Goal: Task Accomplishment & Management: Manage account settings

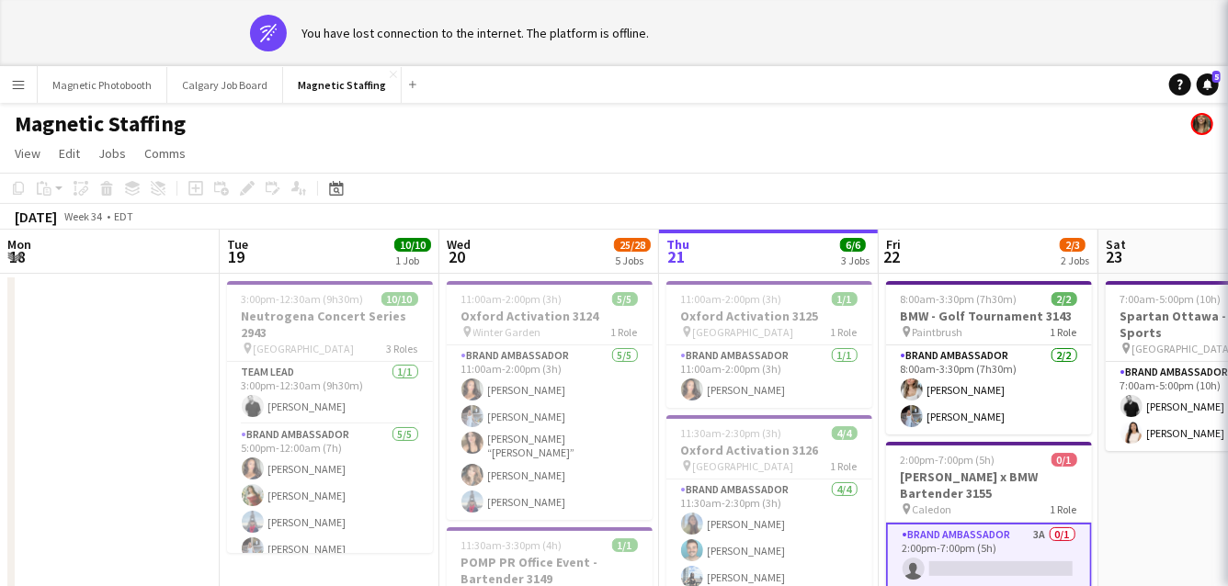
scroll to position [0, 732]
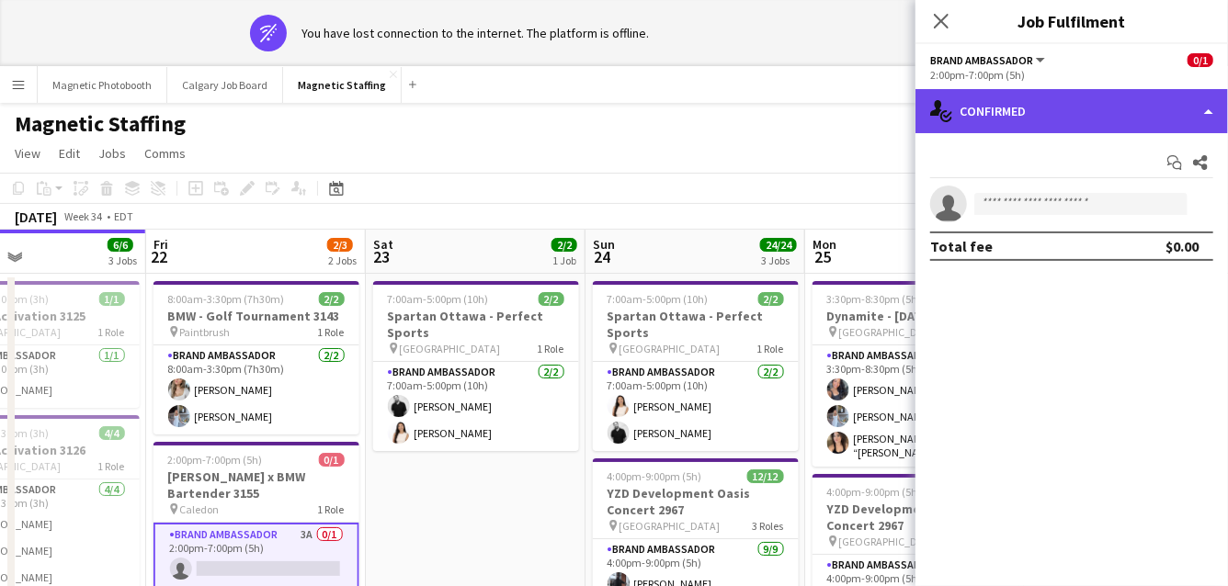
click at [1006, 130] on div "single-neutral-actions-check-2 Confirmed" at bounding box center [1071, 111] width 312 height 44
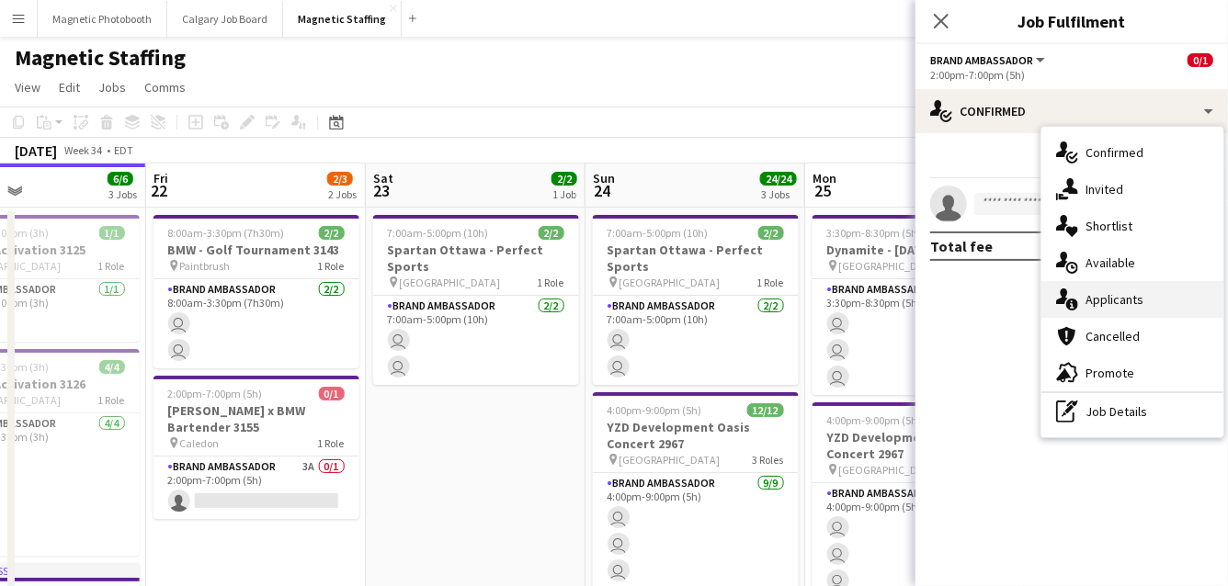
click at [1115, 295] on div "single-neutral-actions-information Applicants" at bounding box center [1132, 299] width 182 height 37
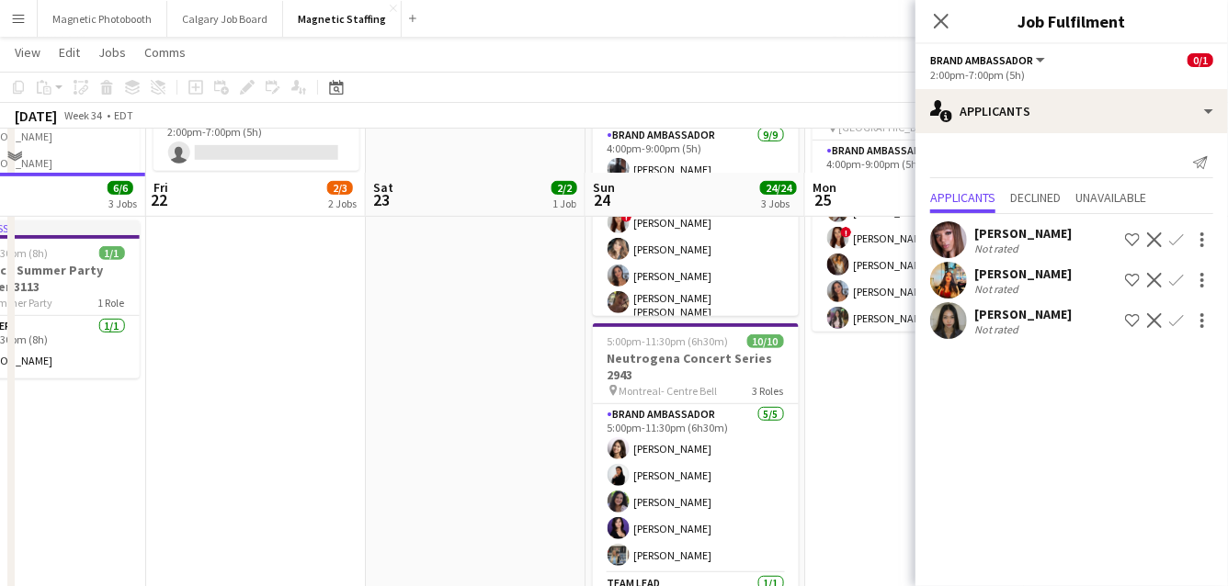
scroll to position [638, 0]
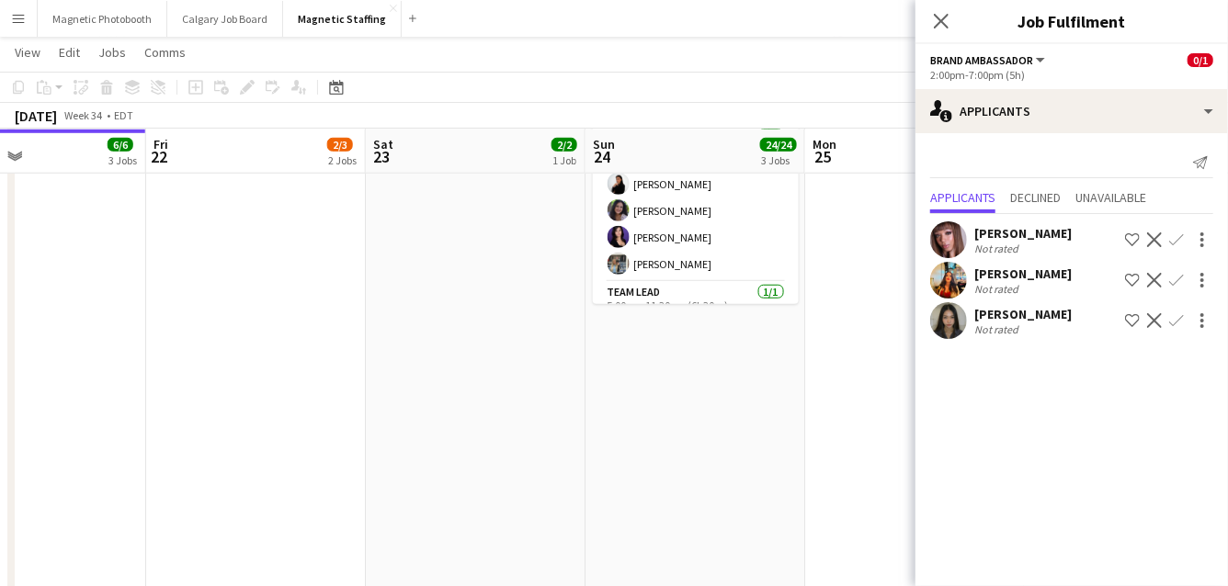
click at [1176, 328] on button "Confirm" at bounding box center [1176, 321] width 22 height 22
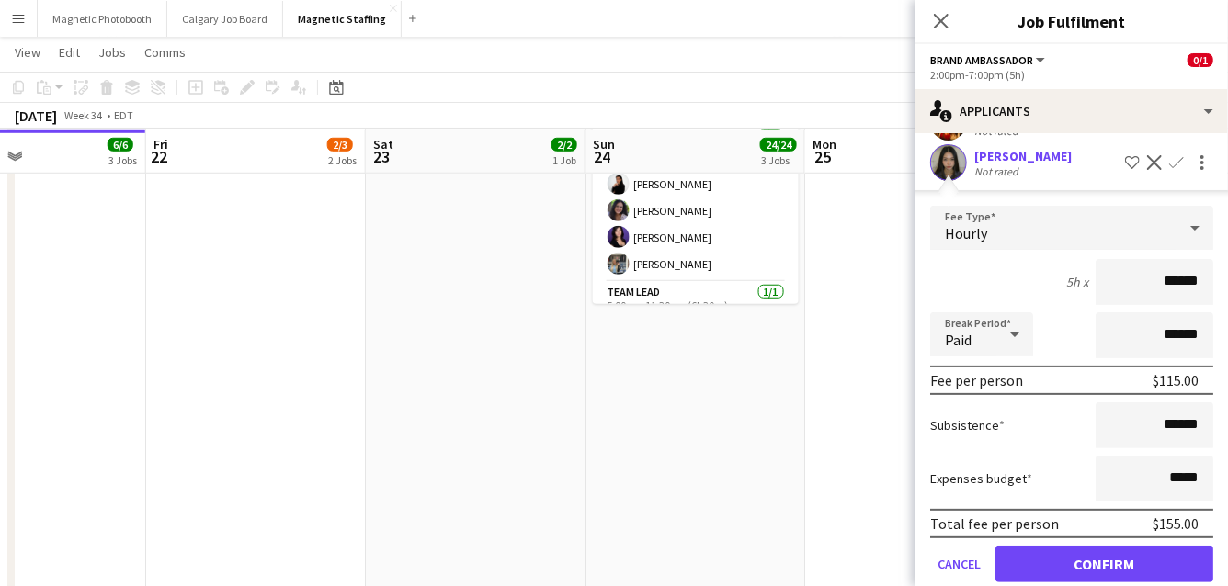
scroll to position [186, 0]
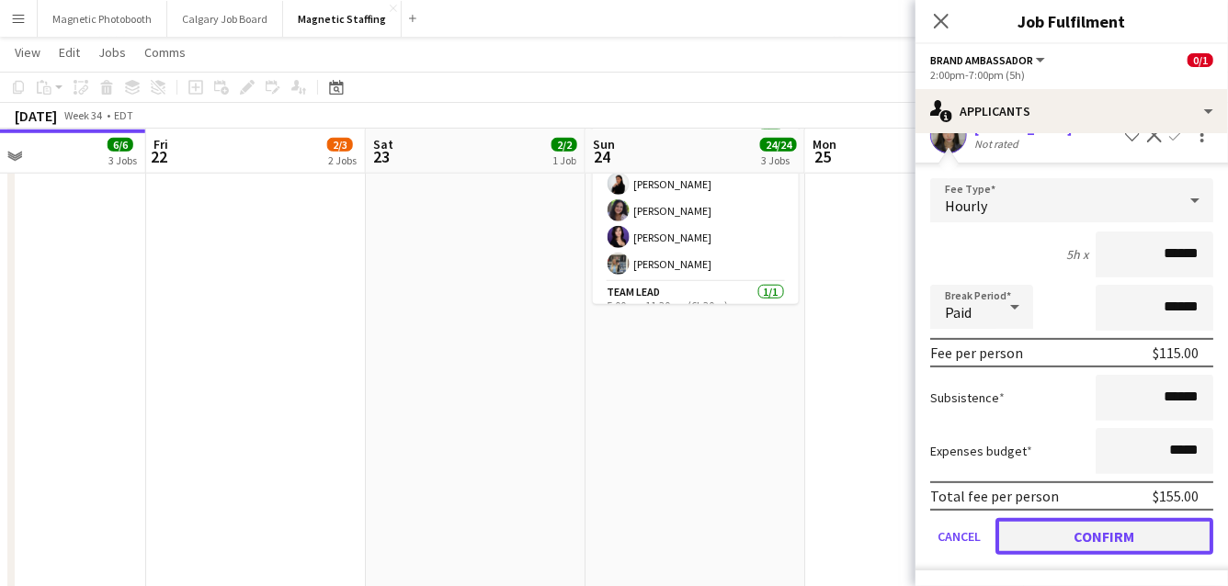
click at [1061, 535] on button "Confirm" at bounding box center [1104, 536] width 218 height 37
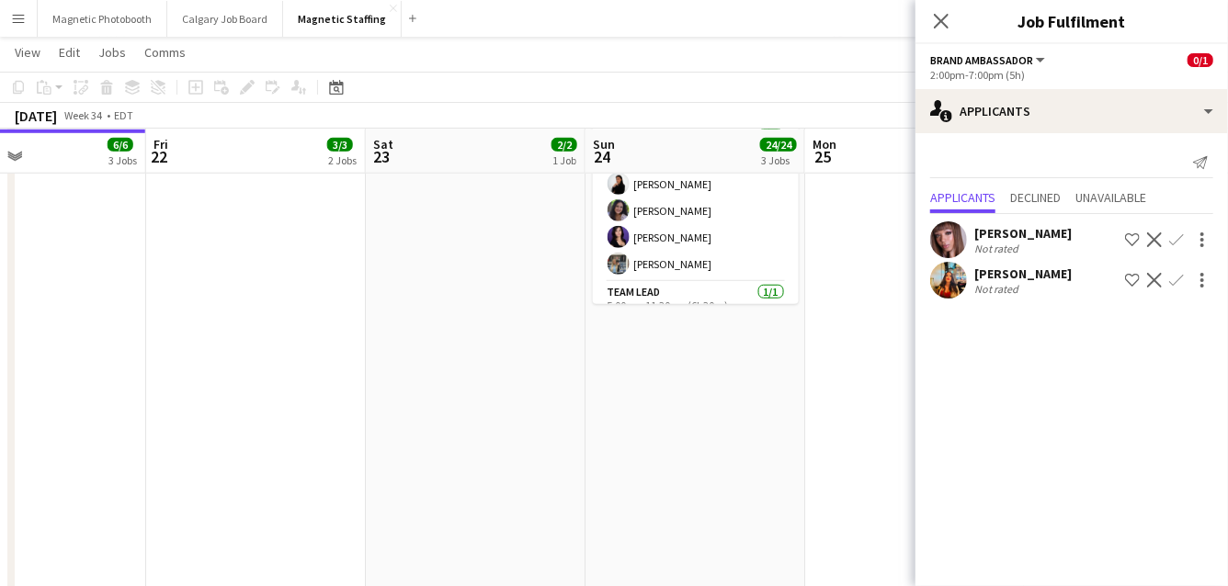
scroll to position [0, 735]
click at [876, 493] on app-date-cell "3:30pm-8:30pm (5h) 3/3 Dynamite - [DATE] pin Toronto 1 Role Brand Ambassador [D…" at bounding box center [912, 147] width 220 height 1159
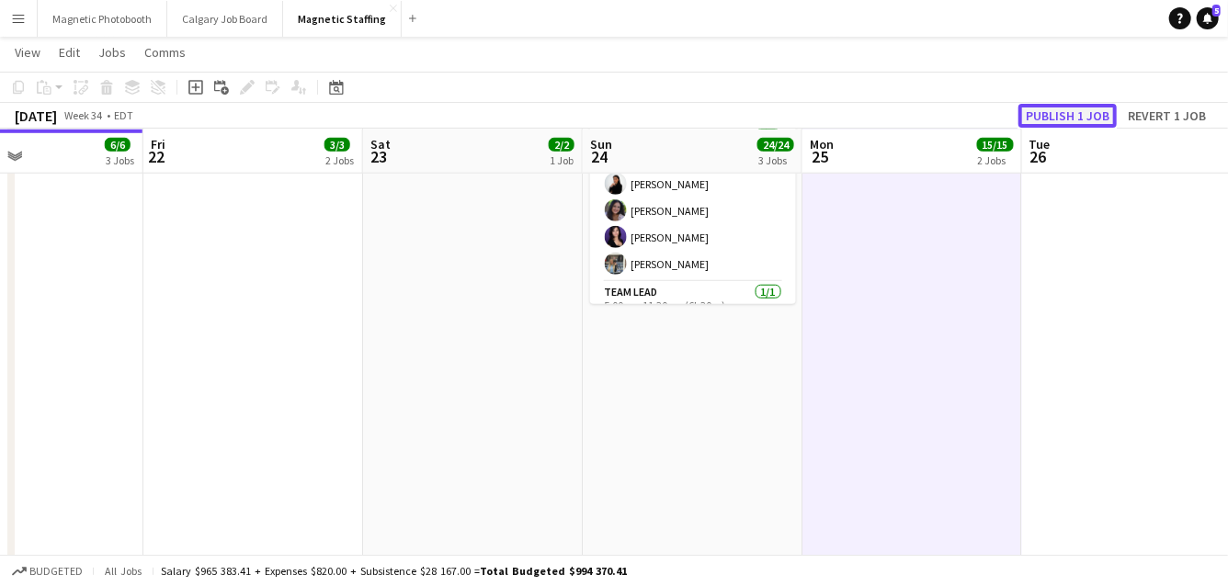
click at [1094, 113] on button "Publish 1 job" at bounding box center [1067, 116] width 98 height 24
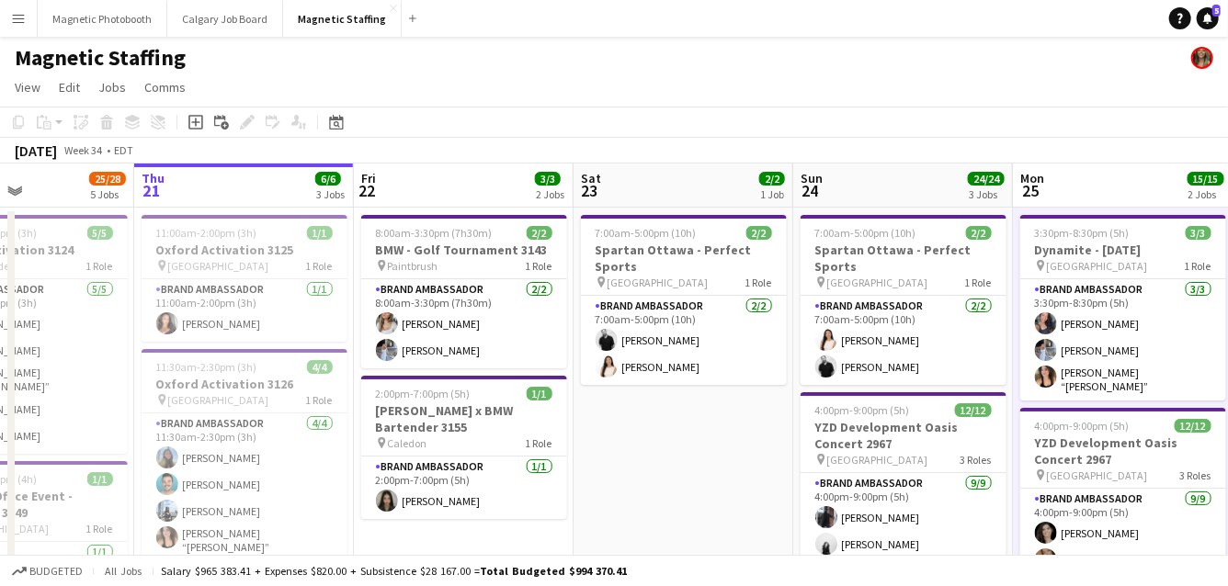
scroll to position [0, 382]
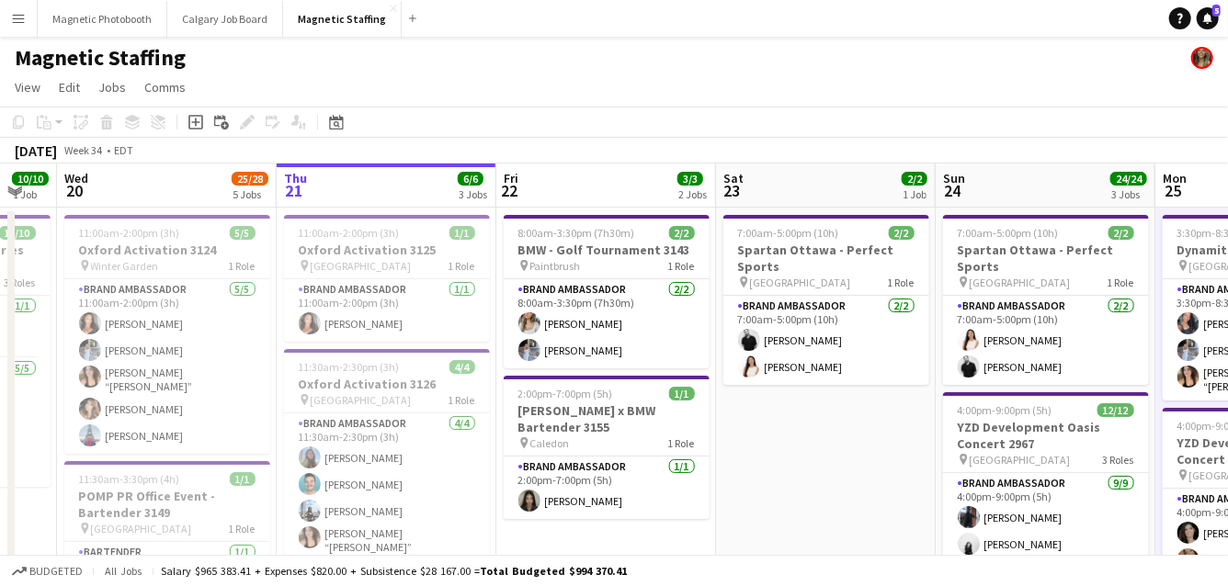
drag, startPoint x: 432, startPoint y: 404, endPoint x: 779, endPoint y: 374, distance: 348.6
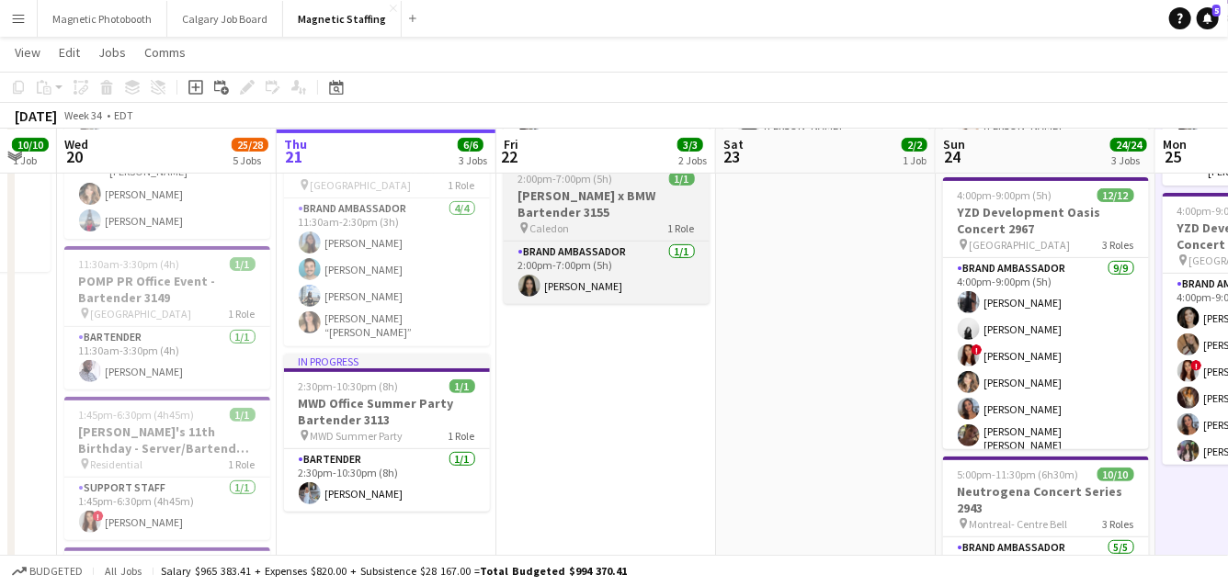
scroll to position [0, 0]
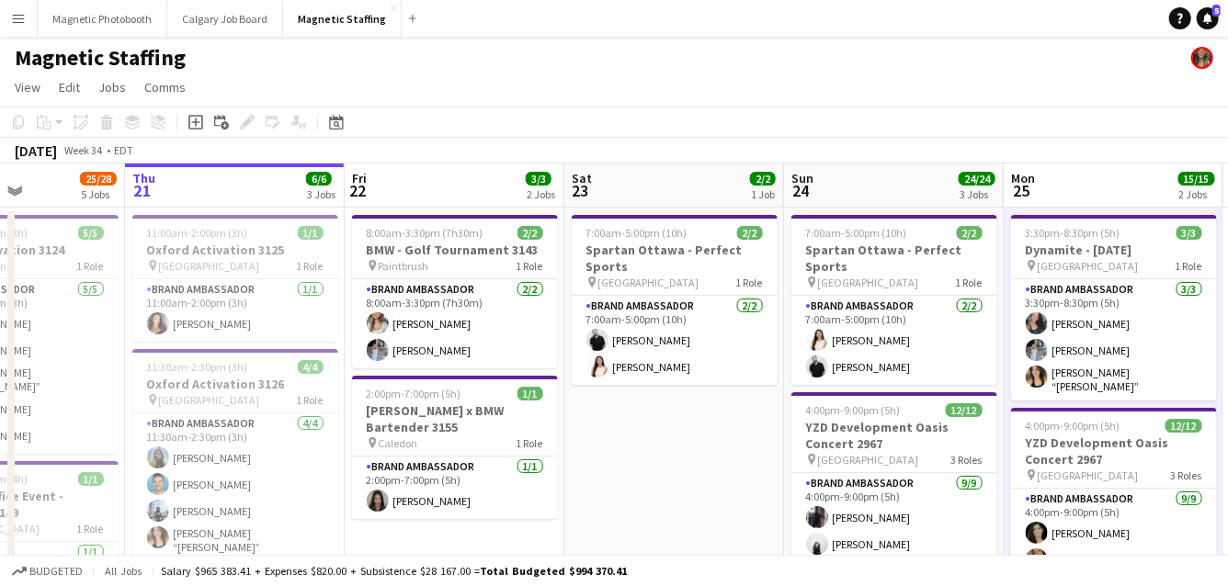
drag, startPoint x: 598, startPoint y: 434, endPoint x: 679, endPoint y: 434, distance: 80.9
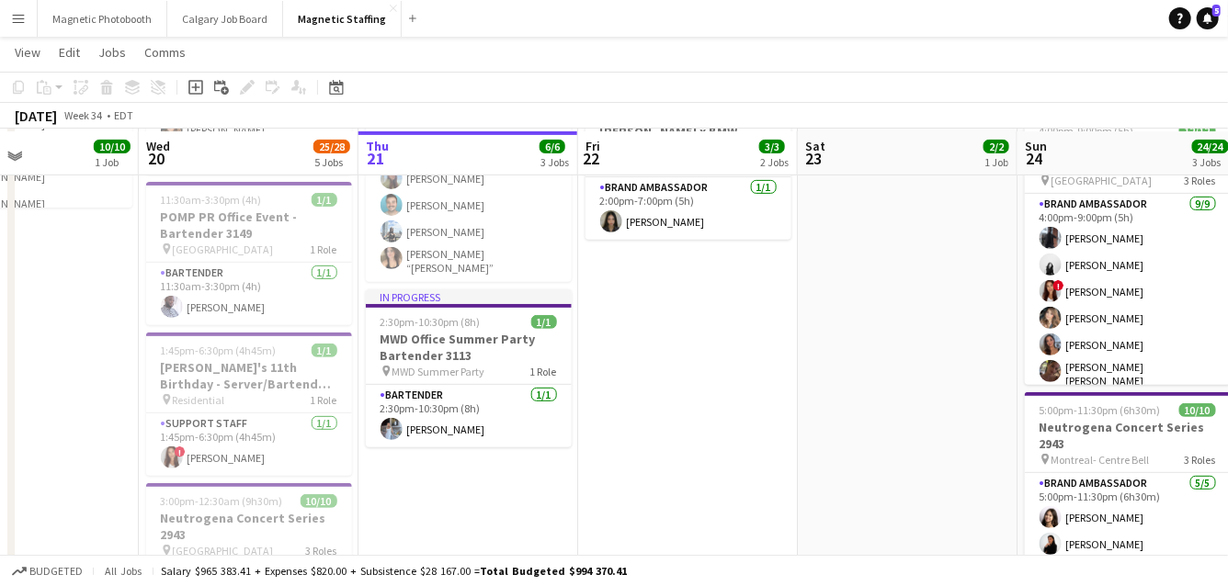
scroll to position [281, 0]
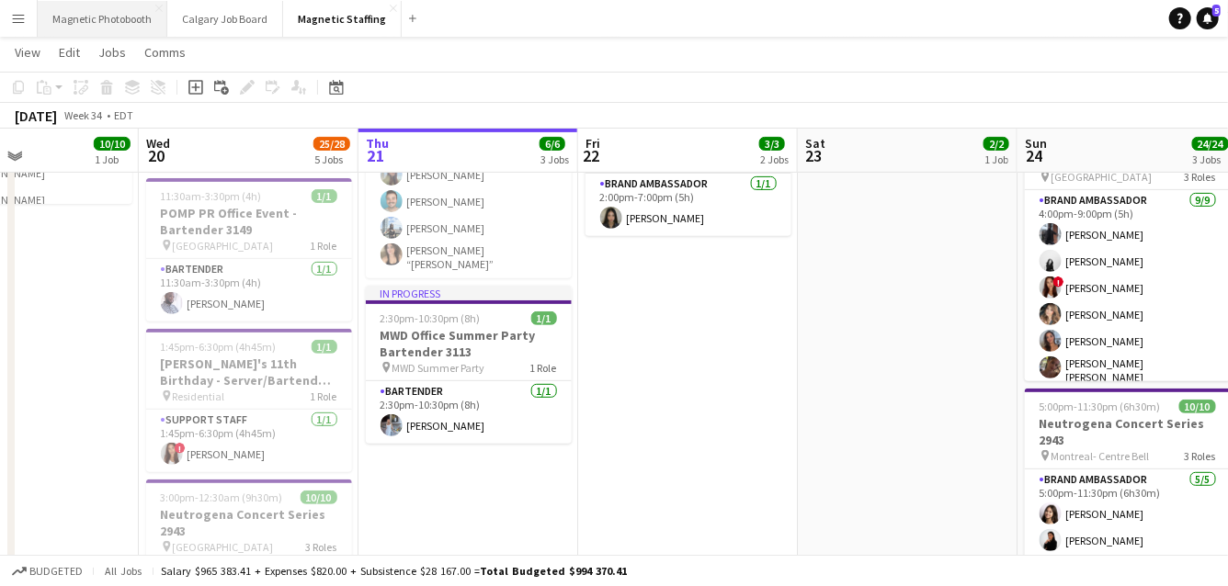
click at [90, 17] on button "Magnetic Photobooth Close" at bounding box center [103, 19] width 130 height 36
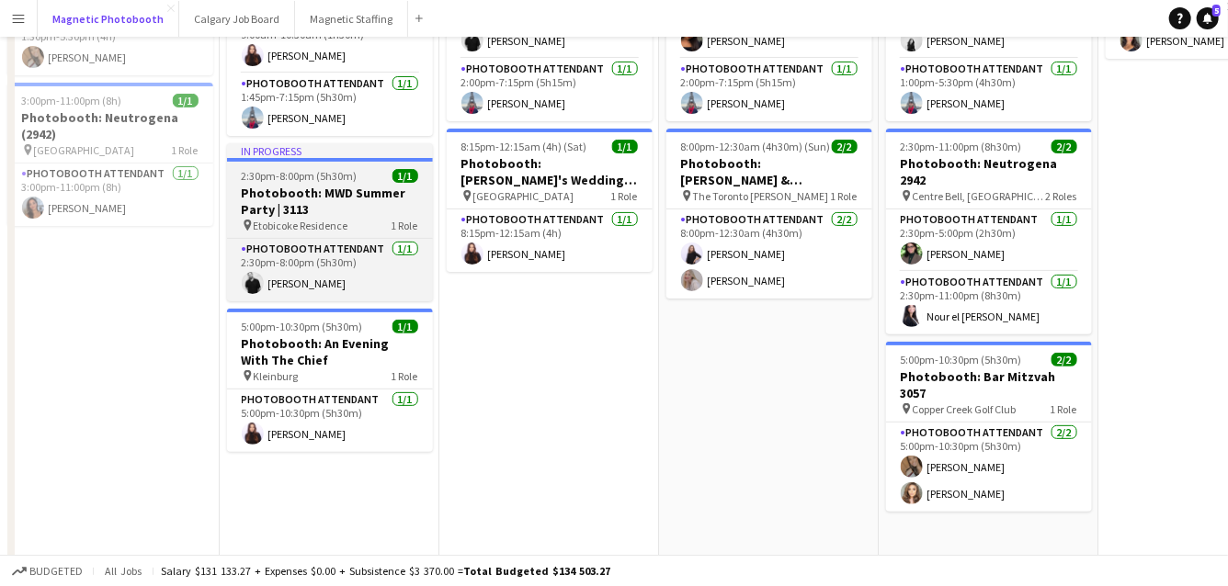
scroll to position [295, 0]
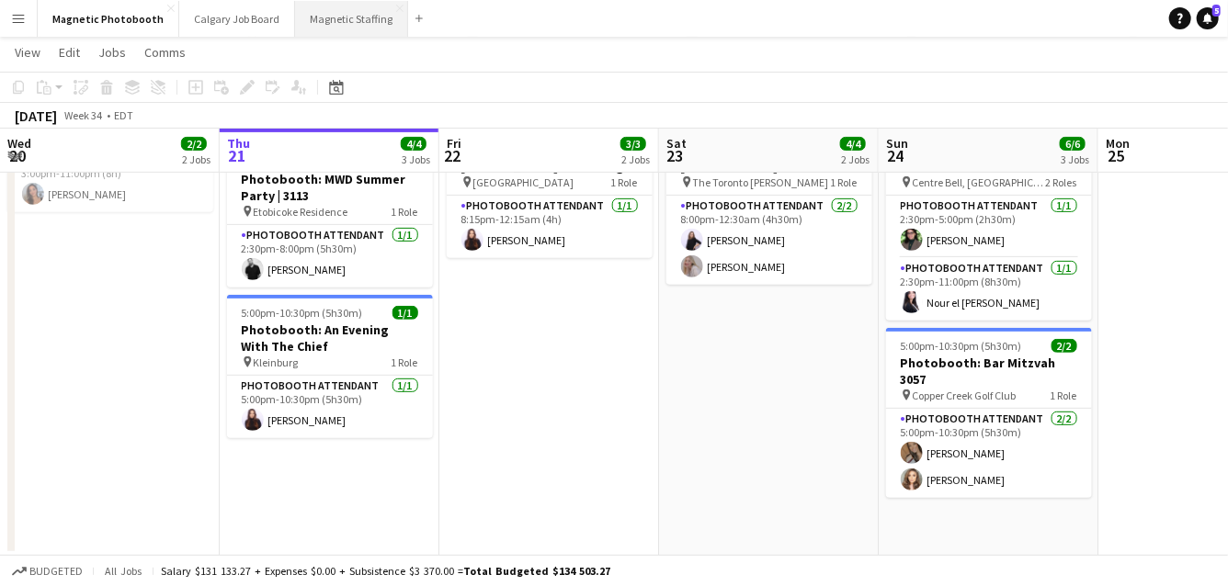
click at [309, 18] on button "Magnetic Staffing Close" at bounding box center [351, 19] width 113 height 36
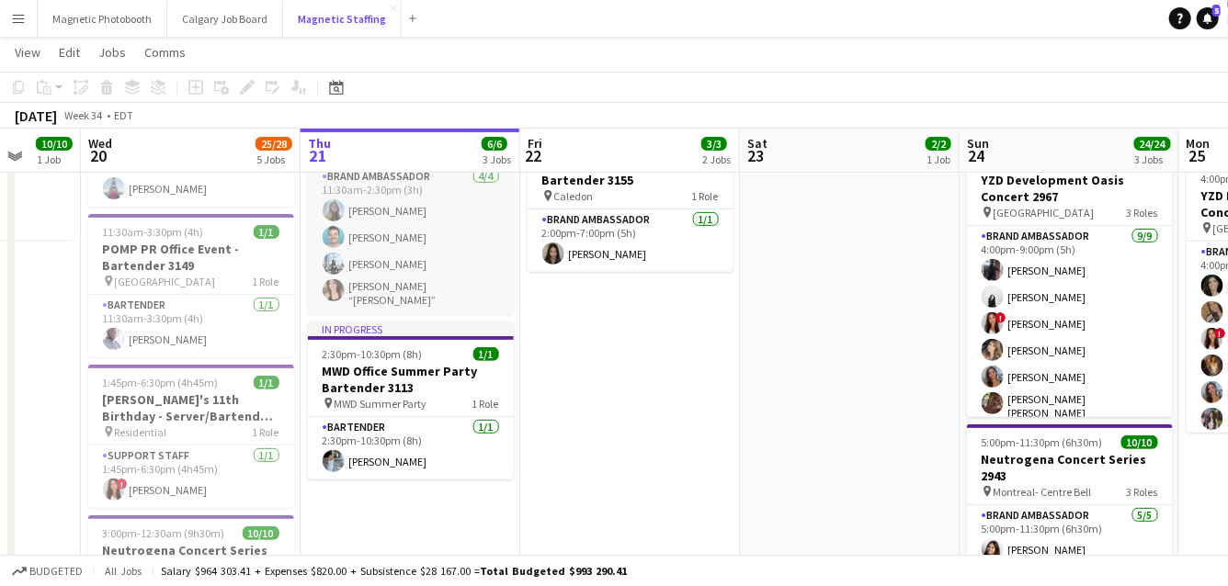
scroll to position [0, 577]
click at [173, 475] on app-card-role "Support Staff [DATE] 1:45pm-6:30pm (4h45m) ! [PERSON_NAME]" at bounding box center [192, 477] width 206 height 62
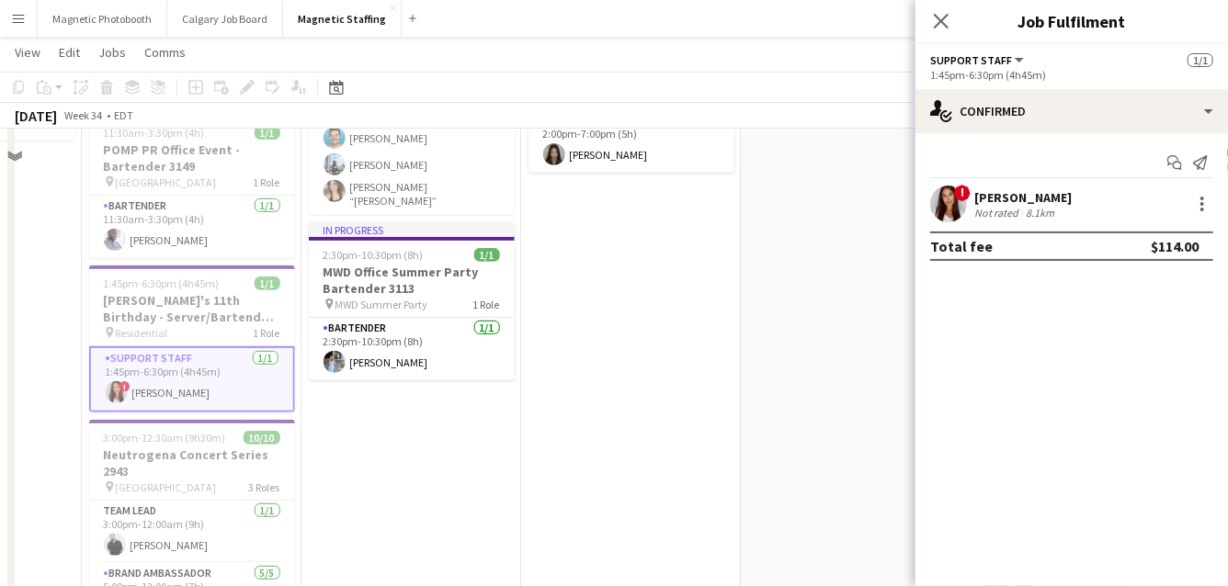
scroll to position [256, 0]
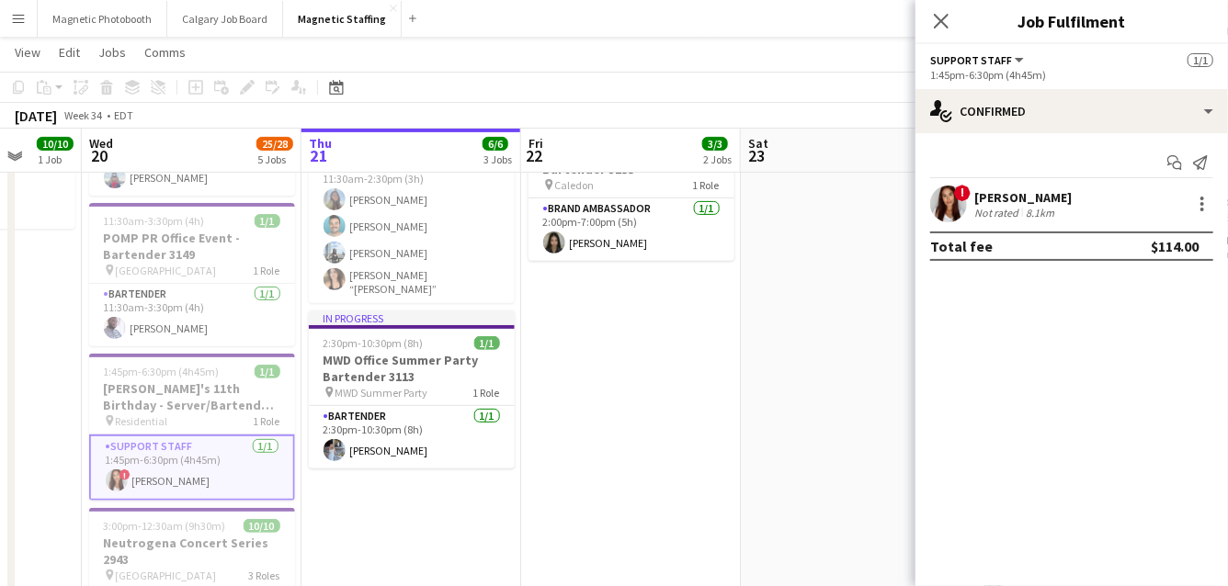
click at [968, 196] on span "!" at bounding box center [962, 193] width 17 height 17
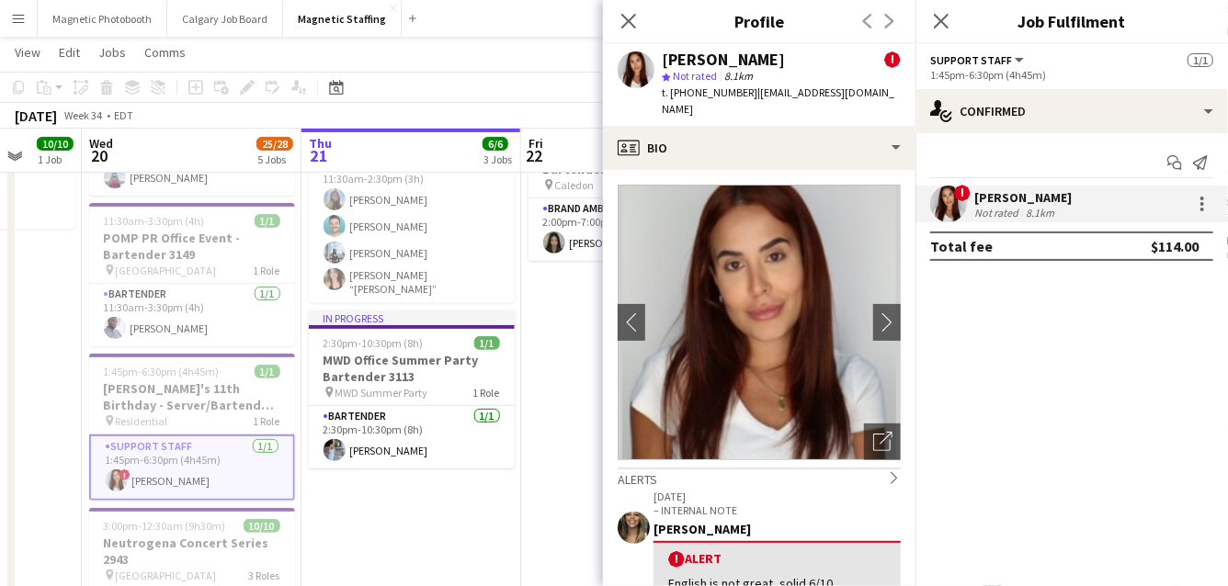
click at [526, 479] on app-date-cell "8:00am-3:30pm (7h30m) 2/2 BMW - Golf Tournament 3143 pin Paintbrush 1 Role Bran…" at bounding box center [631, 528] width 220 height 1159
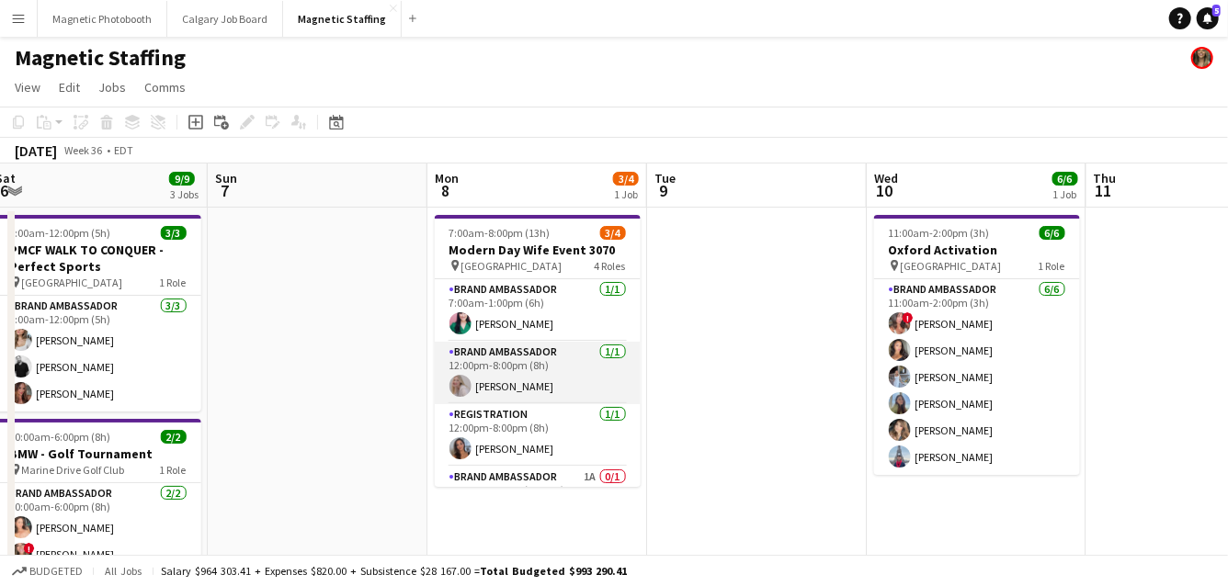
scroll to position [41, 0]
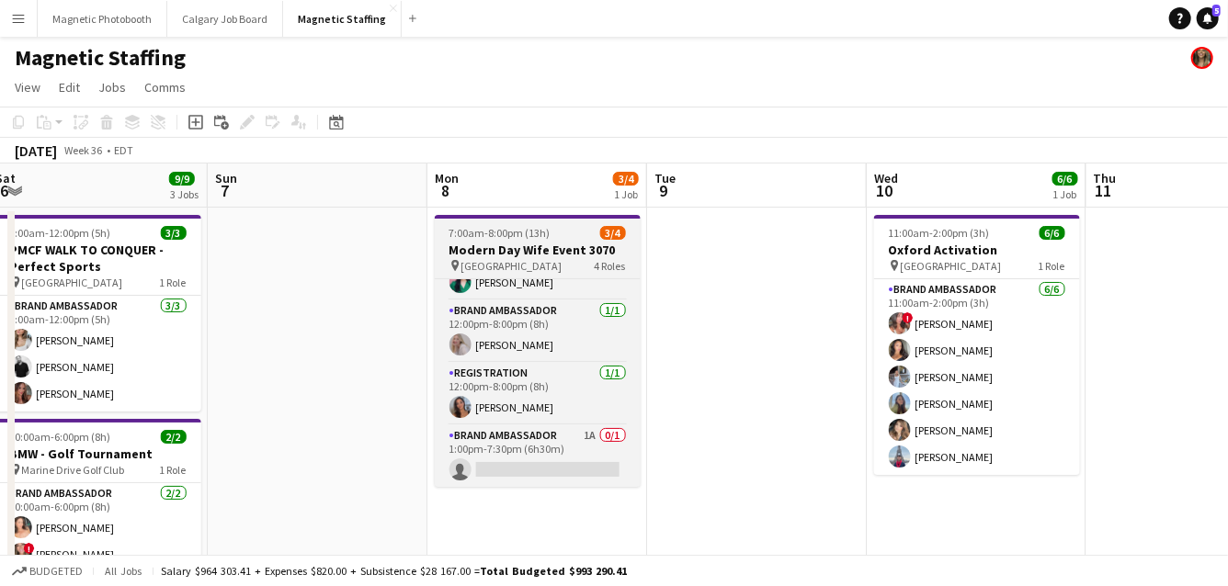
click at [480, 242] on h3 "Modern Day Wife Event 3070" at bounding box center [538, 250] width 206 height 17
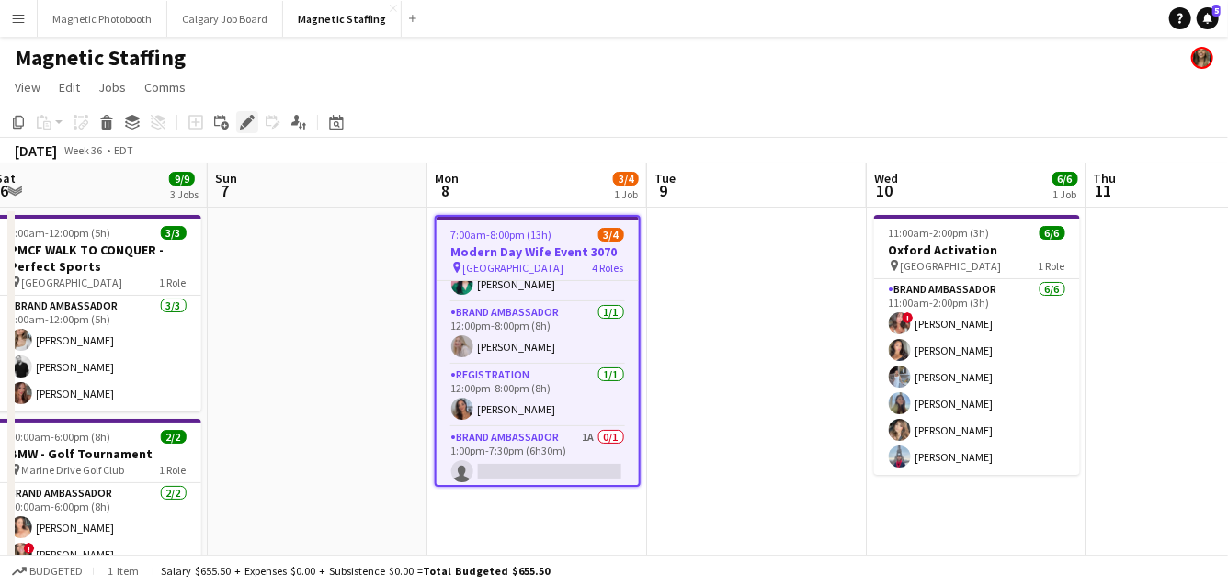
click at [238, 126] on div "Edit" at bounding box center [247, 122] width 22 height 22
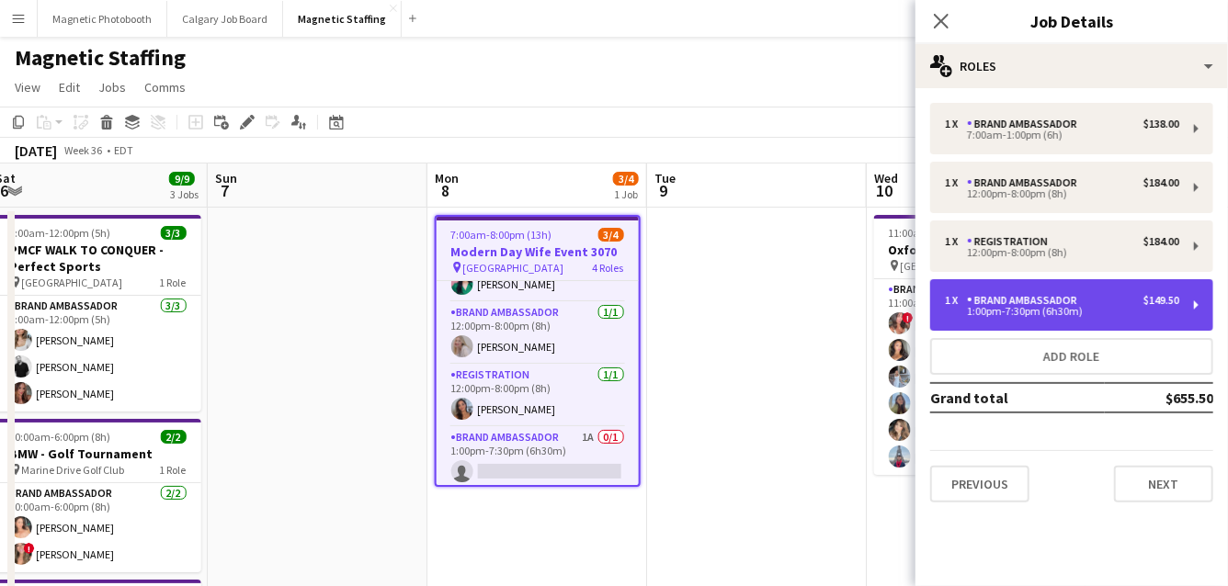
click at [1008, 300] on div "Brand Ambassador" at bounding box center [1026, 300] width 118 height 13
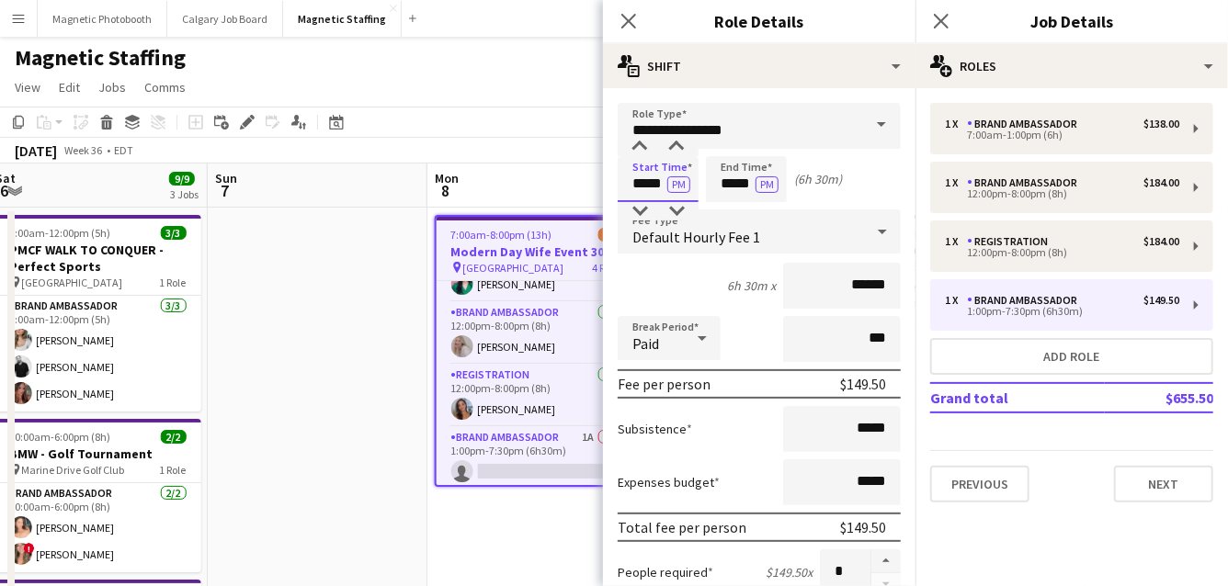
drag, startPoint x: 663, startPoint y: 188, endPoint x: 467, endPoint y: 175, distance: 197.1
type input "*****"
drag, startPoint x: 752, startPoint y: 185, endPoint x: 538, endPoint y: 184, distance: 214.1
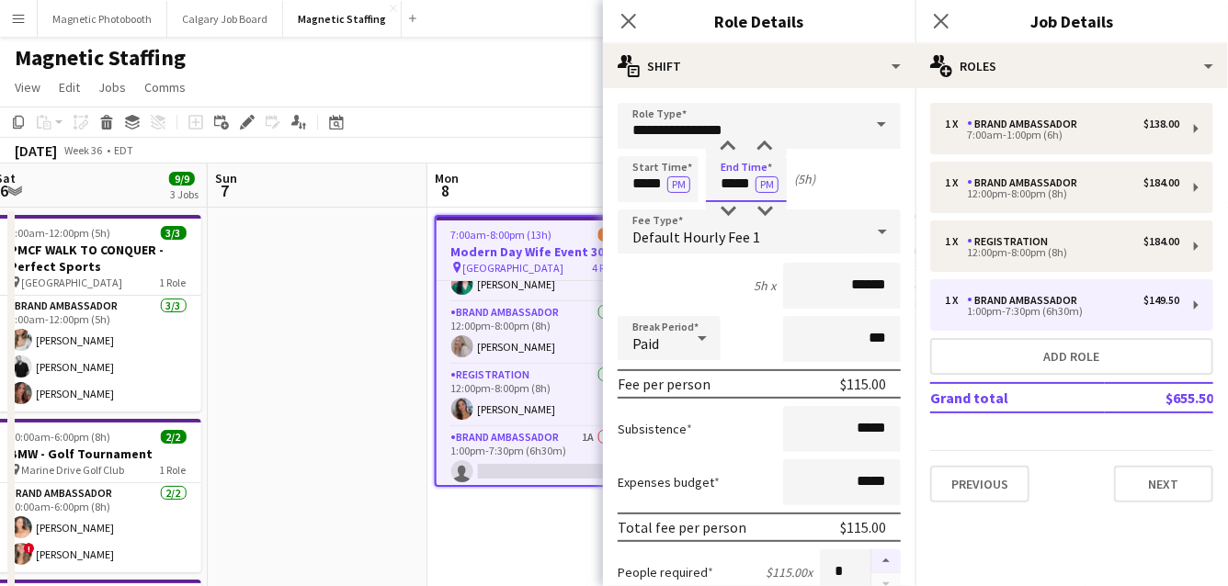
type input "*****"
click at [892, 557] on button "button" at bounding box center [885, 561] width 29 height 24
type input "*"
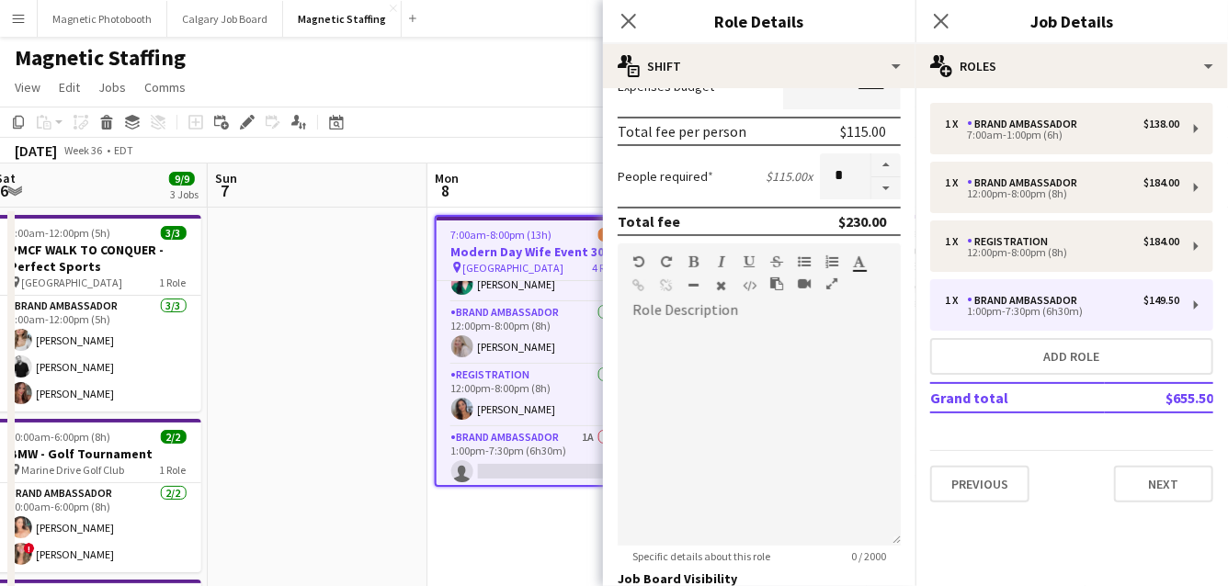
scroll to position [655, 0]
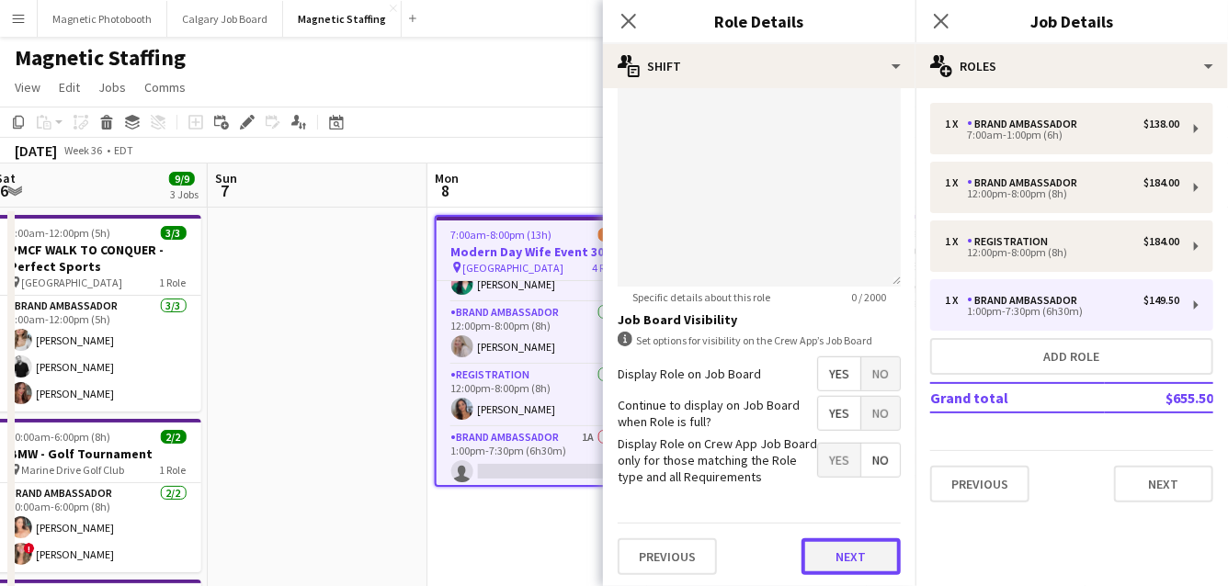
click at [864, 560] on button "Next" at bounding box center [850, 556] width 99 height 37
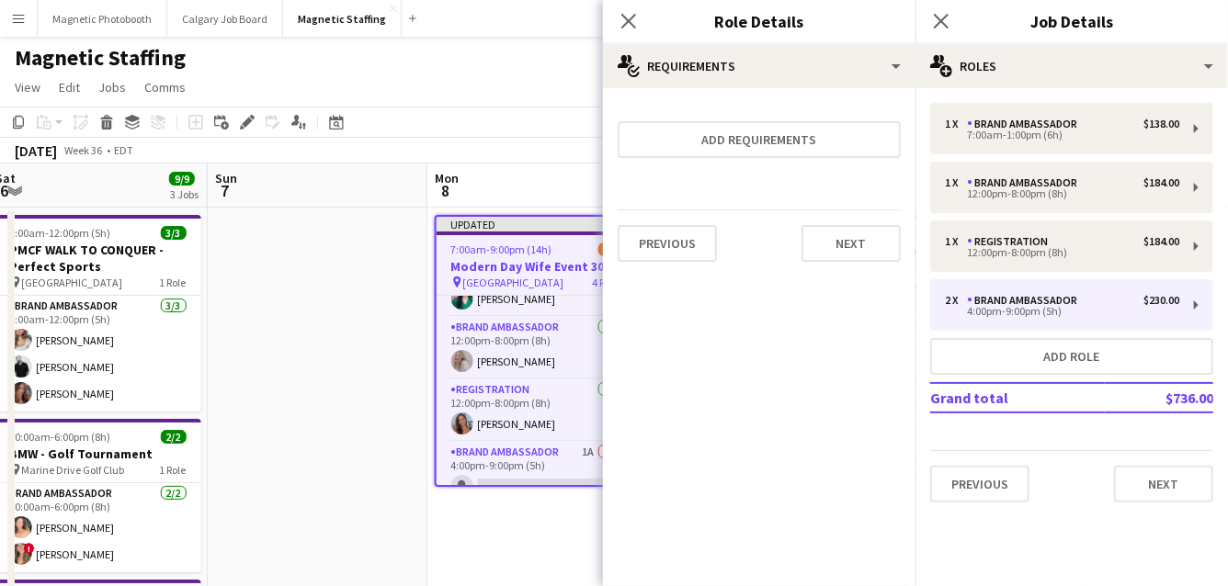
scroll to position [0, 0]
click at [865, 250] on button "Next" at bounding box center [850, 243] width 99 height 37
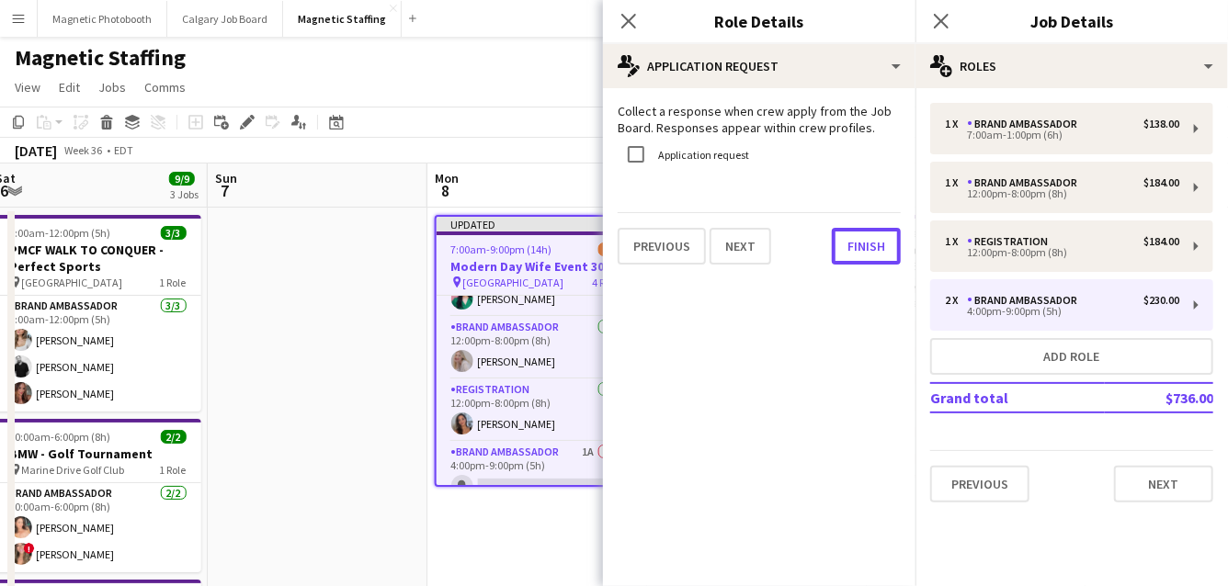
click at [865, 250] on button "Finish" at bounding box center [866, 246] width 69 height 37
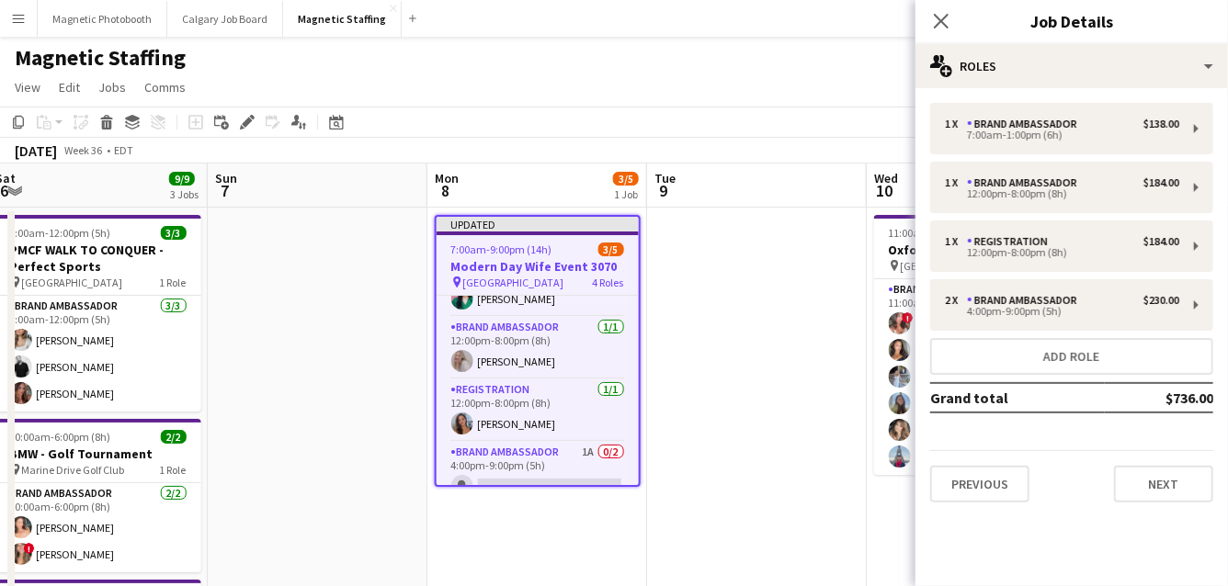
click at [763, 126] on app-toolbar "Copy Paste Paste Command V Paste with crew Command Shift V Paste linked Job [GE…" at bounding box center [614, 122] width 1228 height 31
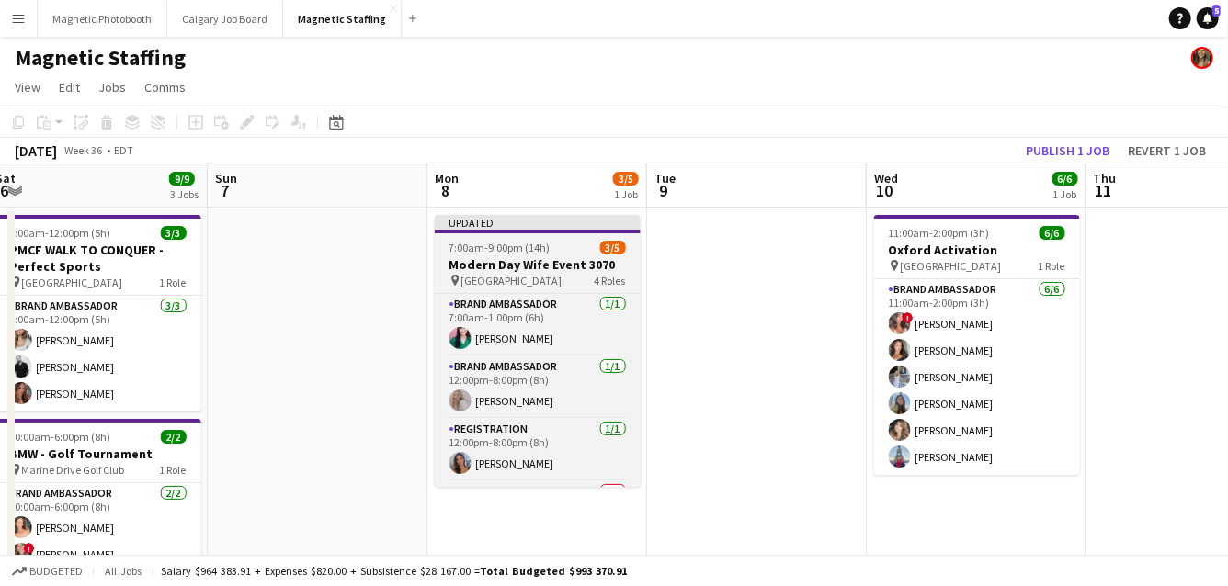
click at [505, 255] on app-job-card "Updated 7:00am-9:00pm (14h) 3/5 Modern Day Wife Event 3070 pin Burlington 4 Rol…" at bounding box center [538, 351] width 206 height 272
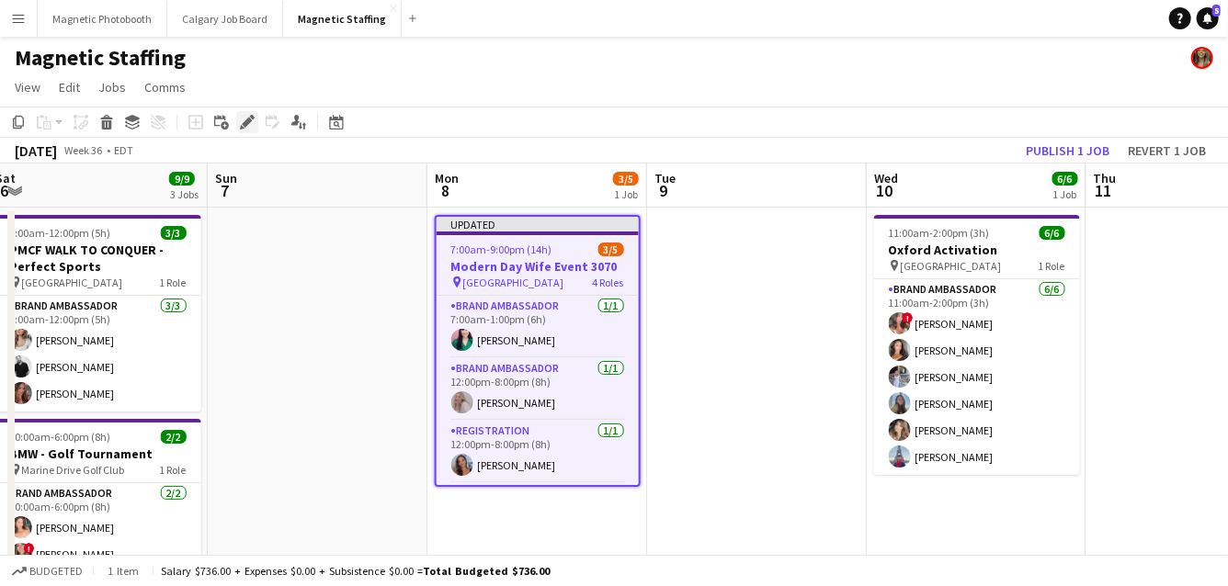
click at [243, 125] on icon at bounding box center [247, 123] width 10 height 10
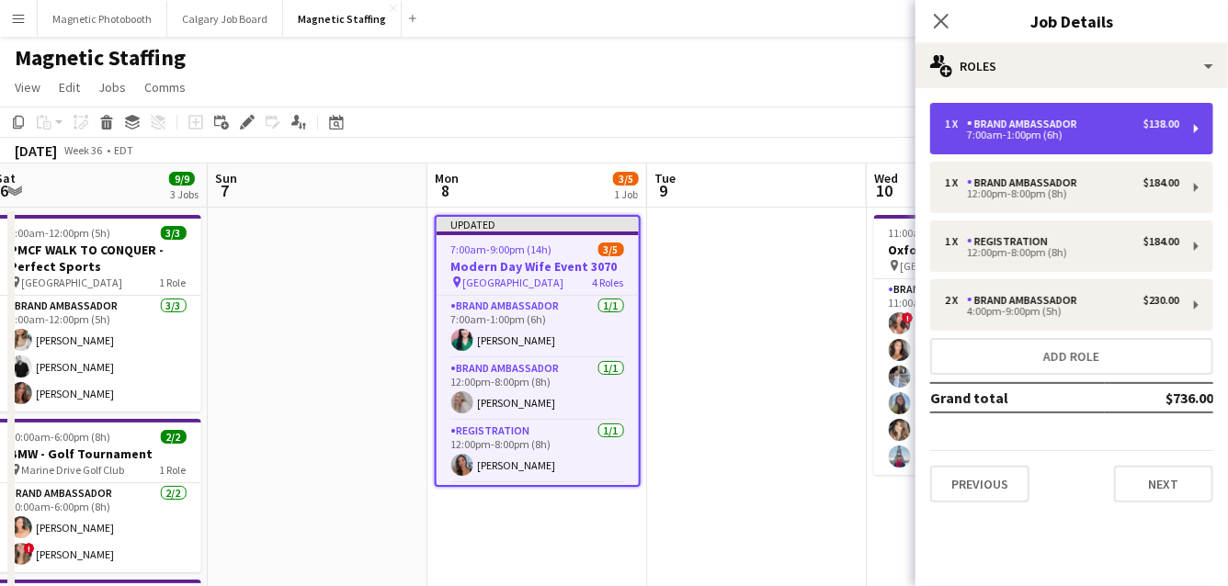
click at [1131, 130] on div "7:00am-1:00pm (6h)" at bounding box center [1062, 134] width 234 height 9
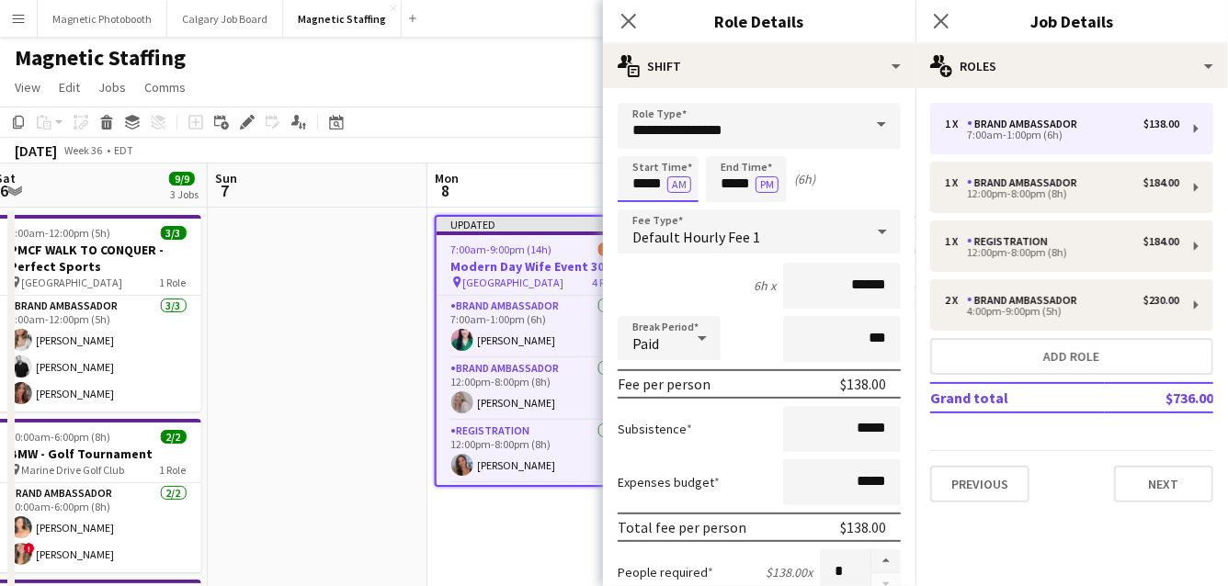
click at [664, 187] on input "*****" at bounding box center [657, 179] width 81 height 46
type input "*****"
click at [752, 184] on input "*****" at bounding box center [746, 179] width 81 height 46
type input "*****"
drag, startPoint x: 650, startPoint y: 187, endPoint x: 486, endPoint y: 180, distance: 163.7
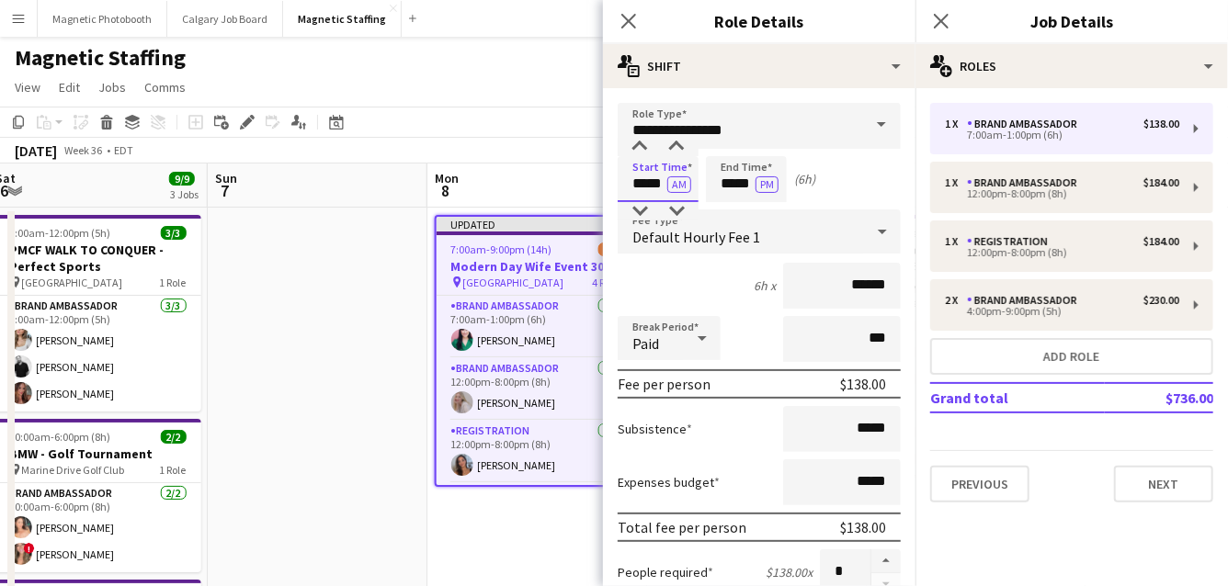
type input "*****"
click at [750, 183] on input "*****" at bounding box center [746, 179] width 81 height 46
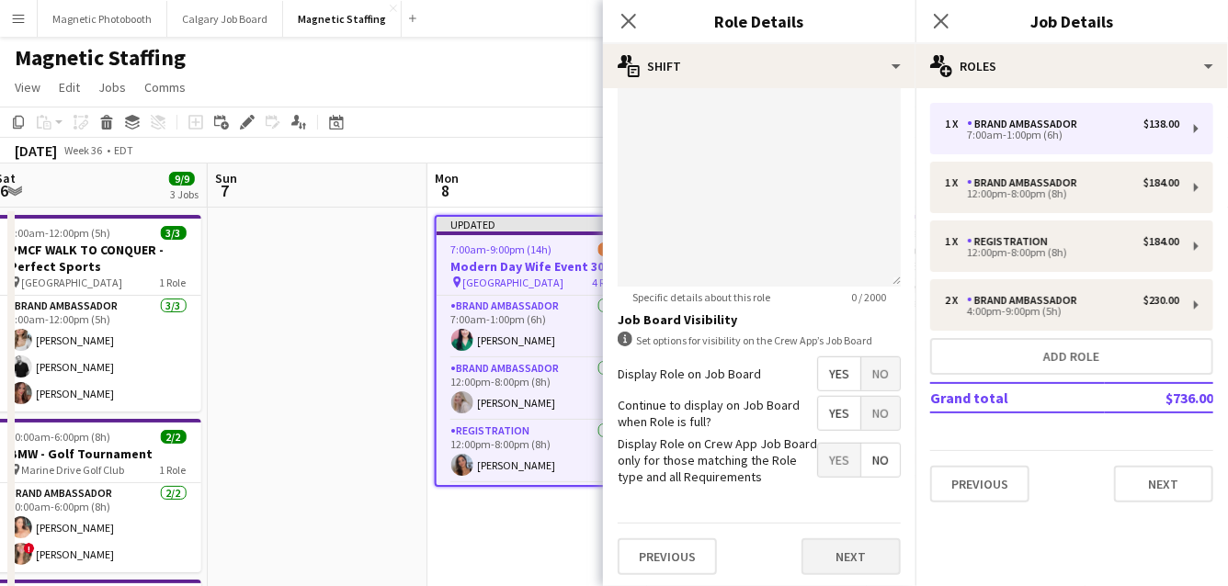
type input "*****"
click at [831, 556] on button "Next" at bounding box center [850, 556] width 99 height 37
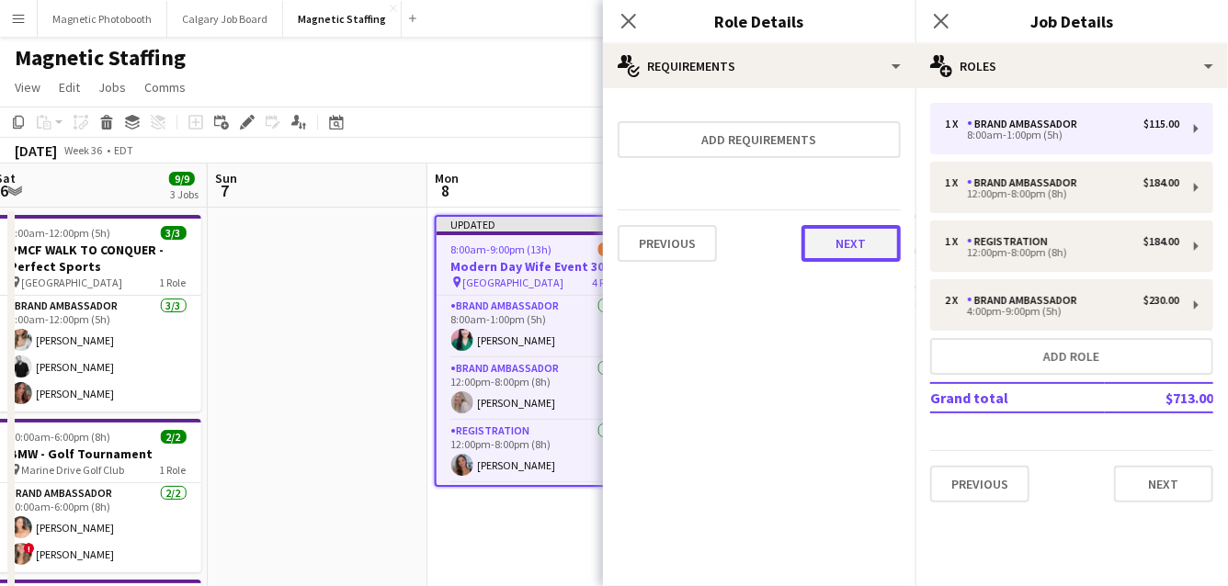
click at [841, 245] on button "Next" at bounding box center [850, 243] width 99 height 37
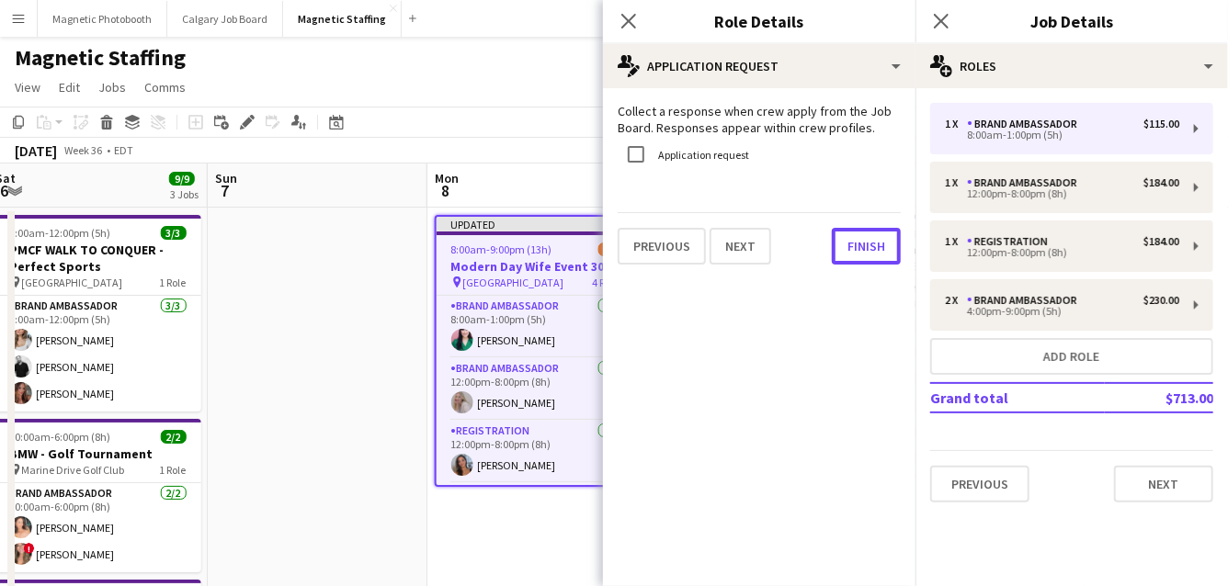
click at [841, 245] on button "Finish" at bounding box center [866, 246] width 69 height 37
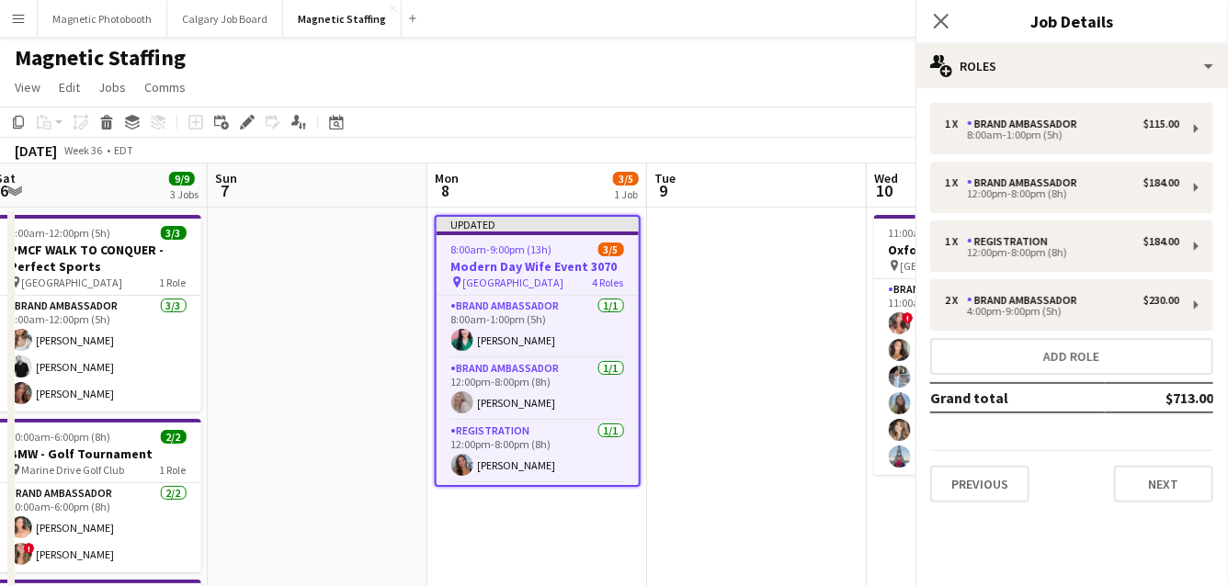
click at [764, 98] on app-page-menu "View Day view expanded Day view collapsed Month view Date picker Jump to [DATE]…" at bounding box center [614, 89] width 1228 height 35
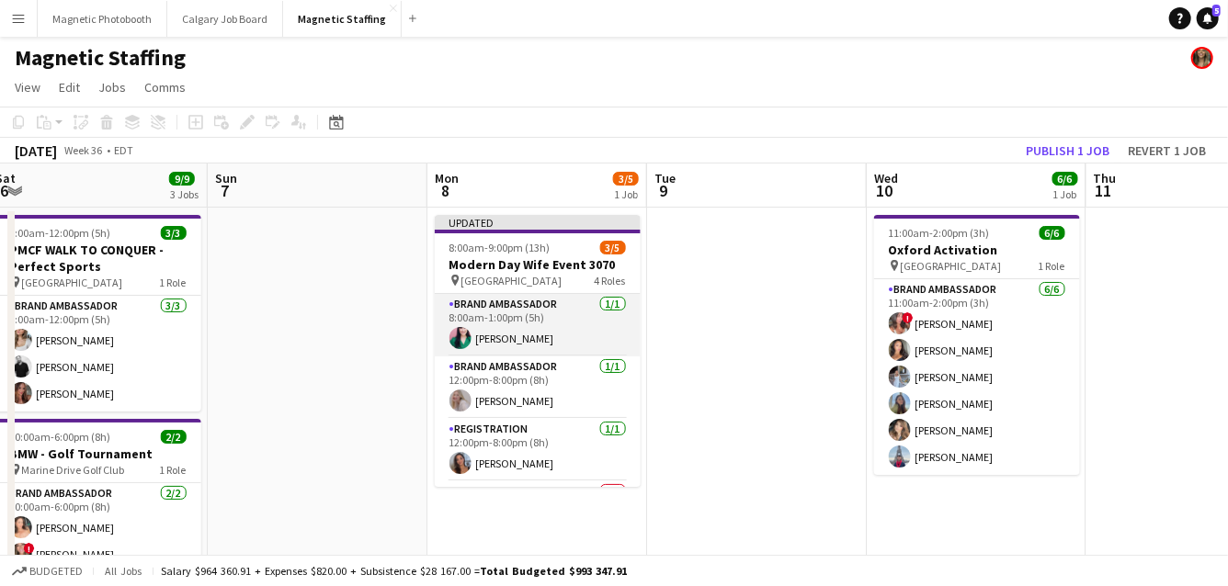
scroll to position [83, 0]
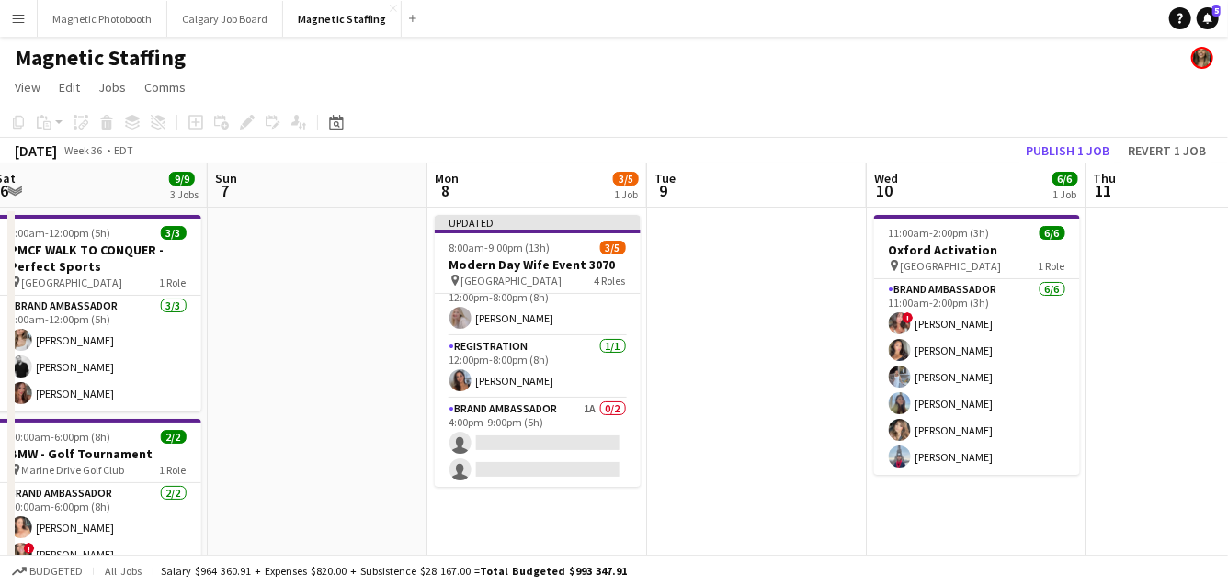
click at [1071, 131] on app-toolbar "Copy Paste Paste Command V Paste with crew Command Shift V Paste linked Job [GE…" at bounding box center [614, 122] width 1228 height 31
click at [1058, 148] on button "Publish 1 job" at bounding box center [1067, 151] width 98 height 24
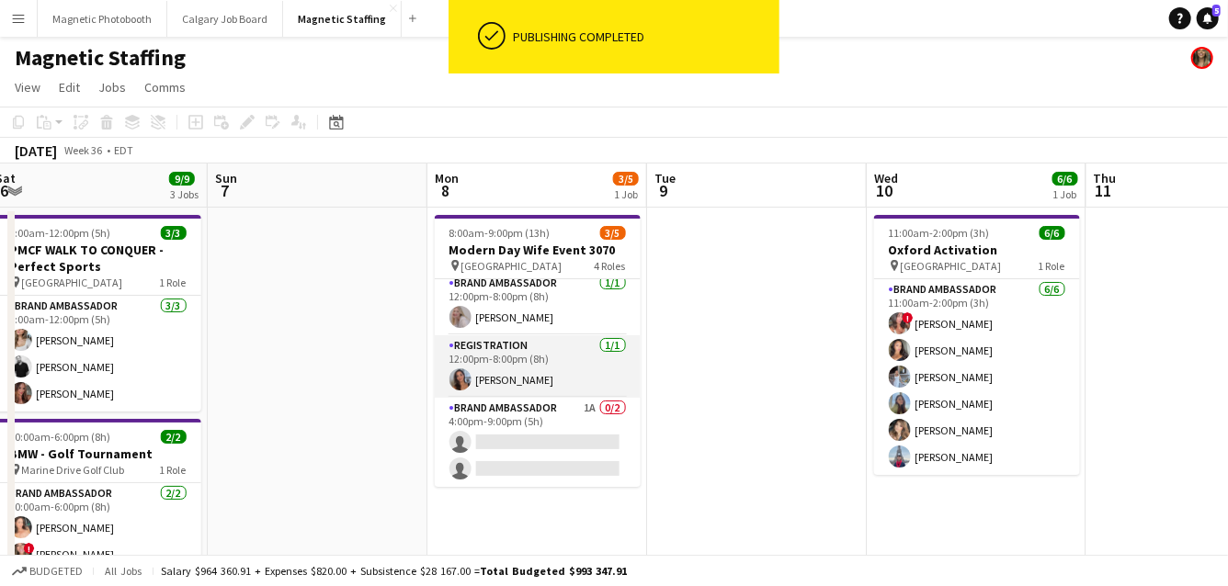
scroll to position [0, 0]
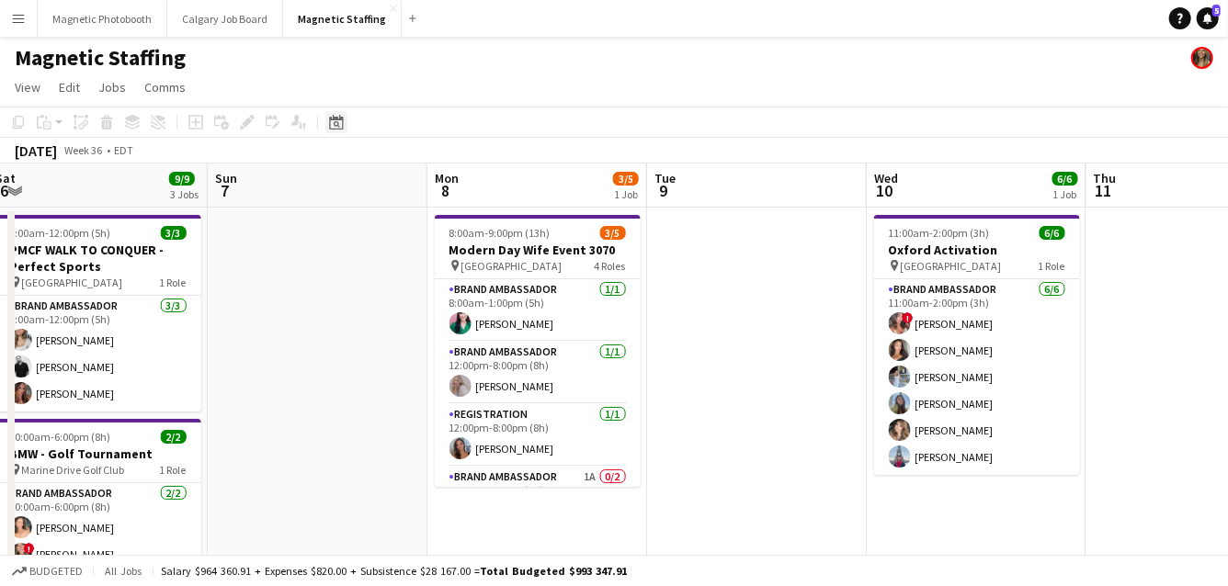
click at [326, 121] on div "Date picker" at bounding box center [336, 122] width 22 height 22
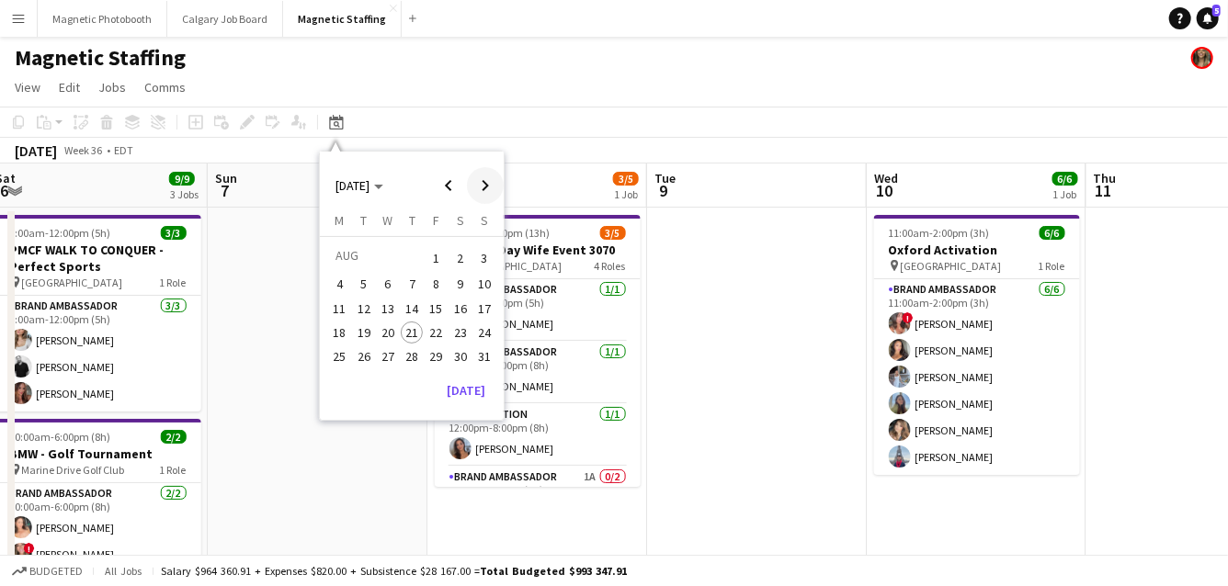
click at [482, 190] on span "Next month" at bounding box center [485, 185] width 37 height 37
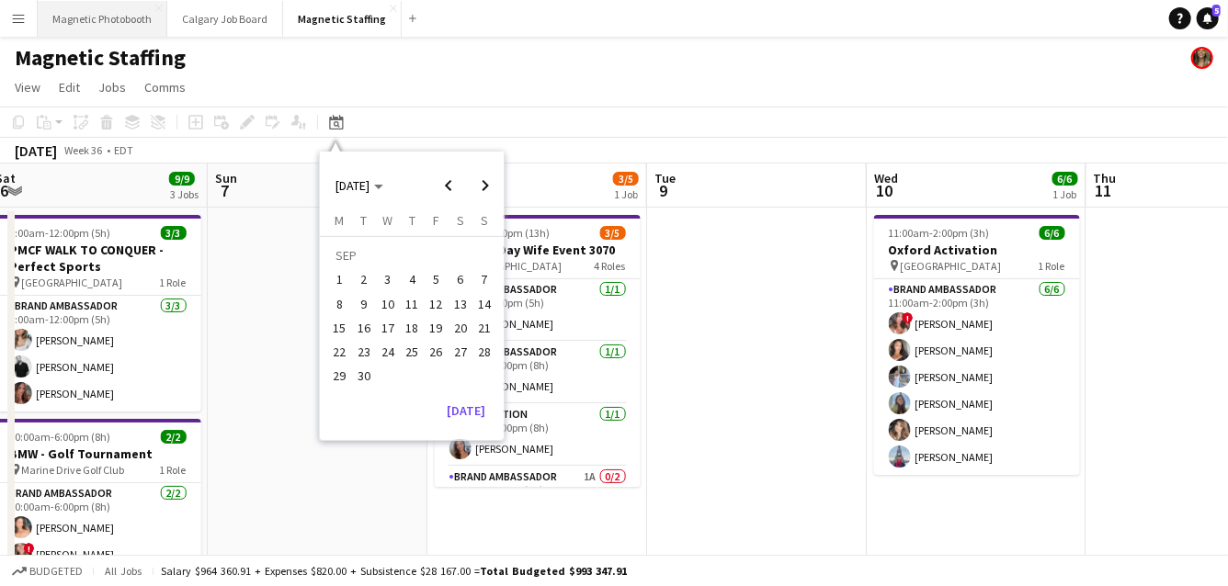
click at [118, 20] on button "Magnetic Photobooth Close" at bounding box center [103, 19] width 130 height 36
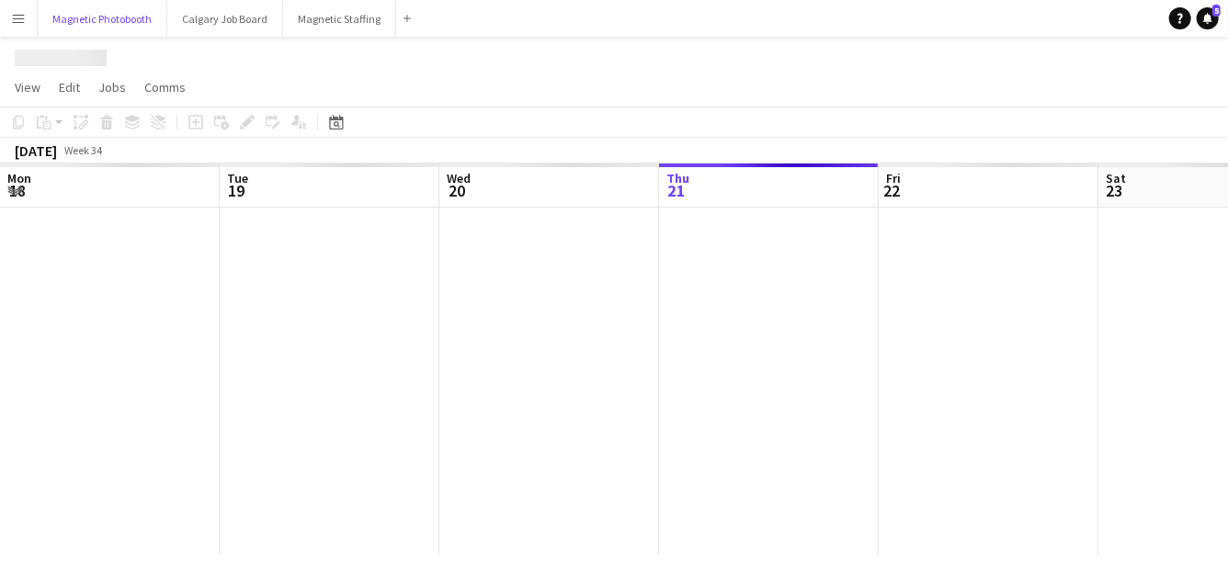
scroll to position [0, 439]
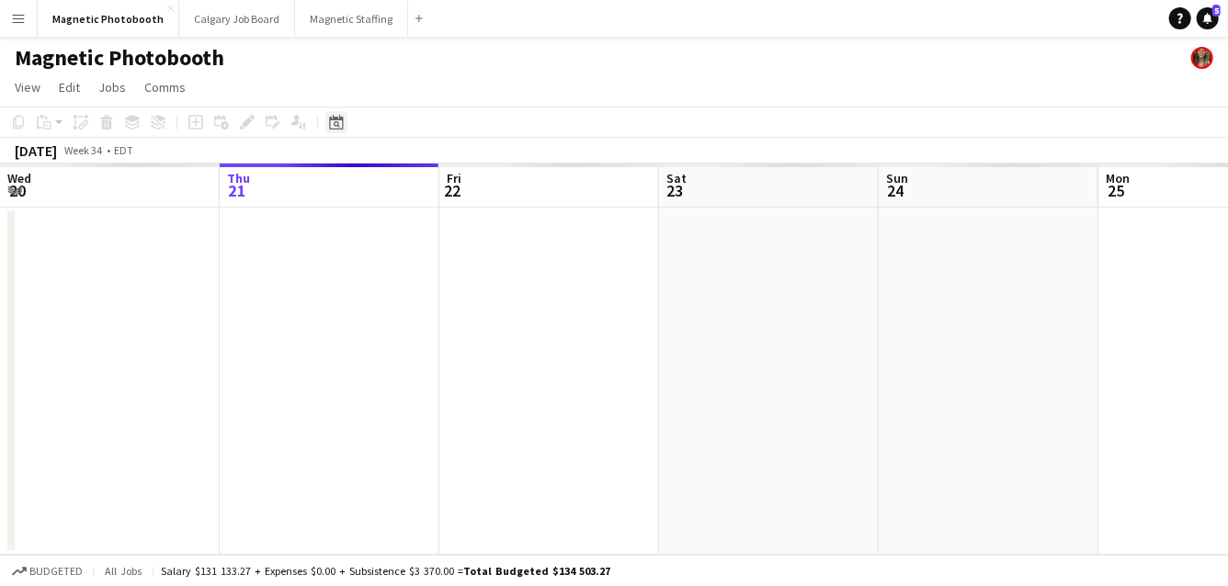
click at [340, 124] on icon "Date picker" at bounding box center [336, 122] width 15 height 15
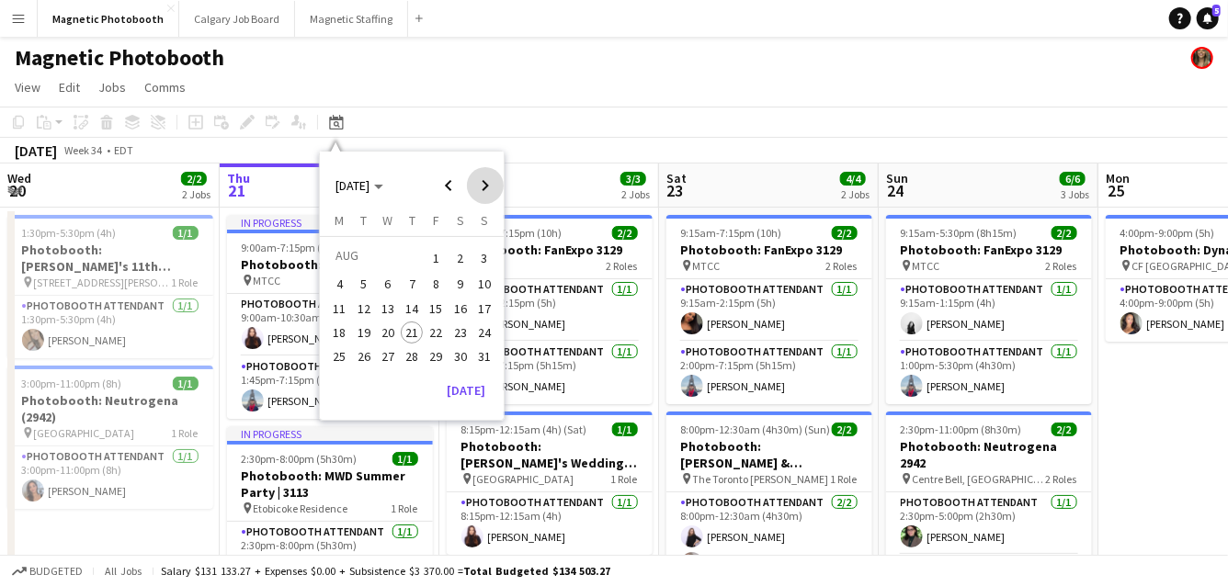
click at [477, 187] on span "Next month" at bounding box center [485, 185] width 37 height 37
click at [338, 352] on span "22" at bounding box center [340, 352] width 22 height 22
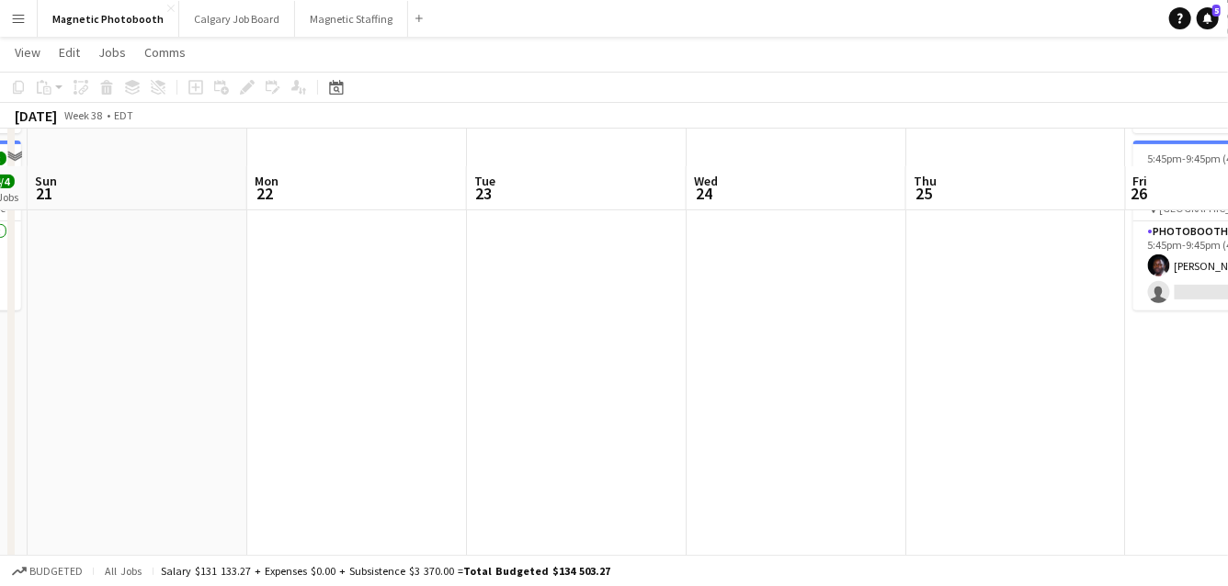
scroll to position [287, 0]
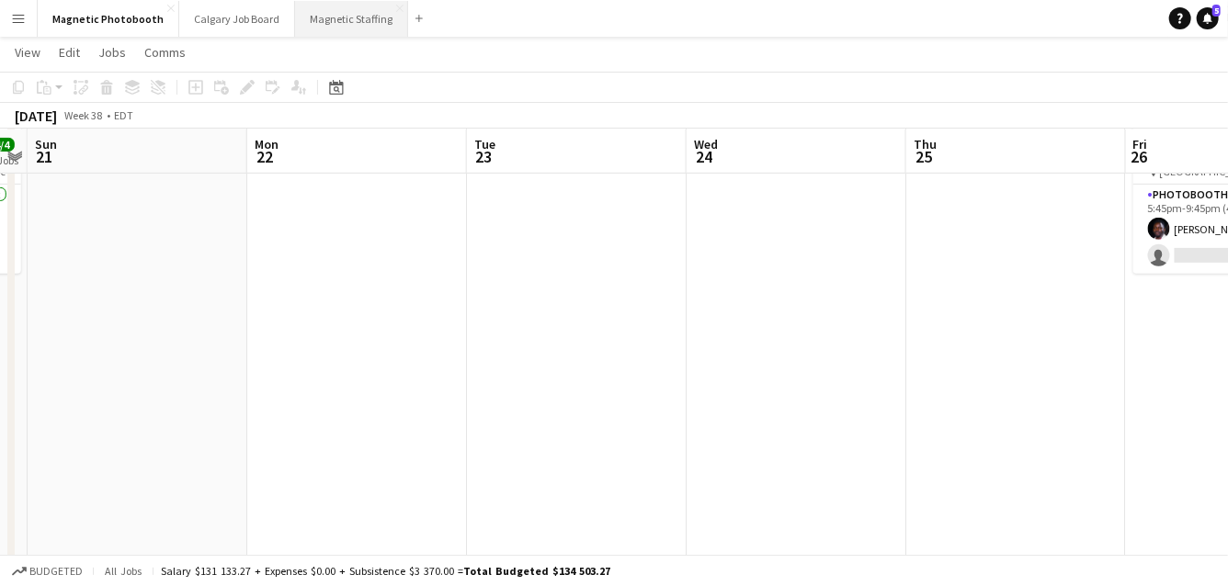
click at [363, 16] on button "Magnetic Staffing Close" at bounding box center [351, 19] width 113 height 36
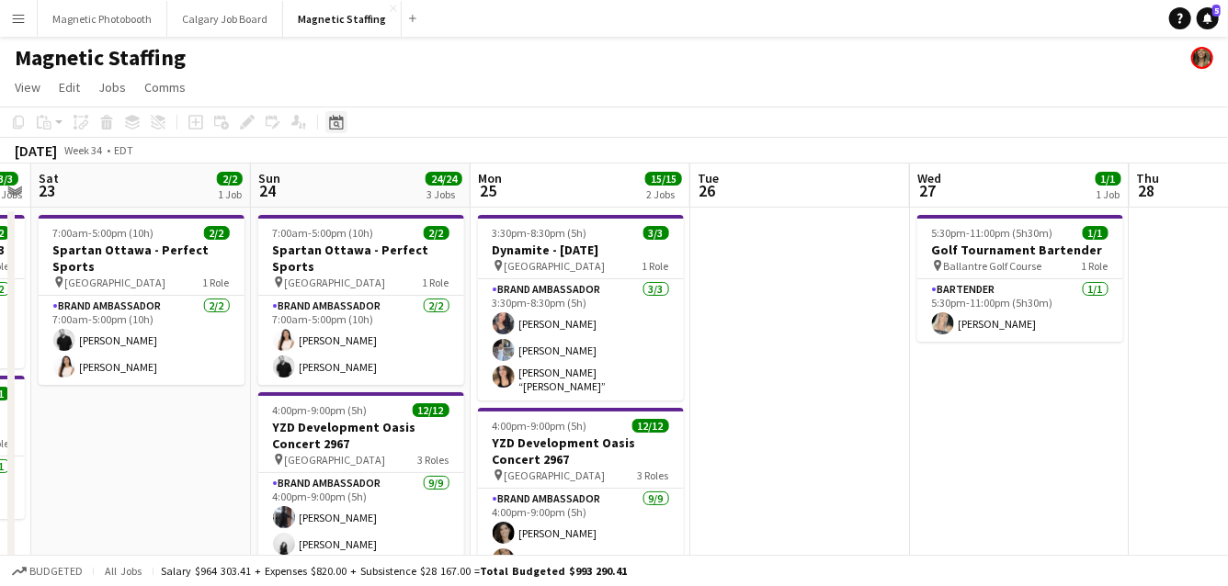
click at [344, 125] on div "Date picker" at bounding box center [336, 122] width 22 height 22
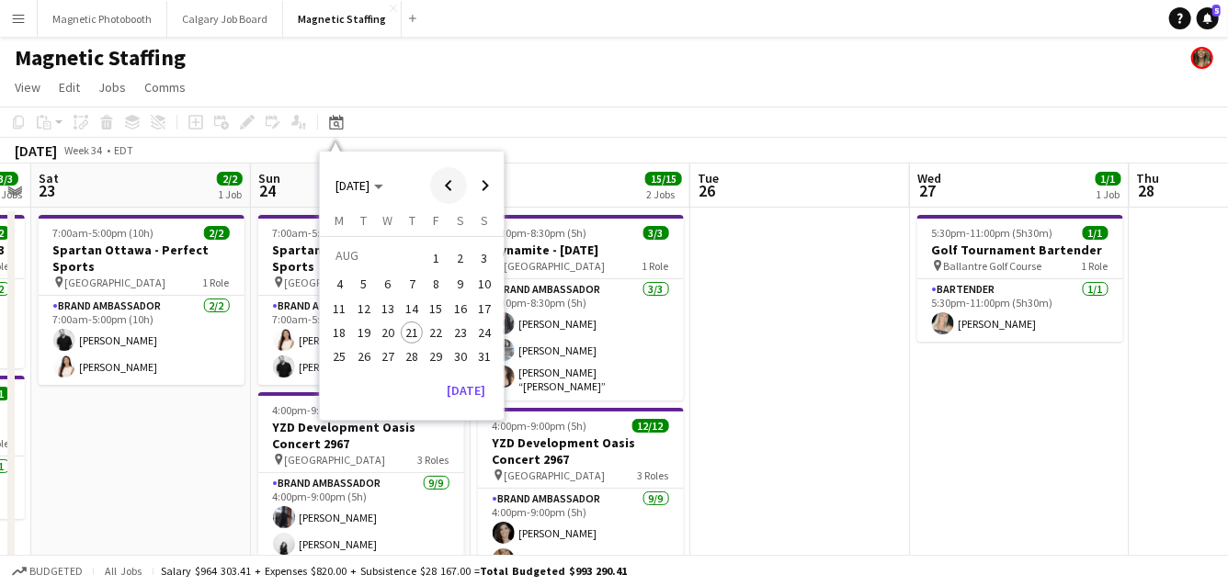
click at [458, 193] on span "Previous month" at bounding box center [448, 185] width 37 height 37
click at [412, 378] on span "31" at bounding box center [412, 377] width 22 height 22
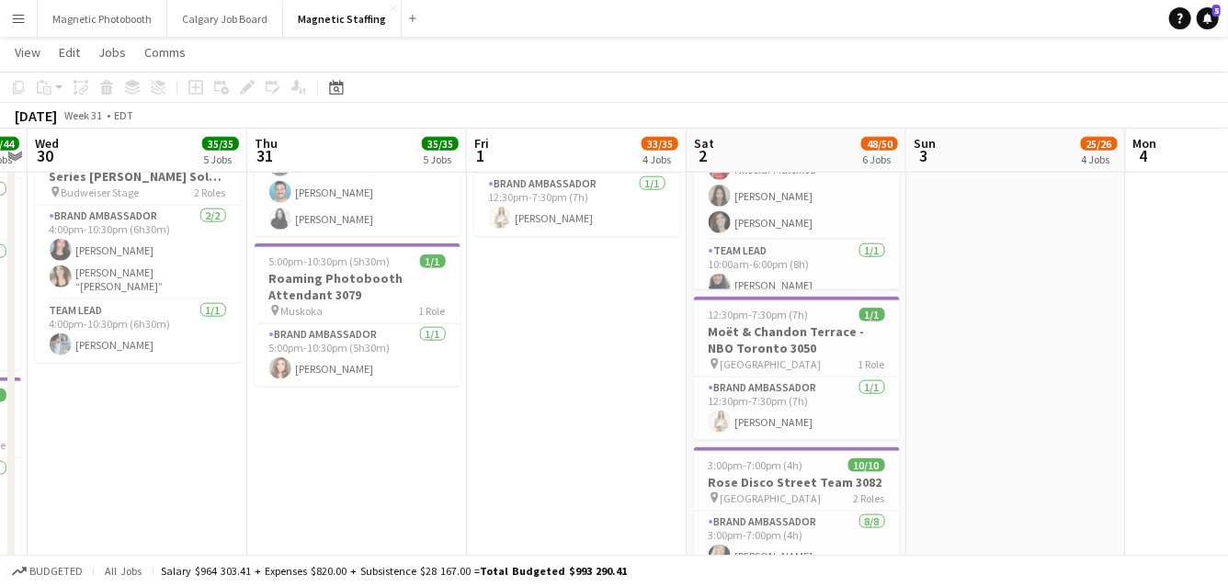
scroll to position [964, 0]
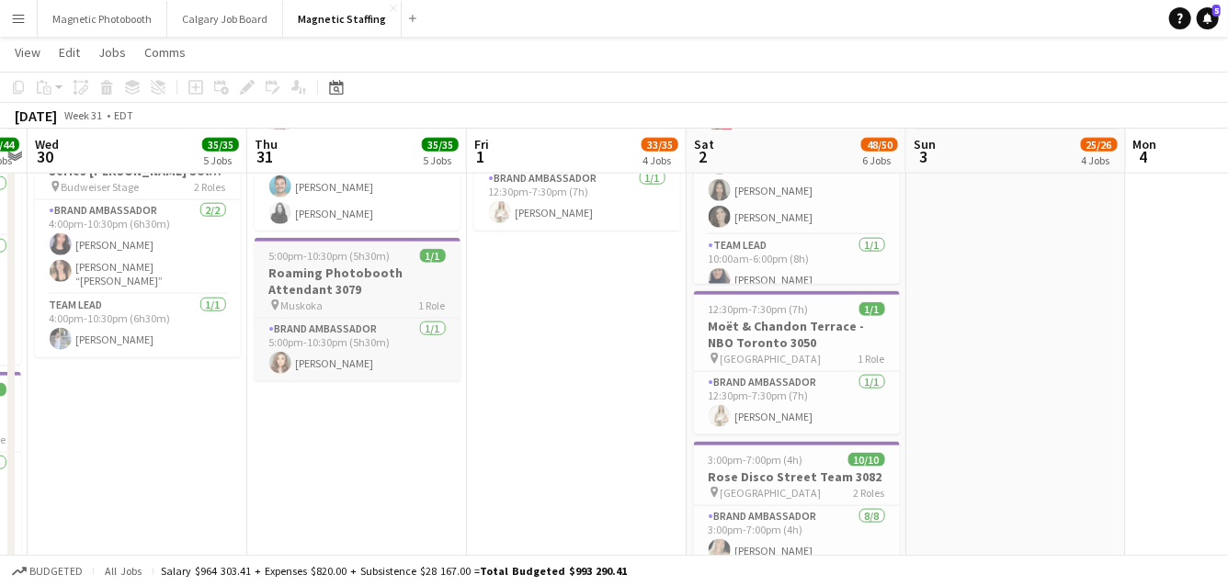
click at [305, 282] on h3 "Roaming Photobooth Attendant 3079" at bounding box center [358, 281] width 206 height 33
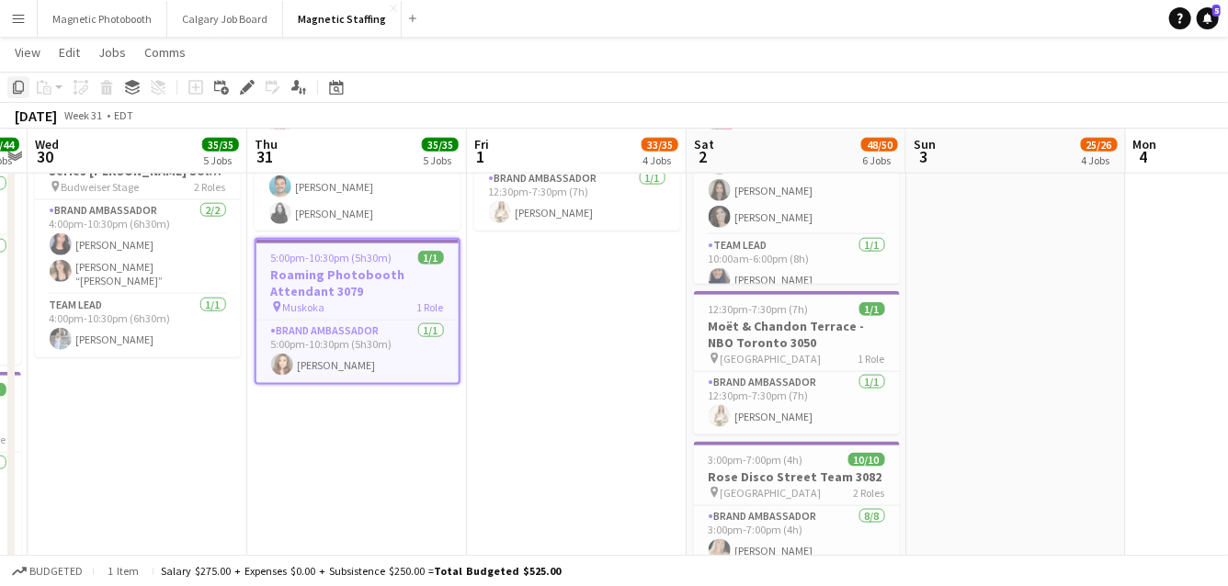
click at [16, 94] on icon at bounding box center [18, 87] width 11 height 13
click at [344, 85] on div "Date picker" at bounding box center [336, 87] width 22 height 22
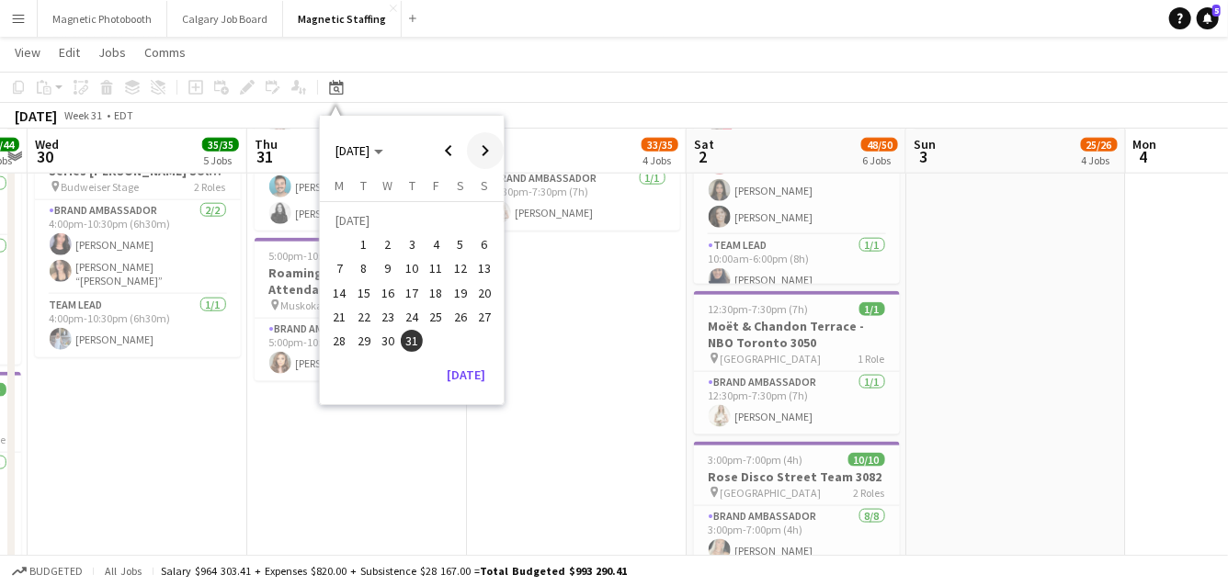
click at [492, 155] on span "Next month" at bounding box center [485, 150] width 37 height 37
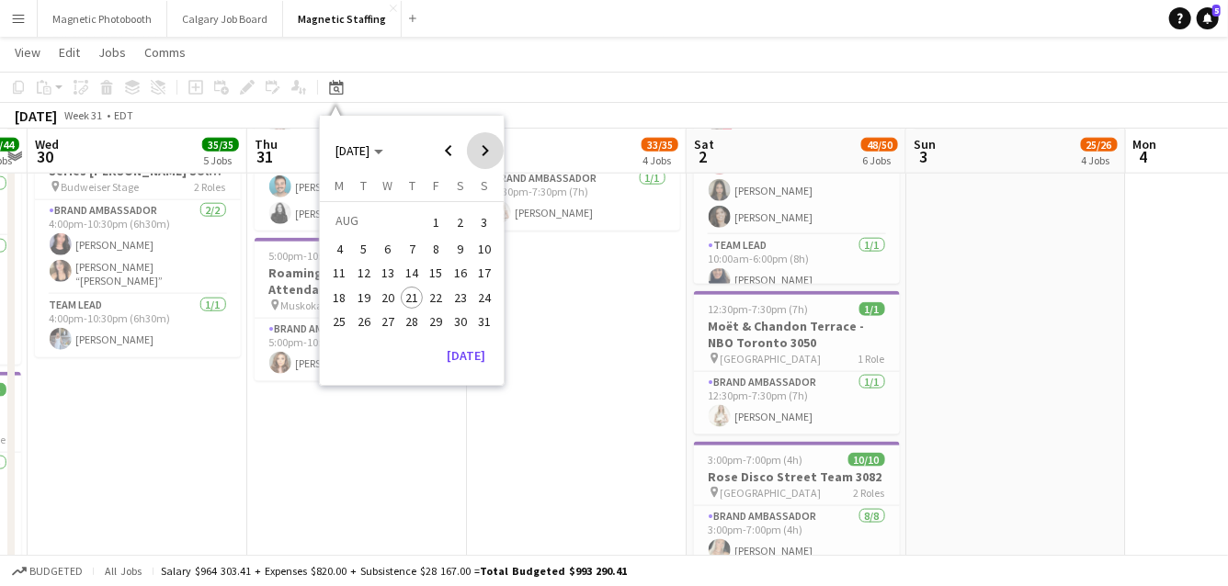
click at [492, 155] on span "Next month" at bounding box center [485, 150] width 37 height 37
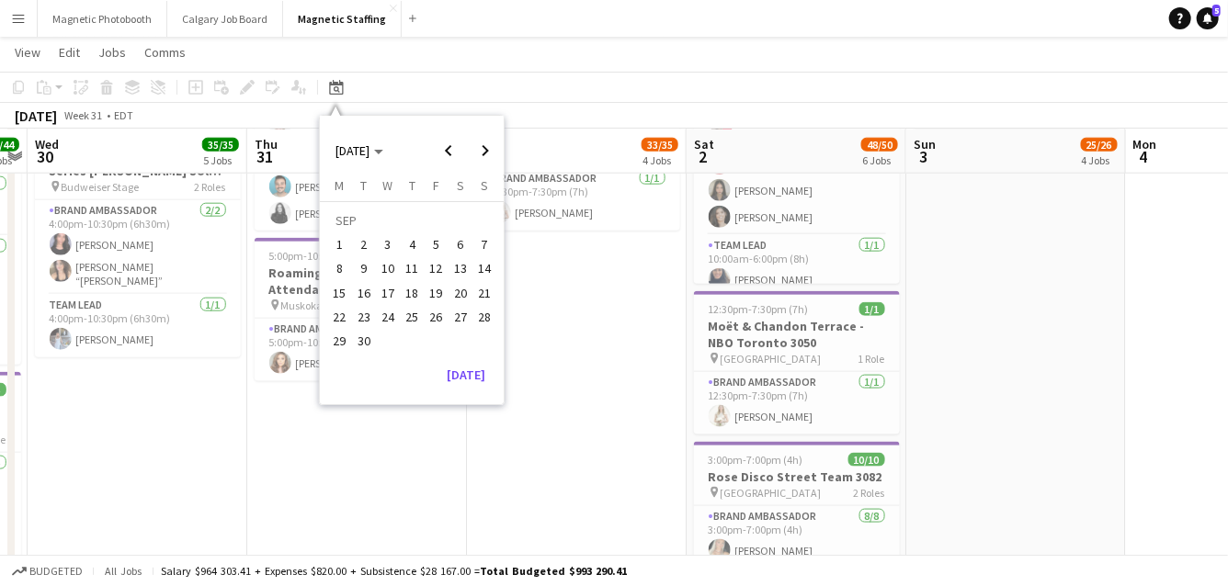
click at [408, 291] on span "18" at bounding box center [412, 293] width 22 height 22
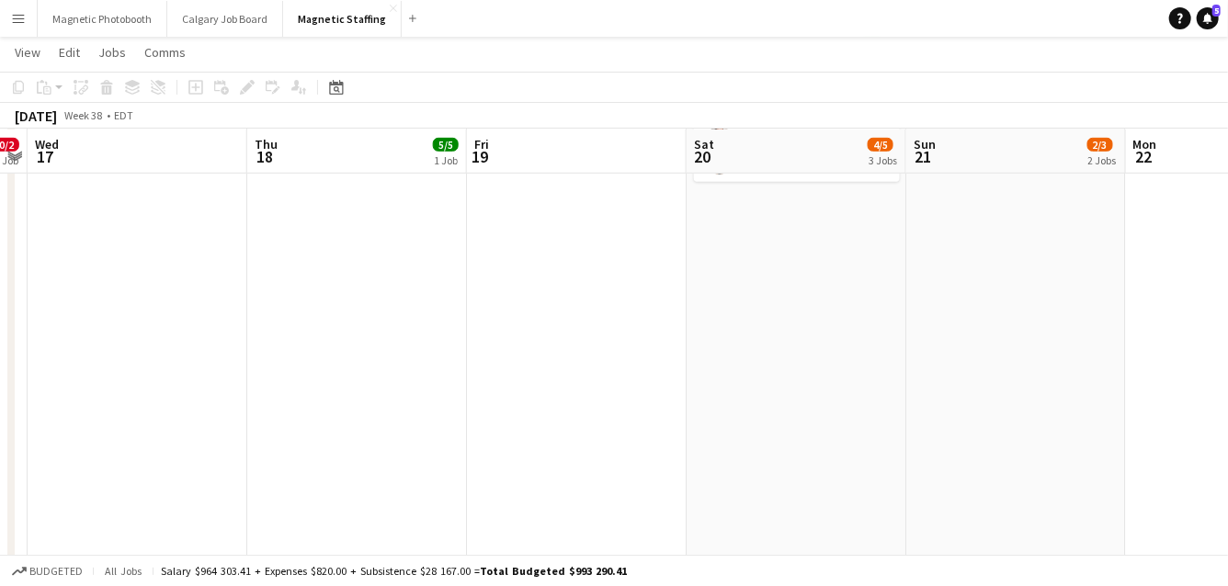
scroll to position [420, 0]
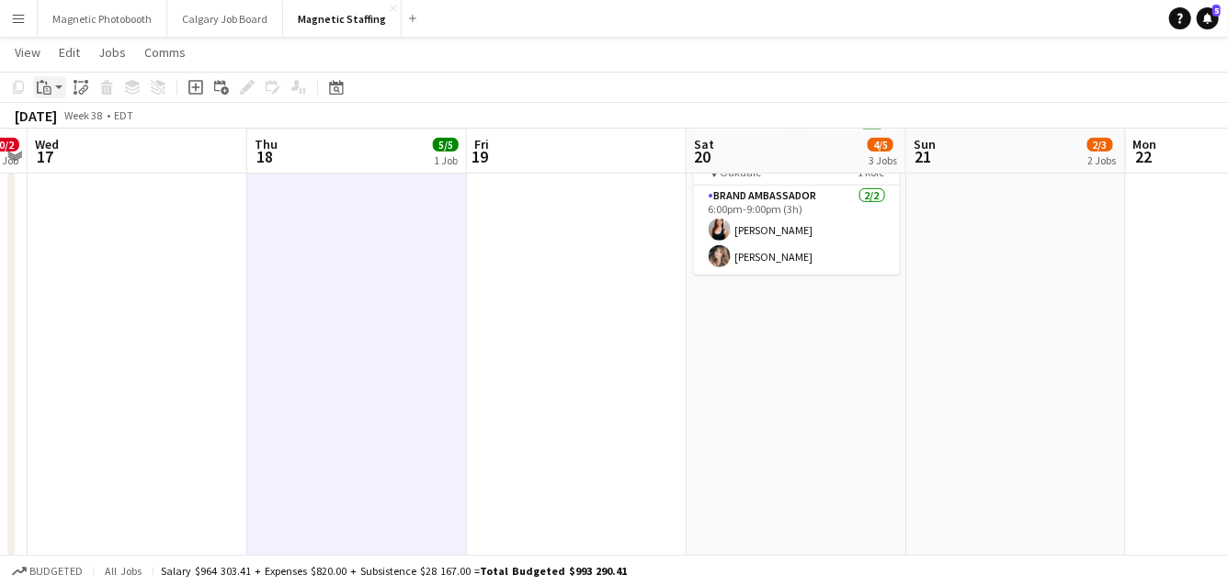
click at [48, 83] on icon "Paste" at bounding box center [44, 87] width 15 height 15
click at [61, 125] on link "Paste Command V" at bounding box center [121, 122] width 145 height 17
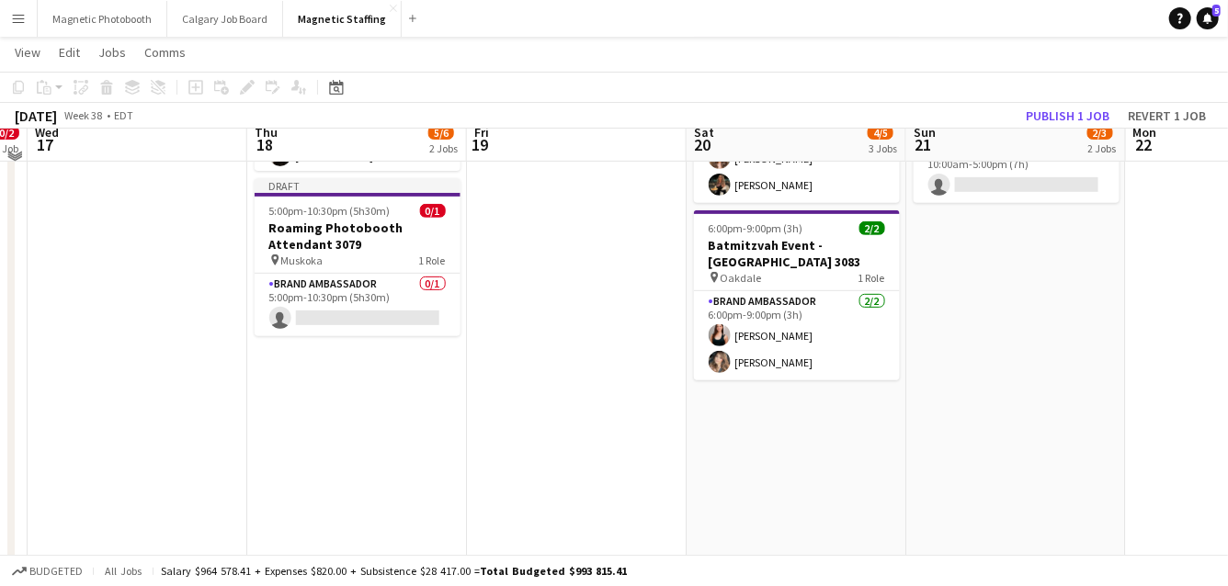
scroll to position [303, 0]
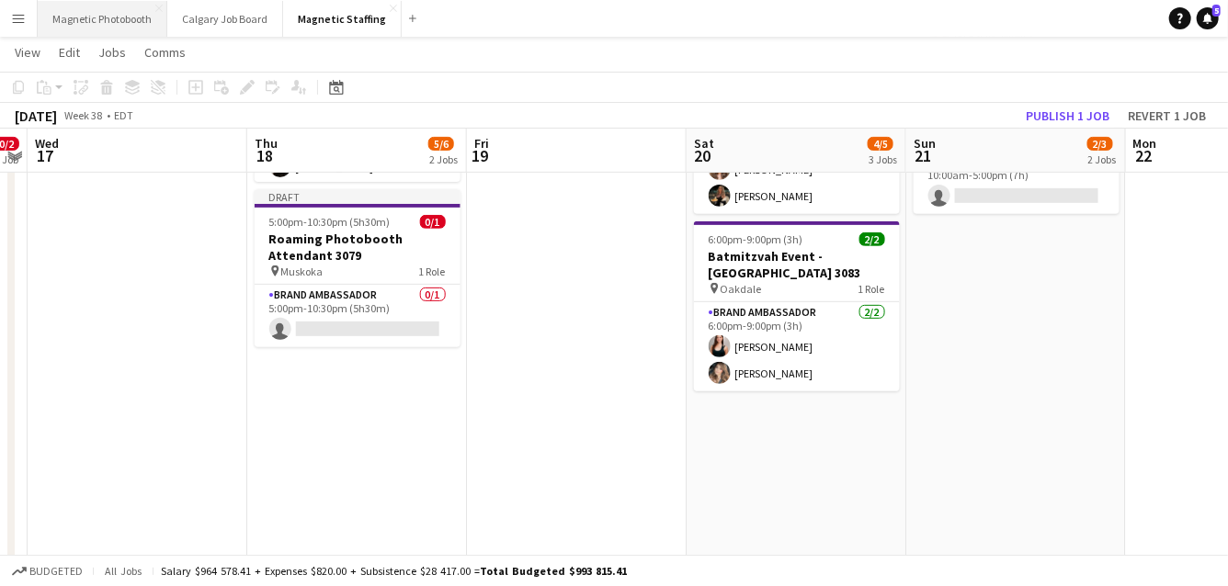
click at [130, 15] on button "Magnetic Photobooth Close" at bounding box center [103, 19] width 130 height 36
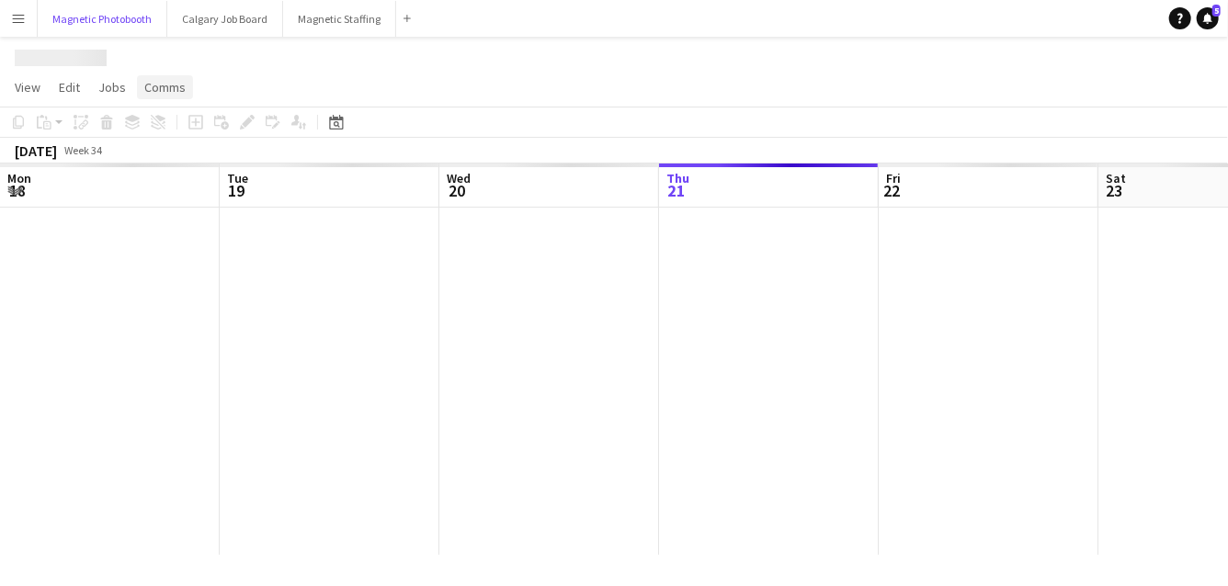
scroll to position [0, 439]
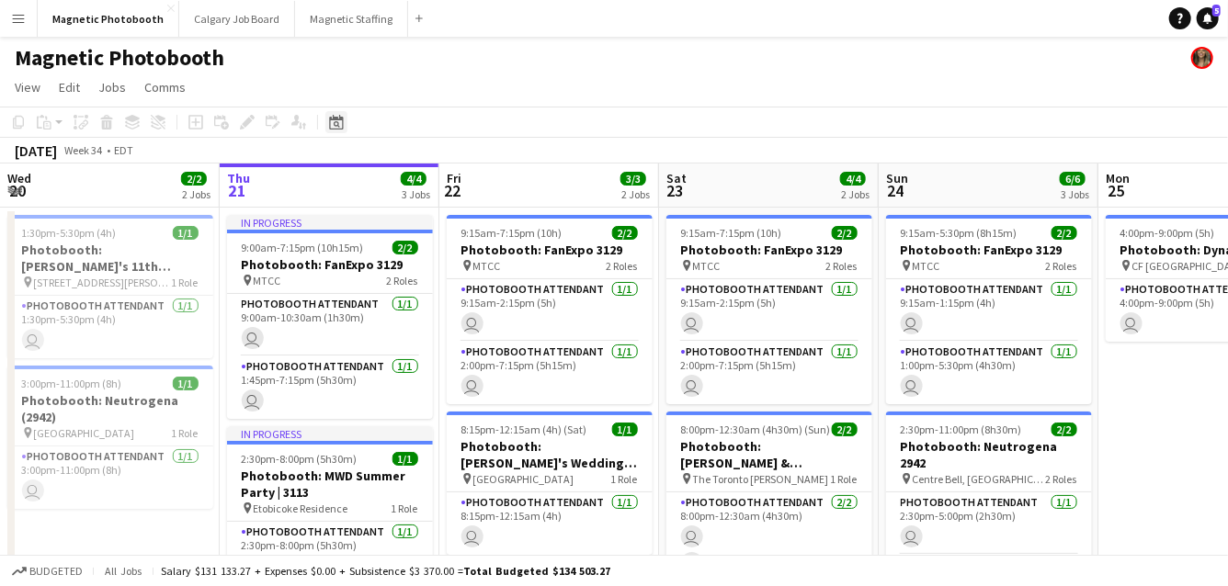
click at [337, 126] on icon at bounding box center [337, 124] width 6 height 6
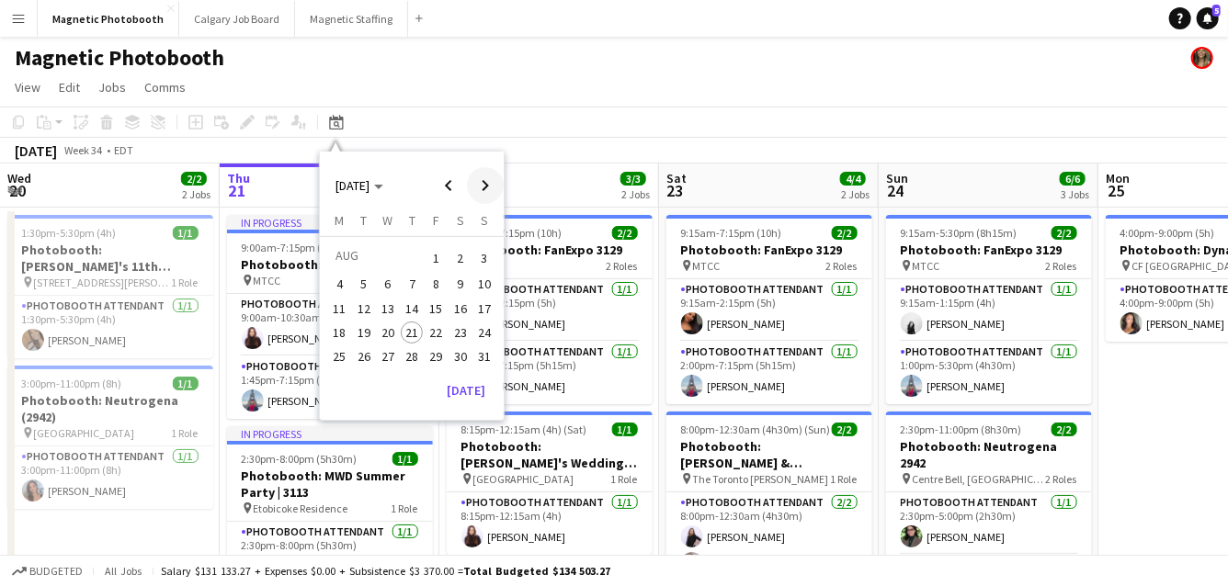
click at [491, 180] on span "Next month" at bounding box center [485, 185] width 37 height 37
click at [411, 326] on span "18" at bounding box center [412, 328] width 22 height 22
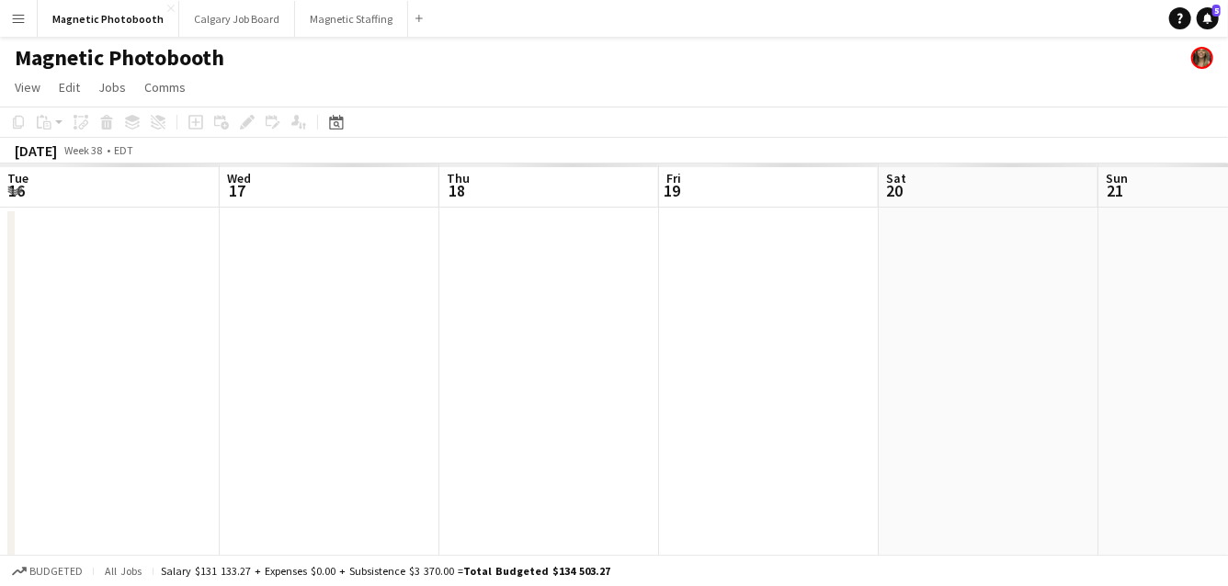
scroll to position [0, 631]
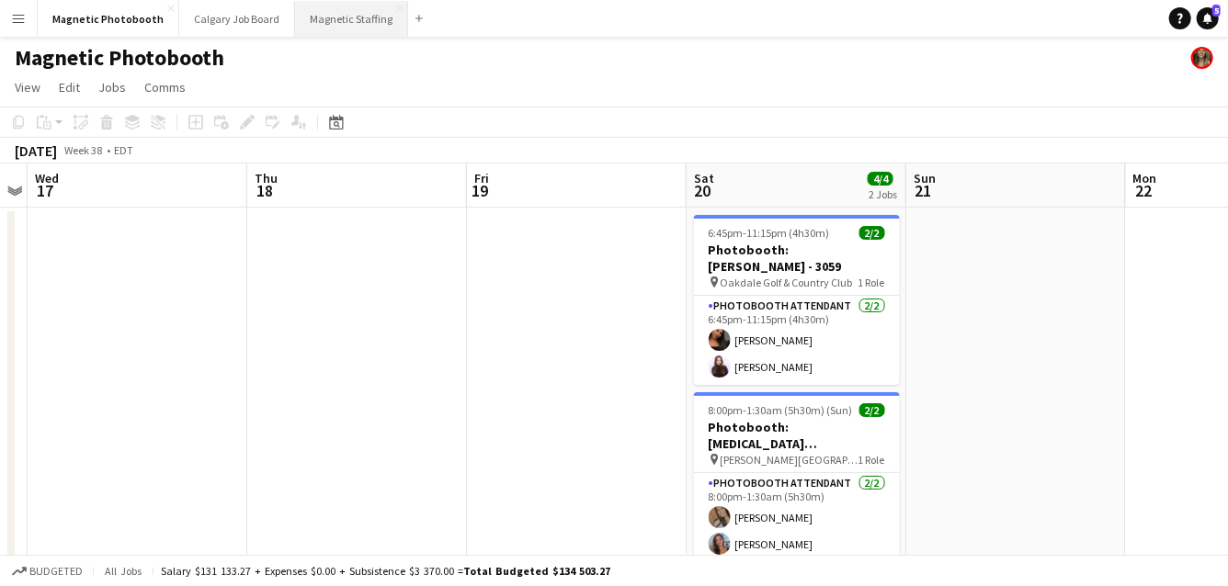
click at [344, 23] on button "Magnetic Staffing Close" at bounding box center [351, 19] width 113 height 36
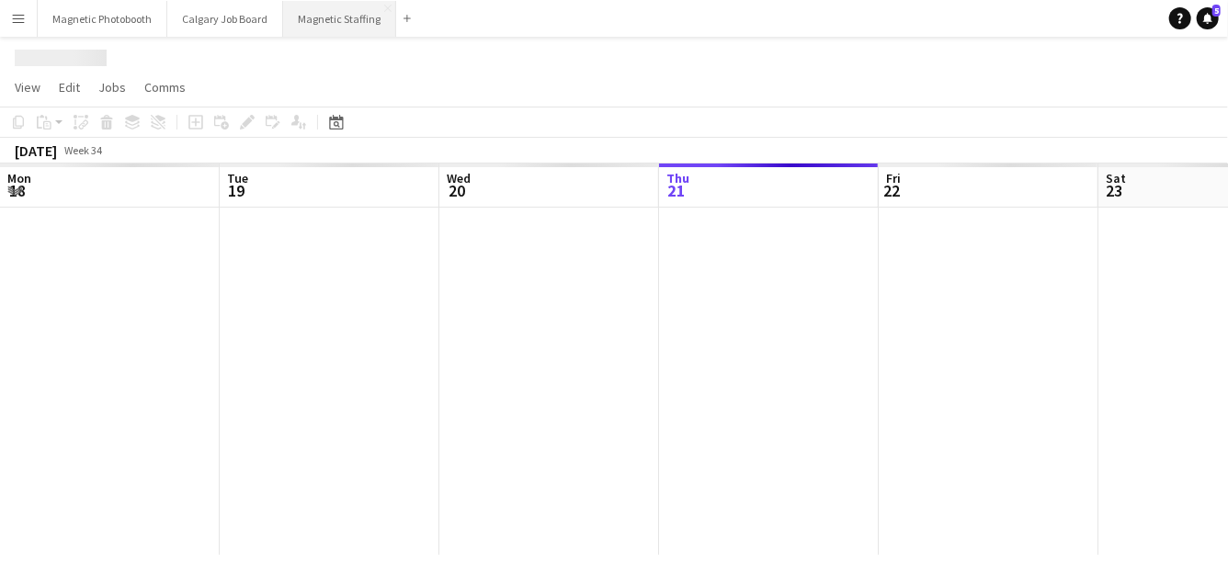
scroll to position [0, 439]
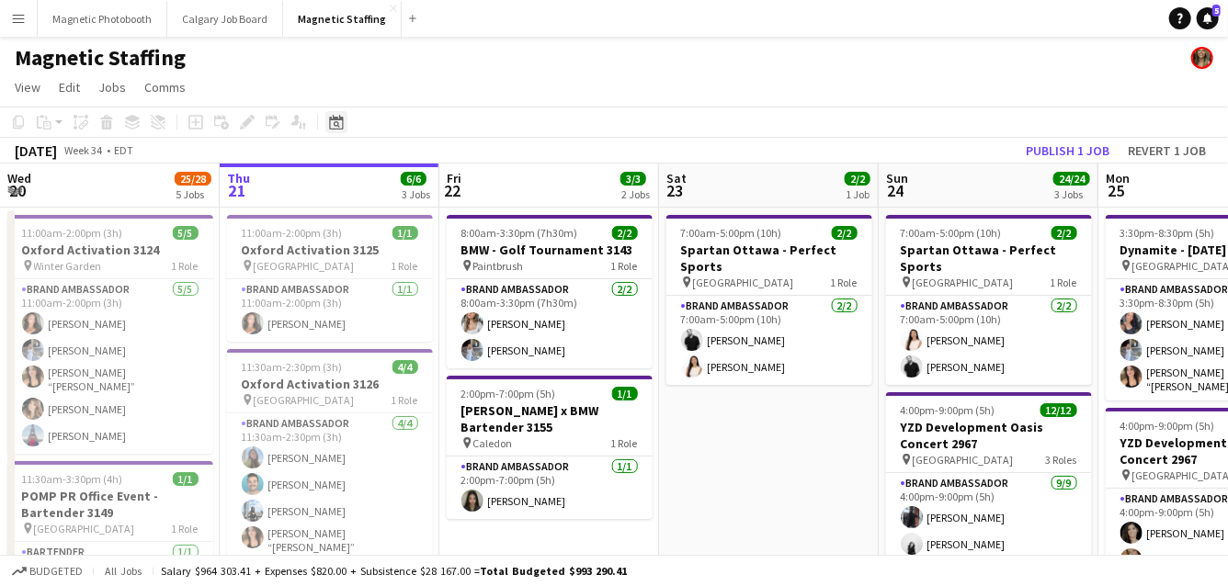
click at [336, 119] on icon at bounding box center [336, 122] width 14 height 15
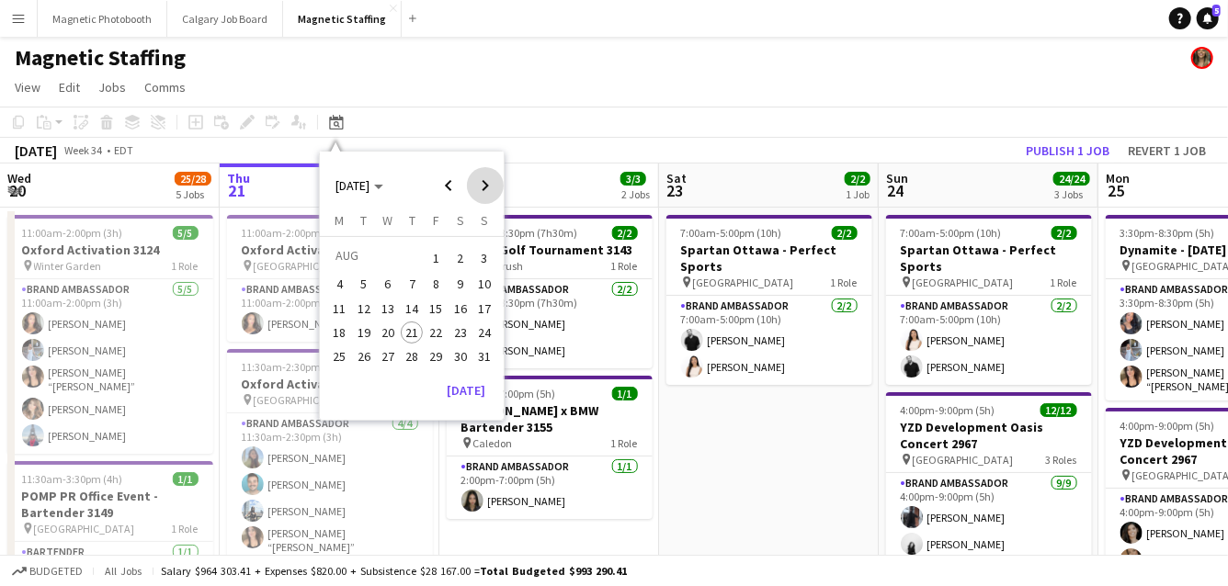
click at [492, 182] on span "Next month" at bounding box center [485, 185] width 37 height 37
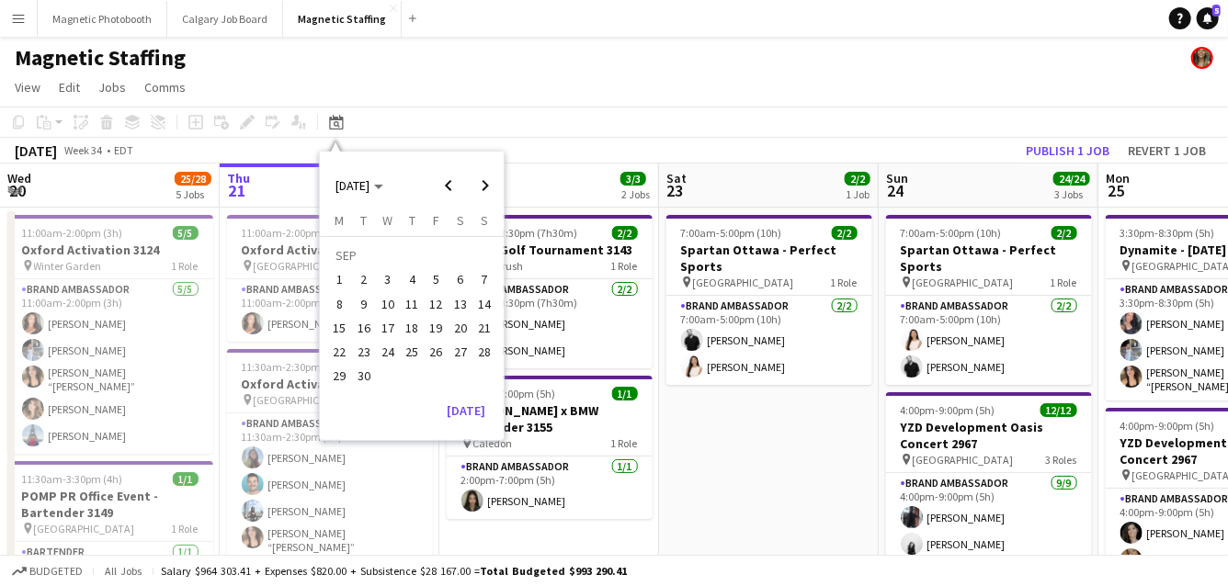
click at [413, 324] on span "18" at bounding box center [412, 328] width 22 height 22
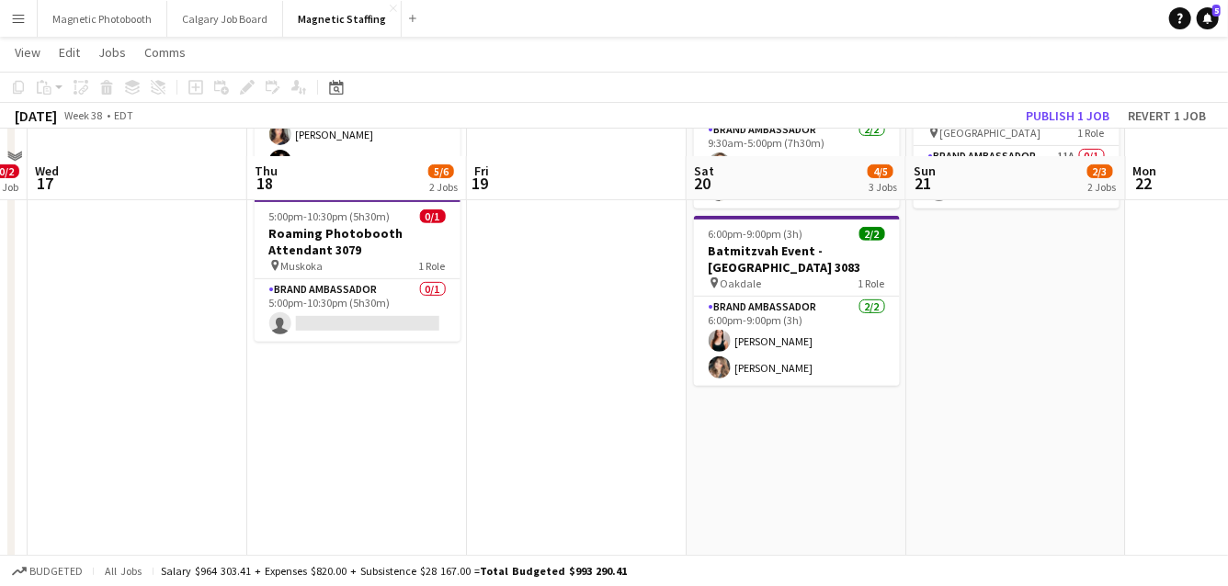
scroll to position [196, 0]
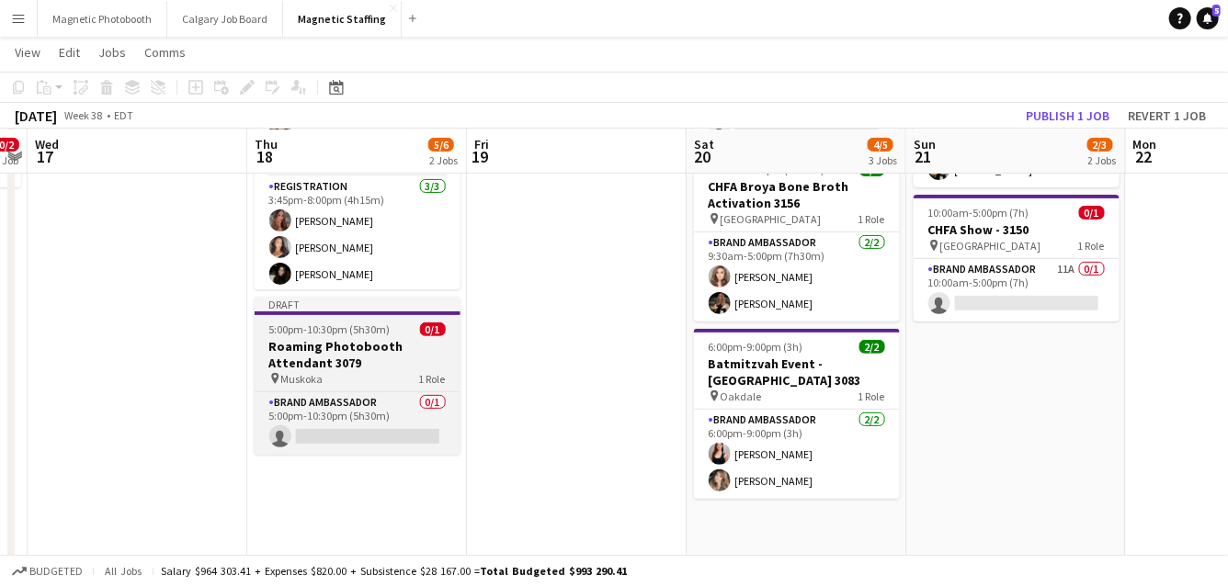
click at [311, 346] on h3 "Roaming Photobooth Attendant 3079" at bounding box center [358, 354] width 206 height 33
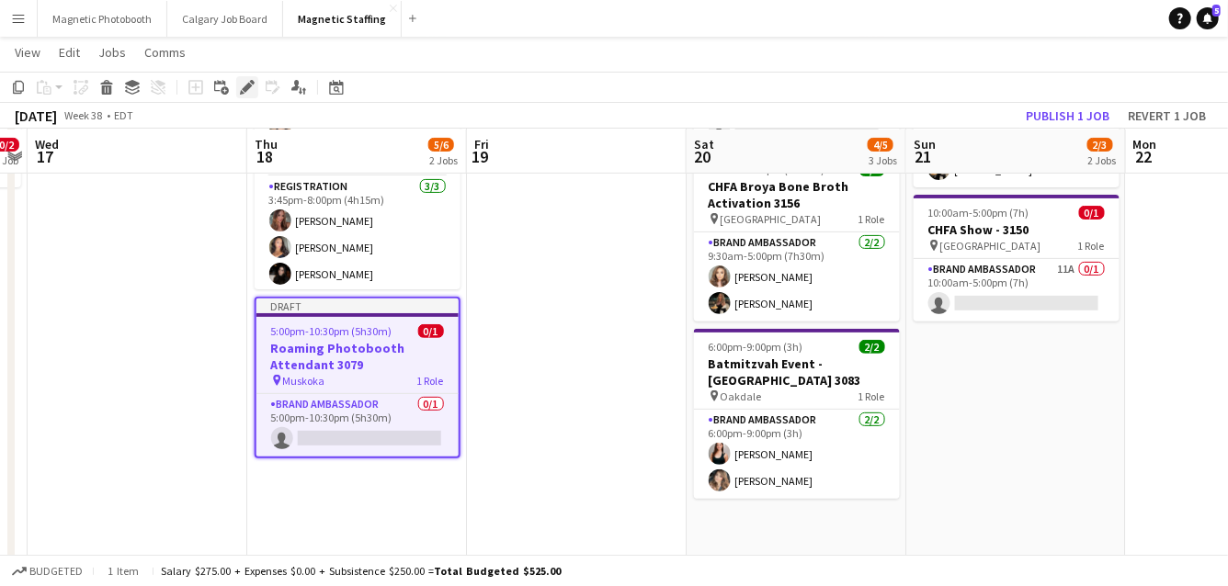
click at [242, 85] on icon "Edit" at bounding box center [247, 87] width 15 height 15
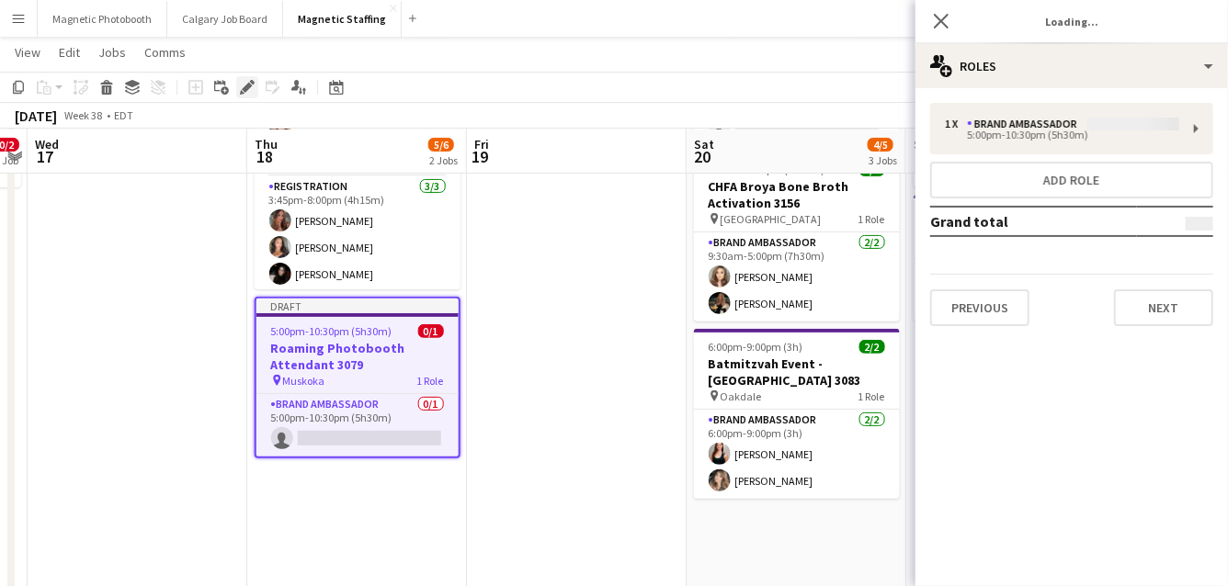
type input "*******"
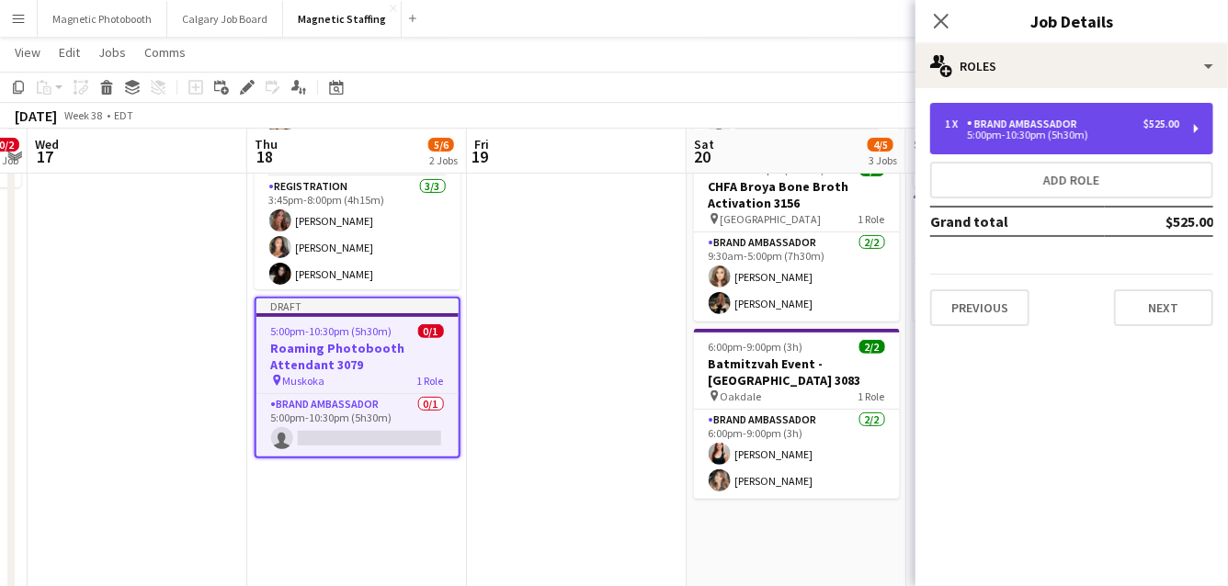
click at [1006, 139] on div "5:00pm-10:30pm (5h30m)" at bounding box center [1062, 134] width 234 height 9
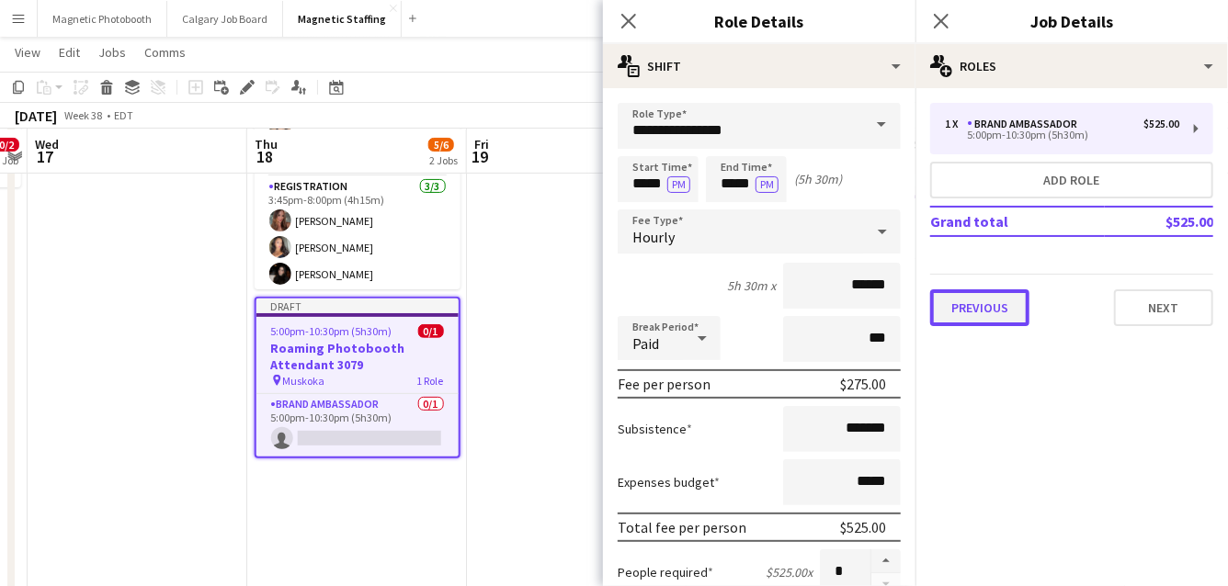
click at [973, 290] on button "Previous" at bounding box center [979, 307] width 99 height 37
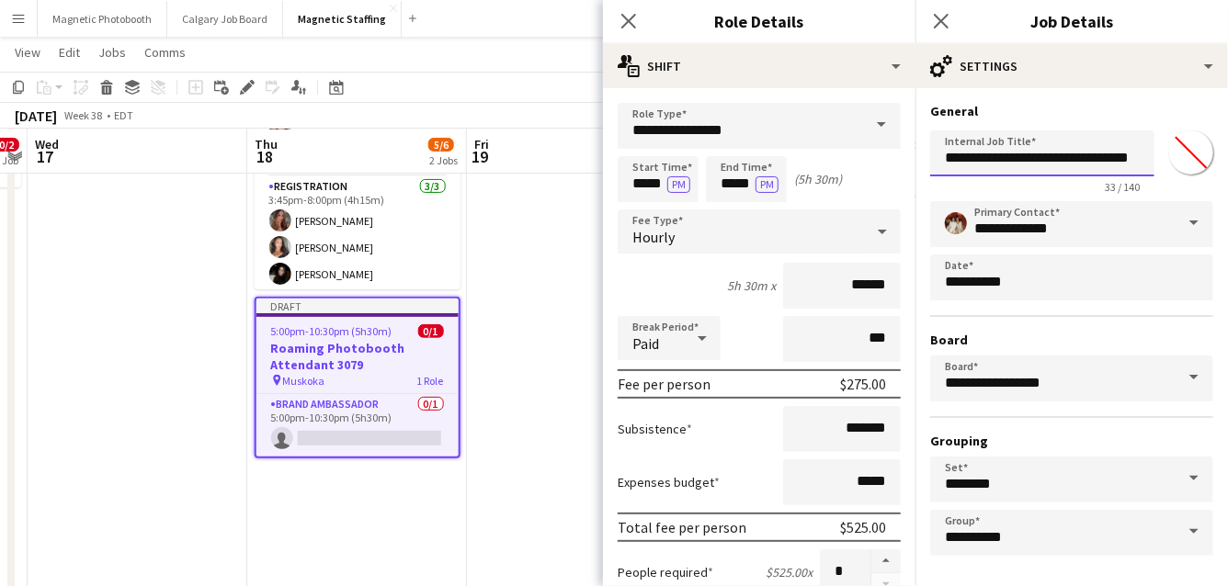
click at [1083, 155] on input "**********" at bounding box center [1042, 153] width 224 height 46
drag, startPoint x: 1110, startPoint y: 160, endPoint x: 1151, endPoint y: 157, distance: 41.4
click at [1151, 158] on input "**********" at bounding box center [1042, 153] width 224 height 46
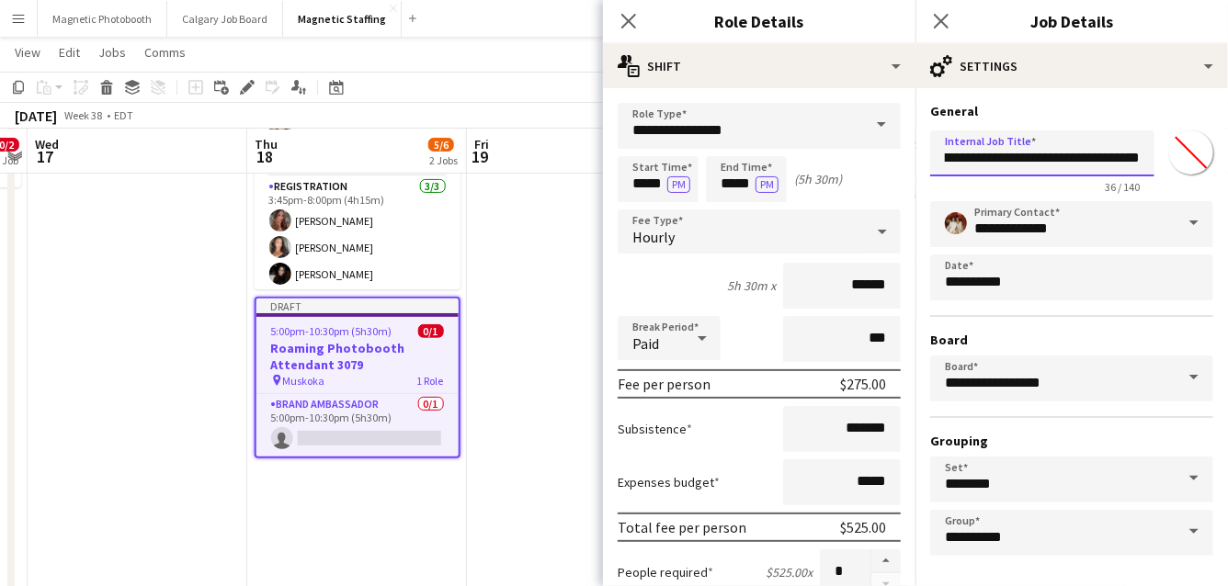
type input "**********"
drag, startPoint x: 888, startPoint y: 430, endPoint x: 628, endPoint y: 404, distance: 261.3
click at [633, 413] on div "Subsistence *******" at bounding box center [758, 429] width 283 height 46
type input "******"
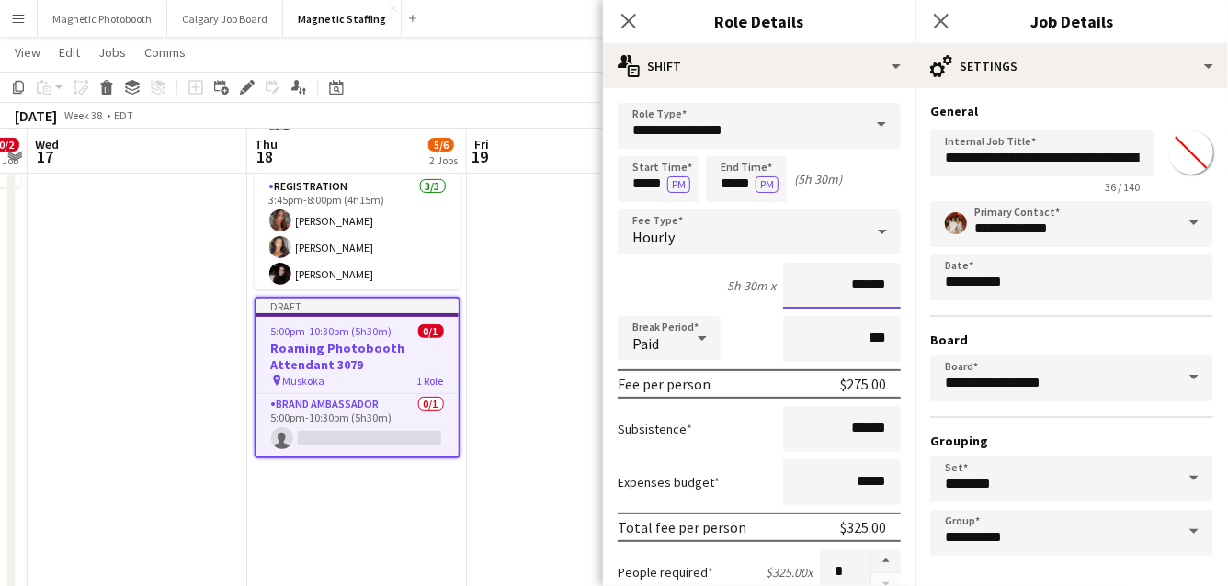
drag, startPoint x: 790, startPoint y: 285, endPoint x: 743, endPoint y: 277, distance: 47.4
click at [747, 284] on div "5h 30m x ******" at bounding box center [758, 286] width 283 height 46
type input "***"
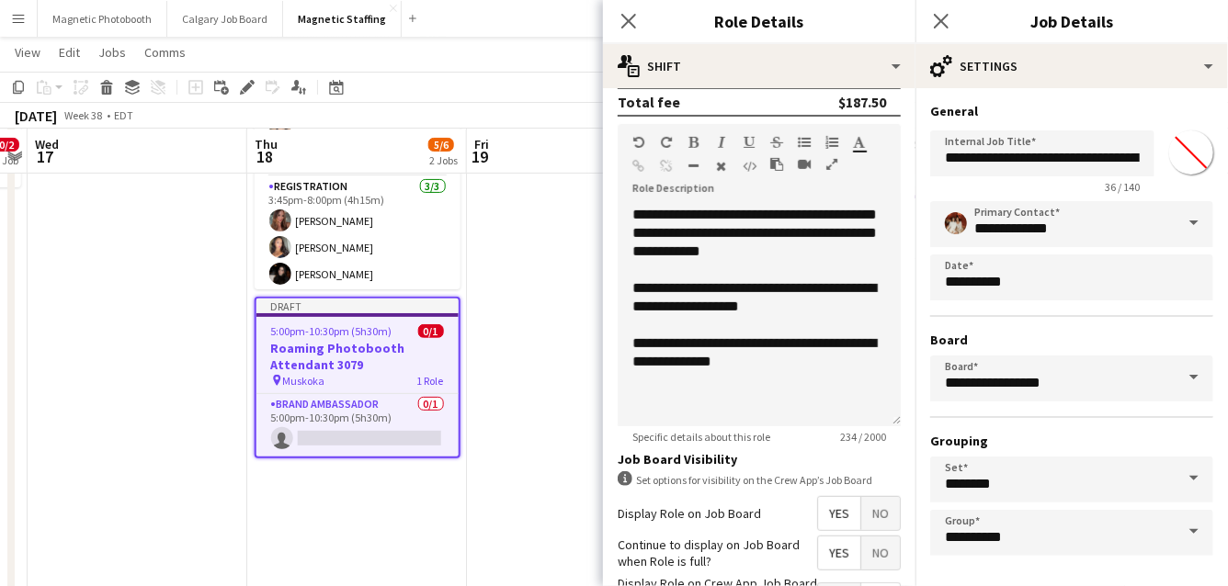
scroll to position [576, 0]
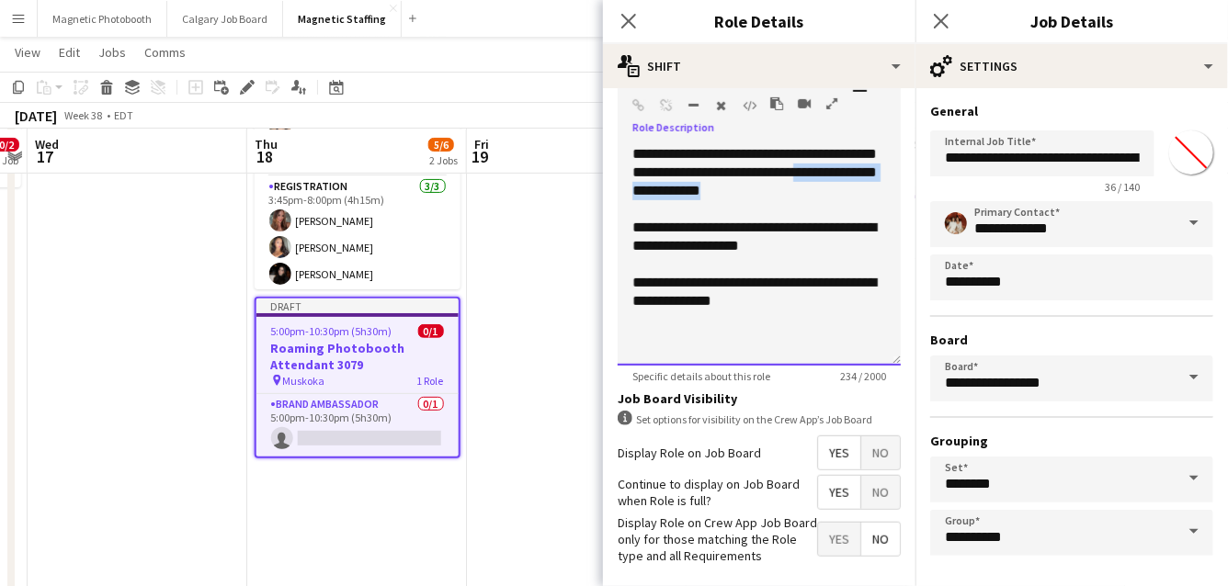
drag, startPoint x: 726, startPoint y: 189, endPoint x: 868, endPoint y: 204, distance: 143.2
click at [868, 204] on div "**********" at bounding box center [758, 255] width 283 height 221
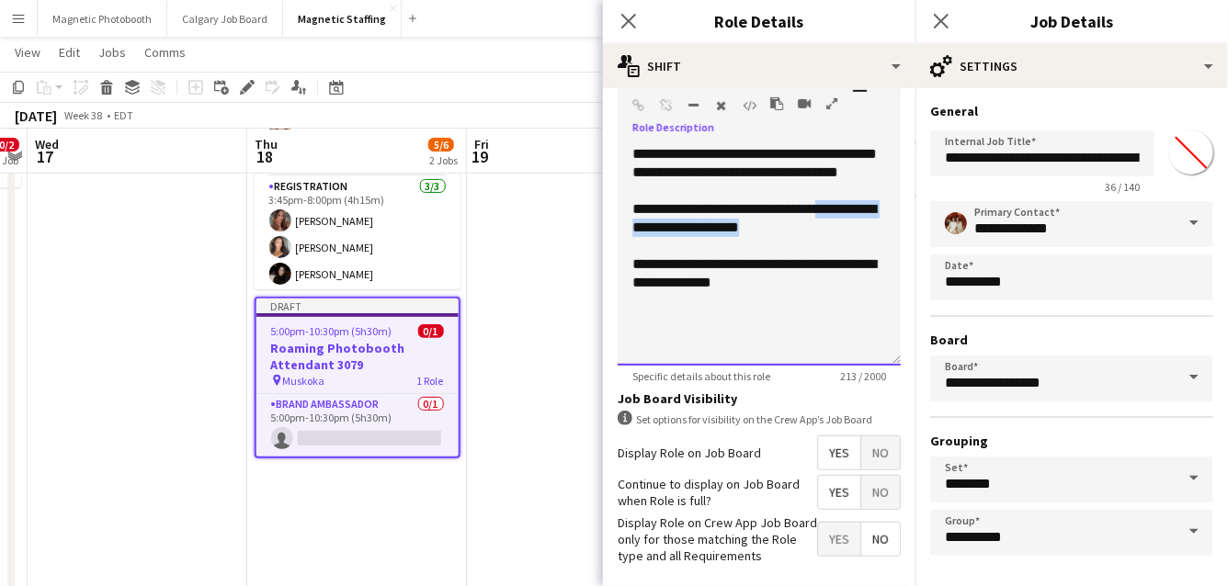
drag, startPoint x: 828, startPoint y: 225, endPoint x: 873, endPoint y: 236, distance: 46.4
click at [873, 237] on div "**********" at bounding box center [759, 218] width 254 height 37
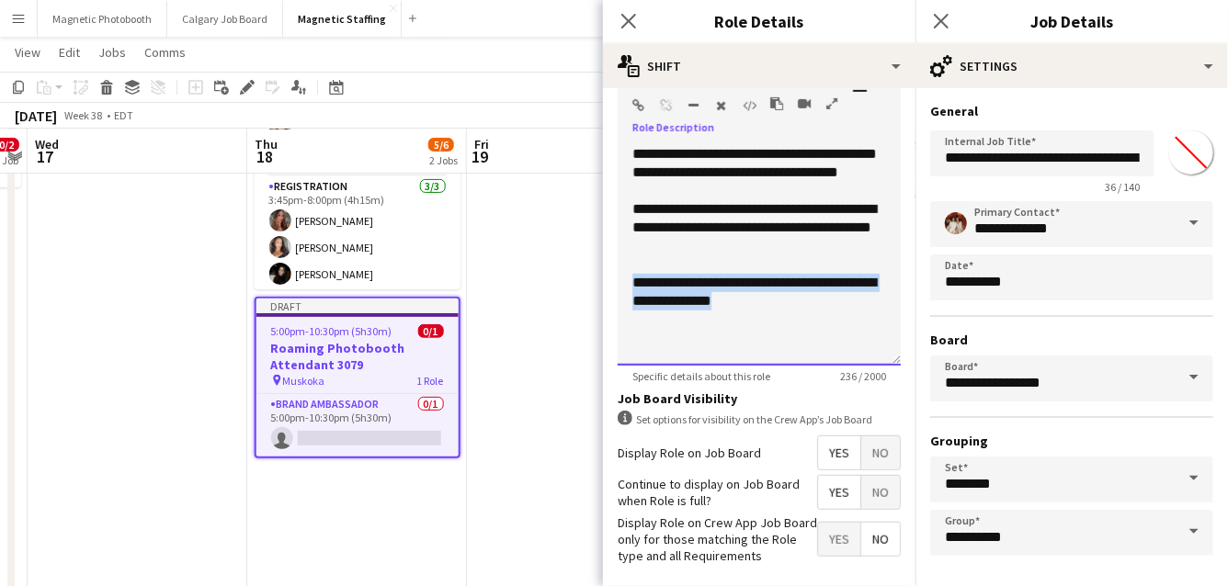
drag, startPoint x: 692, startPoint y: 321, endPoint x: 636, endPoint y: 294, distance: 62.1
click at [636, 298] on div "**********" at bounding box center [759, 292] width 254 height 37
click at [709, 243] on div "**********" at bounding box center [759, 227] width 254 height 55
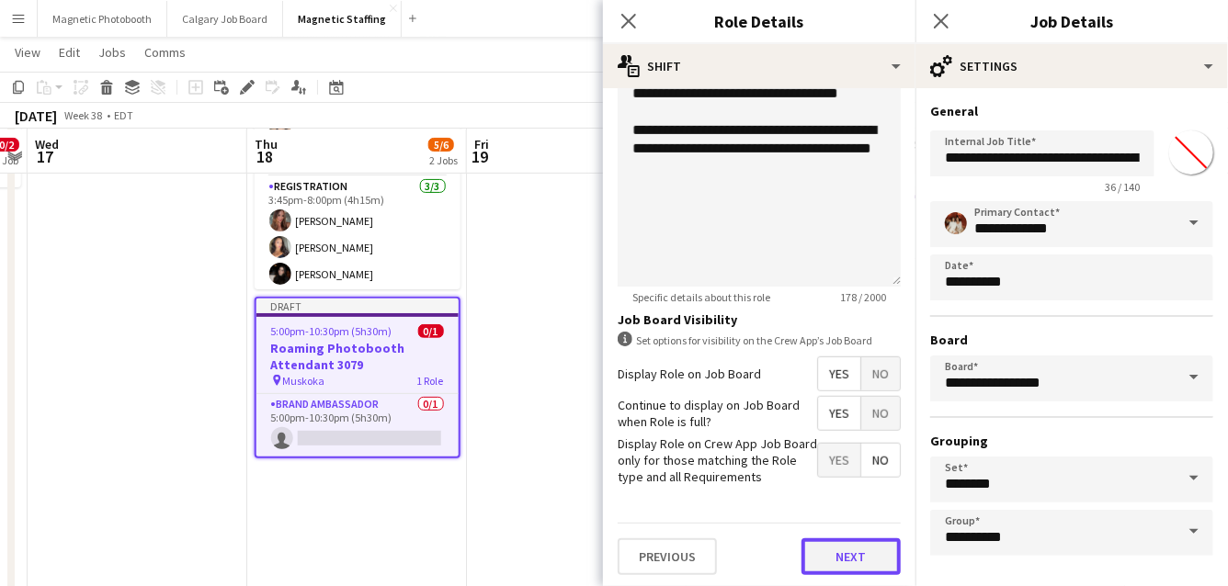
click at [855, 560] on button "Next" at bounding box center [850, 556] width 99 height 37
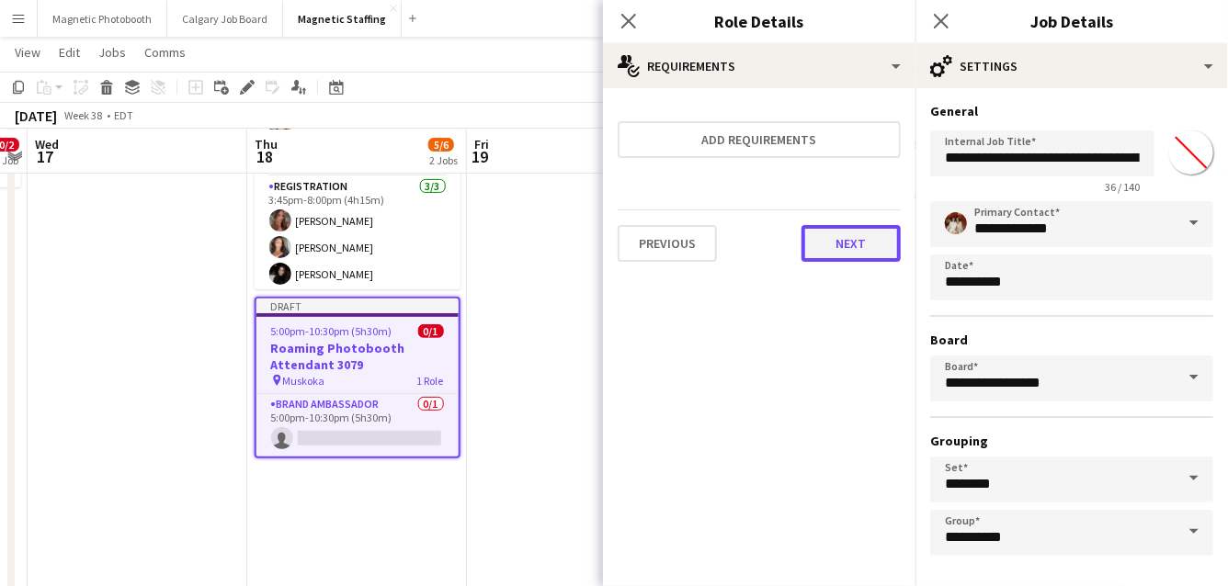
click at [843, 250] on button "Next" at bounding box center [850, 243] width 99 height 37
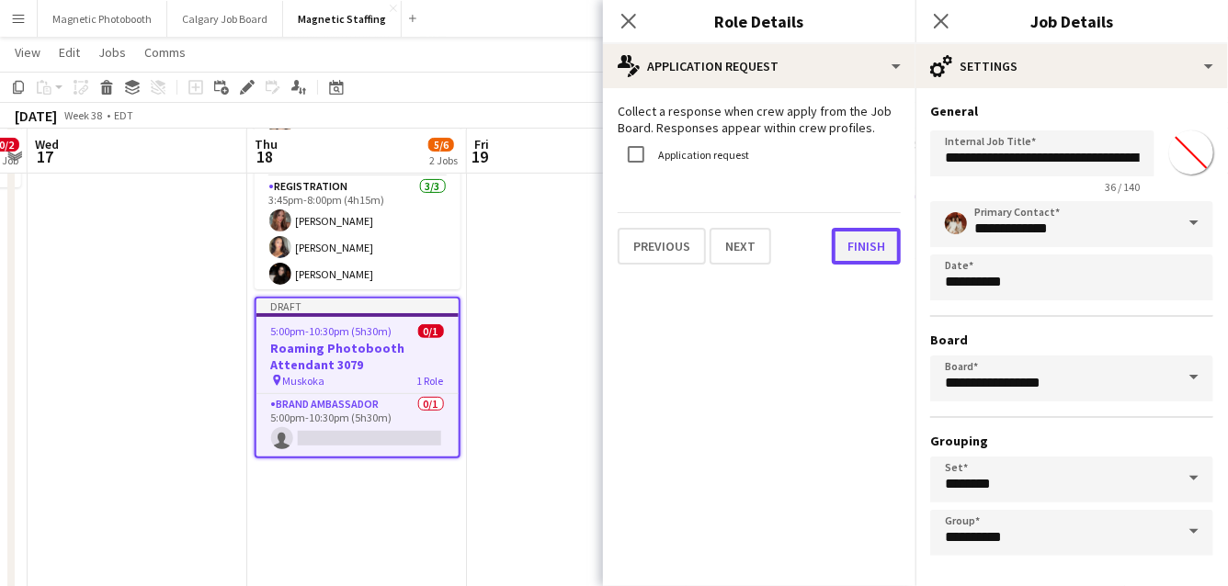
click at [853, 240] on button "Finish" at bounding box center [866, 246] width 69 height 37
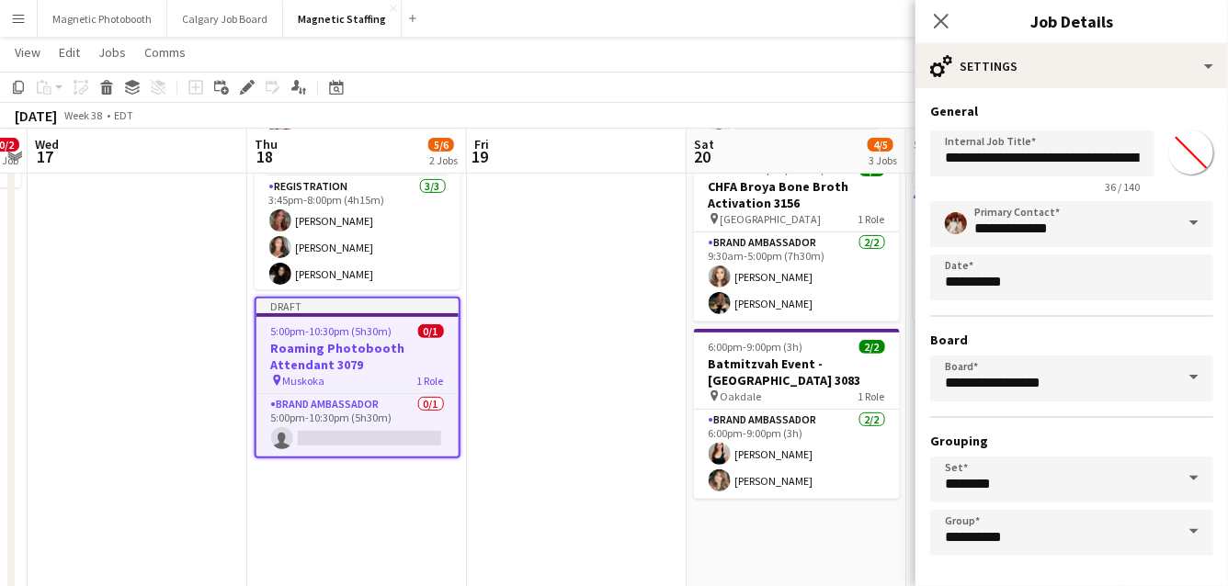
scroll to position [71, 0]
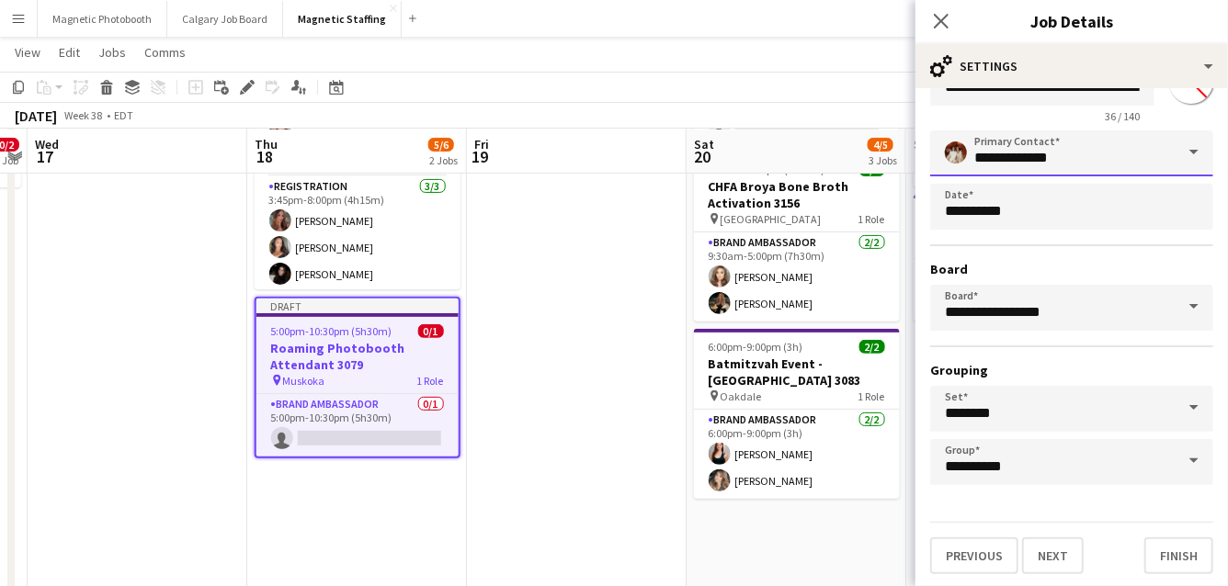
click at [1080, 148] on input "**********" at bounding box center [1071, 153] width 283 height 46
drag, startPoint x: 1059, startPoint y: 155, endPoint x: 897, endPoint y: 153, distance: 162.7
click at [898, 154] on body "Menu Boards Boards Boards All jobs Status Workforce Workforce My Workforce Recr…" at bounding box center [614, 544] width 1228 height 1480
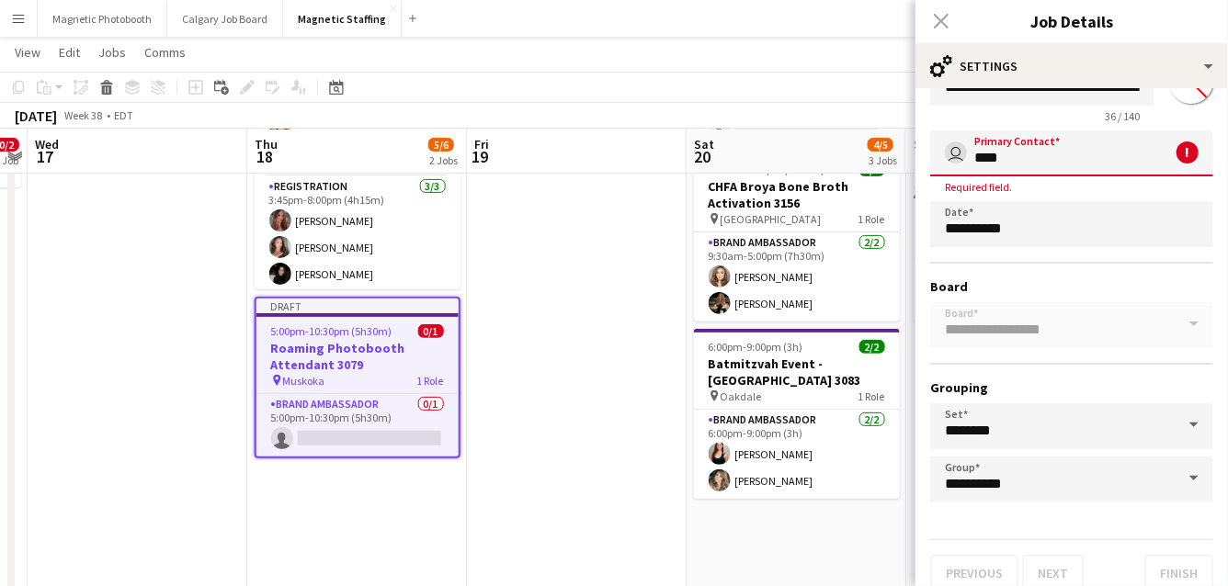
click at [1019, 195] on div "**********" at bounding box center [1071, 316] width 283 height 372
click at [1021, 153] on input "****" at bounding box center [1071, 153] width 283 height 46
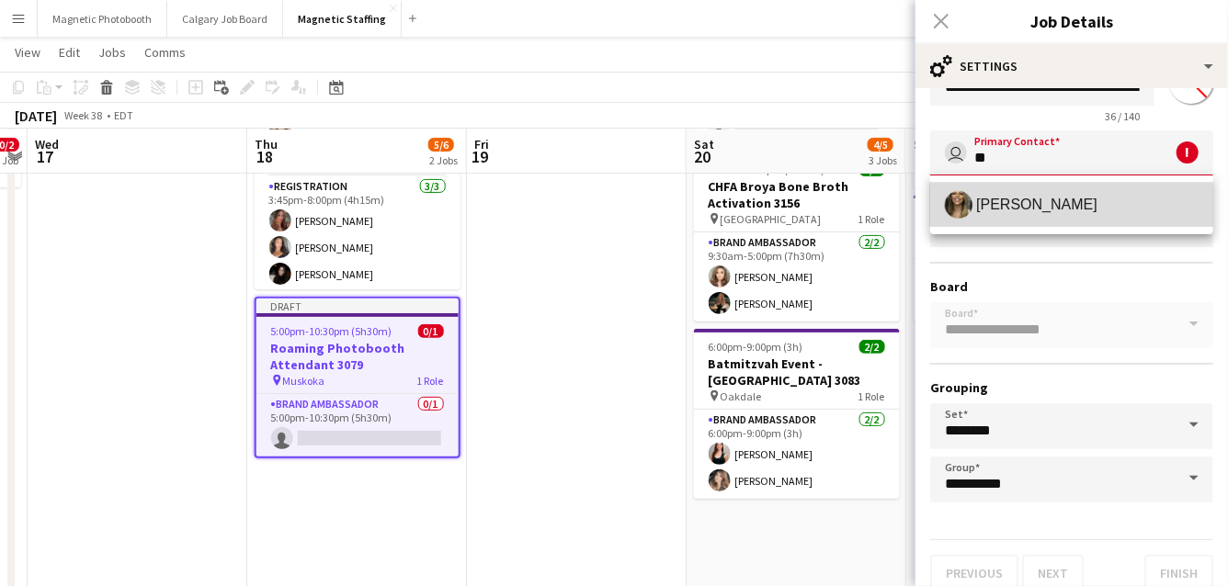
click at [1026, 200] on span "[PERSON_NAME]" at bounding box center [1036, 204] width 121 height 17
type input "**********"
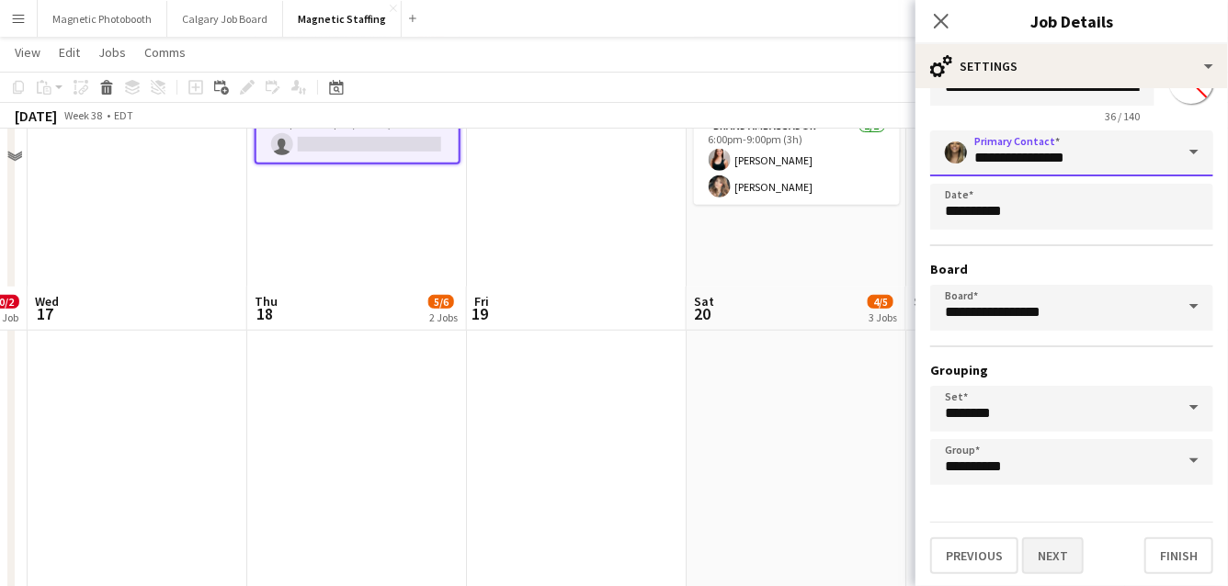
scroll to position [647, 0]
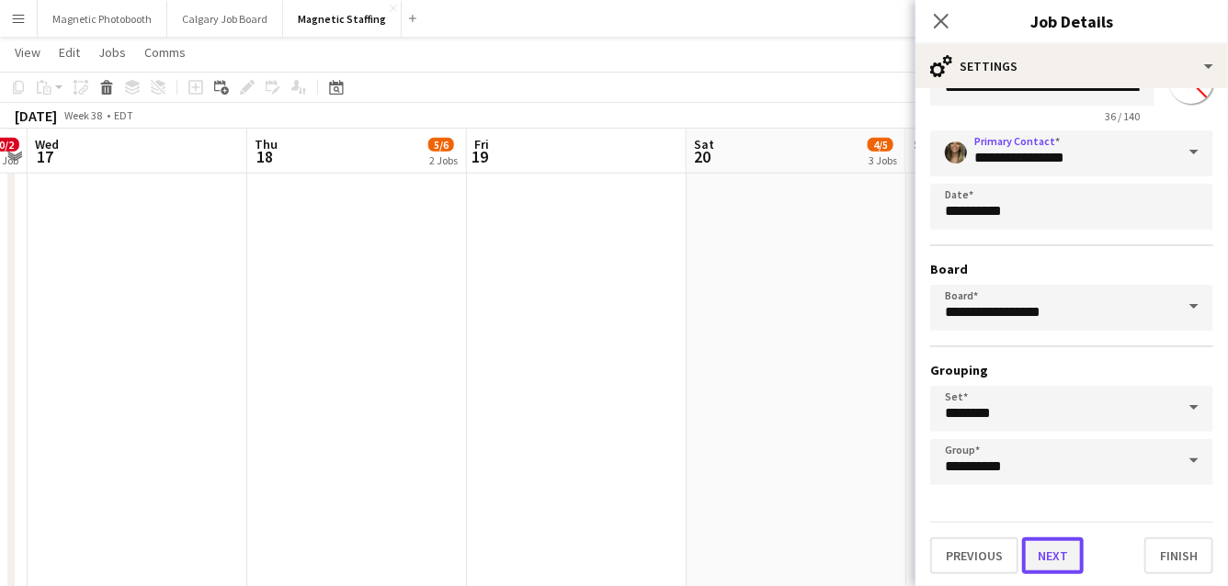
click at [1061, 546] on button "Next" at bounding box center [1053, 556] width 62 height 37
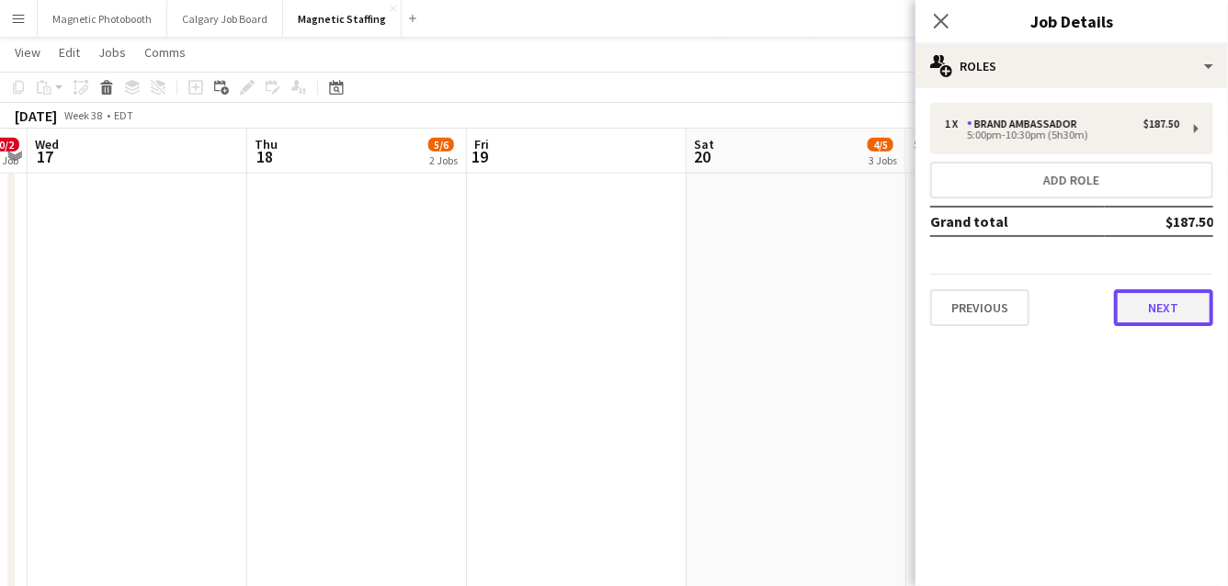
click at [1173, 303] on button "Next" at bounding box center [1163, 307] width 99 height 37
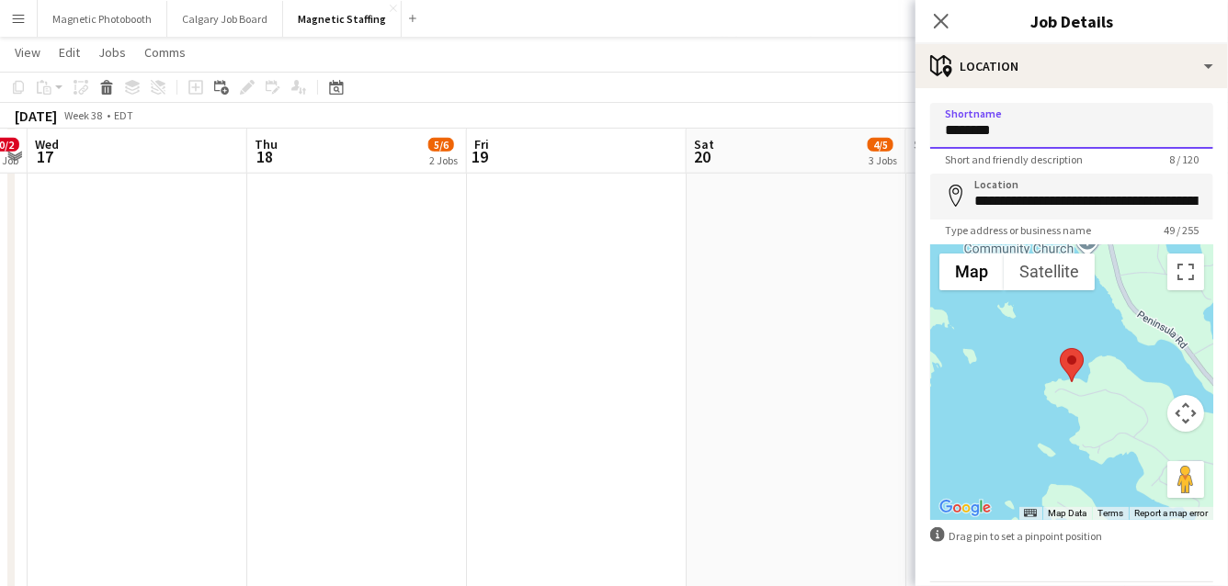
drag, startPoint x: 1018, startPoint y: 132, endPoint x: 795, endPoint y: 123, distance: 223.5
click at [797, 125] on body "Menu Boards Boards Boards All jobs Status Workforce Workforce My Workforce Recr…" at bounding box center [614, 93] width 1228 height 1480
type input "*******"
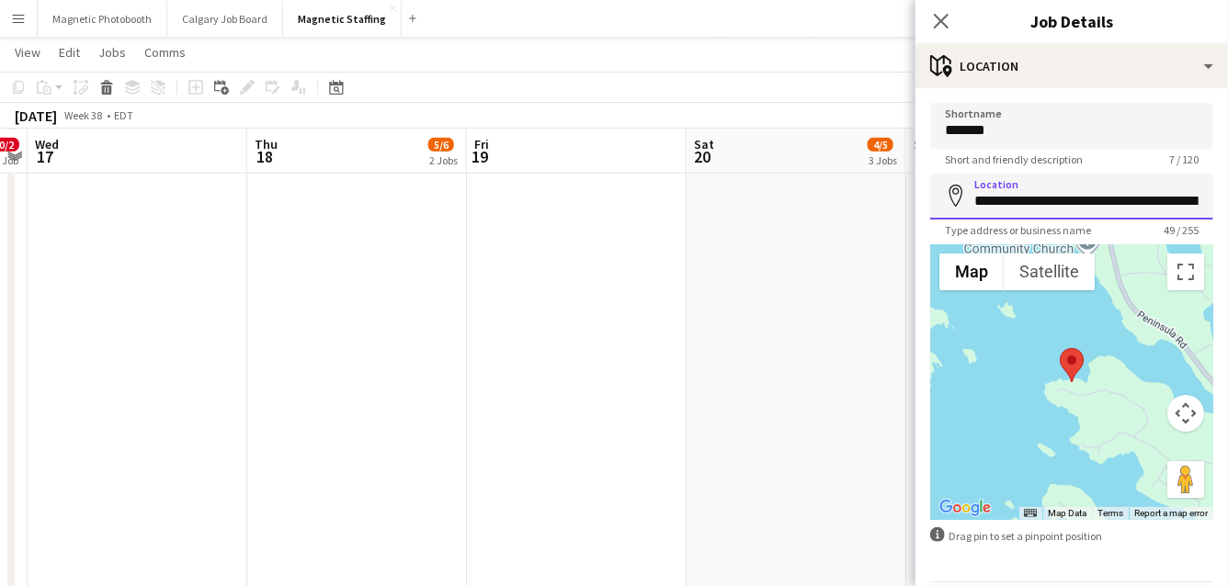
click at [970, 202] on input "**********" at bounding box center [1071, 197] width 283 height 46
drag, startPoint x: 970, startPoint y: 202, endPoint x: 1228, endPoint y: 188, distance: 257.6
click at [1227, 196] on form "**********" at bounding box center [1071, 368] width 312 height 531
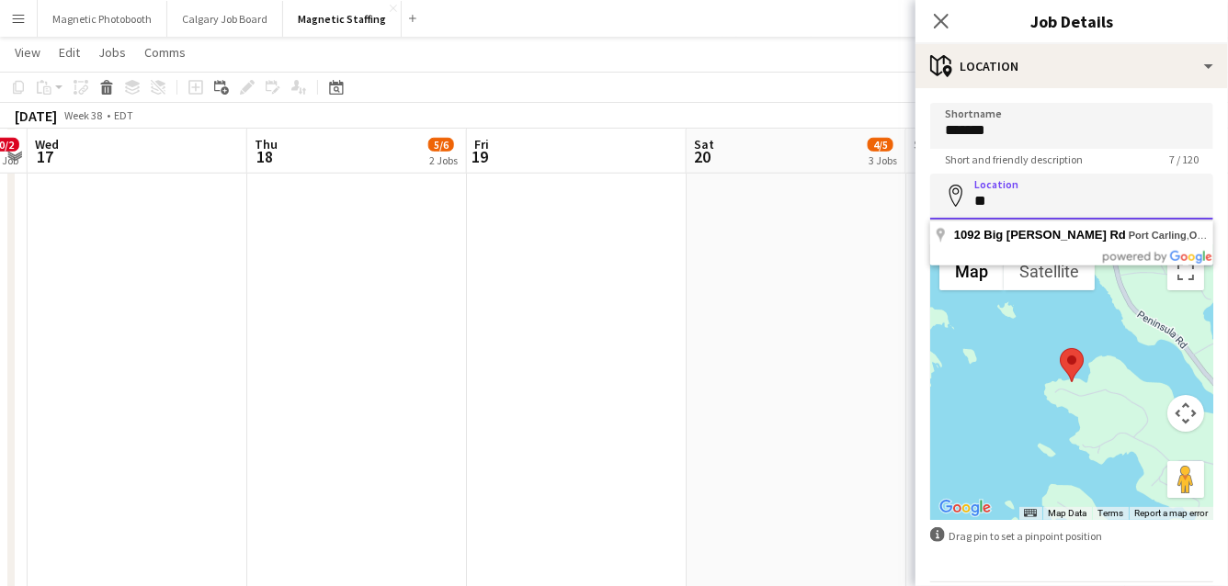
scroll to position [0, 0]
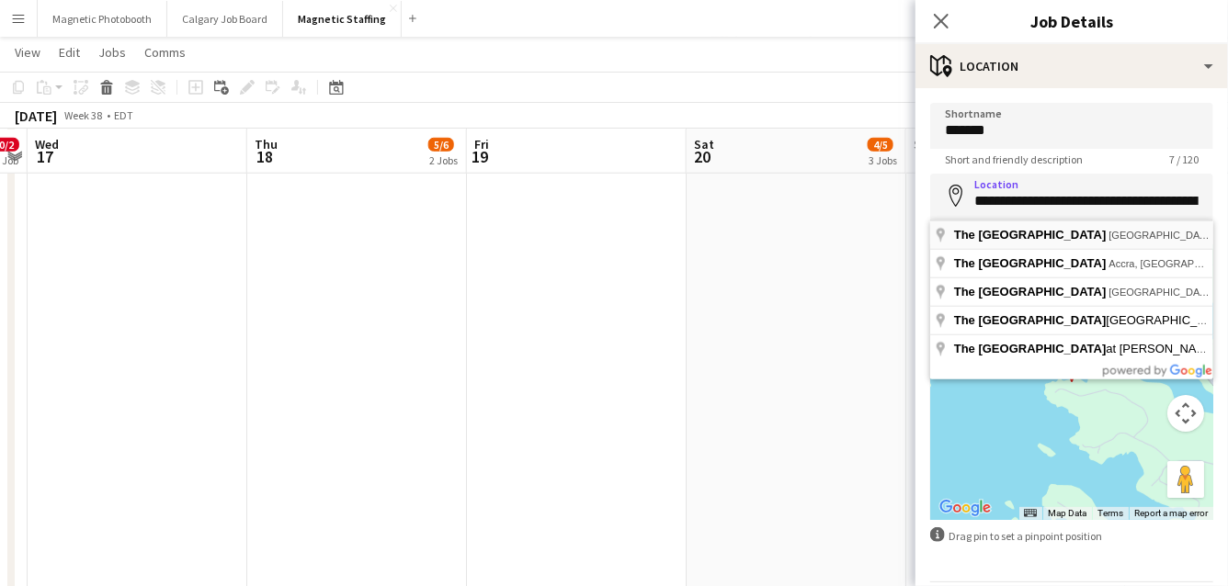
type input "**********"
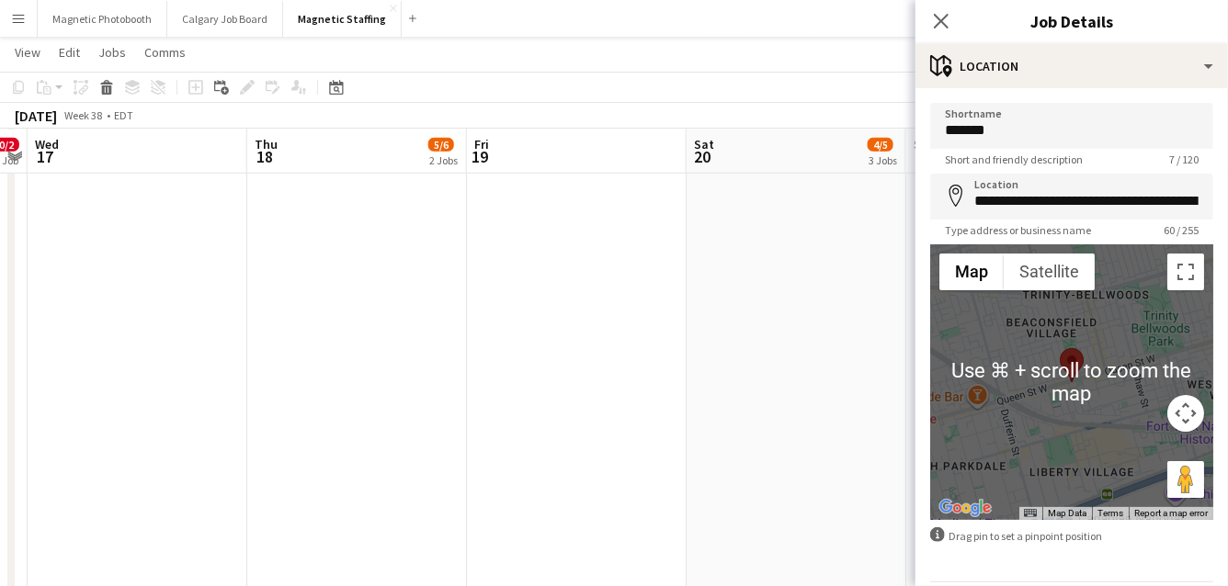
scroll to position [62, 0]
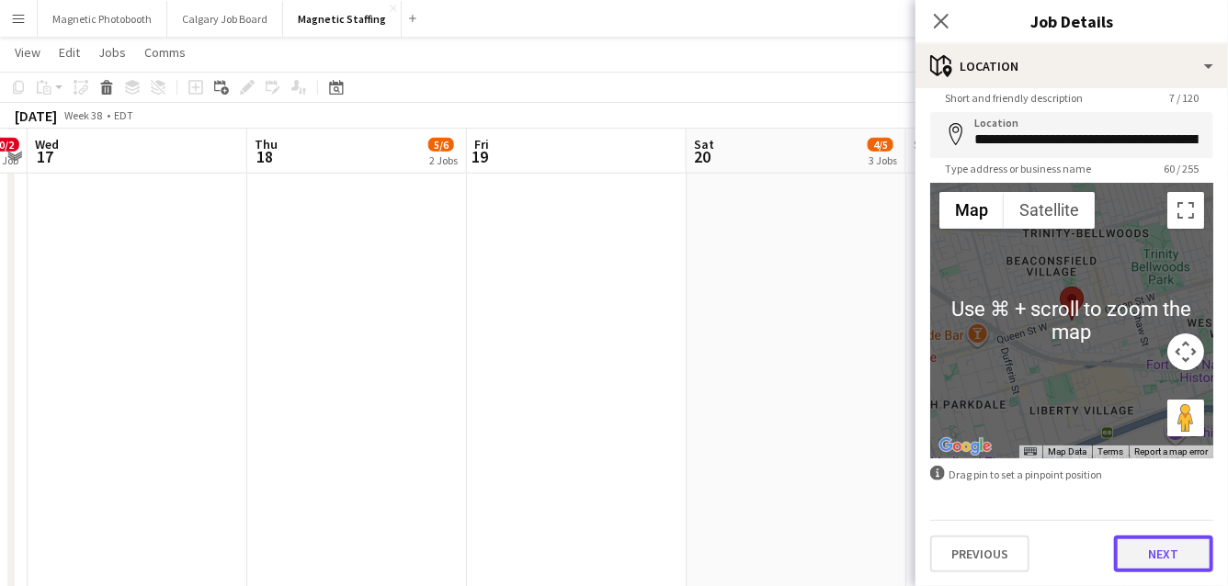
click at [1156, 562] on button "Next" at bounding box center [1163, 554] width 99 height 37
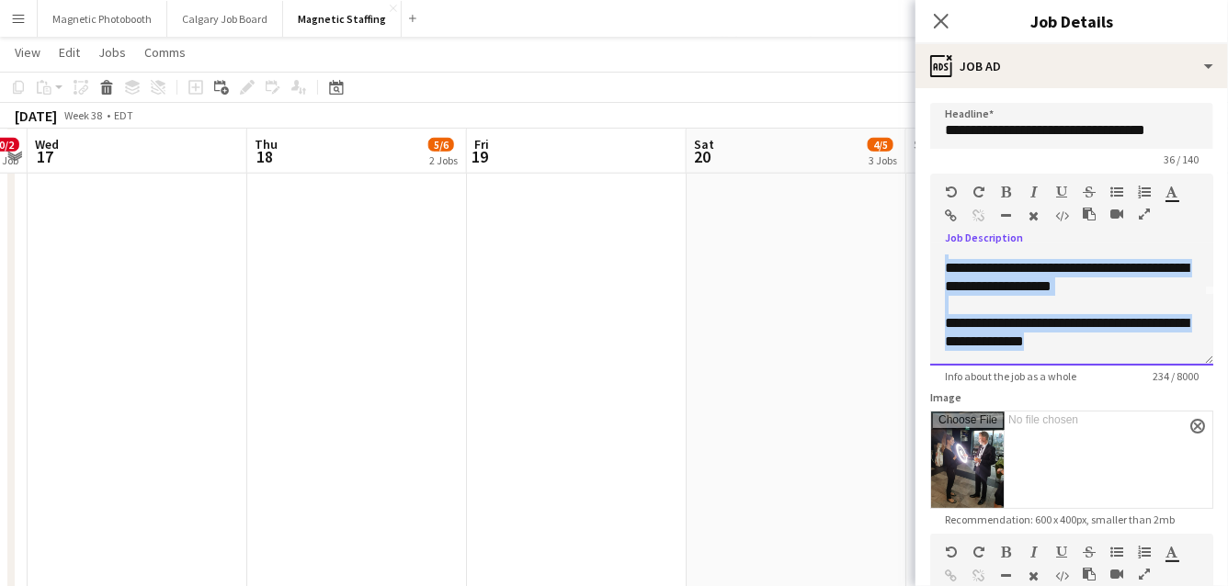
scroll to position [0, 0]
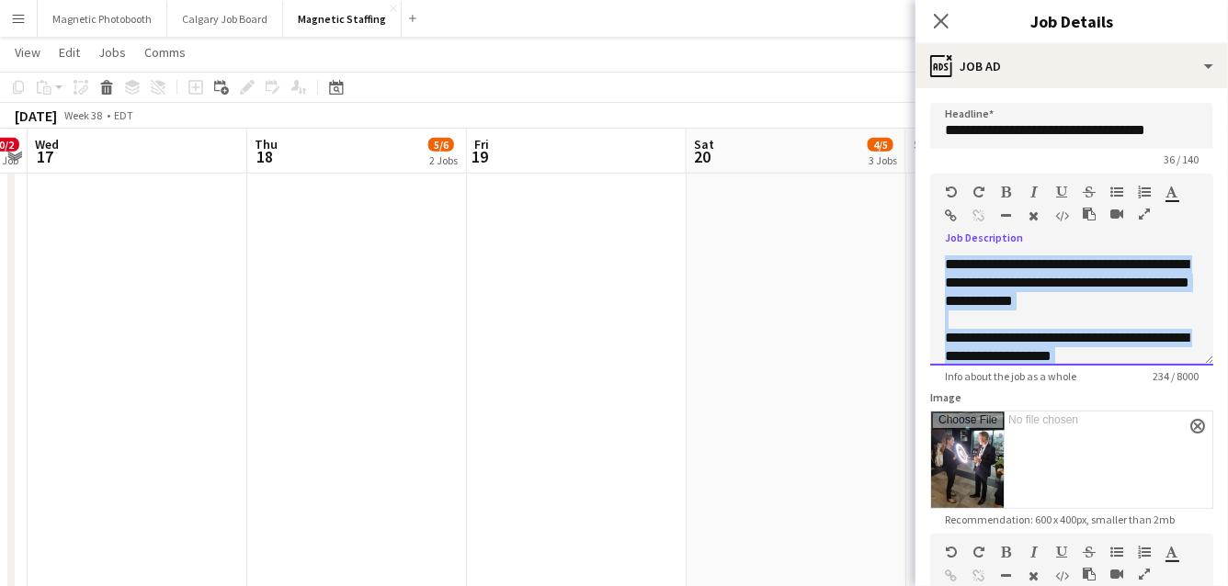
drag, startPoint x: 1182, startPoint y: 343, endPoint x: 845, endPoint y: 173, distance: 376.8
click at [845, 172] on body "Menu Boards Boards Boards All jobs Status Workforce Workforce My Workforce Recr…" at bounding box center [614, 93] width 1228 height 1480
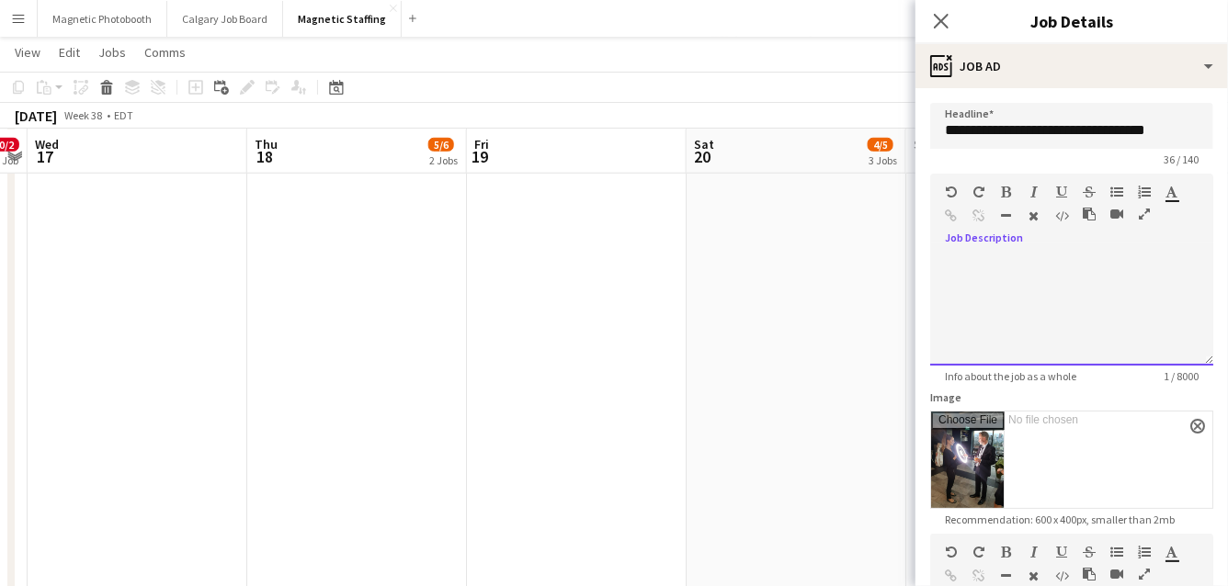
scroll to position [349, 0]
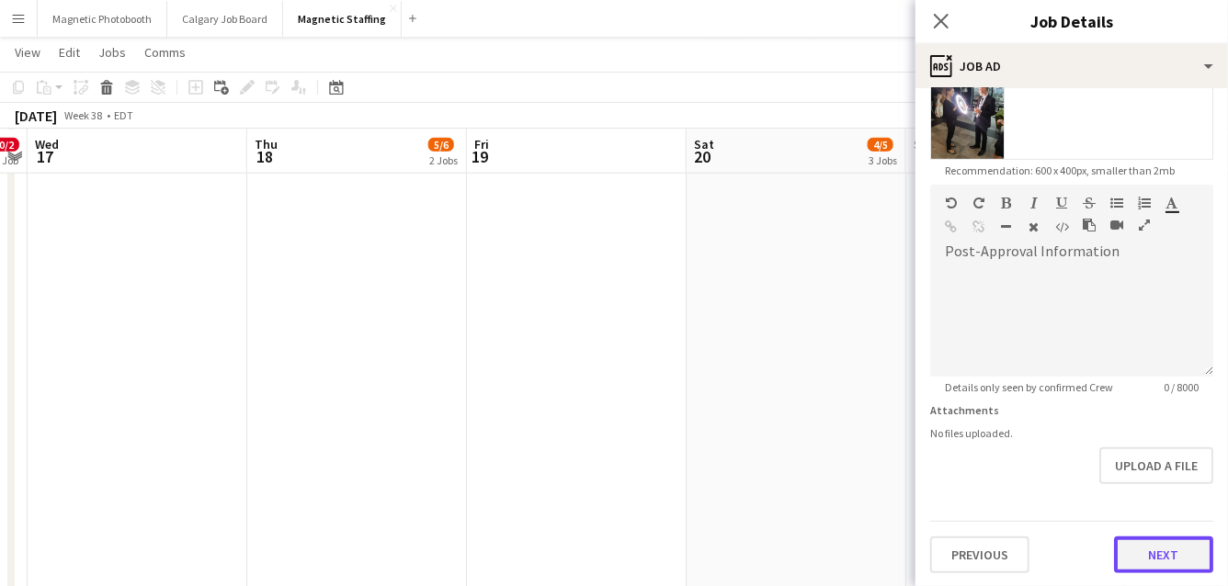
click at [1174, 560] on button "Next" at bounding box center [1163, 555] width 99 height 37
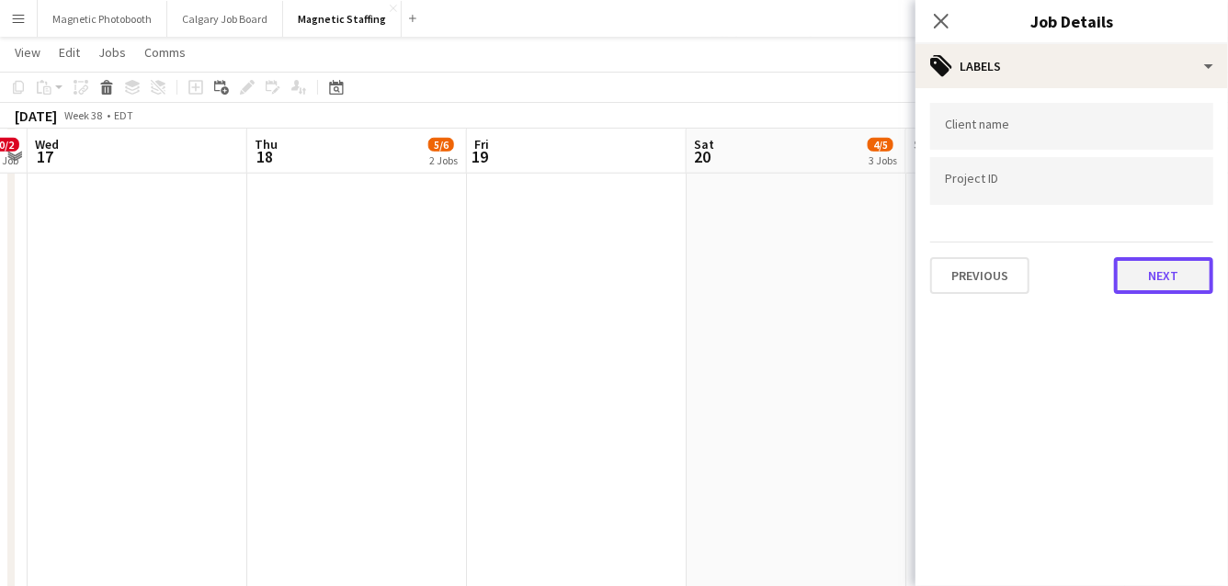
click at [1175, 257] on button "Next" at bounding box center [1163, 275] width 99 height 37
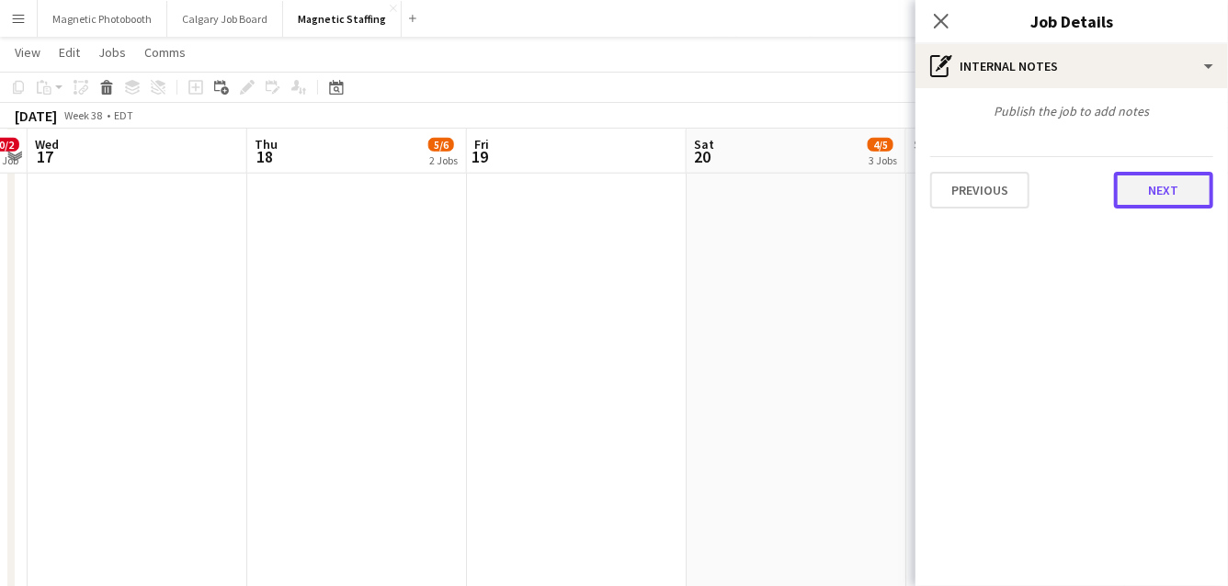
click at [1178, 197] on button "Next" at bounding box center [1163, 190] width 99 height 37
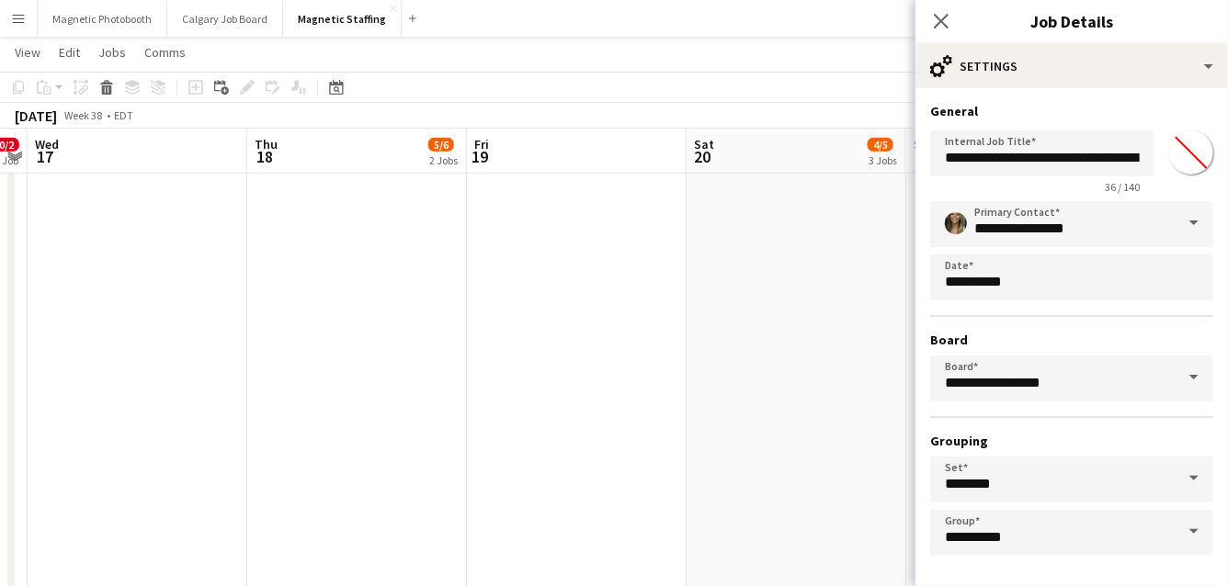
scroll to position [71, 0]
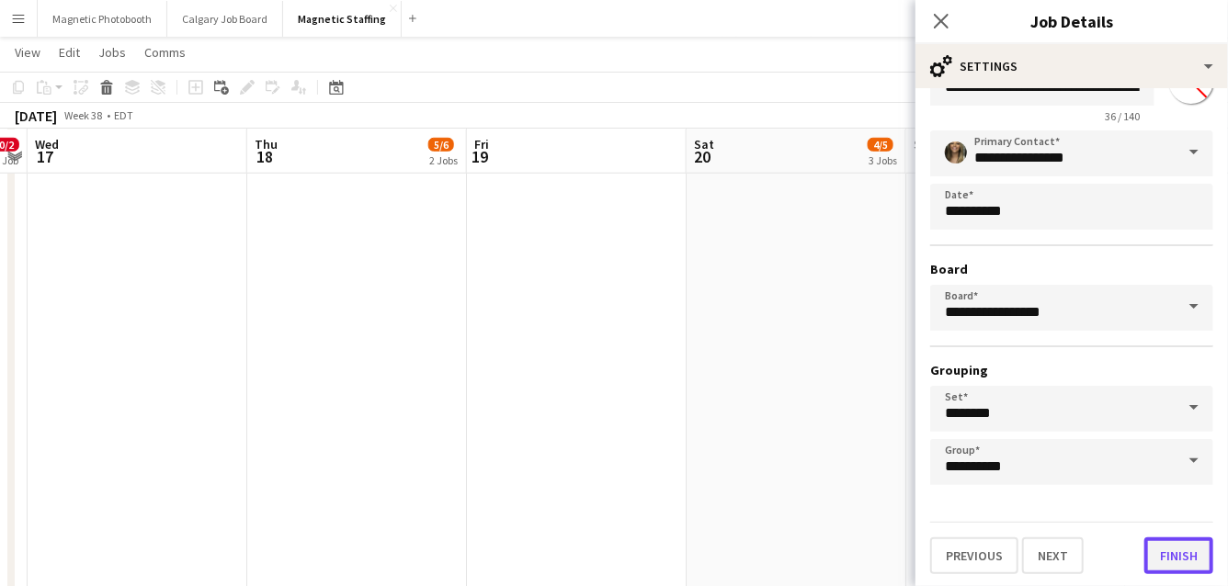
click at [1175, 549] on button "Finish" at bounding box center [1178, 556] width 69 height 37
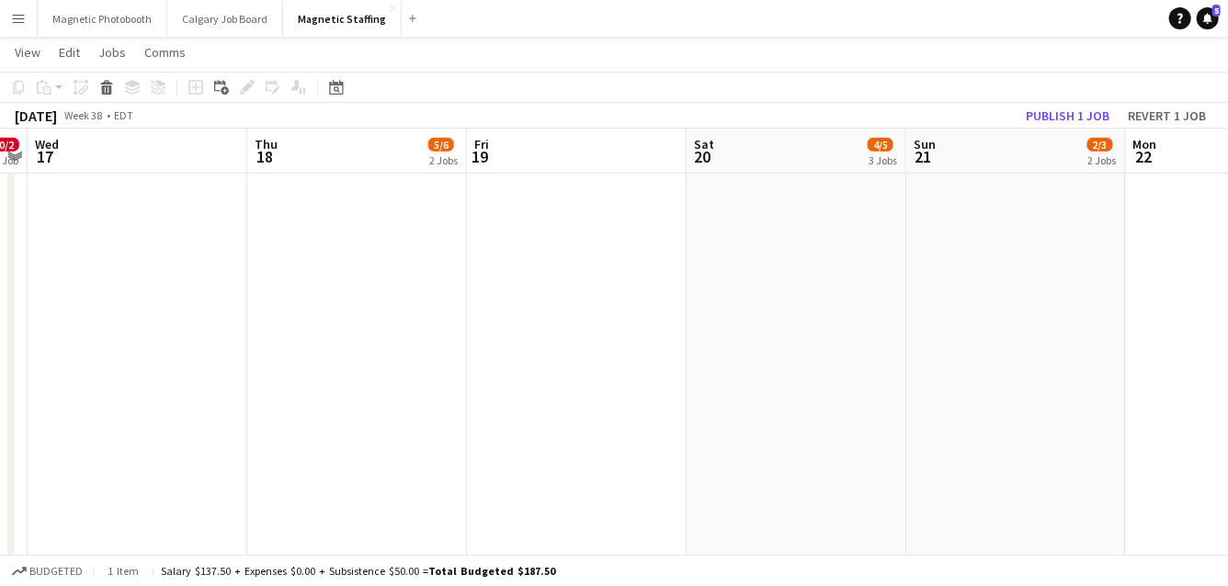
click at [776, 415] on app-date-cell "9:00am-5:00pm (8h) 0/1 CHFA Show - 3150 pin Enercare Centre 1 Role Brand Ambass…" at bounding box center [796, 138] width 220 height 1159
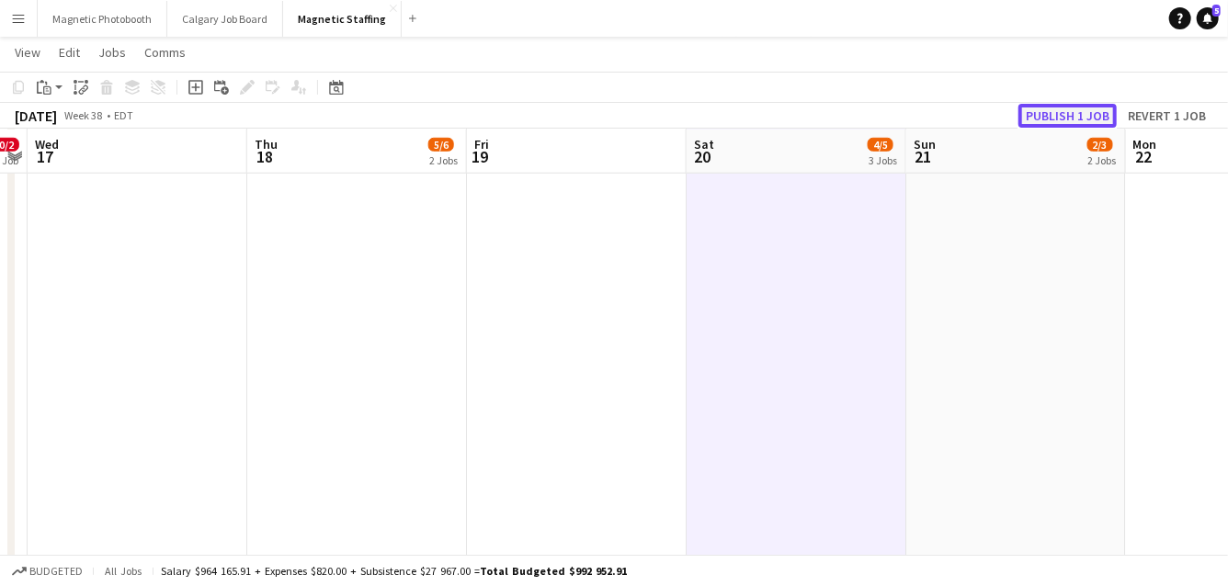
click at [1087, 113] on button "Publish 1 job" at bounding box center [1067, 116] width 98 height 24
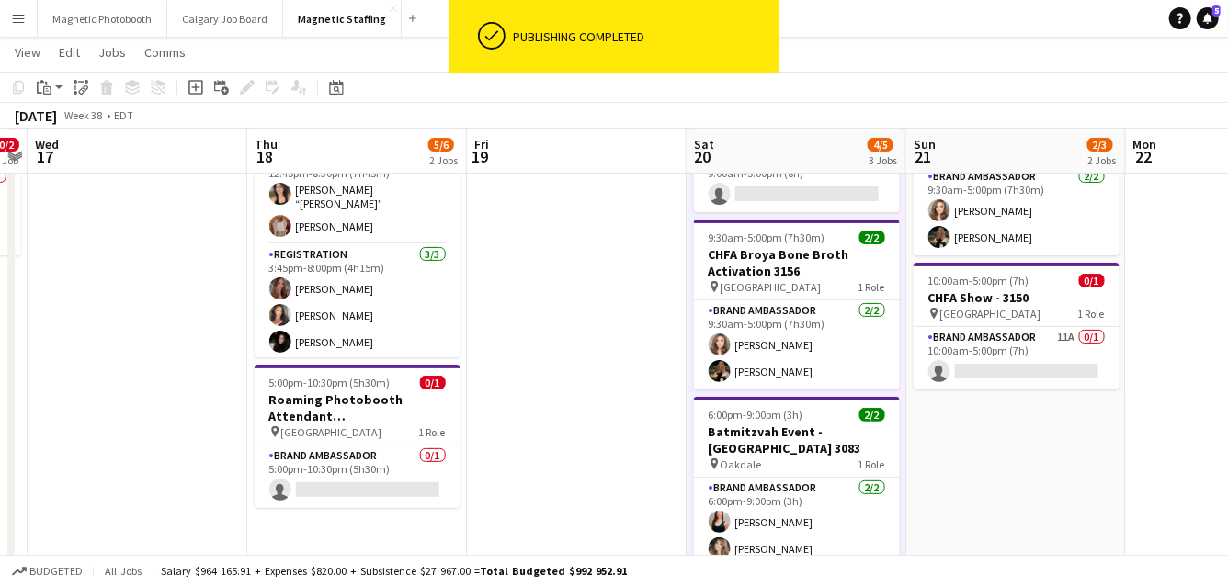
scroll to position [129, 0]
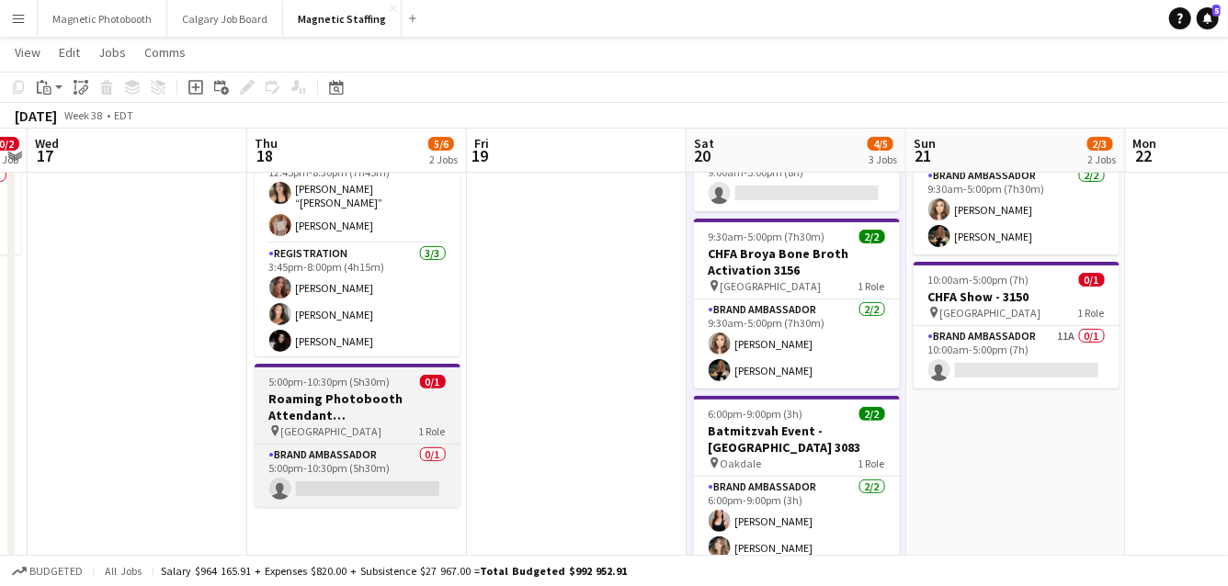
click at [300, 398] on h3 "Roaming Photobooth Attendant [GEOGRAPHIC_DATA]" at bounding box center [358, 406] width 206 height 33
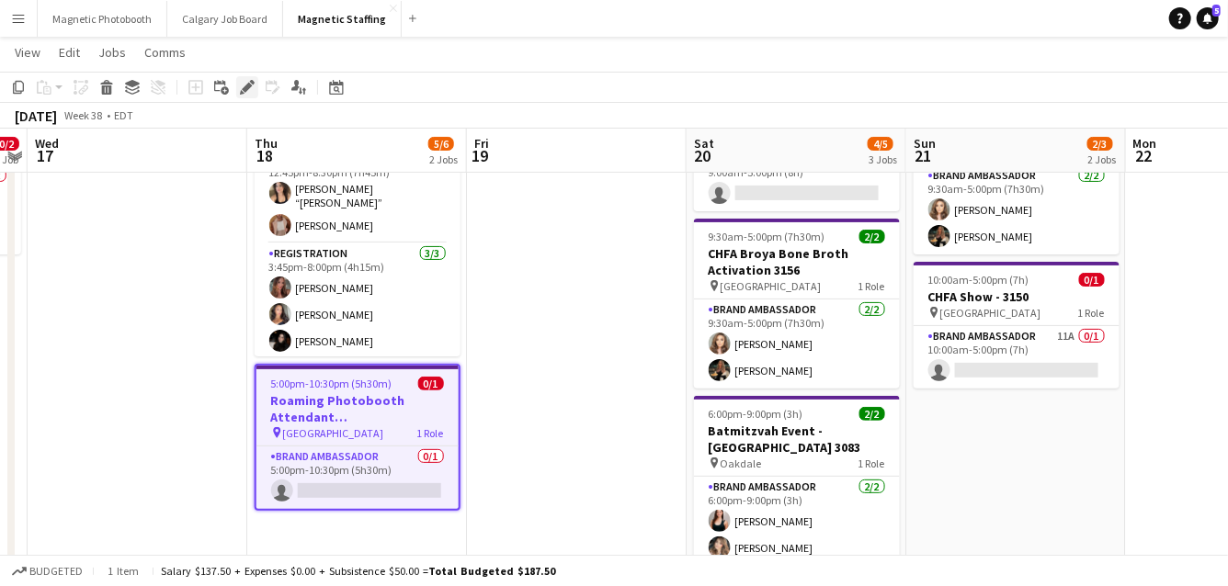
click at [244, 89] on icon at bounding box center [247, 88] width 10 height 10
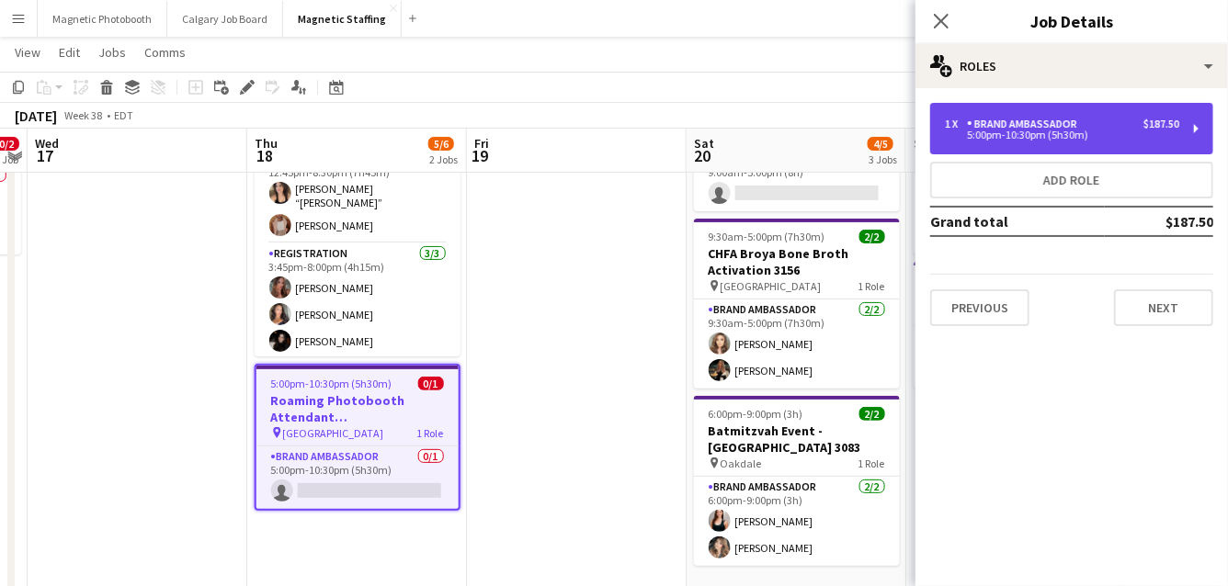
click at [1094, 124] on div "1 x Brand Ambassador $187.50" at bounding box center [1062, 124] width 234 height 13
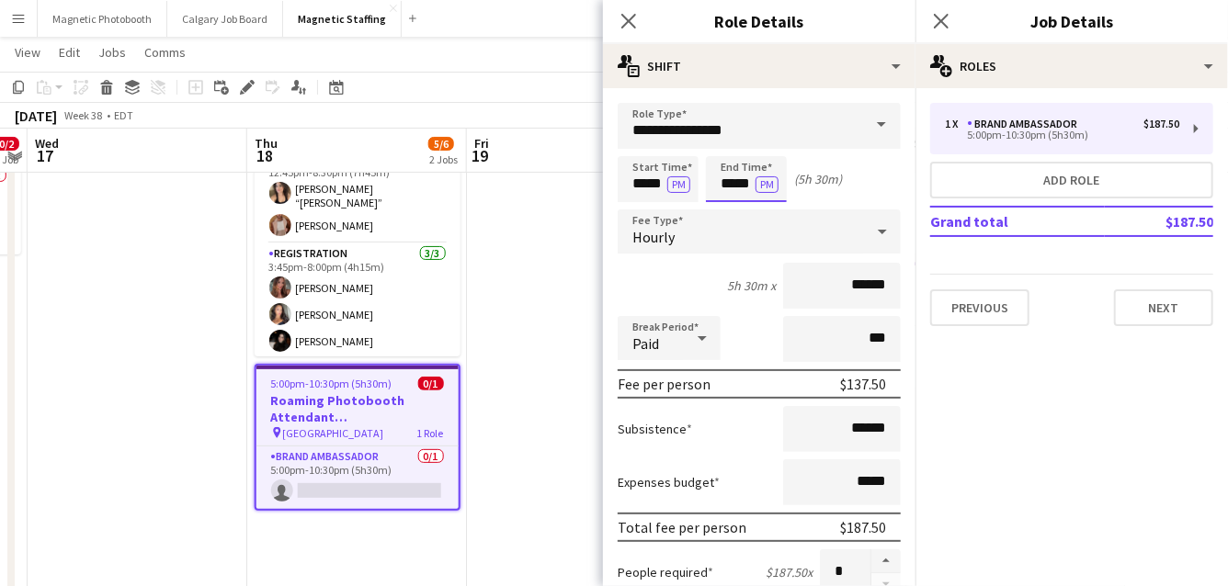
drag, startPoint x: 752, startPoint y: 186, endPoint x: 567, endPoint y: 184, distance: 184.7
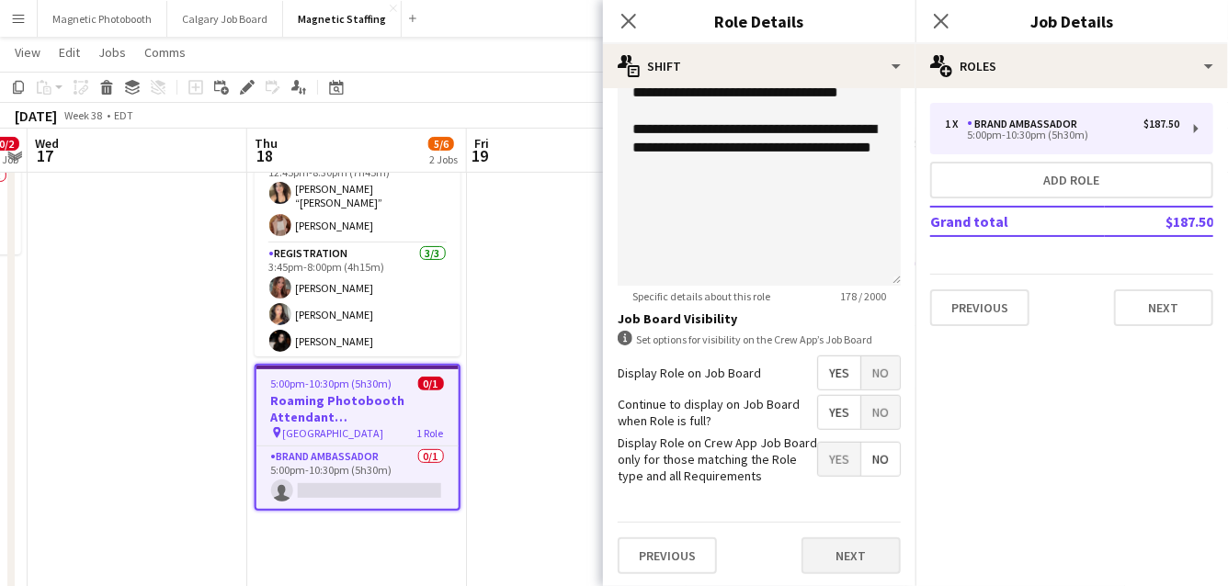
type input "*****"
click at [872, 551] on button "Next" at bounding box center [850, 556] width 99 height 37
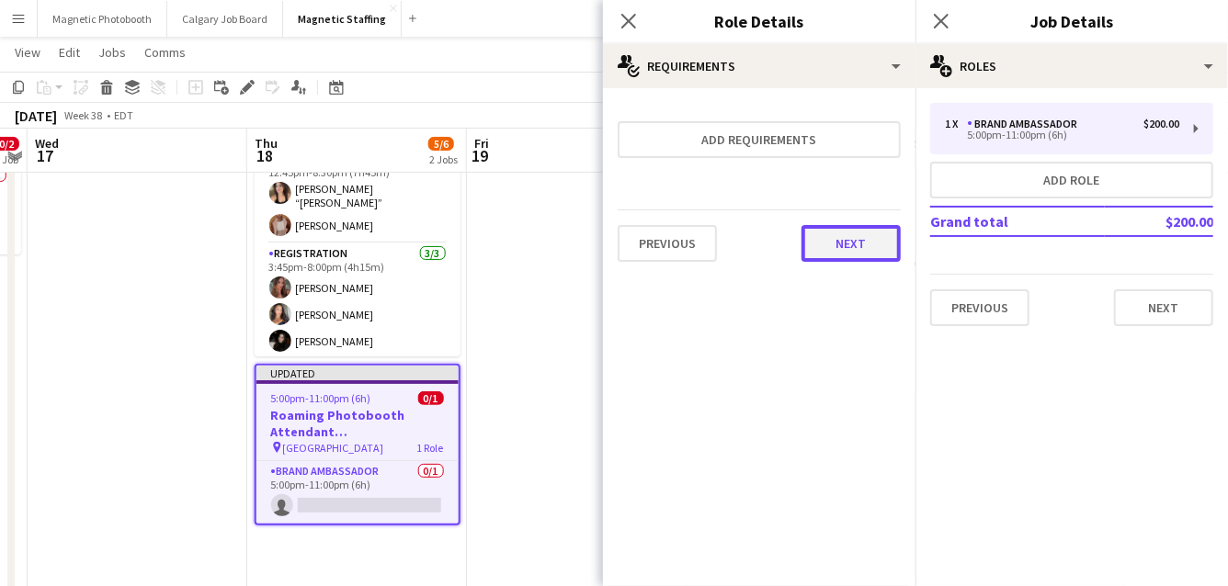
click at [858, 250] on button "Next" at bounding box center [850, 243] width 99 height 37
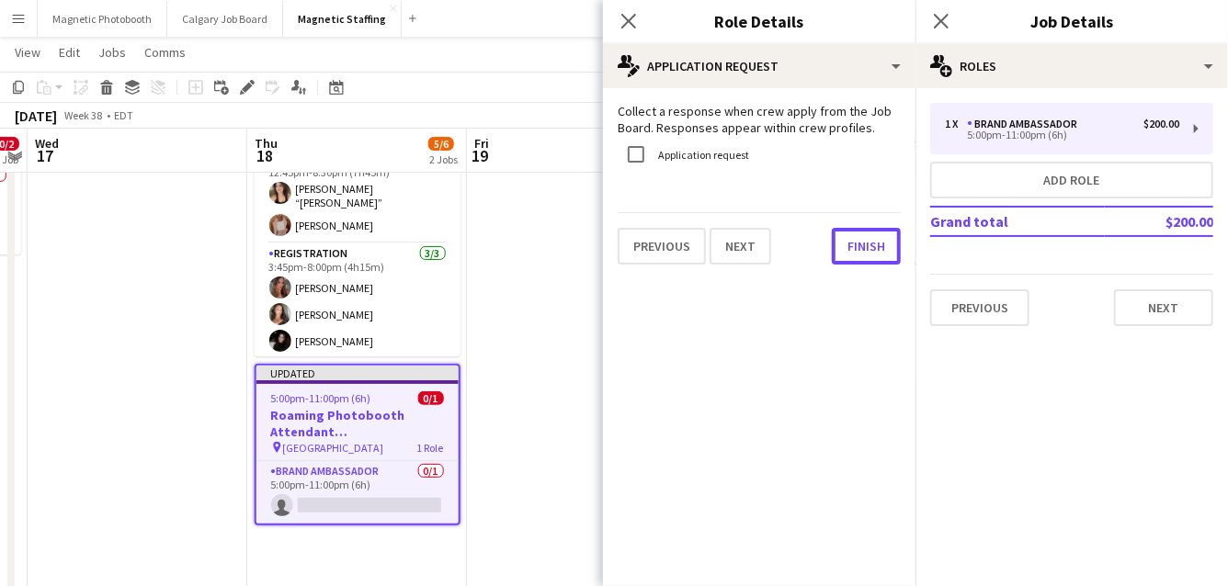
click at [858, 250] on button "Finish" at bounding box center [866, 246] width 69 height 37
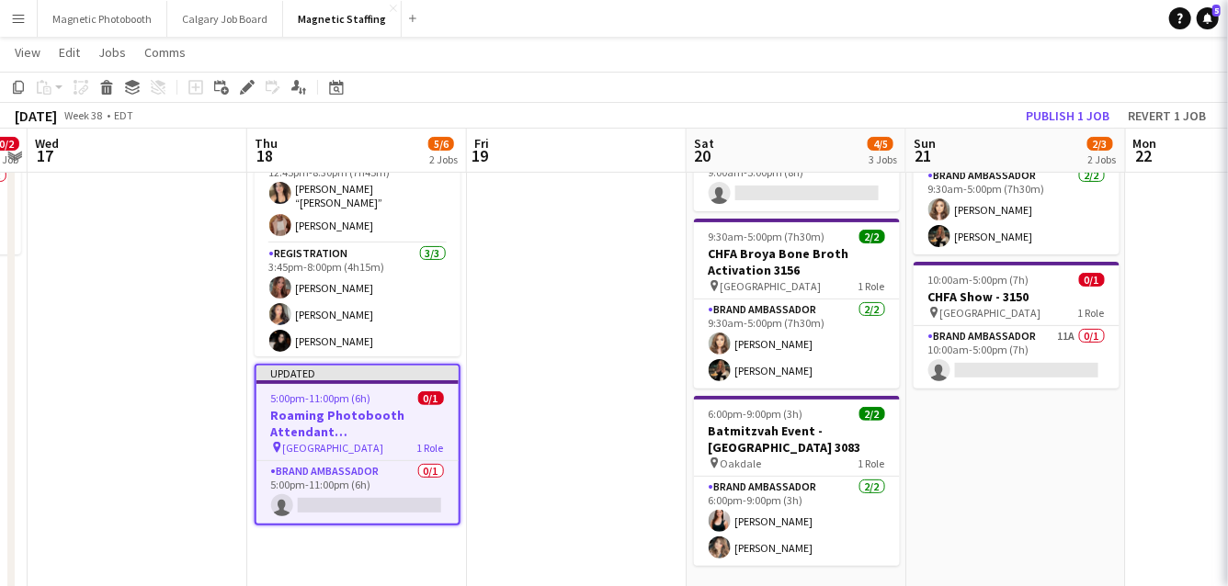
scroll to position [0, 630]
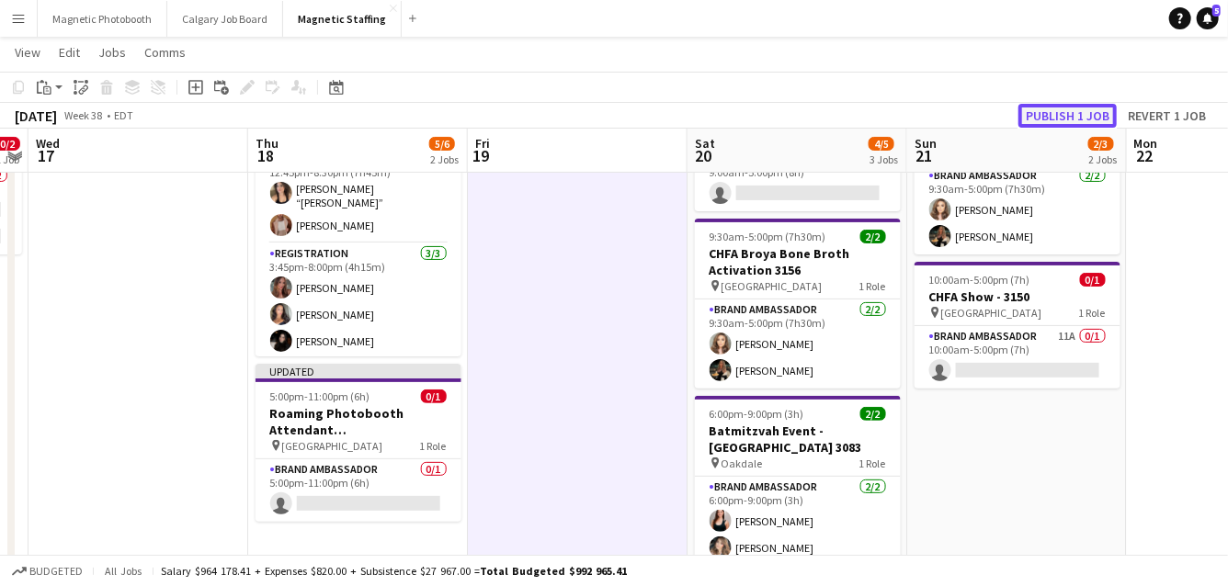
click at [1061, 112] on button "Publish 1 job" at bounding box center [1067, 116] width 98 height 24
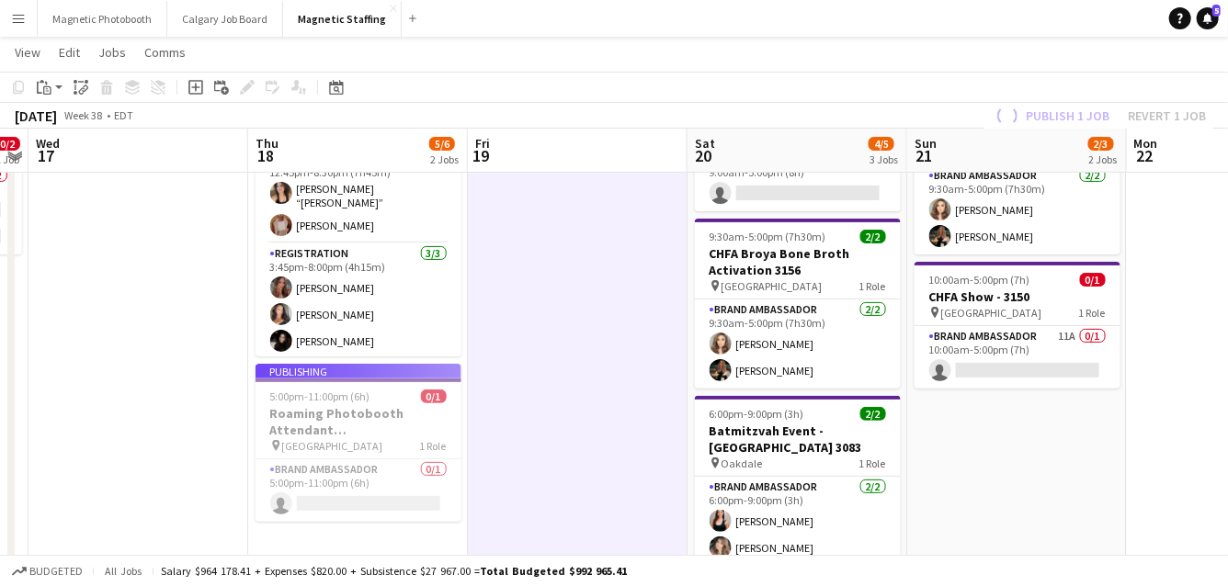
scroll to position [0, 0]
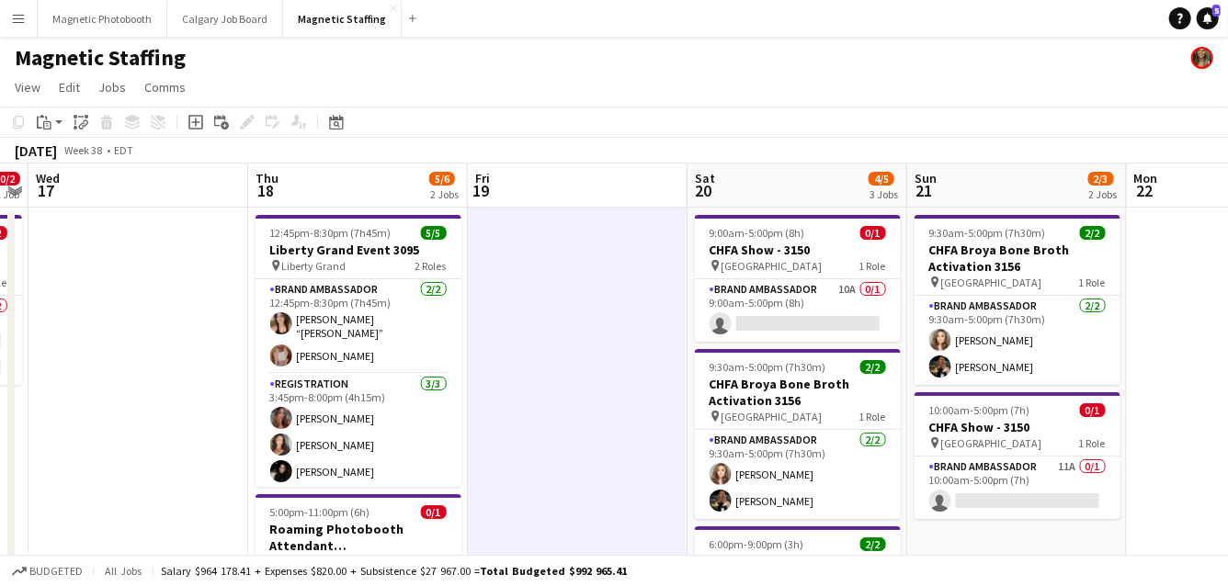
click at [22, 11] on button "Menu" at bounding box center [18, 18] width 37 height 37
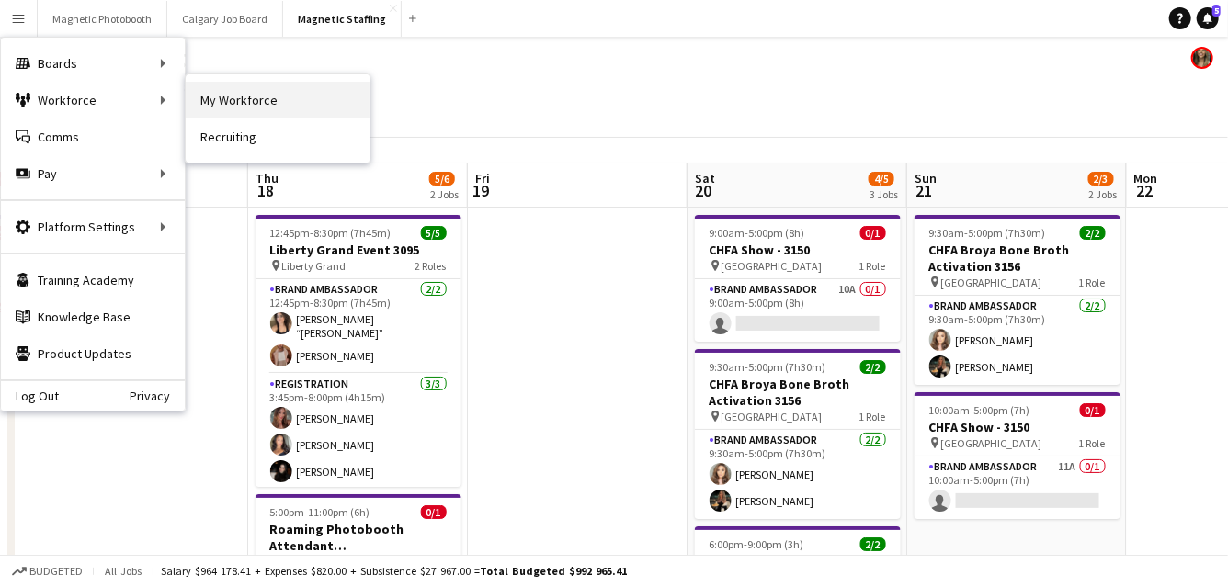
click at [190, 108] on link "My Workforce" at bounding box center [278, 100] width 184 height 37
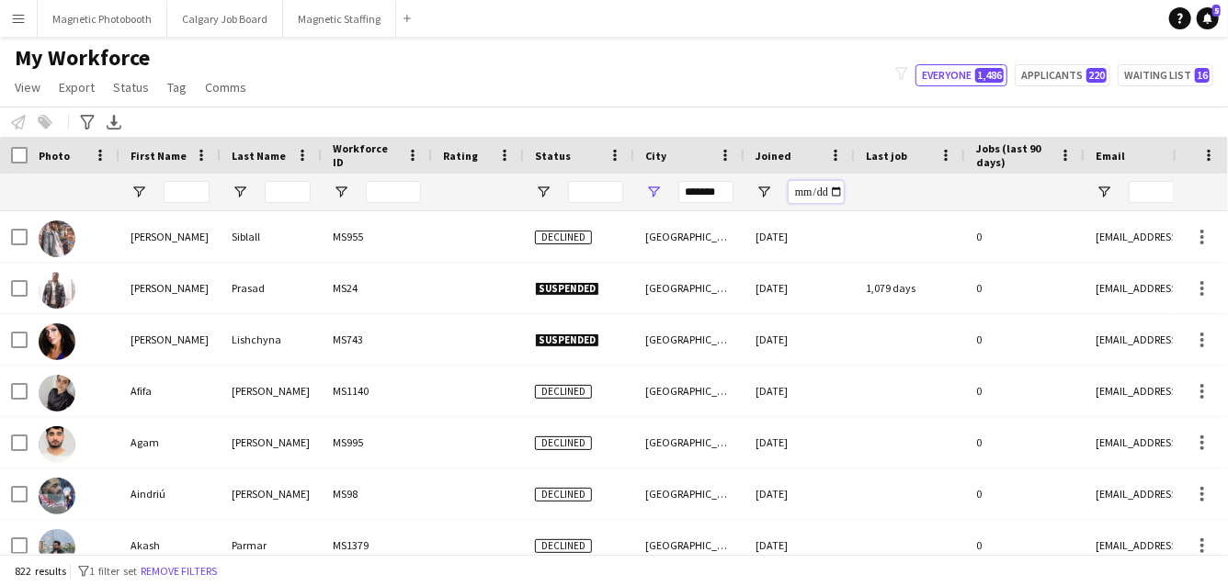
click at [837, 196] on input "Joined Filter Input" at bounding box center [815, 192] width 55 height 22
type input "**********"
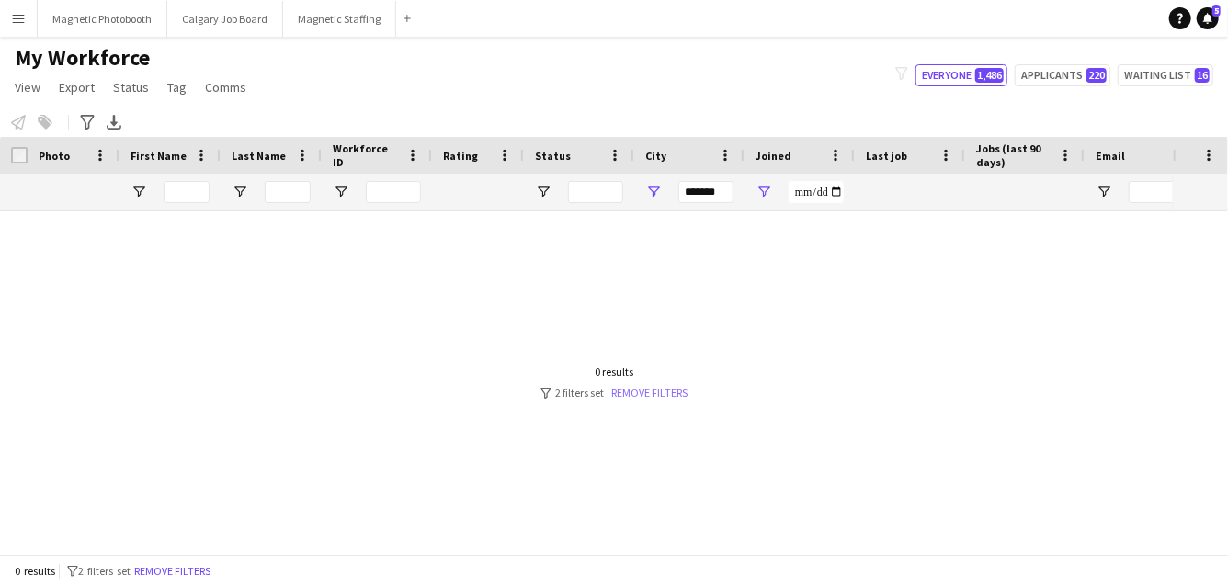
click at [630, 395] on link "Remove filters" at bounding box center [649, 393] width 76 height 14
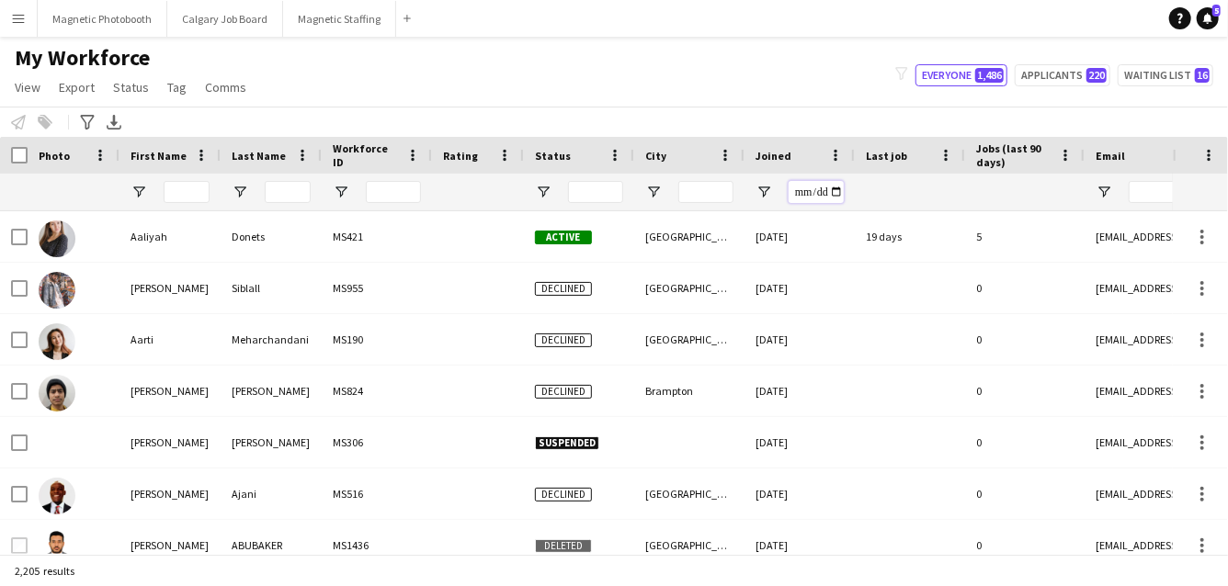
click at [837, 192] on input "Joined Filter Input" at bounding box center [815, 192] width 55 height 22
type input "**********"
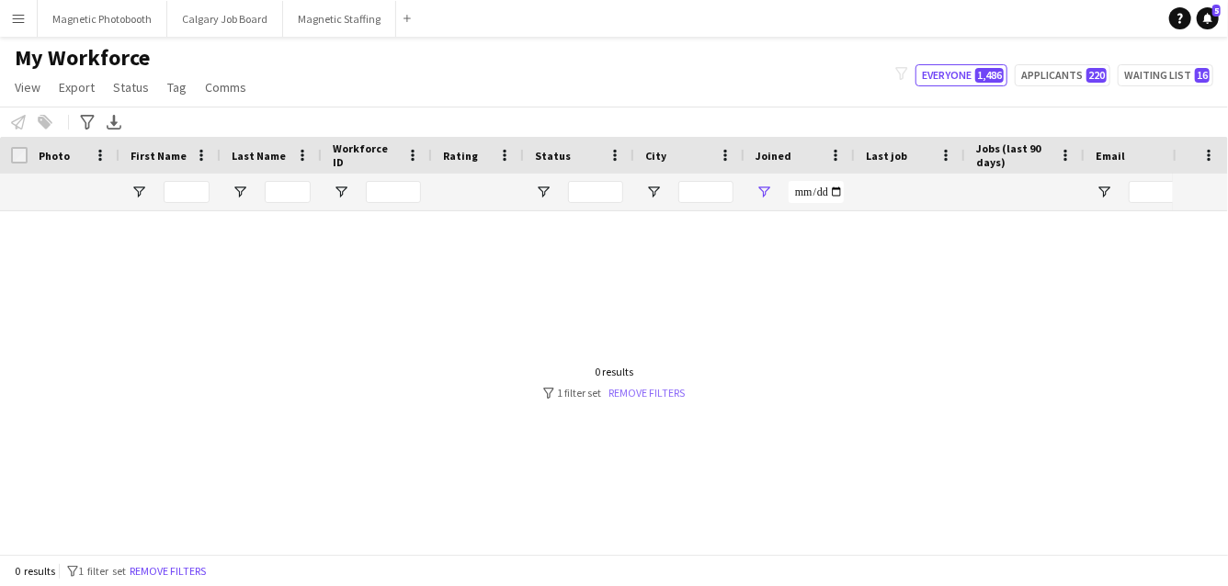
click at [667, 391] on link "Remove filters" at bounding box center [647, 393] width 76 height 14
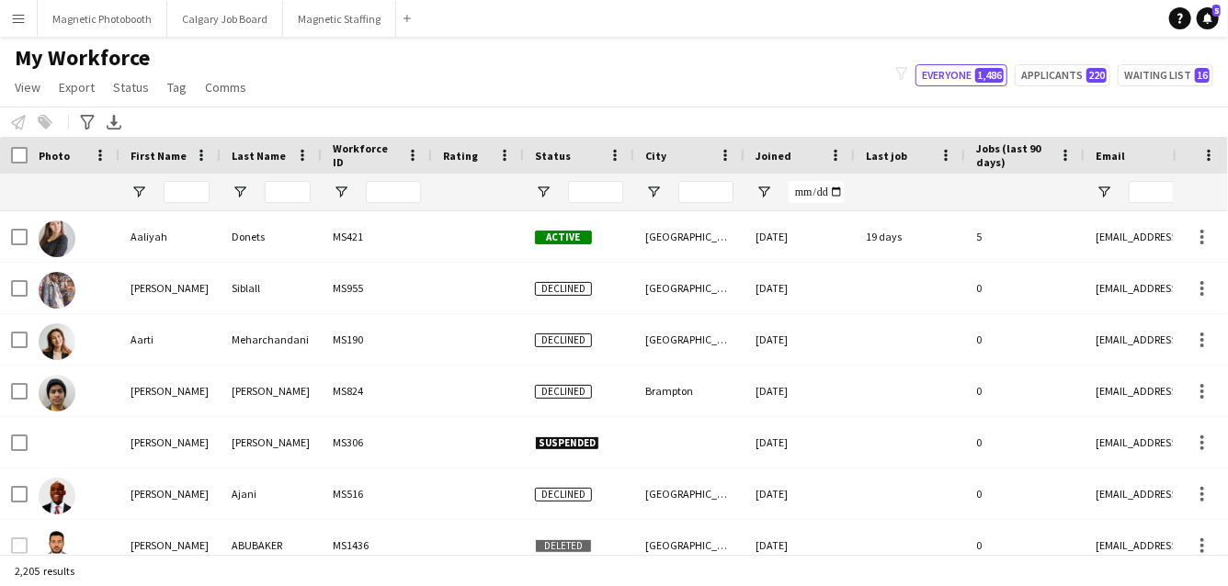
click at [845, 195] on div at bounding box center [799, 192] width 110 height 37
click at [832, 189] on input "Joined Filter Input" at bounding box center [815, 192] width 55 height 22
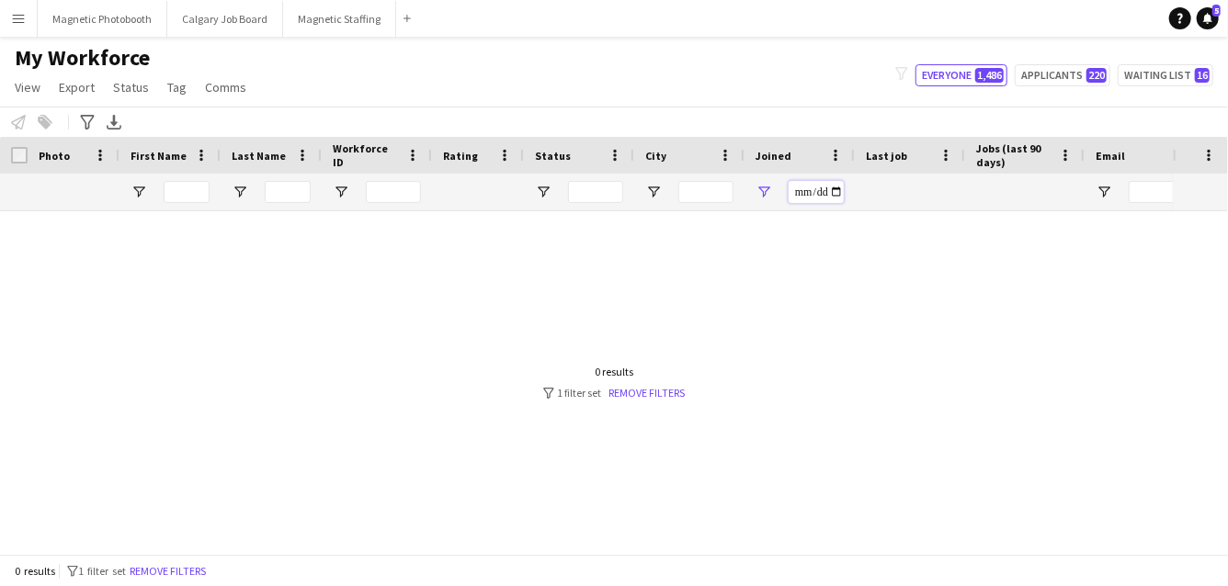
click at [832, 187] on input "**********" at bounding box center [815, 192] width 55 height 22
click at [842, 190] on input "**********" at bounding box center [815, 192] width 55 height 22
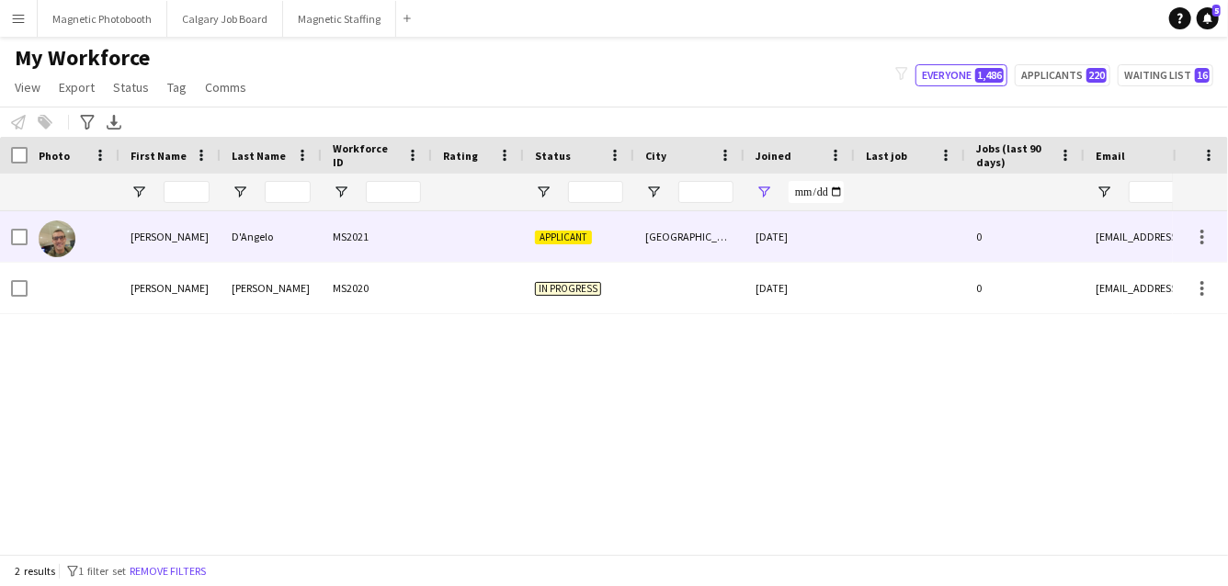
click at [749, 239] on div "[DATE]" at bounding box center [799, 236] width 110 height 51
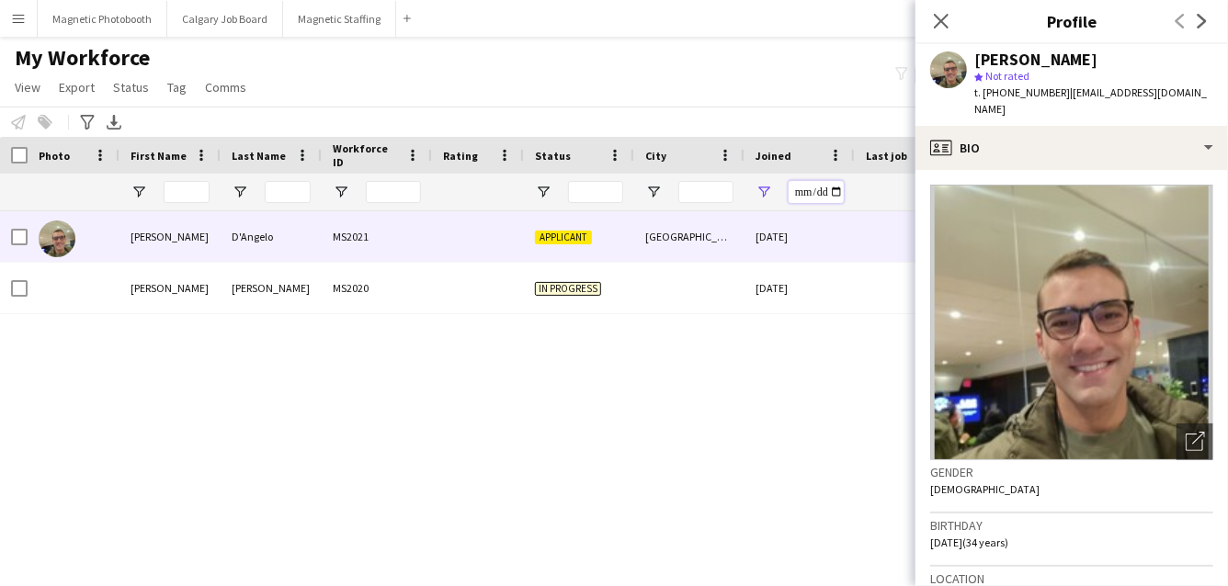
click at [825, 198] on input "**********" at bounding box center [815, 192] width 55 height 22
click at [835, 191] on input "**********" at bounding box center [815, 192] width 55 height 22
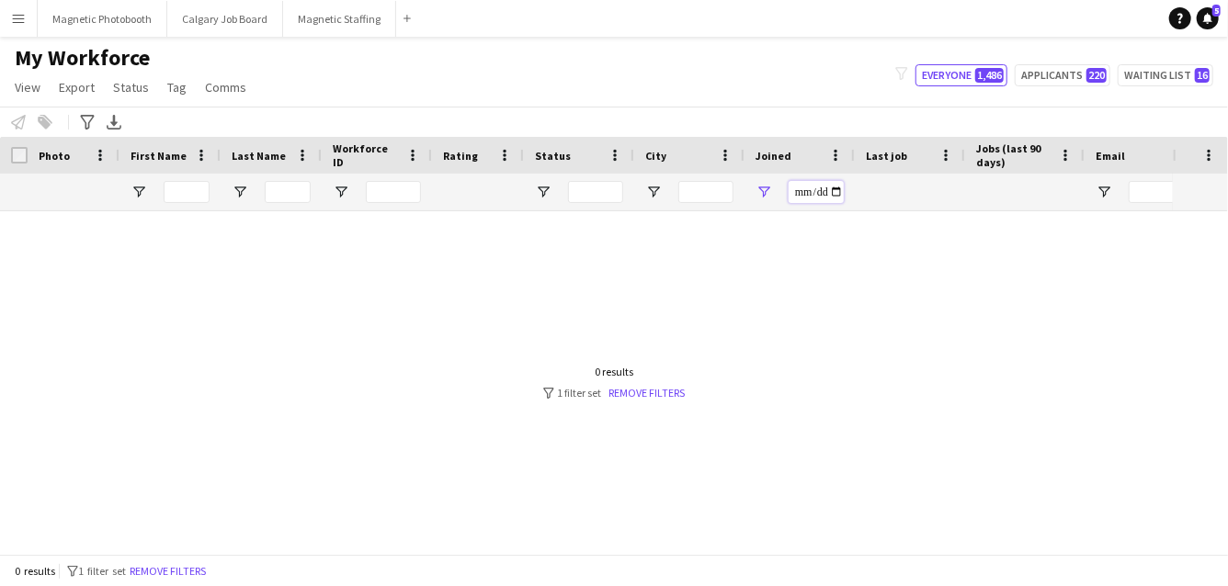
click at [836, 191] on input "**********" at bounding box center [815, 192] width 55 height 22
click at [841, 191] on input "**********" at bounding box center [815, 192] width 55 height 22
type input "**********"
click at [666, 390] on link "Remove filters" at bounding box center [647, 393] width 76 height 14
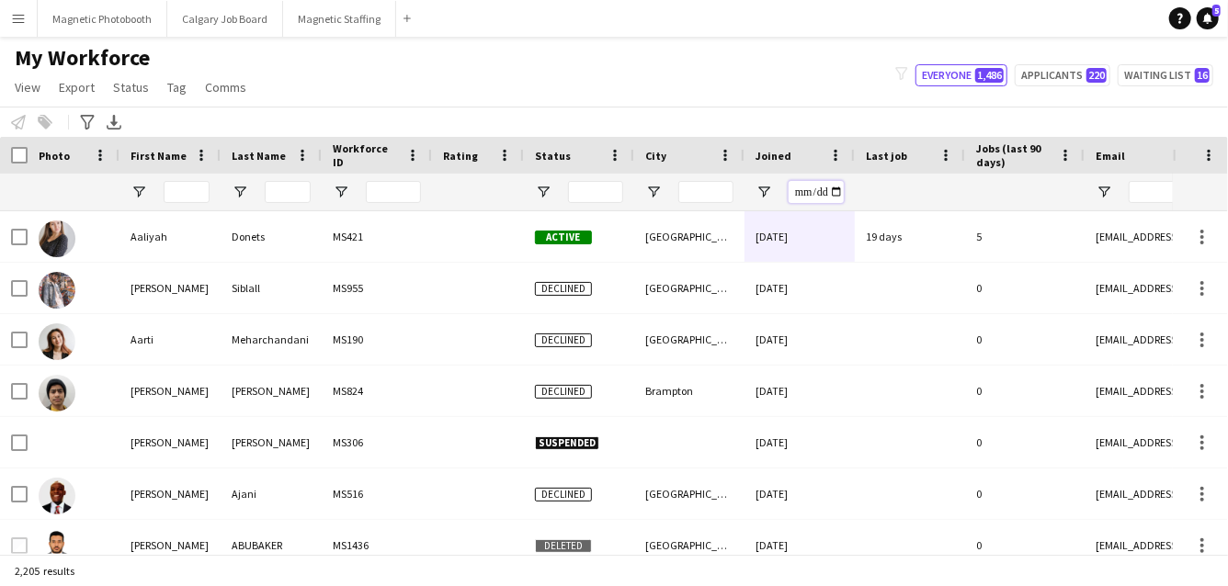
click at [836, 190] on input "Joined Filter Input" at bounding box center [815, 192] width 55 height 22
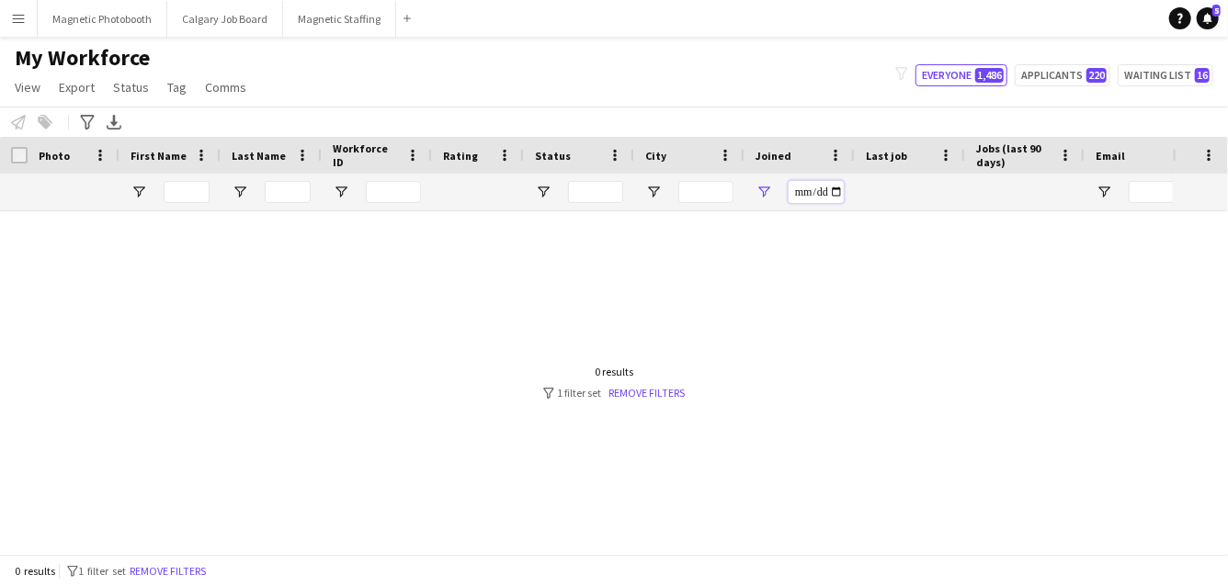
click at [836, 190] on input "**********" at bounding box center [815, 192] width 55 height 22
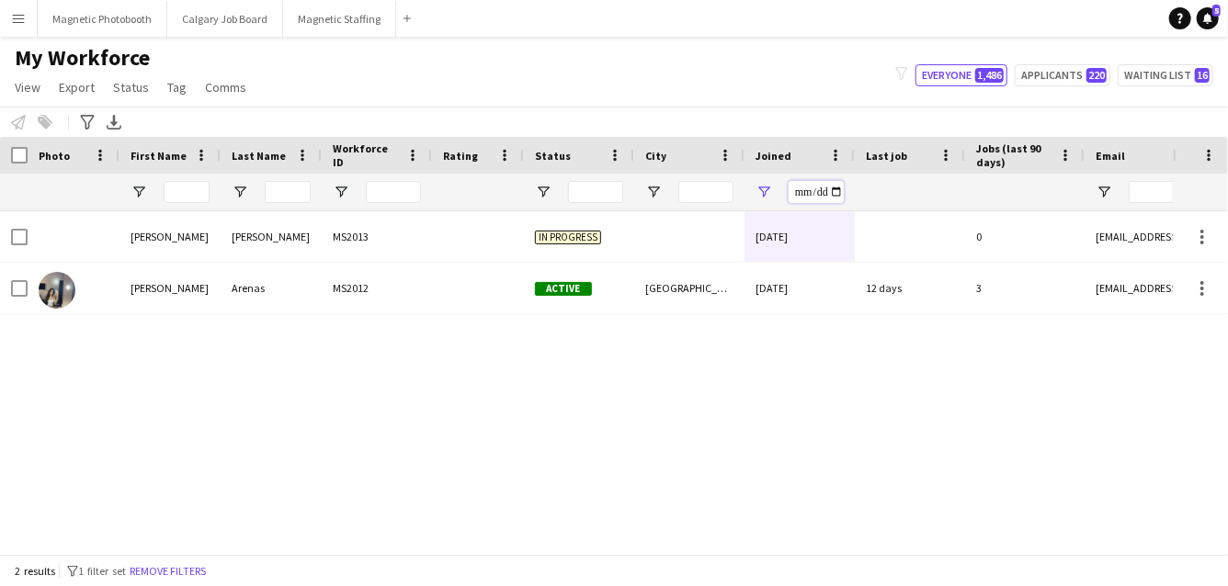
click at [834, 196] on input "**********" at bounding box center [815, 192] width 55 height 22
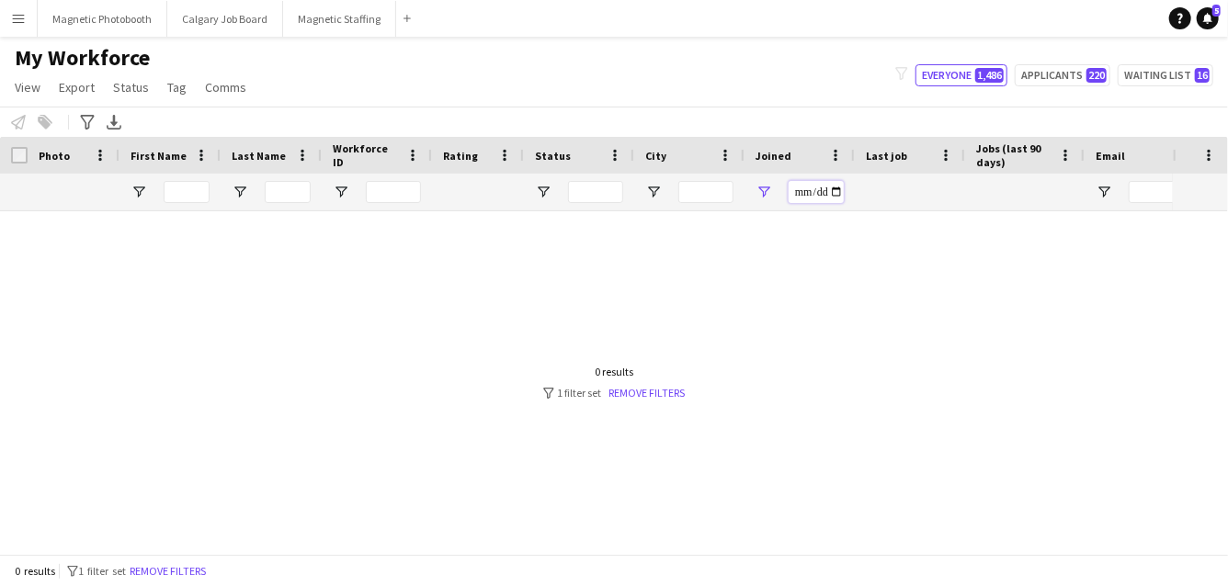
click at [833, 194] on input "**********" at bounding box center [815, 192] width 55 height 22
type input "**********"
click at [637, 390] on link "Remove filters" at bounding box center [647, 393] width 76 height 14
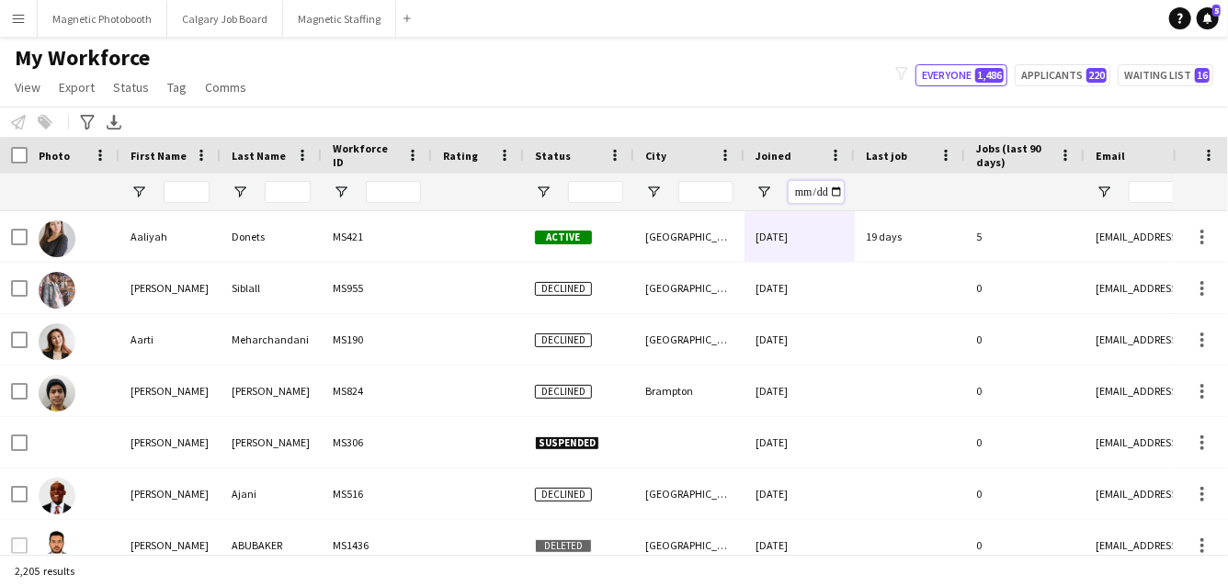
click at [834, 190] on input "Joined Filter Input" at bounding box center [815, 192] width 55 height 22
type input "**********"
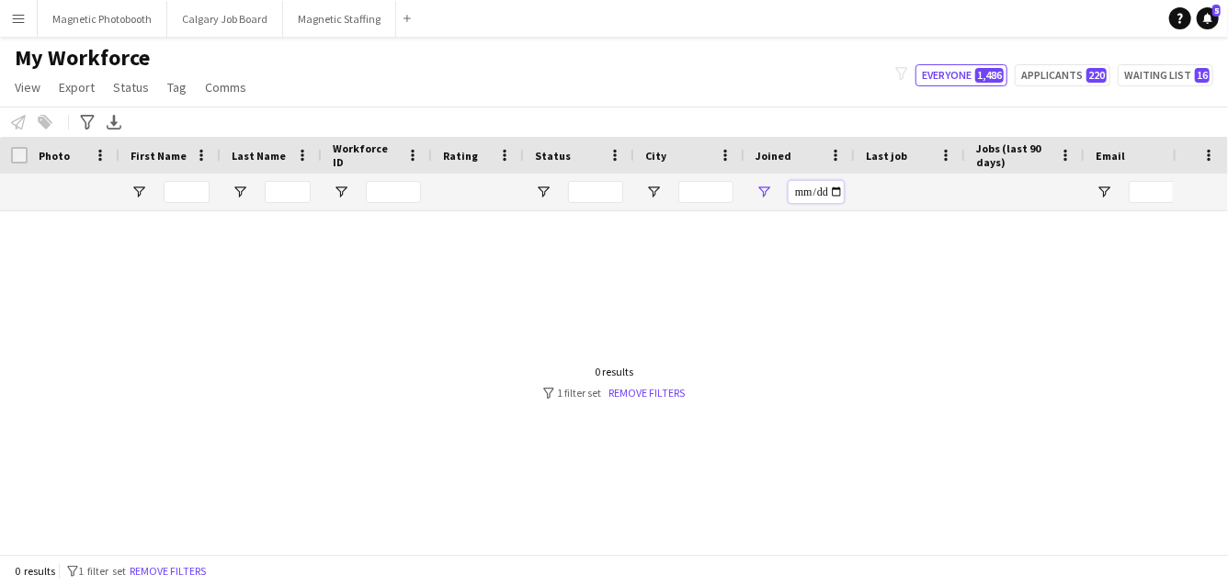
click at [834, 184] on input "**********" at bounding box center [815, 192] width 55 height 22
click at [326, 13] on button "Magnetic Staffing Close" at bounding box center [339, 19] width 113 height 36
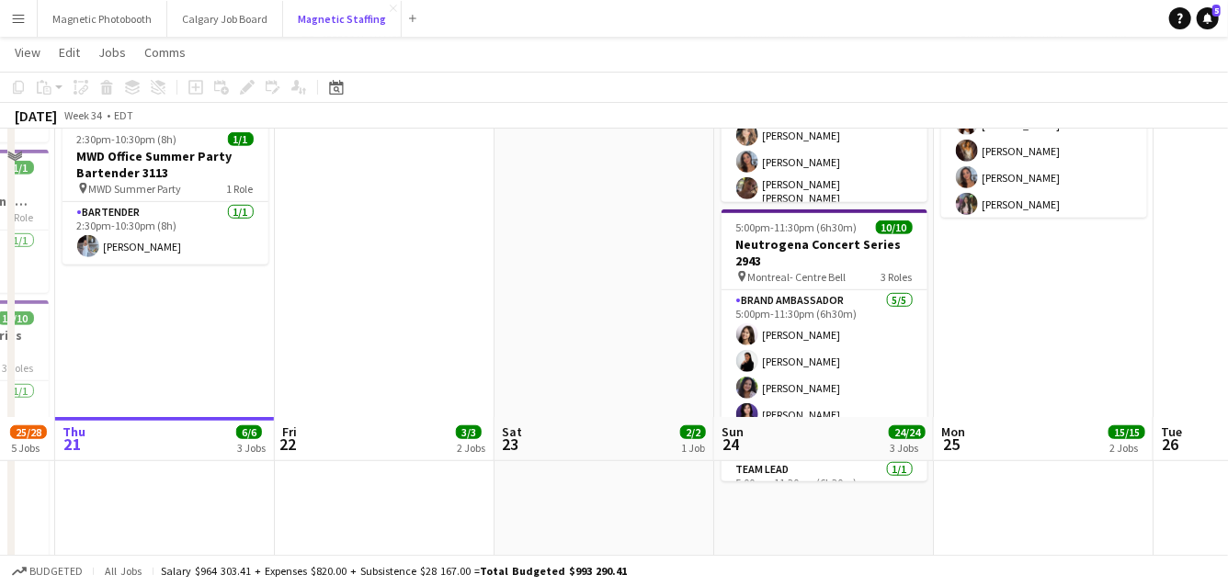
scroll to position [147, 0]
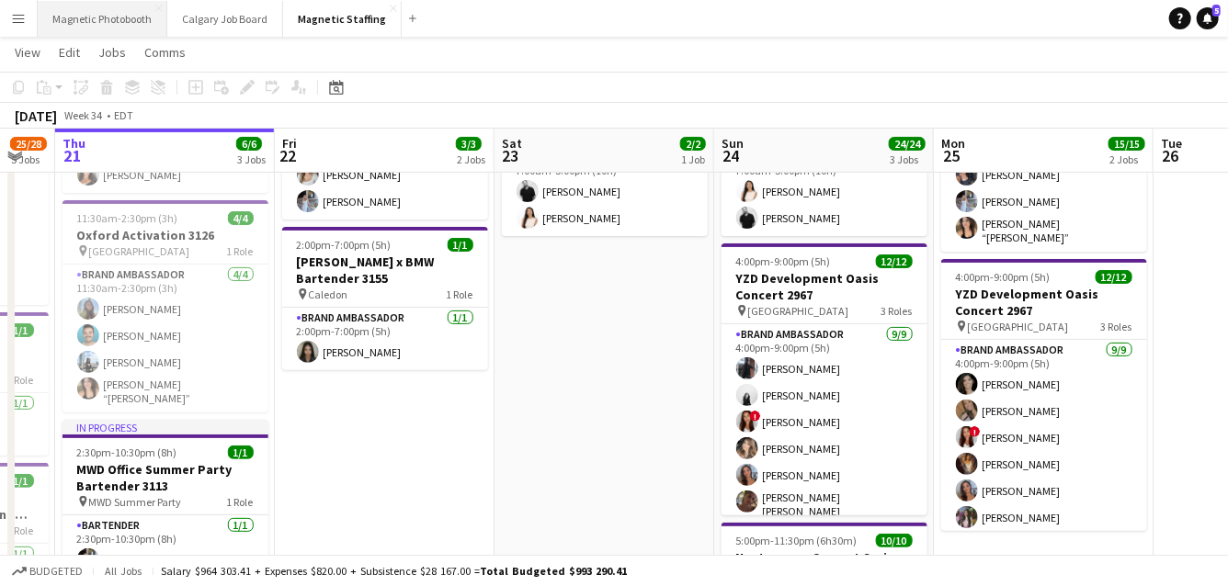
click at [130, 29] on button "Magnetic Photobooth Close" at bounding box center [103, 19] width 130 height 36
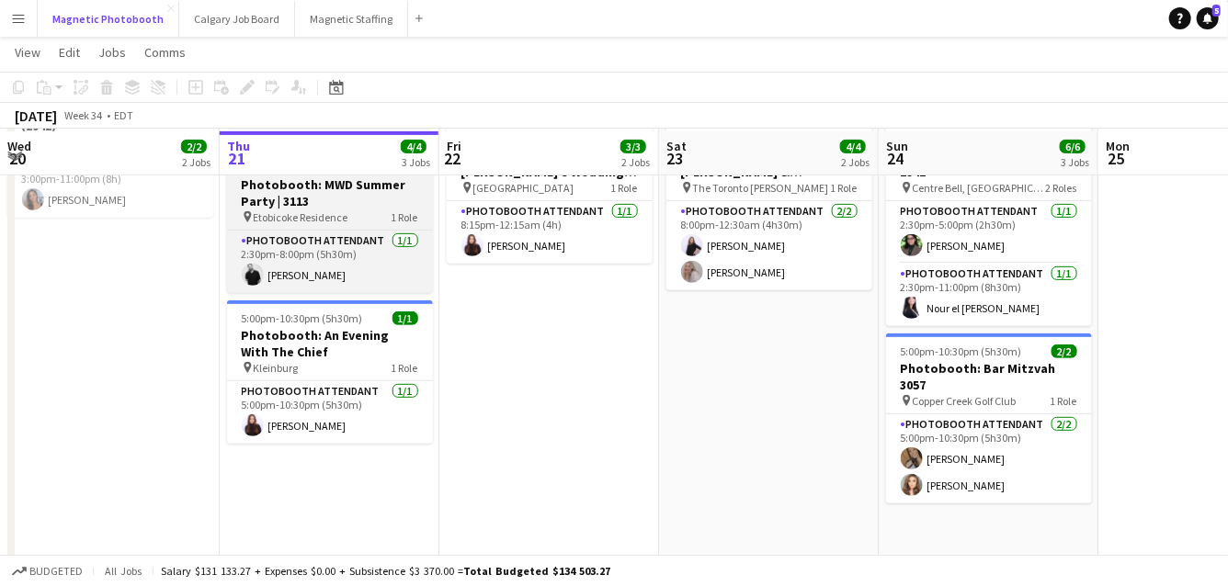
scroll to position [288, 0]
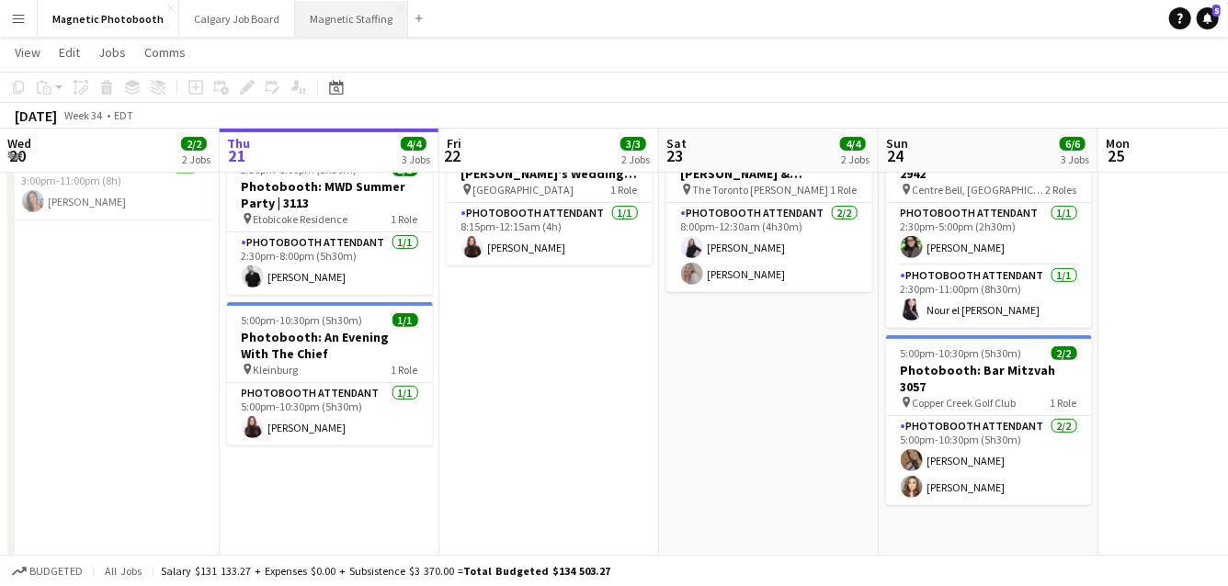
click at [333, 20] on button "Magnetic Staffing Close" at bounding box center [351, 19] width 113 height 36
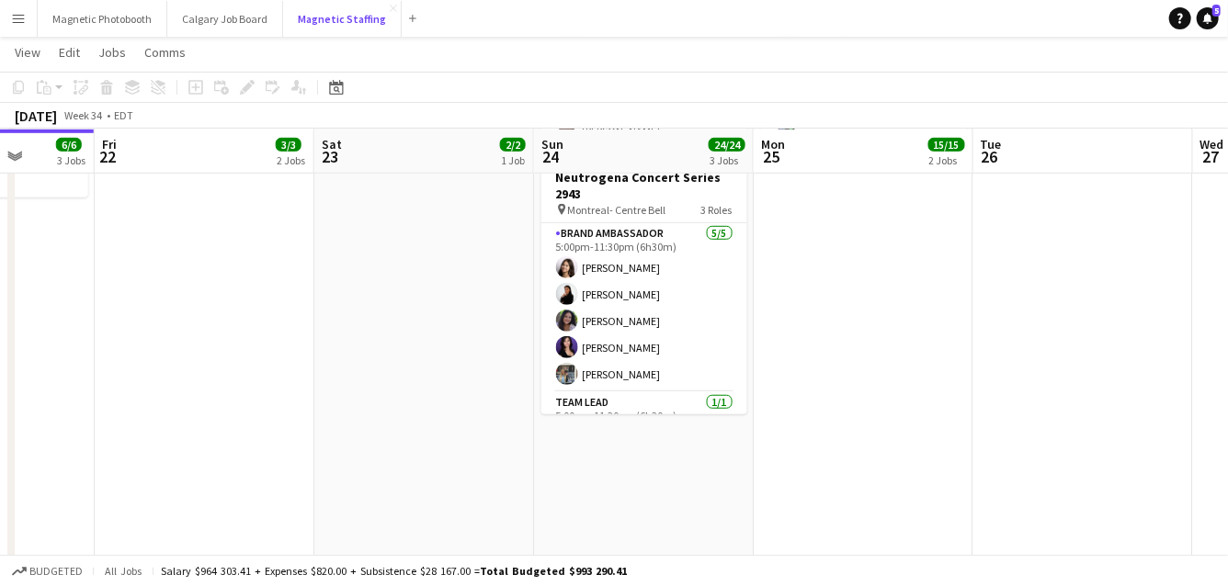
scroll to position [182, 0]
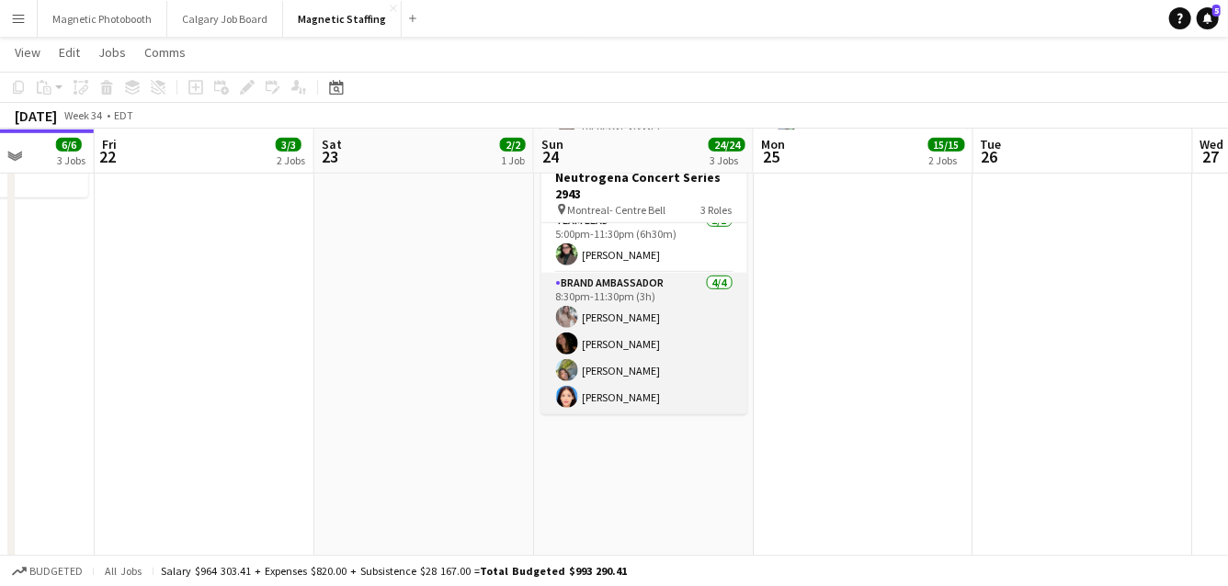
click at [629, 339] on app-card-role "Brand Ambassador [DATE] 8:30pm-11:30pm (3h) [PERSON_NAME] [PERSON_NAME] [PERSON…" at bounding box center [644, 344] width 206 height 142
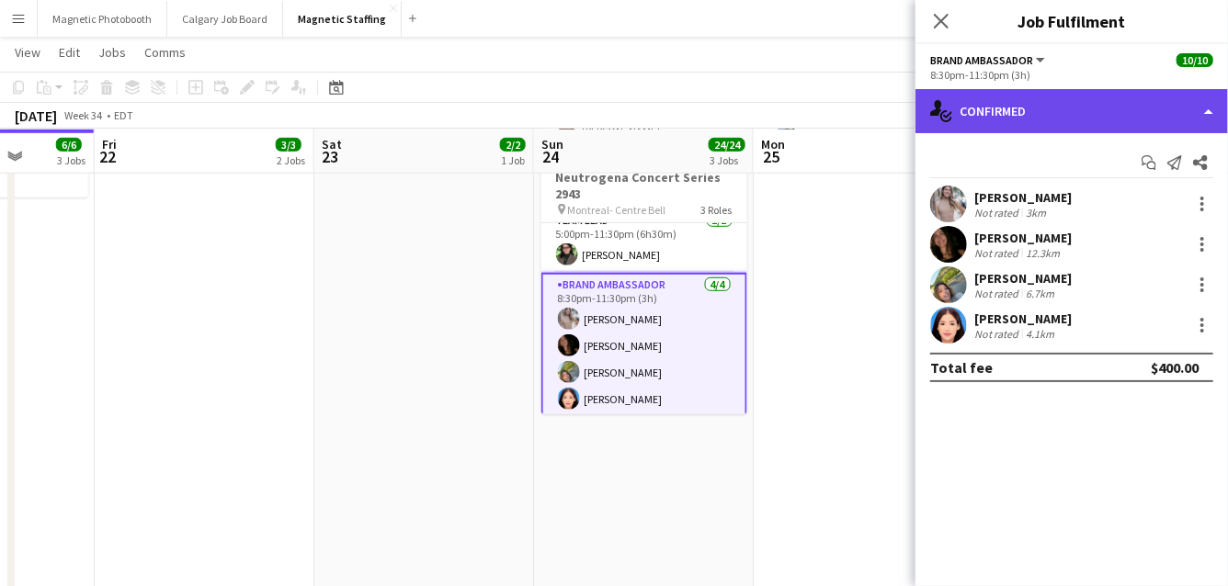
click at [1084, 111] on div "single-neutral-actions-check-2 Confirmed" at bounding box center [1071, 111] width 312 height 44
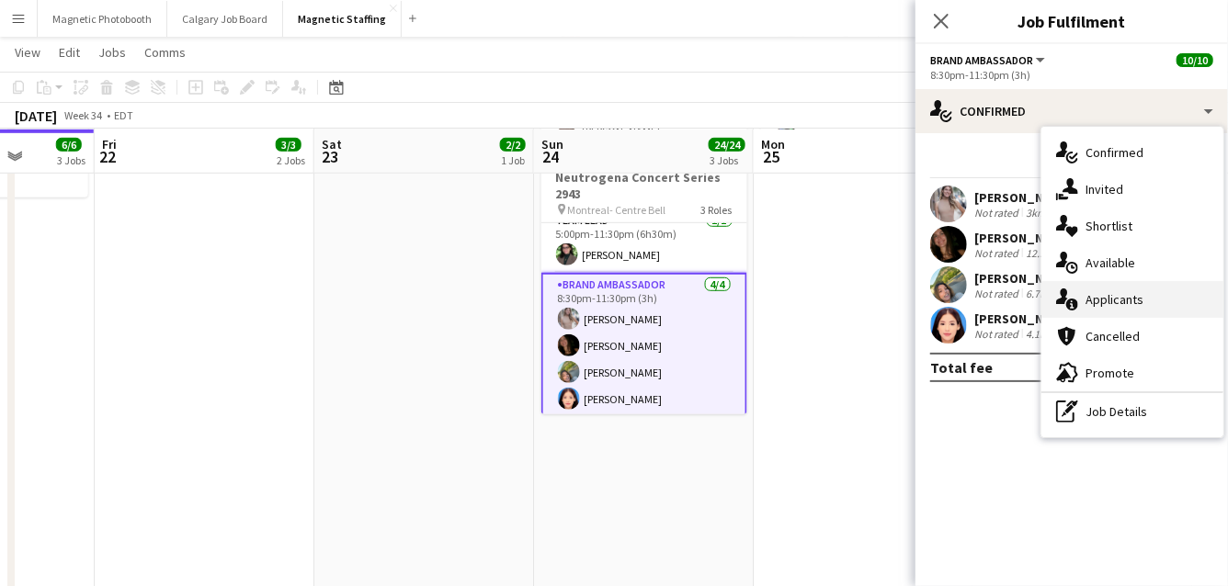
click at [1074, 302] on icon at bounding box center [1072, 305] width 12 height 12
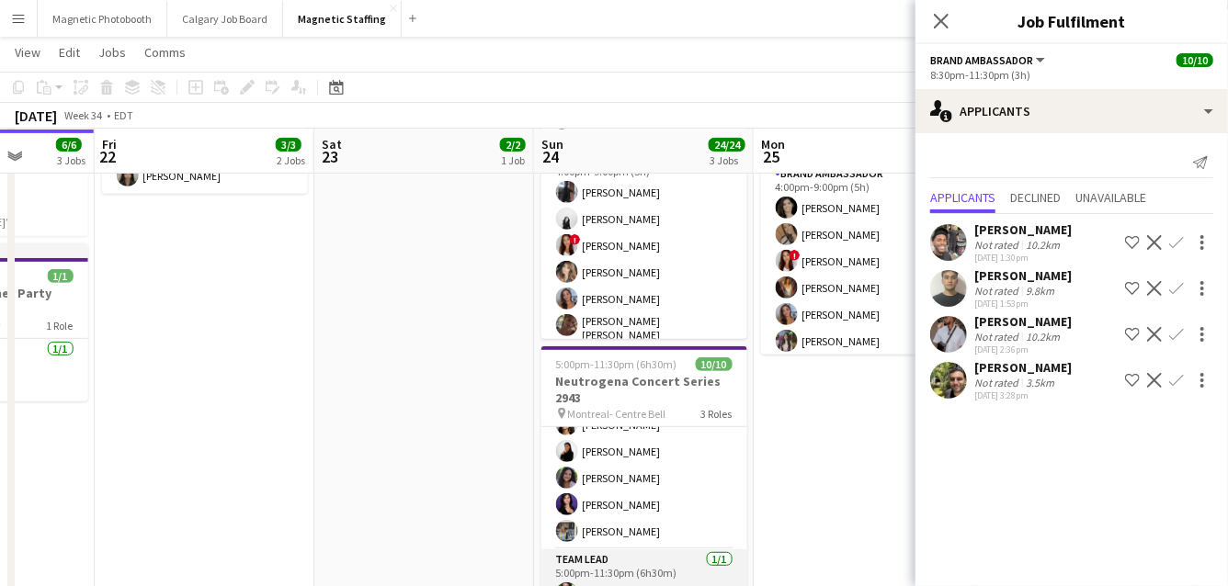
scroll to position [0, 0]
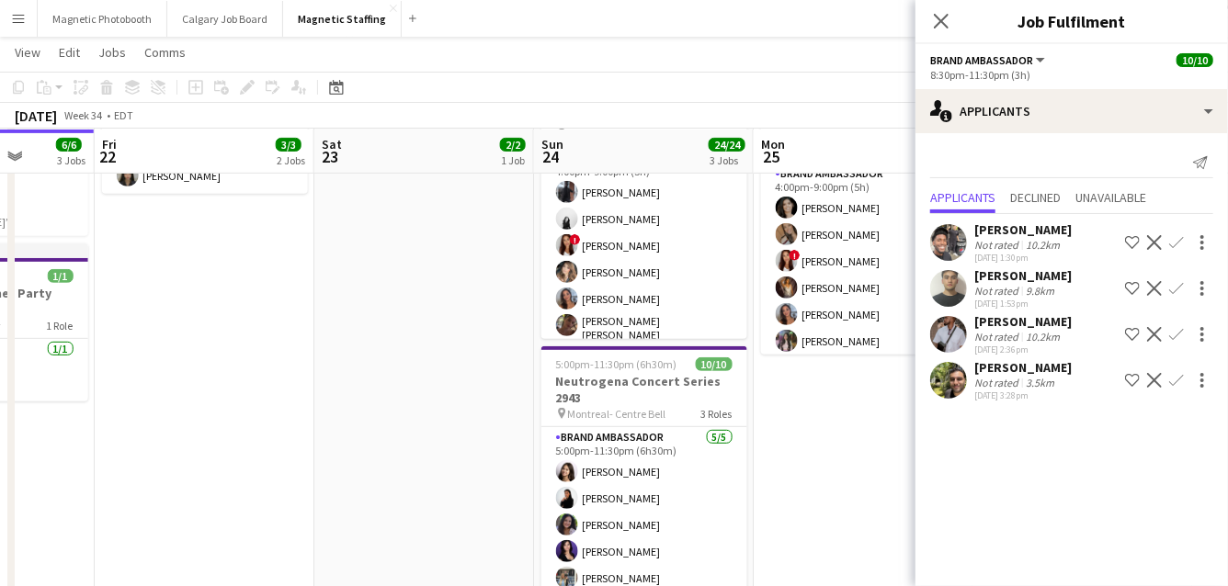
click at [618, 470] on app-card-role "Brand Ambassador [DATE] 5:00pm-11:30pm (6h30m) [PERSON_NAME] [PERSON_NAME] [PER…" at bounding box center [644, 511] width 206 height 169
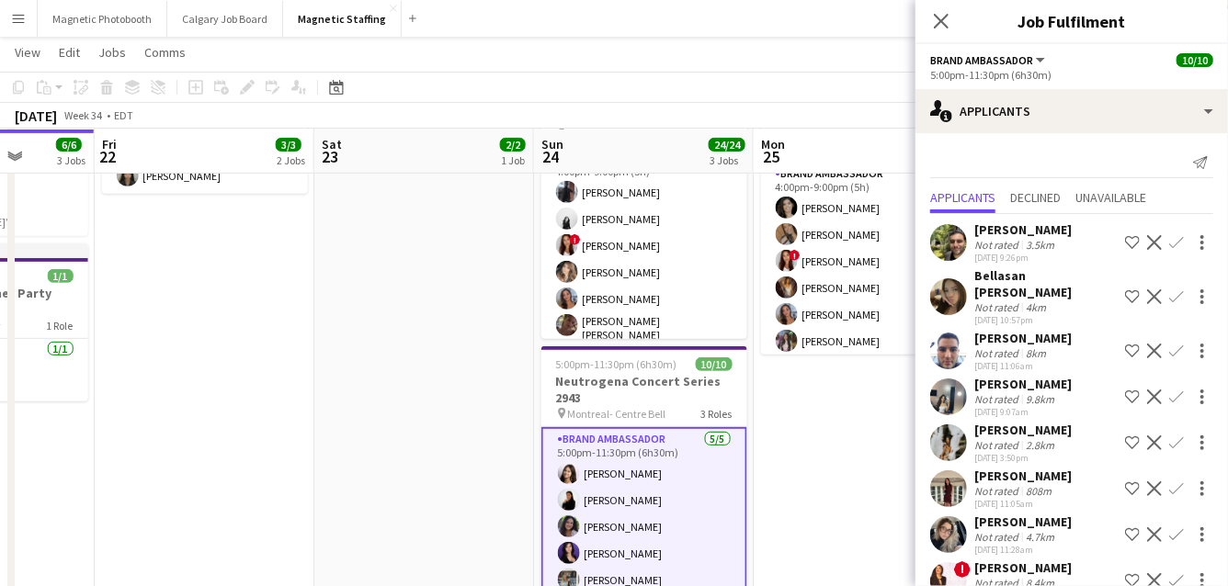
click at [451, 475] on app-date-cell "7:00am-5:00pm (10h) 2/2 Spartan Ottawa - Perfect Sports pin OTTAWA 1 Role Brand…" at bounding box center [424, 461] width 220 height 1159
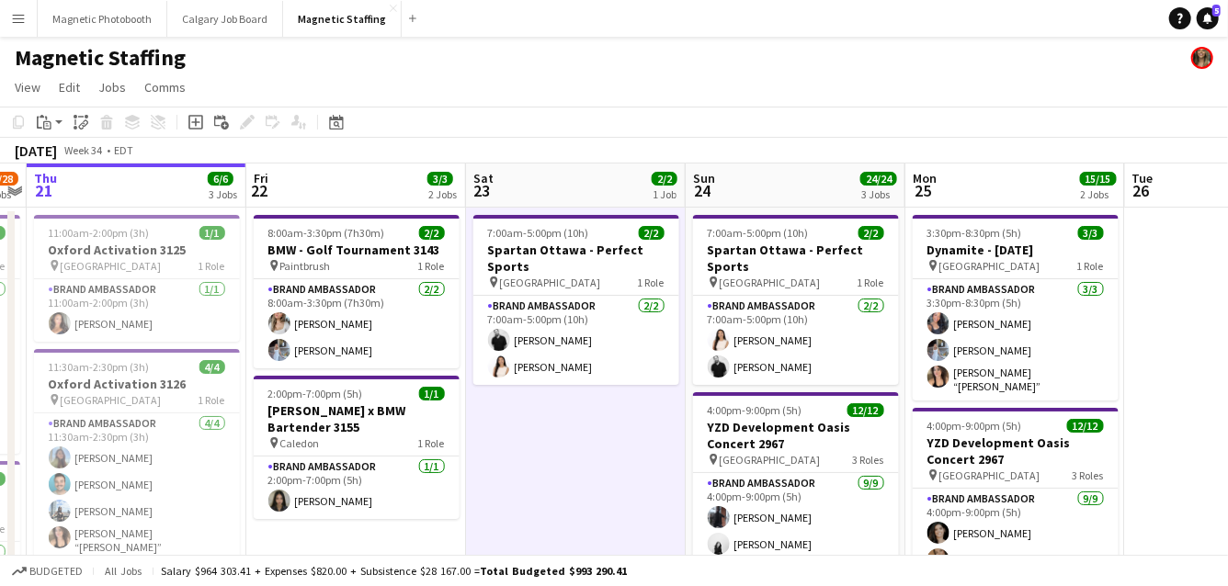
drag, startPoint x: 425, startPoint y: 436, endPoint x: 572, endPoint y: 407, distance: 149.7
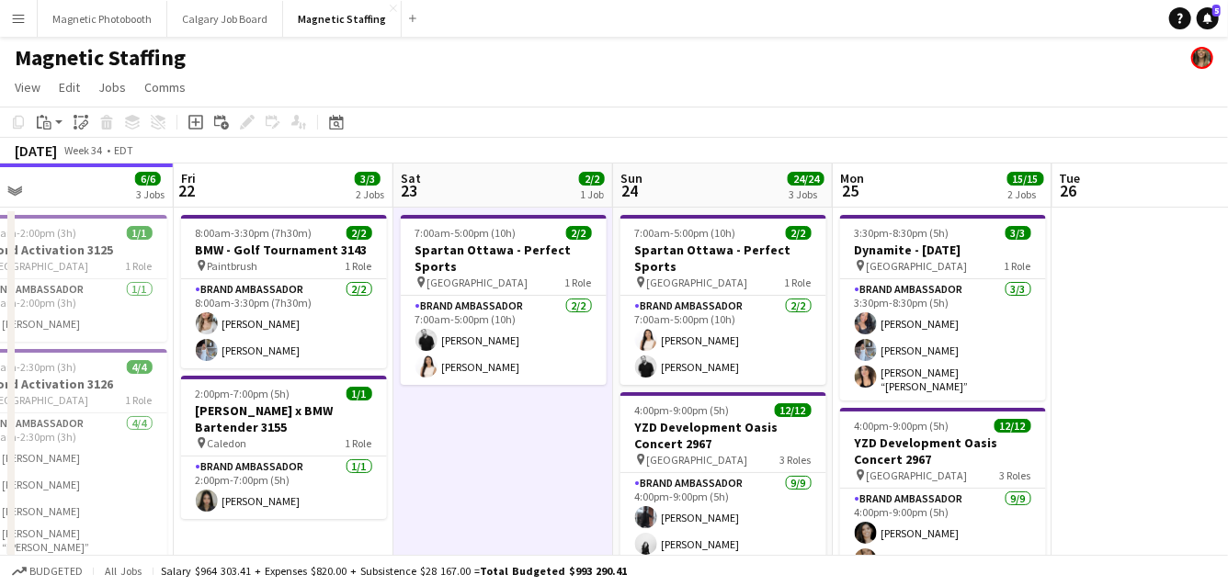
drag, startPoint x: 665, startPoint y: 406, endPoint x: 305, endPoint y: 407, distance: 360.2
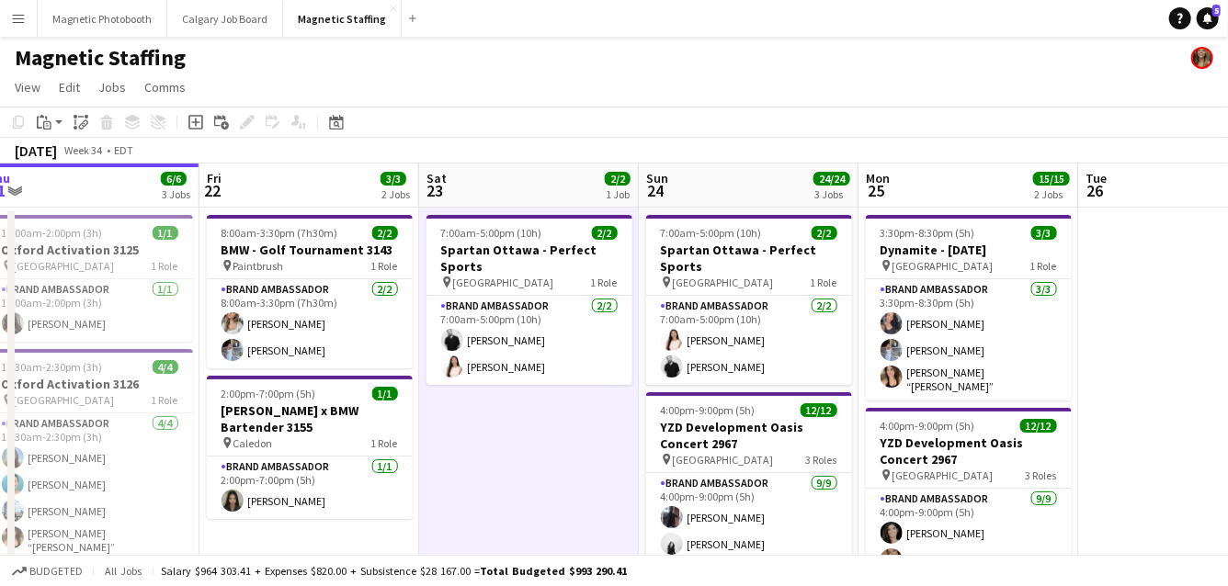
drag, startPoint x: 276, startPoint y: 436, endPoint x: 621, endPoint y: 380, distance: 350.0
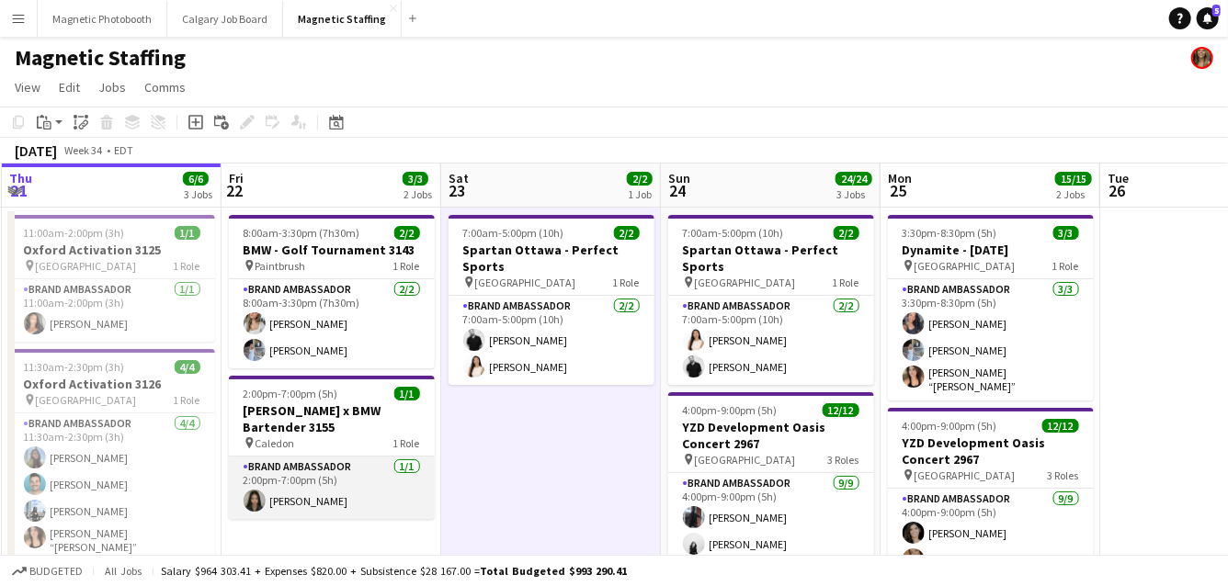
click at [379, 509] on app-card-role "Brand Ambassador [DATE] 2:00pm-7:00pm (5h) [PERSON_NAME]" at bounding box center [332, 488] width 206 height 62
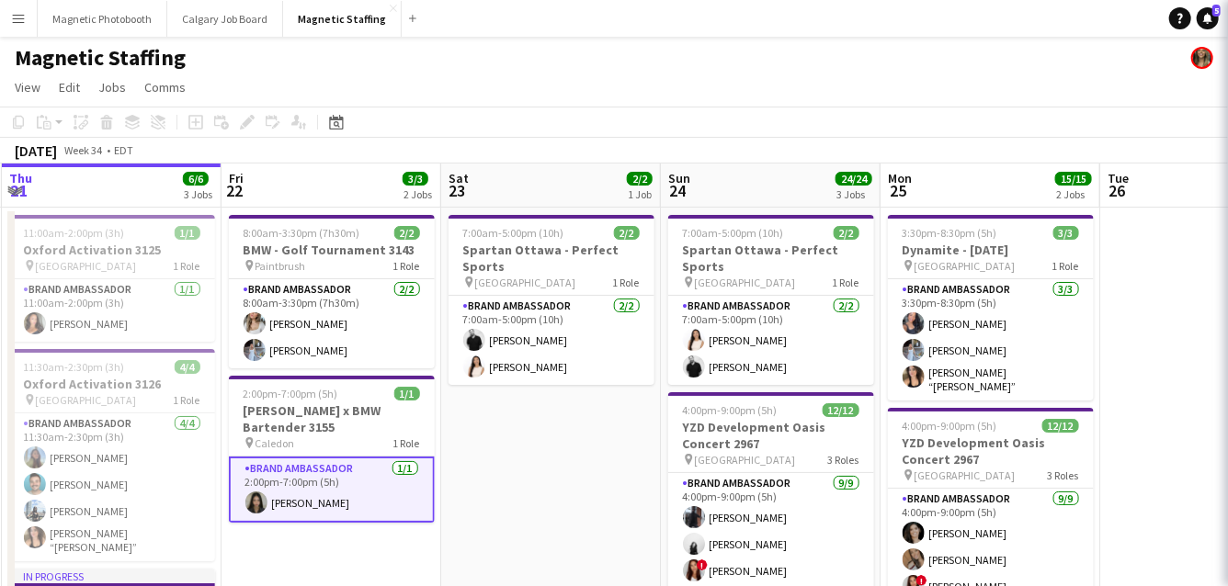
scroll to position [0, 438]
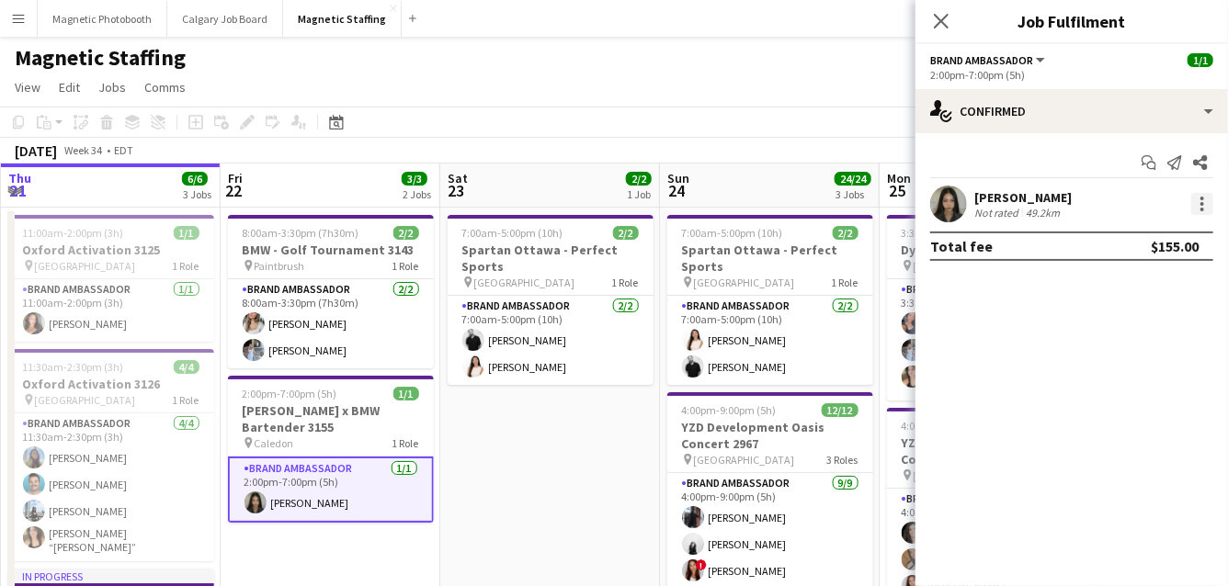
click at [1192, 205] on div at bounding box center [1202, 204] width 22 height 22
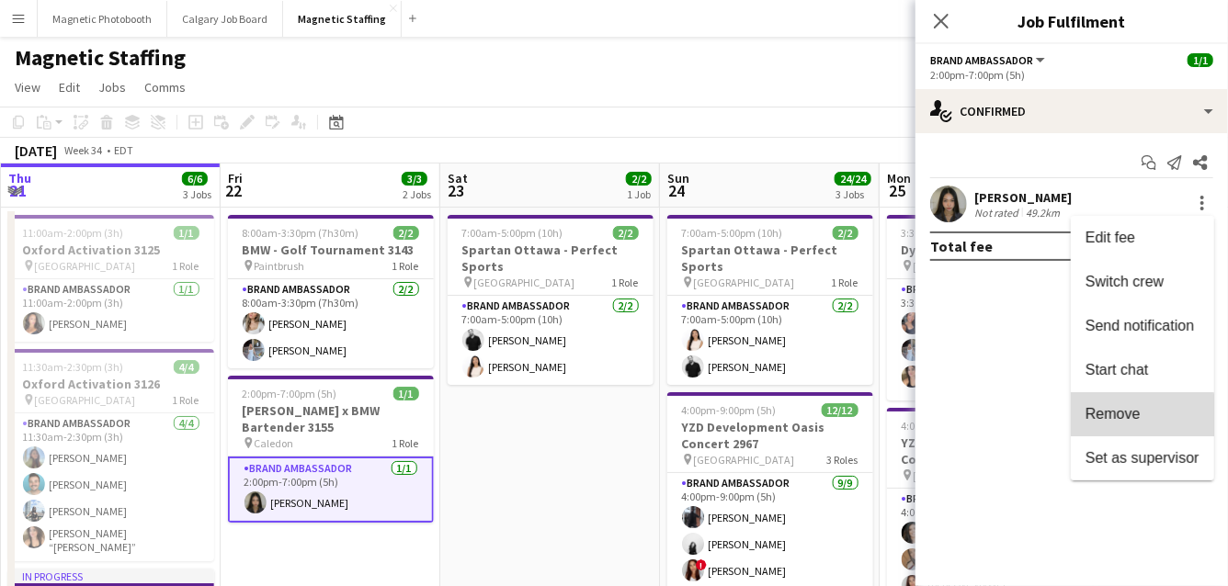
click at [1125, 417] on span "Remove" at bounding box center [1112, 414] width 55 height 16
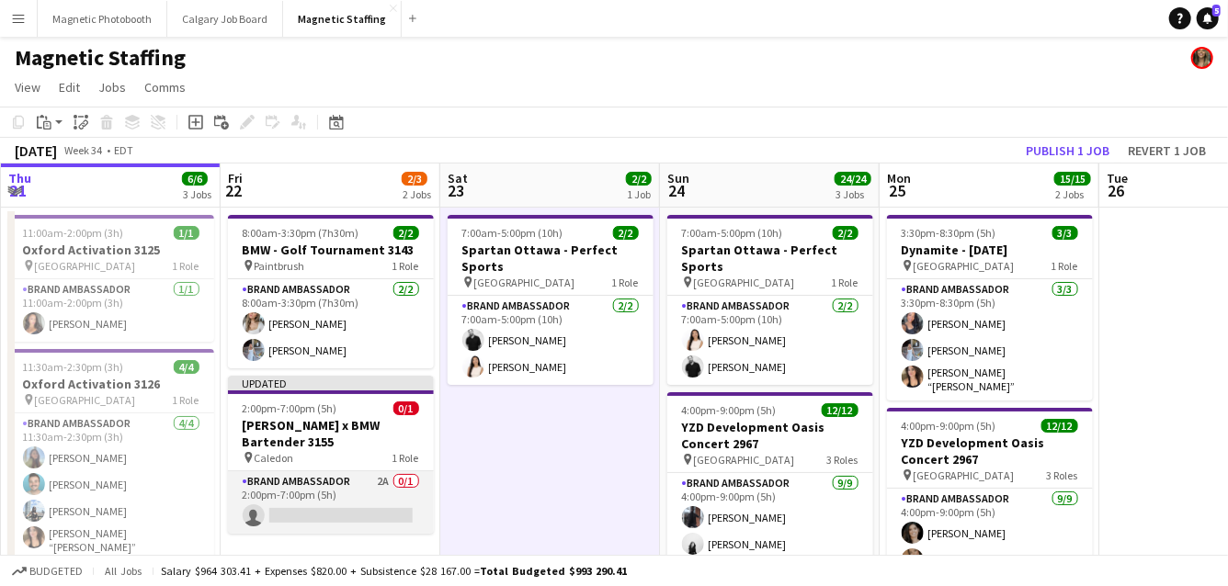
click at [332, 525] on app-card-role "Brand Ambassador 2A 0/1 2:00pm-7:00pm (5h) single-neutral-actions" at bounding box center [331, 502] width 206 height 62
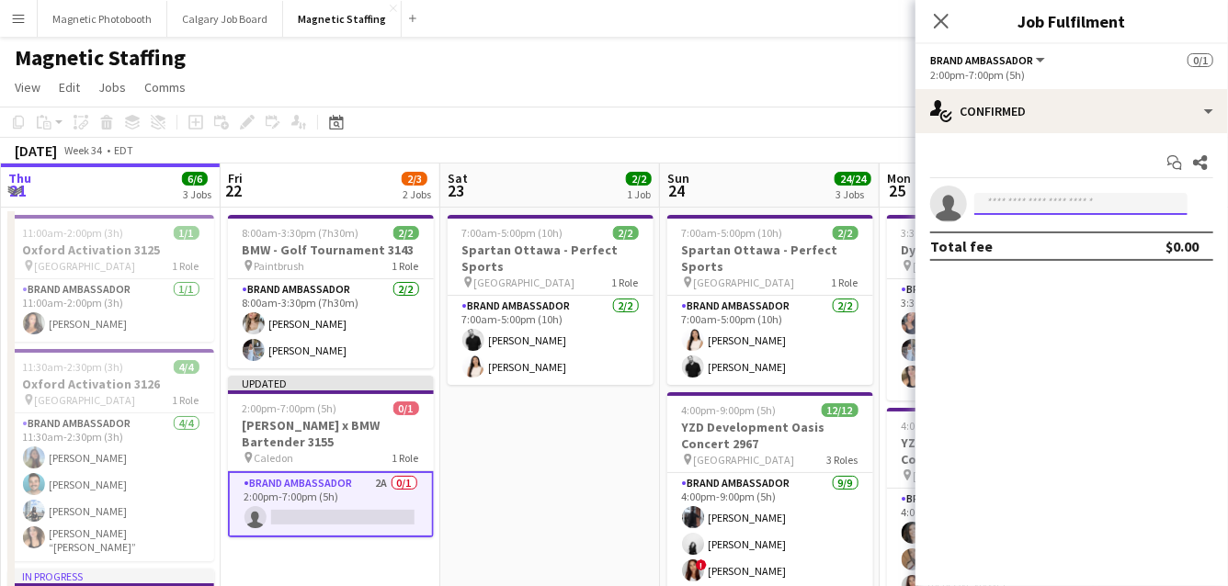
click at [1066, 209] on input at bounding box center [1080, 204] width 213 height 22
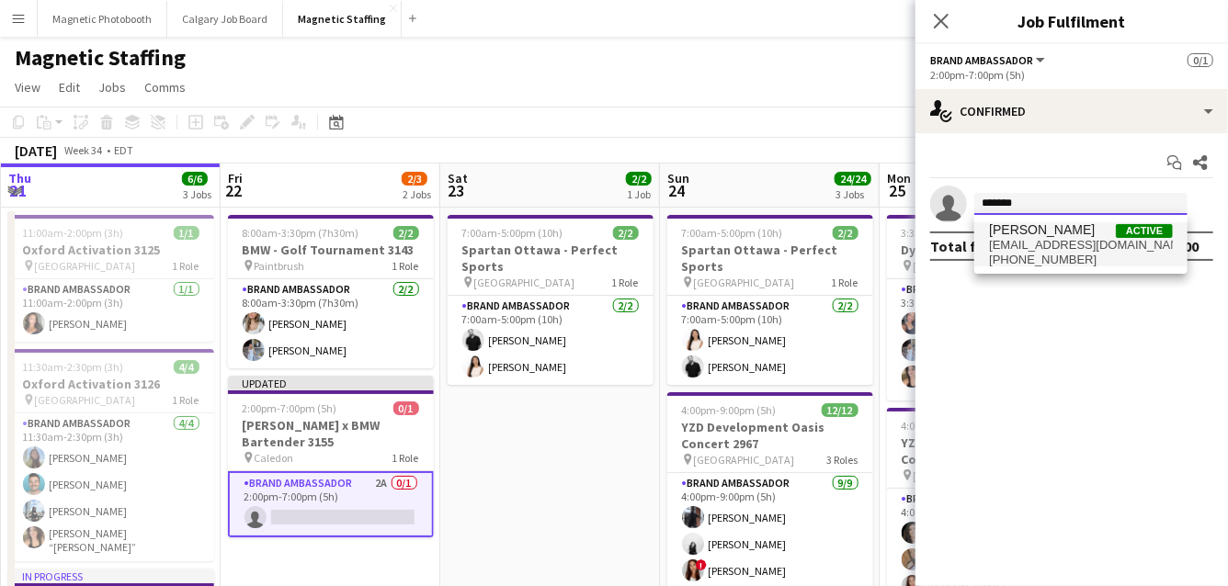
type input "*******"
click at [1028, 244] on span "[EMAIL_ADDRESS][DOMAIN_NAME]" at bounding box center [1081, 245] width 184 height 15
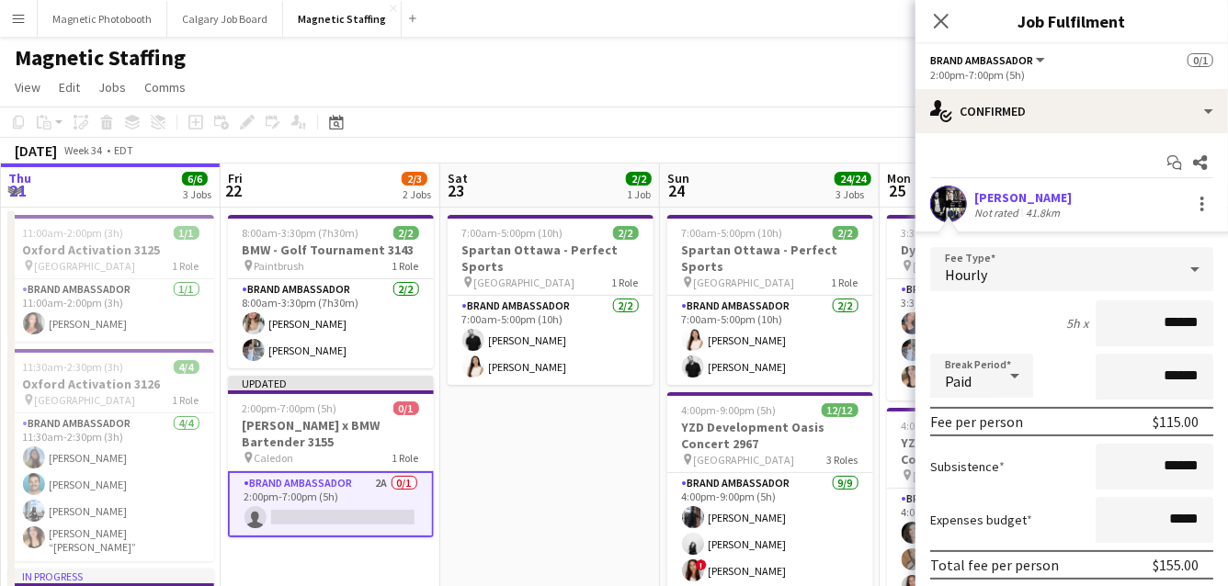
scroll to position [104, 0]
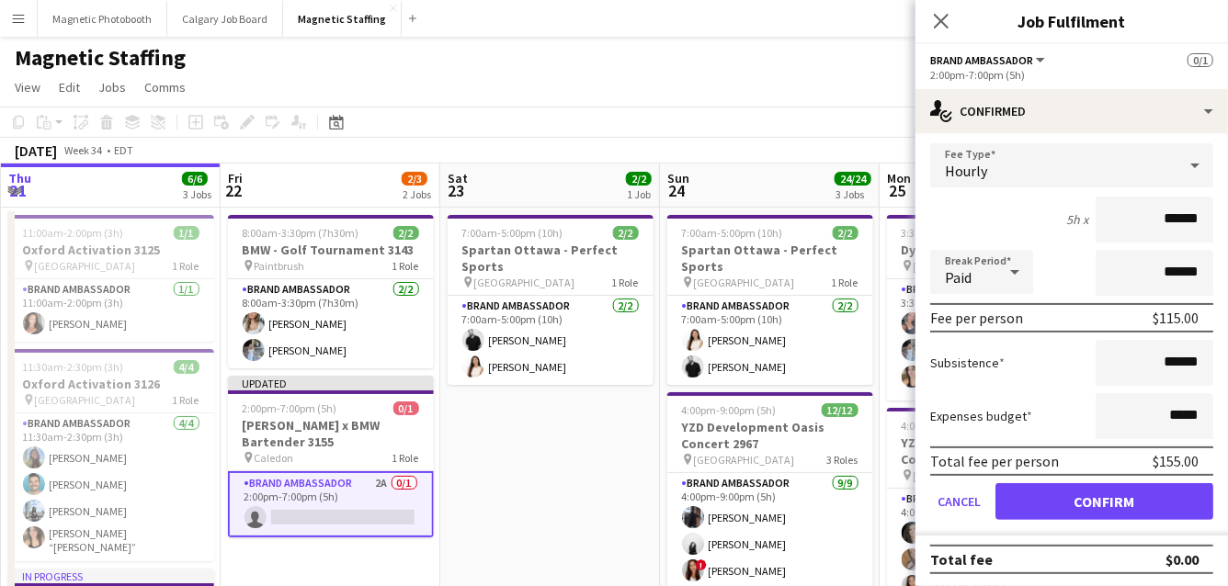
click at [1171, 220] on input "******" at bounding box center [1154, 220] width 118 height 46
type input "******"
drag, startPoint x: 1203, startPoint y: 365, endPoint x: 1050, endPoint y: 365, distance: 152.5
click at [1052, 365] on div "Subsistence ******" at bounding box center [1071, 363] width 283 height 46
type input "**"
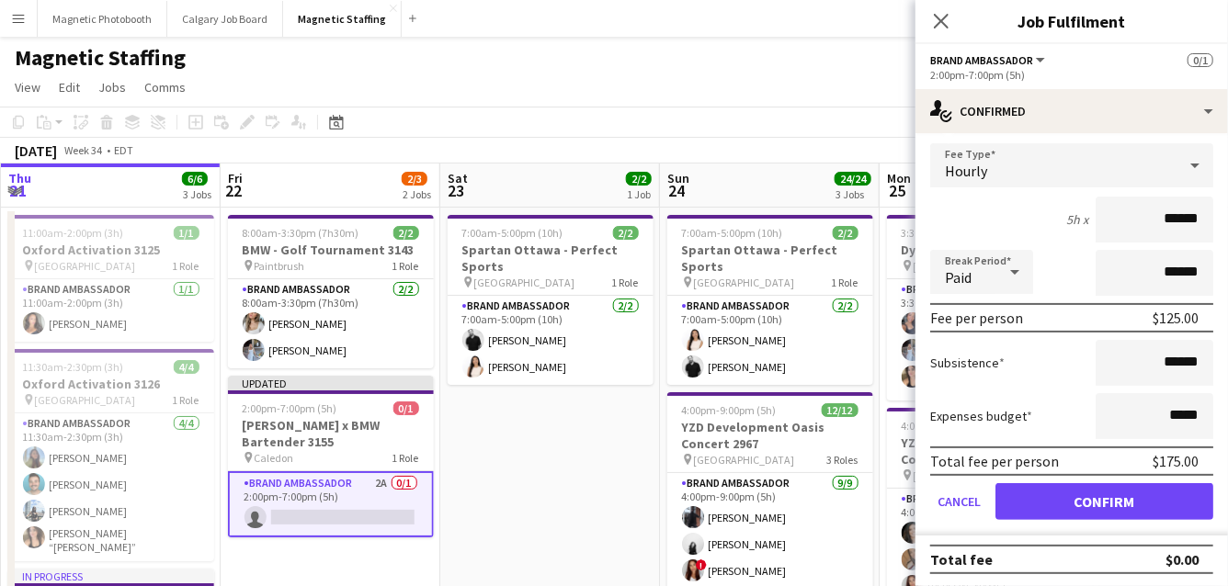
click at [997, 416] on label "Expenses budget" at bounding box center [981, 416] width 102 height 17
click at [1171, 363] on input "******" at bounding box center [1154, 363] width 118 height 46
type input "******"
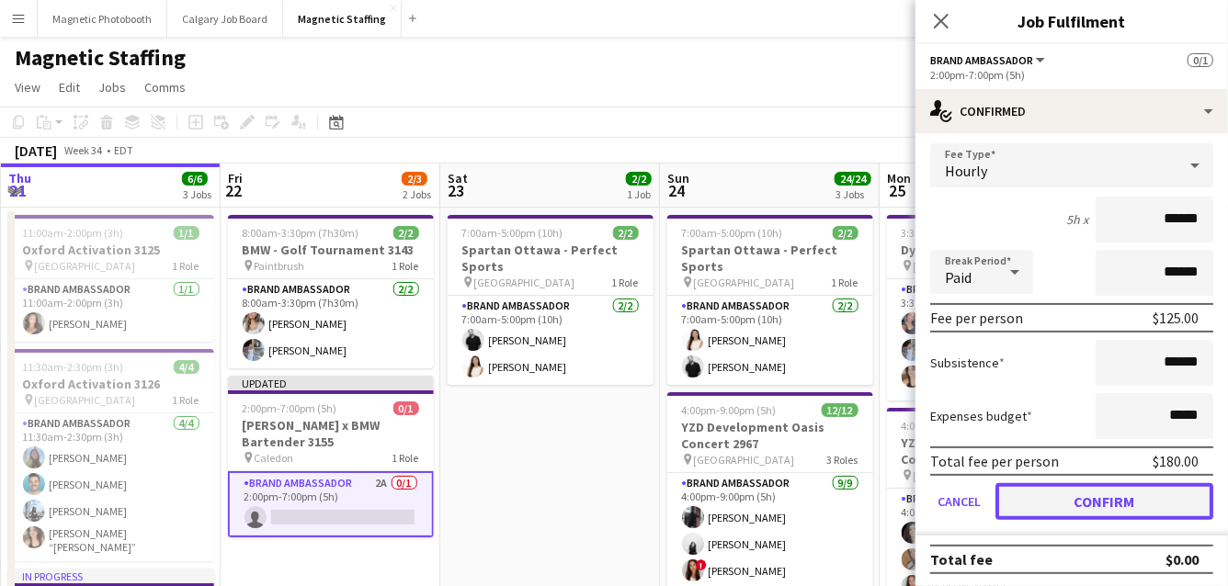
click at [1126, 502] on button "Confirm" at bounding box center [1104, 501] width 218 height 37
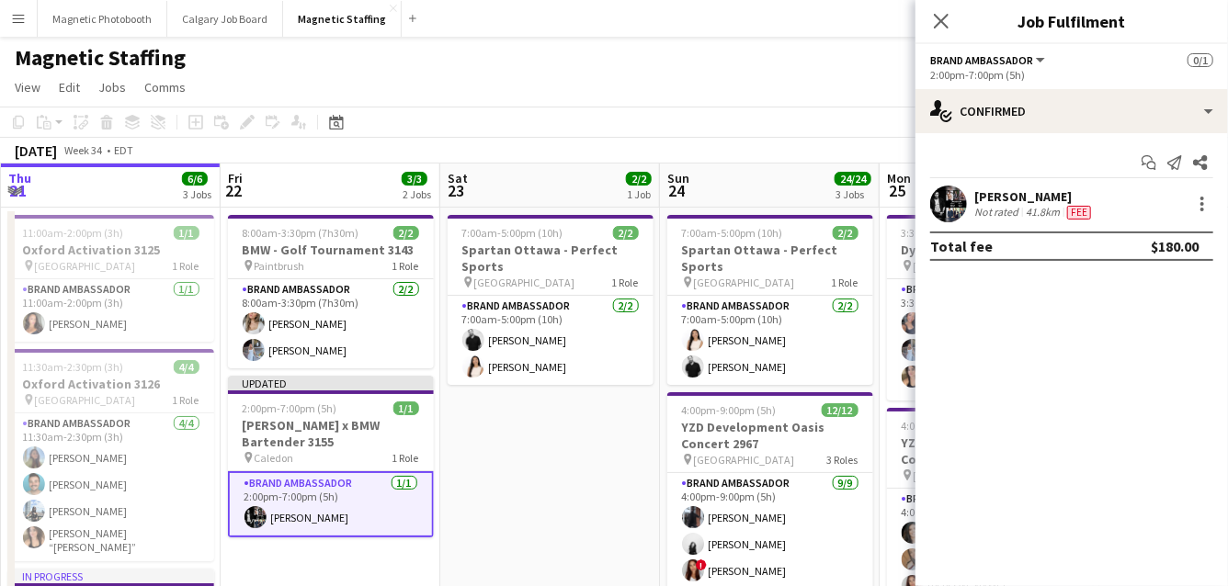
scroll to position [0, 0]
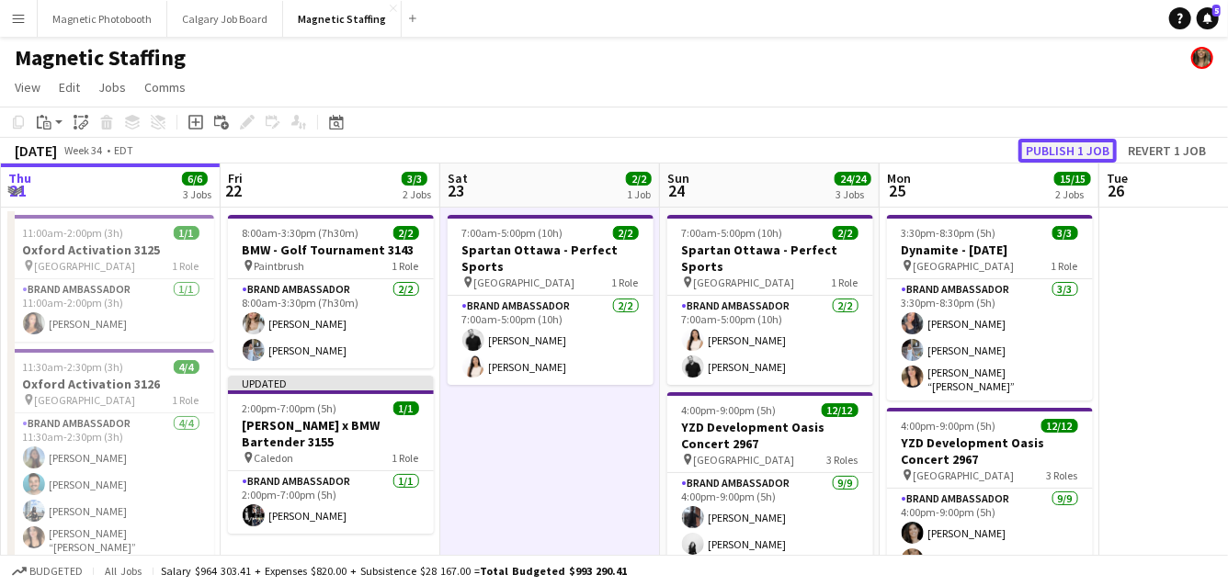
click at [1039, 143] on button "Publish 1 job" at bounding box center [1067, 151] width 98 height 24
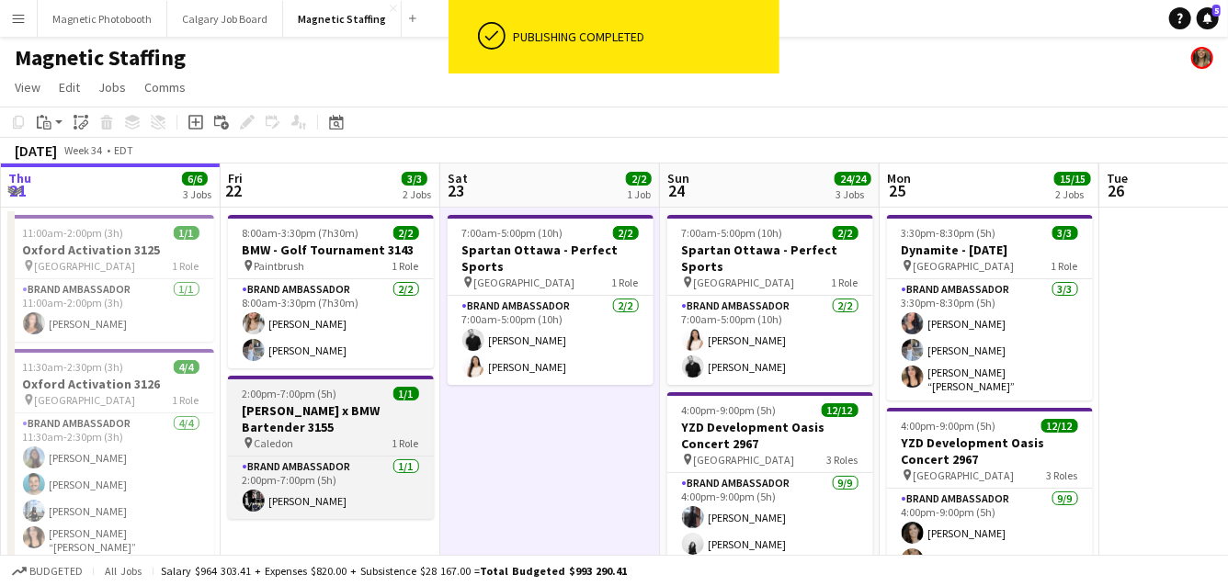
click at [313, 437] on div "pin Caledon 1 Role" at bounding box center [331, 443] width 206 height 15
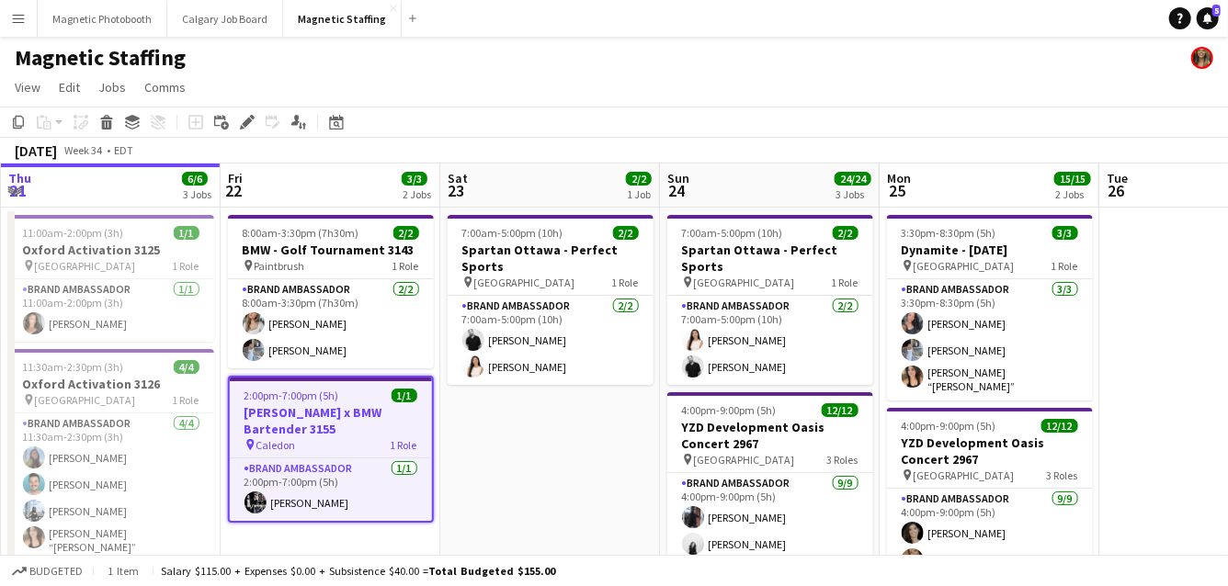
click at [327, 424] on h3 "[PERSON_NAME] x BMW Bartender 3155" at bounding box center [331, 420] width 202 height 33
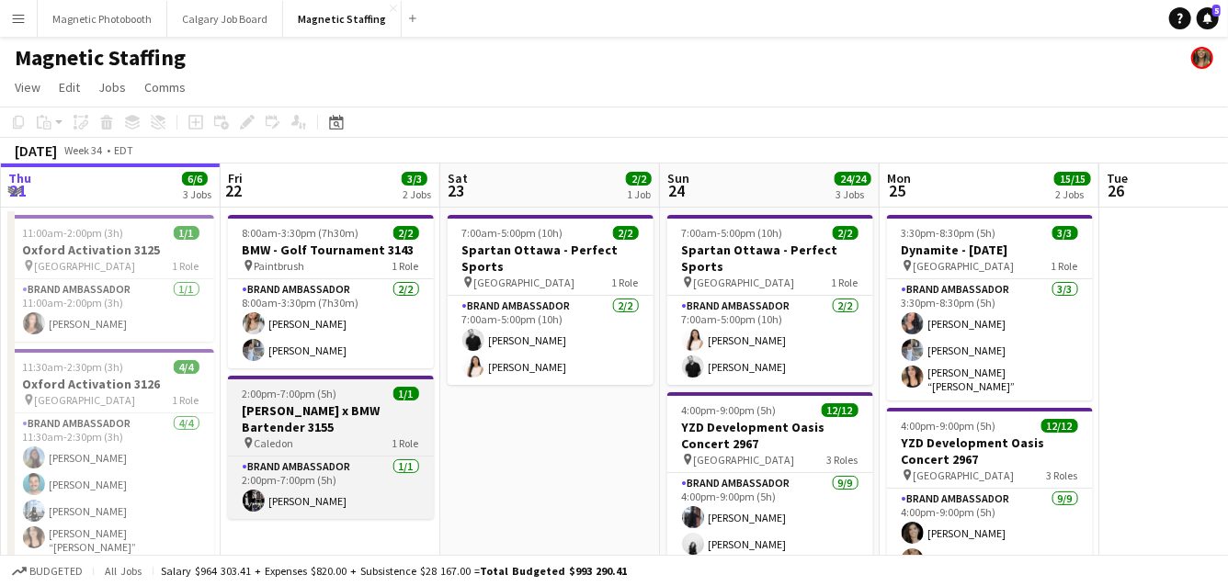
click at [327, 424] on h3 "[PERSON_NAME] x BMW Bartender 3155" at bounding box center [331, 418] width 206 height 33
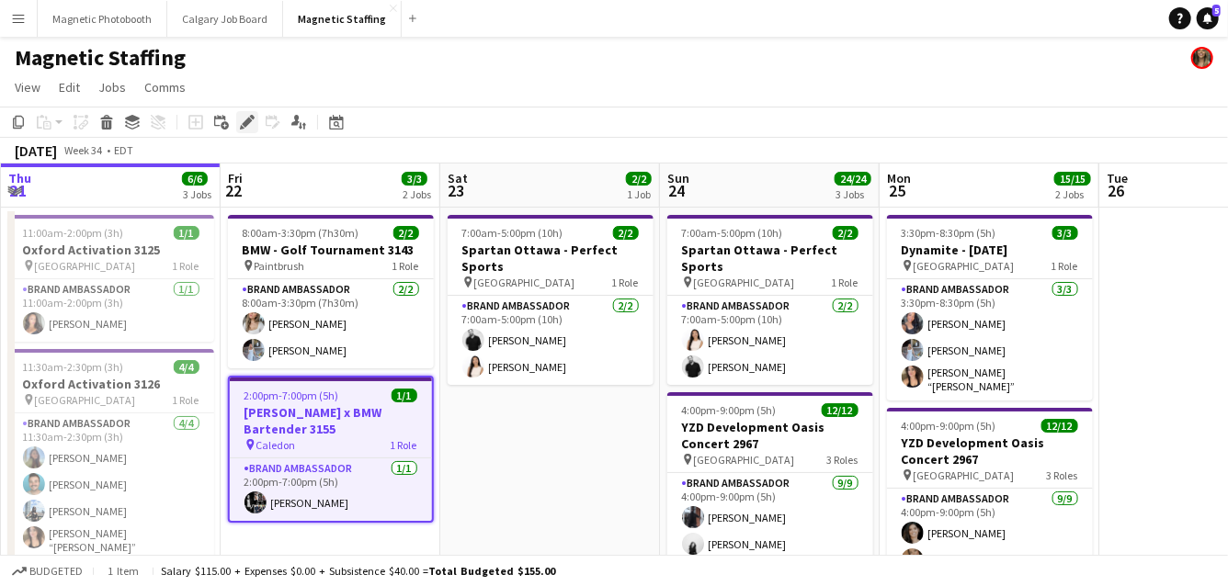
click at [247, 120] on icon at bounding box center [247, 123] width 10 height 10
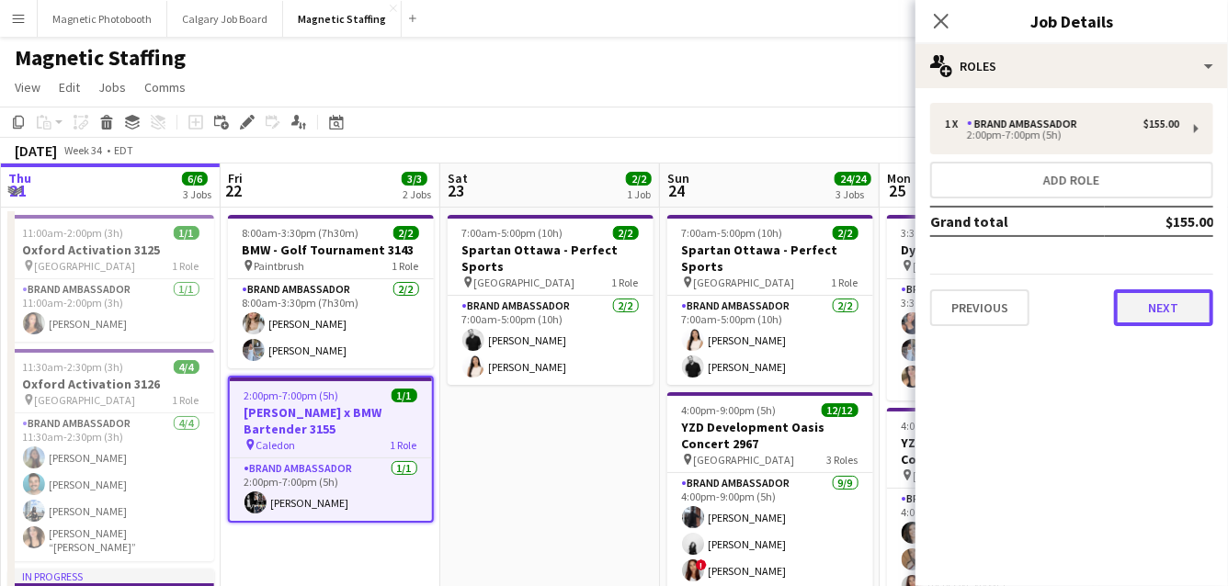
click at [1141, 305] on button "Next" at bounding box center [1163, 307] width 99 height 37
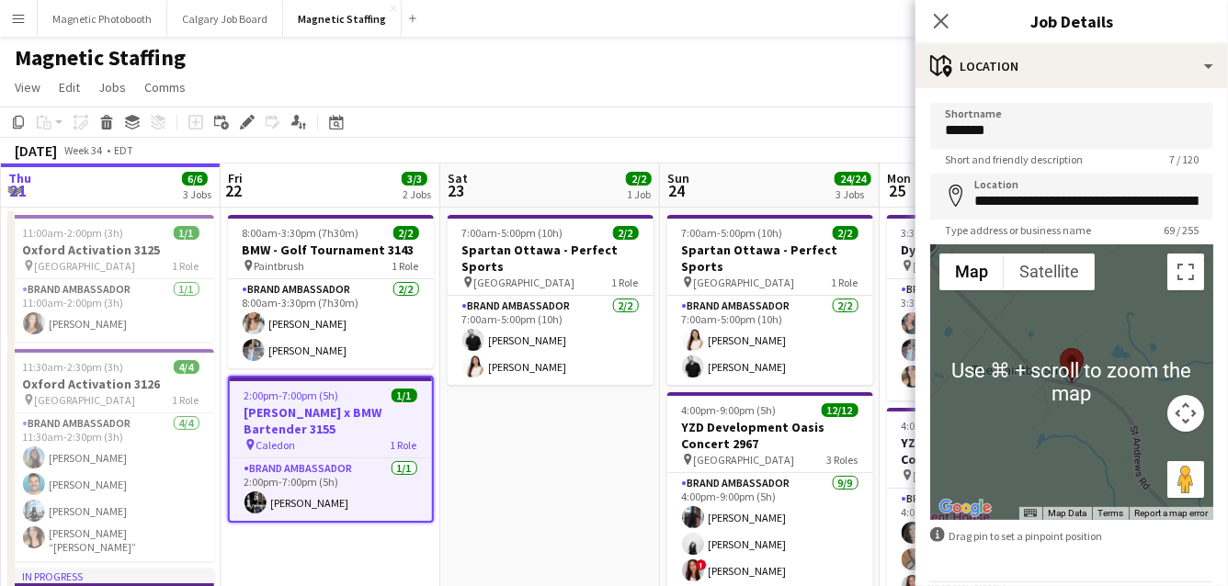
scroll to position [62, 0]
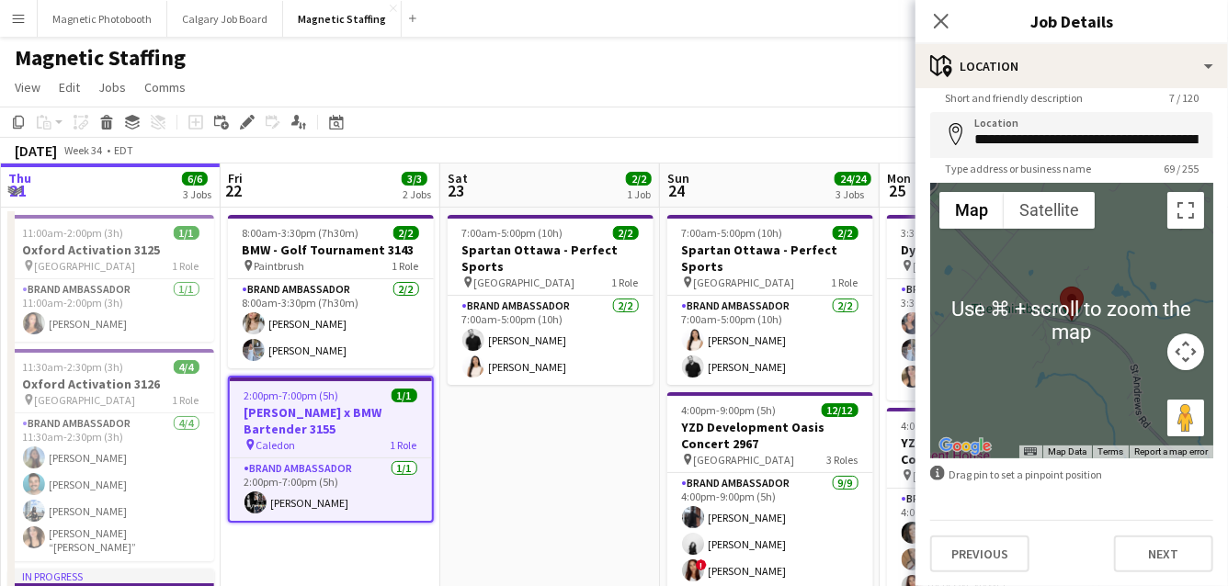
click at [973, 572] on div "**********" at bounding box center [1071, 307] width 312 height 560
click at [979, 538] on button "Previous" at bounding box center [979, 554] width 99 height 37
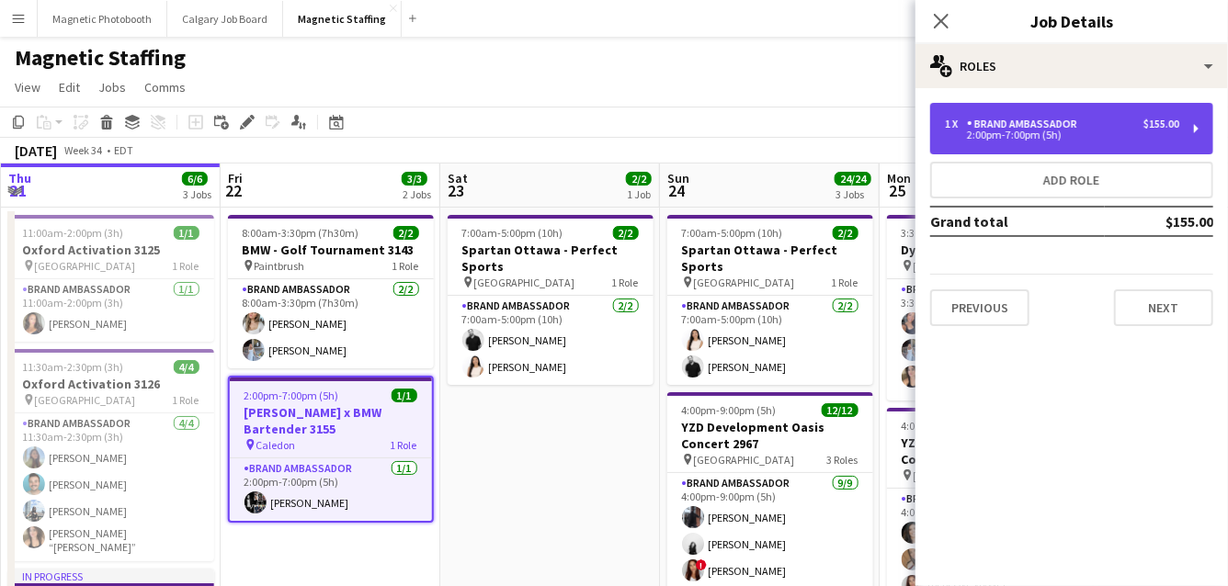
click at [1104, 141] on div "1 x Brand Ambassador $155.00 2:00pm-7:00pm (5h)" at bounding box center [1071, 128] width 283 height 51
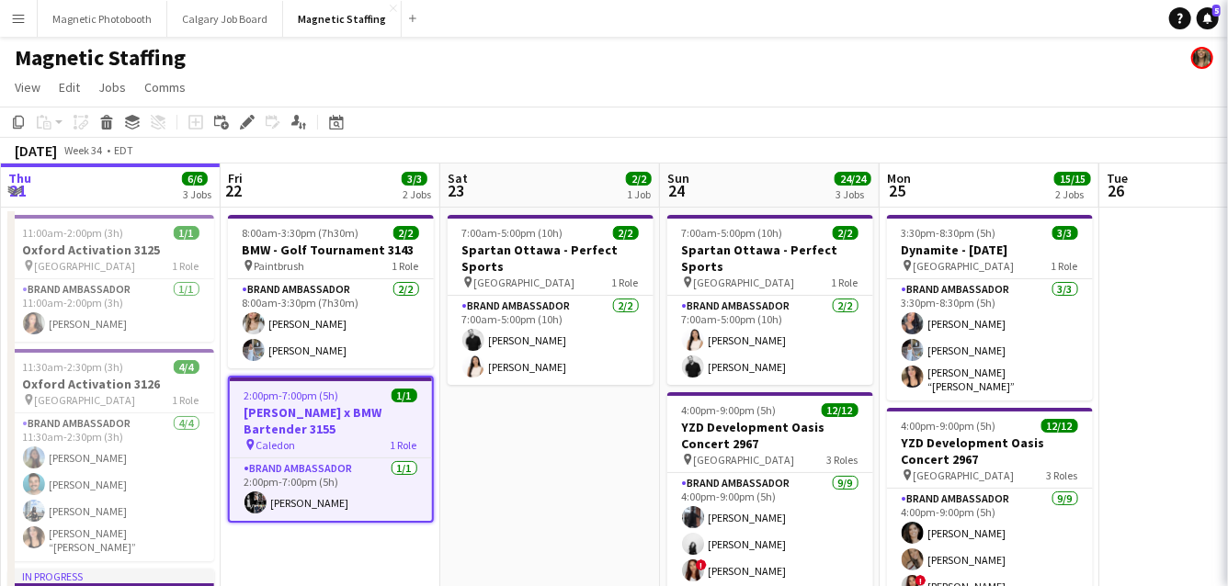
scroll to position [0, 437]
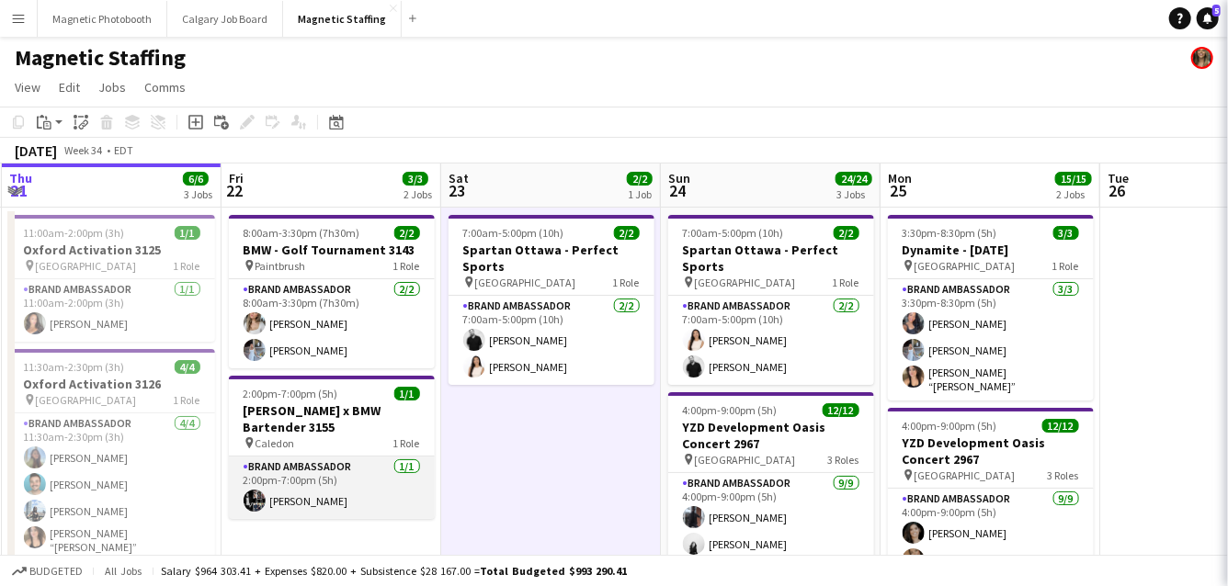
click at [343, 506] on app-card-role "Brand Ambassador [DATE] 2:00pm-7:00pm (5h) [PERSON_NAME]" at bounding box center [332, 488] width 206 height 62
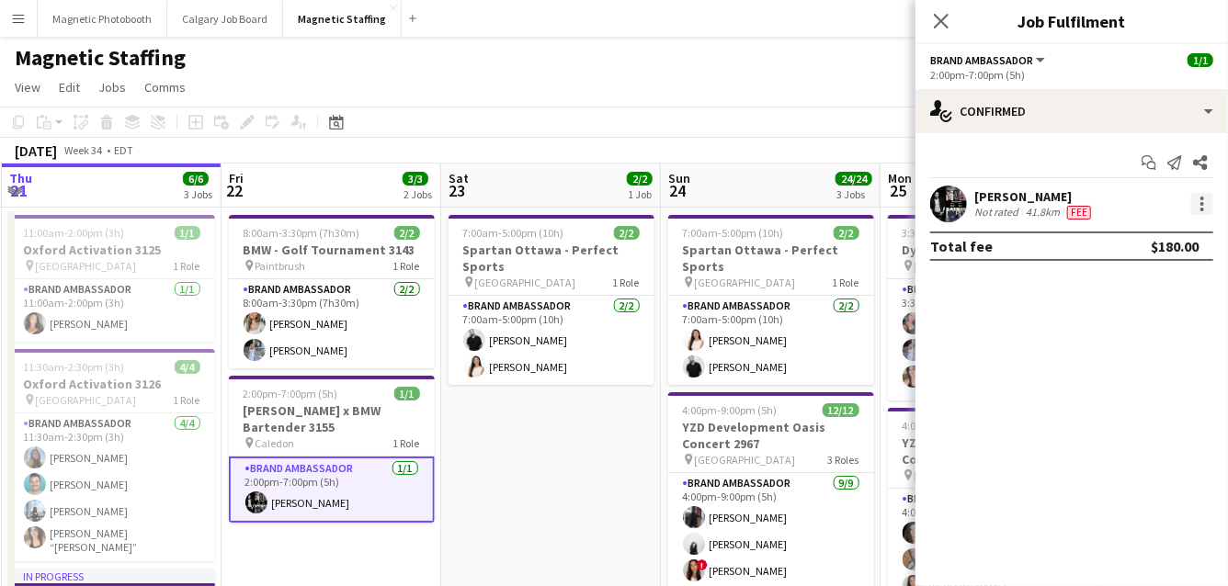
click at [1202, 211] on div at bounding box center [1202, 204] width 22 height 22
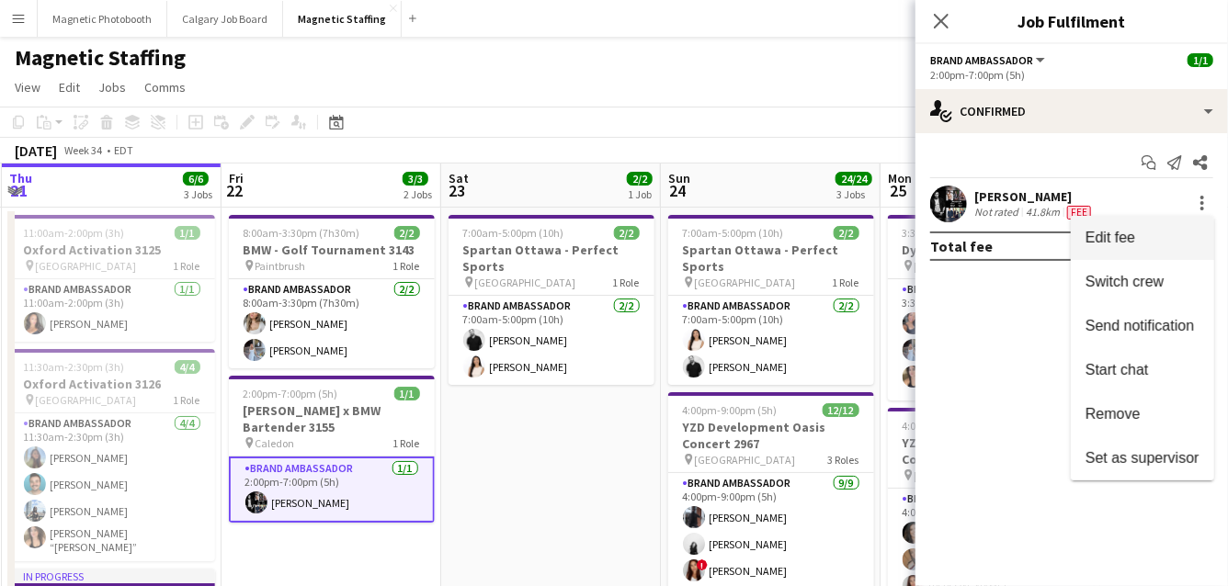
click at [1175, 241] on span "Edit fee" at bounding box center [1142, 238] width 114 height 17
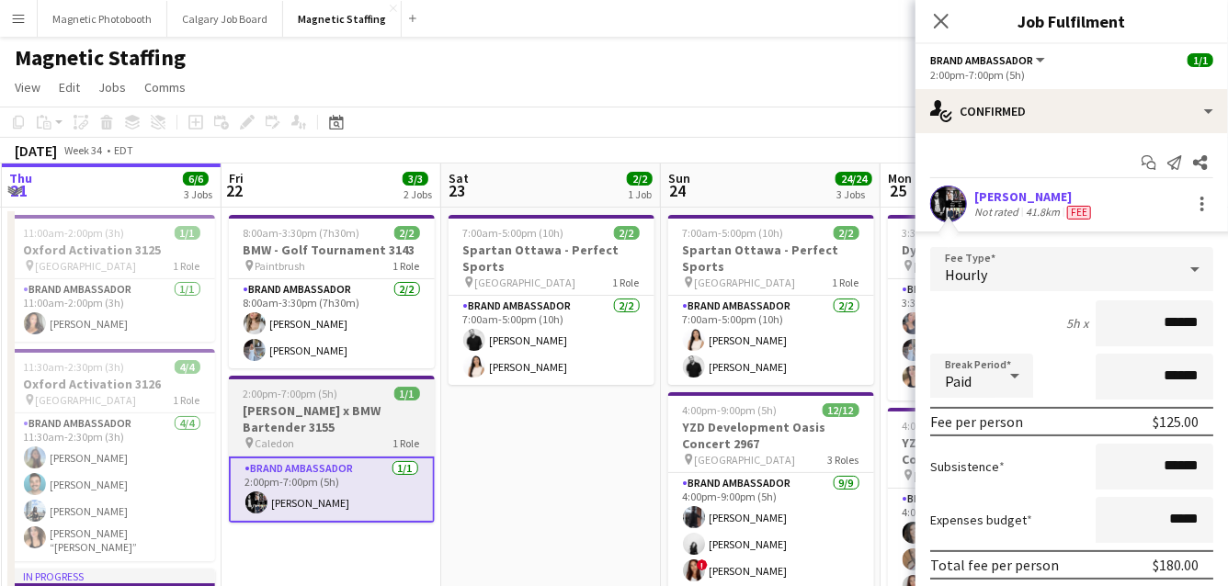
click at [286, 418] on h3 "[PERSON_NAME] x BMW Bartender 3155" at bounding box center [332, 418] width 206 height 33
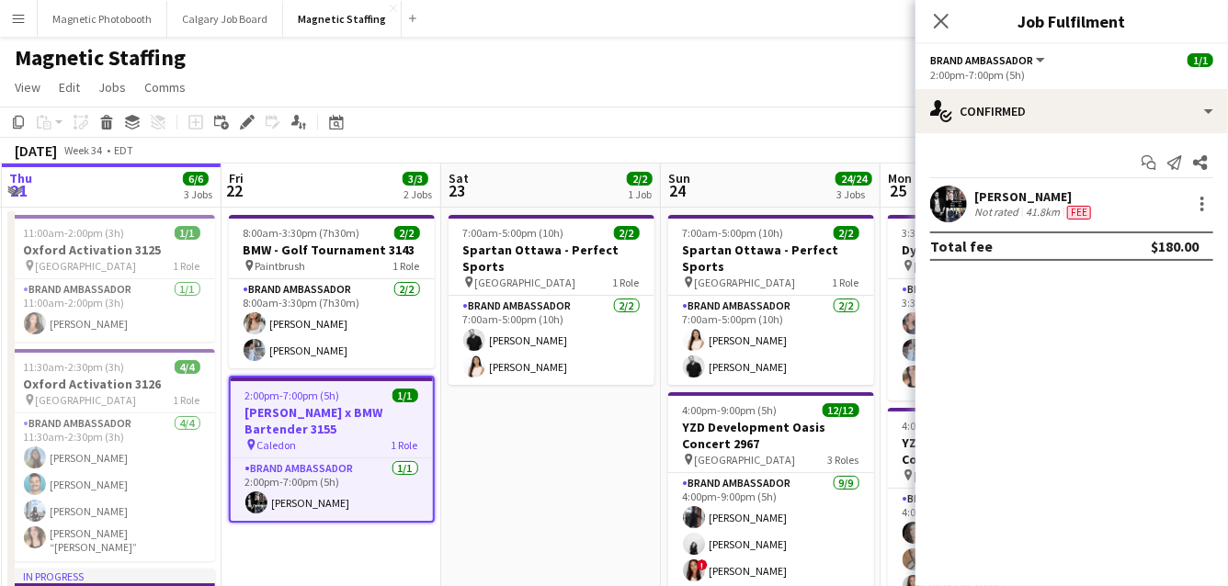
scroll to position [0, 436]
click at [246, 119] on icon at bounding box center [247, 123] width 10 height 10
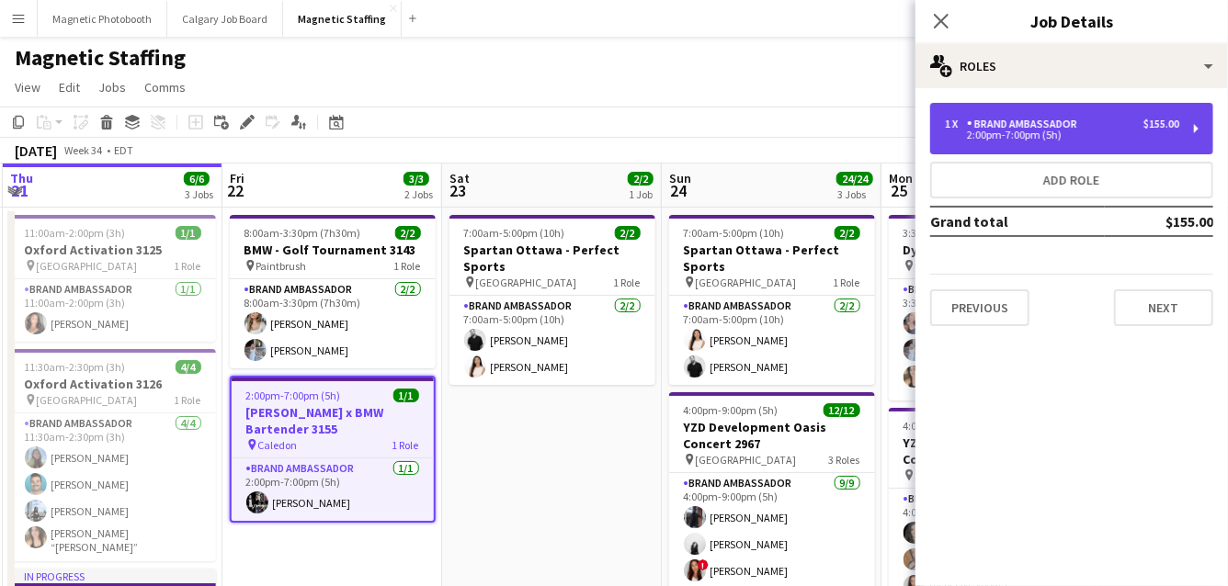
click at [1069, 131] on div "2:00pm-7:00pm (5h)" at bounding box center [1062, 134] width 234 height 9
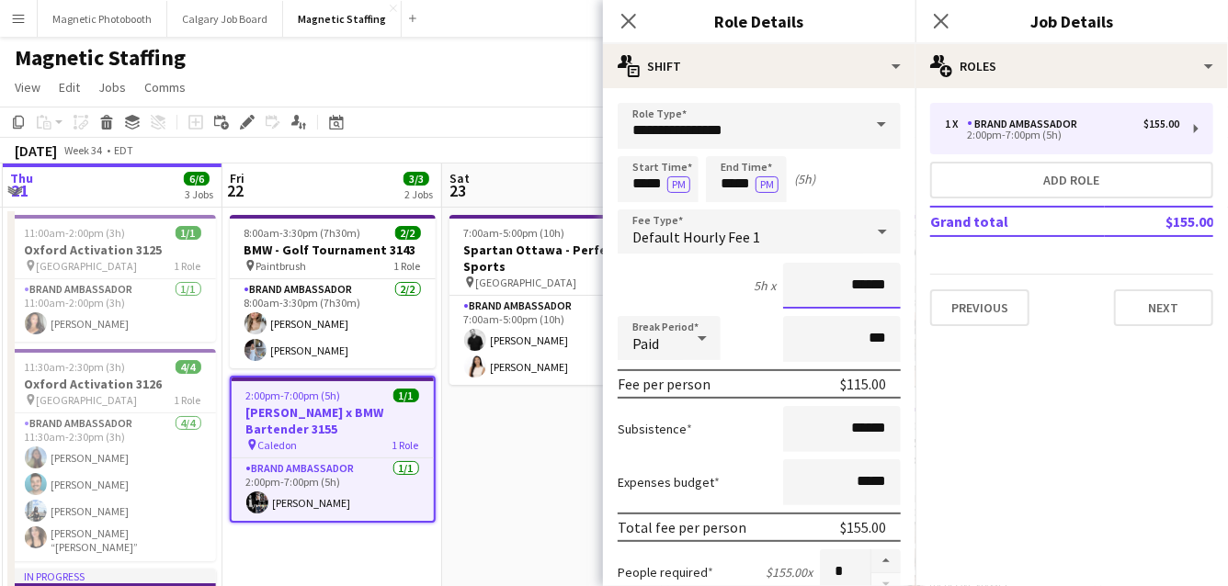
click at [862, 284] on input "******" at bounding box center [842, 286] width 118 height 46
type input "******"
drag, startPoint x: 889, startPoint y: 430, endPoint x: 720, endPoint y: 423, distance: 169.2
click at [720, 425] on div "Subsistence ******" at bounding box center [758, 429] width 283 height 46
type input "******"
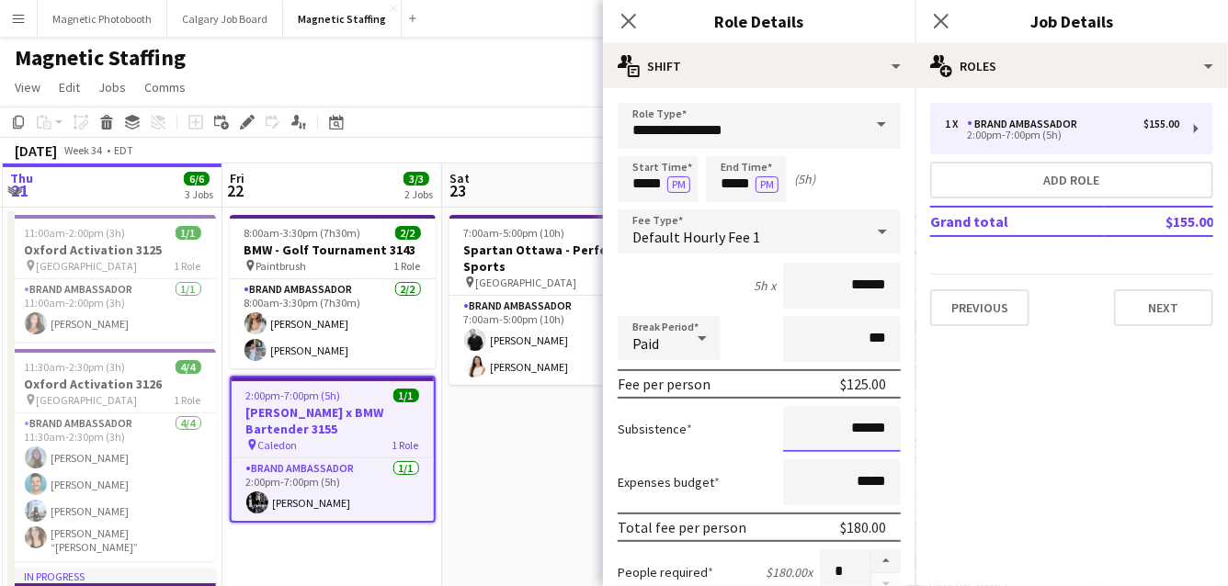
scroll to position [656, 0]
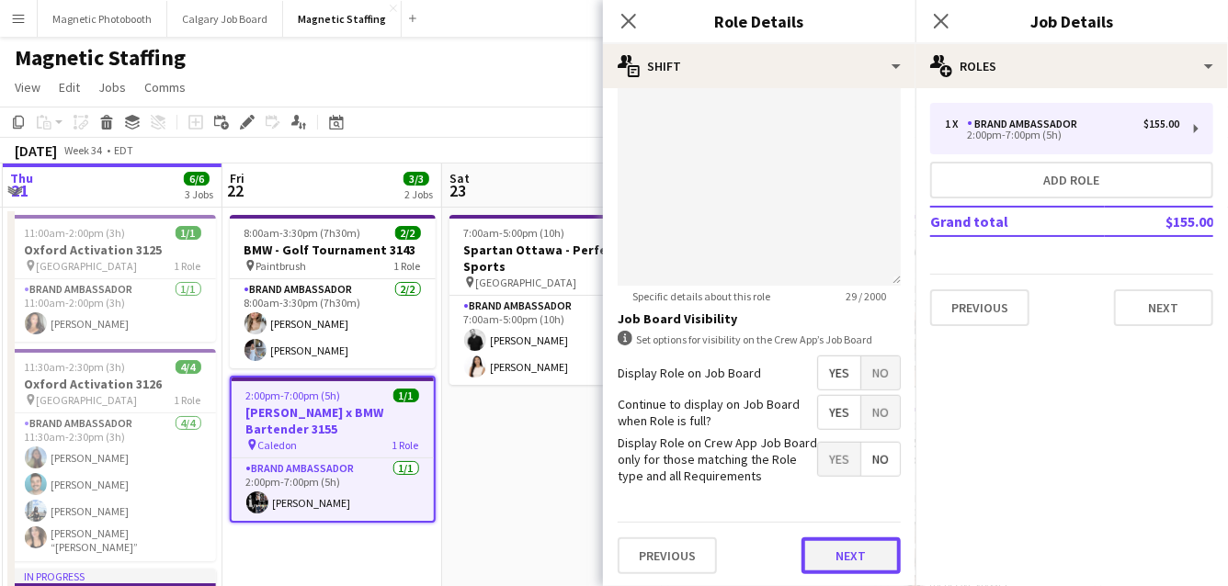
click at [850, 548] on button "Next" at bounding box center [850, 556] width 99 height 37
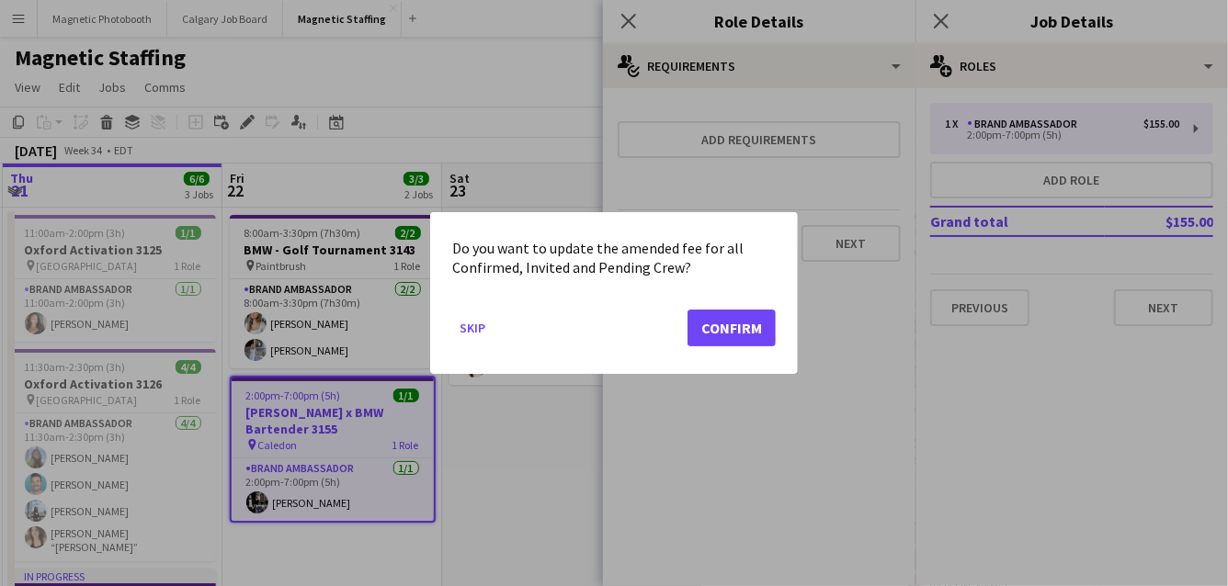
scroll to position [0, 0]
click at [764, 335] on button "Confirm" at bounding box center [731, 328] width 88 height 37
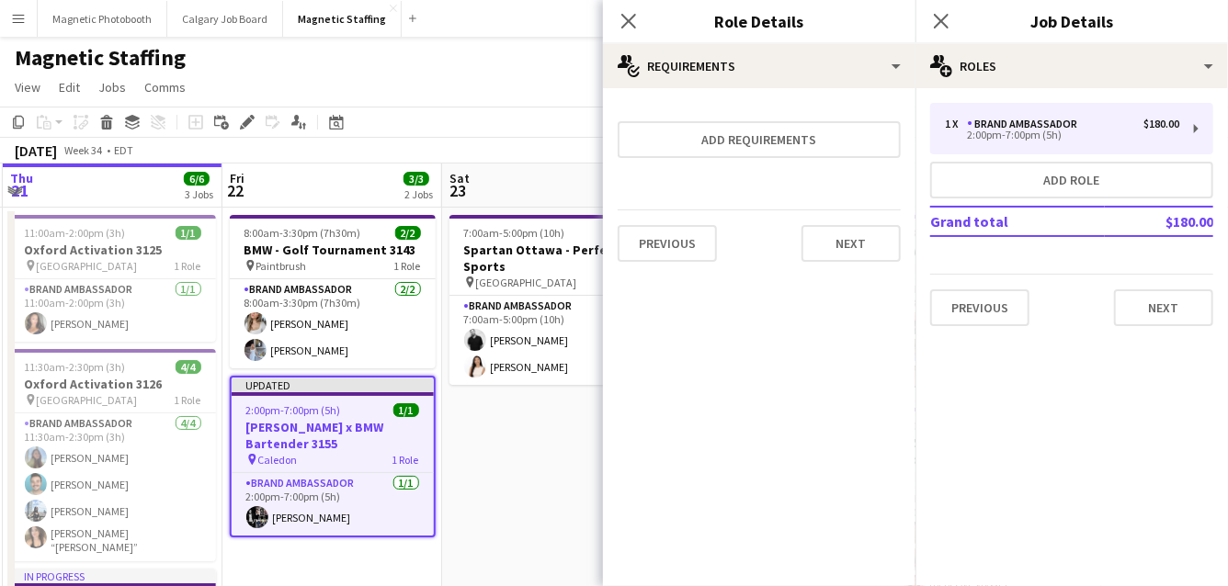
click at [844, 218] on div "Previous Next" at bounding box center [758, 242] width 283 height 67
click at [841, 243] on button "Next" at bounding box center [850, 243] width 99 height 37
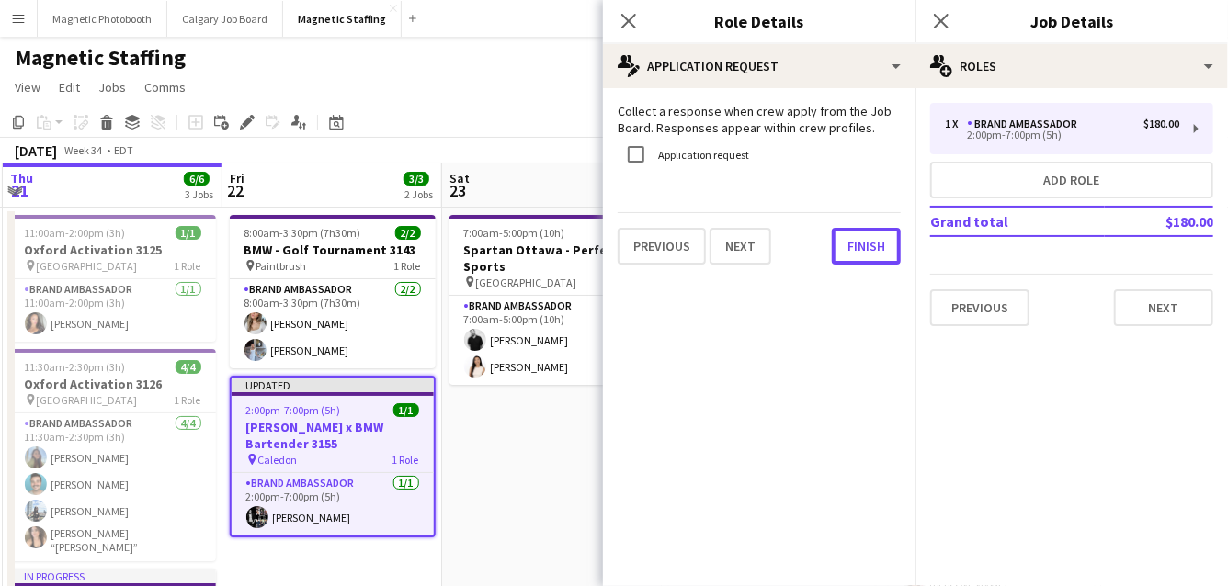
click at [841, 243] on button "Finish" at bounding box center [866, 246] width 69 height 37
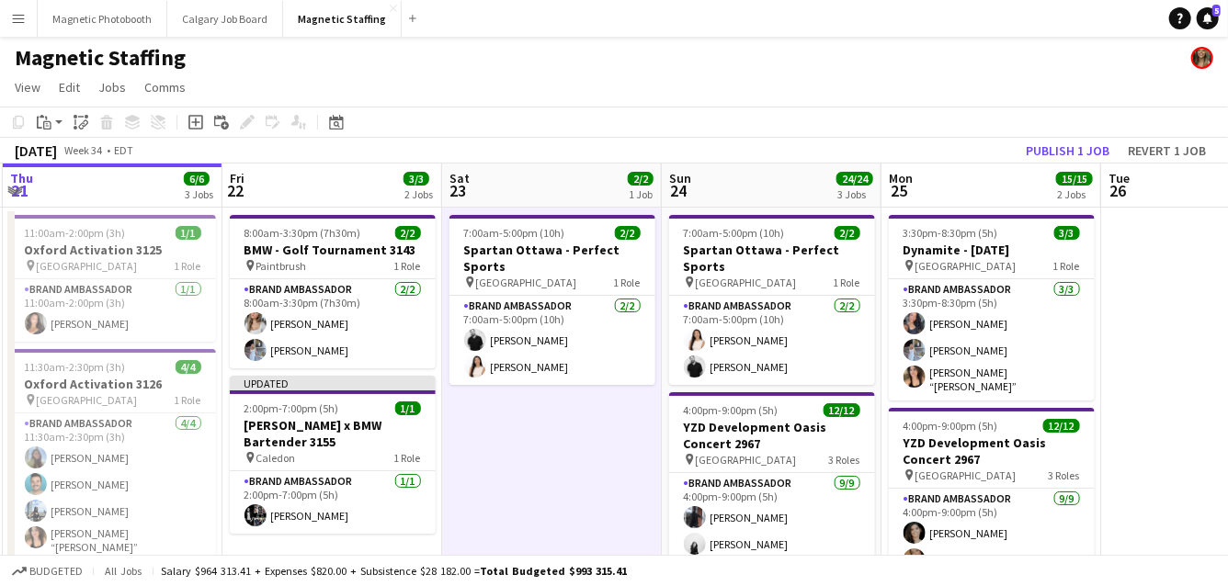
click at [1073, 137] on div "Copy Paste Paste Command V Paste with crew Command Shift V Paste linked Job [GE…" at bounding box center [614, 135] width 1228 height 57
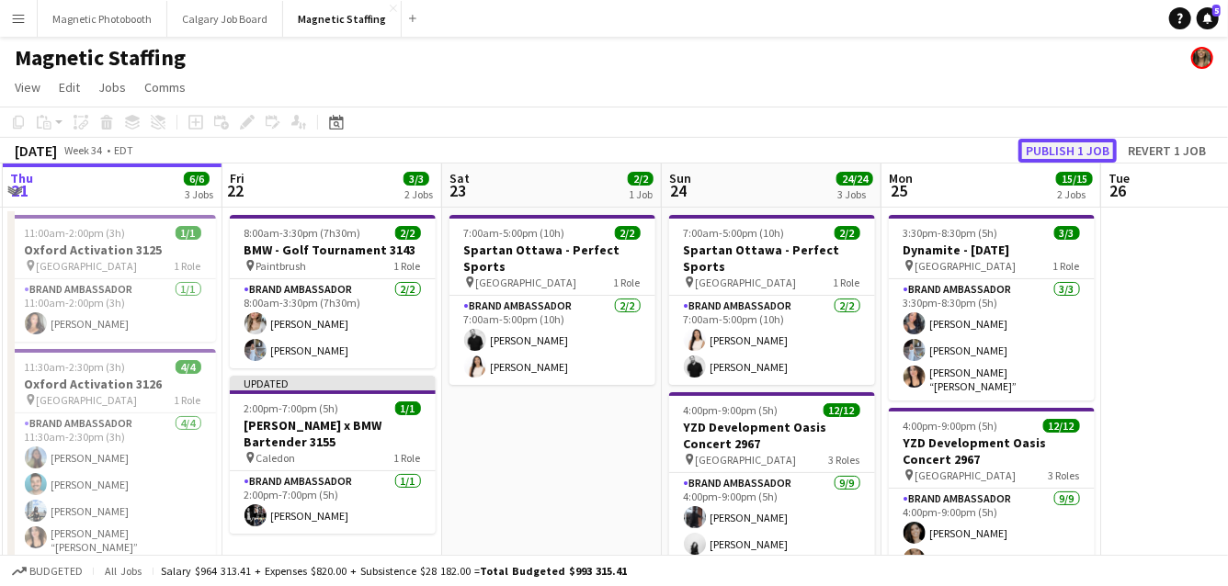
click at [1061, 153] on button "Publish 1 job" at bounding box center [1067, 151] width 98 height 24
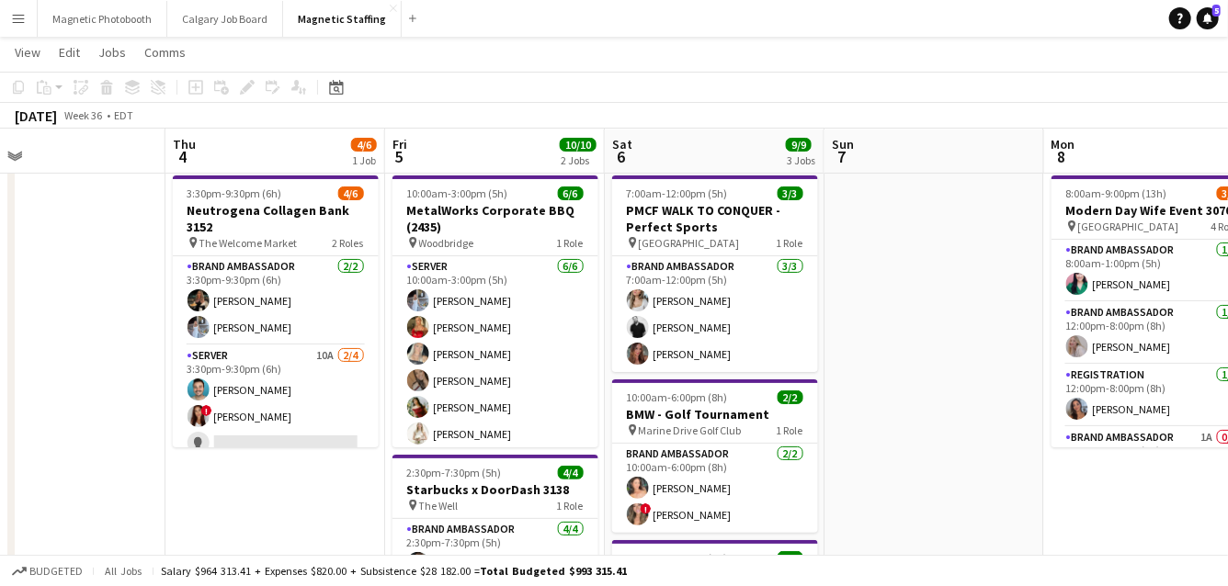
scroll to position [0, 799]
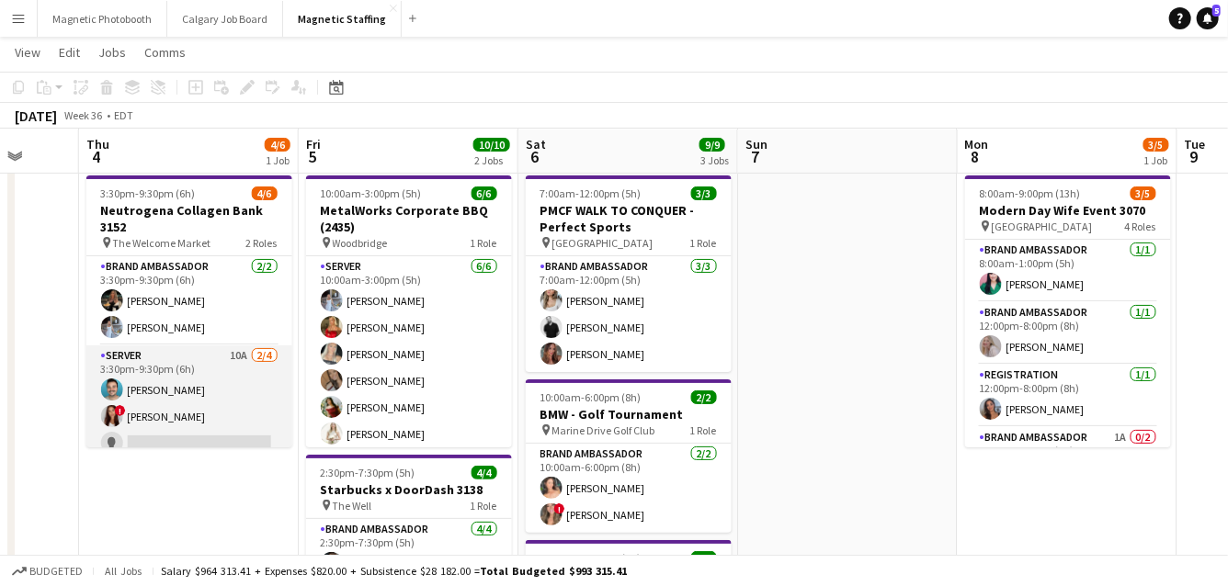
click at [225, 418] on app-card-role "Server 10A [DATE] 3:30pm-9:30pm (6h) [PERSON_NAME] ! [PERSON_NAME] single-neutr…" at bounding box center [189, 416] width 206 height 142
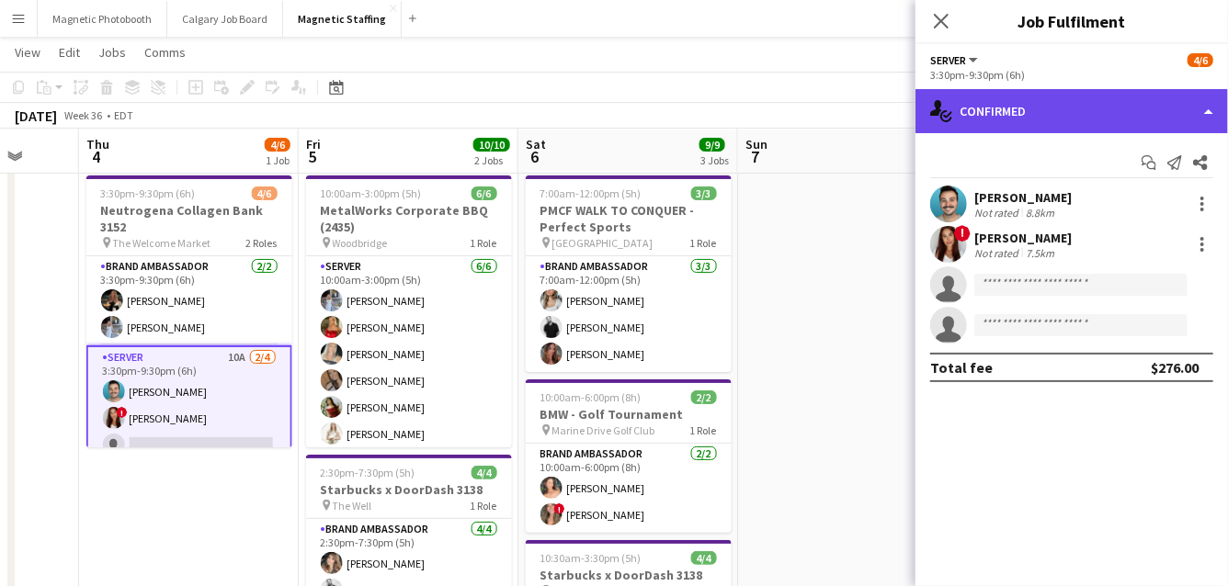
click at [1006, 107] on div "single-neutral-actions-check-2 Confirmed" at bounding box center [1071, 111] width 312 height 44
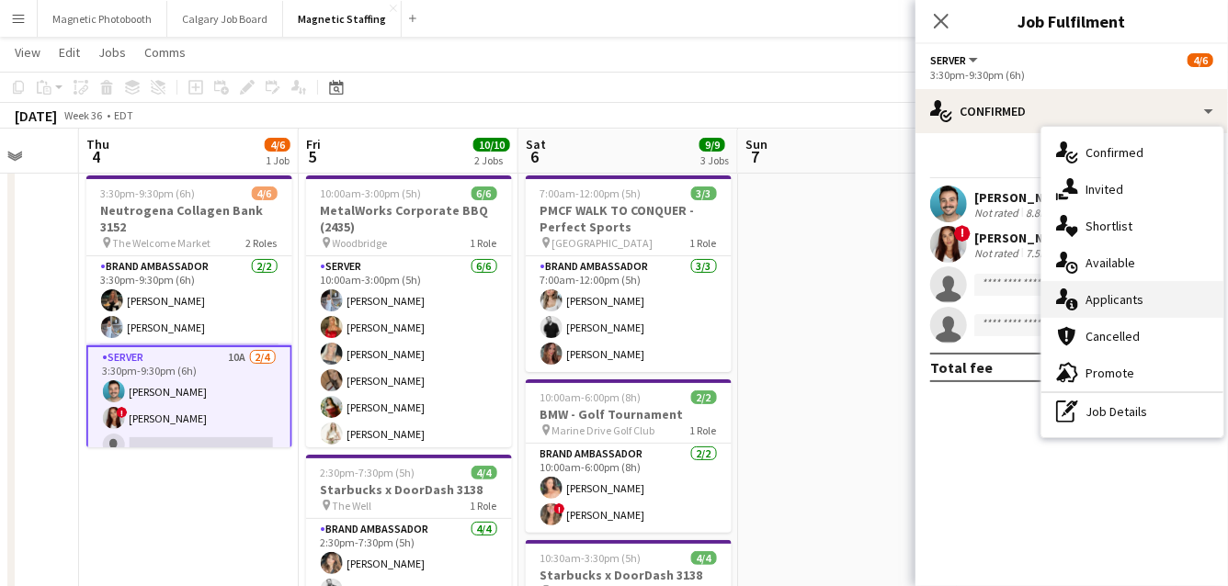
click at [1074, 304] on icon at bounding box center [1072, 305] width 12 height 12
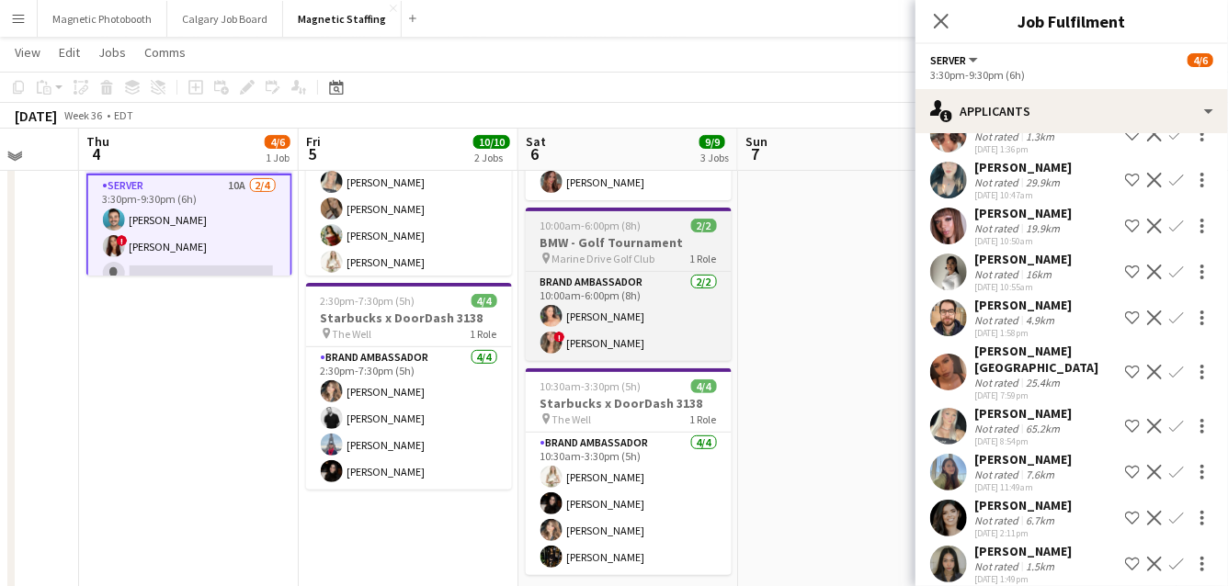
scroll to position [204, 0]
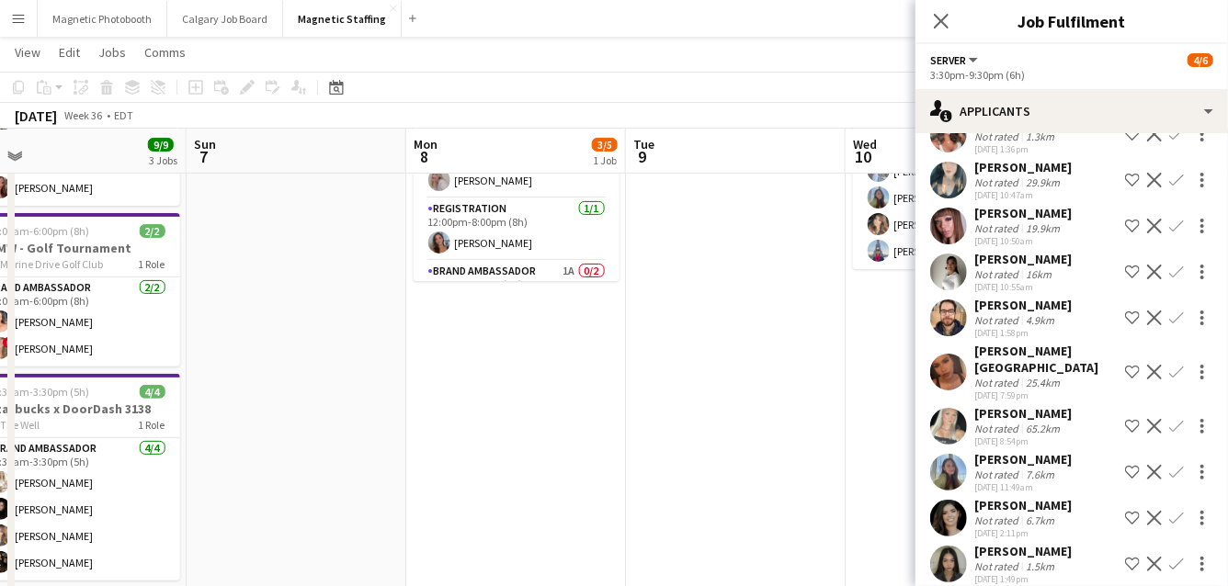
drag, startPoint x: 327, startPoint y: 277, endPoint x: 47, endPoint y: 302, distance: 281.3
click at [52, 303] on app-calendar-viewport "Wed 3 Thu 4 4/6 1 Job Fri 5 10/10 2 Jobs Sat 6 9/9 3 Jobs Sun 7 Mon 8 3/5 1 Job…" at bounding box center [614, 556] width 1228 height 1377
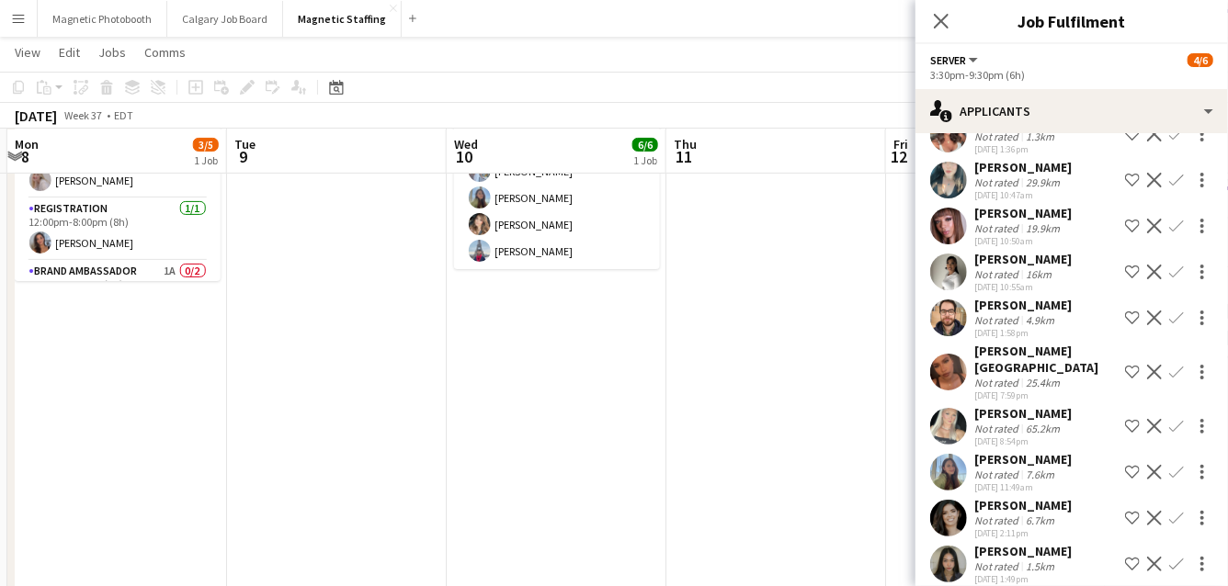
scroll to position [0, 639]
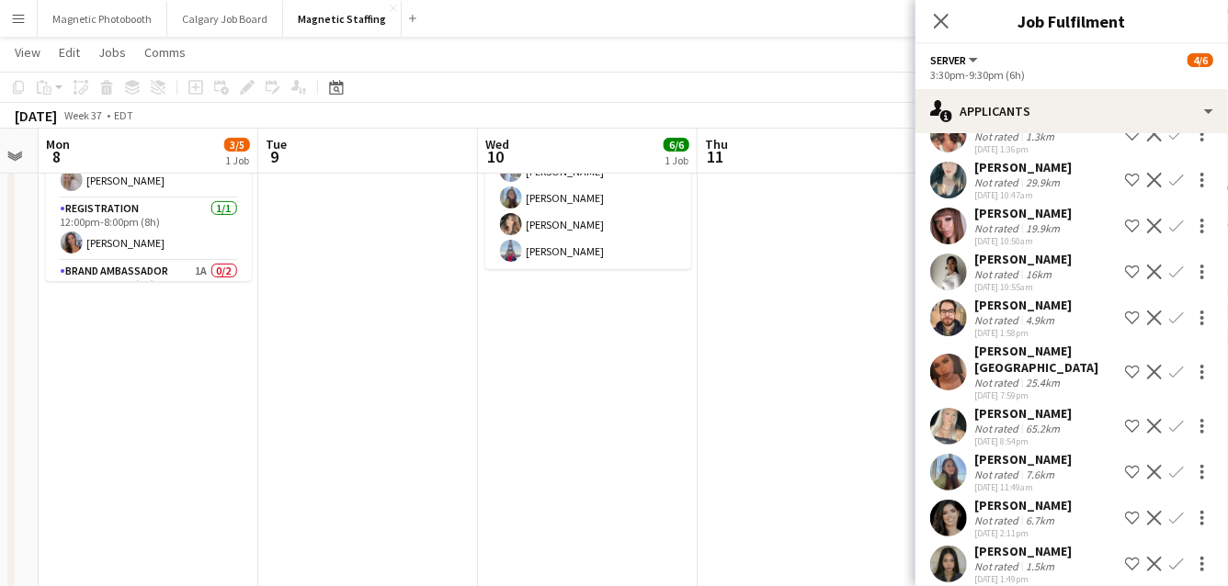
drag, startPoint x: 332, startPoint y: 356, endPoint x: 235, endPoint y: 357, distance: 96.5
click at [241, 357] on app-calendar-viewport "Fri 5 10/10 2 Jobs Sat 6 9/9 3 Jobs Sun 7 Mon 8 3/5 1 Job Tue 9 Wed 10 6/6 1 Jo…" at bounding box center [614, 556] width 1228 height 1377
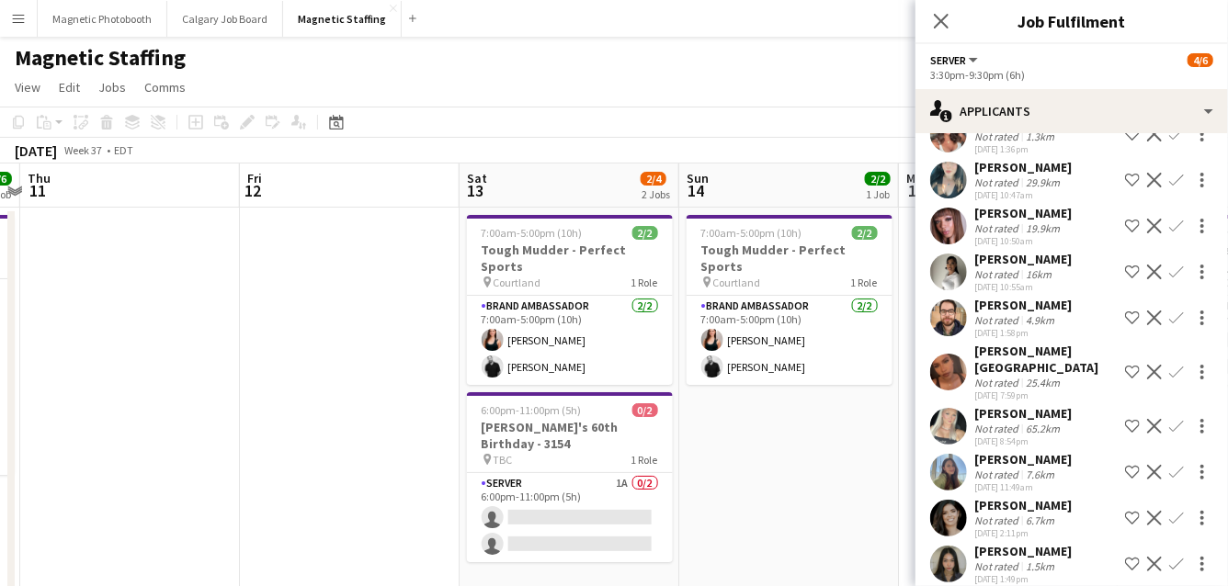
scroll to position [0, 496]
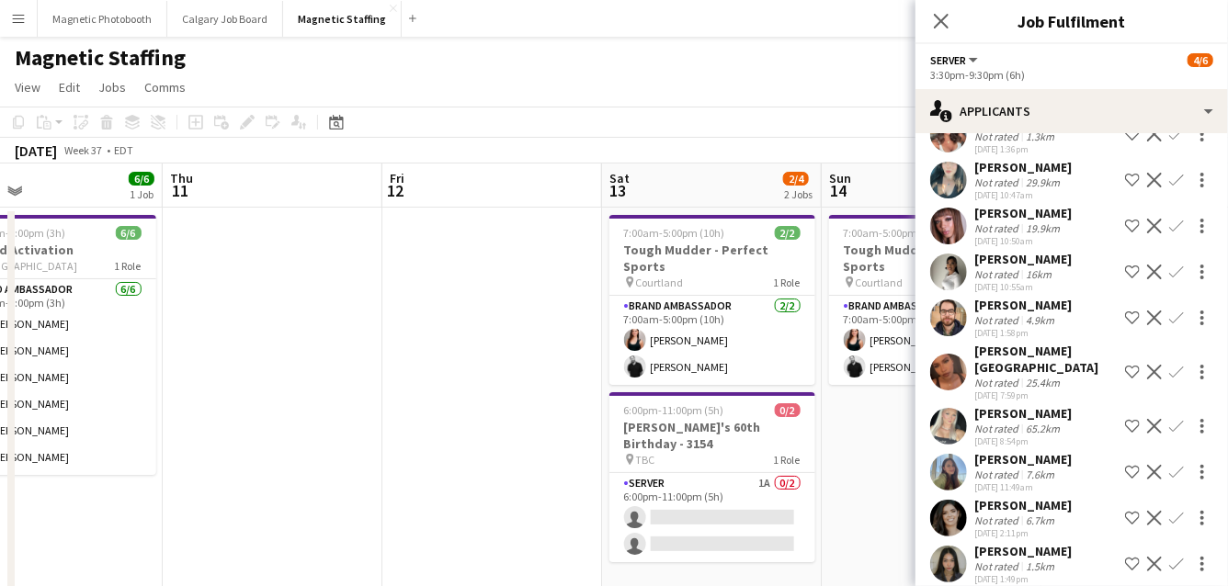
drag, startPoint x: 485, startPoint y: 330, endPoint x: 0, endPoint y: 368, distance: 486.7
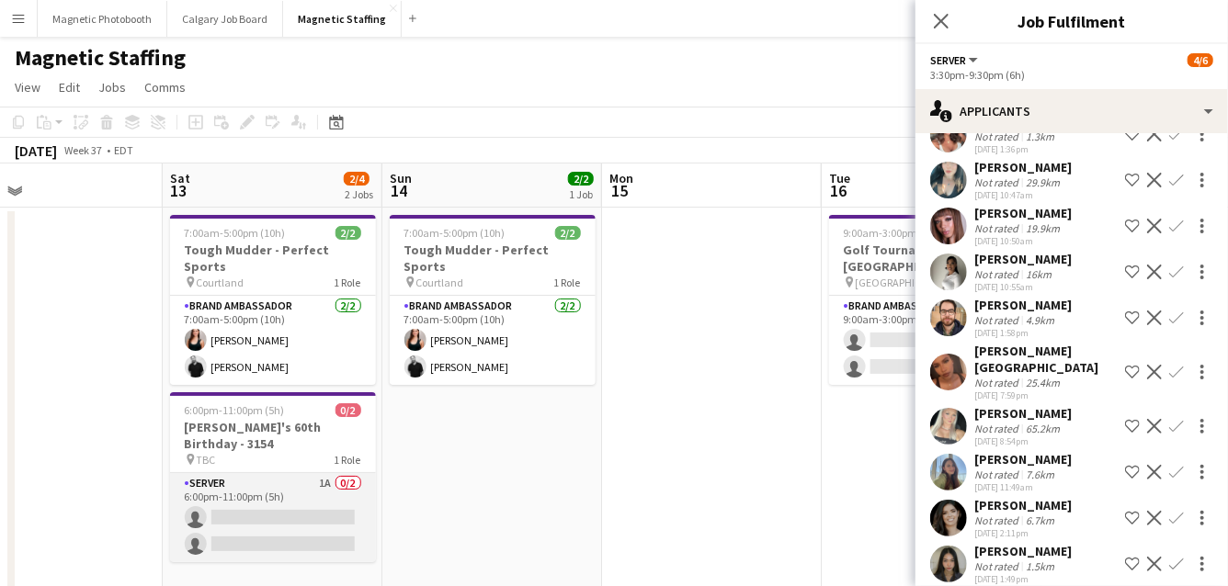
click at [255, 485] on app-card-role "Server 1A 0/2 6:00pm-11:00pm (5h) single-neutral-actions single-neutral-actions" at bounding box center [273, 517] width 206 height 89
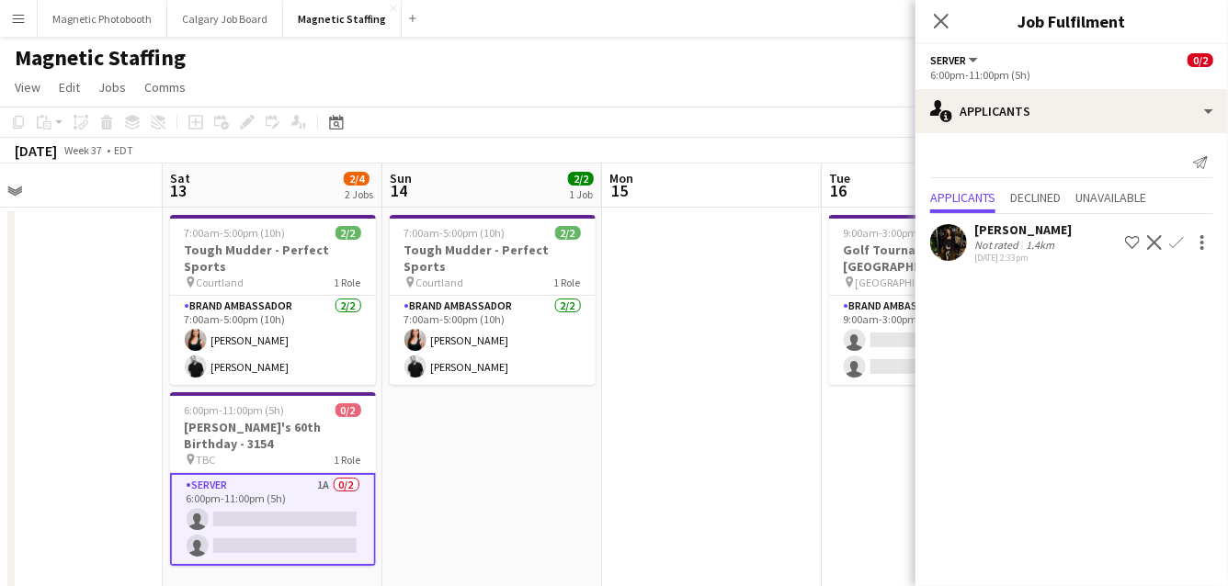
click at [1177, 246] on app-icon "Confirm" at bounding box center [1176, 242] width 15 height 15
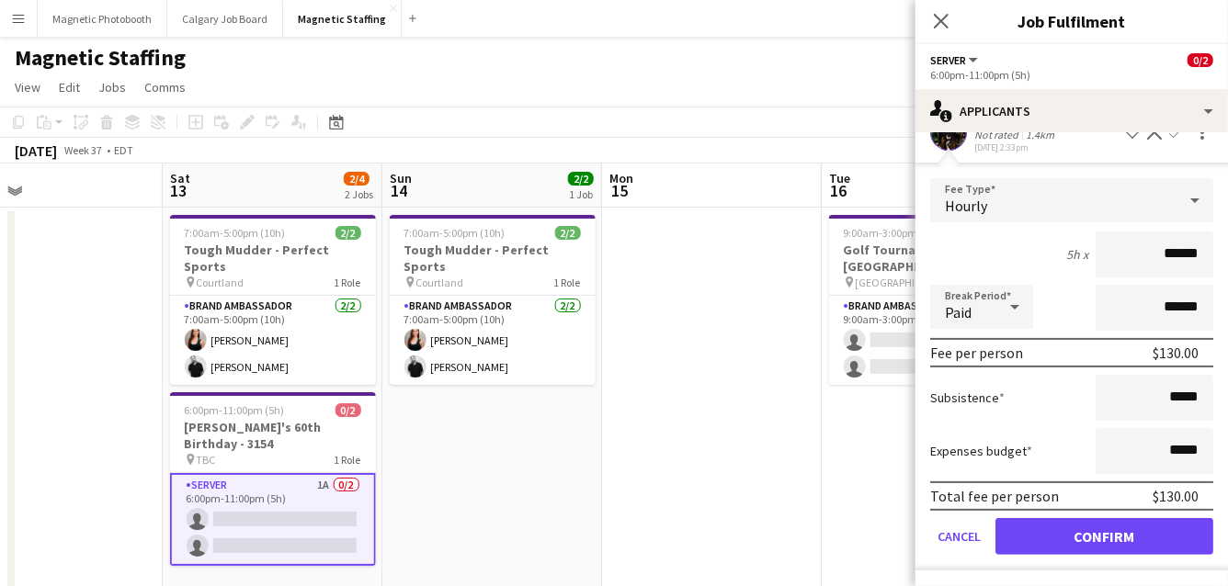
scroll to position [109, 0]
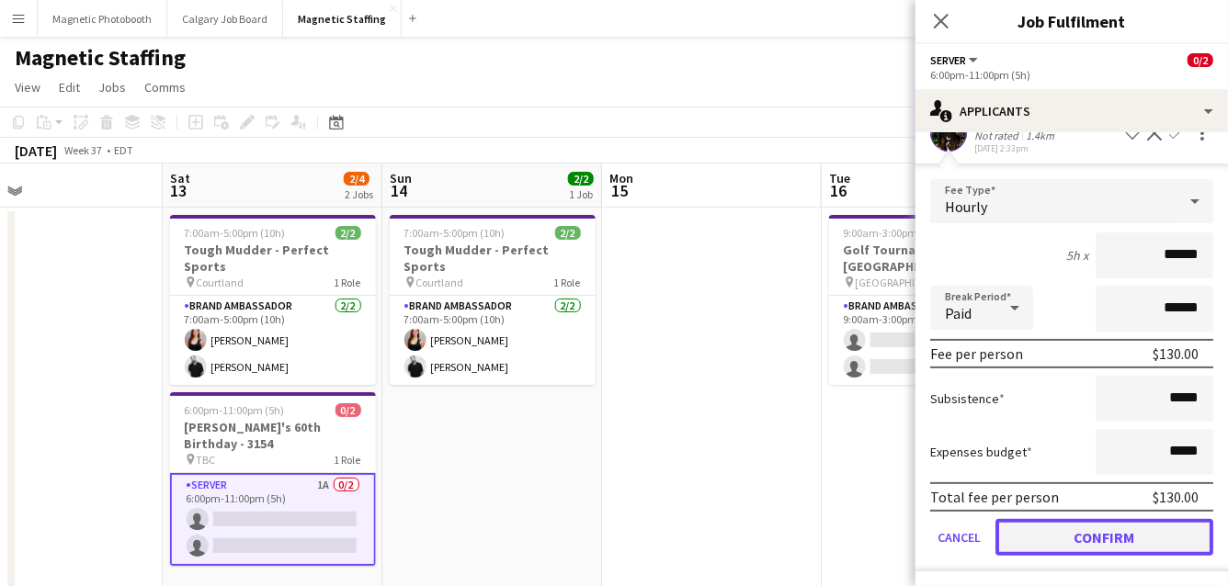
click at [1038, 533] on button "Confirm" at bounding box center [1104, 537] width 218 height 37
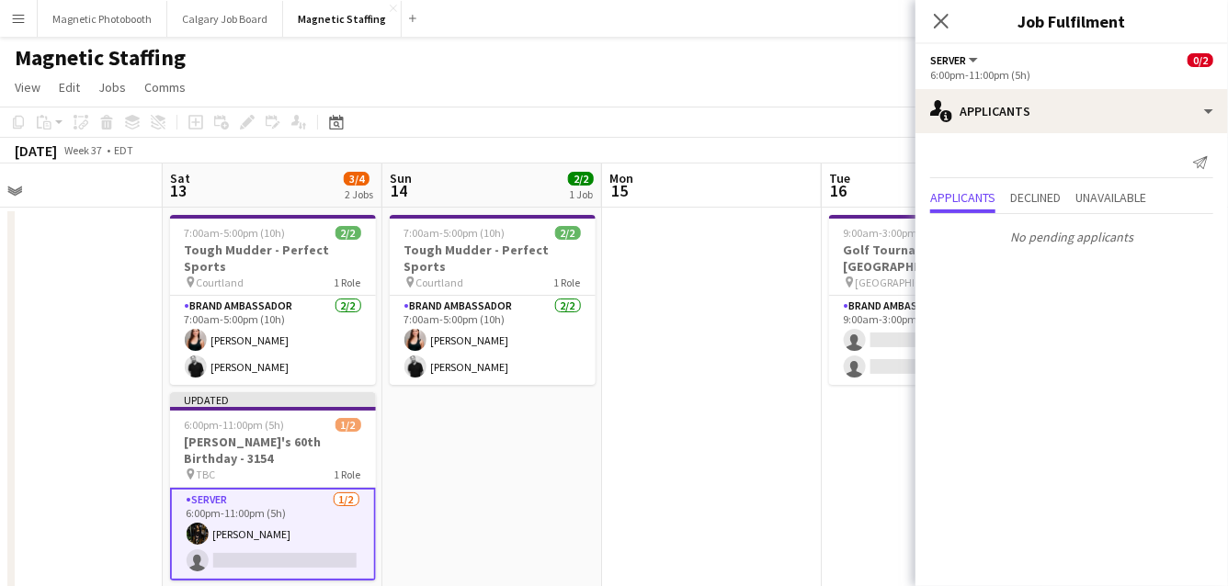
scroll to position [0, 0]
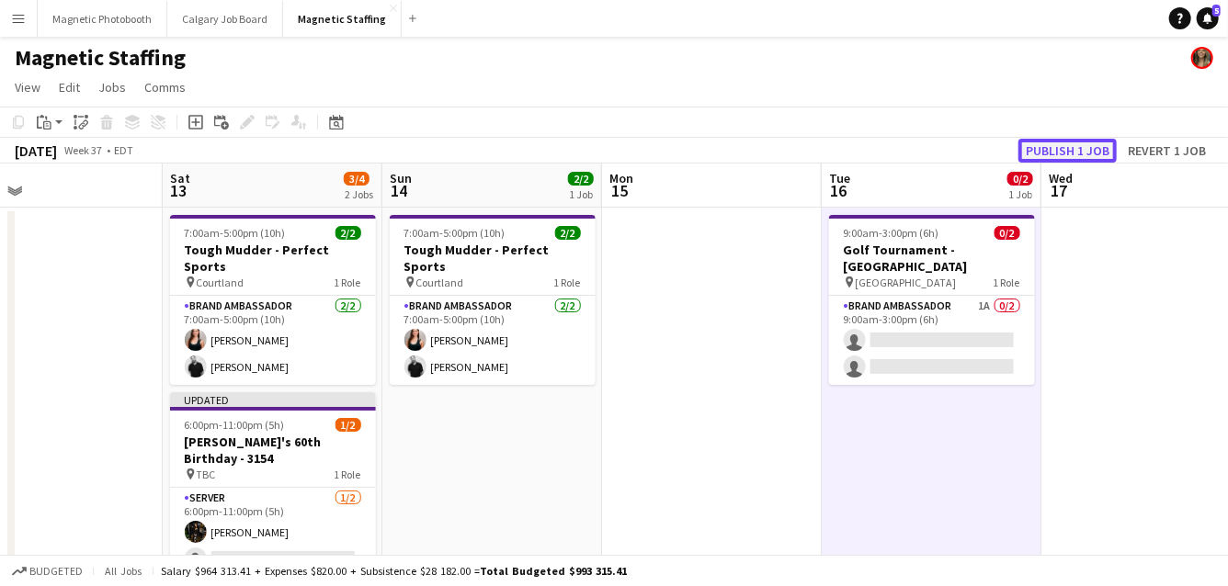
click at [1079, 151] on button "Publish 1 job" at bounding box center [1067, 151] width 98 height 24
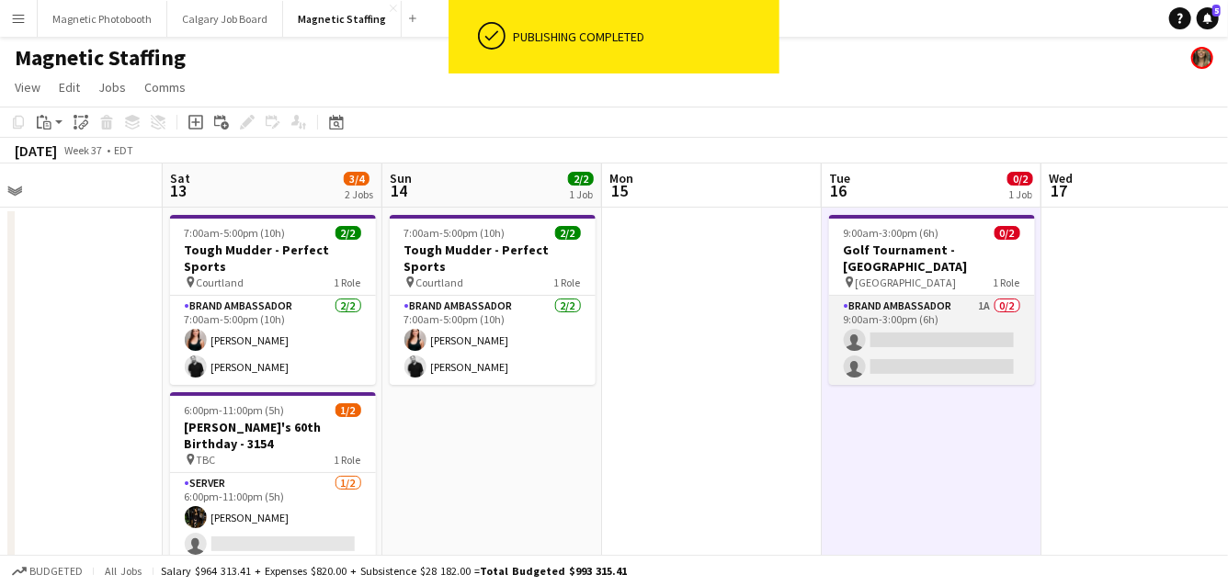
click at [864, 332] on app-card-role "Brand Ambassador 1A 0/2 9:00am-3:00pm (6h) single-neutral-actions single-neutra…" at bounding box center [932, 340] width 206 height 89
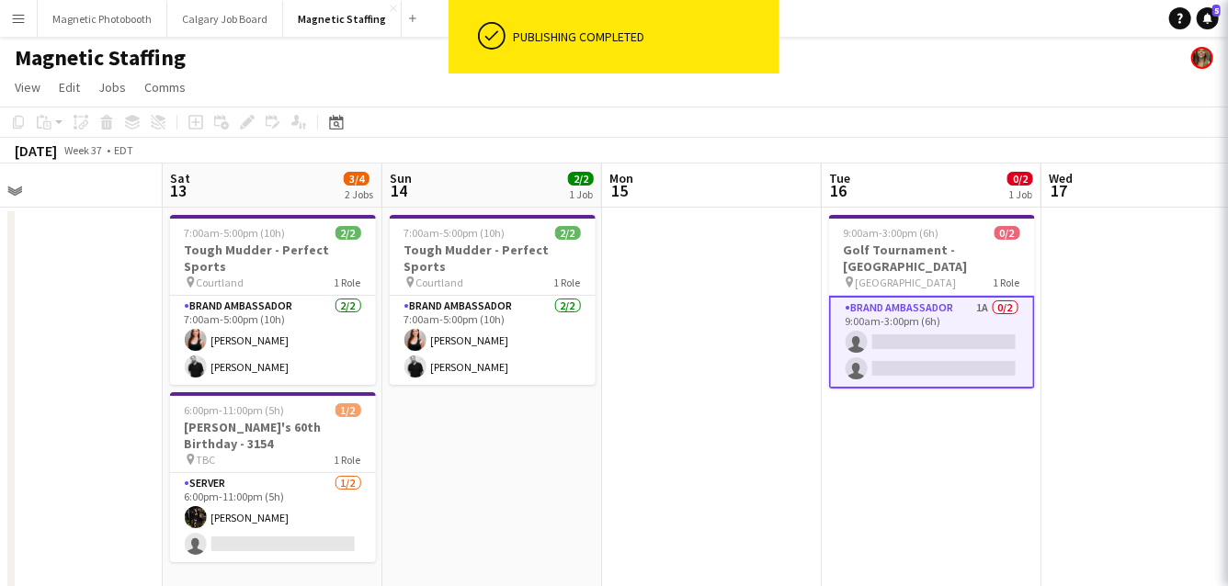
scroll to position [0, 495]
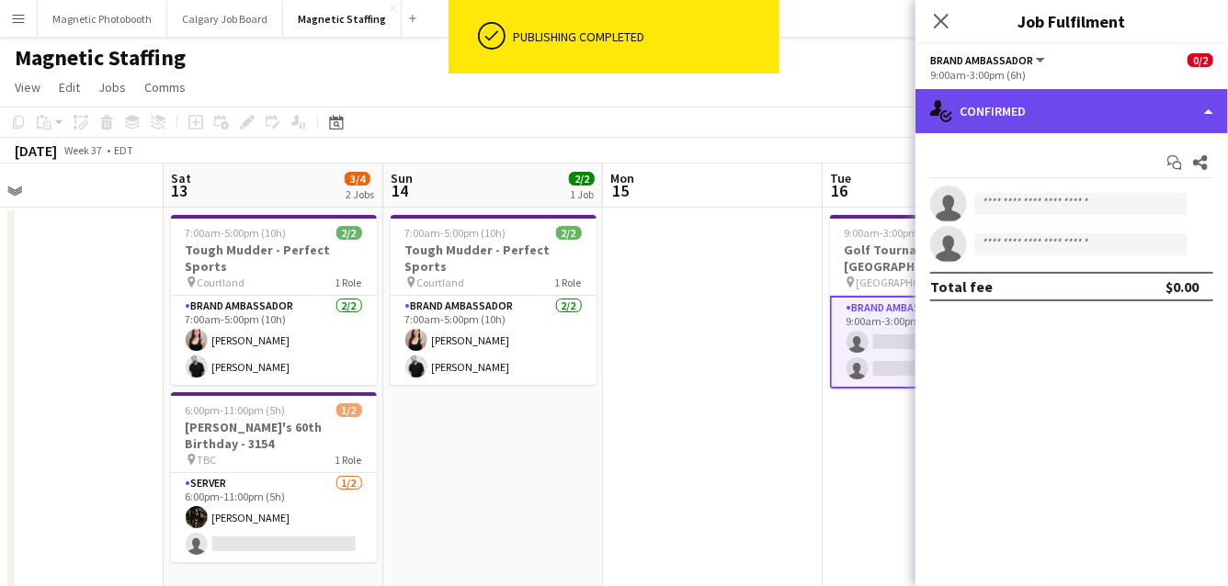
click at [1053, 119] on div "single-neutral-actions-check-2 Confirmed" at bounding box center [1071, 111] width 312 height 44
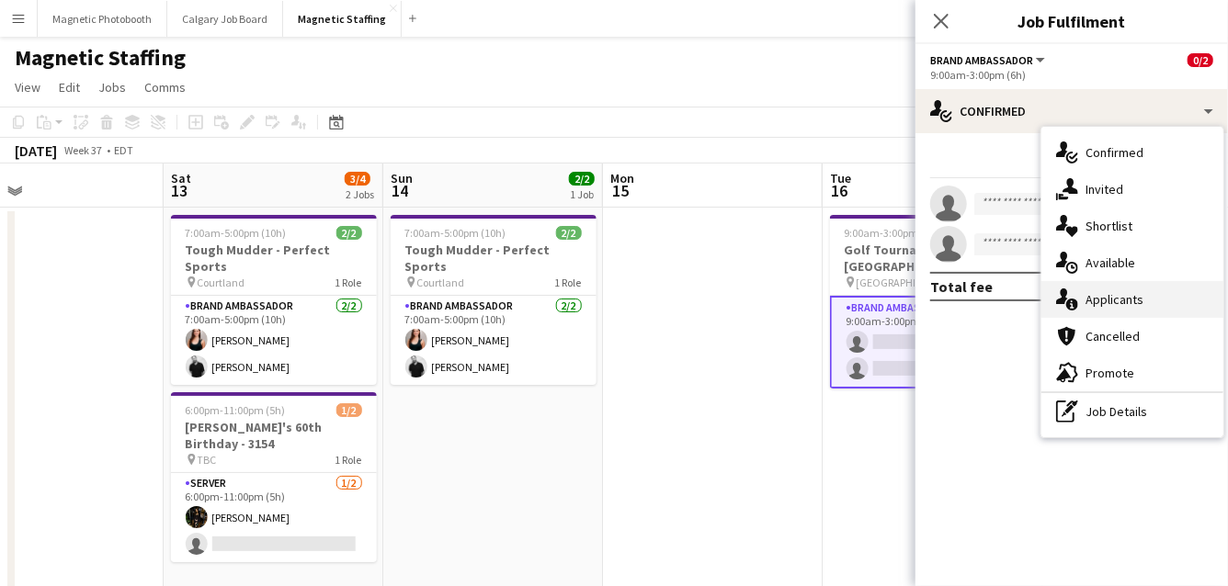
click at [1081, 304] on div "single-neutral-actions-information Applicants" at bounding box center [1132, 299] width 182 height 37
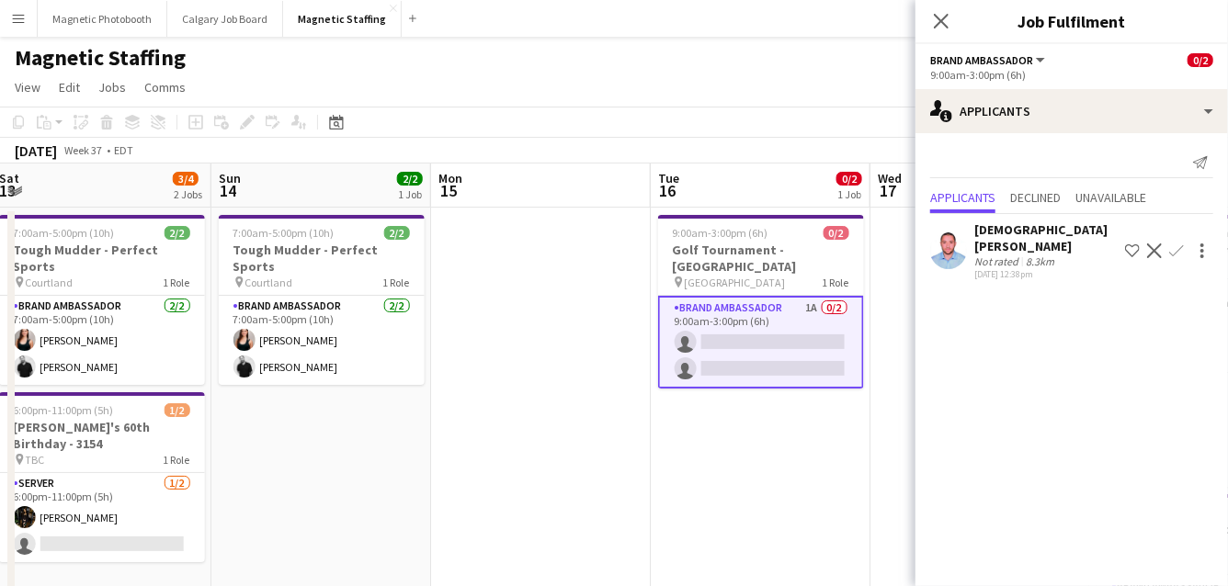
drag, startPoint x: 831, startPoint y: 467, endPoint x: 429, endPoint y: 470, distance: 401.5
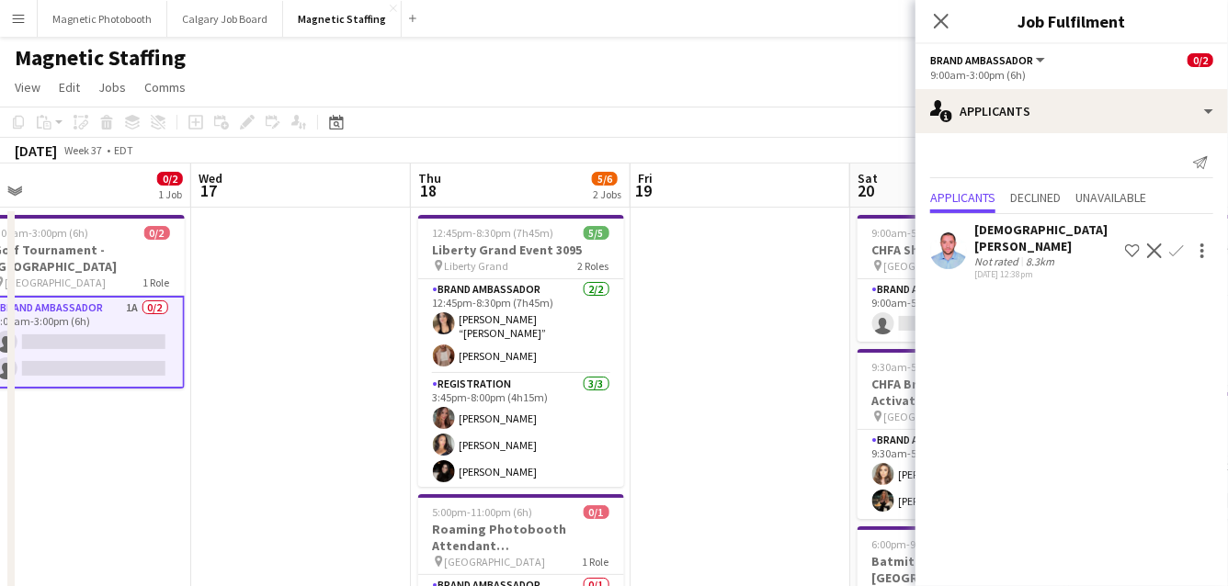
scroll to position [0, 687]
drag, startPoint x: 714, startPoint y: 410, endPoint x: 263, endPoint y: 410, distance: 451.1
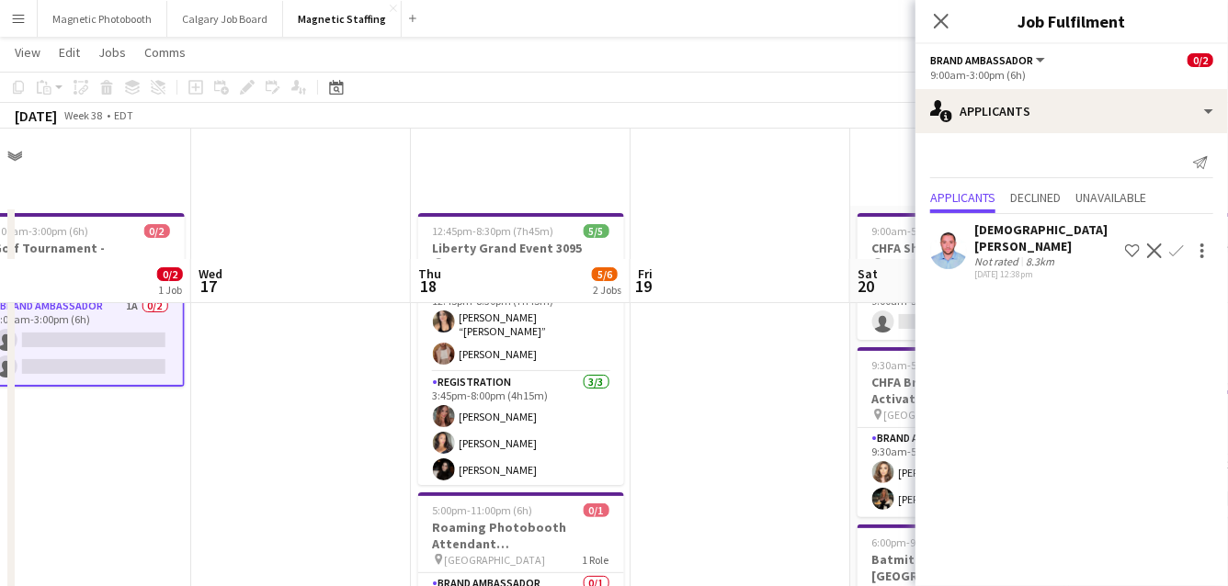
scroll to position [130, 0]
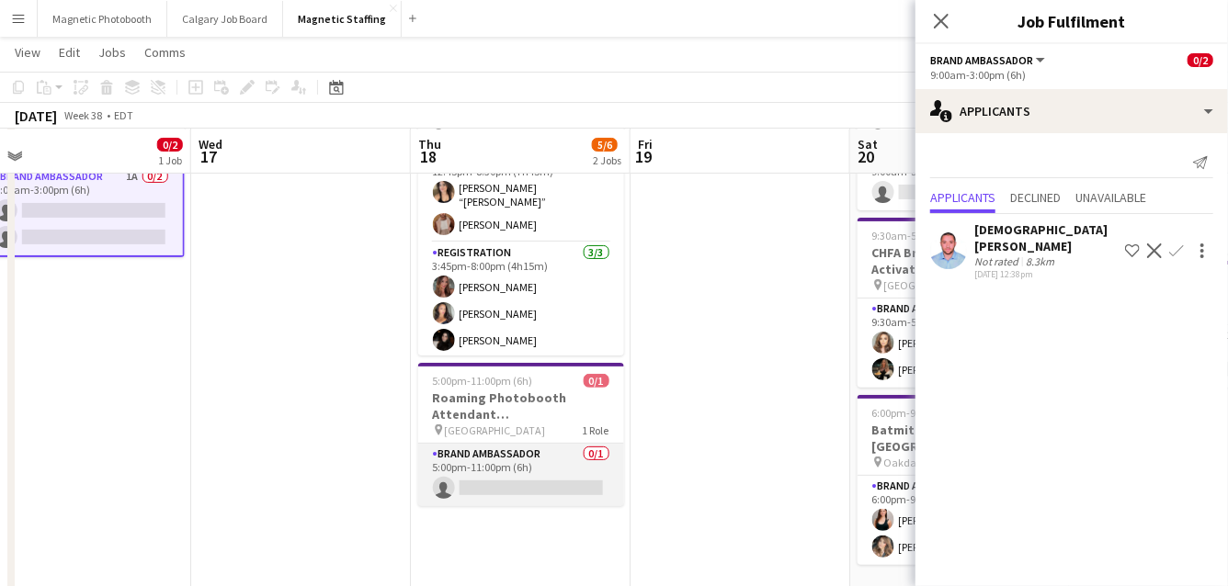
click at [447, 459] on app-card-role "Brand Ambassador 0/1 5:00pm-11:00pm (6h) single-neutral-actions" at bounding box center [521, 475] width 206 height 62
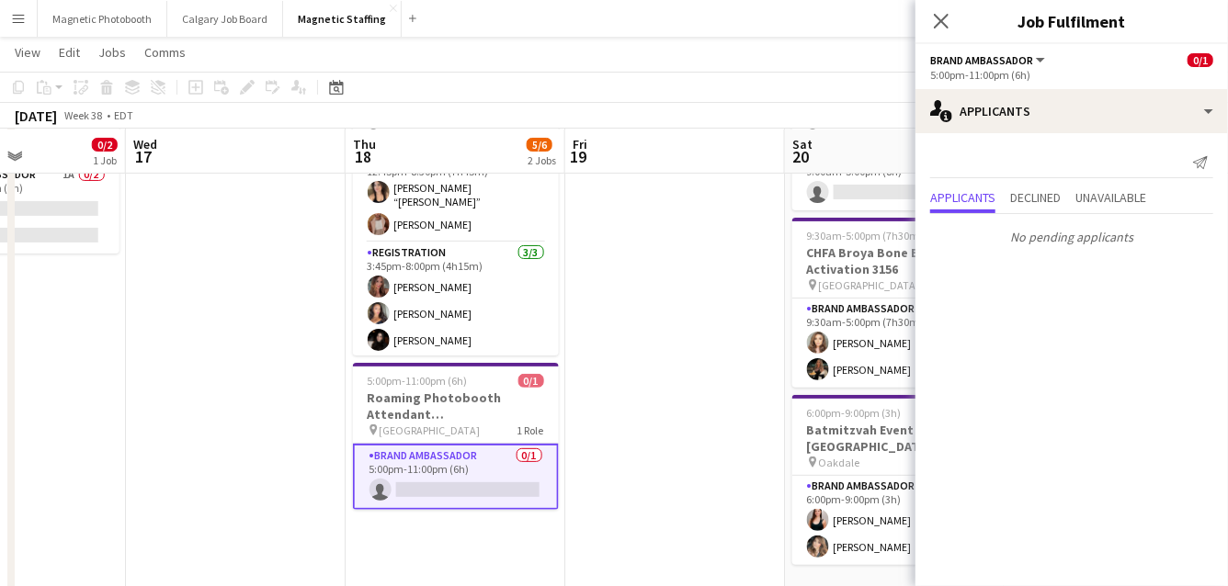
drag, startPoint x: 809, startPoint y: 413, endPoint x: 394, endPoint y: 429, distance: 415.6
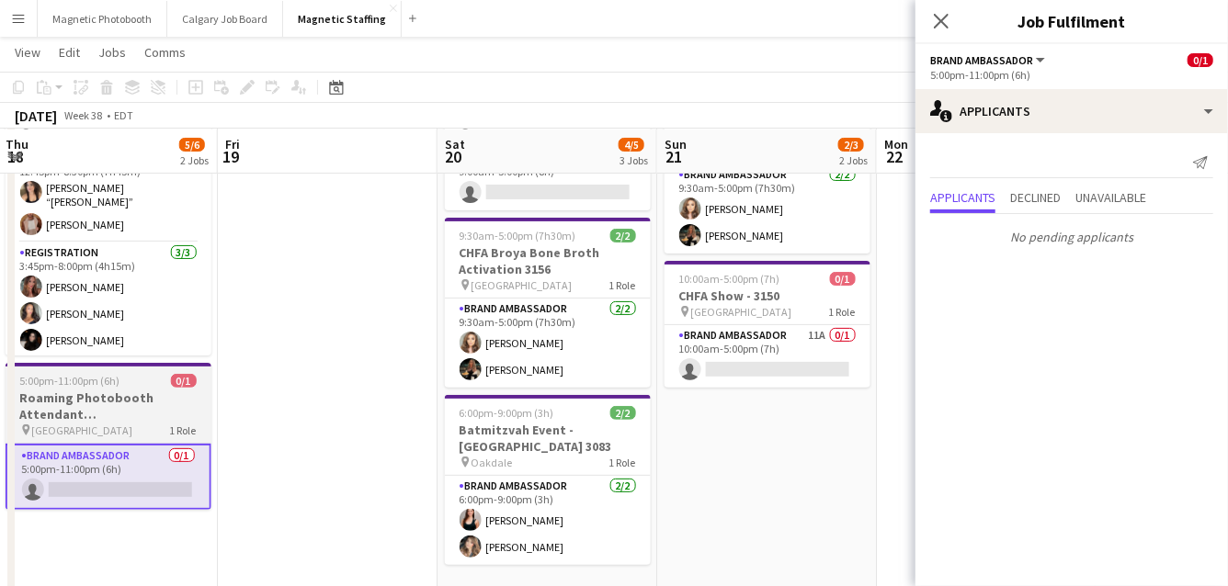
click at [62, 391] on h3 "Roaming Photobooth Attendant [GEOGRAPHIC_DATA]" at bounding box center [109, 406] width 206 height 33
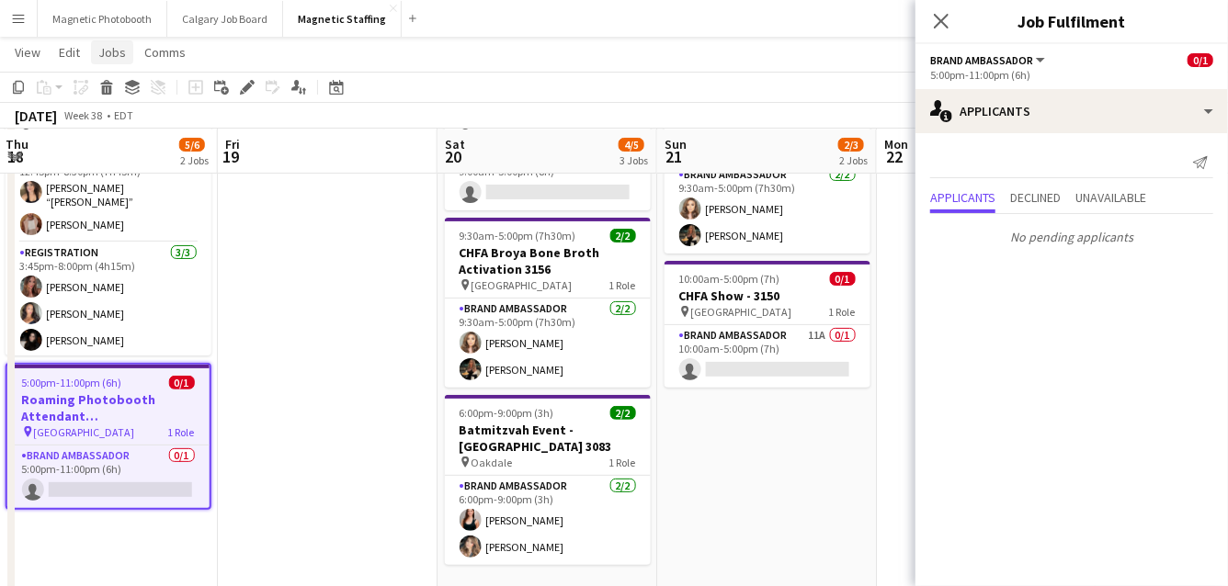
click at [117, 45] on span "Jobs" at bounding box center [112, 52] width 28 height 17
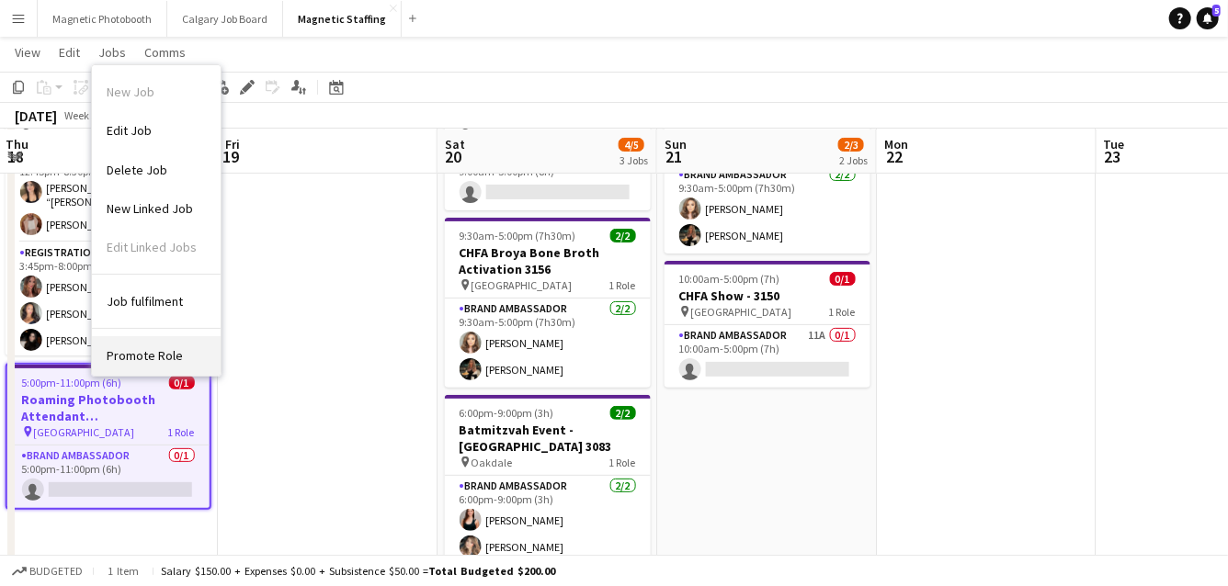
click at [178, 356] on span "Promote Role" at bounding box center [145, 355] width 76 height 17
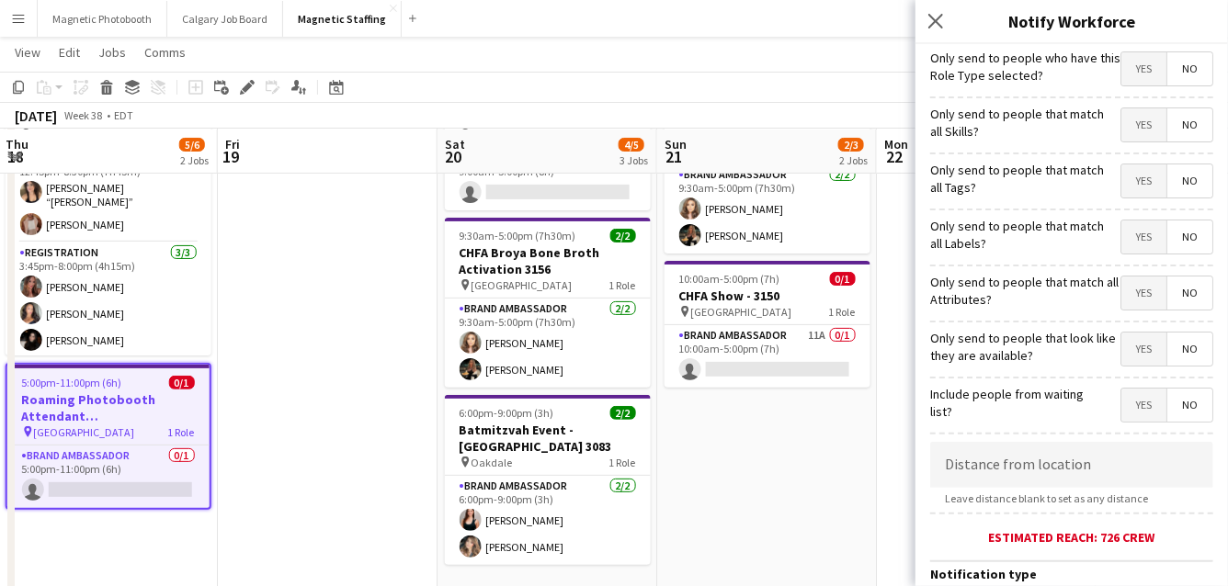
scroll to position [423, 0]
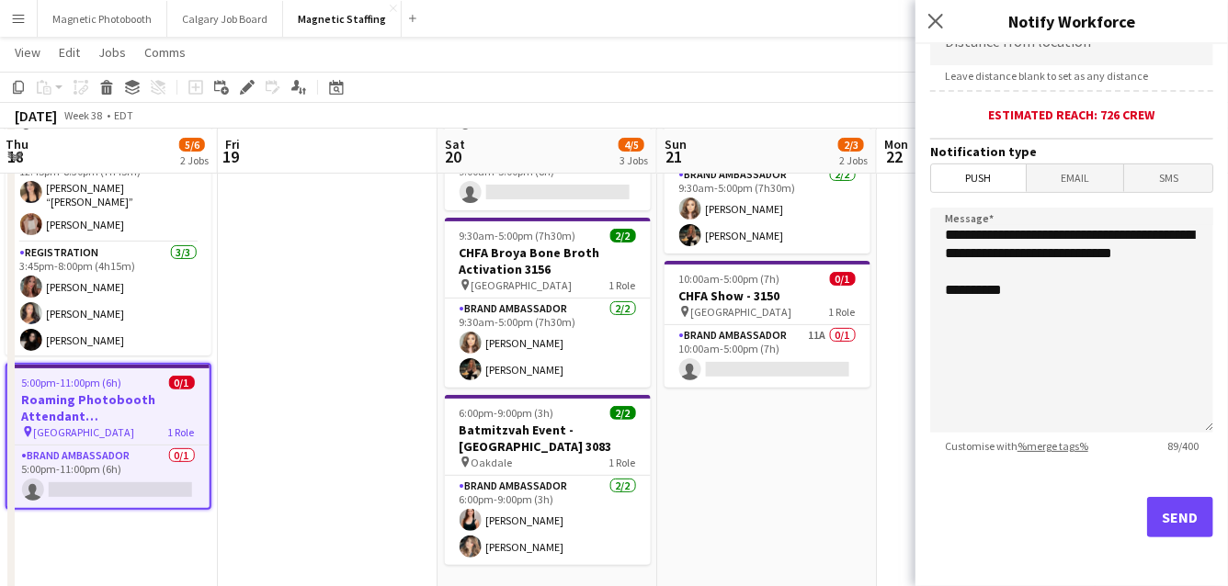
click at [55, 412] on h3 "Roaming Photobooth Attendant [GEOGRAPHIC_DATA]" at bounding box center [108, 407] width 202 height 33
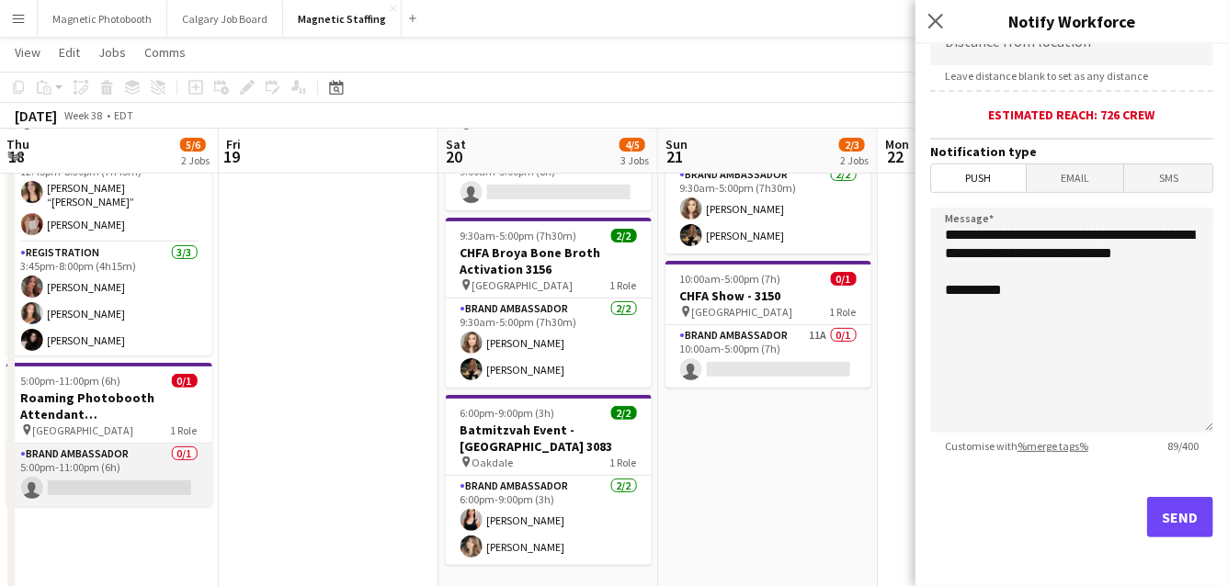
click at [81, 461] on app-card-role "Brand Ambassador 0/1 5:00pm-11:00pm (6h) single-neutral-actions" at bounding box center [109, 475] width 206 height 62
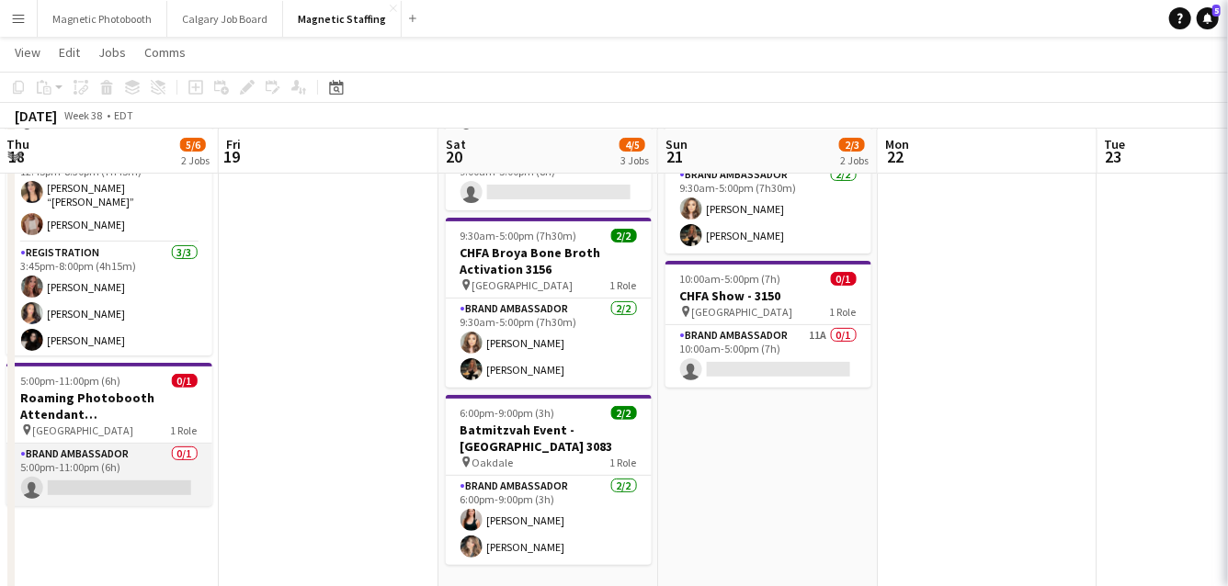
scroll to position [0, 659]
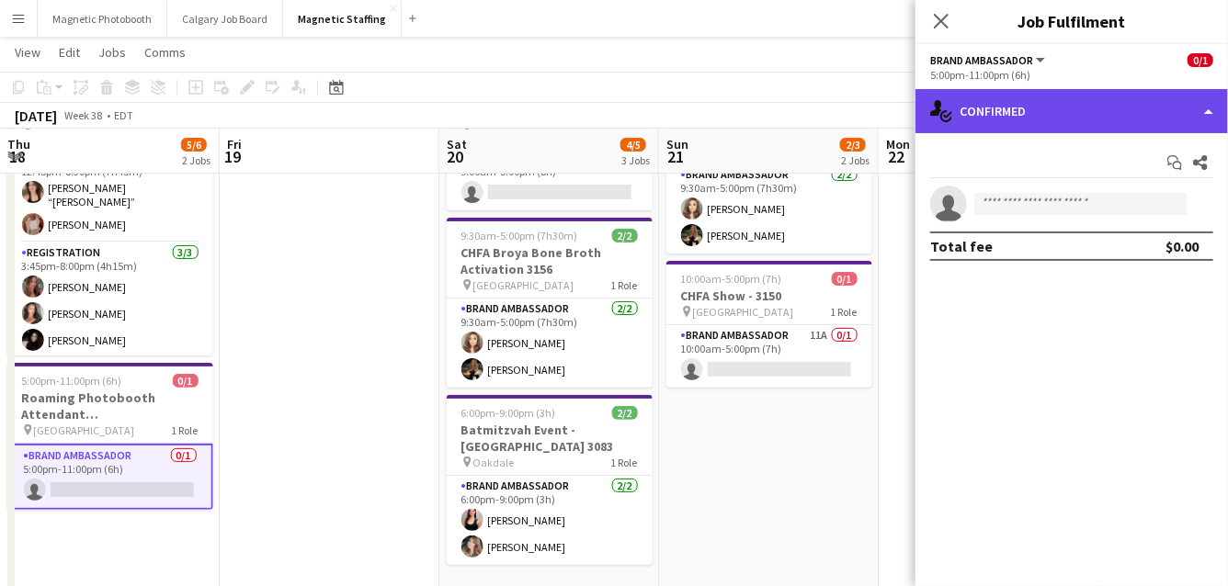
click at [1220, 116] on div "single-neutral-actions-check-2 Confirmed" at bounding box center [1071, 111] width 312 height 44
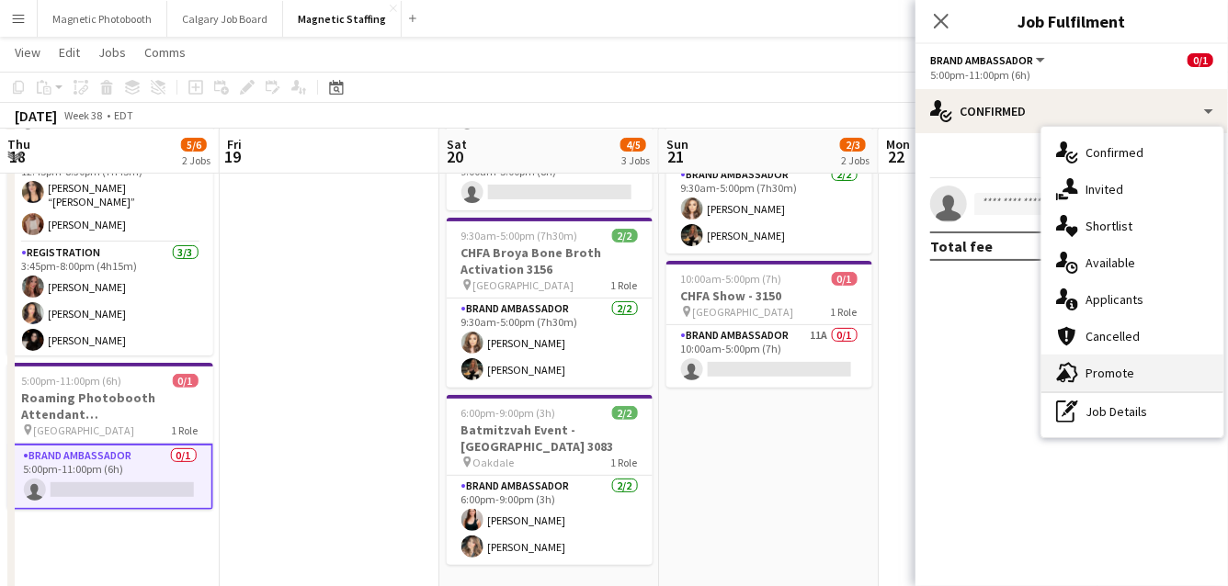
click at [1115, 372] on div "advertising-megaphone Promote" at bounding box center [1132, 373] width 182 height 37
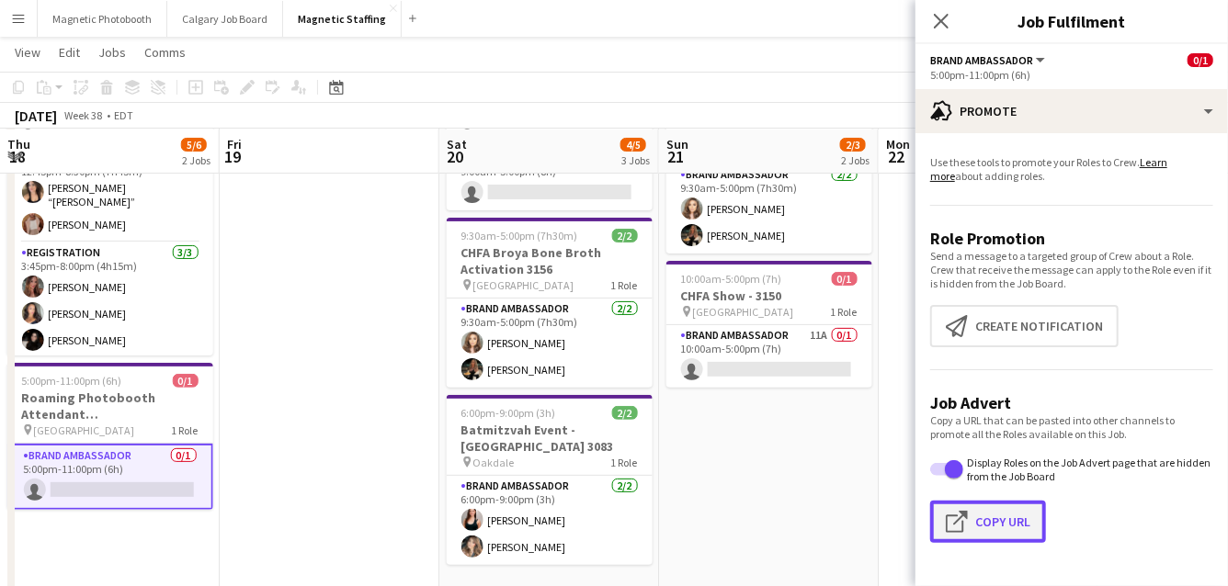
click at [995, 526] on button "Click to copy URL Copy Url" at bounding box center [988, 522] width 116 height 42
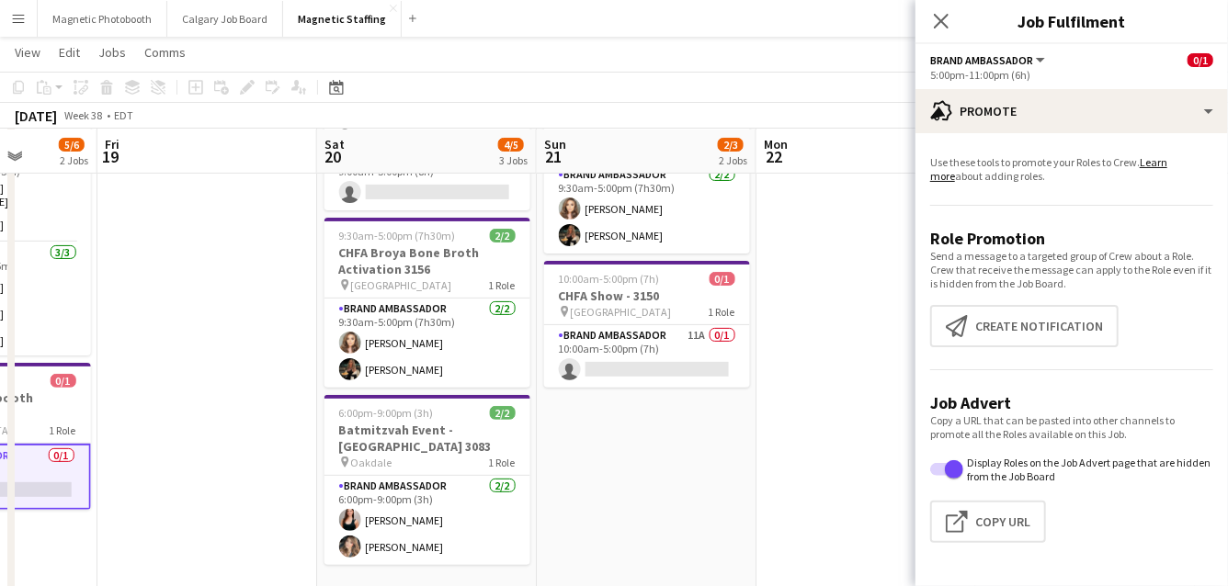
scroll to position [0, 800]
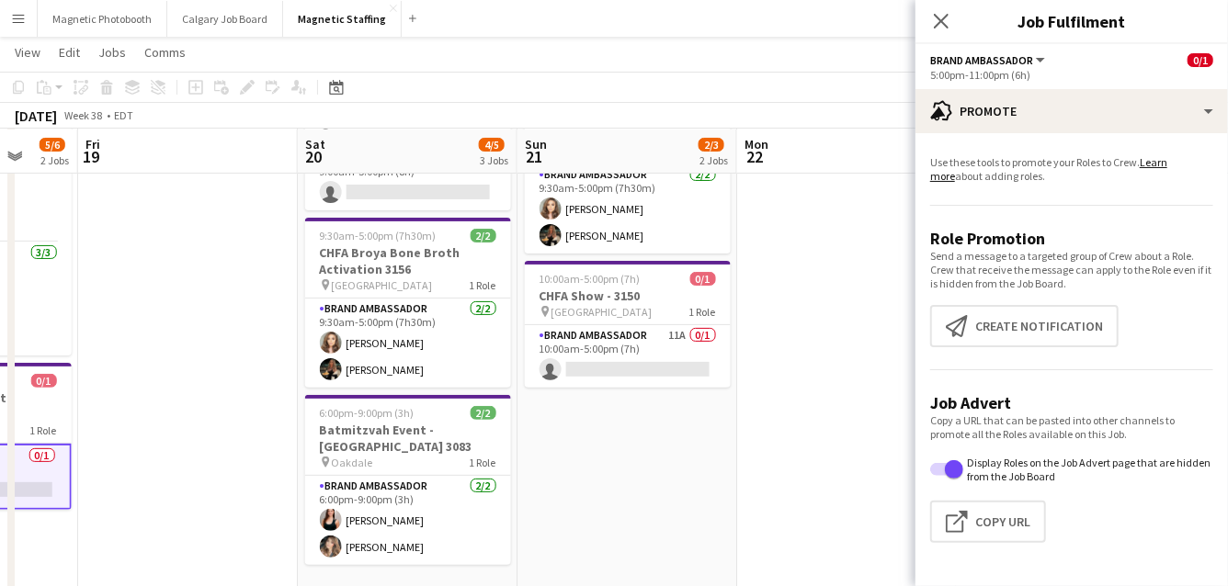
drag, startPoint x: 478, startPoint y: 496, endPoint x: 346, endPoint y: 494, distance: 131.4
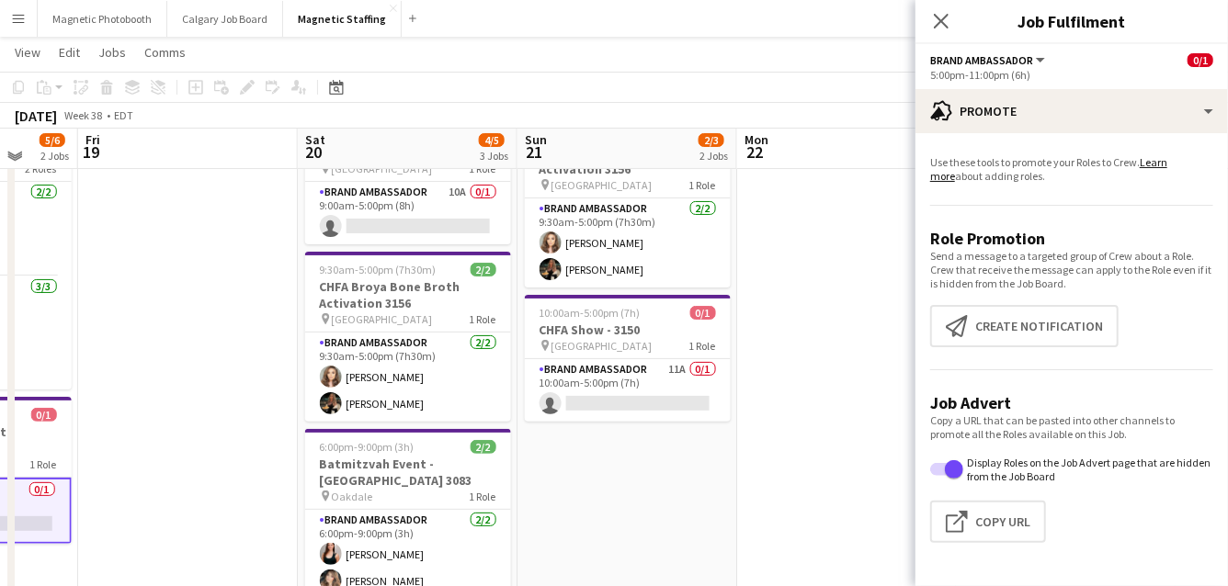
scroll to position [92, 0]
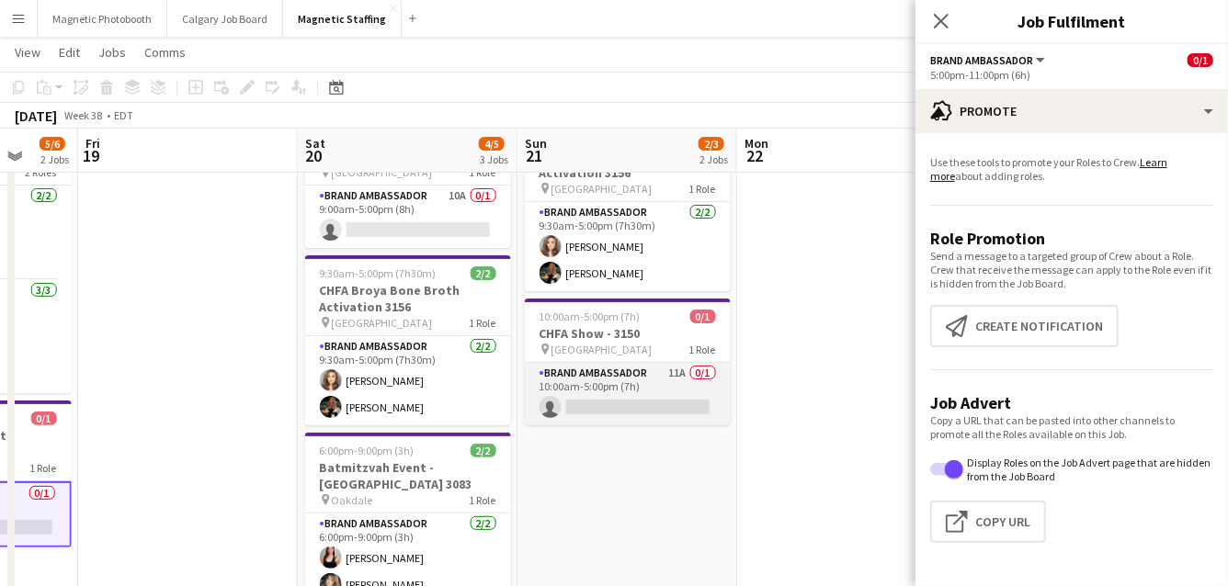
click at [608, 389] on app-card-role "Brand Ambassador 11A 0/1 10:00am-5:00pm (7h) single-neutral-actions" at bounding box center [628, 394] width 206 height 62
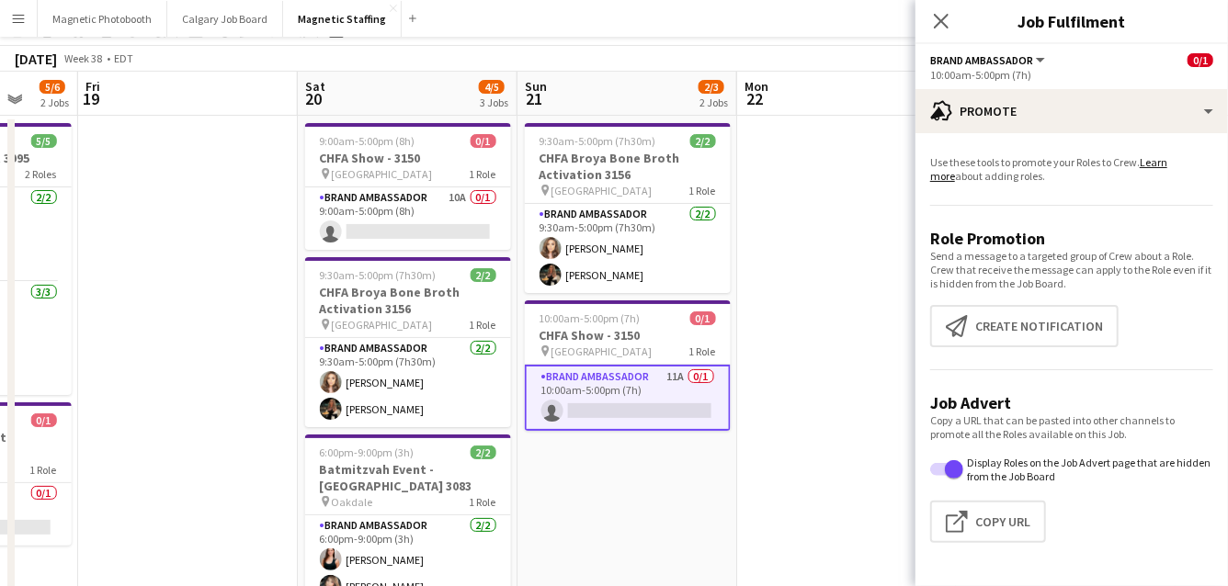
scroll to position [0, 0]
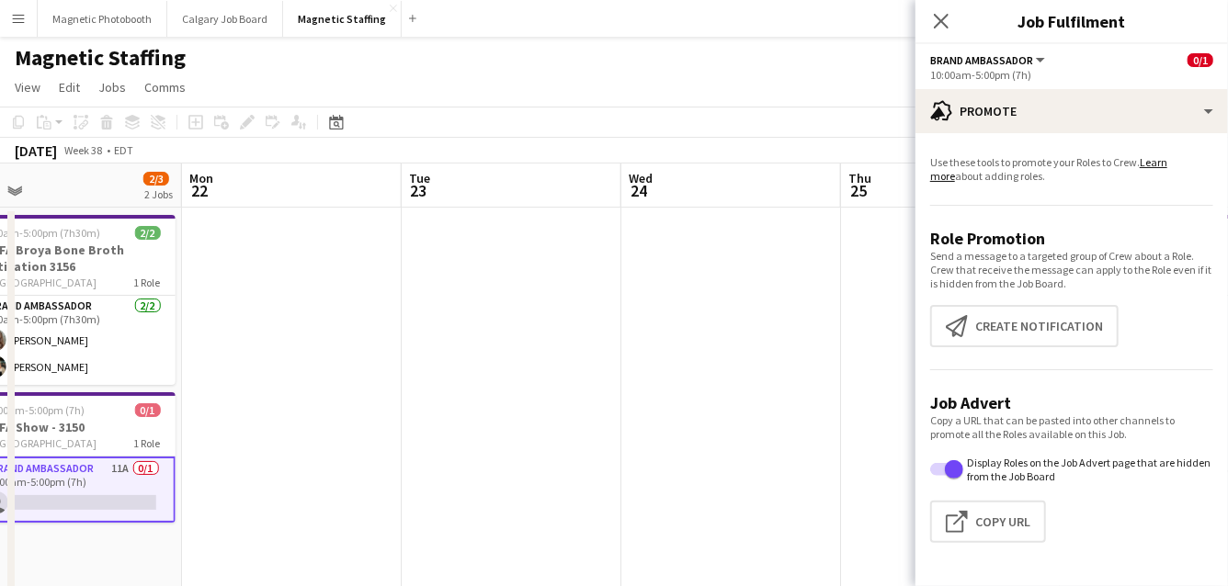
drag, startPoint x: 576, startPoint y: 444, endPoint x: 12, endPoint y: 444, distance: 564.1
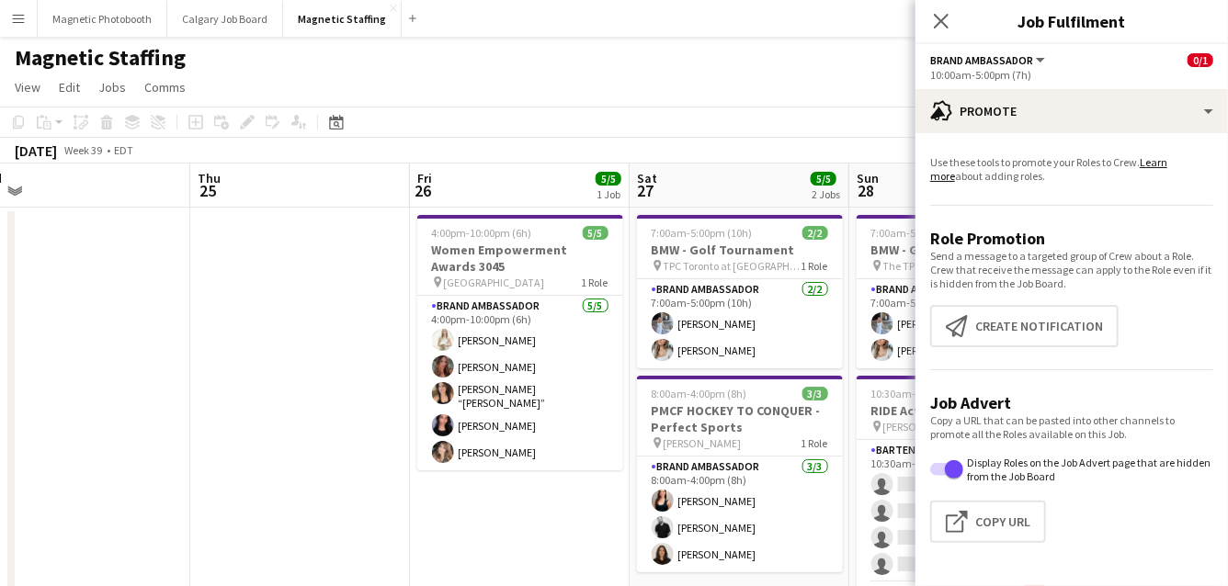
drag, startPoint x: 651, startPoint y: 386, endPoint x: 0, endPoint y: 447, distance: 653.3
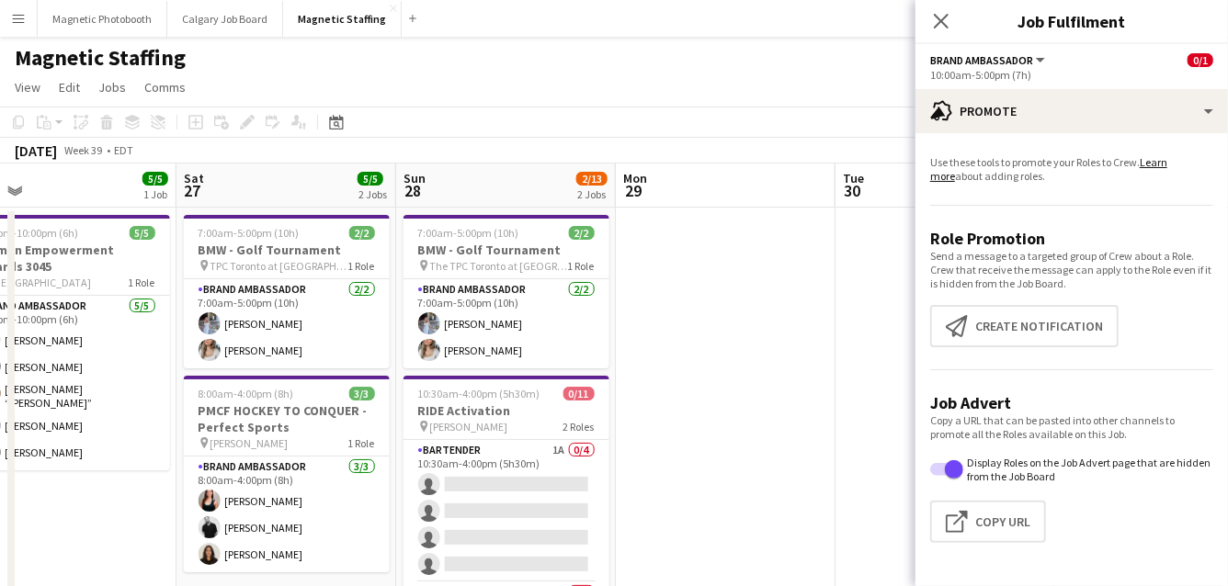
drag, startPoint x: 410, startPoint y: 434, endPoint x: 181, endPoint y: 451, distance: 229.4
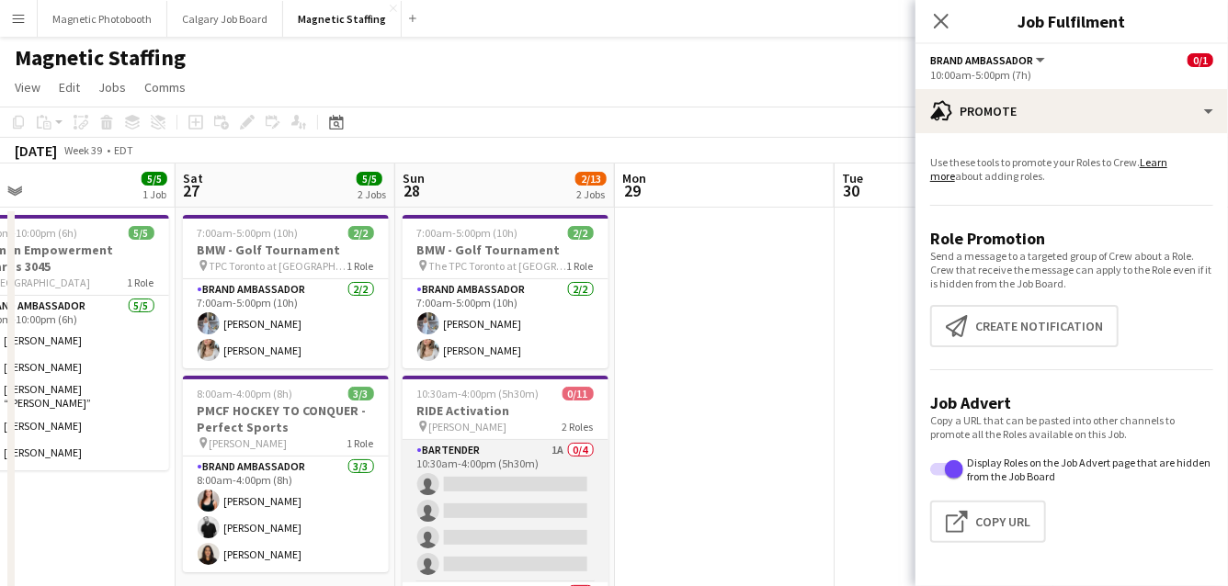
click at [545, 513] on app-card-role "Bartender 1A 0/4 10:30am-4:00pm (5h30m) single-neutral-actions single-neutral-a…" at bounding box center [505, 511] width 206 height 142
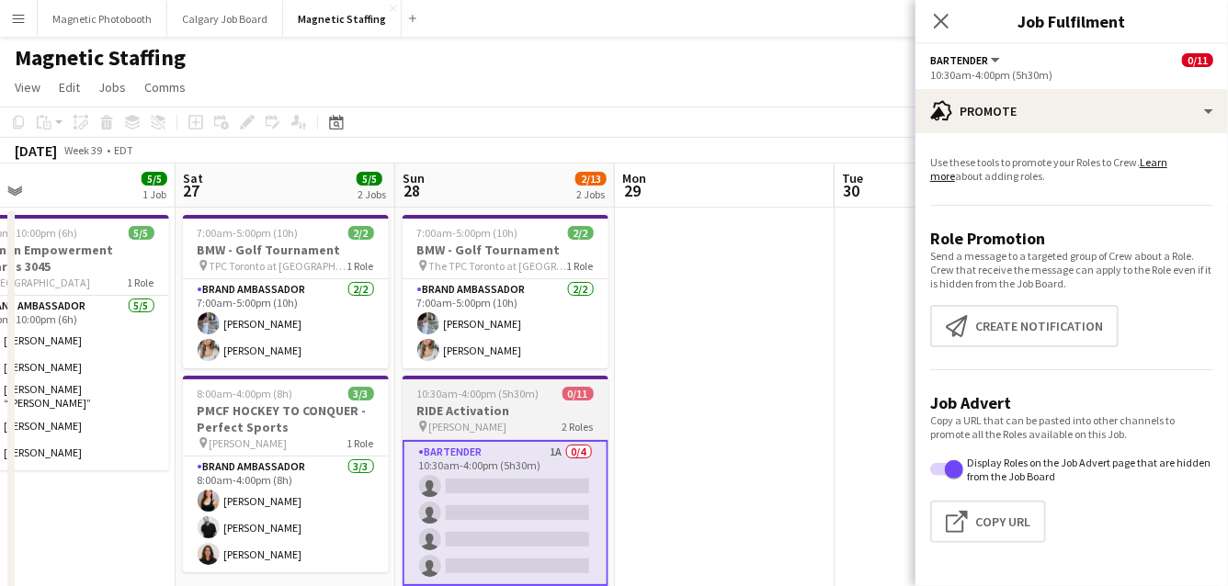
click at [518, 399] on span "10:30am-4:00pm (5h30m)" at bounding box center [478, 394] width 122 height 14
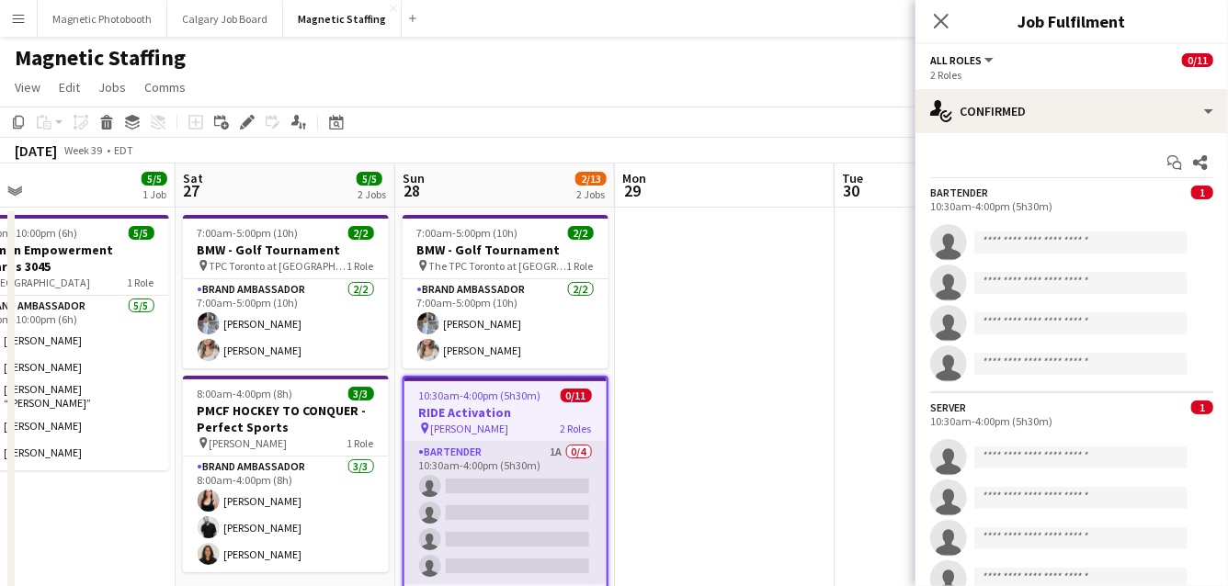
click at [448, 500] on app-card-role "Bartender 1A 0/4 10:30am-4:00pm (5h30m) single-neutral-actions single-neutral-a…" at bounding box center [505, 513] width 202 height 142
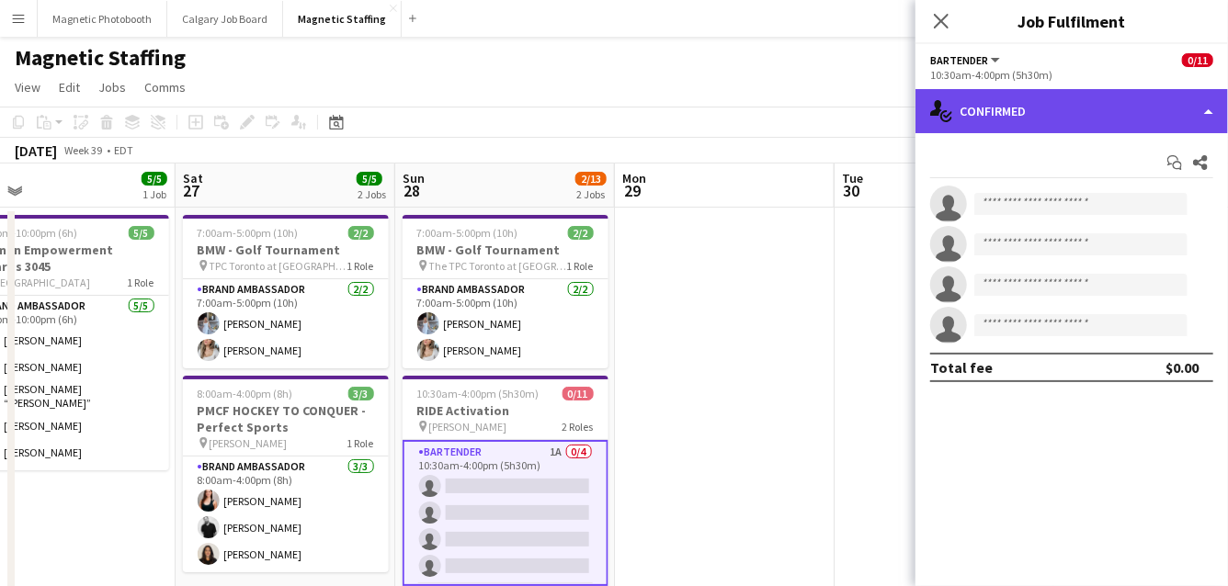
click at [1050, 102] on div "single-neutral-actions-check-2 Confirmed" at bounding box center [1071, 111] width 312 height 44
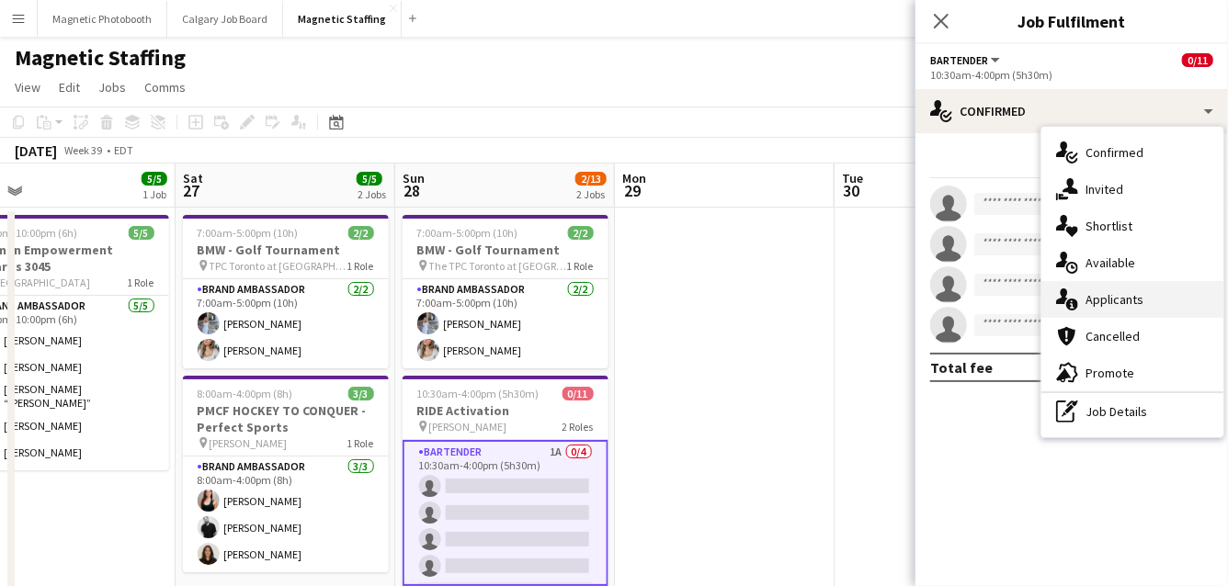
click at [1087, 296] on div "single-neutral-actions-information Applicants" at bounding box center [1132, 299] width 182 height 37
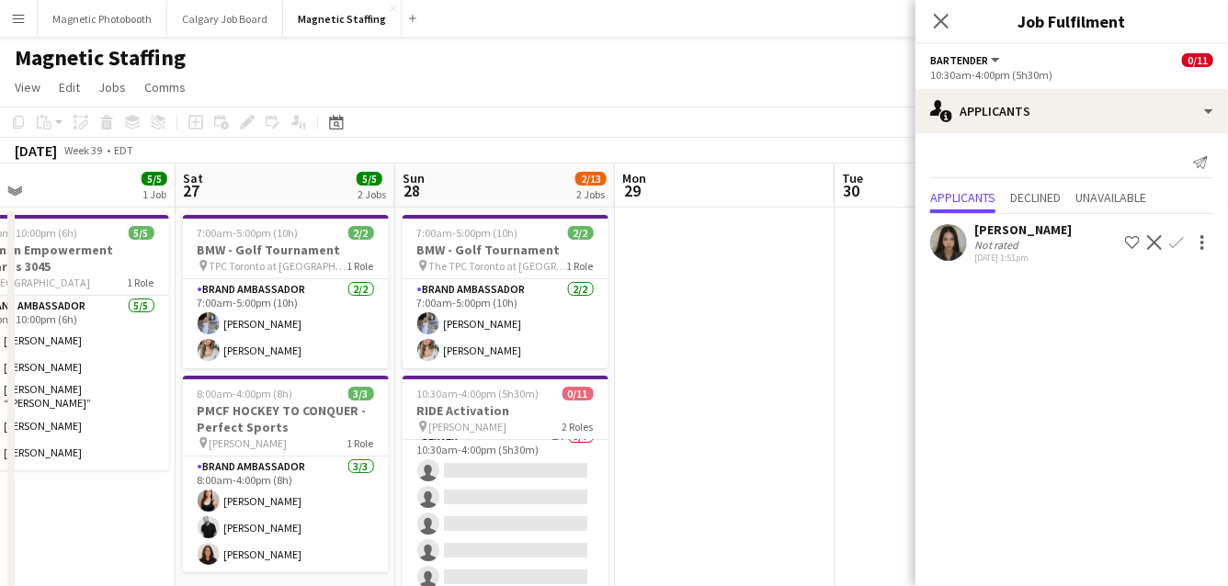
click at [544, 497] on app-card-role "Server 1A 0/7 10:30am-4:00pm (5h30m) single-neutral-actions single-neutral-acti…" at bounding box center [505, 537] width 206 height 222
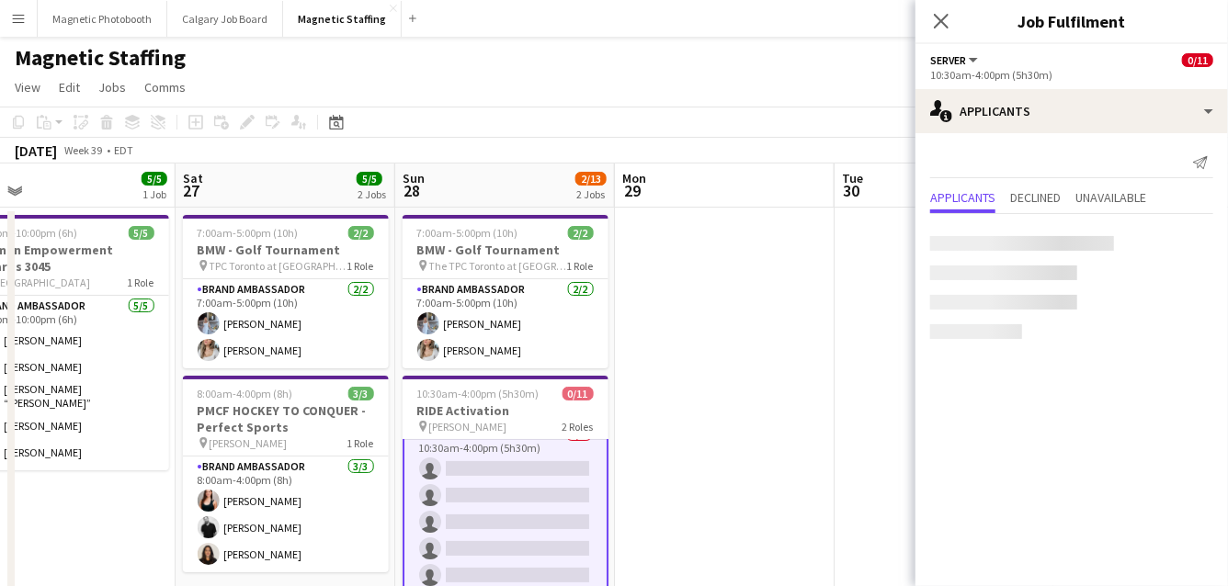
scroll to position [158, 0]
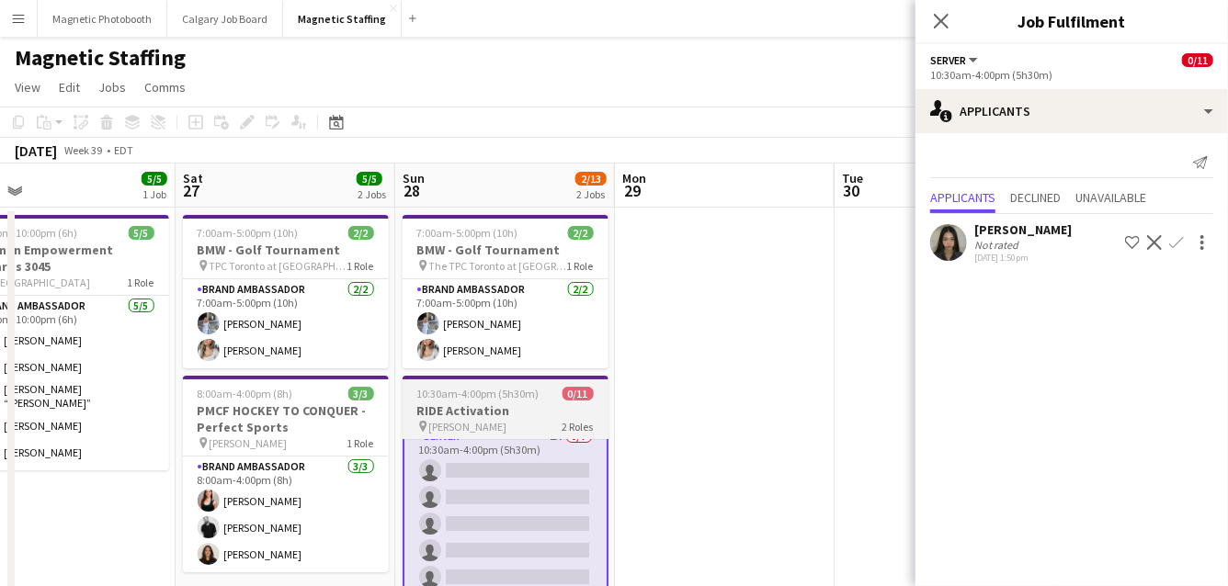
click at [487, 399] on span "10:30am-4:00pm (5h30m)" at bounding box center [478, 394] width 122 height 14
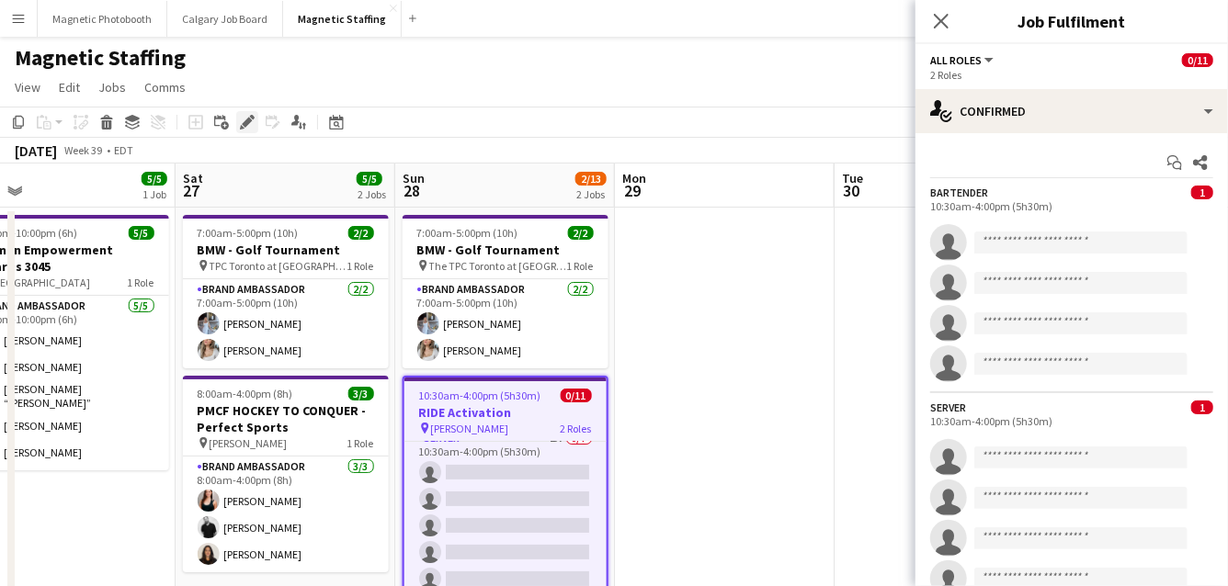
click at [247, 121] on icon at bounding box center [247, 123] width 10 height 10
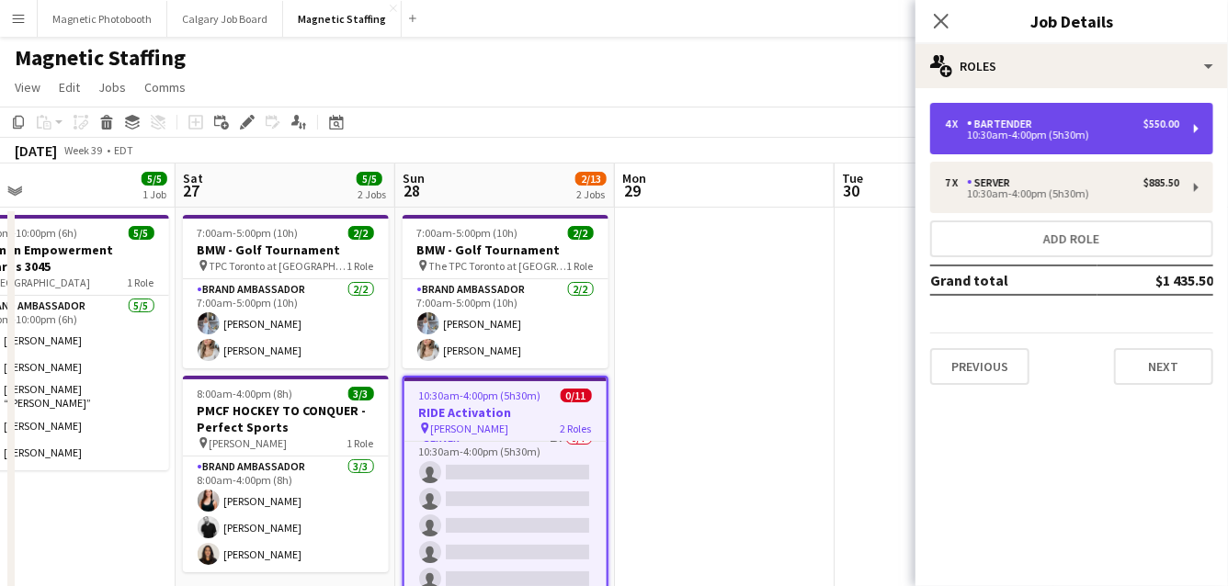
click at [1107, 130] on div "10:30am-4:00pm (5h30m)" at bounding box center [1062, 134] width 234 height 9
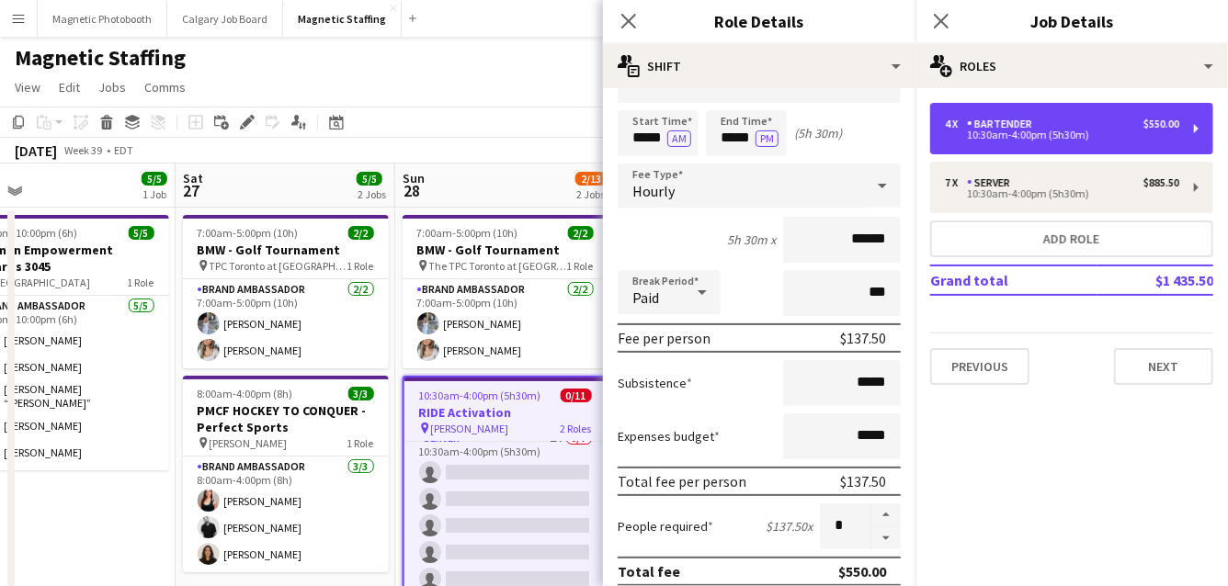
scroll to position [46, 0]
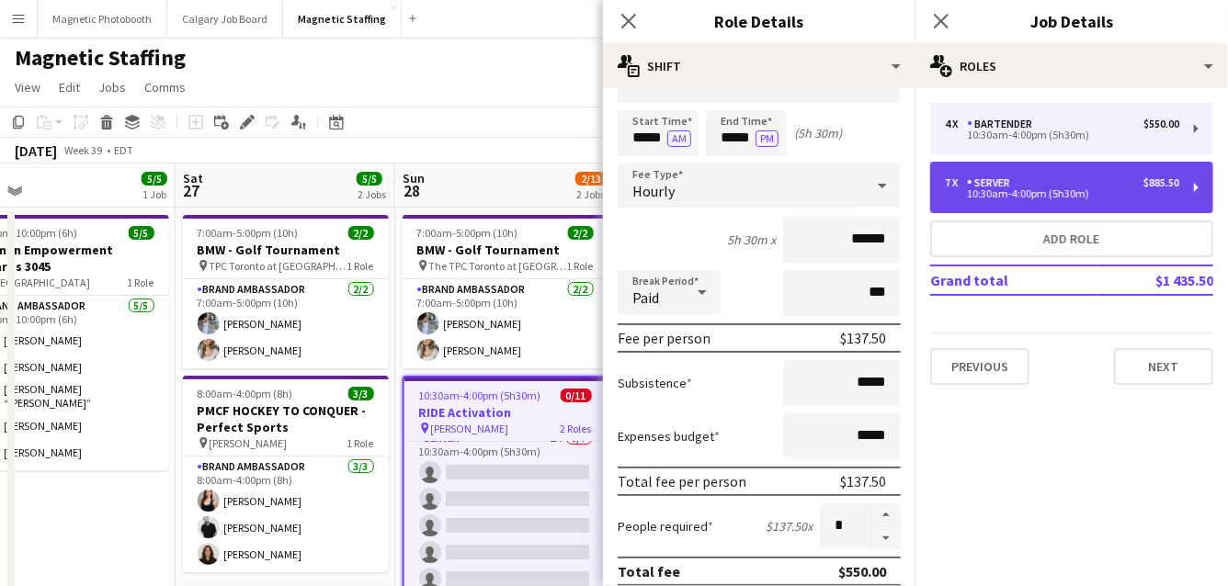
click at [1032, 194] on div "10:30am-4:00pm (5h30m)" at bounding box center [1062, 193] width 234 height 9
type input "******"
type input "*"
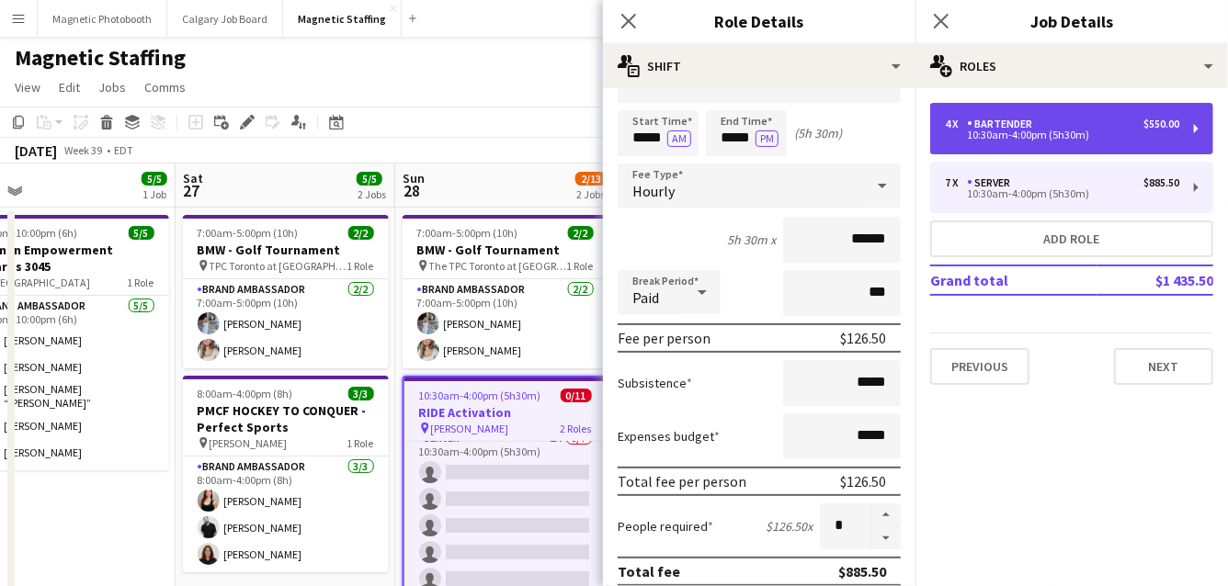
click at [1026, 119] on div "Bartender" at bounding box center [1003, 124] width 73 height 13
type input "*********"
type input "******"
type input "*"
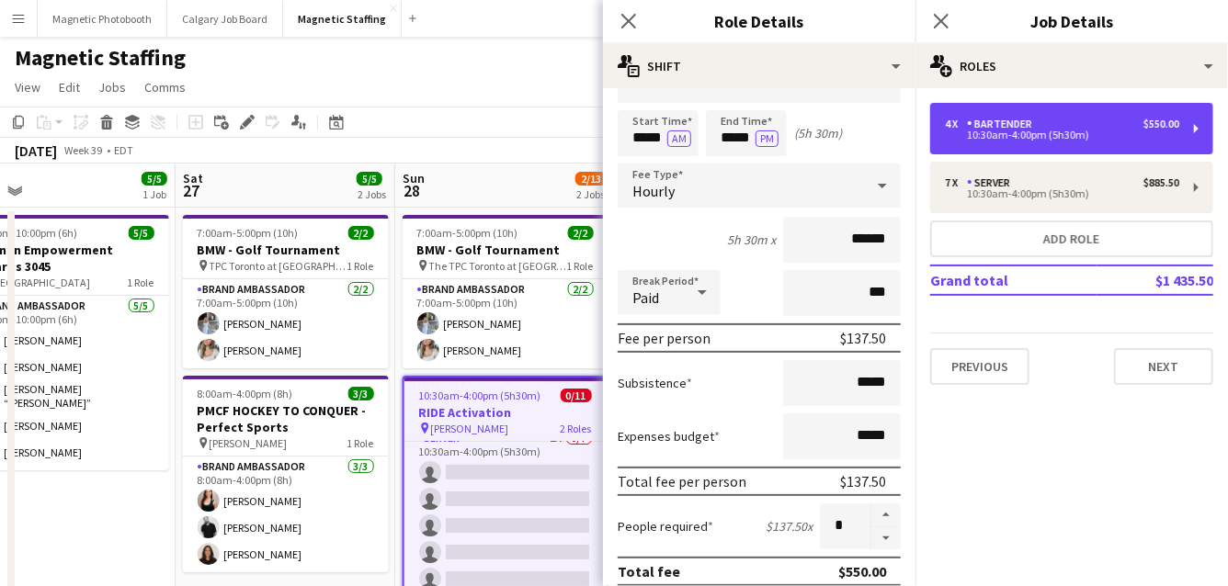
scroll to position [656, 0]
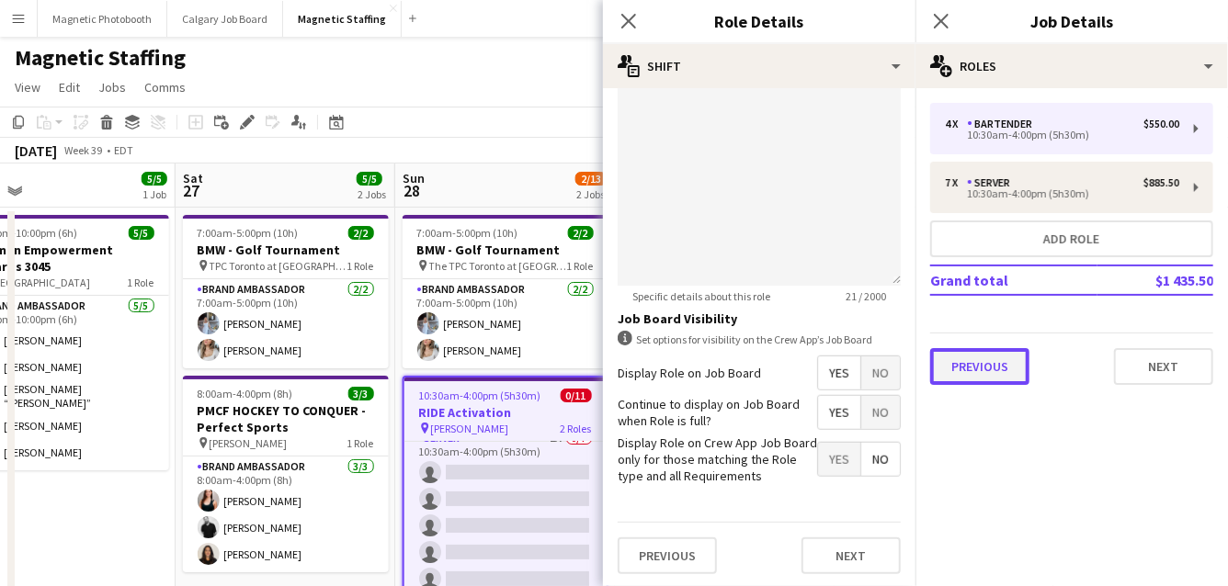
click at [973, 379] on button "Previous" at bounding box center [979, 366] width 99 height 37
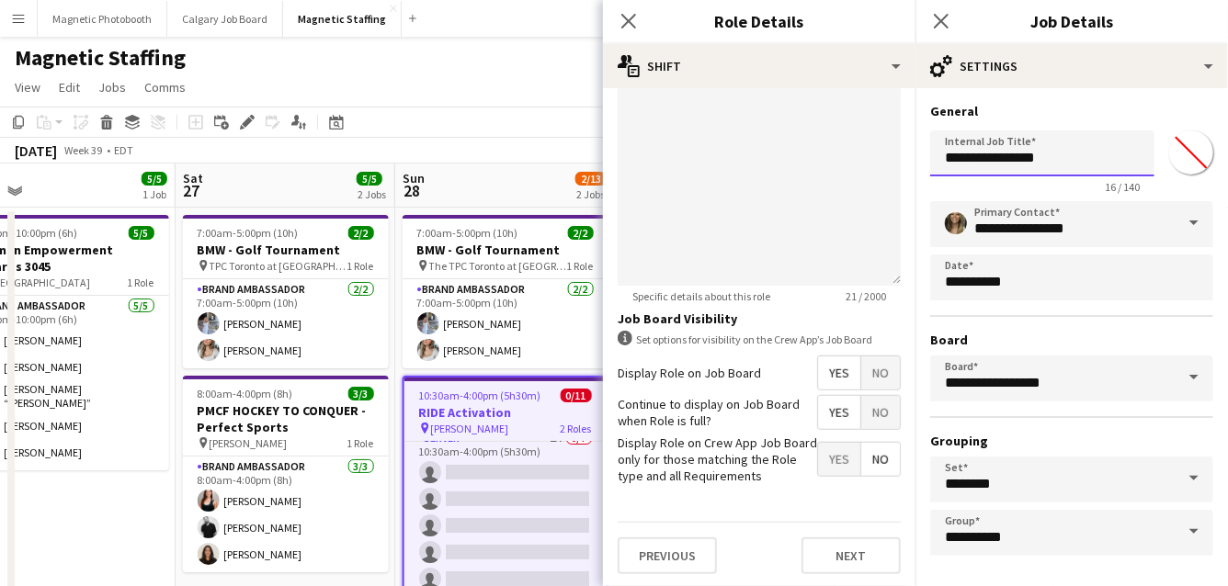
click at [1094, 160] on input "**********" at bounding box center [1042, 153] width 224 height 46
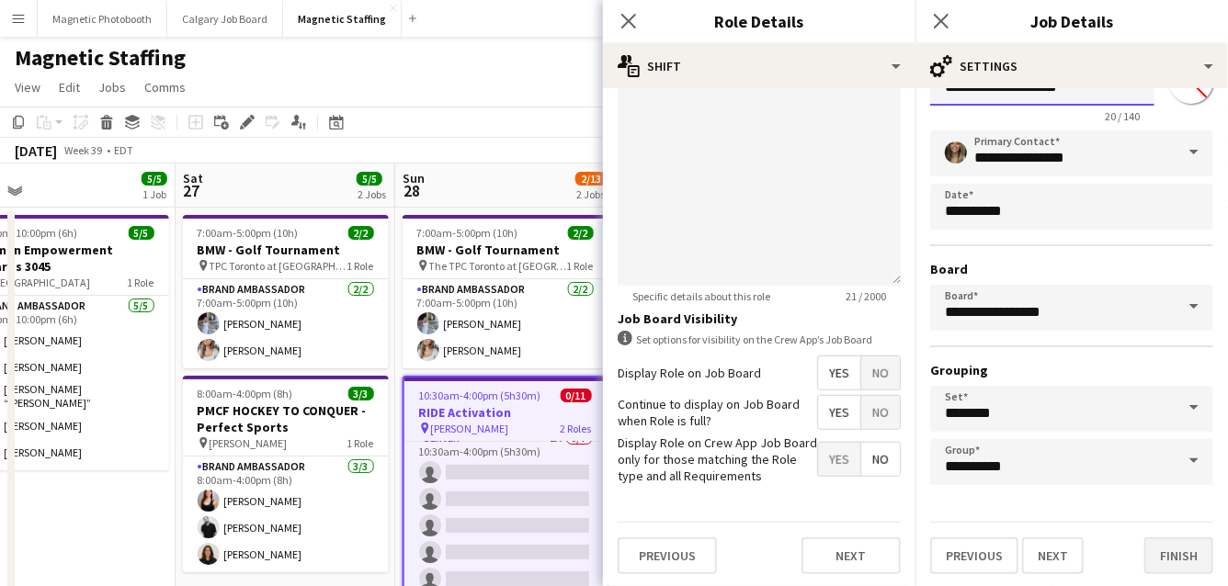
type input "**********"
click at [1182, 549] on button "Finish" at bounding box center [1178, 556] width 69 height 37
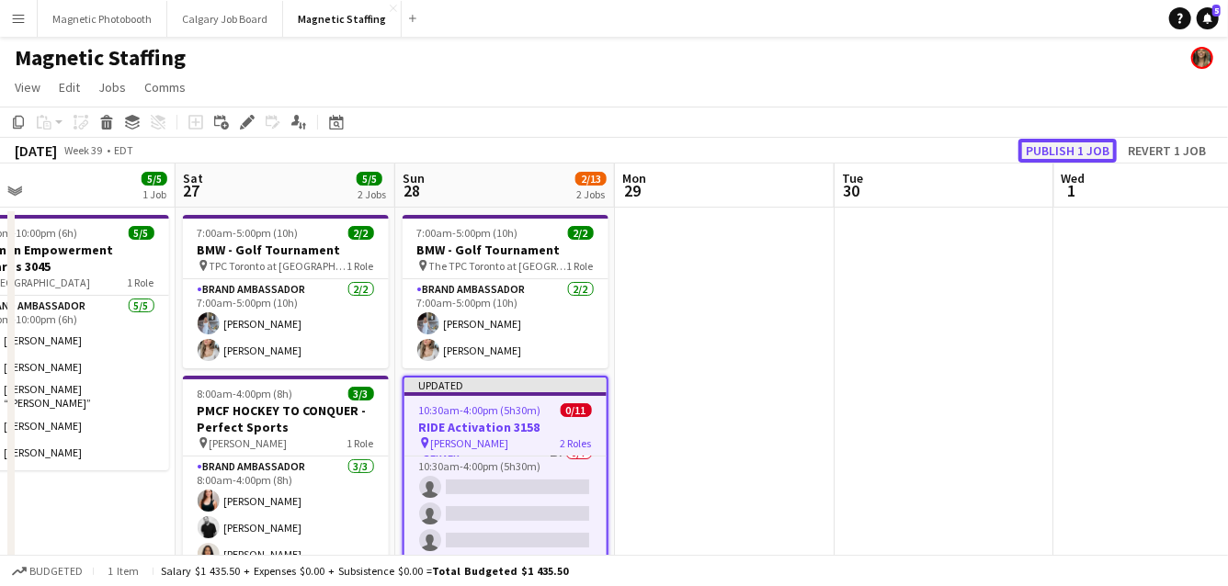
click at [1058, 149] on button "Publish 1 job" at bounding box center [1067, 151] width 98 height 24
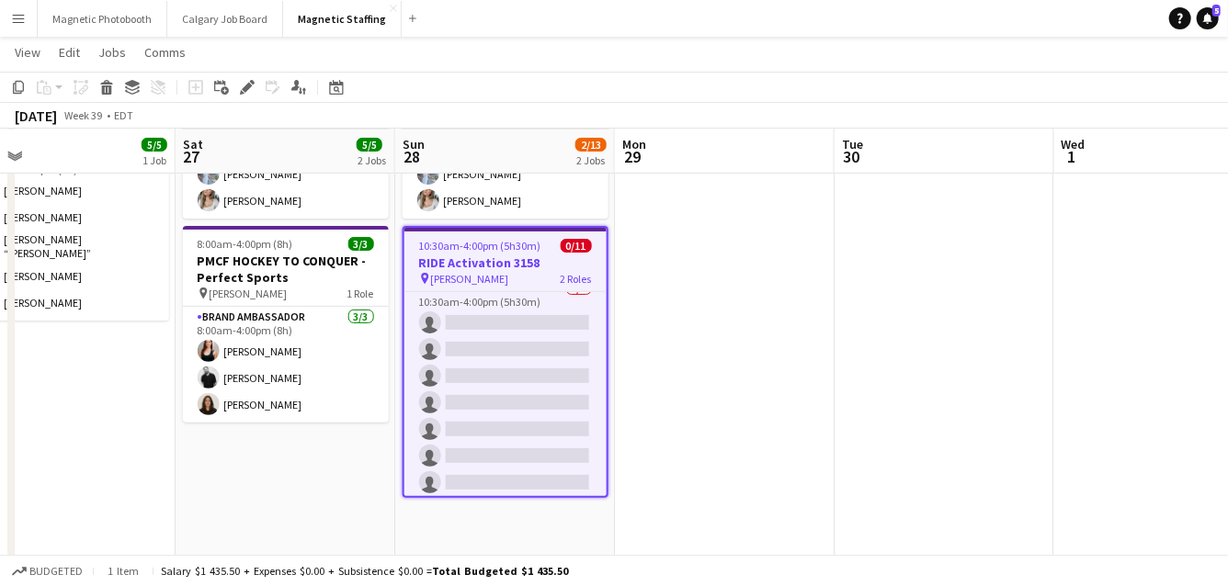
scroll to position [0, 702]
click at [447, 266] on h3 "RIDE Activation 3158" at bounding box center [506, 263] width 202 height 17
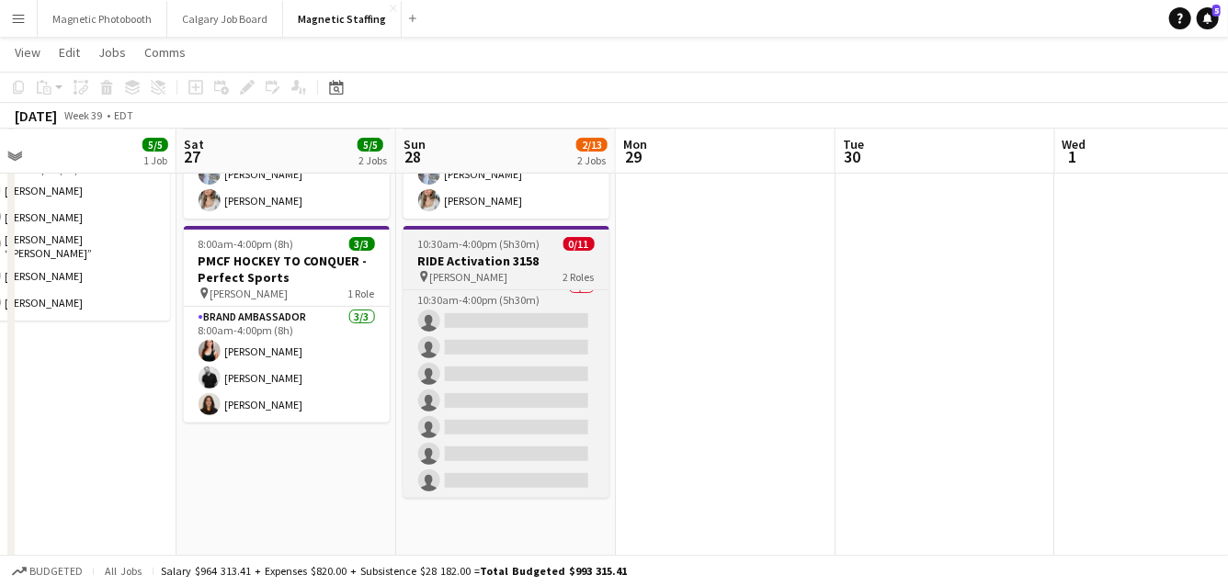
click at [447, 266] on h3 "RIDE Activation 3158" at bounding box center [506, 261] width 206 height 17
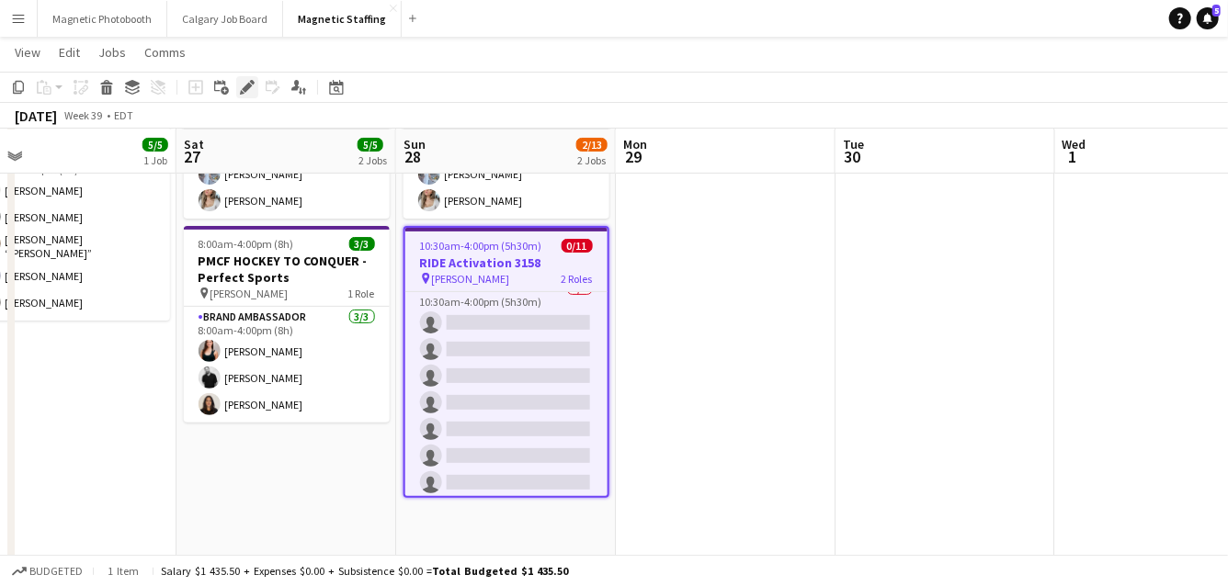
click at [243, 87] on icon at bounding box center [247, 88] width 10 height 10
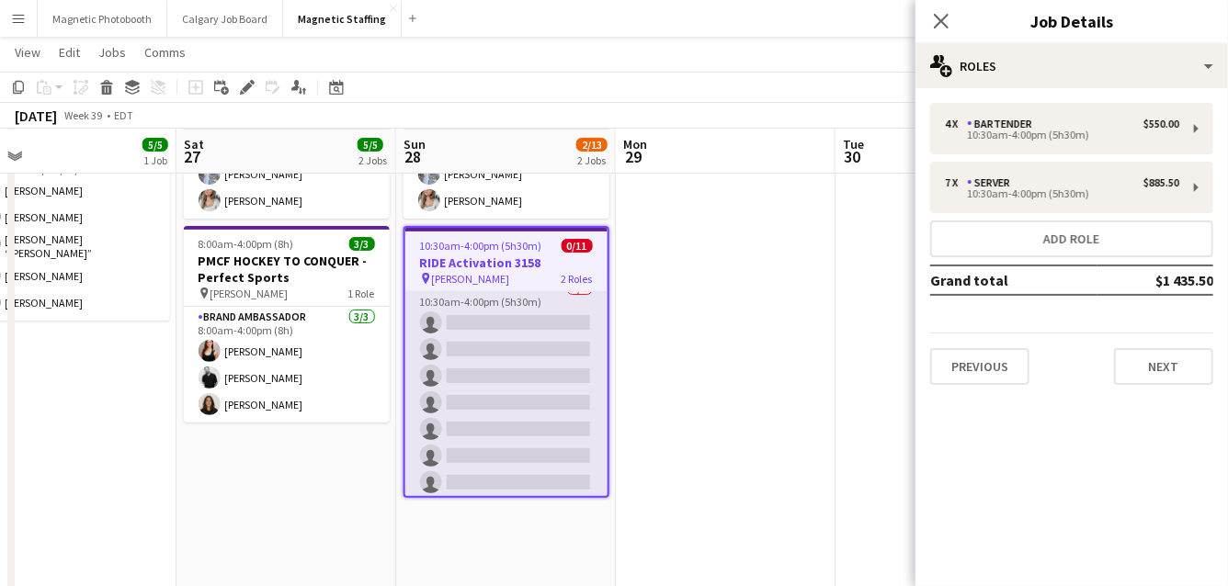
scroll to position [0, 0]
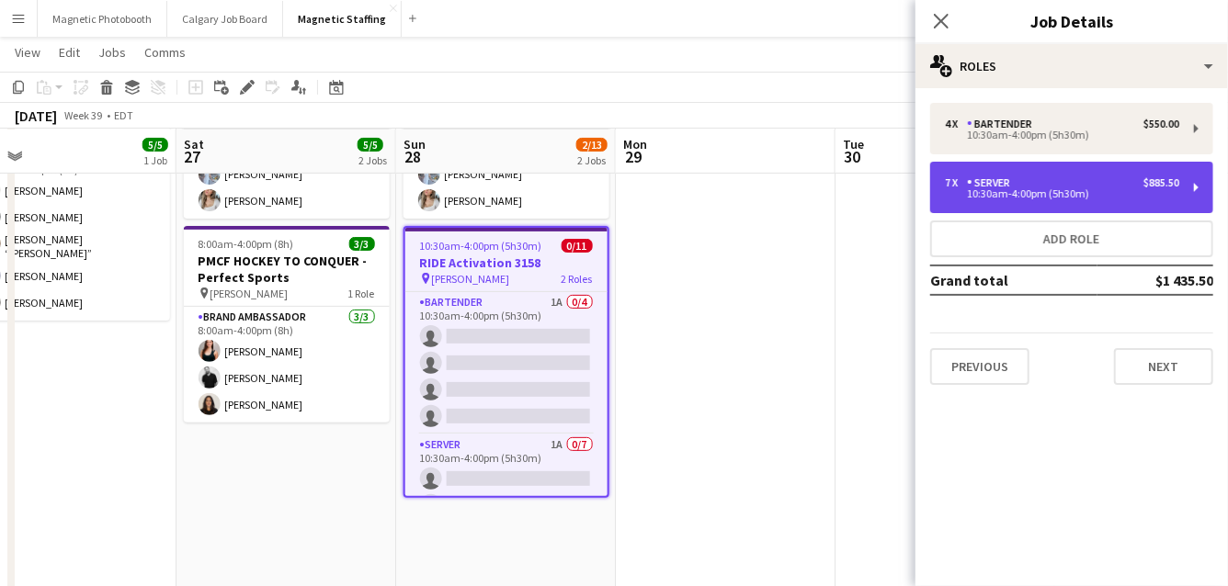
click at [998, 193] on div "10:30am-4:00pm (5h30m)" at bounding box center [1062, 193] width 234 height 9
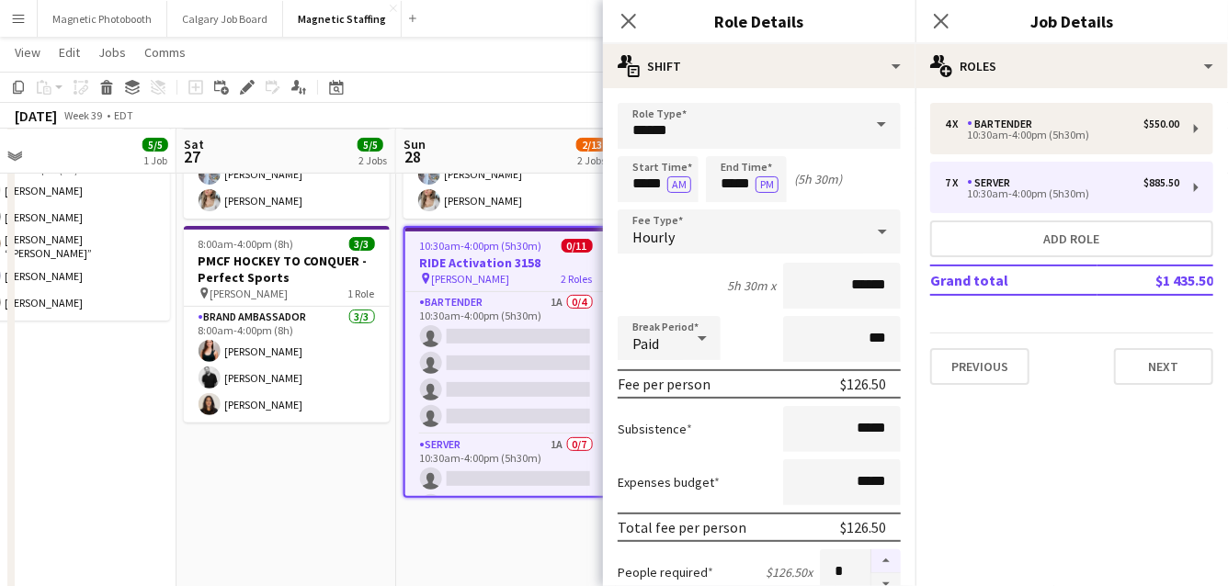
click at [881, 560] on button "button" at bounding box center [885, 561] width 29 height 24
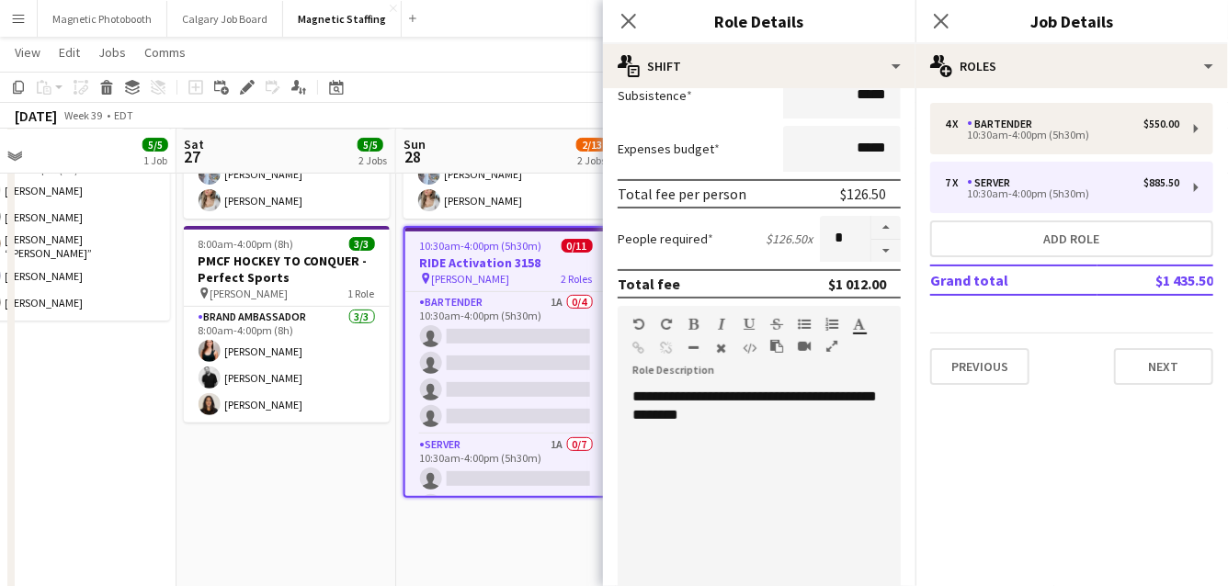
scroll to position [252, 0]
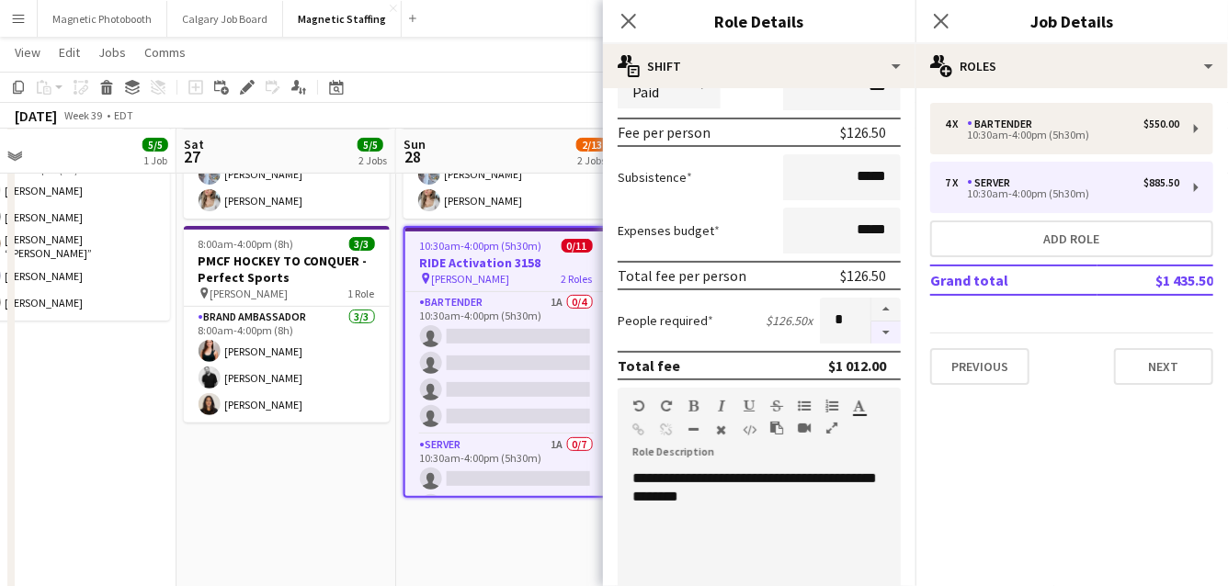
click at [888, 323] on button "button" at bounding box center [885, 333] width 29 height 23
type input "*"
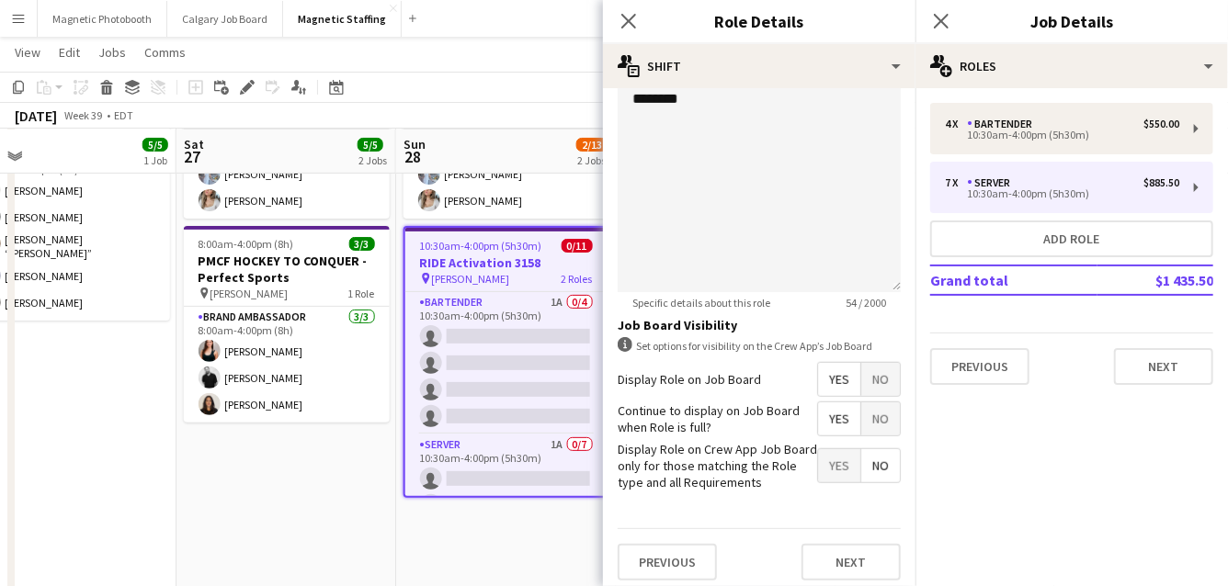
scroll to position [656, 0]
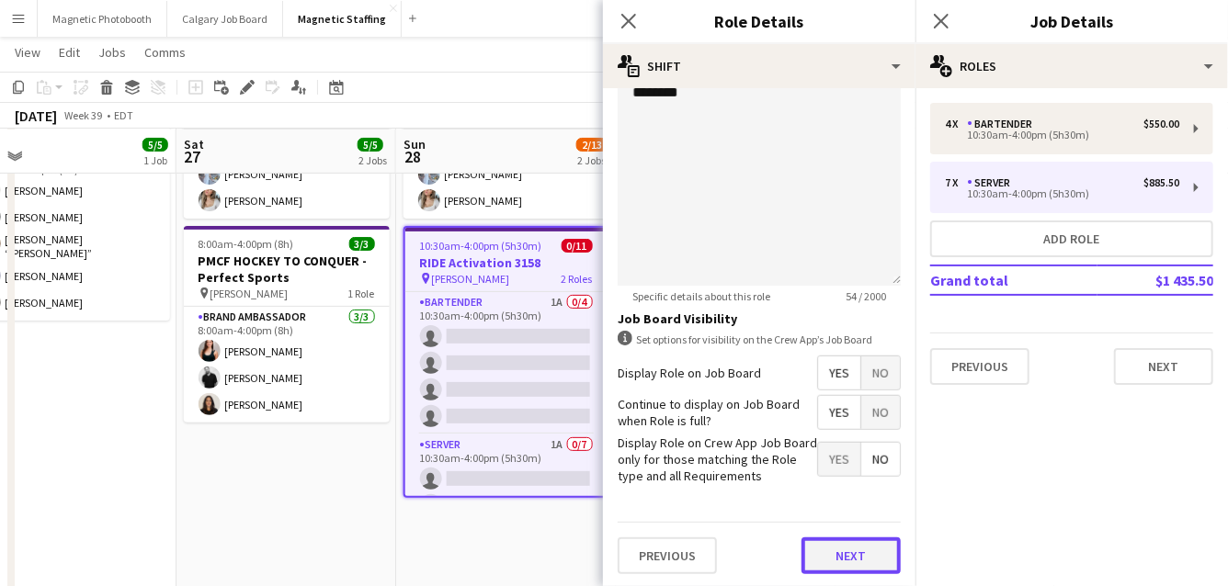
click at [849, 555] on button "Next" at bounding box center [850, 556] width 99 height 37
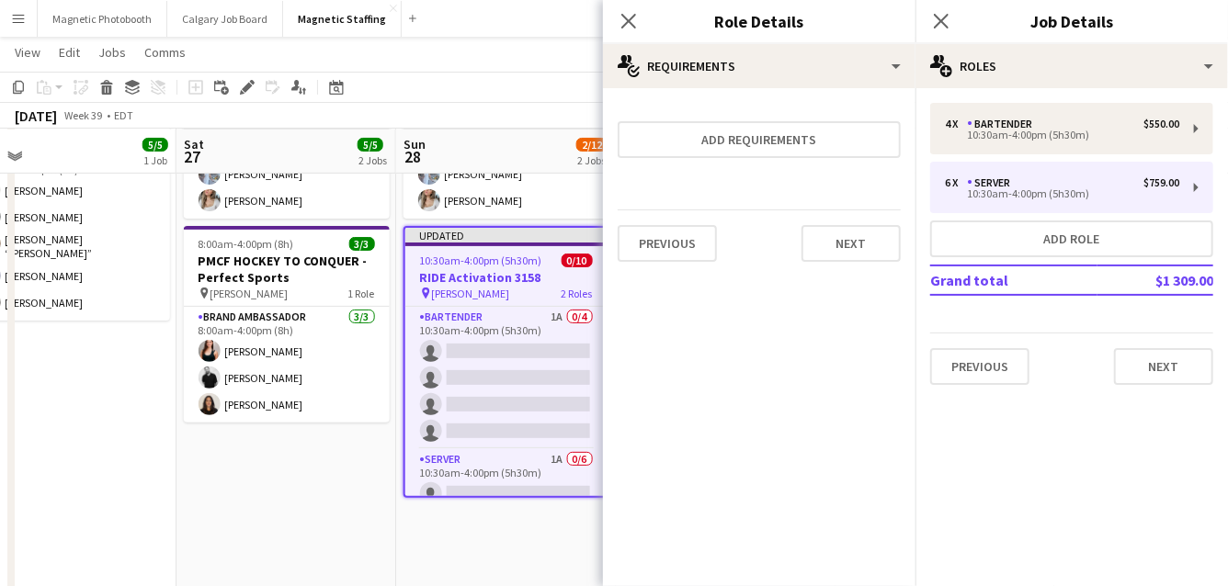
scroll to position [0, 0]
click at [852, 220] on div "Previous Next" at bounding box center [758, 242] width 283 height 67
click at [850, 243] on button "Next" at bounding box center [850, 243] width 99 height 37
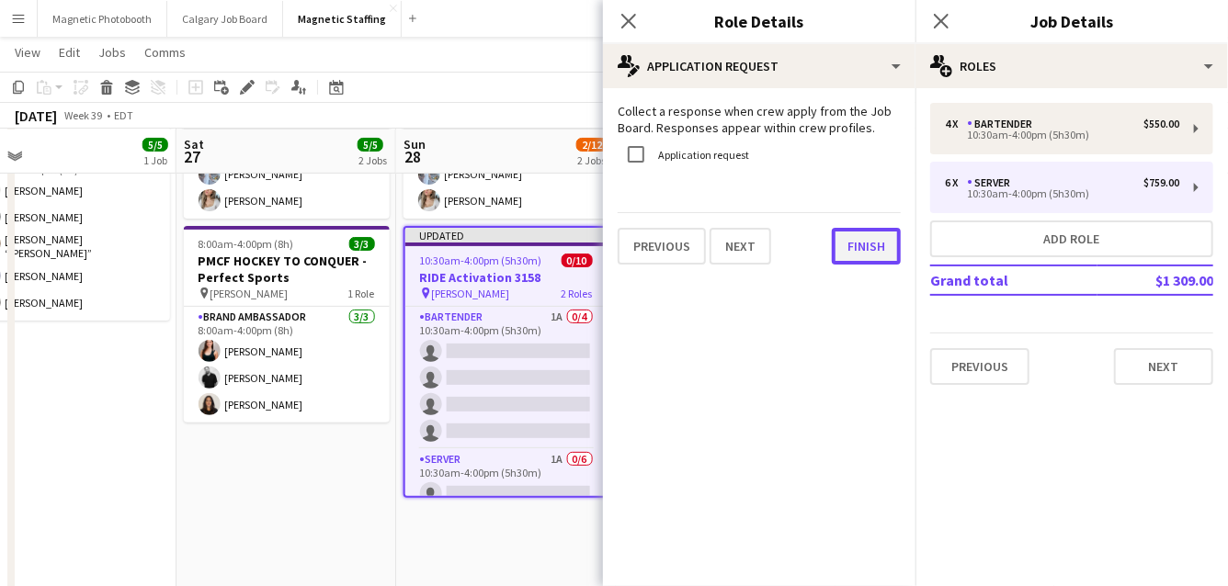
click at [855, 233] on button "Finish" at bounding box center [866, 246] width 69 height 37
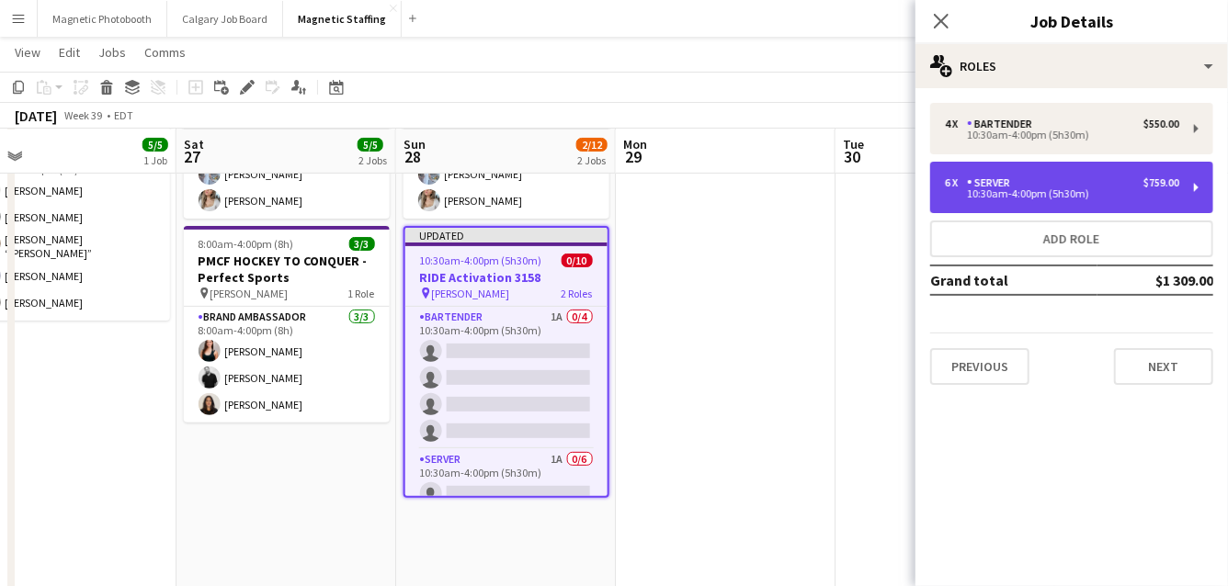
click at [986, 187] on div "Server" at bounding box center [992, 182] width 51 height 13
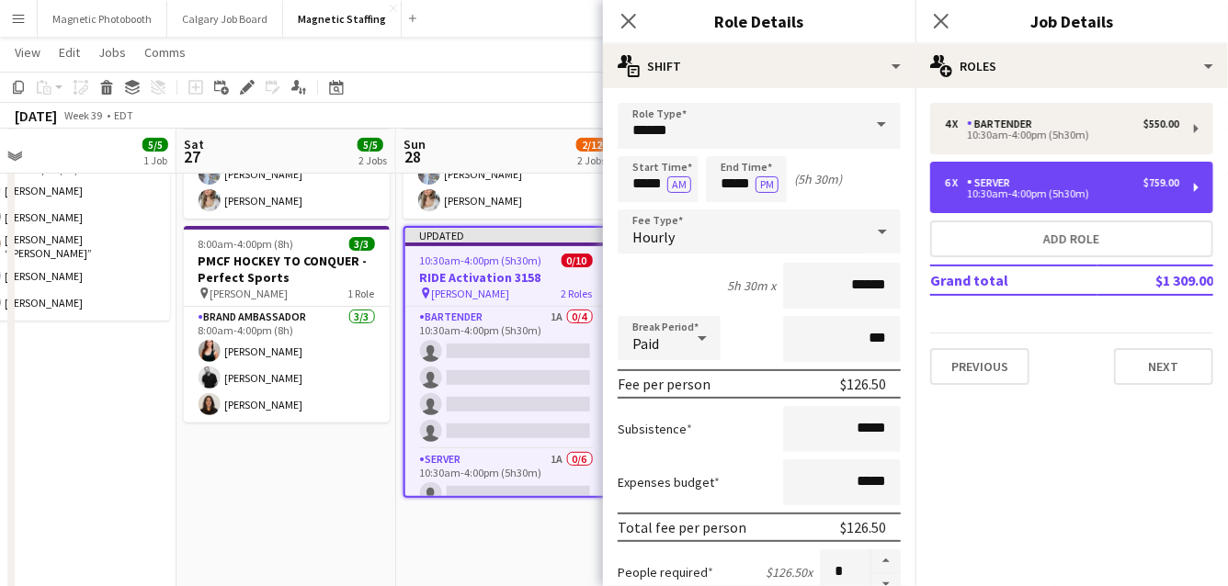
scroll to position [574, 0]
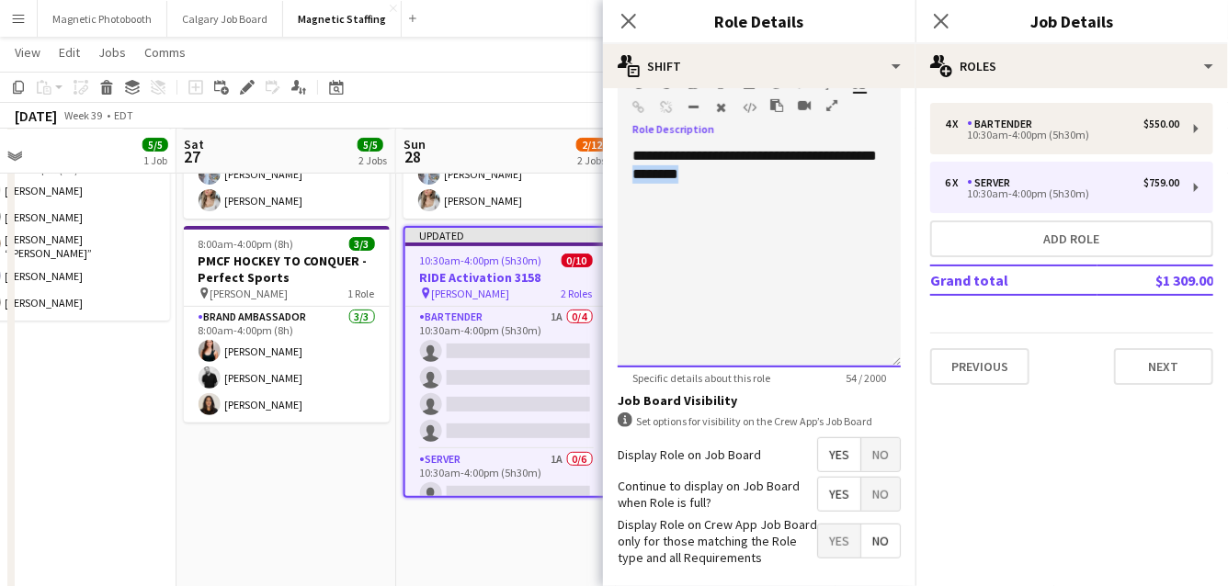
drag, startPoint x: 757, startPoint y: 180, endPoint x: 682, endPoint y: 174, distance: 75.6
click at [683, 174] on div "**********" at bounding box center [758, 257] width 283 height 221
click at [740, 200] on div "**********" at bounding box center [758, 257] width 283 height 221
drag, startPoint x: 757, startPoint y: 171, endPoint x: 594, endPoint y: 147, distance: 165.3
click at [594, 147] on body "Menu Boards Boards Boards All jobs Status Workforce Workforce My Workforce Recr…" at bounding box center [614, 592] width 1228 height 1480
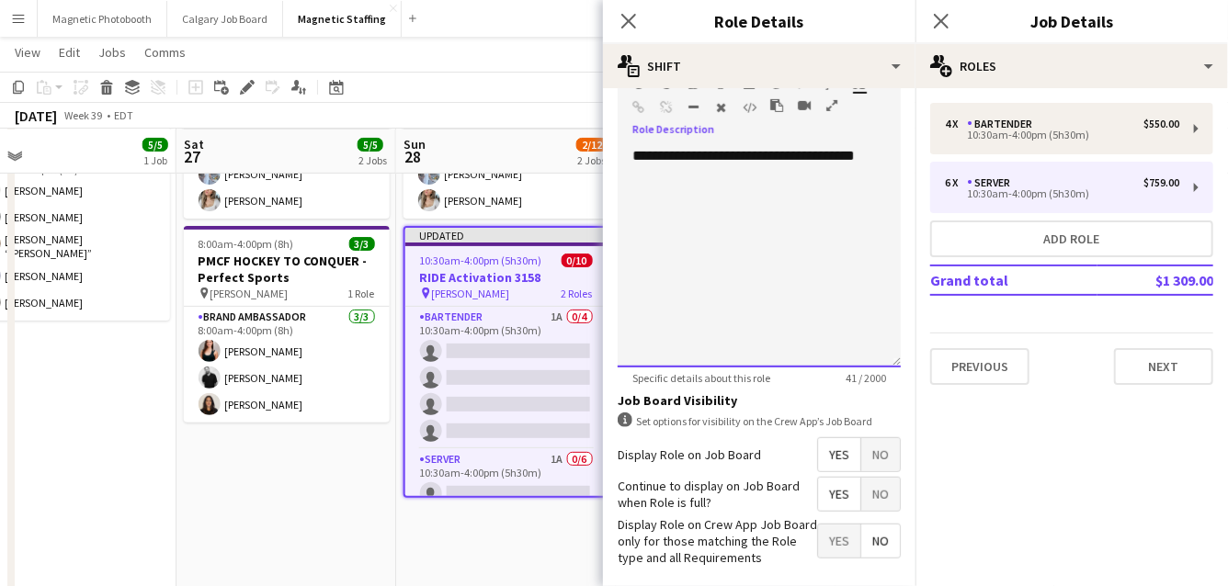
scroll to position [656, 0]
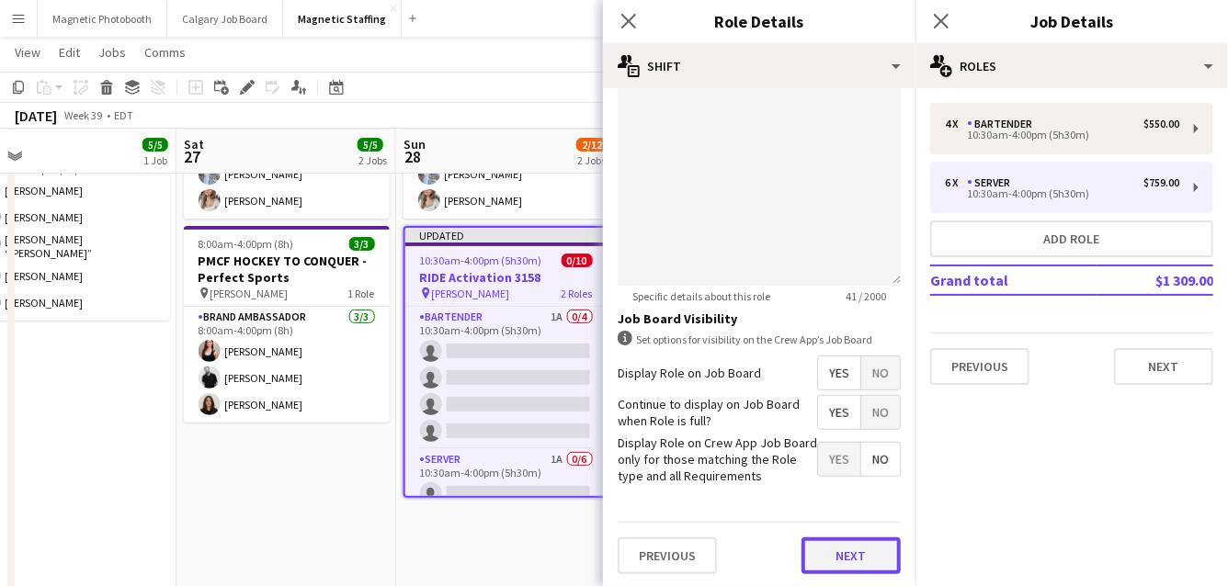
click at [832, 549] on button "Next" at bounding box center [850, 556] width 99 height 37
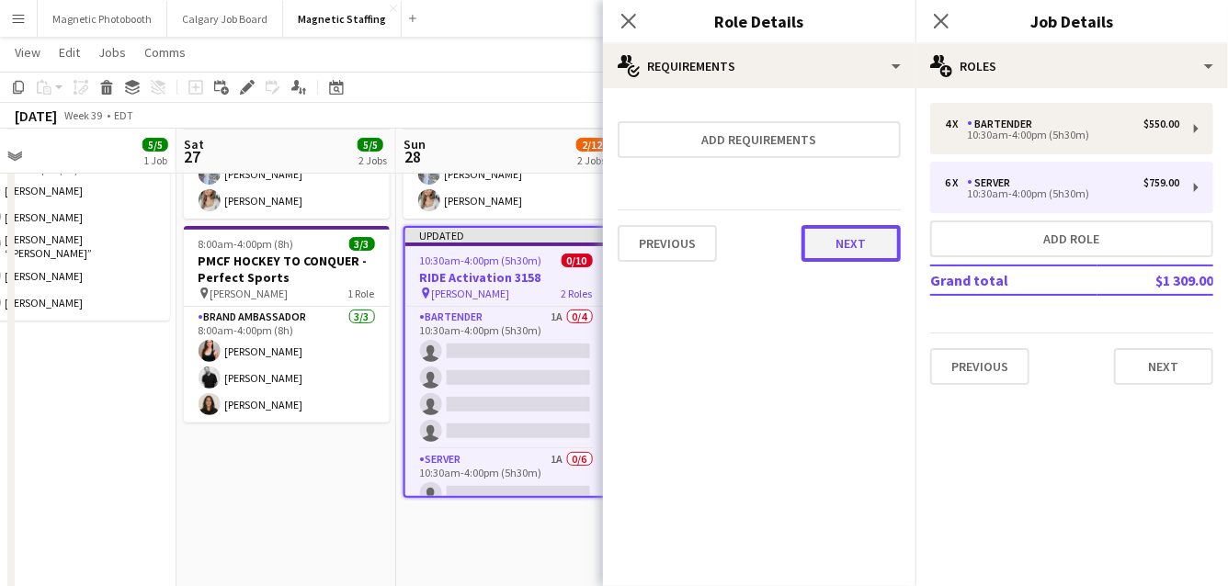
click at [866, 257] on button "Next" at bounding box center [850, 243] width 99 height 37
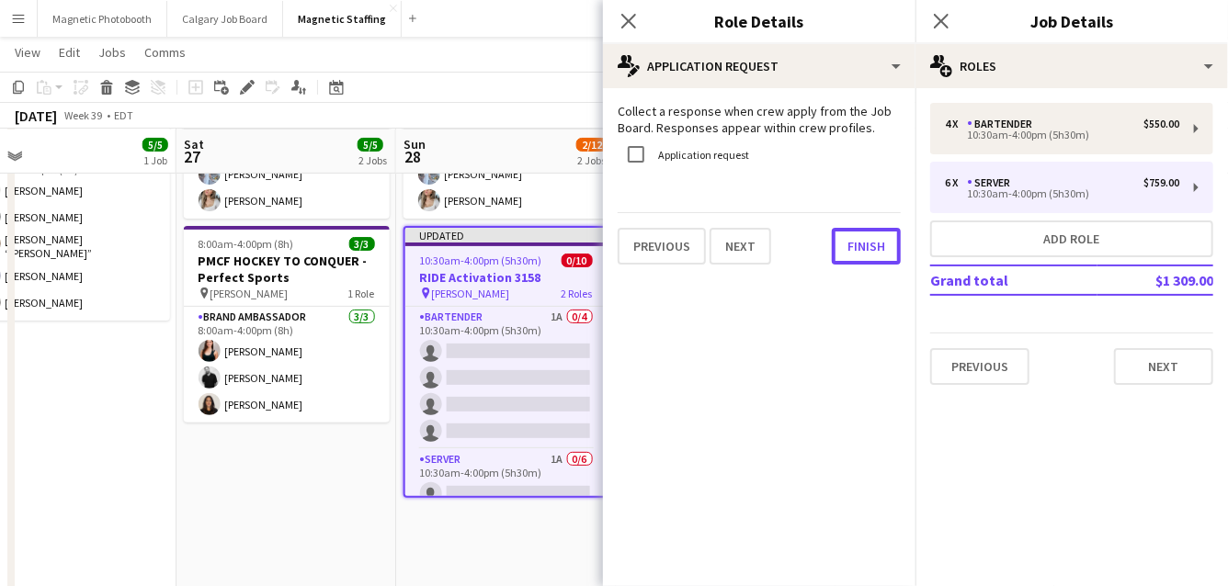
click at [866, 257] on button "Finish" at bounding box center [866, 246] width 69 height 37
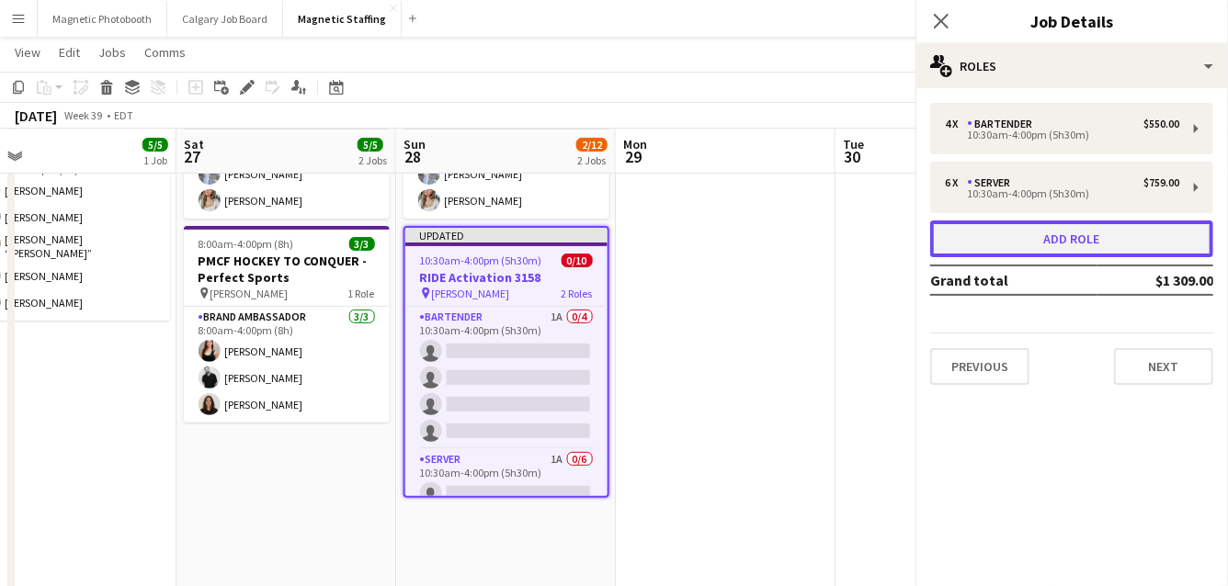
click at [973, 249] on button "Add role" at bounding box center [1071, 239] width 283 height 37
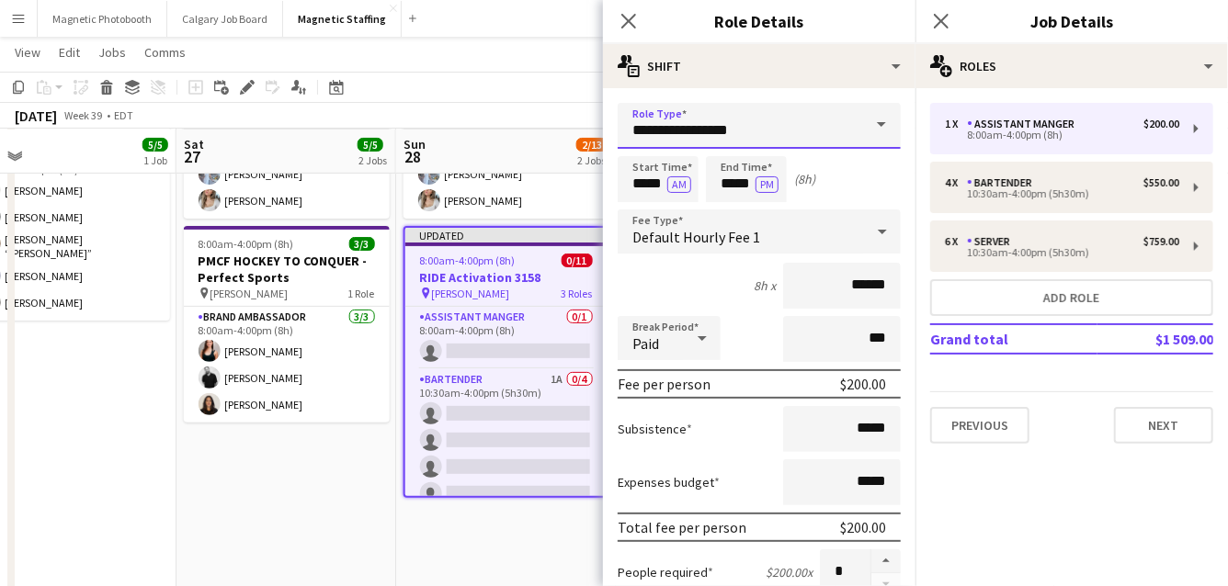
drag, startPoint x: 576, startPoint y: 127, endPoint x: 557, endPoint y: 127, distance: 19.3
click at [557, 127] on body "Menu Boards Boards Boards All jobs Status Workforce Workforce My Workforce Recr…" at bounding box center [614, 592] width 1228 height 1480
drag, startPoint x: 549, startPoint y: 132, endPoint x: 488, endPoint y: 127, distance: 60.9
click at [492, 130] on body "Menu Boards Boards Boards All jobs Status Workforce Workforce My Workforce Recr…" at bounding box center [614, 592] width 1228 height 1480
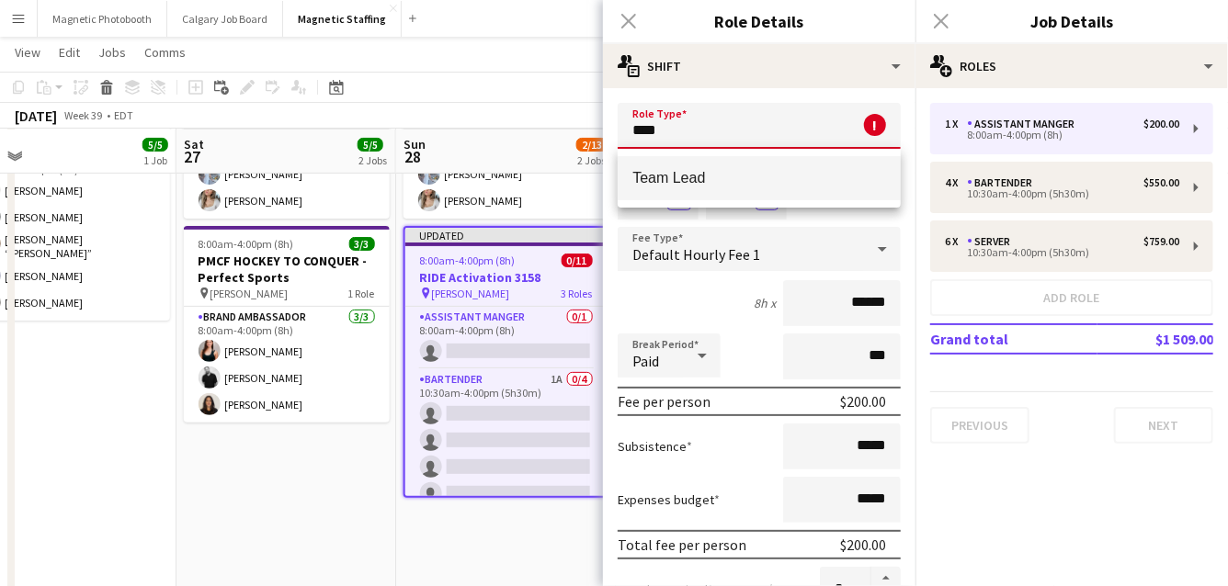
click at [651, 180] on span "Team Lead" at bounding box center [759, 177] width 254 height 17
type input "*********"
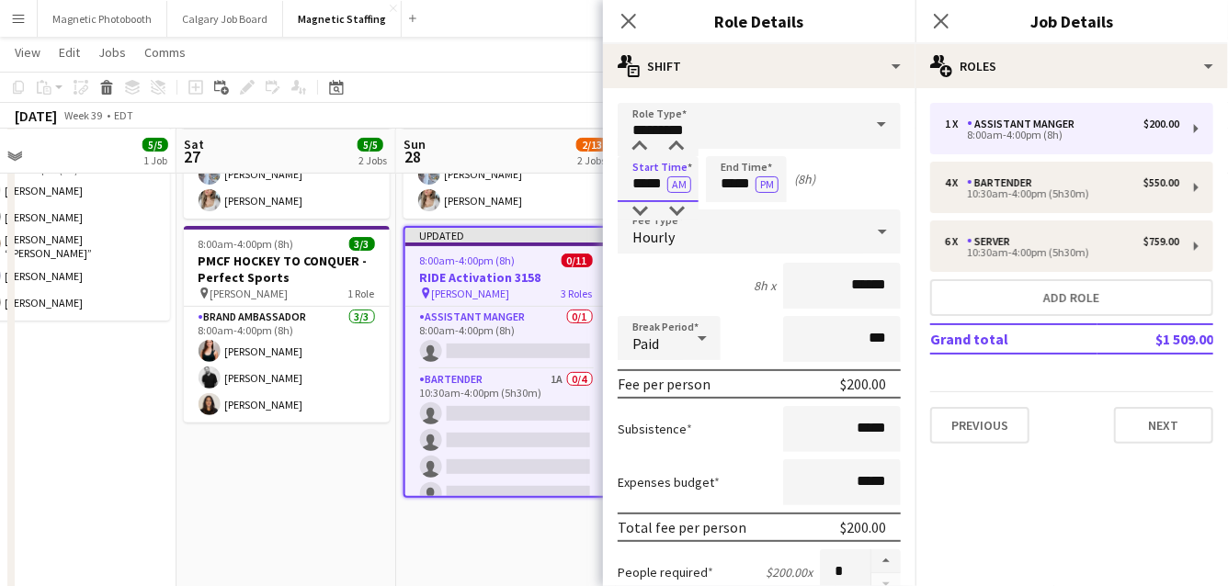
drag, startPoint x: 664, startPoint y: 187, endPoint x: 523, endPoint y: 165, distance: 143.1
click at [527, 171] on body "Menu Boards Boards Boards All jobs Status Workforce Workforce My Workforce Recr…" at bounding box center [614, 592] width 1228 height 1480
type input "*****"
click at [753, 183] on input "*****" at bounding box center [746, 179] width 81 height 46
type input "*****"
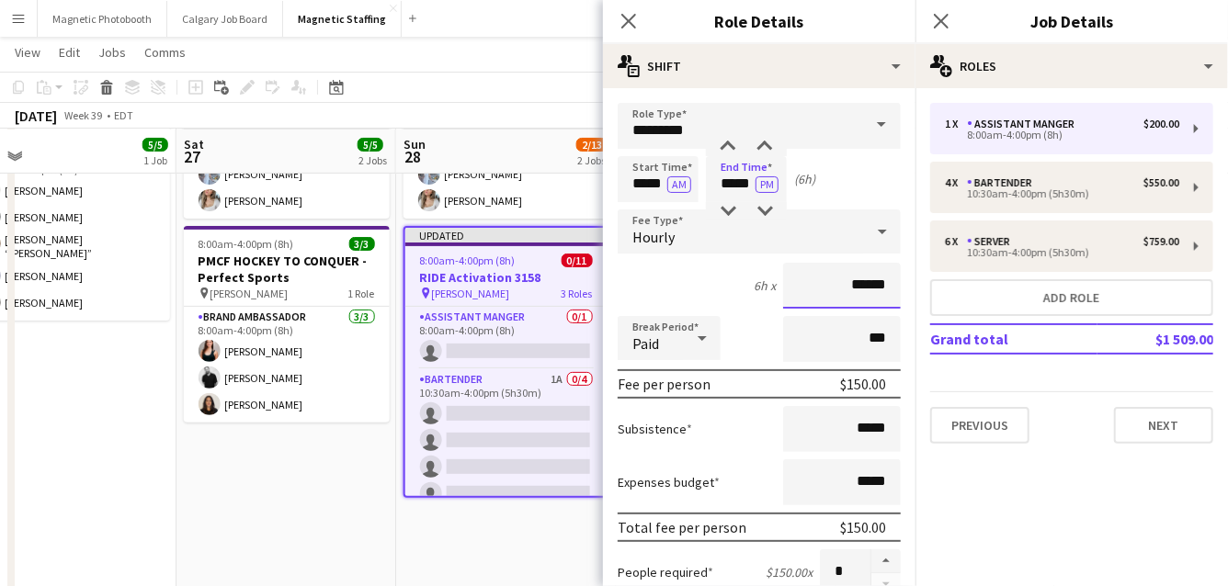
click at [866, 285] on input "******" at bounding box center [842, 286] width 118 height 46
type input "******"
drag, startPoint x: 849, startPoint y: 426, endPoint x: 939, endPoint y: 426, distance: 90.0
click at [939, 426] on body "Menu Boards Boards Boards All jobs Status Workforce Workforce My Workforce Recr…" at bounding box center [614, 592] width 1228 height 1480
drag, startPoint x: 890, startPoint y: 434, endPoint x: 793, endPoint y: 413, distance: 99.7
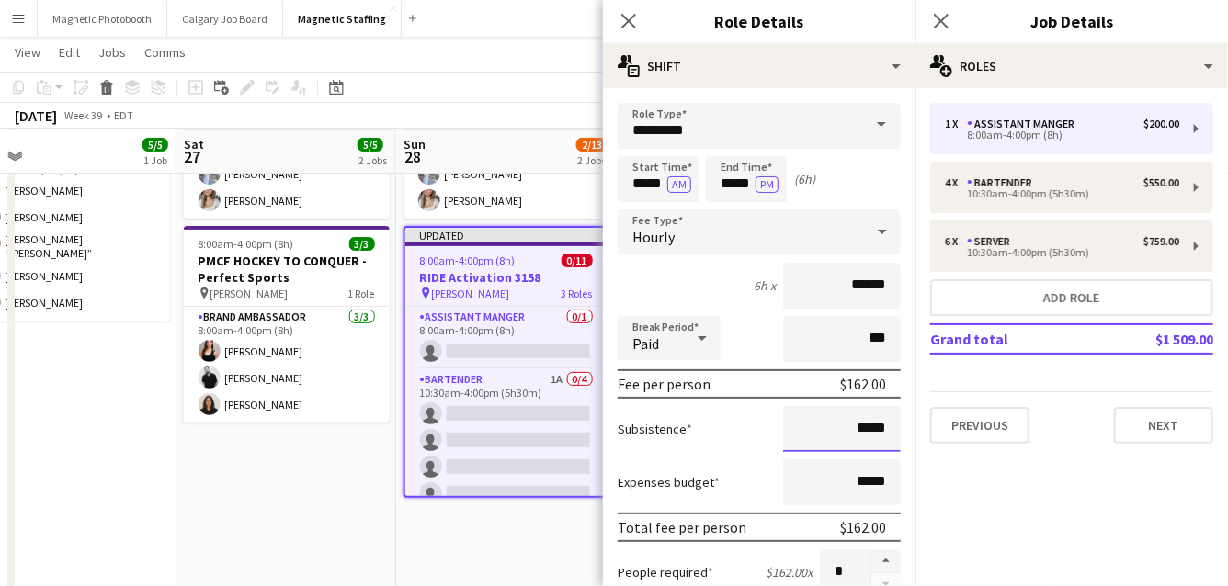
click at [793, 424] on input "*****" at bounding box center [842, 429] width 118 height 46
type input "**"
type input "*****"
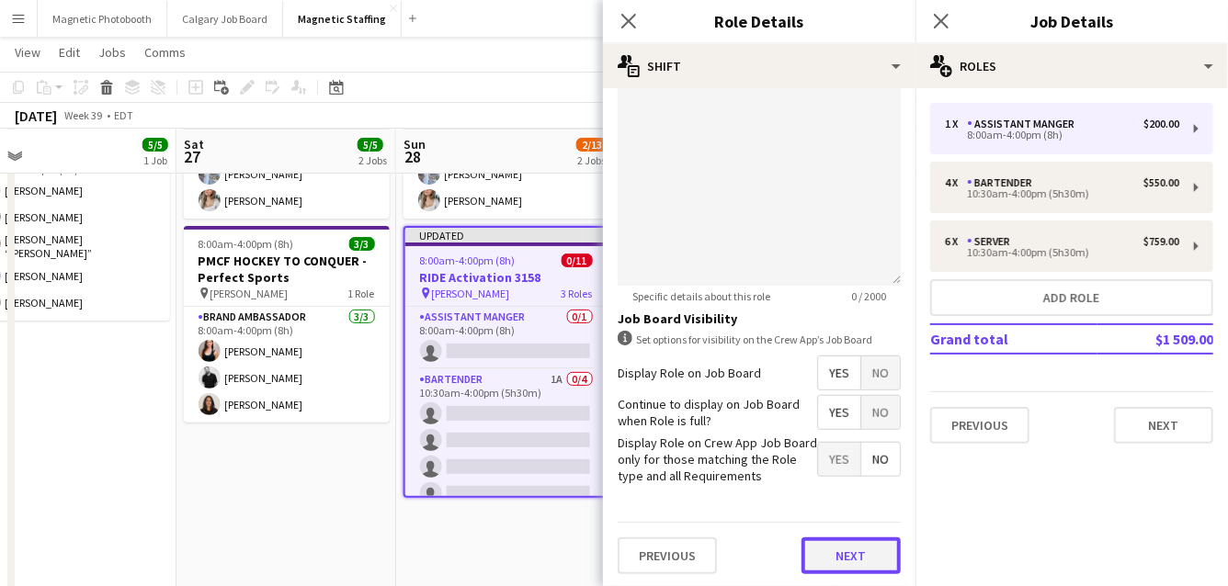
click at [856, 549] on button "Next" at bounding box center [850, 556] width 99 height 37
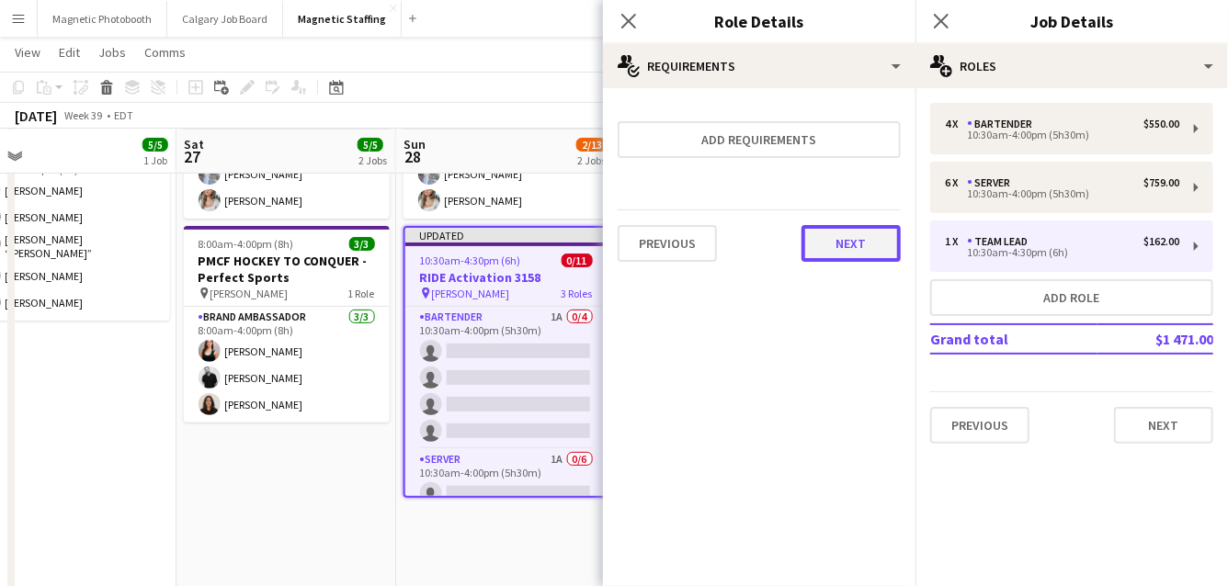
click at [877, 249] on button "Next" at bounding box center [850, 243] width 99 height 37
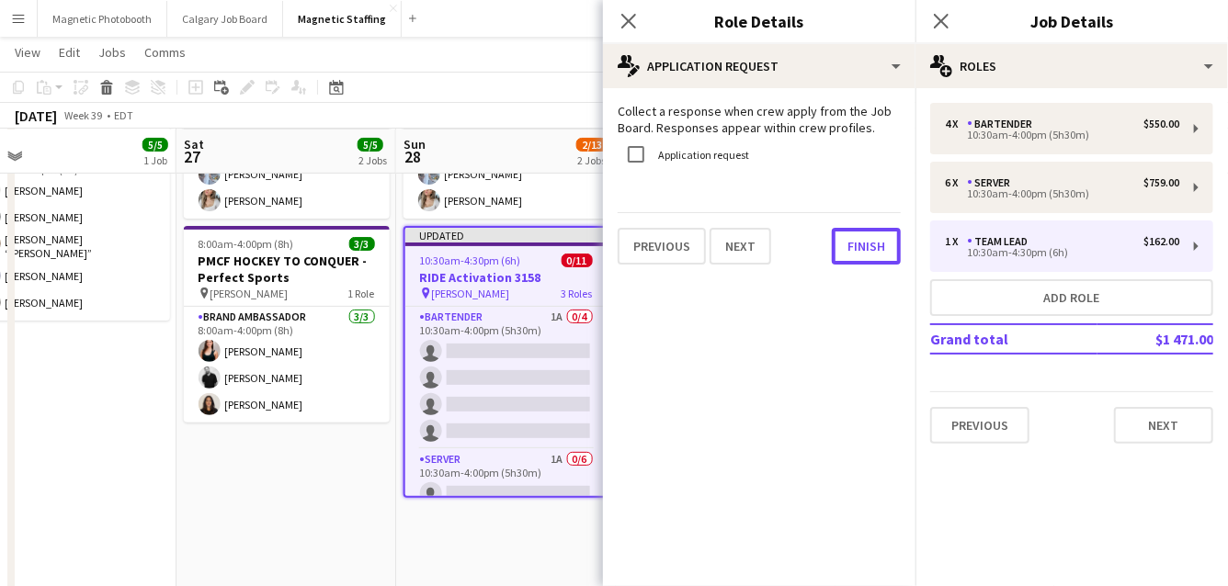
click at [877, 249] on button "Finish" at bounding box center [866, 246] width 69 height 37
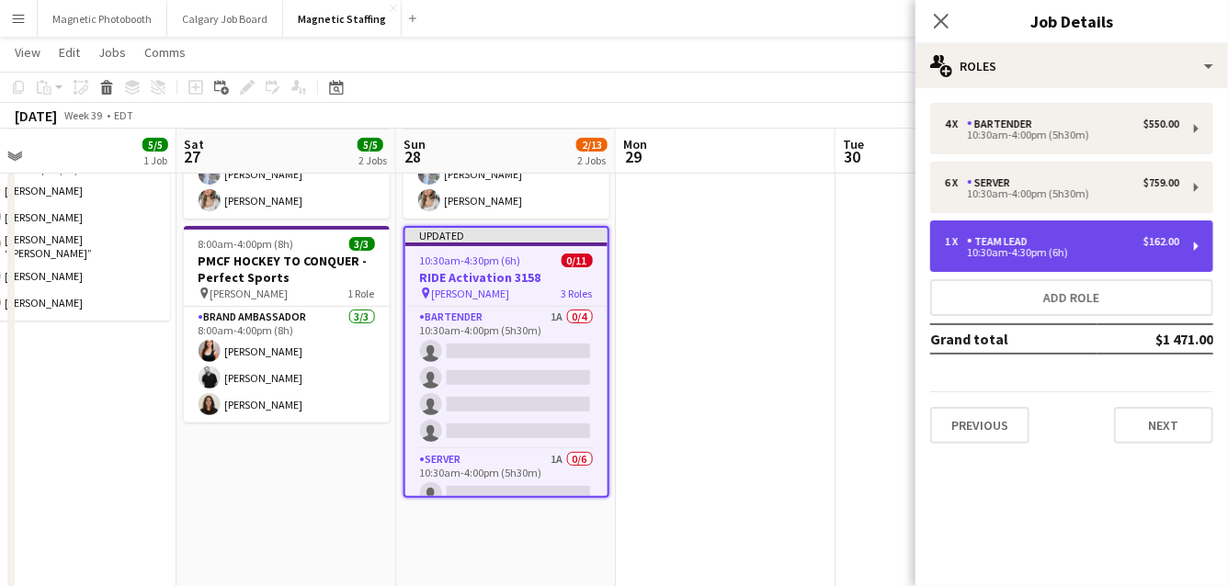
click at [1004, 245] on div "Team Lead" at bounding box center [1001, 241] width 68 height 13
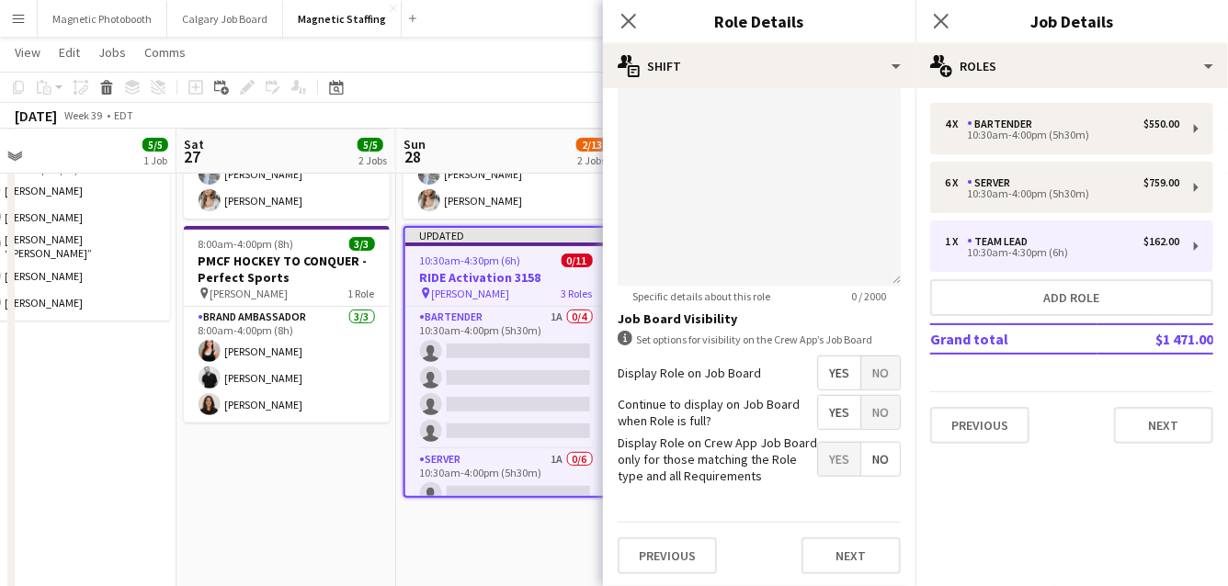
click at [884, 368] on span "No" at bounding box center [880, 372] width 39 height 33
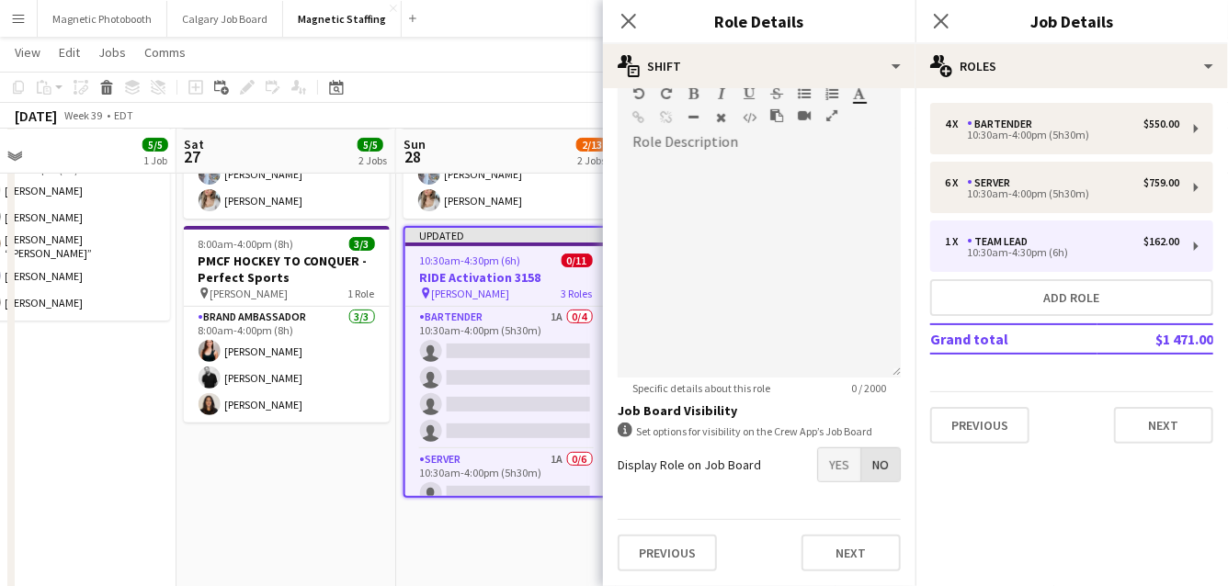
scroll to position [561, 0]
click at [849, 558] on button "Next" at bounding box center [850, 556] width 99 height 37
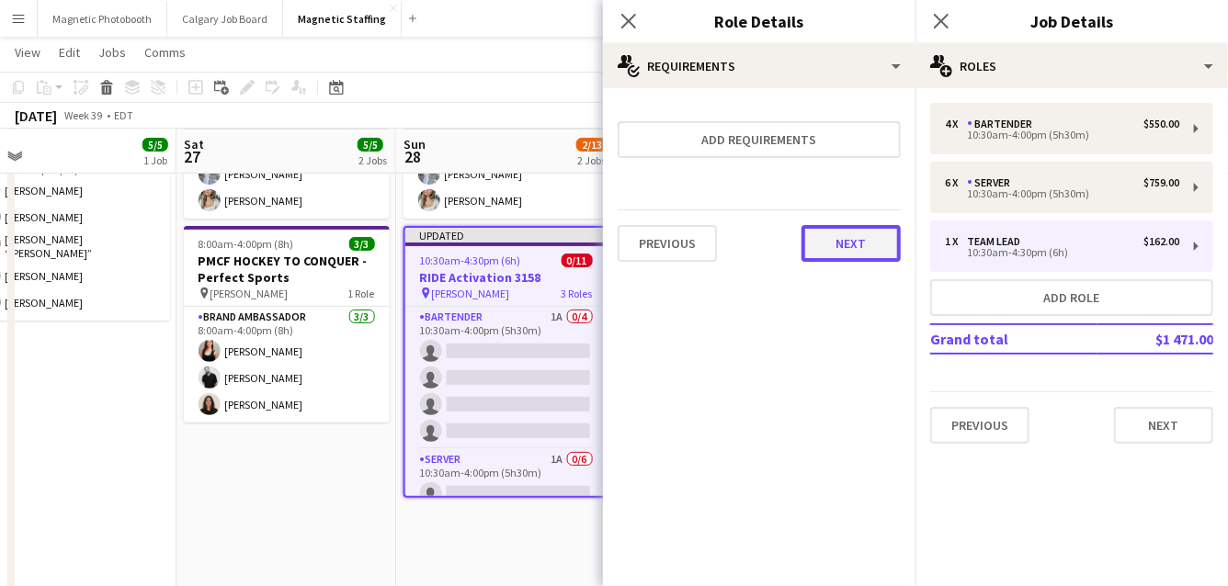
click at [881, 239] on button "Next" at bounding box center [850, 243] width 99 height 37
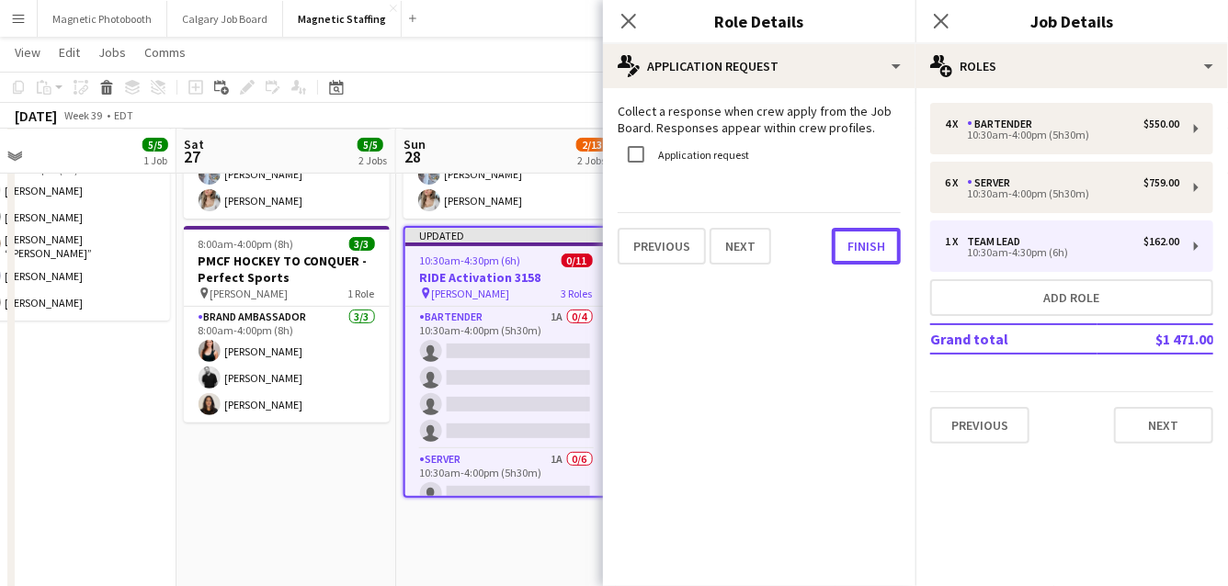
click at [881, 239] on button "Finish" at bounding box center [866, 246] width 69 height 37
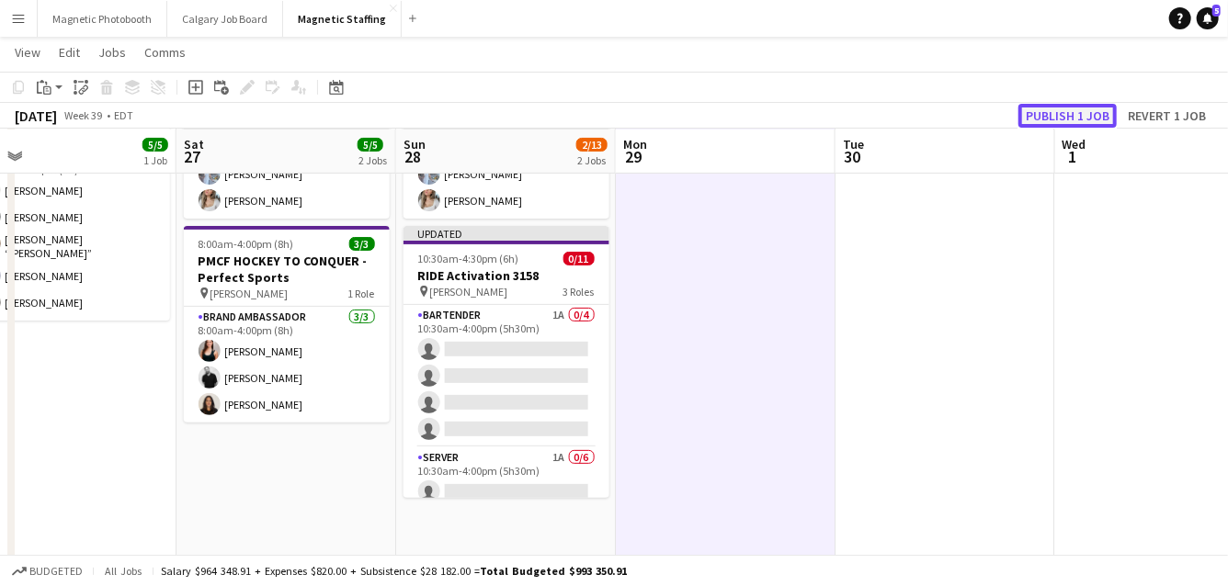
click at [1090, 119] on button "Publish 1 job" at bounding box center [1067, 116] width 98 height 24
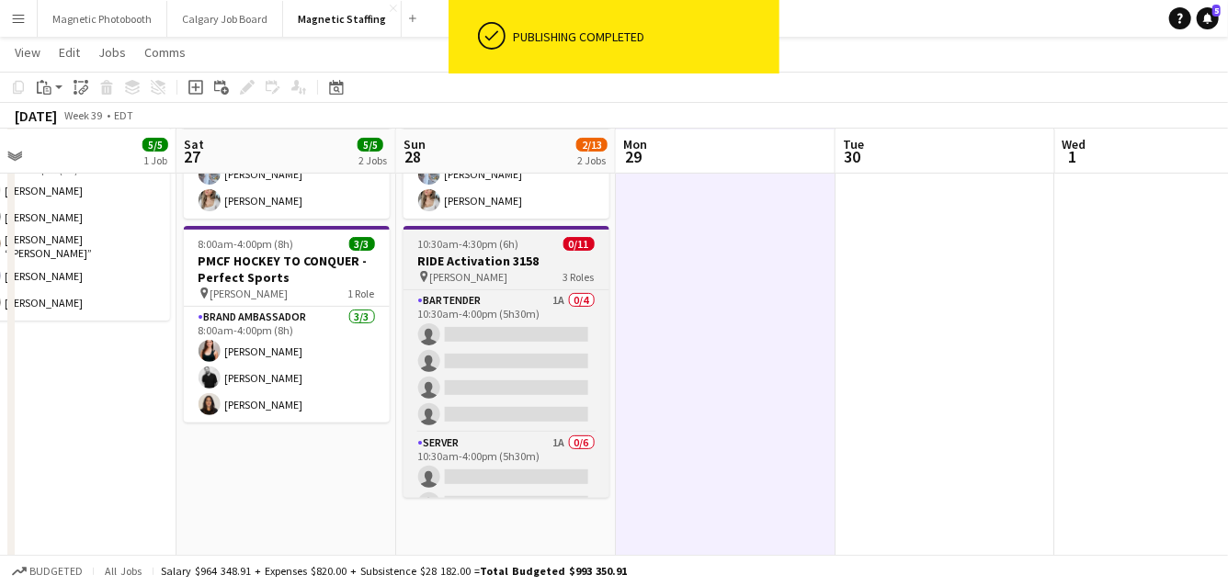
click at [470, 254] on h3 "RIDE Activation 3158" at bounding box center [506, 261] width 206 height 17
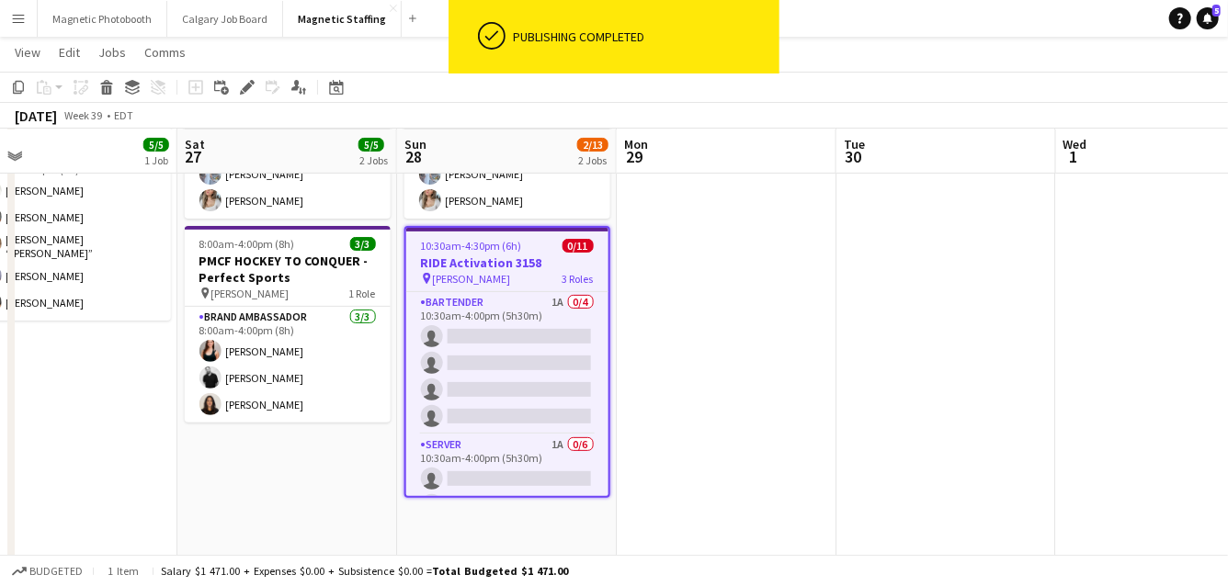
click at [447, 250] on span "10:30am-4:30pm (6h)" at bounding box center [471, 246] width 101 height 14
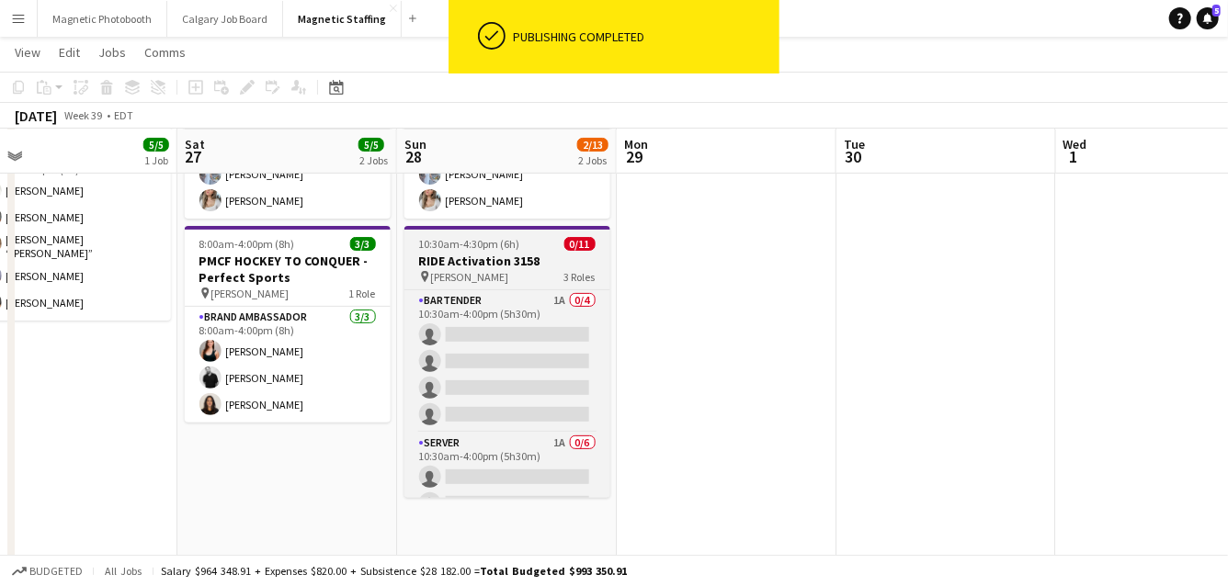
click at [447, 250] on app-job-card "10:30am-4:30pm (6h) 0/11 RIDE Activation 3158 pin [PERSON_NAME] 3 Roles Bartend…" at bounding box center [507, 362] width 206 height 272
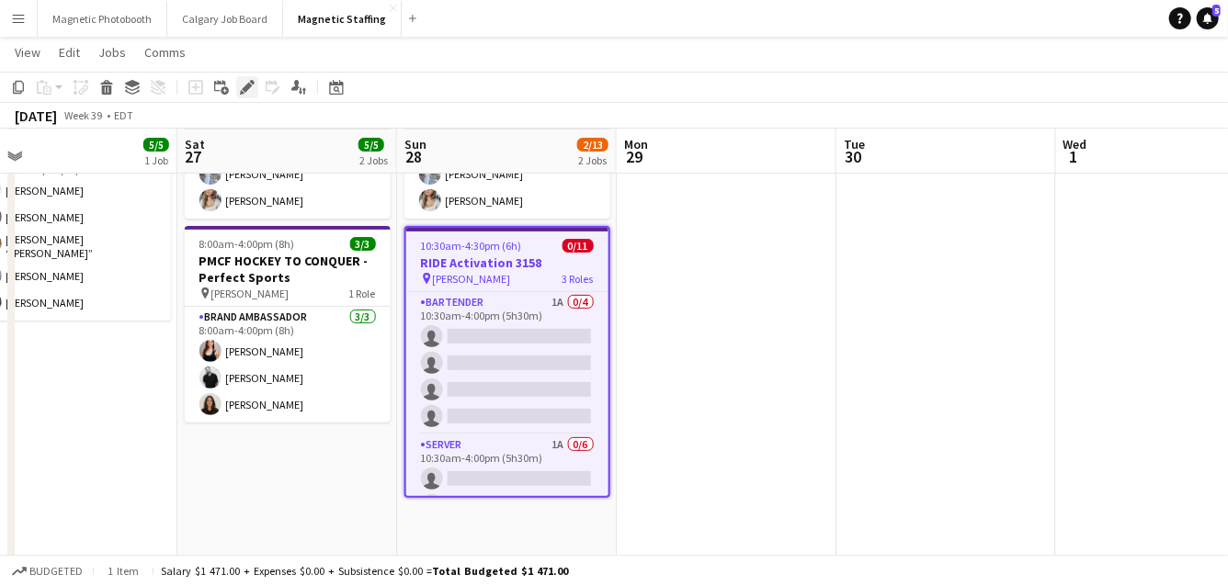
click at [243, 80] on icon "Edit" at bounding box center [247, 87] width 15 height 15
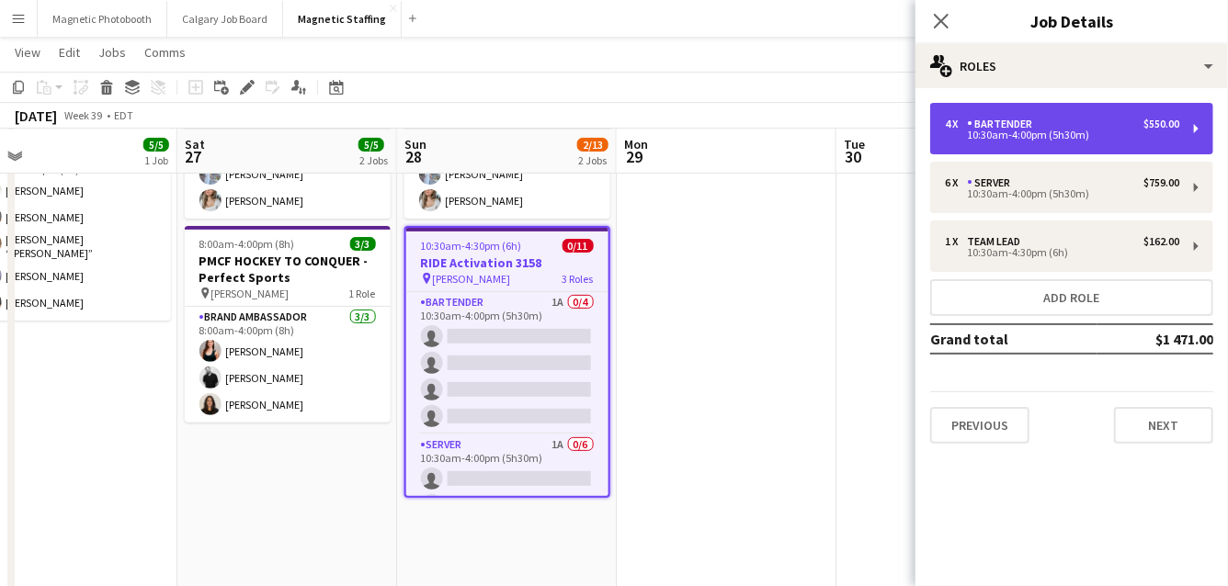
click at [1084, 121] on div "4 x Bartender $550.00" at bounding box center [1062, 124] width 234 height 13
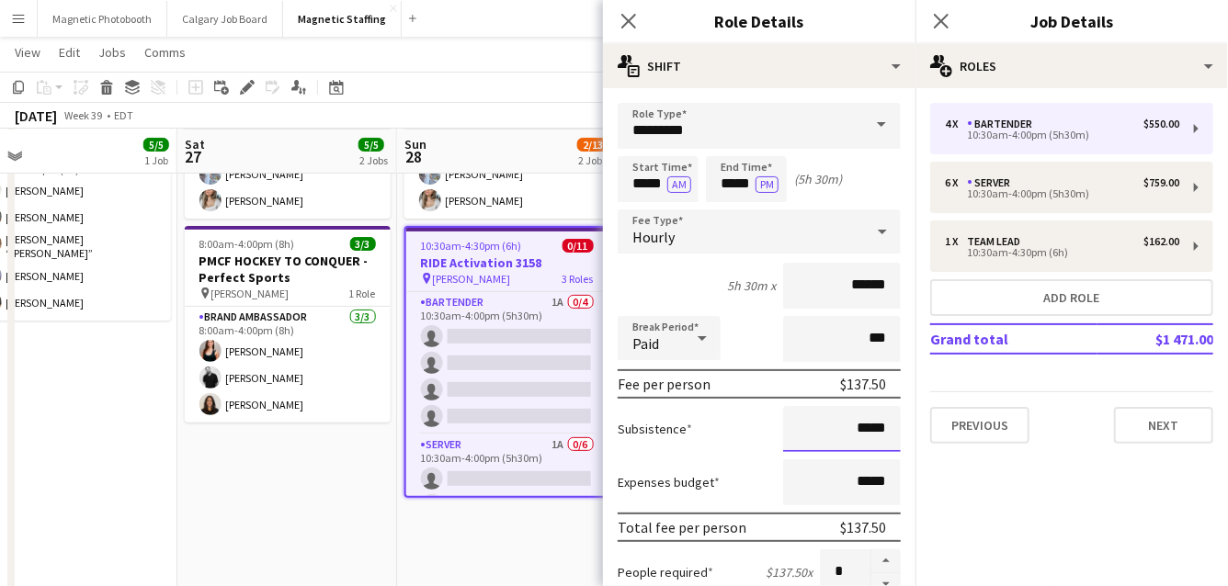
drag, startPoint x: 888, startPoint y: 429, endPoint x: 729, endPoint y: 429, distance: 159.0
click at [731, 429] on div "Subsistence *****" at bounding box center [758, 429] width 283 height 46
type input "******"
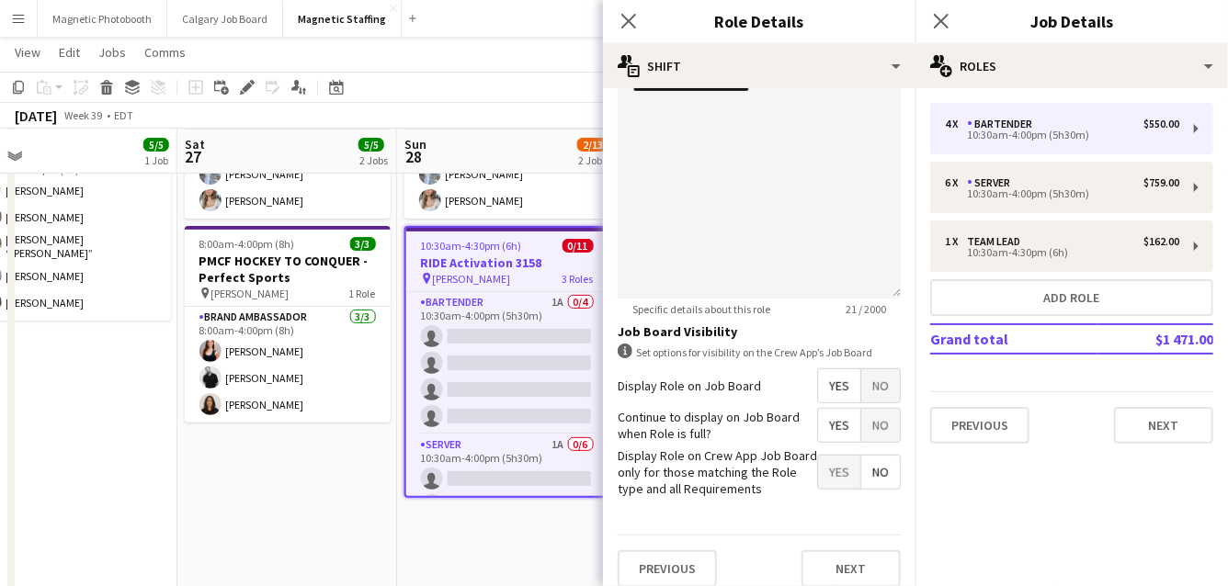
scroll to position [656, 0]
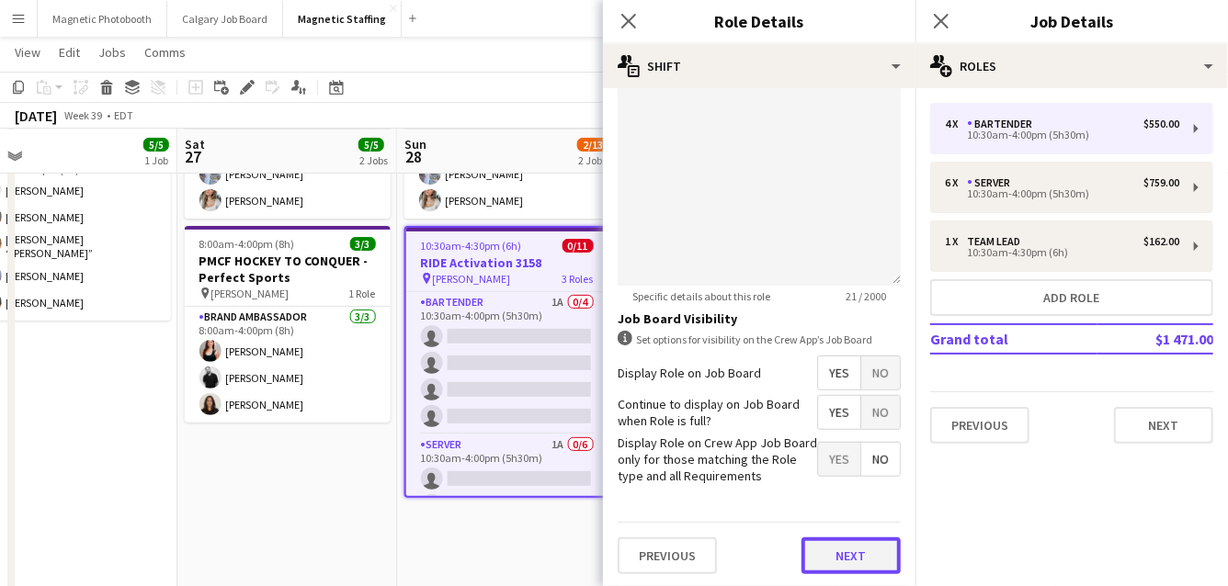
click at [851, 553] on button "Next" at bounding box center [850, 556] width 99 height 37
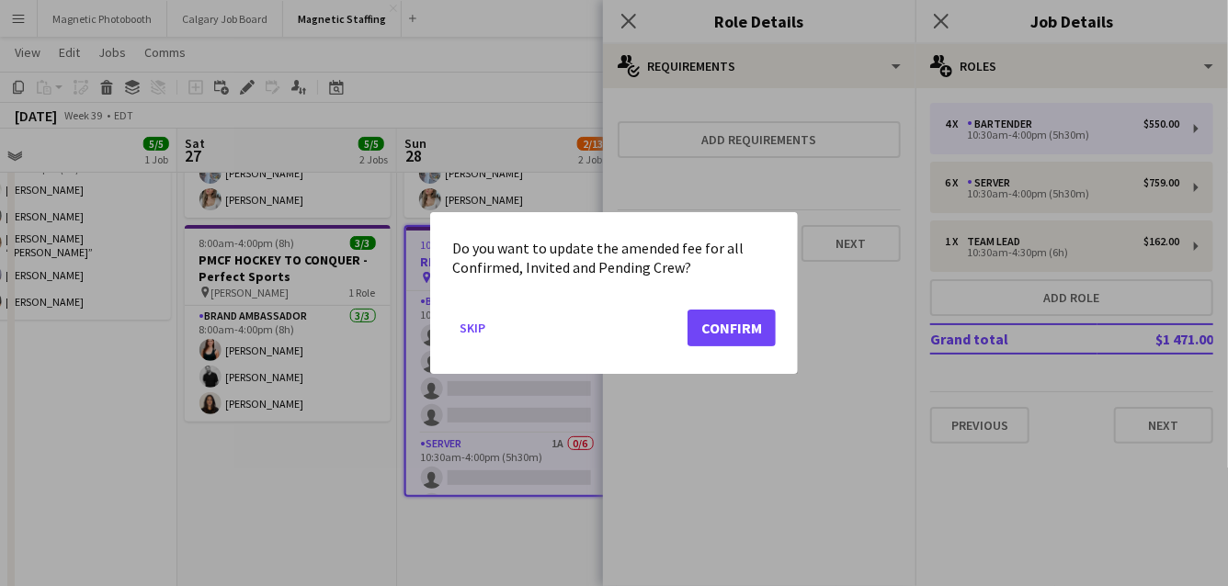
scroll to position [0, 0]
click at [738, 327] on button "Confirm" at bounding box center [731, 328] width 88 height 37
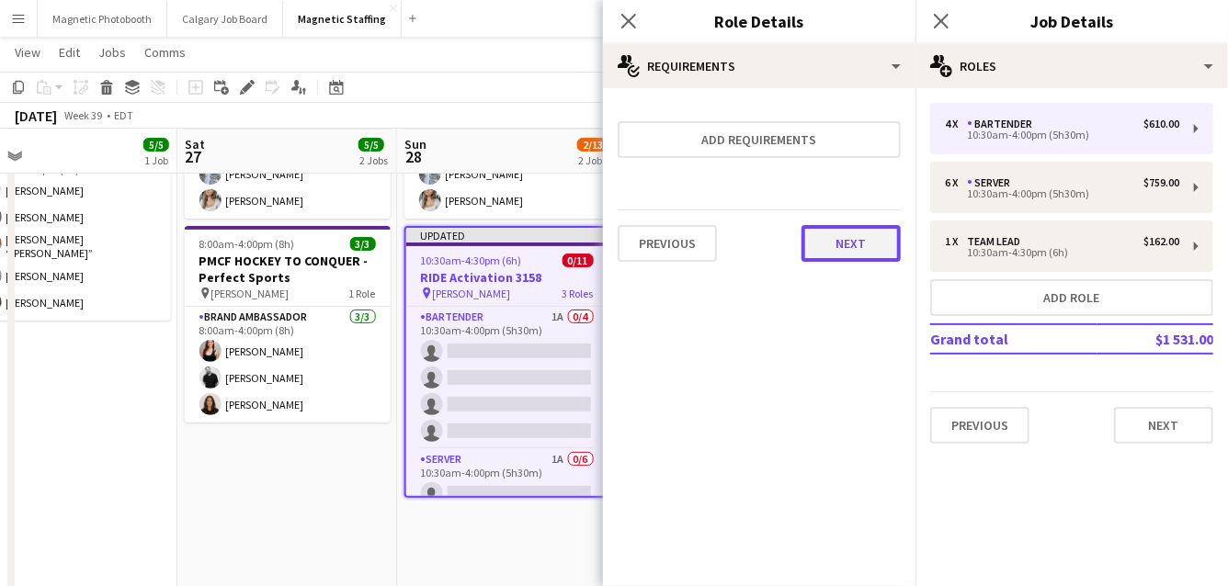
click at [858, 232] on button "Next" at bounding box center [850, 243] width 99 height 37
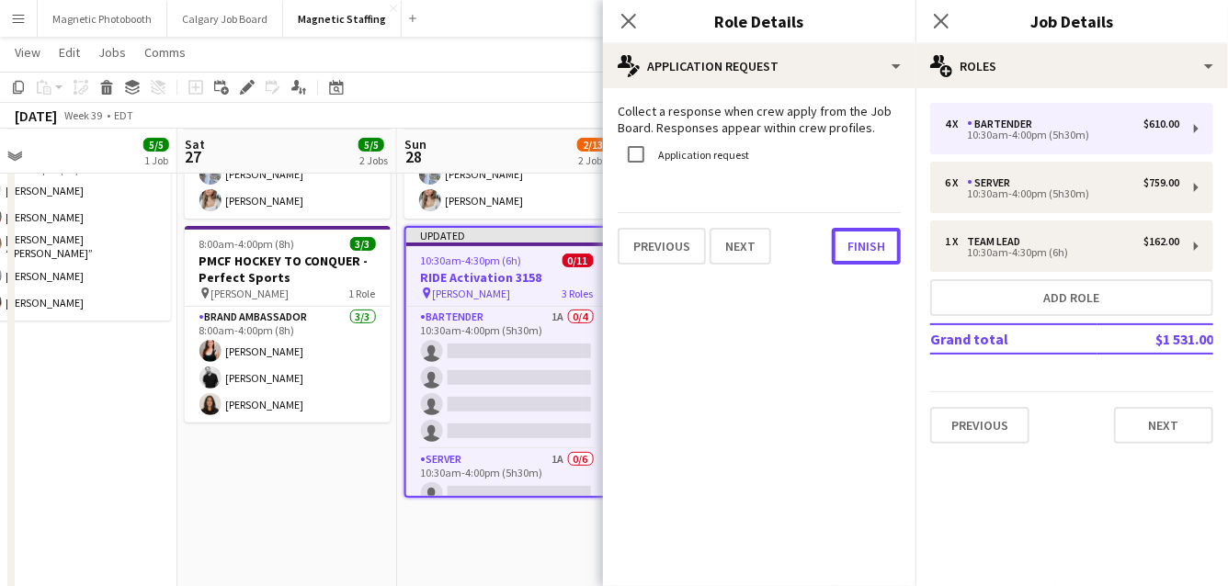
click at [858, 232] on button "Finish" at bounding box center [866, 246] width 69 height 37
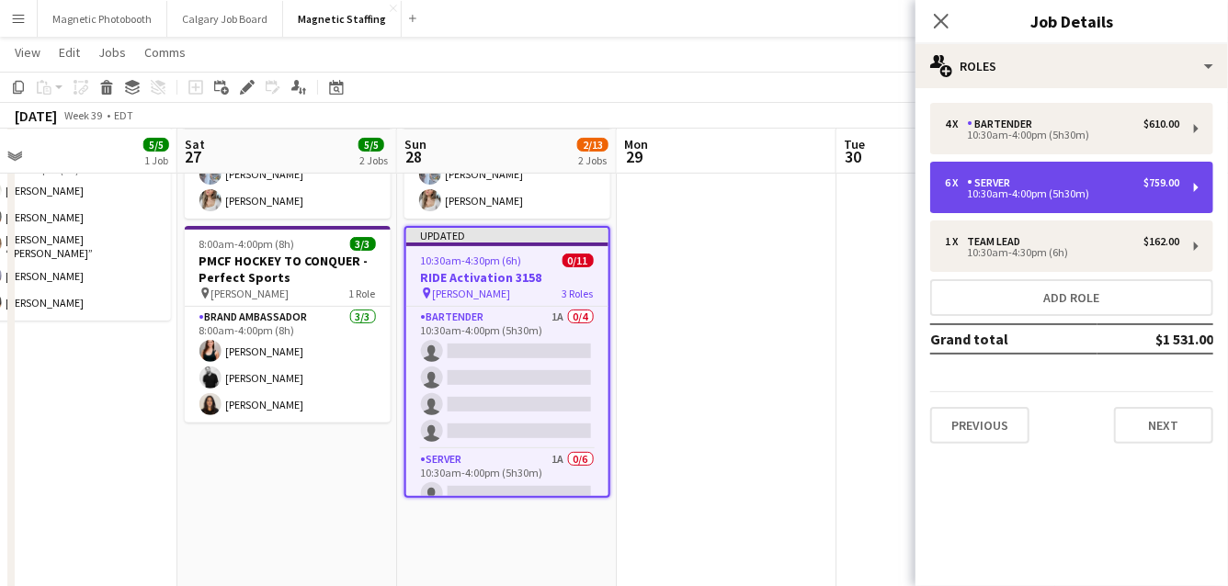
click at [999, 188] on div "Server" at bounding box center [992, 182] width 51 height 13
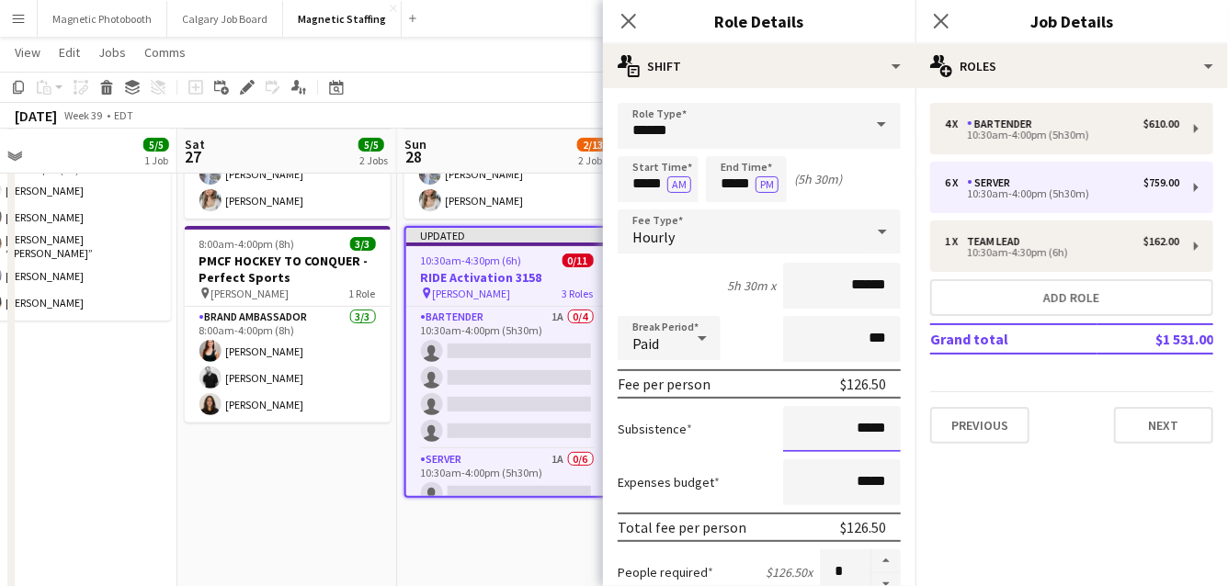
drag, startPoint x: 890, startPoint y: 428, endPoint x: 608, endPoint y: 416, distance: 282.3
click at [623, 424] on div "Subsistence *****" at bounding box center [758, 429] width 283 height 46
type input "******"
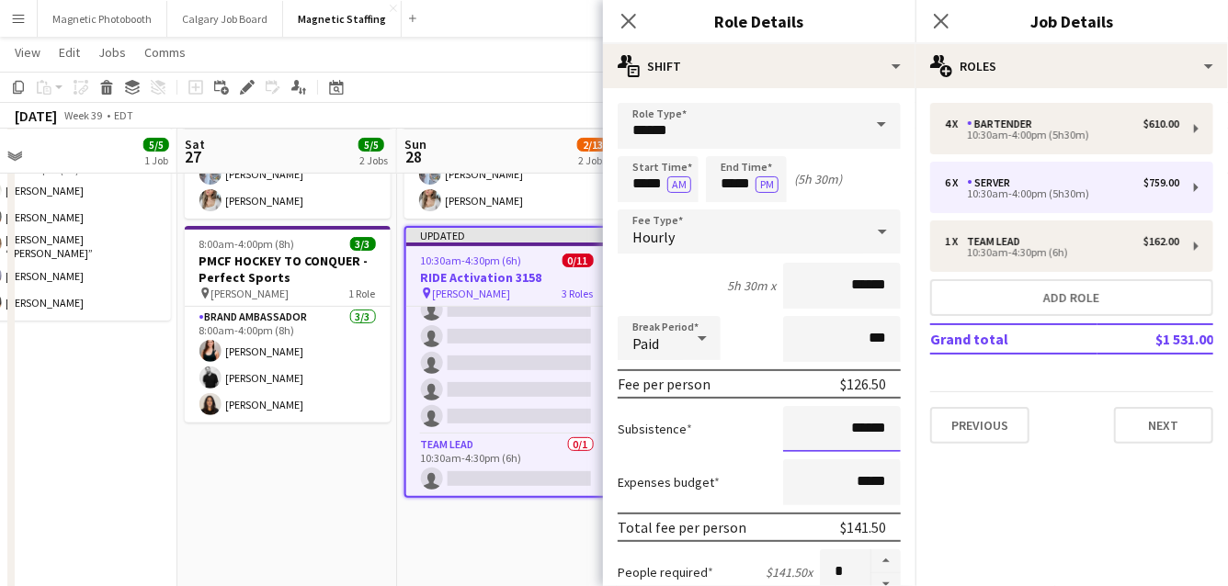
scroll to position [656, 0]
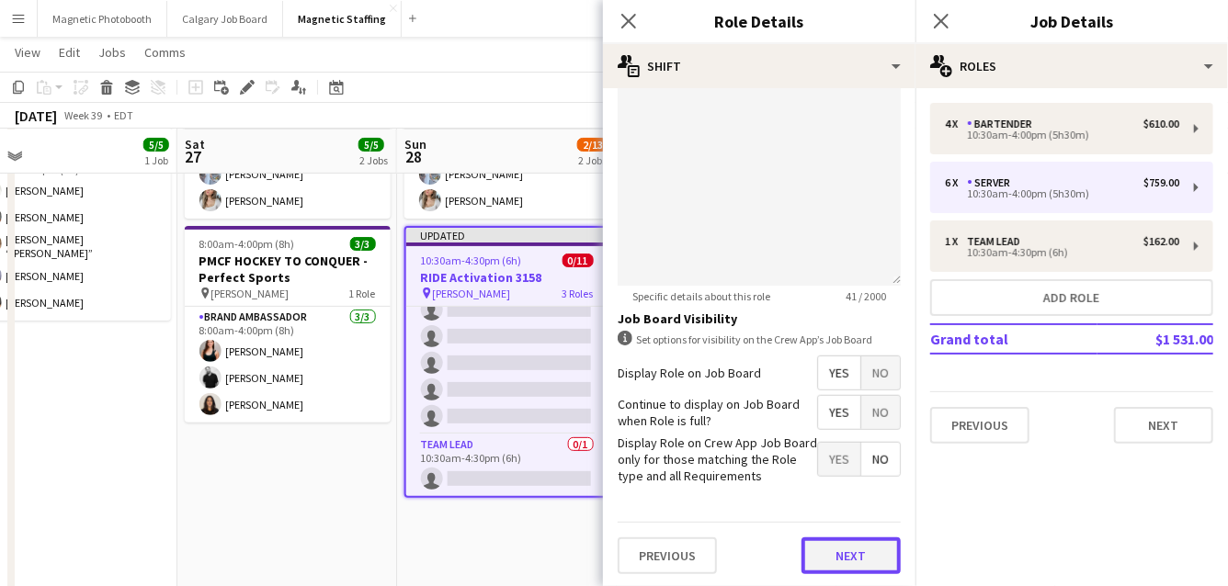
click at [882, 550] on button "Next" at bounding box center [850, 556] width 99 height 37
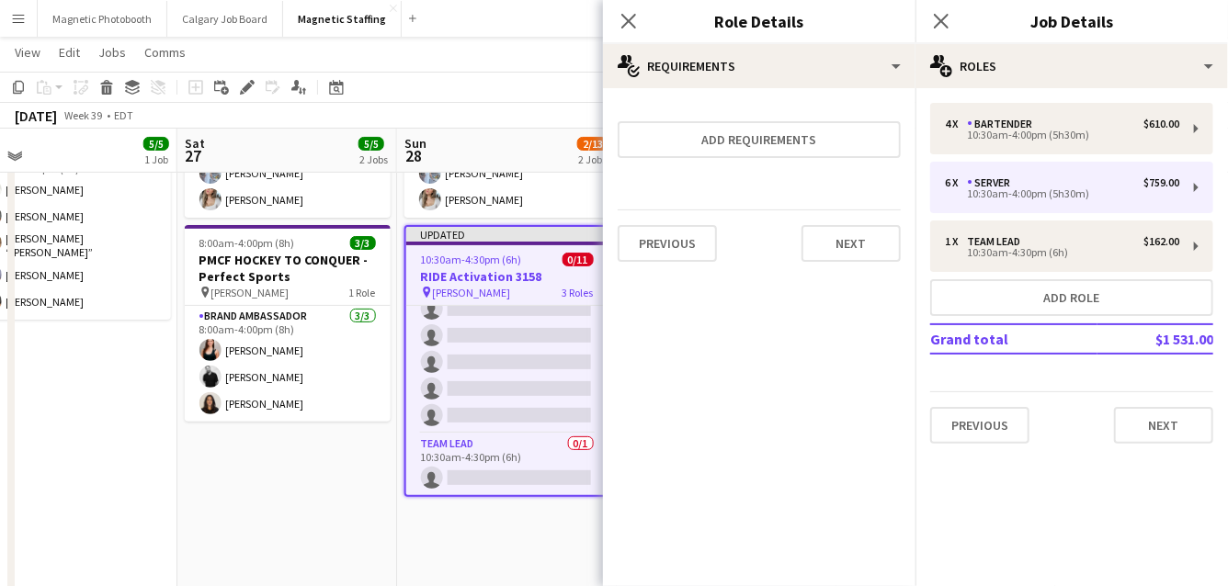
scroll to position [0, 0]
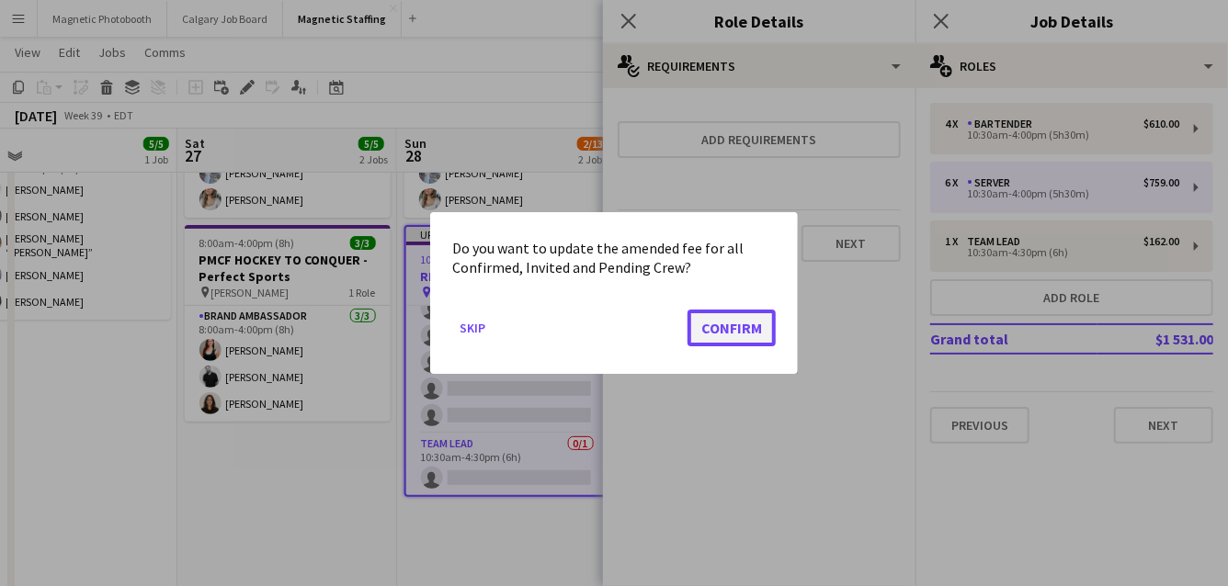
click at [749, 325] on button "Confirm" at bounding box center [731, 328] width 88 height 37
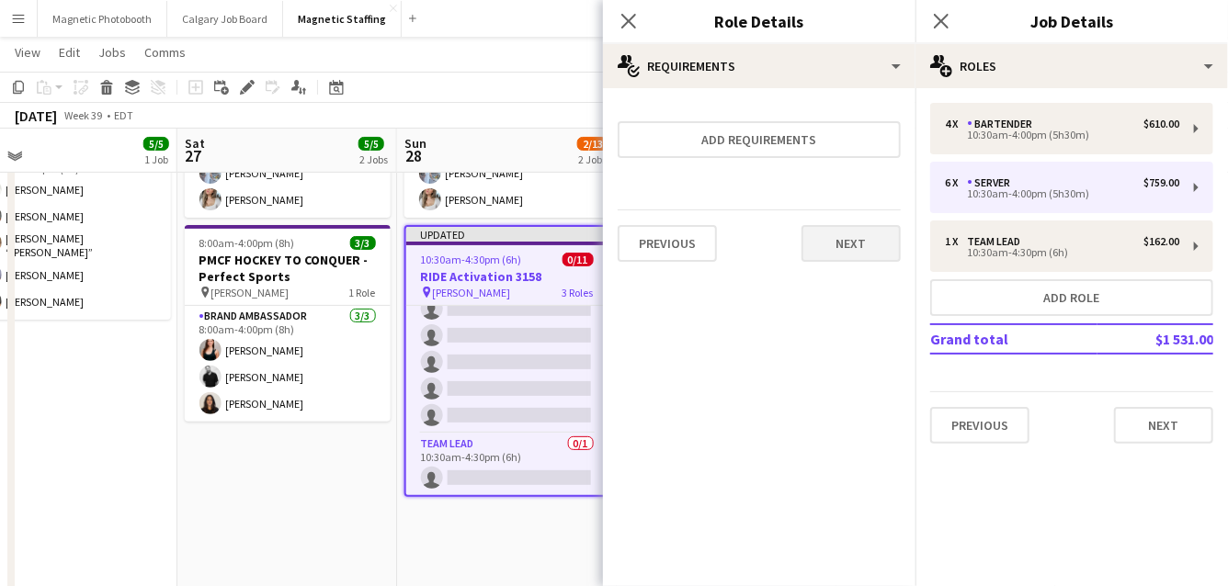
scroll to position [148, 0]
click at [863, 243] on button "Next" at bounding box center [850, 243] width 99 height 37
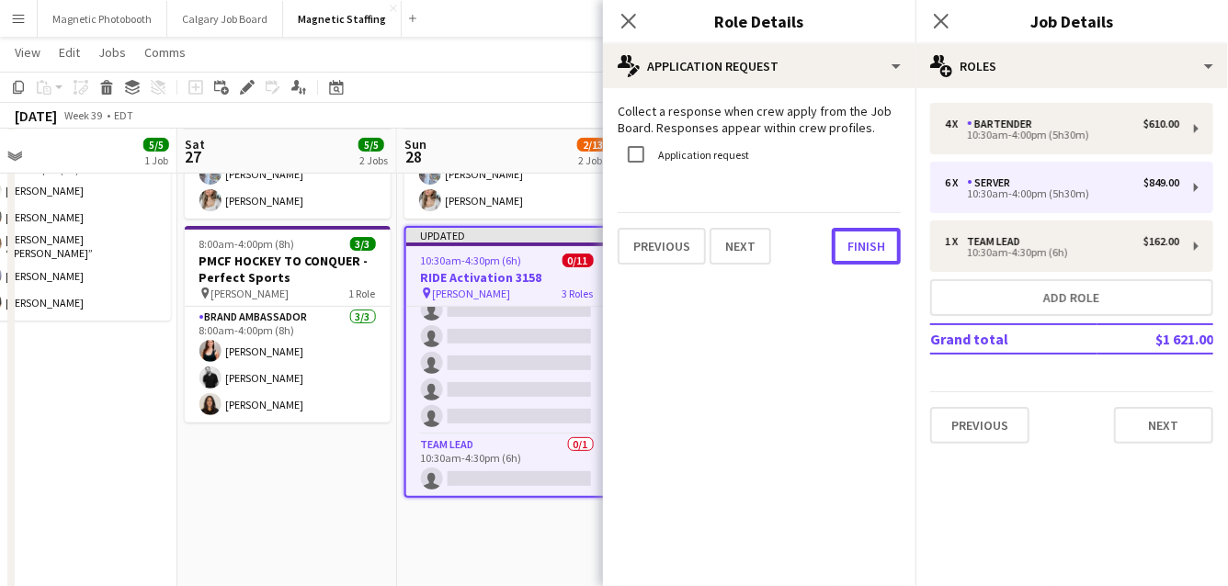
click at [863, 243] on button "Finish" at bounding box center [866, 246] width 69 height 37
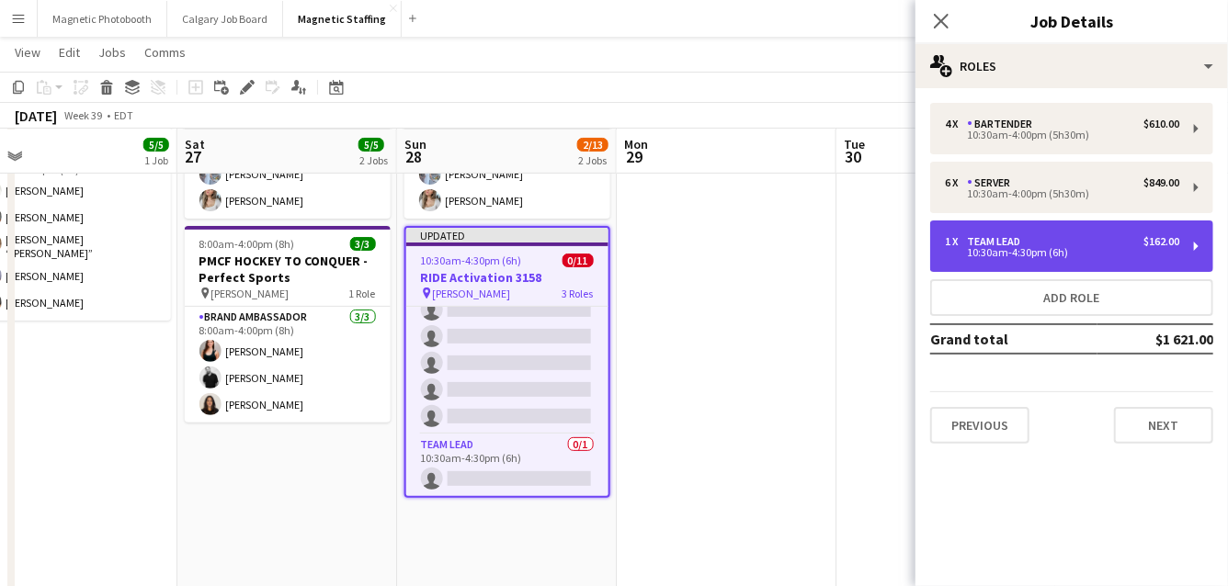
click at [993, 237] on div "Team Lead" at bounding box center [997, 241] width 61 height 13
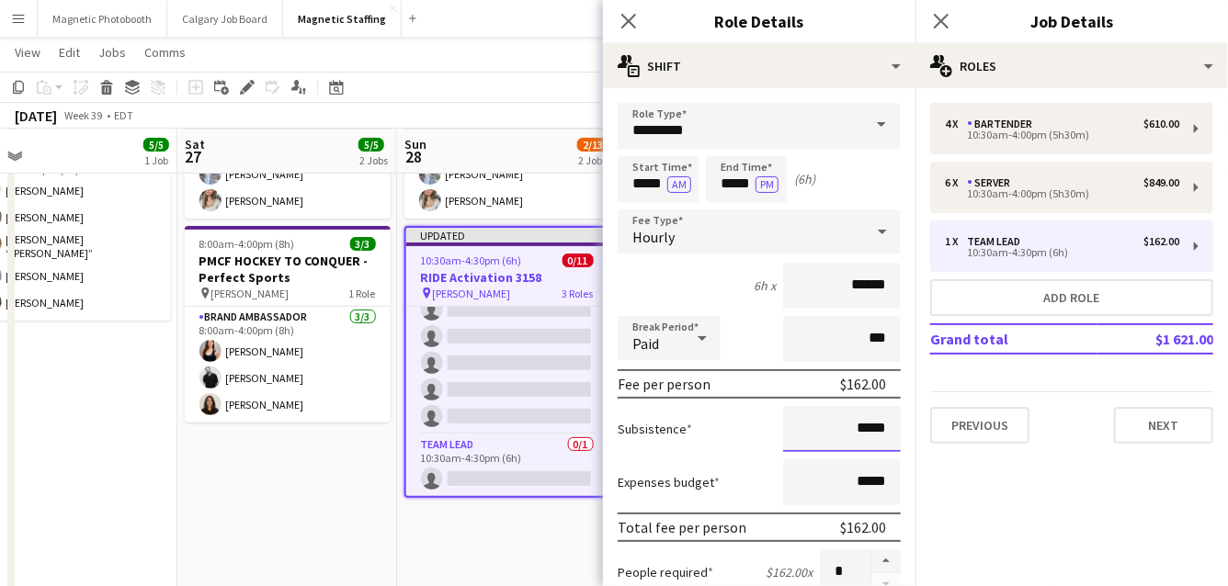
drag, startPoint x: 888, startPoint y: 428, endPoint x: 723, endPoint y: 425, distance: 164.5
click at [739, 428] on div "Subsistence *****" at bounding box center [758, 429] width 283 height 46
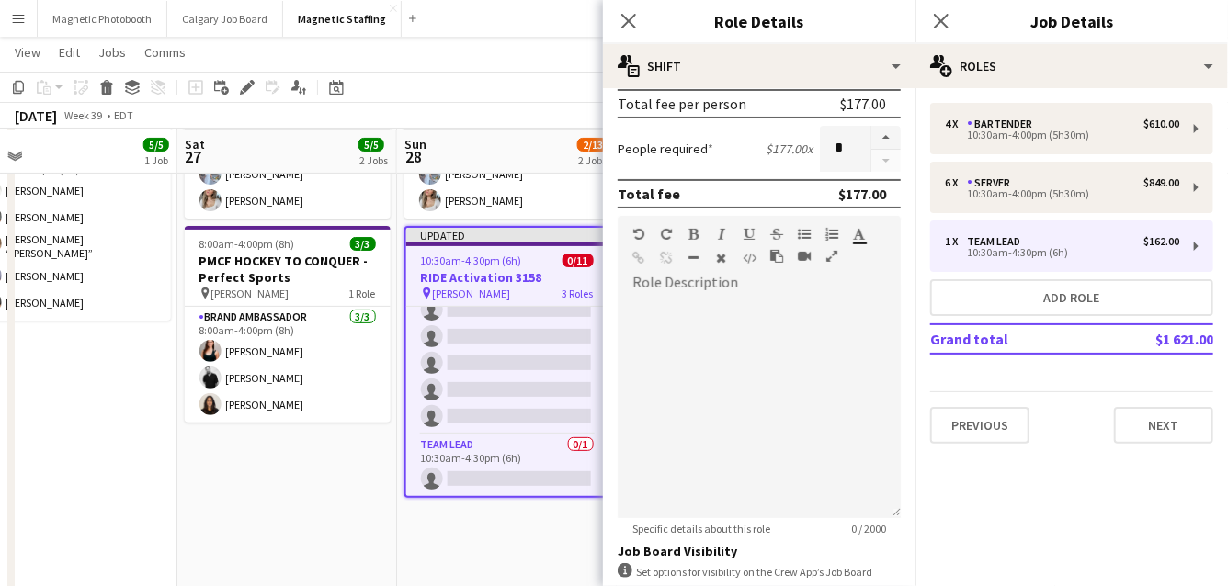
scroll to position [561, 0]
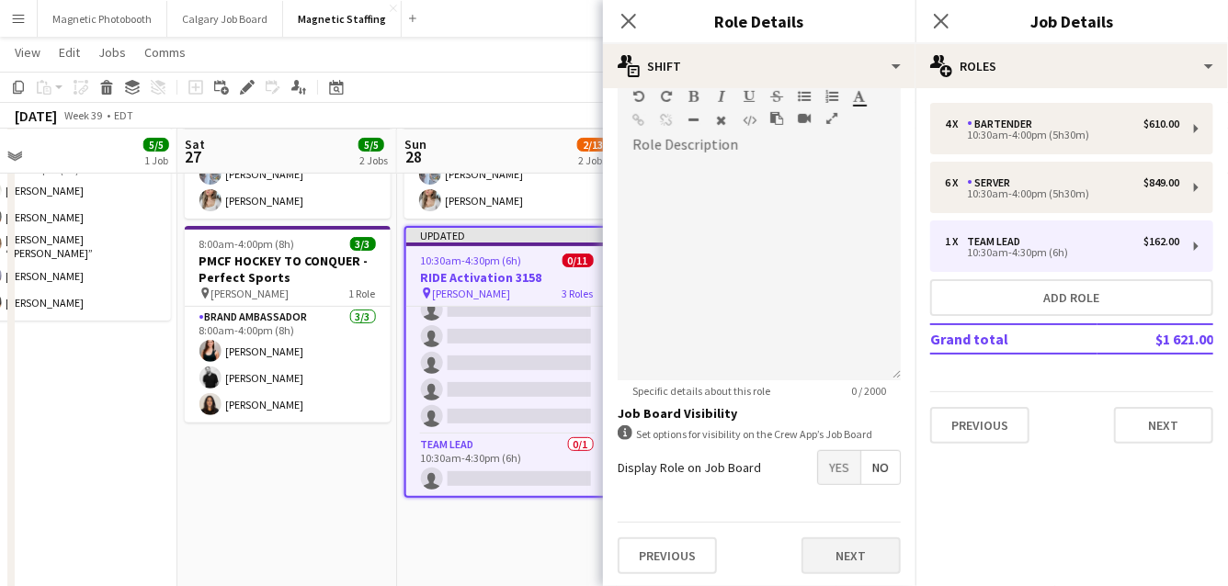
type input "******"
click at [861, 560] on button "Next" at bounding box center [850, 556] width 99 height 37
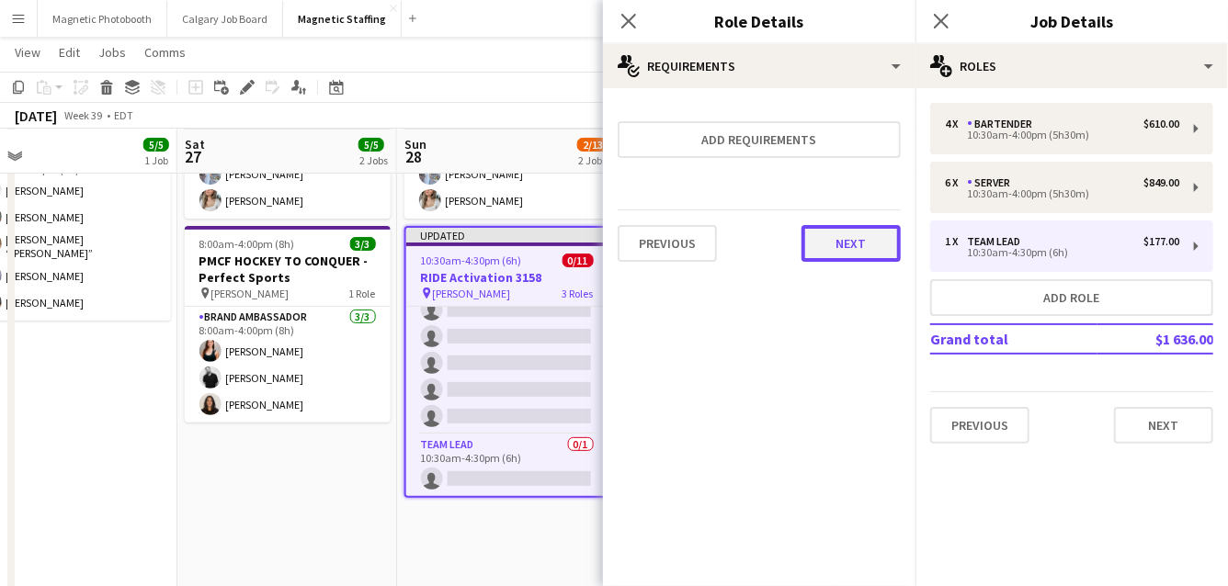
click at [855, 246] on button "Next" at bounding box center [850, 243] width 99 height 37
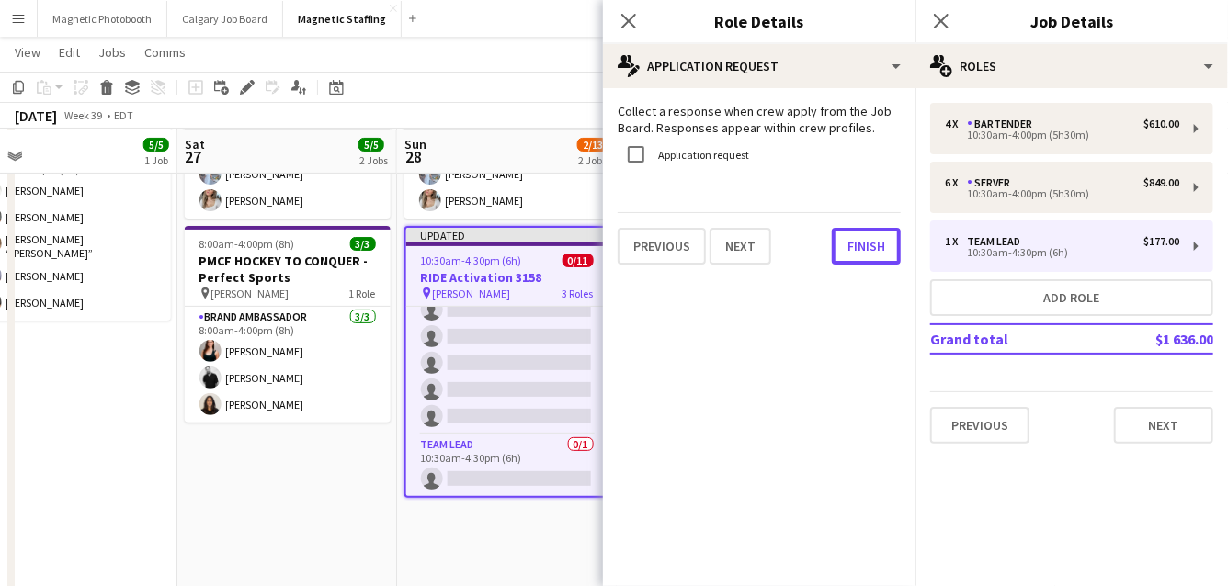
click at [855, 246] on button "Finish" at bounding box center [866, 246] width 69 height 37
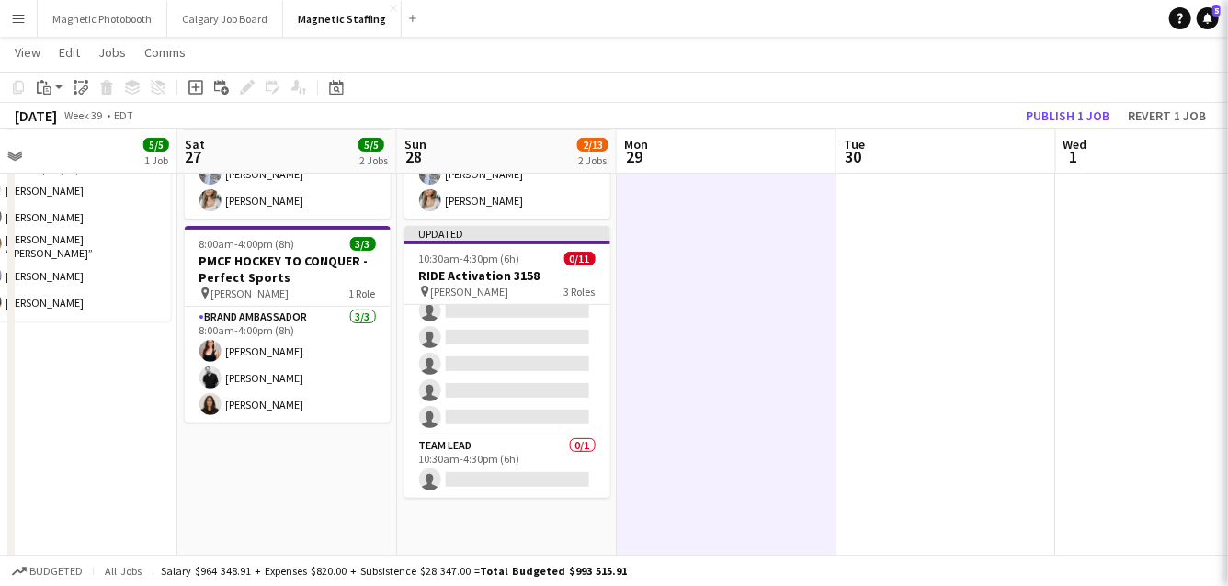
scroll to position [207, 0]
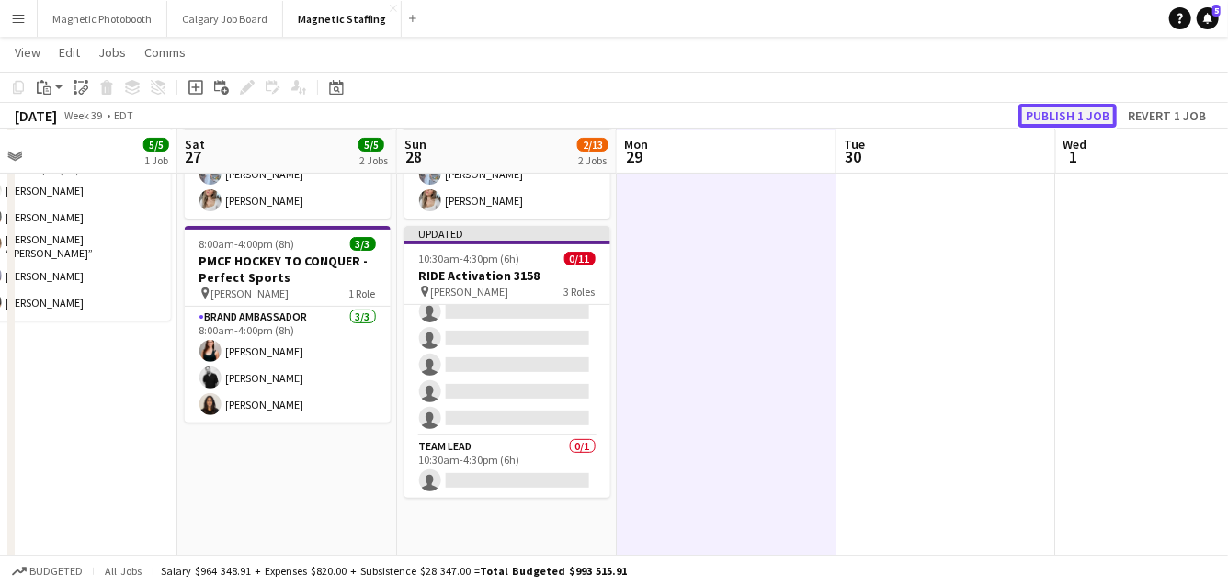
click at [1083, 114] on button "Publish 1 job" at bounding box center [1067, 116] width 98 height 24
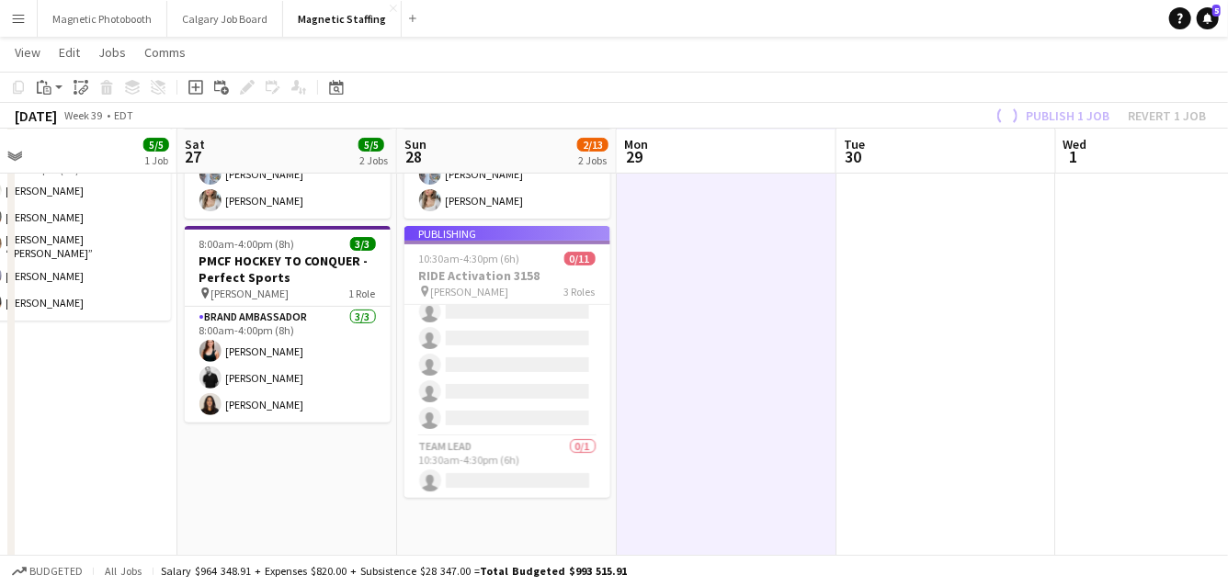
scroll to position [193, 0]
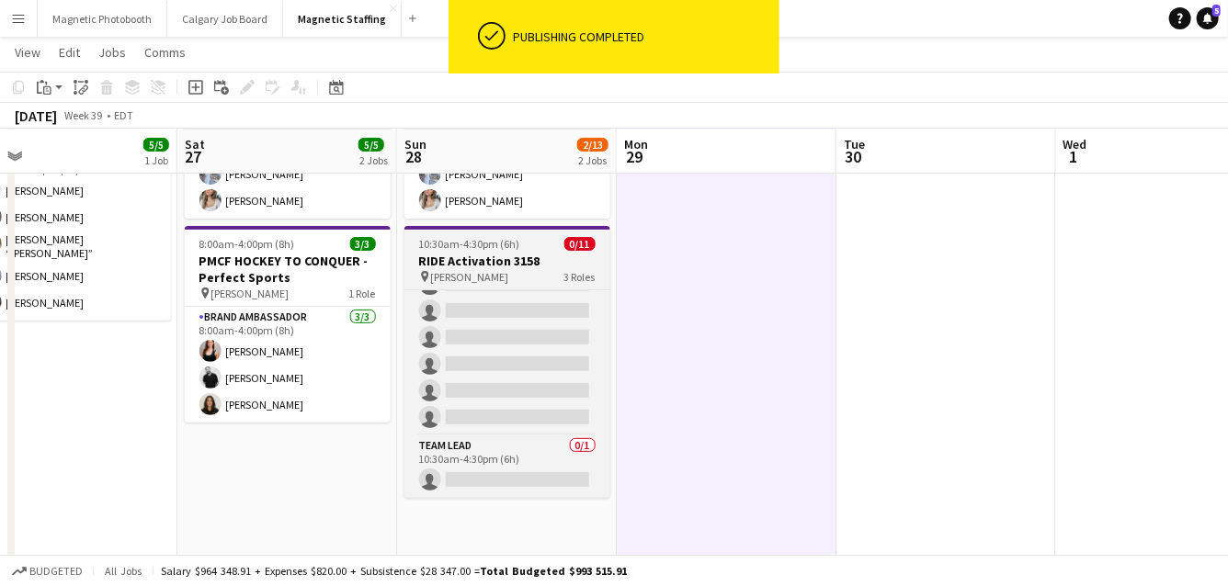
click at [497, 256] on h3 "RIDE Activation 3158" at bounding box center [507, 261] width 206 height 17
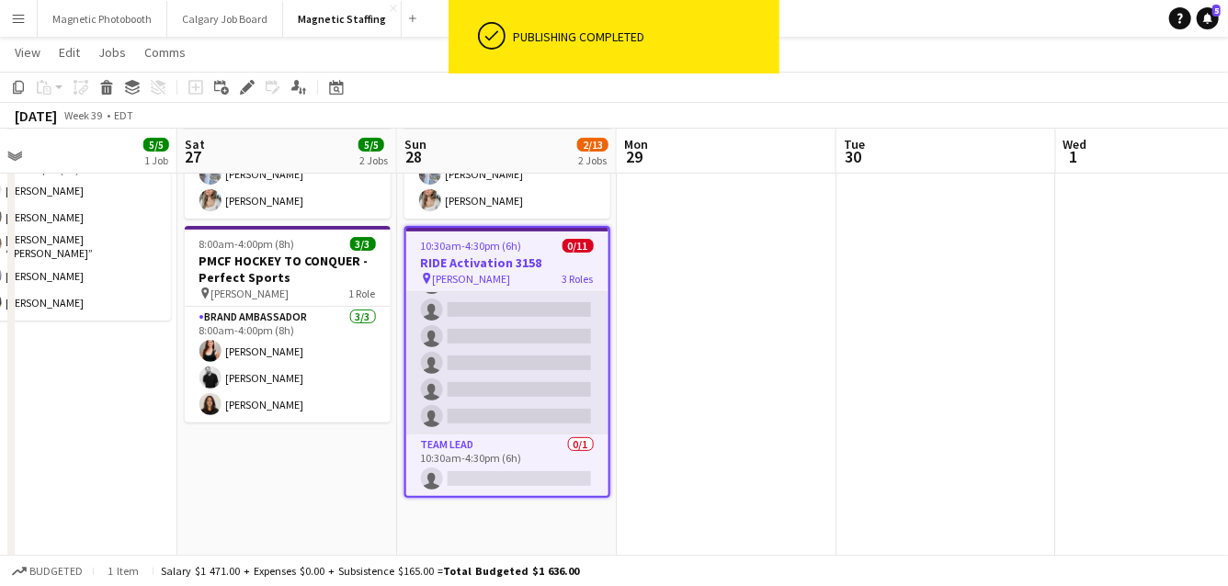
click at [534, 358] on app-card-role "Server 1A 0/6 10:30am-4:00pm (5h30m) single-neutral-actions single-neutral-acti…" at bounding box center [507, 337] width 202 height 196
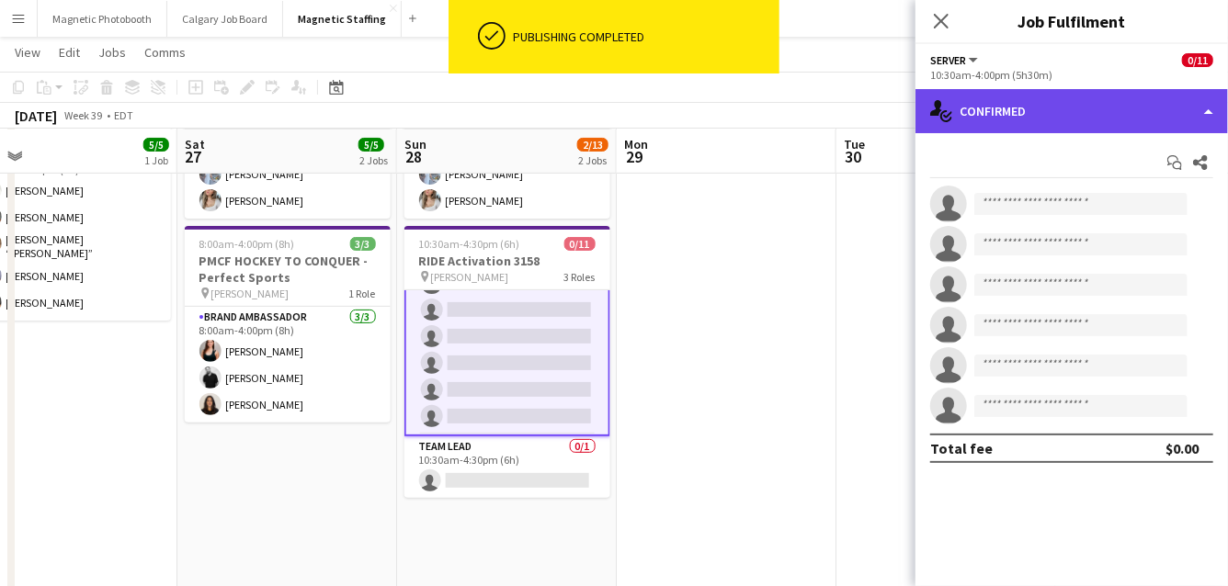
click at [1212, 116] on div "single-neutral-actions-check-2 Confirmed" at bounding box center [1071, 111] width 312 height 44
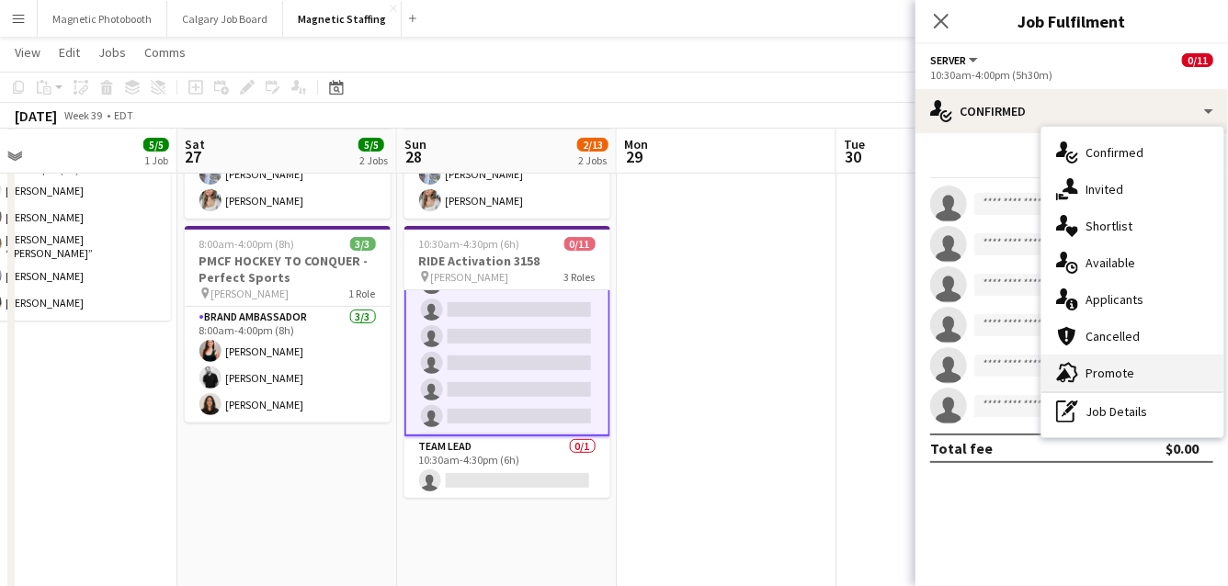
click at [1145, 370] on div "advertising-megaphone Promote" at bounding box center [1132, 373] width 182 height 37
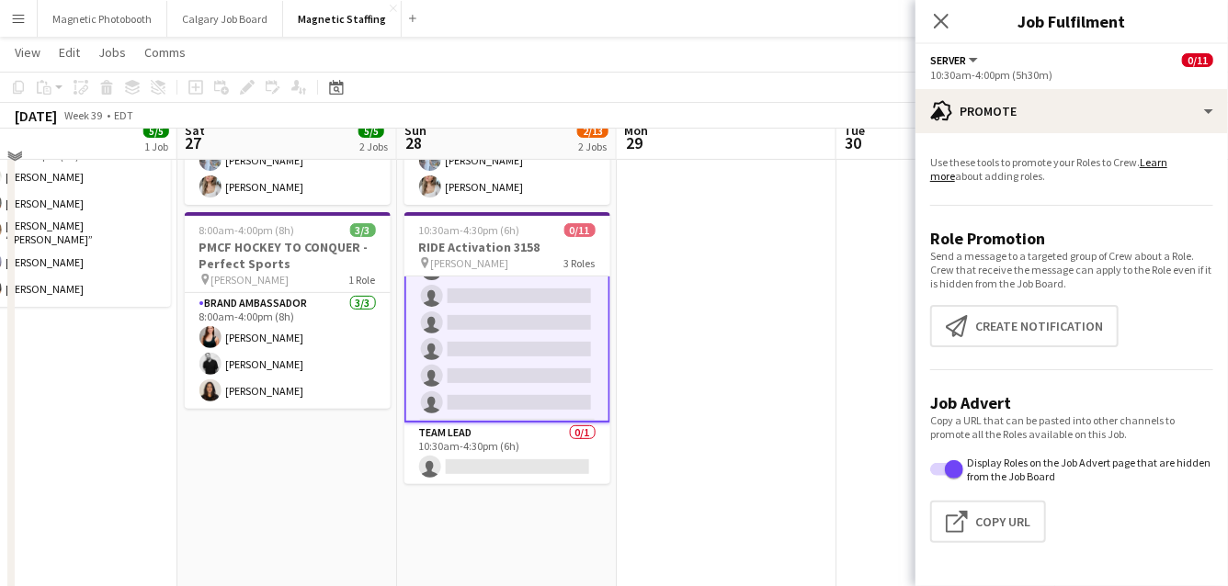
scroll to position [185, 0]
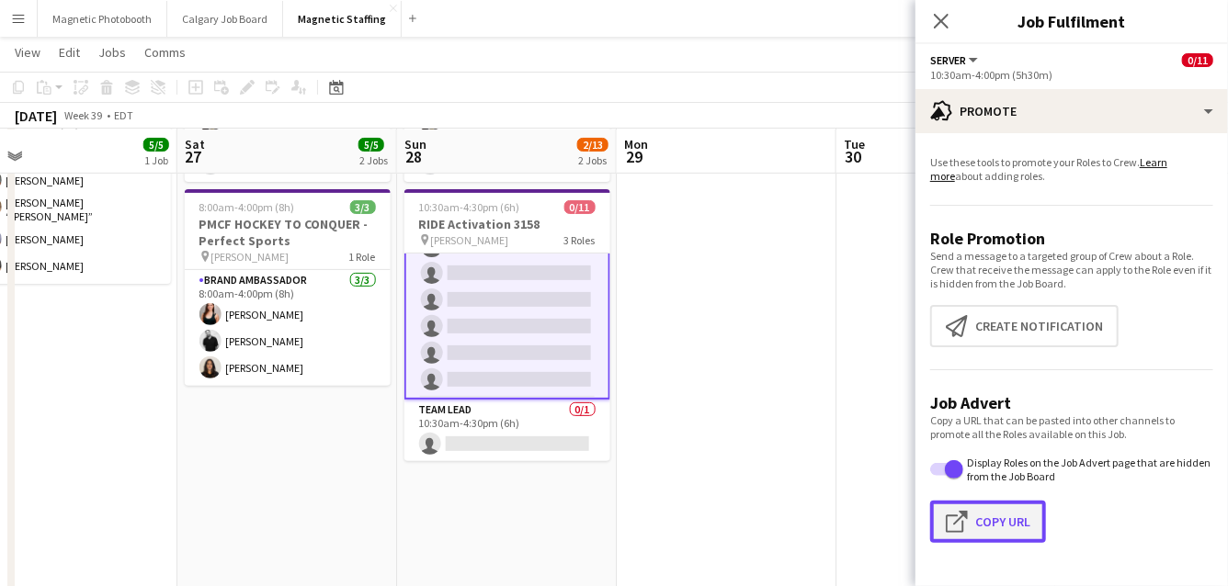
click at [982, 526] on button "Click to copy URL Copy Url" at bounding box center [988, 522] width 116 height 42
type textarea "**********"
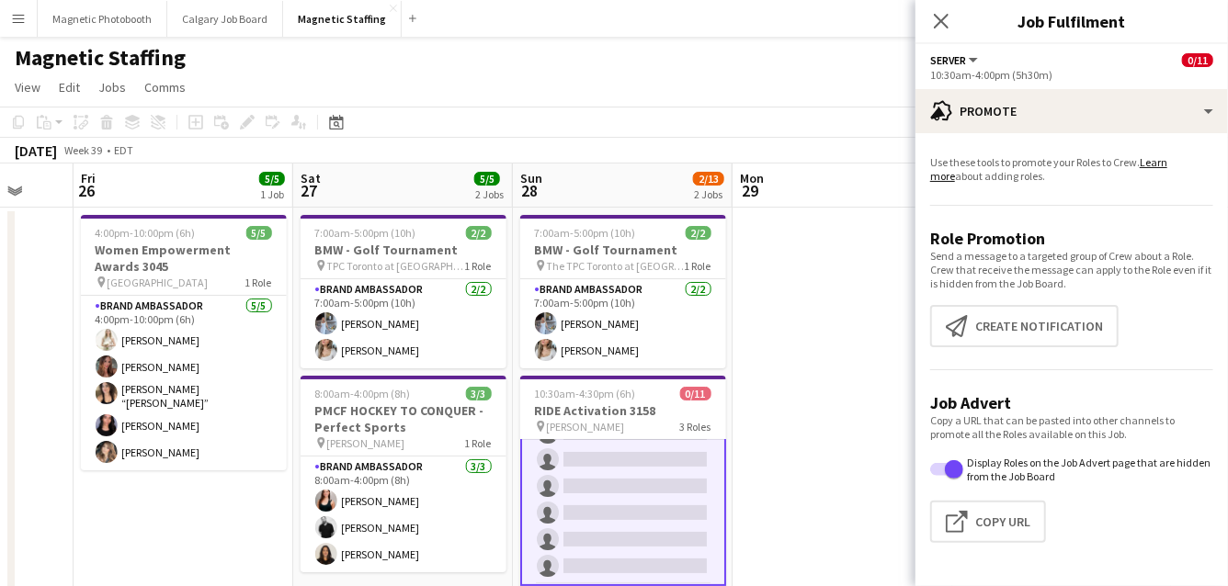
scroll to position [0, 581]
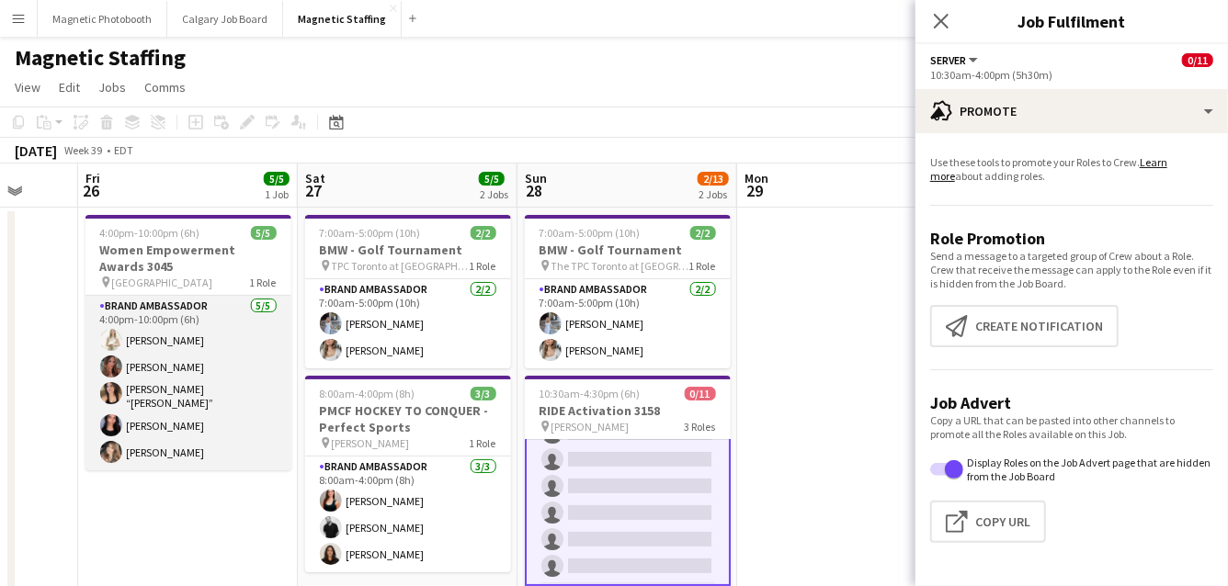
click at [195, 400] on app-card-role "Brand Ambassador [DATE] 4:00pm-10:00pm (6h) [PERSON_NAME] [PERSON_NAME] [PERSON…" at bounding box center [188, 383] width 206 height 175
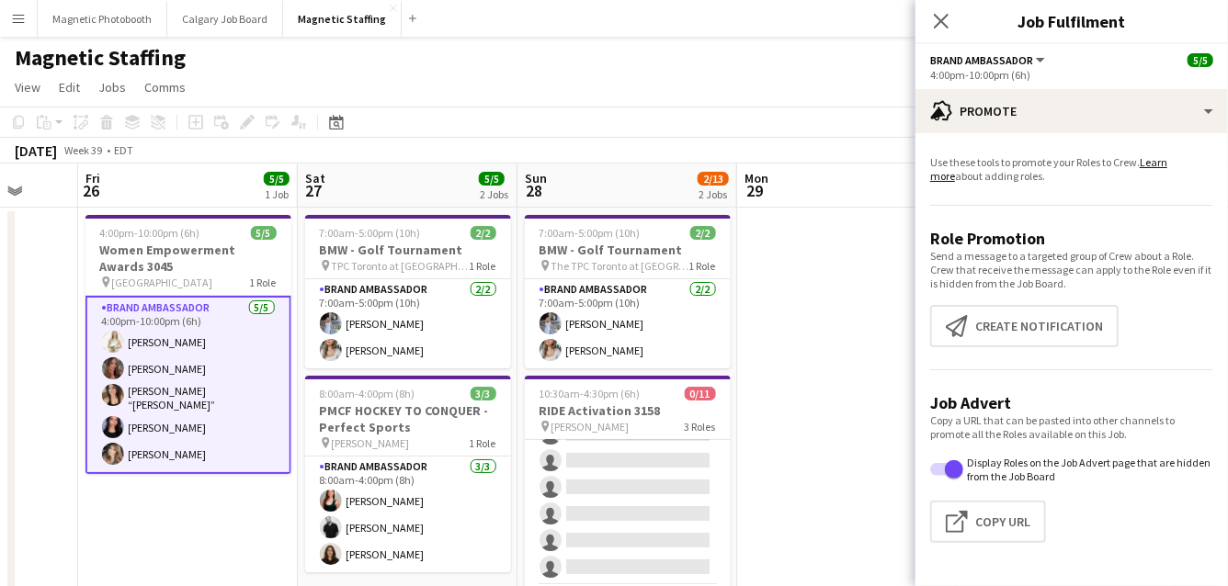
scroll to position [193, 0]
click at [165, 393] on app-card-role "Brand Ambassador [DATE] 4:00pm-10:00pm (6h) [PERSON_NAME] [PERSON_NAME] [PERSON…" at bounding box center [188, 385] width 206 height 178
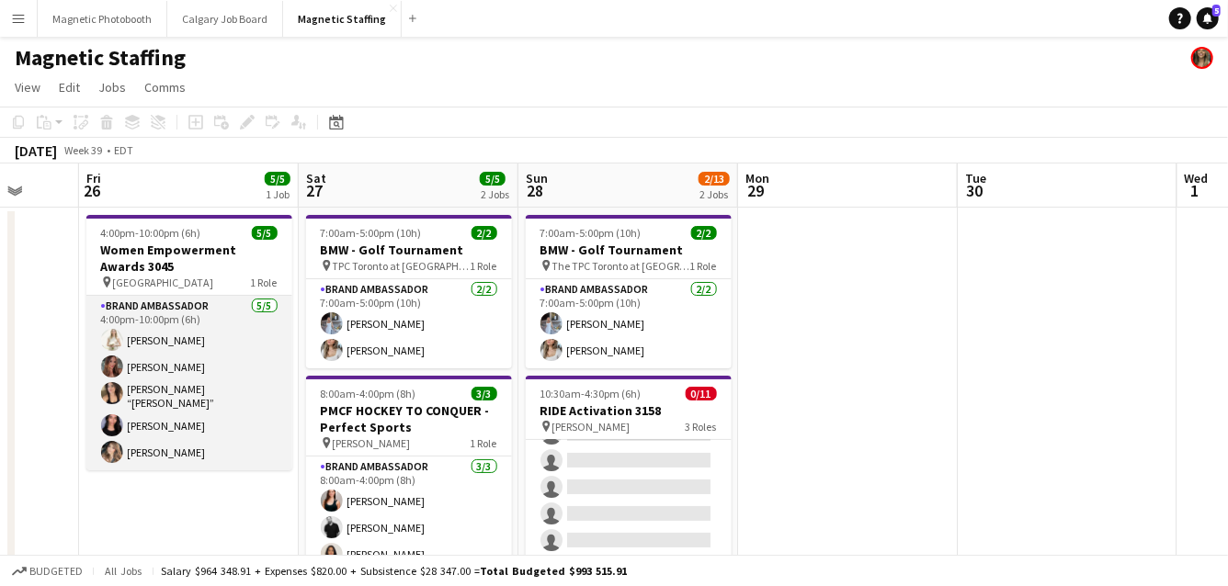
click at [165, 393] on app-card-role "Brand Ambassador [DATE] 4:00pm-10:00pm (6h) [PERSON_NAME] [PERSON_NAME] [PERSON…" at bounding box center [189, 383] width 206 height 175
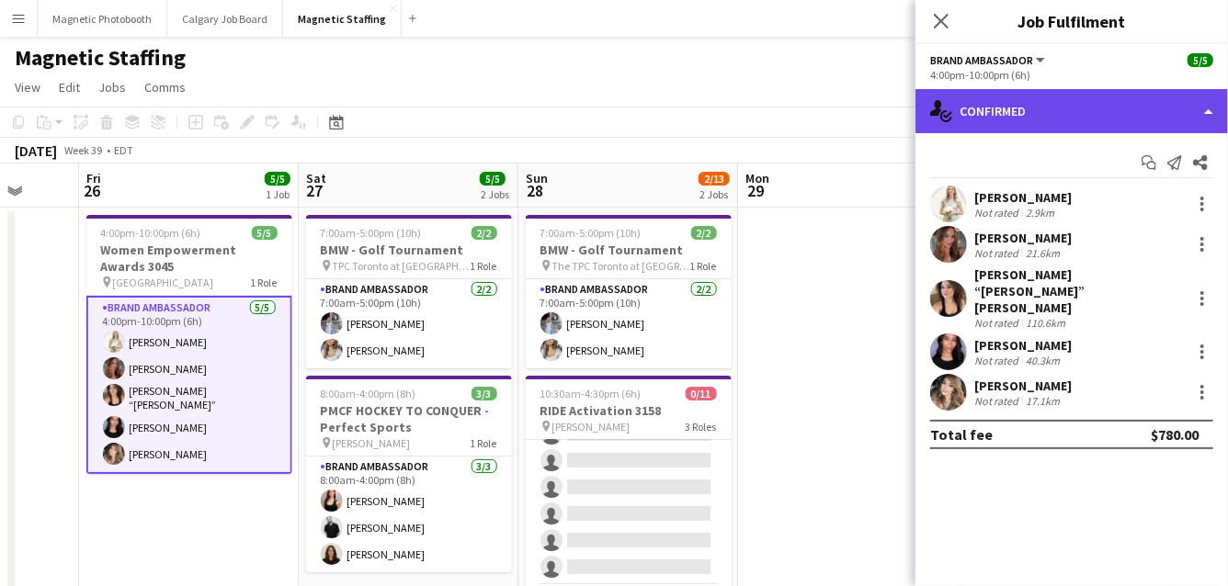
click at [993, 119] on div "single-neutral-actions-check-2 Confirmed" at bounding box center [1071, 111] width 312 height 44
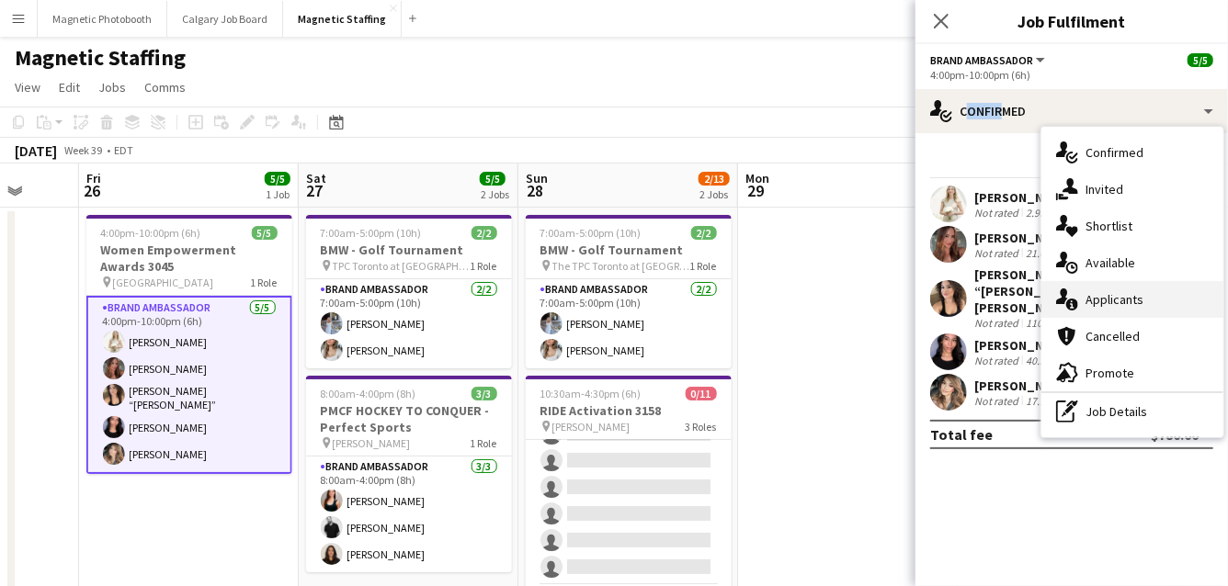
click at [1083, 304] on div "single-neutral-actions-information Applicants" at bounding box center [1132, 299] width 182 height 37
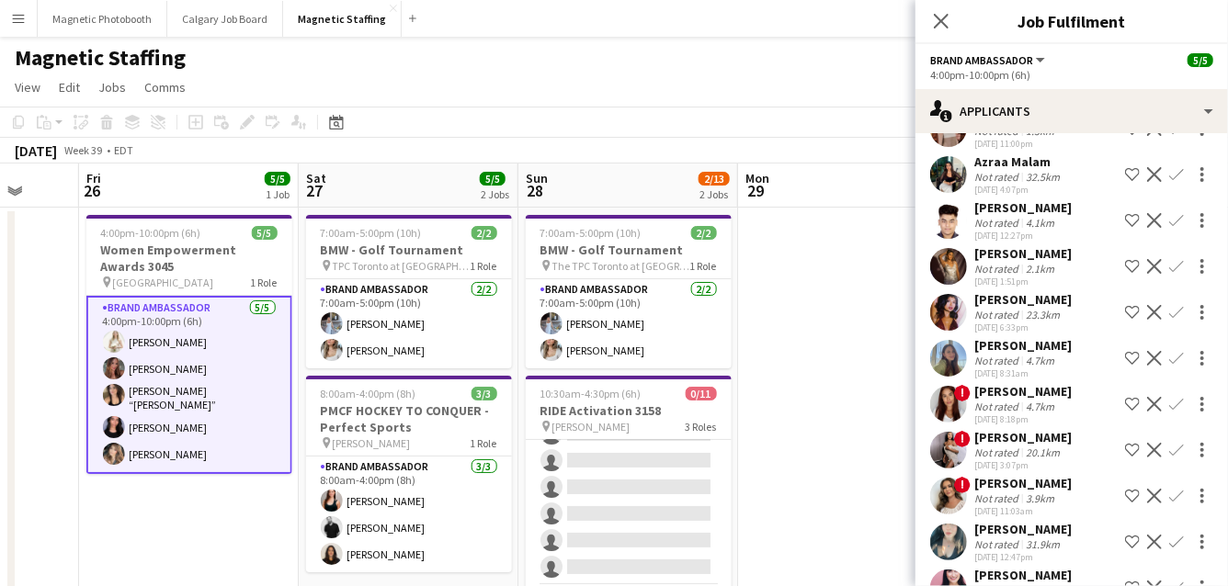
scroll to position [98, 0]
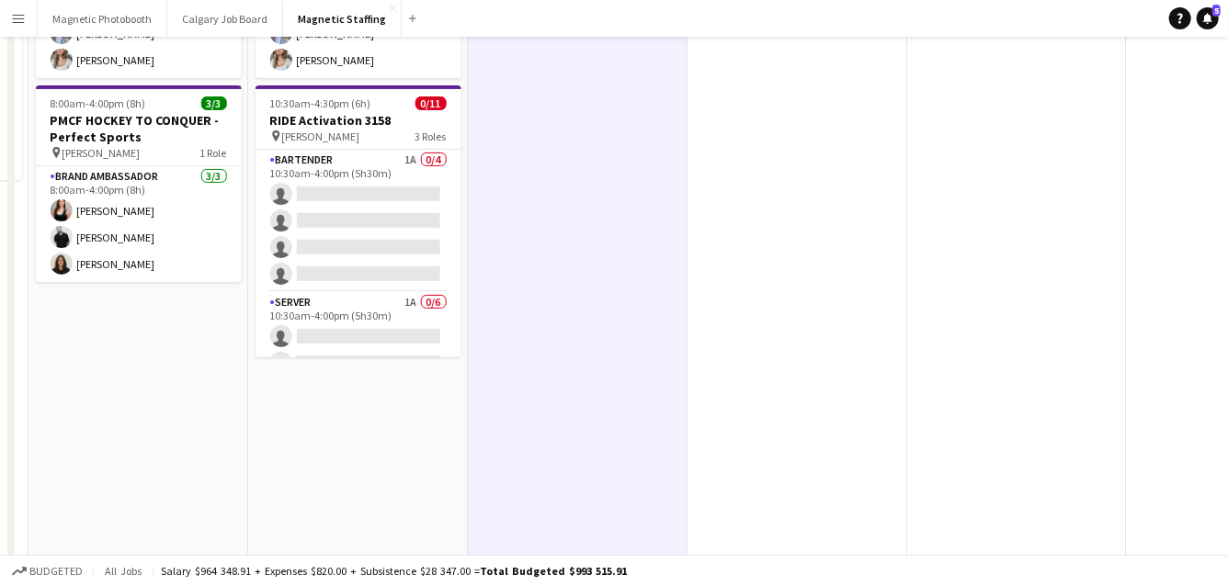
scroll to position [0, 0]
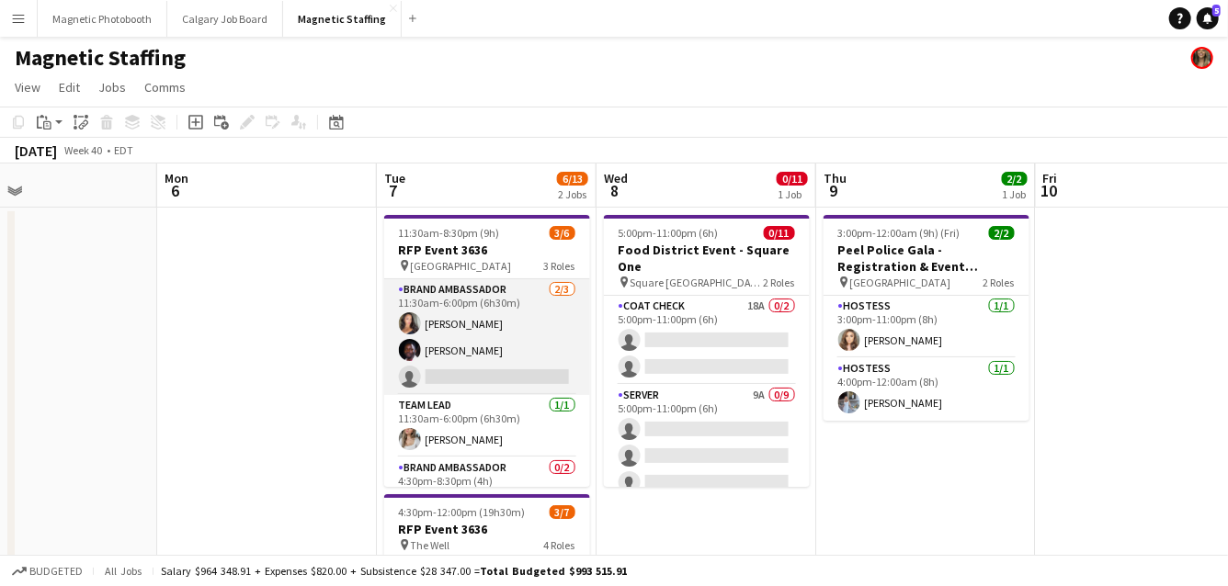
click at [547, 358] on app-card-role "Brand Ambassador [DATE] 11:30am-6:00pm (6h30m) [PERSON_NAME] [PERSON_NAME] sing…" at bounding box center [487, 337] width 206 height 116
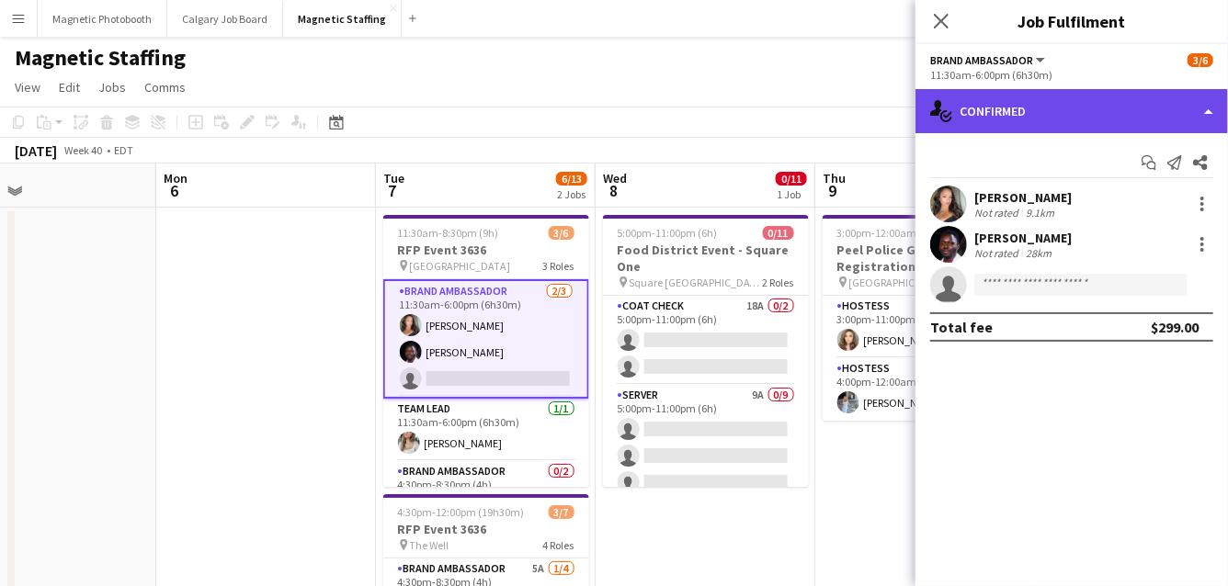
click at [1035, 115] on div "single-neutral-actions-check-2 Confirmed" at bounding box center [1071, 111] width 312 height 44
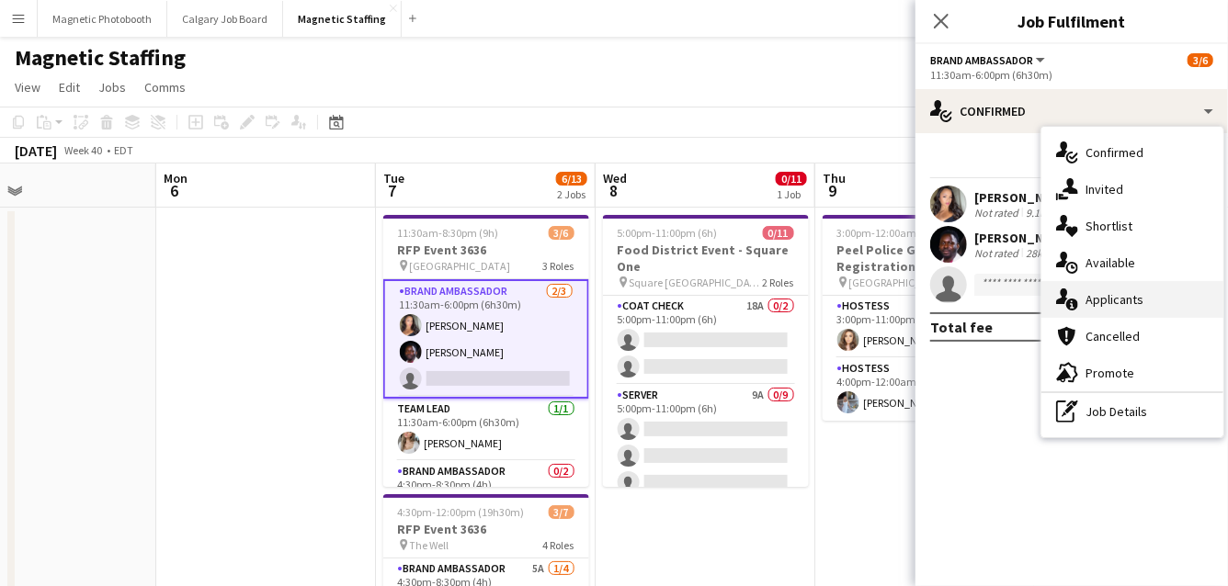
click at [1103, 304] on div "single-neutral-actions-information Applicants" at bounding box center [1132, 299] width 182 height 37
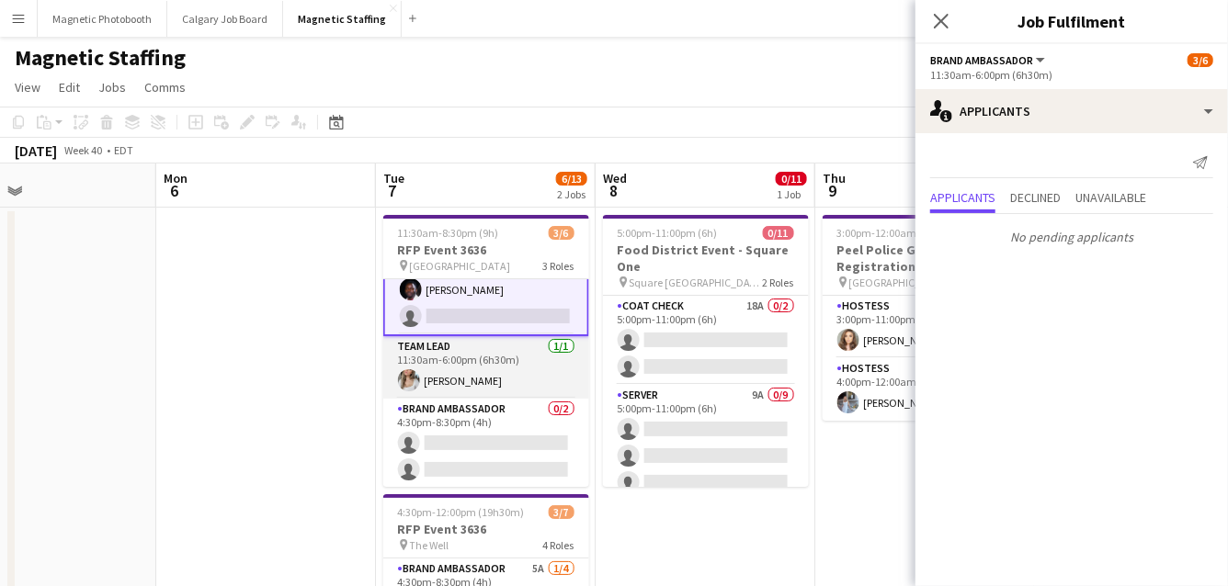
click at [445, 402] on app-card-role "Brand Ambassador 0/2 4:30pm-8:30pm (4h) single-neutral-actions single-neutral-a…" at bounding box center [486, 443] width 206 height 89
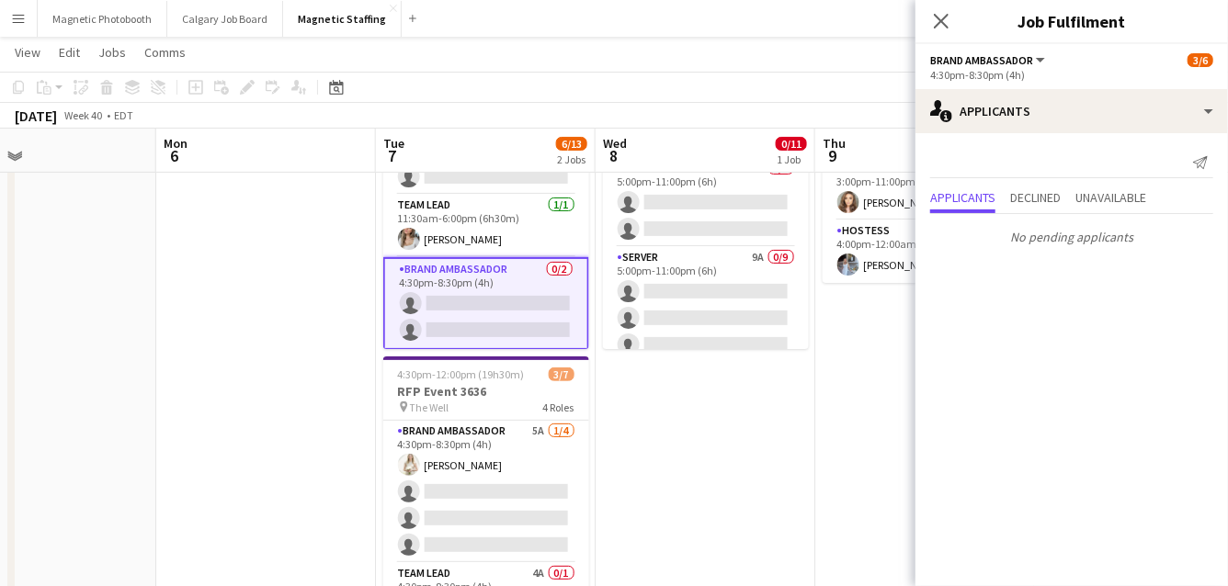
scroll to position [137, 0]
click at [456, 495] on app-card-role "Brand Ambassador 5A [DATE] 4:30pm-8:30pm (4h) [PERSON_NAME] single-neutral-acti…" at bounding box center [486, 491] width 206 height 142
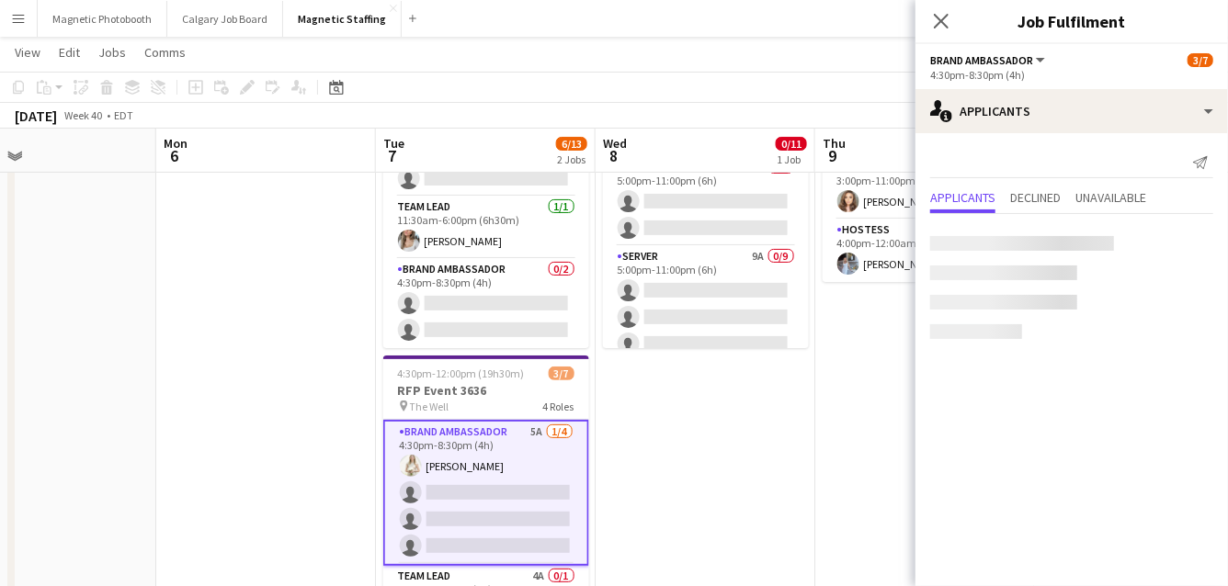
scroll to position [60, 0]
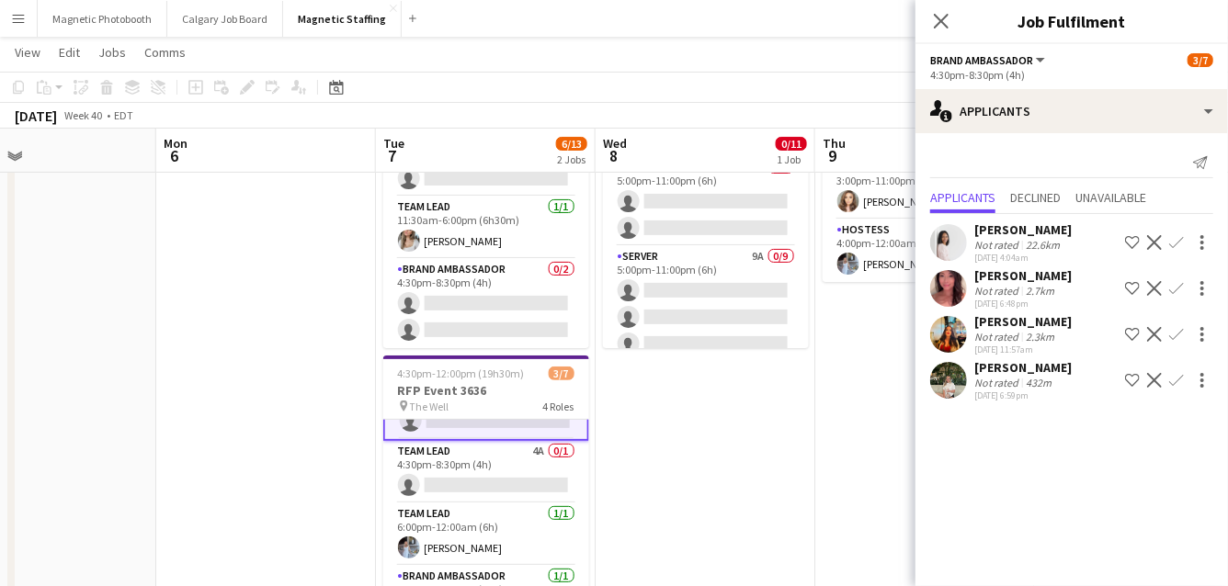
click at [456, 495] on app-card-role "Team Lead 4A 0/1 4:30pm-8:30pm (4h) single-neutral-actions" at bounding box center [486, 472] width 206 height 62
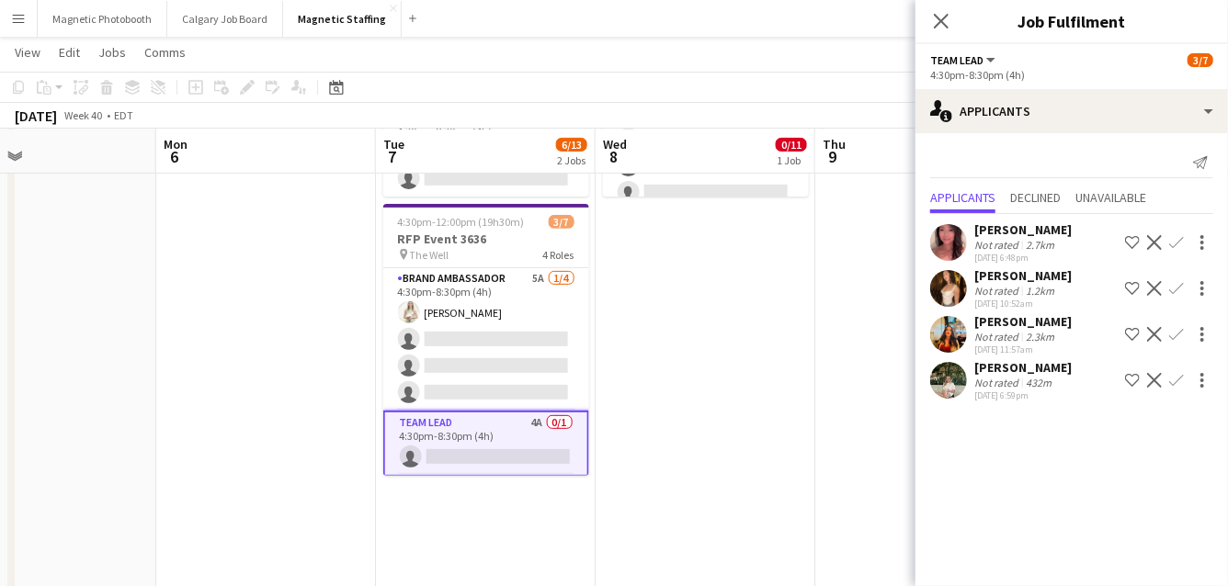
scroll to position [125, 0]
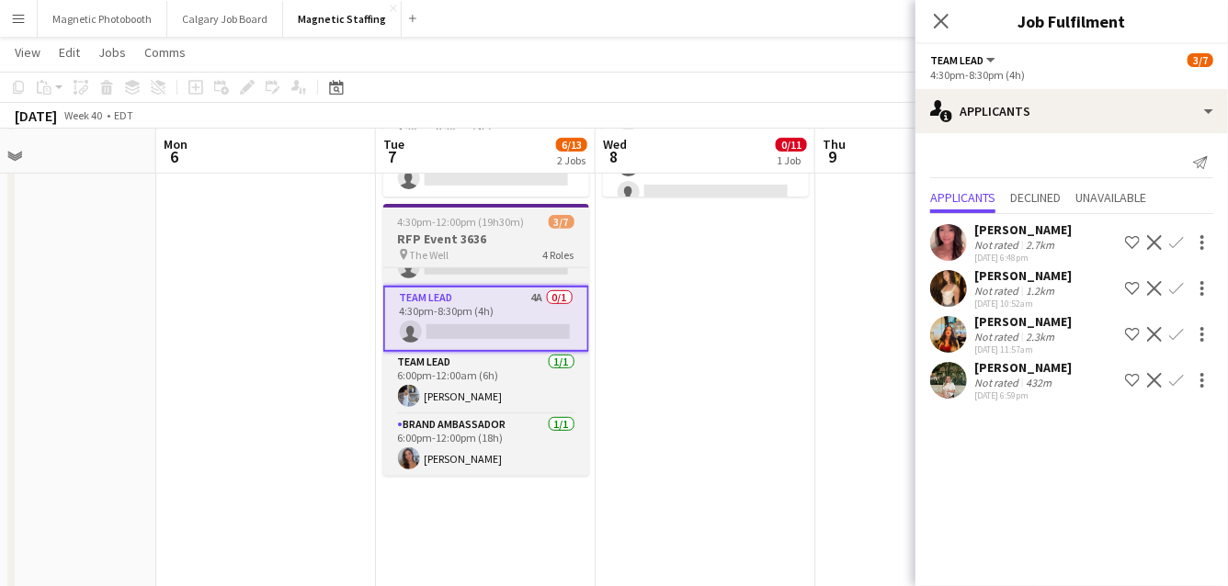
click at [447, 217] on span "4:30pm-12:00pm (19h30m) (Wed)" at bounding box center [473, 222] width 151 height 14
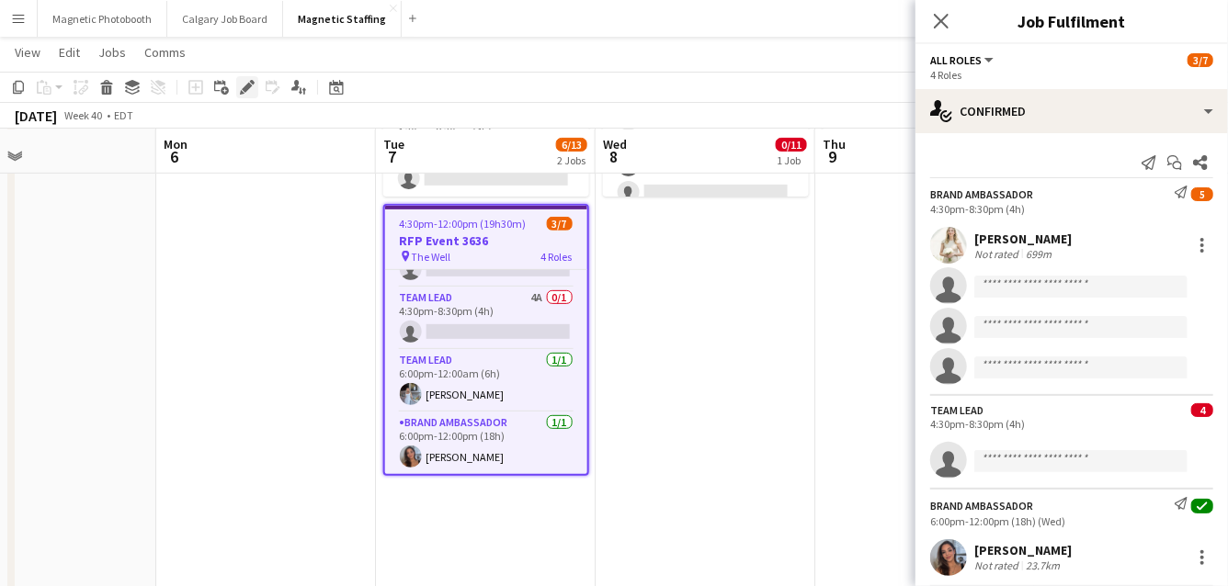
click at [252, 89] on icon "Edit" at bounding box center [247, 87] width 15 height 15
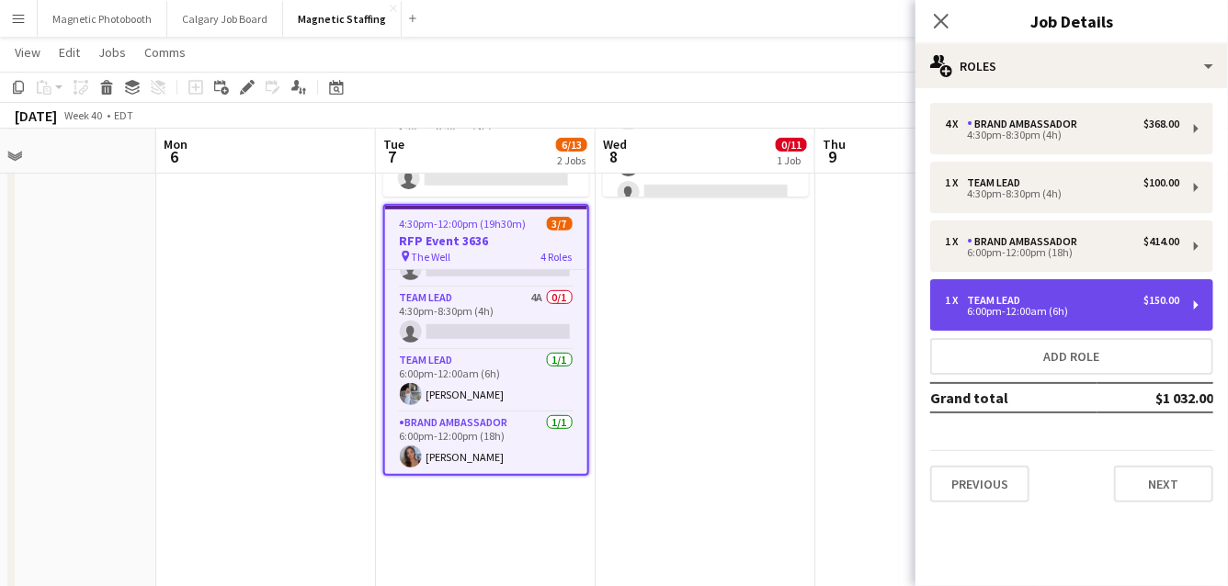
click at [1027, 301] on div "1 x Team Lead $150.00" at bounding box center [1062, 300] width 234 height 13
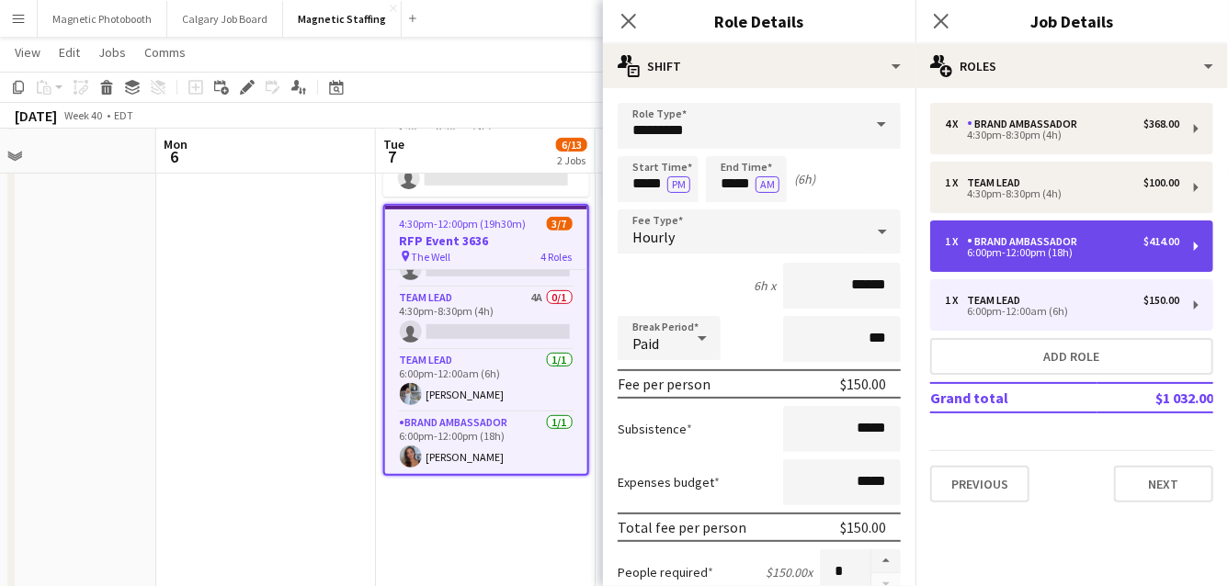
click at [1040, 253] on div "6:00pm-12:00pm (18h)" at bounding box center [1062, 252] width 234 height 9
type input "**********"
type input "******"
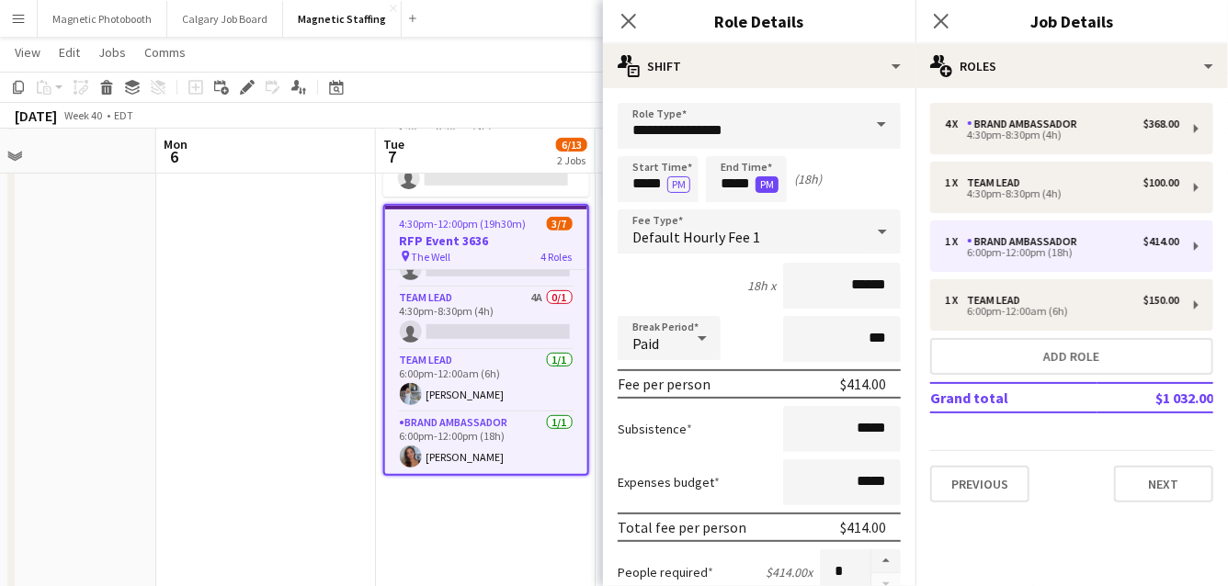
click at [764, 189] on button "PM" at bounding box center [766, 184] width 23 height 17
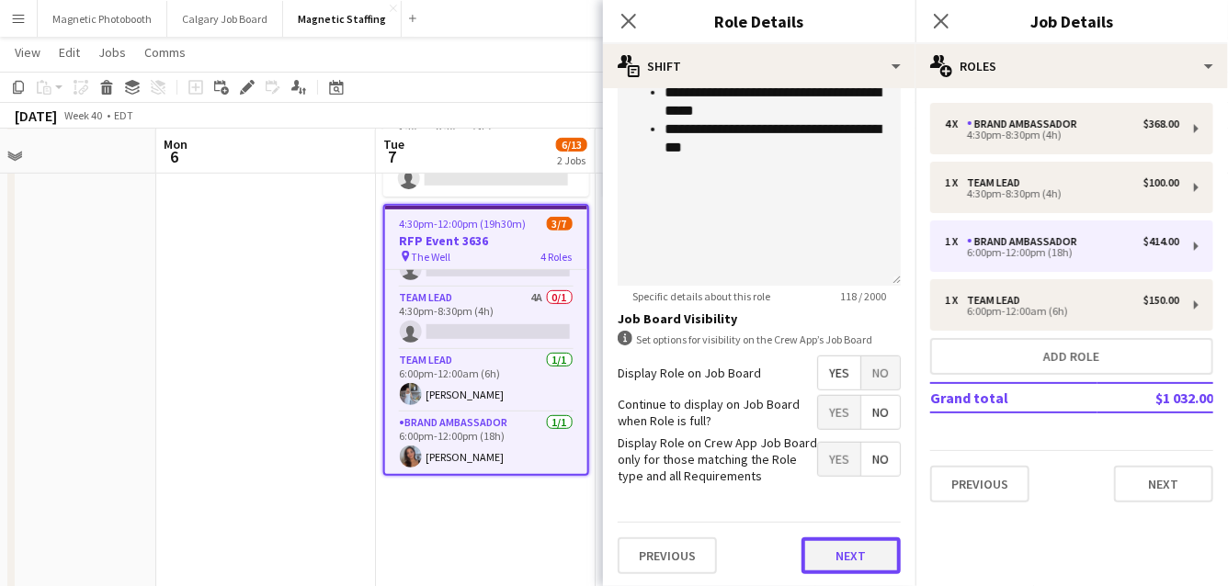
click at [866, 549] on button "Next" at bounding box center [850, 556] width 99 height 37
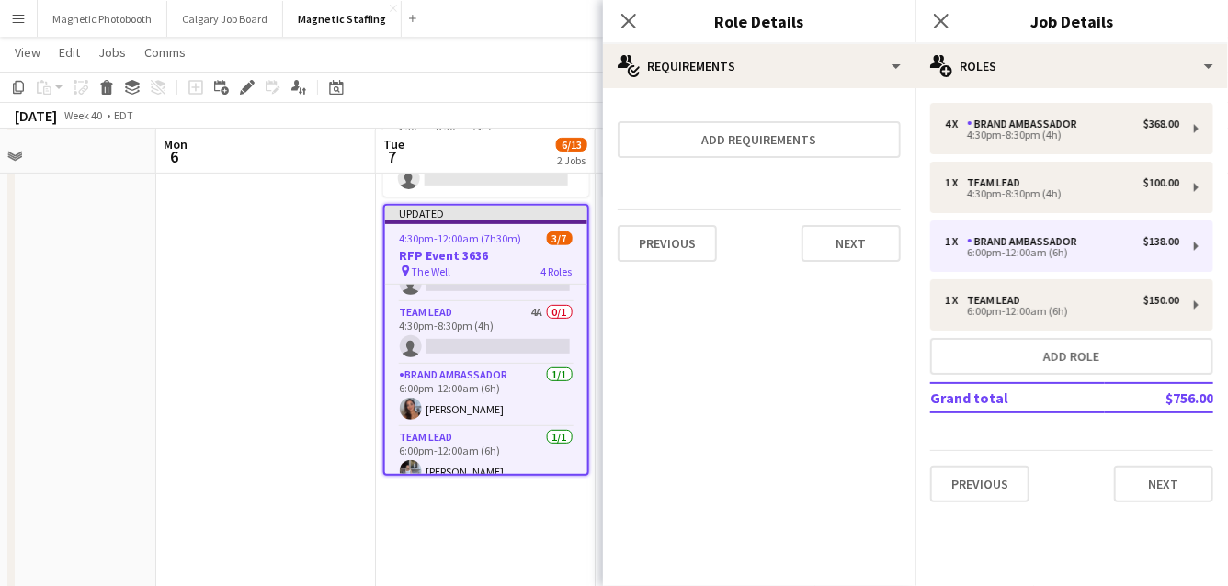
scroll to position [0, 0]
click at [866, 237] on button "Next" at bounding box center [850, 243] width 99 height 37
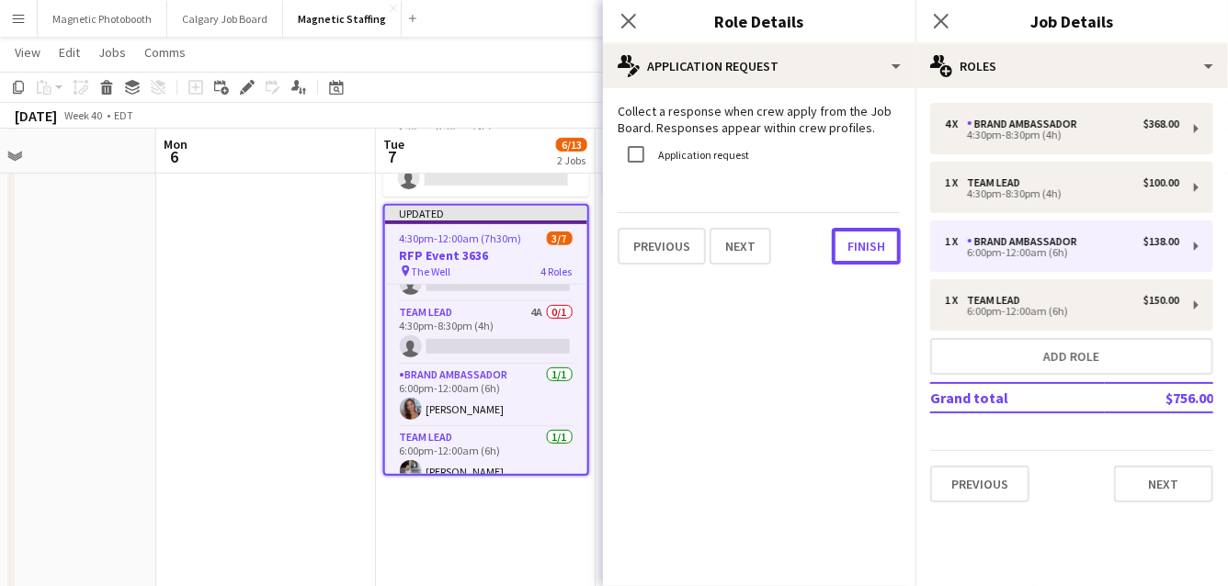
click at [866, 237] on button "Finish" at bounding box center [866, 246] width 69 height 37
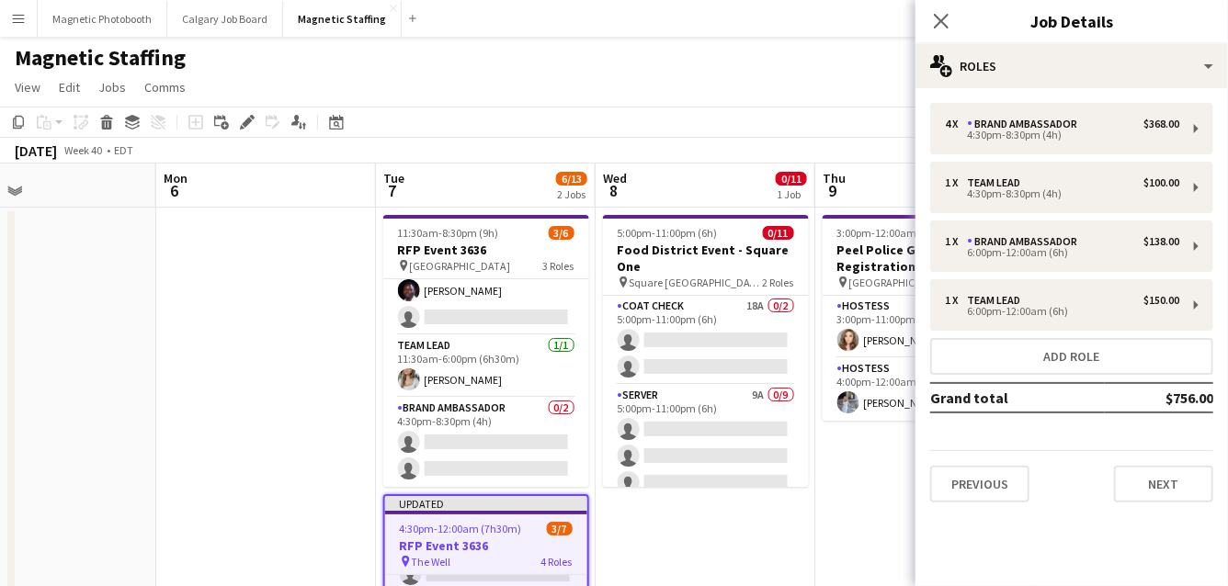
click at [744, 97] on app-page-menu "View Day view expanded Day view collapsed Month view Date picker Jump to [DATE]…" at bounding box center [614, 89] width 1228 height 35
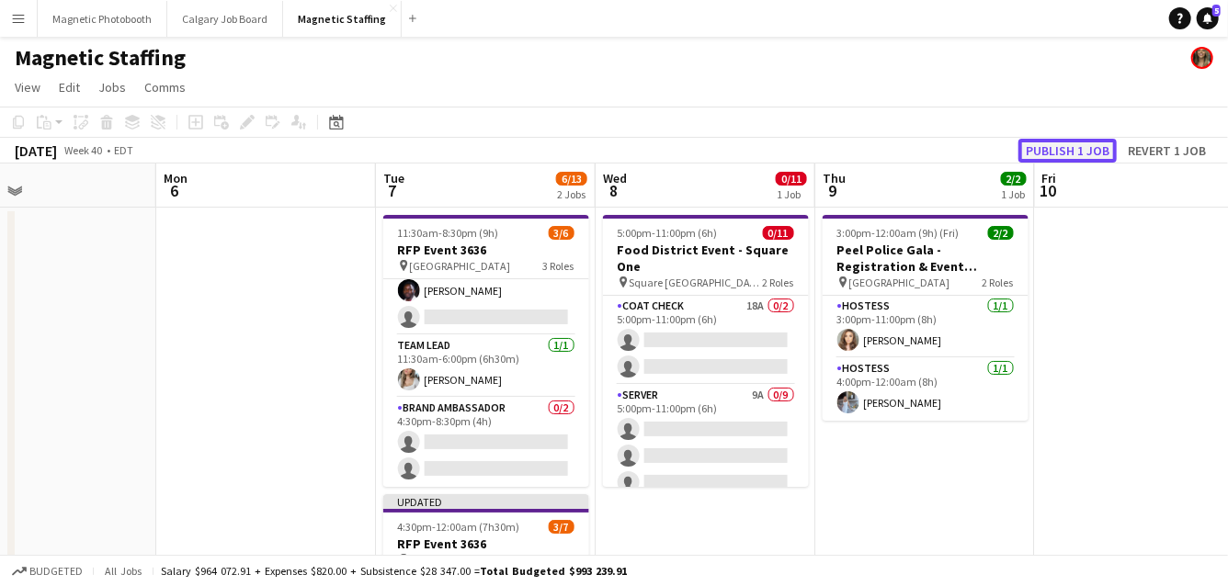
click at [1069, 153] on button "Publish 1 job" at bounding box center [1067, 151] width 98 height 24
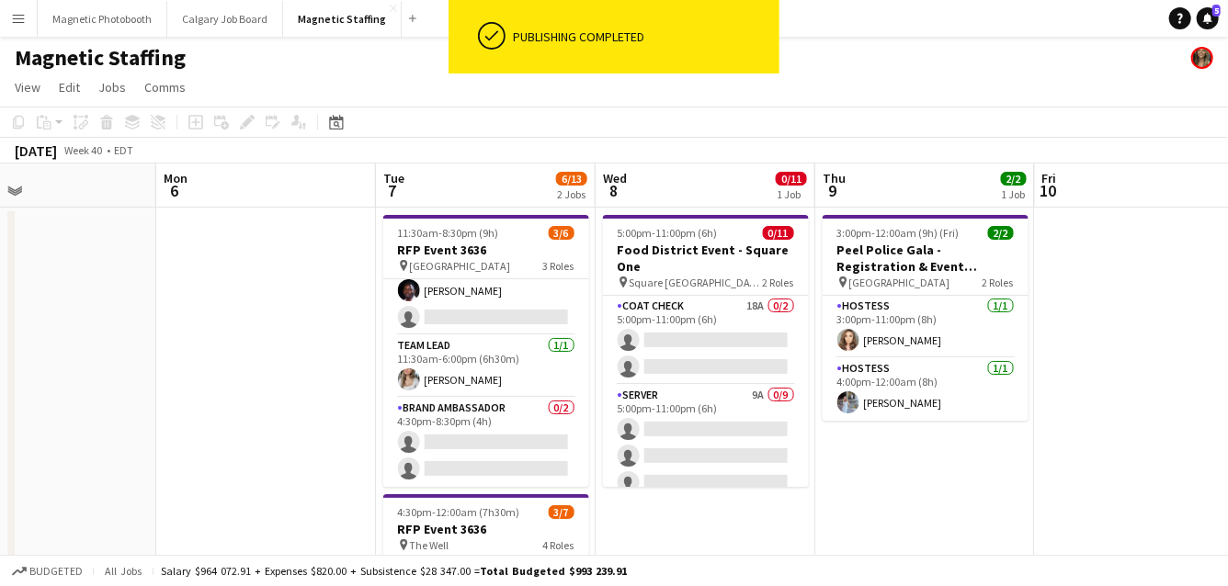
scroll to position [122, 0]
click at [342, 122] on div "Date picker" at bounding box center [336, 122] width 22 height 22
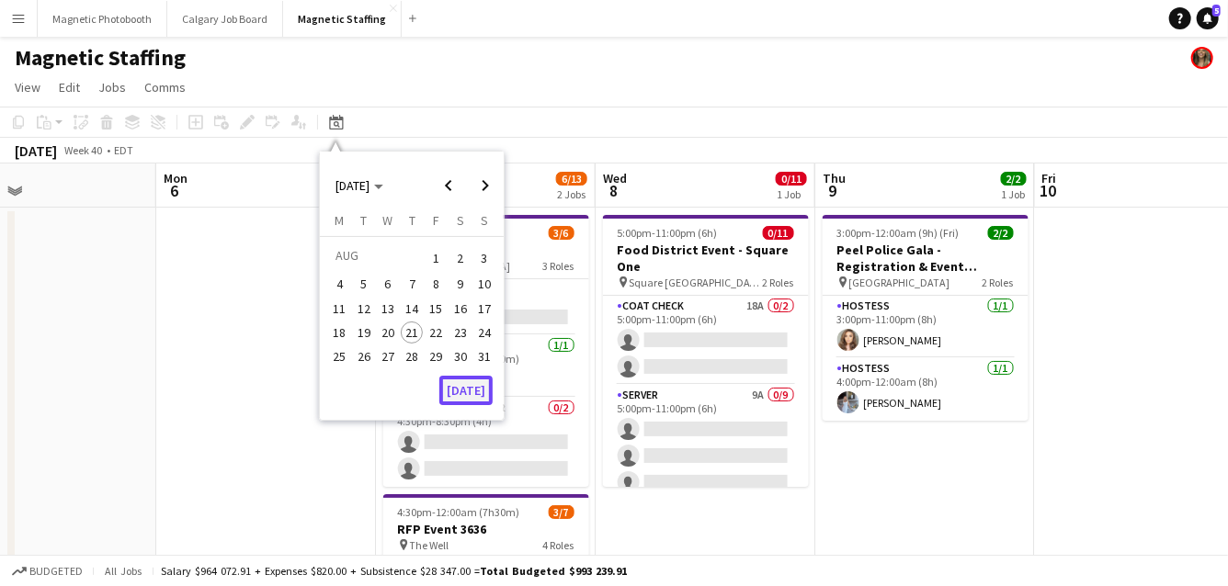
click at [472, 397] on button "[DATE]" at bounding box center [465, 390] width 53 height 29
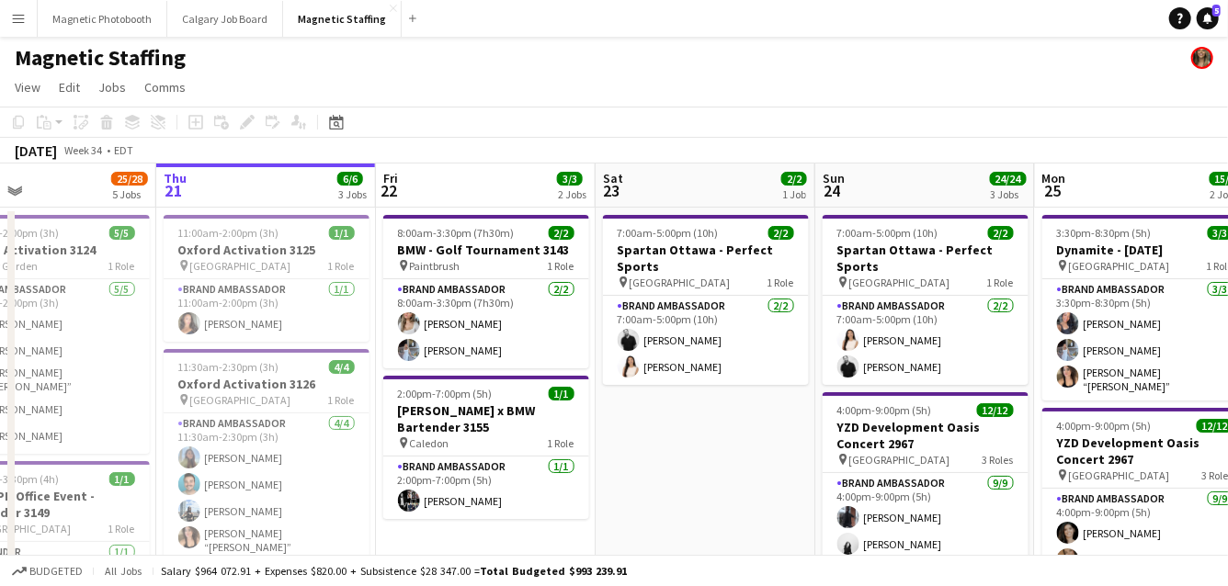
scroll to position [0, 631]
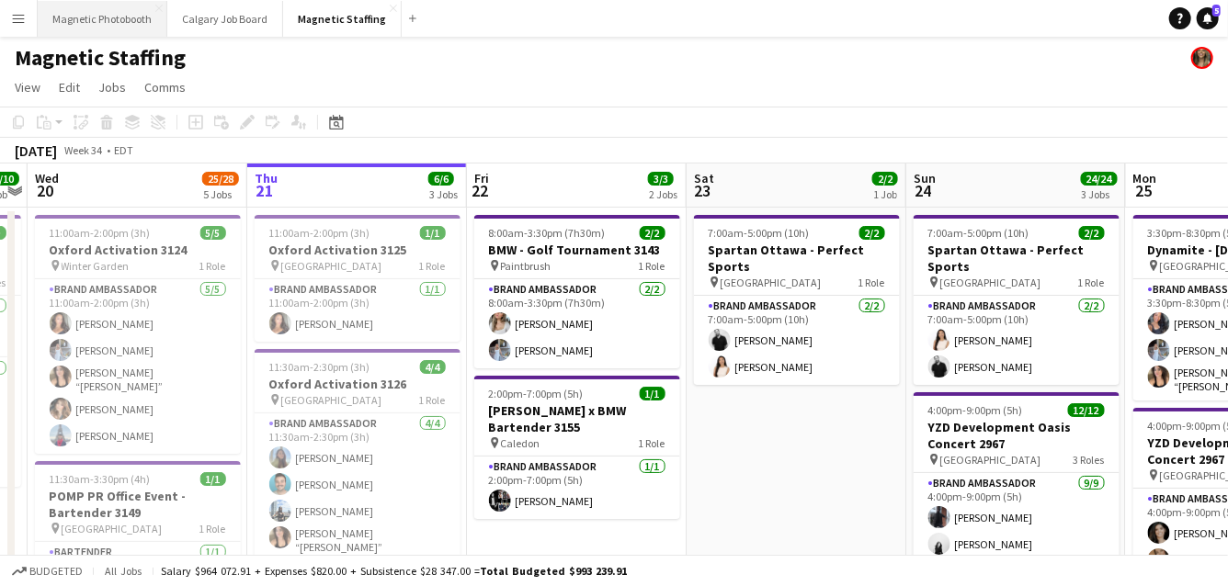
click at [122, 9] on button "Magnetic Photobooth Close" at bounding box center [103, 19] width 130 height 36
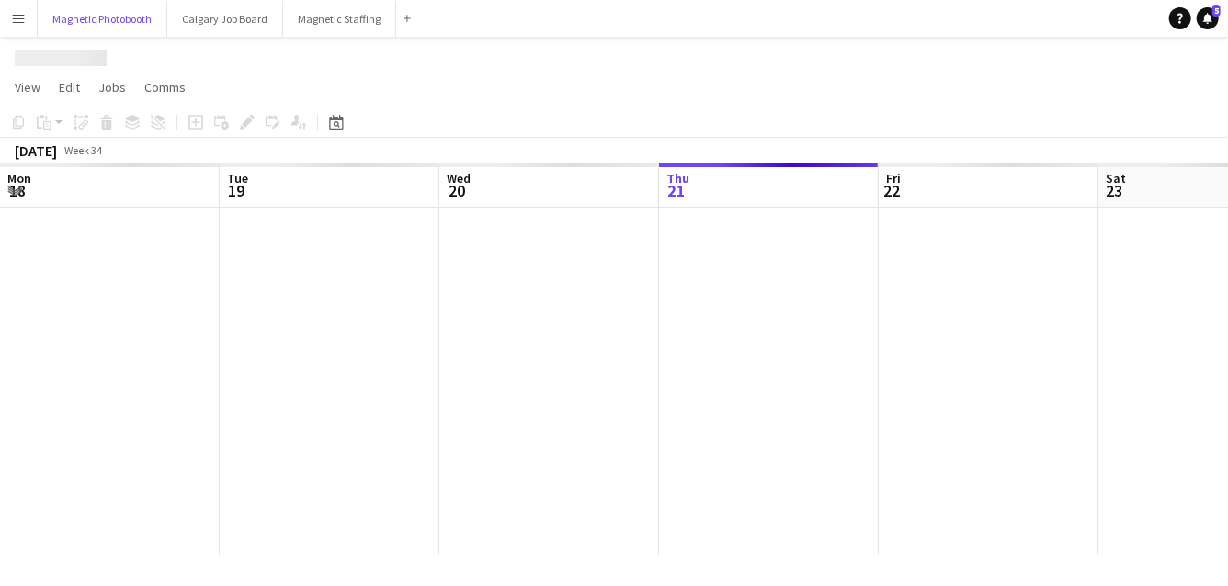
scroll to position [0, 439]
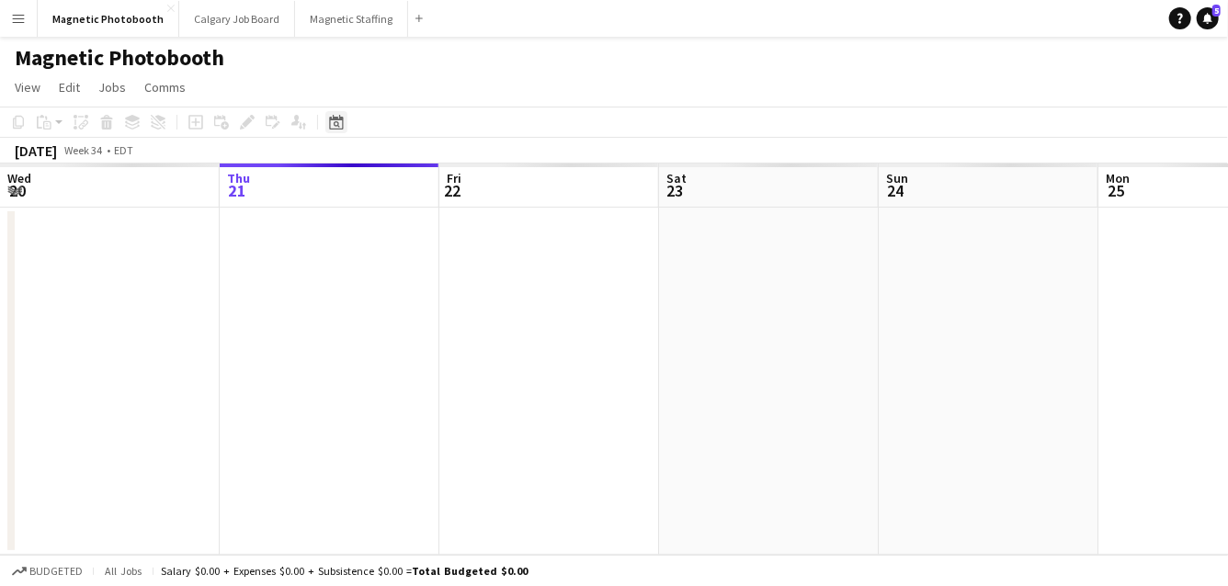
click at [338, 122] on icon "Date picker" at bounding box center [336, 122] width 15 height 15
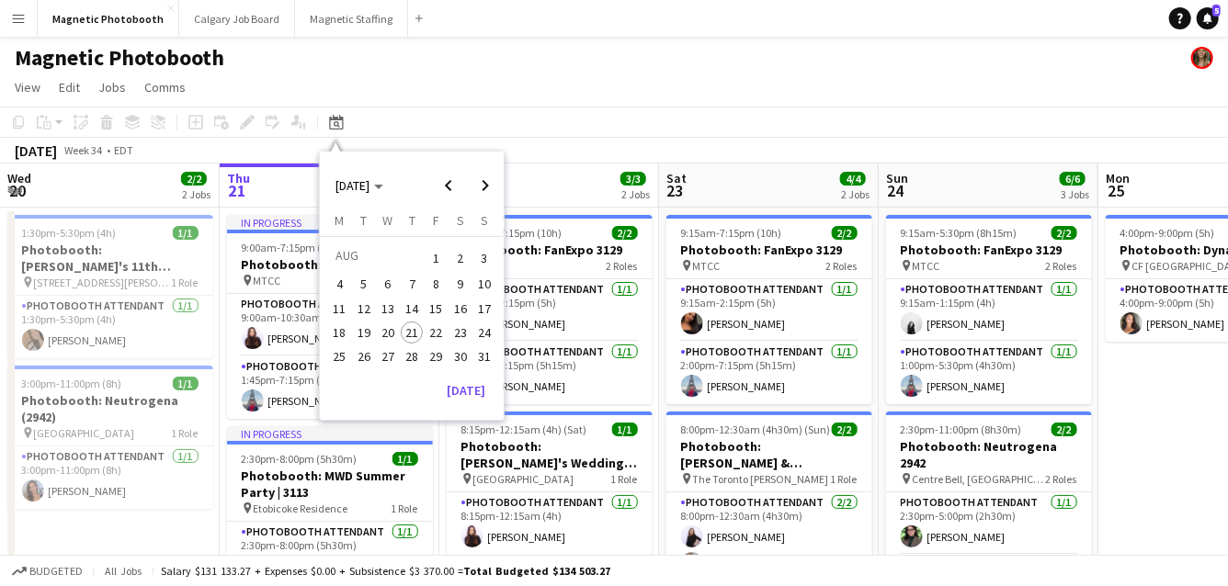
click at [441, 308] on span "15" at bounding box center [436, 309] width 22 height 22
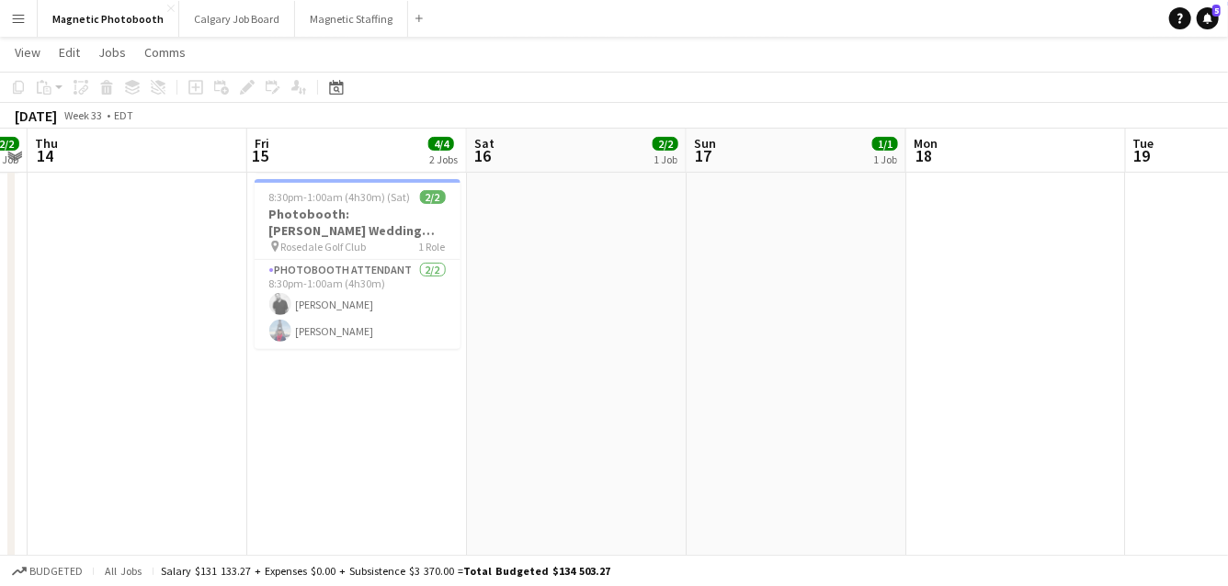
scroll to position [214, 0]
click at [342, 195] on span "8:30pm-1:00am (4h30m) (Sat)" at bounding box center [339, 194] width 141 height 14
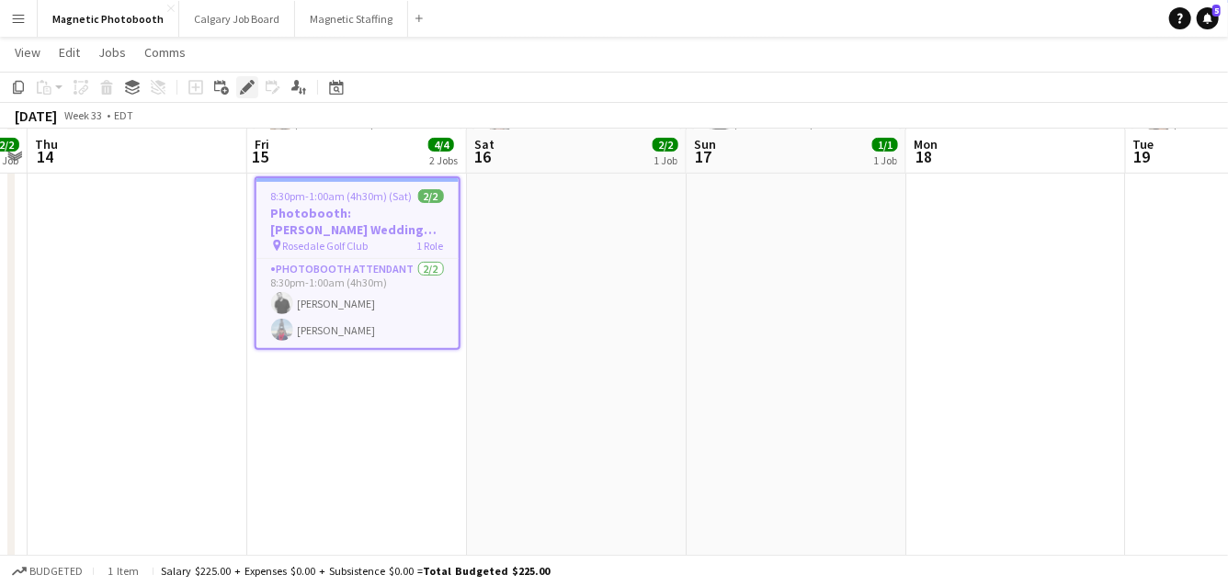
click at [240, 90] on icon "Edit" at bounding box center [247, 87] width 15 height 15
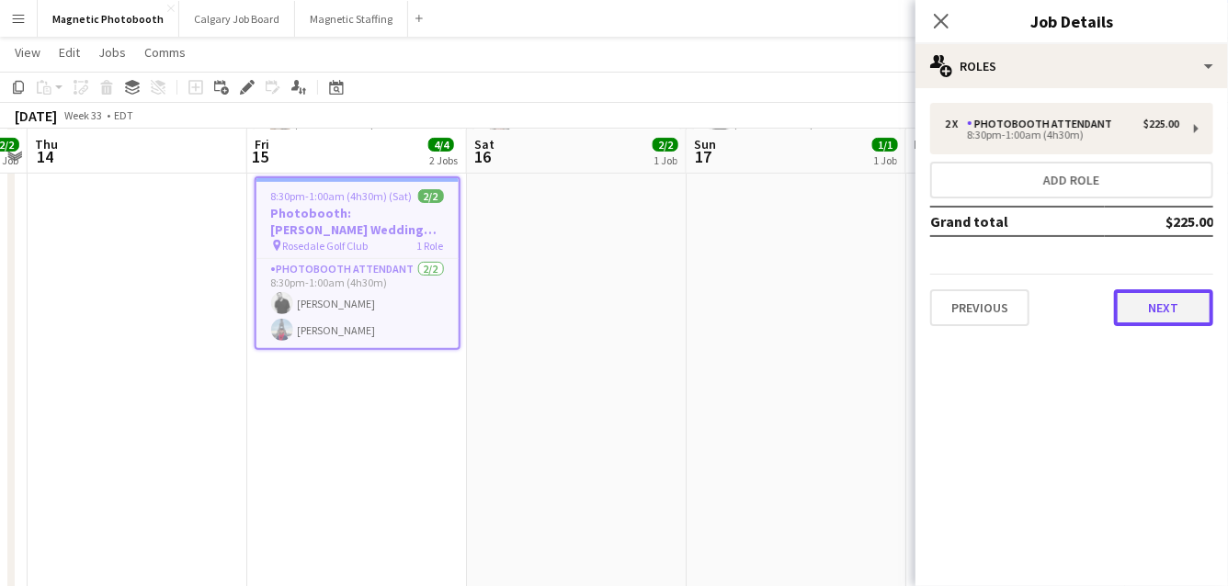
click at [1157, 304] on button "Next" at bounding box center [1163, 307] width 99 height 37
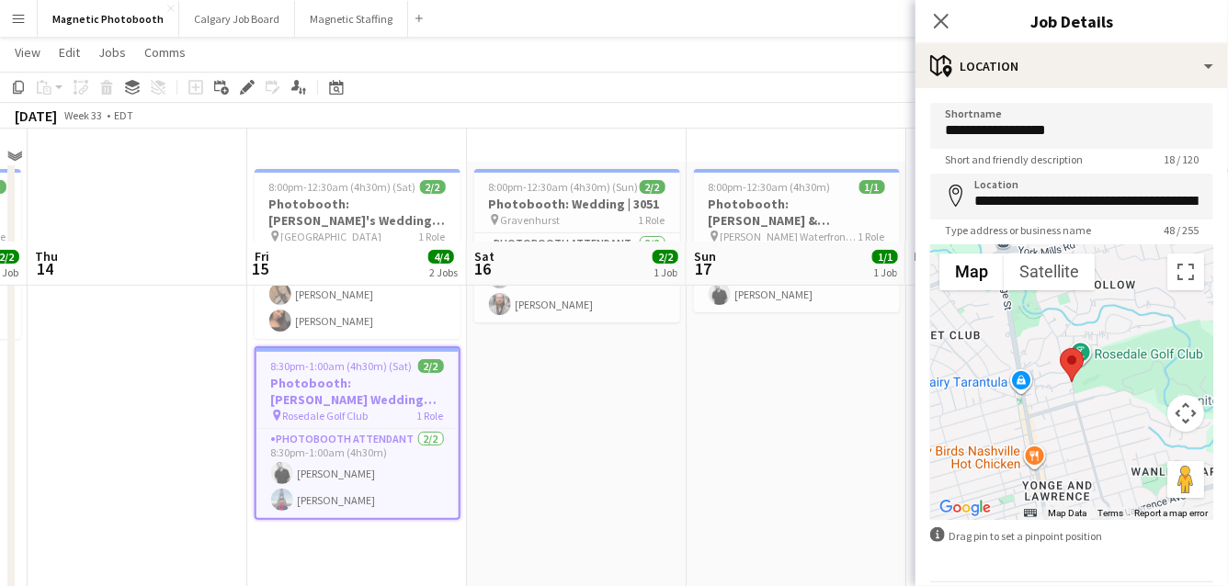
scroll to position [0, 0]
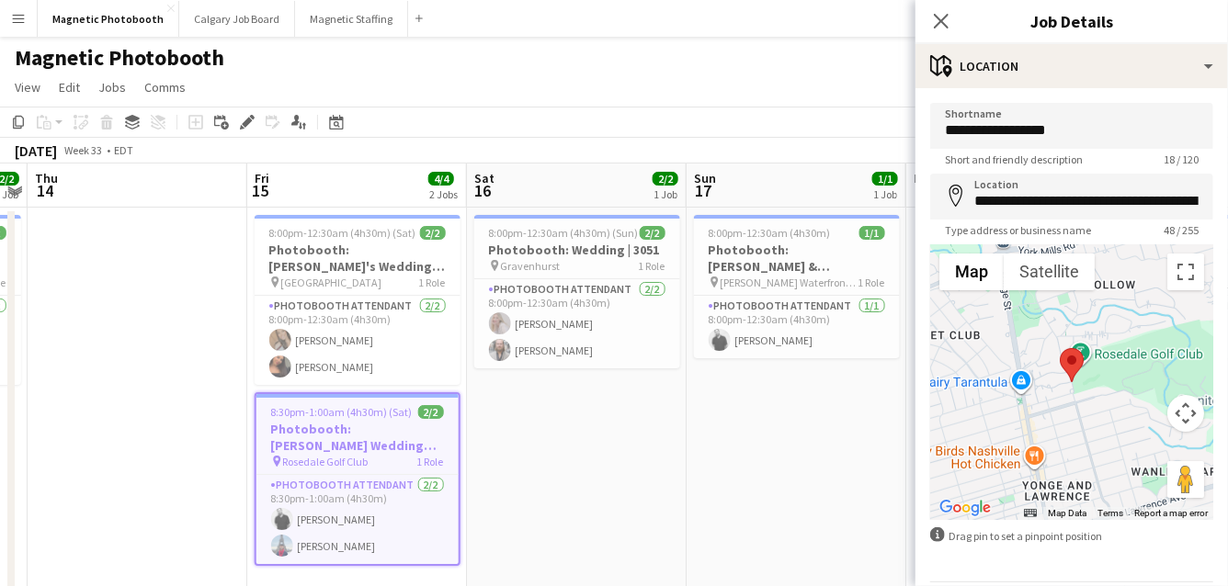
click at [639, 441] on app-date-cell "8:00pm-12:30am (4h30m) (Sun) 2/2 Photobooth: Wedding | 3051 pin Gravenhurst 1 R…" at bounding box center [577, 530] width 220 height 645
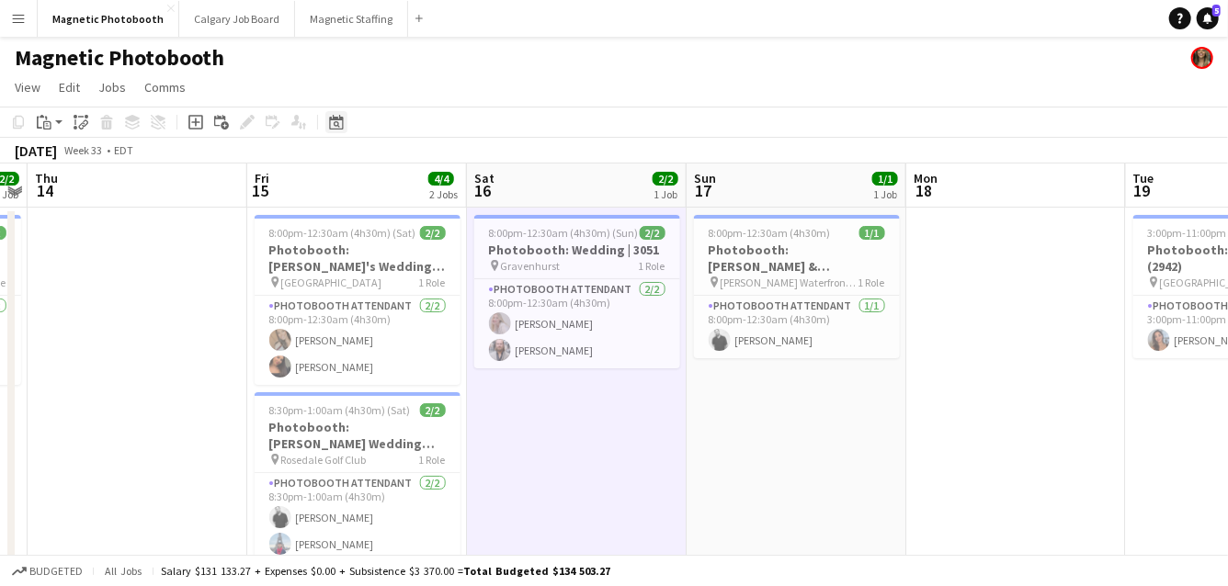
click at [343, 119] on icon "Date picker" at bounding box center [336, 122] width 15 height 15
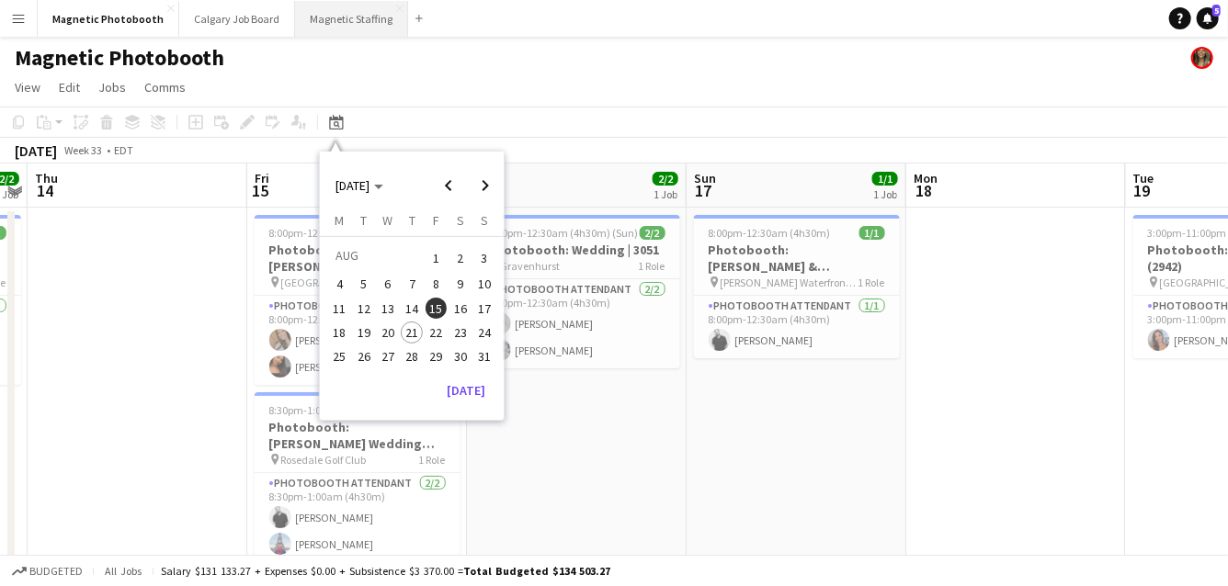
click at [336, 25] on button "Magnetic Staffing Close" at bounding box center [351, 19] width 113 height 36
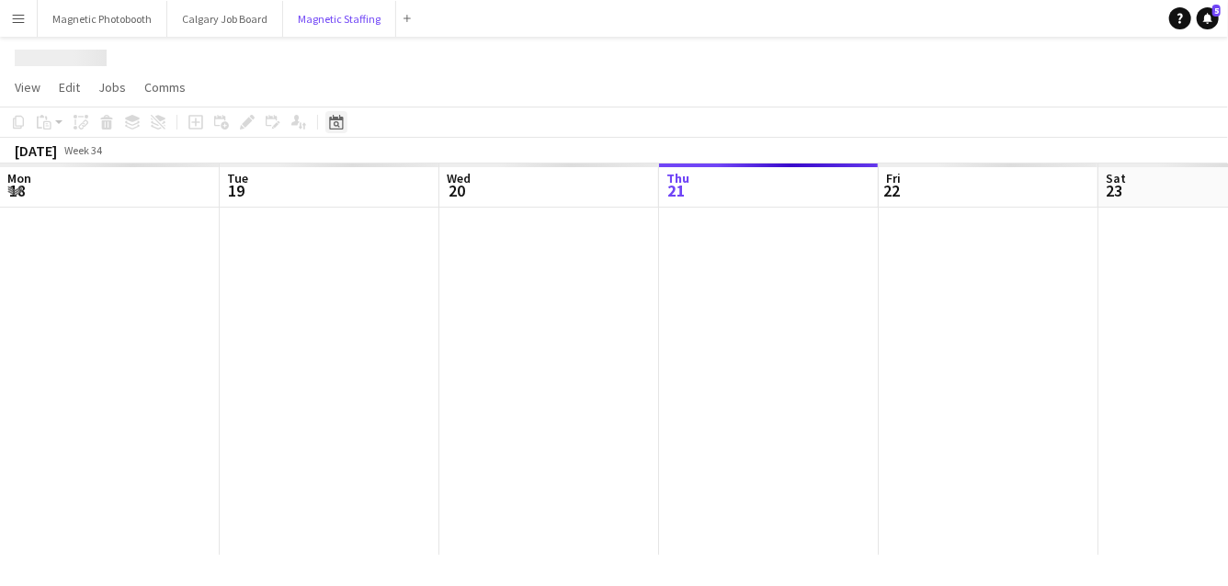
scroll to position [0, 439]
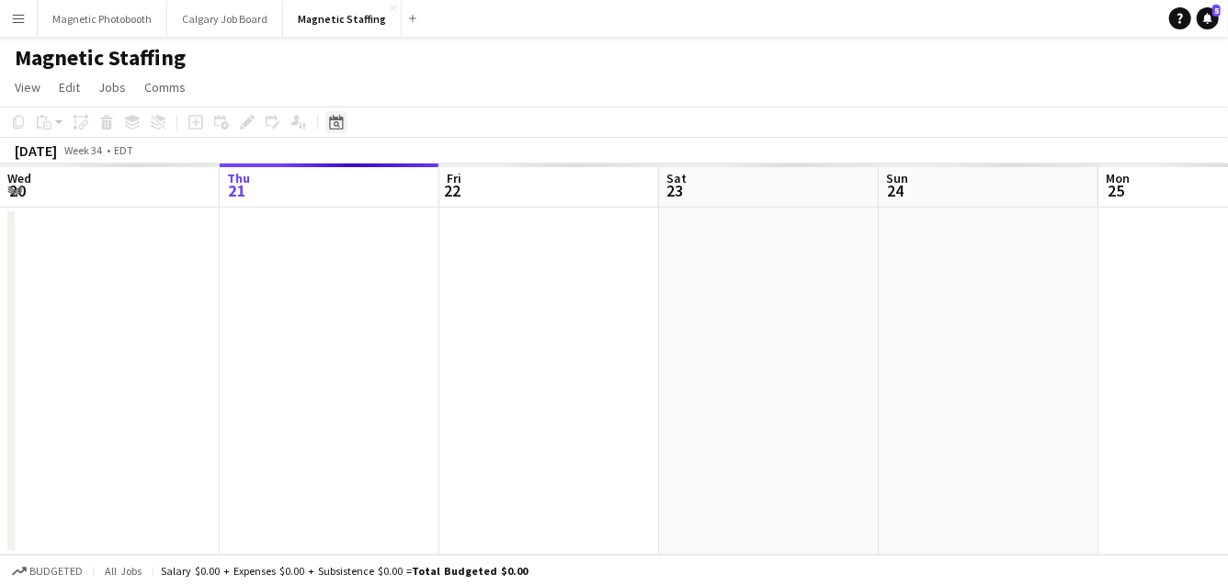
click at [336, 128] on icon "Date picker" at bounding box center [336, 122] width 15 height 15
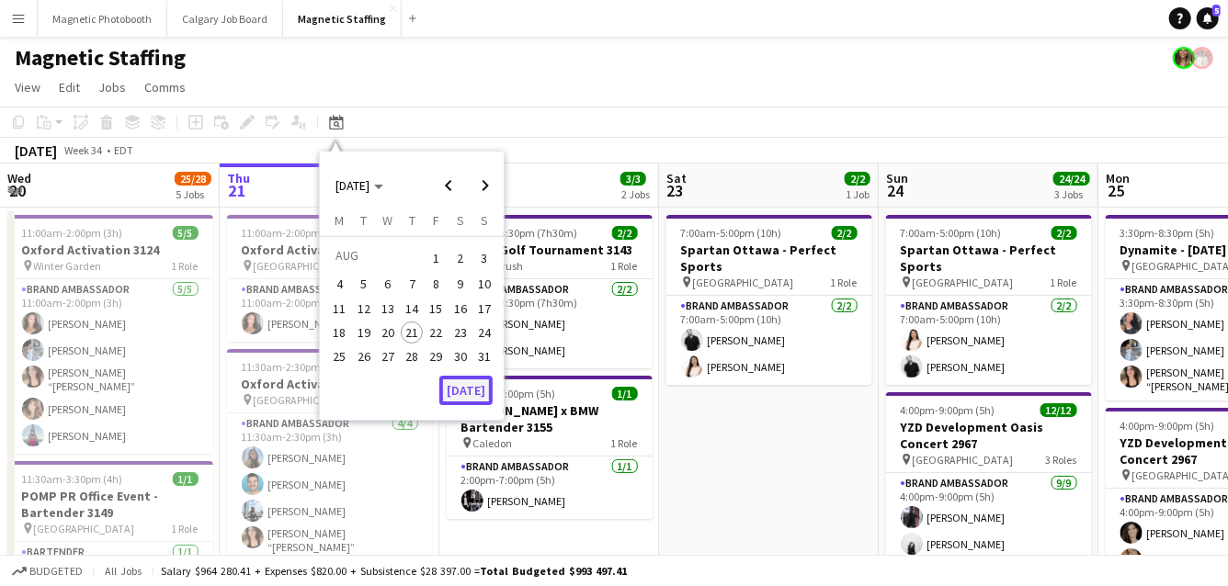
click at [465, 386] on button "[DATE]" at bounding box center [465, 390] width 53 height 29
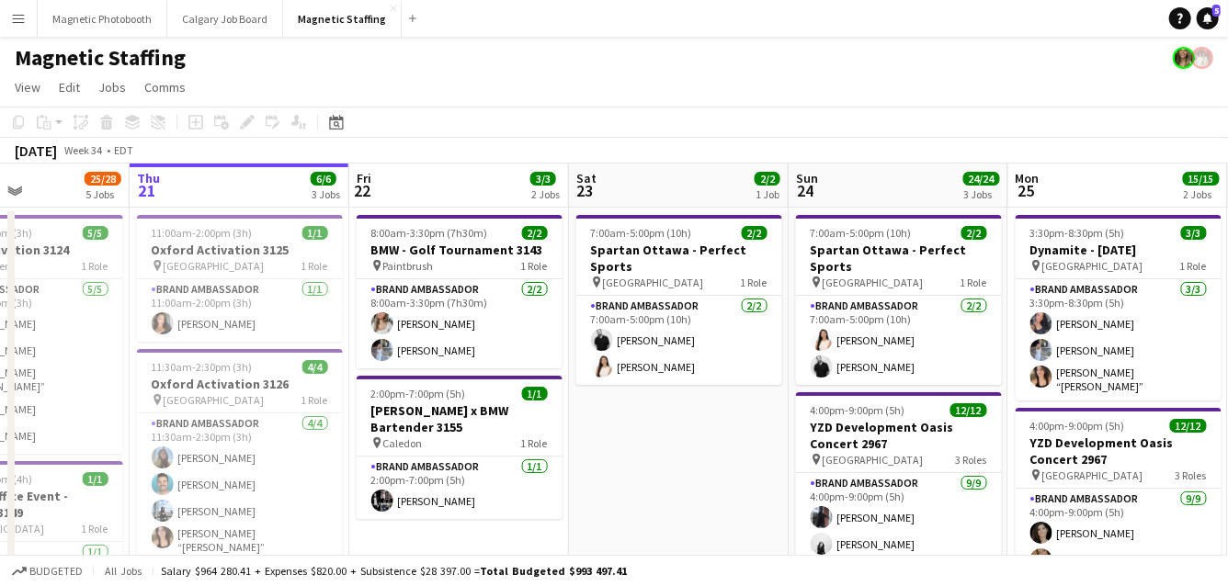
drag, startPoint x: 596, startPoint y: 350, endPoint x: 470, endPoint y: 351, distance: 125.9
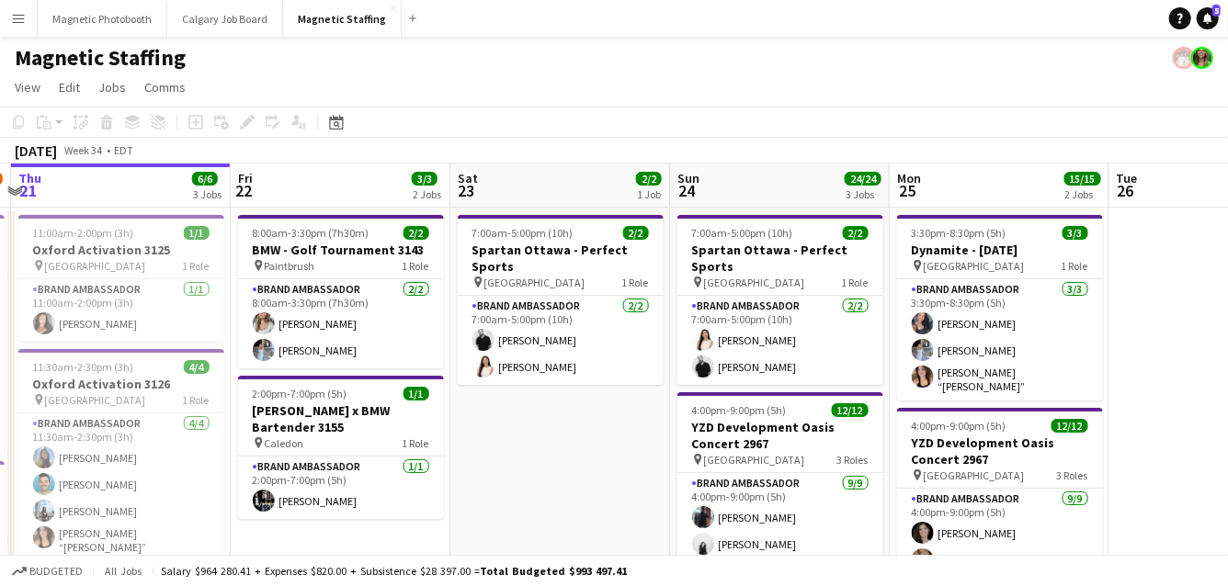
drag, startPoint x: 609, startPoint y: 445, endPoint x: 494, endPoint y: 437, distance: 115.1
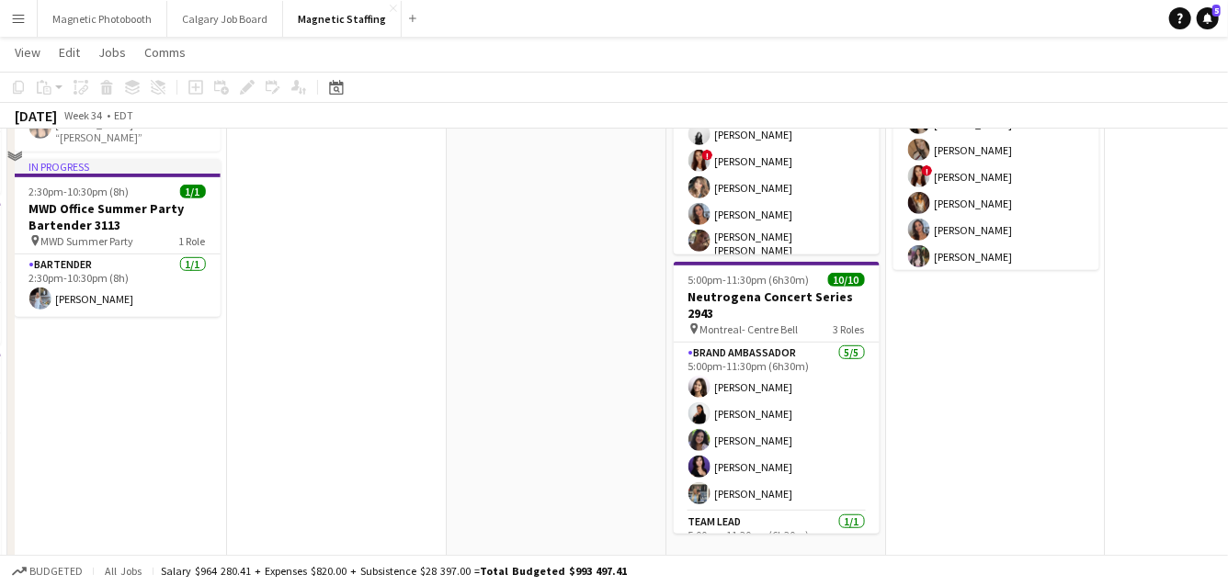
scroll to position [469, 0]
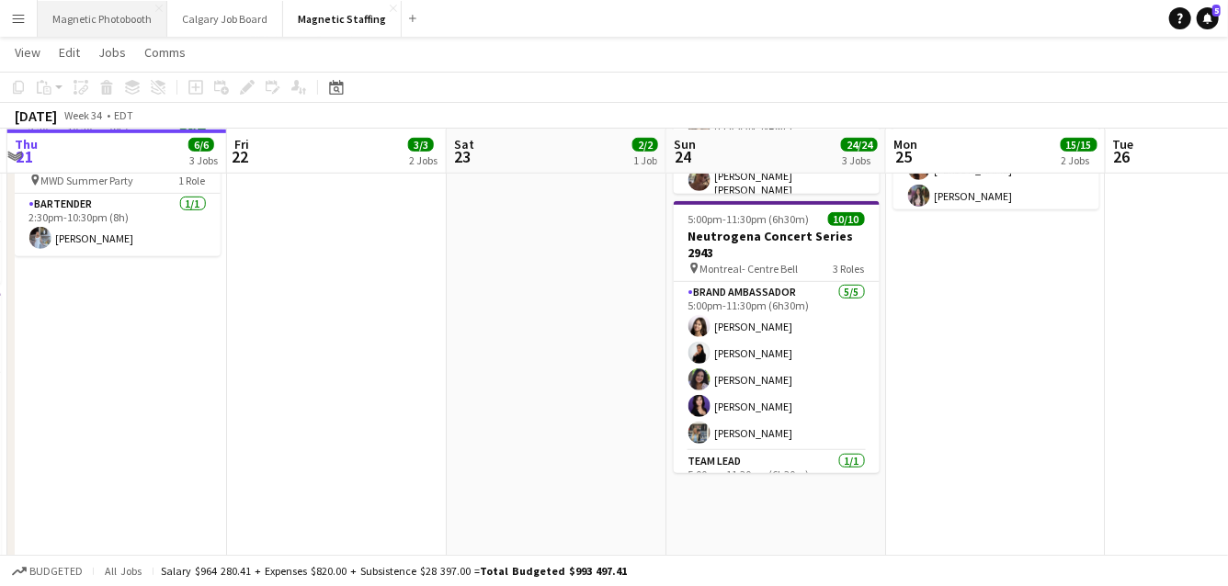
click at [129, 27] on button "Magnetic Photobooth Close" at bounding box center [103, 19] width 130 height 36
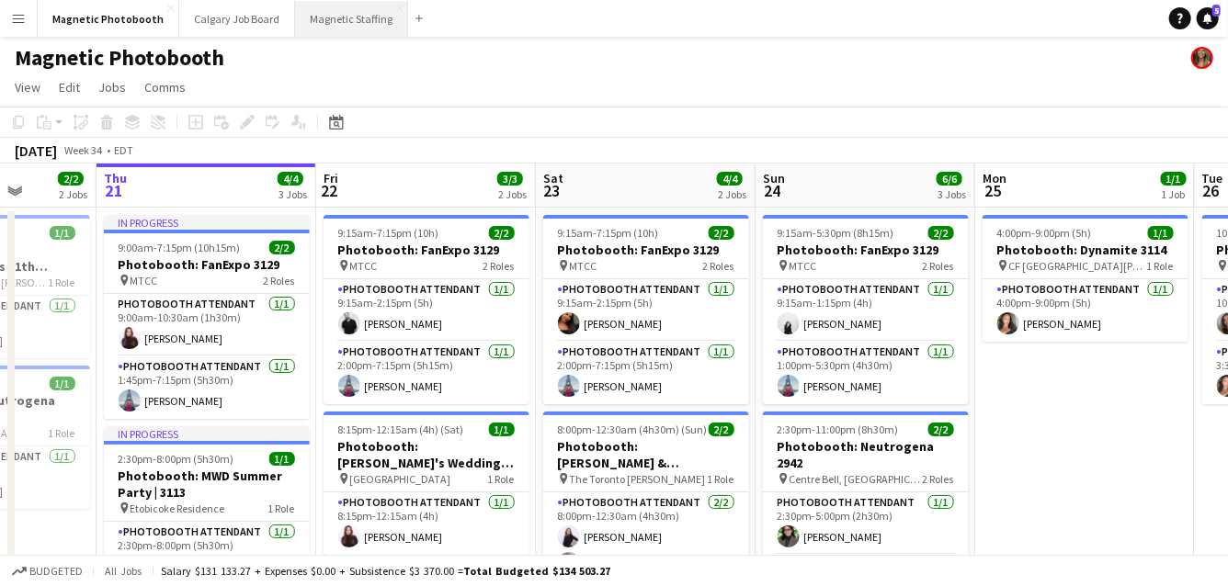
click at [333, 18] on button "Magnetic Staffing Close" at bounding box center [351, 19] width 113 height 36
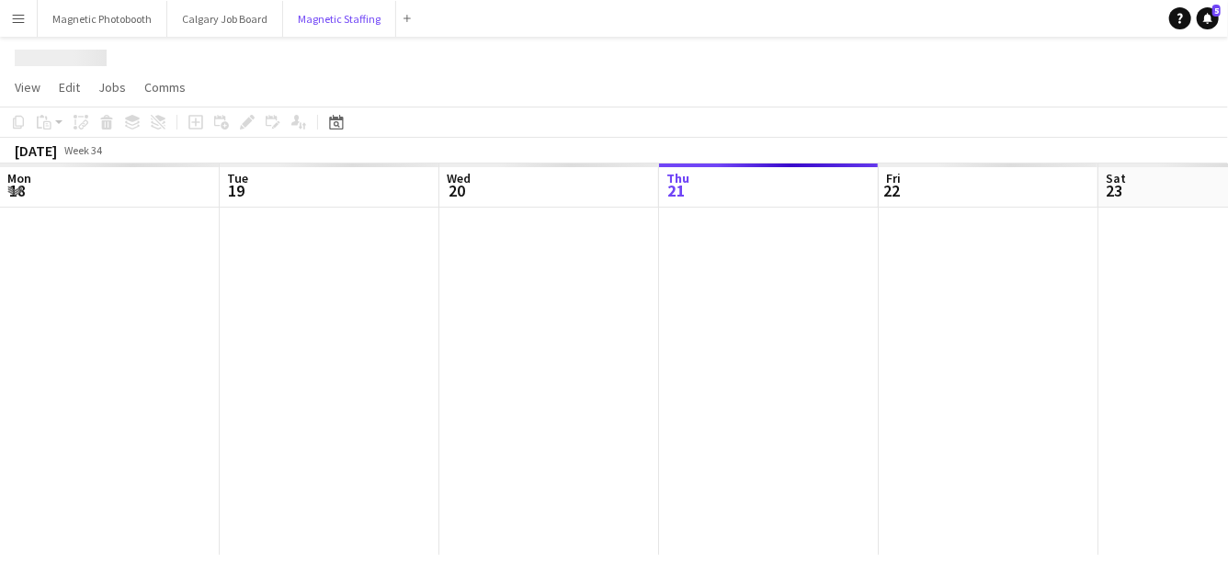
scroll to position [0, 439]
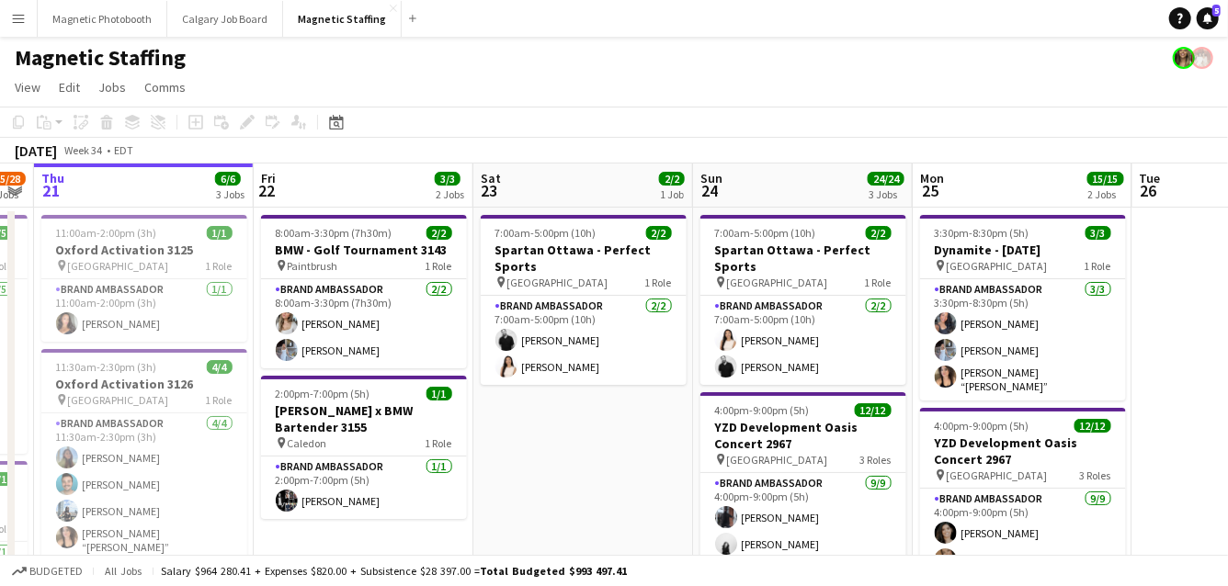
drag, startPoint x: 764, startPoint y: 443, endPoint x: 376, endPoint y: 421, distance: 388.4
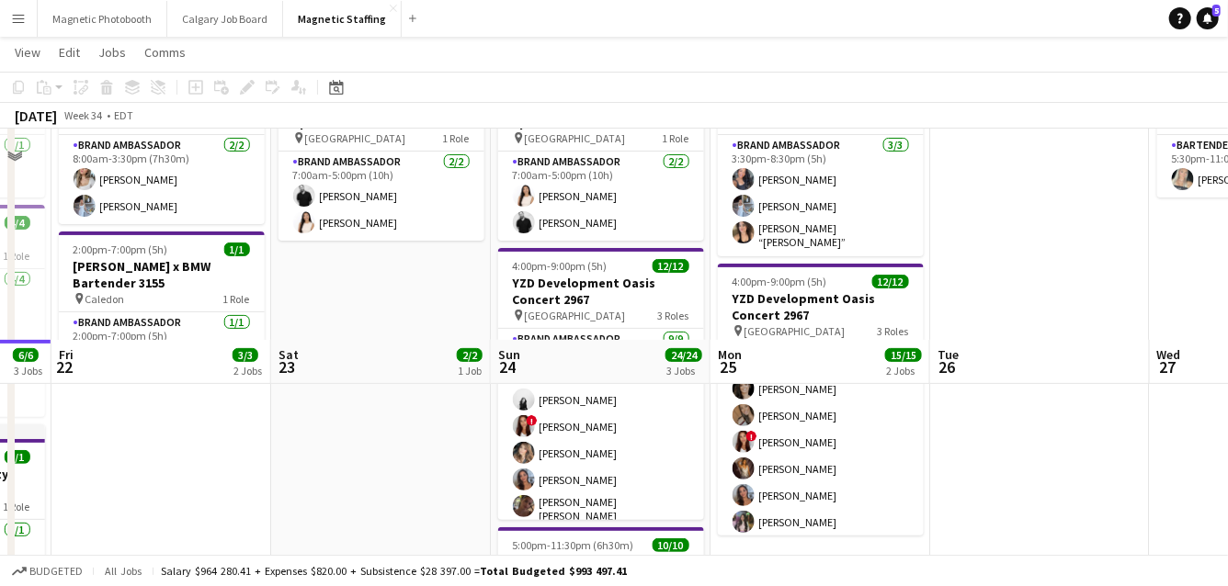
scroll to position [0, 0]
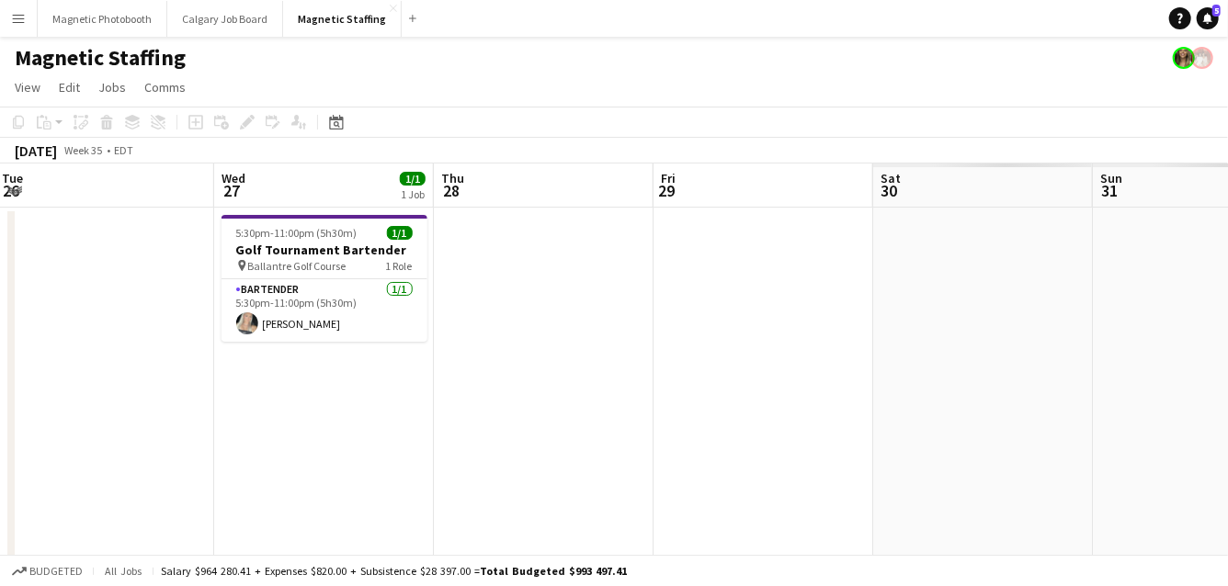
drag, startPoint x: 1006, startPoint y: 364, endPoint x: 179, endPoint y: 449, distance: 831.3
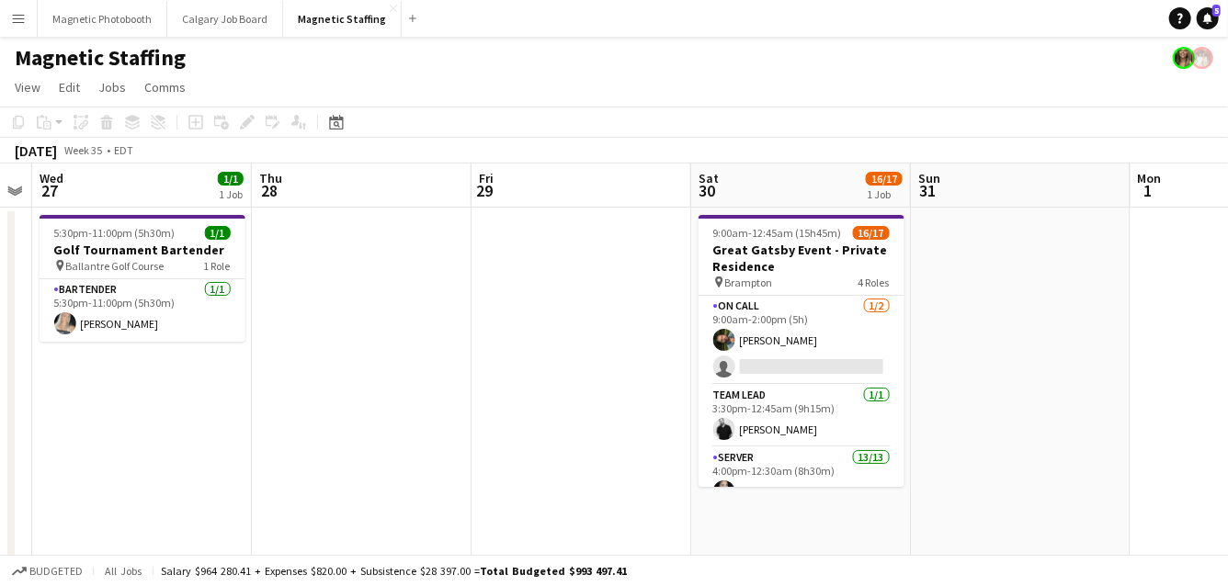
drag, startPoint x: 644, startPoint y: 520, endPoint x: 179, endPoint y: 519, distance: 464.9
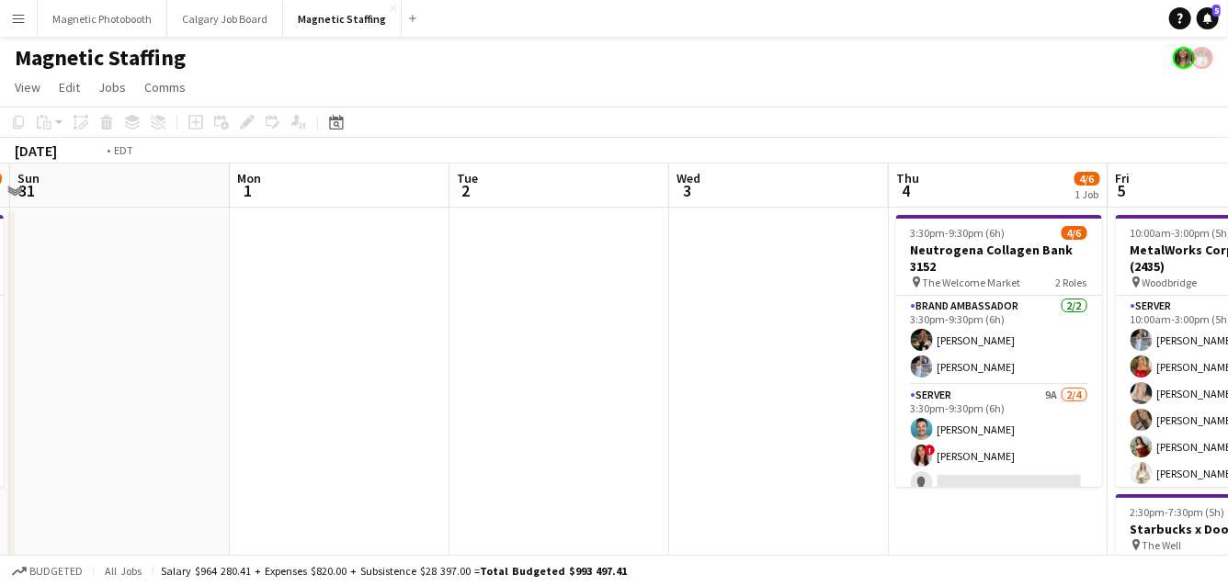
drag, startPoint x: 668, startPoint y: 302, endPoint x: 64, endPoint y: 300, distance: 603.7
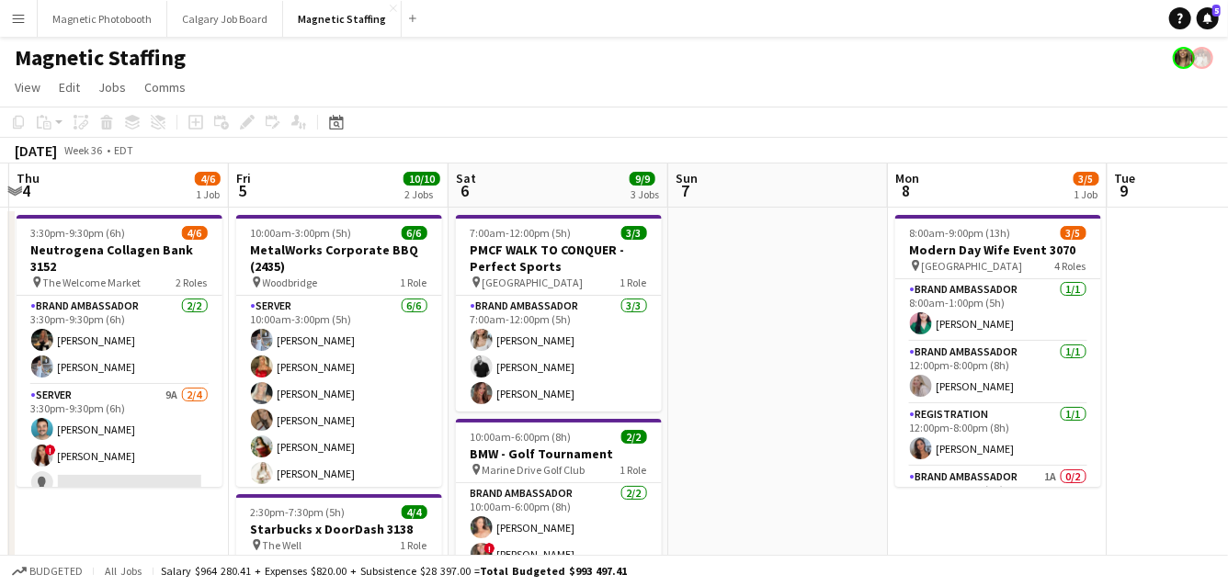
drag, startPoint x: 629, startPoint y: 344, endPoint x: 0, endPoint y: 356, distance: 629.5
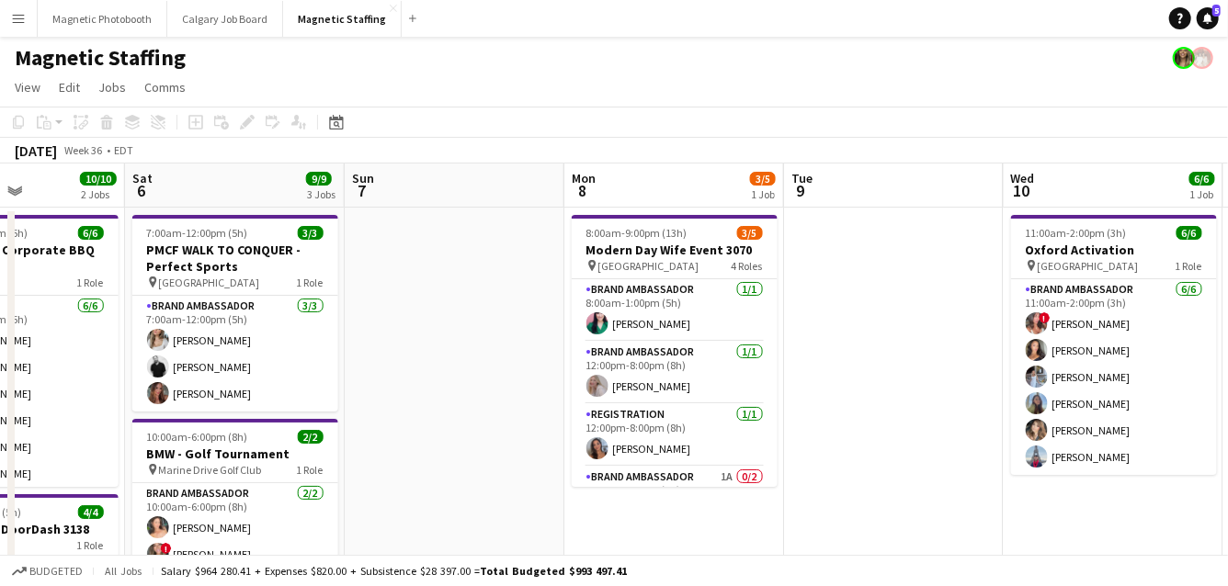
drag, startPoint x: 609, startPoint y: 348, endPoint x: 198, endPoint y: 366, distance: 411.1
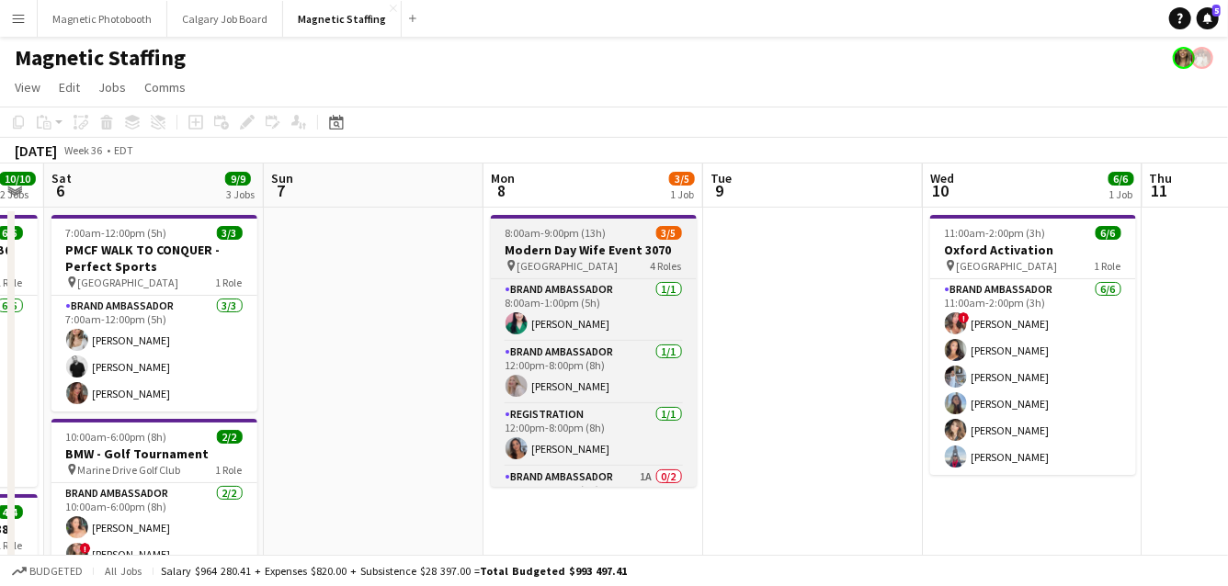
click at [613, 241] on app-job-card "8:00am-9:00pm (13h) 3/5 Modern Day Wife Event 3070 pin Burlington 4 Roles Brand…" at bounding box center [594, 351] width 206 height 272
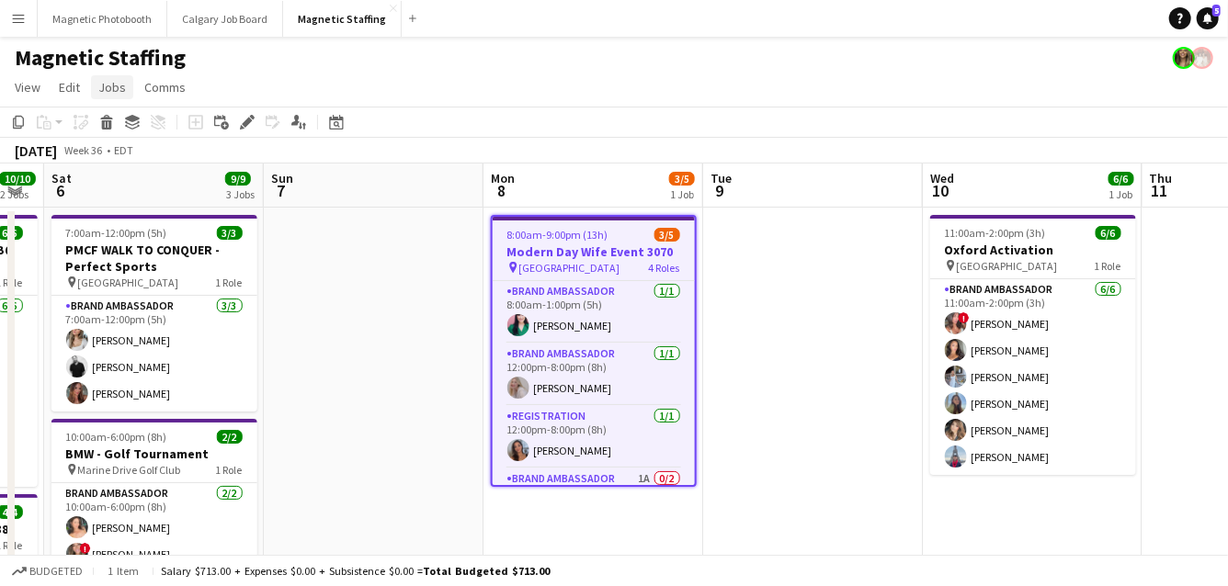
click at [121, 82] on span "Jobs" at bounding box center [112, 87] width 28 height 17
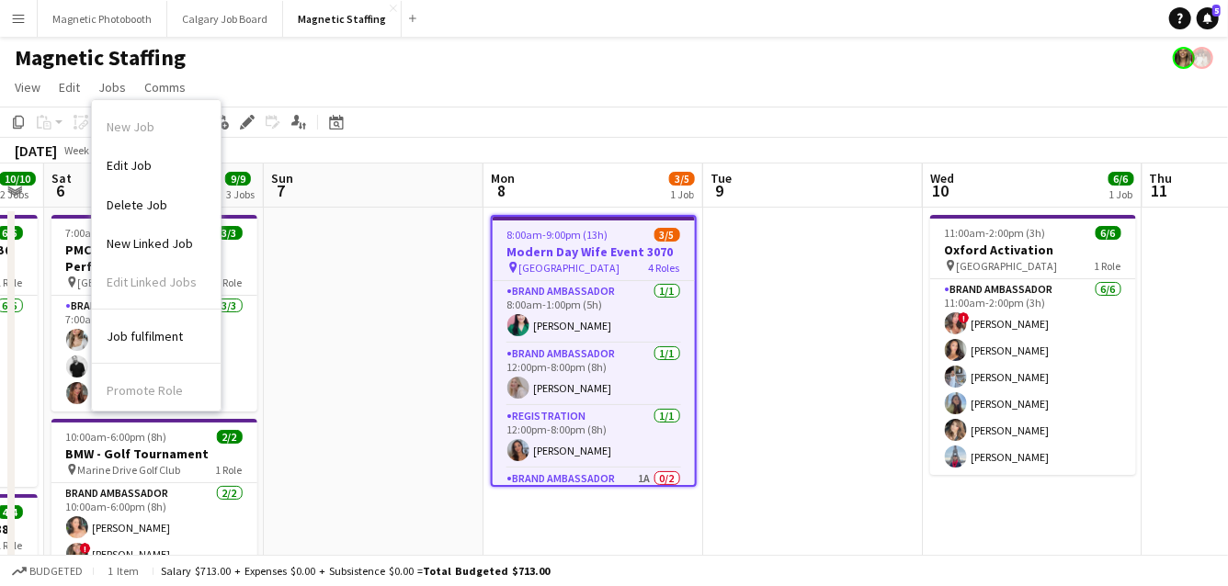
click at [573, 265] on div "pin Burlington 4 Roles" at bounding box center [593, 267] width 202 height 15
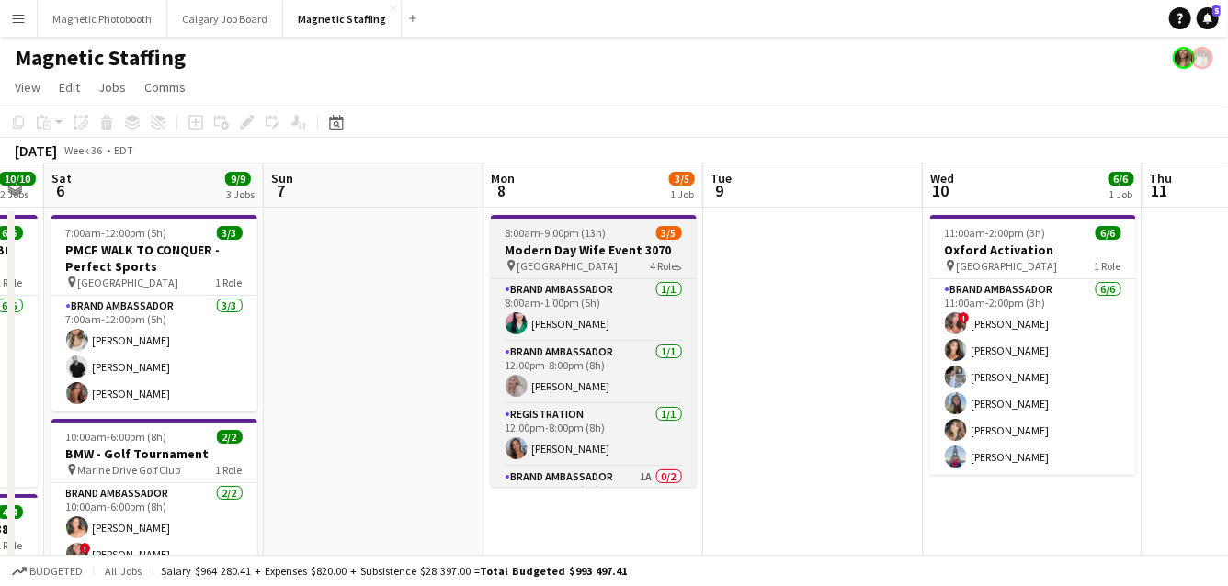
click at [573, 265] on div "pin Burlington 4 Roles" at bounding box center [594, 265] width 206 height 15
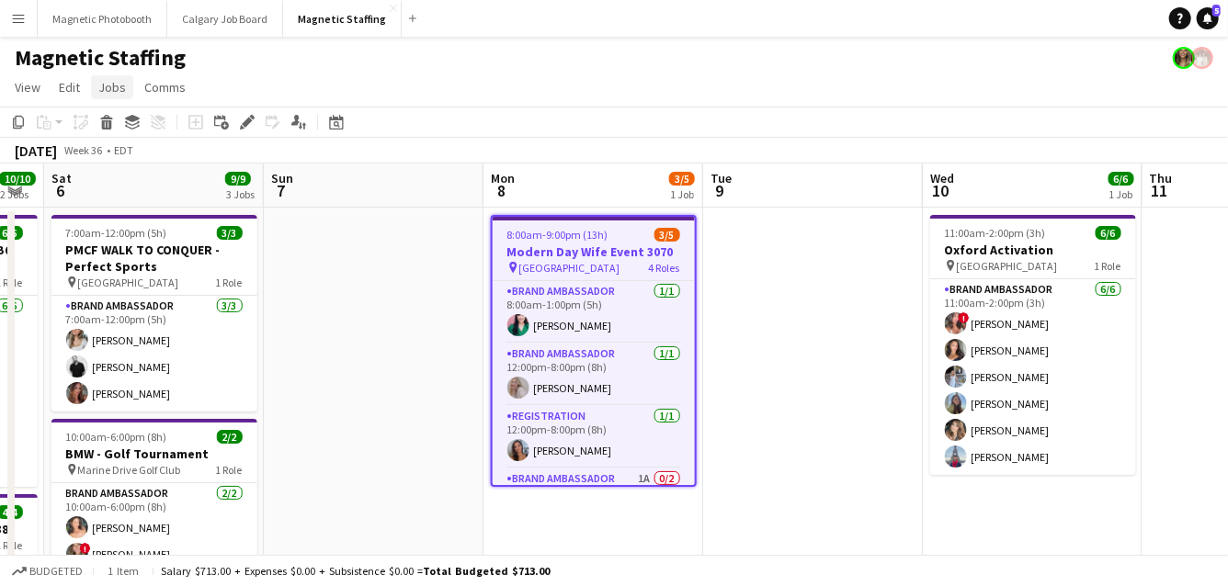
click at [116, 83] on span "Jobs" at bounding box center [112, 87] width 28 height 17
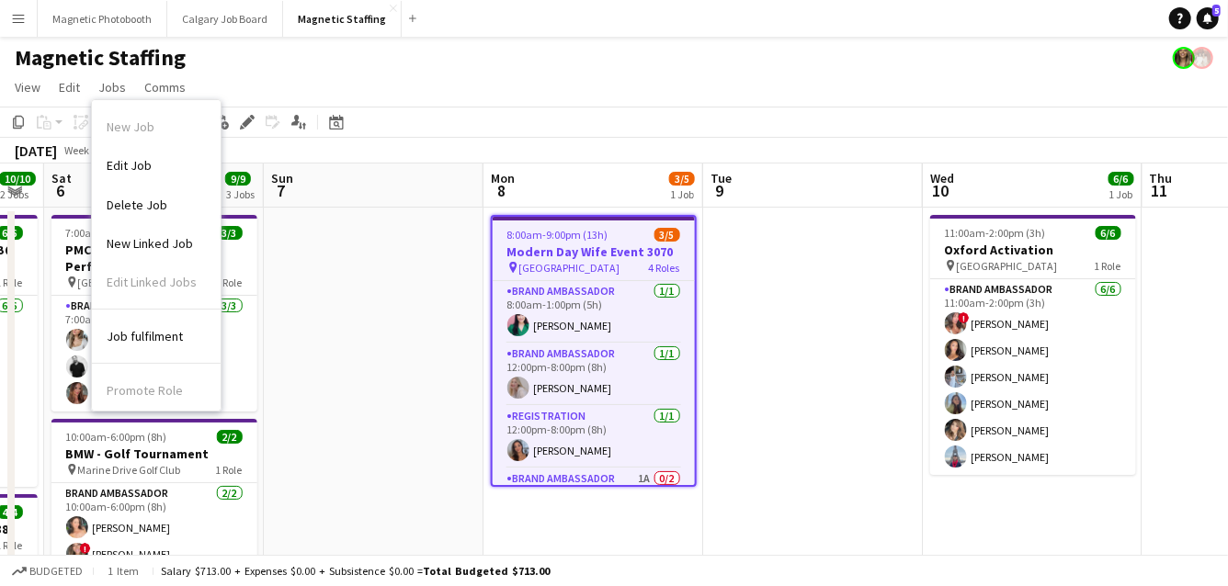
click at [547, 251] on h3 "Modern Day Wife Event 3070" at bounding box center [593, 251] width 202 height 17
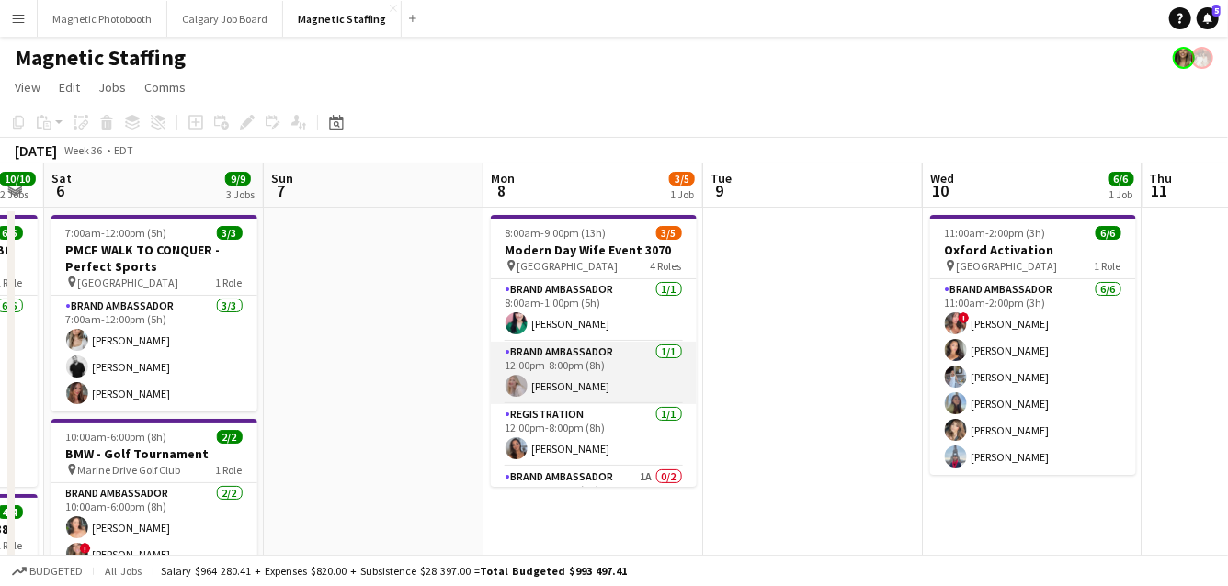
click at [618, 403] on app-card-role "Brand Ambassador [DATE] 12:00pm-8:00pm (8h) [PERSON_NAME]" at bounding box center [594, 373] width 206 height 62
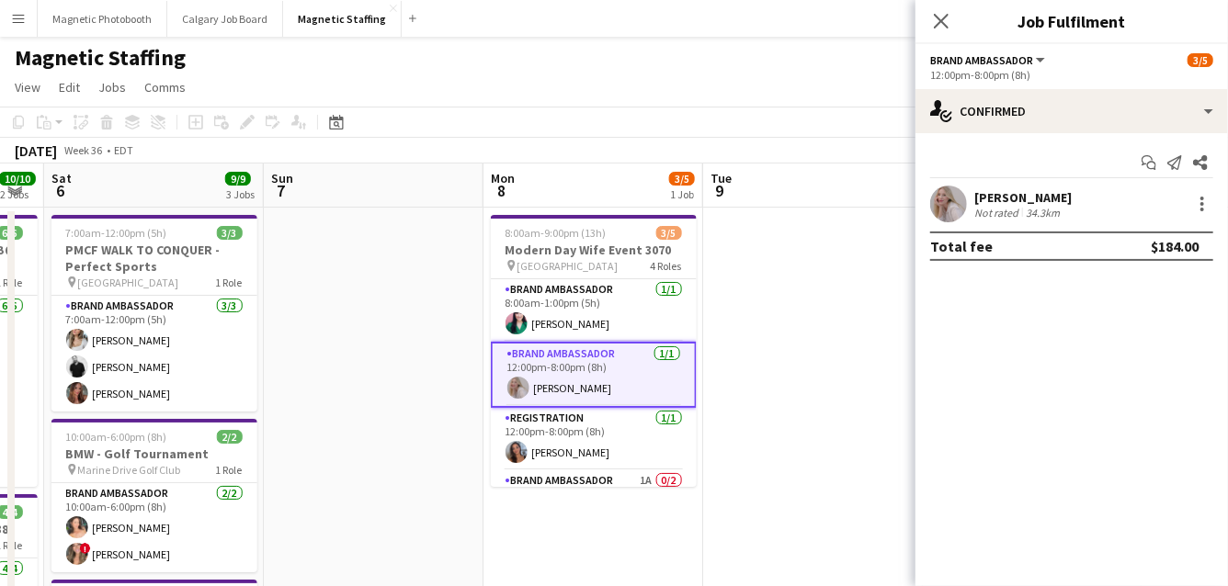
click at [558, 273] on app-job-card "8:00am-9:00pm (13h) 3/5 Modern Day Wife Event 3070 pin Burlington 4 Roles Brand…" at bounding box center [594, 351] width 206 height 272
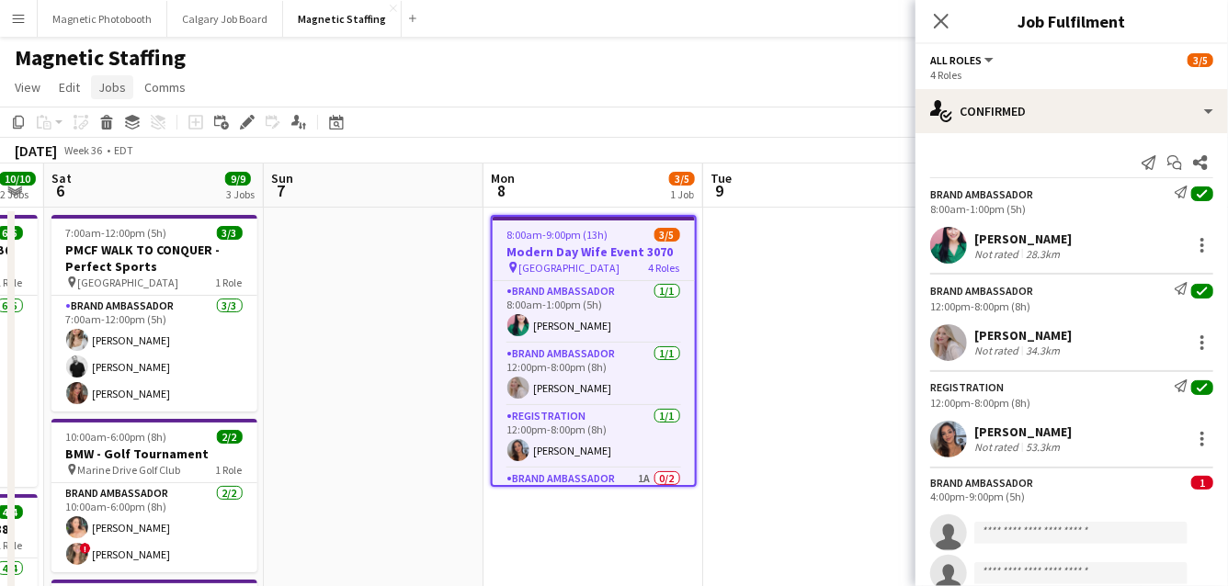
click at [122, 88] on span "Jobs" at bounding box center [112, 87] width 28 height 17
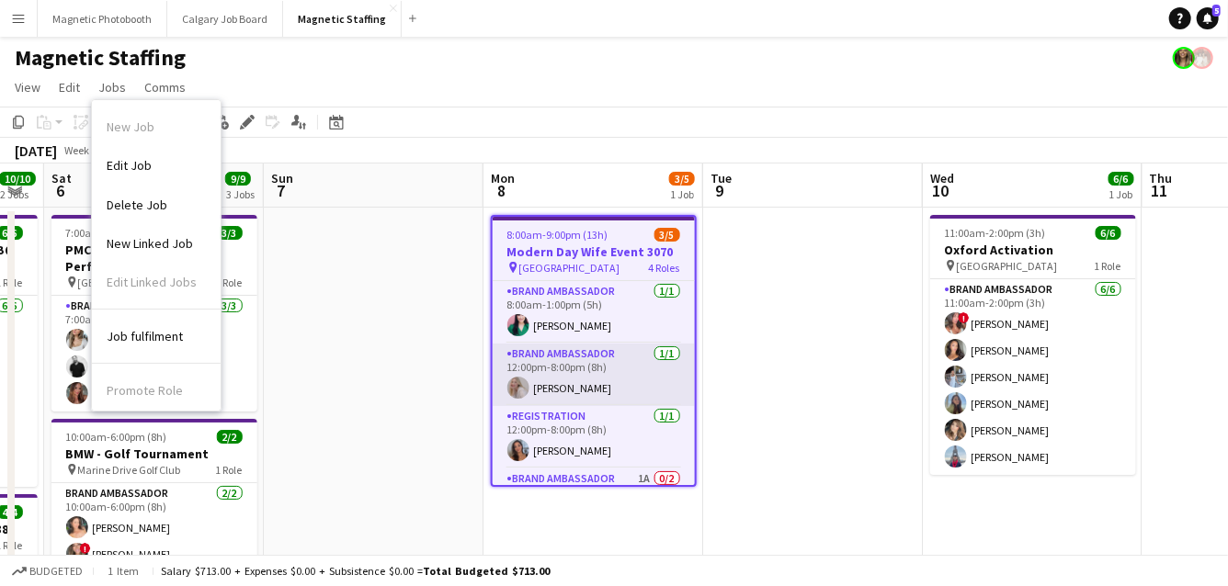
click at [674, 368] on app-card-role "Brand Ambassador [DATE] 12:00pm-8:00pm (8h) [PERSON_NAME]" at bounding box center [593, 375] width 202 height 62
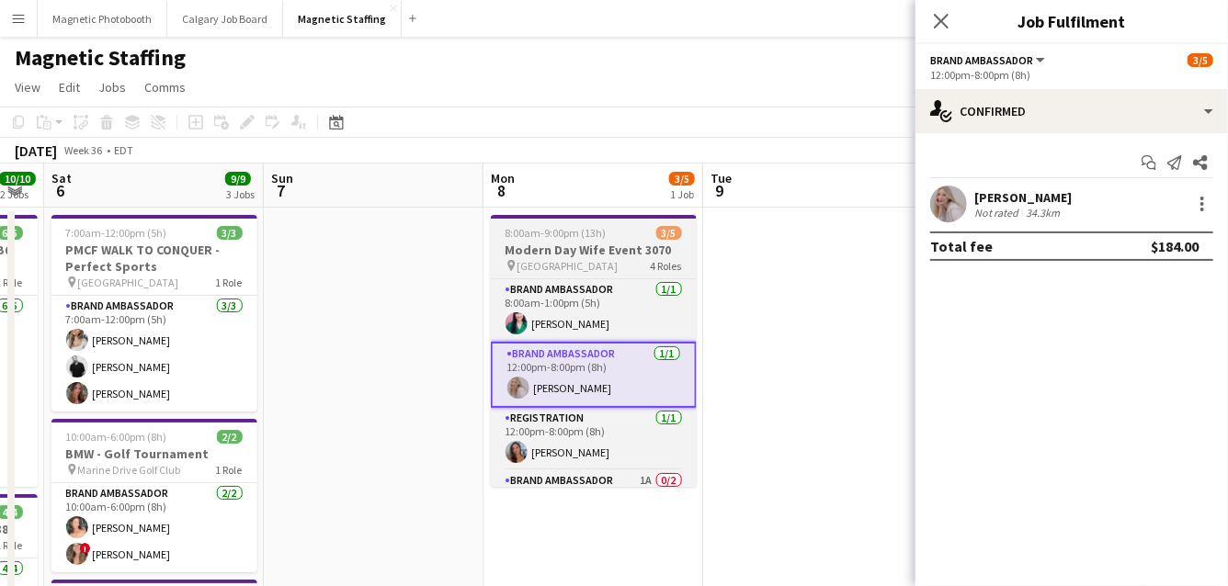
click at [629, 255] on h3 "Modern Day Wife Event 3070" at bounding box center [594, 250] width 206 height 17
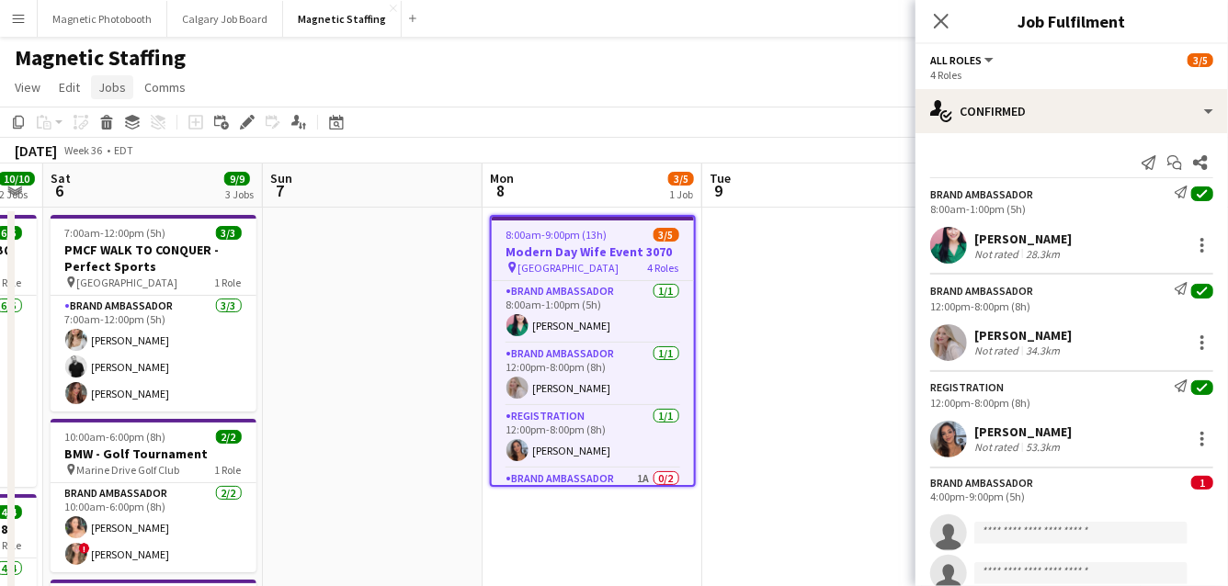
click at [124, 85] on link "Jobs" at bounding box center [112, 87] width 42 height 24
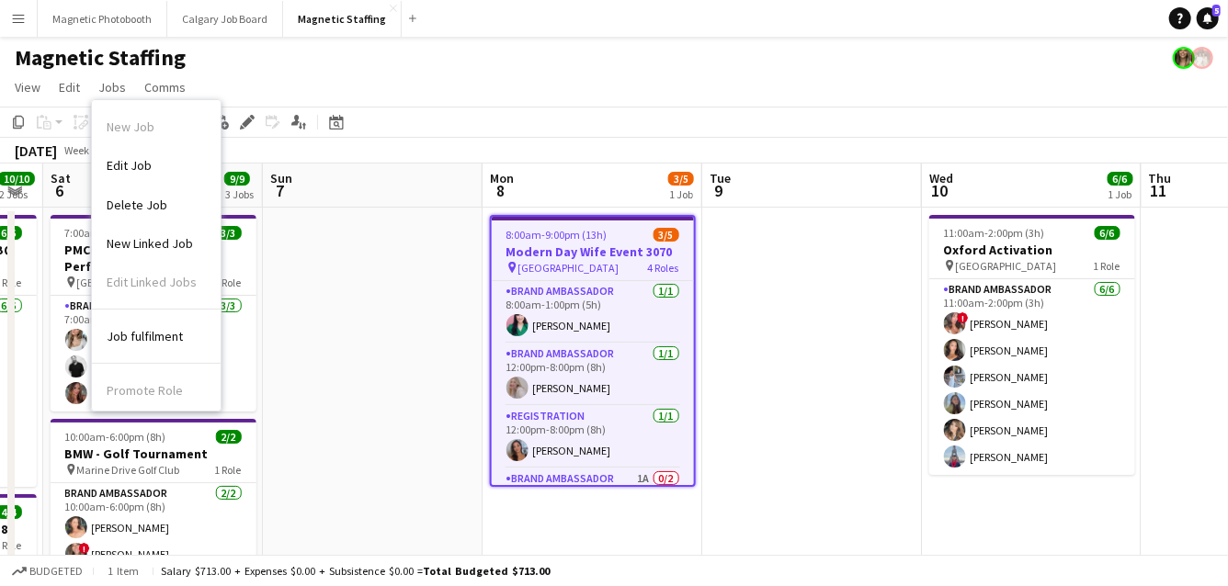
click at [157, 394] on div "Promote Role Copy Role URL" at bounding box center [156, 406] width 129 height 85
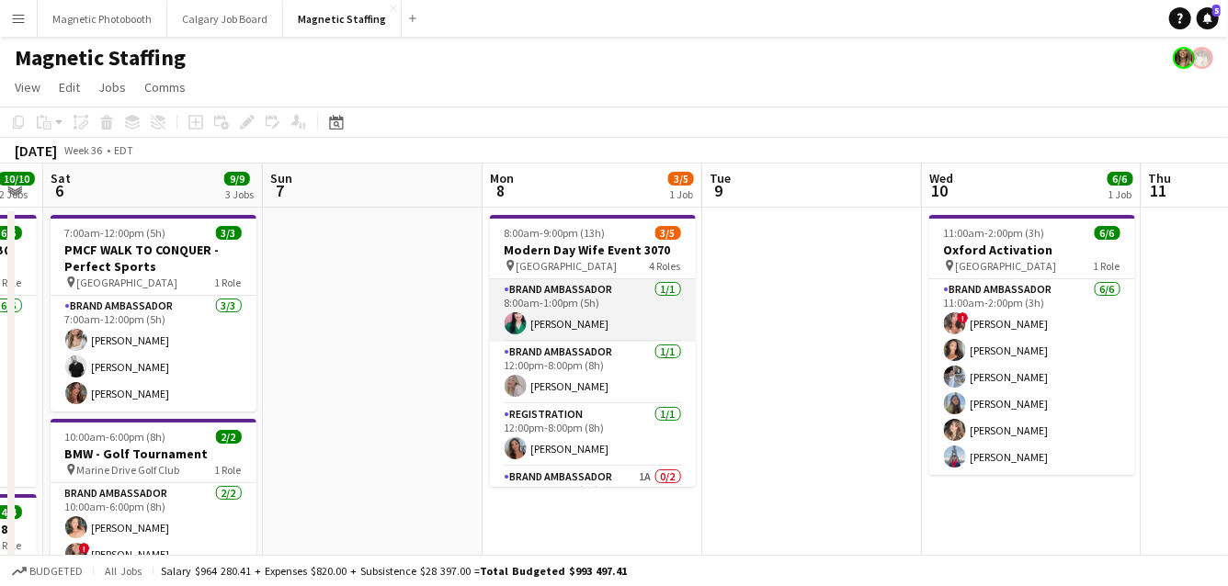
click at [605, 298] on app-card-role "Brand Ambassador [DATE] 8:00am-1:00pm (5h) [PERSON_NAME]" at bounding box center [593, 310] width 206 height 62
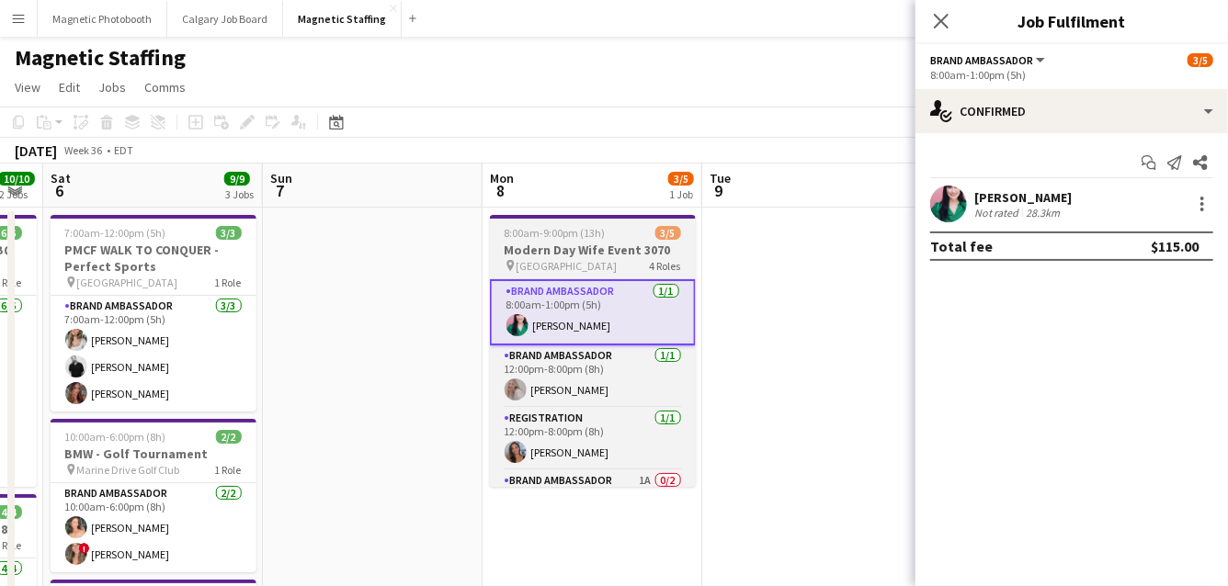
click at [604, 248] on h3 "Modern Day Wife Event 3070" at bounding box center [593, 250] width 206 height 17
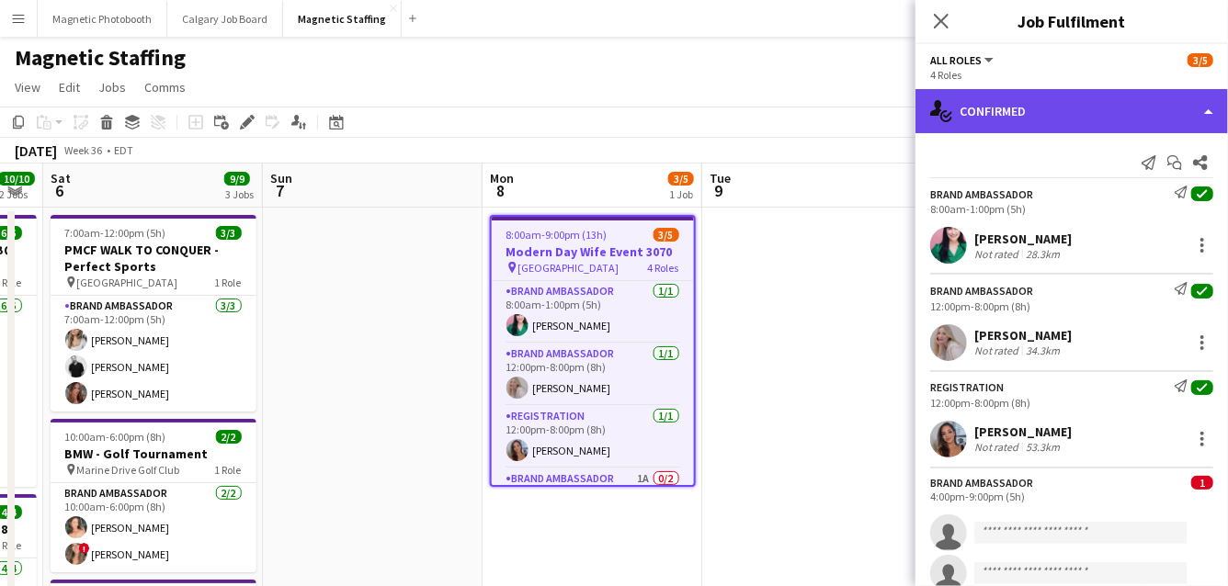
click at [1205, 97] on div "single-neutral-actions-check-2 Confirmed" at bounding box center [1071, 111] width 312 height 44
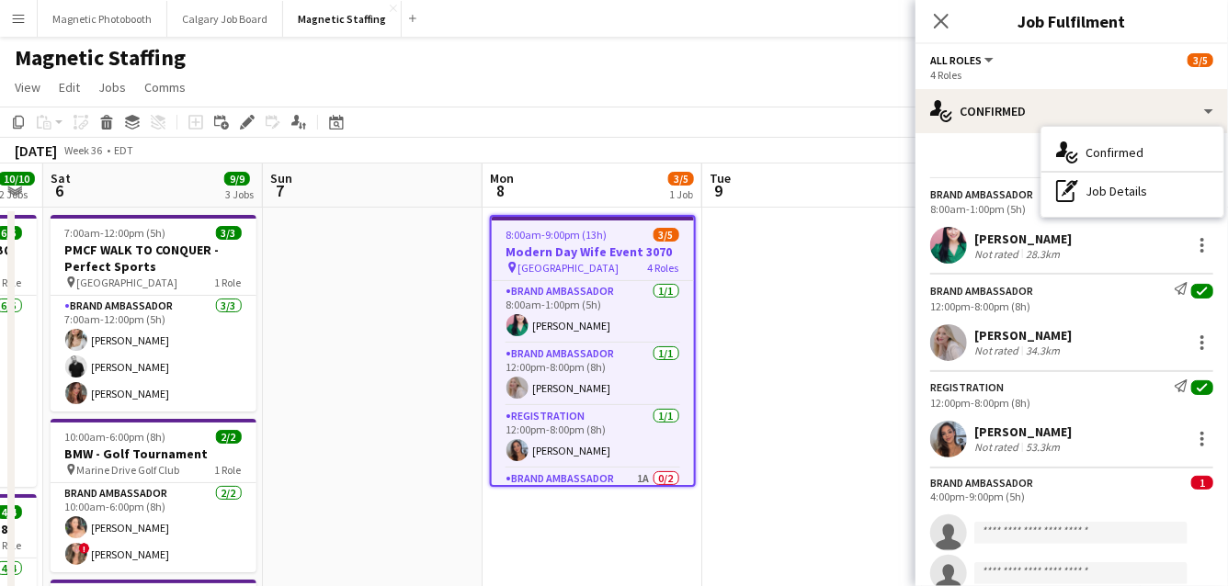
click at [1093, 296] on div "Brand Ambassador Send notification check 12:00pm-8:00pm (8h)" at bounding box center [1071, 297] width 312 height 30
click at [1109, 242] on div "[PERSON_NAME] Not rated 28.3km" at bounding box center [1071, 245] width 312 height 37
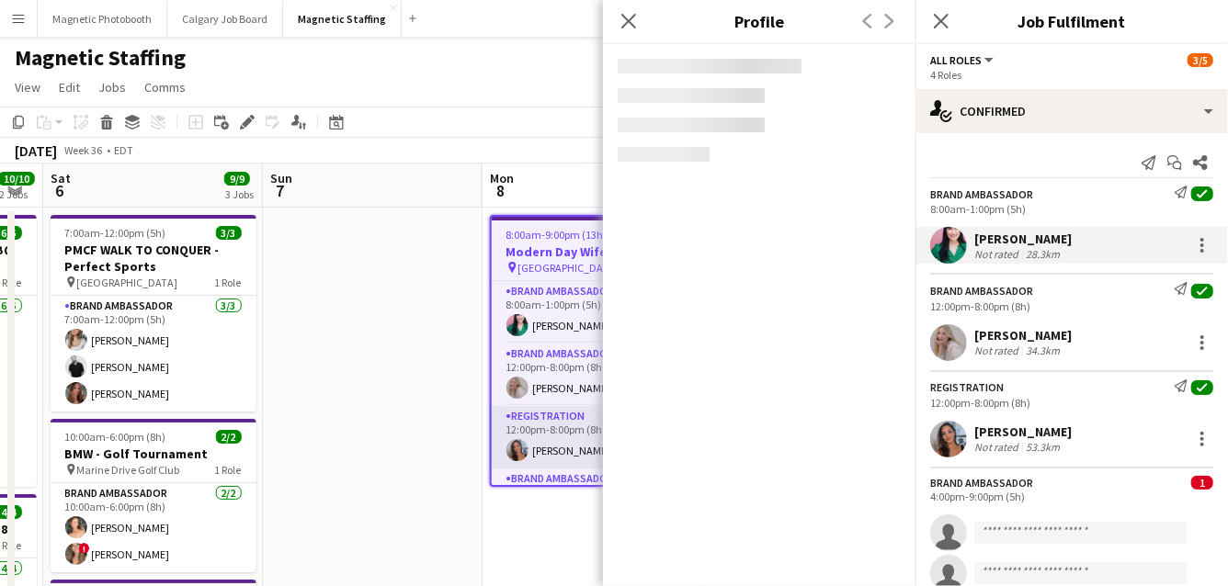
click at [558, 447] on app-card-role "Registration [DATE] 12:00pm-8:00pm (8h) [PERSON_NAME]" at bounding box center [593, 437] width 202 height 62
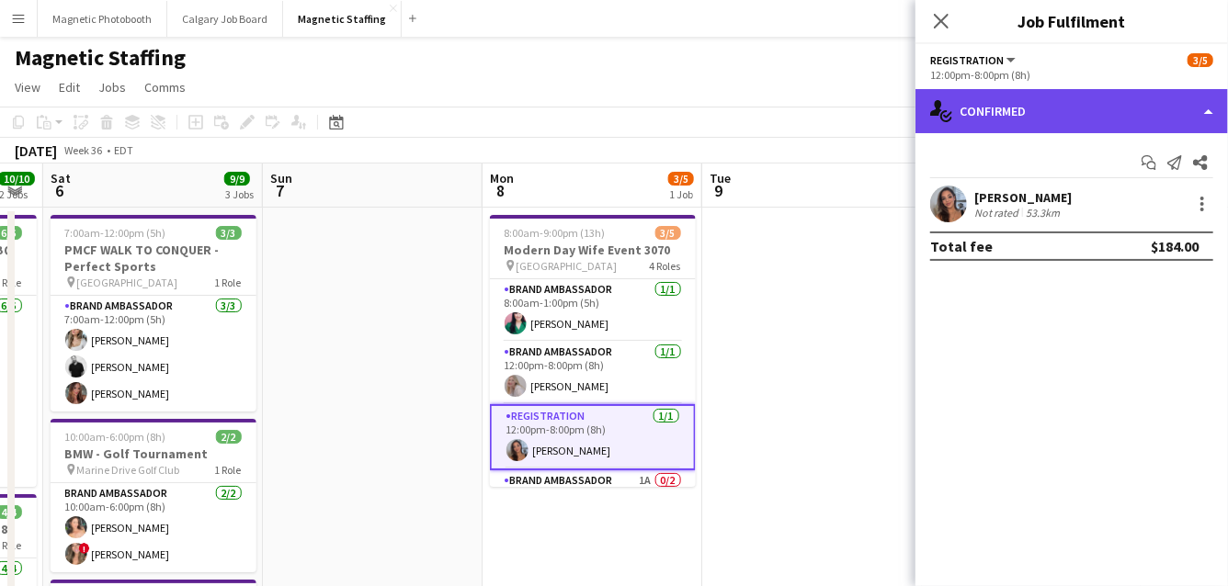
click at [1212, 112] on div "single-neutral-actions-check-2 Confirmed" at bounding box center [1071, 111] width 312 height 44
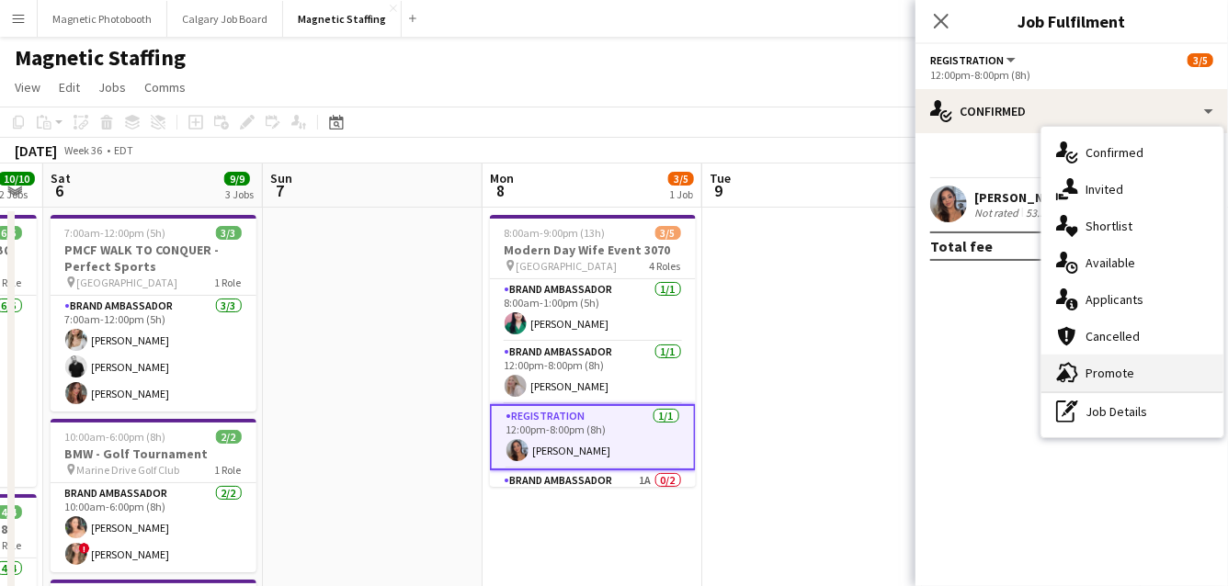
click at [1134, 366] on div "advertising-megaphone Promote" at bounding box center [1132, 373] width 182 height 37
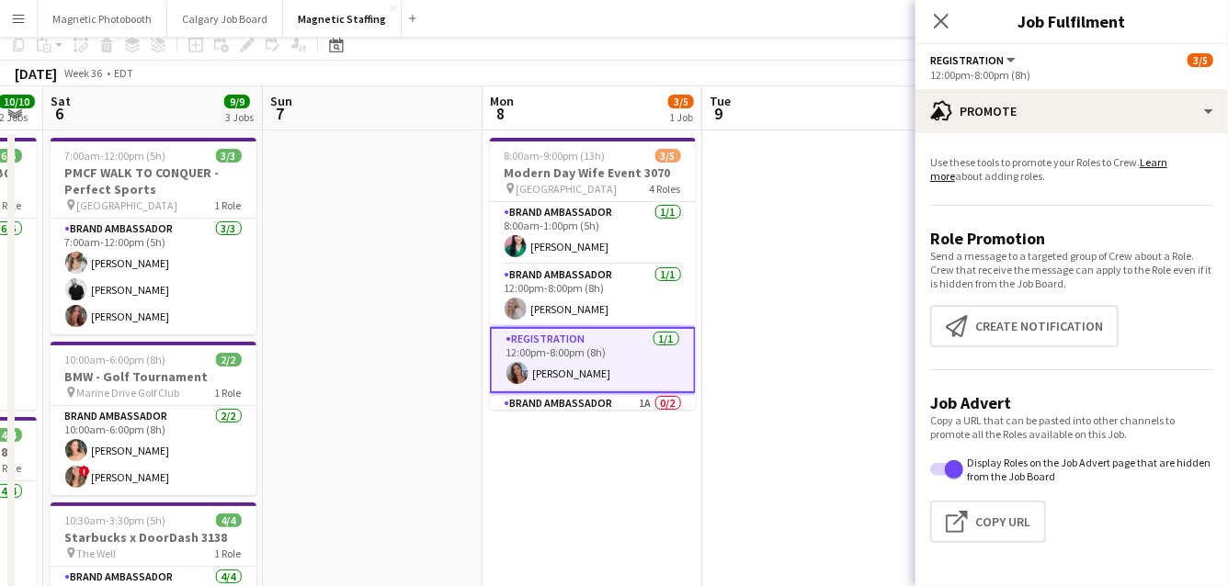
scroll to position [109, 0]
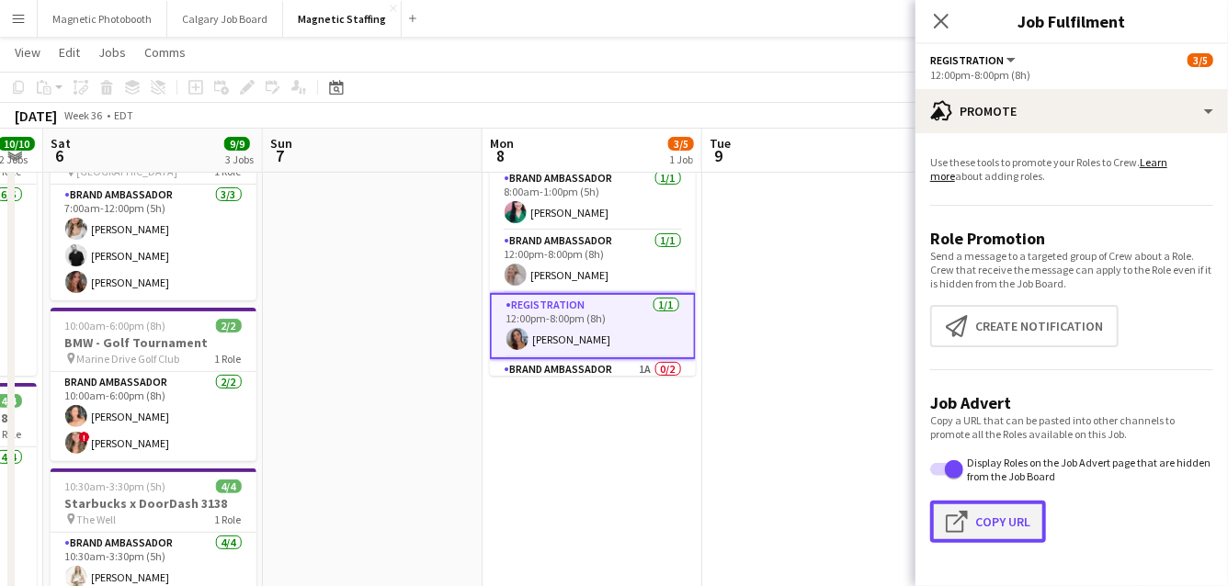
click at [1011, 508] on button "Click to copy URL Copy Url" at bounding box center [988, 522] width 116 height 42
type textarea "**********"
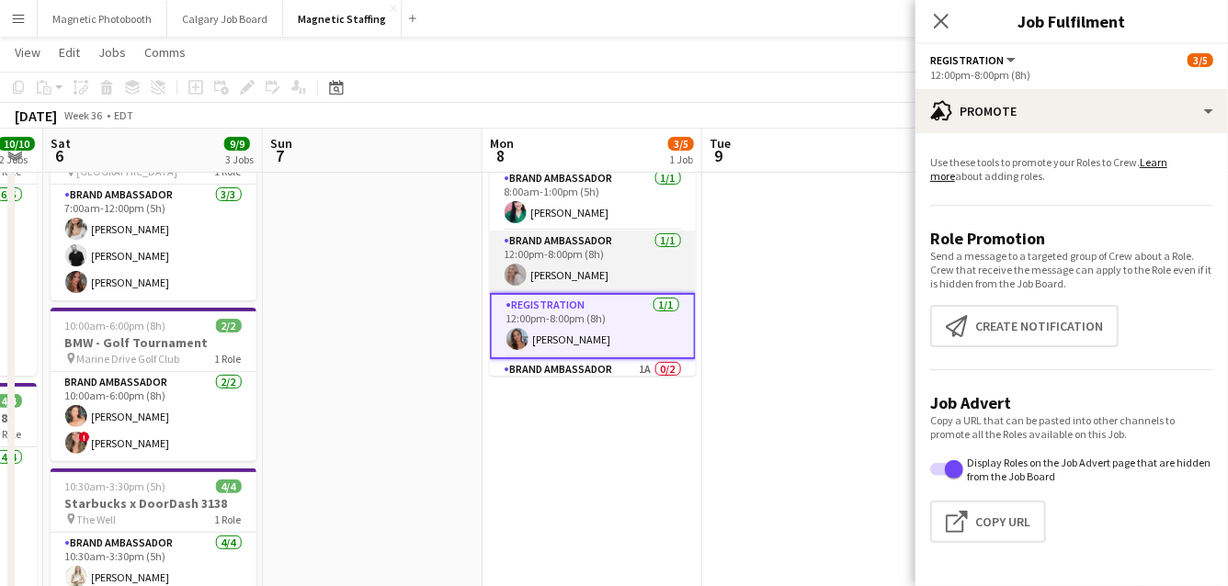
click at [669, 269] on app-card-role "Brand Ambassador [DATE] 12:00pm-8:00pm (8h) [PERSON_NAME]" at bounding box center [593, 262] width 206 height 62
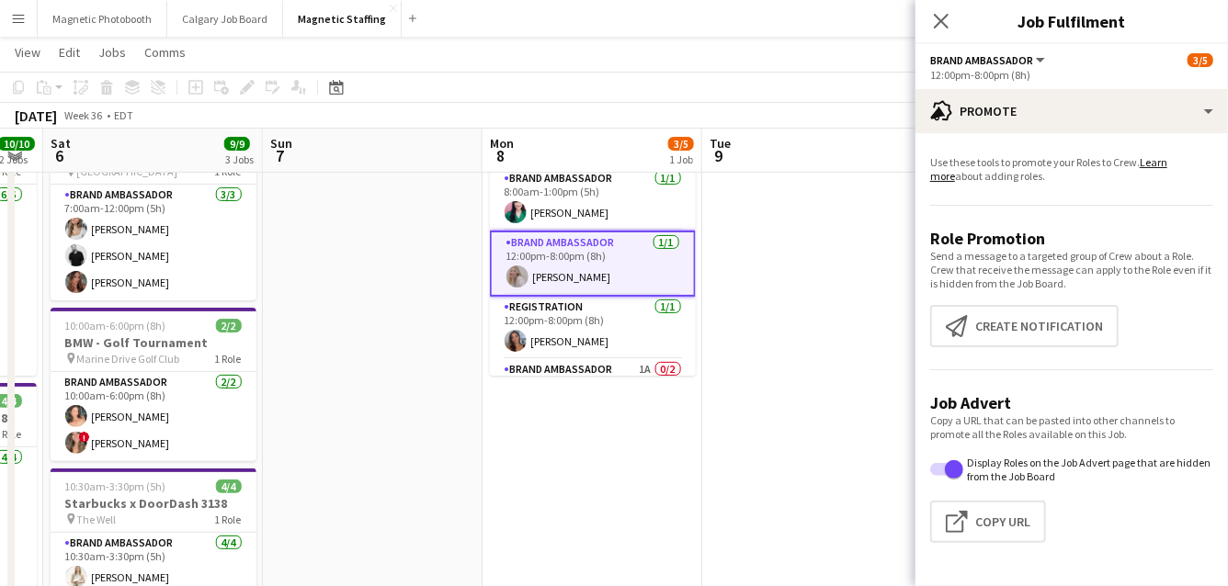
scroll to position [55, 0]
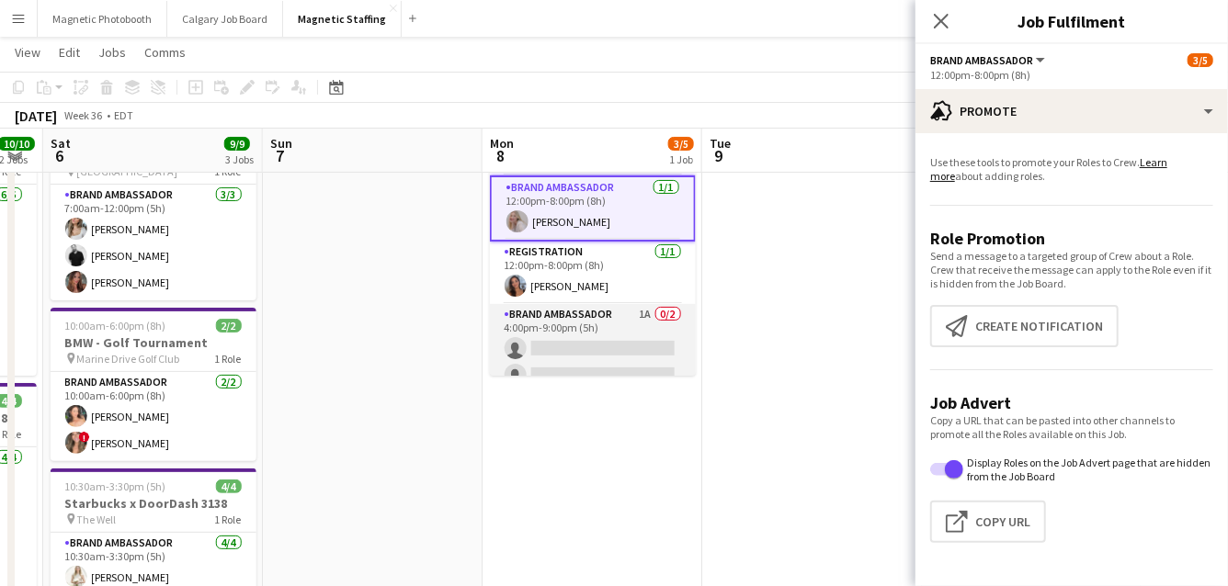
click at [609, 329] on app-card-role "Brand Ambassador 1A 0/2 4:00pm-9:00pm (5h) single-neutral-actions single-neutra…" at bounding box center [593, 348] width 206 height 89
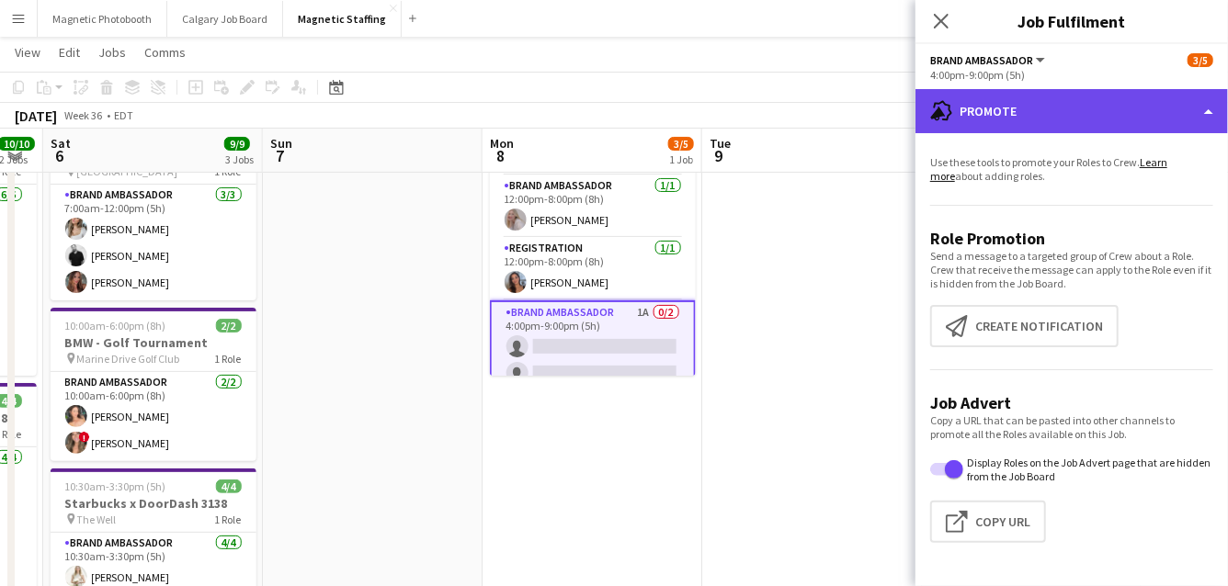
click at [1031, 116] on div "advertising-megaphone Promote" at bounding box center [1071, 111] width 312 height 44
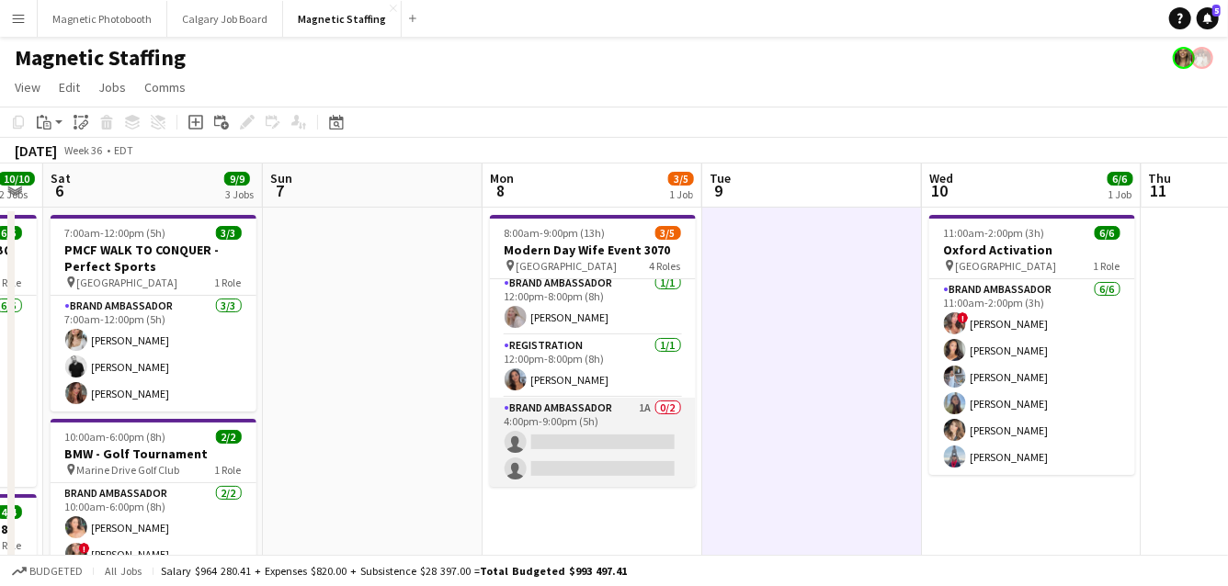
scroll to position [61, 0]
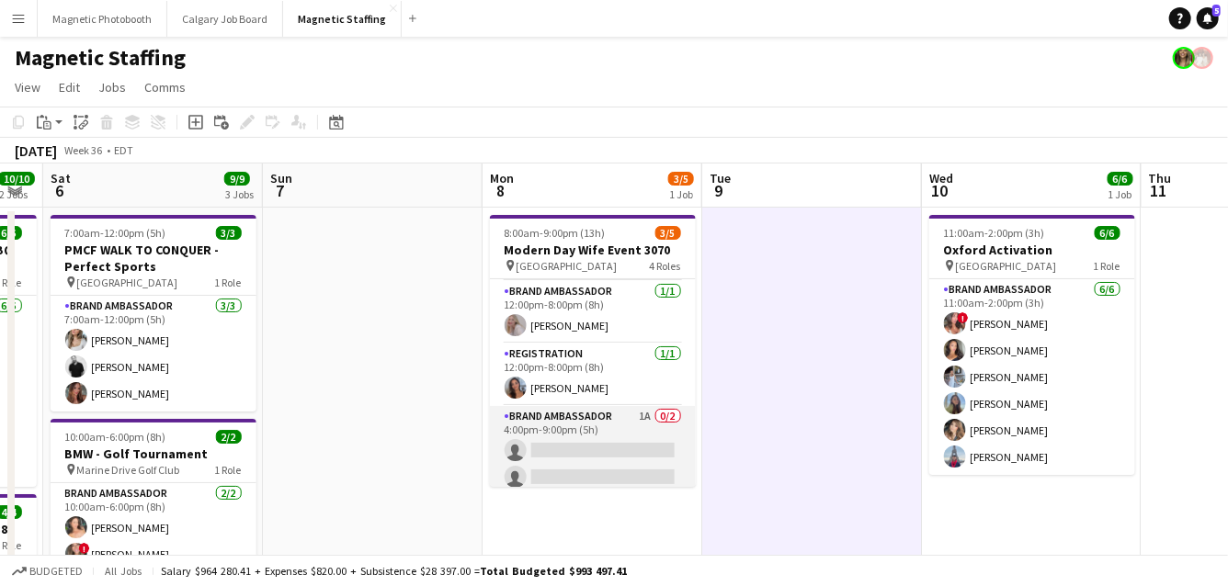
click at [628, 452] on app-card-role "Brand Ambassador 1A 0/2 4:00pm-9:00pm (5h) single-neutral-actions single-neutra…" at bounding box center [593, 450] width 206 height 89
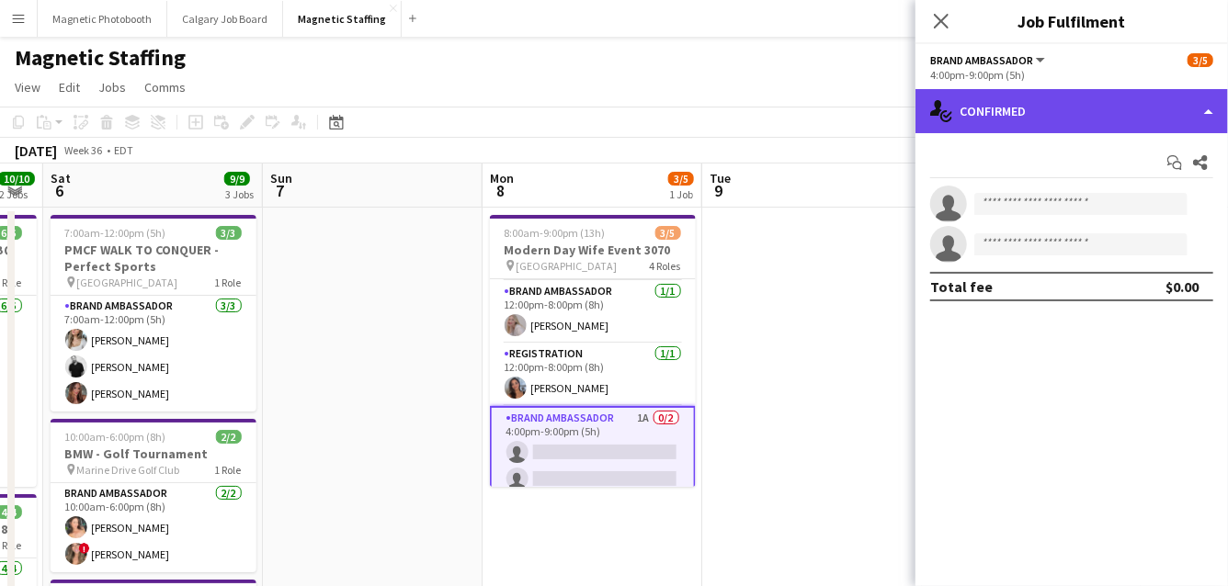
click at [1001, 115] on div "single-neutral-actions-check-2 Confirmed" at bounding box center [1071, 111] width 312 height 44
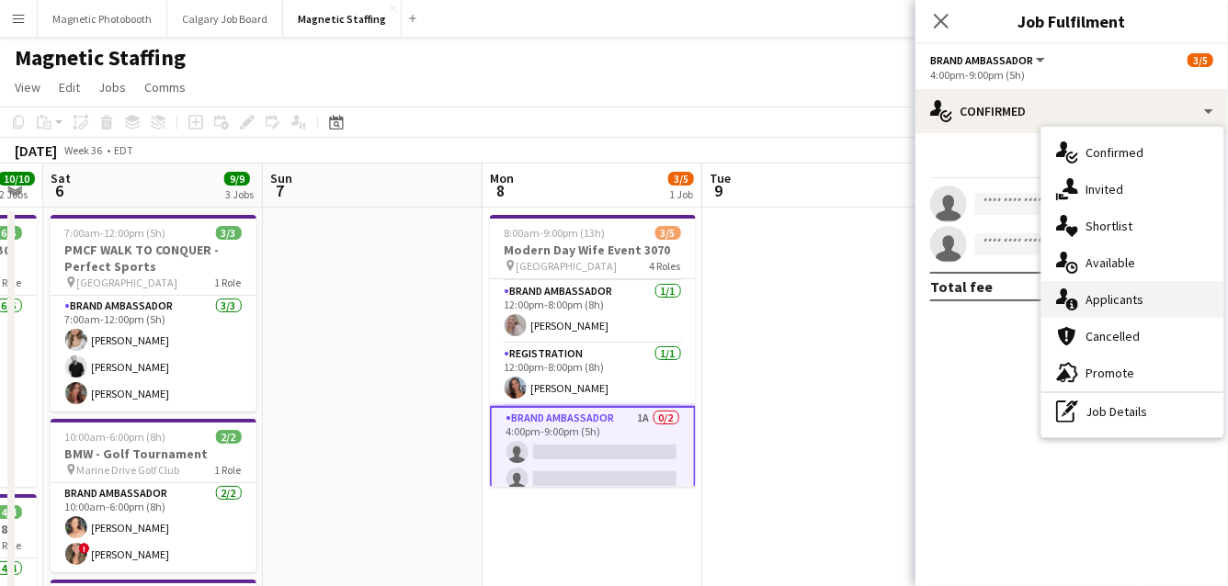
click at [1084, 304] on div "single-neutral-actions-information Applicants" at bounding box center [1132, 299] width 182 height 37
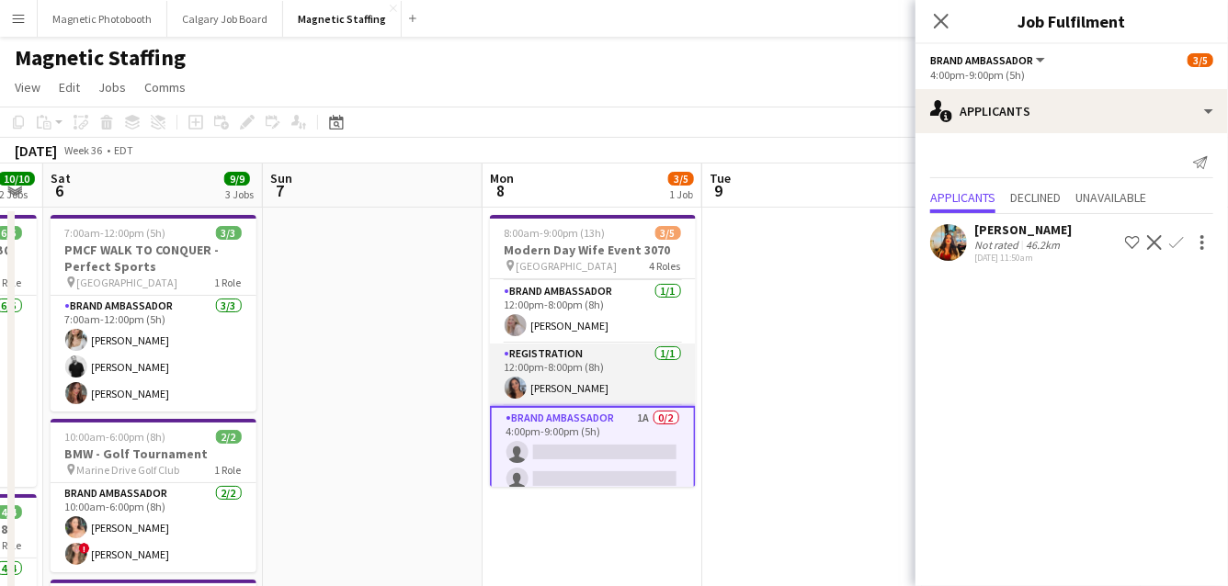
click at [596, 376] on app-card-role "Registration [DATE] 12:00pm-8:00pm (8h) [PERSON_NAME]" at bounding box center [593, 375] width 206 height 62
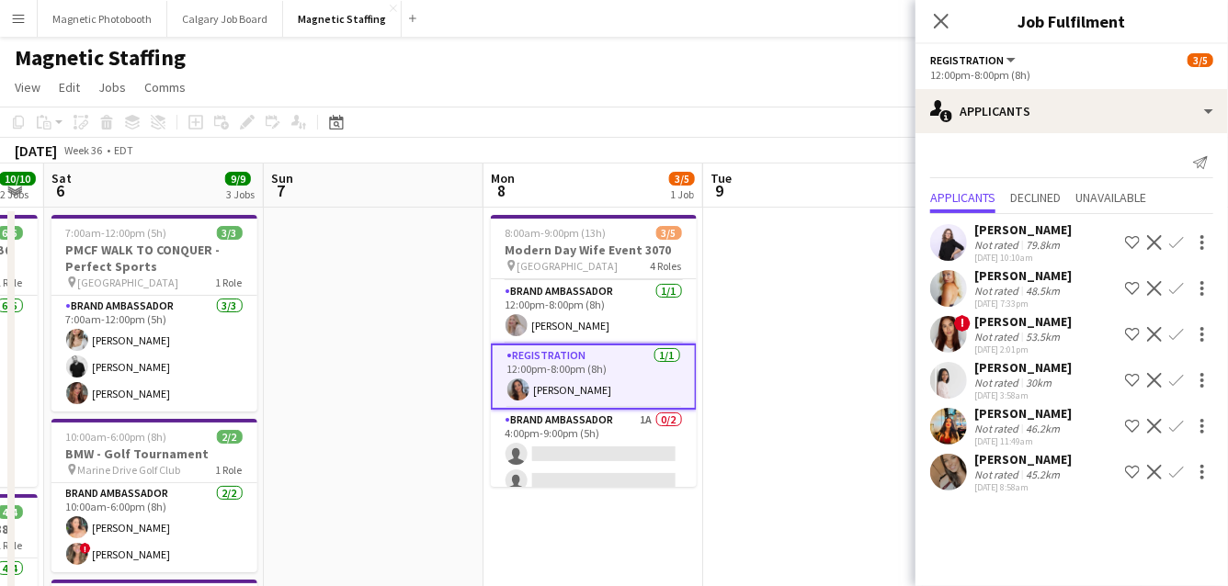
scroll to position [0, 0]
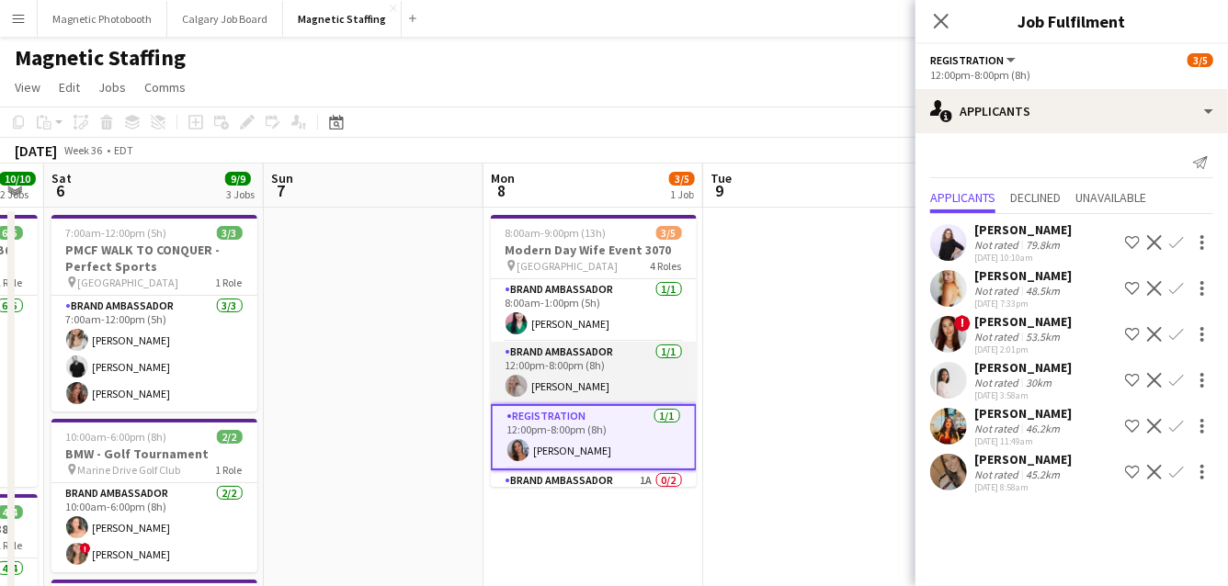
click at [586, 387] on app-card-role "Brand Ambassador [DATE] 12:00pm-8:00pm (8h) [PERSON_NAME]" at bounding box center [594, 373] width 206 height 62
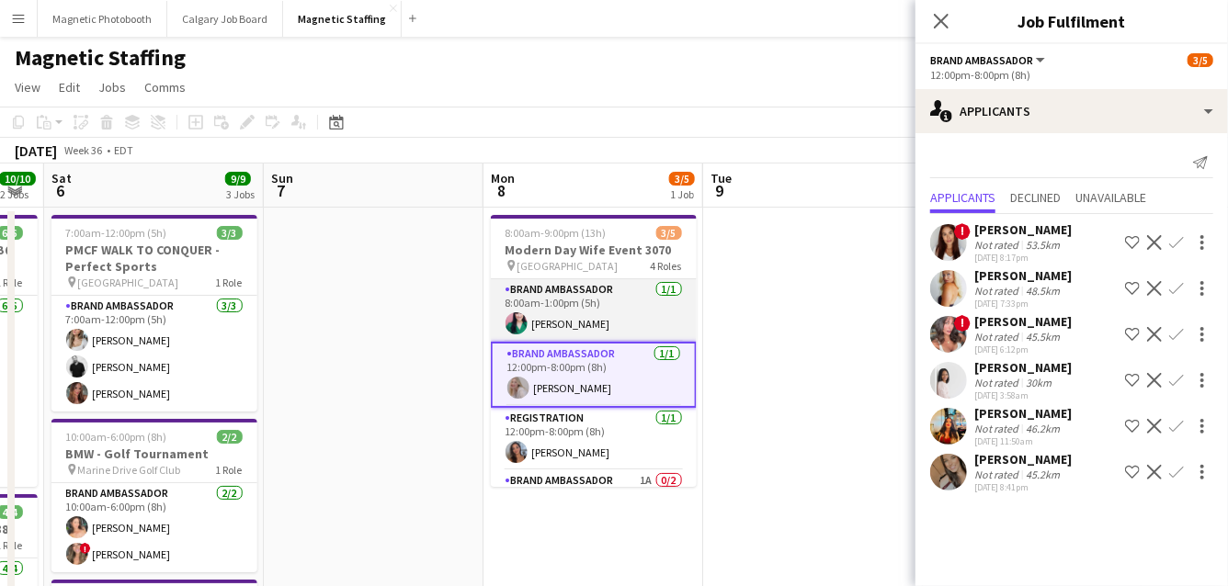
click at [594, 335] on app-card-role "Brand Ambassador [DATE] 8:00am-1:00pm (5h) [PERSON_NAME]" at bounding box center [594, 310] width 206 height 62
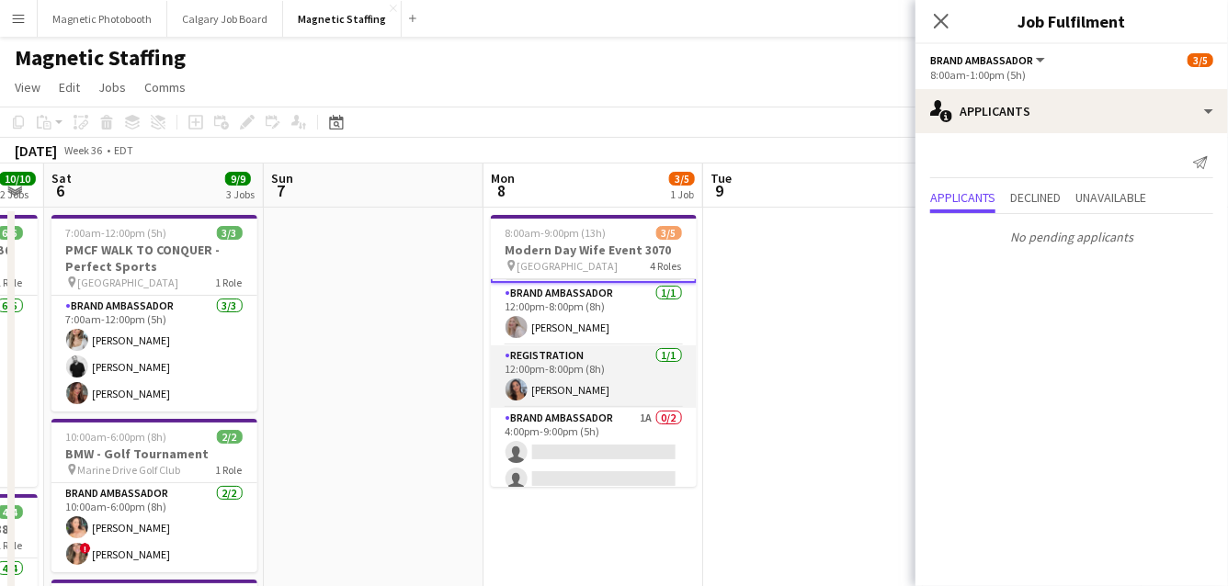
click at [574, 419] on app-card-role "Brand Ambassador 1A 0/2 4:00pm-9:00pm (5h) single-neutral-actions single-neutra…" at bounding box center [594, 452] width 206 height 89
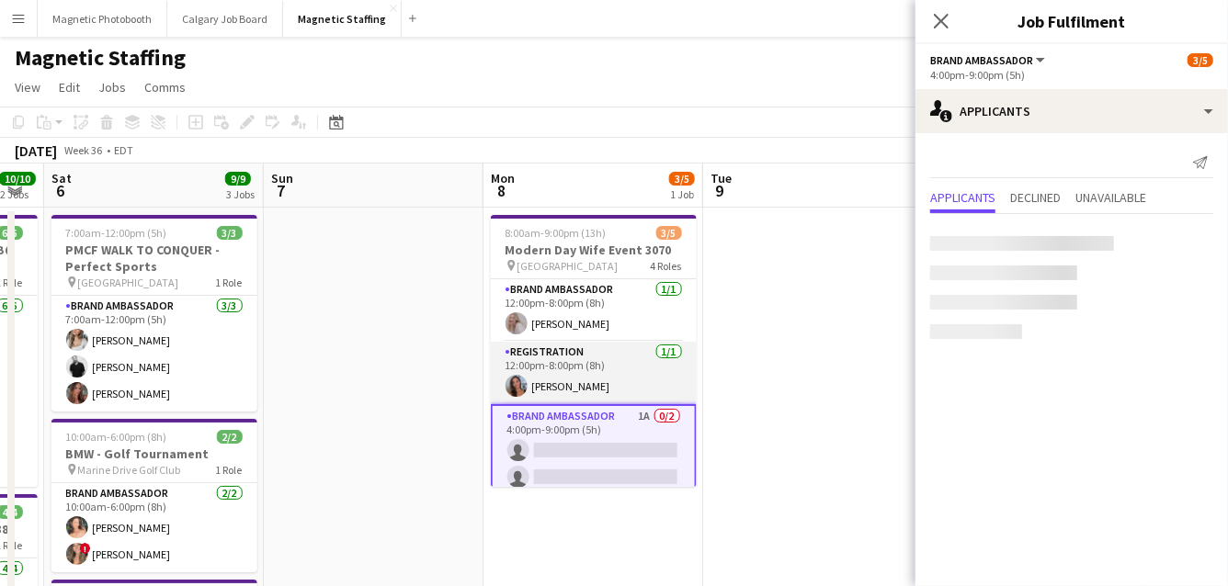
scroll to position [61, 0]
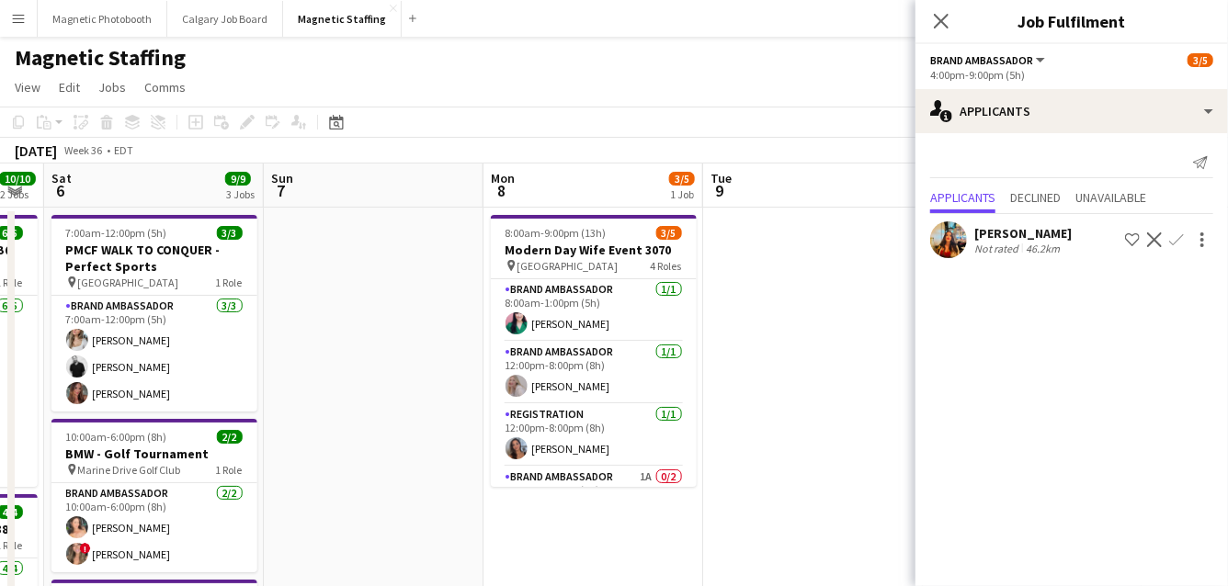
click at [19, 19] on app-icon "Menu" at bounding box center [18, 18] width 15 height 15
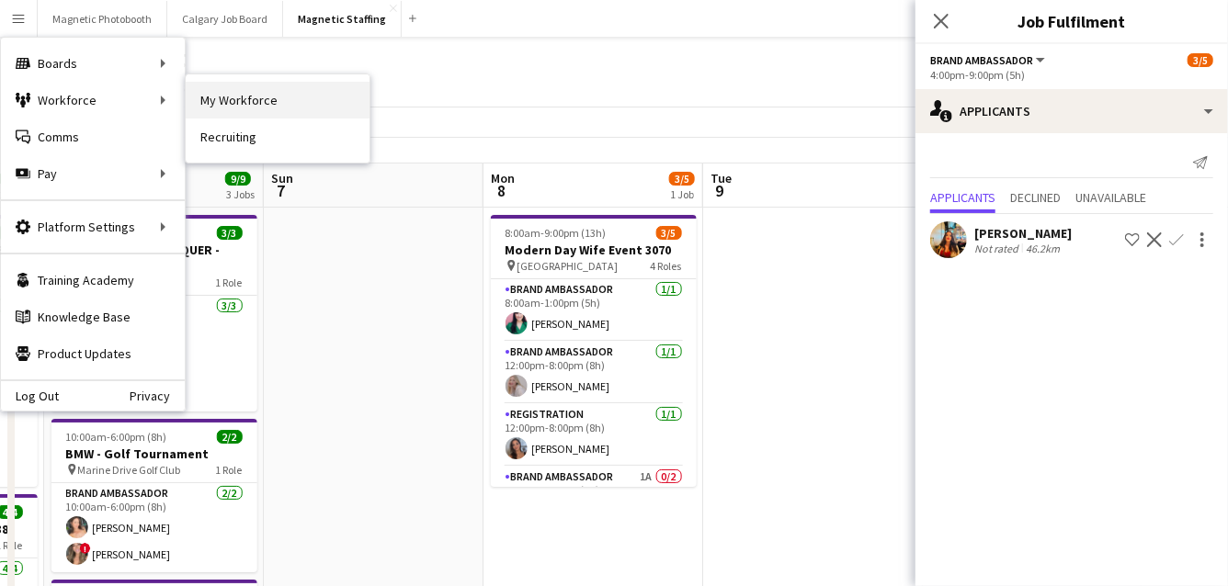
click at [228, 107] on link "My Workforce" at bounding box center [278, 100] width 184 height 37
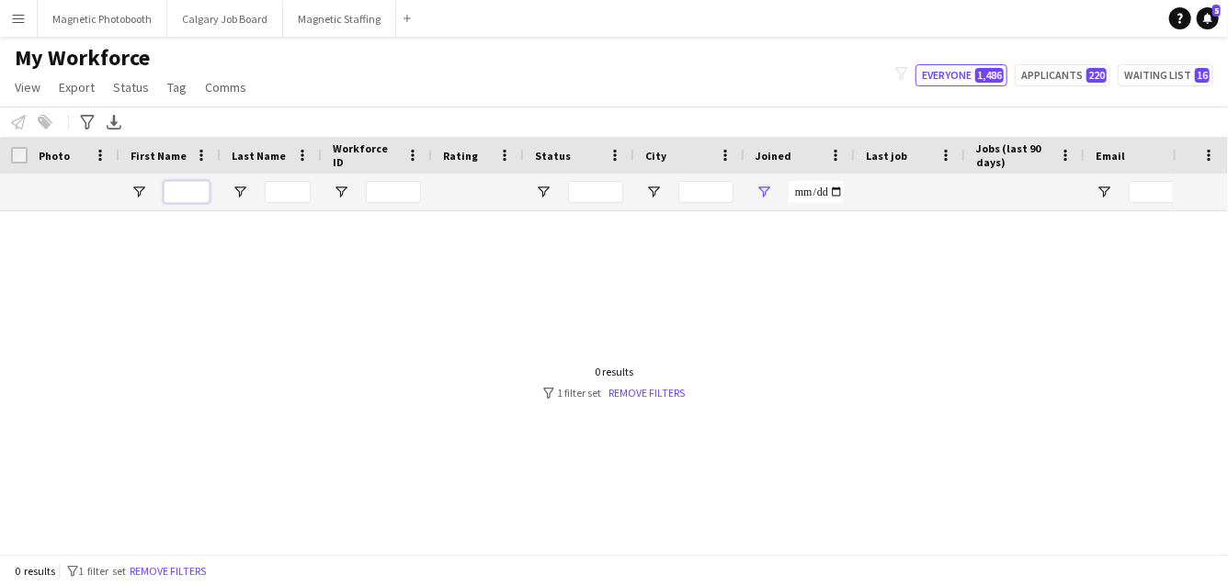
click at [190, 193] on input "First Name Filter Input" at bounding box center [187, 192] width 46 height 22
type input "*"
type input "*****"
click at [634, 396] on link "Remove filters" at bounding box center [649, 393] width 76 height 14
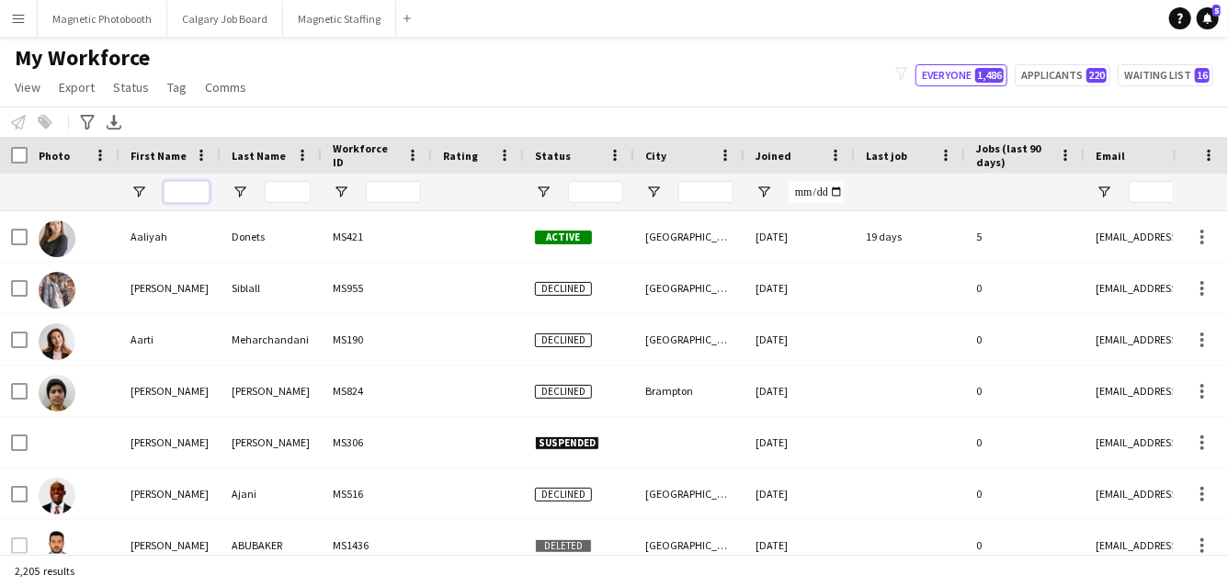
click at [196, 198] on input "First Name Filter Input" at bounding box center [187, 192] width 46 height 22
type input "*"
type input "*****"
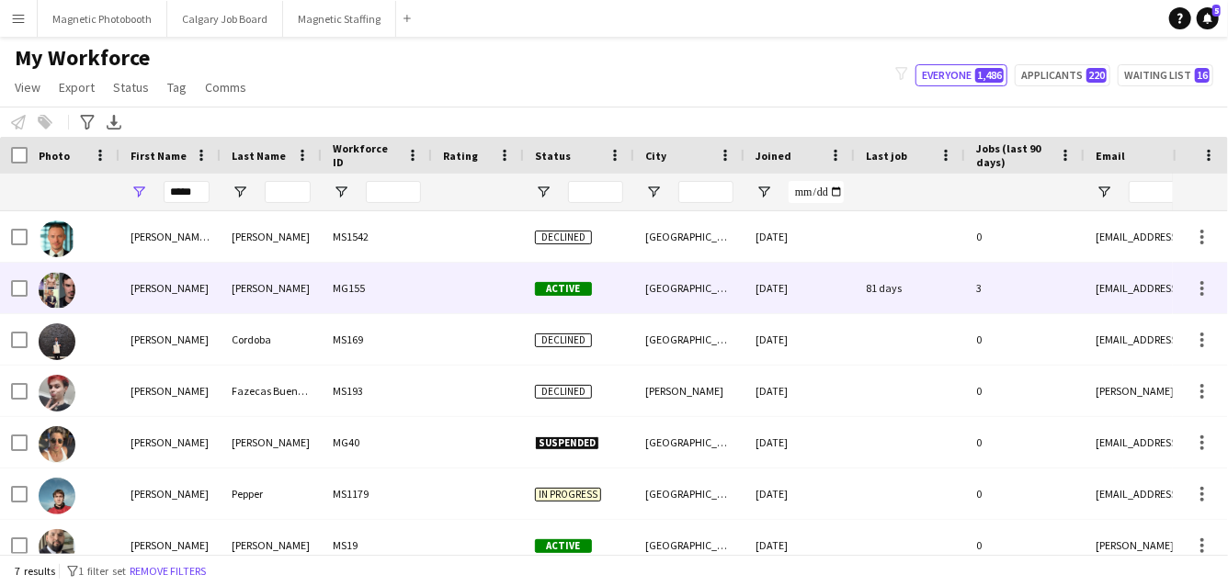
click at [217, 295] on div "Lucas" at bounding box center [169, 288] width 101 height 51
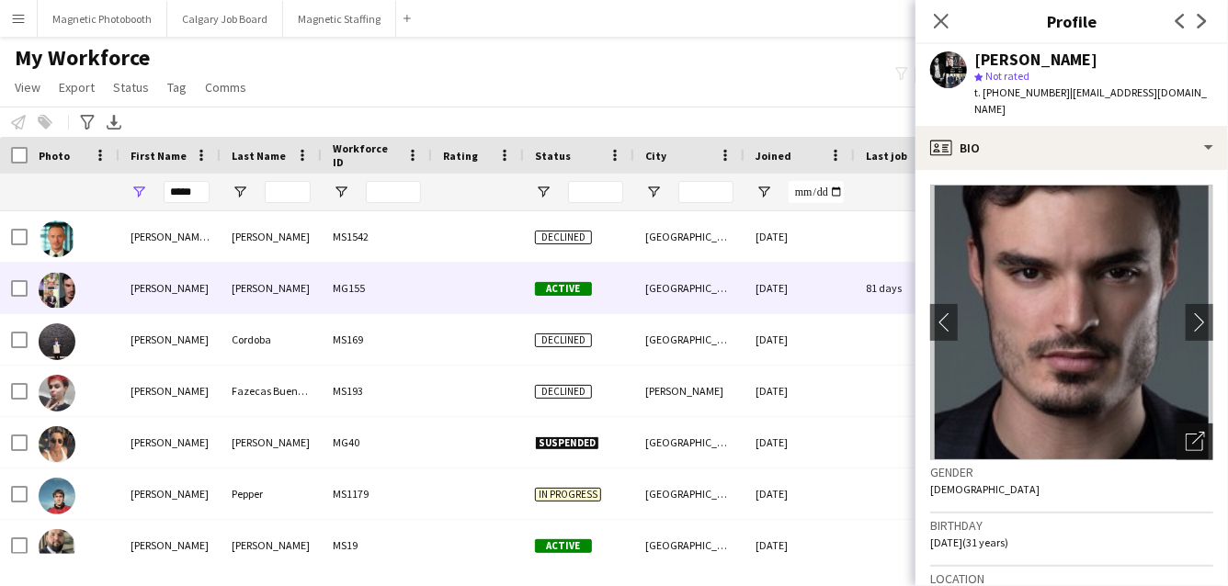
click at [1194, 432] on icon "Open photos pop-in" at bounding box center [1194, 441] width 19 height 19
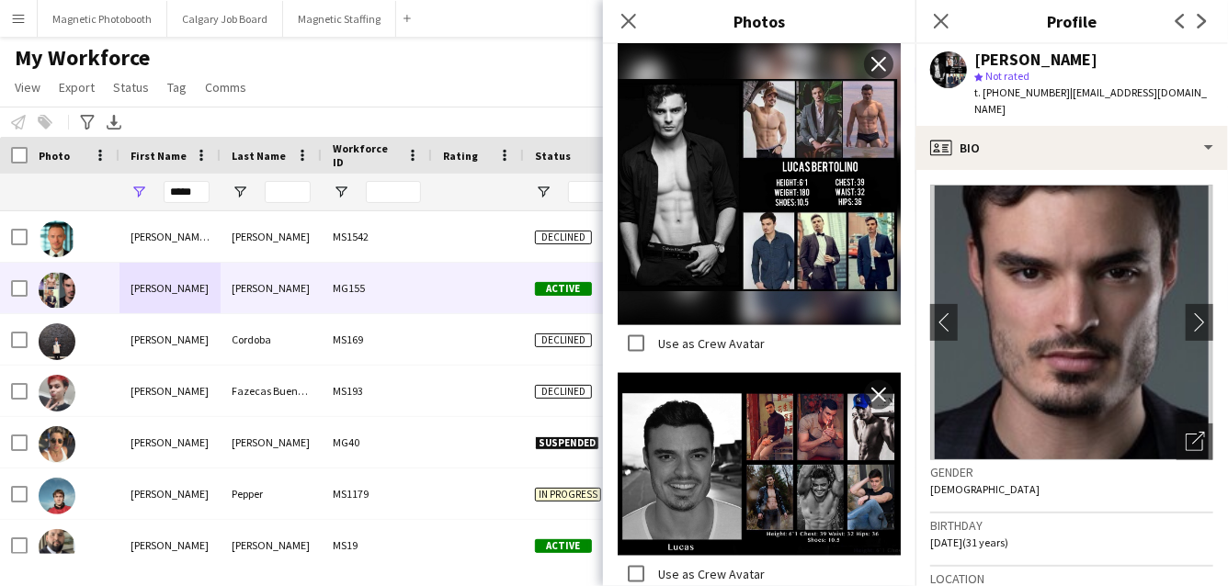
scroll to position [1474, 0]
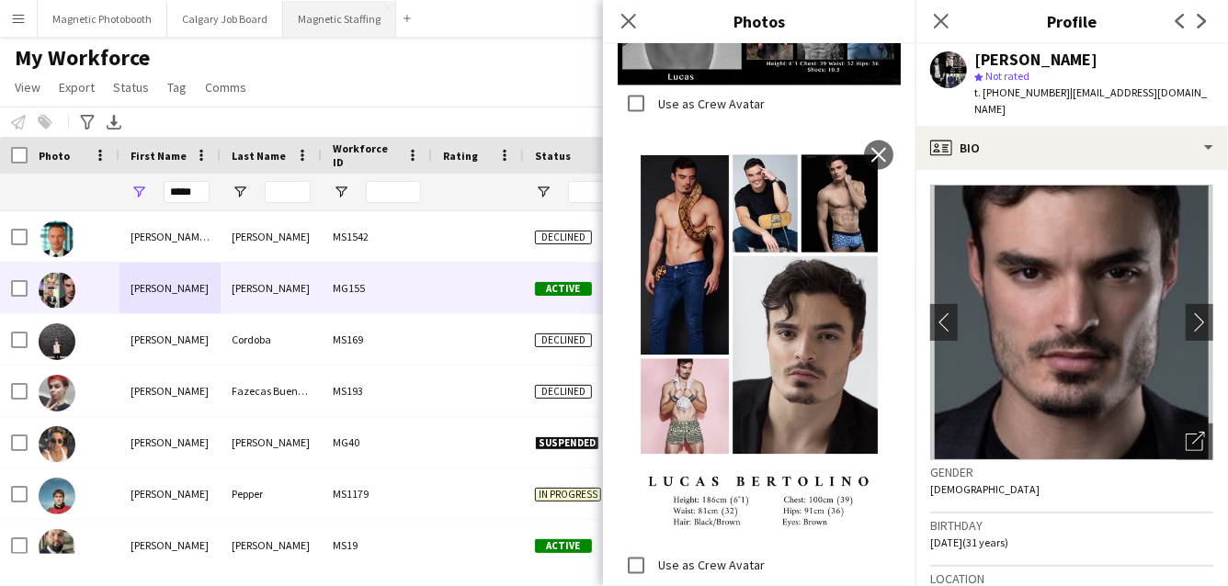
click at [322, 17] on button "Magnetic Staffing Close" at bounding box center [339, 19] width 113 height 36
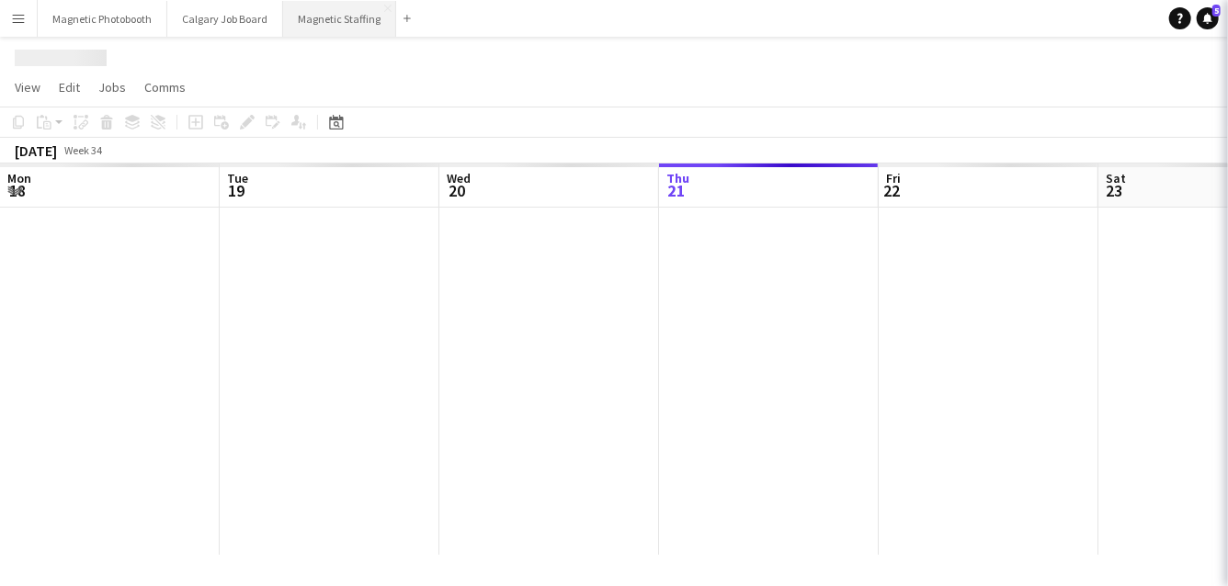
scroll to position [0, 439]
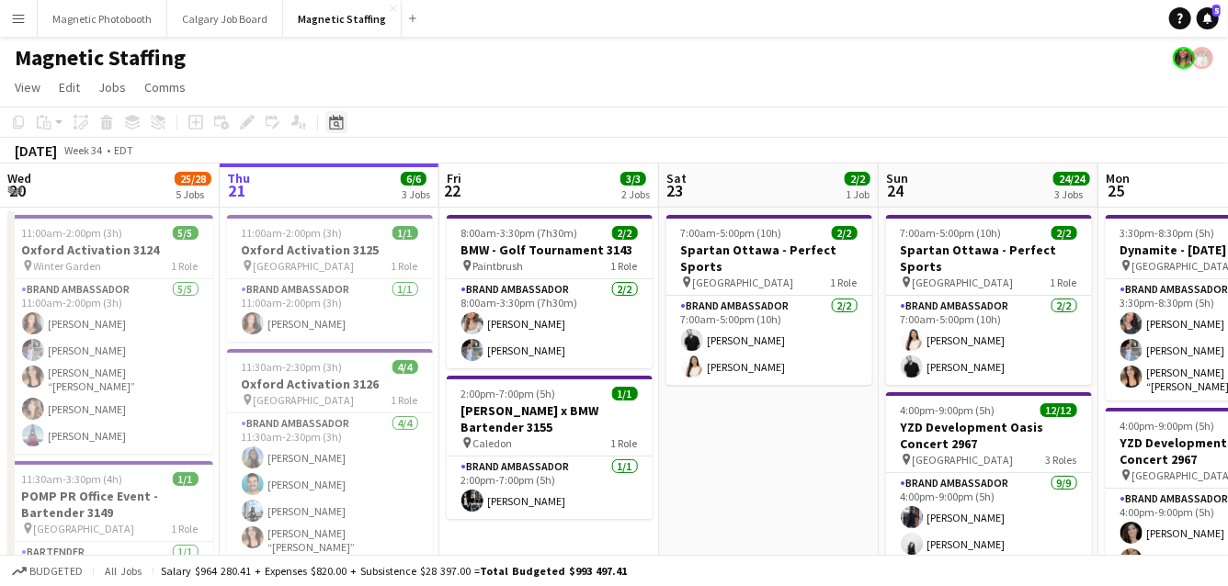
click at [332, 130] on div "Date picker" at bounding box center [336, 122] width 22 height 22
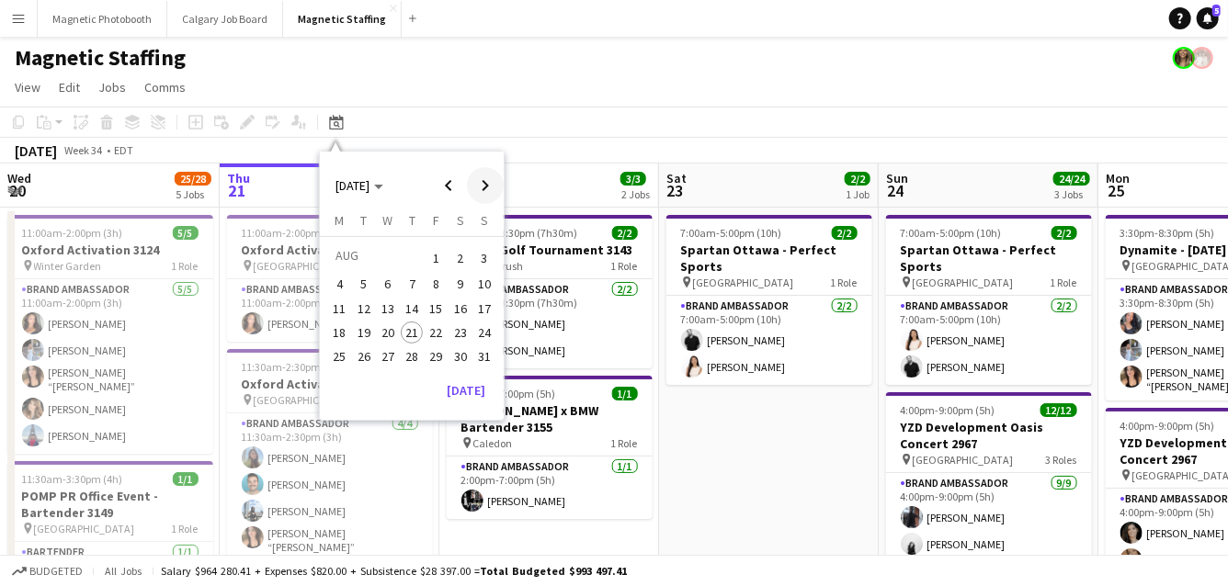
click at [481, 182] on span "Next month" at bounding box center [485, 185] width 37 height 37
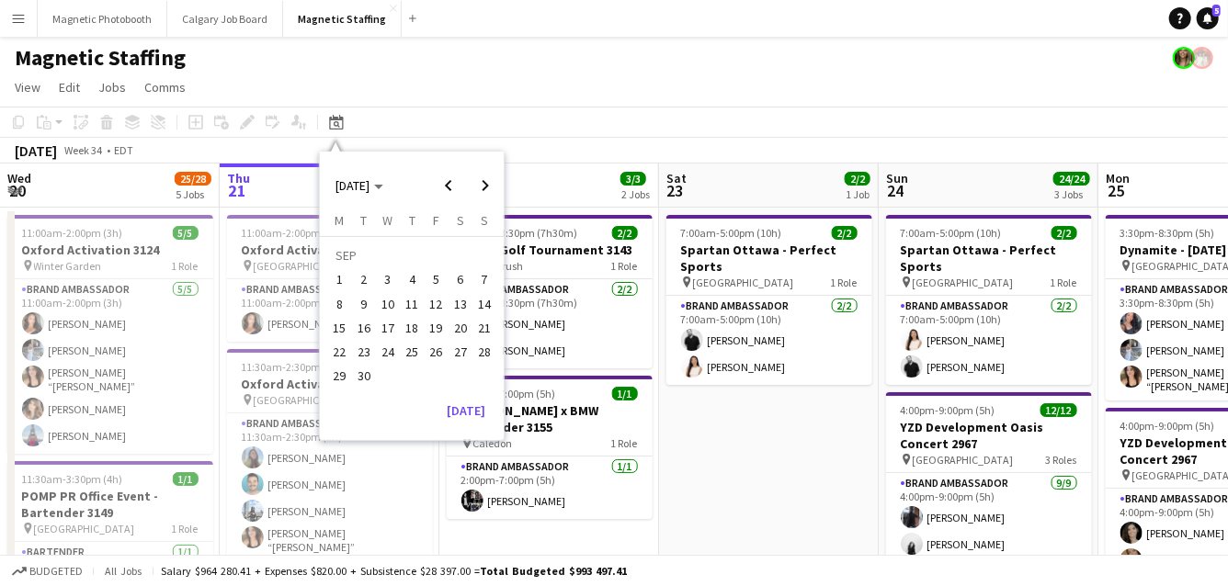
click at [465, 276] on span "6" at bounding box center [460, 280] width 22 height 22
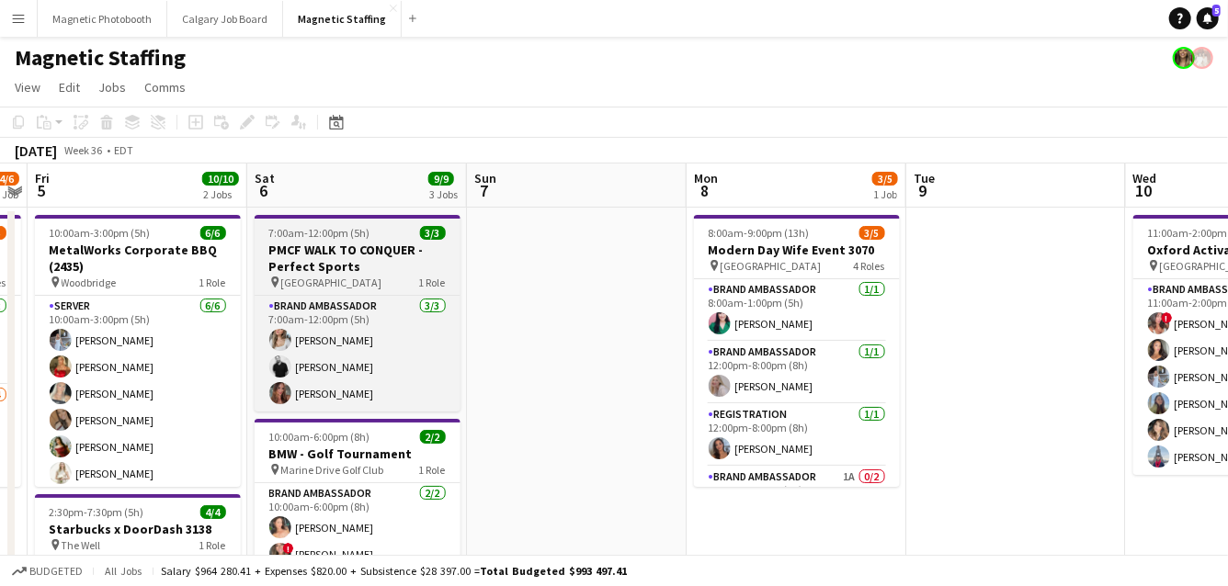
click at [376, 229] on div "7:00am-12:00pm (5h) 3/3" at bounding box center [358, 233] width 206 height 14
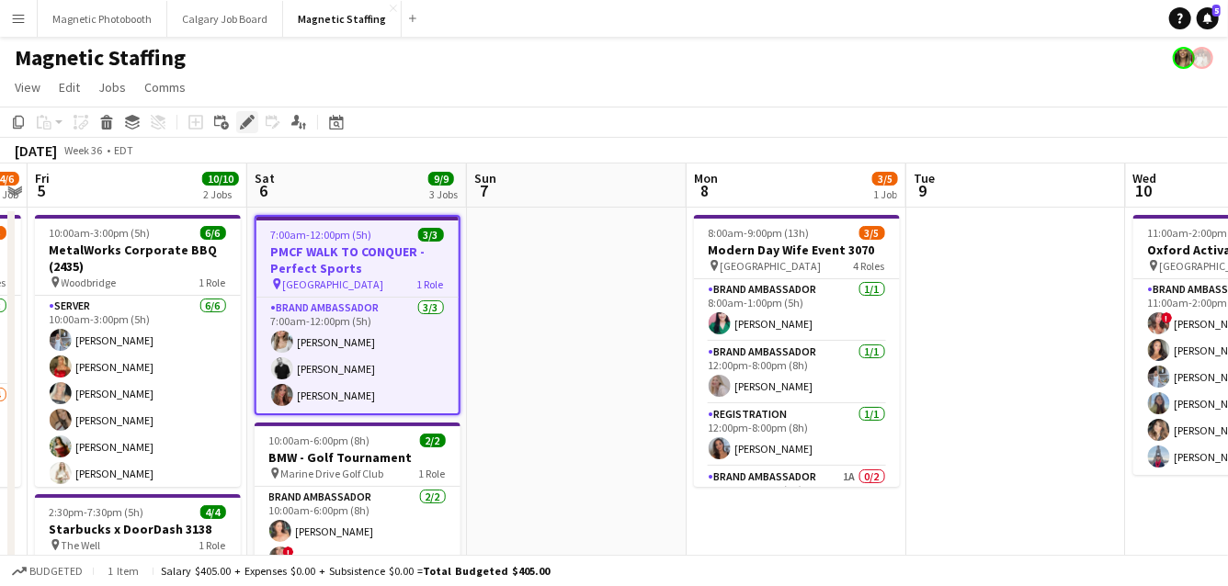
click at [243, 120] on icon "Edit" at bounding box center [247, 122] width 15 height 15
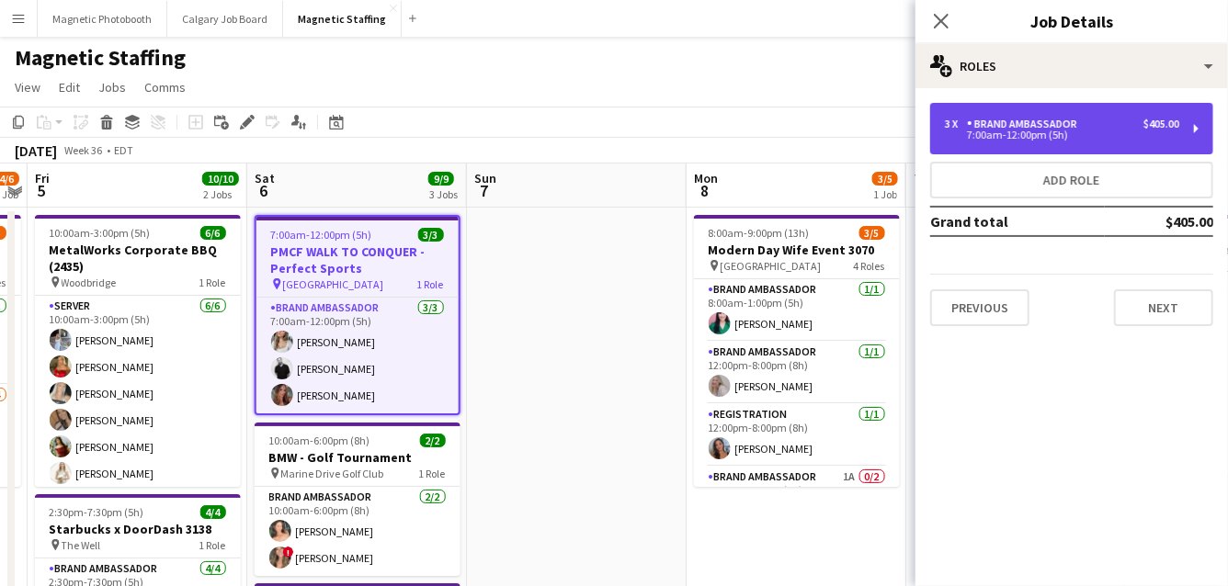
click at [1076, 121] on div "Brand Ambassador" at bounding box center [1026, 124] width 118 height 13
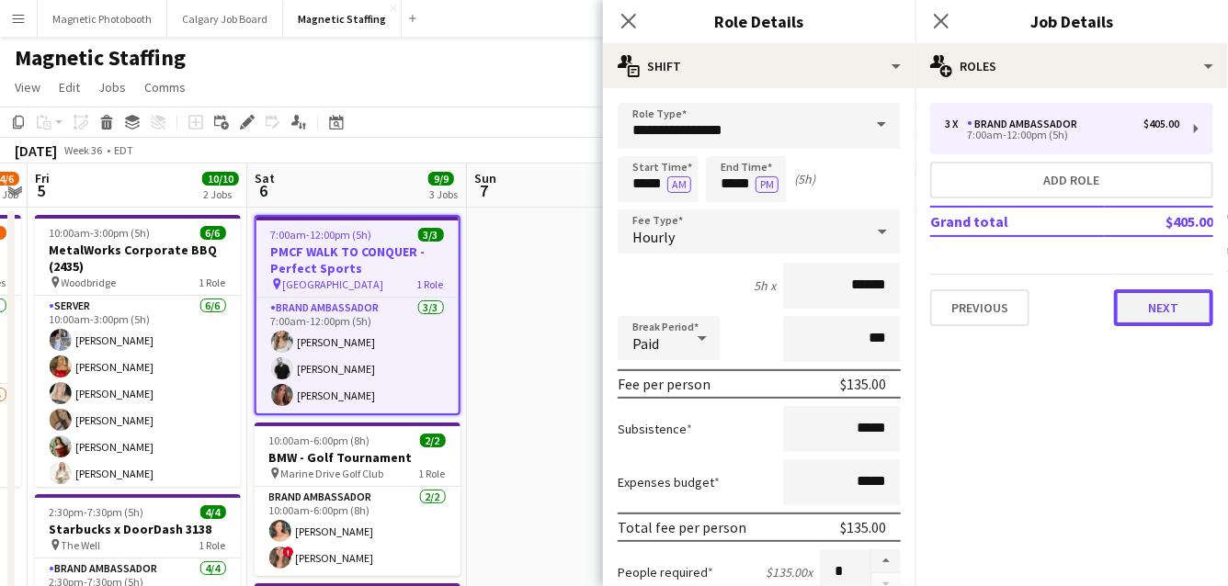
click at [1132, 298] on button "Next" at bounding box center [1163, 307] width 99 height 37
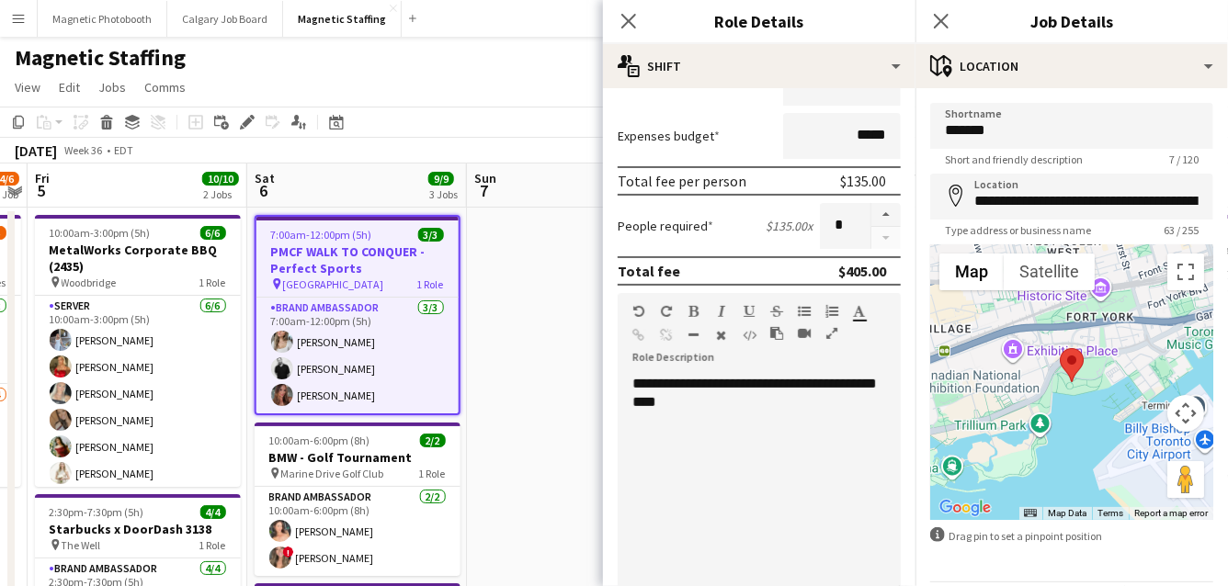
scroll to position [350, 0]
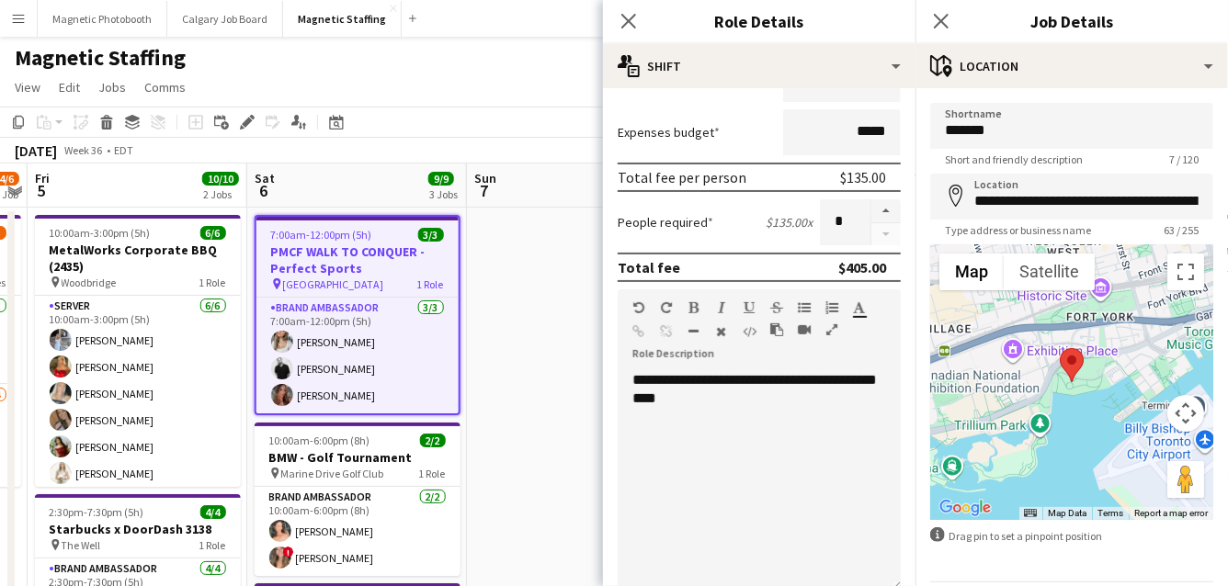
click at [307, 283] on span "[GEOGRAPHIC_DATA]" at bounding box center [333, 284] width 101 height 14
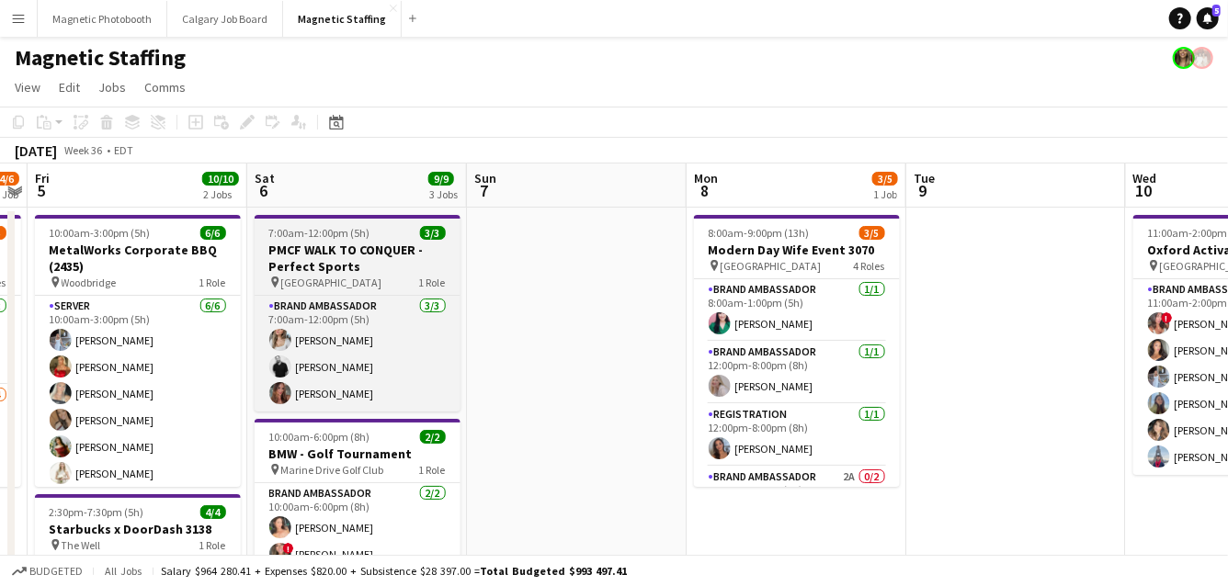
click at [294, 255] on h3 "PMCF WALK TO CONQUER - Perfect Sports" at bounding box center [358, 258] width 206 height 33
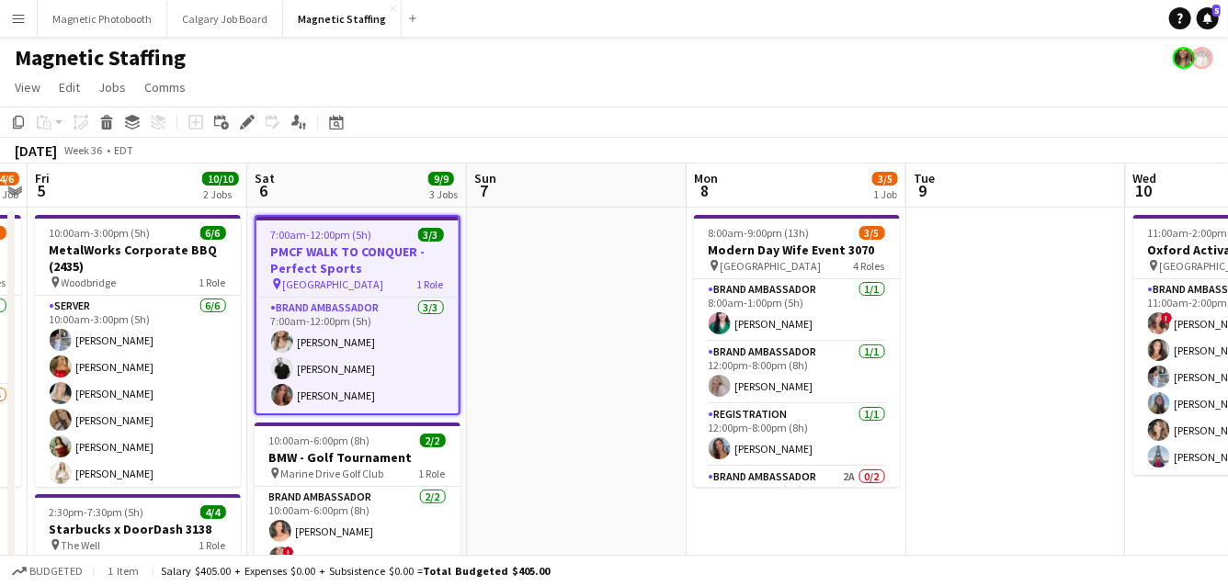
scroll to position [0, 630]
click at [243, 124] on icon at bounding box center [247, 123] width 10 height 10
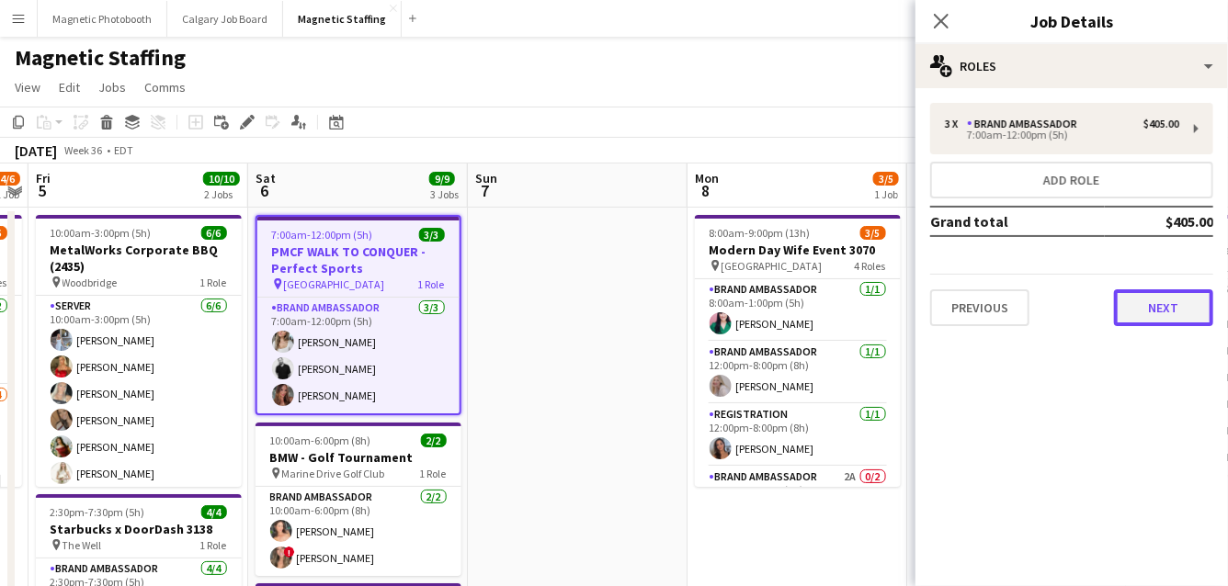
click at [1137, 313] on button "Next" at bounding box center [1163, 307] width 99 height 37
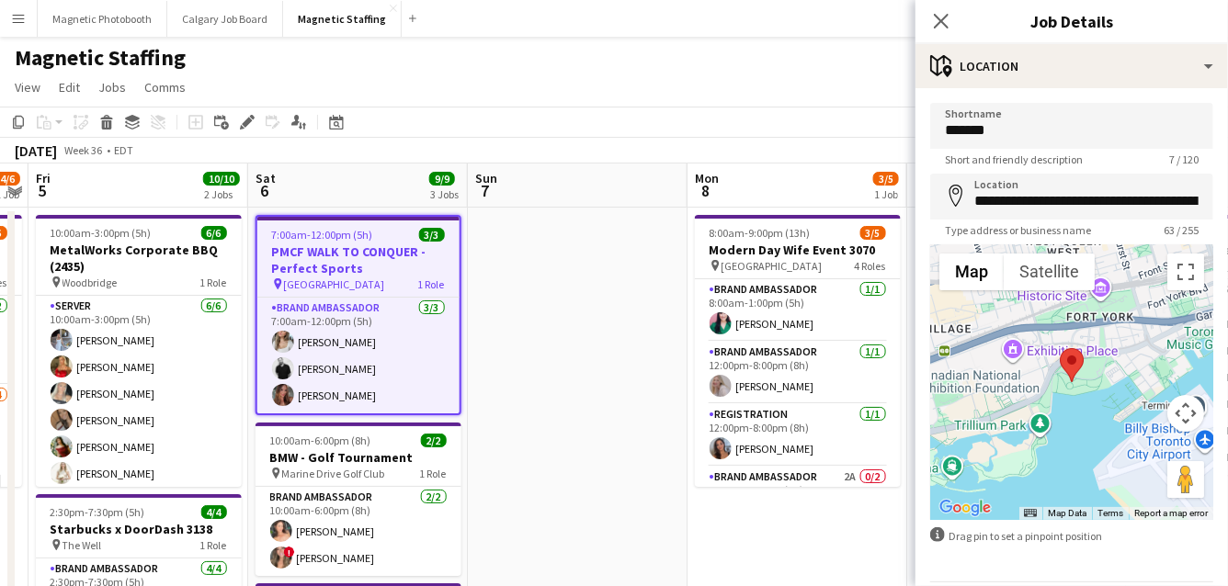
scroll to position [62, 0]
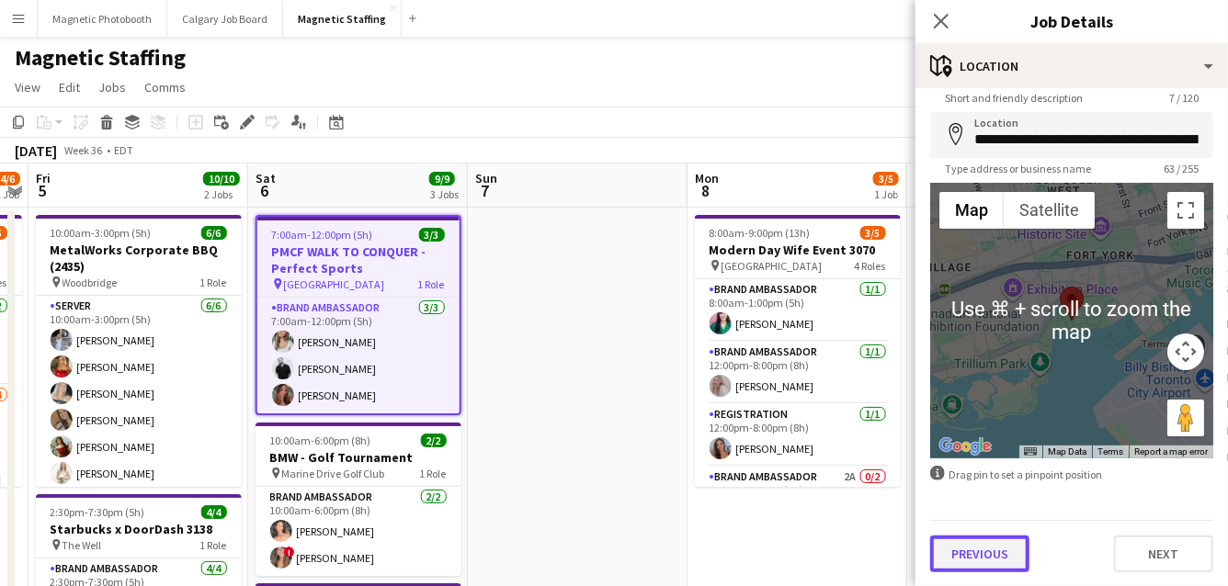
click at [991, 547] on button "Previous" at bounding box center [979, 554] width 99 height 37
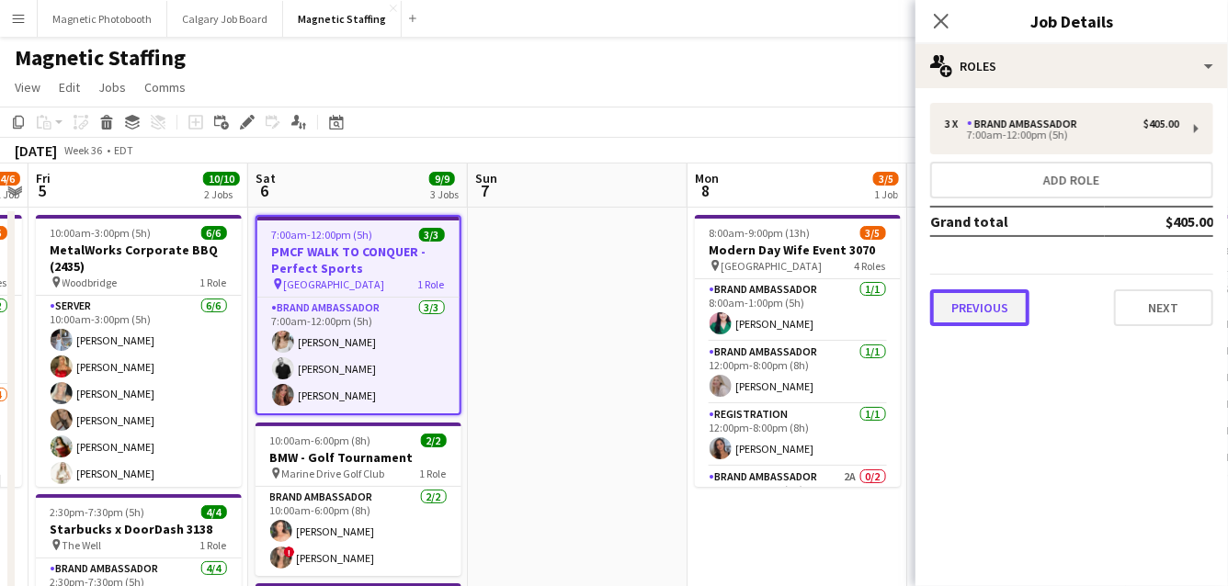
click at [1000, 308] on button "Previous" at bounding box center [979, 307] width 99 height 37
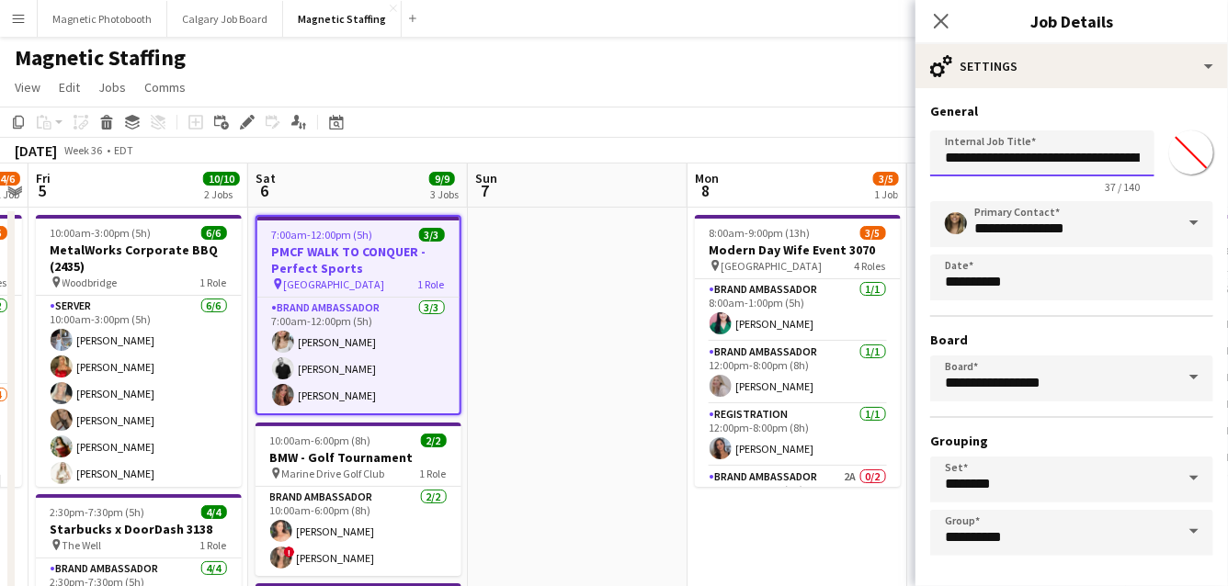
click at [1109, 156] on input "**********" at bounding box center [1042, 153] width 224 height 46
click at [1118, 154] on input "**********" at bounding box center [1042, 153] width 224 height 46
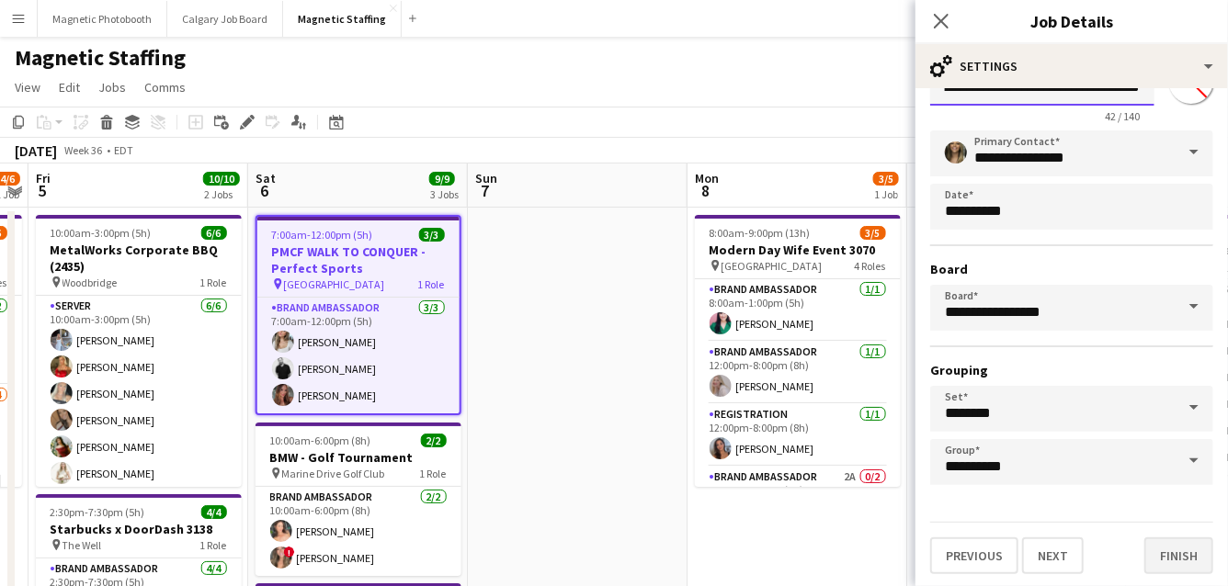
type input "**********"
click at [1177, 560] on button "Finish" at bounding box center [1178, 556] width 69 height 37
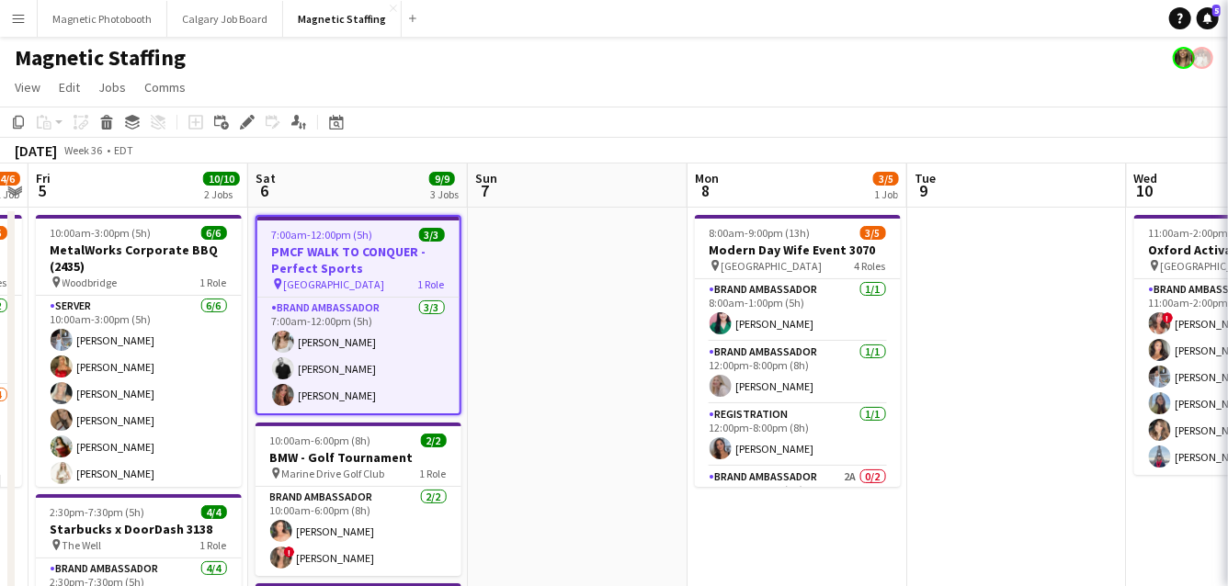
scroll to position [0, 0]
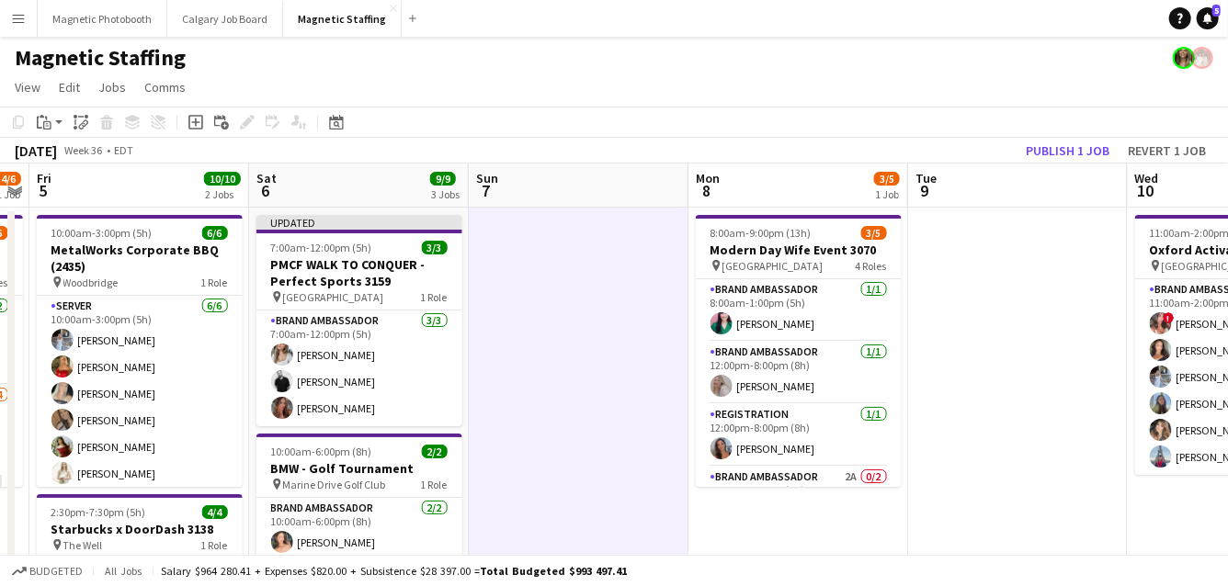
click at [1020, 182] on app-board-header-date "Tue 9" at bounding box center [1018, 186] width 220 height 44
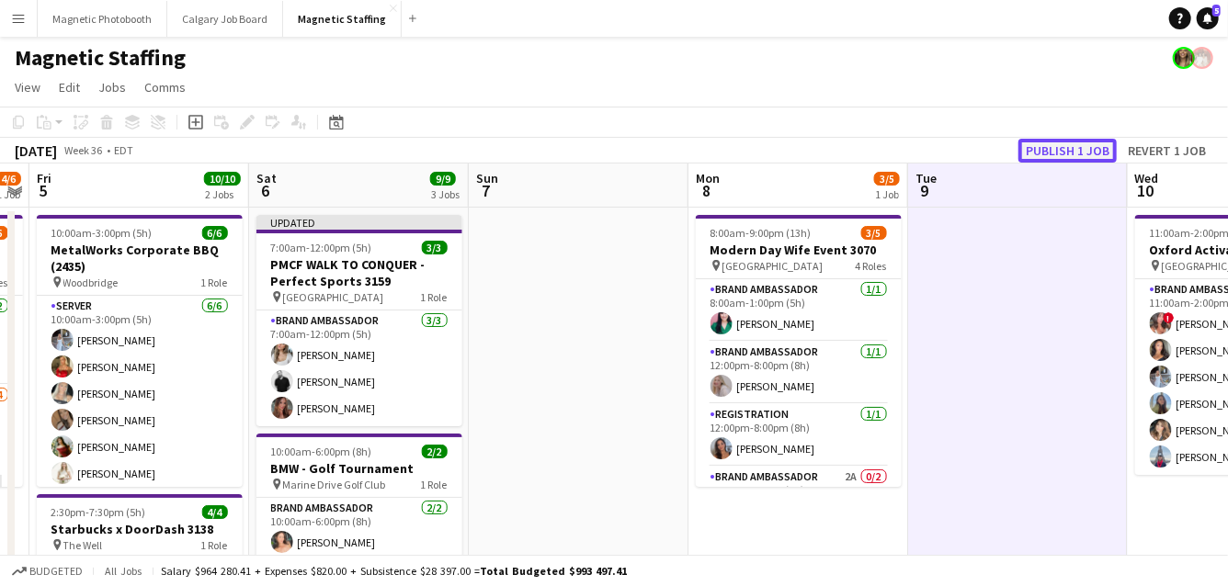
click at [1051, 148] on button "Publish 1 job" at bounding box center [1067, 151] width 98 height 24
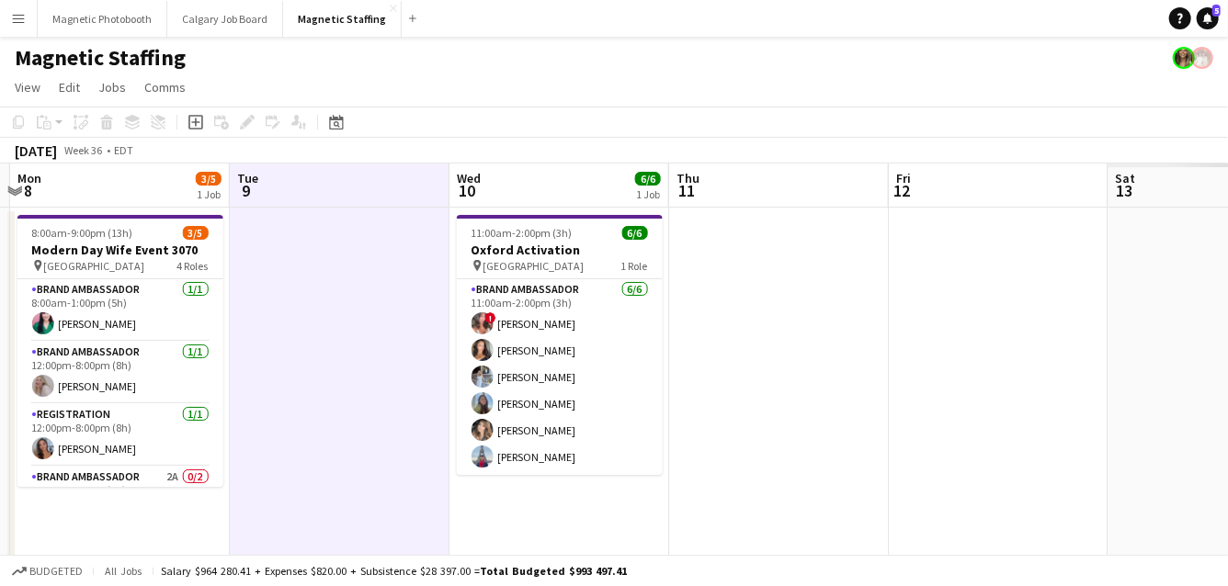
drag, startPoint x: 584, startPoint y: 320, endPoint x: 0, endPoint y: 382, distance: 587.7
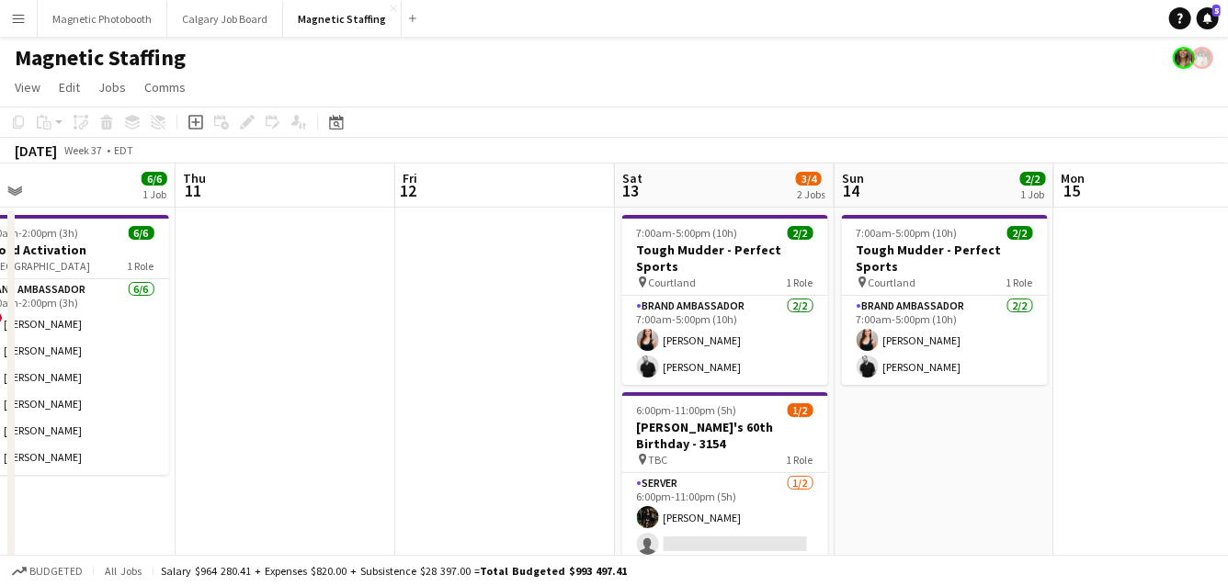
drag, startPoint x: 544, startPoint y: 331, endPoint x: 16, endPoint y: 379, distance: 530.6
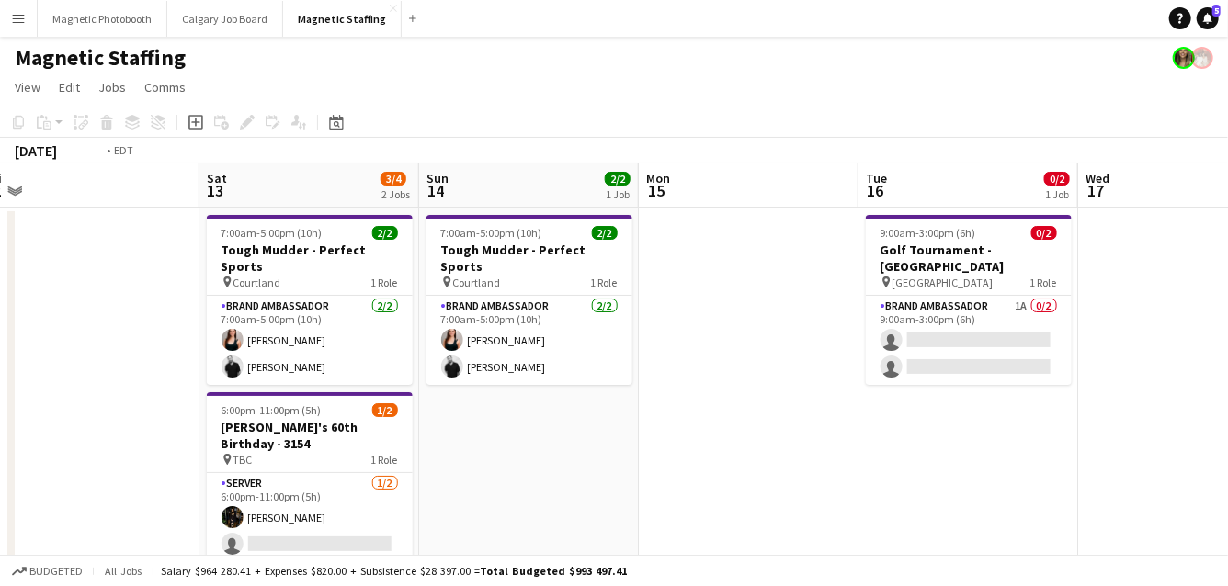
drag, startPoint x: 724, startPoint y: 349, endPoint x: 0, endPoint y: 413, distance: 726.9
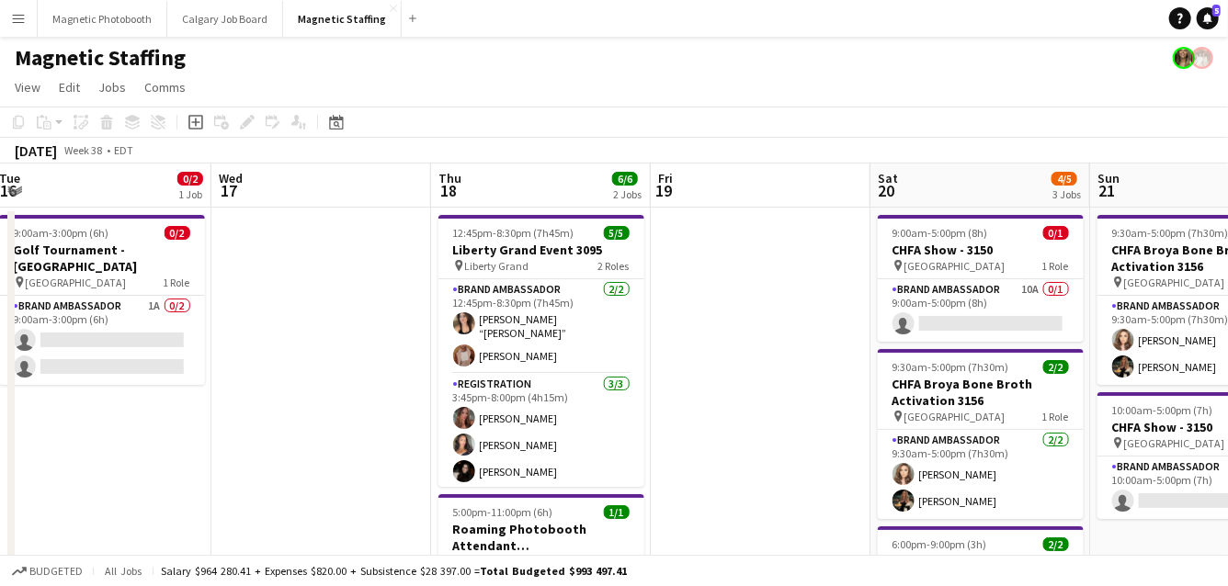
drag, startPoint x: 1031, startPoint y: 356, endPoint x: 124, endPoint y: 372, distance: 907.0
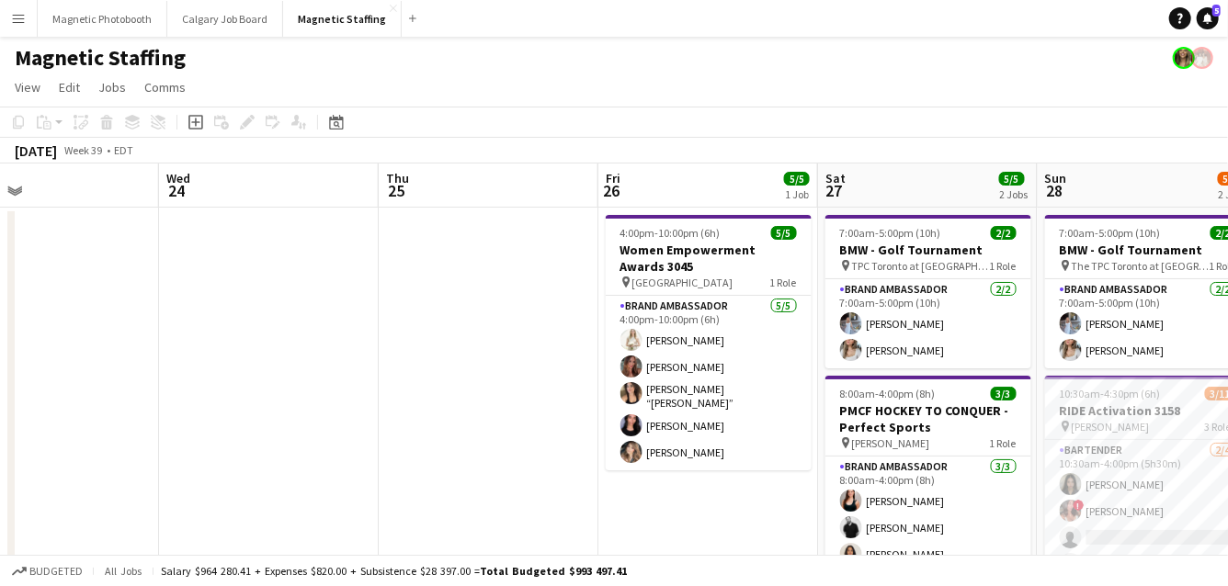
drag, startPoint x: 823, startPoint y: 400, endPoint x: 51, endPoint y: 405, distance: 772.7
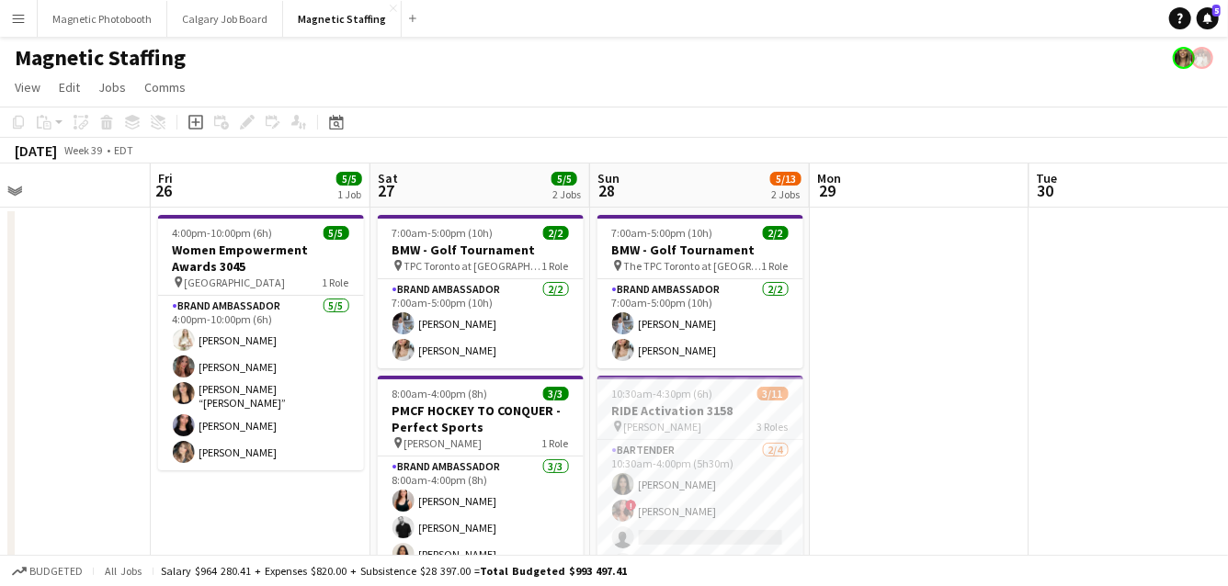
drag, startPoint x: 436, startPoint y: 426, endPoint x: 74, endPoint y: 445, distance: 362.5
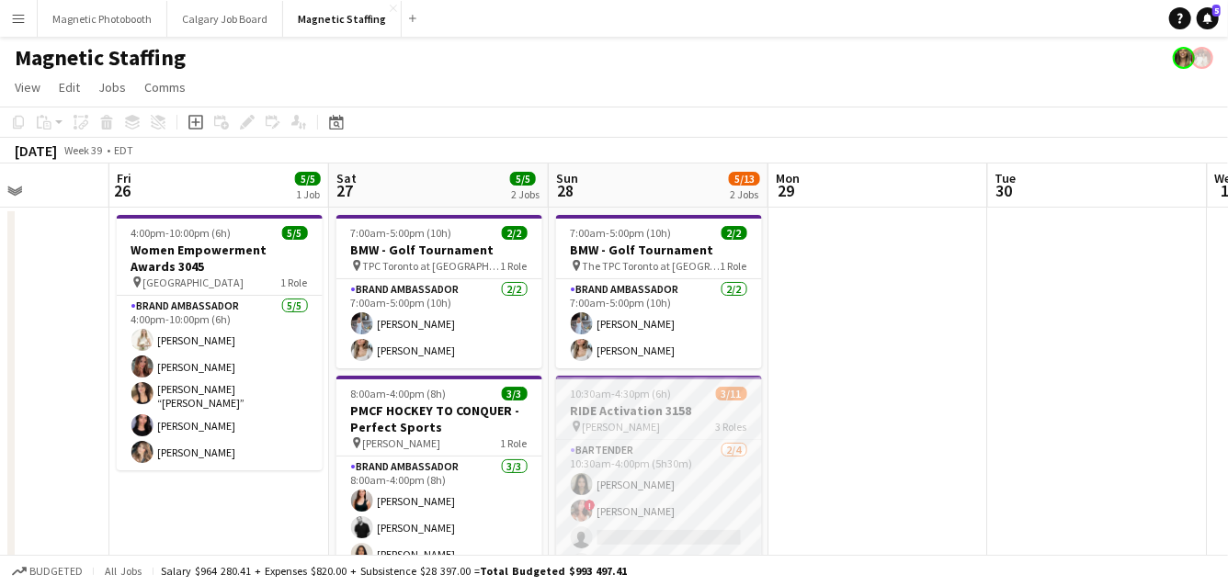
scroll to position [210, 0]
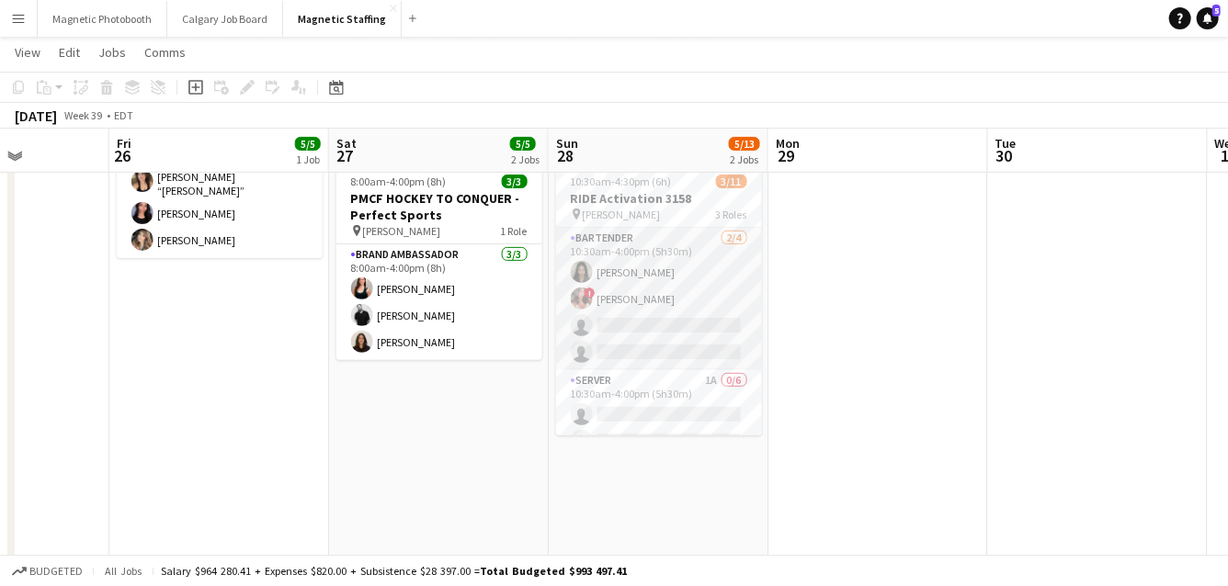
click at [666, 320] on app-card-role "Bartender 2/4 10:30am-4:00pm (5h30m) Mia Truong ! Alyssa Curto single-neutral-a…" at bounding box center [659, 299] width 206 height 142
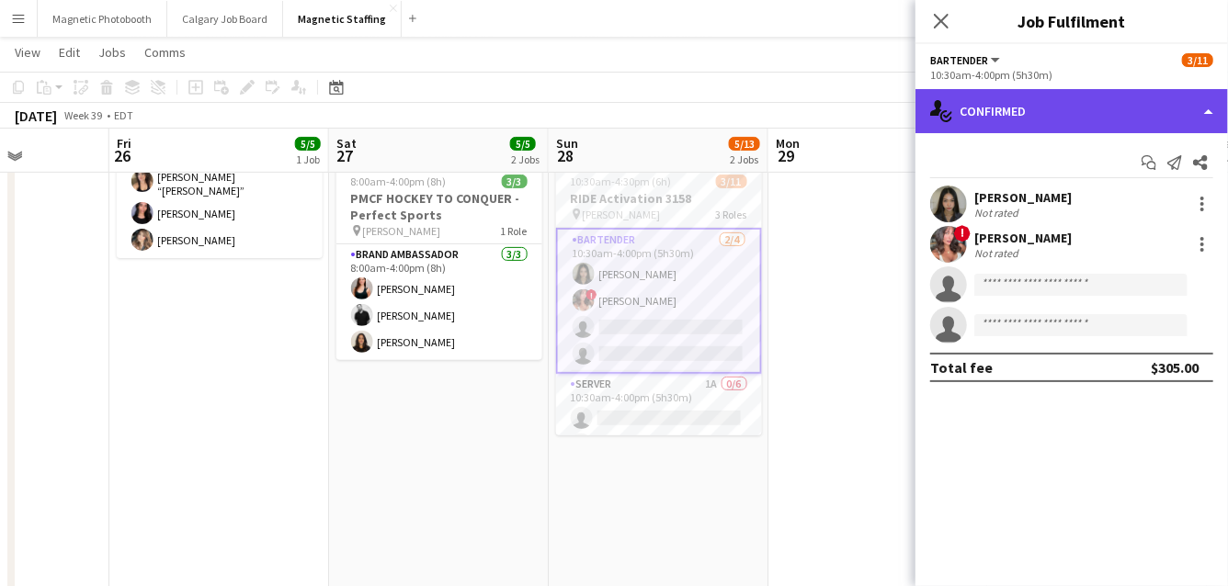
click at [1039, 120] on div "single-neutral-actions-check-2 Confirmed" at bounding box center [1071, 111] width 312 height 44
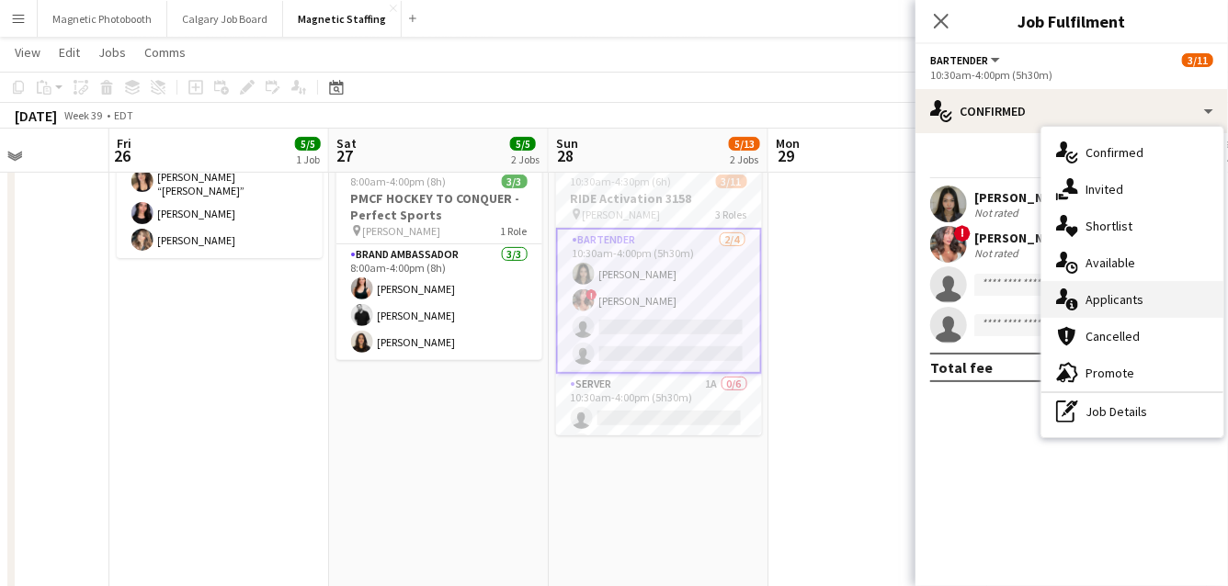
click at [1072, 314] on div "single-neutral-actions-information Applicants" at bounding box center [1132, 299] width 182 height 37
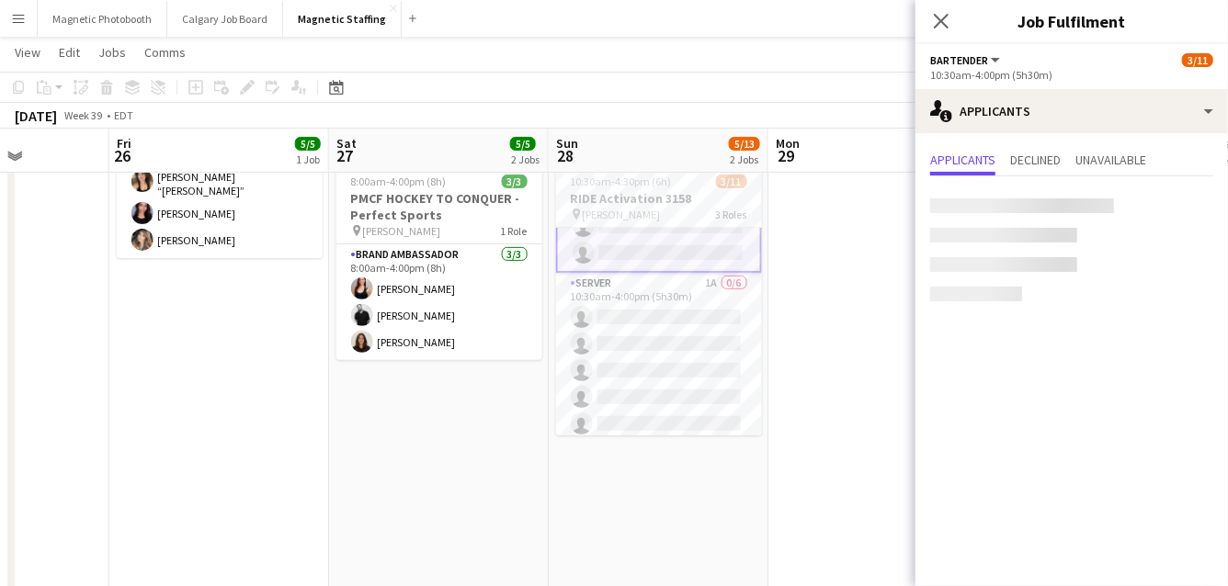
click at [670, 367] on app-card-role "Server 1A 0/6 10:30am-4:00pm (5h30m) single-neutral-actions single-neutral-acti…" at bounding box center [659, 371] width 206 height 196
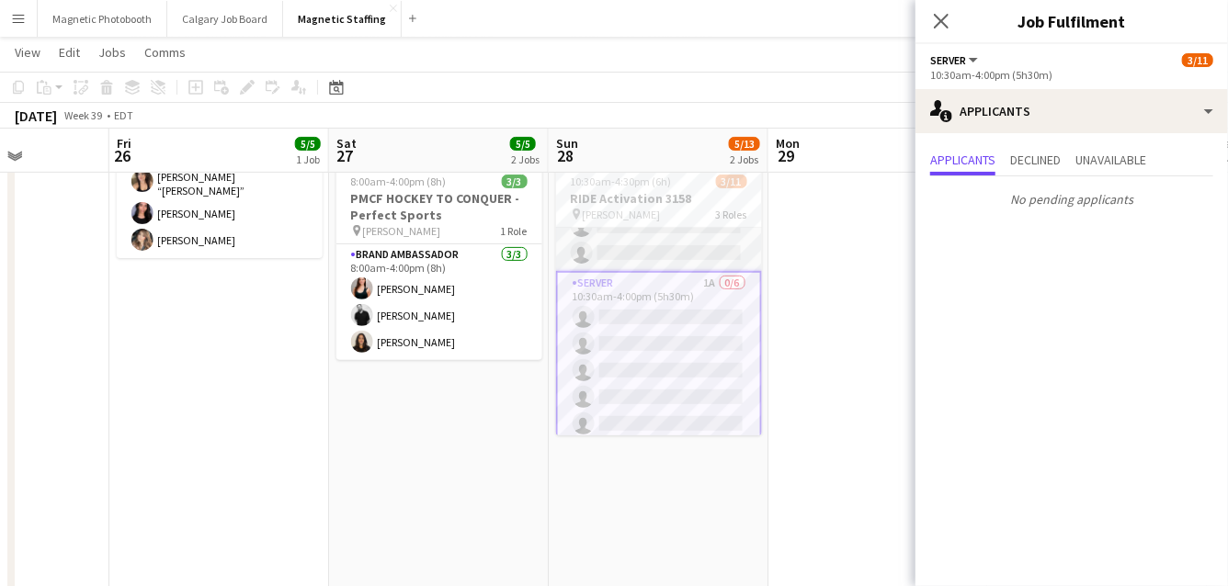
scroll to position [0, 0]
click at [668, 339] on app-card-role "Bartender 2/4 10:30am-4:00pm (5h30m) Mia Truong ! Alyssa Curto single-neutral-a…" at bounding box center [659, 299] width 206 height 142
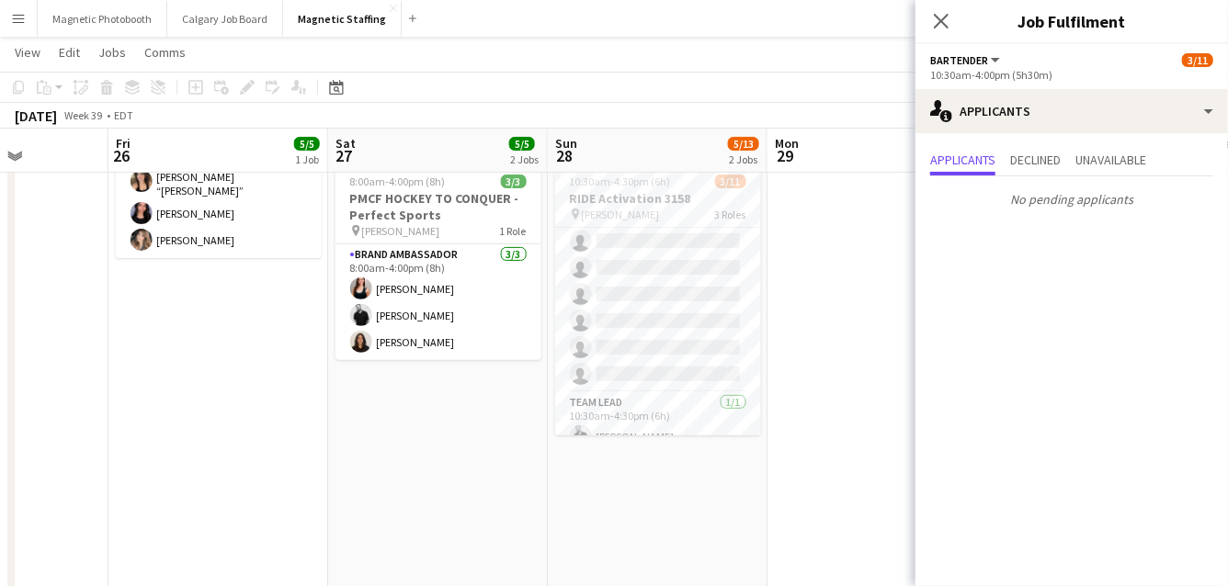
click at [668, 339] on app-card-role "Server 1A 0/6 10:30am-4:00pm (5h30m) single-neutral-actions single-neutral-acti…" at bounding box center [658, 295] width 206 height 196
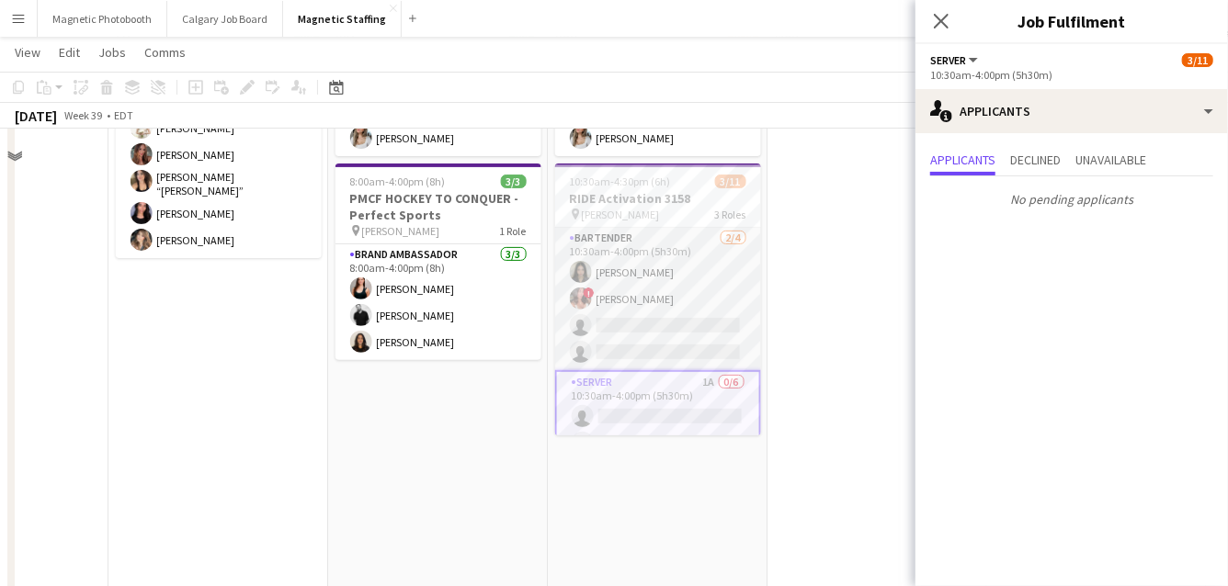
scroll to position [0, 0]
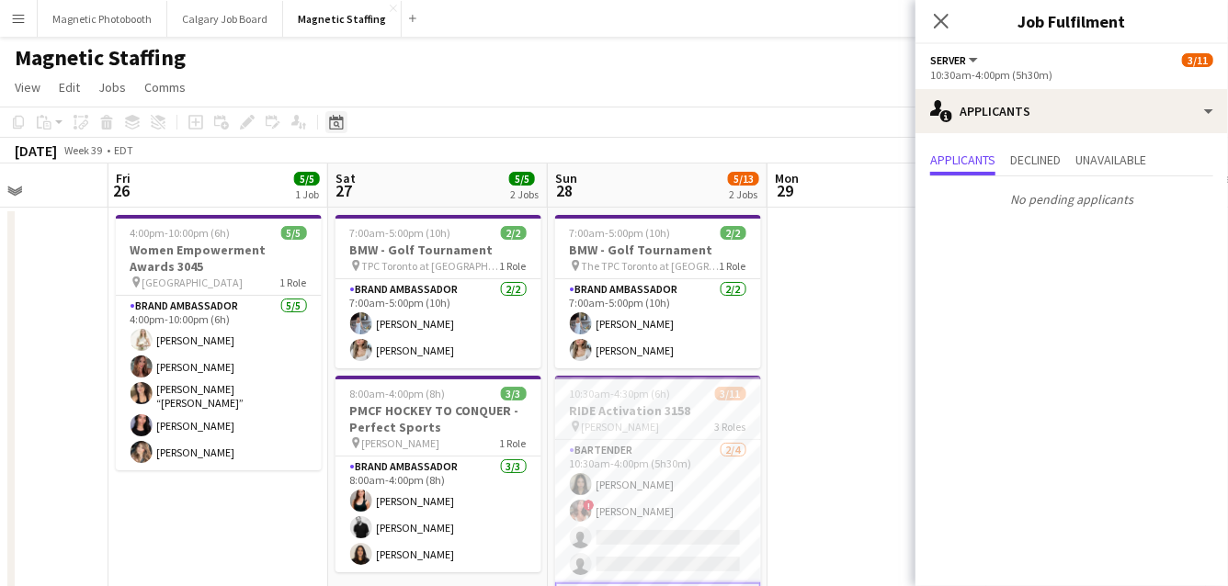
click at [332, 119] on icon "Date picker" at bounding box center [336, 122] width 15 height 15
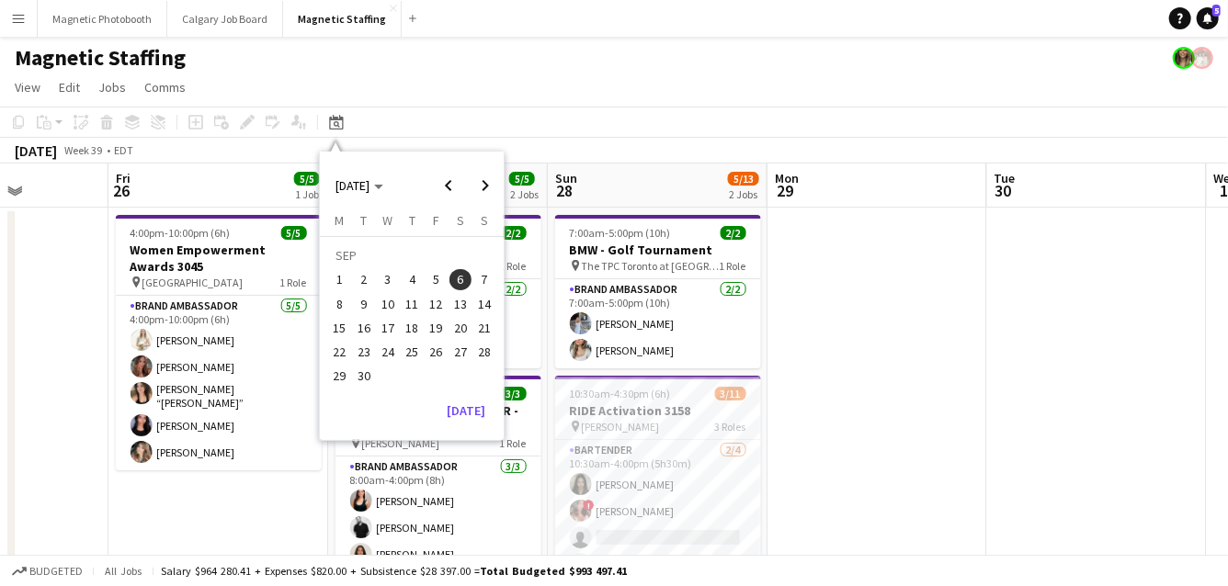
click at [457, 305] on span "13" at bounding box center [460, 304] width 22 height 22
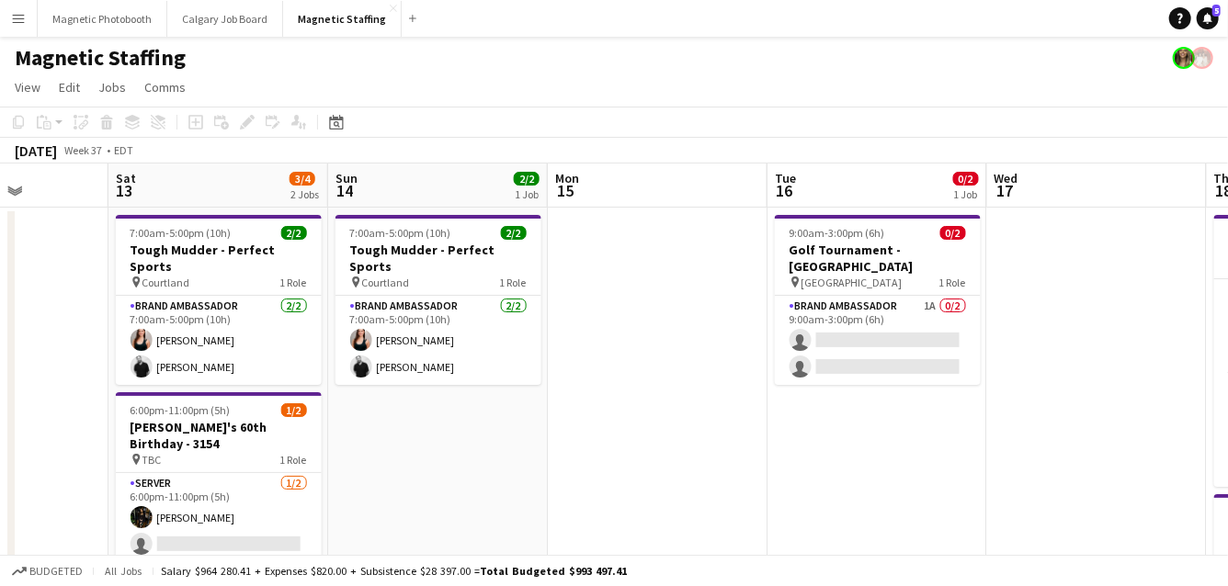
scroll to position [0, 631]
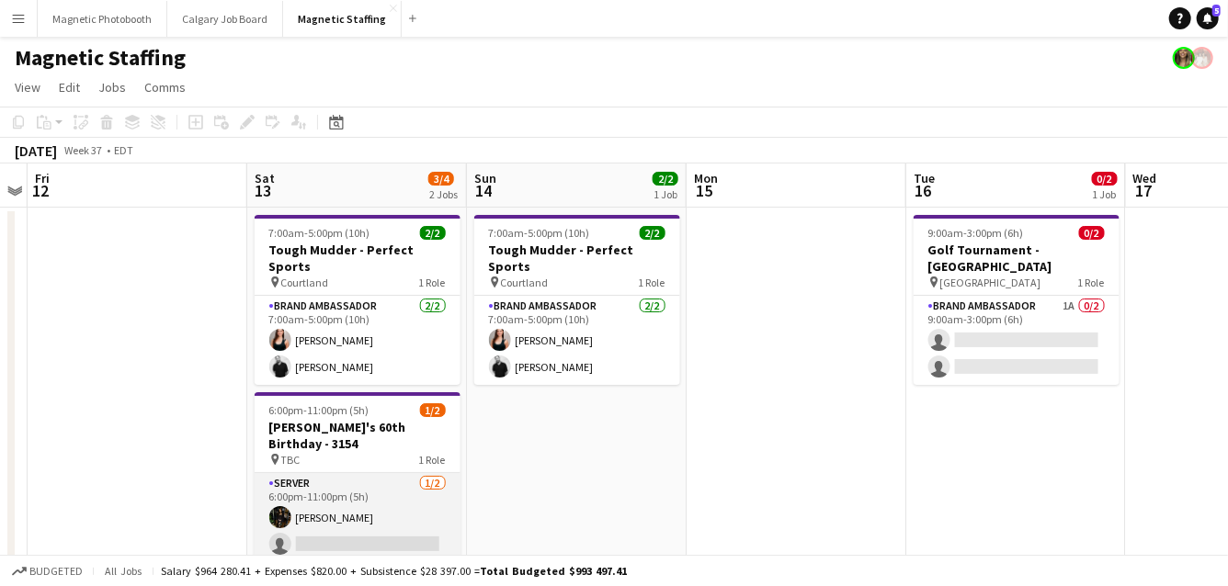
click at [300, 473] on app-card-role "Server 1/2 6:00pm-11:00pm (5h) Hanna Lee single-neutral-actions" at bounding box center [358, 517] width 206 height 89
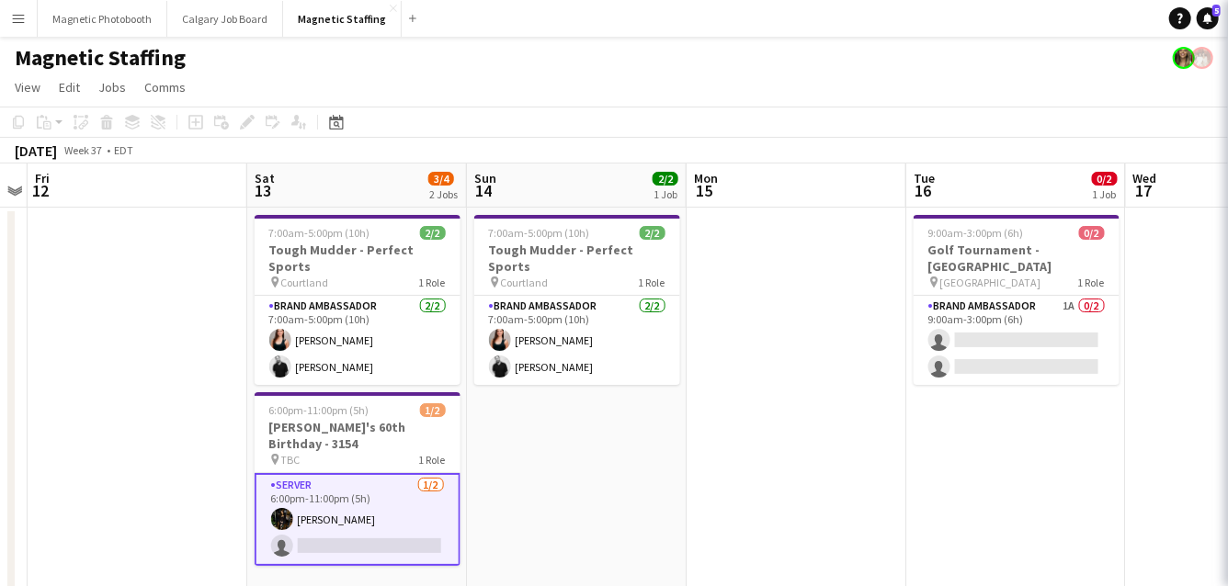
scroll to position [0, 630]
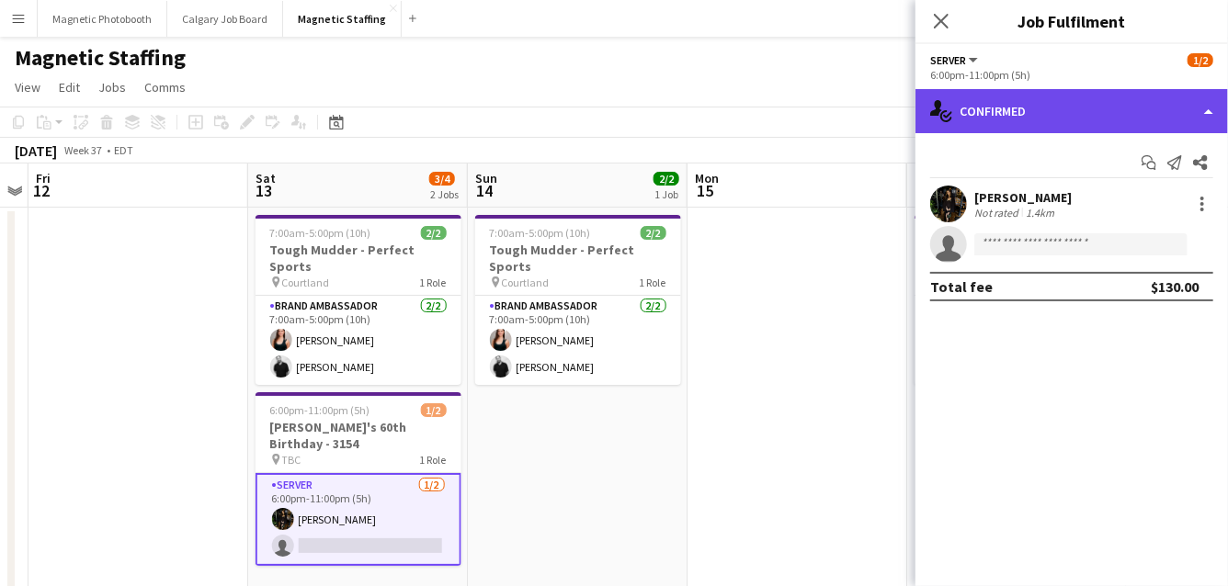
click at [1125, 119] on div "single-neutral-actions-check-2 Confirmed" at bounding box center [1071, 111] width 312 height 44
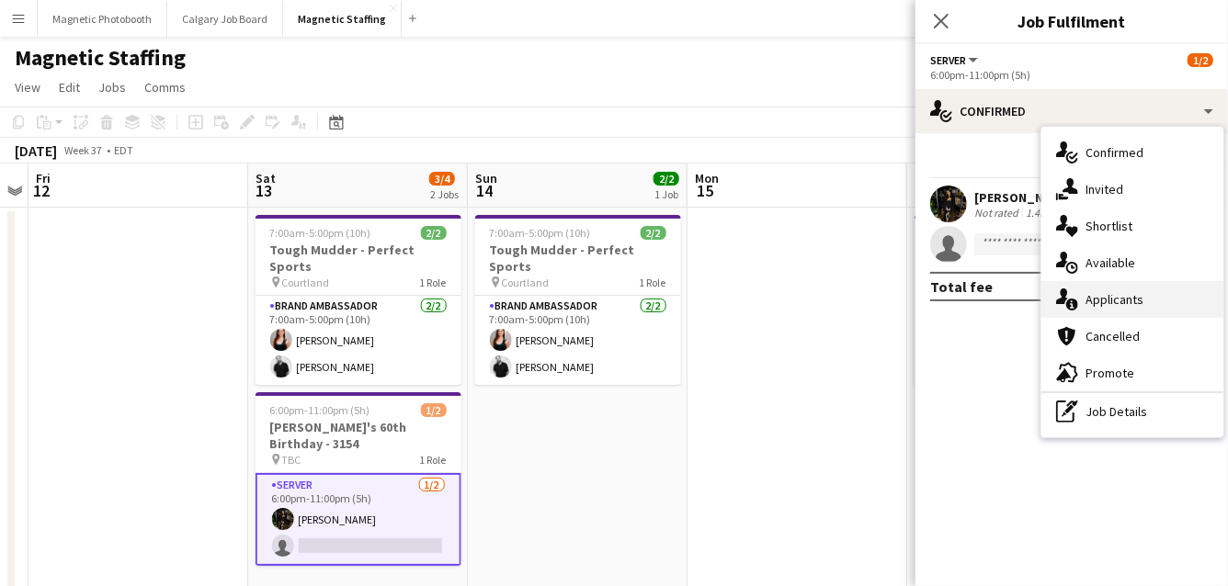
click at [1102, 296] on div "single-neutral-actions-information Applicants" at bounding box center [1132, 299] width 182 height 37
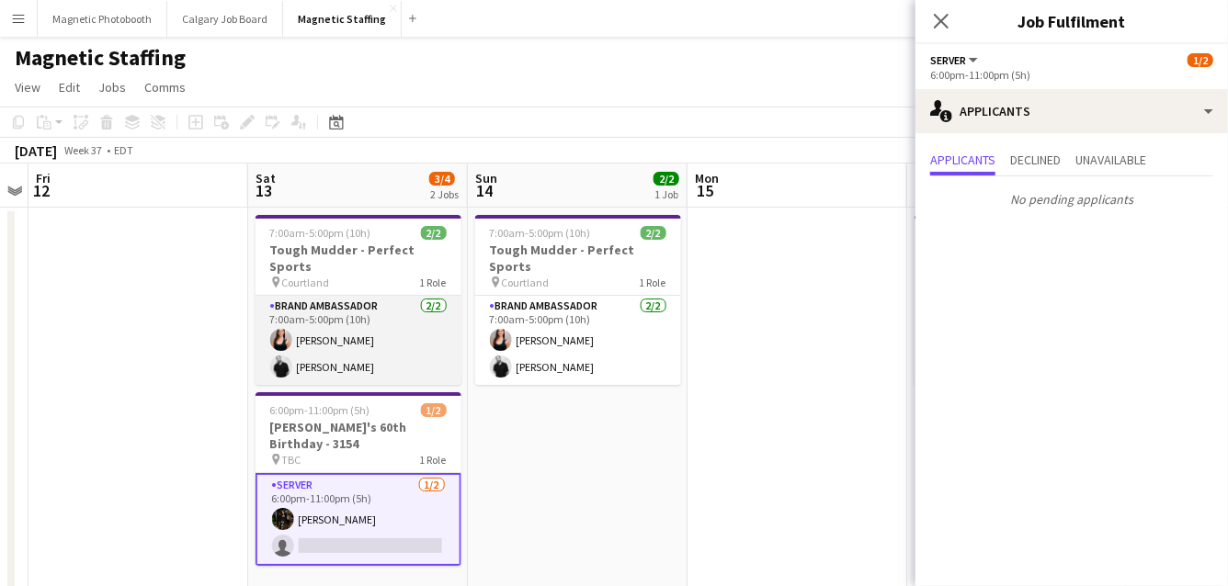
click at [379, 313] on app-card-role "Brand Ambassador 2/2 7:00am-5:00pm (10h) Amy Matyszczuk jean-philippe roy" at bounding box center [358, 340] width 206 height 89
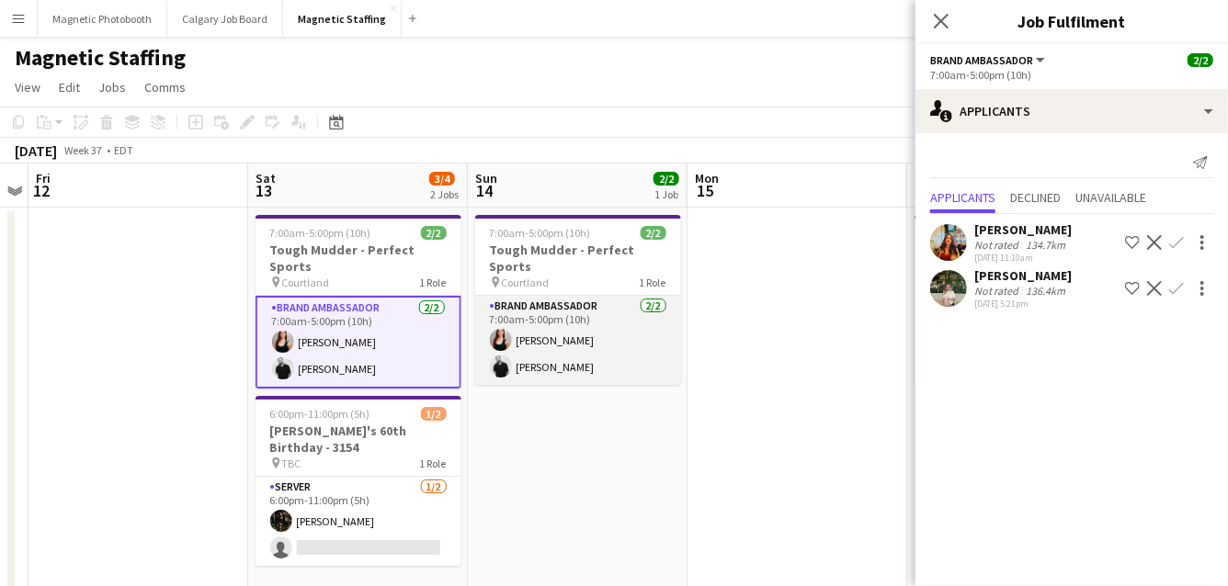
click at [510, 296] on app-card-role "Brand Ambassador 2/2 7:00am-5:00pm (10h) Amy Matyszczuk jean-philippe roy" at bounding box center [578, 340] width 206 height 89
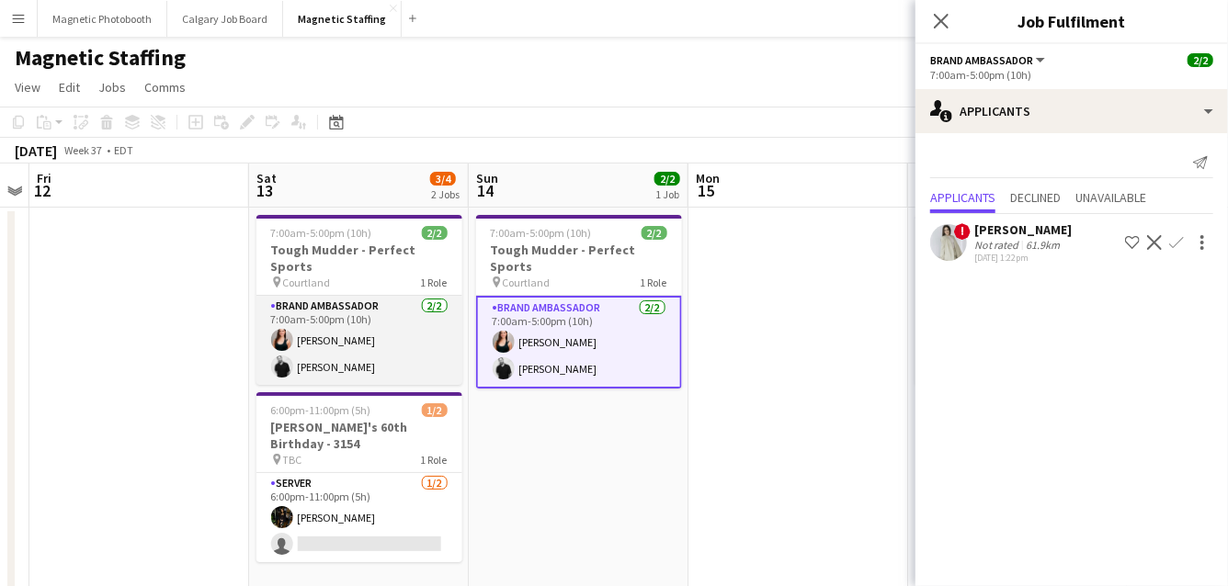
click at [269, 333] on app-card-role "Brand Ambassador 2/2 7:00am-5:00pm (10h) Amy Matyszczuk jean-philippe roy" at bounding box center [359, 340] width 206 height 89
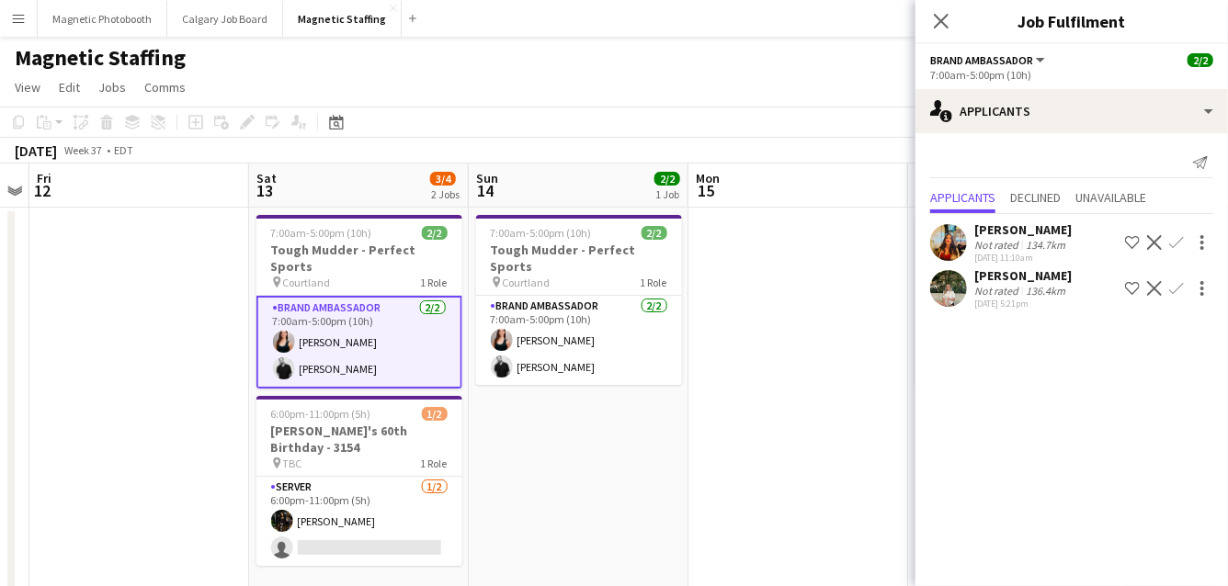
click at [1154, 243] on app-icon "Decline" at bounding box center [1154, 242] width 15 height 15
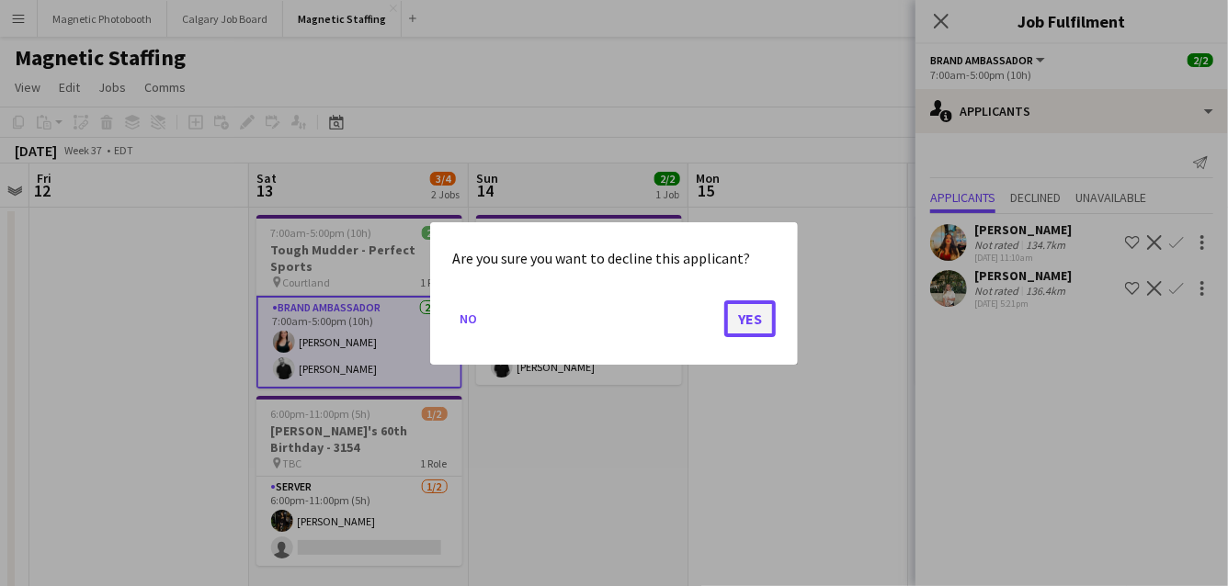
click at [743, 323] on button "Yes" at bounding box center [749, 318] width 51 height 37
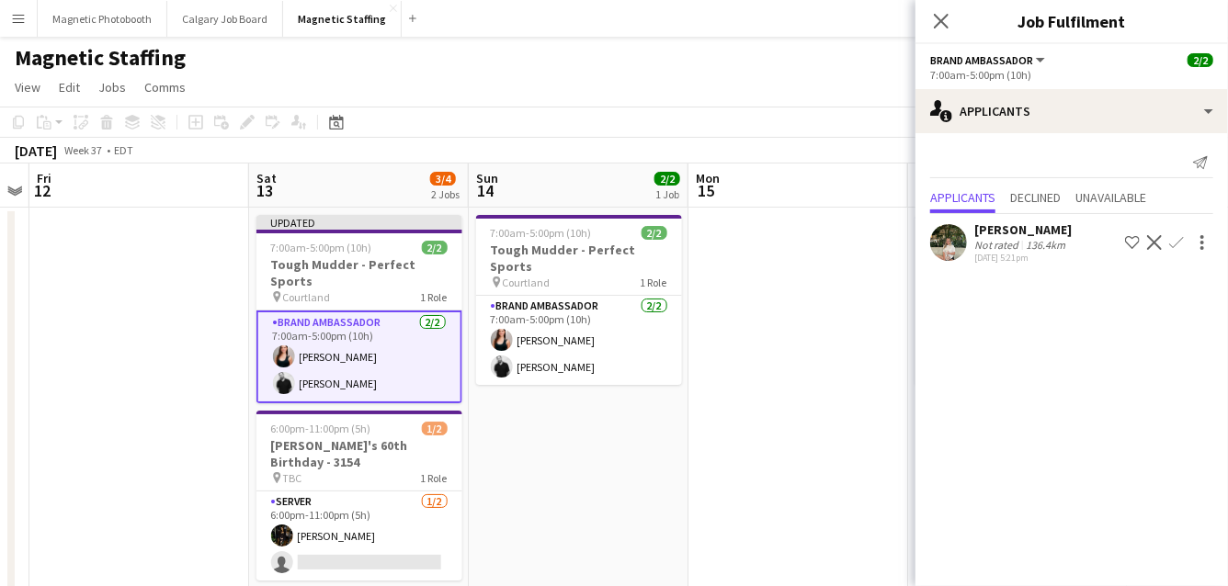
click at [1152, 243] on app-icon "Decline" at bounding box center [1154, 242] width 15 height 15
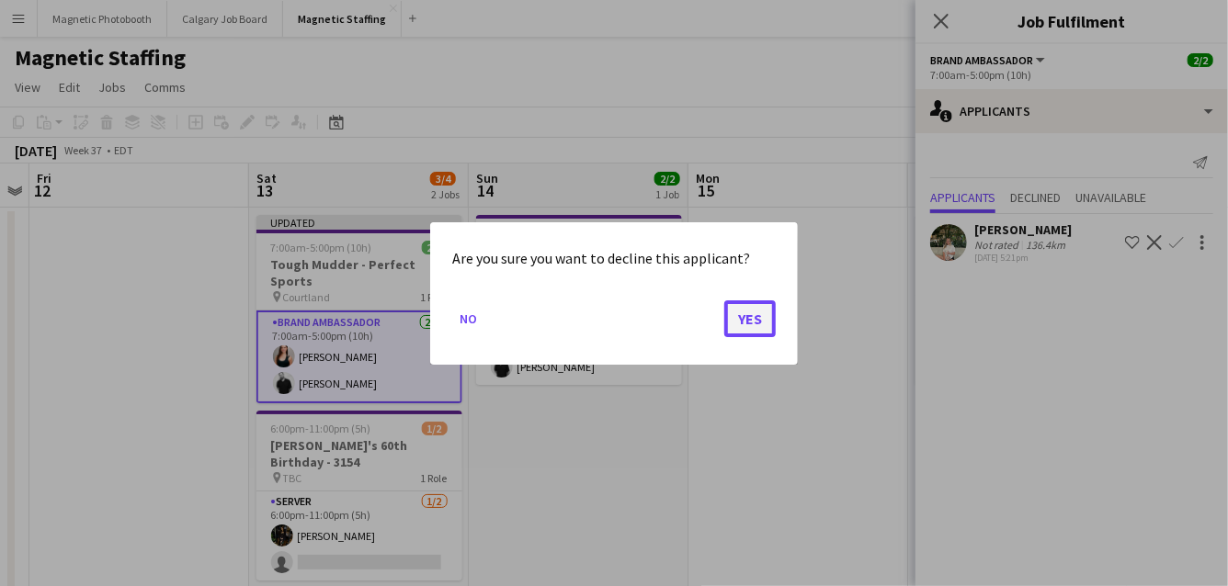
click at [761, 329] on button "Yes" at bounding box center [749, 318] width 51 height 37
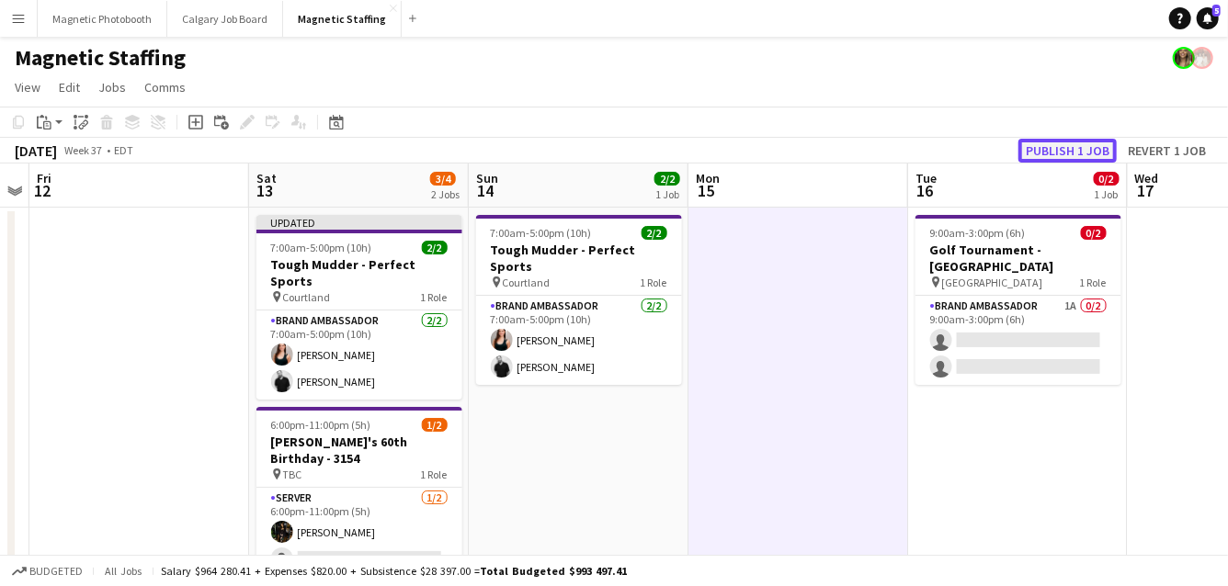
click at [1075, 156] on button "Publish 1 job" at bounding box center [1067, 151] width 98 height 24
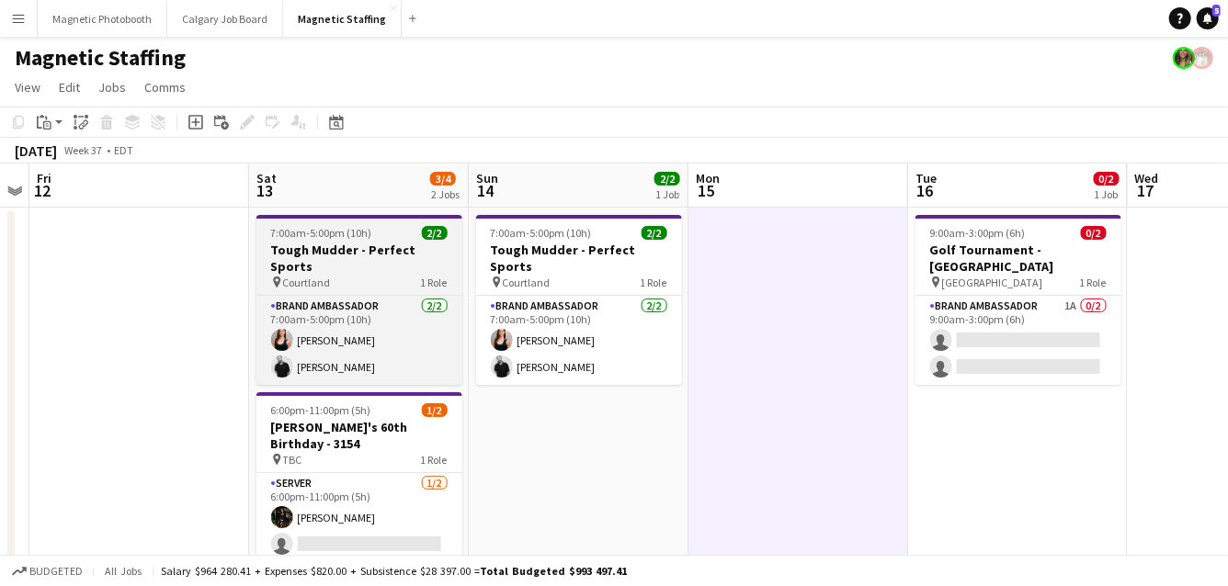
click at [294, 255] on h3 "Tough Mudder - Perfect Sports" at bounding box center [359, 258] width 206 height 33
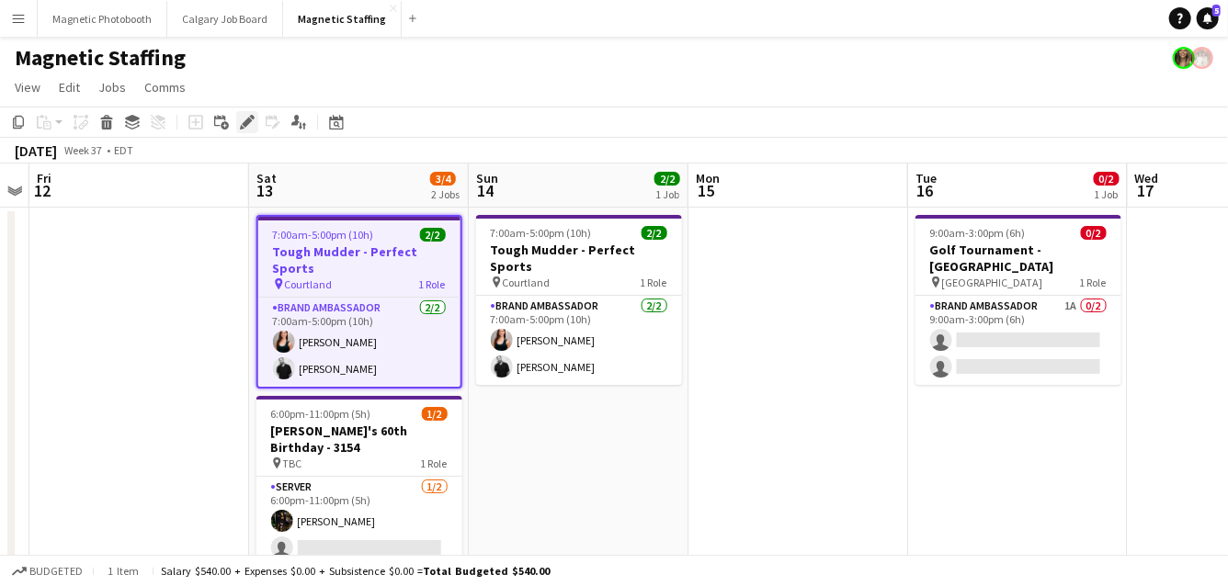
click at [244, 118] on icon "Edit" at bounding box center [247, 122] width 15 height 15
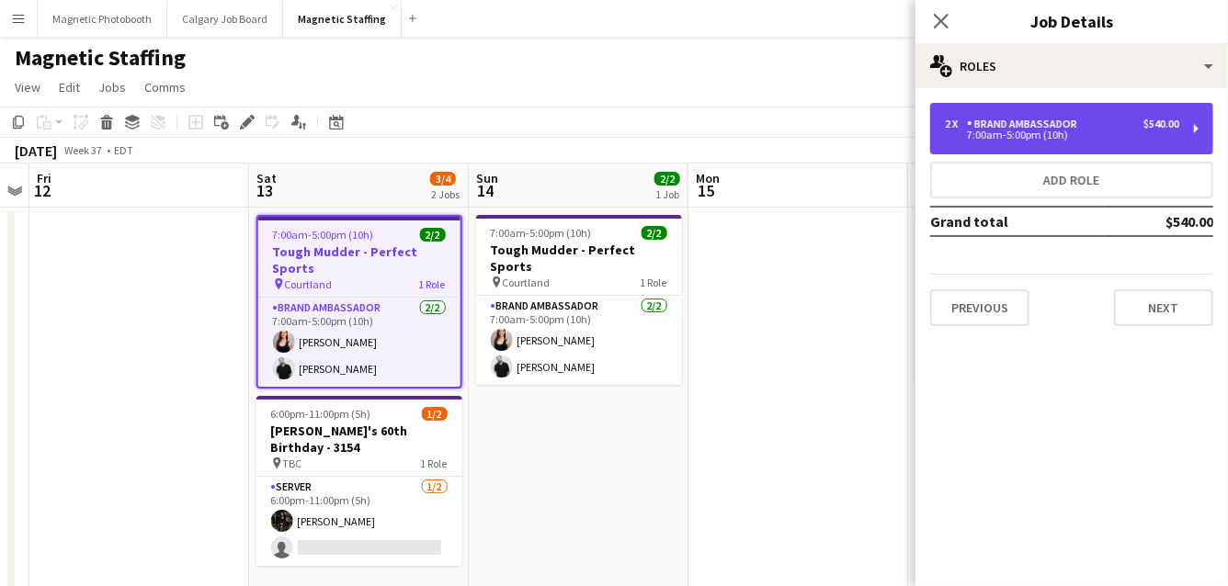
click at [1107, 137] on div "7:00am-5:00pm (10h)" at bounding box center [1062, 134] width 234 height 9
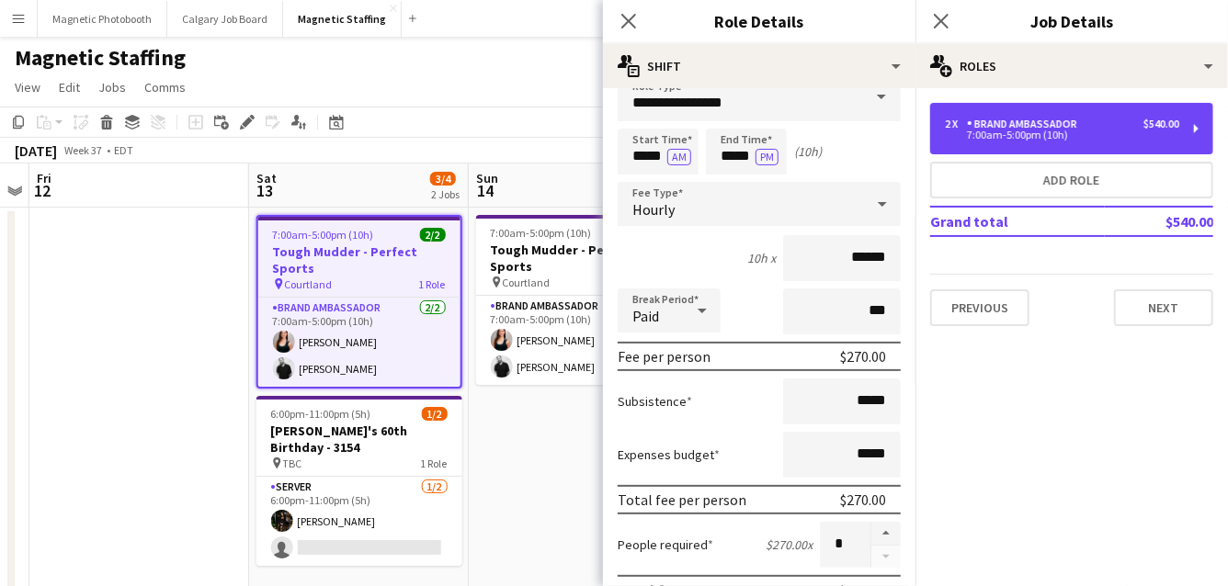
scroll to position [0, 0]
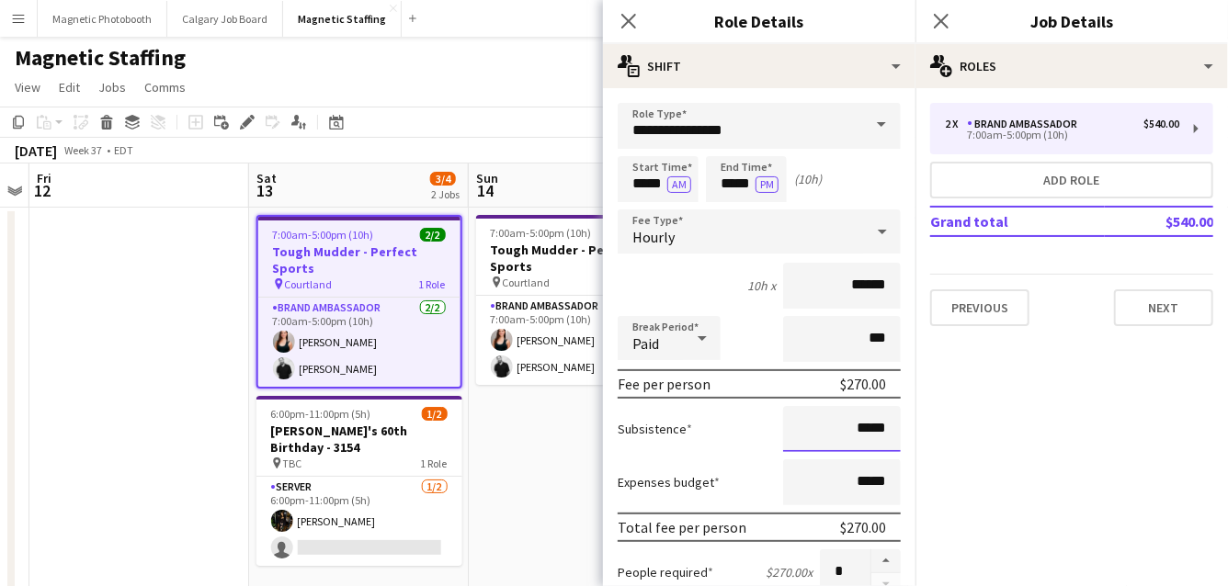
drag, startPoint x: 892, startPoint y: 430, endPoint x: 816, endPoint y: 429, distance: 76.3
click at [815, 429] on input "*****" at bounding box center [842, 429] width 118 height 46
drag, startPoint x: 887, startPoint y: 428, endPoint x: 797, endPoint y: 426, distance: 90.1
click at [797, 426] on input "*******" at bounding box center [842, 429] width 118 height 46
type input "******"
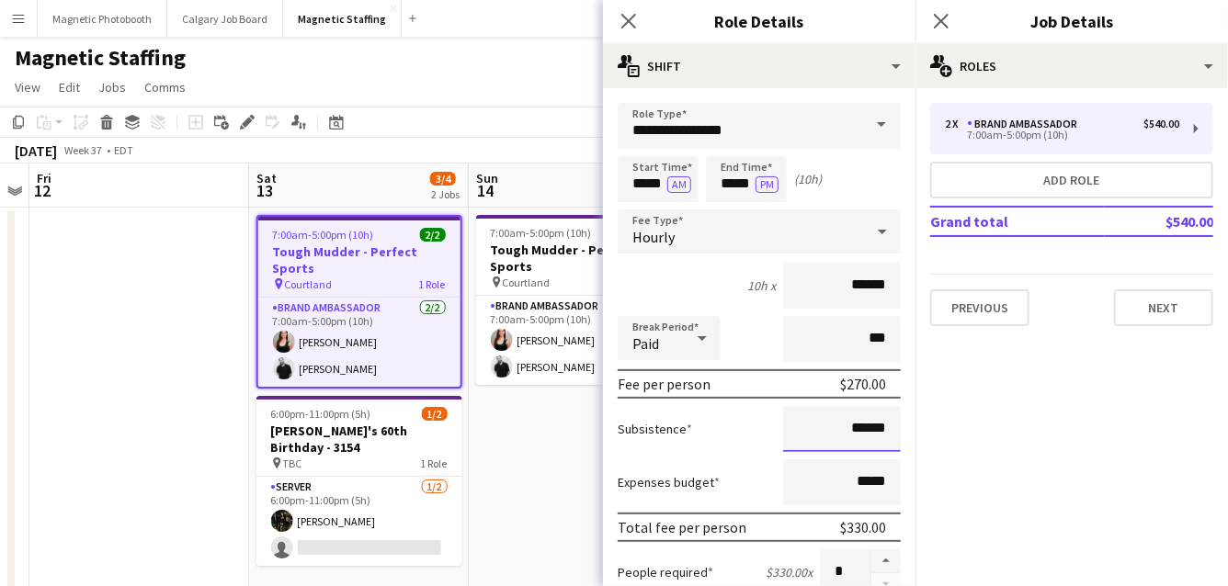
scroll to position [656, 0]
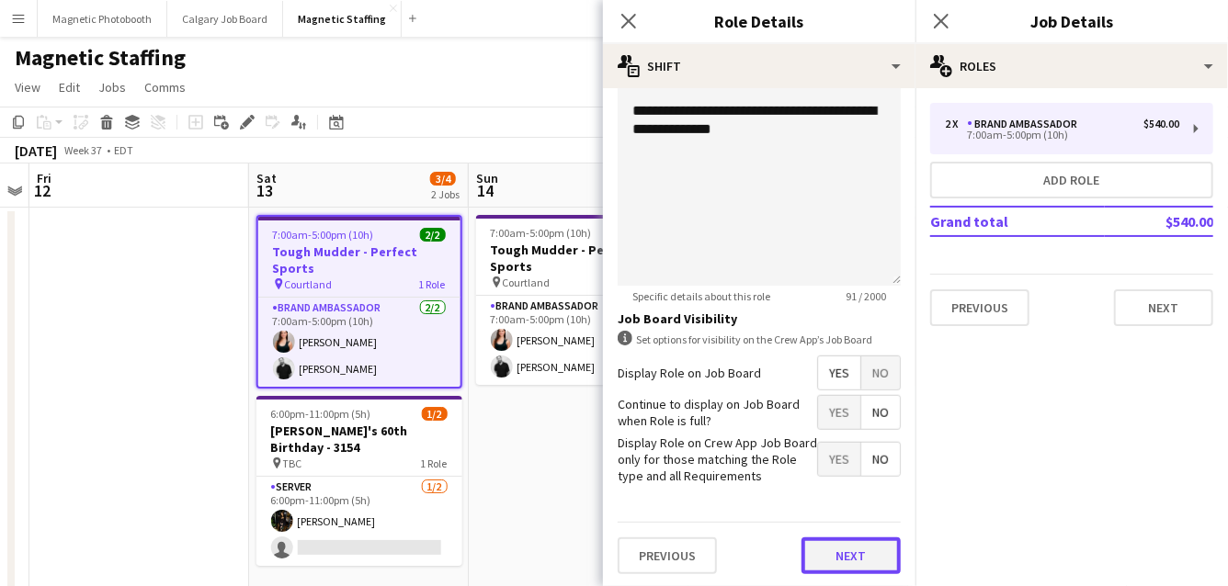
click at [834, 546] on button "Next" at bounding box center [850, 556] width 99 height 37
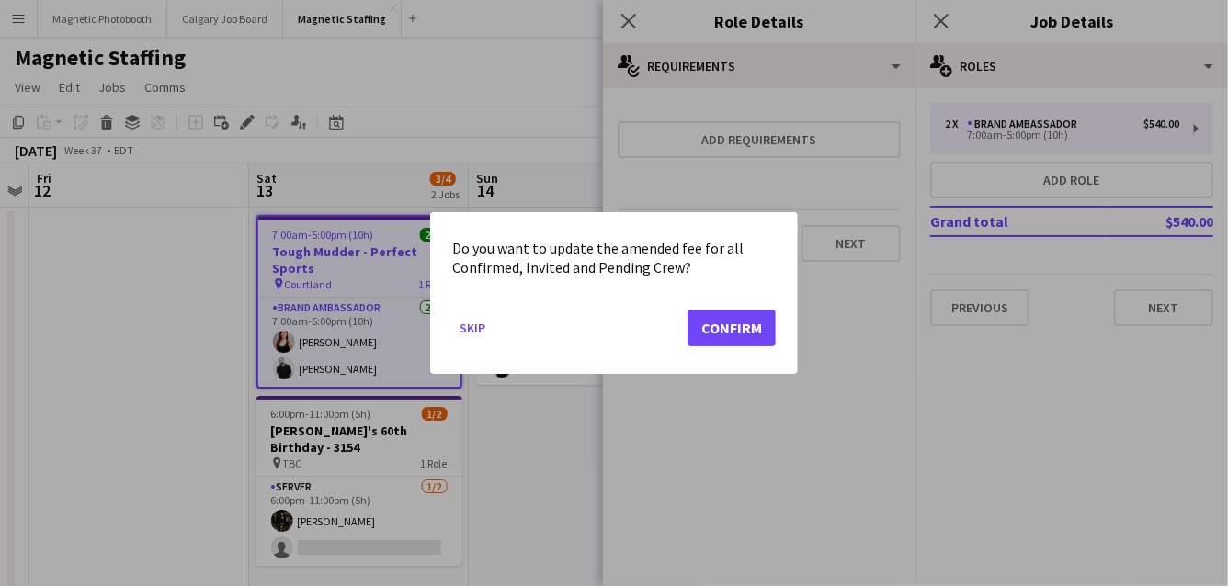
scroll to position [0, 0]
click at [741, 341] on button "Confirm" at bounding box center [731, 328] width 88 height 37
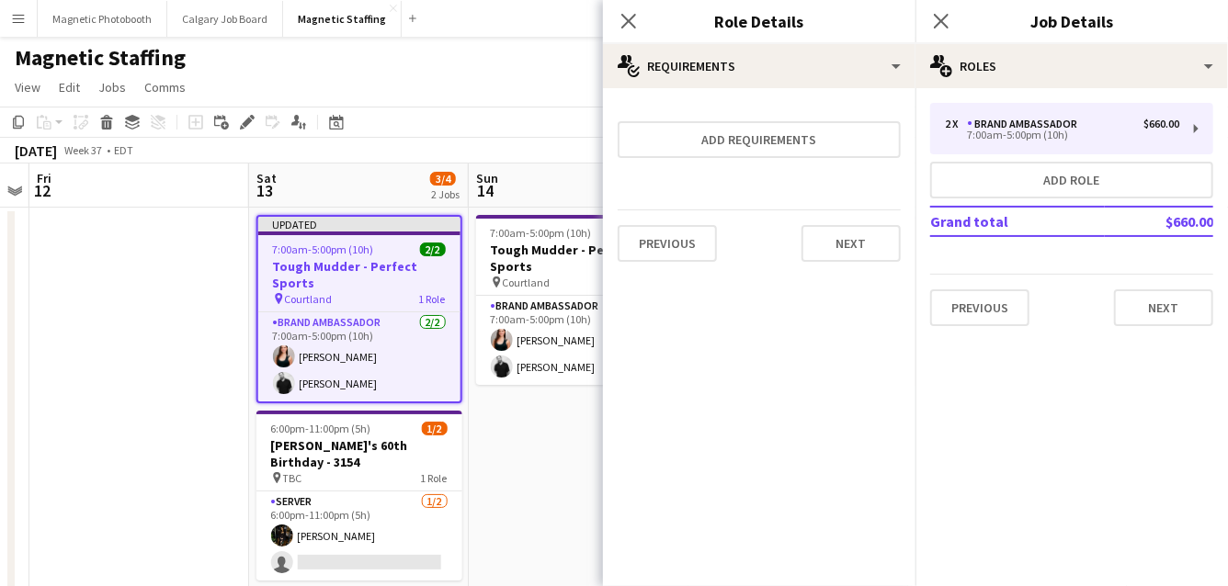
click at [741, 341] on mat-expansion-panel "medal-empty Requirements Add requirements Previous Next" at bounding box center [759, 337] width 312 height 498
click at [854, 234] on button "Next" at bounding box center [850, 243] width 99 height 37
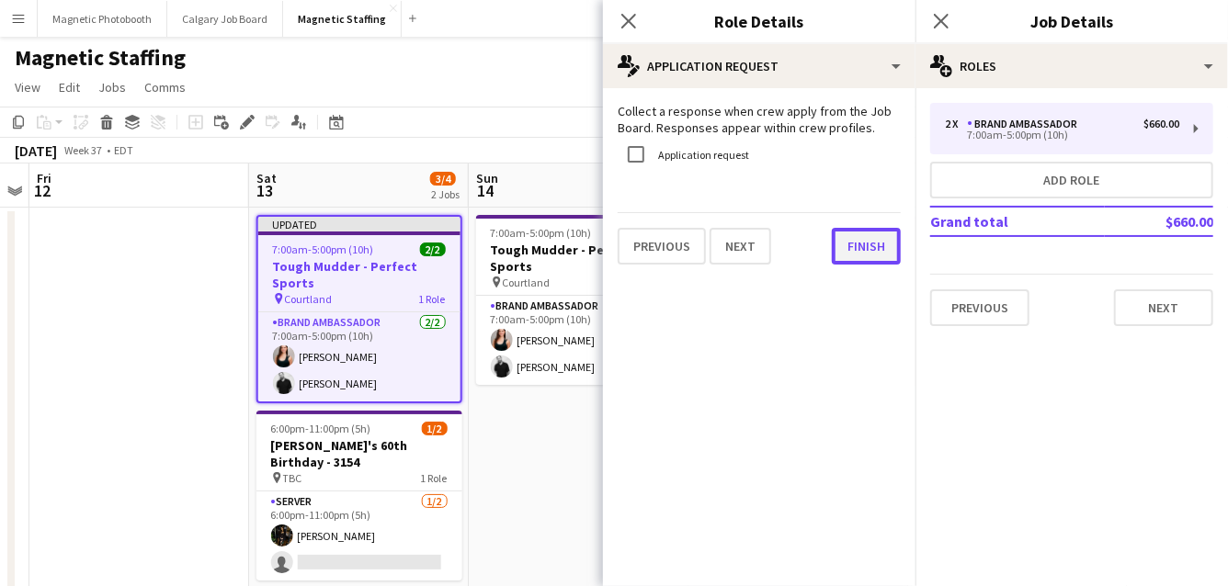
click at [865, 252] on button "Finish" at bounding box center [866, 246] width 69 height 37
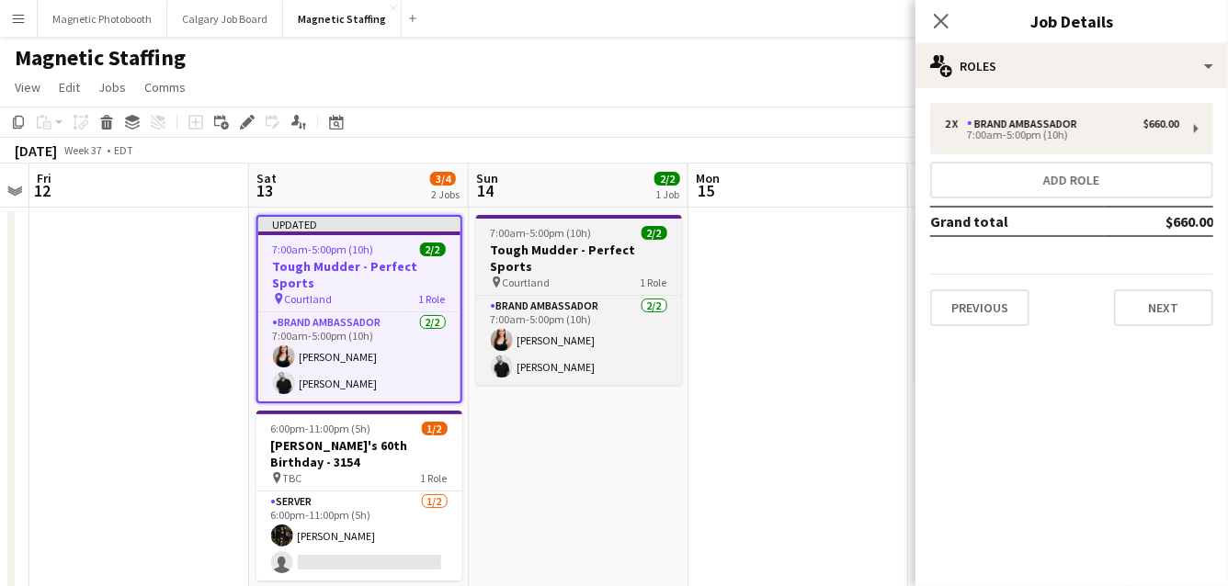
click at [543, 254] on h3 "Tough Mudder - Perfect Sports" at bounding box center [579, 258] width 206 height 33
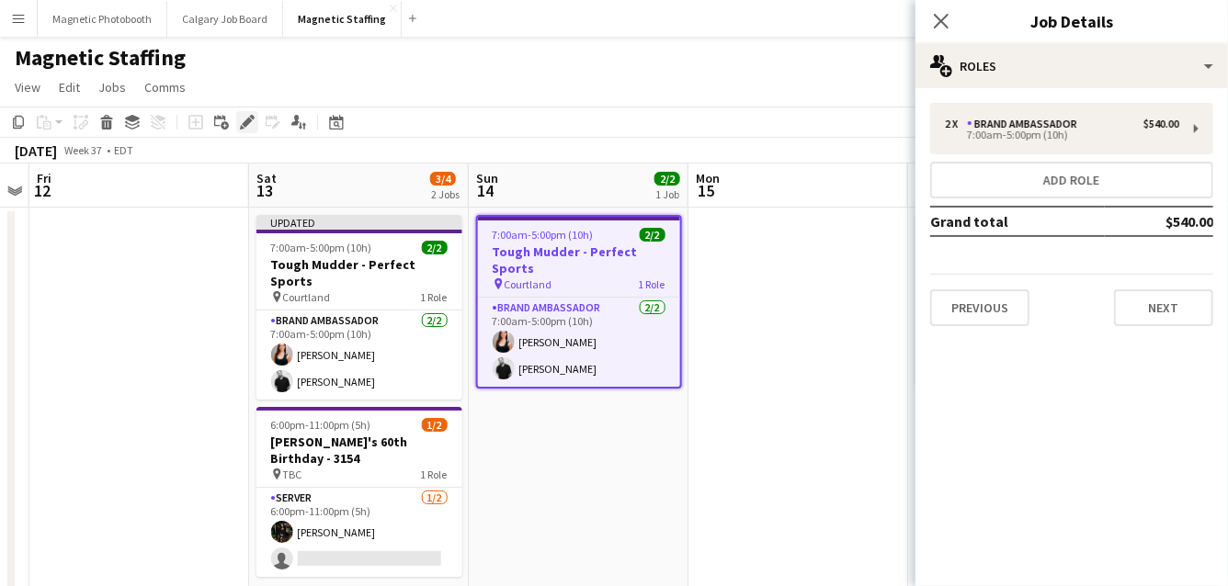
click at [241, 119] on icon "Edit" at bounding box center [247, 122] width 15 height 15
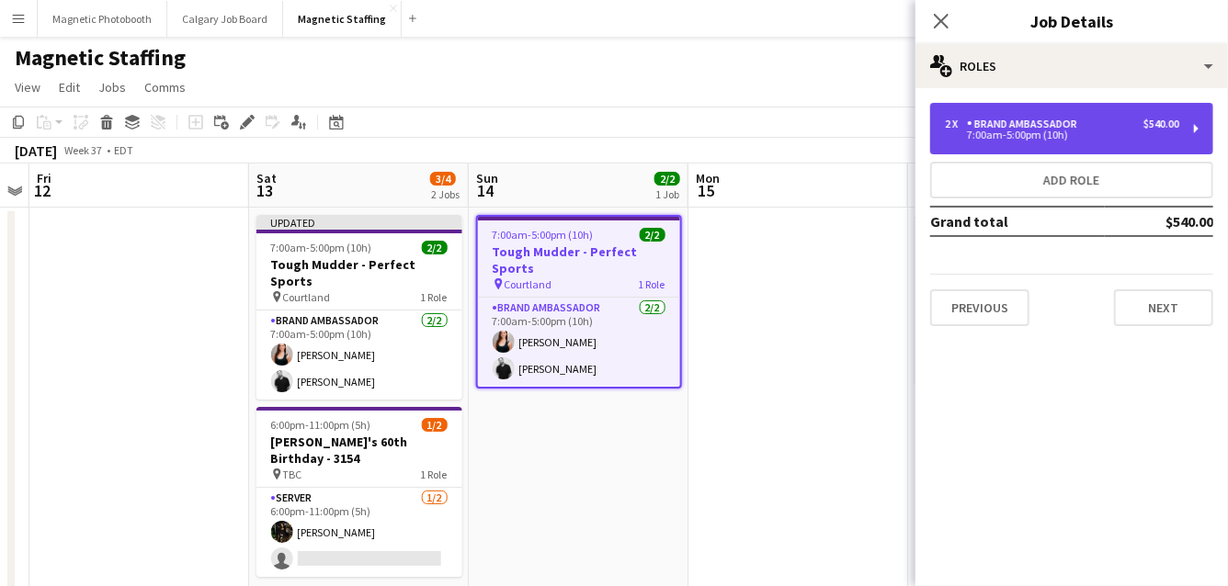
click at [1125, 136] on div "7:00am-5:00pm (10h)" at bounding box center [1062, 134] width 234 height 9
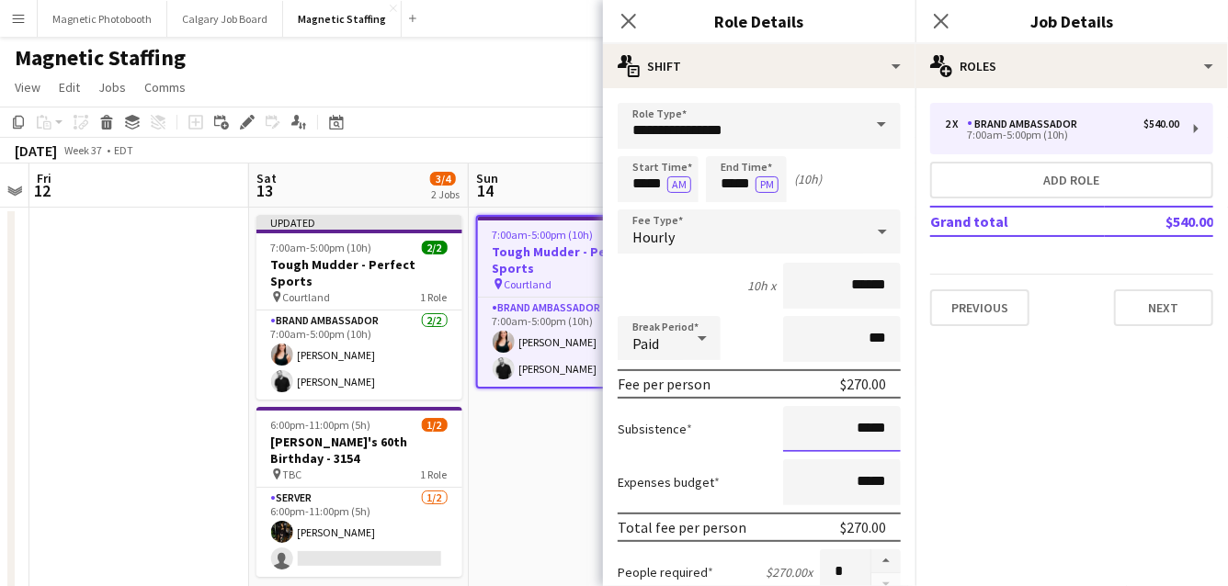
drag, startPoint x: 889, startPoint y: 431, endPoint x: 716, endPoint y: 428, distance: 173.7
click at [717, 430] on div "Subsistence *****" at bounding box center [758, 429] width 283 height 46
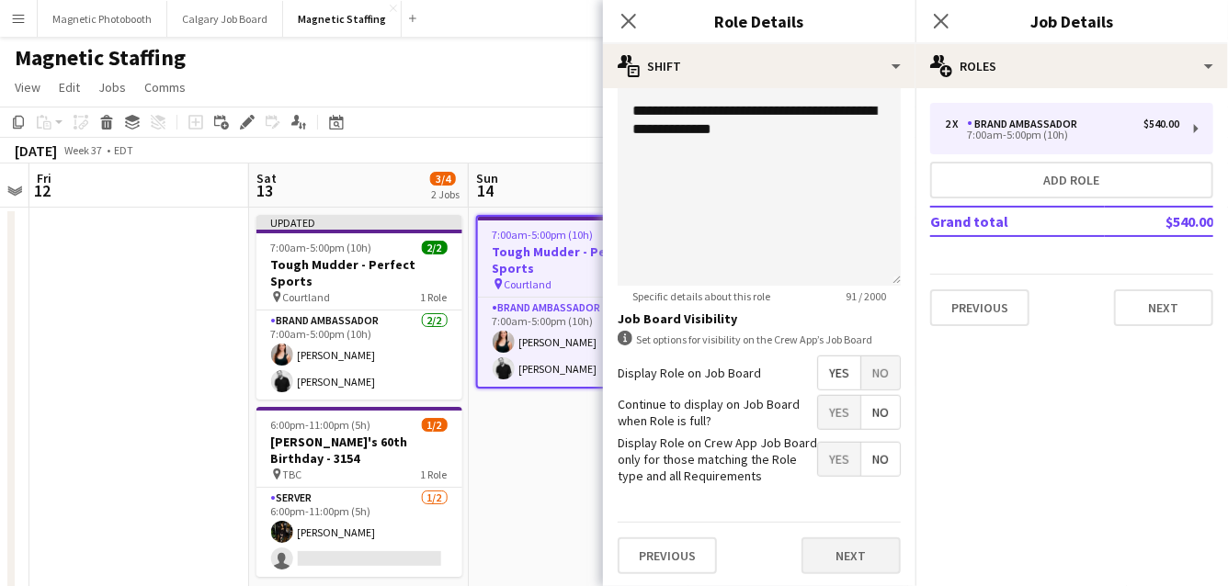
type input "******"
click at [866, 553] on button "Next" at bounding box center [850, 556] width 99 height 37
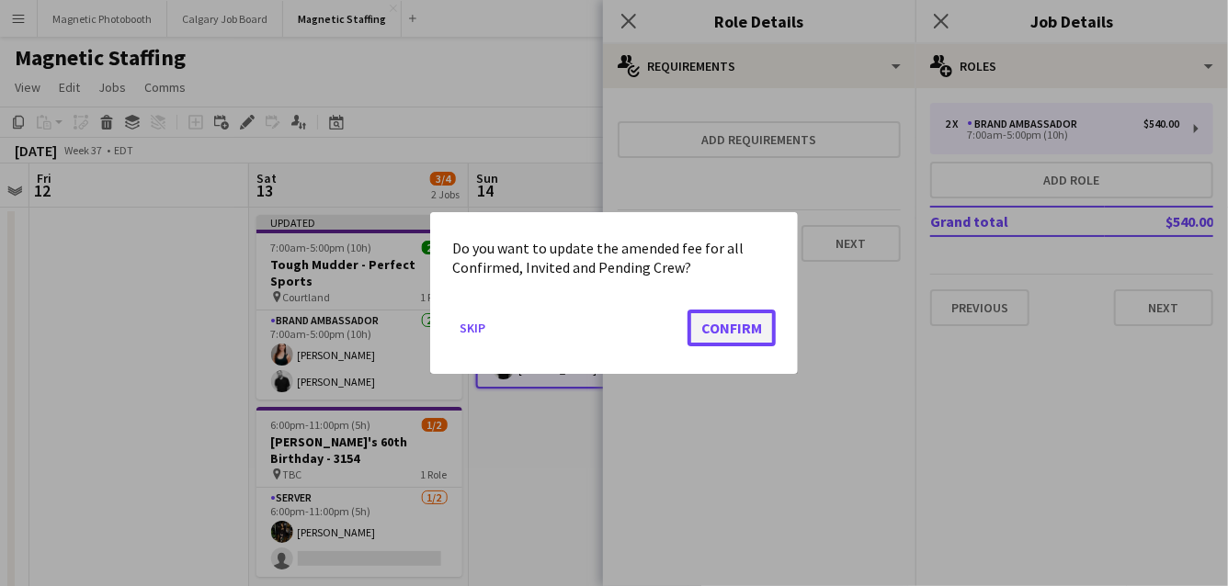
click at [743, 329] on button "Confirm" at bounding box center [731, 328] width 88 height 37
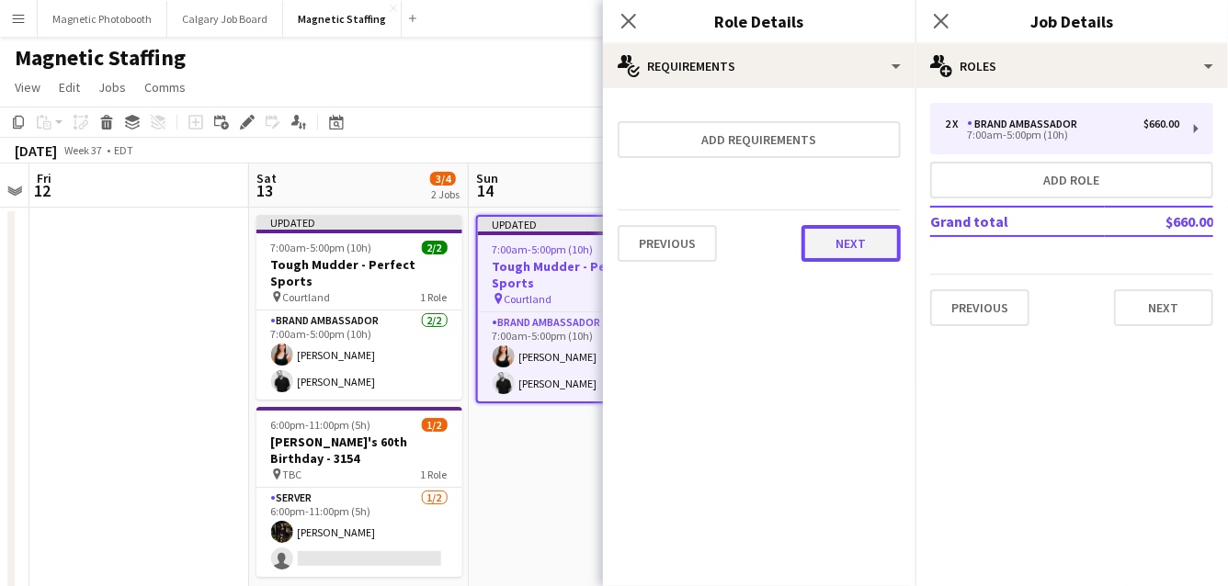
click at [847, 240] on button "Next" at bounding box center [850, 243] width 99 height 37
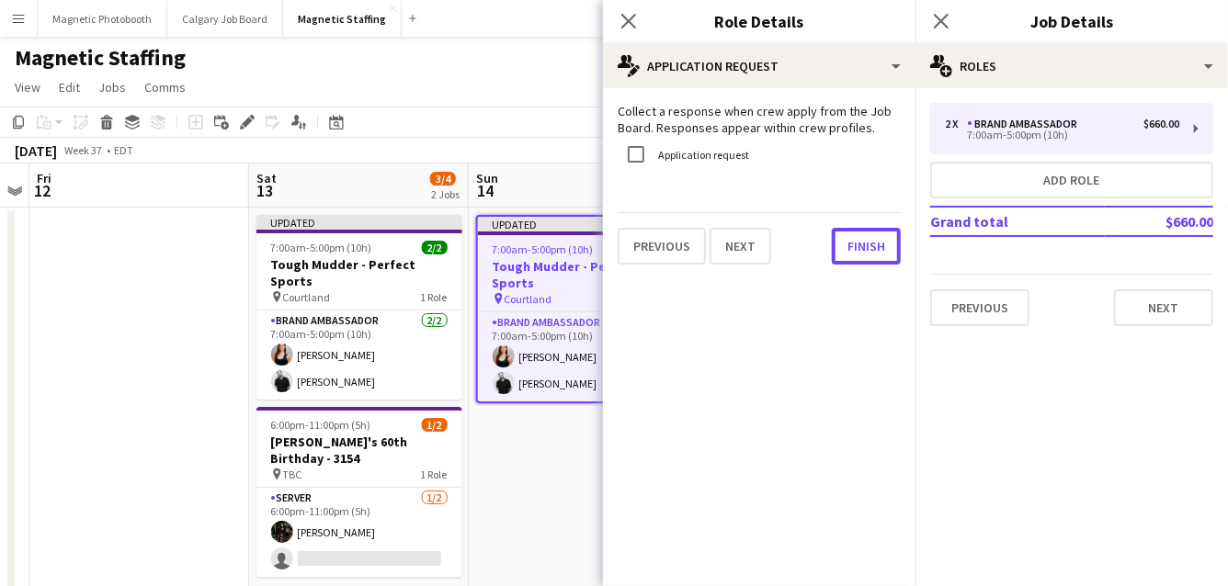
click at [847, 240] on button "Finish" at bounding box center [866, 246] width 69 height 37
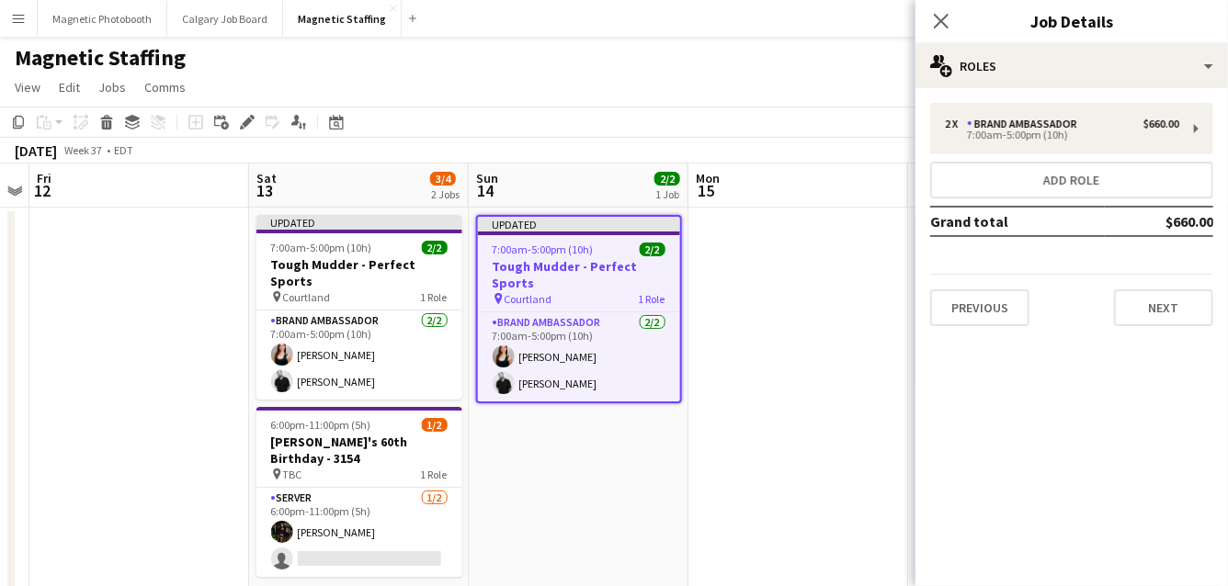
click at [819, 126] on app-toolbar "Copy Paste Paste Command V Paste with crew Command Shift V Paste linked Job Del…" at bounding box center [614, 122] width 1228 height 31
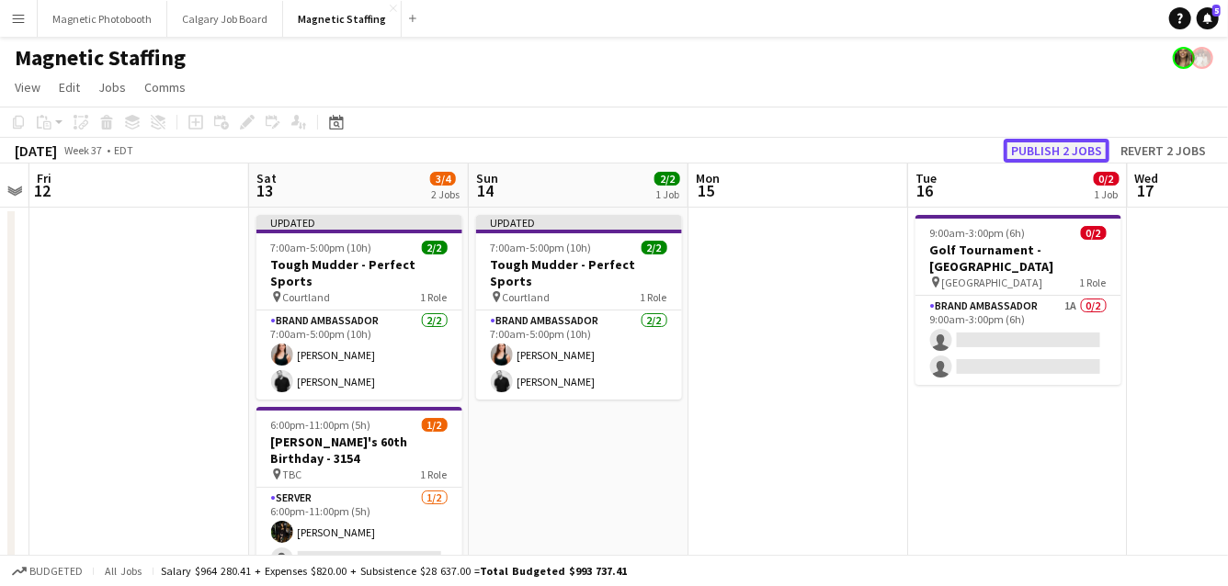
click at [1068, 144] on button "Publish 2 jobs" at bounding box center [1056, 151] width 106 height 24
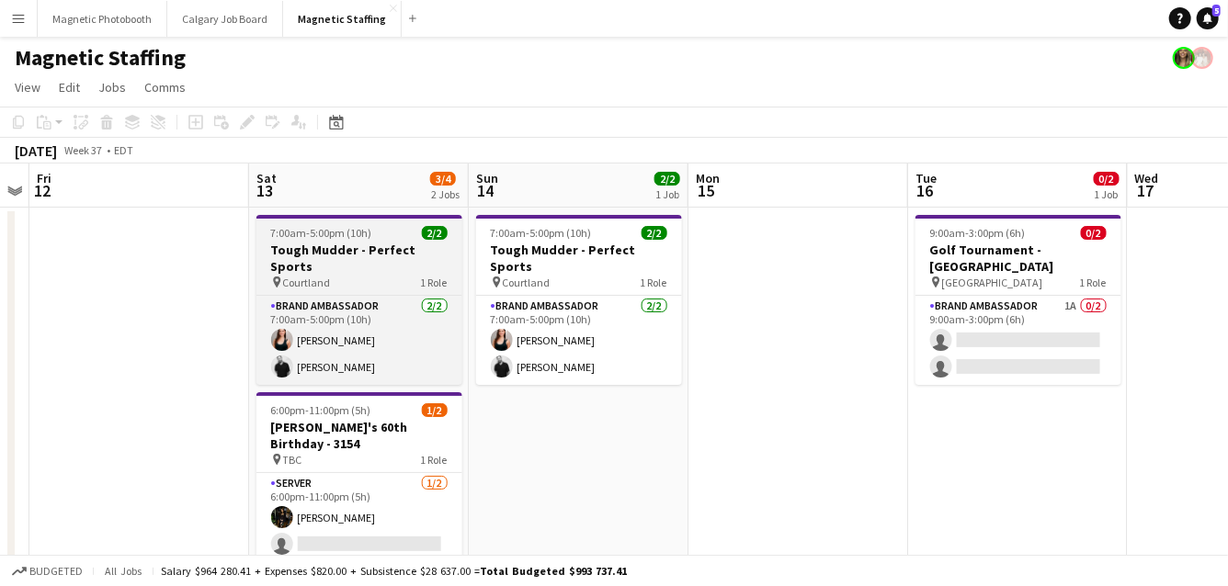
click at [349, 250] on h3 "Tough Mudder - Perfect Sports" at bounding box center [359, 258] width 206 height 33
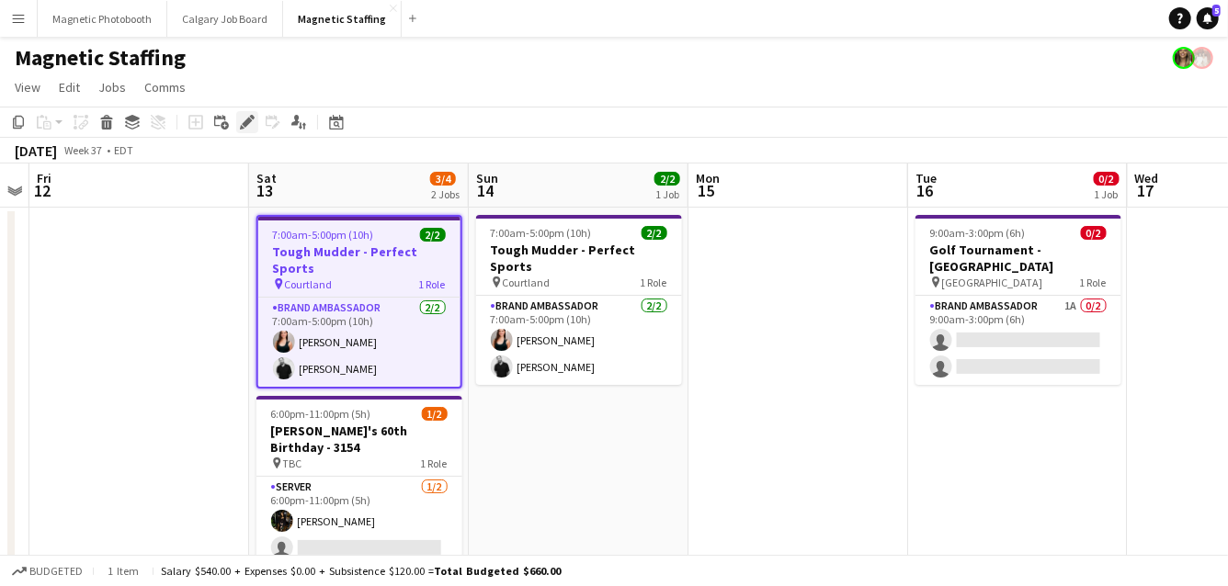
click at [245, 125] on icon at bounding box center [247, 123] width 10 height 10
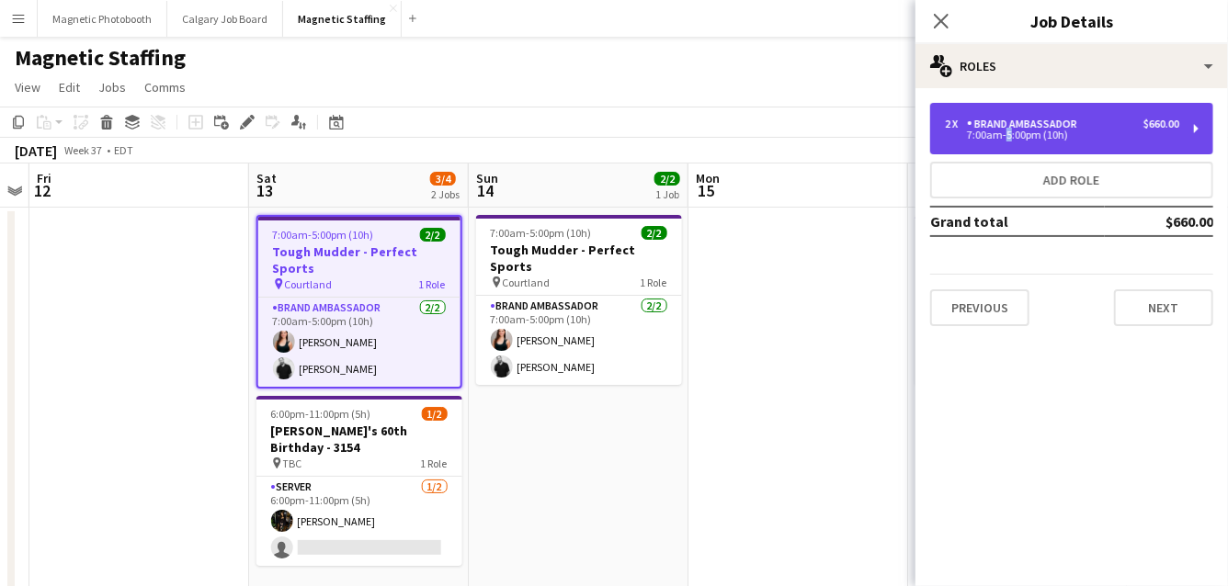
click at [1002, 139] on div "7:00am-5:00pm (10h)" at bounding box center [1062, 134] width 234 height 9
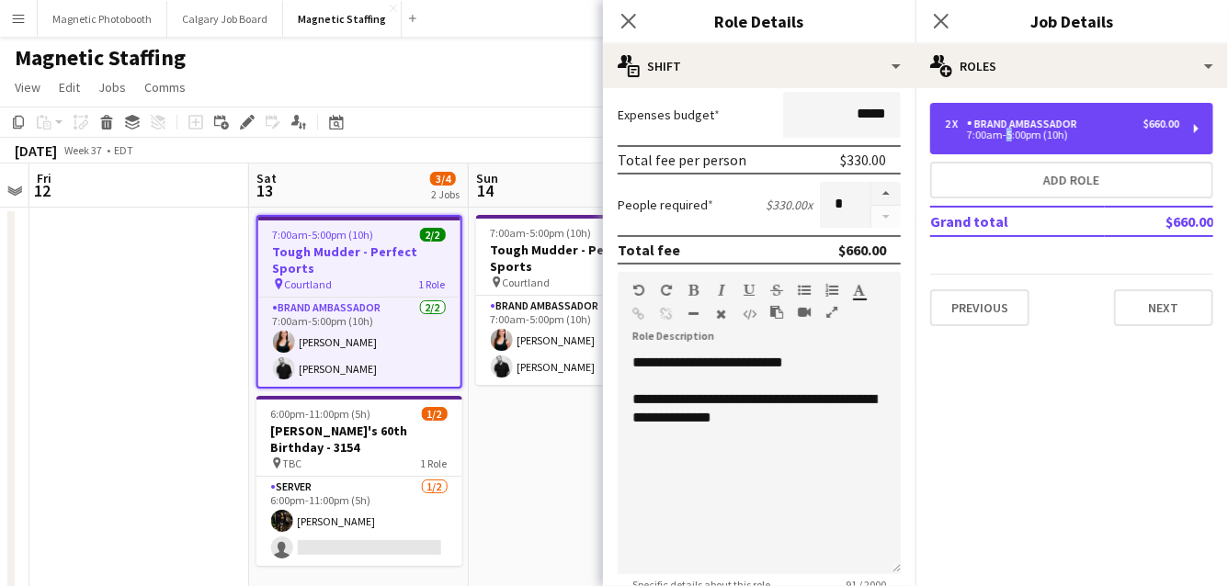
scroll to position [368, 0]
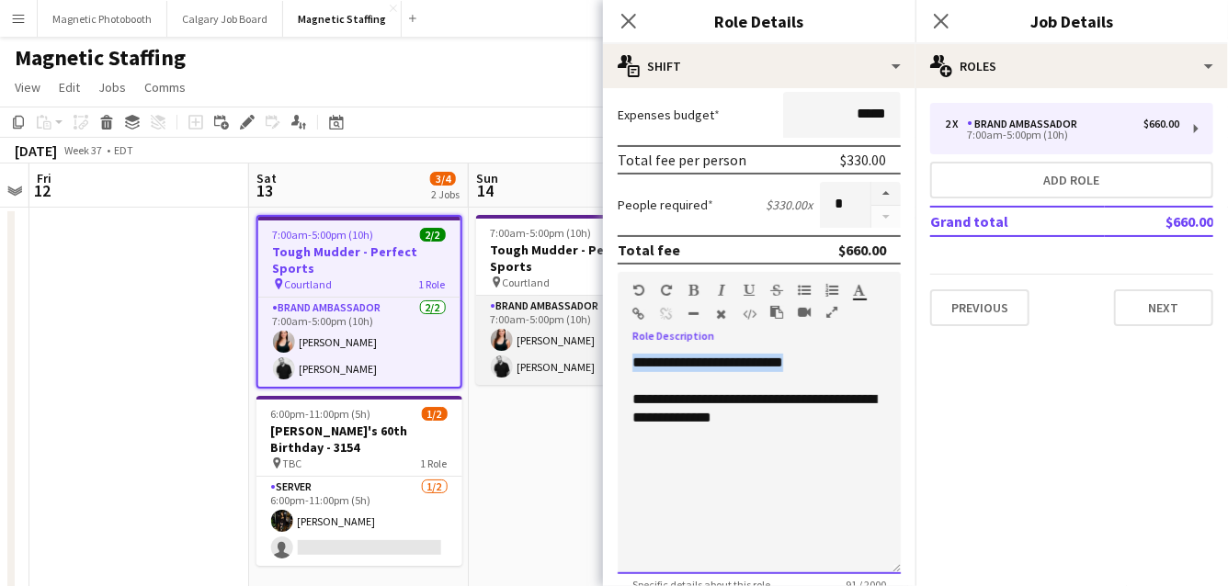
drag, startPoint x: 823, startPoint y: 361, endPoint x: 482, endPoint y: 356, distance: 340.9
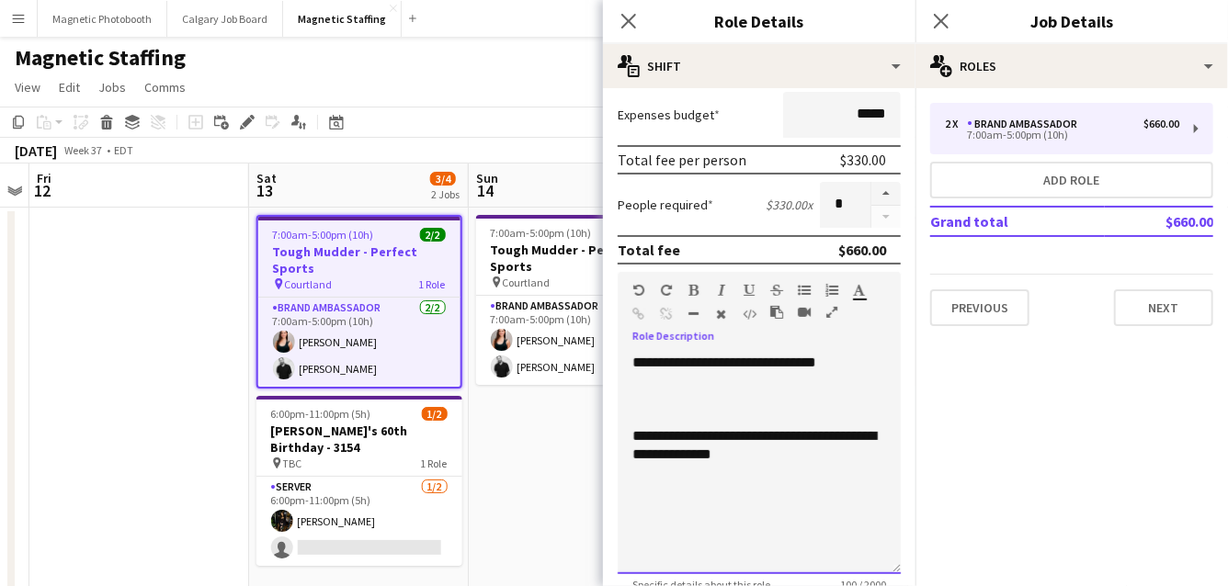
click at [817, 361] on div "**********" at bounding box center [758, 464] width 283 height 221
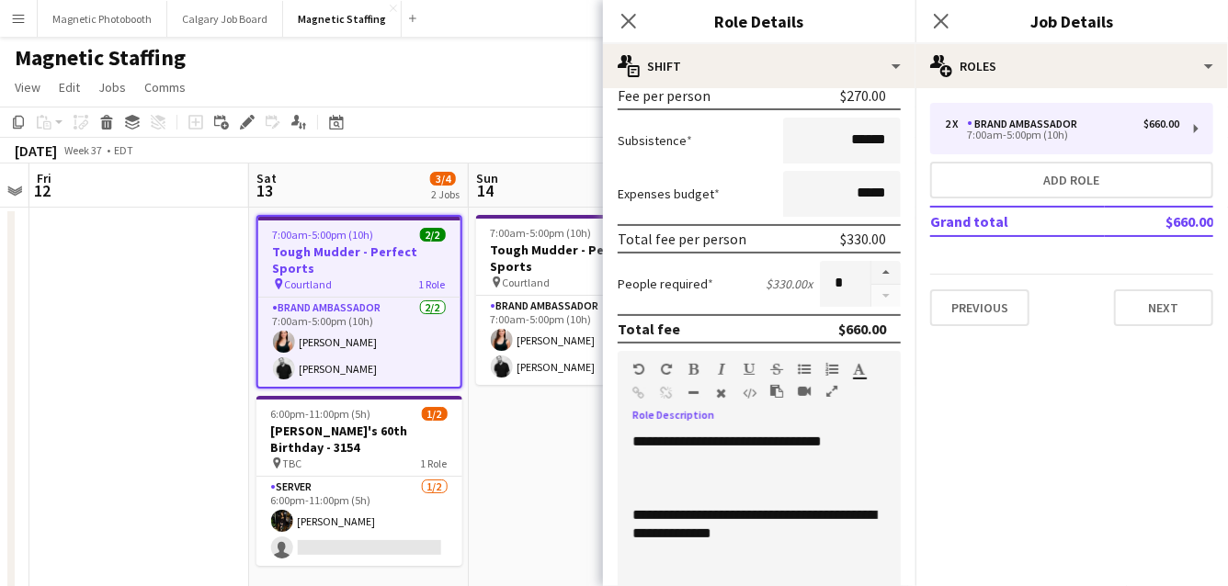
scroll to position [289, 0]
click at [781, 488] on div at bounding box center [759, 496] width 254 height 18
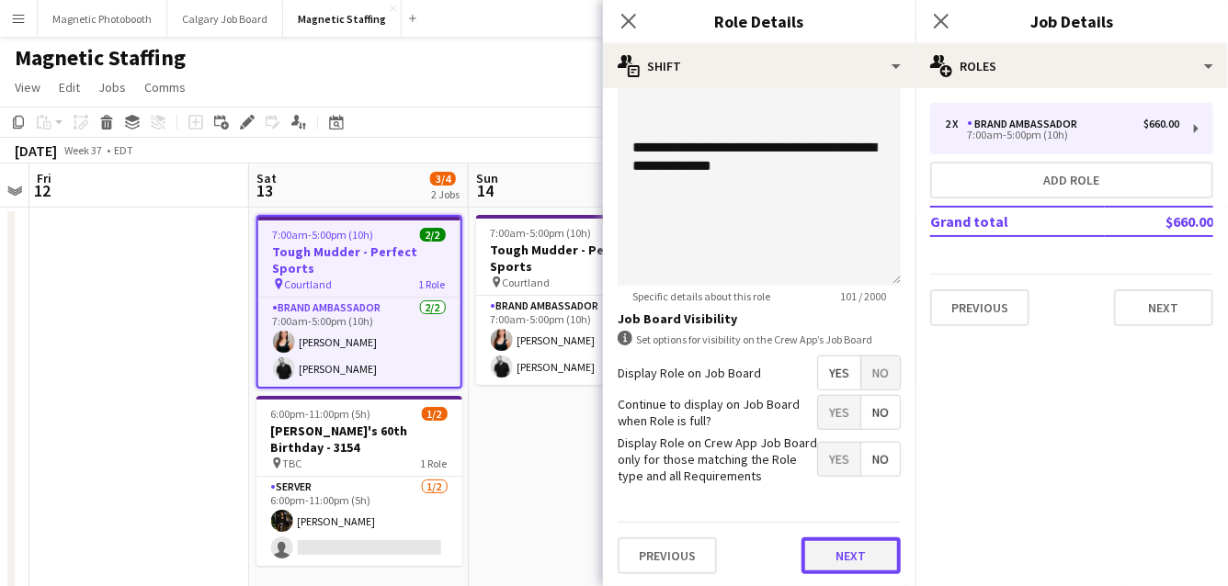
click at [854, 552] on button "Next" at bounding box center [850, 556] width 99 height 37
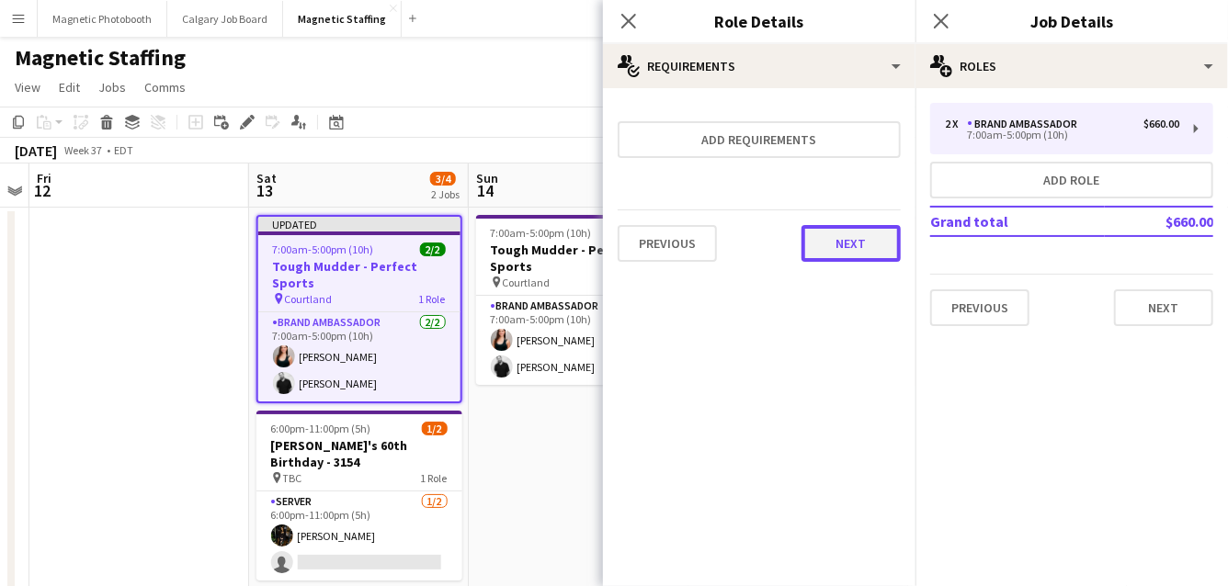
click at [859, 247] on button "Next" at bounding box center [850, 243] width 99 height 37
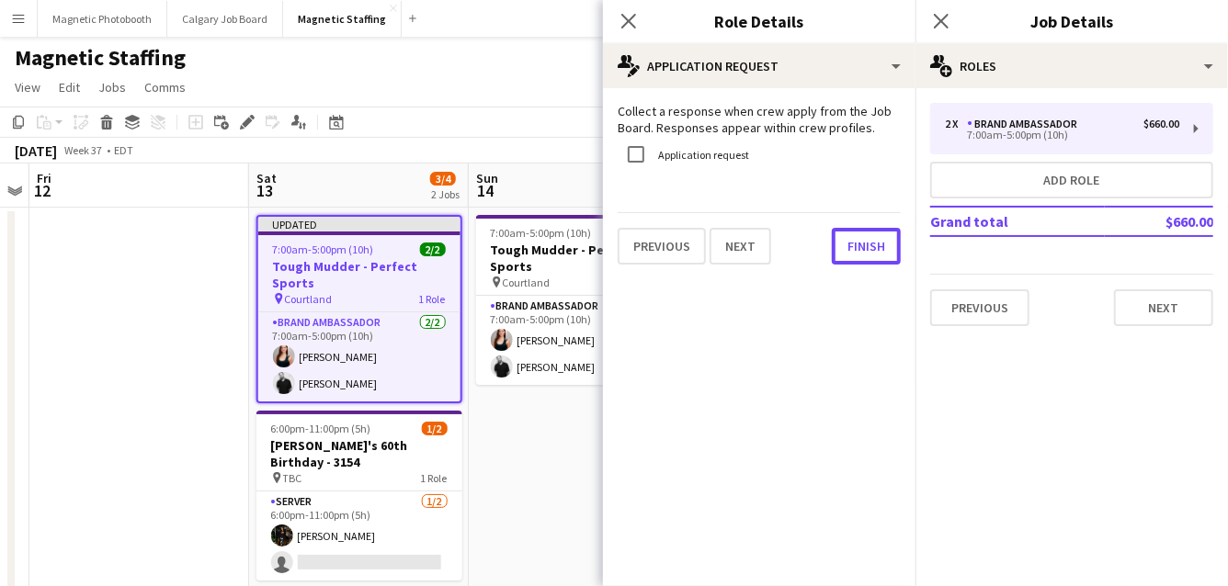
click at [859, 247] on button "Finish" at bounding box center [866, 246] width 69 height 37
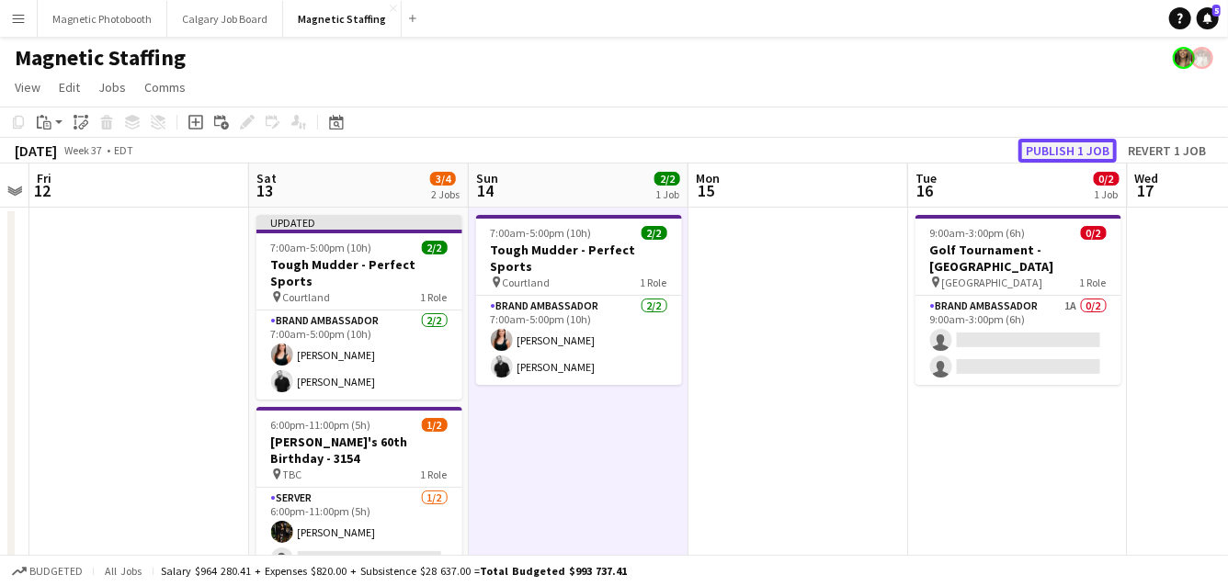
click at [1073, 144] on button "Publish 1 job" at bounding box center [1067, 151] width 98 height 24
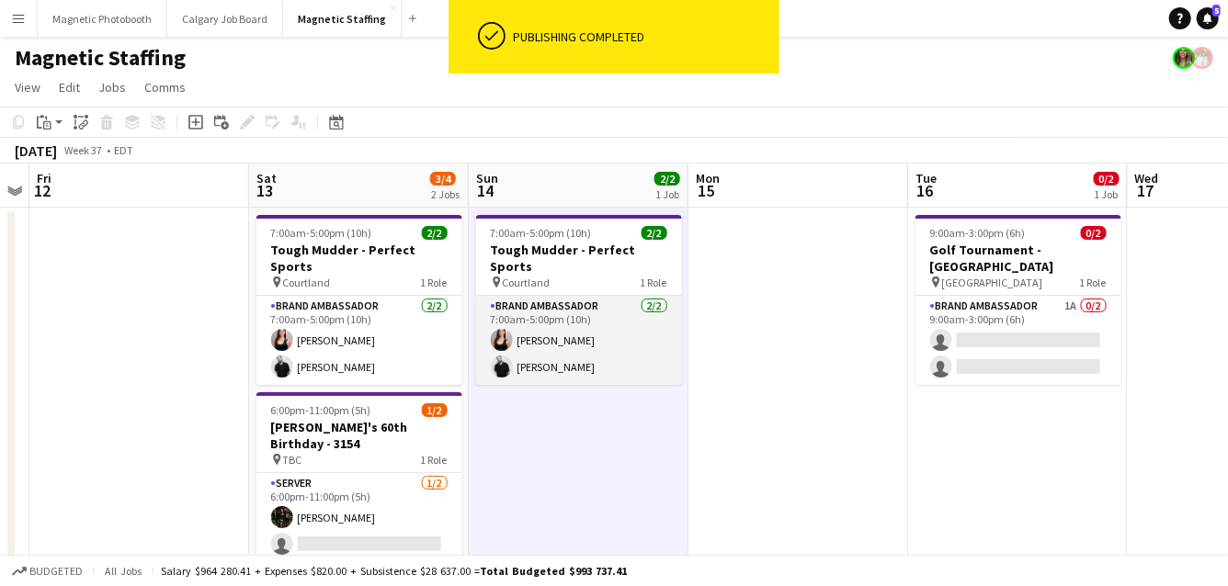
click at [627, 318] on app-card-role "Brand Ambassador 2/2 7:00am-5:00pm (10h) Amy Matyszczuk jean-philippe roy" at bounding box center [579, 340] width 206 height 89
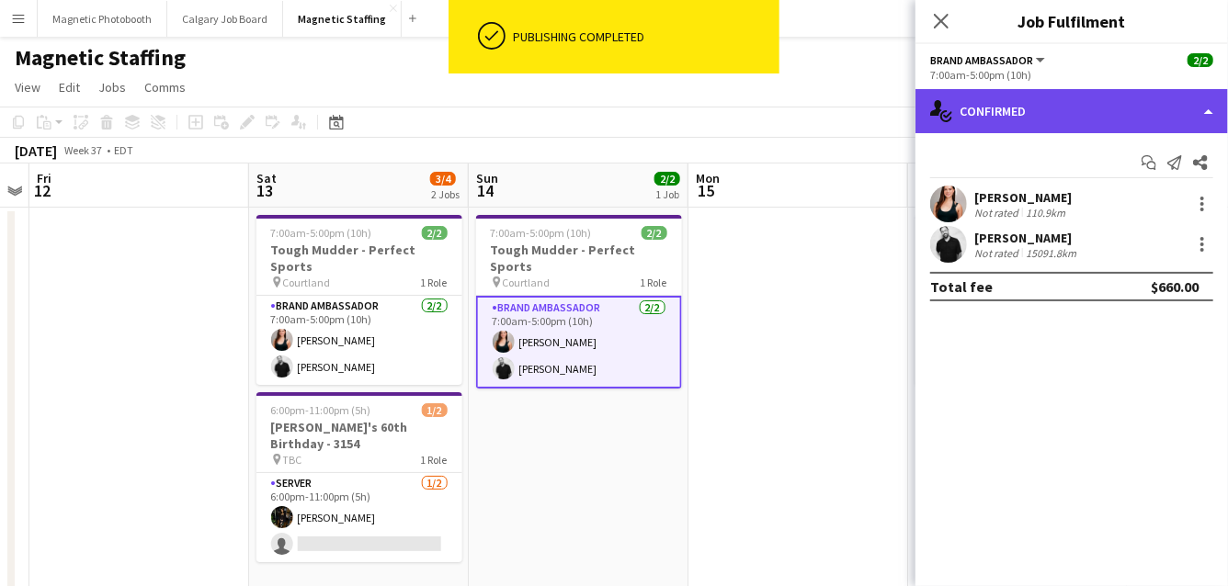
click at [1069, 123] on div "single-neutral-actions-check-2 Confirmed" at bounding box center [1071, 111] width 312 height 44
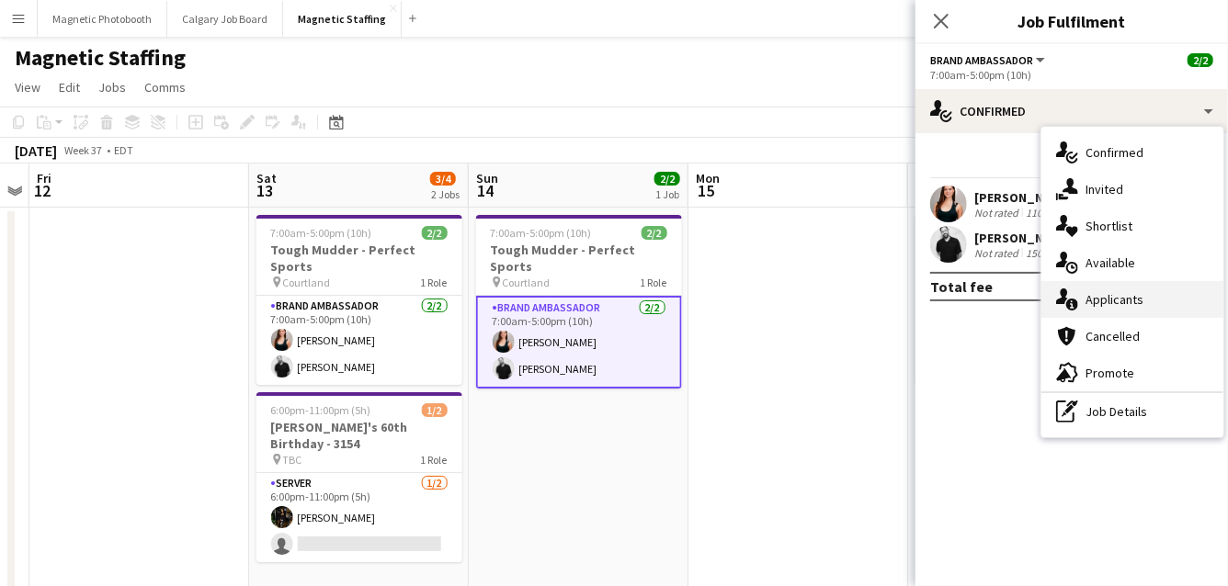
click at [1112, 295] on div "single-neutral-actions-information Applicants" at bounding box center [1132, 299] width 182 height 37
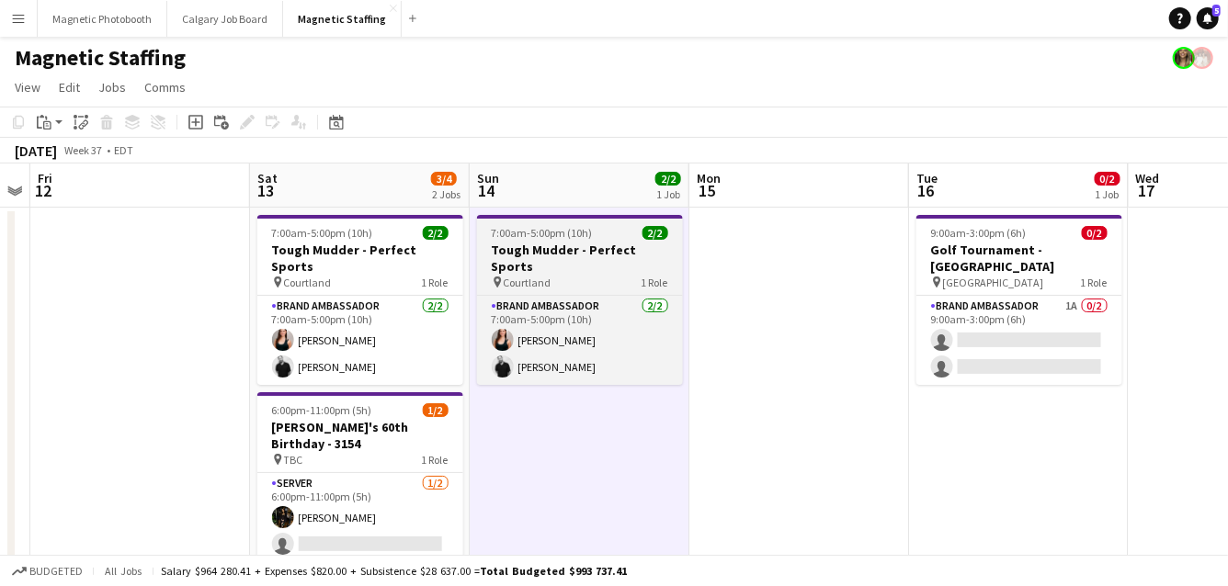
click at [536, 239] on span "7:00am-5:00pm (10h)" at bounding box center [542, 233] width 101 height 14
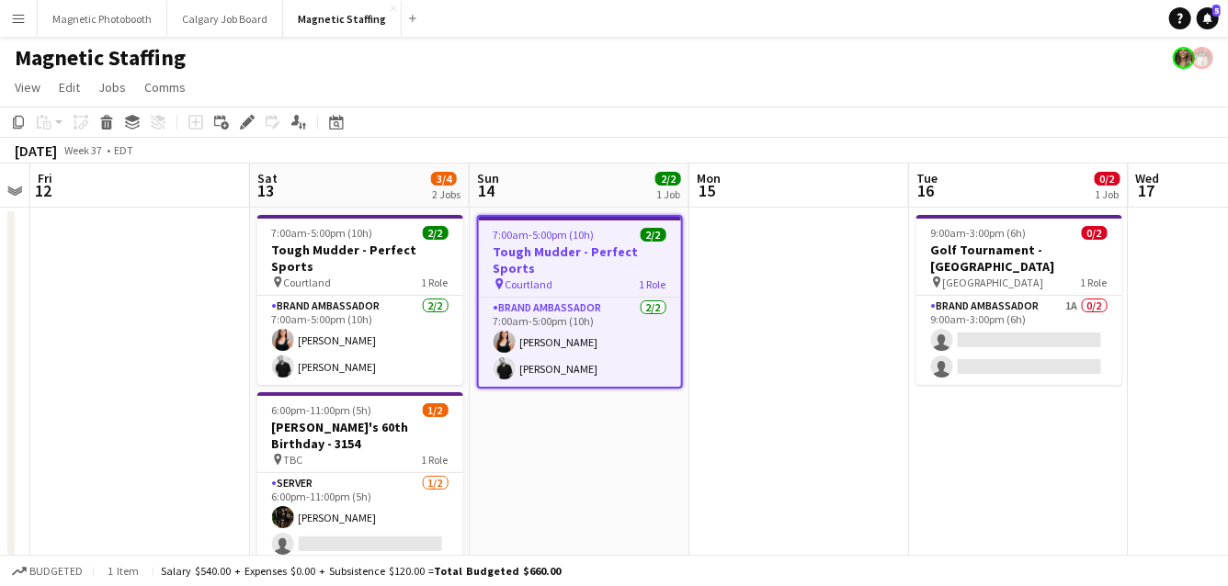
scroll to position [0, 628]
click at [243, 113] on div "Edit" at bounding box center [247, 122] width 22 height 22
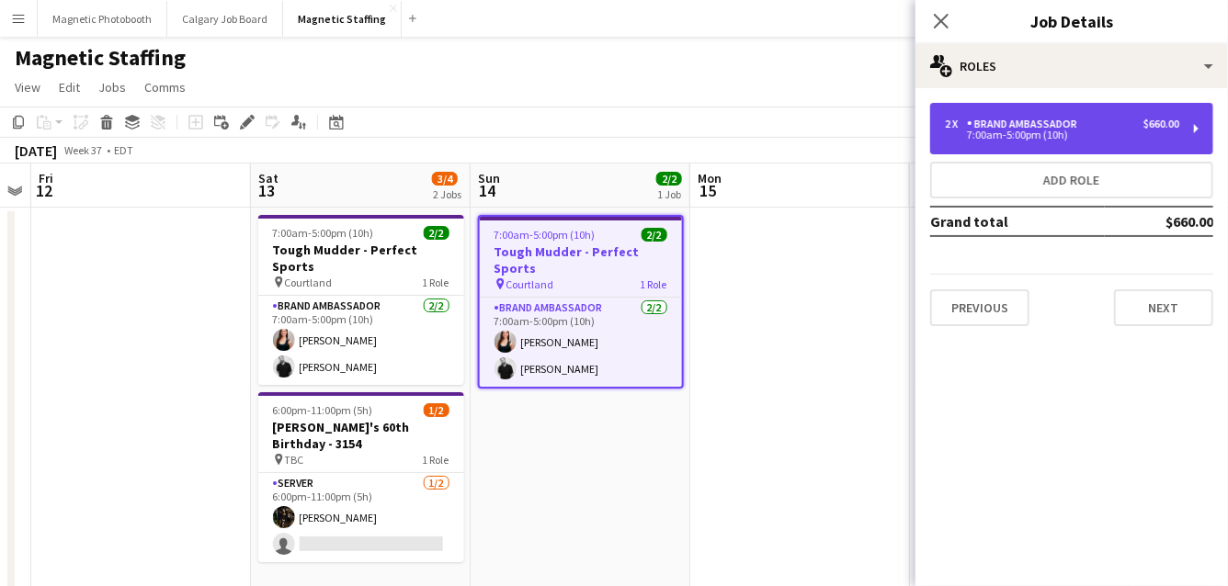
click at [1010, 124] on div "Brand Ambassador" at bounding box center [1026, 124] width 118 height 13
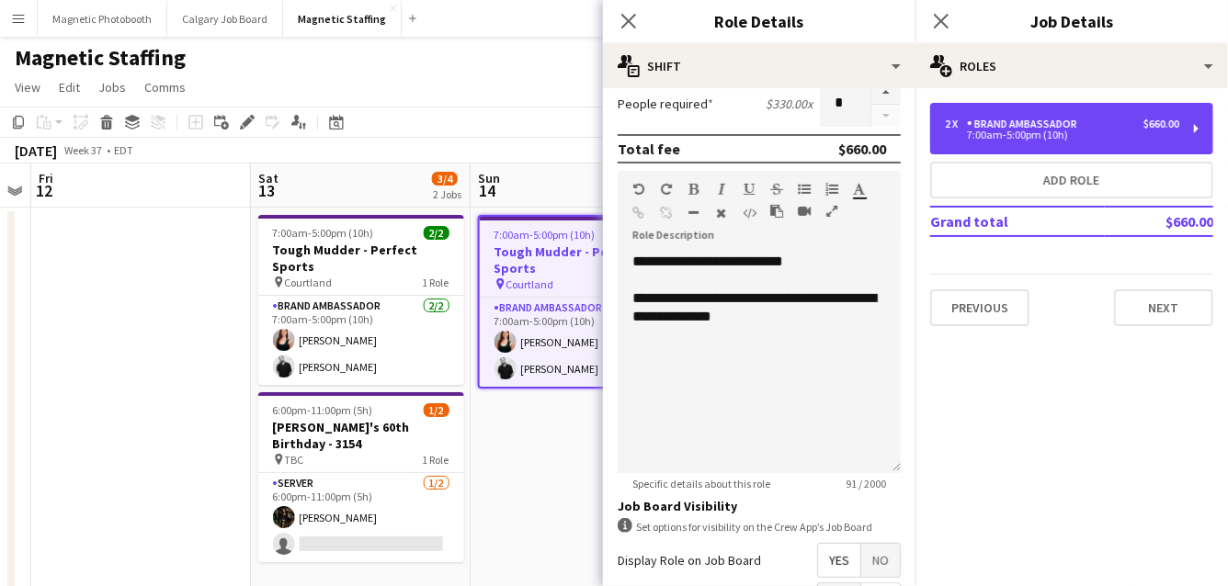
scroll to position [472, 0]
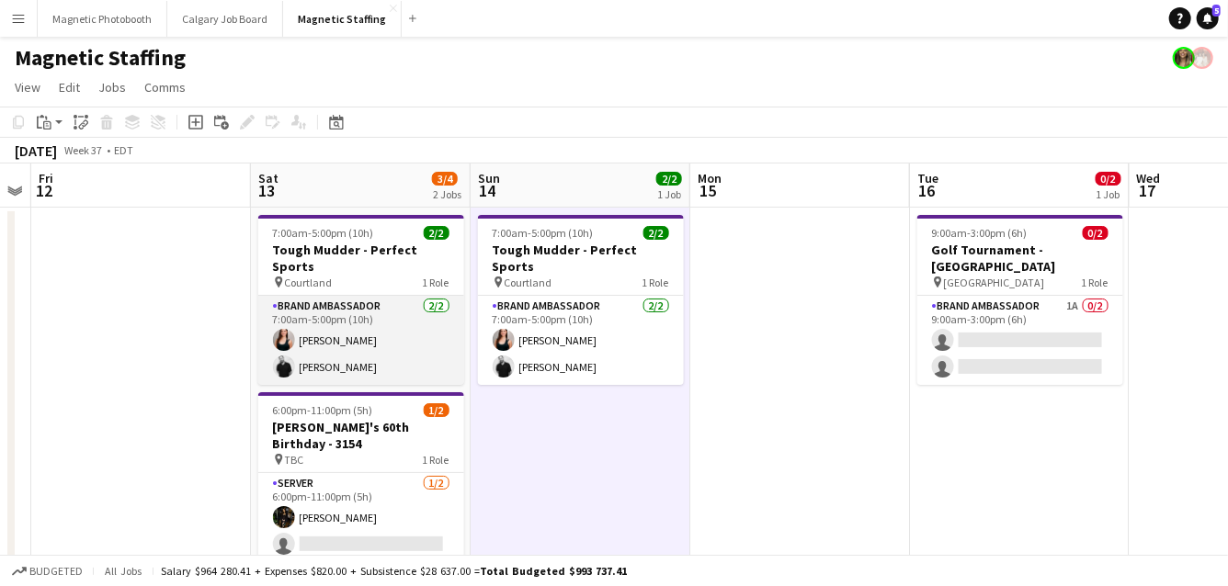
click at [439, 334] on app-card-role "Brand Ambassador 2/2 7:00am-5:00pm (10h) Amy Matyszczuk jean-philippe roy" at bounding box center [361, 340] width 206 height 89
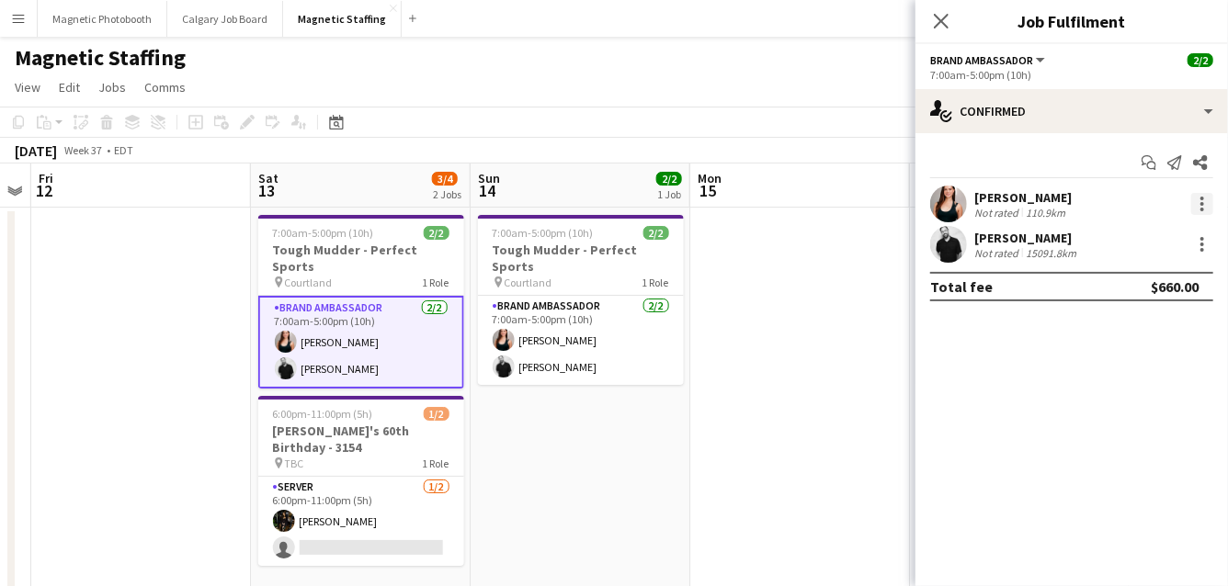
click at [1205, 209] on div at bounding box center [1202, 204] width 22 height 22
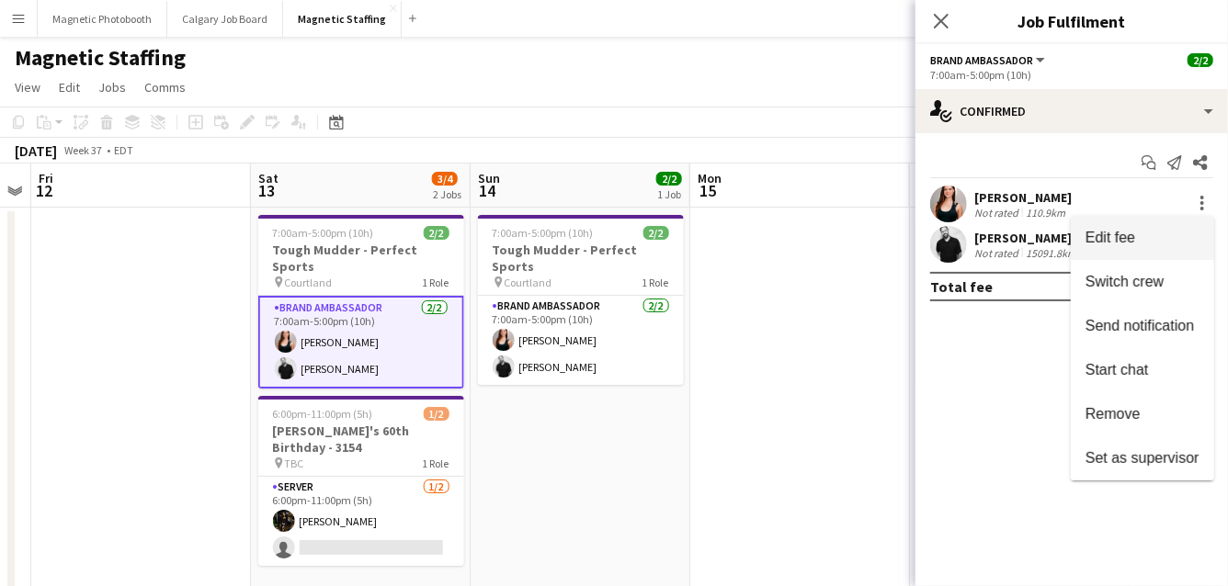
click at [1159, 250] on button "Edit fee" at bounding box center [1141, 238] width 143 height 44
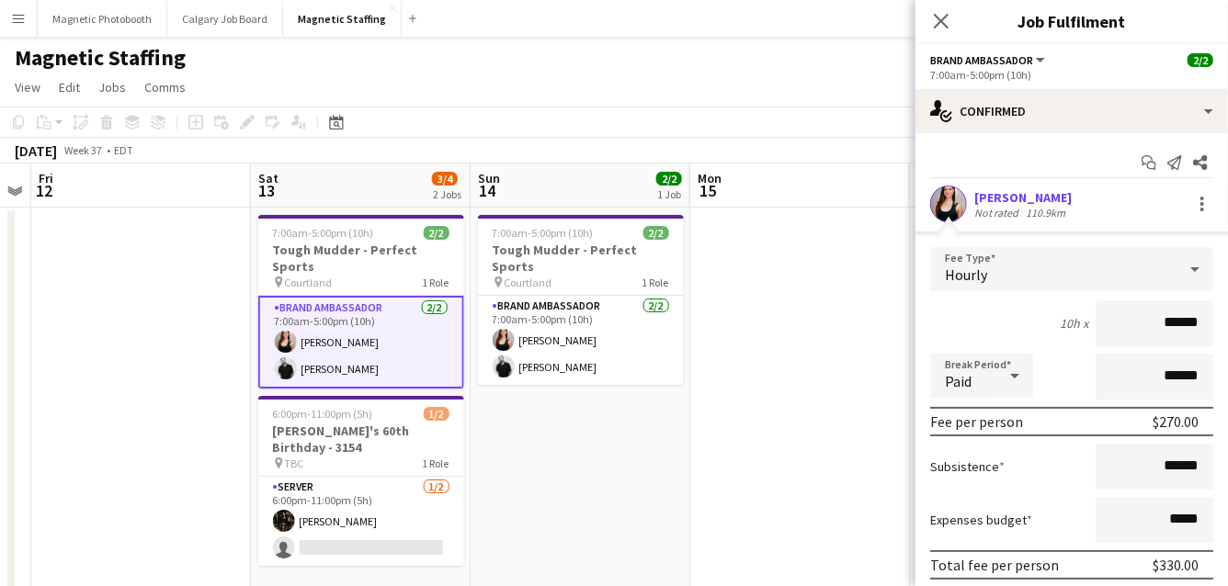
scroll to position [144, 0]
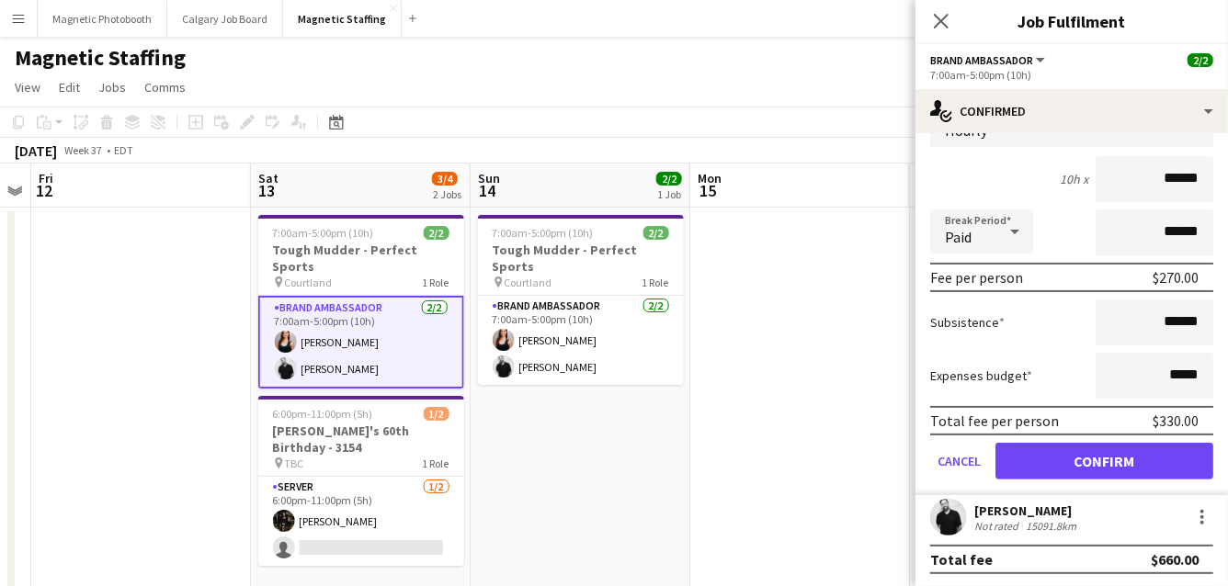
click at [345, 317] on app-card-role "Brand Ambassador 2/2 7:00am-5:00pm (10h) Amy Matyszczuk jean-philippe roy" at bounding box center [361, 342] width 206 height 93
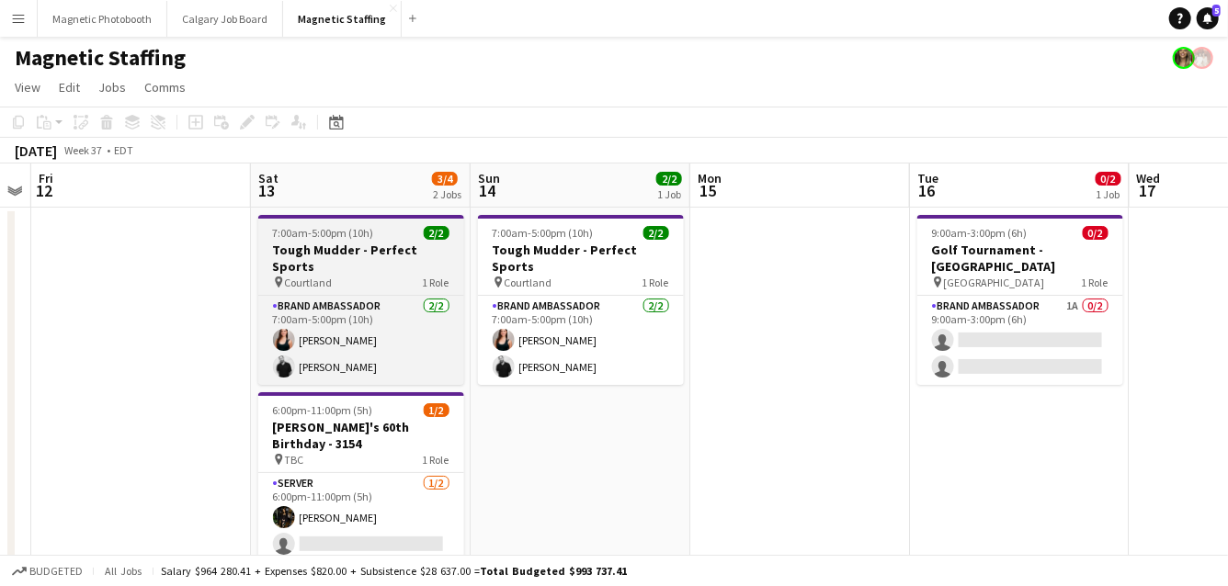
click at [356, 255] on h3 "Tough Mudder - Perfect Sports" at bounding box center [361, 258] width 206 height 33
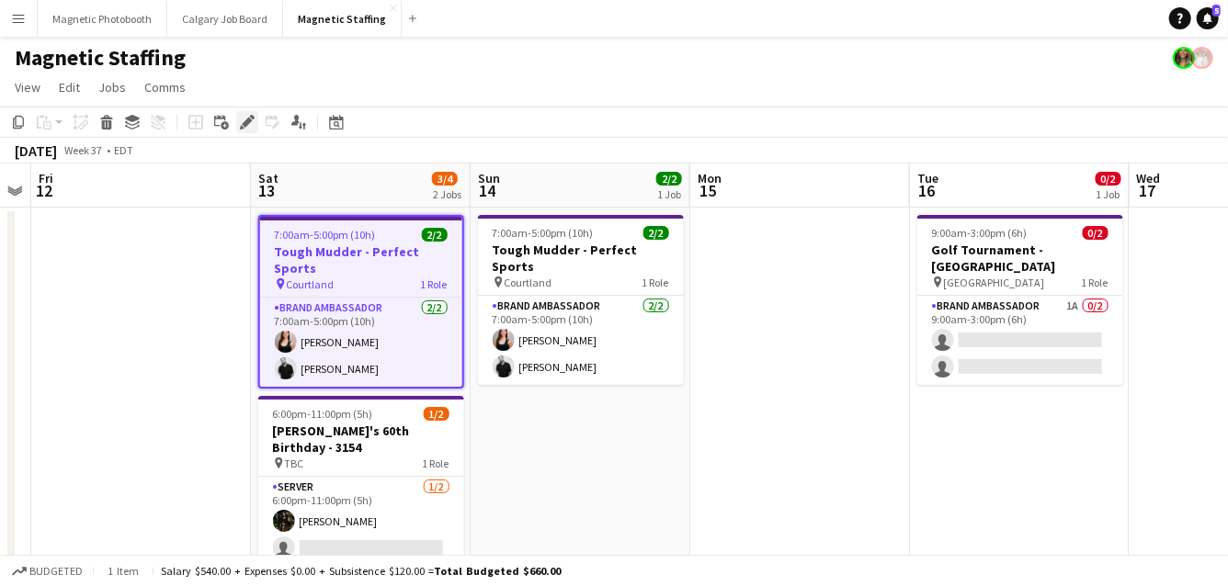
click at [250, 122] on icon "Edit" at bounding box center [247, 122] width 15 height 15
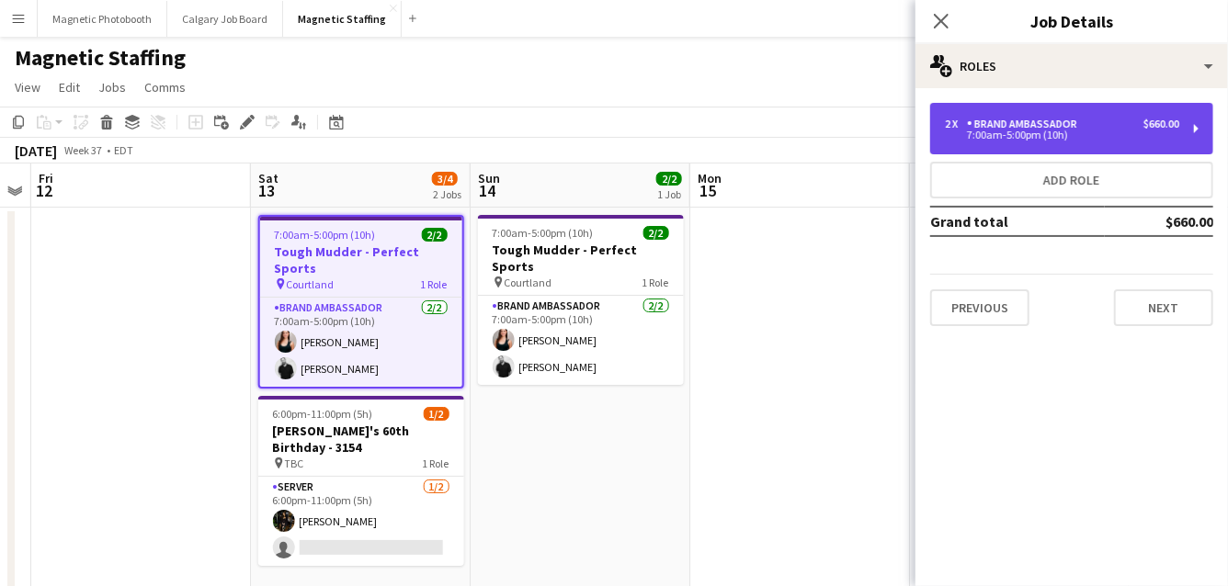
click at [1047, 132] on div "7:00am-5:00pm (10h)" at bounding box center [1062, 134] width 234 height 9
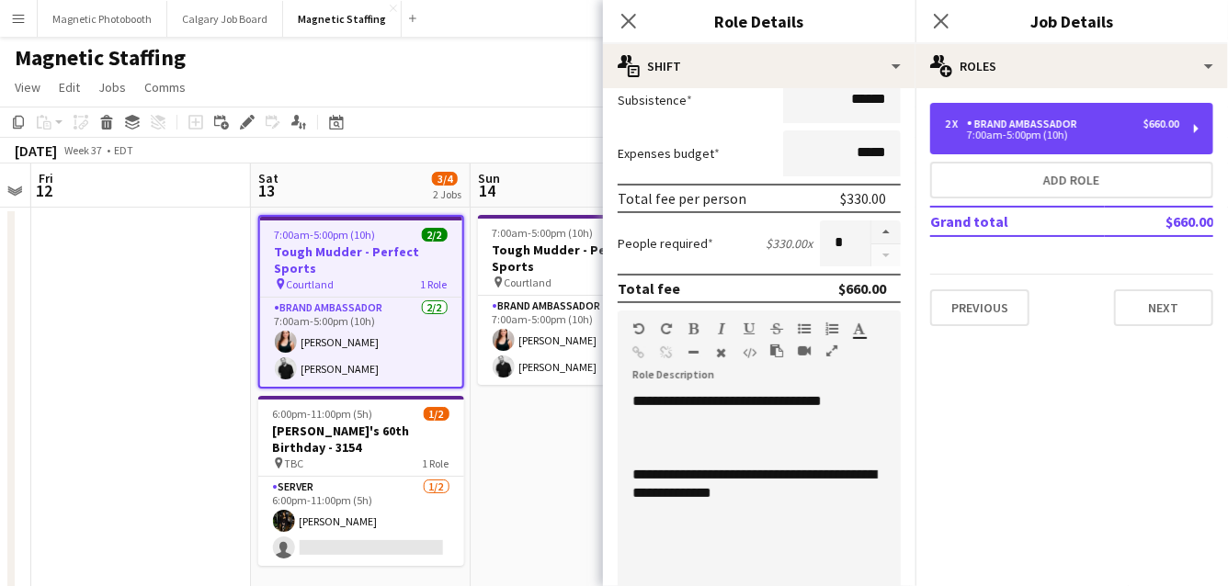
scroll to position [367, 0]
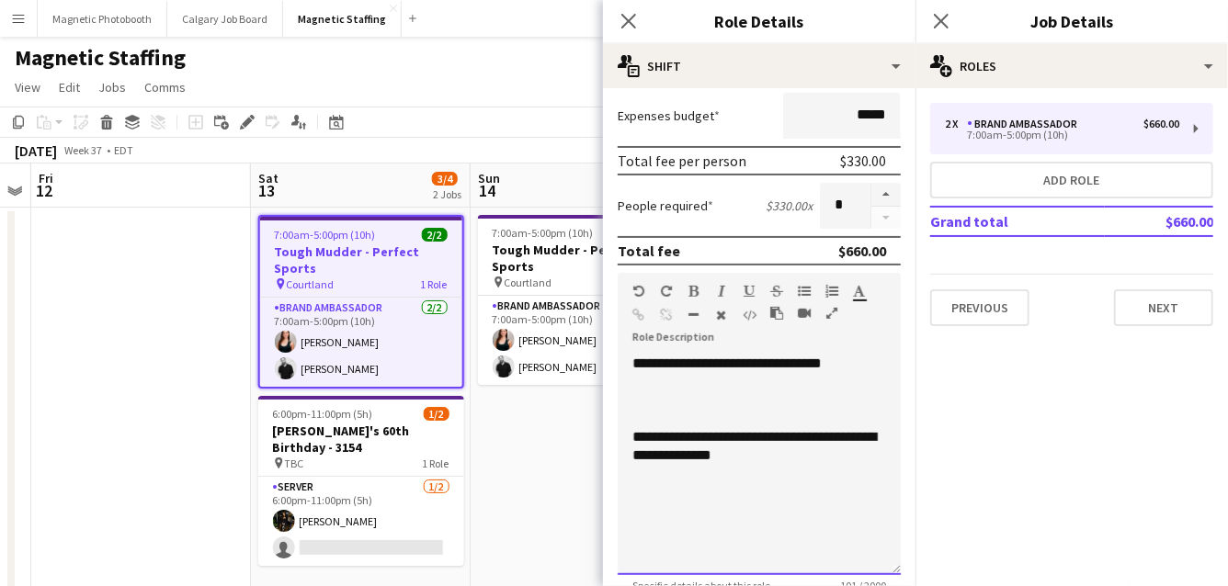
click at [848, 368] on div "**********" at bounding box center [758, 465] width 283 height 221
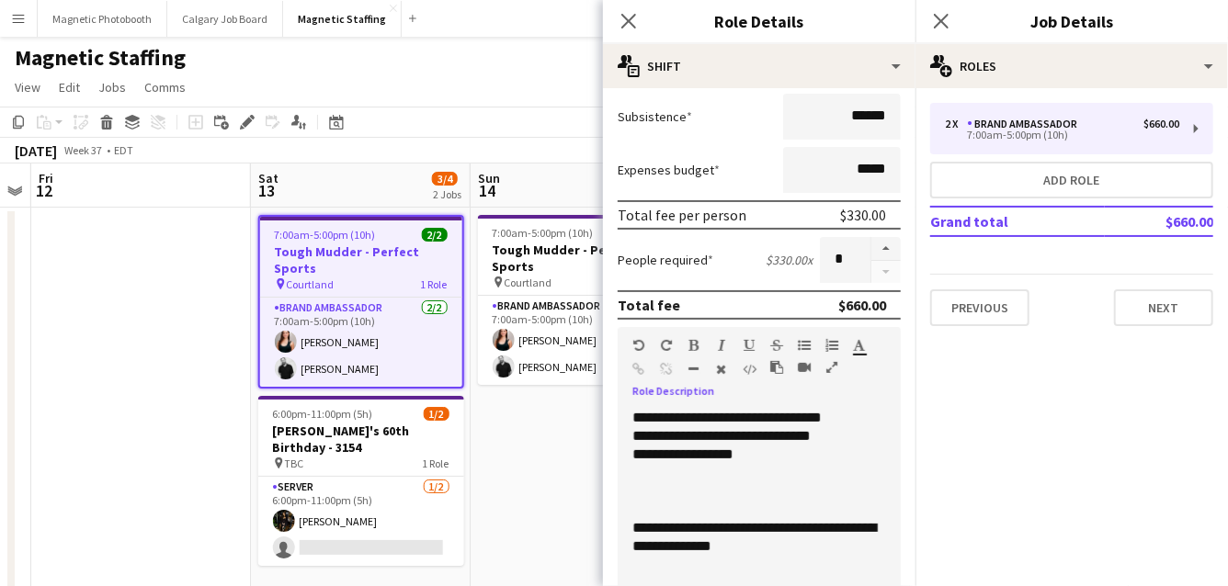
scroll to position [310, 0]
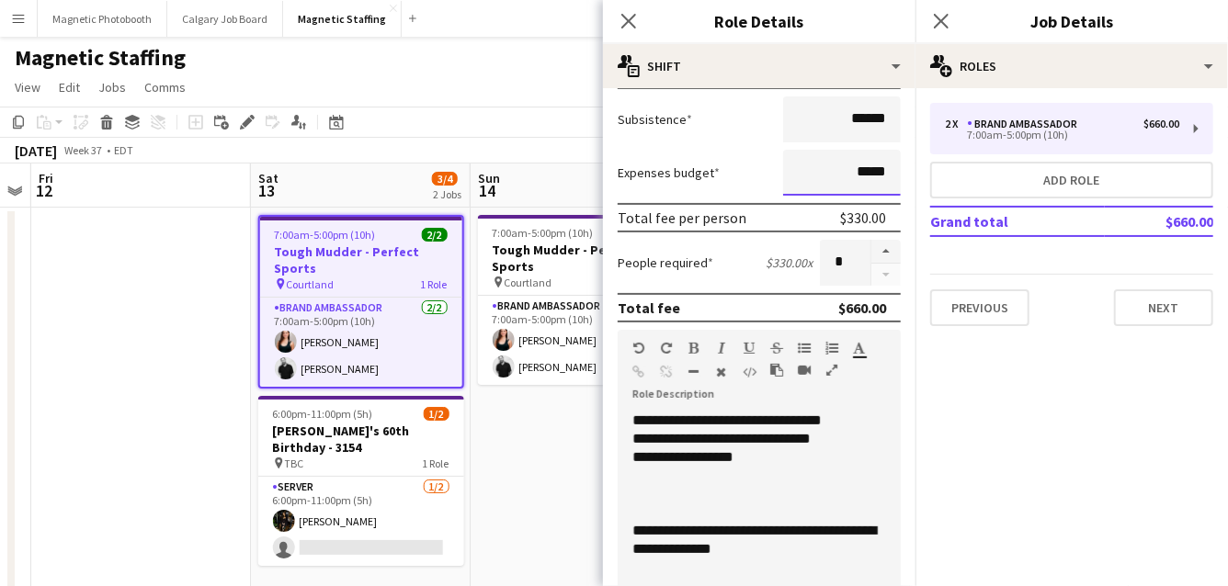
drag, startPoint x: 892, startPoint y: 173, endPoint x: 750, endPoint y: 165, distance: 142.6
click at [752, 171] on div "Expenses budget *****" at bounding box center [758, 173] width 283 height 46
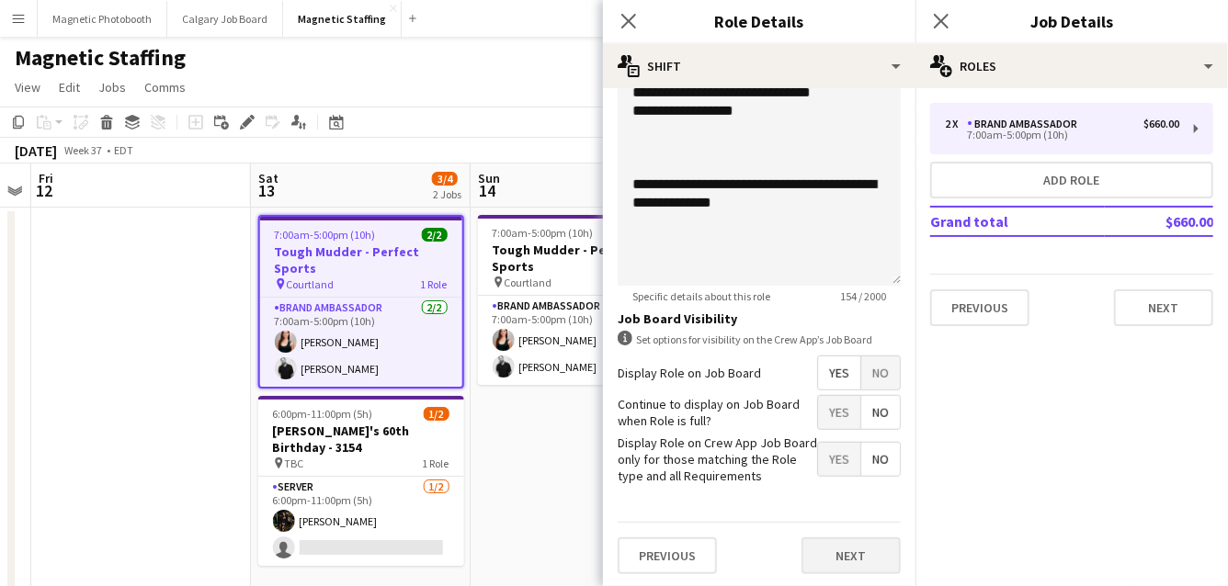
type input "******"
click at [863, 559] on button "Next" at bounding box center [850, 556] width 99 height 37
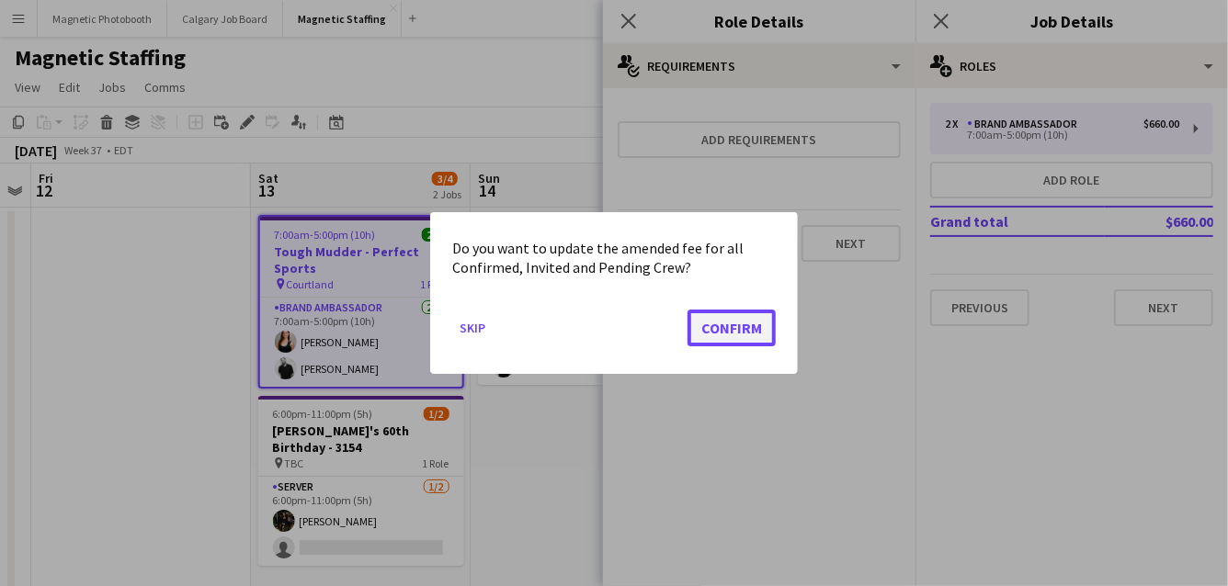
click at [755, 330] on button "Confirm" at bounding box center [731, 328] width 88 height 37
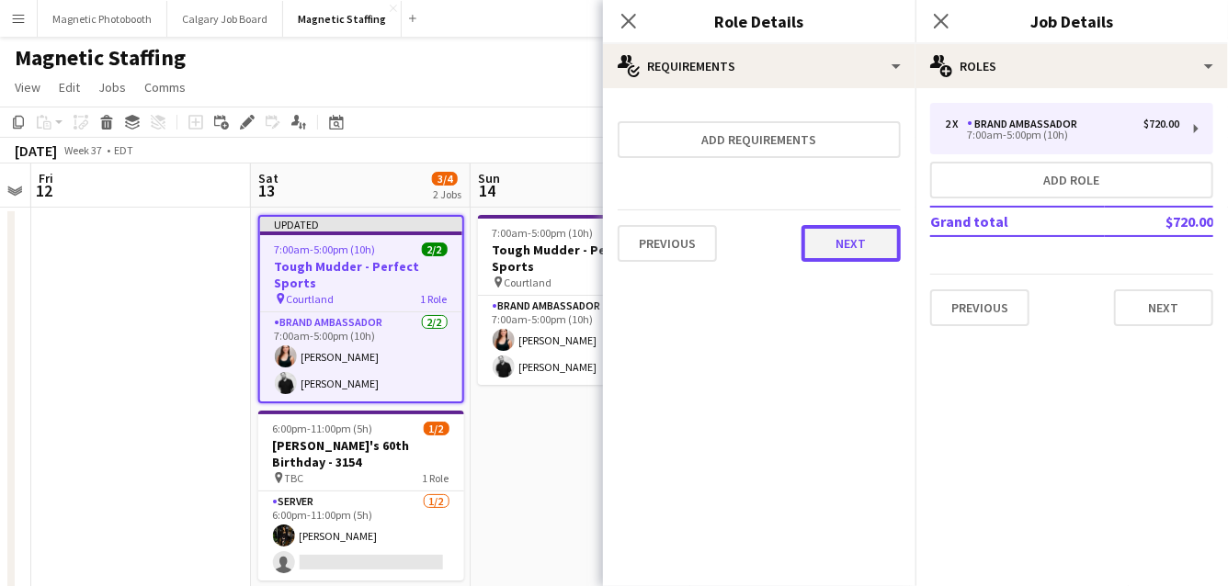
click at [837, 246] on button "Next" at bounding box center [850, 243] width 99 height 37
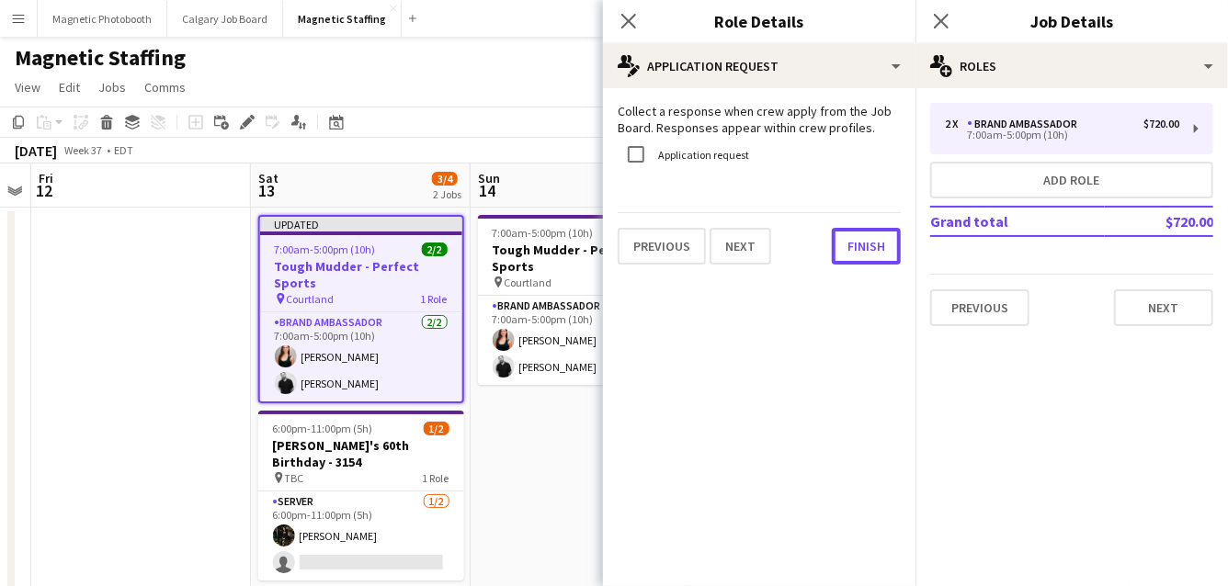
click at [837, 246] on button "Finish" at bounding box center [866, 246] width 69 height 37
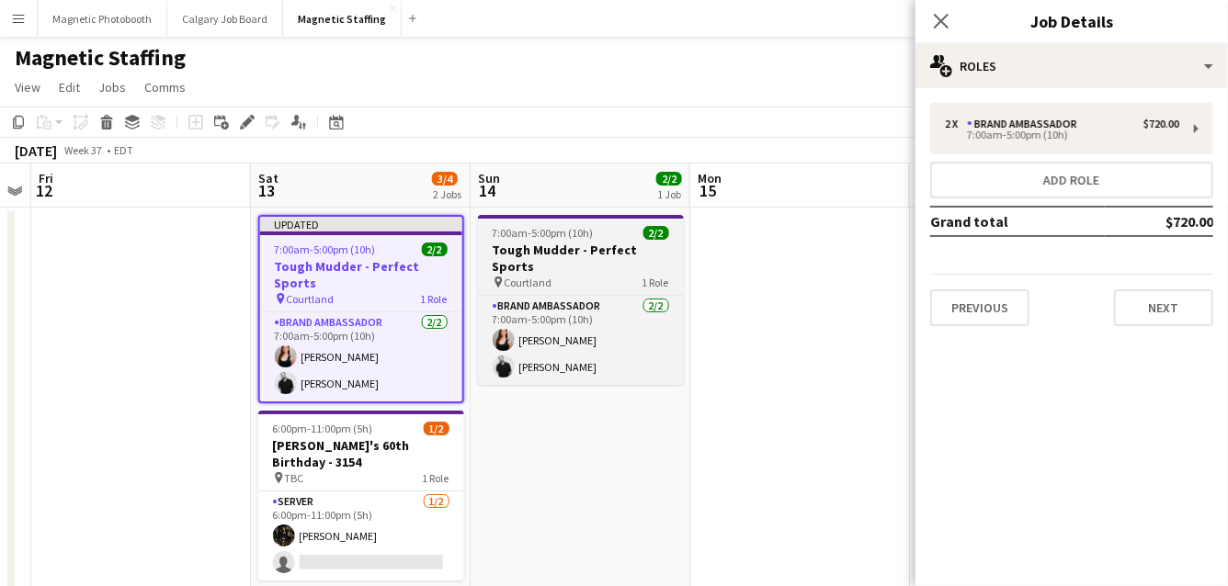
click at [571, 243] on h3 "Tough Mudder - Perfect Sports" at bounding box center [581, 258] width 206 height 33
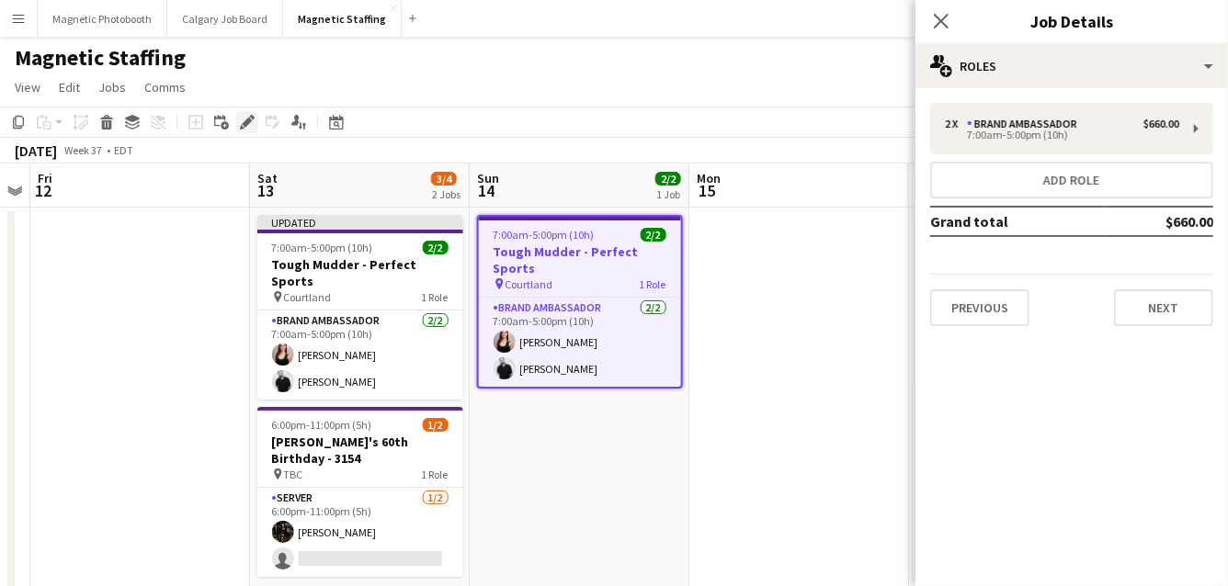
click at [246, 119] on icon "Edit" at bounding box center [247, 122] width 15 height 15
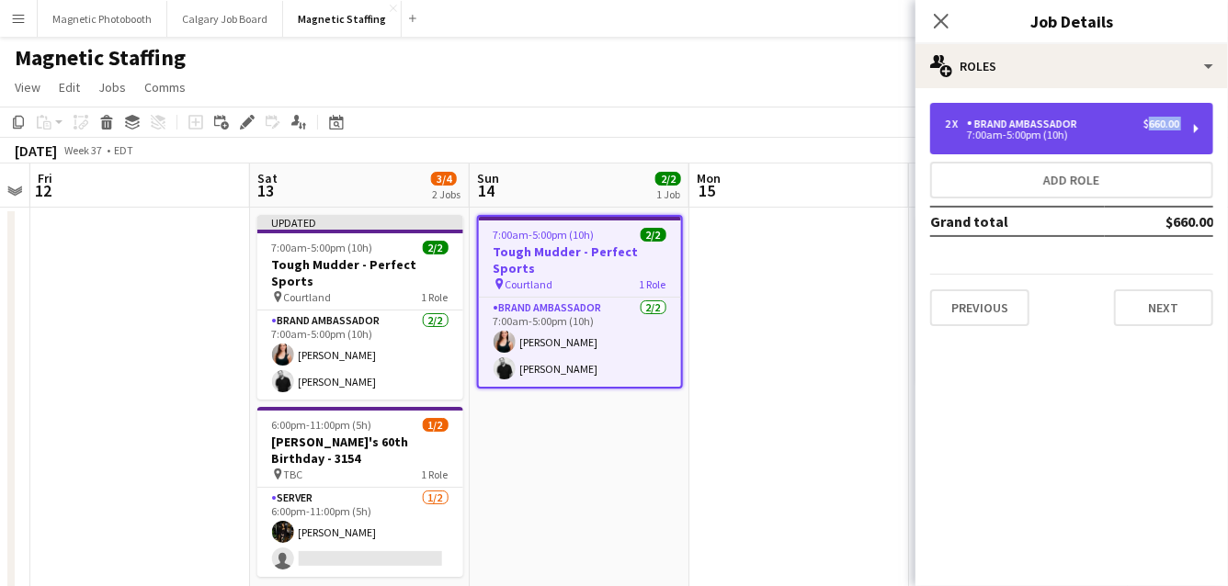
click at [1119, 130] on div "2 x Brand Ambassador $660.00 7:00am-5:00pm (10h)" at bounding box center [1062, 129] width 234 height 22
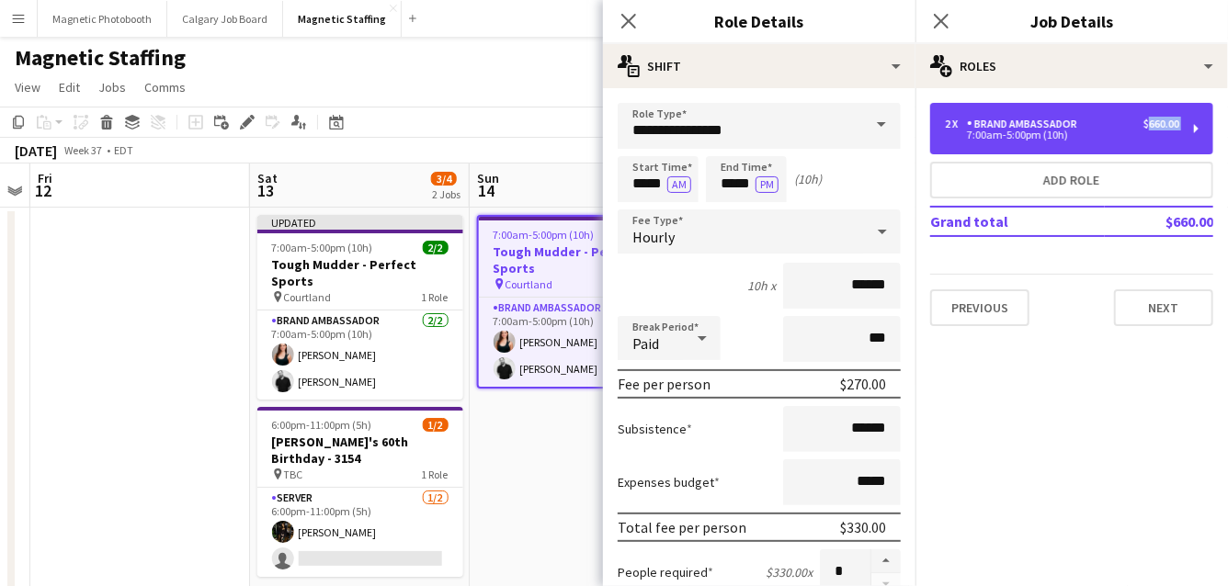
scroll to position [165, 0]
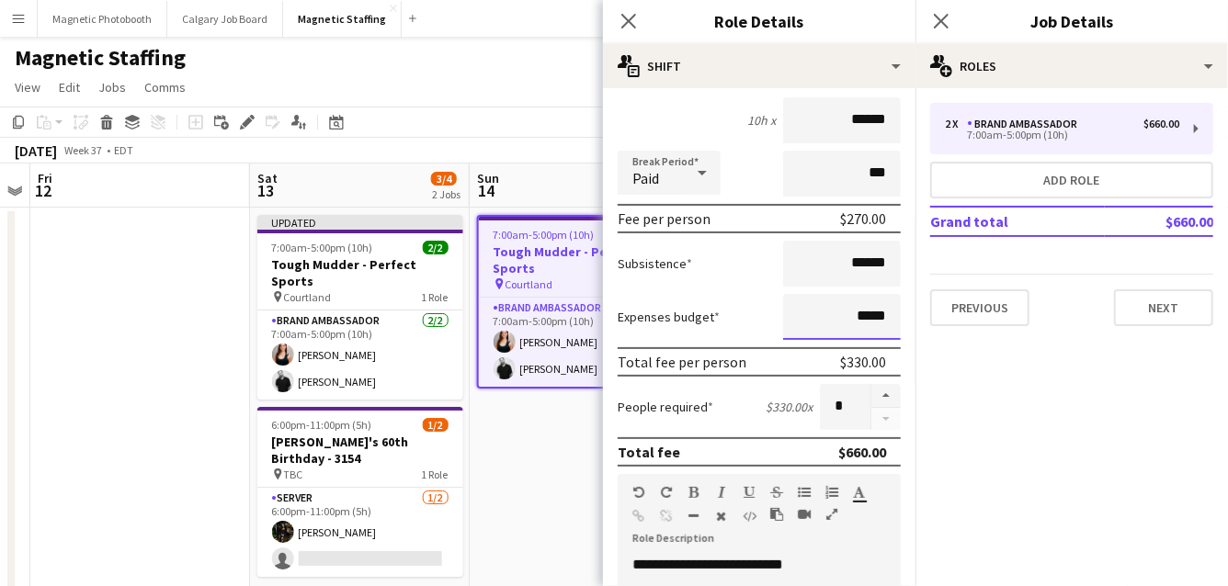
drag, startPoint x: 892, startPoint y: 314, endPoint x: 696, endPoint y: 303, distance: 196.9
click at [702, 310] on div "Expenses budget *****" at bounding box center [758, 317] width 283 height 46
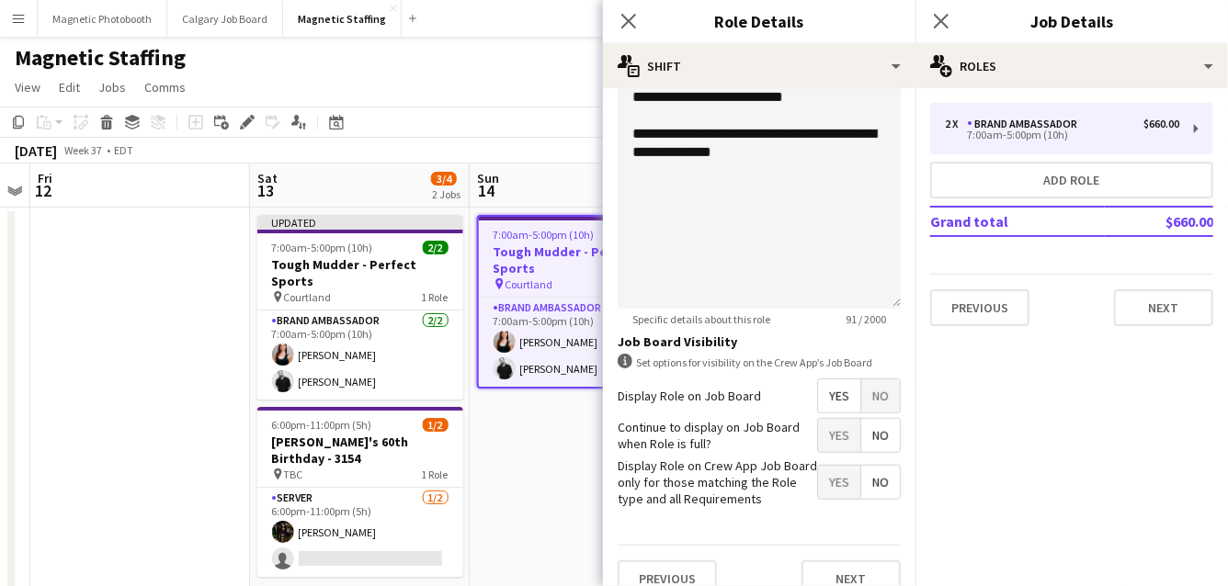
scroll to position [656, 0]
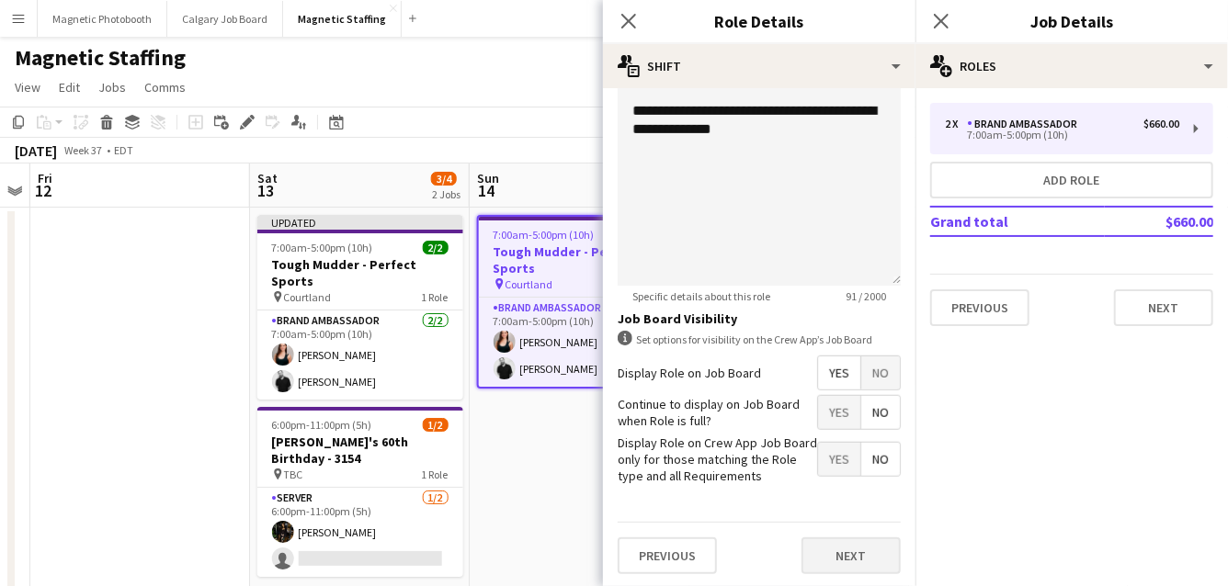
type input "******"
click at [867, 548] on button "Next" at bounding box center [850, 556] width 99 height 37
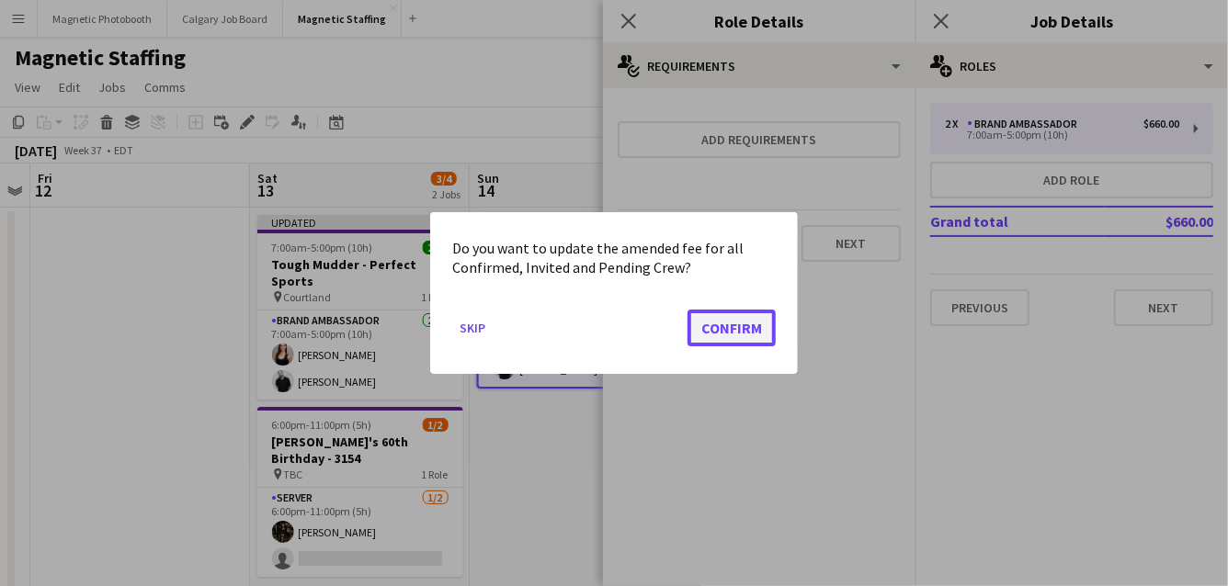
click at [752, 335] on button "Confirm" at bounding box center [731, 328] width 88 height 37
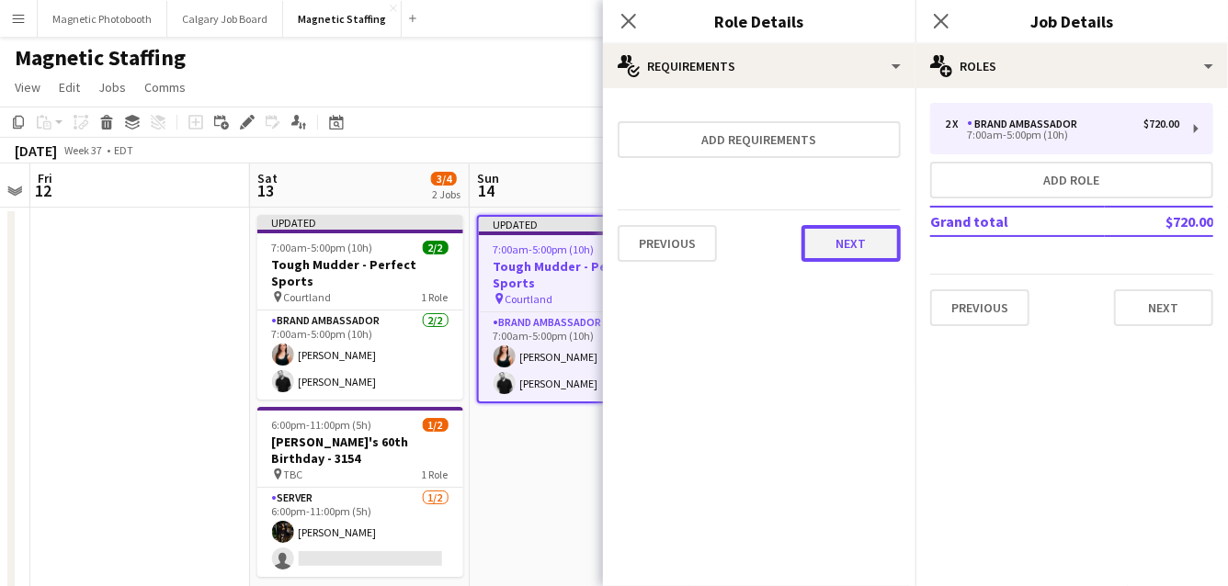
click at [863, 240] on button "Next" at bounding box center [850, 243] width 99 height 37
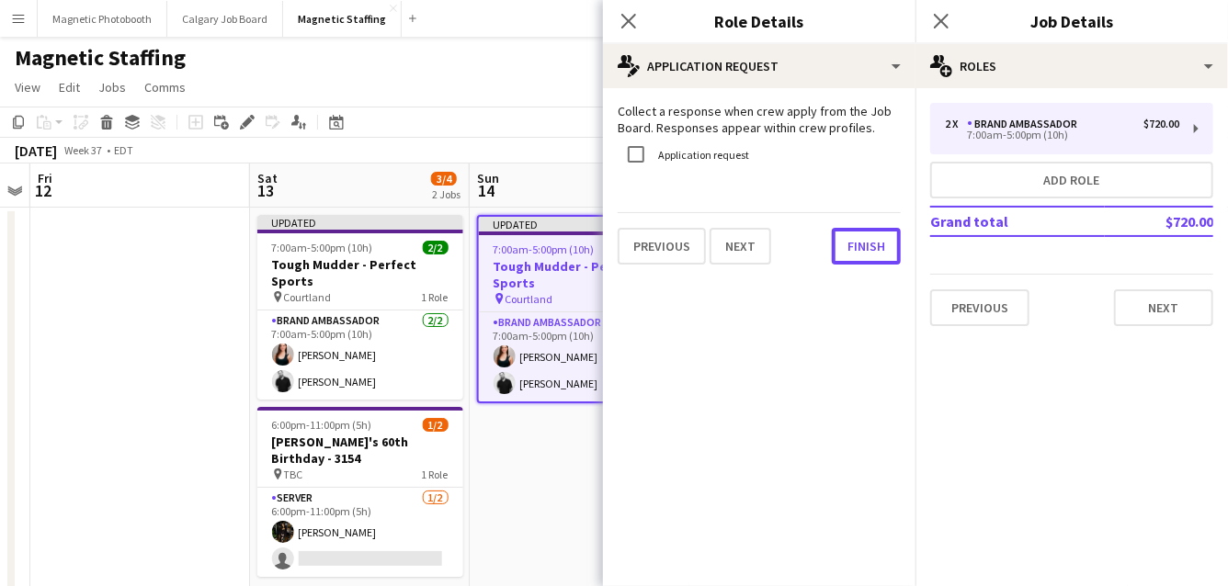
click at [863, 240] on button "Finish" at bounding box center [866, 246] width 69 height 37
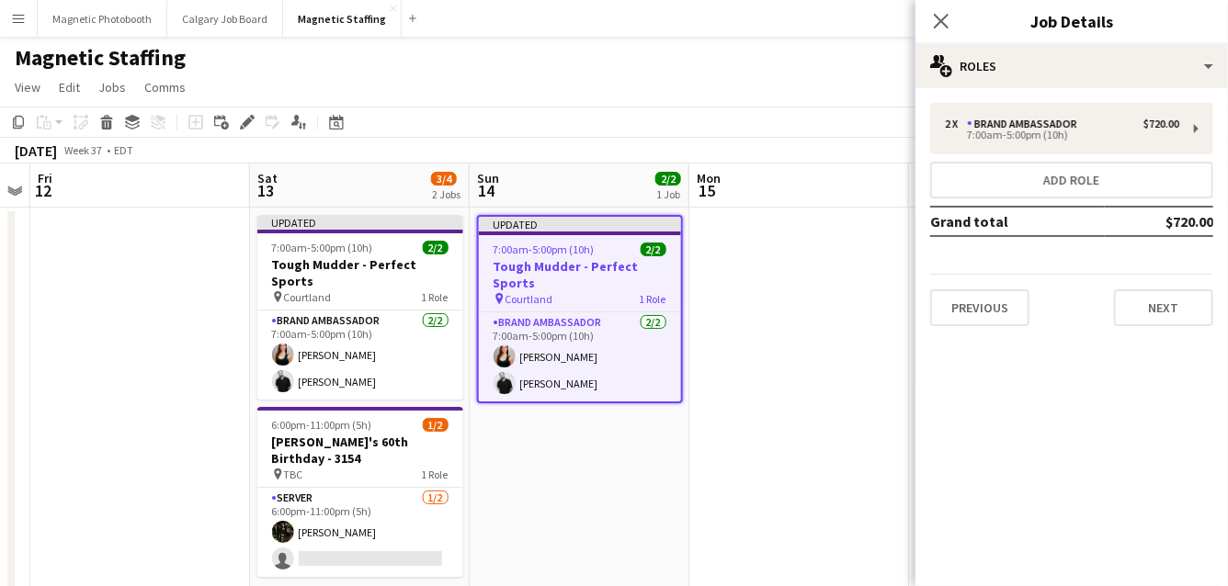
click at [802, 92] on app-page-menu "View Day view expanded Day view collapsed Month view Date picker Jump to [DATE]…" at bounding box center [614, 89] width 1228 height 35
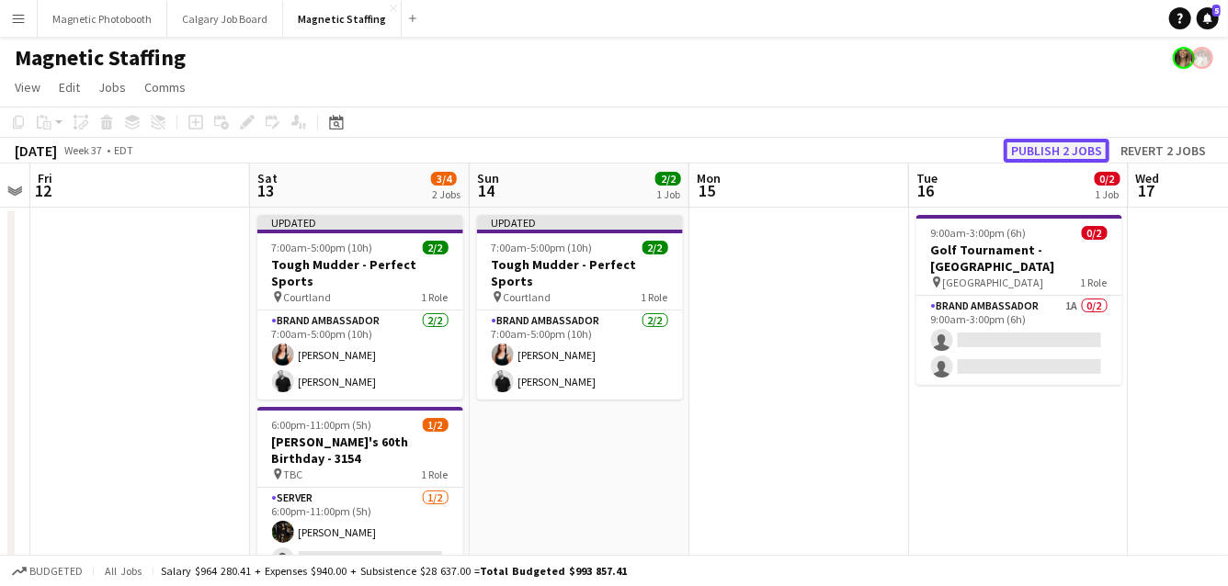
click at [1089, 157] on button "Publish 2 jobs" at bounding box center [1056, 151] width 106 height 24
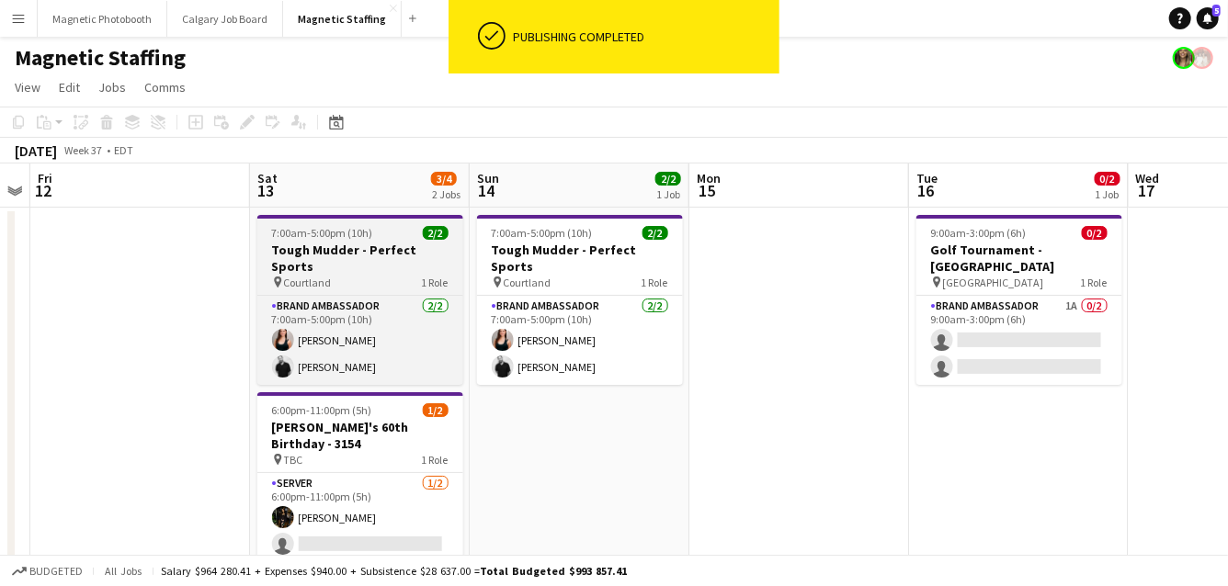
click at [303, 276] on span "Courtland" at bounding box center [308, 283] width 48 height 14
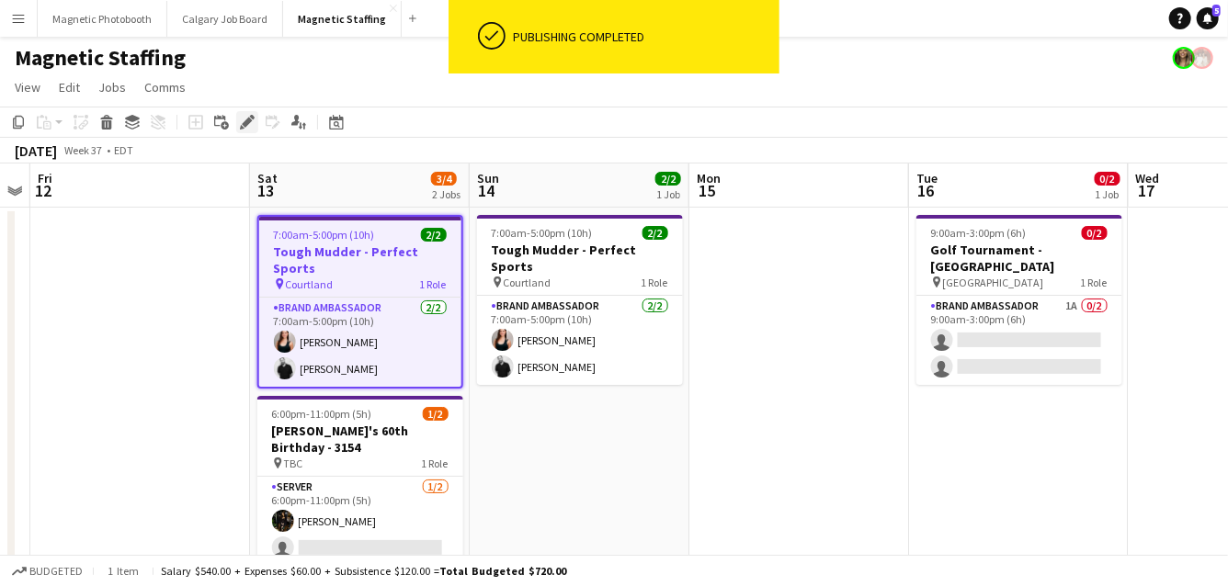
click at [248, 123] on icon at bounding box center [247, 123] width 10 height 10
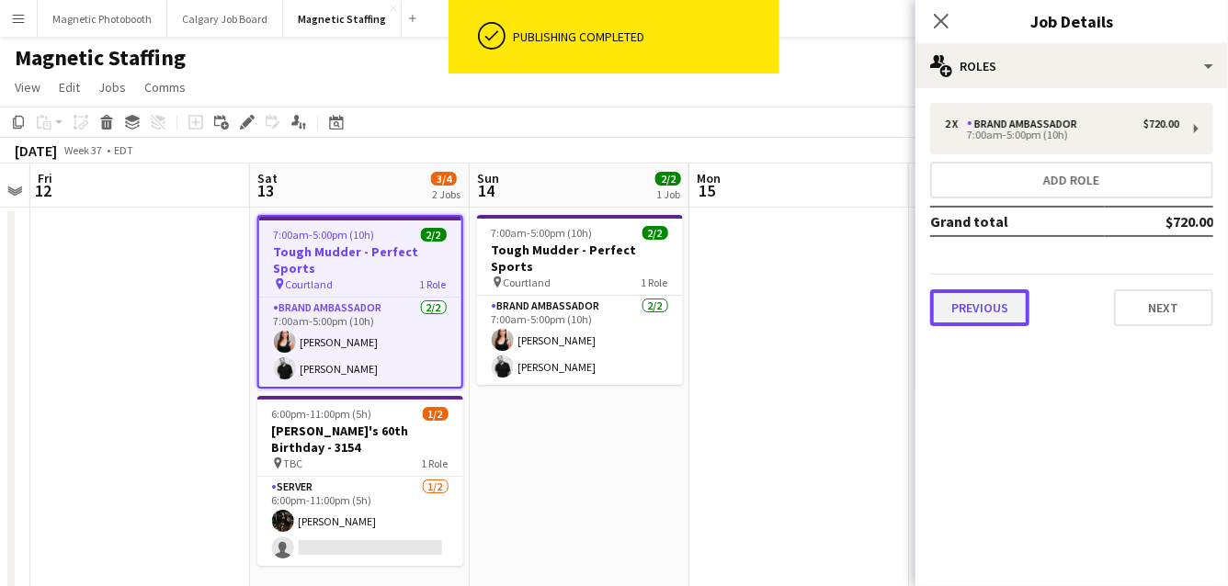
click at [1008, 313] on button "Previous" at bounding box center [979, 307] width 99 height 37
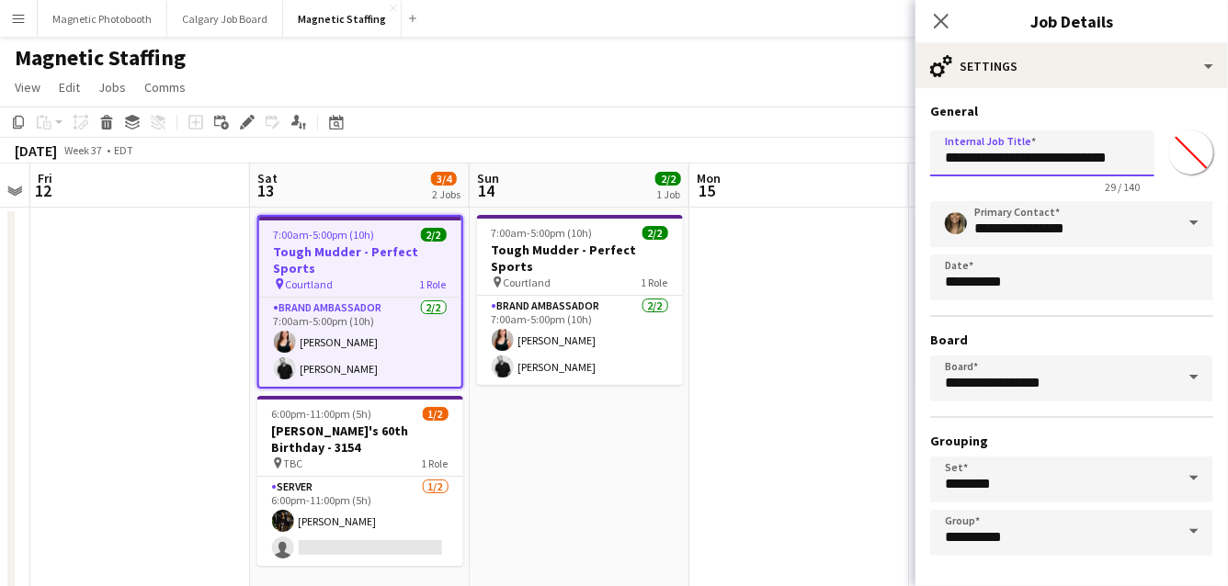
click at [1137, 157] on input "**********" at bounding box center [1042, 153] width 224 height 46
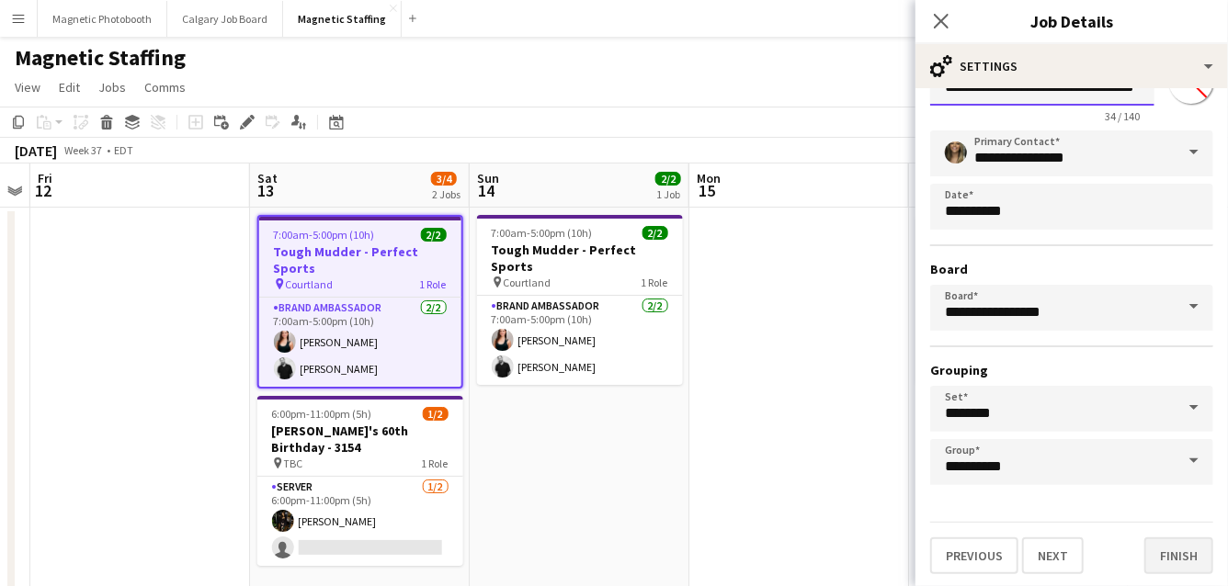
type input "**********"
click at [1183, 549] on button "Finish" at bounding box center [1178, 556] width 69 height 37
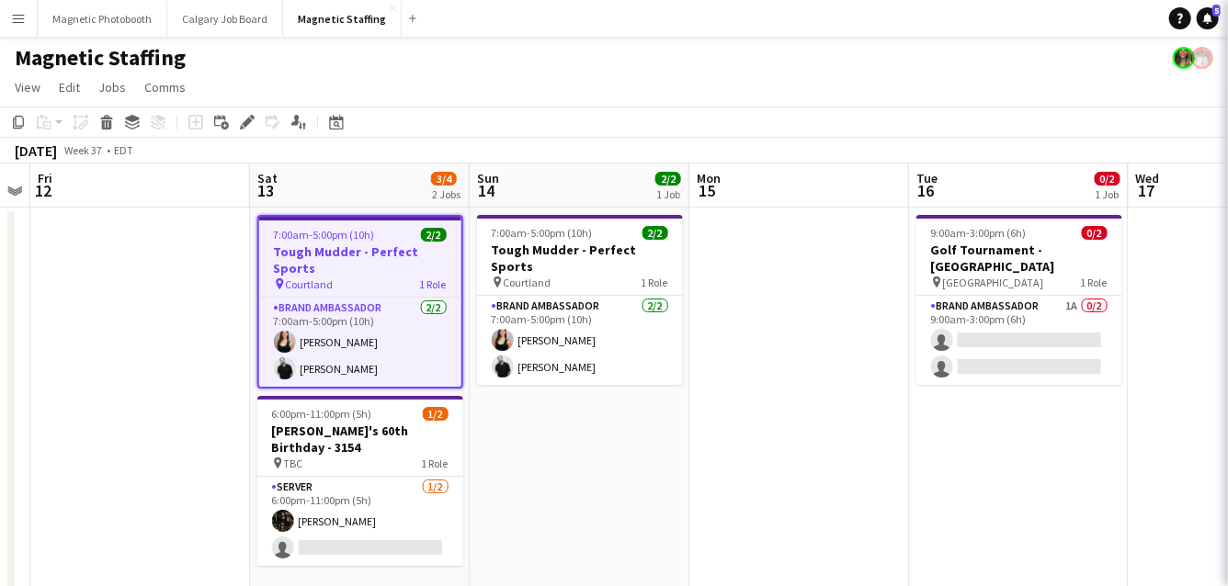
scroll to position [0, 0]
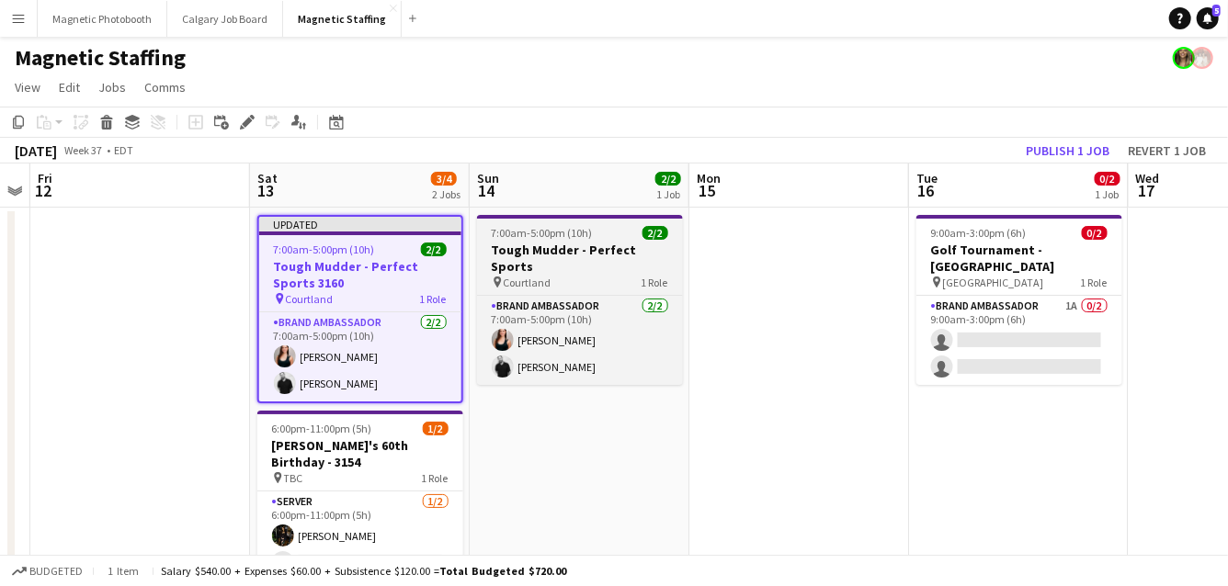
click at [498, 255] on h3 "Tough Mudder - Perfect Sports" at bounding box center [580, 258] width 206 height 33
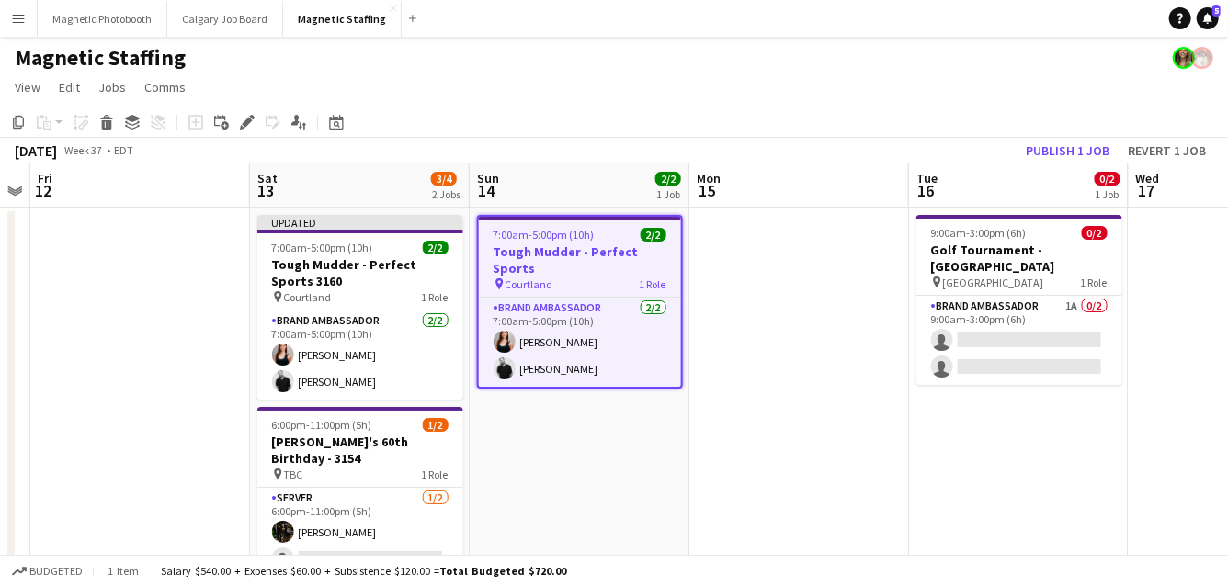
scroll to position [0, 628]
click at [241, 124] on icon "Edit" at bounding box center [247, 122] width 15 height 15
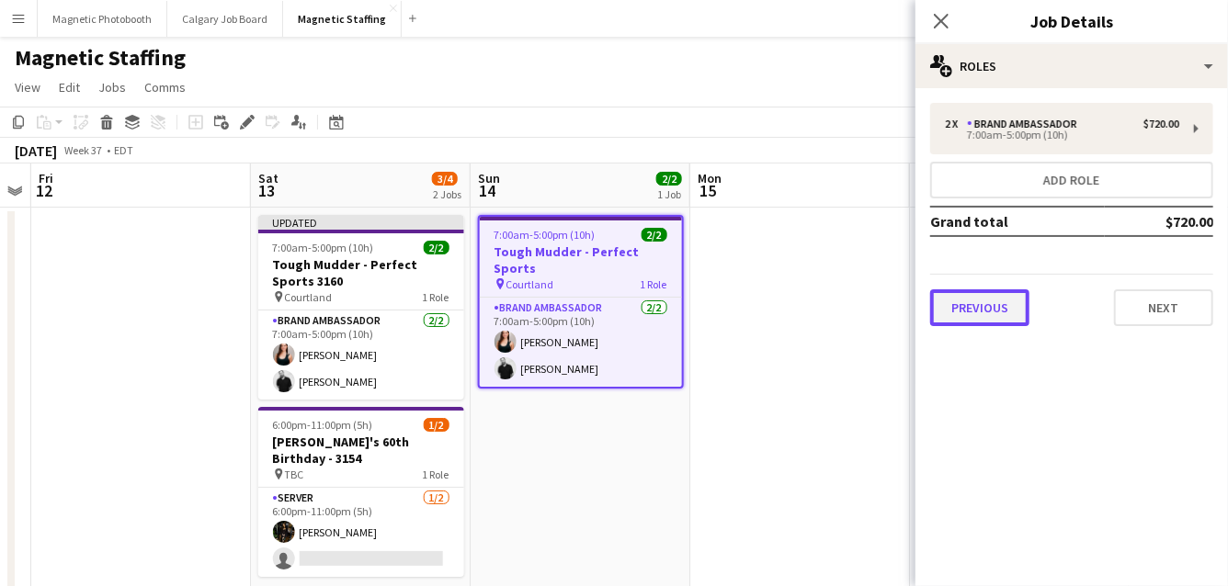
click at [979, 311] on button "Previous" at bounding box center [979, 307] width 99 height 37
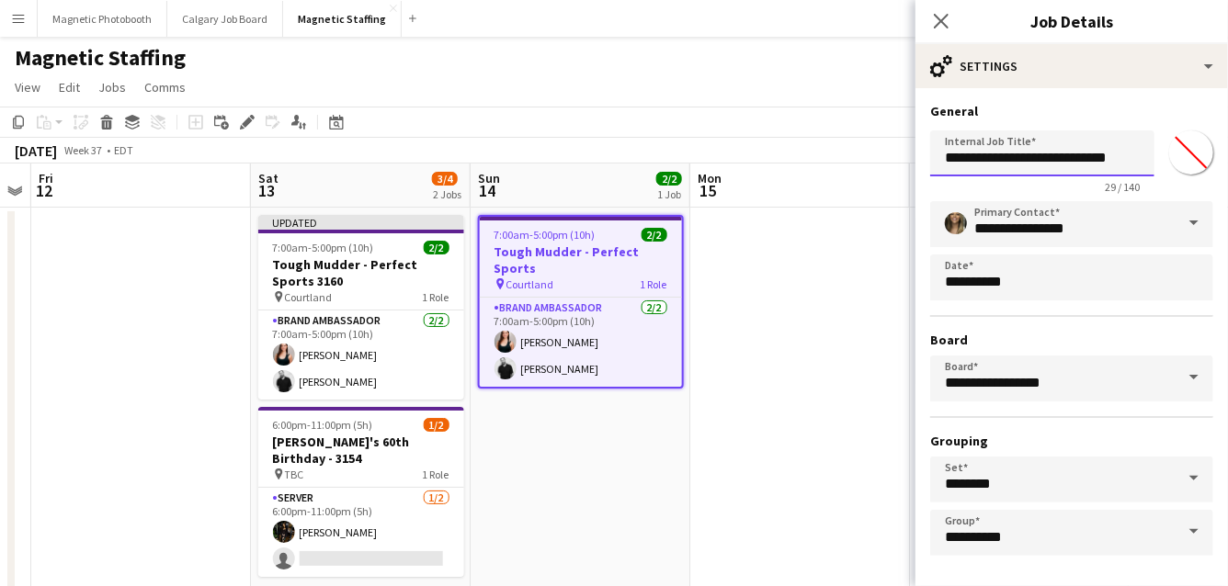
click at [1134, 161] on input "**********" at bounding box center [1042, 153] width 224 height 46
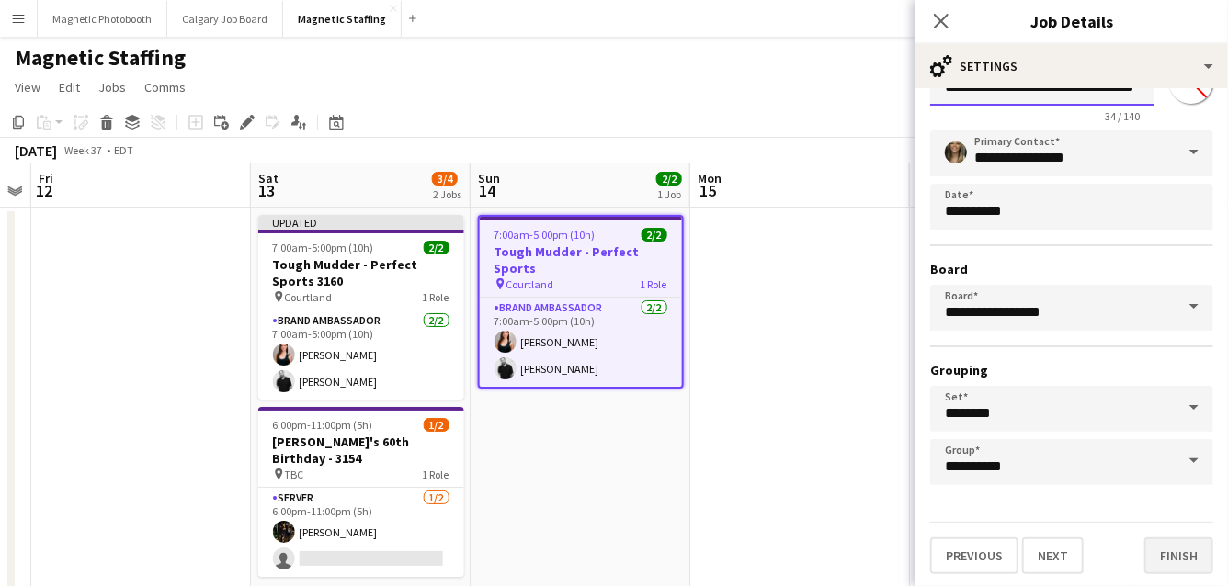
type input "**********"
click at [1175, 551] on button "Finish" at bounding box center [1178, 556] width 69 height 37
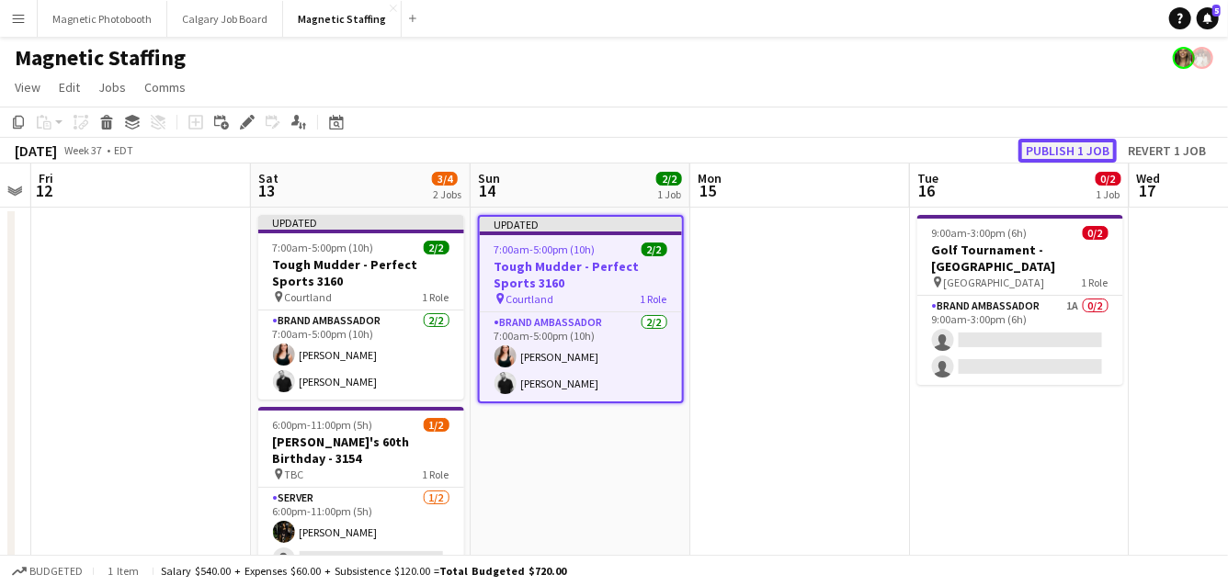
click at [1042, 151] on button "Publish 1 job" at bounding box center [1067, 151] width 98 height 24
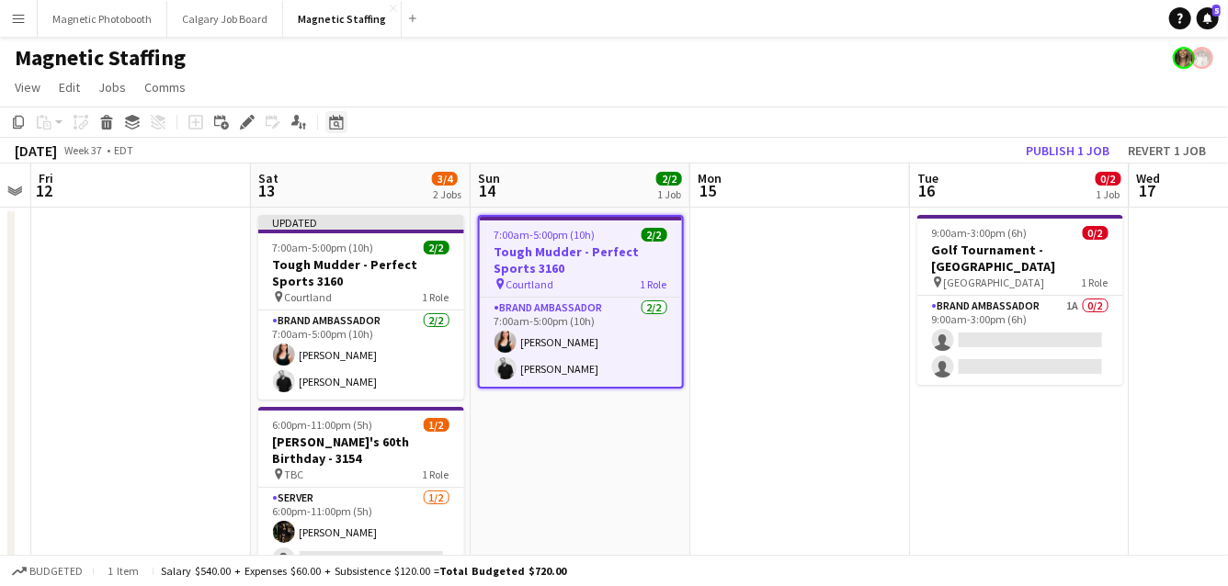
click at [341, 128] on icon "Date picker" at bounding box center [336, 122] width 15 height 15
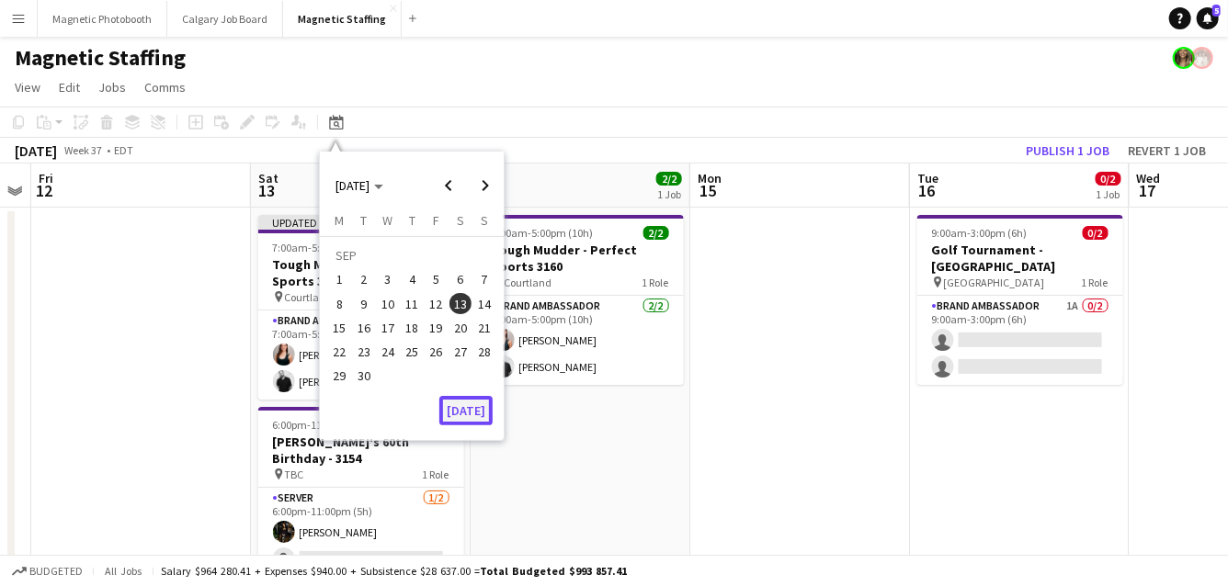
click at [458, 414] on button "[DATE]" at bounding box center [465, 410] width 53 height 29
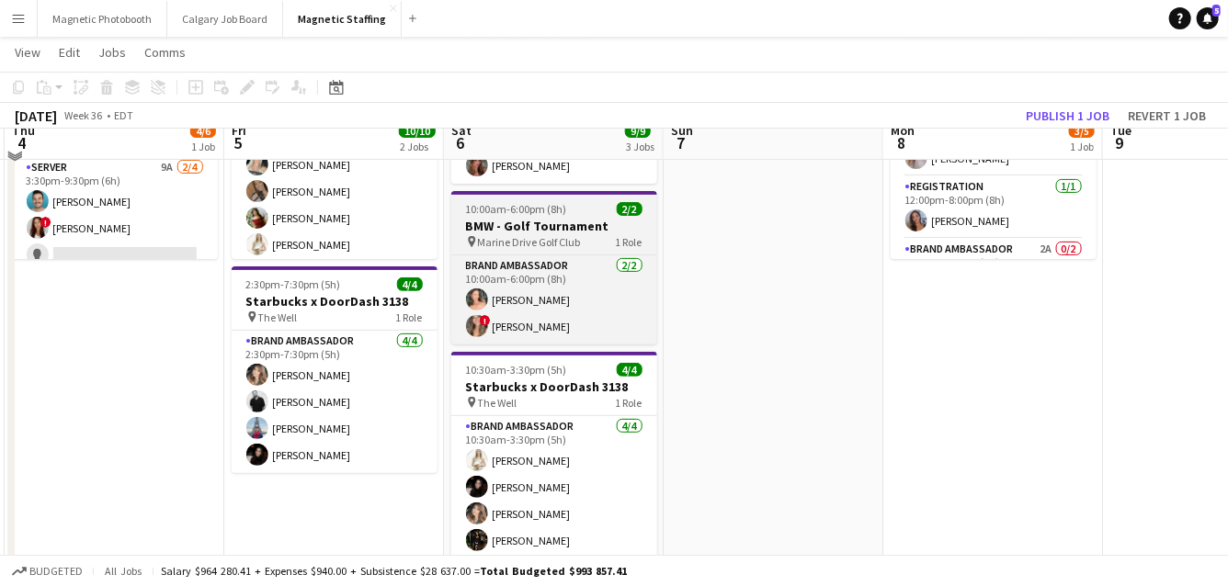
scroll to position [227, 0]
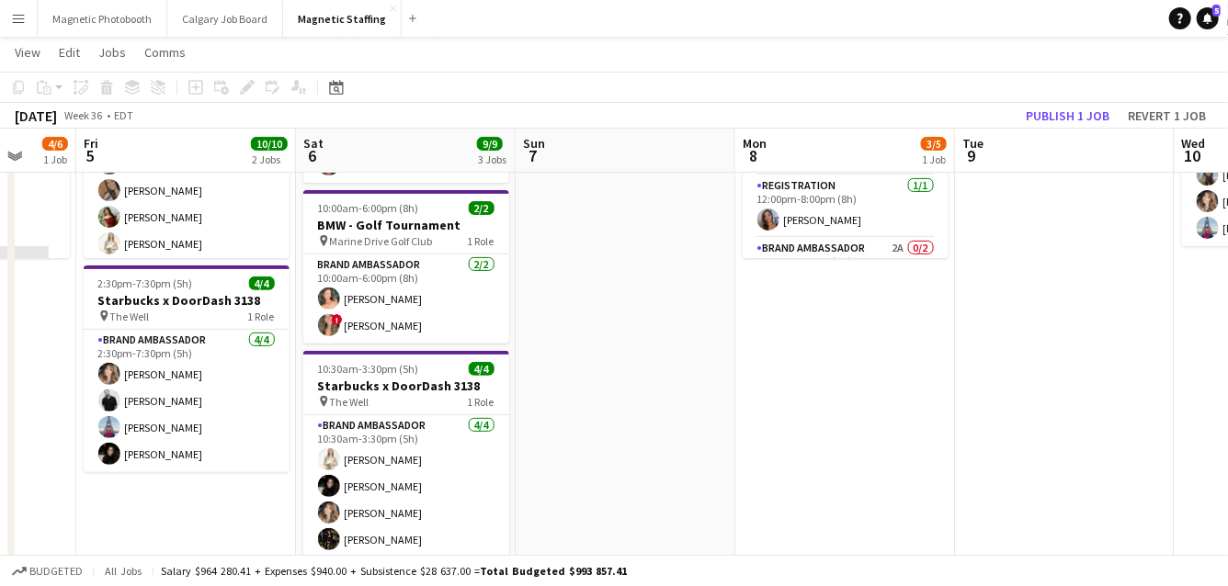
drag, startPoint x: 513, startPoint y: 293, endPoint x: 361, endPoint y: 298, distance: 151.7
click at [363, 300] on app-calendar-viewport "Tue 2 Wed 3 Thu 4 4/6 1 Job Fri 5 10/10 2 Jobs Sat 6 9/9 3 Jobs Sun 7 Mon 8 3/5…" at bounding box center [614, 533] width 1228 height 1377
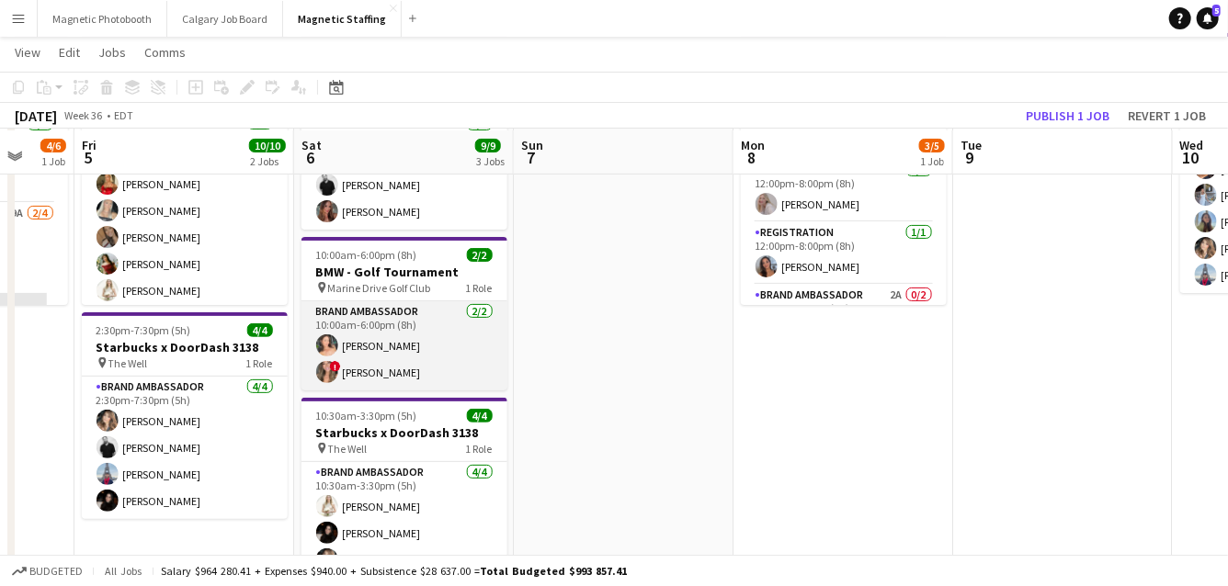
scroll to position [179, 0]
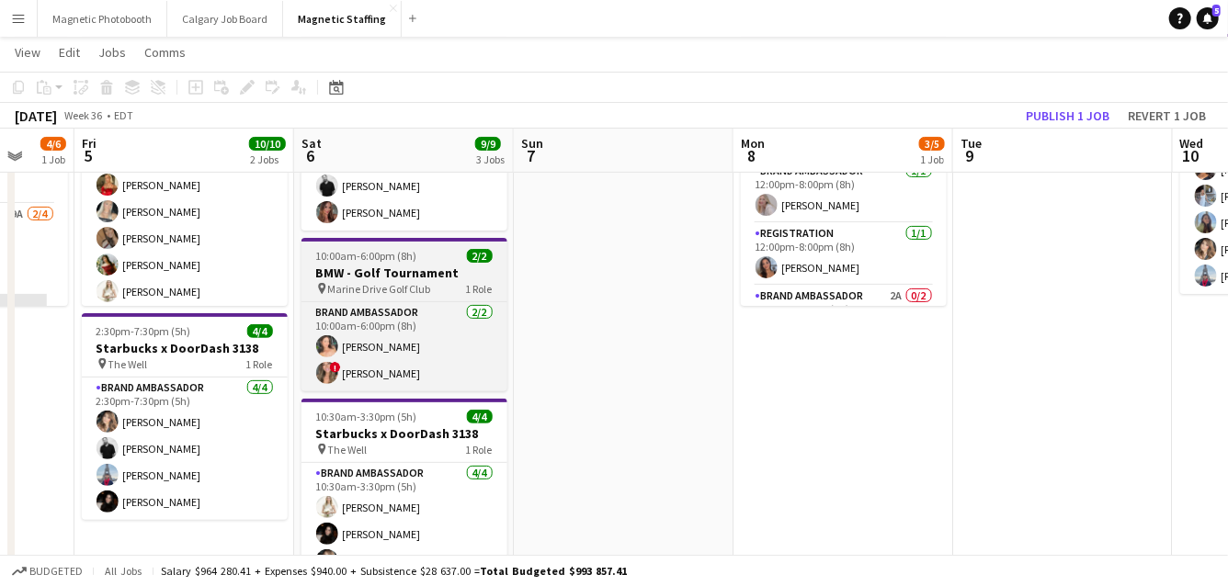
click at [374, 259] on span "10:00am-6:00pm (8h)" at bounding box center [366, 256] width 101 height 14
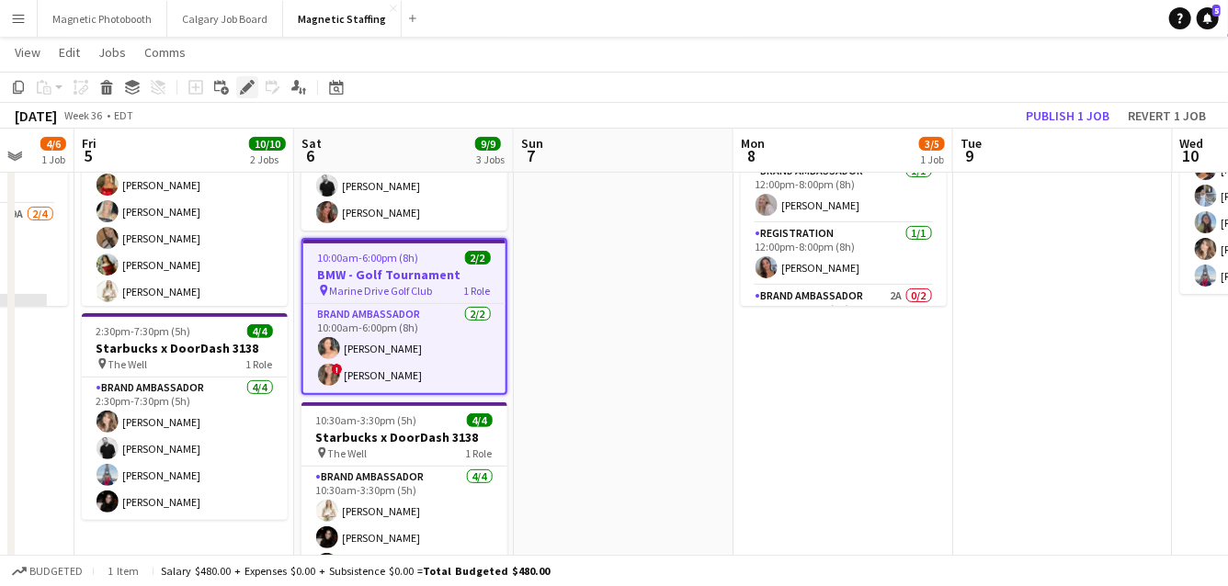
click at [241, 90] on icon "Edit" at bounding box center [247, 87] width 15 height 15
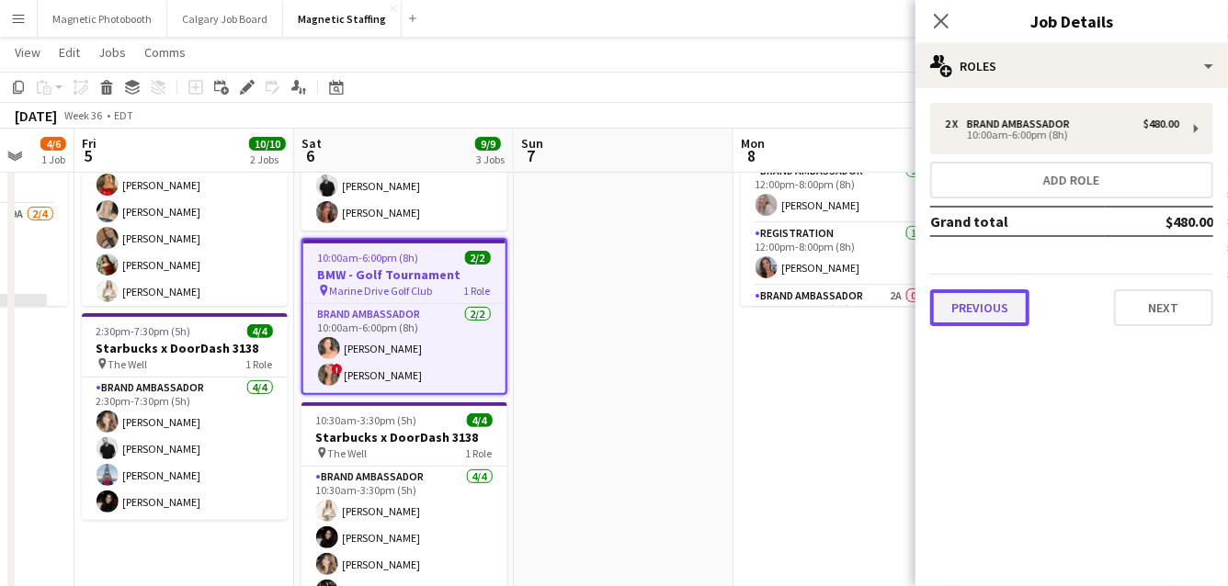
click at [977, 298] on button "Previous" at bounding box center [979, 307] width 99 height 37
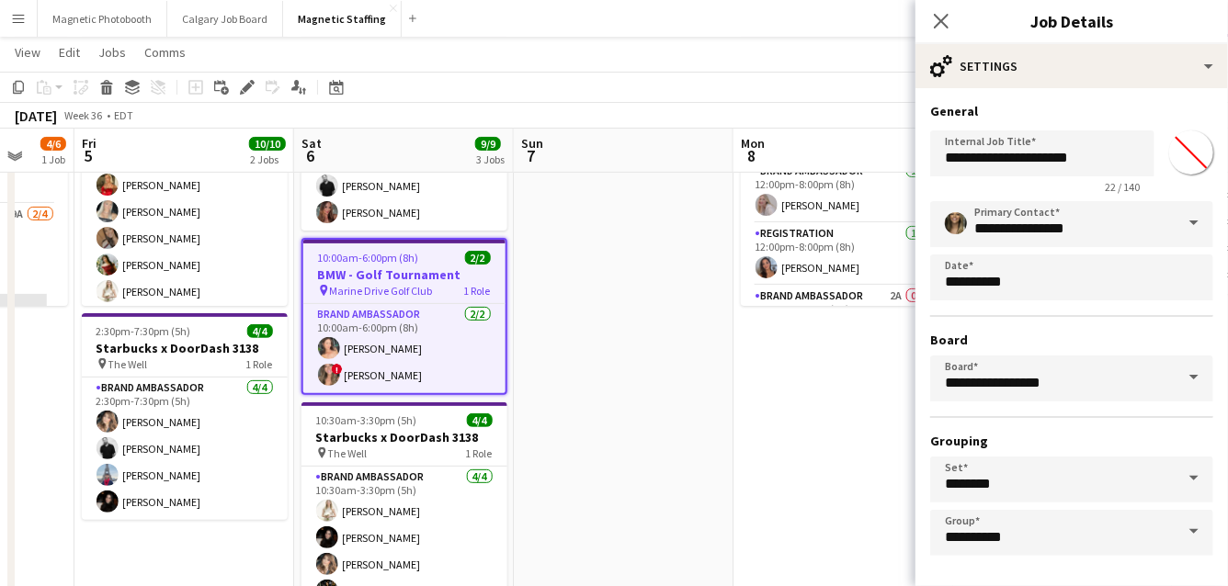
scroll to position [71, 0]
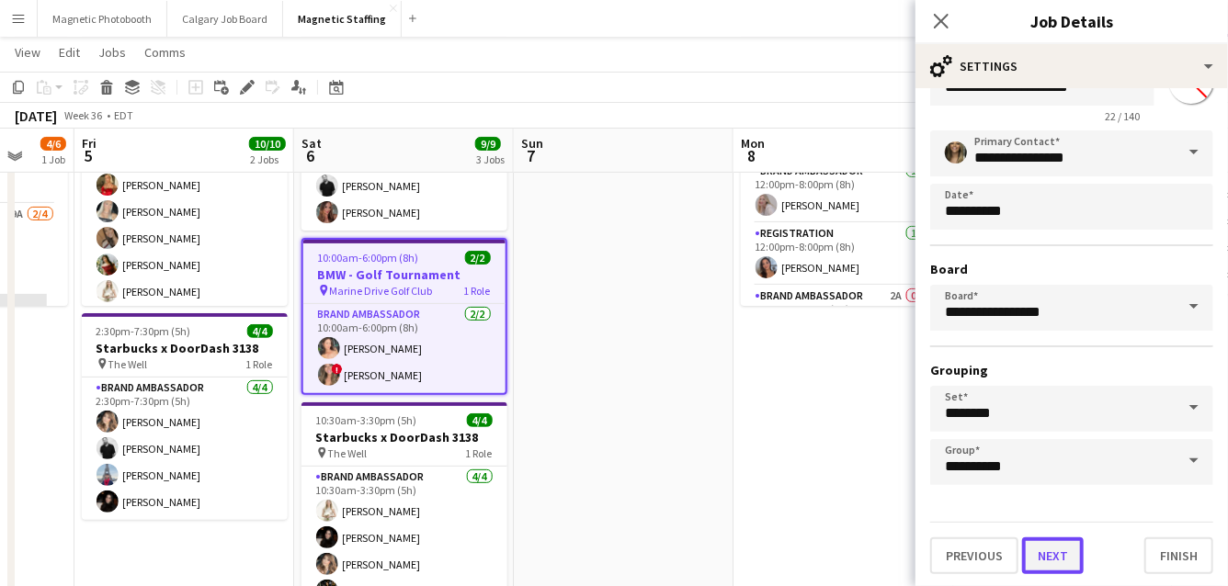
click at [1041, 551] on button "Next" at bounding box center [1053, 556] width 62 height 37
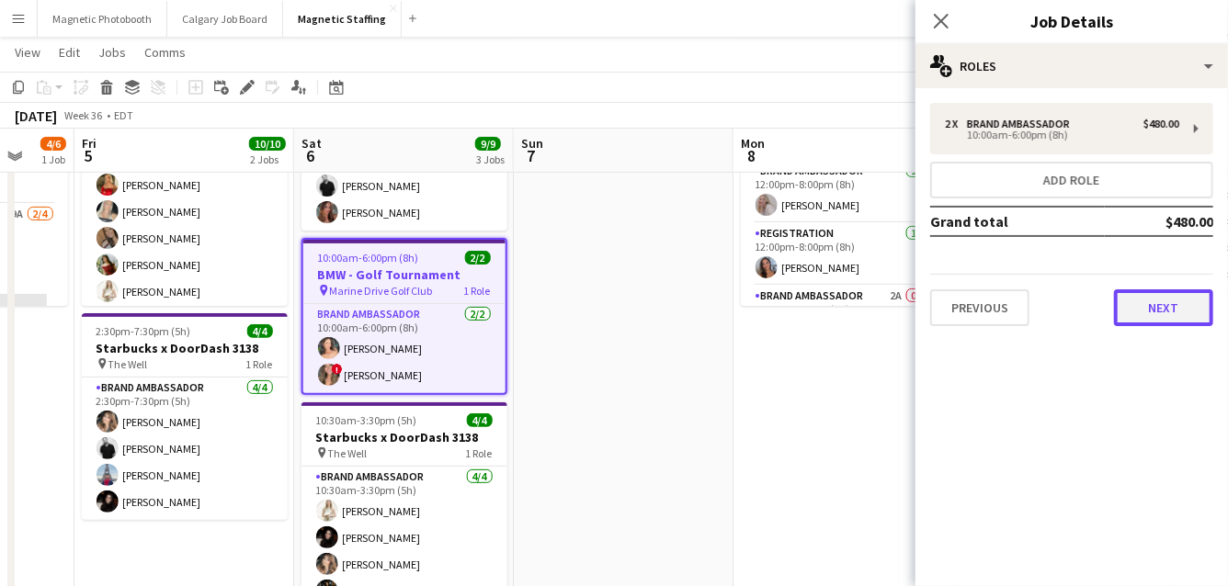
click at [1176, 298] on button "Next" at bounding box center [1163, 307] width 99 height 37
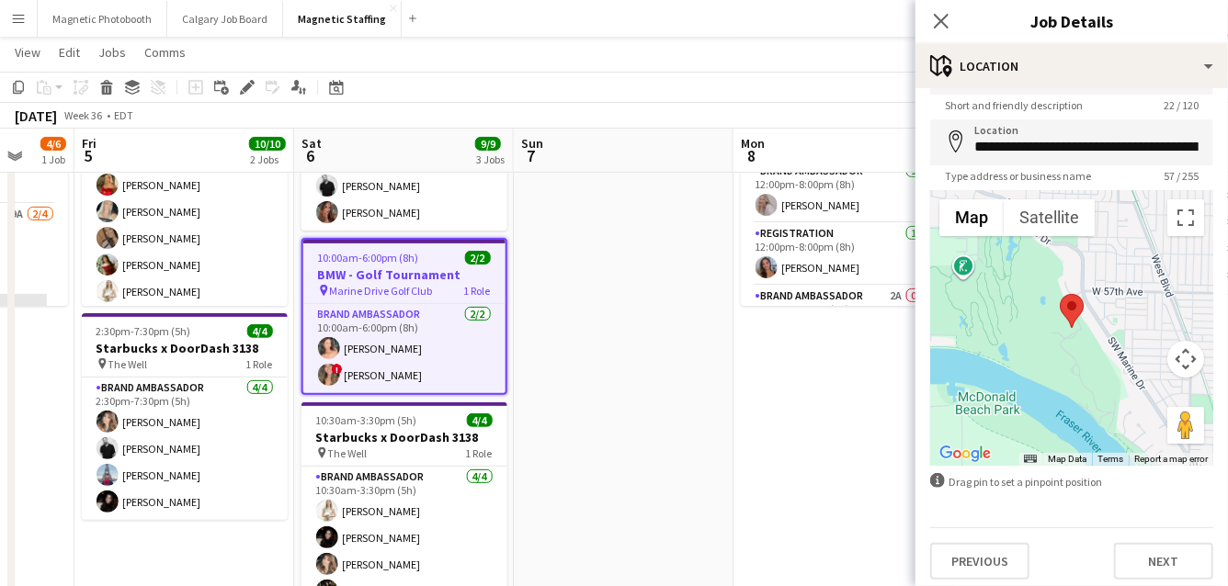
scroll to position [55, 0]
click at [392, 269] on h3 "BMW - Golf Tournament" at bounding box center [404, 274] width 202 height 17
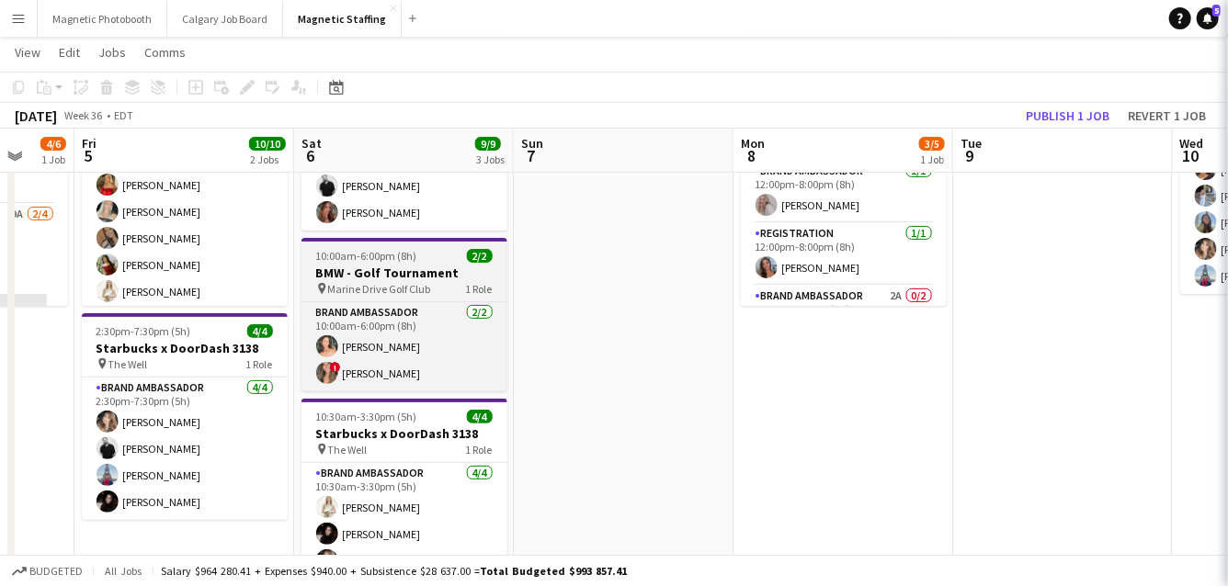
scroll to position [0, 0]
click at [392, 269] on h3 "BMW - Golf Tournament" at bounding box center [404, 273] width 206 height 17
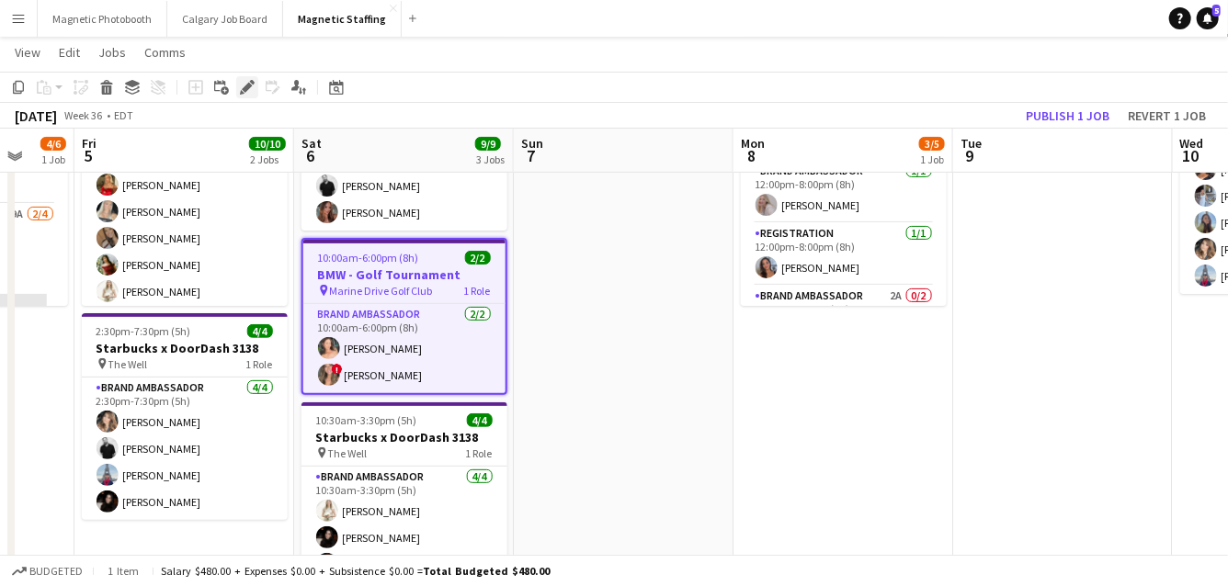
click at [245, 87] on icon at bounding box center [247, 88] width 10 height 10
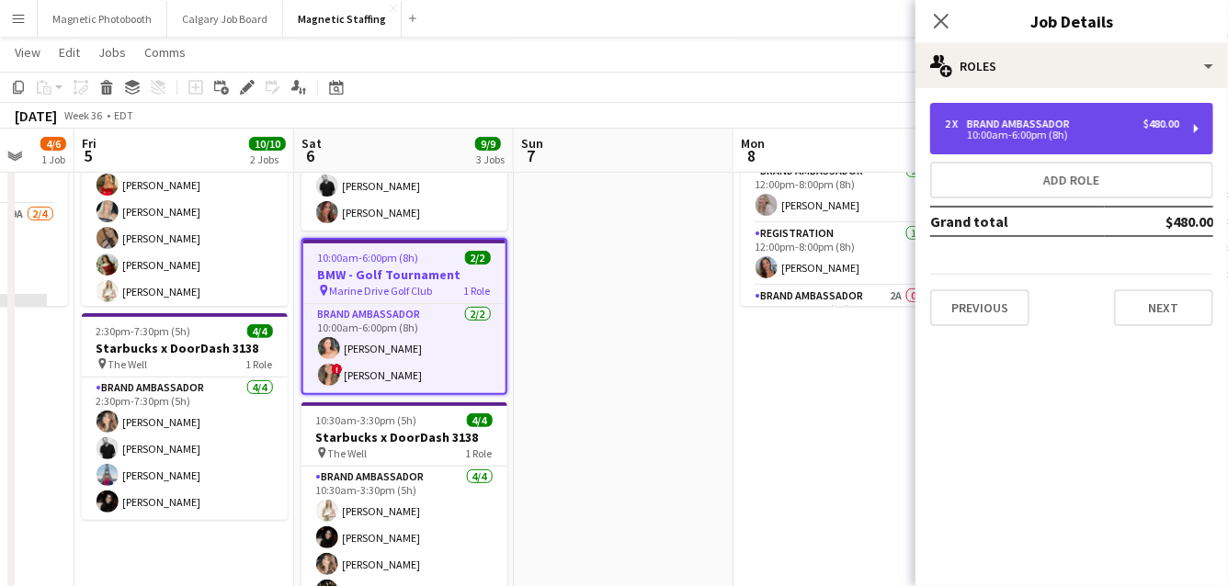
click at [1090, 120] on div "2 x Brand Ambassador $480.00" at bounding box center [1062, 124] width 234 height 13
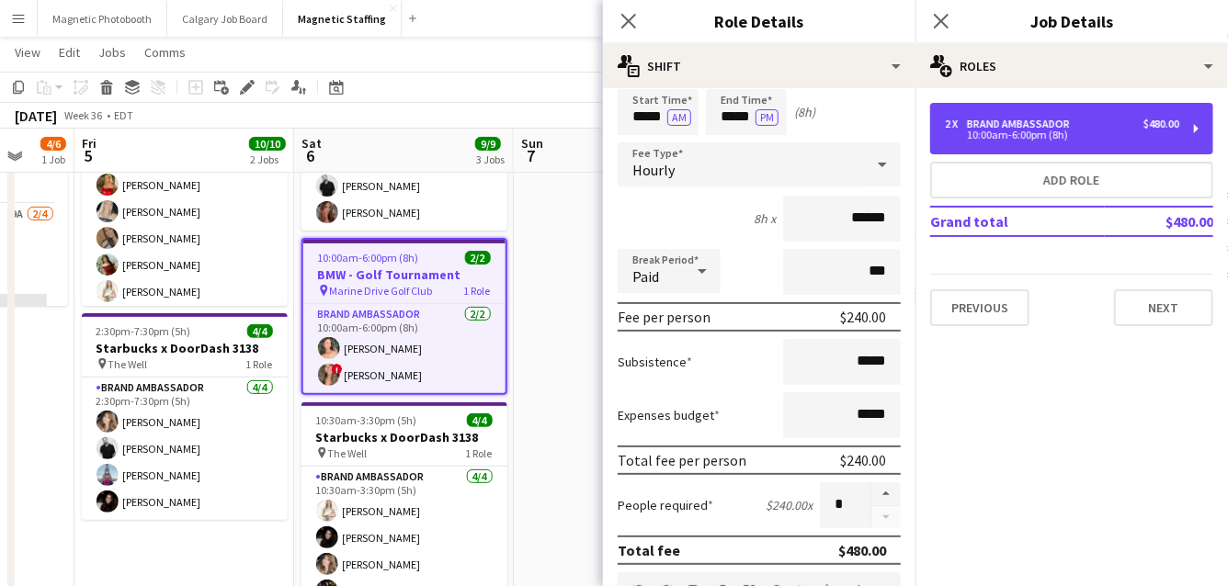
scroll to position [69, 0]
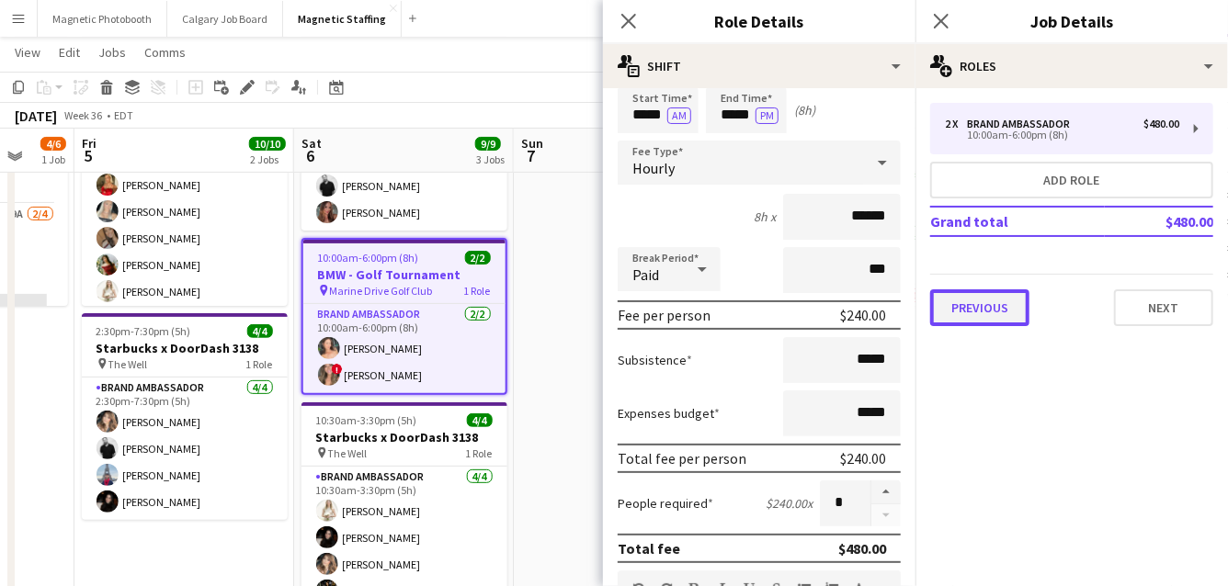
click at [973, 317] on button "Previous" at bounding box center [979, 307] width 99 height 37
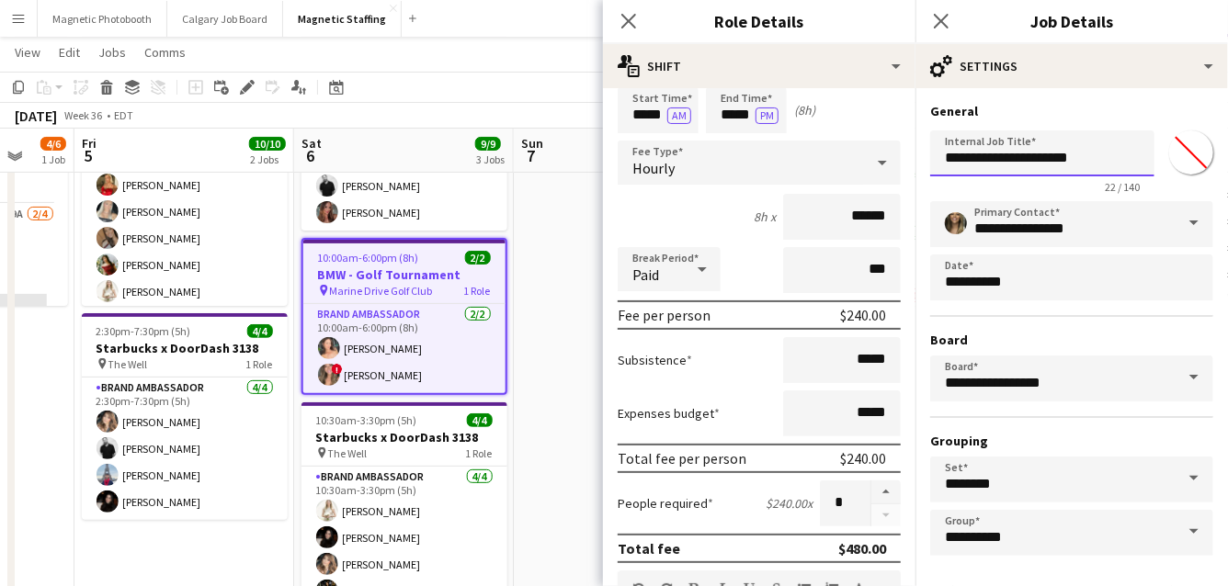
click at [1111, 160] on input "**********" at bounding box center [1042, 153] width 224 height 46
click at [340, 77] on div "Date picker" at bounding box center [336, 87] width 22 height 22
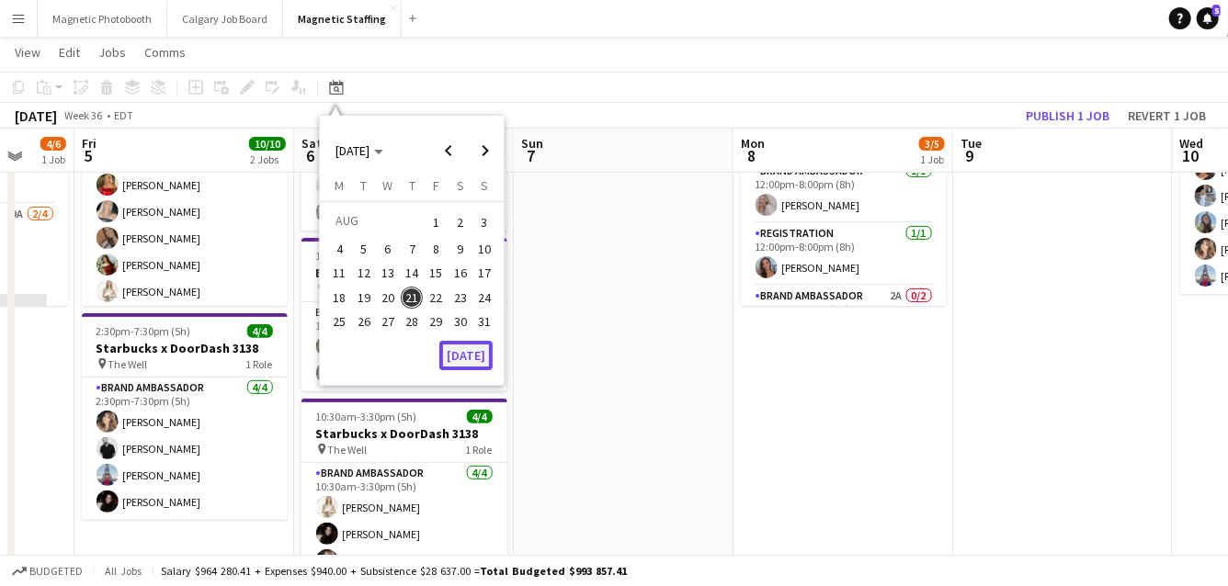
click at [480, 356] on button "[DATE]" at bounding box center [465, 355] width 53 height 29
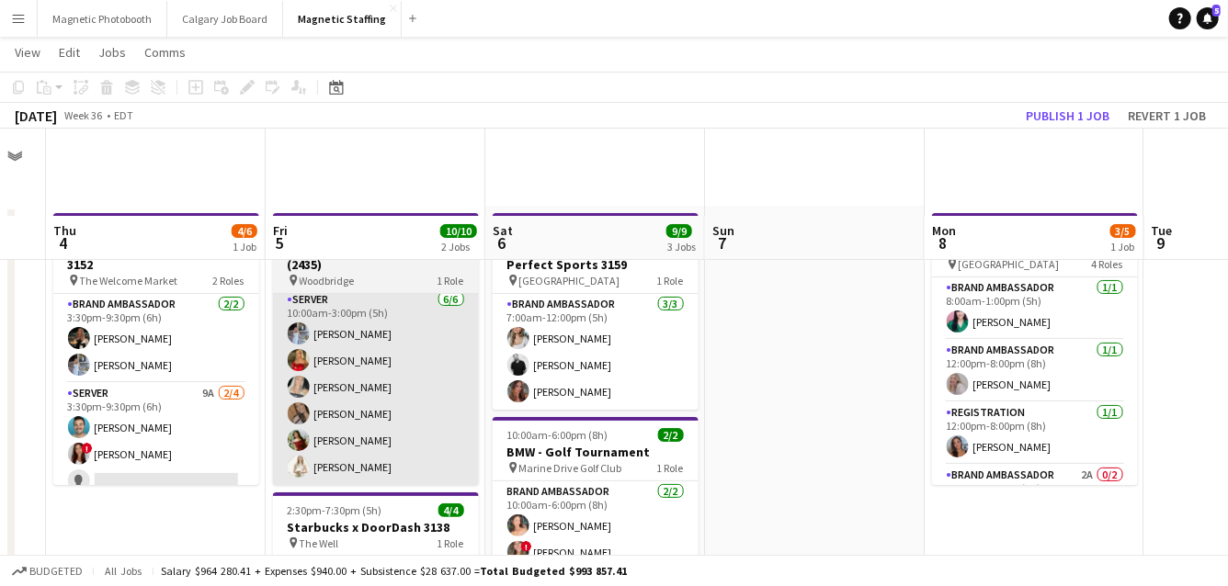
scroll to position [135, 0]
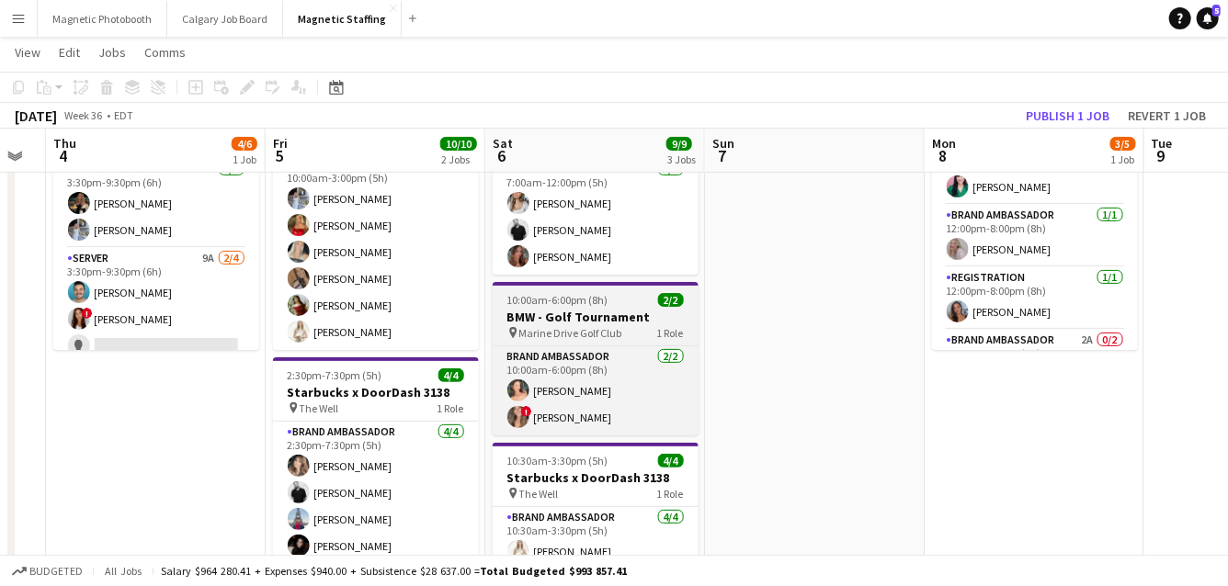
click at [523, 316] on h3 "BMW - Golf Tournament" at bounding box center [595, 317] width 206 height 17
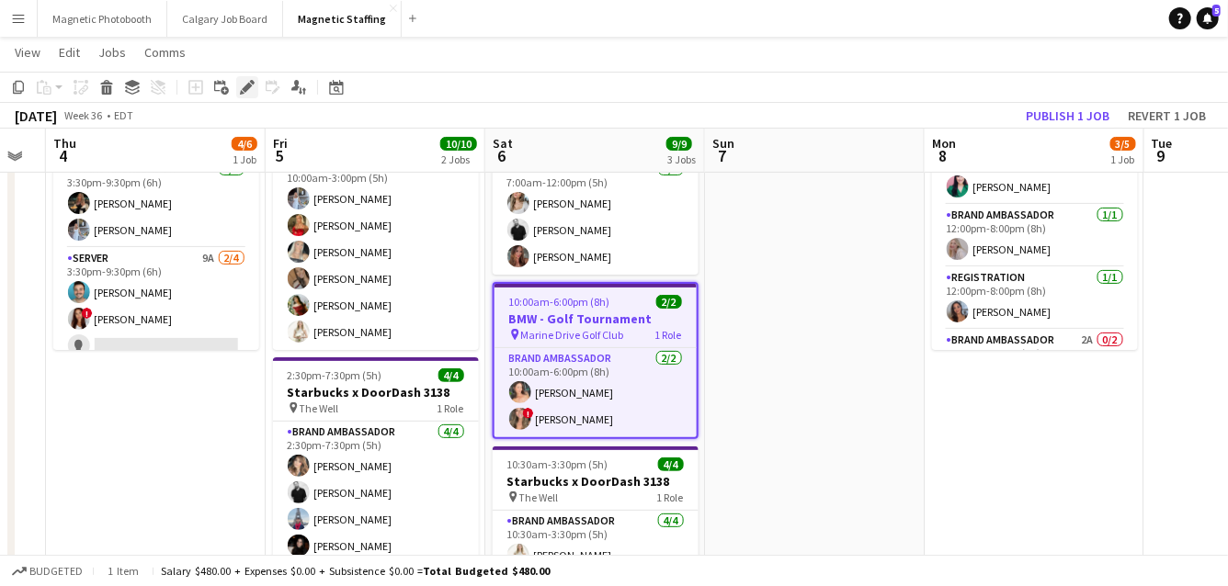
click at [247, 86] on icon at bounding box center [247, 88] width 10 height 10
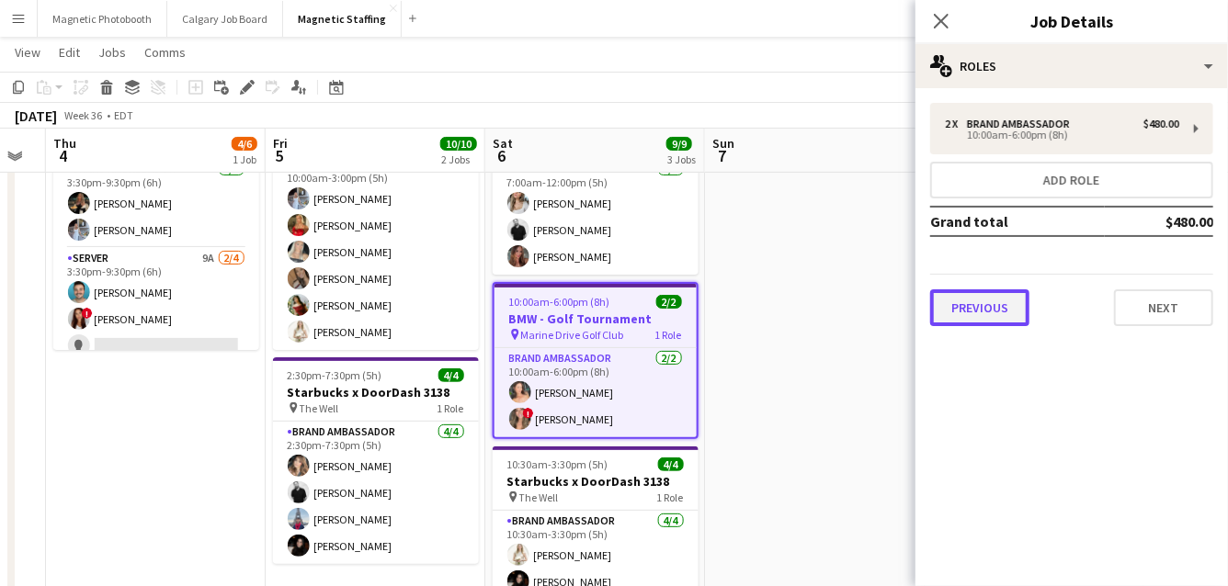
click at [994, 316] on button "Previous" at bounding box center [979, 307] width 99 height 37
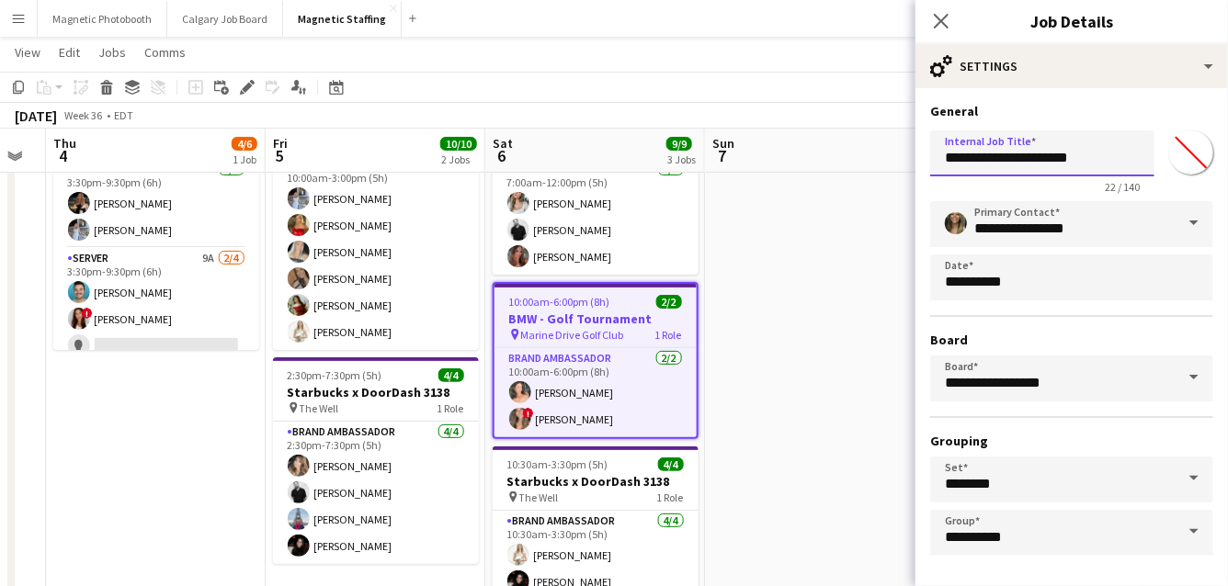
click at [1132, 158] on input "**********" at bounding box center [1042, 153] width 224 height 46
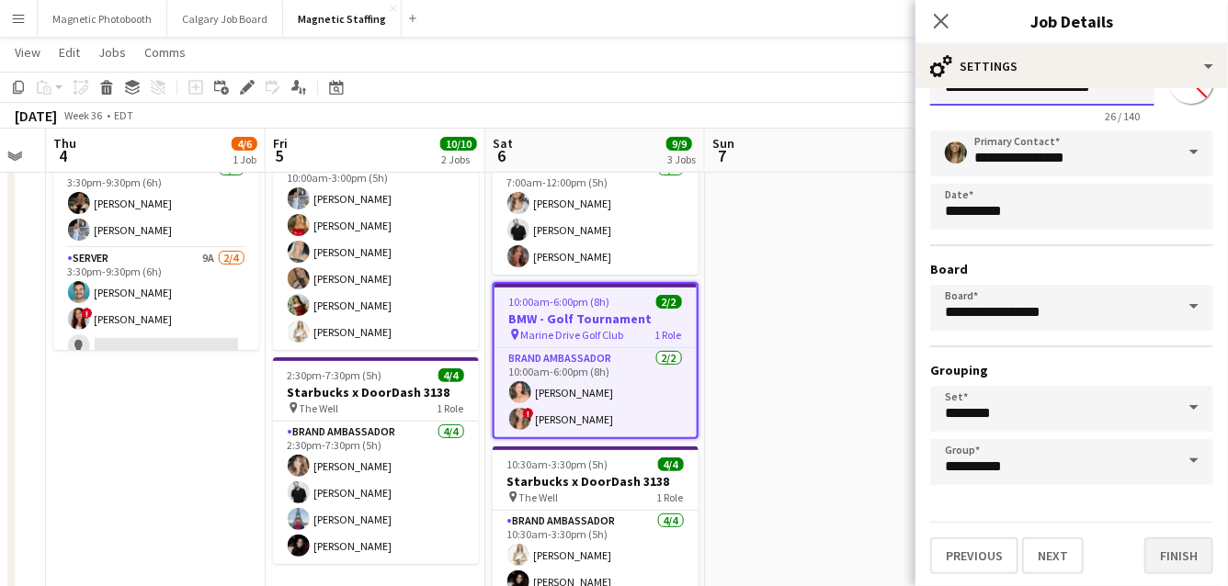
type input "**********"
click at [1171, 548] on button "Finish" at bounding box center [1178, 556] width 69 height 37
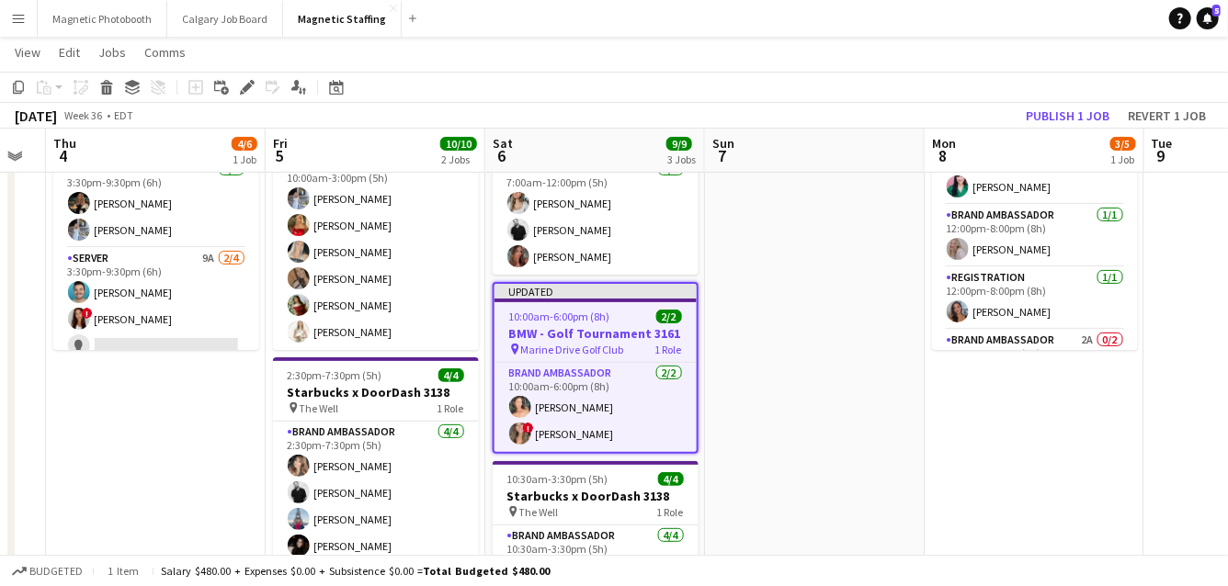
click at [1054, 138] on app-board-header-date "Mon 8 3/5 1 Job" at bounding box center [1034, 151] width 220 height 44
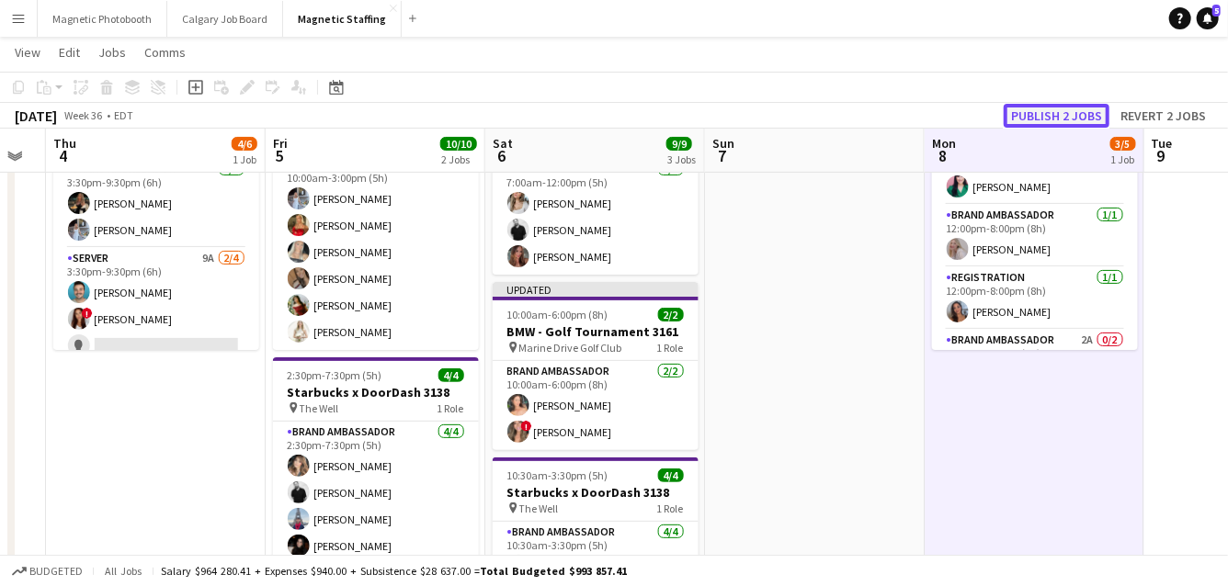
click at [1057, 108] on button "Publish 2 jobs" at bounding box center [1056, 116] width 106 height 24
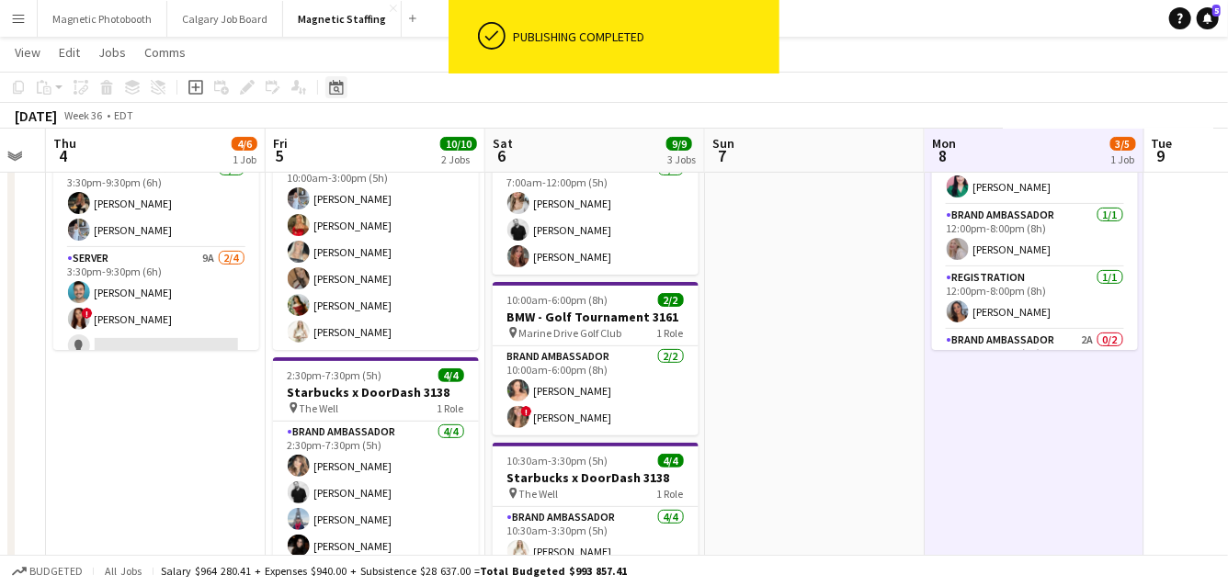
click at [336, 92] on icon "Date picker" at bounding box center [336, 87] width 15 height 15
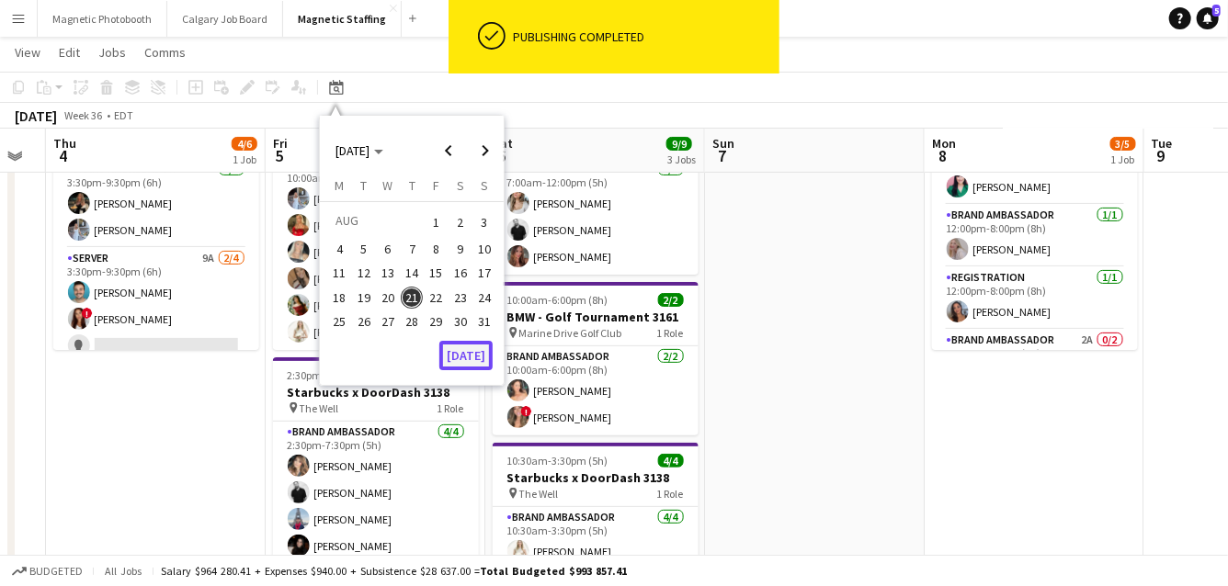
click at [469, 357] on button "[DATE]" at bounding box center [465, 355] width 53 height 29
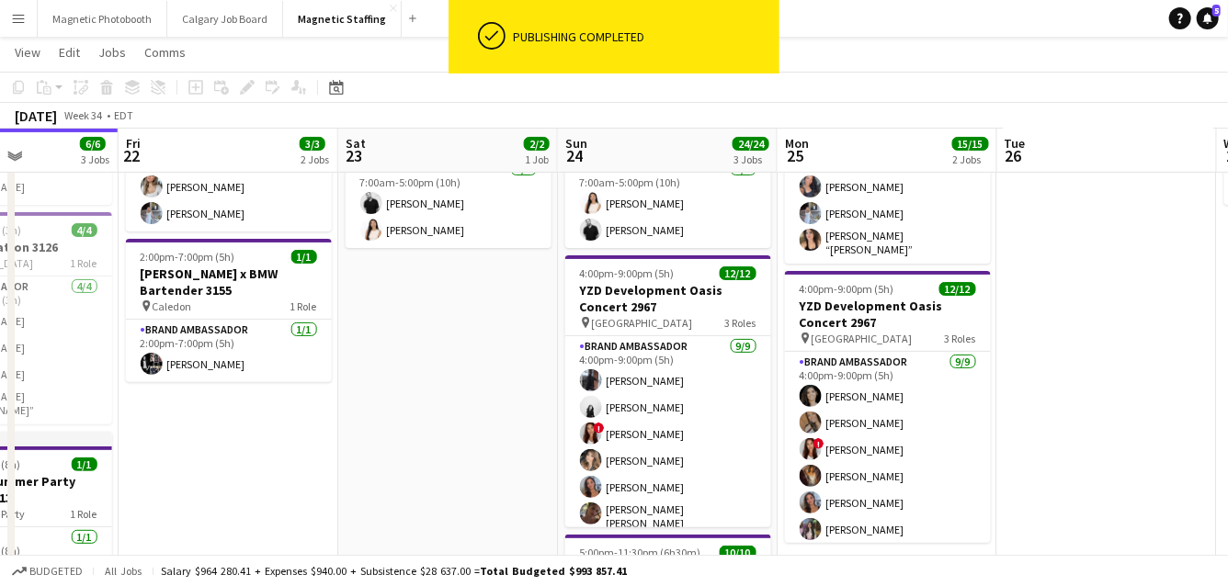
drag, startPoint x: 866, startPoint y: 351, endPoint x: 519, endPoint y: 365, distance: 347.6
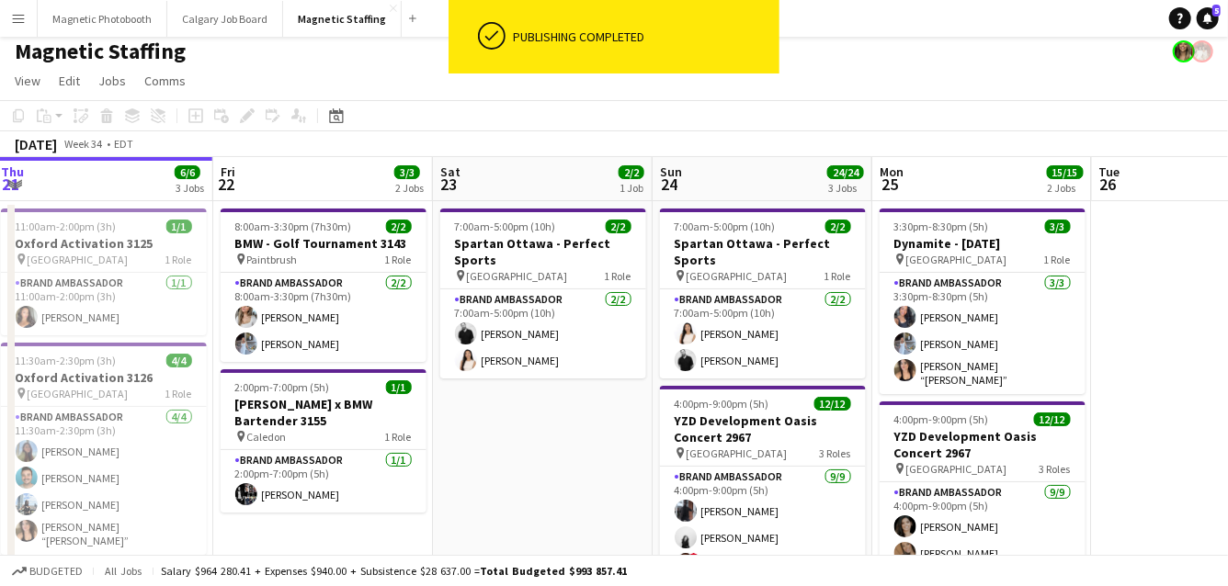
scroll to position [0, 627]
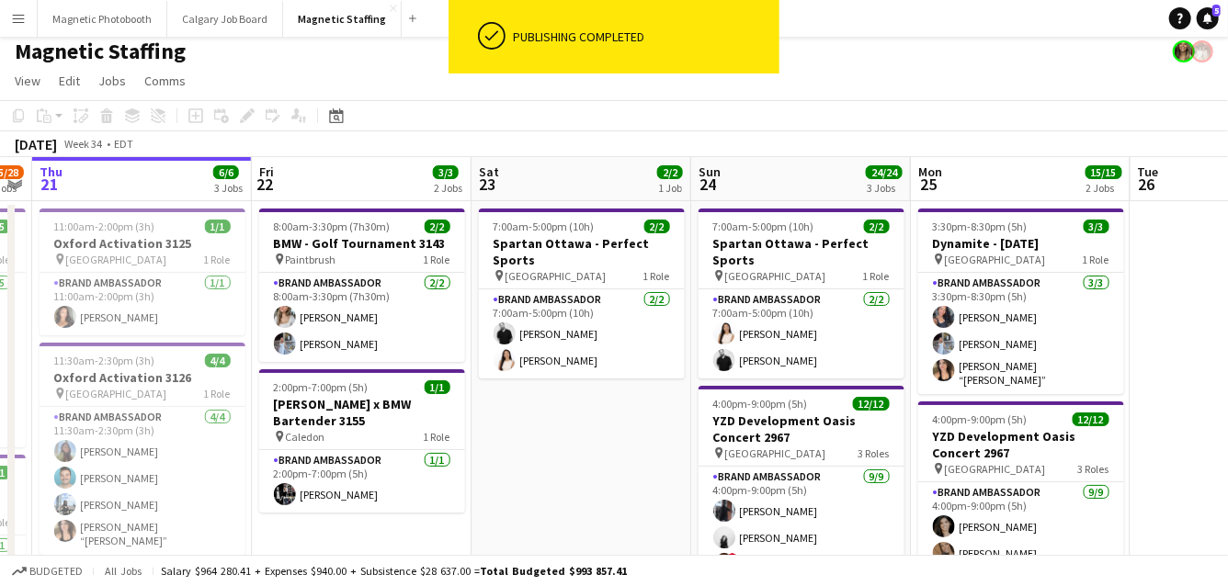
drag, startPoint x: 519, startPoint y: 365, endPoint x: 653, endPoint y: 361, distance: 134.2
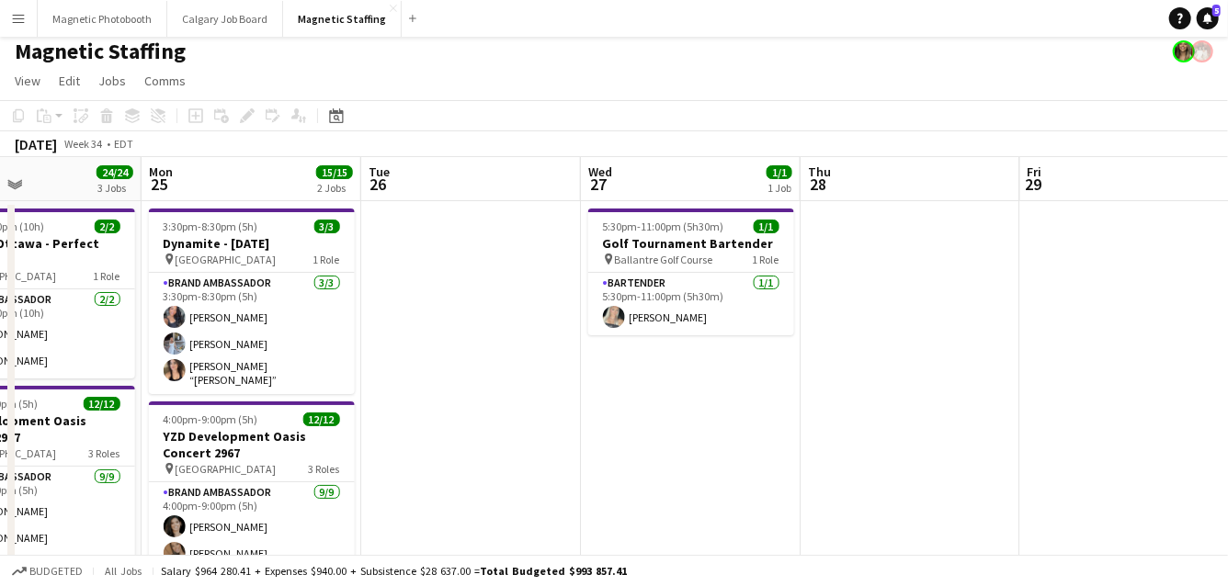
drag, startPoint x: 820, startPoint y: 399, endPoint x: 53, endPoint y: 452, distance: 768.1
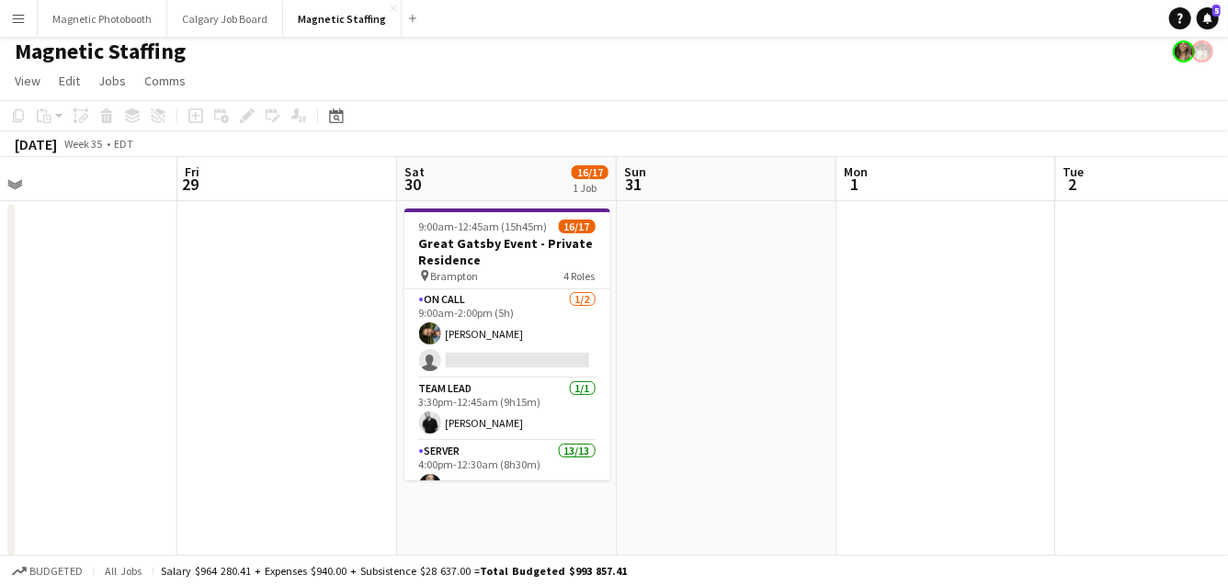
drag, startPoint x: 843, startPoint y: 395, endPoint x: 0, endPoint y: 490, distance: 847.8
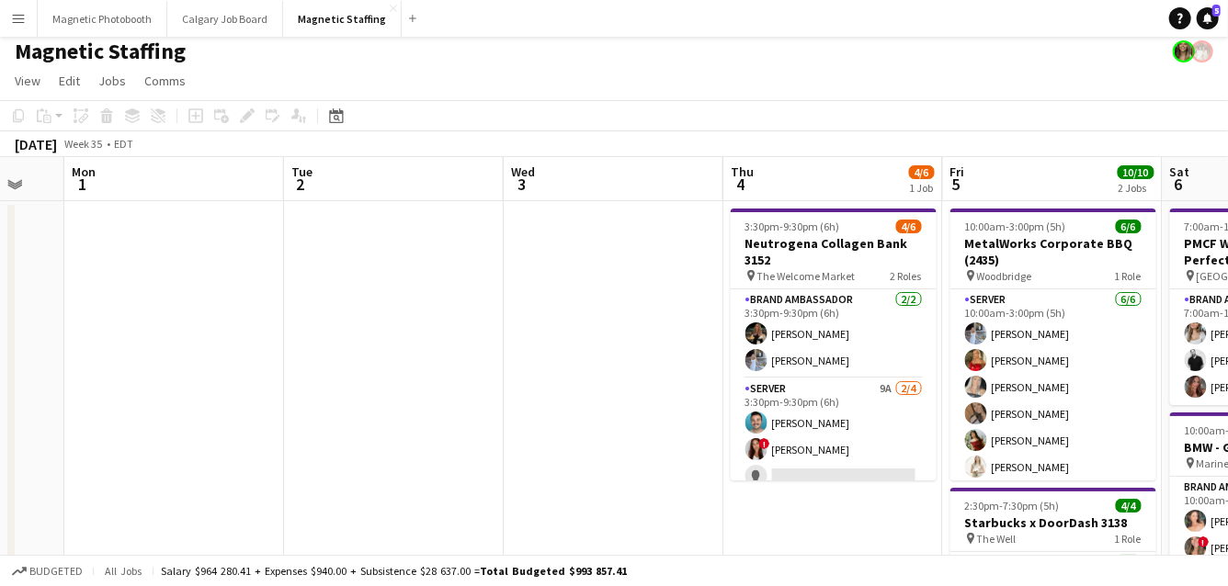
drag, startPoint x: 781, startPoint y: 431, endPoint x: 3, endPoint y: 522, distance: 783.5
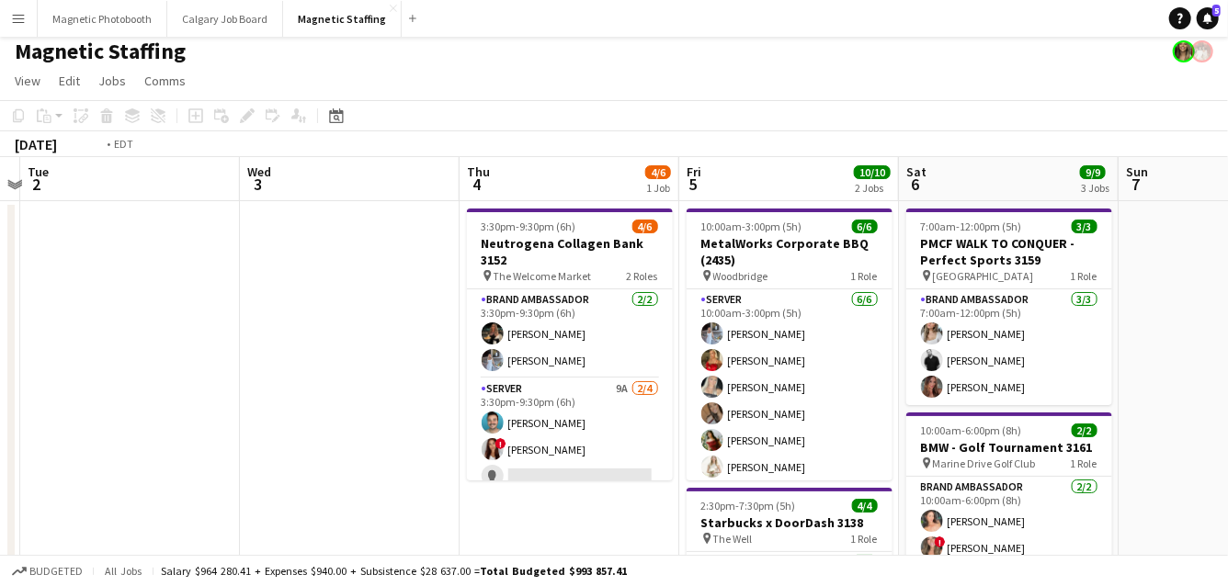
drag, startPoint x: 605, startPoint y: 403, endPoint x: 1115, endPoint y: 257, distance: 531.3
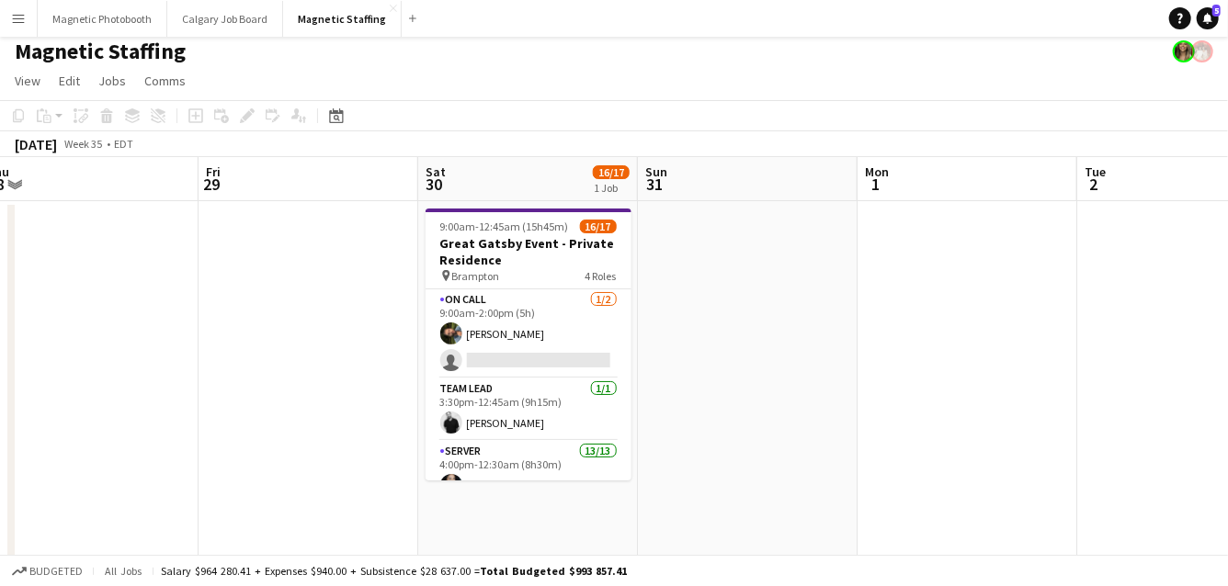
drag, startPoint x: 748, startPoint y: 276, endPoint x: 1099, endPoint y: 276, distance: 351.0
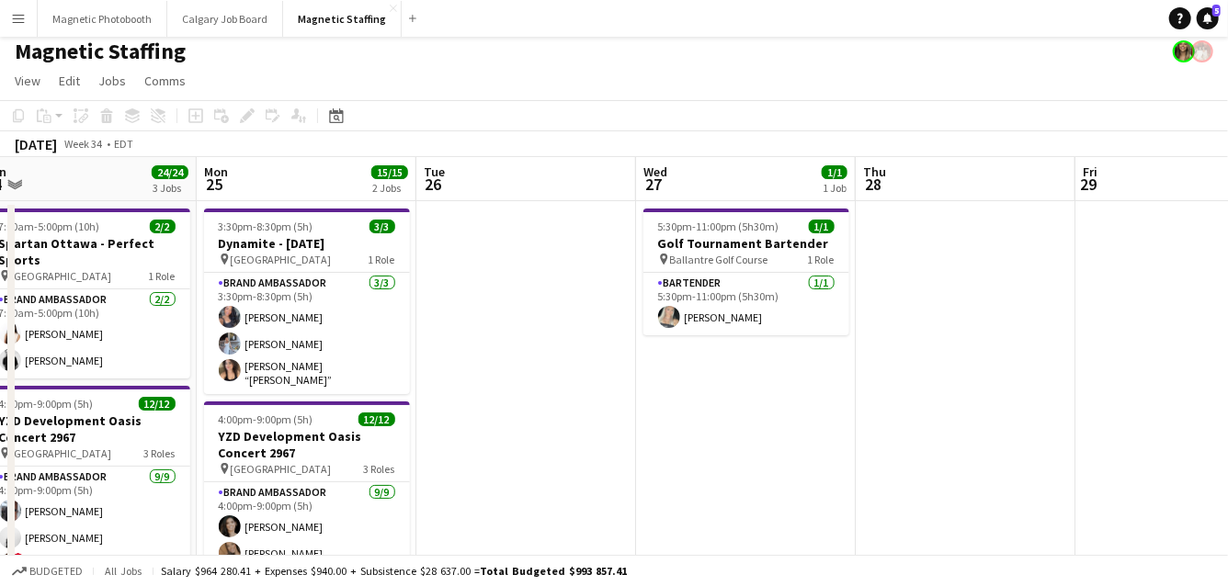
drag, startPoint x: 449, startPoint y: 404, endPoint x: 1093, endPoint y: 344, distance: 646.9
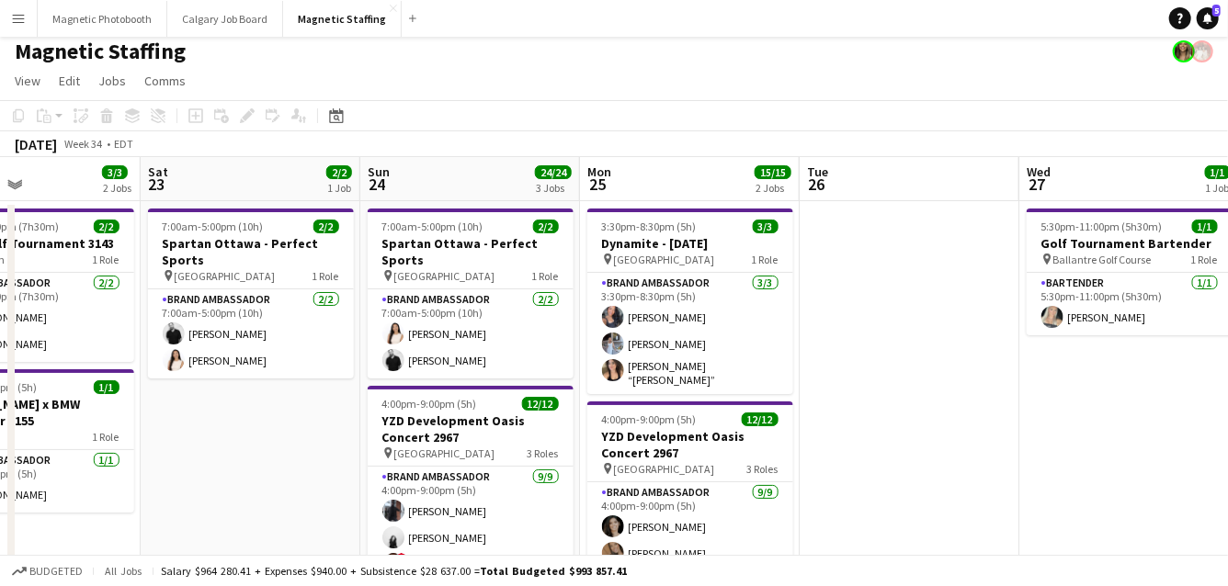
drag, startPoint x: 523, startPoint y: 421, endPoint x: 899, endPoint y: 377, distance: 378.4
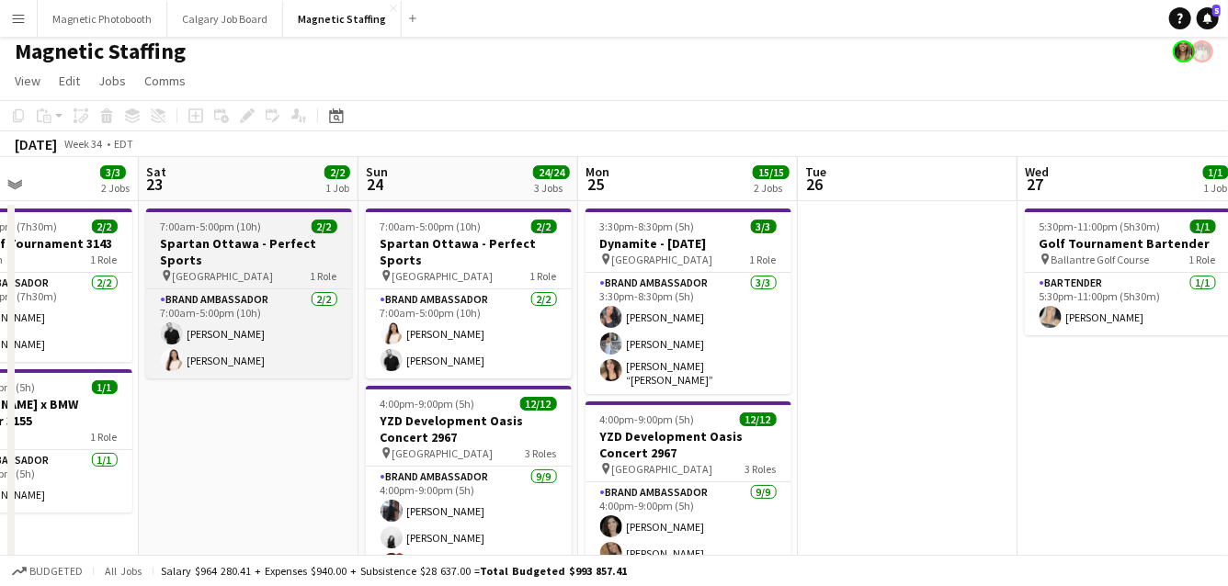
click at [219, 233] on app-job-card "7:00am-5:00pm (10h) 2/2 Spartan Ottawa - Perfect Sports pin OTTAWA 1 Role Brand…" at bounding box center [249, 294] width 206 height 170
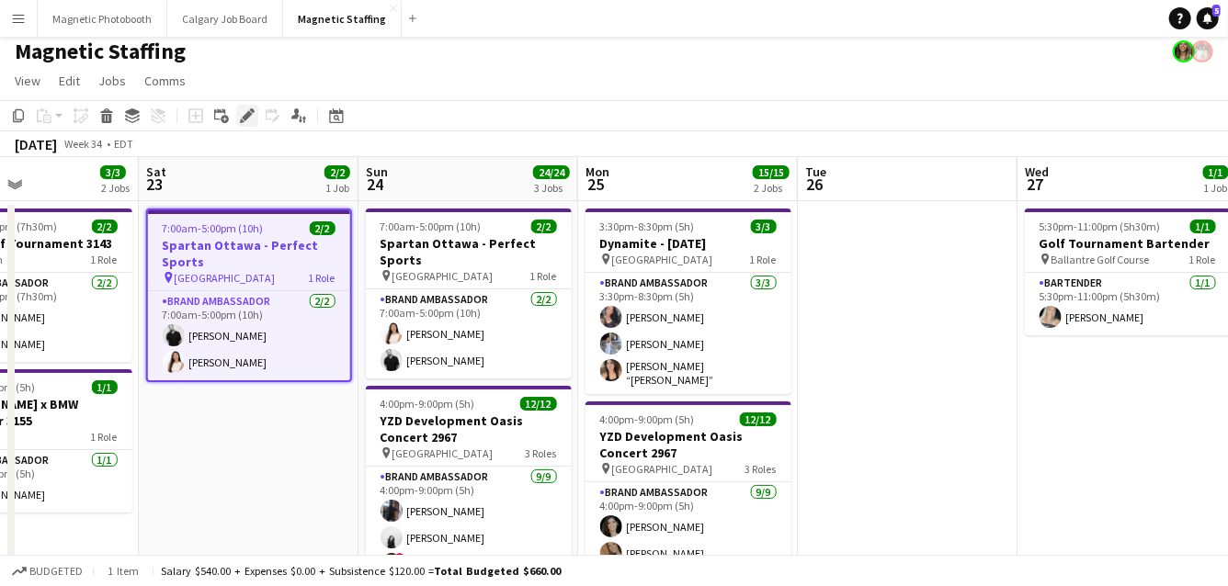
click at [240, 116] on icon "Edit" at bounding box center [247, 115] width 15 height 15
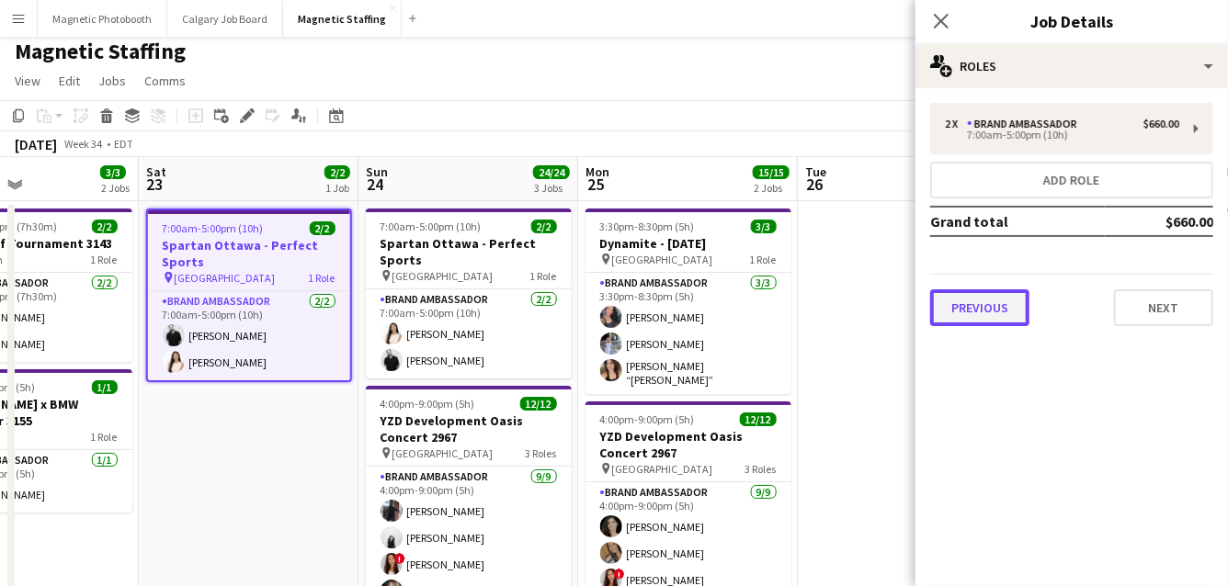
click at [980, 314] on button "Previous" at bounding box center [979, 307] width 99 height 37
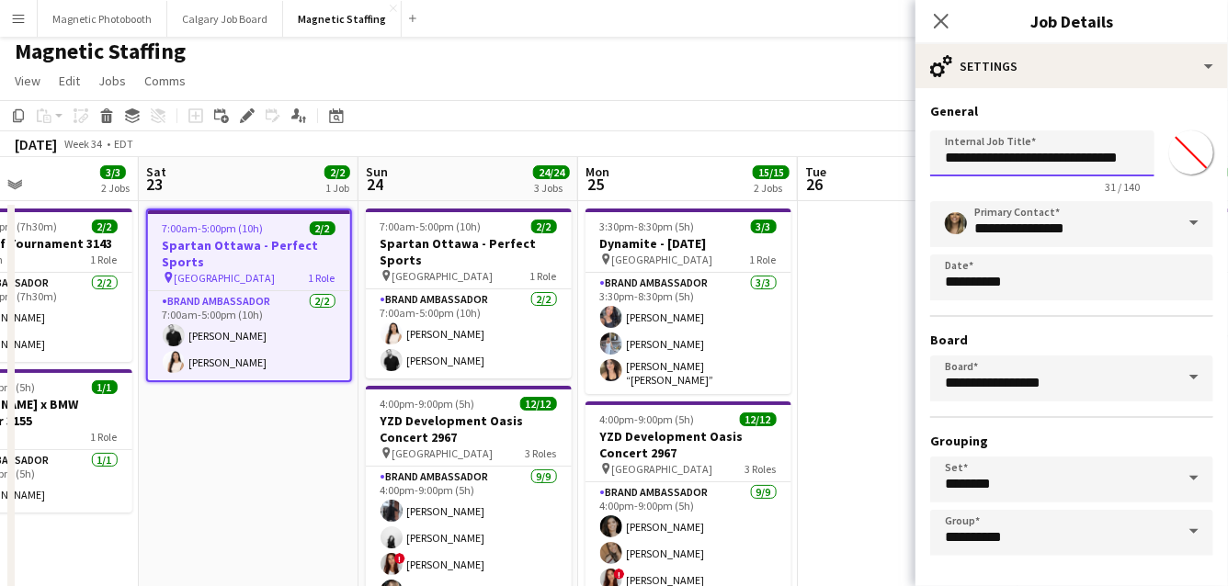
click at [1112, 159] on input "**********" at bounding box center [1042, 153] width 224 height 46
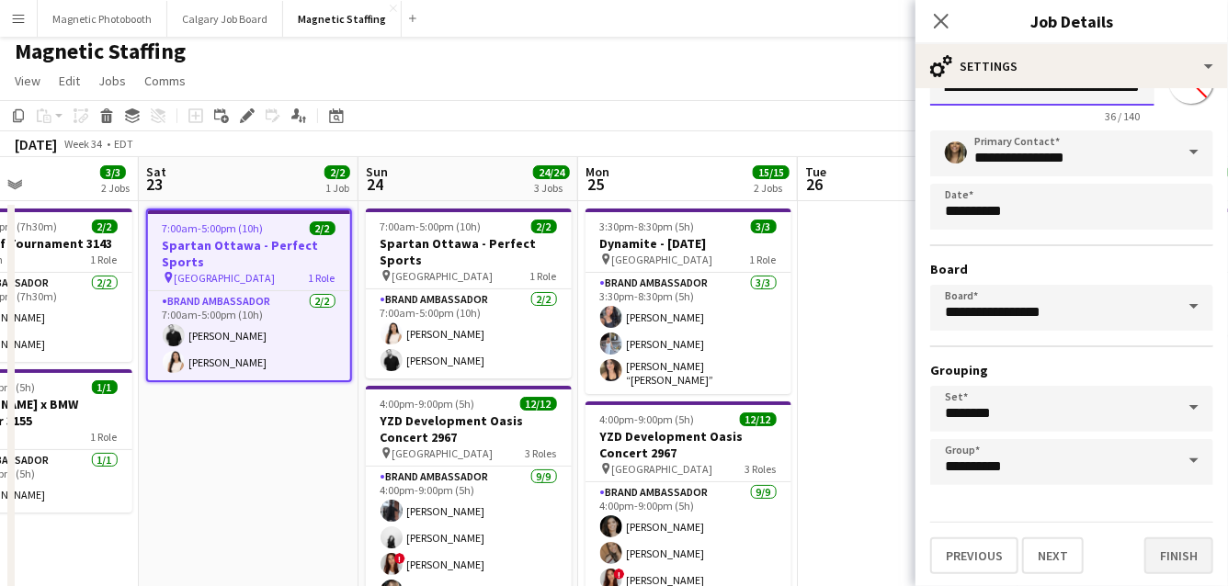
type input "**********"
click at [1174, 547] on button "Finish" at bounding box center [1178, 556] width 69 height 37
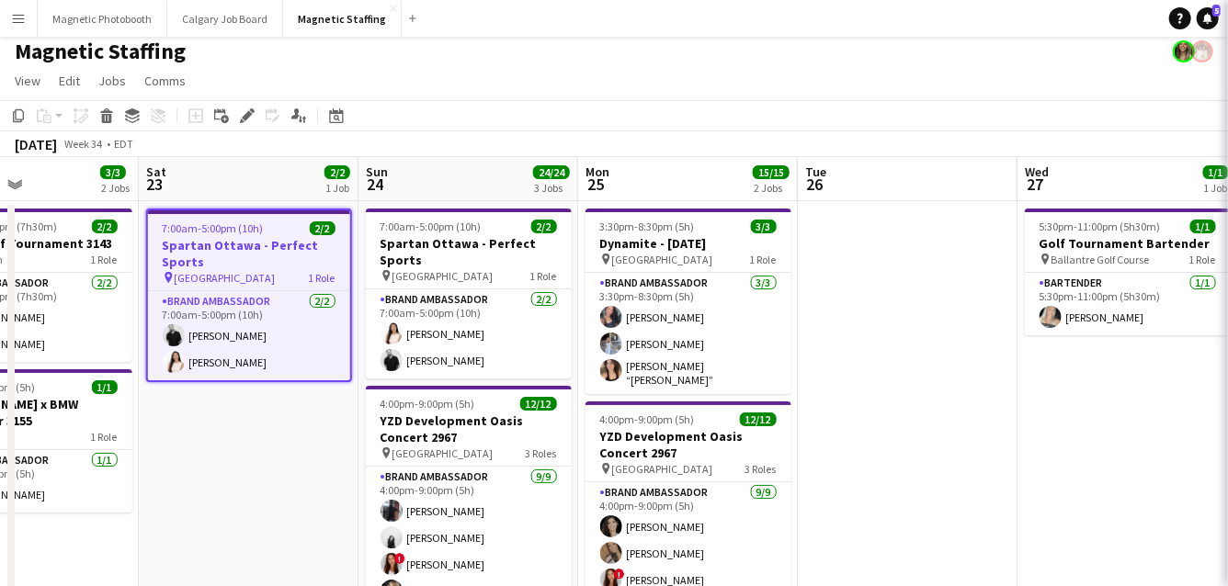
scroll to position [0, 0]
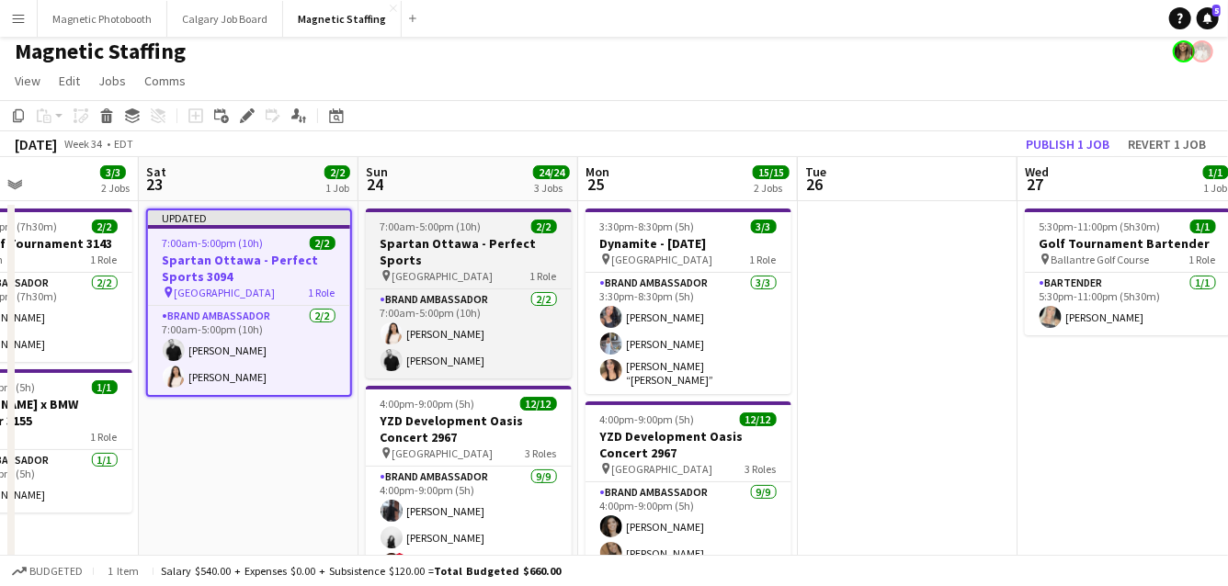
click at [450, 233] on app-job-card "7:00am-5:00pm (10h) 2/2 Spartan Ottawa - Perfect Sports pin OTTAWA 1 Role Brand…" at bounding box center [469, 294] width 206 height 170
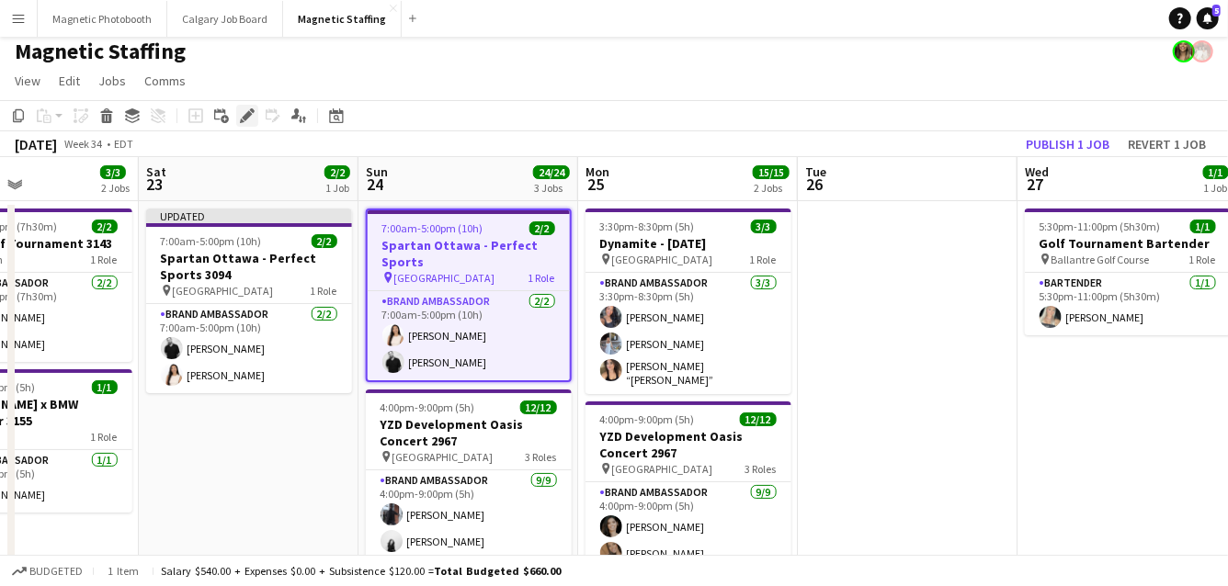
click at [247, 108] on div "Edit" at bounding box center [247, 116] width 22 height 22
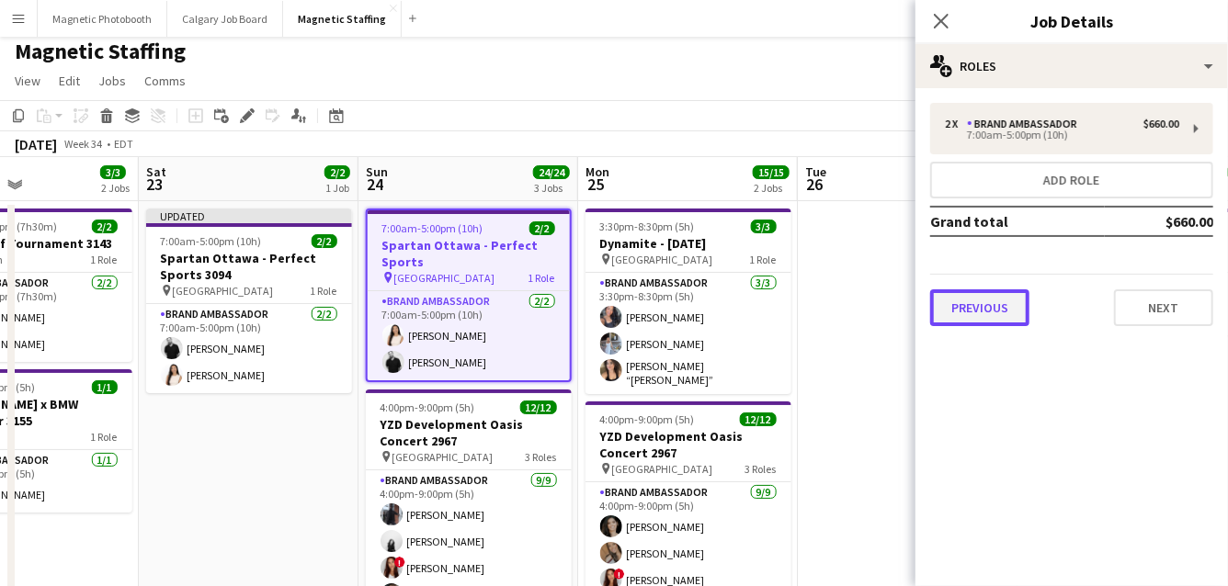
click at [999, 315] on button "Previous" at bounding box center [979, 307] width 99 height 37
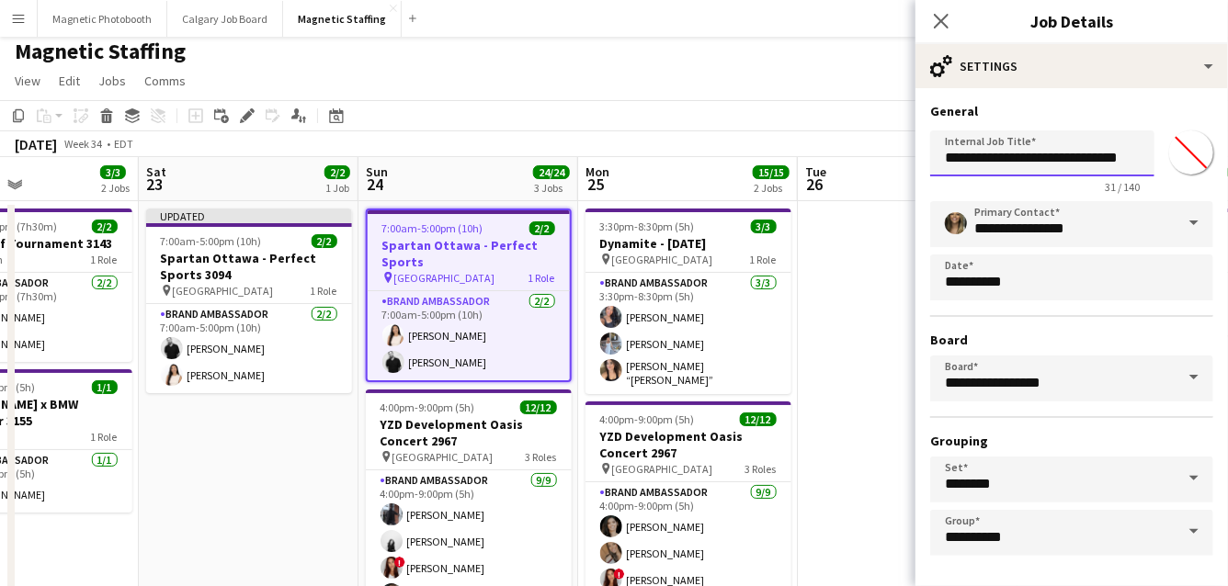
click at [1131, 163] on input "**********" at bounding box center [1042, 153] width 224 height 46
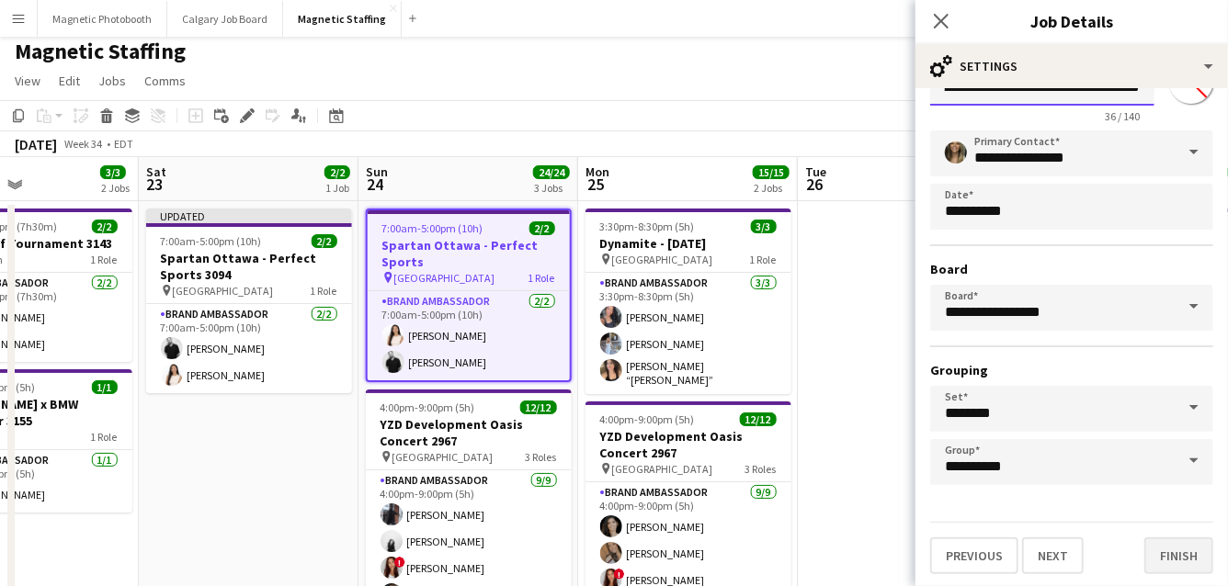
type input "**********"
click at [1196, 555] on button "Finish" at bounding box center [1178, 556] width 69 height 37
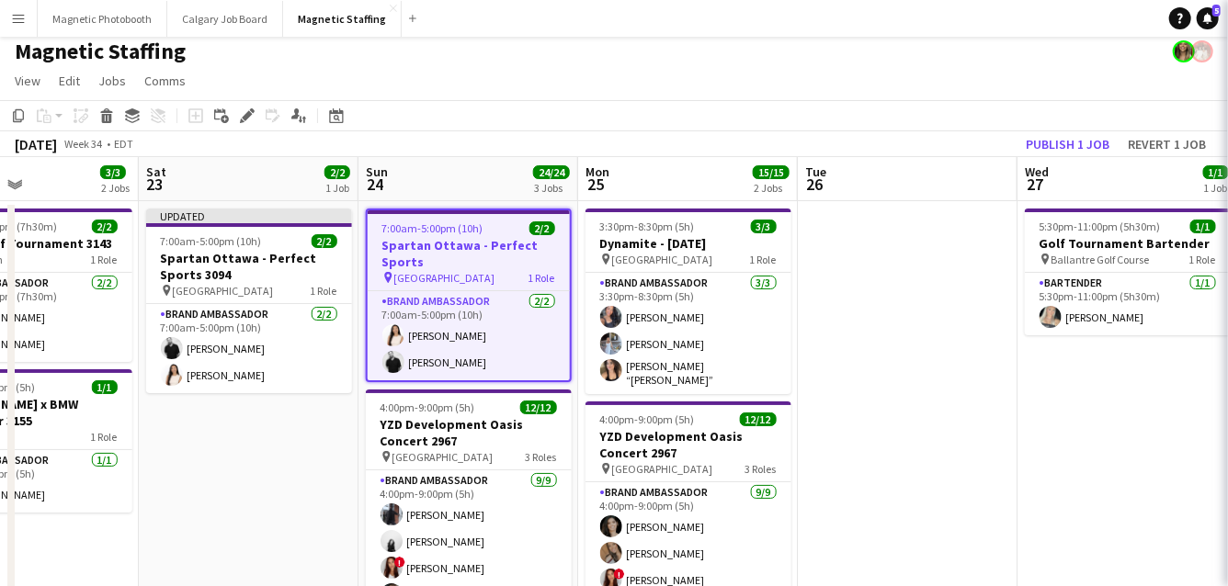
scroll to position [0, 0]
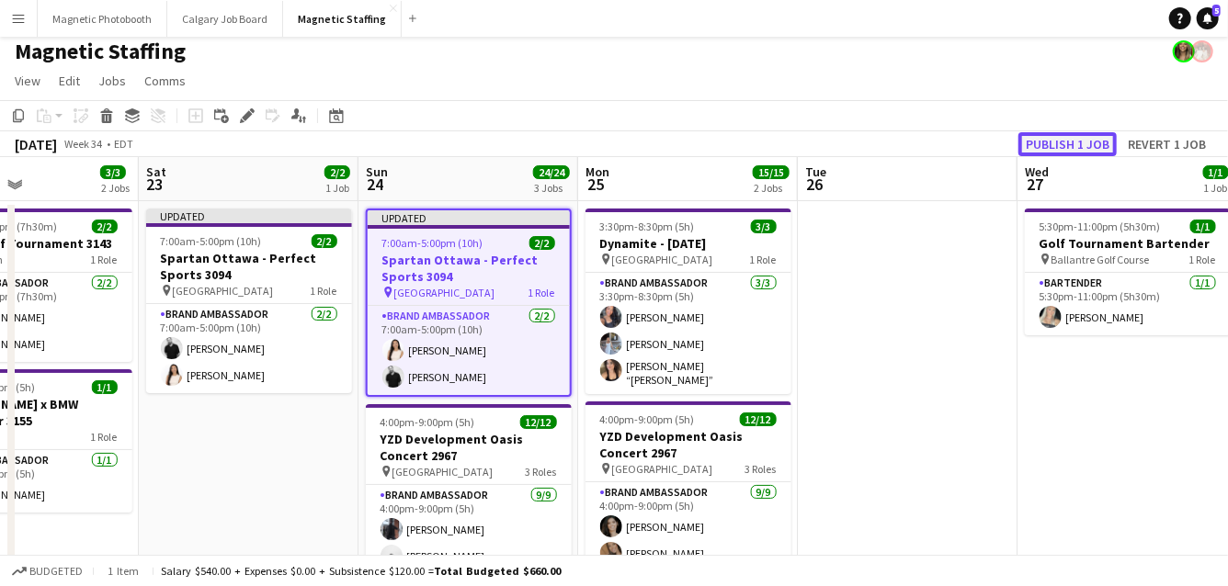
click at [1061, 143] on button "Publish 1 job" at bounding box center [1067, 144] width 98 height 24
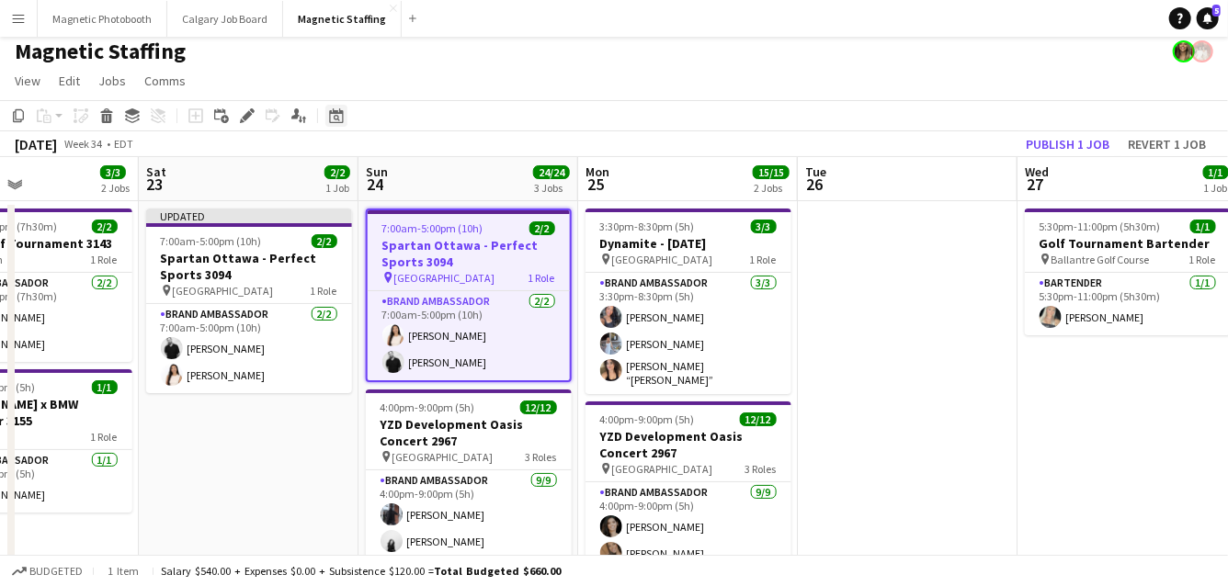
click at [337, 116] on icon at bounding box center [337, 118] width 6 height 6
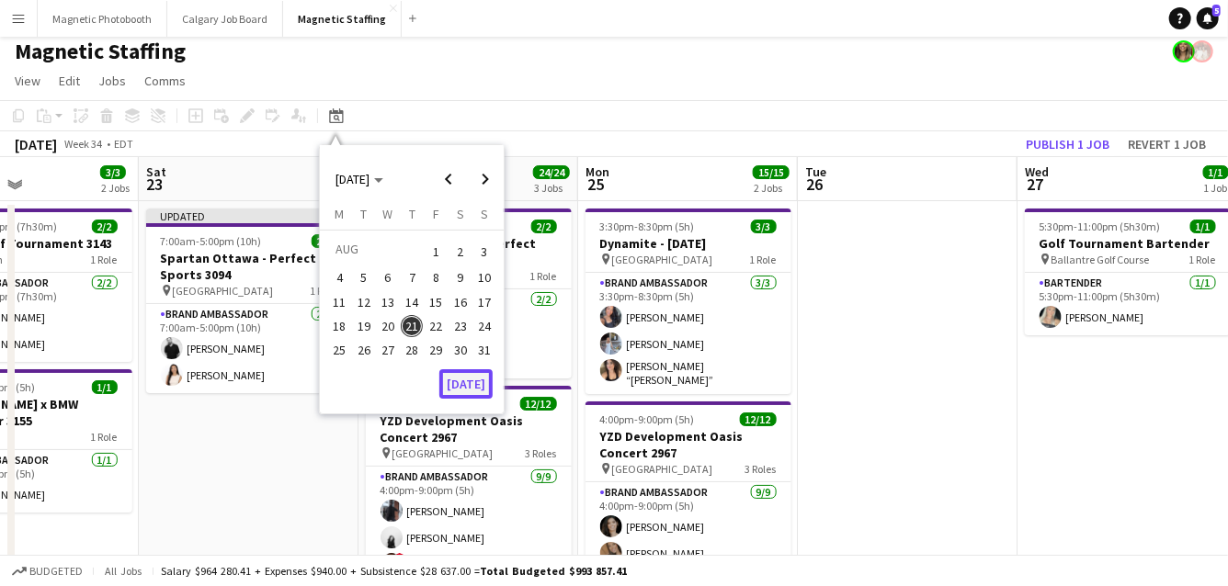
click at [470, 387] on button "[DATE]" at bounding box center [465, 383] width 53 height 29
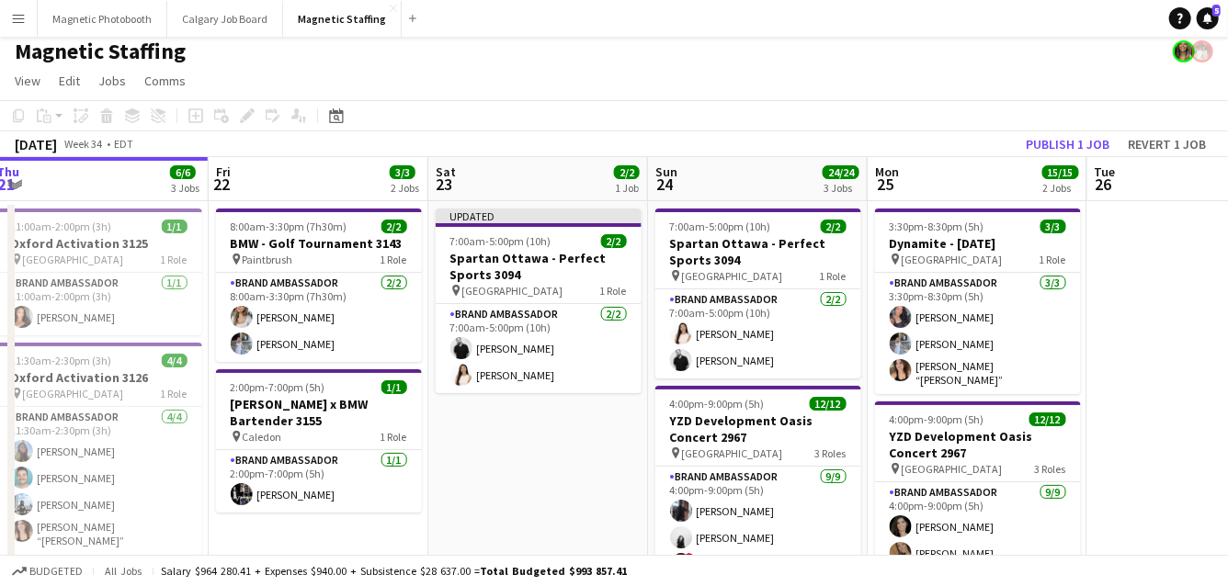
drag, startPoint x: 594, startPoint y: 371, endPoint x: 331, endPoint y: 375, distance: 262.8
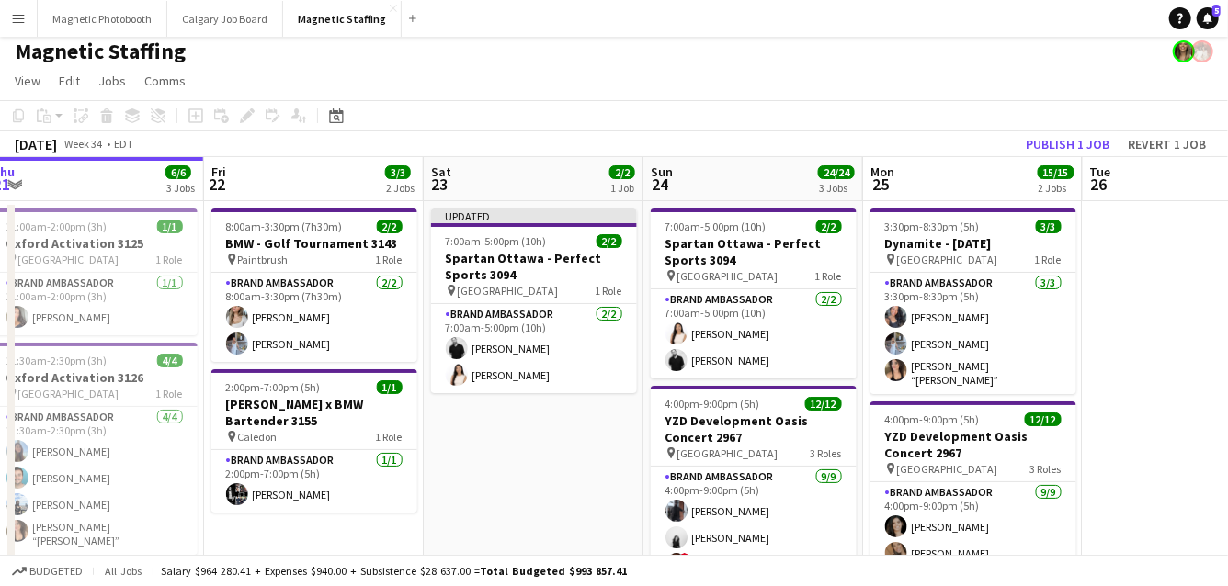
scroll to position [0, 656]
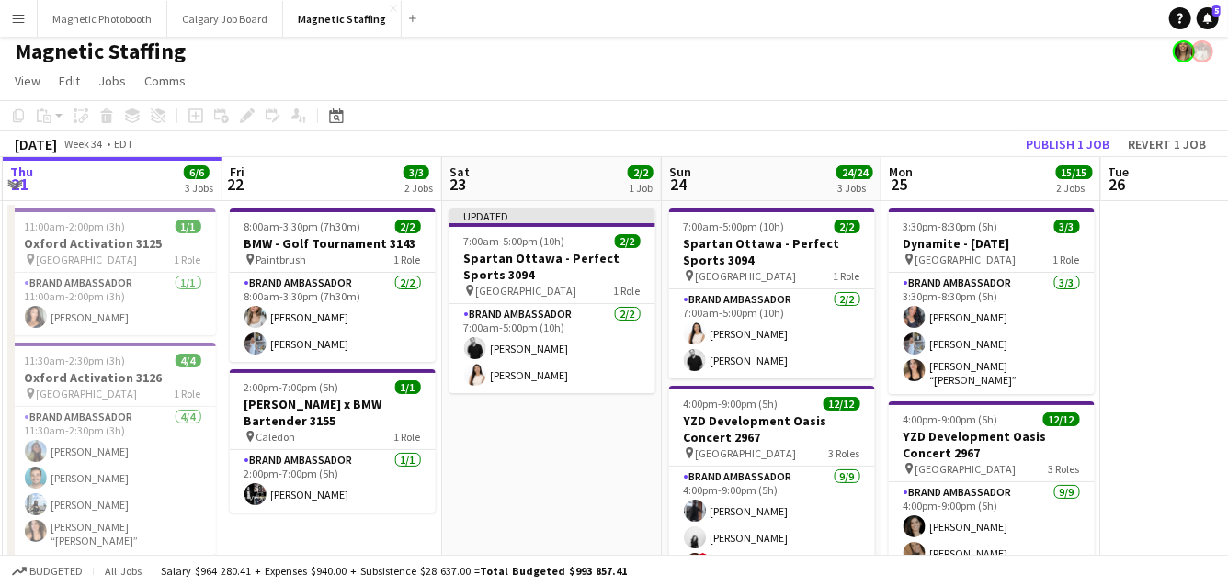
drag, startPoint x: 323, startPoint y: 536, endPoint x: 342, endPoint y: 536, distance: 18.4
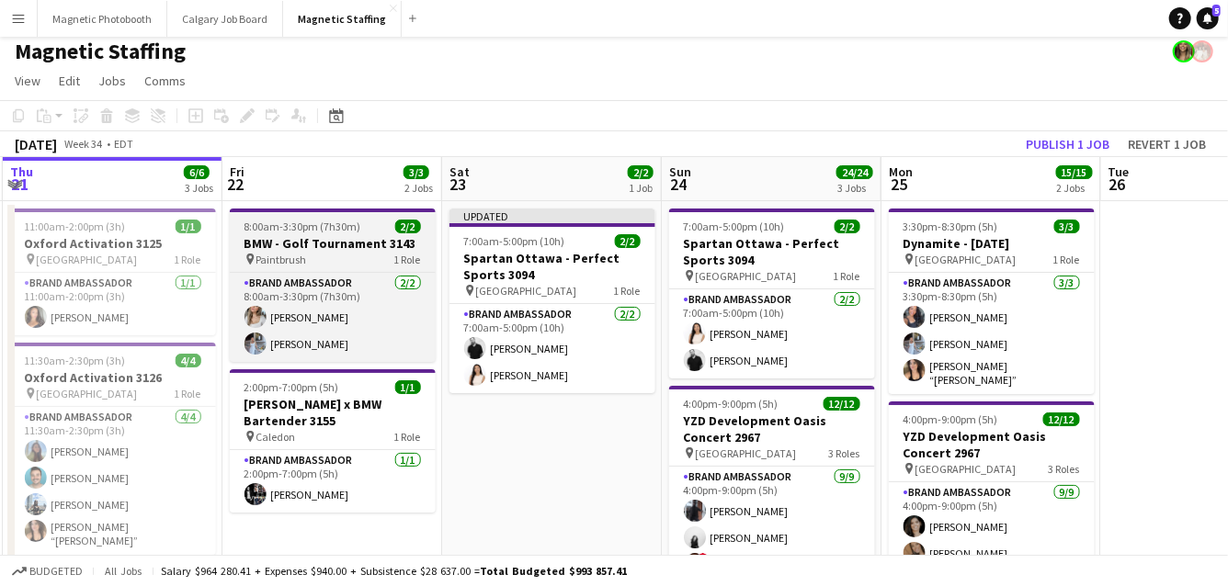
click at [311, 243] on h3 "BMW - Golf Tournament 3143" at bounding box center [333, 243] width 206 height 17
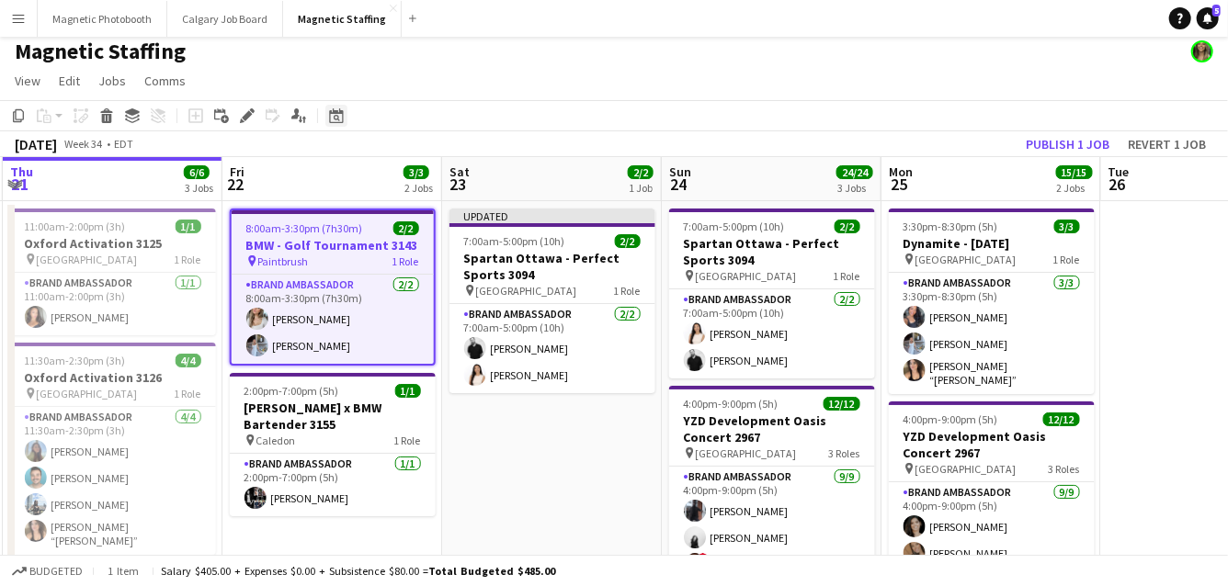
click at [337, 119] on icon at bounding box center [337, 118] width 6 height 6
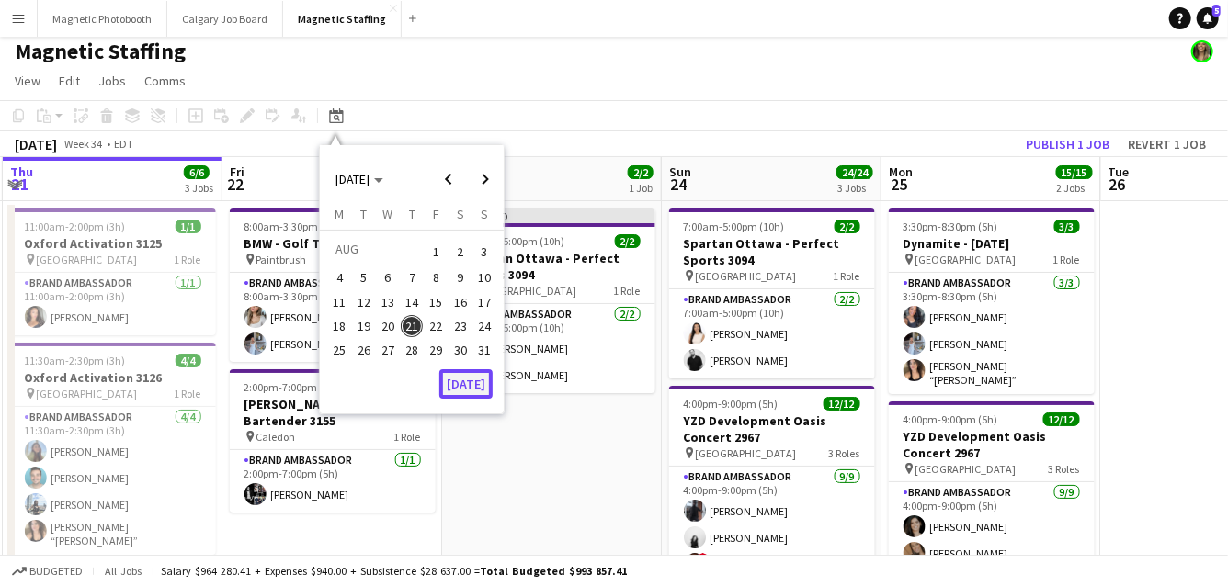
click at [483, 388] on button "[DATE]" at bounding box center [465, 383] width 53 height 29
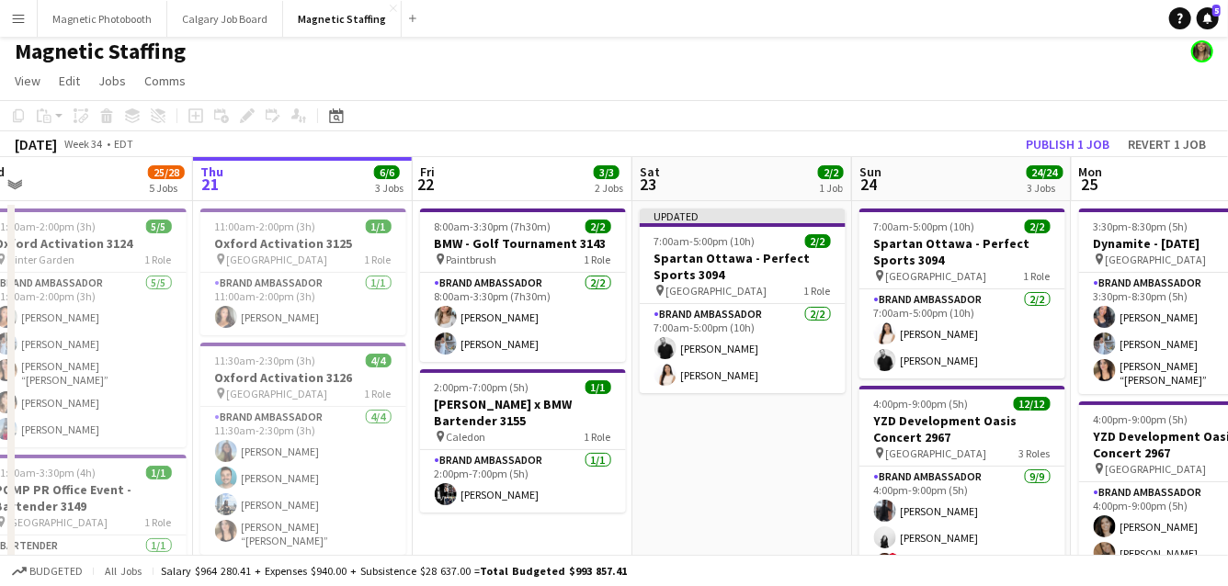
drag, startPoint x: 1024, startPoint y: 332, endPoint x: 478, endPoint y: 343, distance: 545.9
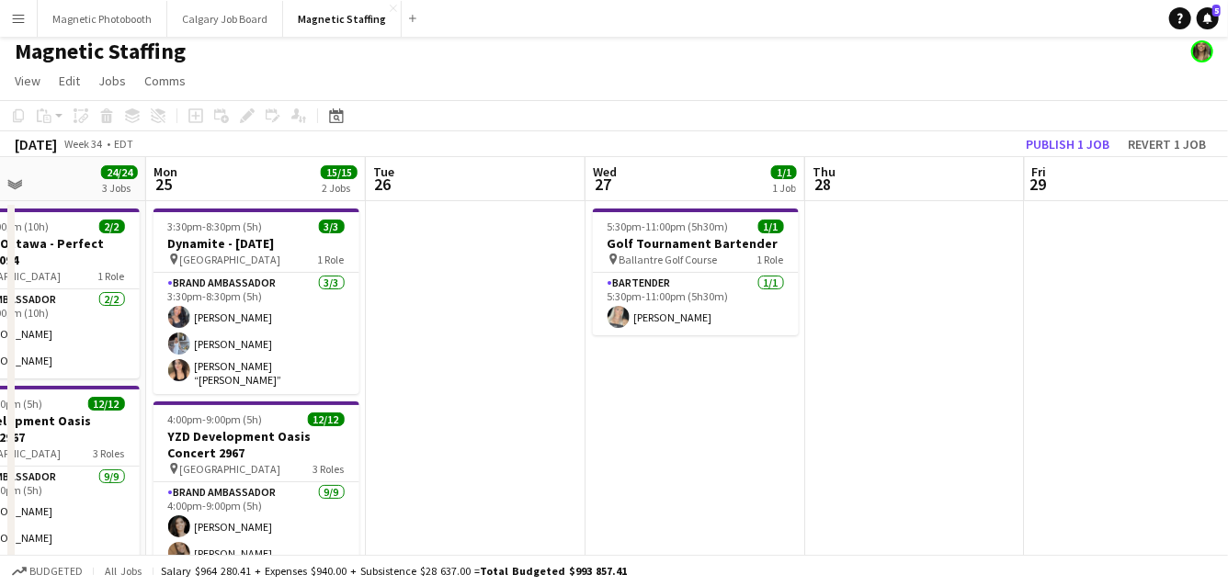
scroll to position [0, 719]
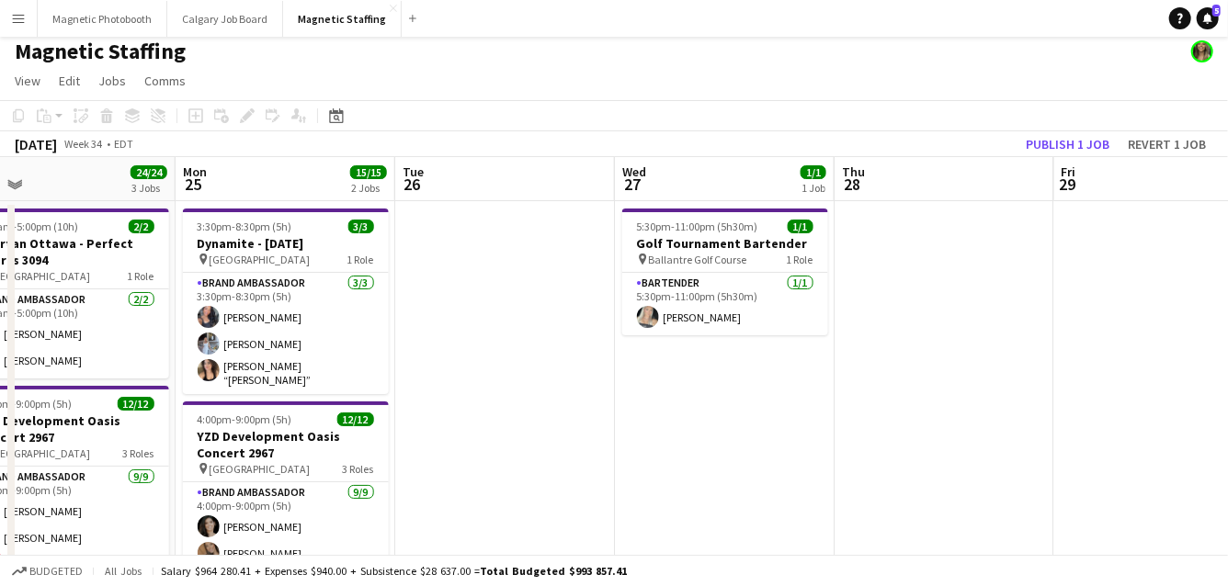
drag, startPoint x: 453, startPoint y: 397, endPoint x: 320, endPoint y: 406, distance: 133.5
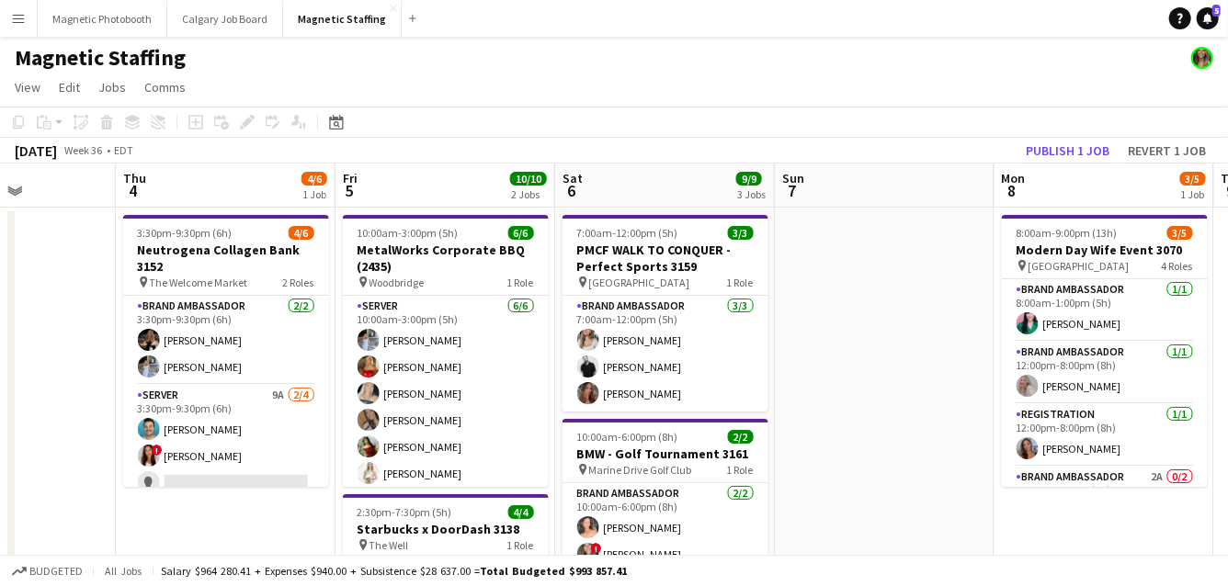
scroll to position [0, 604]
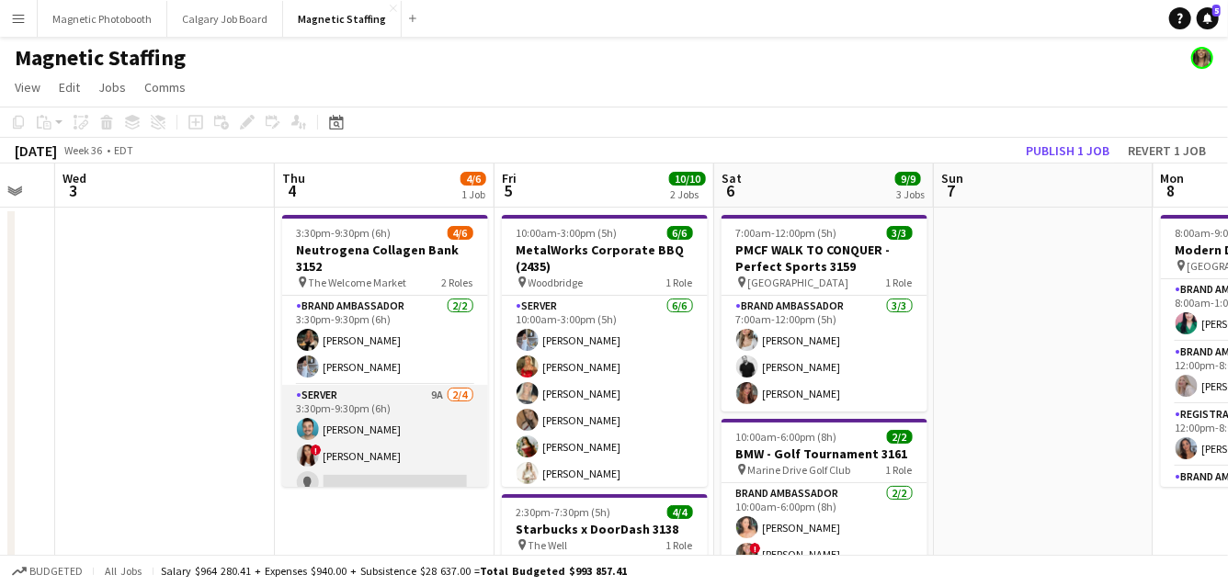
click at [449, 472] on app-card-role "Server 9A 2/4 3:30pm-9:30pm (6h) Harrison Smith ! Luana Cima single-neutral-act…" at bounding box center [385, 456] width 206 height 142
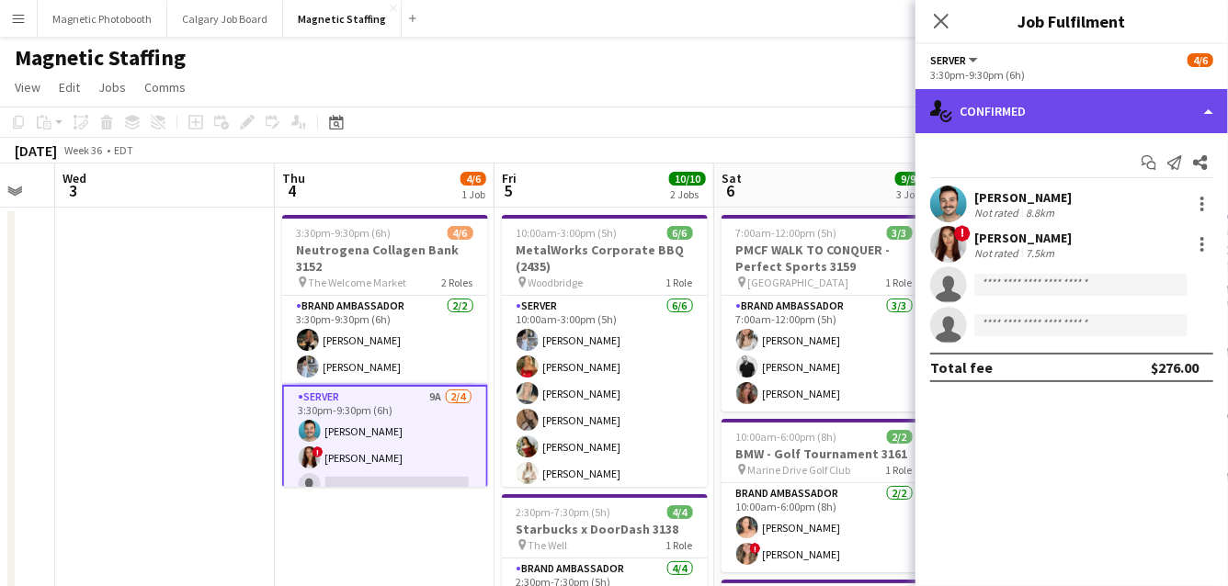
click at [1119, 116] on div "single-neutral-actions-check-2 Confirmed" at bounding box center [1071, 111] width 312 height 44
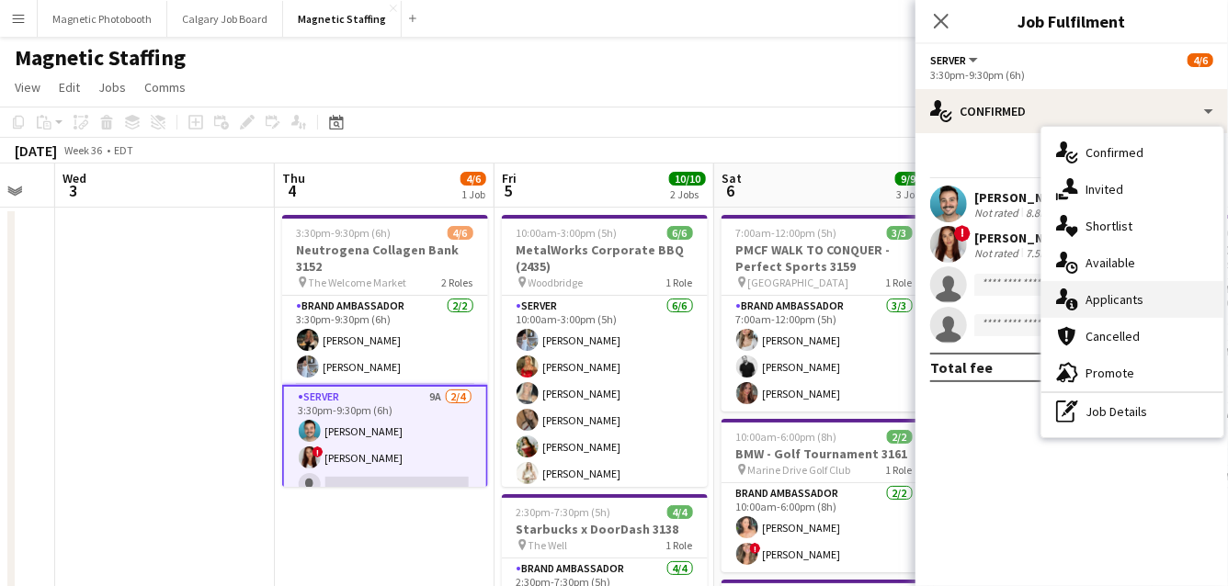
click at [1116, 299] on div "single-neutral-actions-information Applicants" at bounding box center [1132, 299] width 182 height 37
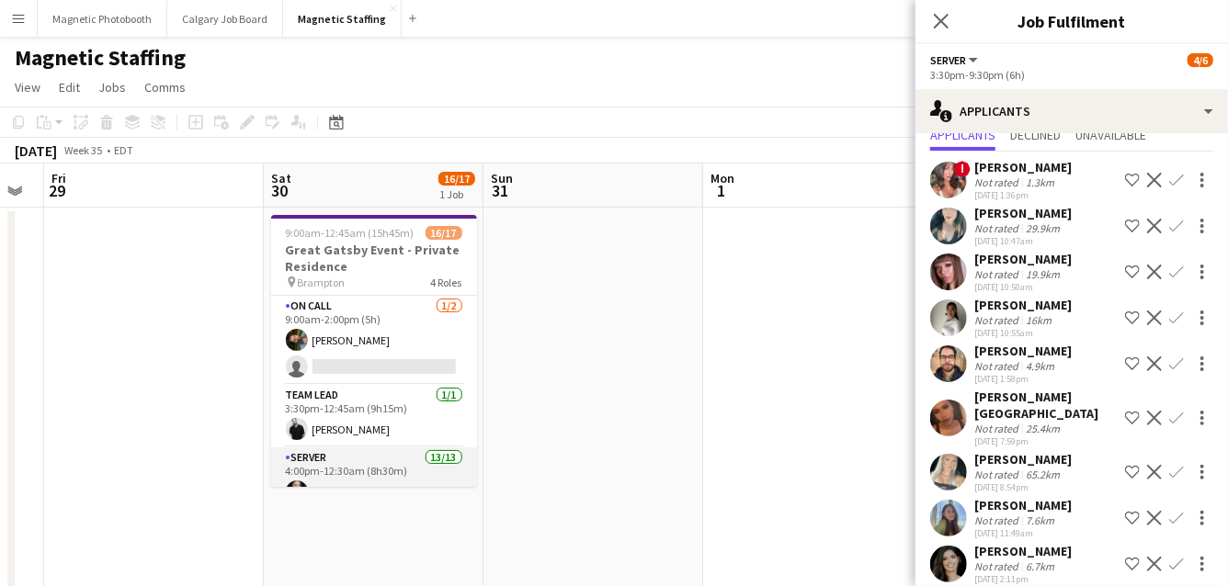
scroll to position [0, 0]
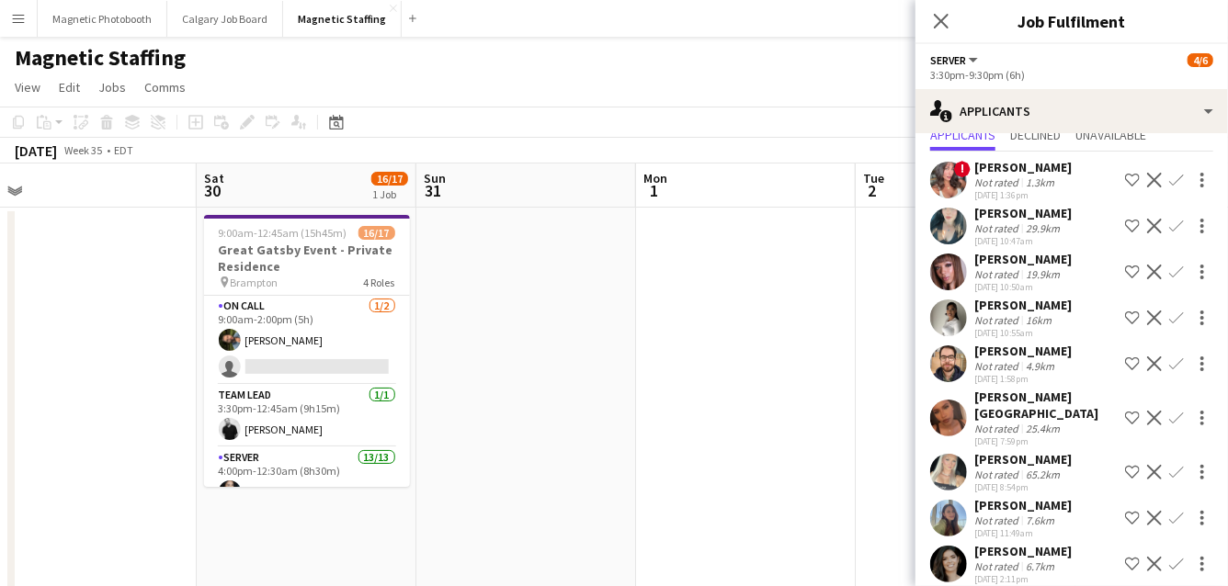
drag, startPoint x: 322, startPoint y: 427, endPoint x: 864, endPoint y: 379, distance: 544.2
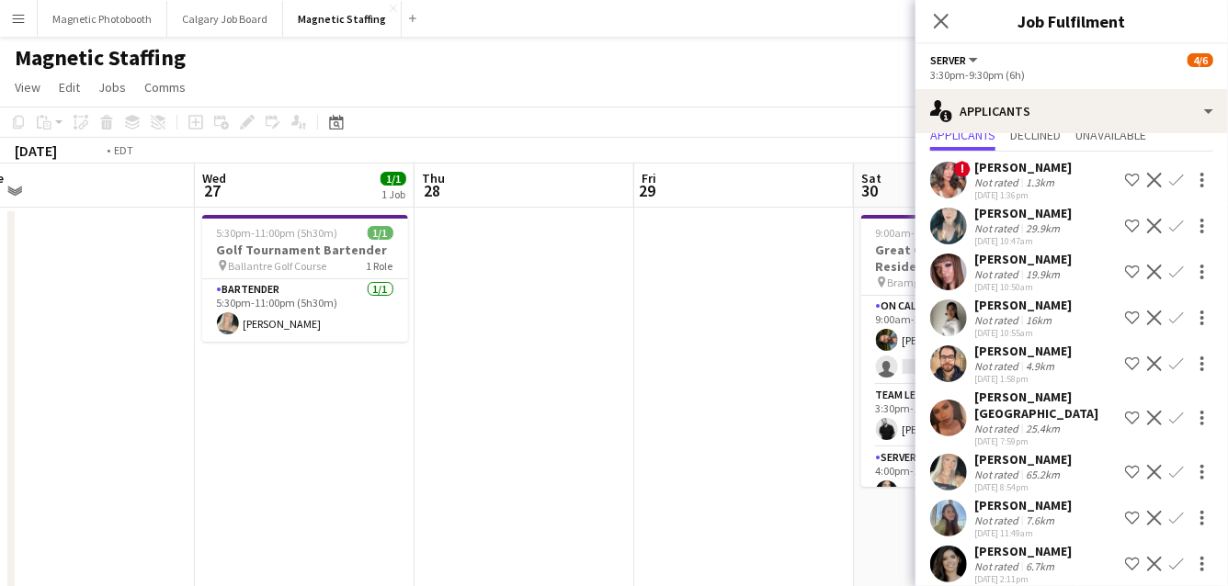
scroll to position [0, 379]
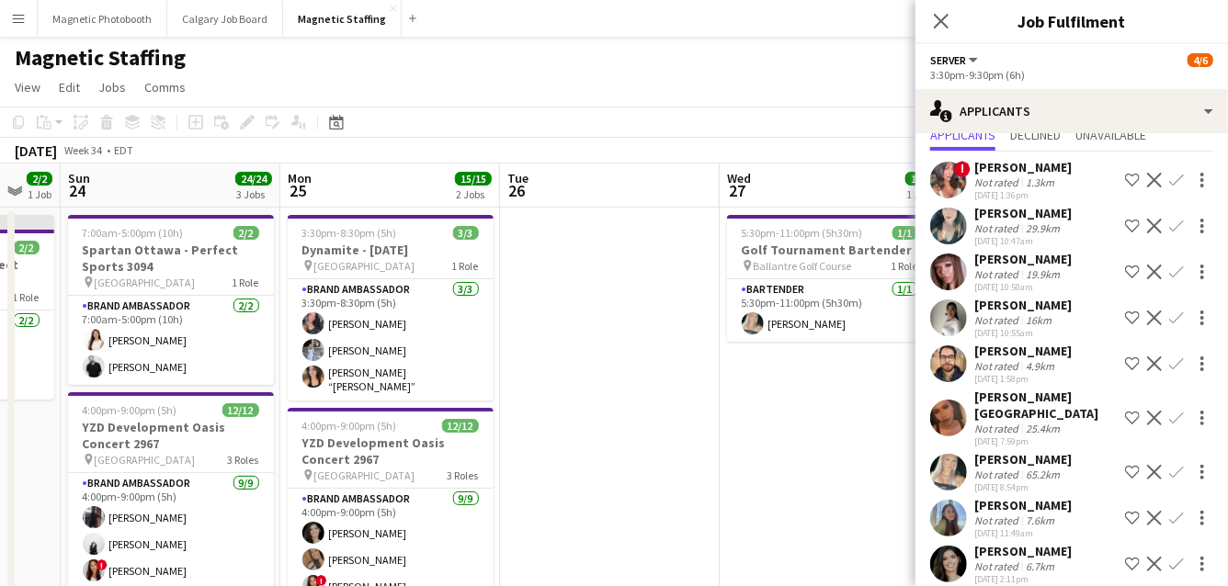
drag, startPoint x: 448, startPoint y: 395, endPoint x: 830, endPoint y: 366, distance: 382.4
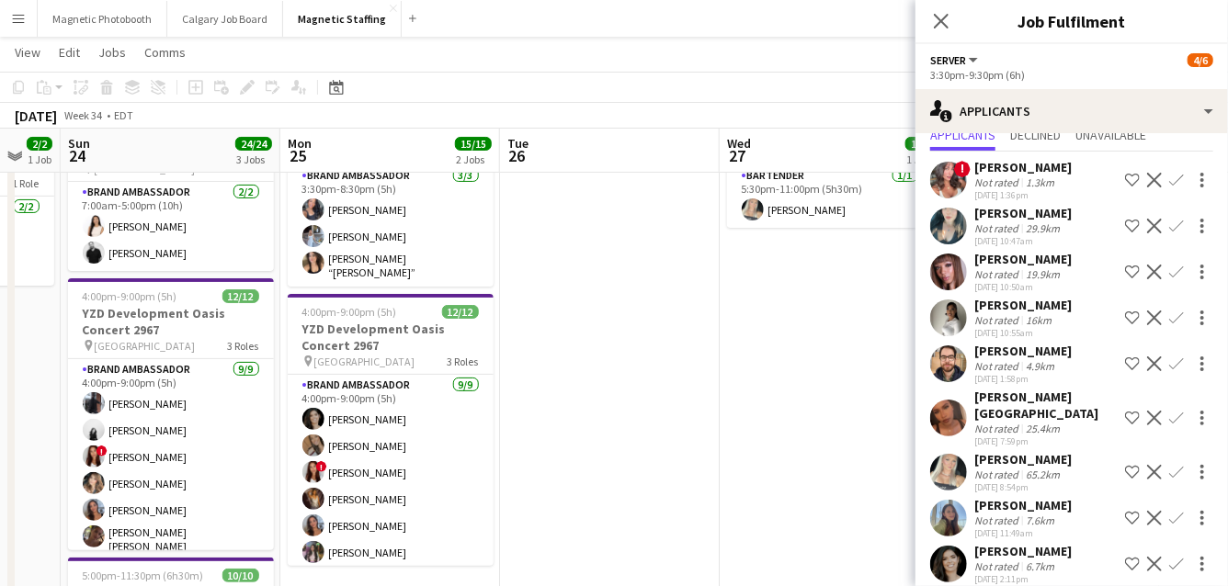
scroll to position [110, 0]
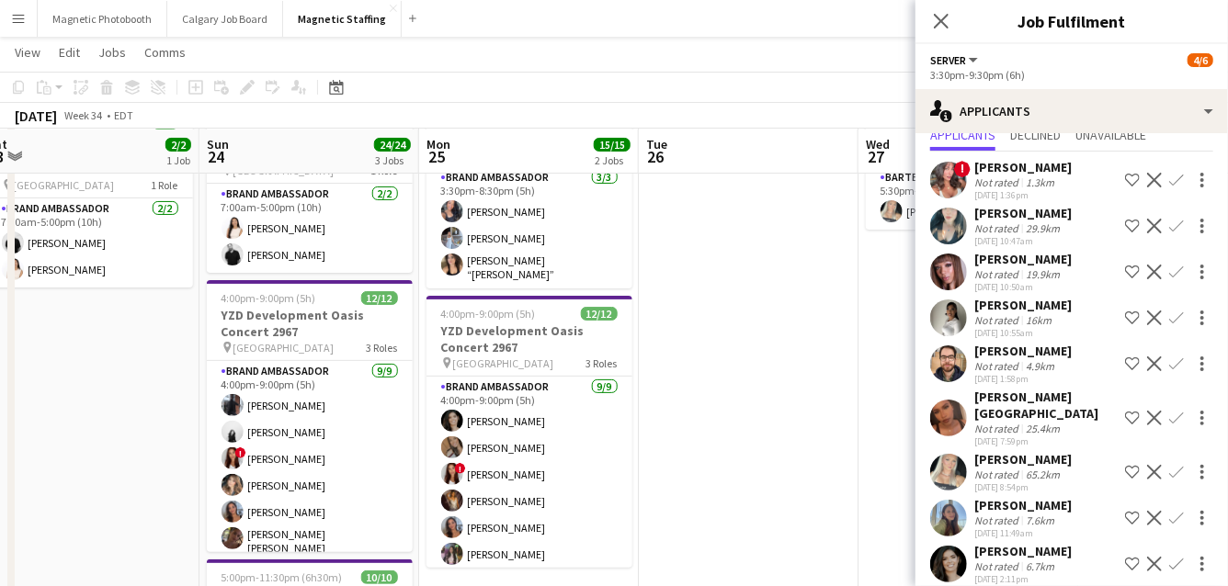
drag, startPoint x: 650, startPoint y: 386, endPoint x: 787, endPoint y: 383, distance: 136.9
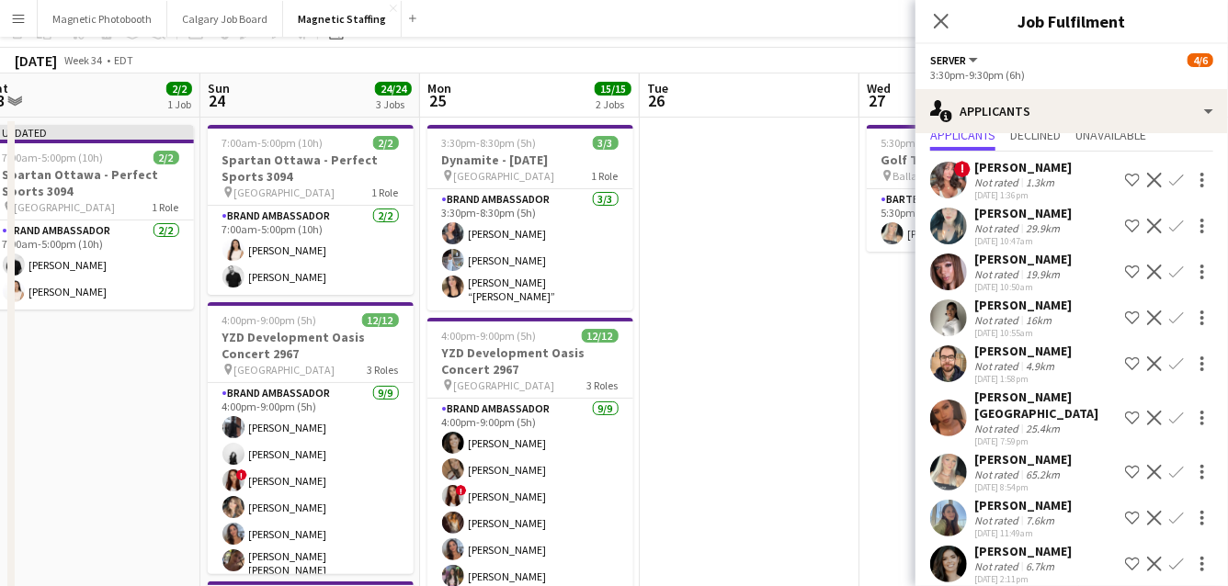
scroll to position [0, 0]
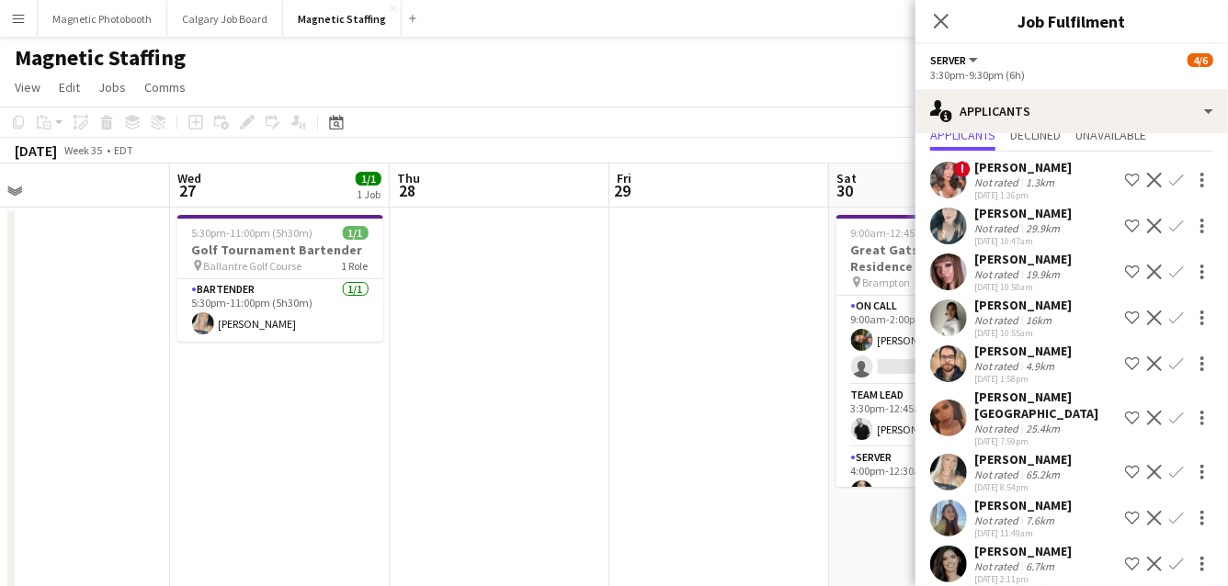
drag, startPoint x: 689, startPoint y: 269, endPoint x: 0, endPoint y: 292, distance: 689.5
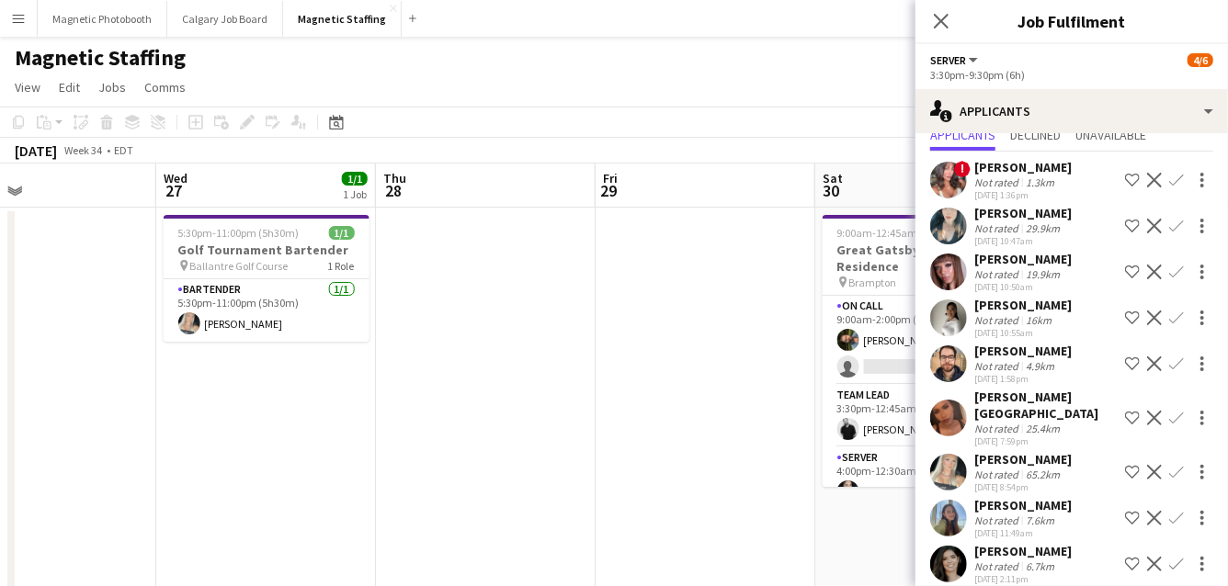
drag, startPoint x: 407, startPoint y: 368, endPoint x: 36, endPoint y: 393, distance: 372.1
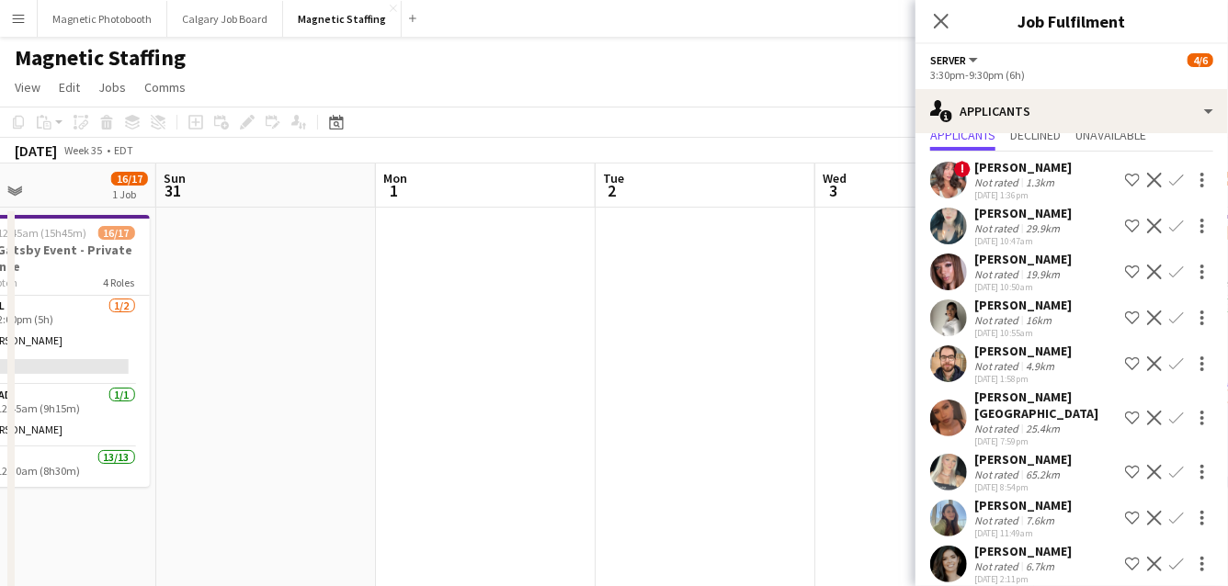
scroll to position [0, 622]
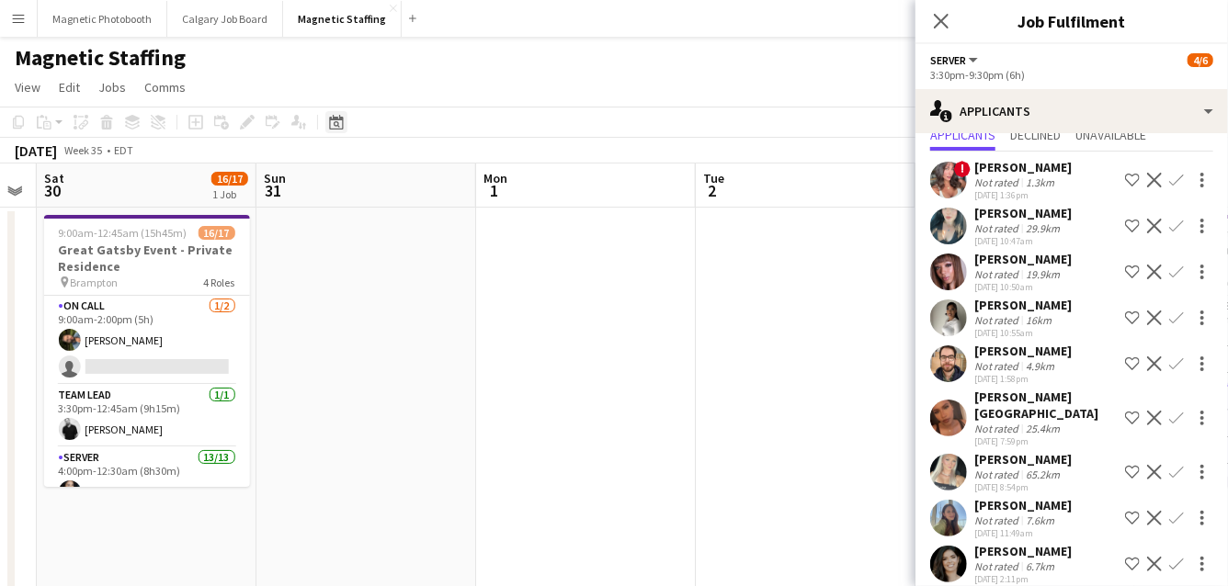
click at [336, 131] on div "Date picker" at bounding box center [336, 122] width 22 height 22
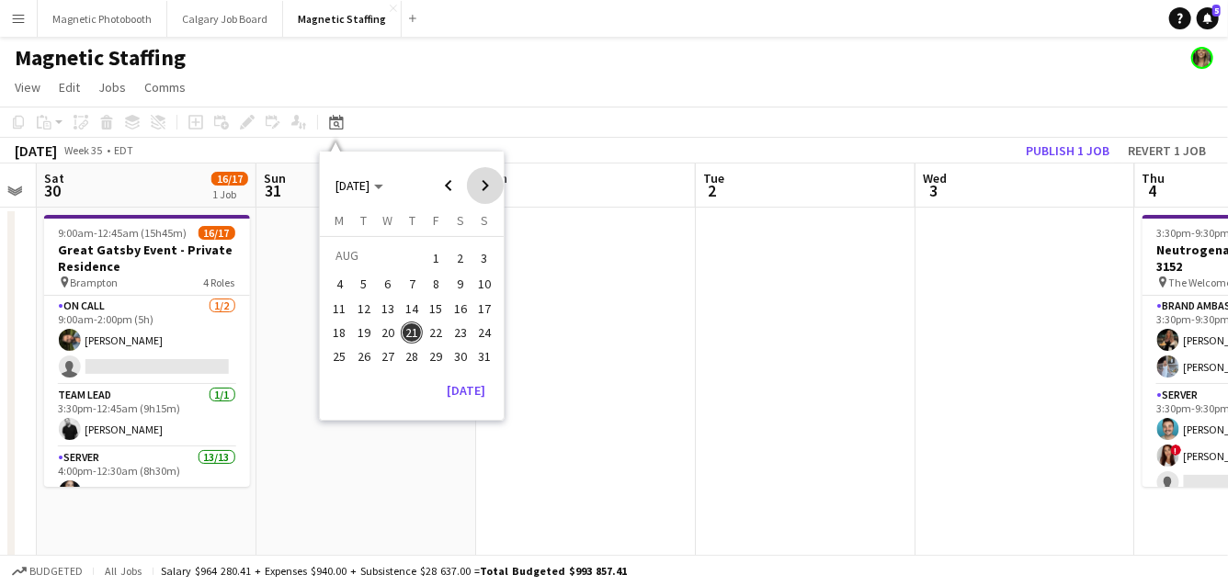
click at [483, 185] on span "Next month" at bounding box center [485, 185] width 37 height 37
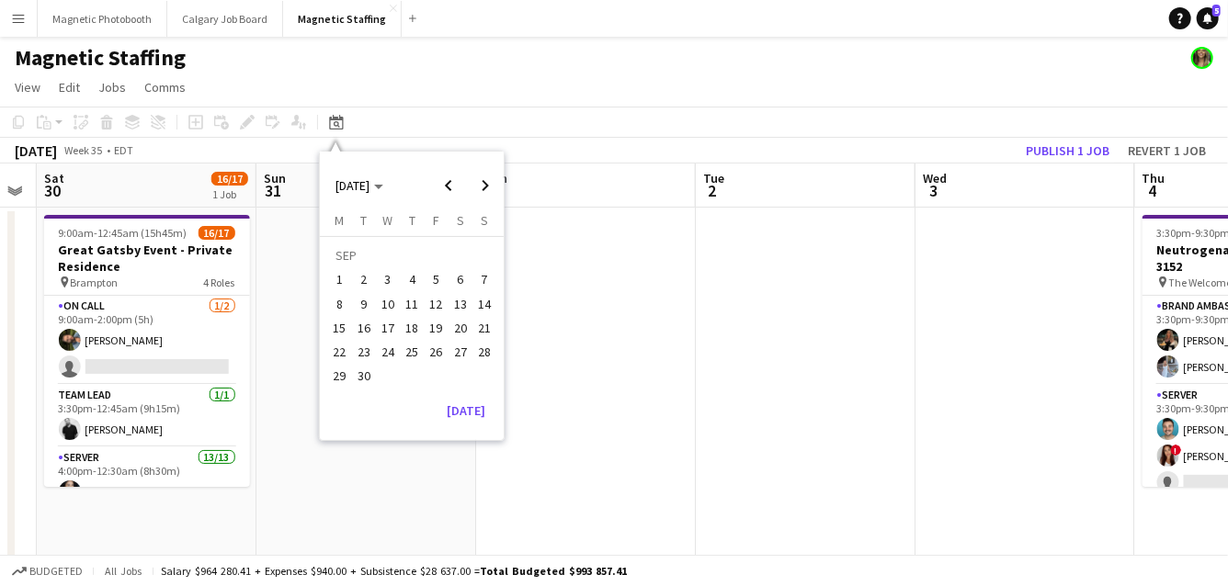
click at [387, 305] on span "10" at bounding box center [388, 304] width 22 height 22
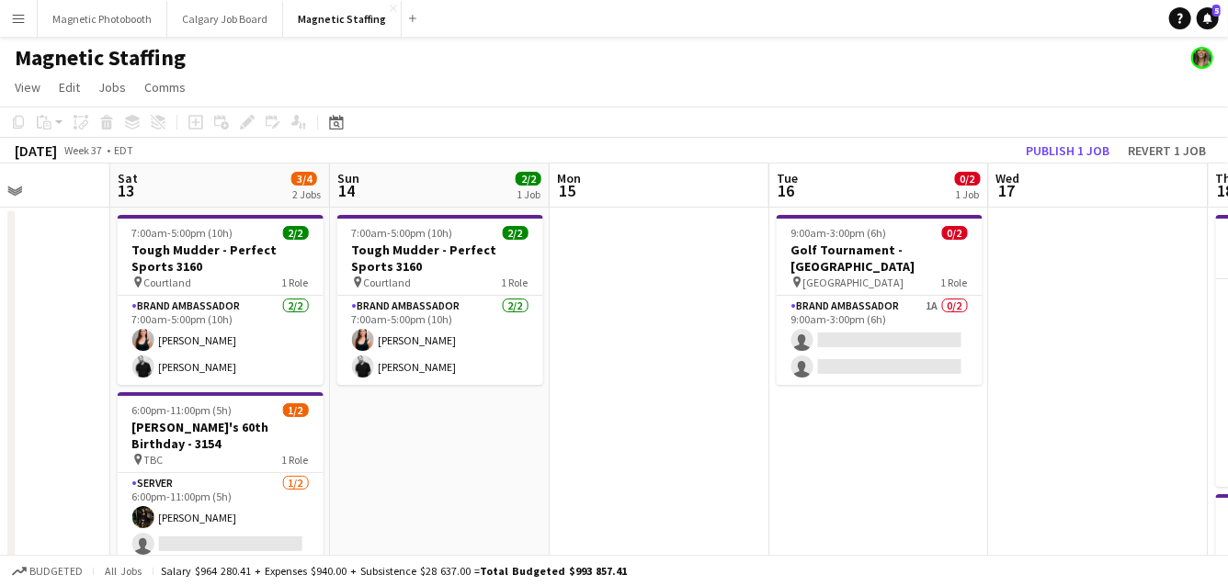
drag, startPoint x: 865, startPoint y: 311, endPoint x: 77, endPoint y: 462, distance: 801.7
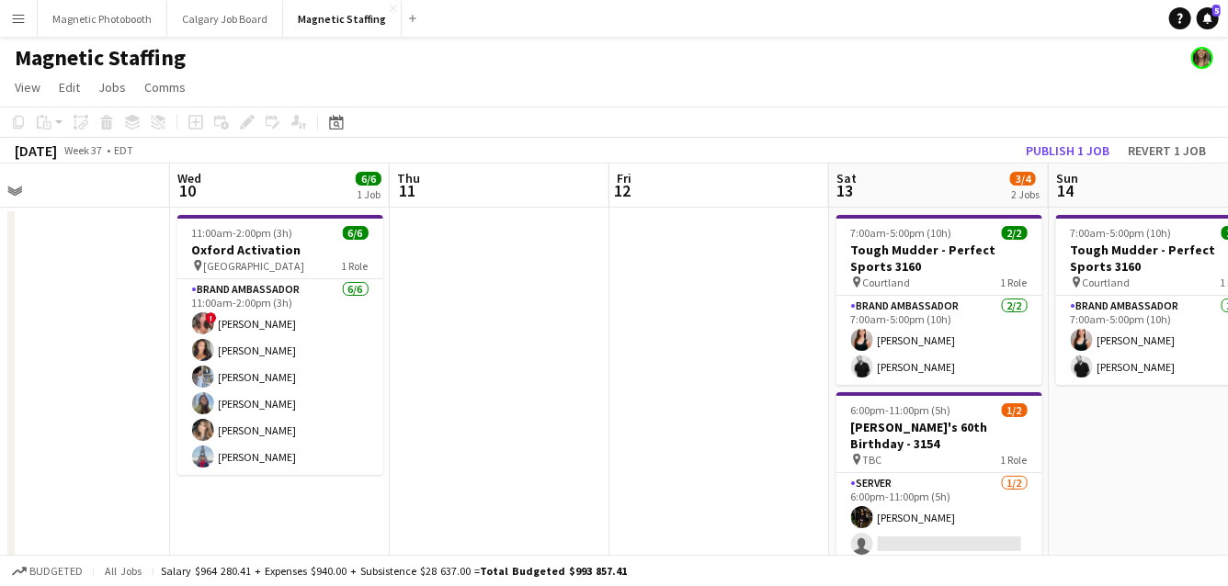
drag, startPoint x: 611, startPoint y: 358, endPoint x: 910, endPoint y: 350, distance: 298.7
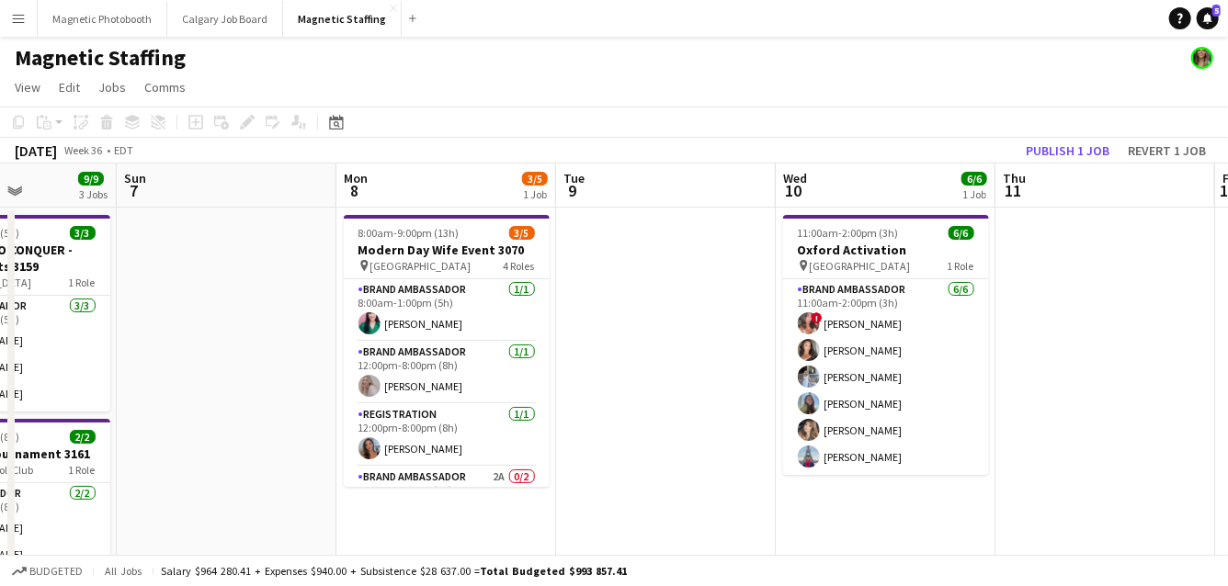
drag, startPoint x: 605, startPoint y: 315, endPoint x: 1083, endPoint y: 260, distance: 481.9
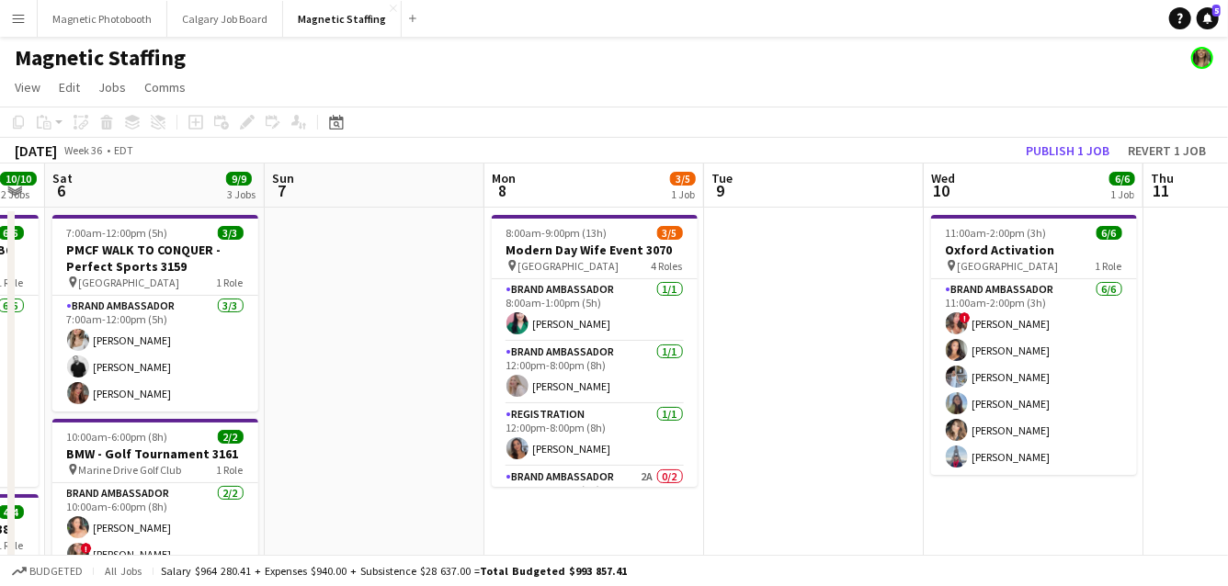
drag, startPoint x: 570, startPoint y: 353, endPoint x: 639, endPoint y: 352, distance: 69.8
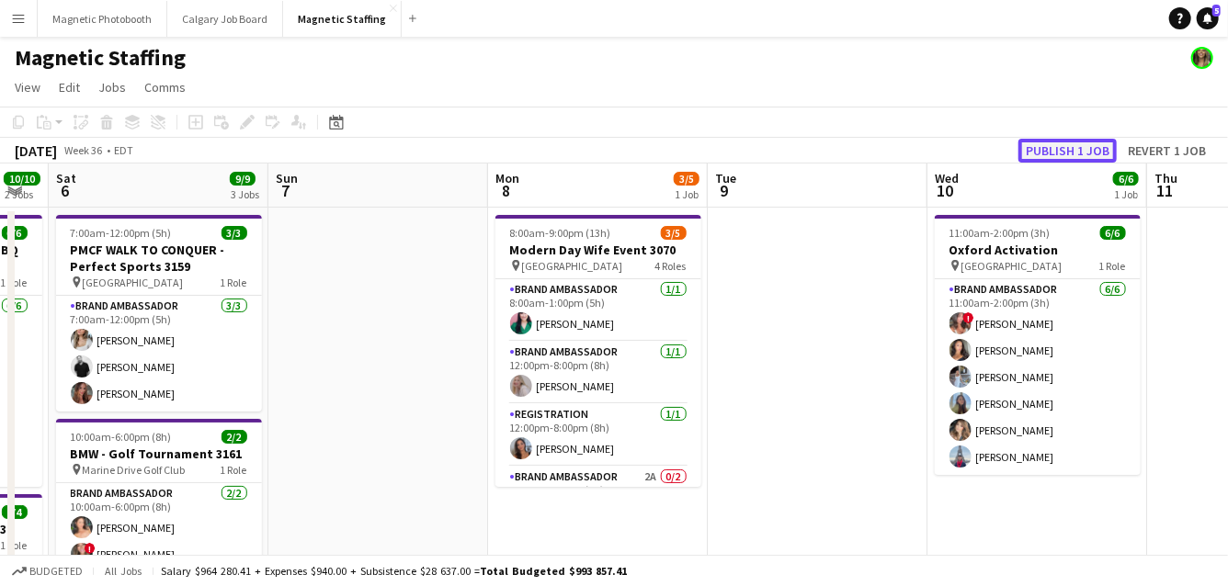
click at [1092, 151] on button "Publish 1 job" at bounding box center [1067, 151] width 98 height 24
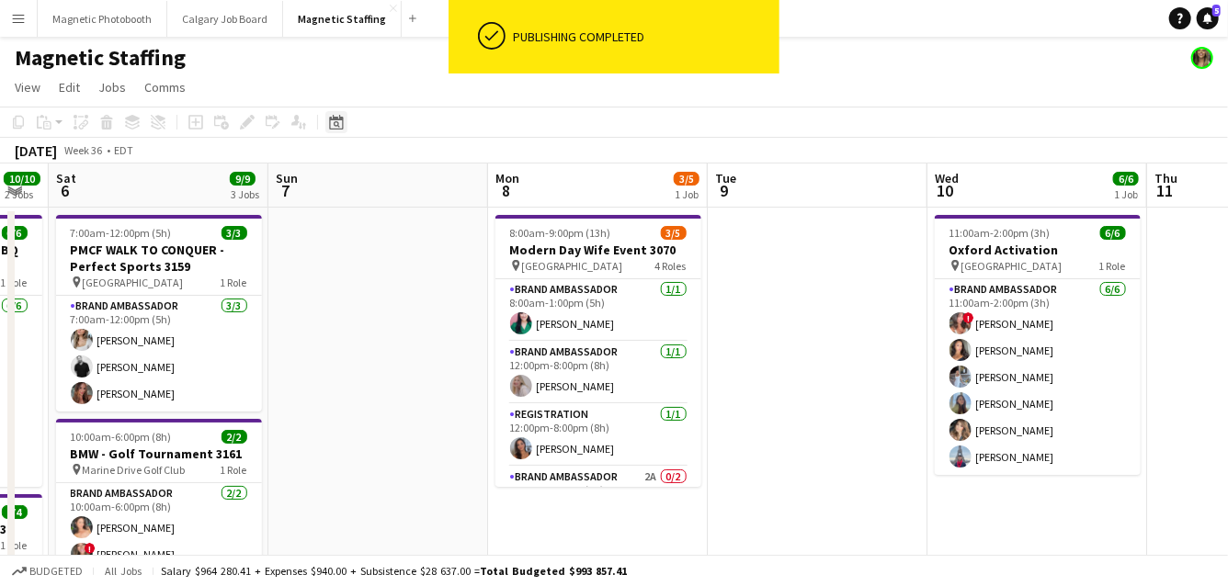
click at [325, 125] on div "Date picker" at bounding box center [336, 122] width 22 height 22
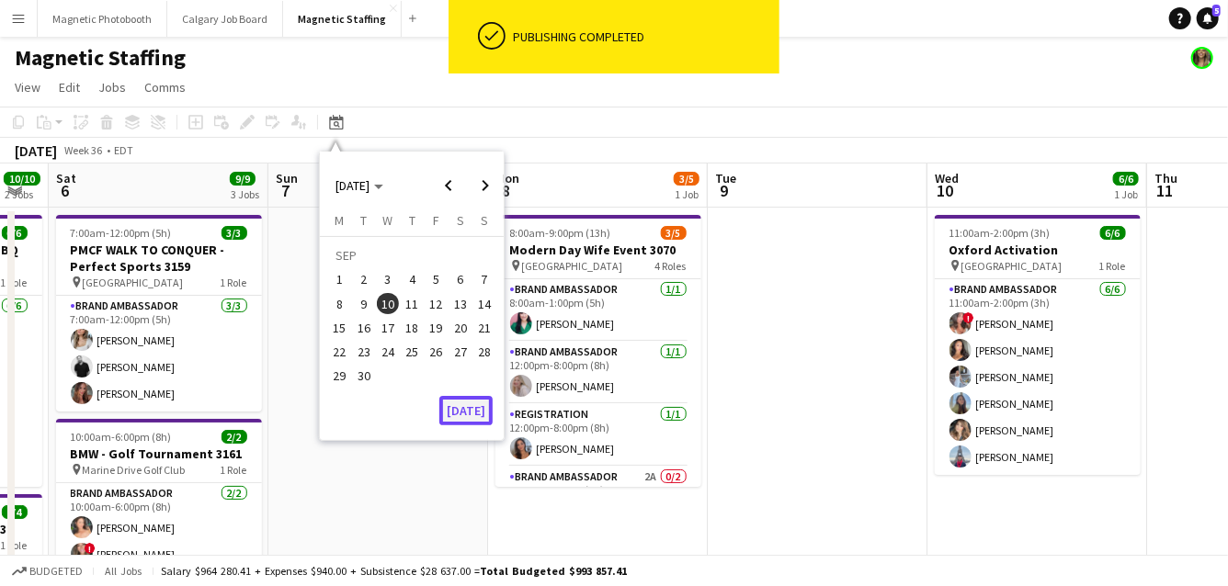
click at [470, 409] on button "[DATE]" at bounding box center [465, 410] width 53 height 29
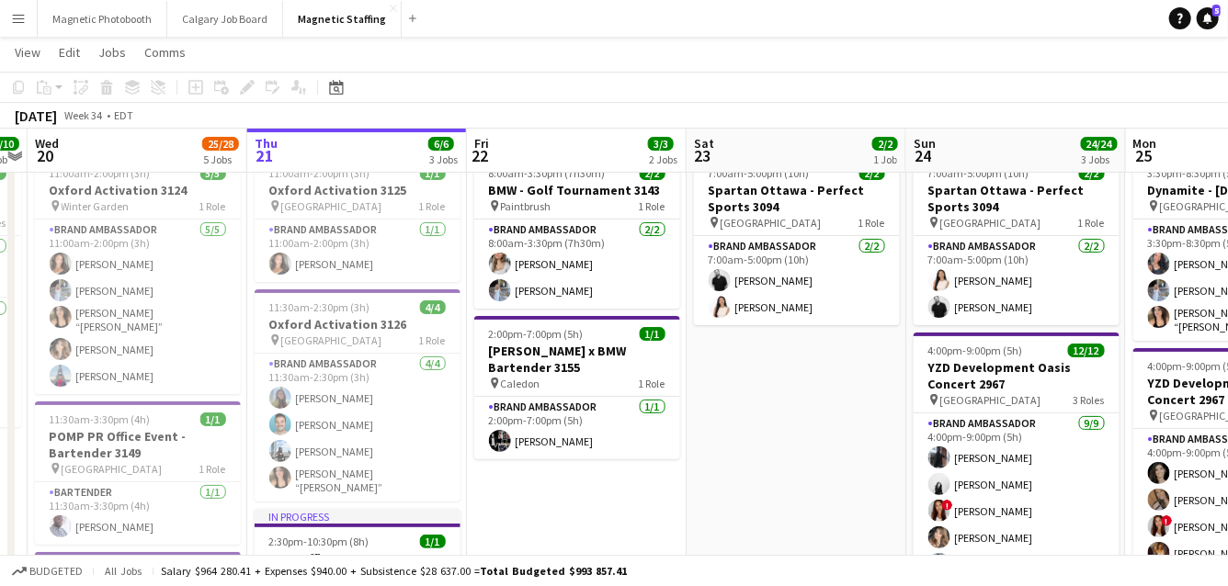
scroll to position [57, 0]
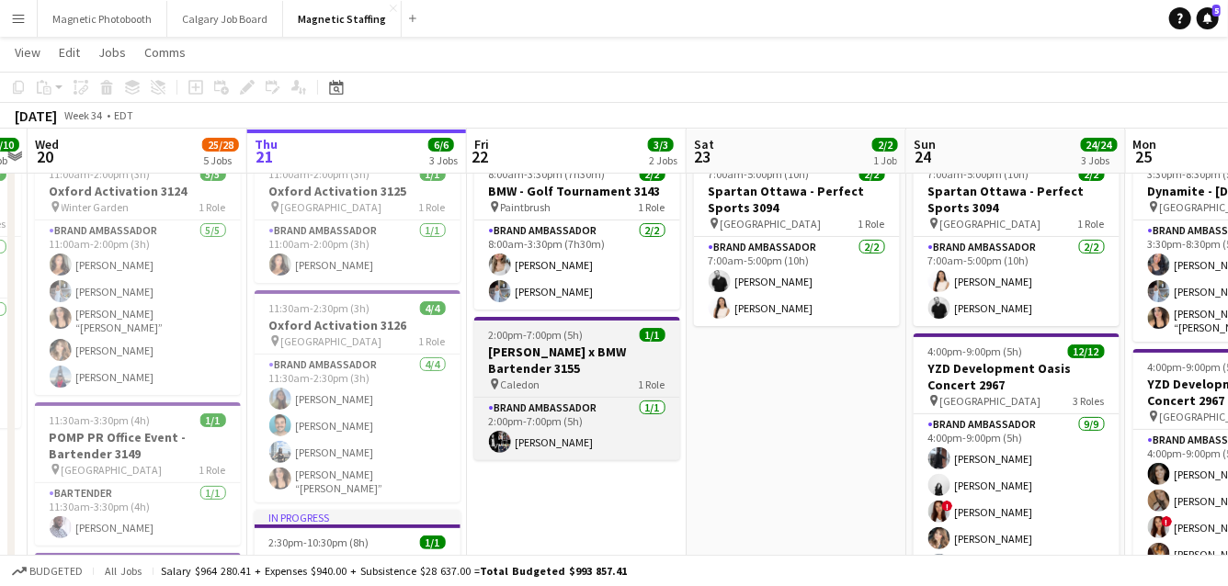
click at [545, 368] on h3 "[PERSON_NAME] x BMW Bartender 3155" at bounding box center [577, 360] width 206 height 33
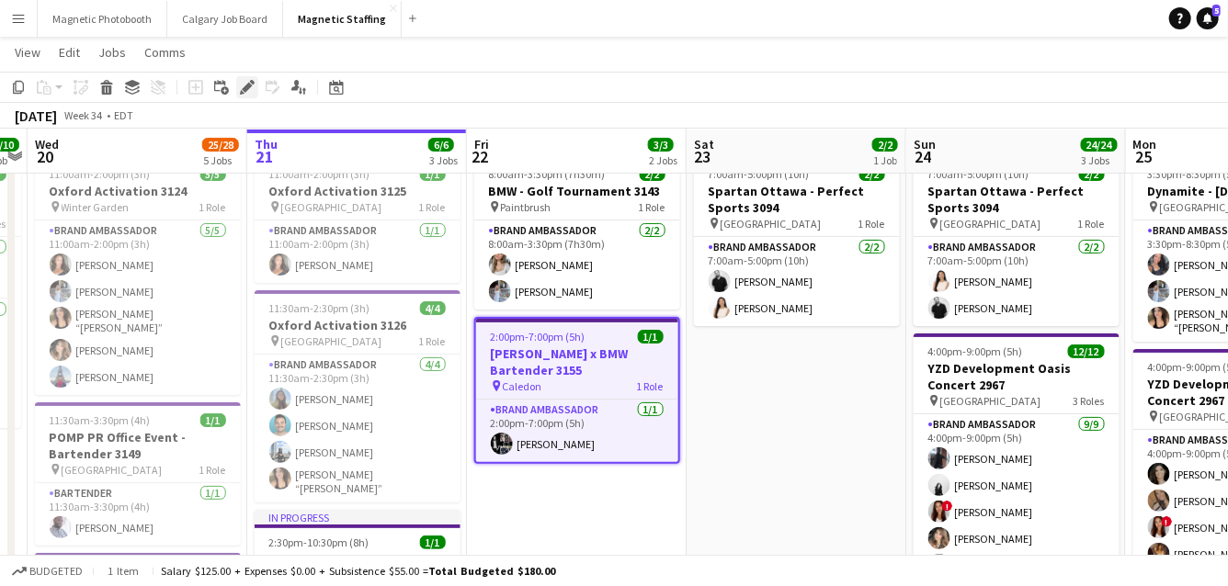
click at [251, 93] on icon "Edit" at bounding box center [247, 87] width 15 height 15
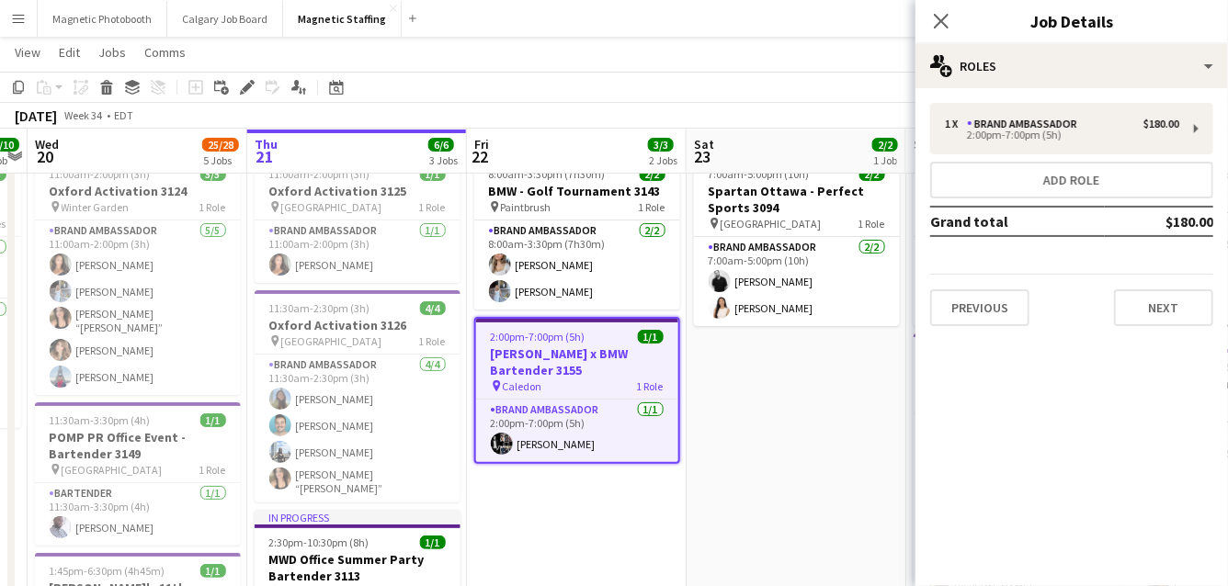
click at [1170, 326] on div "1 x Brand Ambassador $180.00 2:00pm-7:00pm (5h) Add role Grand total $180.00 Pr…" at bounding box center [1071, 214] width 312 height 253
click at [1171, 311] on button "Next" at bounding box center [1163, 307] width 99 height 37
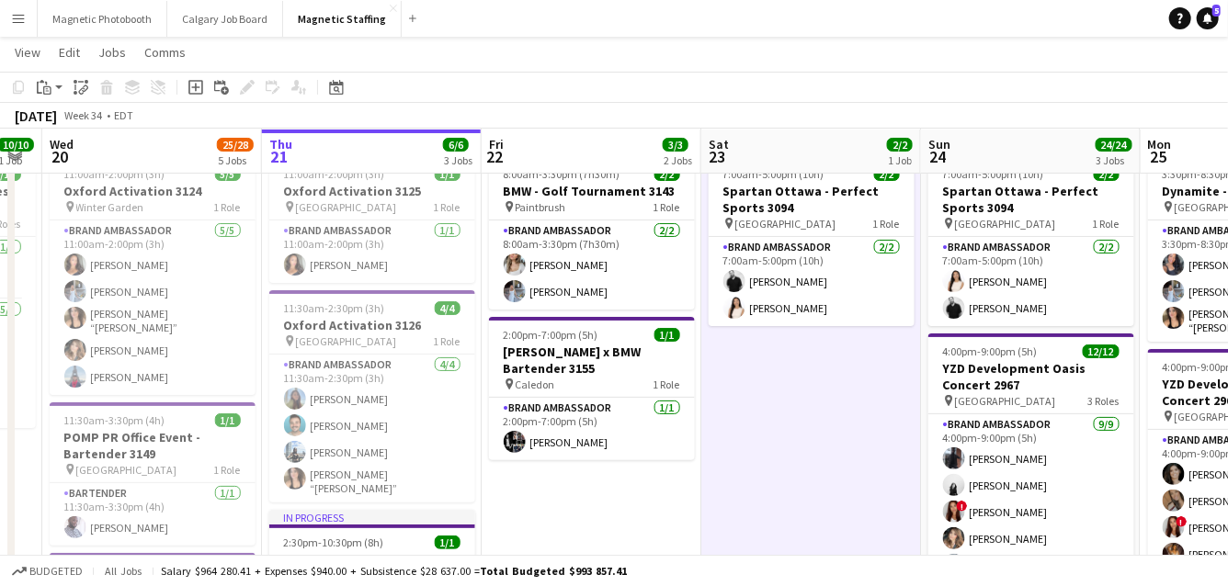
drag, startPoint x: 467, startPoint y: 303, endPoint x: 405, endPoint y: 307, distance: 61.7
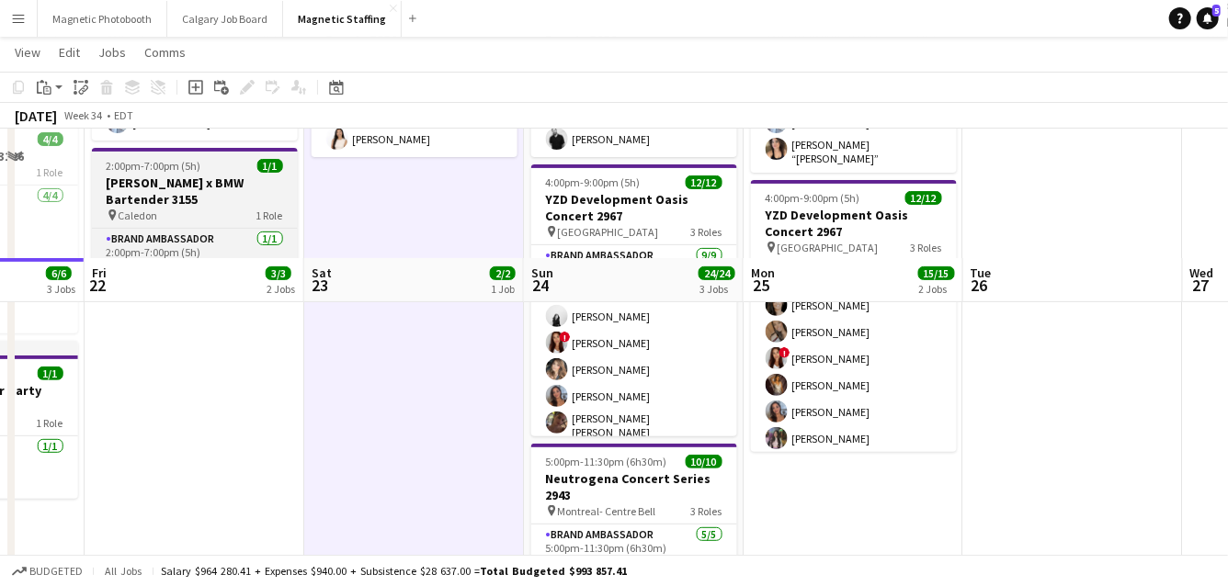
scroll to position [356, 0]
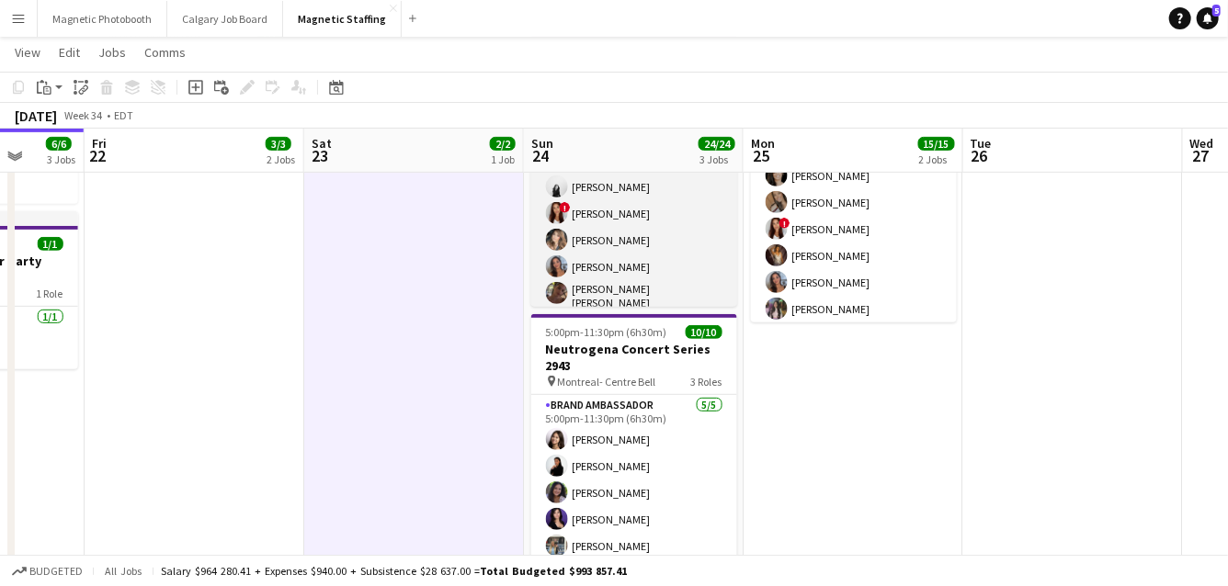
click at [612, 246] on app-card-role "Brand Ambassador 9/9 4:00pm-9:00pm (5h) Cameron Rodgers angel kim ! Luana Cima …" at bounding box center [634, 256] width 206 height 281
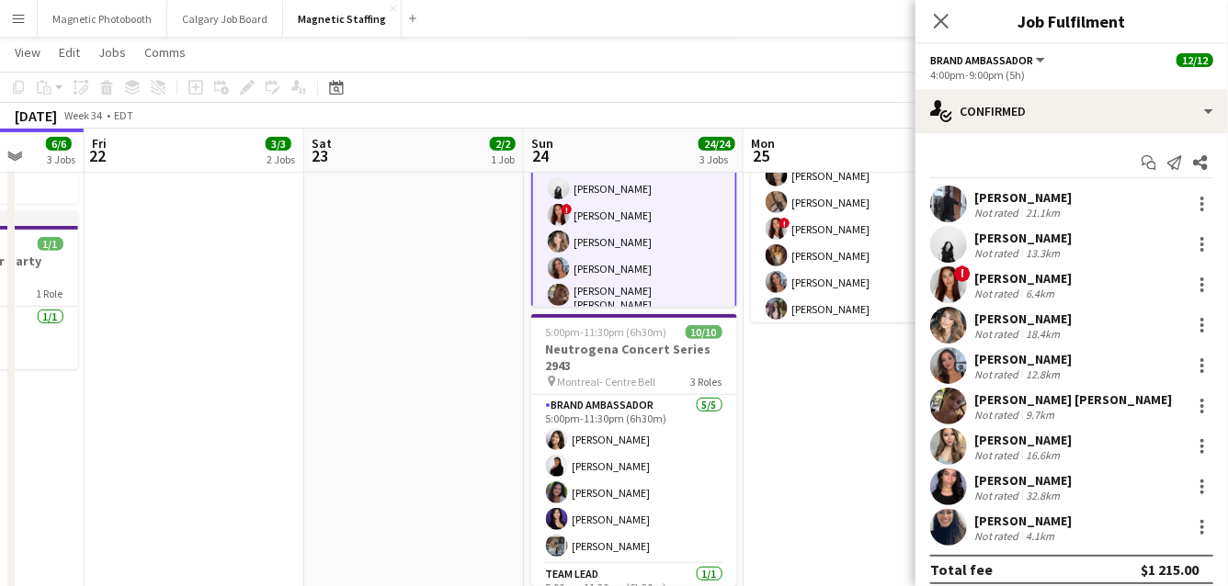
click at [1155, 79] on div "4:00pm-9:00pm (5h)" at bounding box center [1071, 75] width 283 height 14
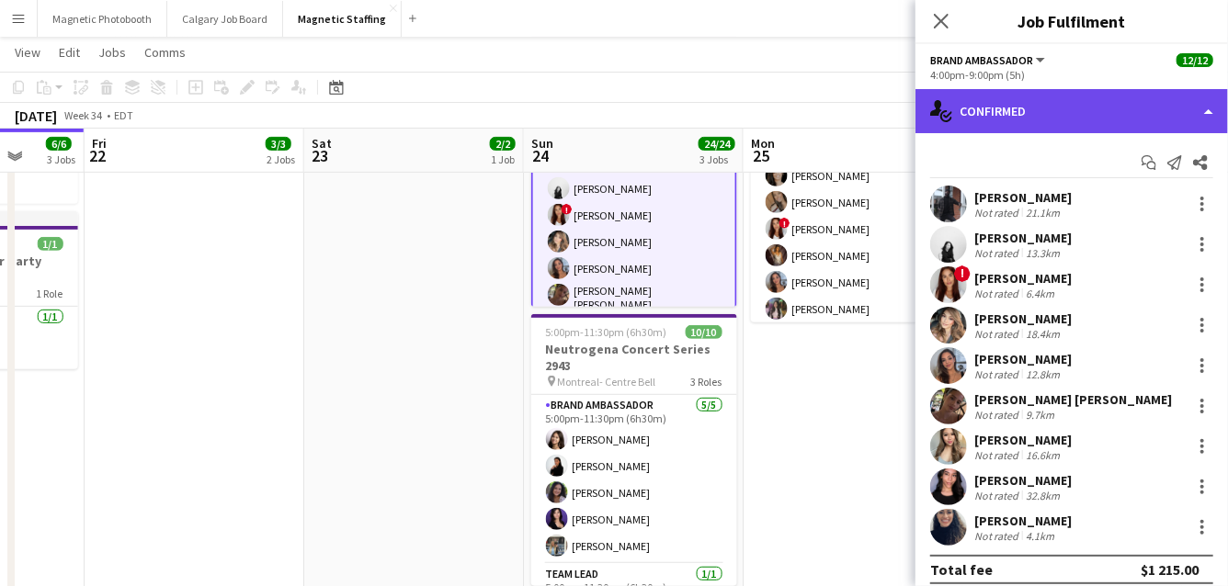
click at [1115, 114] on div "single-neutral-actions-check-2 Confirmed" at bounding box center [1071, 111] width 312 height 44
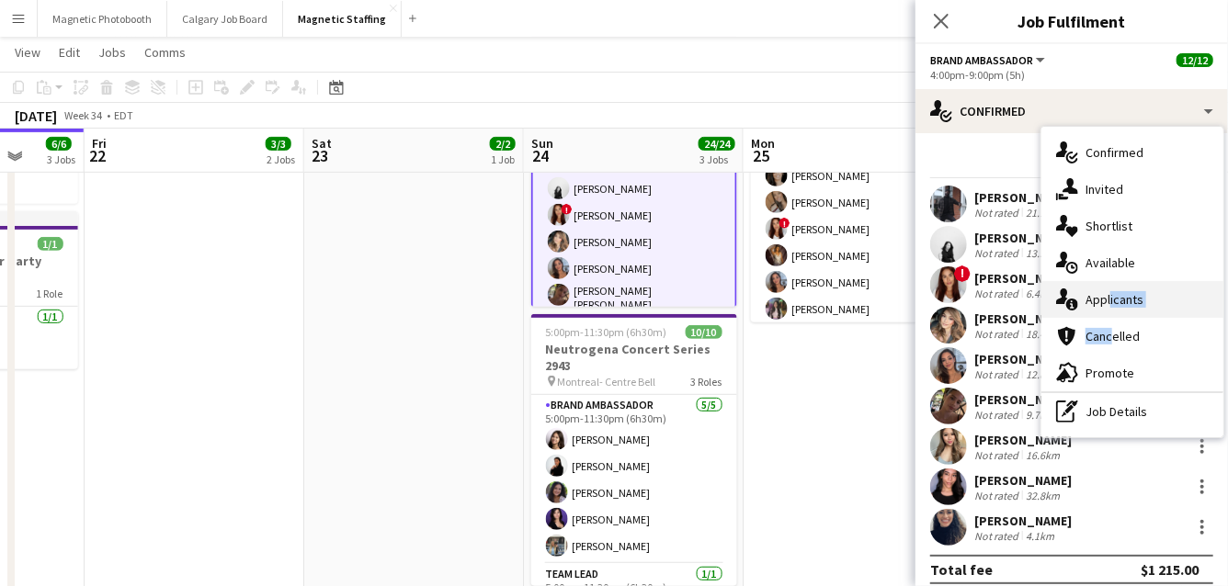
drag, startPoint x: 1106, startPoint y: 329, endPoint x: 1106, endPoint y: 300, distance: 28.5
click at [1106, 300] on div "single-neutral-actions-check-2 Confirmed single-neutral-actions-share-1 Invited…" at bounding box center [1132, 282] width 182 height 311
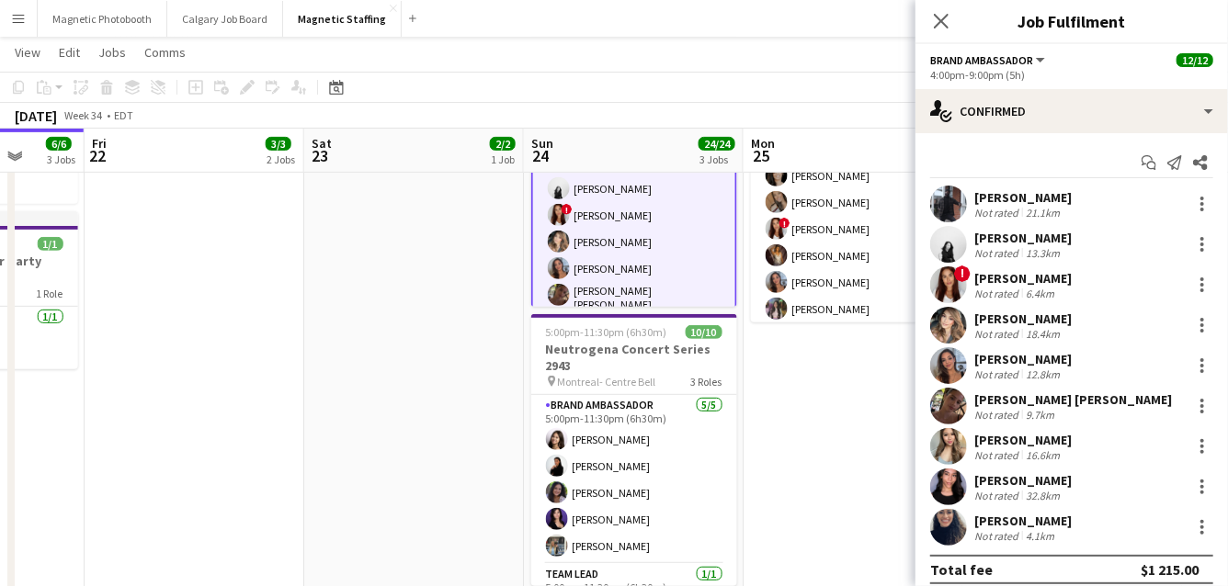
click at [1106, 300] on div "! Luana Cima Not rated 6.4km" at bounding box center [1071, 284] width 312 height 37
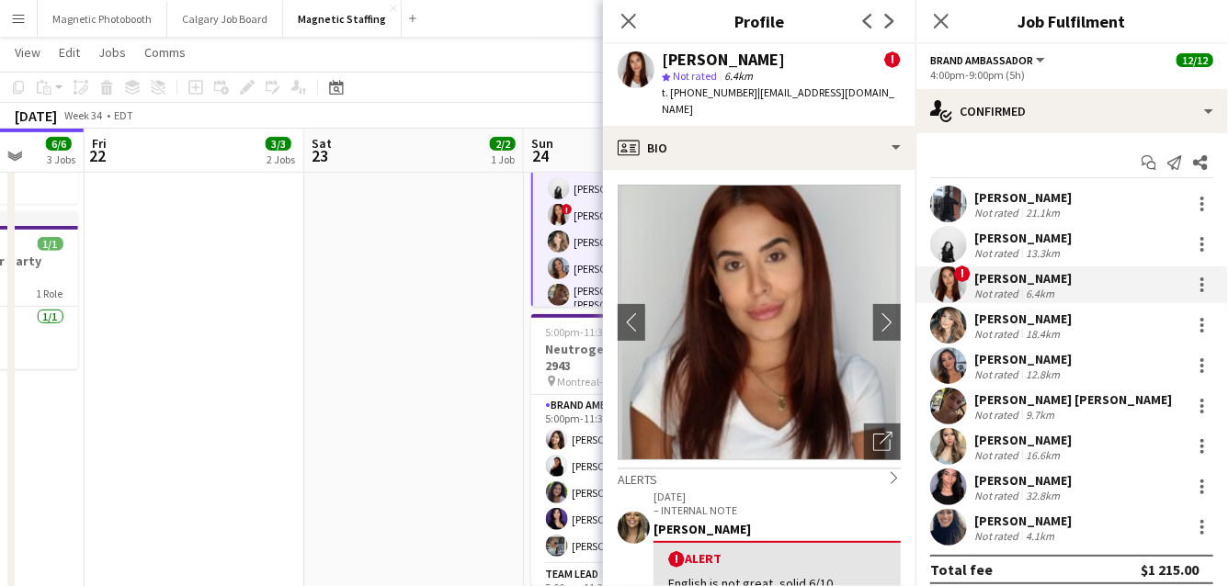
click at [492, 354] on app-date-cell "7:00am-5:00pm (10h) 2/2 Spartan Ottawa - Perfect Sports 3094 pin OTTAWA 1 Role …" at bounding box center [414, 429] width 220 height 1159
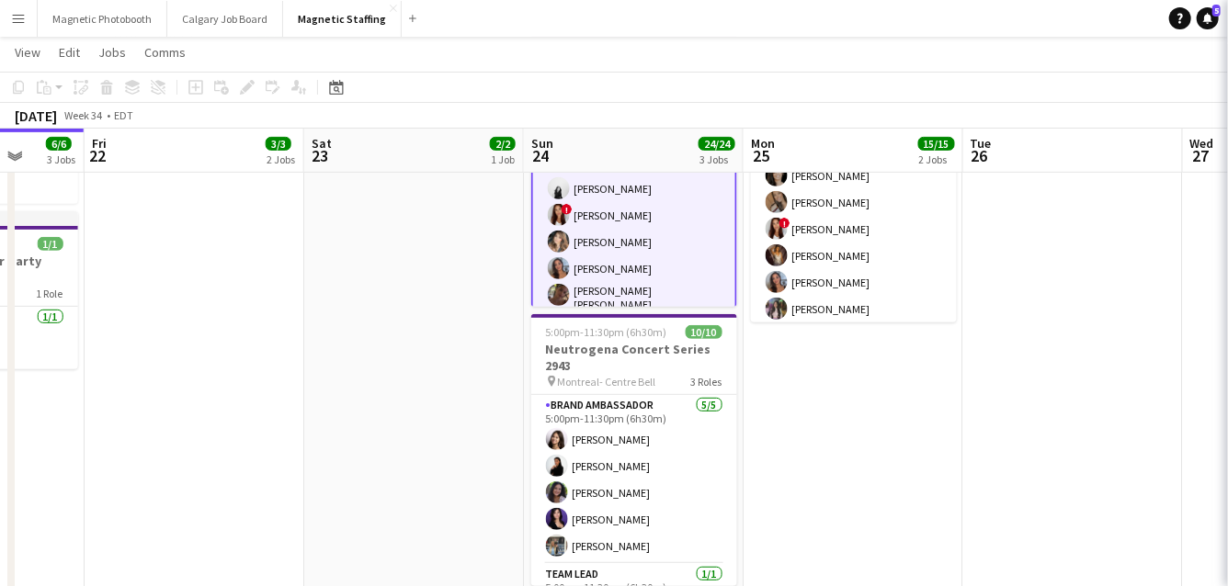
scroll to position [0, 796]
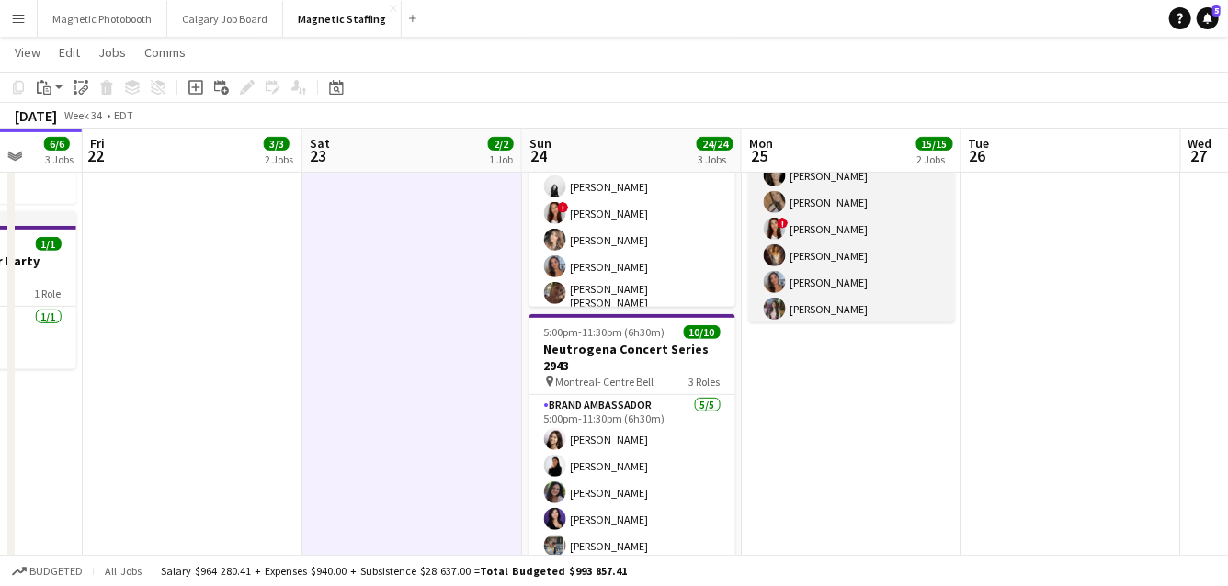
click at [803, 271] on app-card-role "Brand Ambassador 9/9 4:00pm-9:00pm (5h) Katrine Crepaldi erica Musso ! Luana Ci…" at bounding box center [852, 269] width 206 height 276
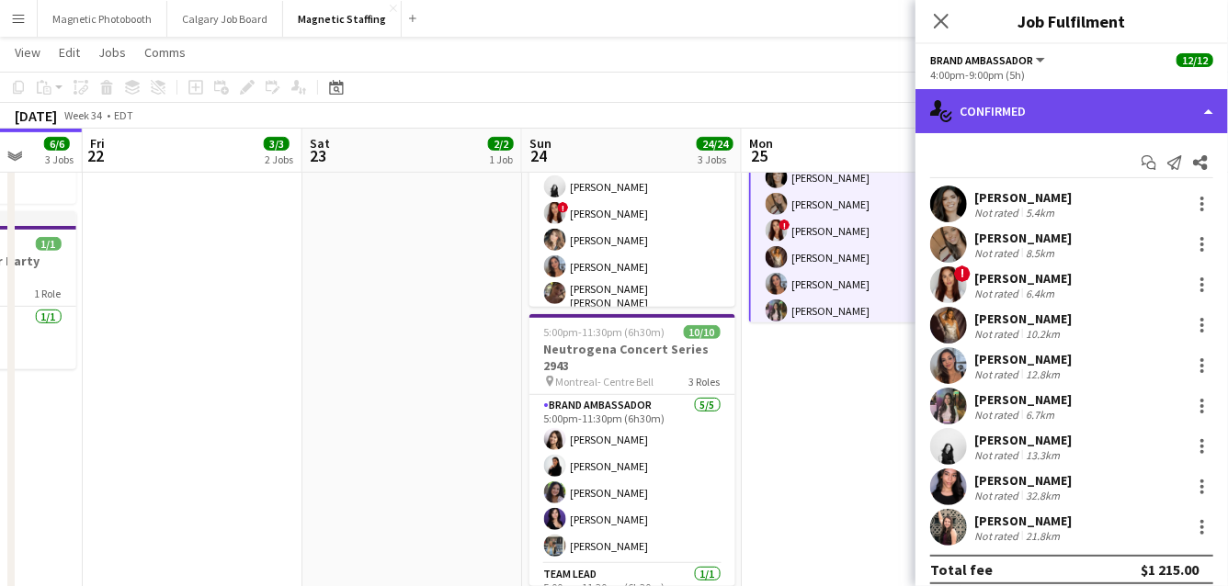
click at [1016, 115] on div "single-neutral-actions-check-2 Confirmed" at bounding box center [1071, 111] width 312 height 44
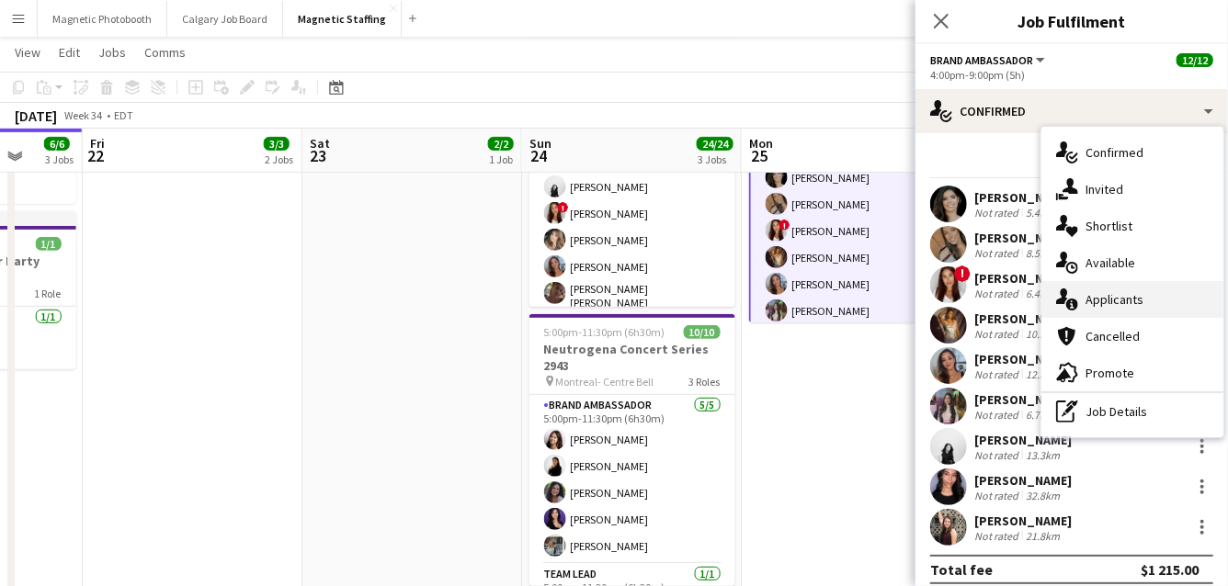
click at [1072, 296] on icon "single-neutral-actions-information" at bounding box center [1067, 300] width 22 height 22
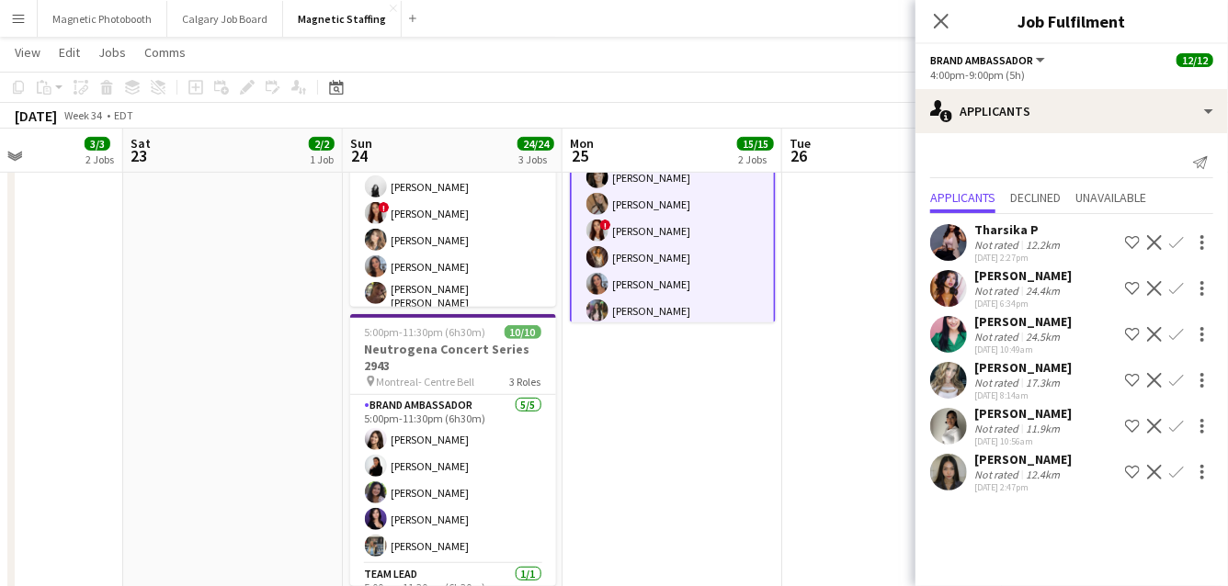
drag, startPoint x: 811, startPoint y: 389, endPoint x: 621, endPoint y: 402, distance: 190.6
click at [624, 402] on app-calendar-viewport "Wed 20 25/28 5 Jobs Thu 21 6/6 3 Jobs Fri 22 3/3 2 Jobs Sat 23 2/2 1 Job Sun 24…" at bounding box center [614, 404] width 1228 height 1377
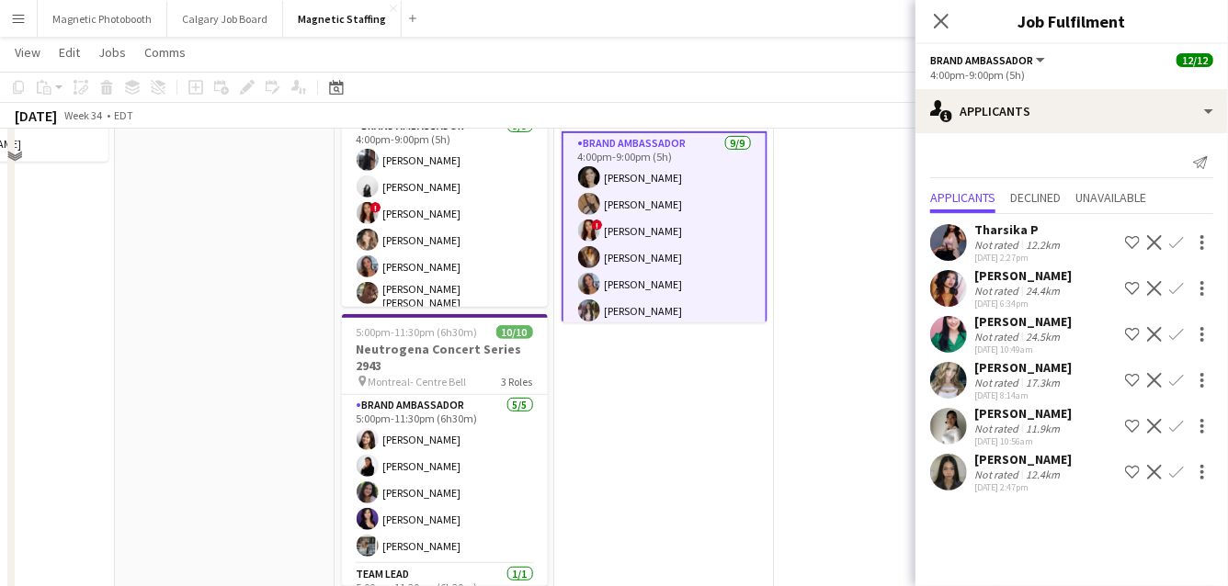
scroll to position [98, 0]
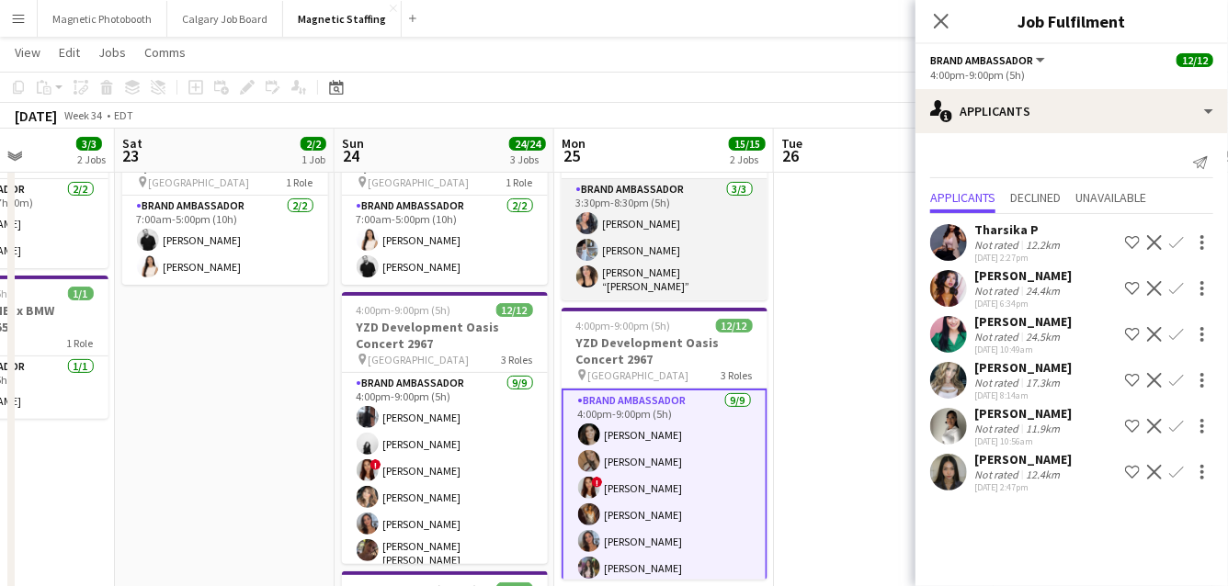
click at [693, 238] on app-card-role "Brand Ambassador 3/3 3:30pm-8:30pm (5h) Richelle Acdal Heather Siemonsen Nicole…" at bounding box center [664, 239] width 206 height 121
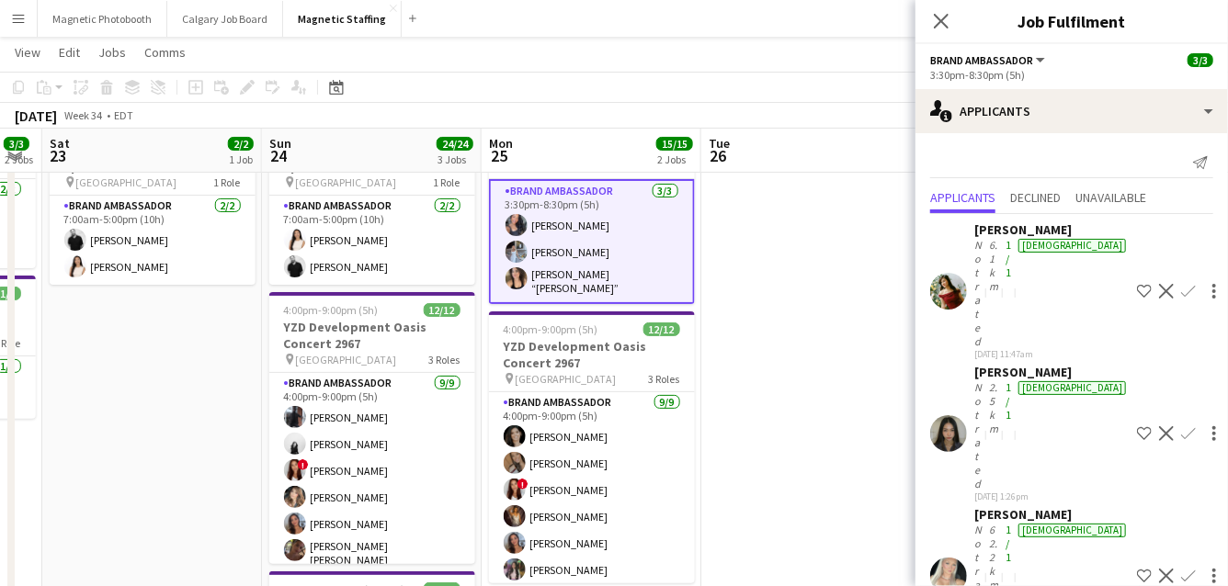
drag, startPoint x: 693, startPoint y: 238, endPoint x: 320, endPoint y: 327, distance: 383.5
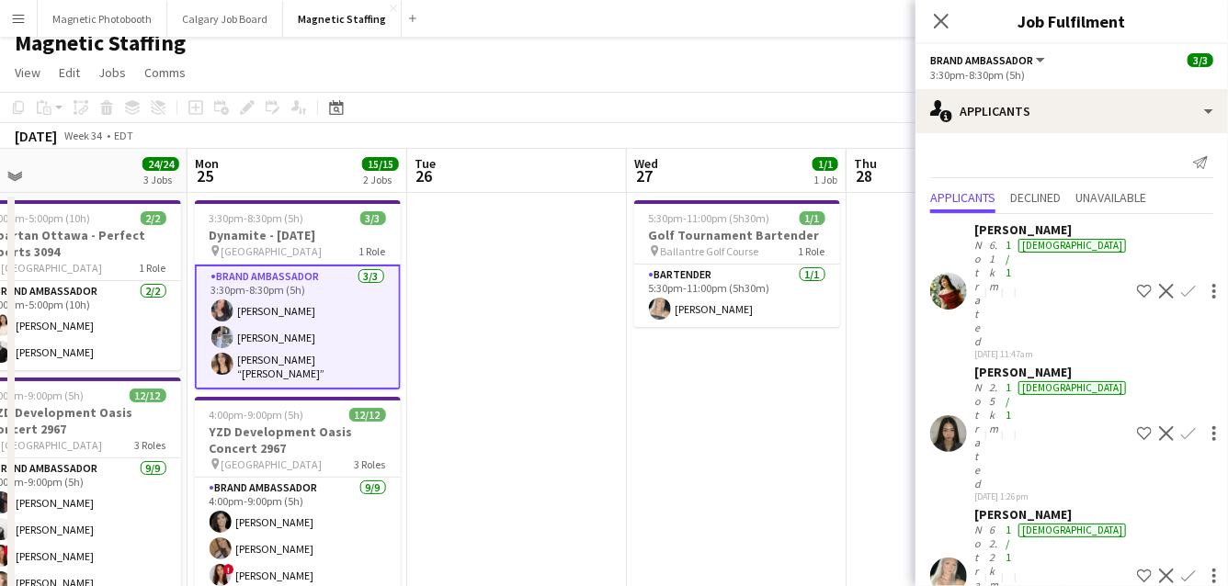
scroll to position [0, 0]
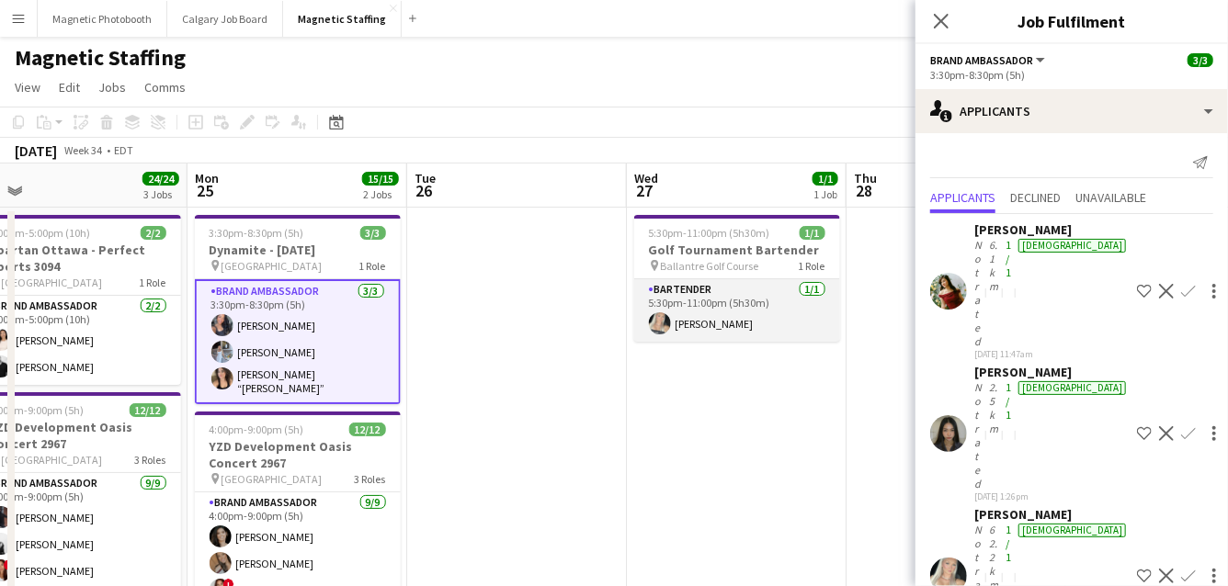
click at [799, 299] on app-card-role "Bartender 1/1 5:30pm-11:00pm (5h30m) Maija Dekoker" at bounding box center [737, 310] width 206 height 62
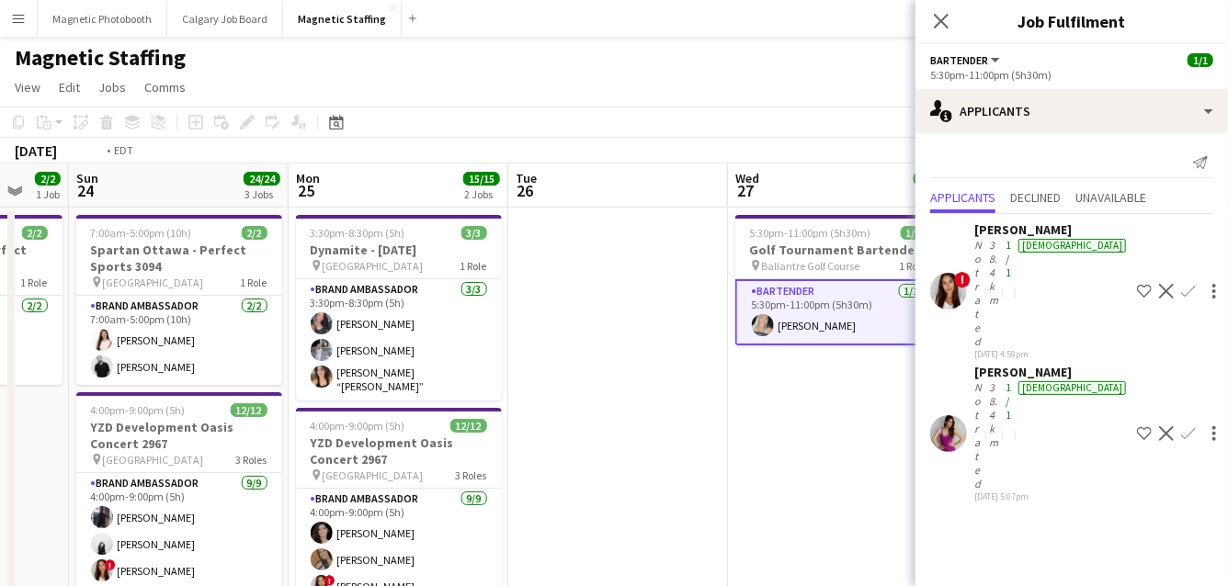
drag, startPoint x: 645, startPoint y: 429, endPoint x: 251, endPoint y: 489, distance: 398.7
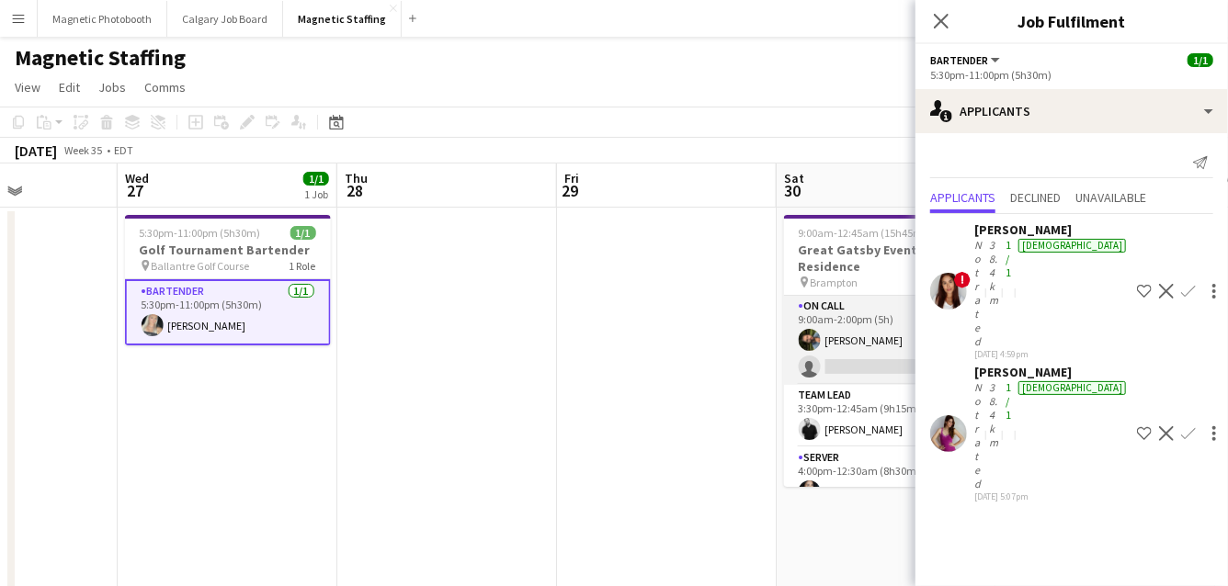
click at [825, 346] on app-card-role "On Call 1/2 9:00am-2:00pm (5h) Mohamad Nassabain single-neutral-actions" at bounding box center [887, 340] width 206 height 89
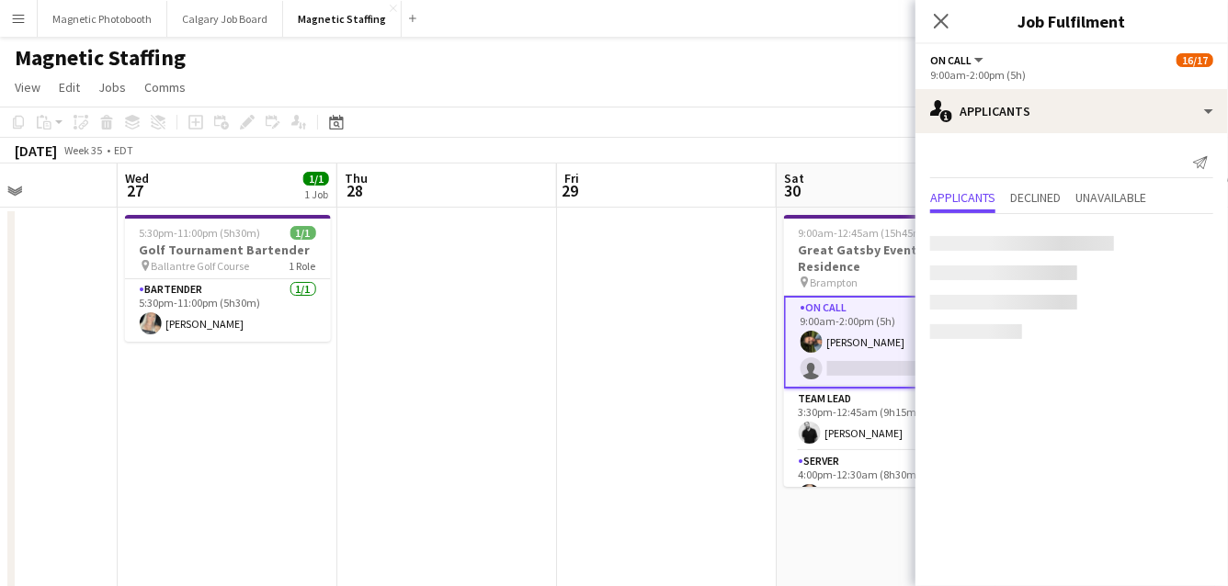
scroll to position [0, 723]
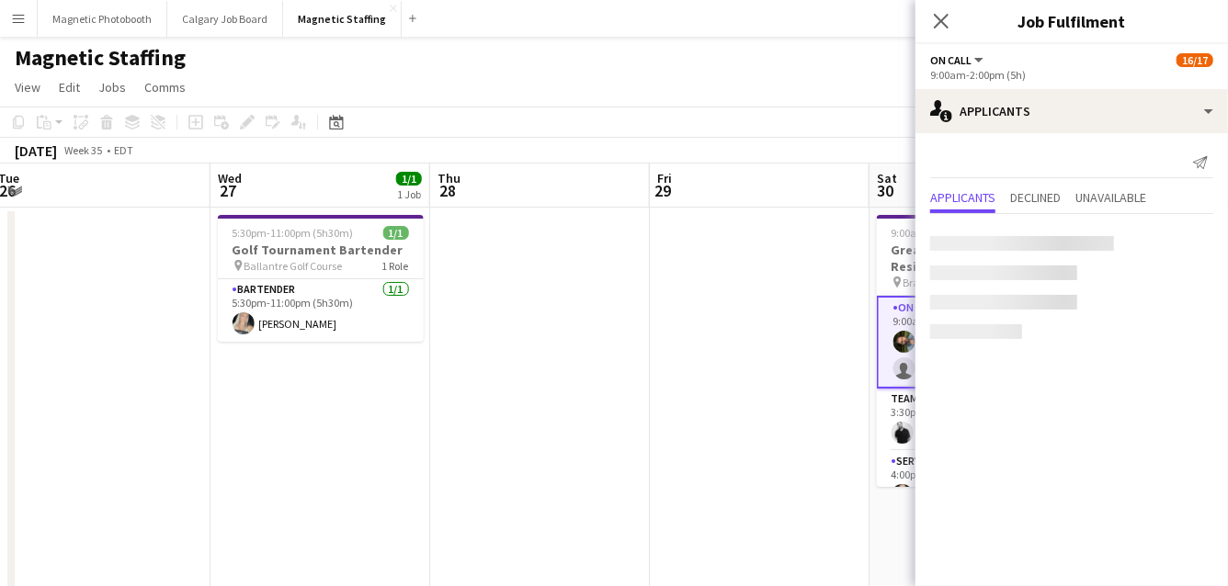
drag, startPoint x: 573, startPoint y: 370, endPoint x: 364, endPoint y: 441, distance: 221.1
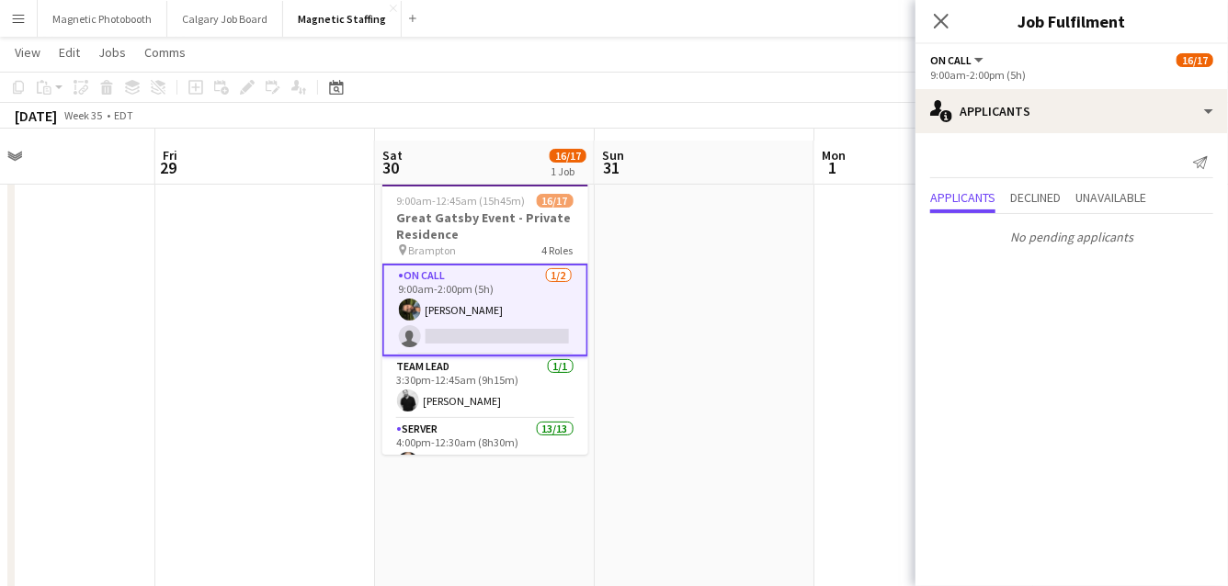
scroll to position [42, 0]
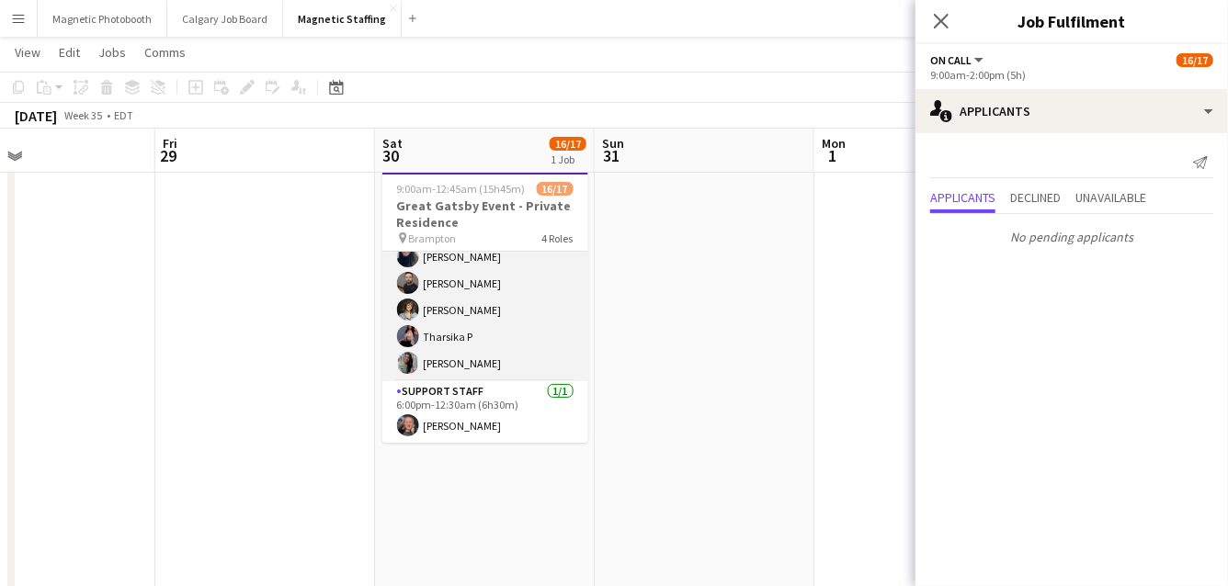
click at [485, 405] on app-card-role "Support Staff 1/1 6:00pm-12:30am (6h30m) Sarah Salomons" at bounding box center [485, 412] width 206 height 62
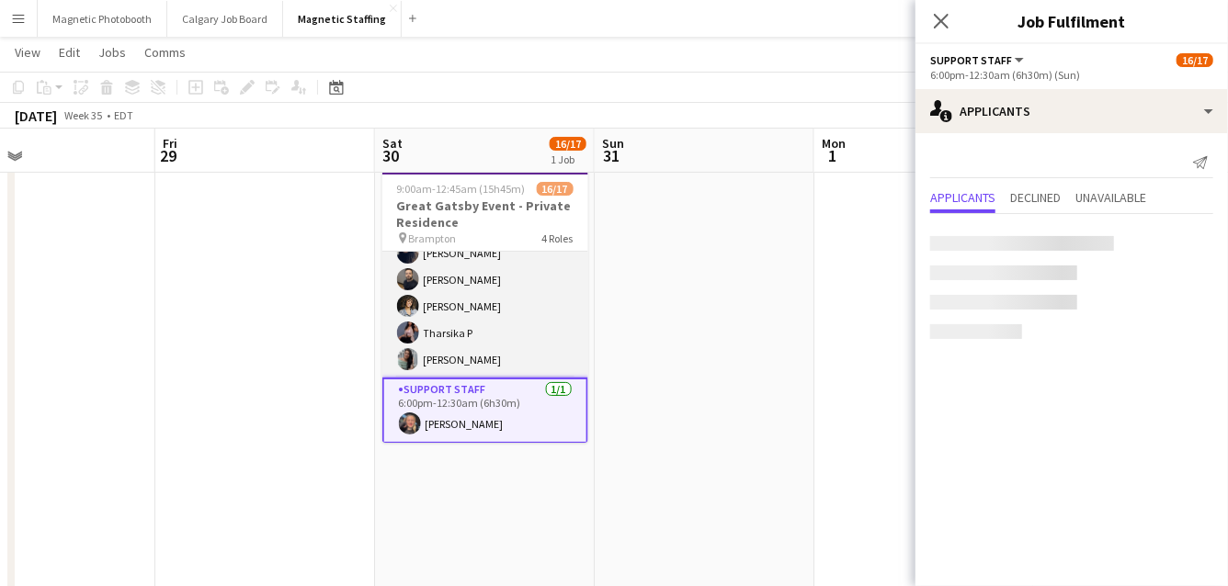
scroll to position [404, 0]
click at [508, 338] on app-card-role "Server 13/13 4:00pm-12:30am (8h30m) Cassandra Tari Katherine Lasso Niloofar Mal…" at bounding box center [485, 190] width 206 height 382
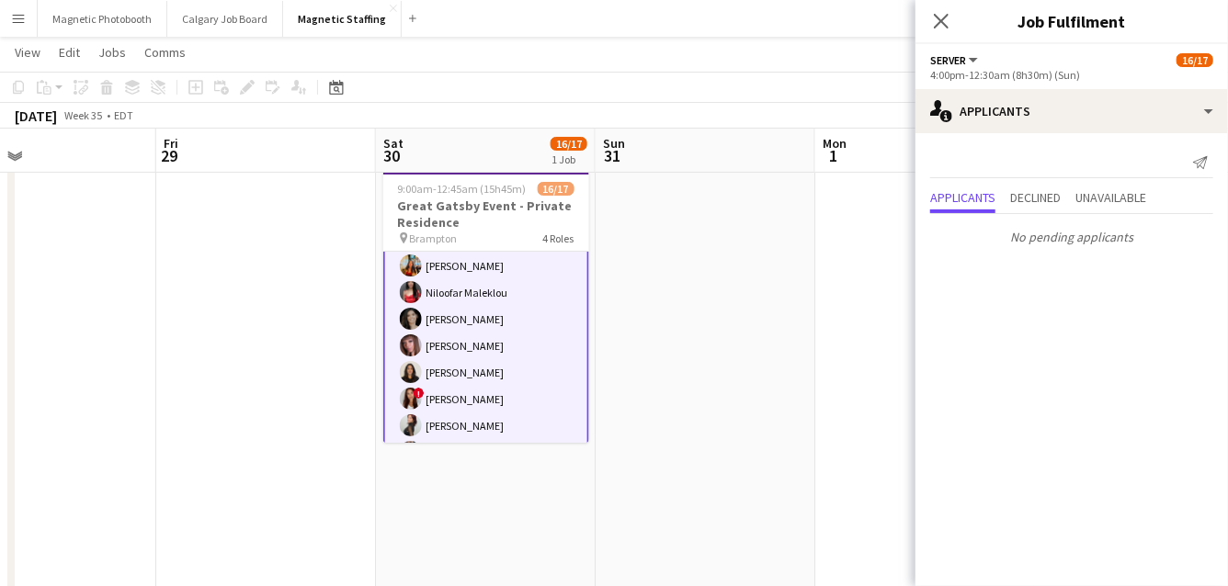
scroll to position [4, 0]
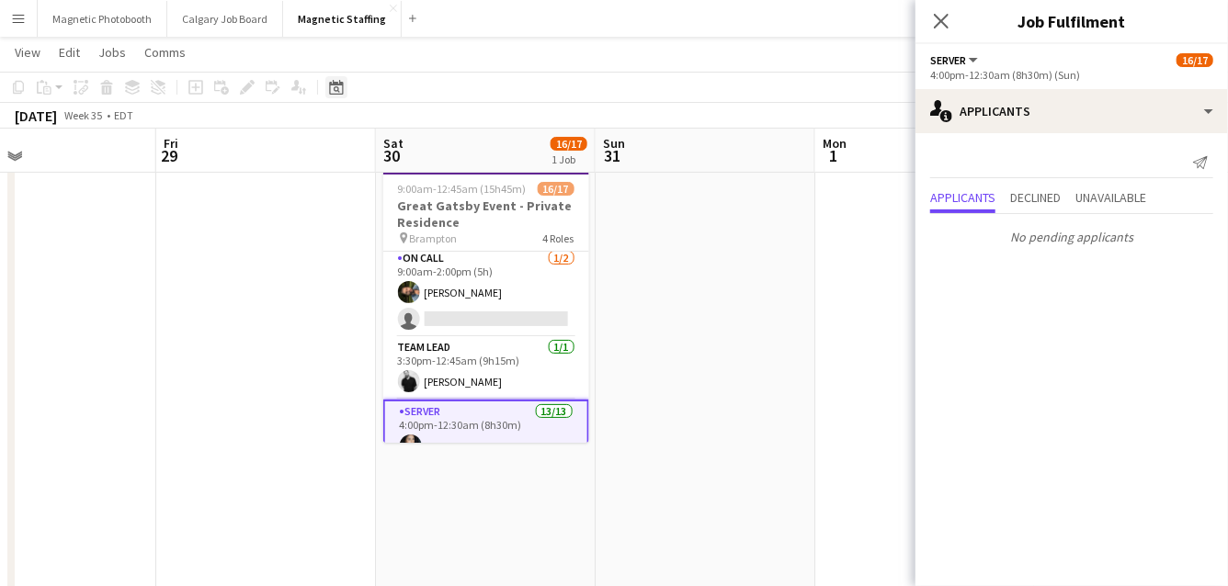
click at [343, 85] on div "Date picker" at bounding box center [336, 87] width 22 height 22
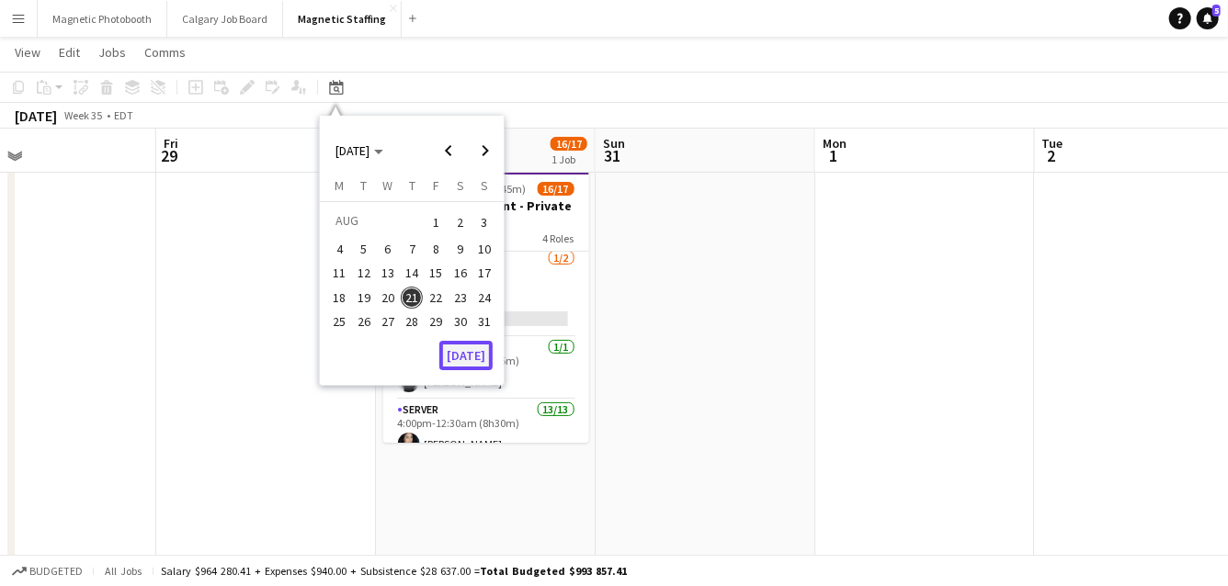
click at [477, 361] on button "[DATE]" at bounding box center [465, 355] width 53 height 29
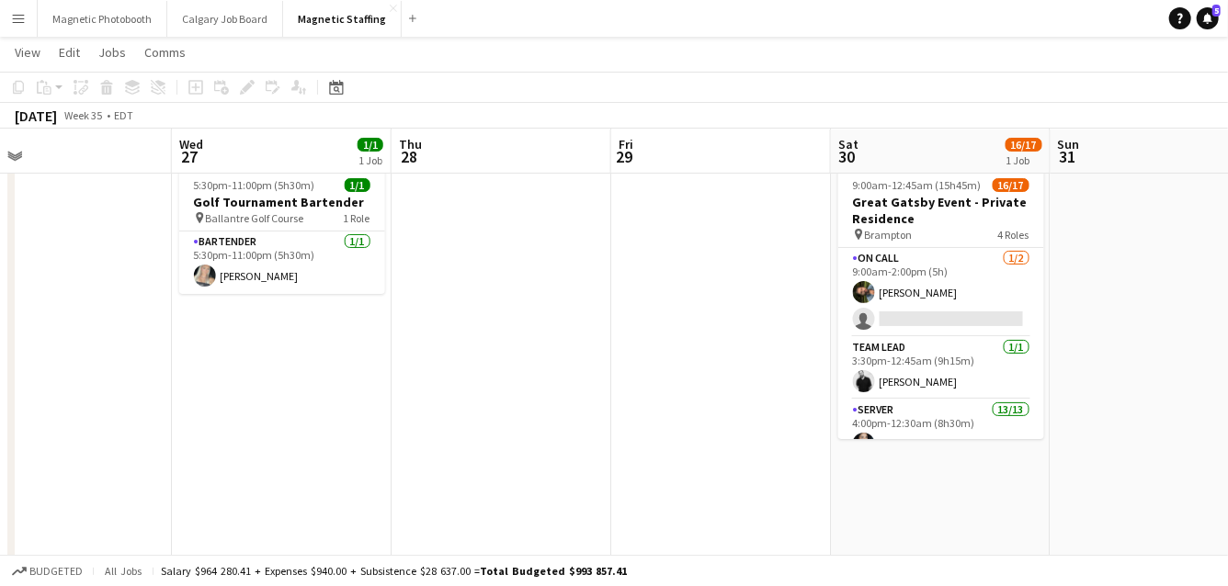
scroll to position [0, 0]
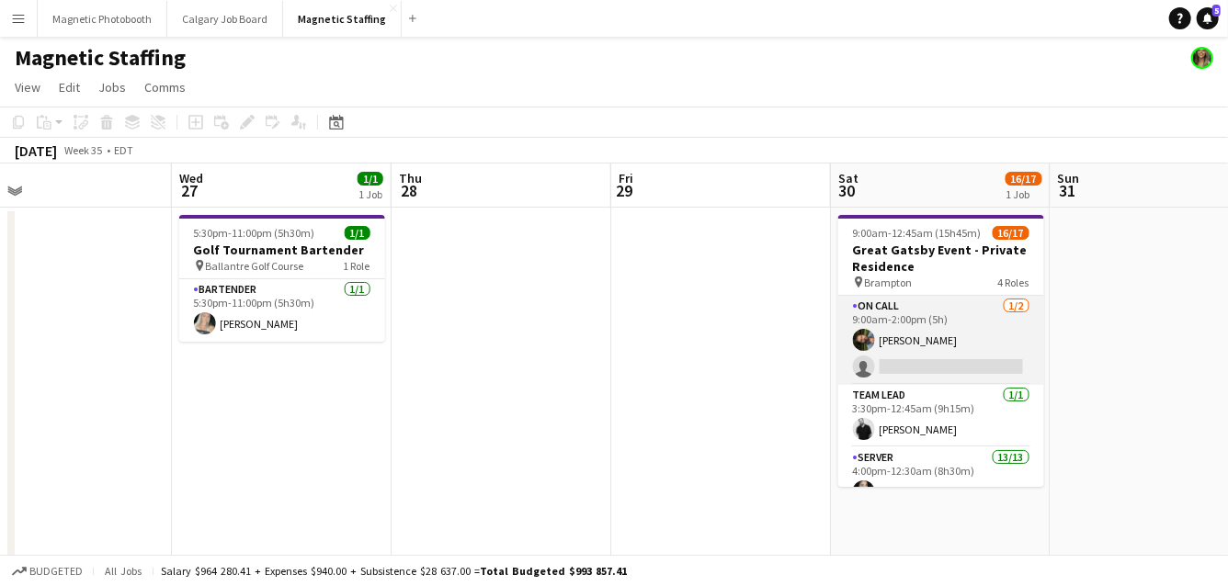
click at [936, 375] on app-card-role "On Call 1/2 9:00am-2:00pm (5h) Mohamad Nassabain single-neutral-actions" at bounding box center [941, 340] width 206 height 89
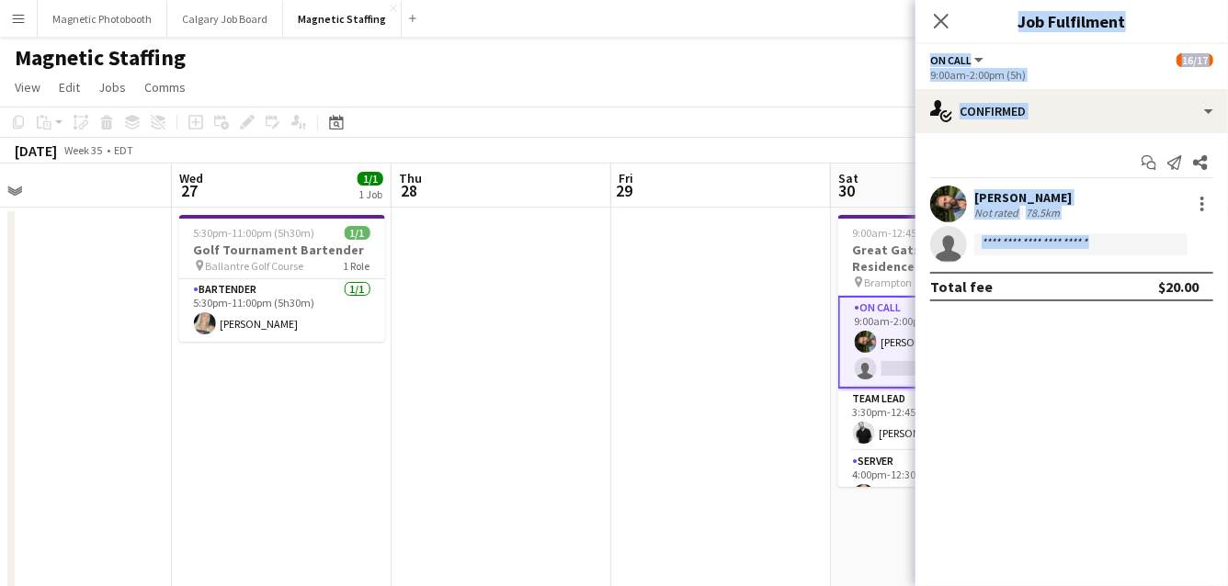
drag, startPoint x: 936, startPoint y: 375, endPoint x: 571, endPoint y: 416, distance: 368.0
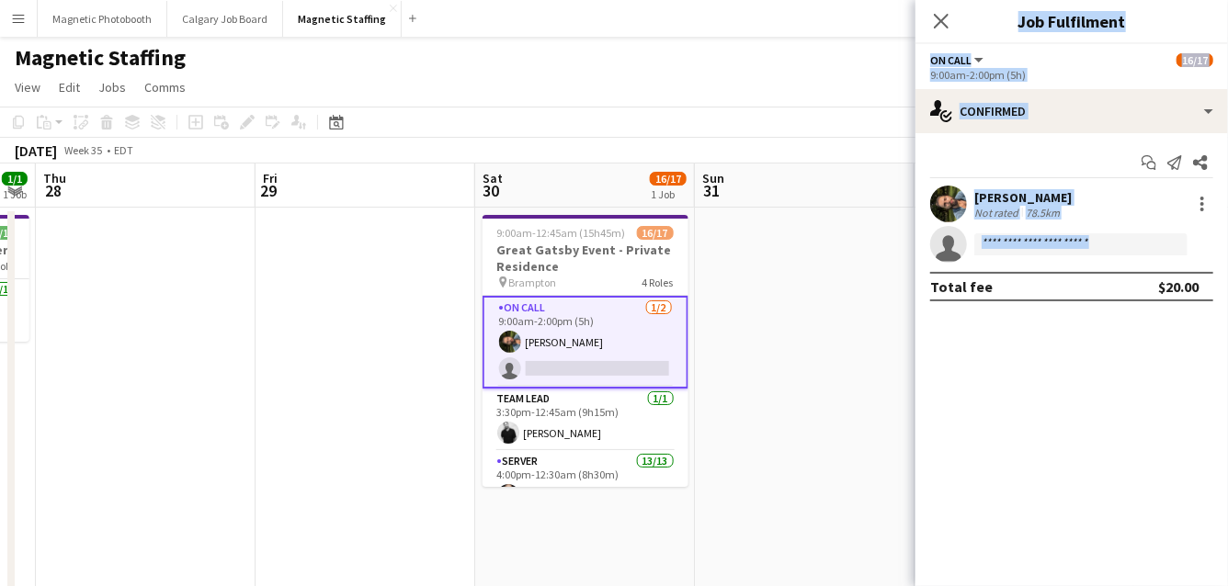
drag, startPoint x: 588, startPoint y: 409, endPoint x: 220, endPoint y: 458, distance: 371.8
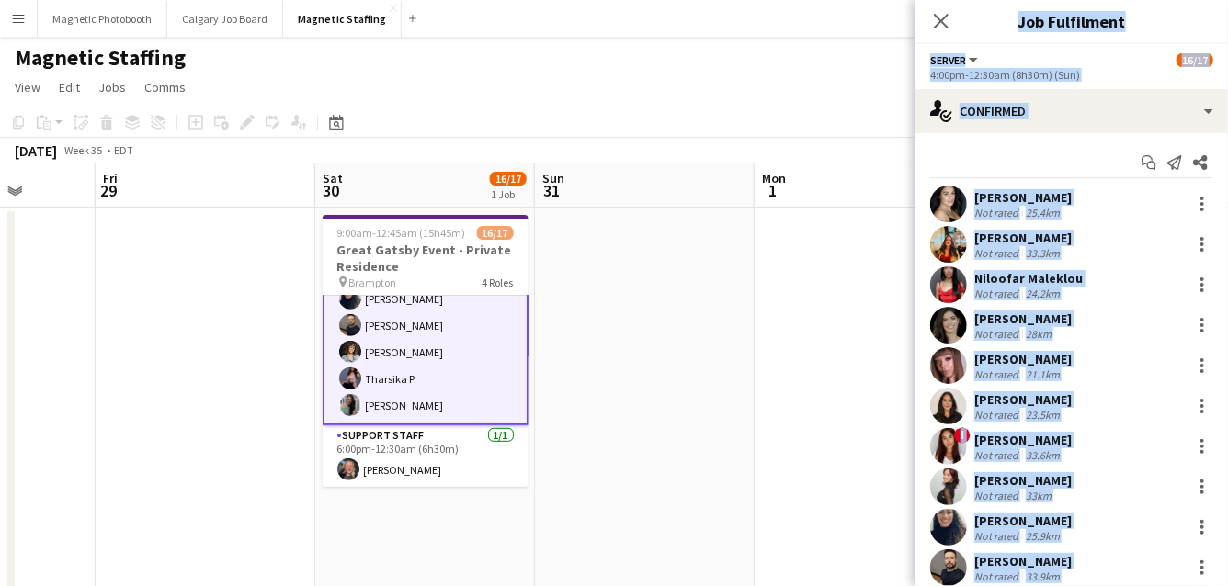
click at [398, 480] on app-card-role "Support Staff 1/1 6:00pm-12:30am (6h30m) Sarah Salomons" at bounding box center [426, 456] width 206 height 62
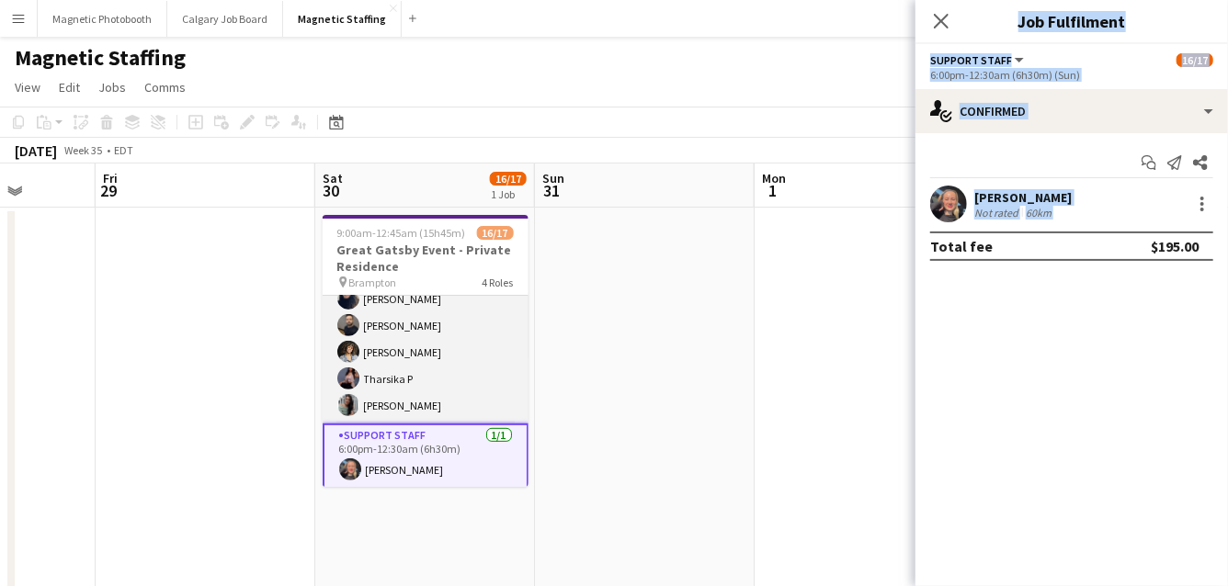
click at [447, 353] on app-card-role "Server 13/13 4:00pm-12:30am (8h30m) Cassandra Tari Katherine Lasso Niloofar Mal…" at bounding box center [426, 232] width 206 height 382
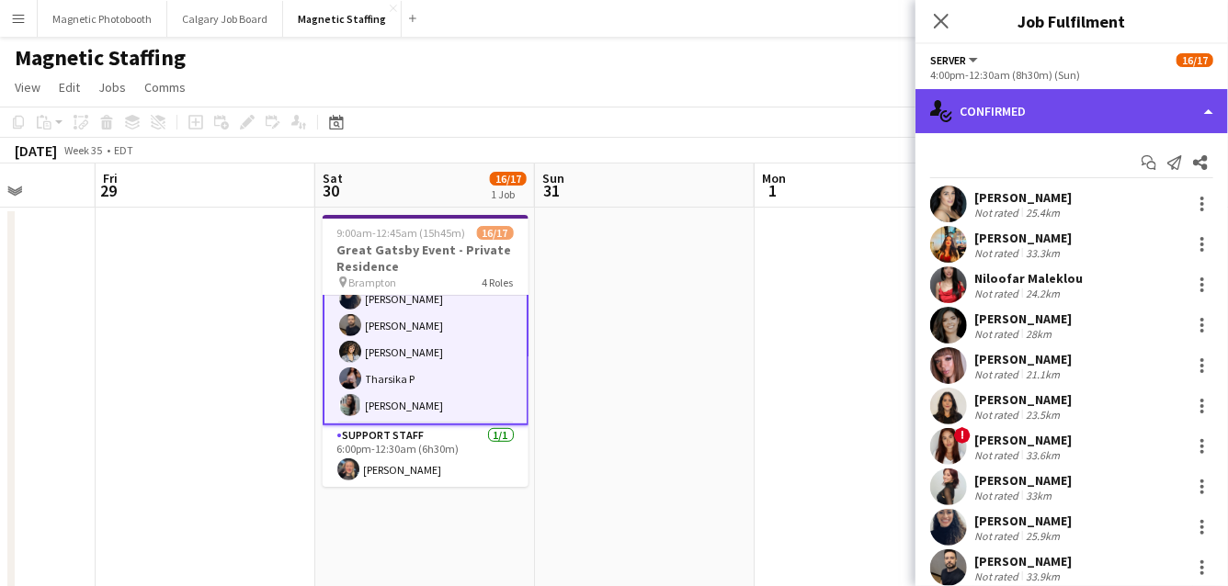
click at [1109, 111] on div "single-neutral-actions-check-2 Confirmed" at bounding box center [1071, 111] width 312 height 44
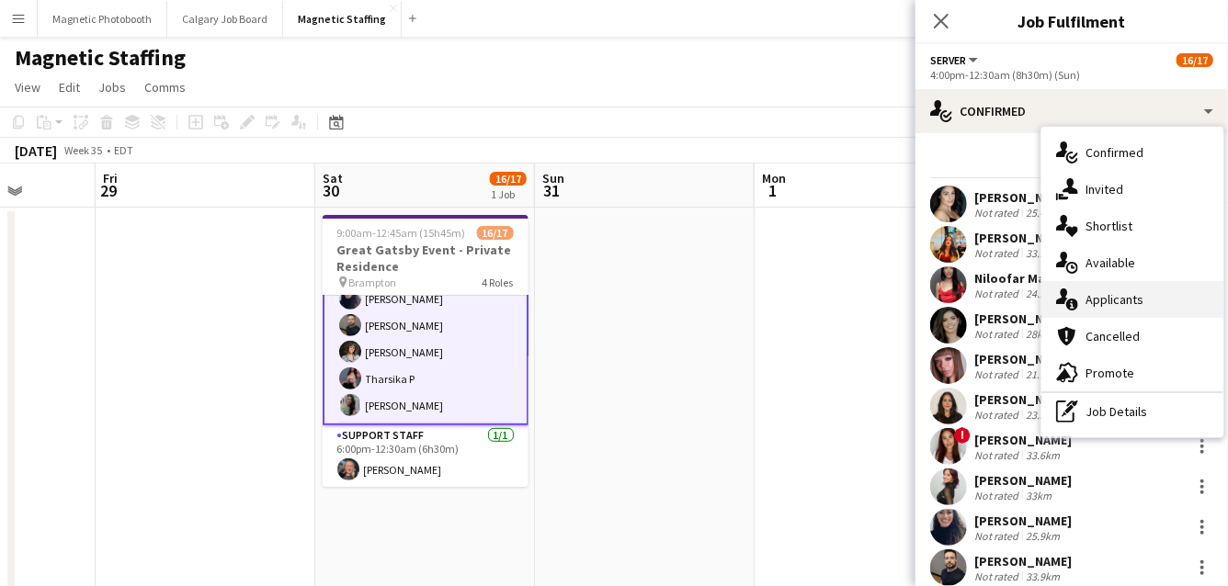
click at [1097, 293] on div "single-neutral-actions-information Applicants" at bounding box center [1132, 299] width 182 height 37
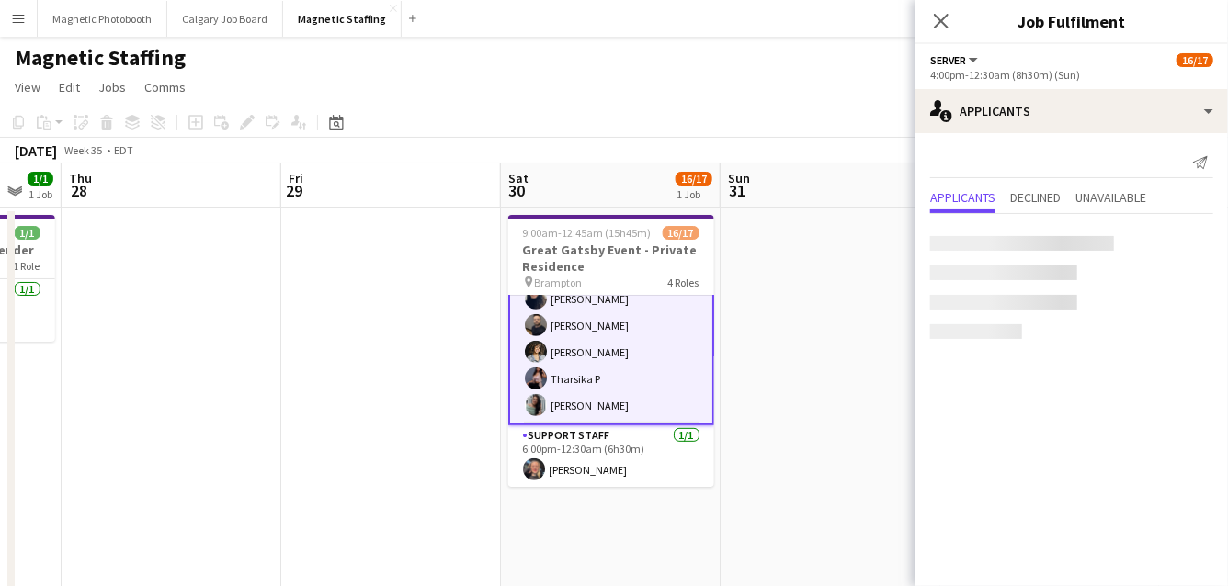
drag, startPoint x: 764, startPoint y: 366, endPoint x: 243, endPoint y: 420, distance: 522.9
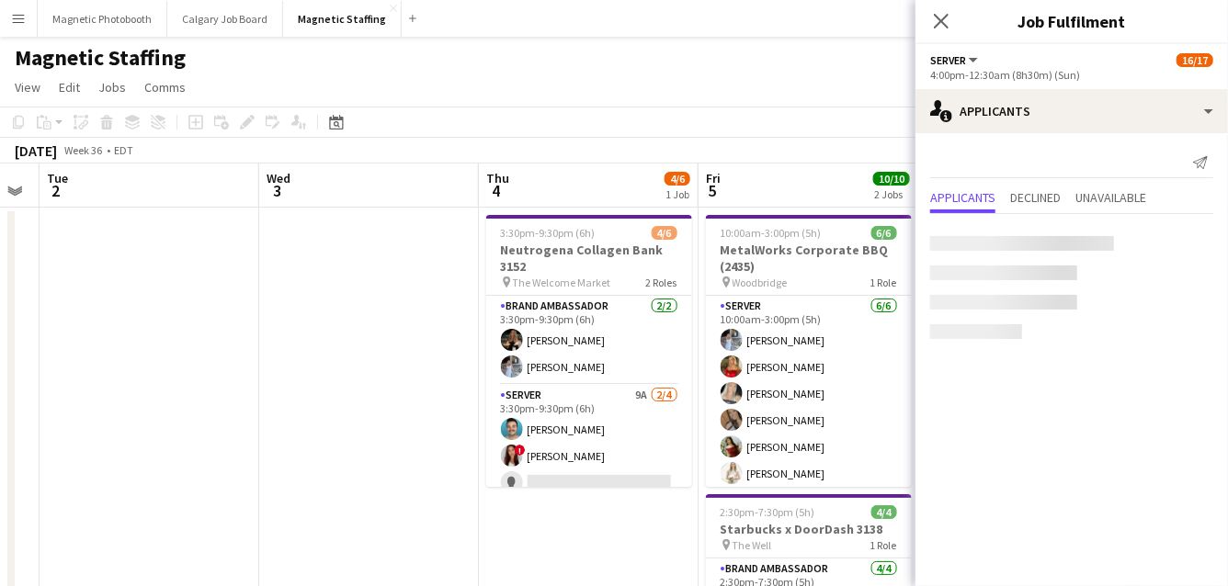
drag, startPoint x: 722, startPoint y: 383, endPoint x: 34, endPoint y: 434, distance: 690.0
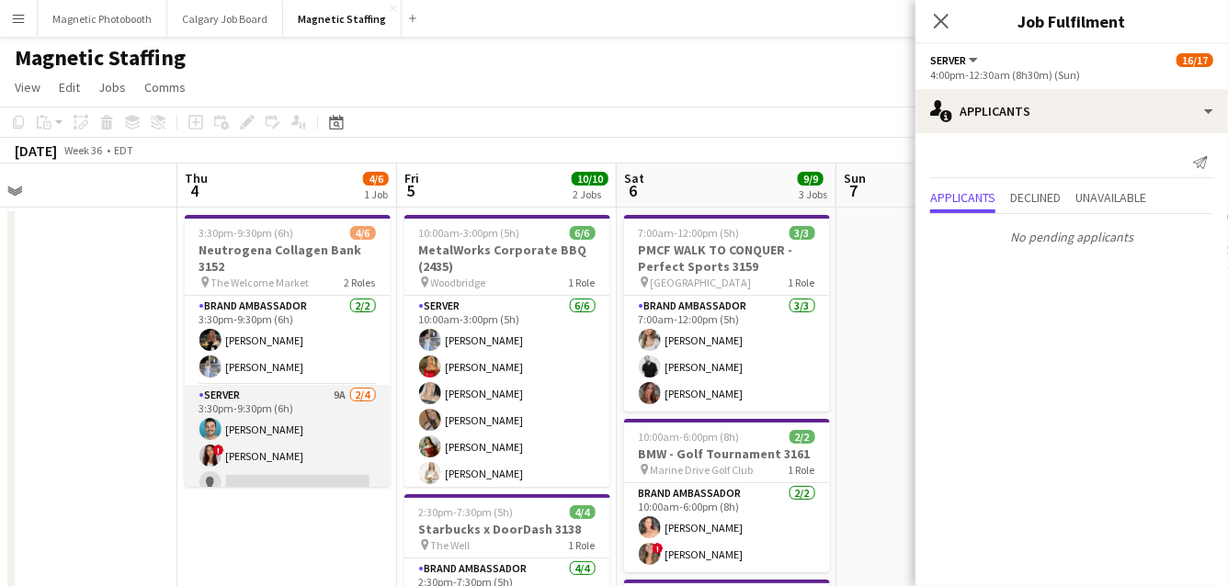
scroll to position [40, 0]
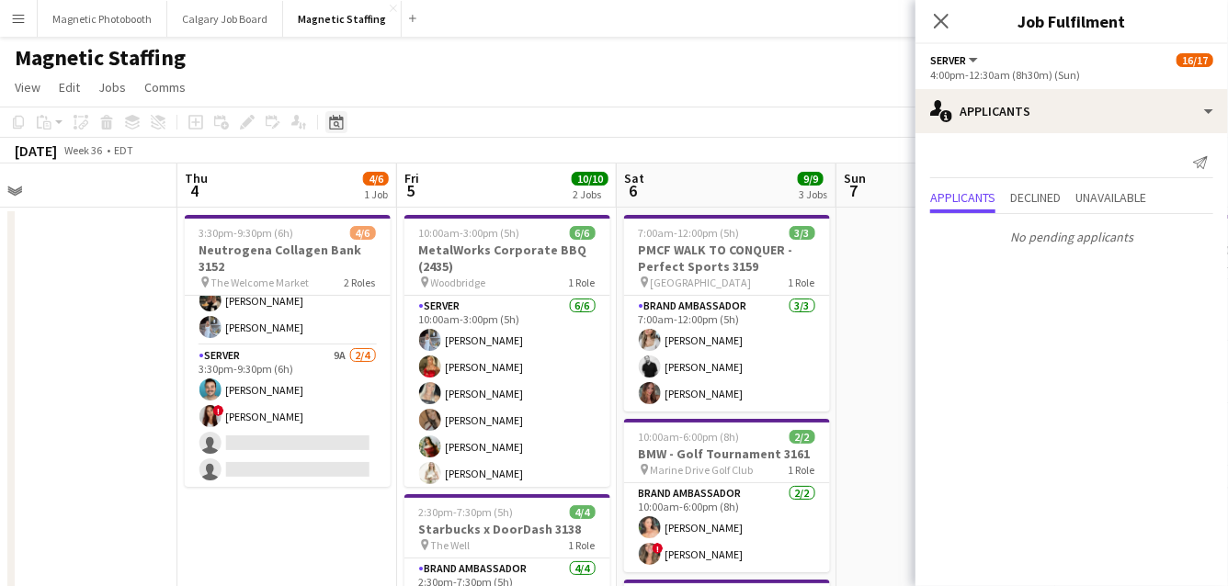
click at [330, 120] on icon "Date picker" at bounding box center [336, 122] width 15 height 15
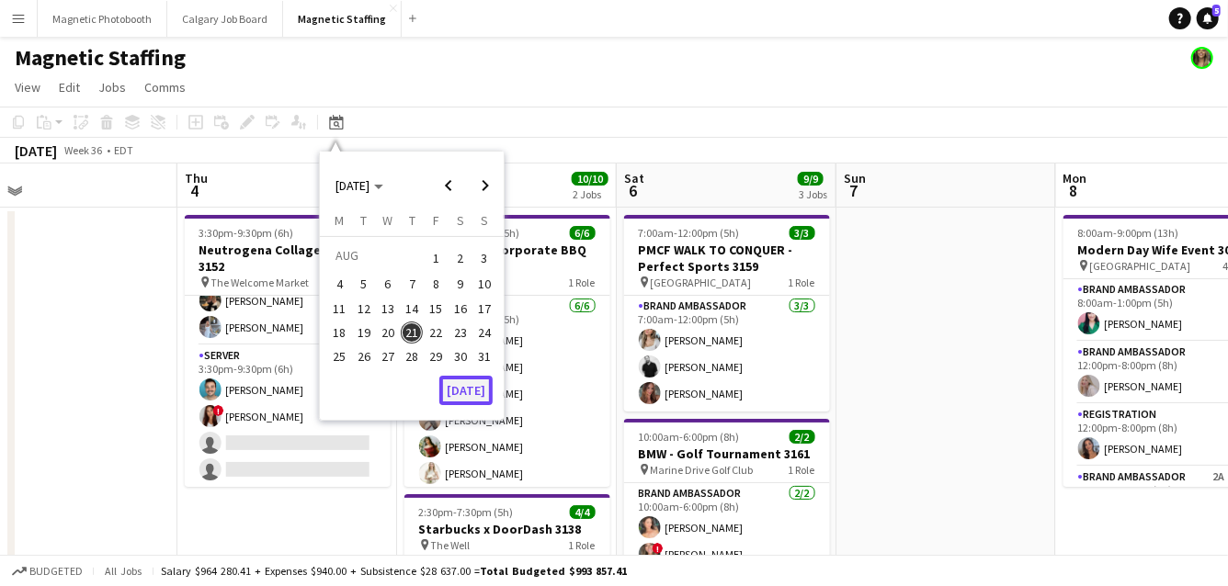
click at [475, 386] on button "[DATE]" at bounding box center [465, 390] width 53 height 29
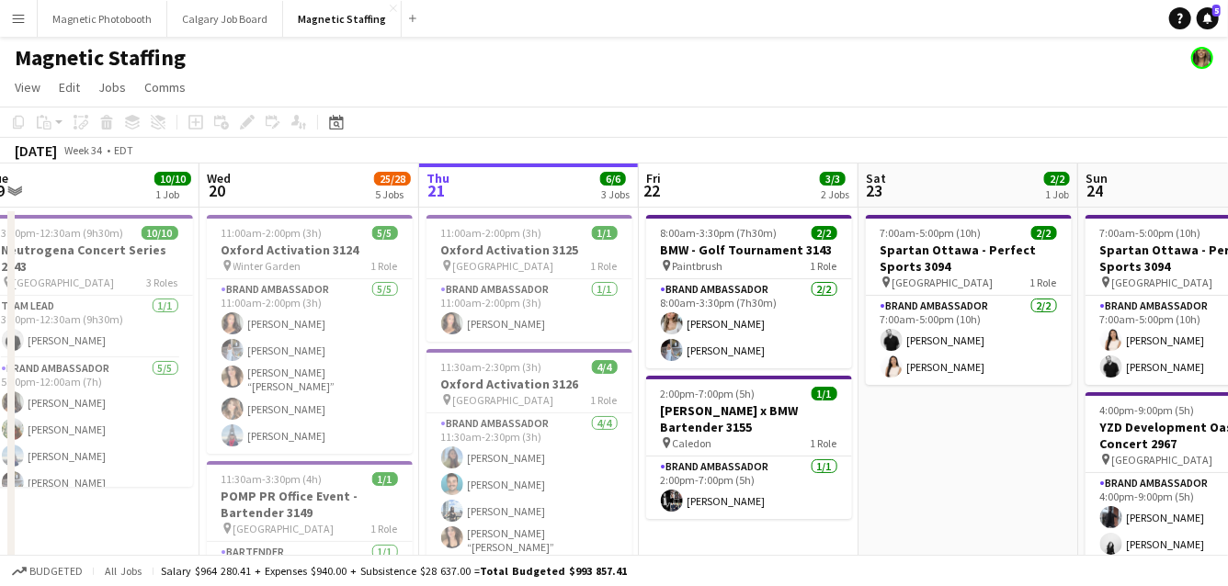
drag, startPoint x: 870, startPoint y: 341, endPoint x: 103, endPoint y: 424, distance: 771.7
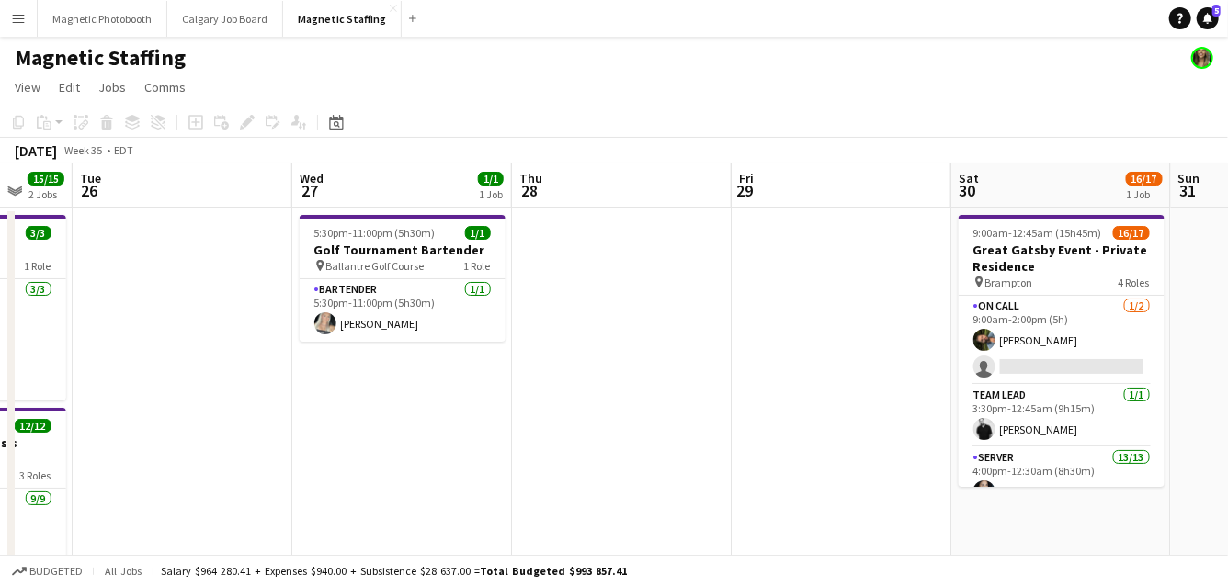
drag, startPoint x: 771, startPoint y: 368, endPoint x: 201, endPoint y: 444, distance: 574.6
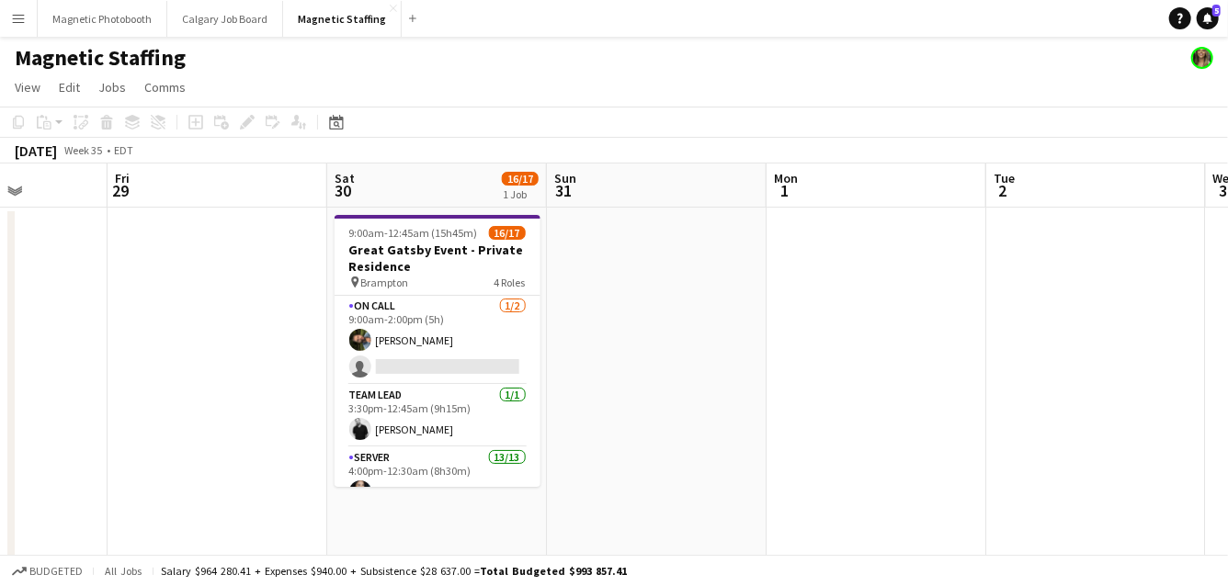
drag, startPoint x: 788, startPoint y: 393, endPoint x: 153, endPoint y: 428, distance: 635.9
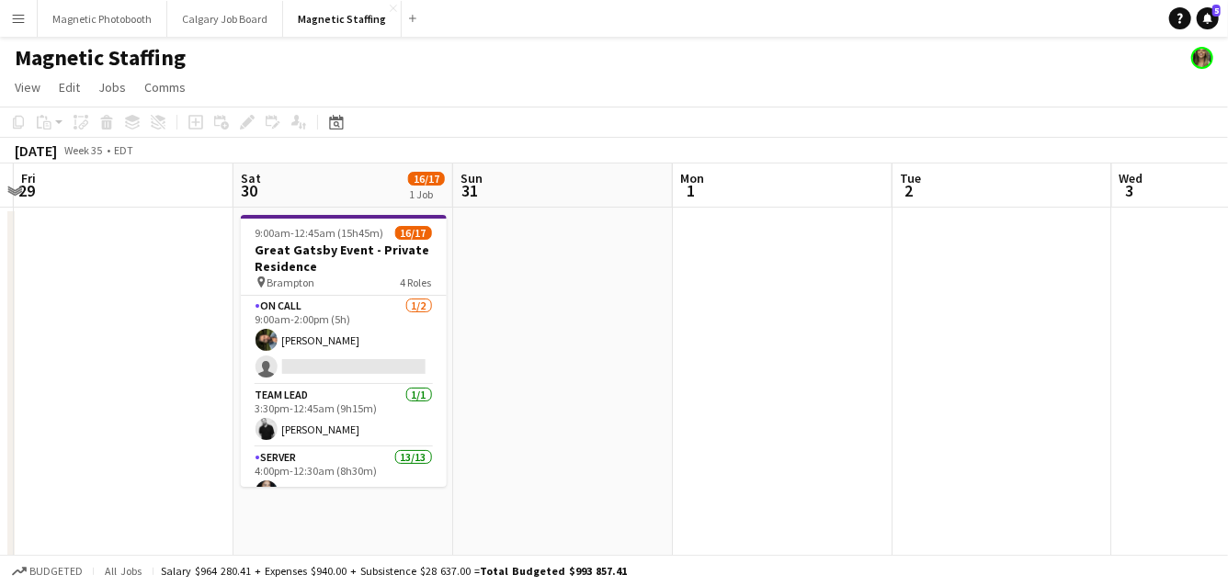
scroll to position [0, 539]
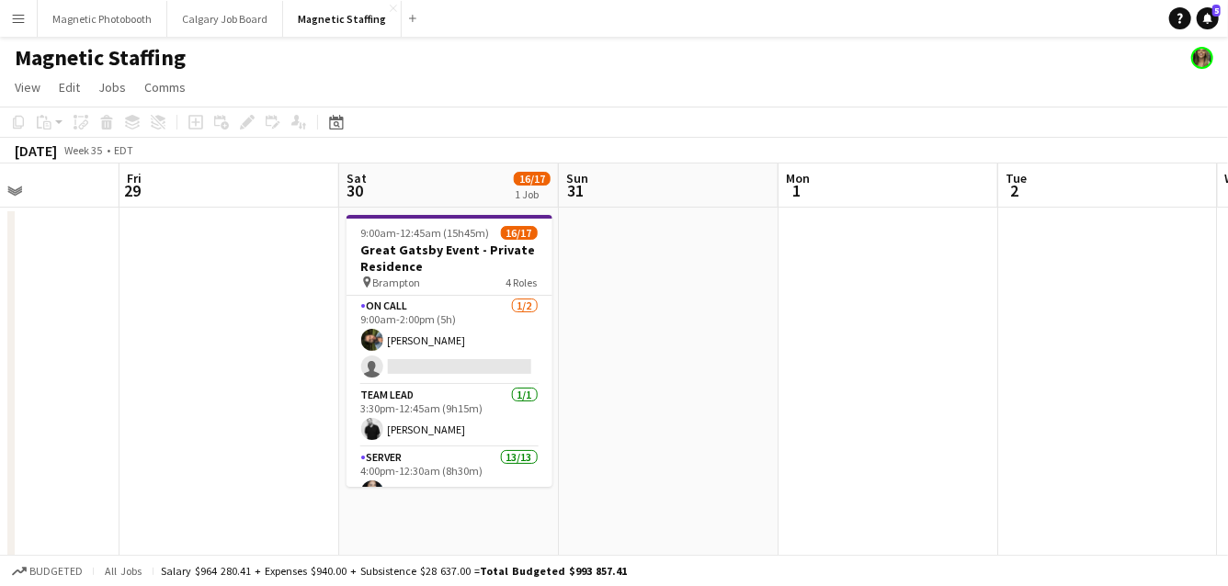
drag, startPoint x: 376, startPoint y: 402, endPoint x: 648, endPoint y: 383, distance: 272.6
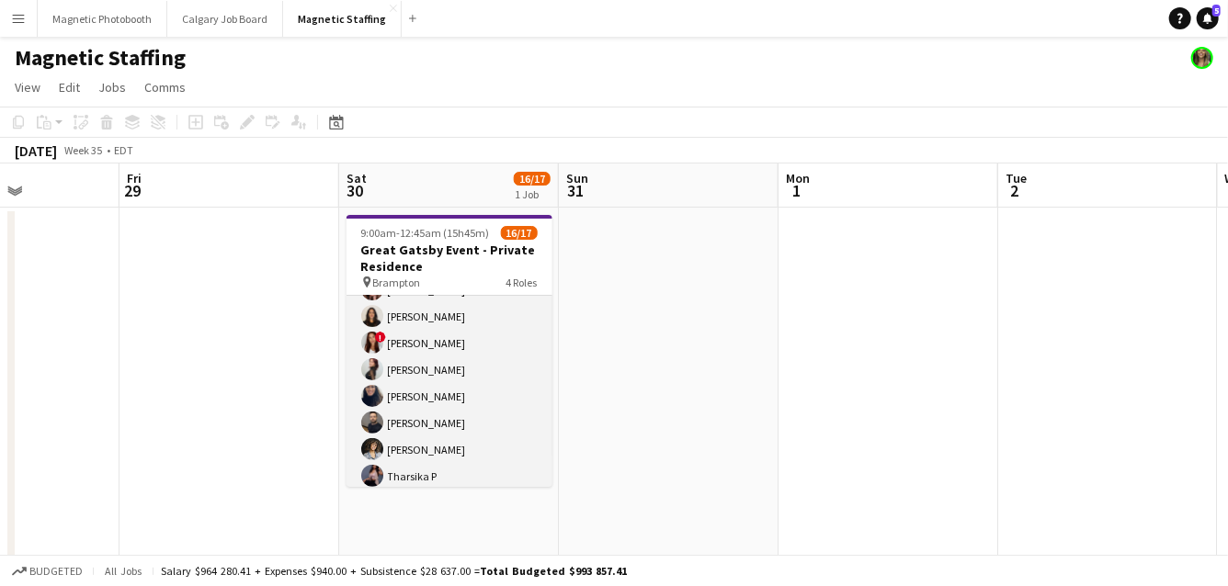
click at [485, 413] on app-card-role "Server 13/13 4:00pm-12:30am (8h30m) Cassandra Tari Katherine Lasso Niloofar Mal…" at bounding box center [449, 330] width 206 height 382
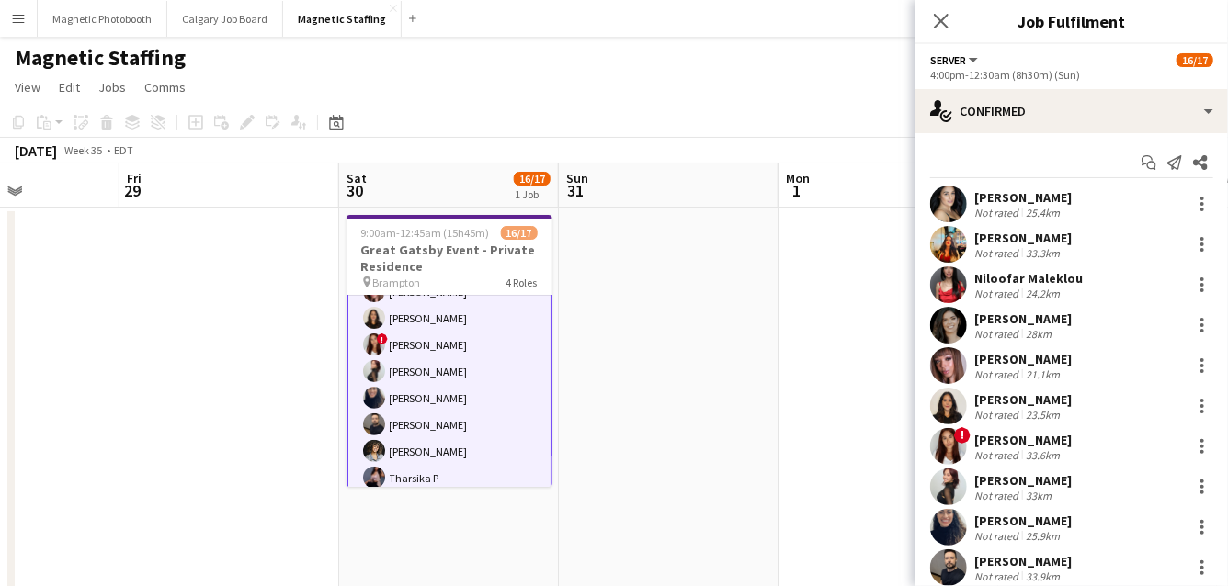
scroll to position [311, 0]
click at [1202, 325] on div at bounding box center [1202, 325] width 4 height 4
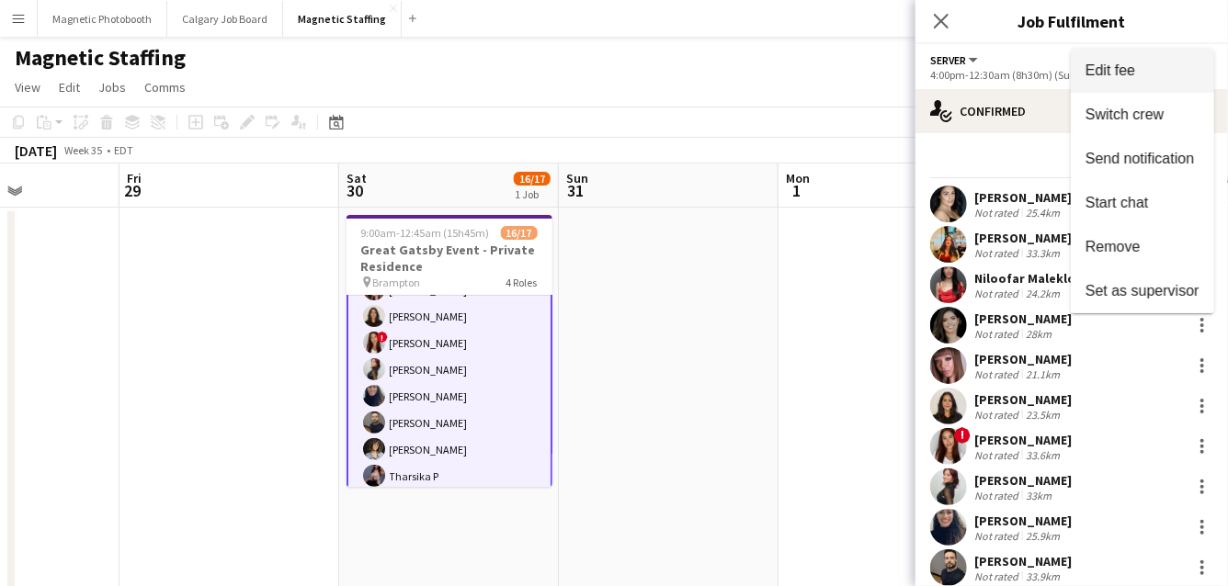
click at [1165, 70] on span "Edit fee" at bounding box center [1142, 70] width 114 height 17
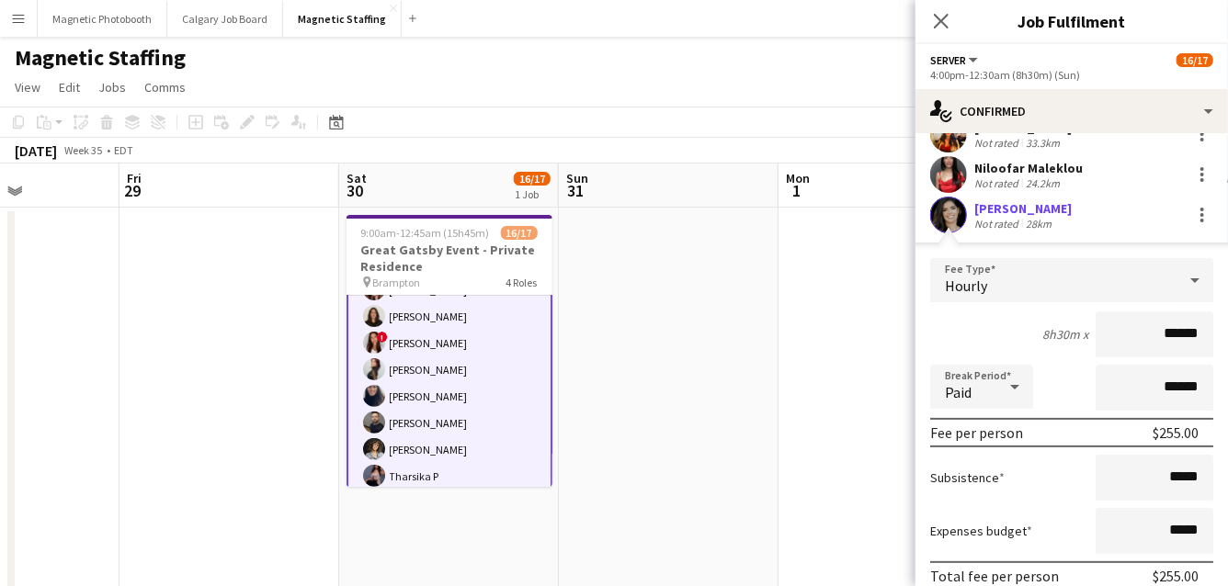
scroll to position [119, 0]
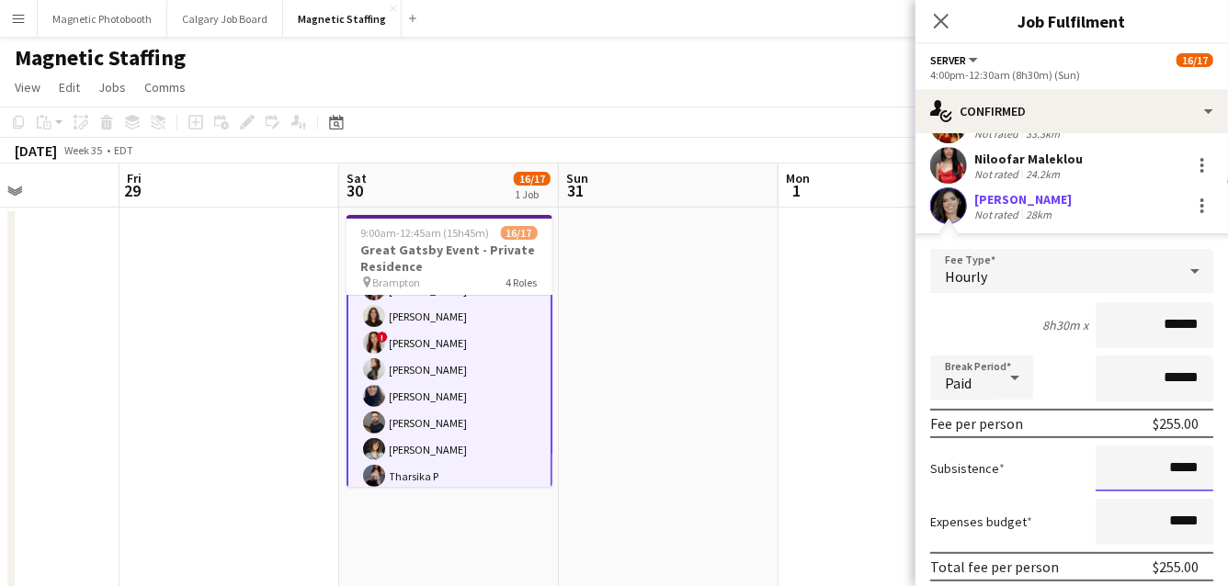
drag, startPoint x: 1203, startPoint y: 464, endPoint x: 1089, endPoint y: 465, distance: 113.9
click at [1091, 465] on div "Subsistence *****" at bounding box center [1071, 469] width 283 height 46
type input "******"
click at [1058, 472] on div "Subsistence ******" at bounding box center [1071, 469] width 283 height 46
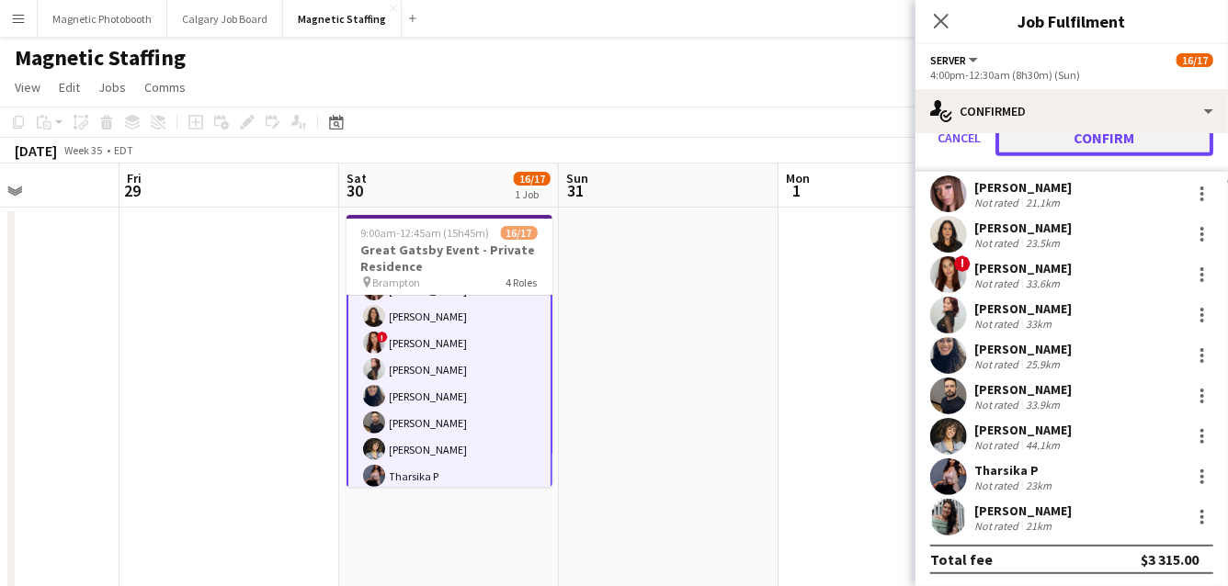
click at [1156, 143] on button "Confirm" at bounding box center [1104, 137] width 218 height 37
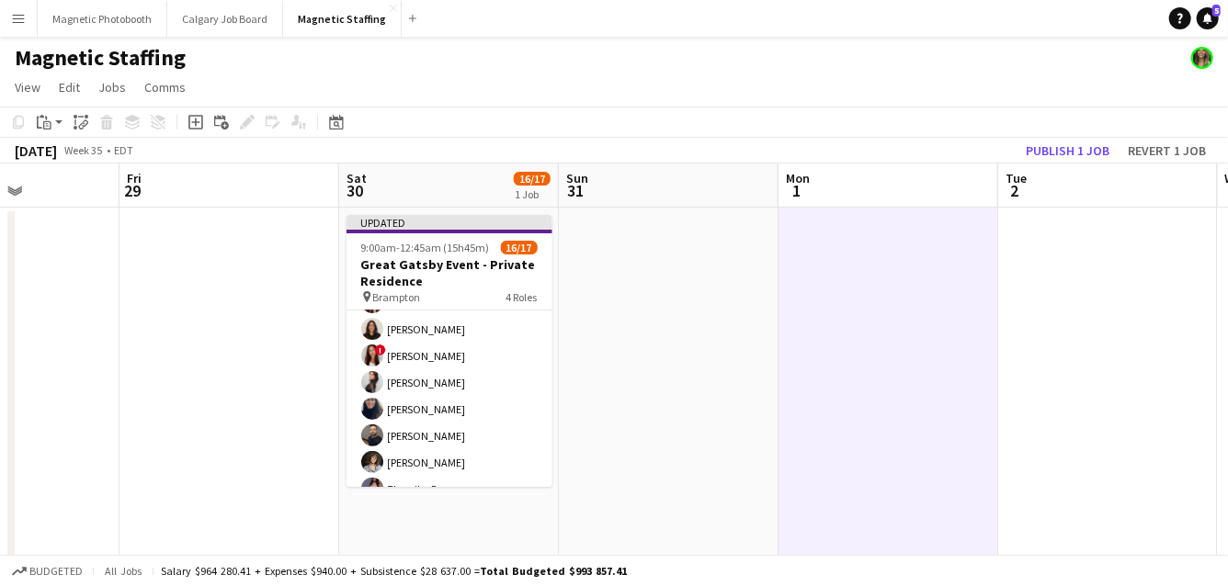
scroll to position [309, 0]
click at [1092, 153] on button "Publish 1 job" at bounding box center [1067, 151] width 98 height 24
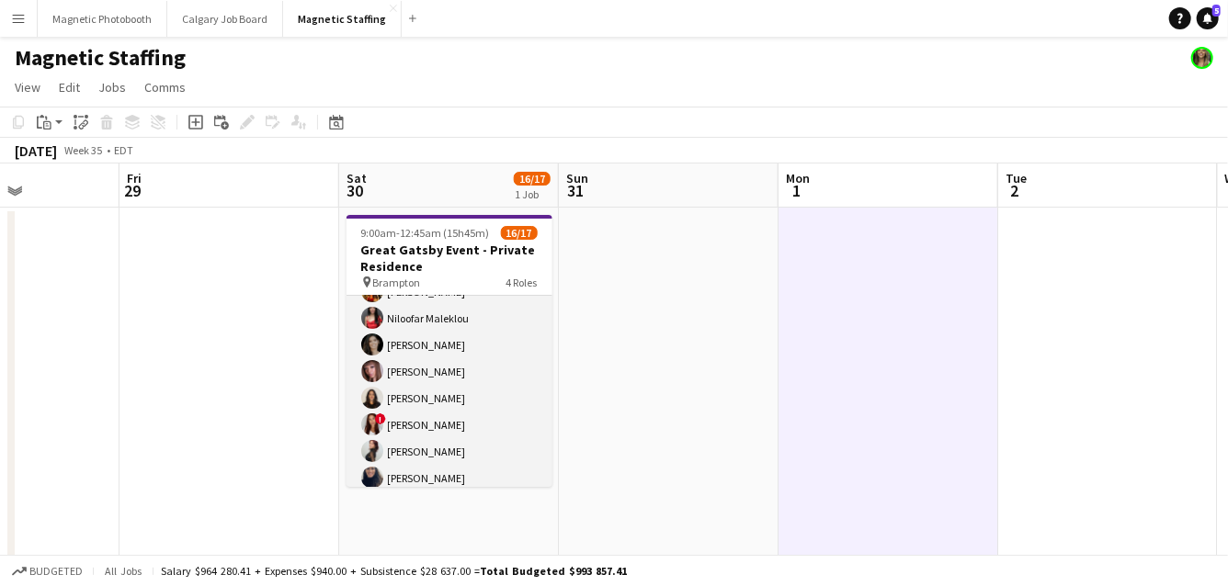
scroll to position [0, 538]
click at [451, 353] on app-card-role "Server 13/13 4:00pm-12:30am (8h30m) Cassandra Tari Katherine Lasso Niloofar Mal…" at bounding box center [450, 412] width 206 height 382
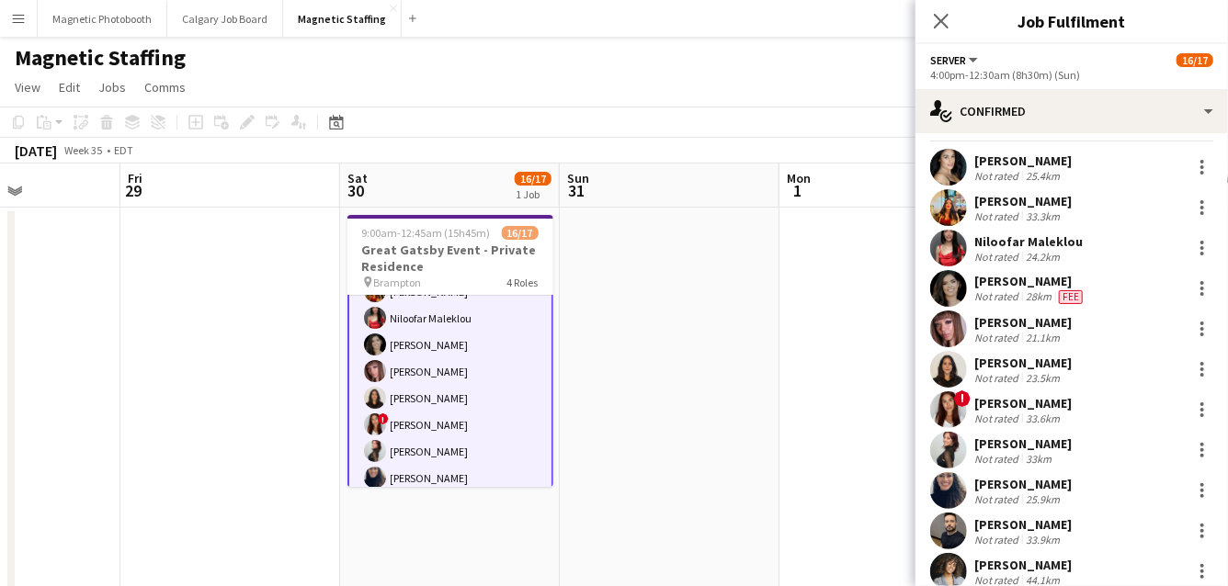
scroll to position [37, 0]
click at [965, 289] on app-user-avatar at bounding box center [948, 288] width 37 height 37
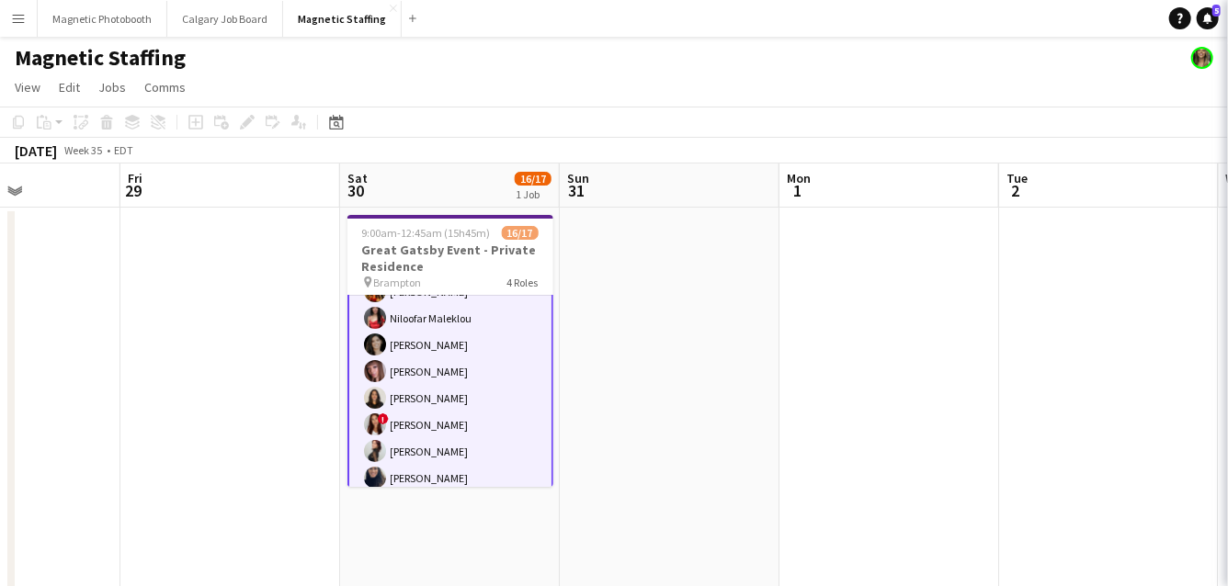
scroll to position [227, 0]
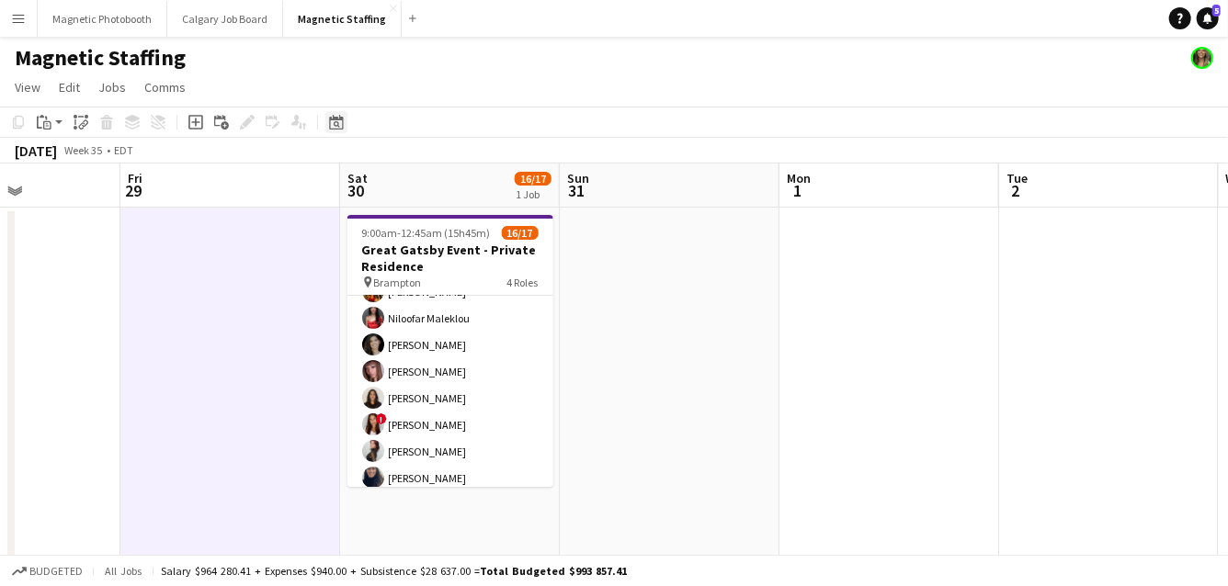
click at [340, 125] on icon "Date picker" at bounding box center [336, 122] width 15 height 15
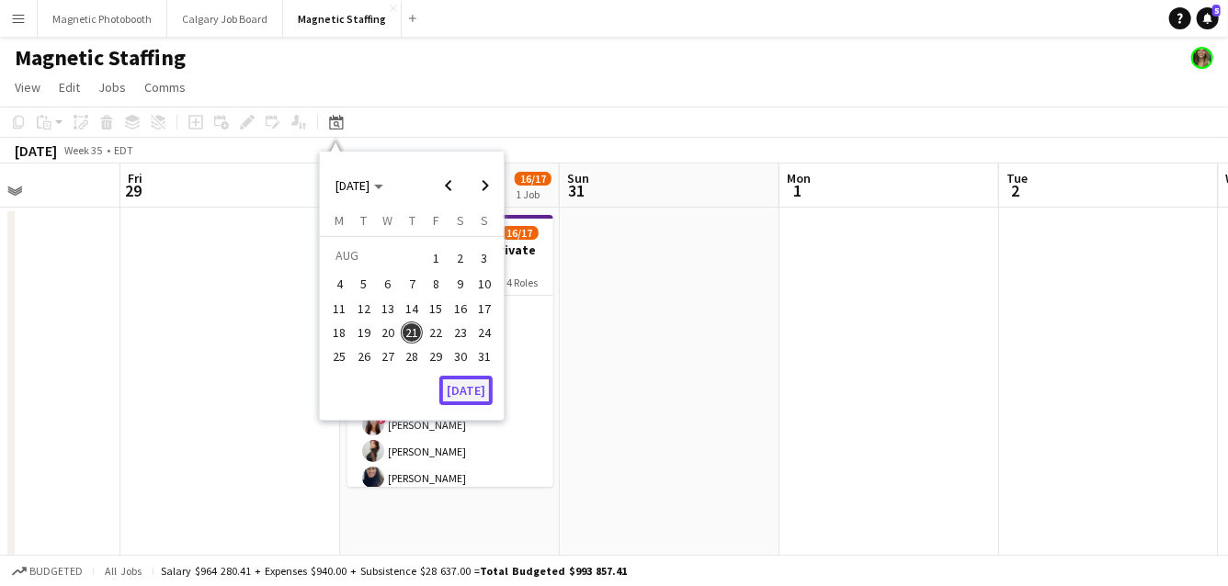
click at [457, 389] on button "[DATE]" at bounding box center [465, 390] width 53 height 29
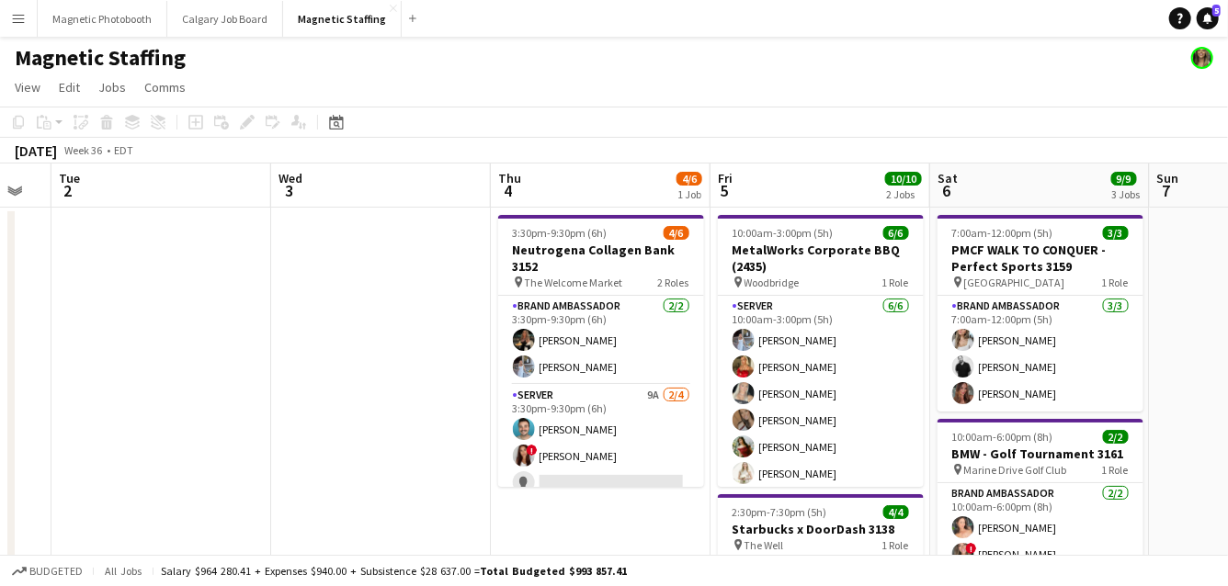
scroll to position [0, 685]
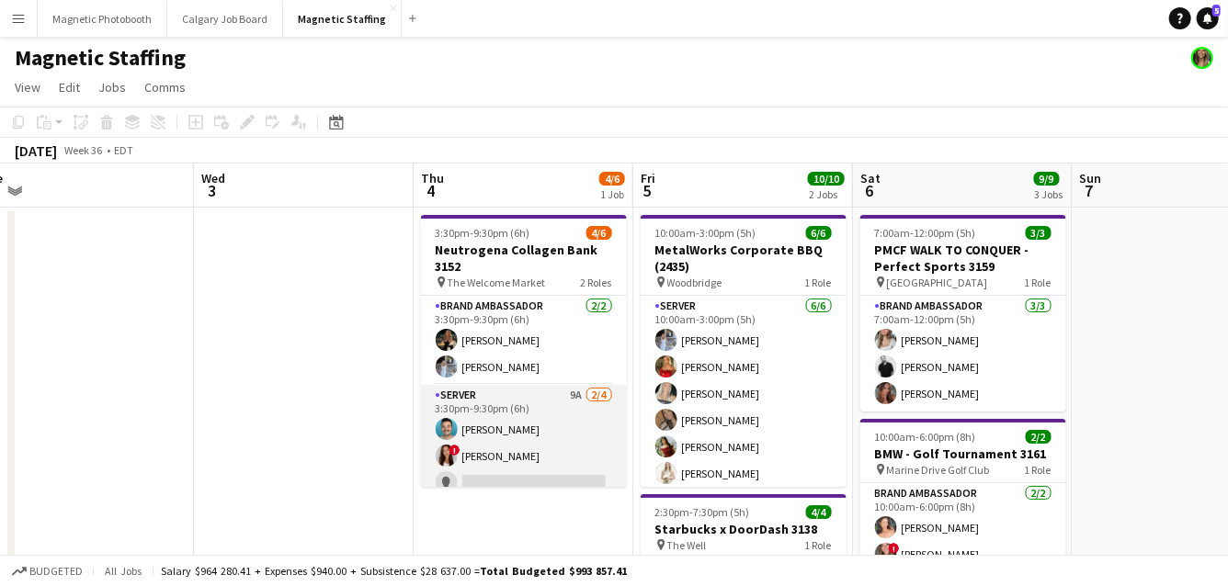
click at [534, 482] on app-card-role "Server 9A 2/4 3:30pm-9:30pm (6h) Harrison Smith ! Luana Cima single-neutral-act…" at bounding box center [524, 456] width 206 height 142
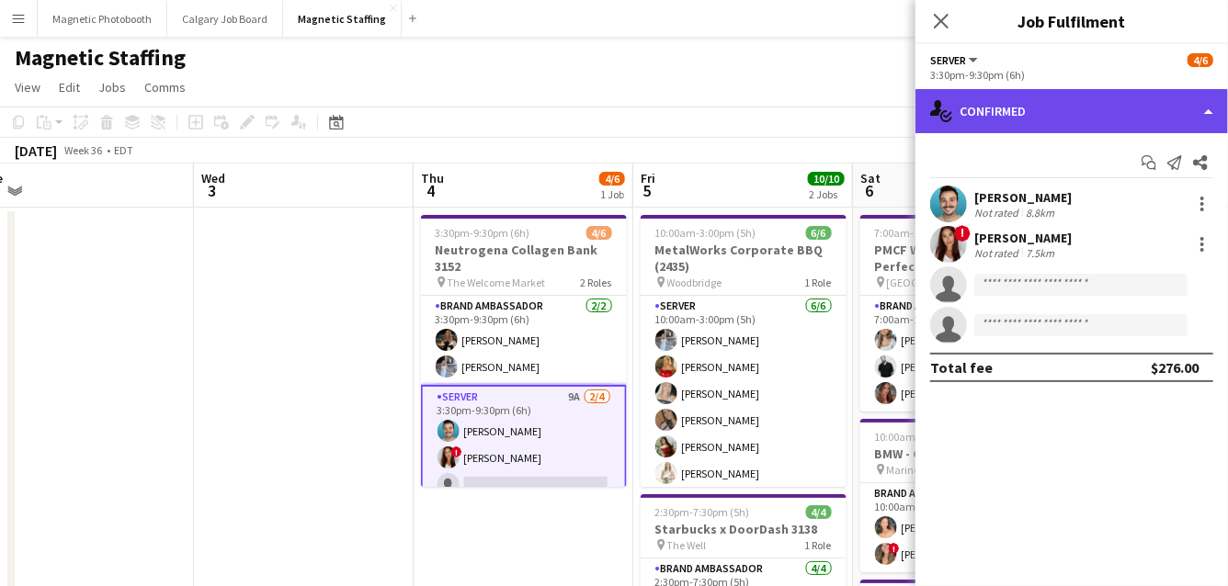
click at [1108, 115] on div "single-neutral-actions-check-2 Confirmed" at bounding box center [1071, 111] width 312 height 44
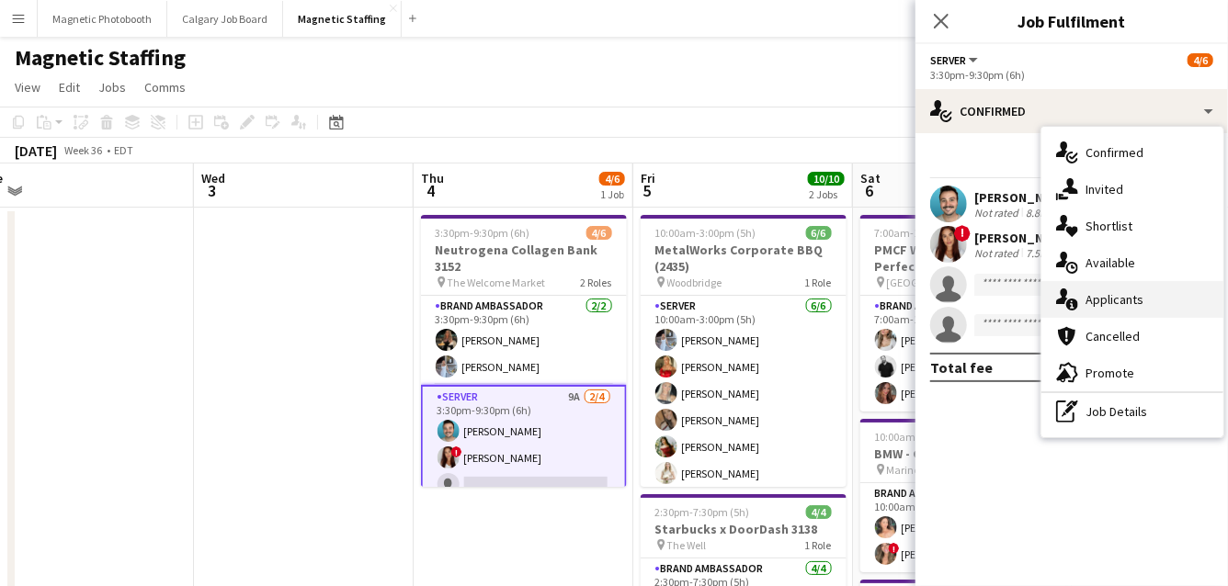
click at [1099, 298] on div "single-neutral-actions-information Applicants" at bounding box center [1132, 299] width 182 height 37
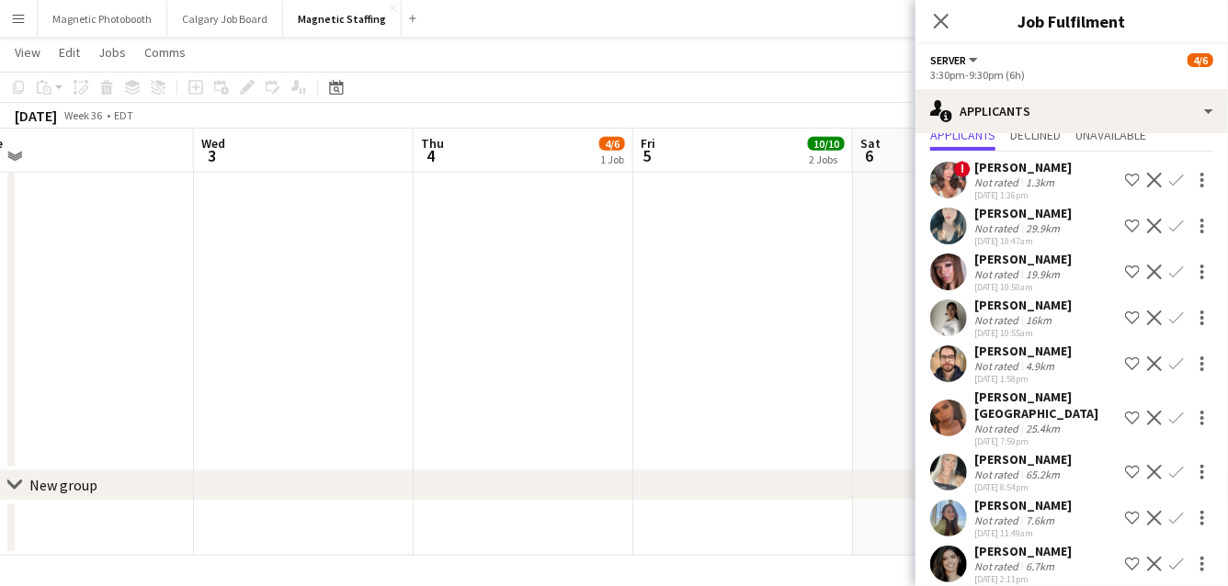
scroll to position [0, 0]
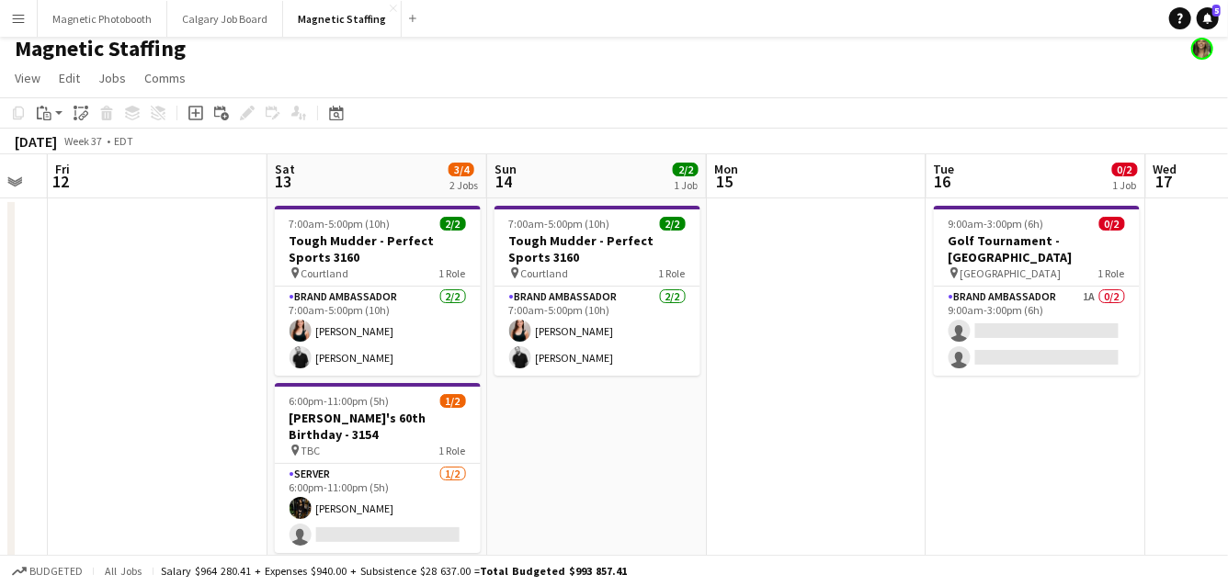
scroll to position [0, 685]
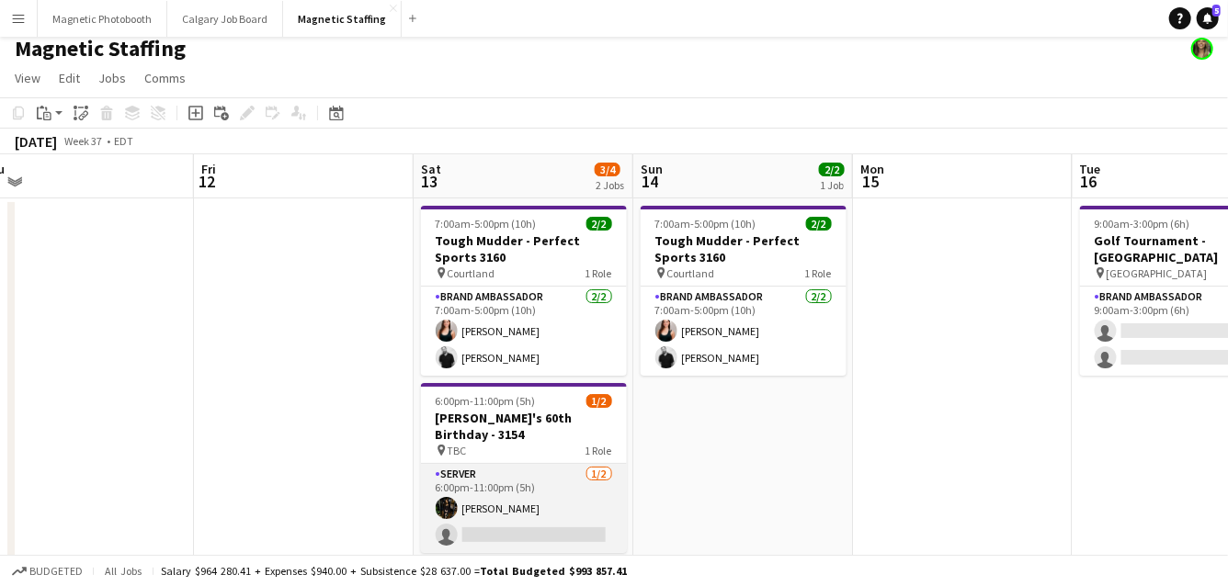
click at [604, 493] on app-card-role "Server 1/2 6:00pm-11:00pm (5h) Hanna Lee single-neutral-actions" at bounding box center [524, 508] width 206 height 89
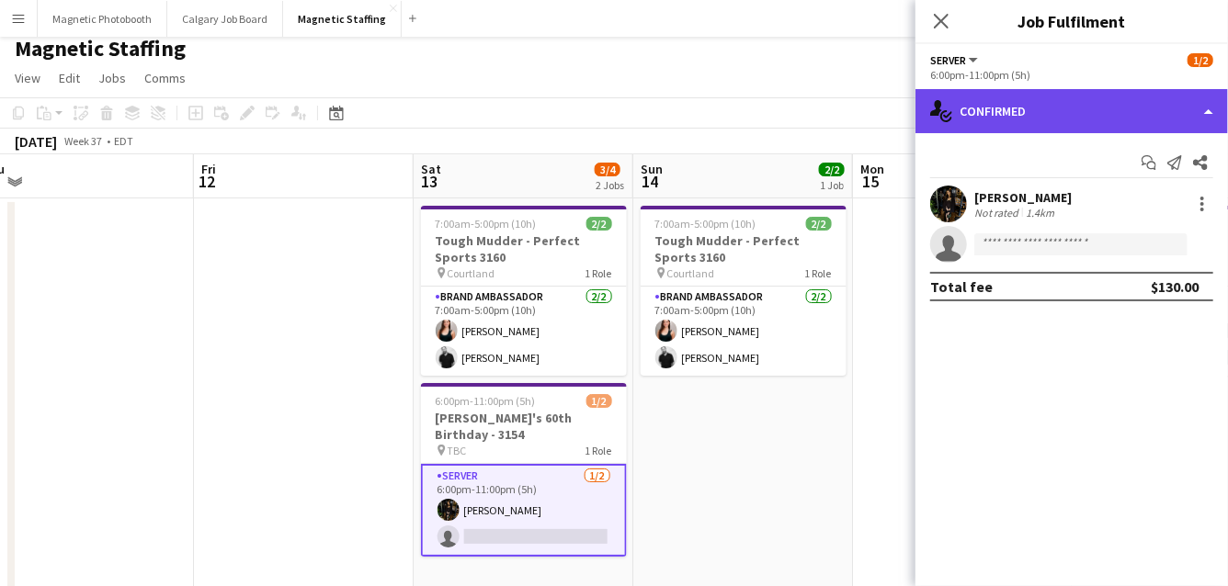
click at [1025, 115] on div "single-neutral-actions-check-2 Confirmed" at bounding box center [1071, 111] width 312 height 44
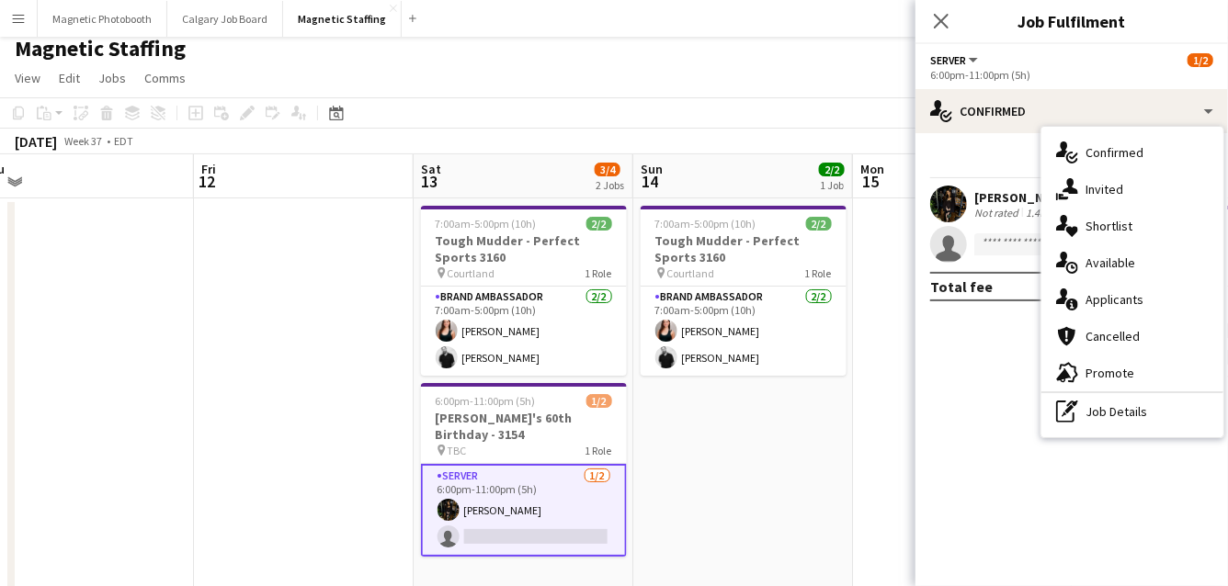
click at [1056, 291] on icon "single-neutral-actions-information" at bounding box center [1067, 300] width 22 height 22
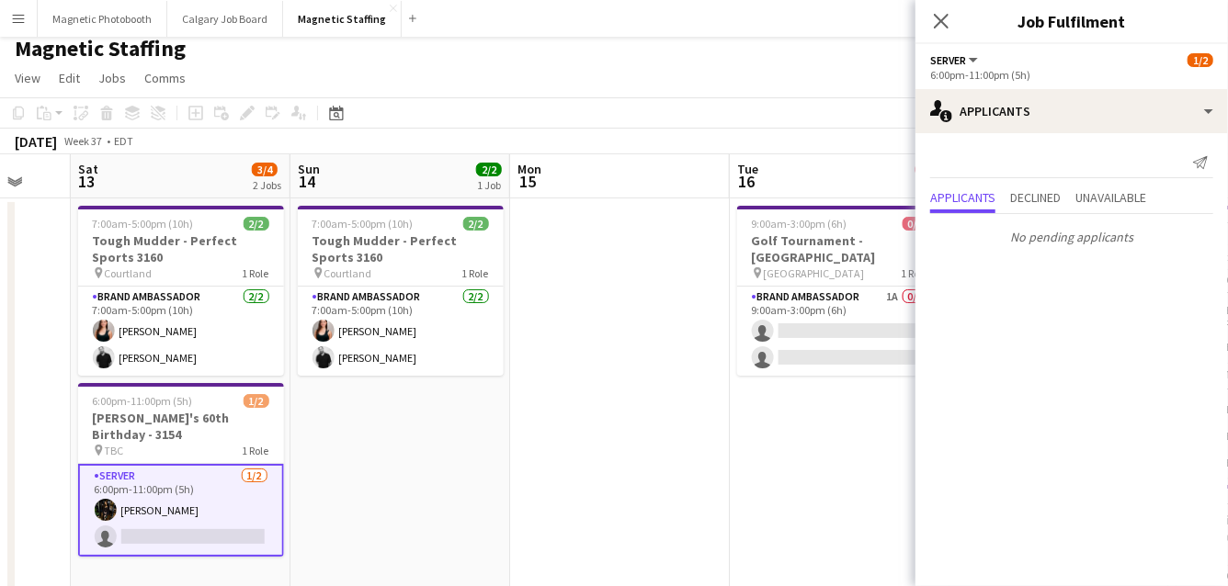
drag, startPoint x: 820, startPoint y: 419, endPoint x: 415, endPoint y: 542, distance: 423.5
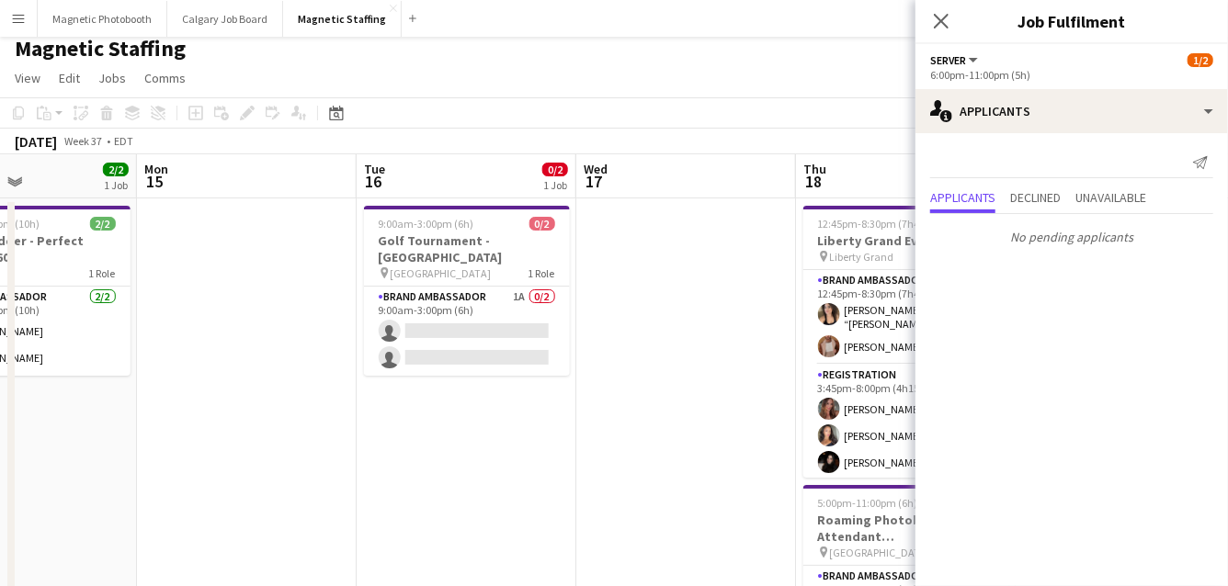
drag, startPoint x: 500, startPoint y: 469, endPoint x: 270, endPoint y: 510, distance: 233.4
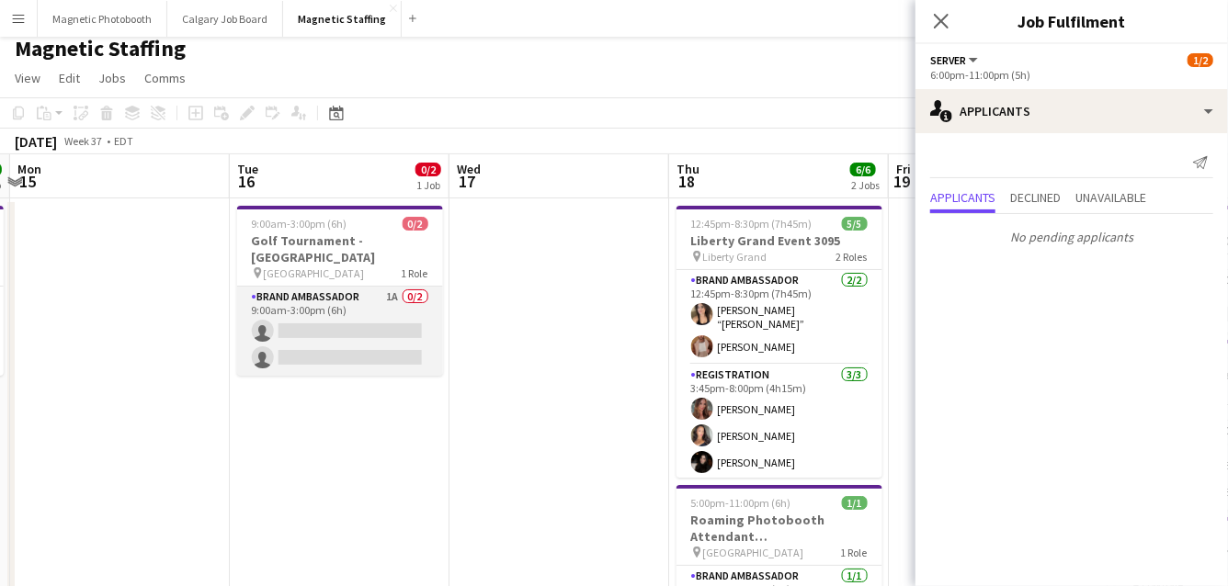
click at [357, 302] on app-card-role "Brand Ambassador 1A 0/2 9:00am-3:00pm (6h) single-neutral-actions single-neutra…" at bounding box center [340, 331] width 206 height 89
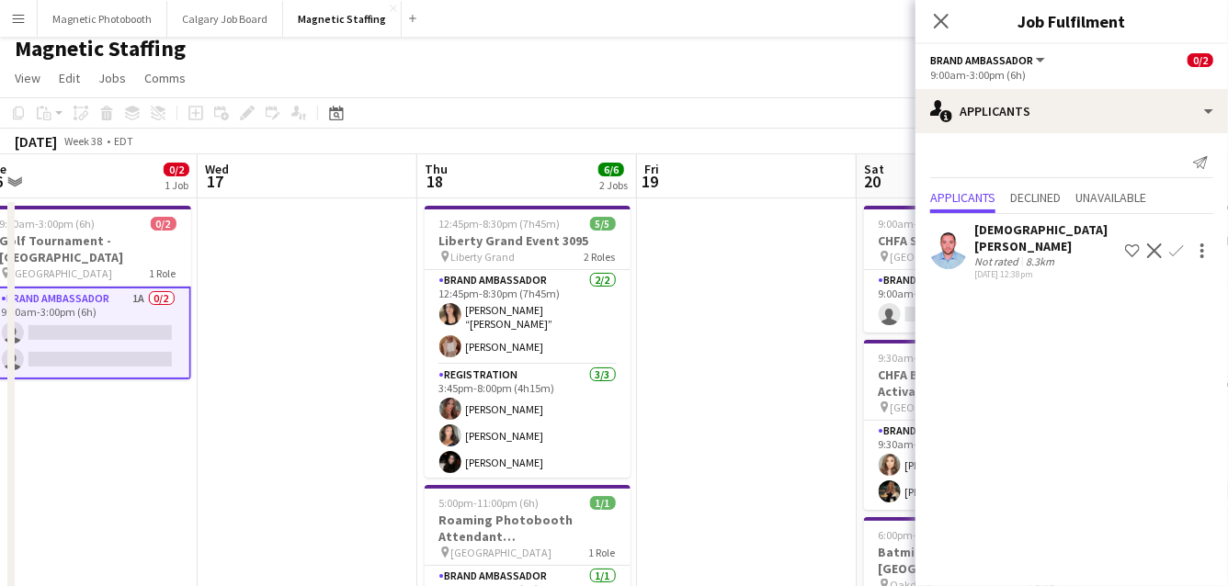
drag, startPoint x: 669, startPoint y: 282, endPoint x: 300, endPoint y: 356, distance: 376.8
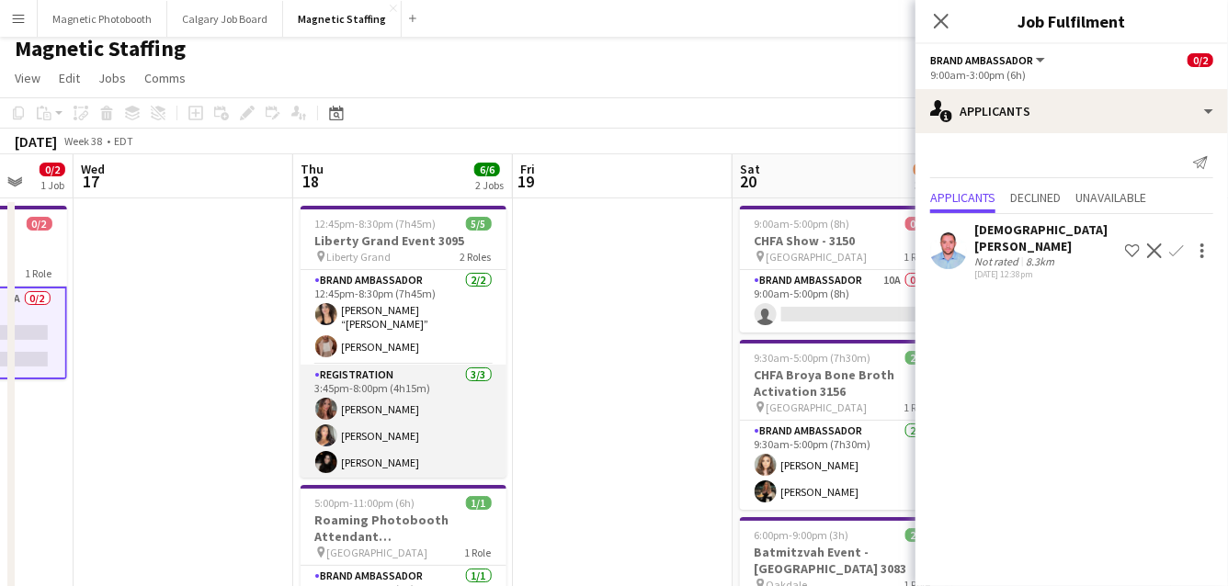
click at [417, 396] on app-card-role "Registration 3/3 3:45pm-8:00pm (4h15m) Meghan Cossmann Katelynn Espinosa Maria …" at bounding box center [403, 423] width 206 height 116
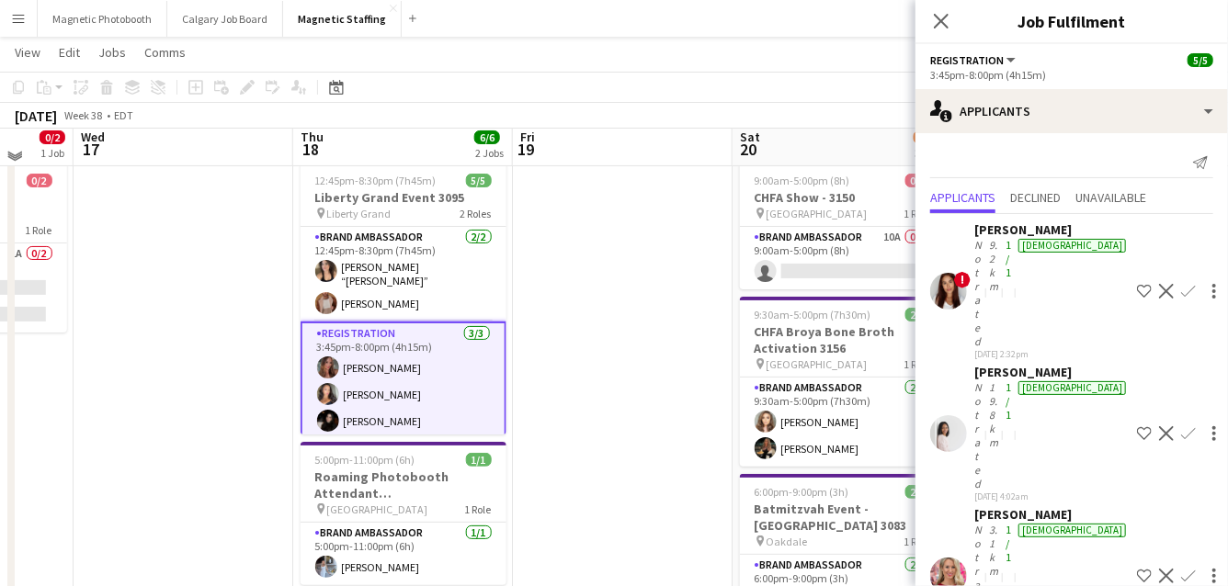
scroll to position [43, 0]
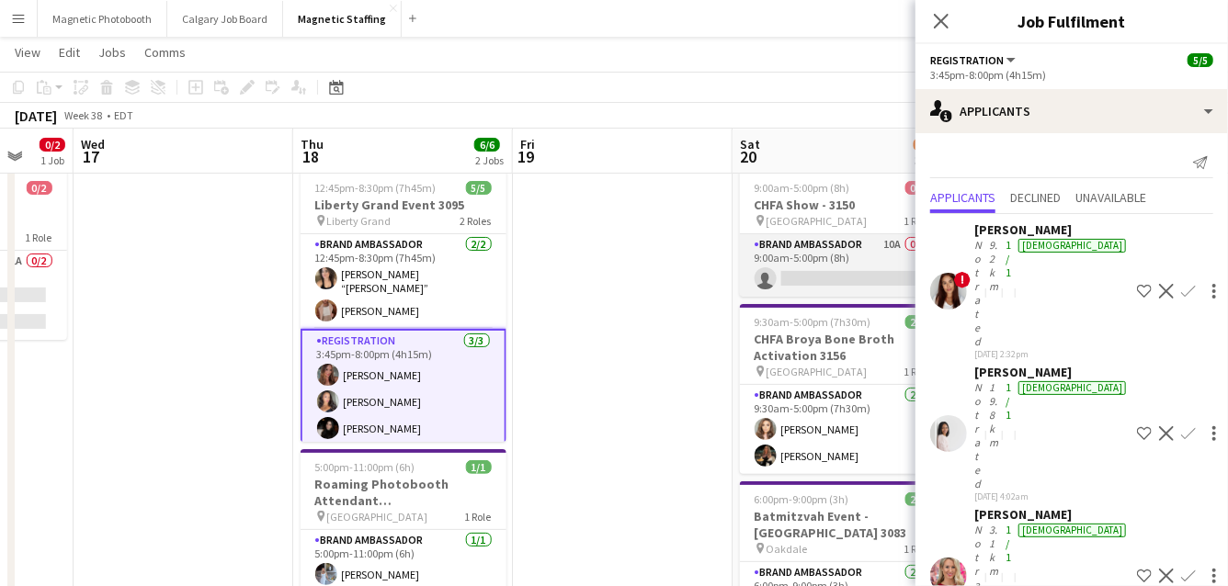
click at [863, 278] on app-card-role "Brand Ambassador 10A 0/1 9:00am-5:00pm (8h) single-neutral-actions" at bounding box center [843, 265] width 206 height 62
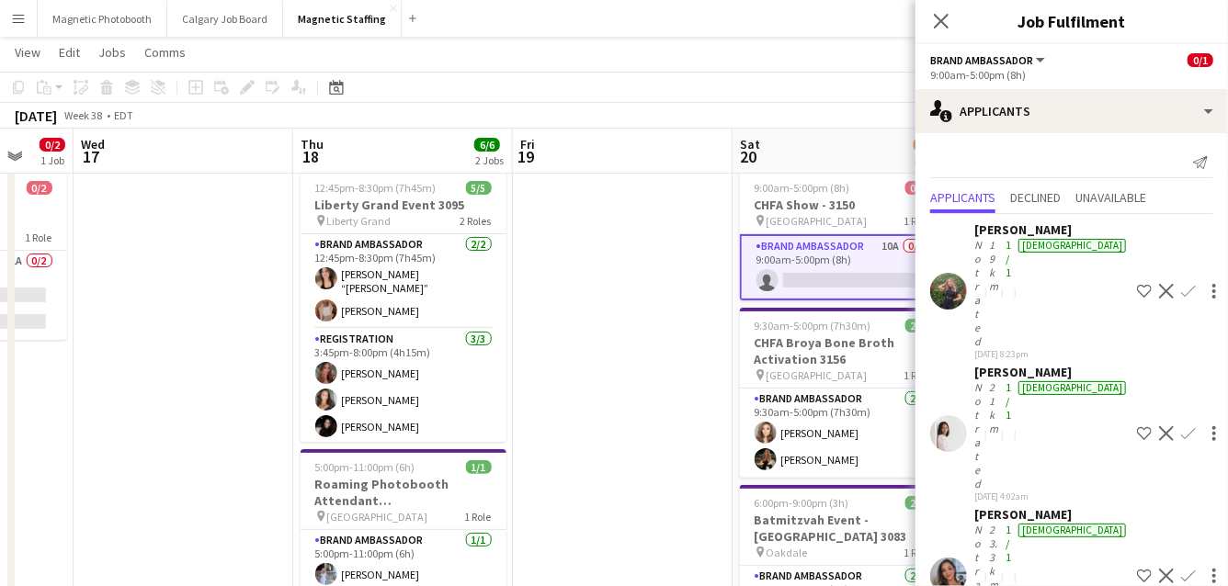
scroll to position [233, 0]
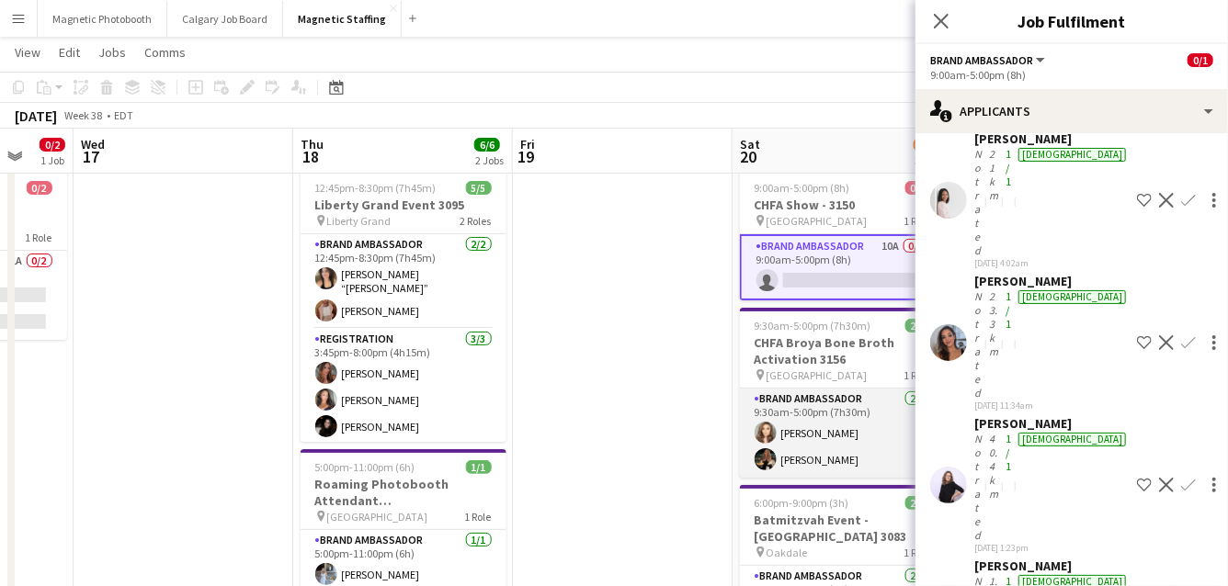
click at [846, 436] on app-card-role "Brand Ambassador 2/2 9:30am-5:00pm (7h30m) Sabrina Couture Miranda Fratton" at bounding box center [843, 433] width 206 height 89
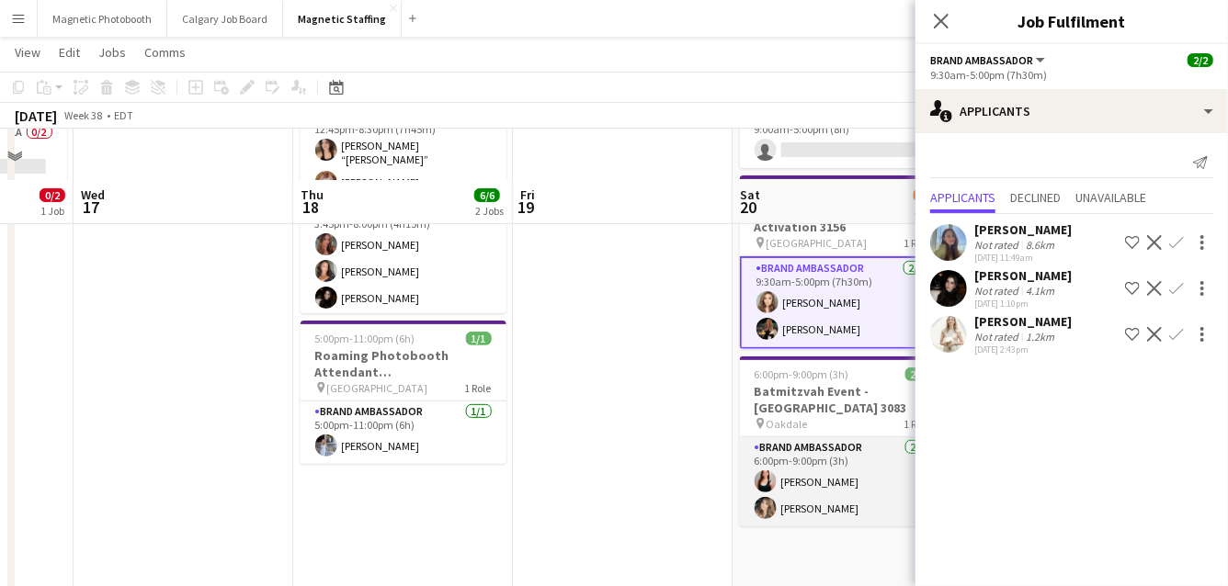
scroll to position [223, 0]
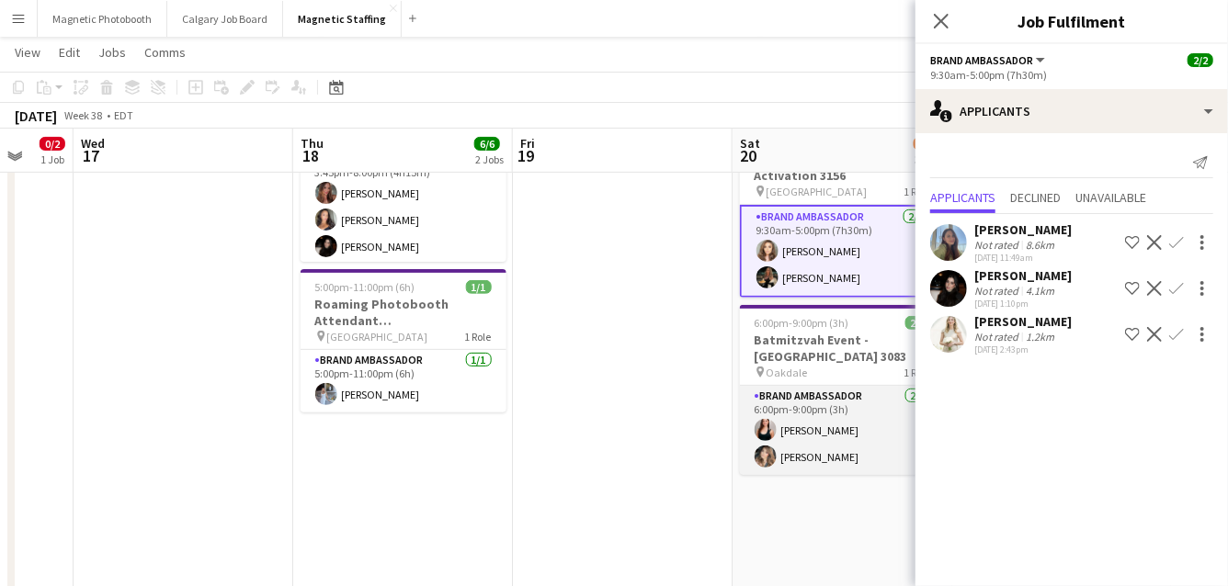
click at [845, 440] on app-card-role "Brand Ambassador [DATE] 6:00pm-9:00pm (3h) [PERSON_NAME] [PERSON_NAME]" at bounding box center [843, 430] width 206 height 89
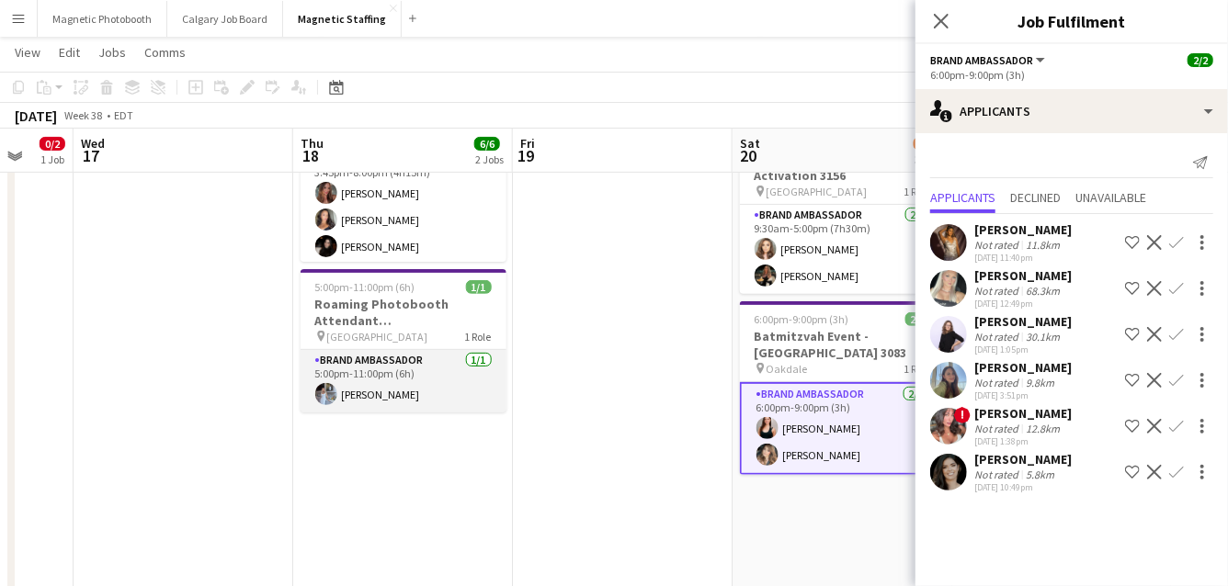
click at [468, 402] on app-card-role "Brand Ambassador 1/1 5:00pm-11:00pm (6h) Heather Siemonsen" at bounding box center [403, 381] width 206 height 62
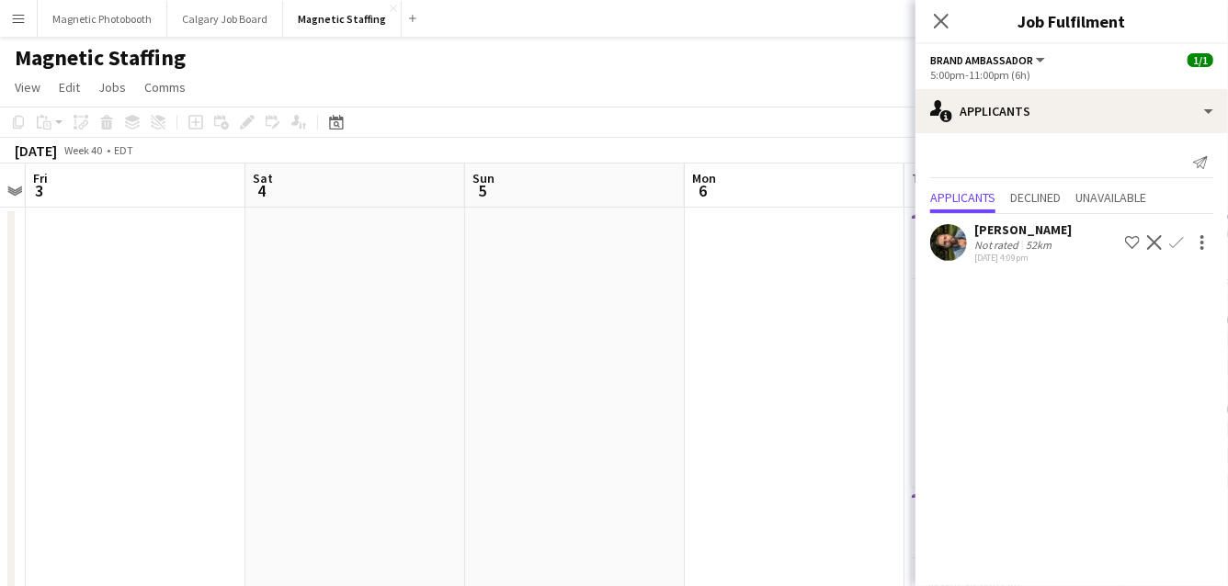
scroll to position [0, 0]
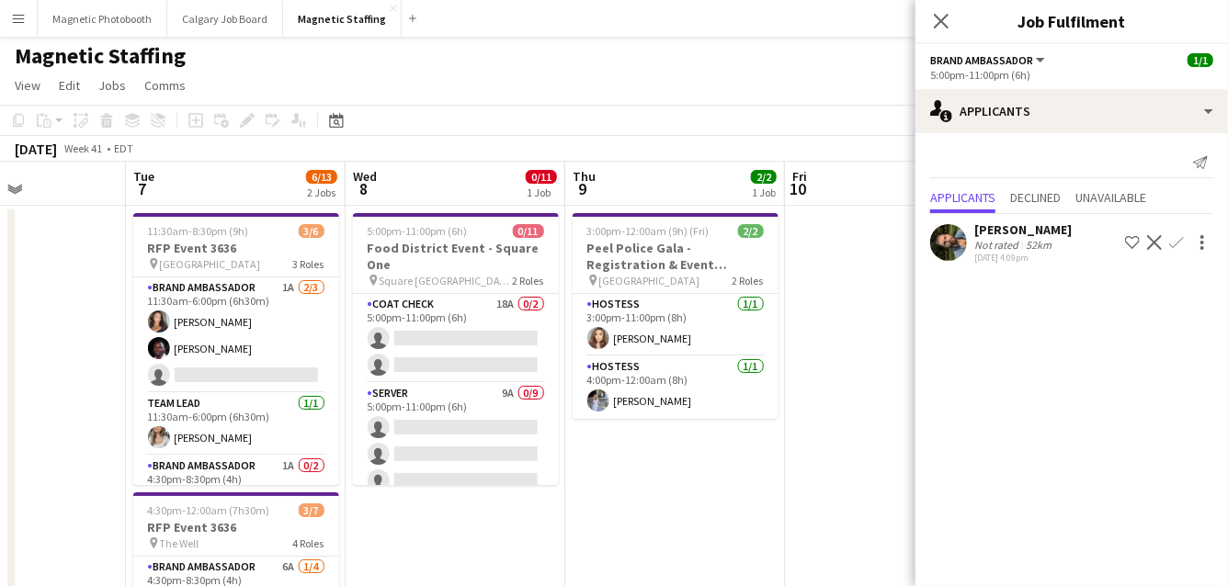
scroll to position [0, 379]
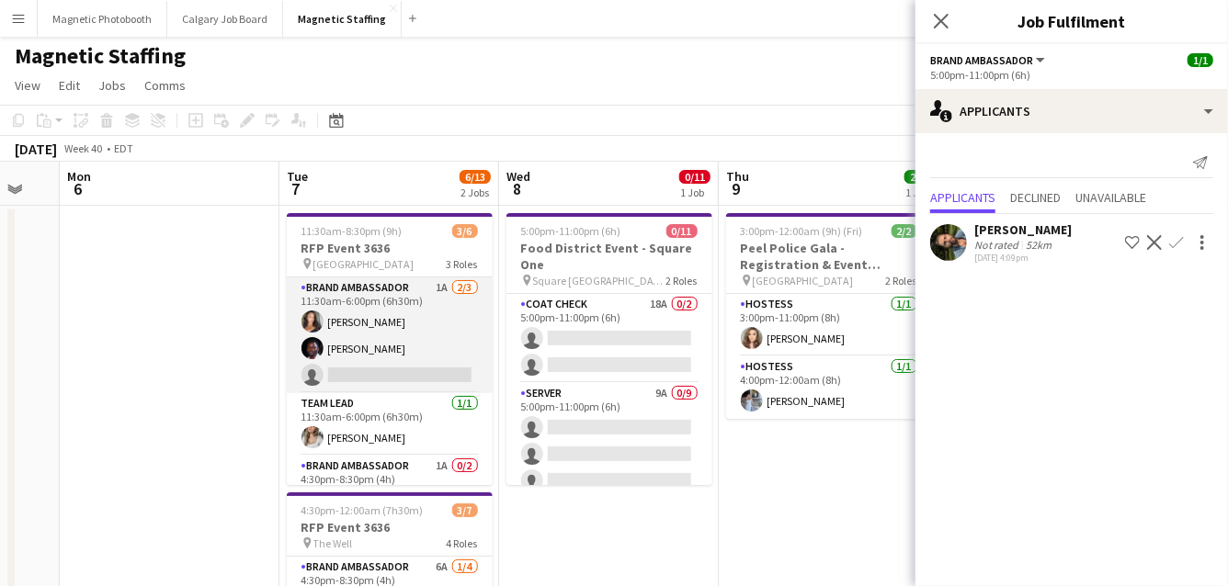
click at [377, 363] on app-card-role "Brand Ambassador 1A 2/3 11:30am-6:00pm (6h30m) Katelynn Espinosa Anthony Kerr s…" at bounding box center [390, 335] width 206 height 116
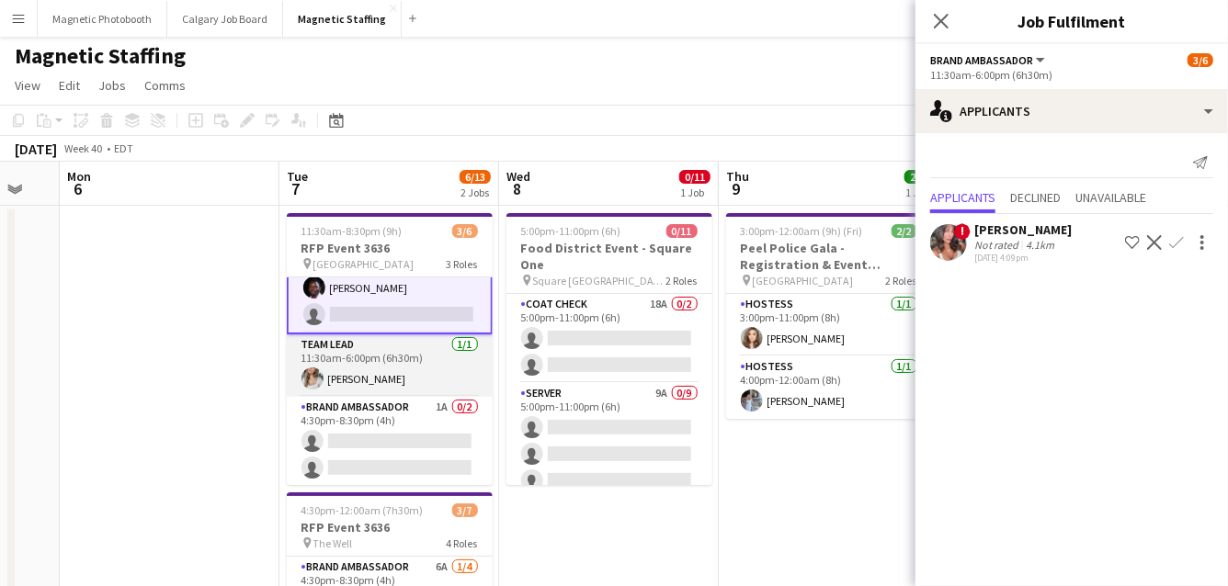
click at [350, 440] on app-card-role "Brand Ambassador 1A 0/2 4:30pm-8:30pm (4h) single-neutral-actions single-neutra…" at bounding box center [390, 441] width 206 height 89
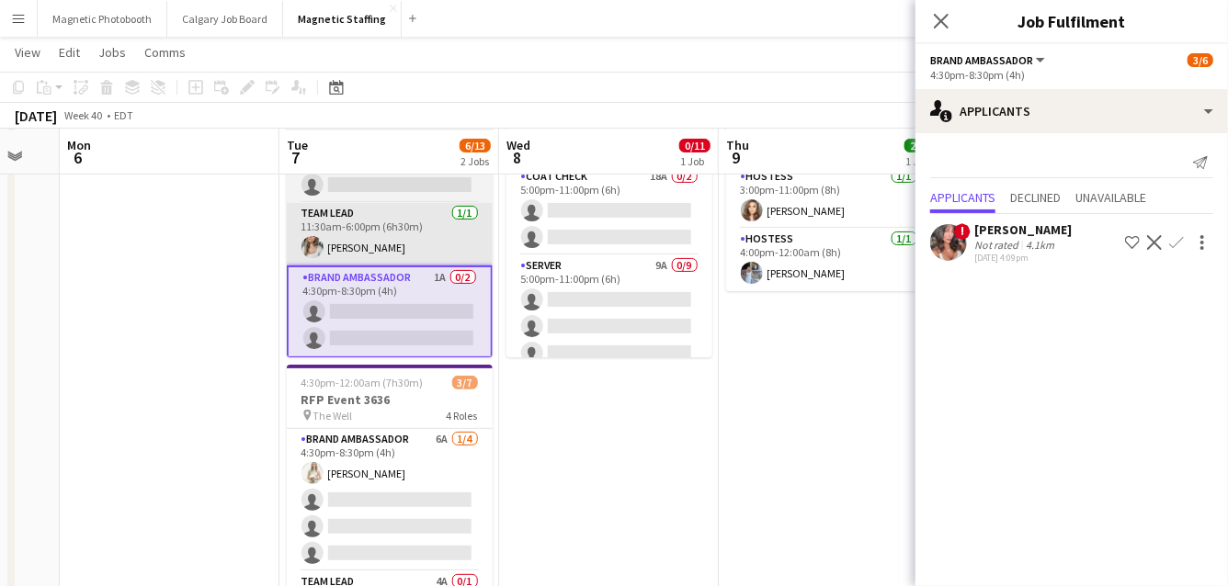
scroll to position [129, 0]
click at [350, 440] on app-card-role "Brand Ambassador 6A 1/4 4:30pm-8:30pm (4h) Katryna Klepacki single-neutral-acti…" at bounding box center [390, 499] width 206 height 142
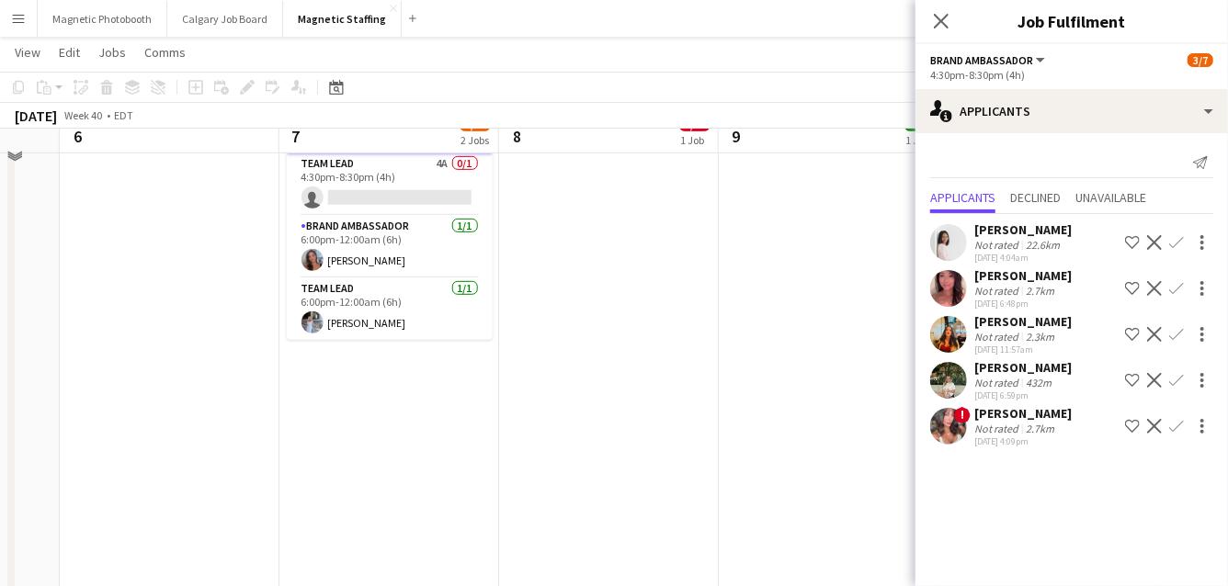
scroll to position [404, 0]
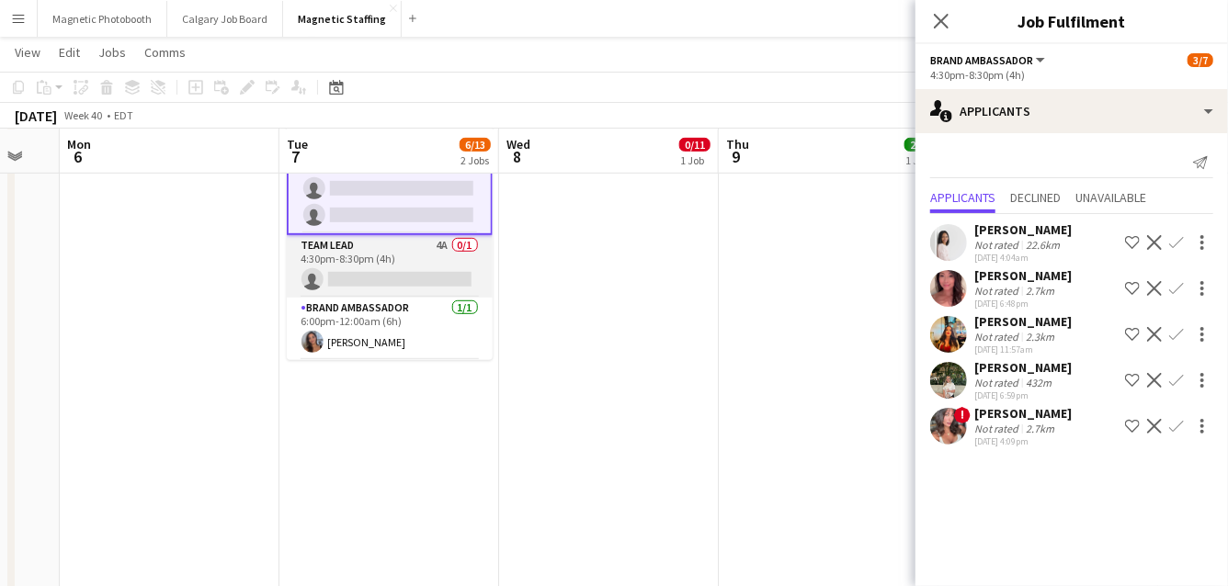
click at [421, 277] on app-card-role "Team Lead 4A 0/1 4:30pm-8:30pm (4h) single-neutral-actions" at bounding box center [390, 266] width 206 height 62
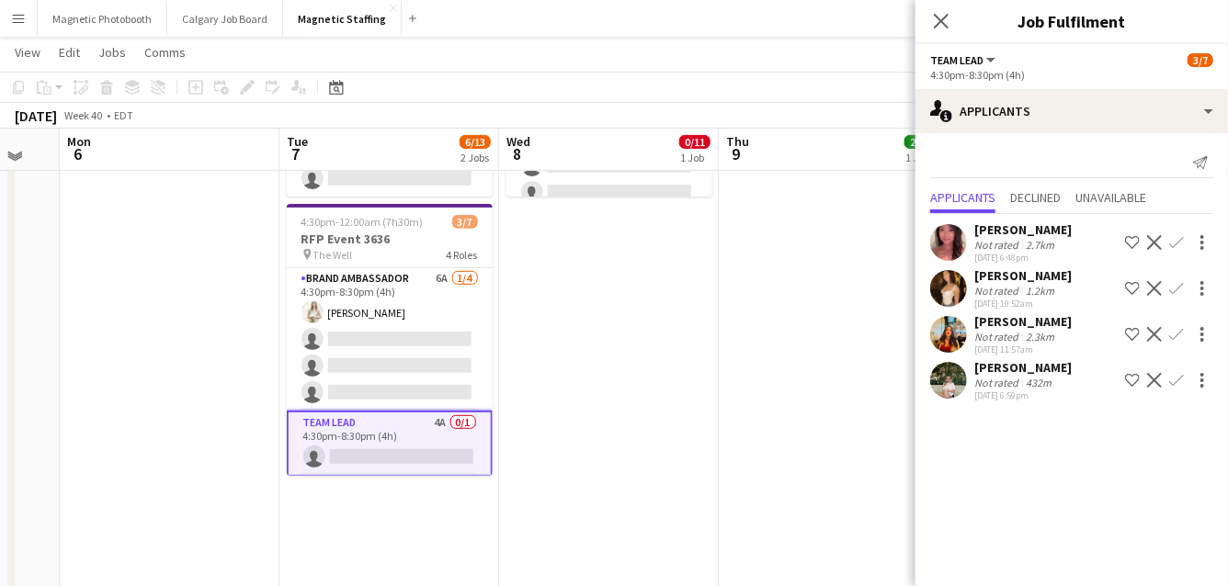
scroll to position [286, 0]
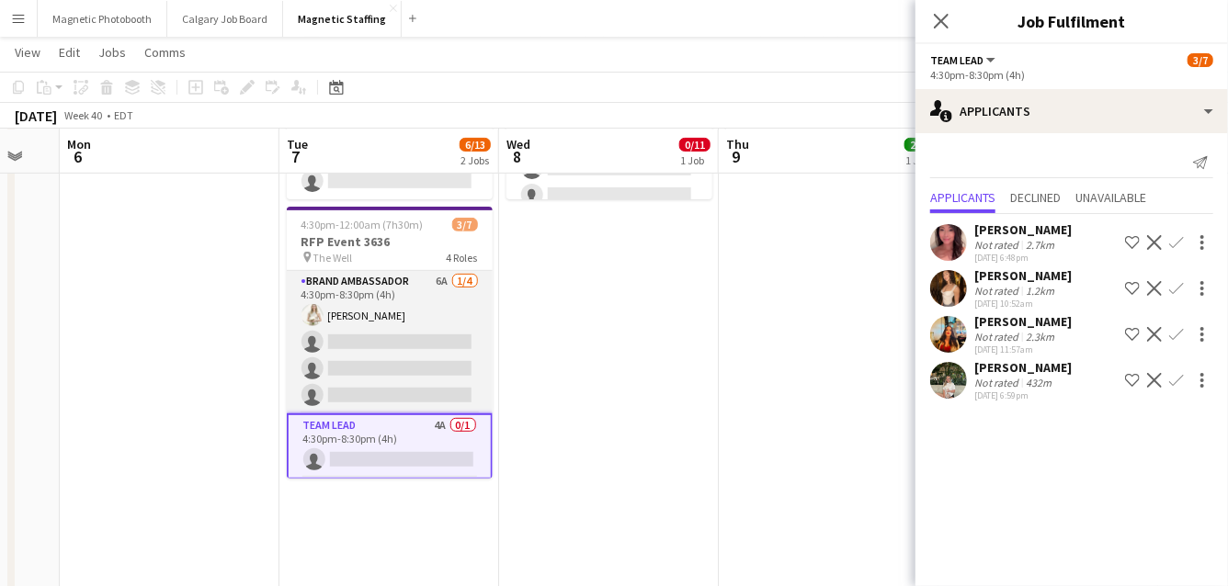
click at [387, 352] on app-card-role "Brand Ambassador 6A 1/4 4:30pm-8:30pm (4h) Katryna Klepacki single-neutral-acti…" at bounding box center [390, 342] width 206 height 142
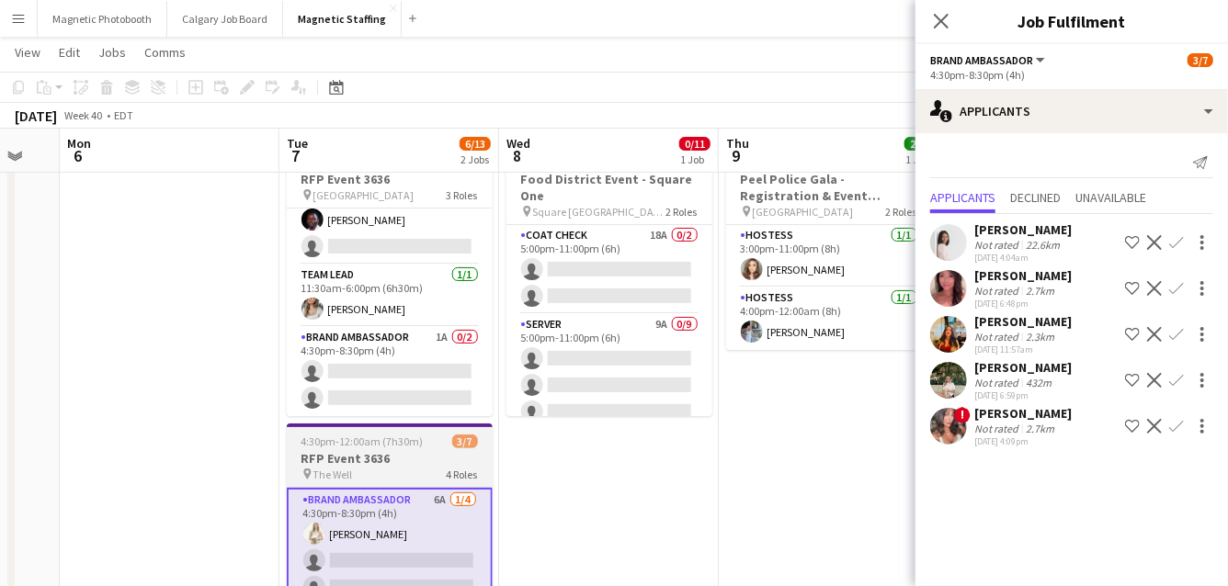
scroll to position [70, 0]
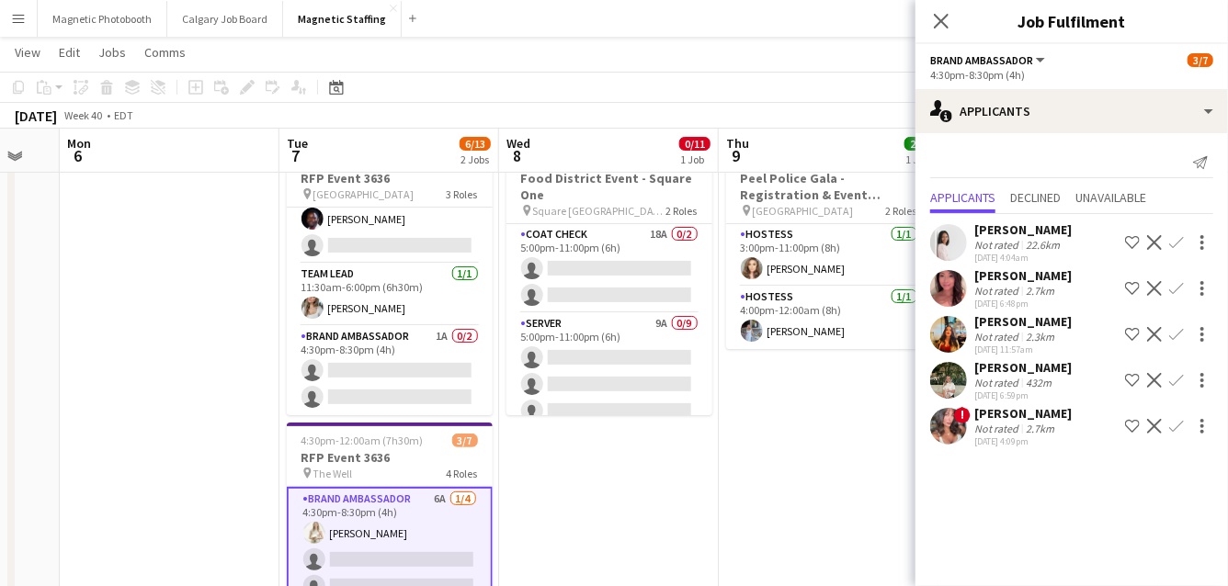
click at [1173, 426] on app-icon "Confirm" at bounding box center [1176, 426] width 15 height 15
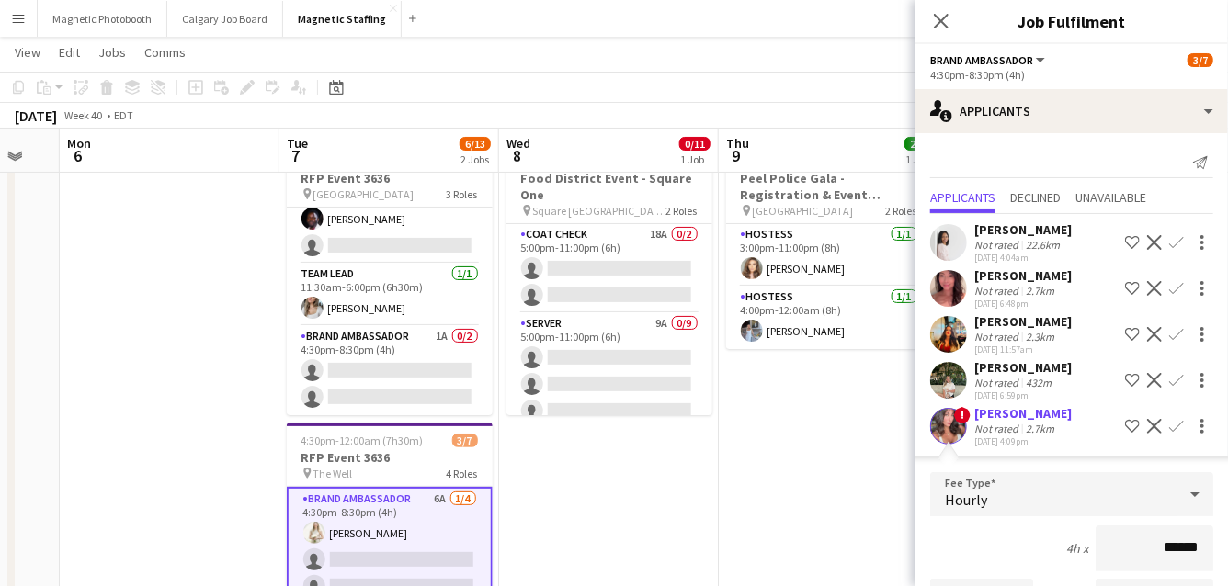
scroll to position [294, 0]
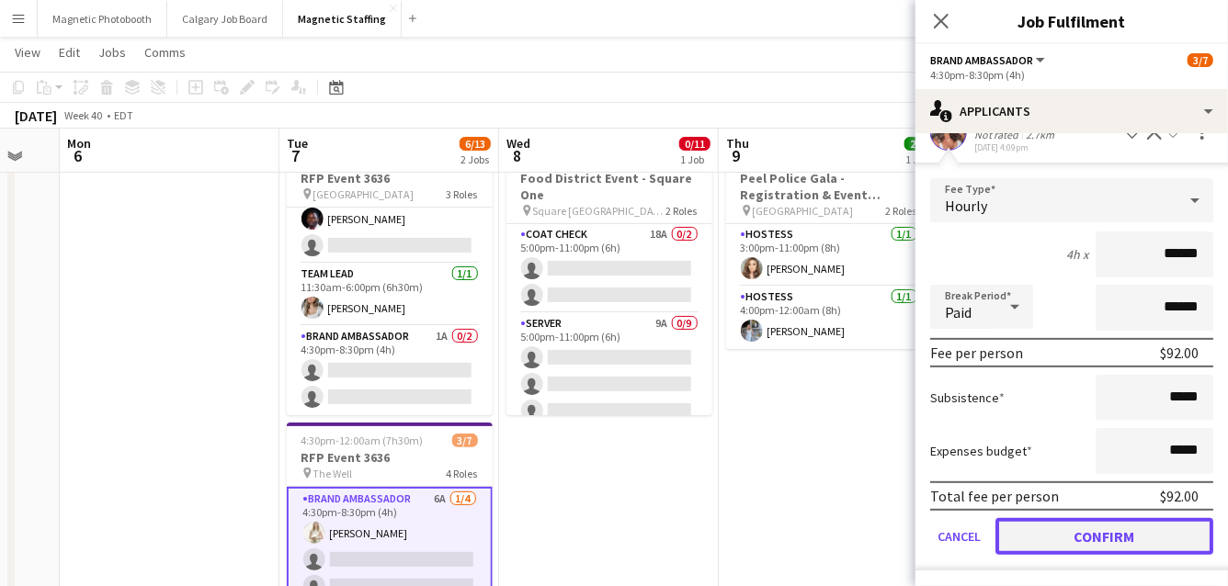
click at [1103, 525] on button "Confirm" at bounding box center [1104, 536] width 218 height 37
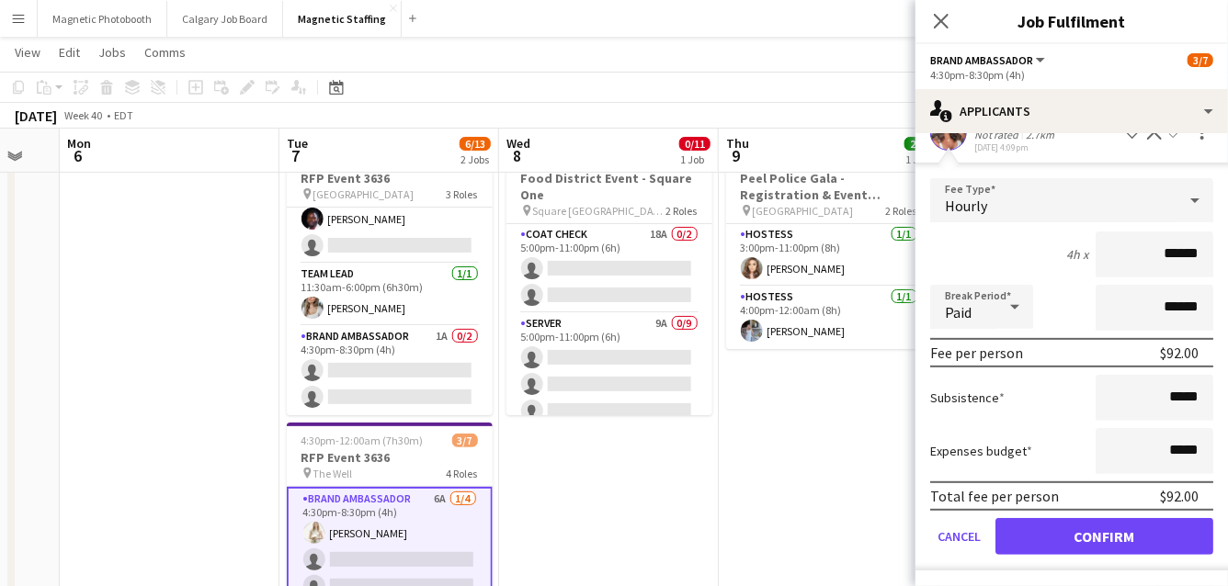
scroll to position [0, 0]
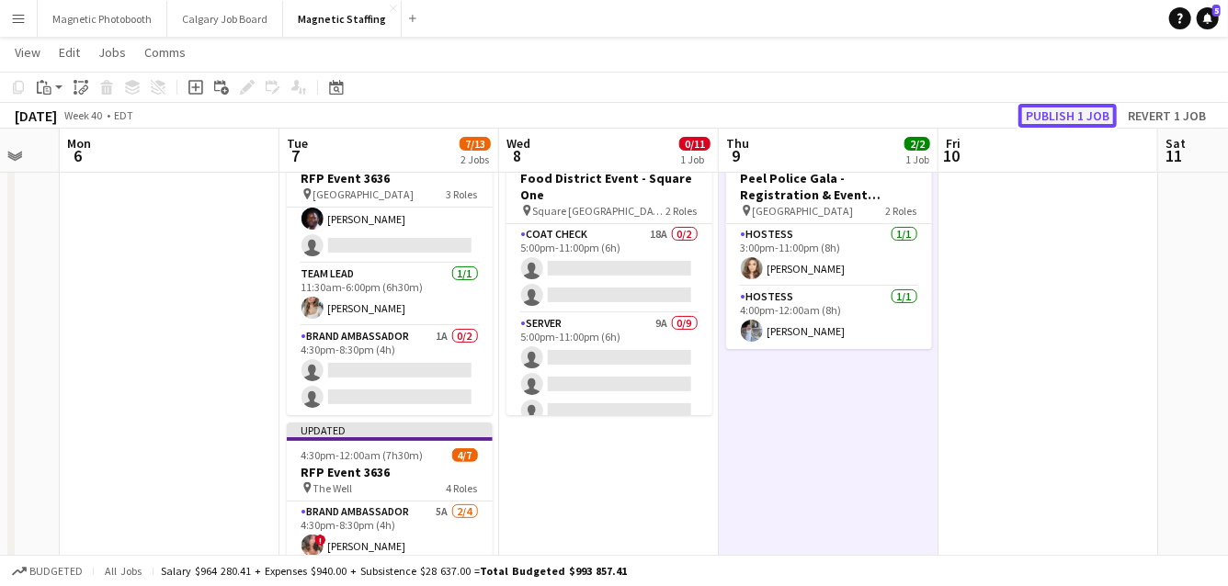
click at [1068, 113] on button "Publish 1 job" at bounding box center [1067, 116] width 98 height 24
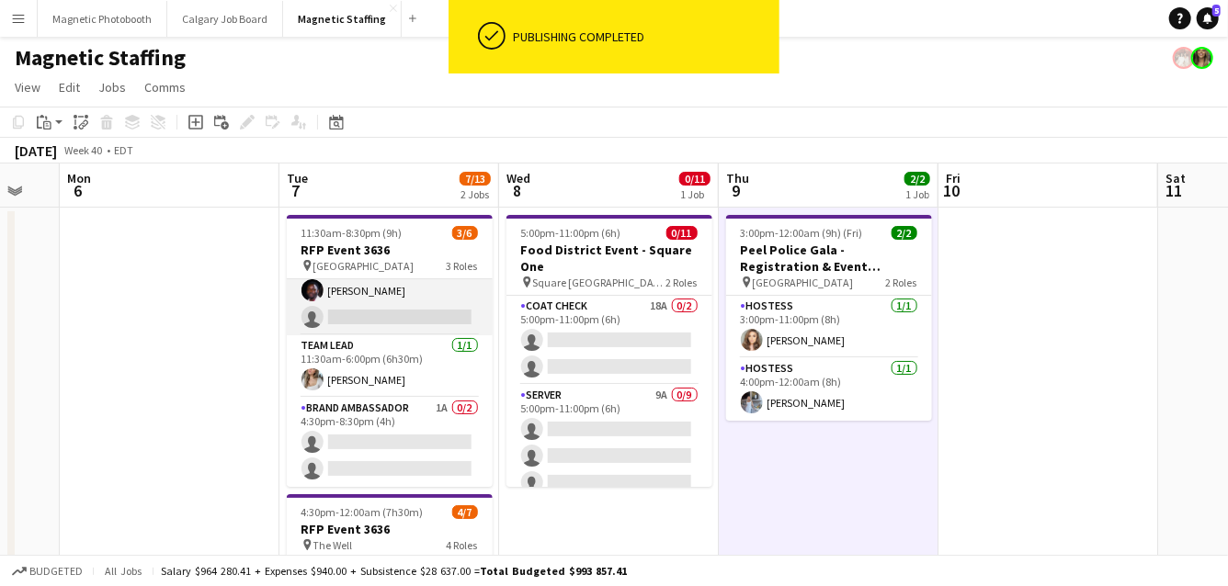
click at [410, 328] on app-card-role "Brand Ambassador 1A 2/3 11:30am-6:00pm (6h30m) Katelynn Espinosa Anthony Kerr s…" at bounding box center [390, 278] width 206 height 116
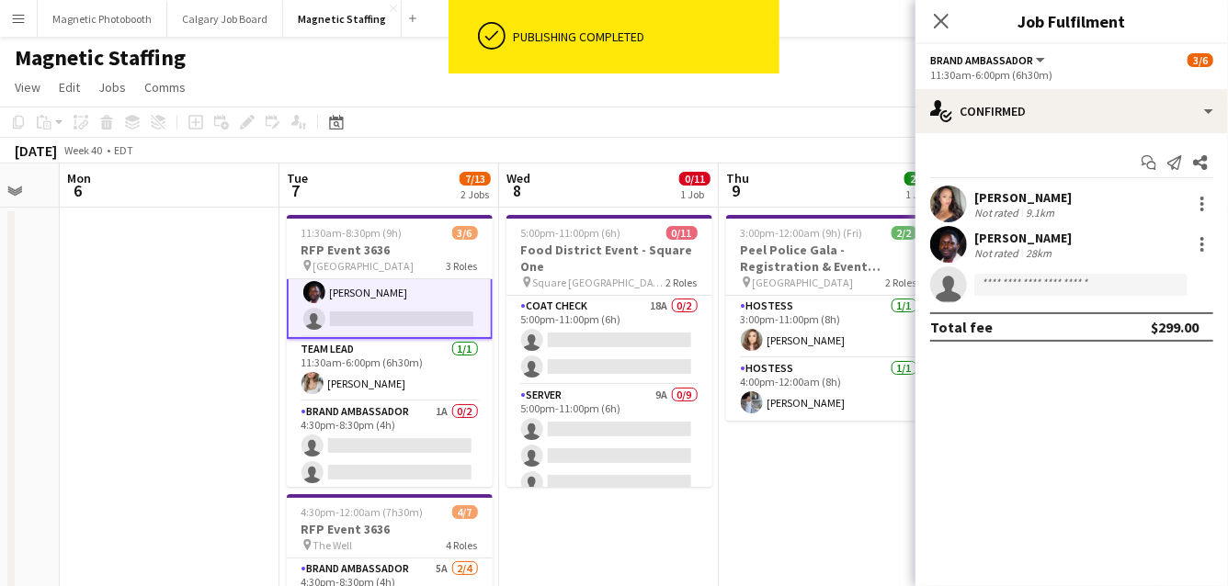
scroll to position [61, 0]
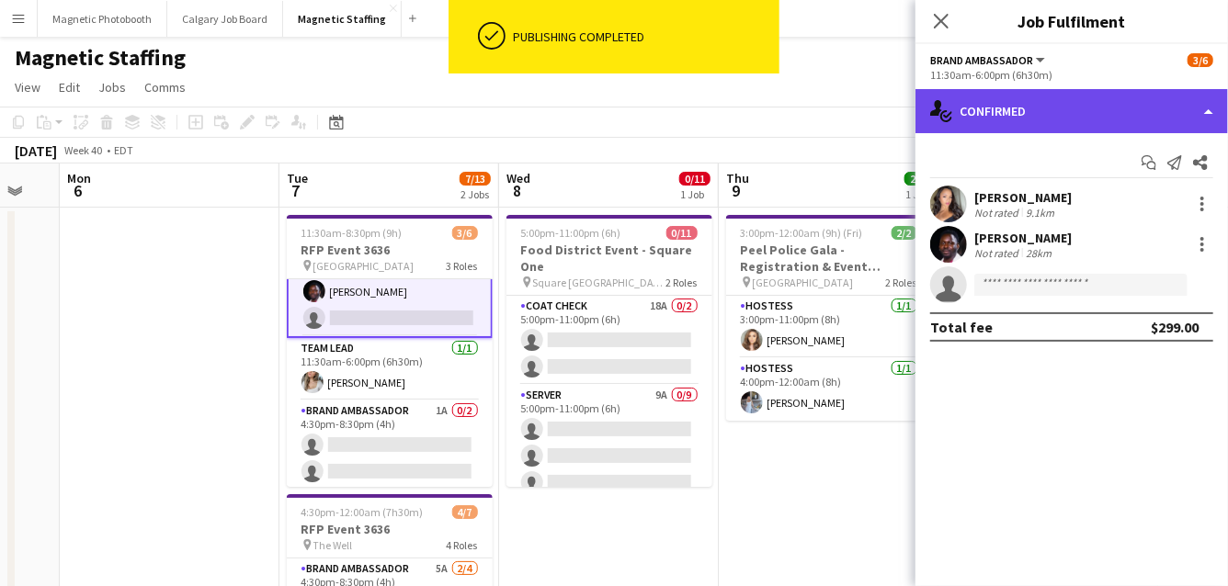
click at [990, 130] on div "single-neutral-actions-check-2 Confirmed" at bounding box center [1071, 111] width 312 height 44
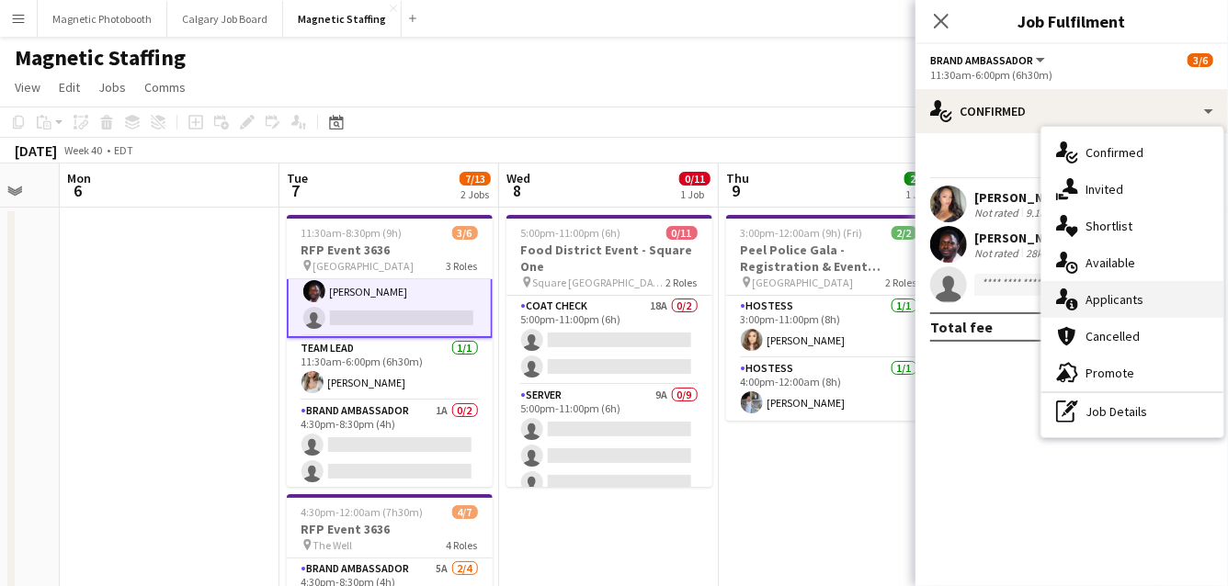
click at [1080, 299] on div "single-neutral-actions-information Applicants" at bounding box center [1132, 299] width 182 height 37
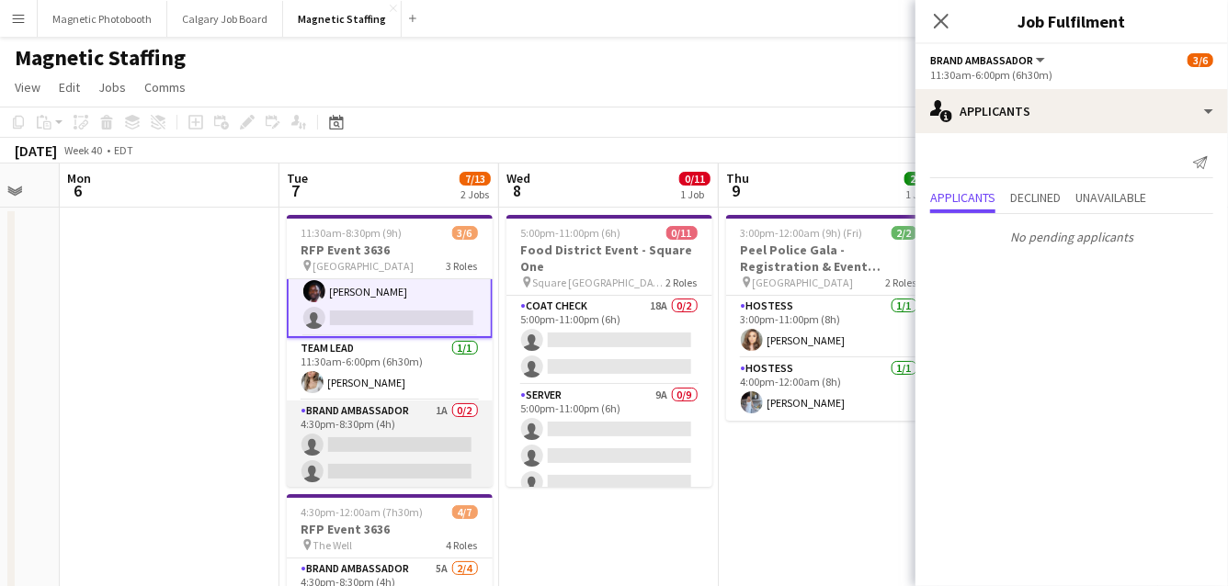
click at [397, 429] on app-card-role "Brand Ambassador 1A 0/2 4:30pm-8:30pm (4h) single-neutral-actions single-neutra…" at bounding box center [390, 445] width 206 height 89
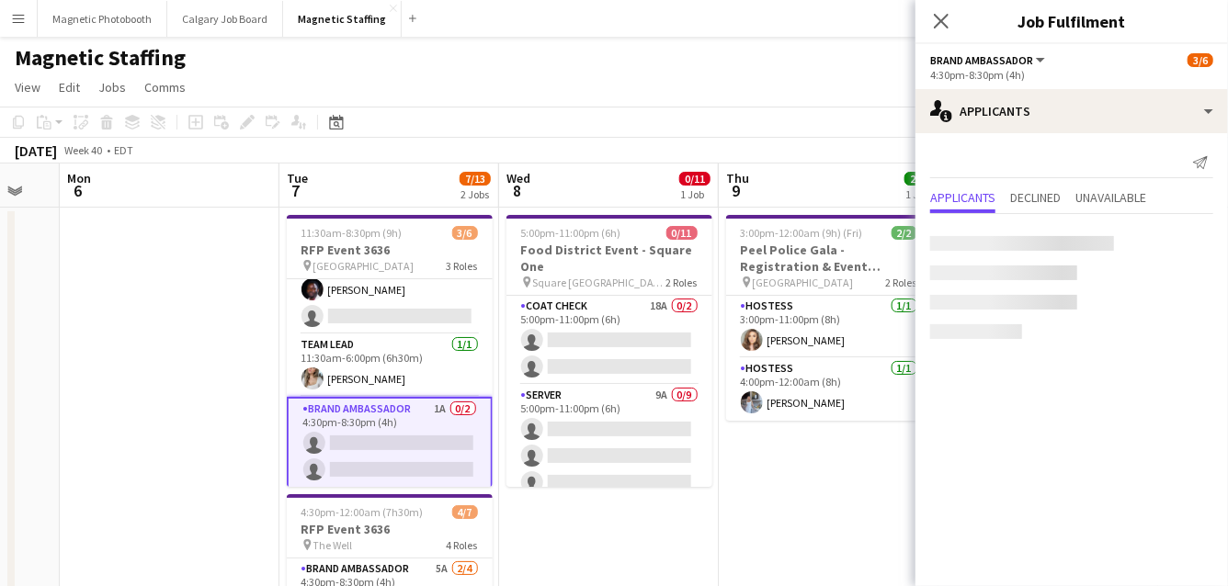
scroll to position [60, 0]
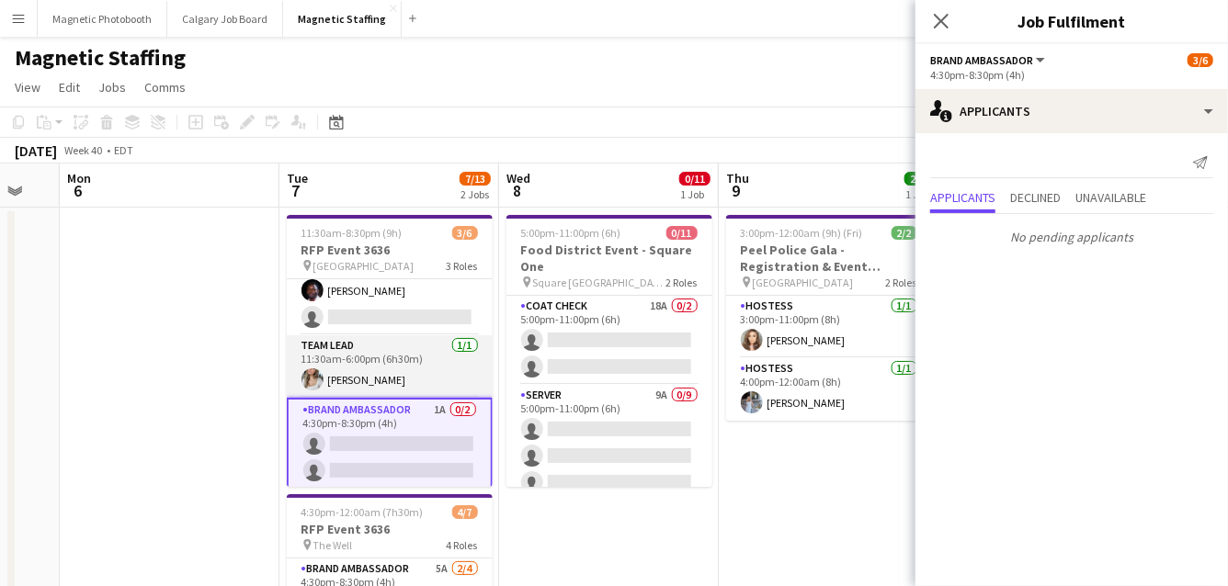
click at [414, 376] on app-card-role "Team Lead 1/1 11:30am-6:00pm (6h30m) Sabrina McCaskill" at bounding box center [390, 366] width 206 height 62
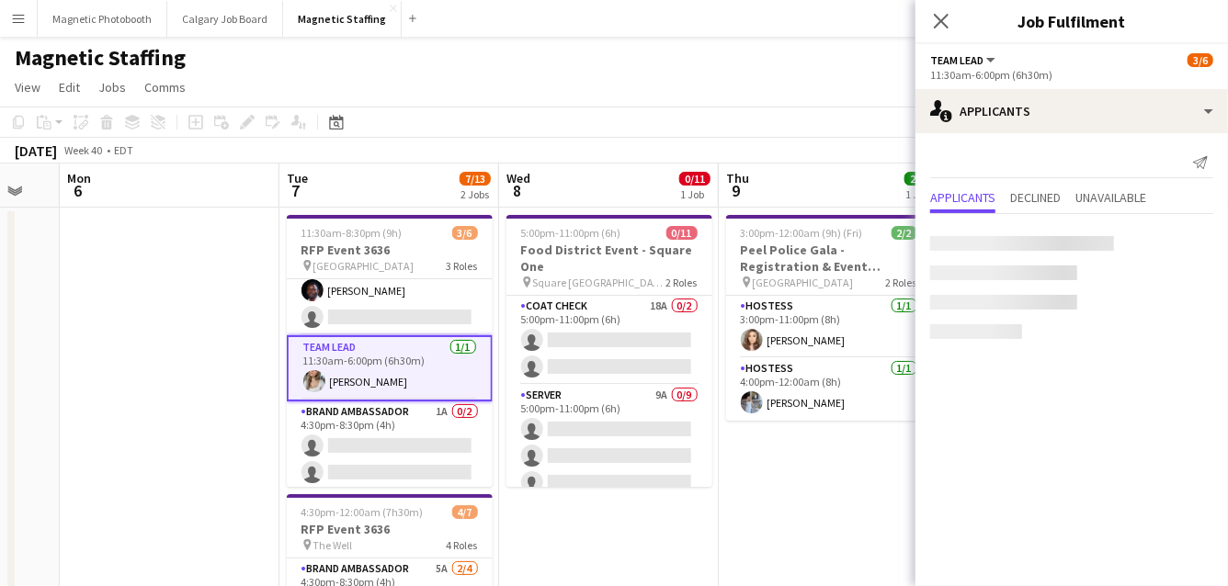
scroll to position [0, 0]
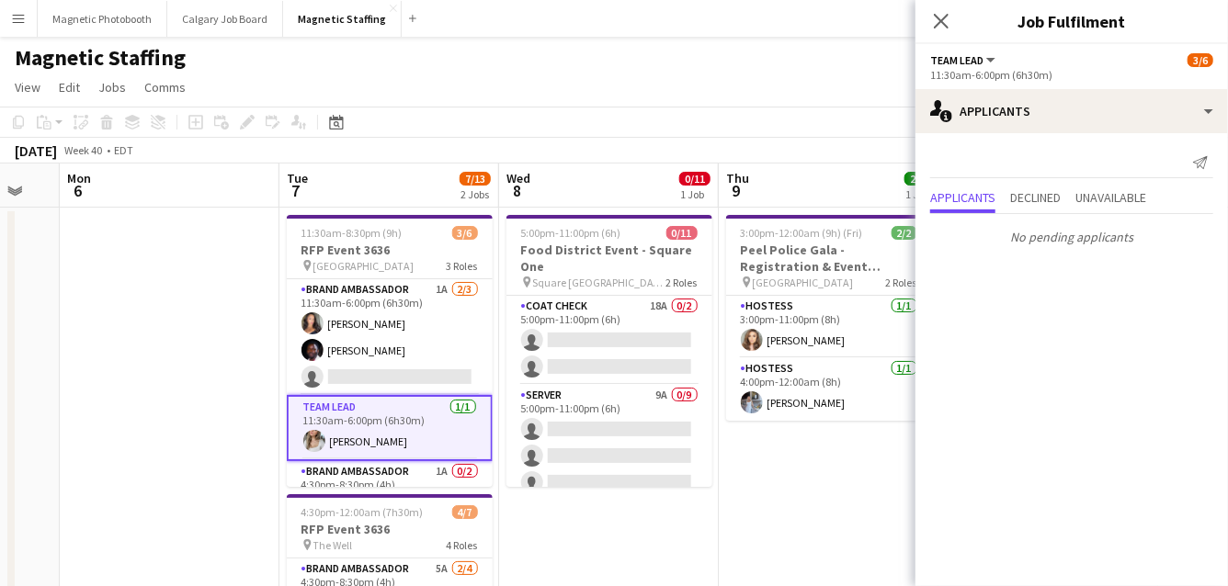
click at [414, 376] on app-card-role "Brand Ambassador 1A 2/3 11:30am-6:00pm (6h30m) Katelynn Espinosa Anthony Kerr s…" at bounding box center [390, 337] width 206 height 116
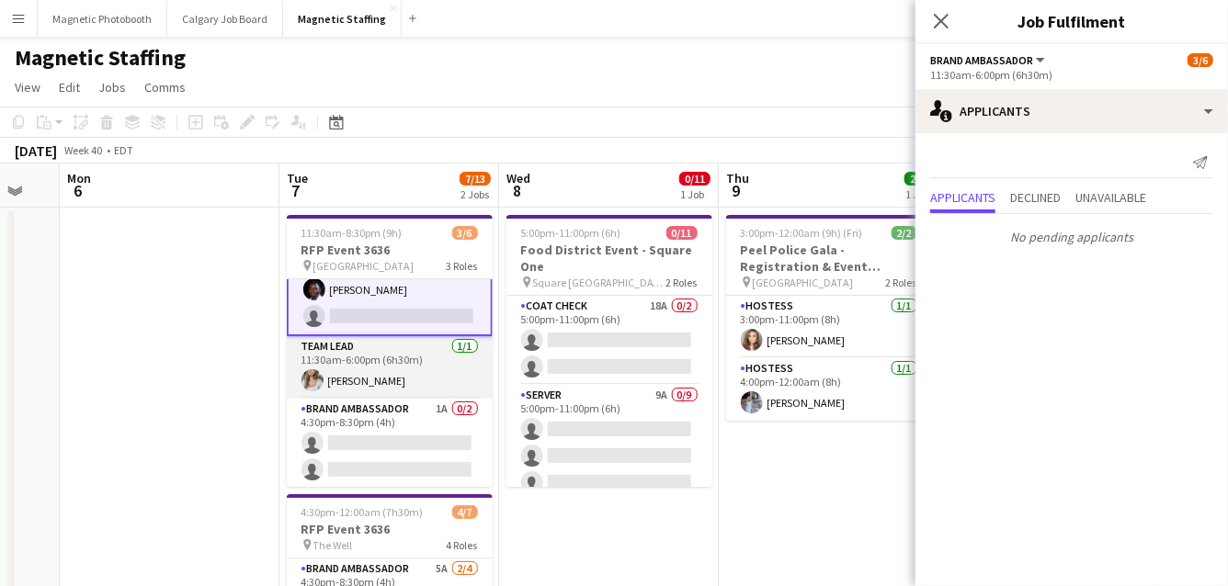
click at [417, 364] on app-card-role "Team Lead 1/1 11:30am-6:00pm (6h30m) Sabrina McCaskill" at bounding box center [390, 367] width 206 height 62
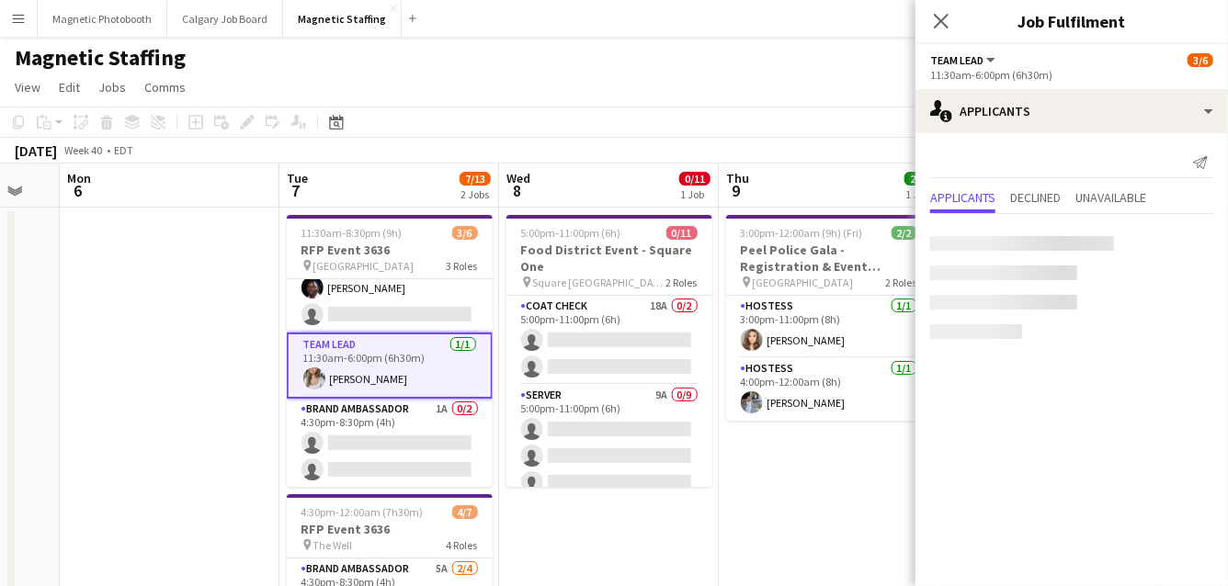
scroll to position [61, 0]
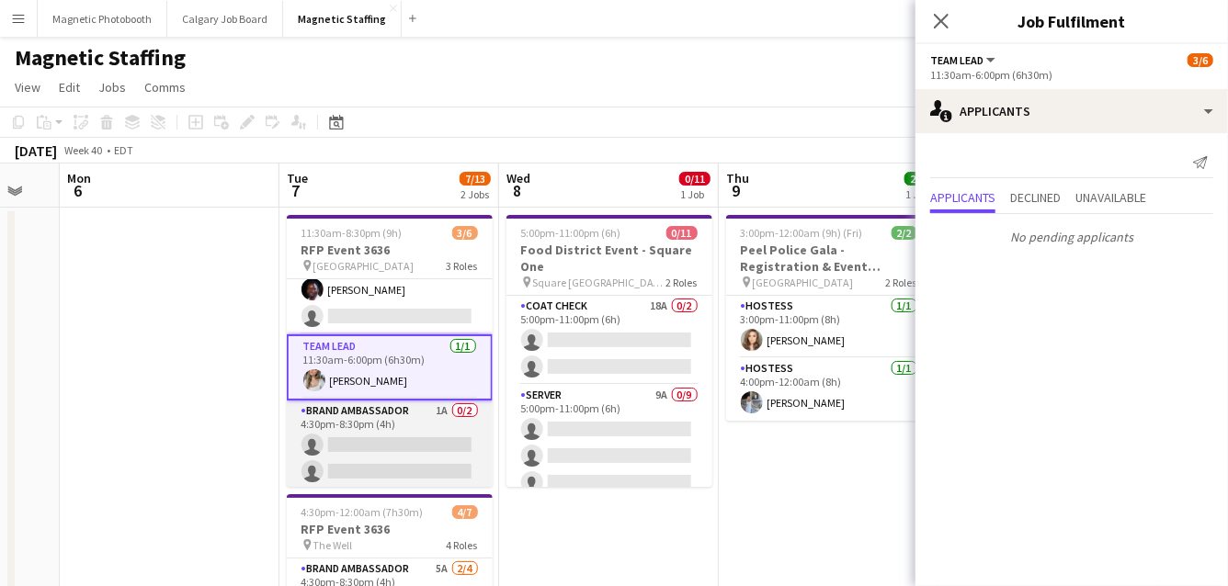
click at [387, 426] on app-card-role "Brand Ambassador 1A 0/2 4:30pm-8:30pm (4h) single-neutral-actions single-neutra…" at bounding box center [390, 445] width 206 height 89
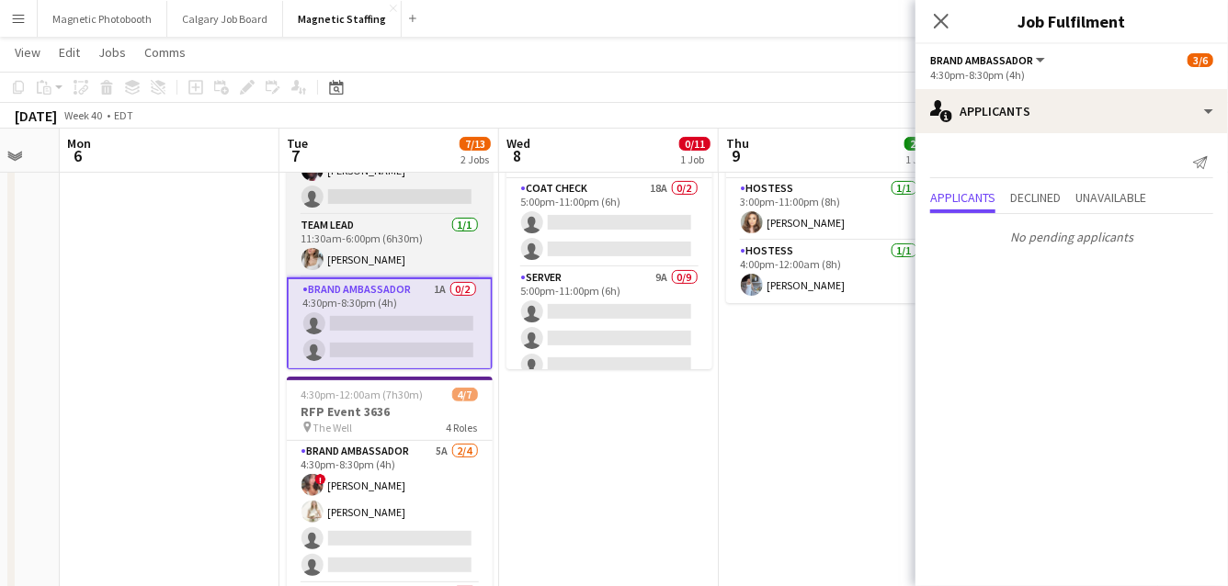
scroll to position [6, 0]
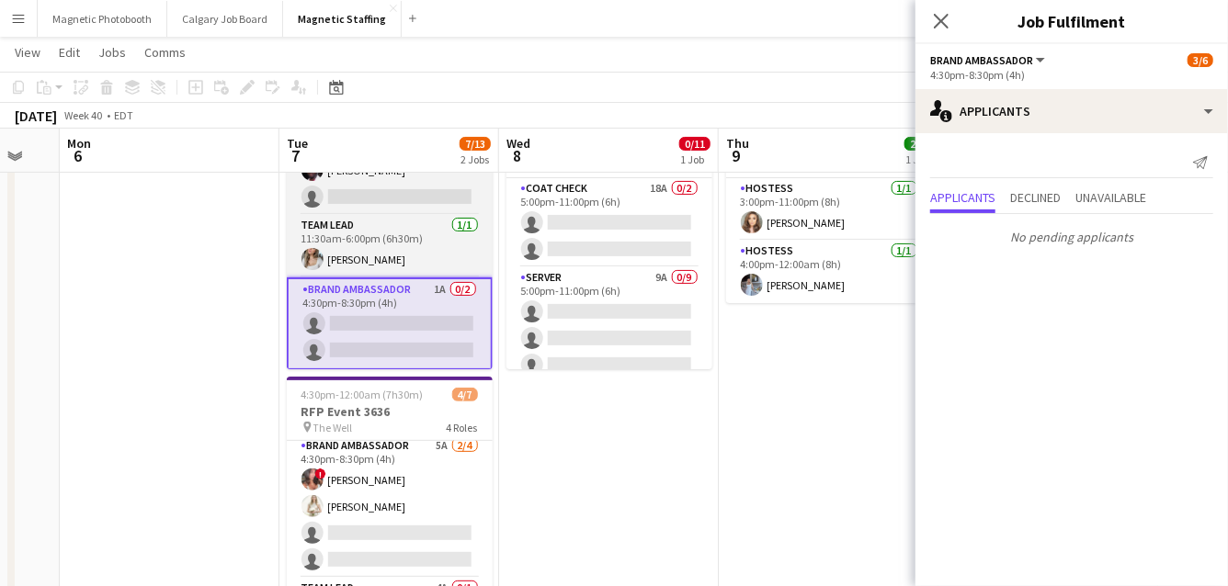
click at [358, 484] on app-card-role "Brand Ambassador 5A 2/4 4:30pm-8:30pm (4h) ! Alyssa Curto Katryna Klepacki sing…" at bounding box center [390, 507] width 206 height 142
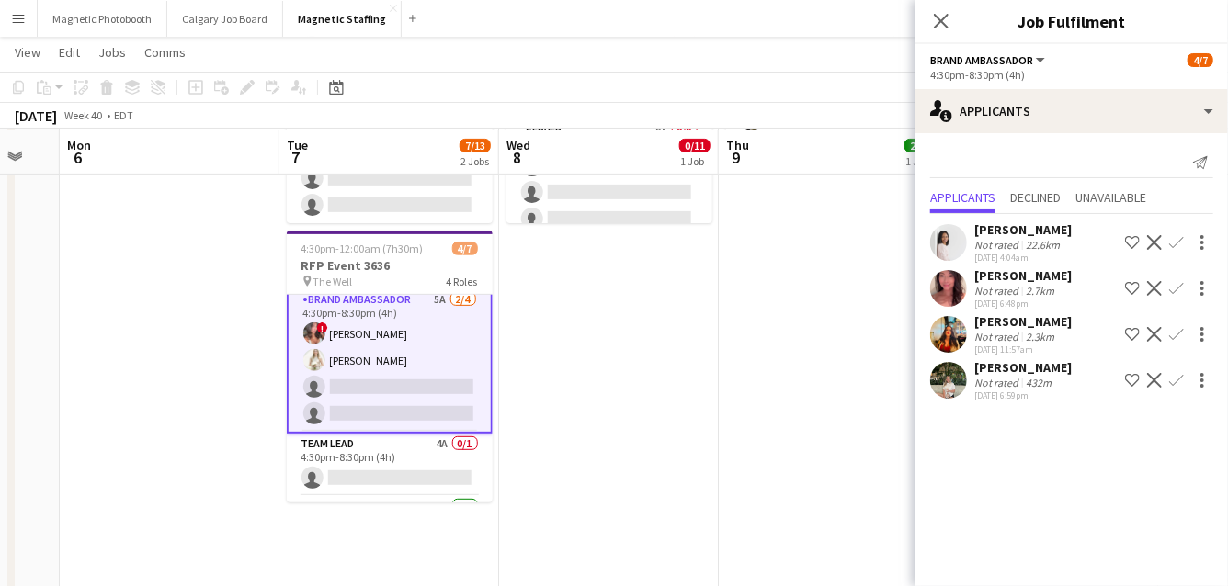
scroll to position [264, 0]
click at [934, 297] on app-user-avatar at bounding box center [948, 288] width 37 height 37
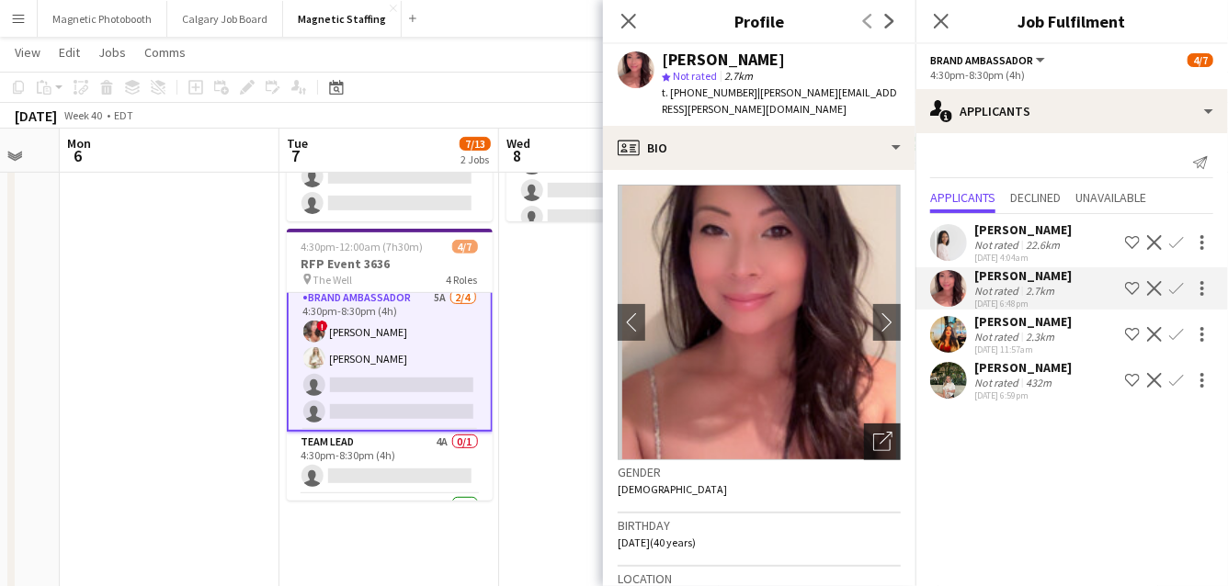
click at [886, 432] on icon "Open photos pop-in" at bounding box center [882, 441] width 19 height 19
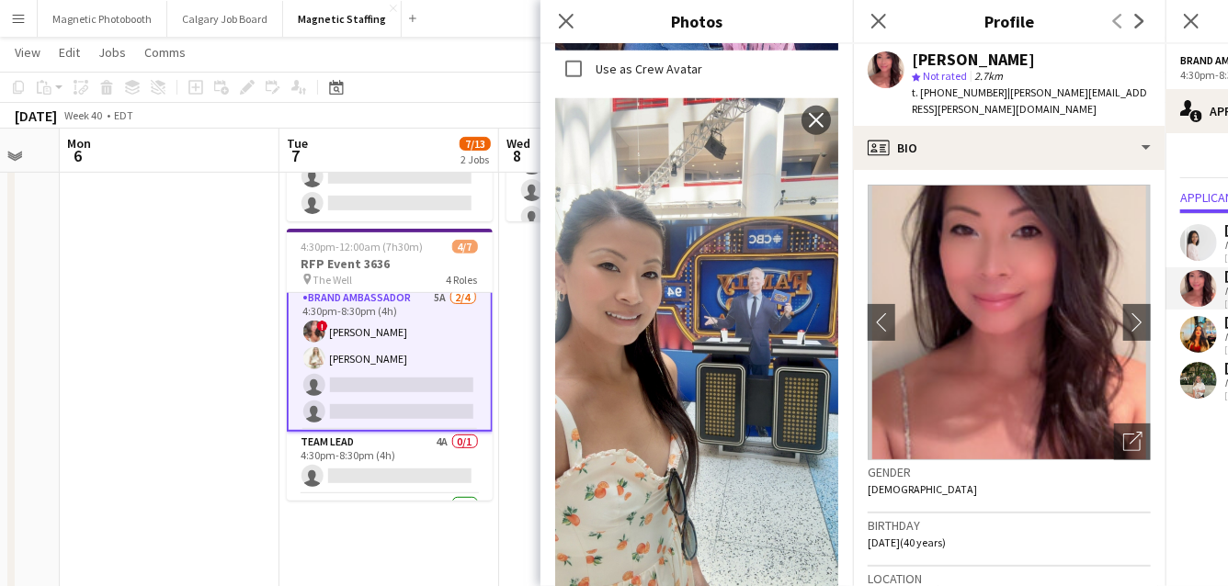
scroll to position [0, 0]
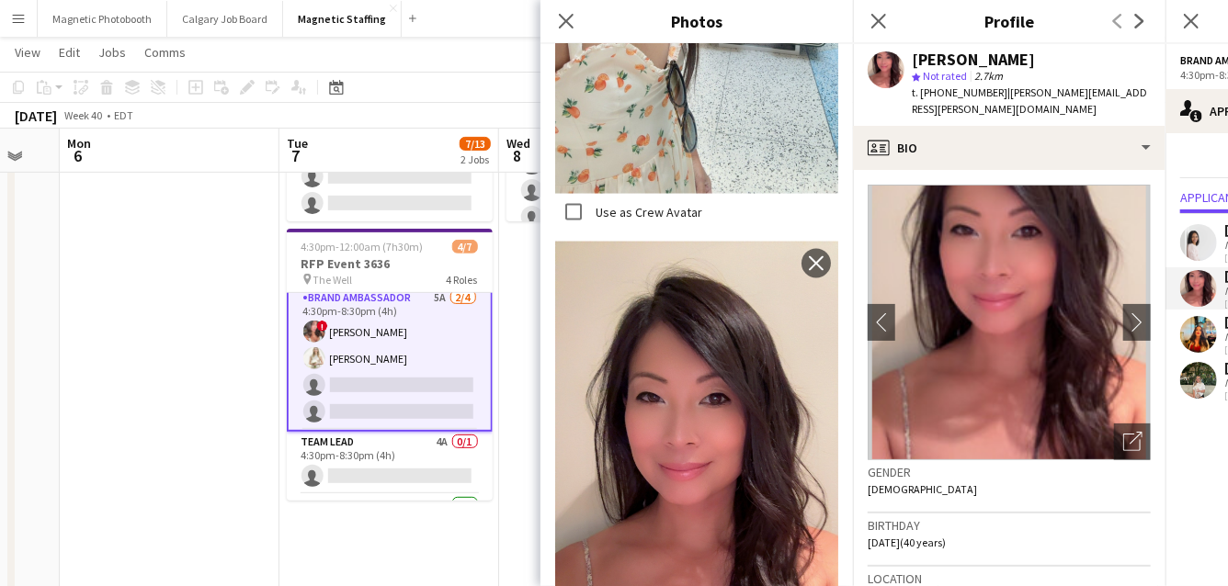
click at [462, 527] on app-date-cell "11:30am-8:30pm (9h) 3/6 RFP Event 3636 pin Westin Harbour Castle 3 Roles Brand …" at bounding box center [389, 521] width 220 height 1159
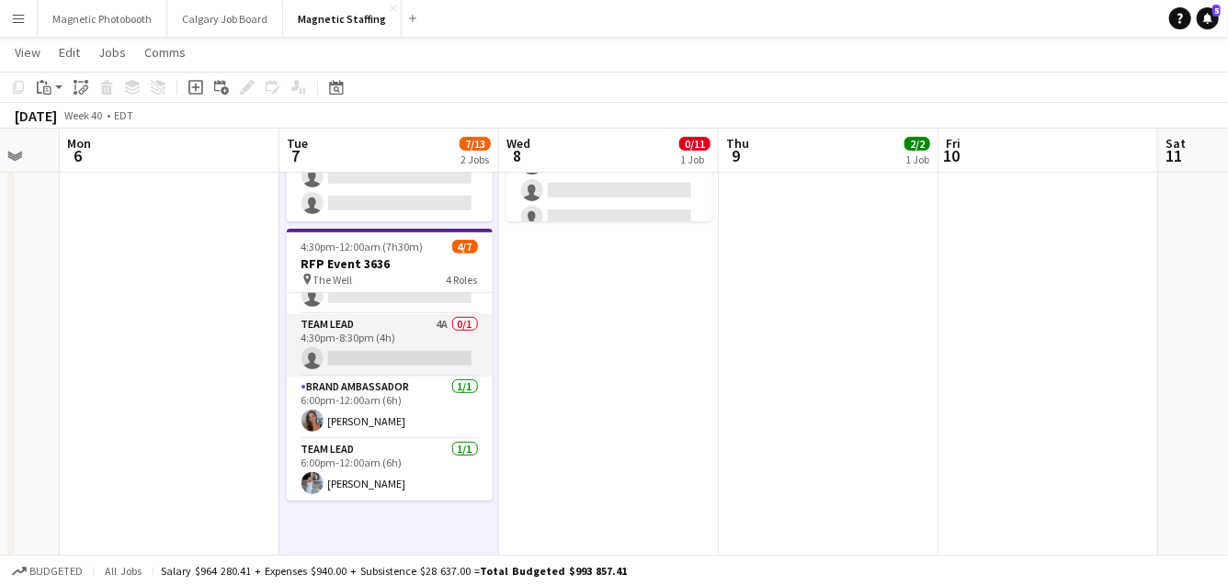
click at [451, 446] on app-card-role "Team Lead 1/1 6:00pm-12:00am (6h) Heather Siemonsen" at bounding box center [390, 470] width 206 height 62
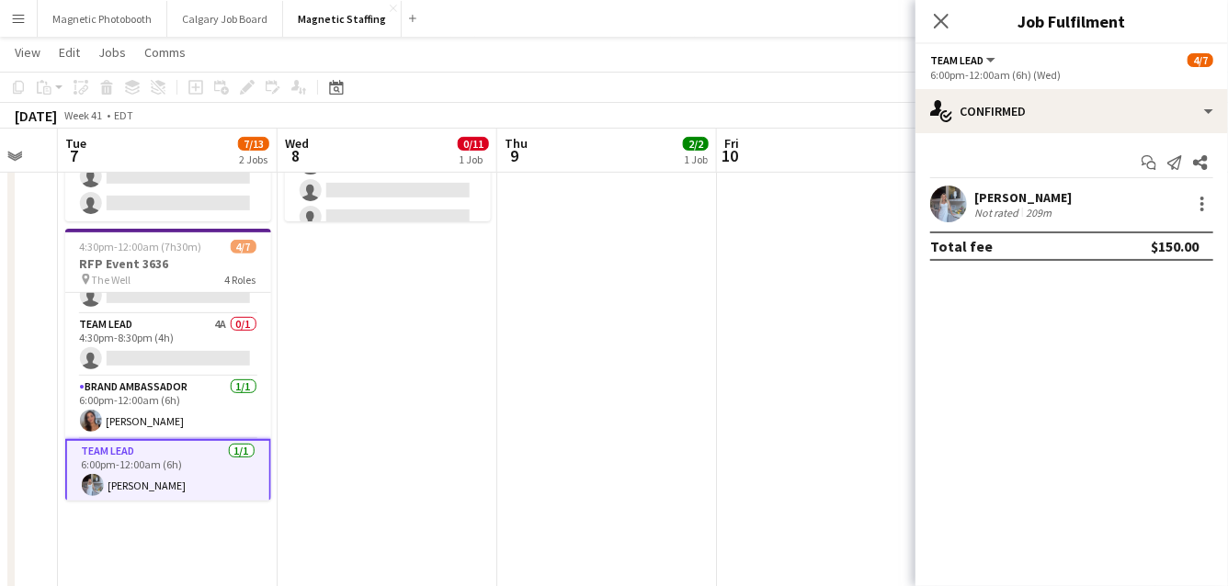
drag, startPoint x: 668, startPoint y: 361, endPoint x: 407, endPoint y: 429, distance: 269.7
click at [411, 429] on app-calendar-viewport "Sat 4 Sun 5 Mon 6 Tue 7 7/13 2 Jobs Wed 8 0/11 1 Job Thu 9 2/2 1 Job Fri 10 Sat…" at bounding box center [614, 496] width 1228 height 1377
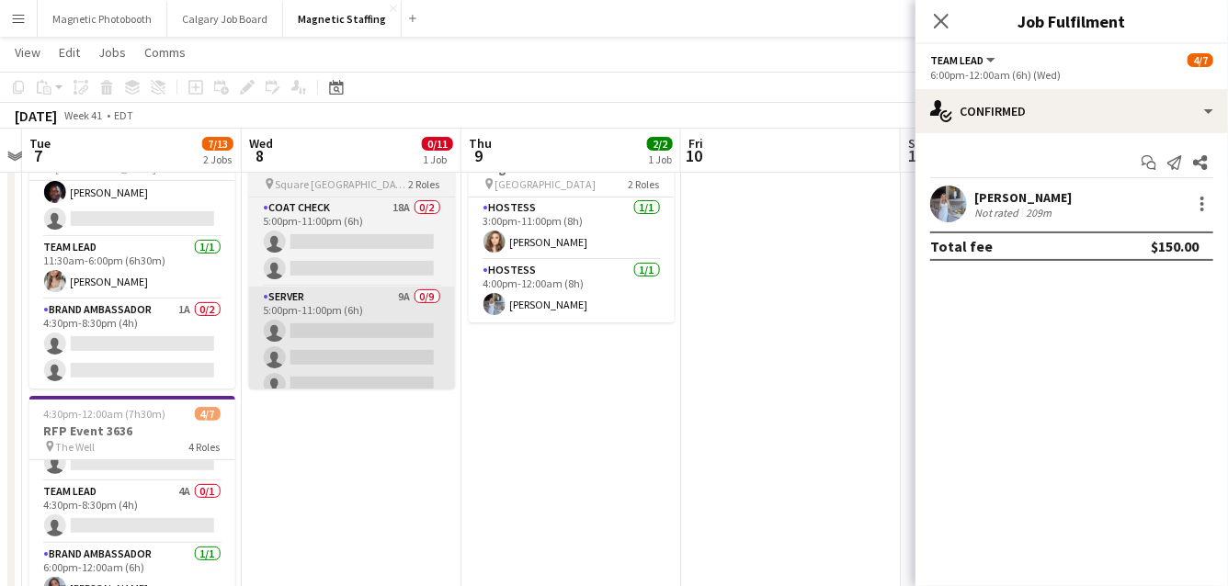
click at [405, 377] on app-card-role "Server 9A 0/9 5:00pm-11:00pm (6h) single-neutral-actions single-neutral-actions…" at bounding box center [352, 425] width 206 height 276
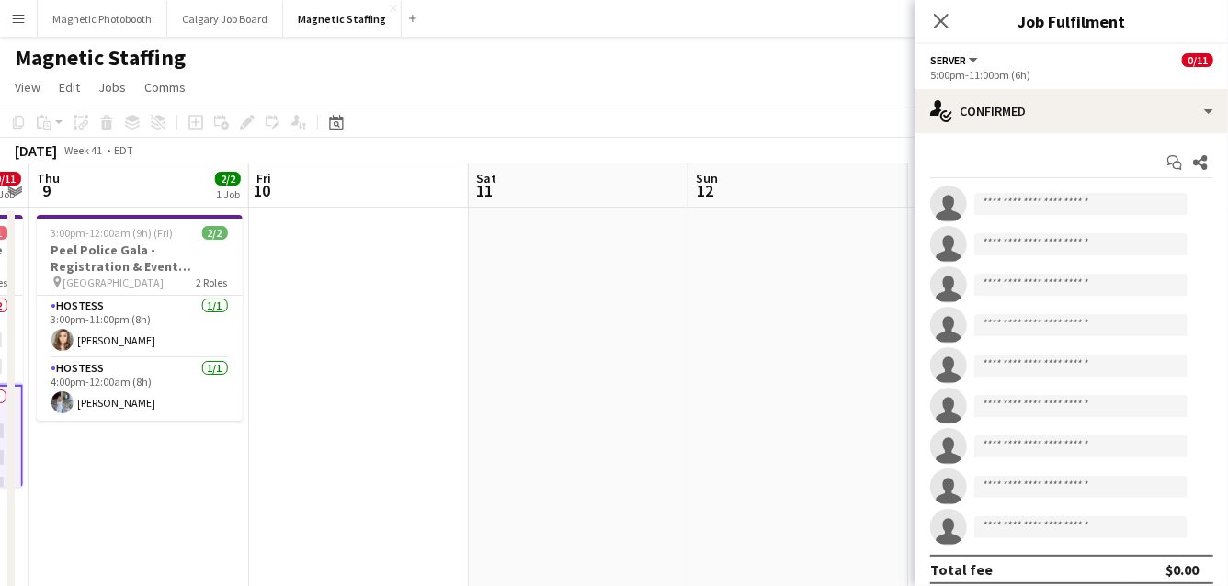
drag, startPoint x: 691, startPoint y: 300, endPoint x: 199, endPoint y: 436, distance: 510.0
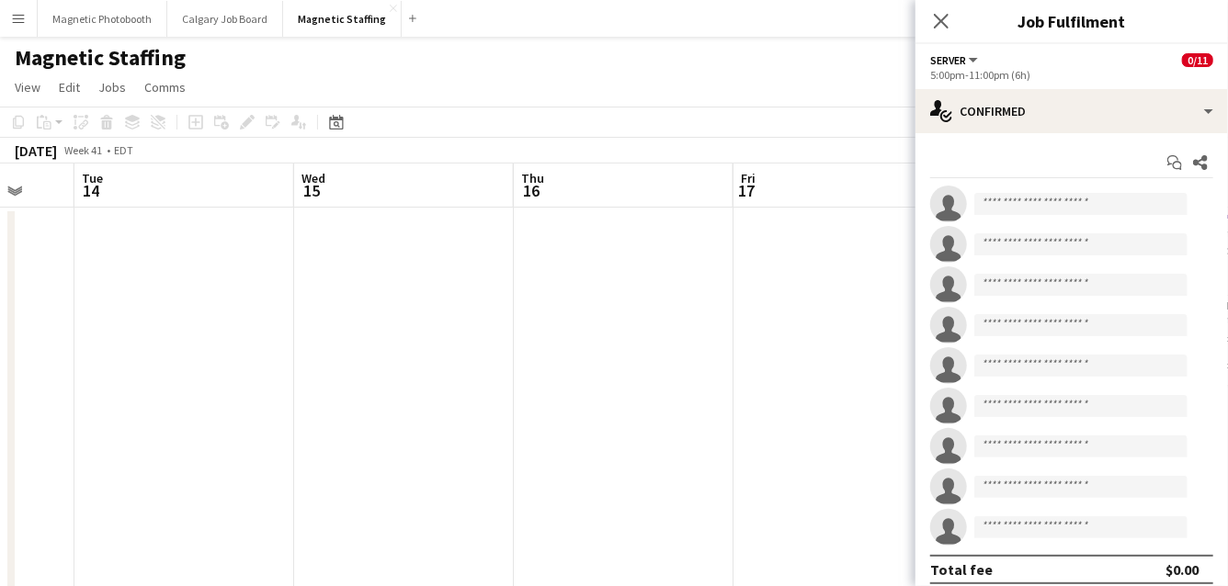
drag, startPoint x: 158, startPoint y: 437, endPoint x: 0, endPoint y: 523, distance: 179.7
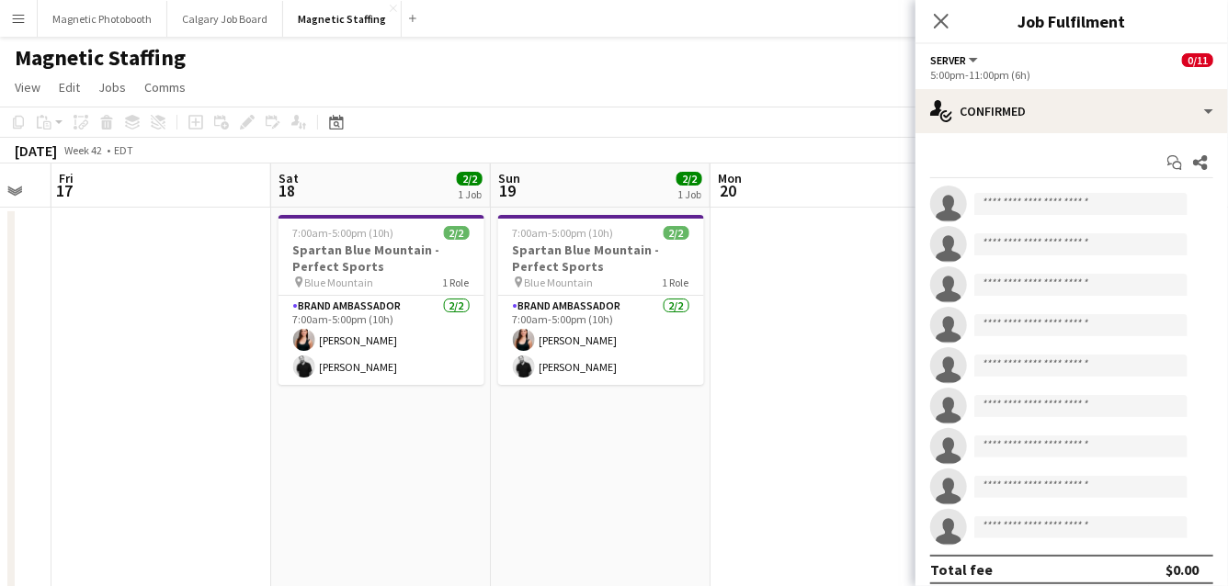
drag, startPoint x: 608, startPoint y: 425, endPoint x: 0, endPoint y: 595, distance: 631.6
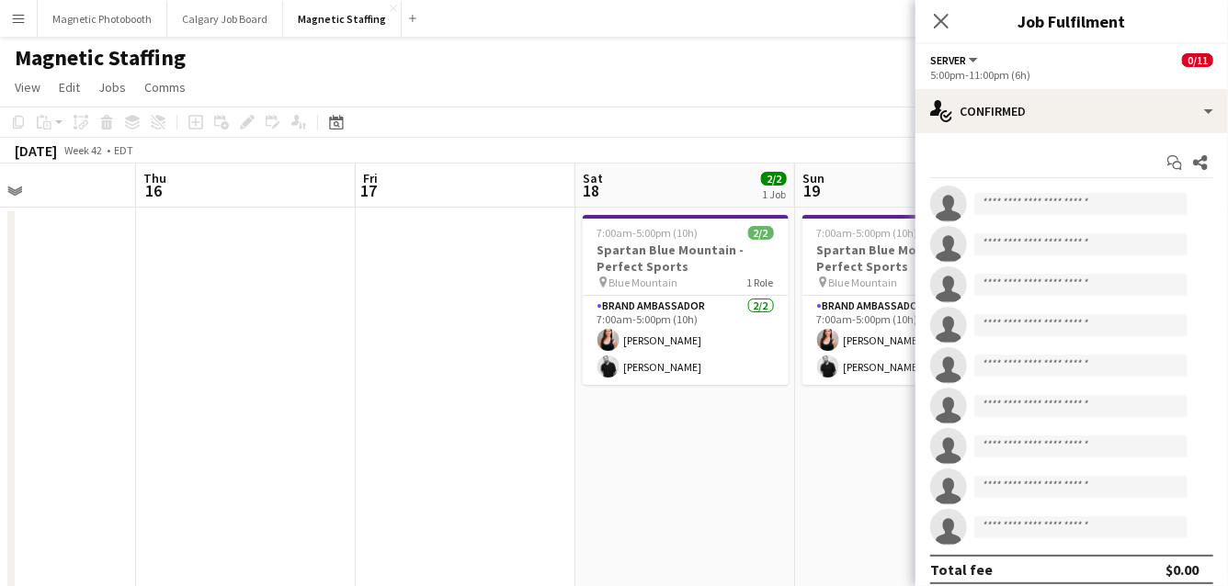
drag, startPoint x: 536, startPoint y: 485, endPoint x: 0, endPoint y: 545, distance: 539.0
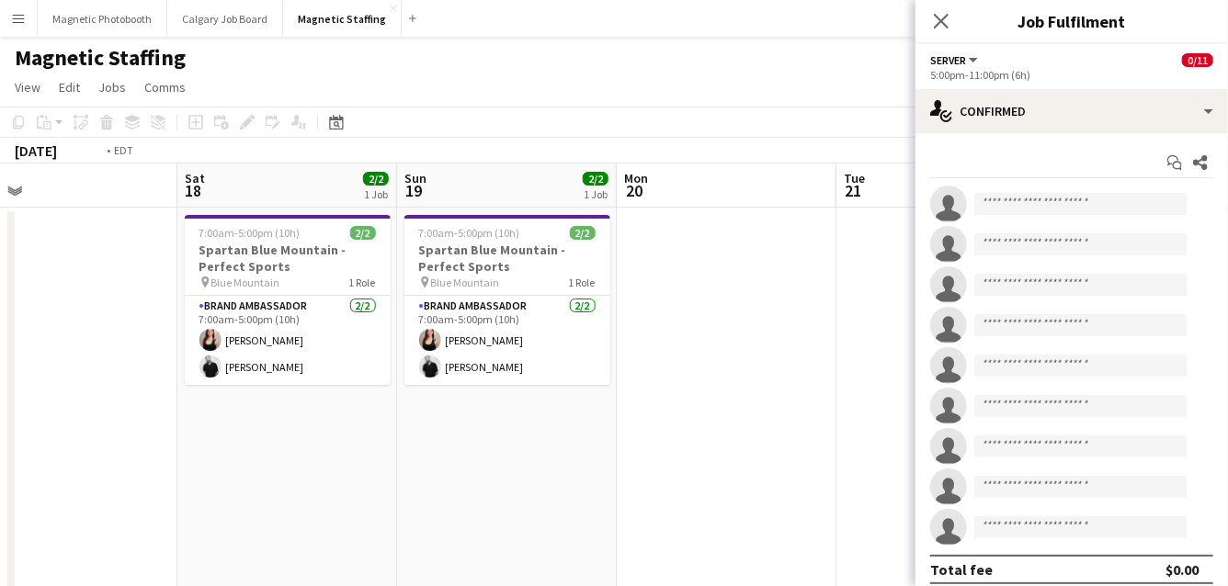
drag, startPoint x: 650, startPoint y: 392, endPoint x: 0, endPoint y: 600, distance: 682.0
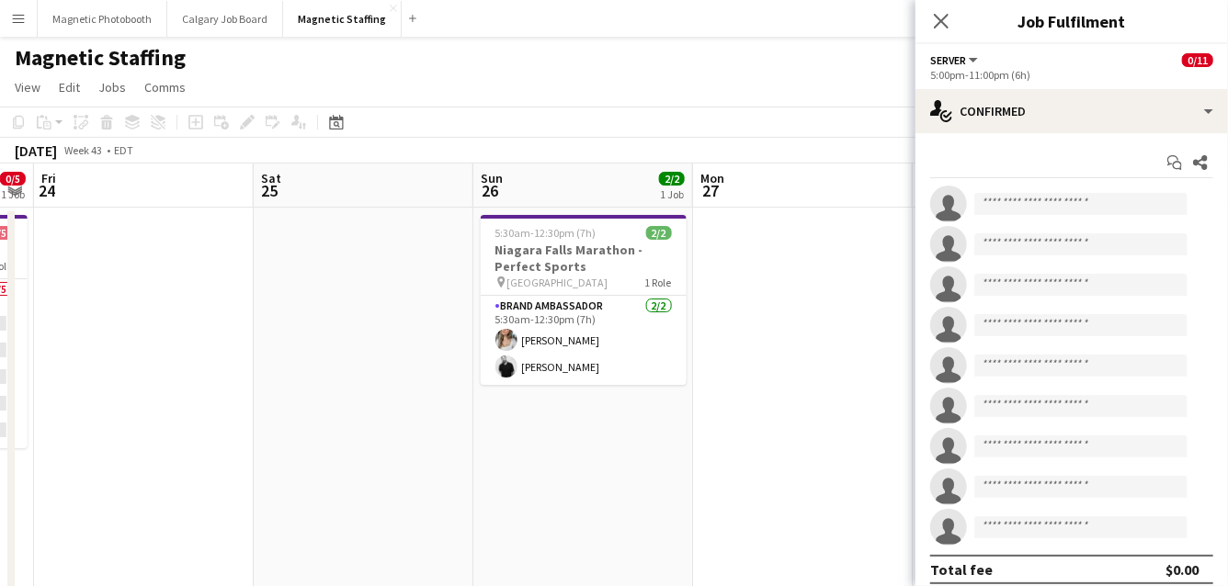
drag, startPoint x: 689, startPoint y: 435, endPoint x: 85, endPoint y: 520, distance: 610.6
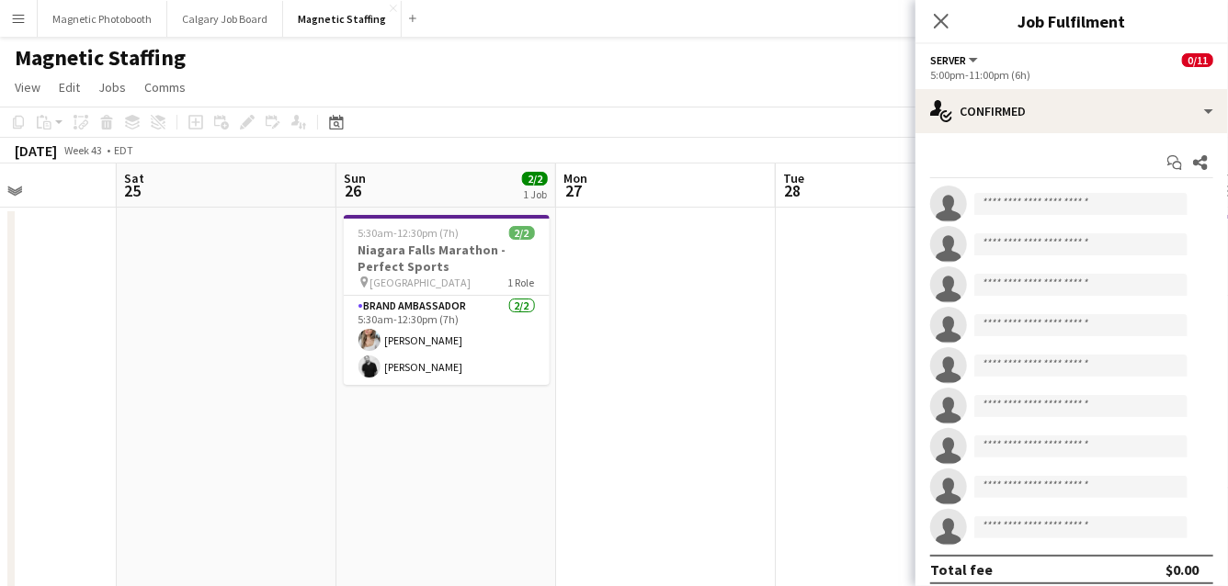
drag, startPoint x: 381, startPoint y: 430, endPoint x: 0, endPoint y: 553, distance: 400.7
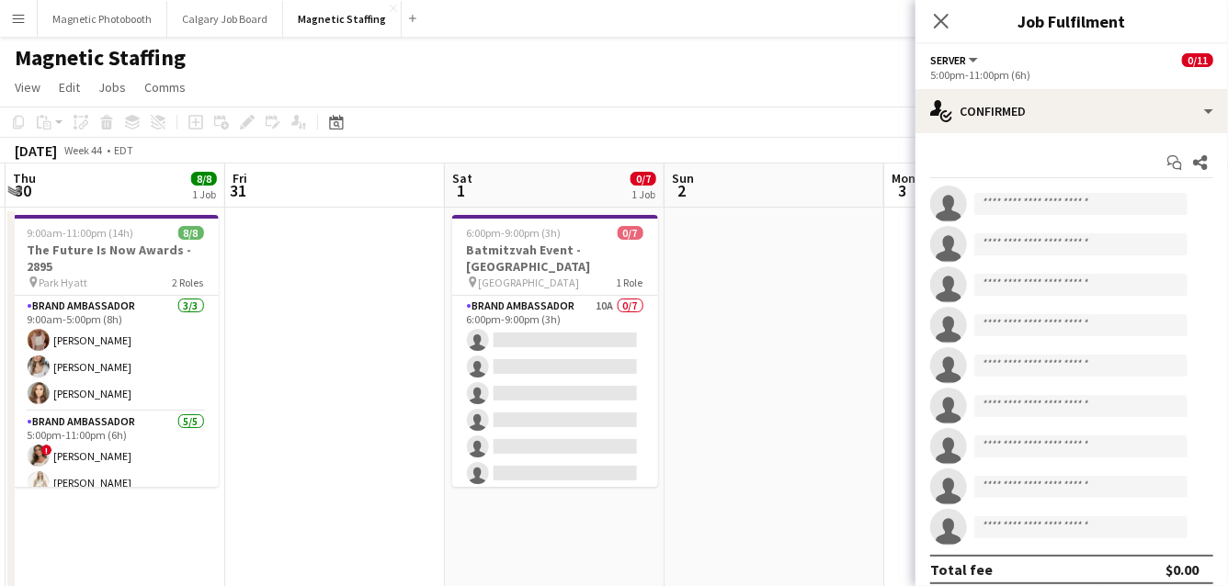
drag, startPoint x: 749, startPoint y: 324, endPoint x: 45, endPoint y: 518, distance: 730.0
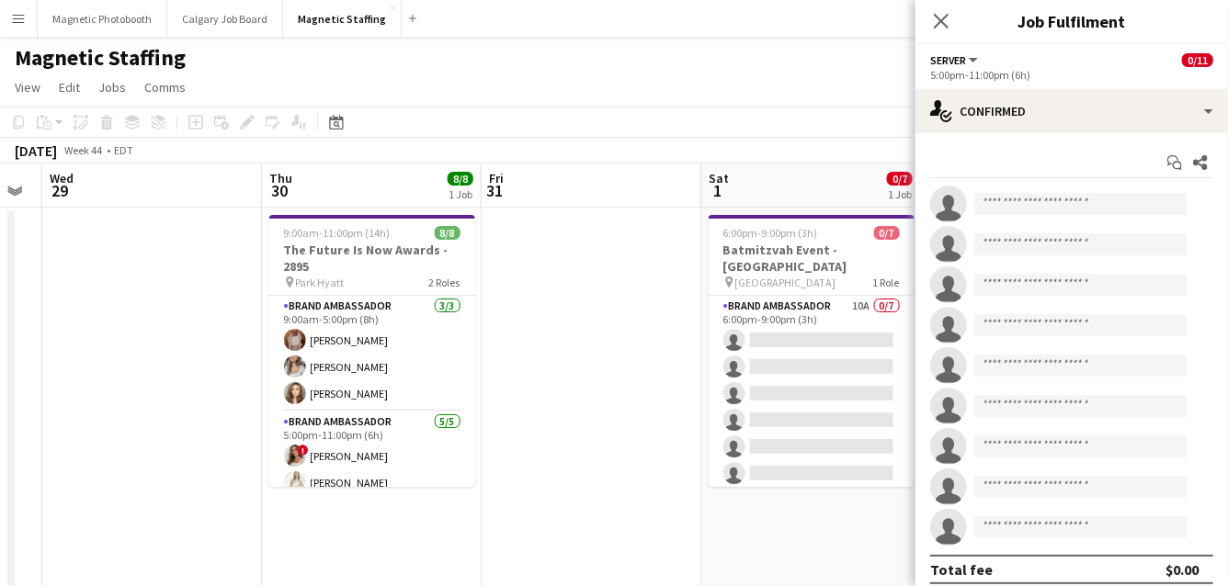
drag, startPoint x: 661, startPoint y: 347, endPoint x: 1098, endPoint y: 223, distance: 454.6
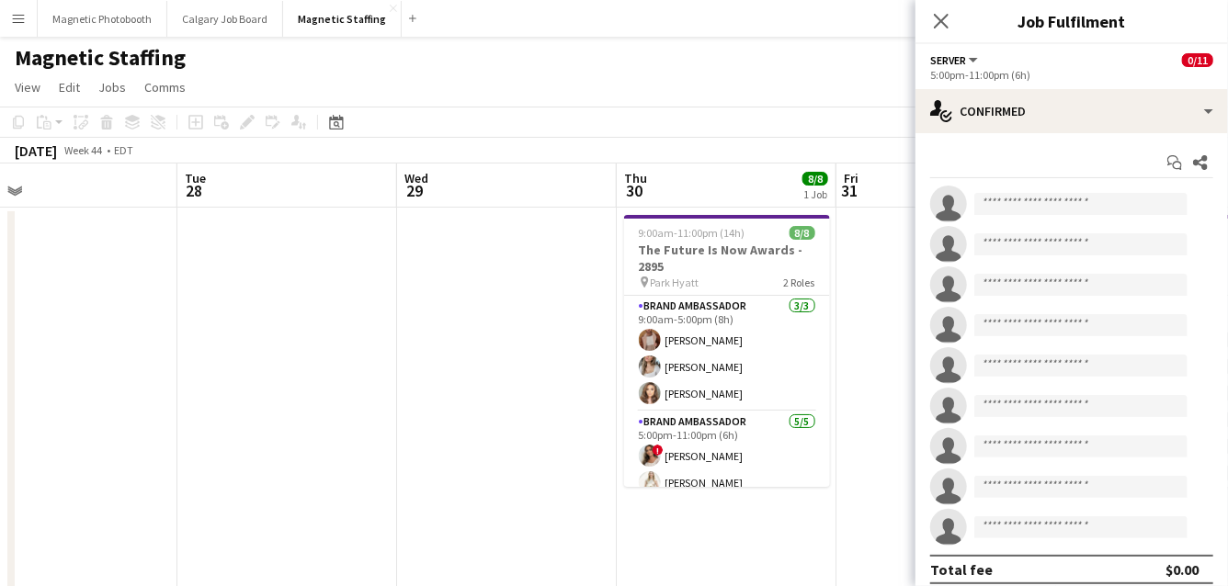
drag, startPoint x: 534, startPoint y: 298, endPoint x: 1002, endPoint y: 265, distance: 469.8
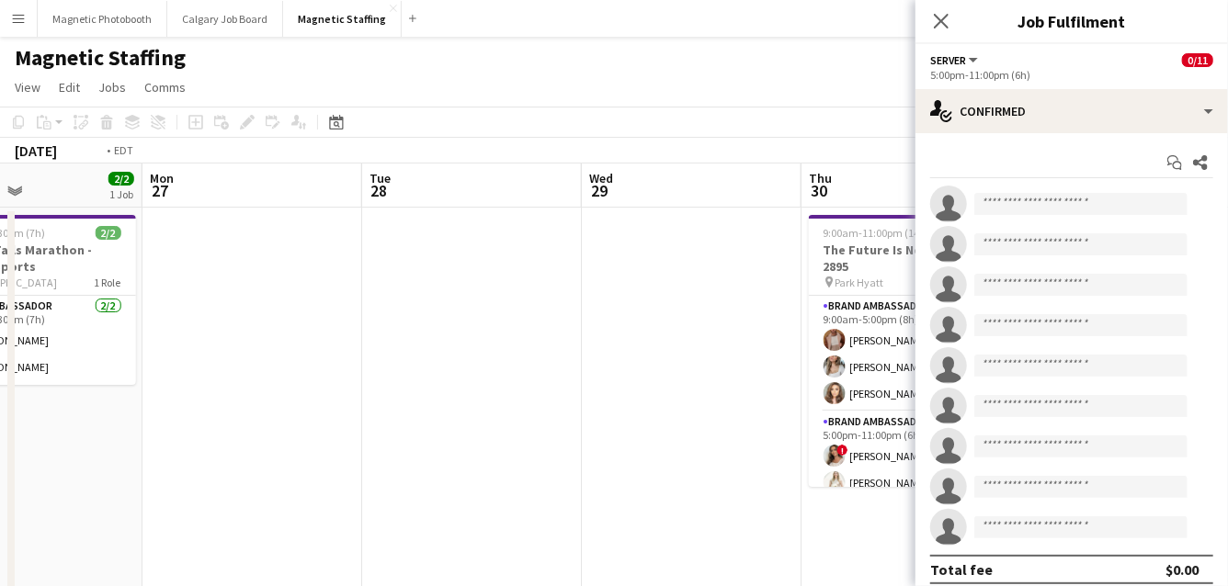
drag, startPoint x: 447, startPoint y: 356, endPoint x: 14, endPoint y: 573, distance: 484.9
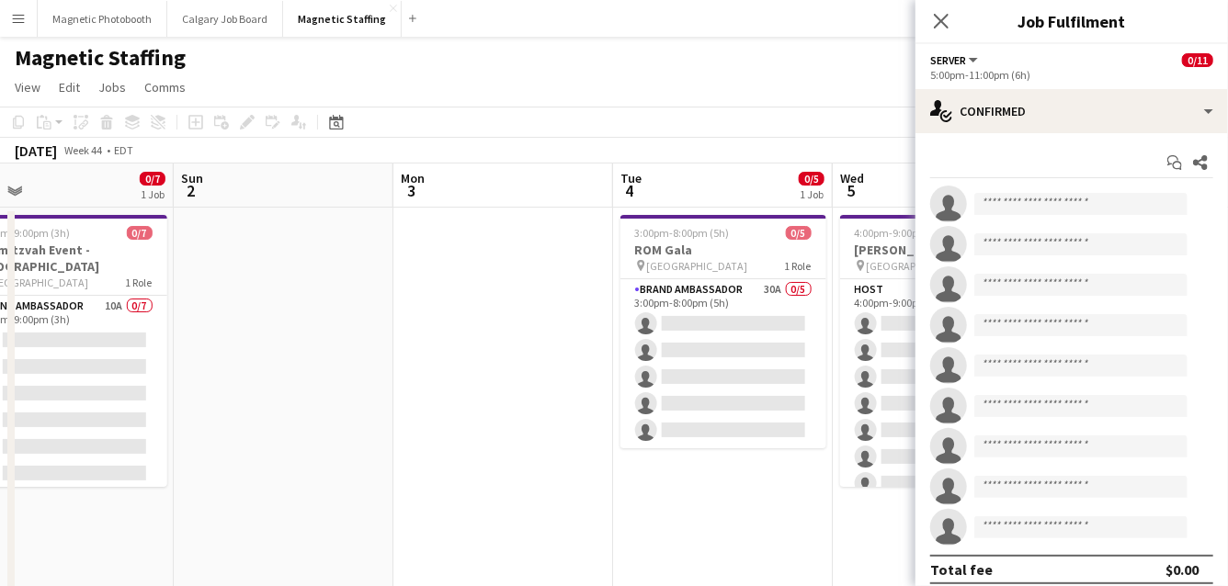
drag, startPoint x: 687, startPoint y: 409, endPoint x: 0, endPoint y: 515, distance: 695.5
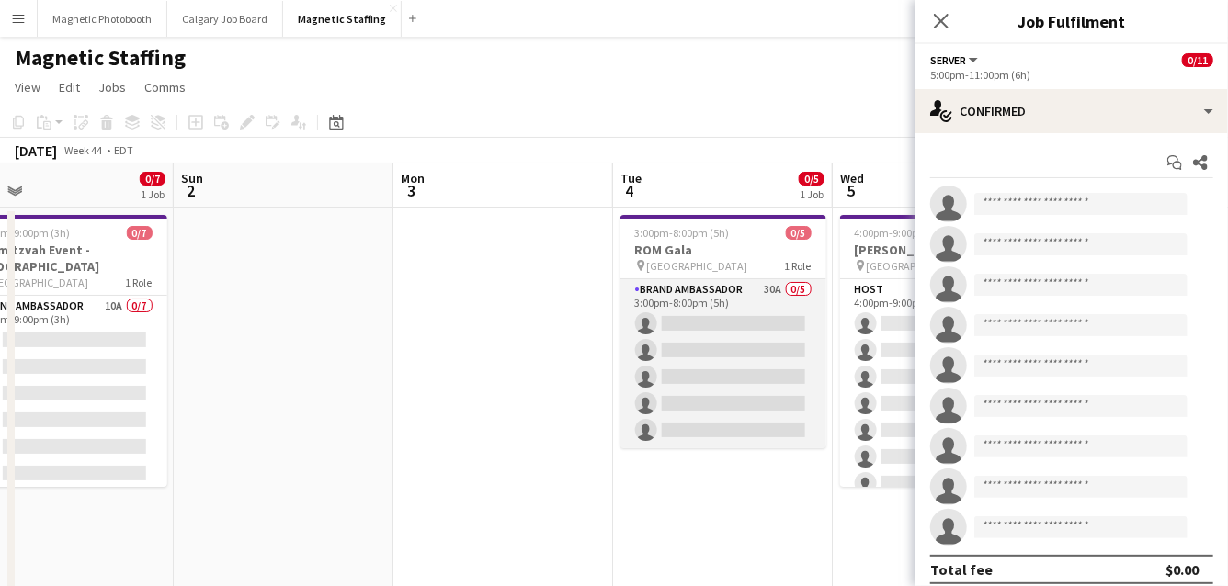
click at [710, 290] on app-card-role "Brand Ambassador 30A 0/5 3:00pm-8:00pm (5h) single-neutral-actions single-neutr…" at bounding box center [723, 363] width 206 height 169
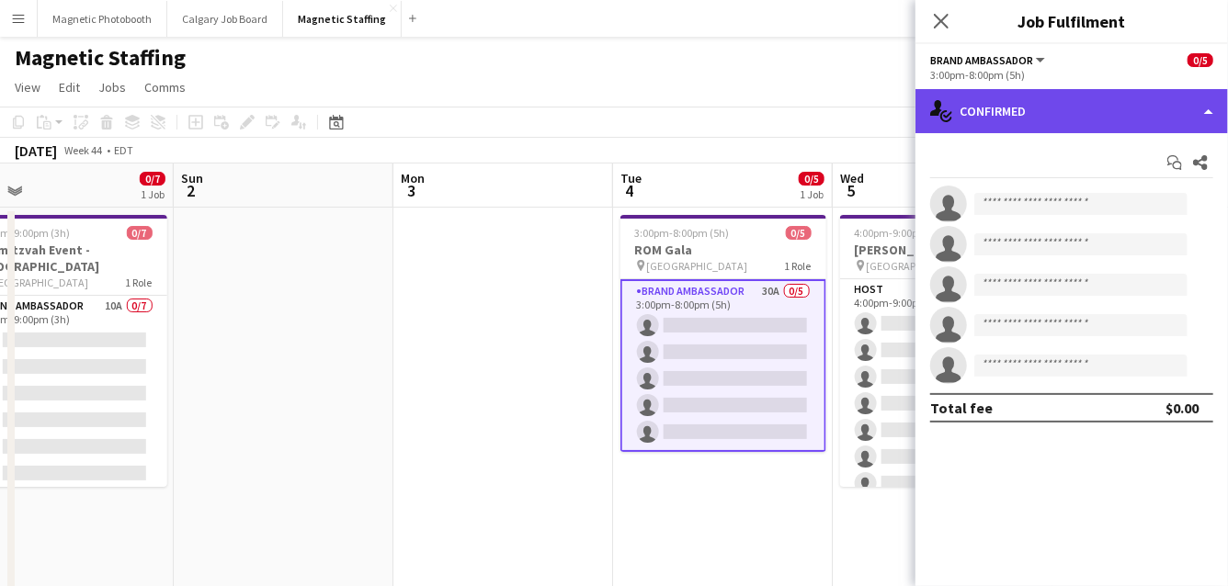
click at [1020, 124] on div "single-neutral-actions-check-2 Confirmed" at bounding box center [1071, 111] width 312 height 44
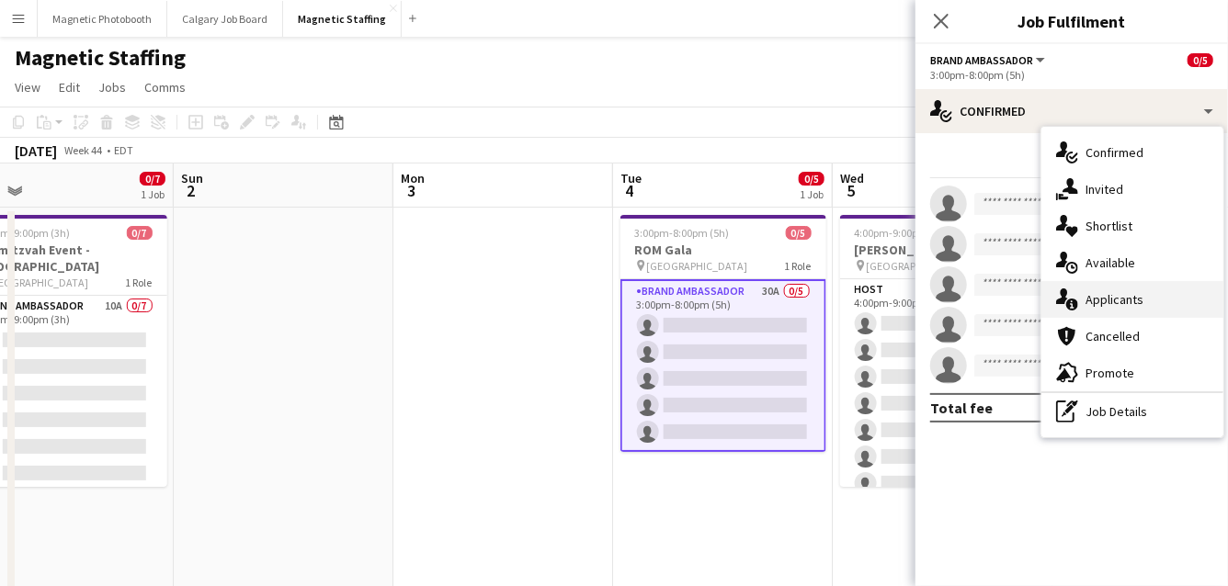
click at [1073, 298] on icon "single-neutral-actions-information" at bounding box center [1067, 300] width 22 height 22
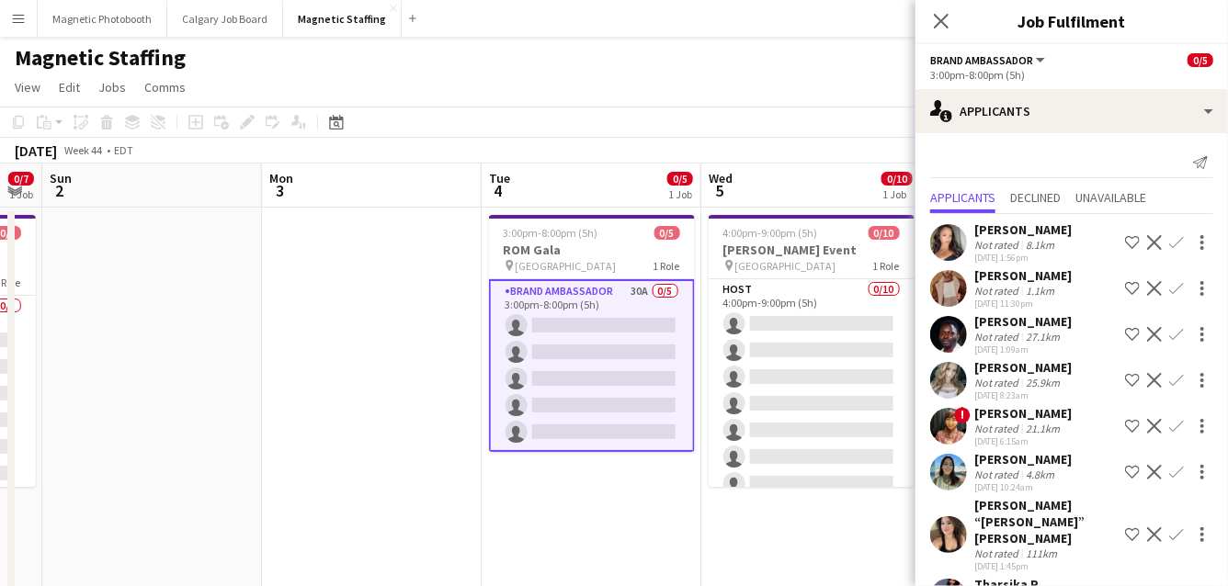
drag, startPoint x: 832, startPoint y: 345, endPoint x: 433, endPoint y: 438, distance: 409.4
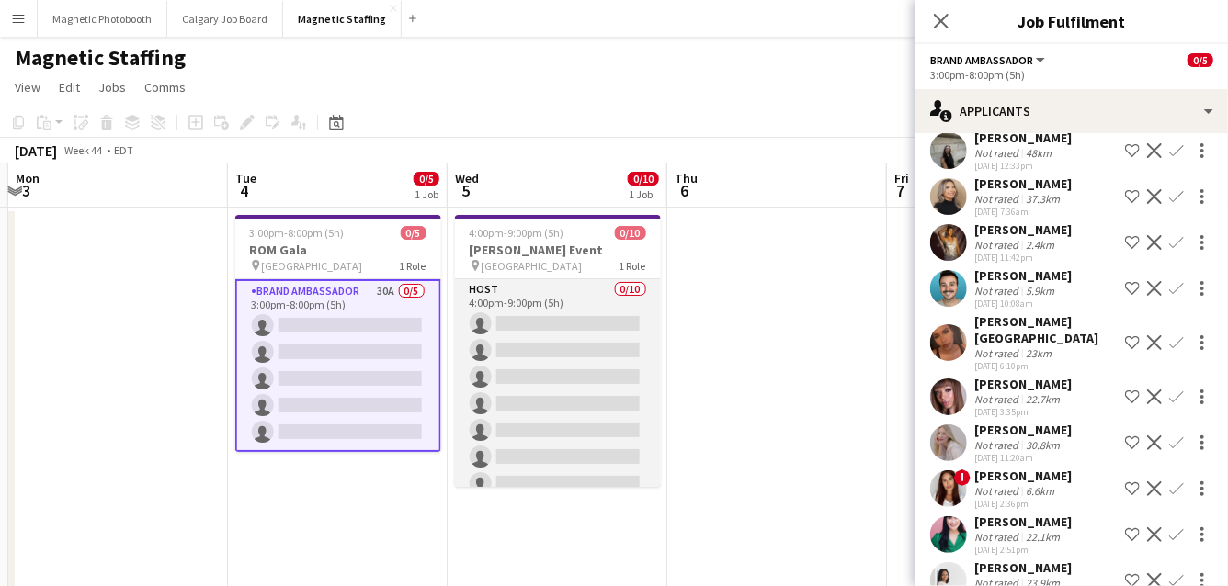
click at [563, 466] on app-card-role "Host 0/10 4:00pm-9:00pm (5h) single-neutral-actions single-neutral-actions sing…" at bounding box center [558, 430] width 206 height 302
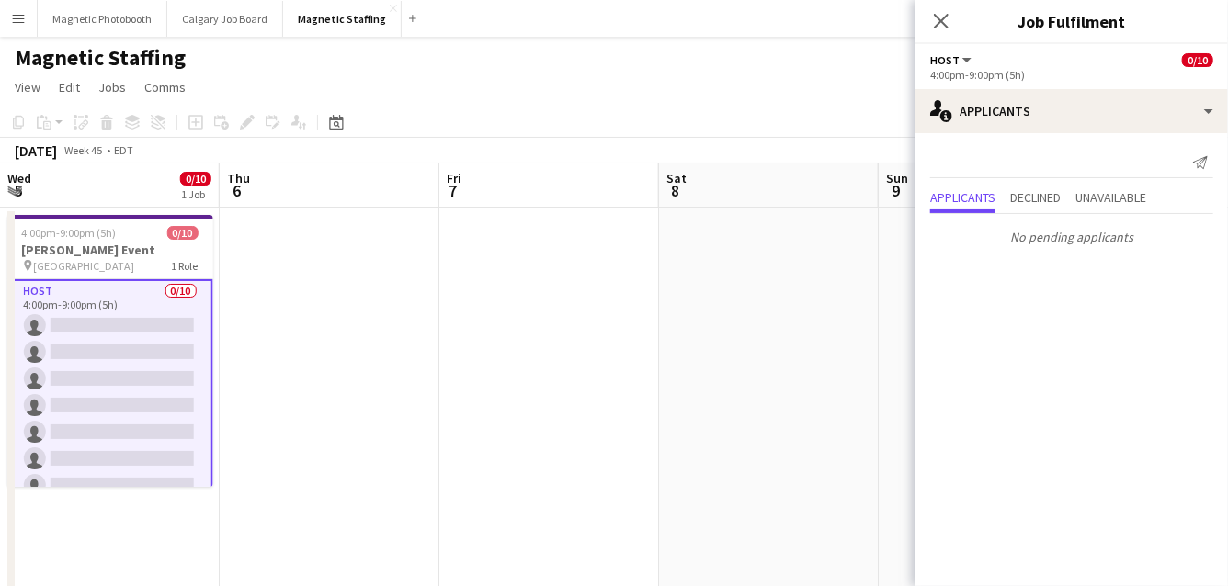
drag, startPoint x: 775, startPoint y: 397, endPoint x: 217, endPoint y: 534, distance: 574.3
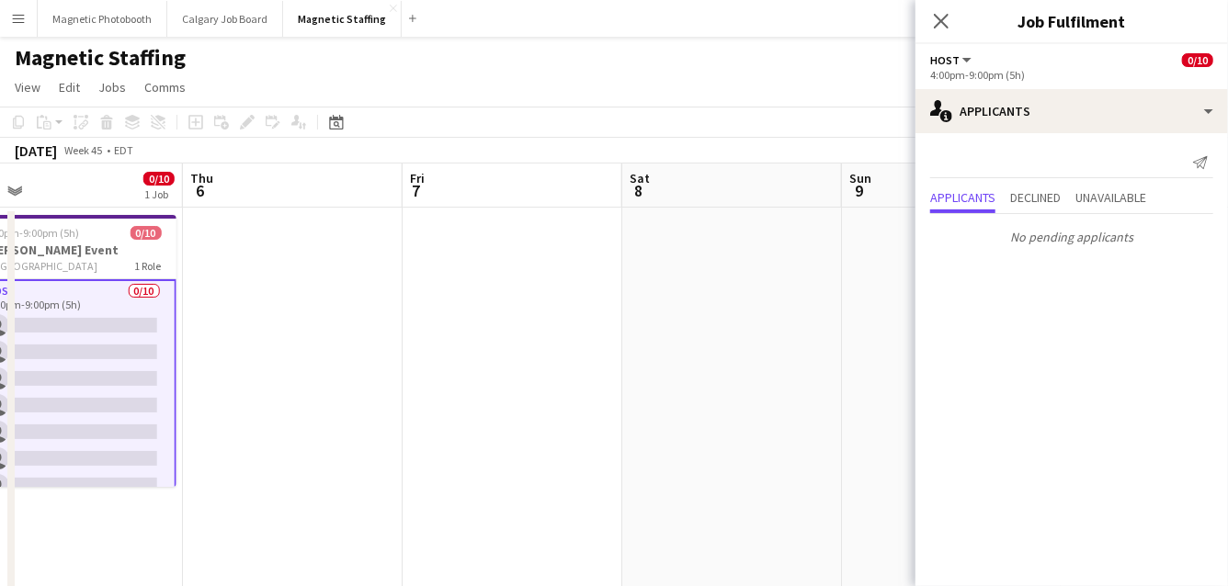
drag, startPoint x: 730, startPoint y: 390, endPoint x: 0, endPoint y: 573, distance: 753.2
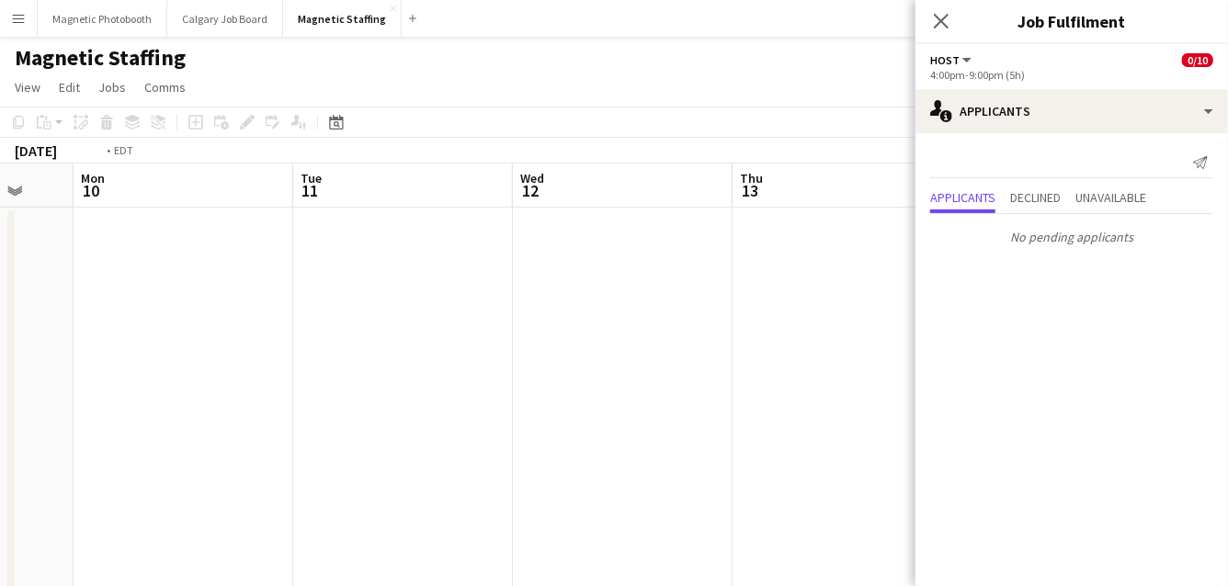
drag, startPoint x: 504, startPoint y: 417, endPoint x: 0, endPoint y: 640, distance: 551.6
drag, startPoint x: 238, startPoint y: 515, endPoint x: 0, endPoint y: 642, distance: 270.1
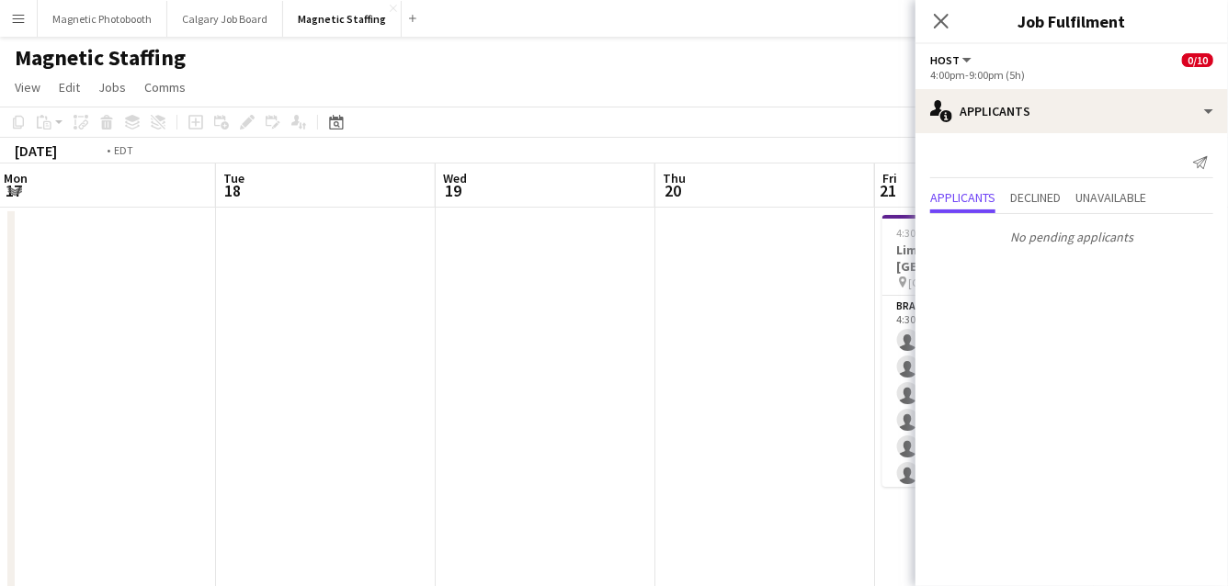
drag, startPoint x: 490, startPoint y: 397, endPoint x: 105, endPoint y: 549, distance: 413.8
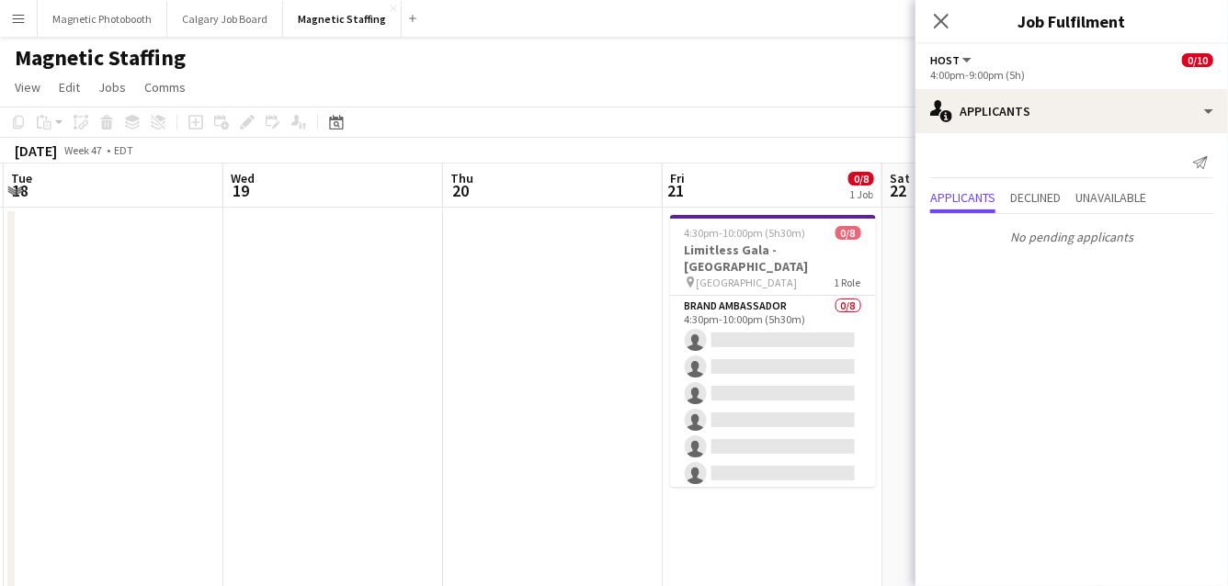
drag, startPoint x: 568, startPoint y: 474, endPoint x: 0, endPoint y: 576, distance: 576.9
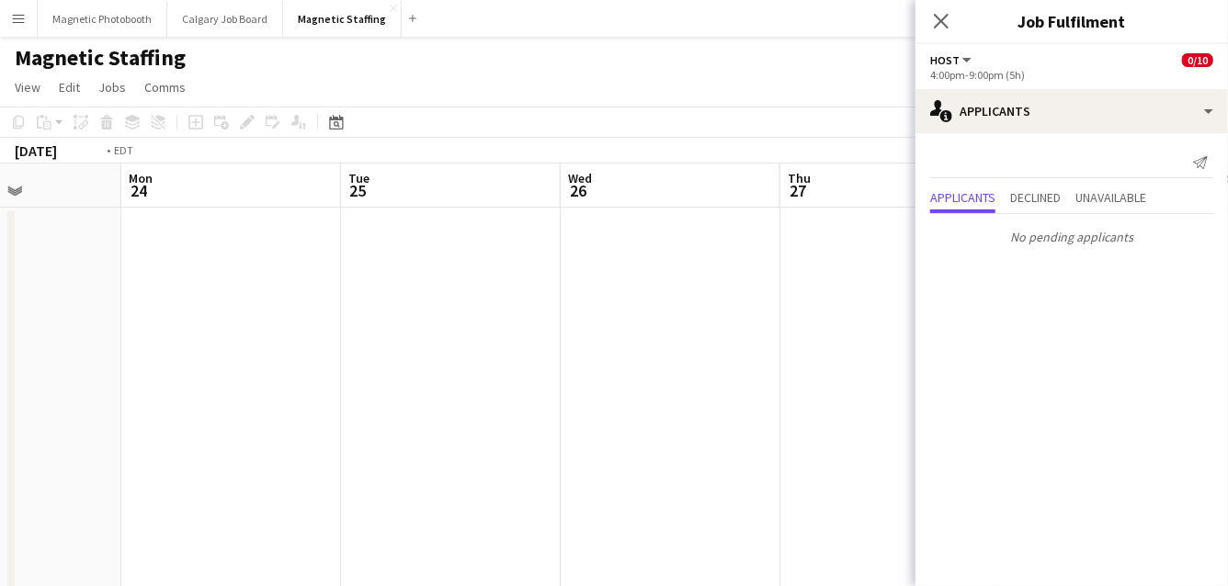
drag, startPoint x: 726, startPoint y: 300, endPoint x: 0, endPoint y: 516, distance: 757.6
drag, startPoint x: 334, startPoint y: 448, endPoint x: 0, endPoint y: 611, distance: 371.9
drag, startPoint x: 889, startPoint y: 254, endPoint x: 114, endPoint y: 480, distance: 807.7
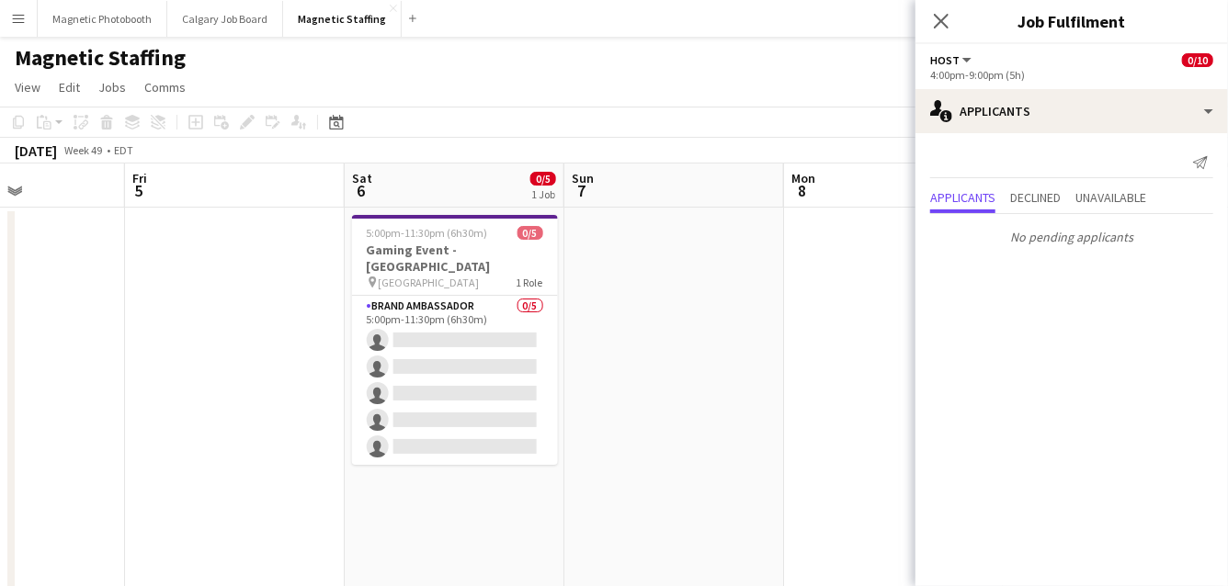
drag, startPoint x: 648, startPoint y: 337, endPoint x: 0, endPoint y: 581, distance: 692.0
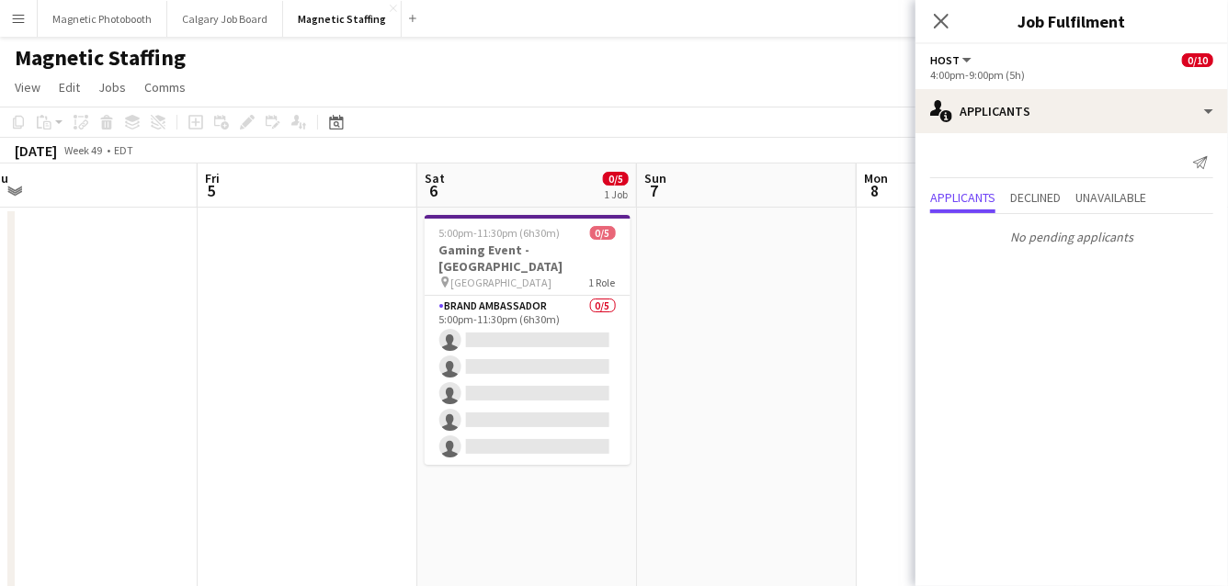
drag, startPoint x: 635, startPoint y: 311, endPoint x: 321, endPoint y: 498, distance: 365.4
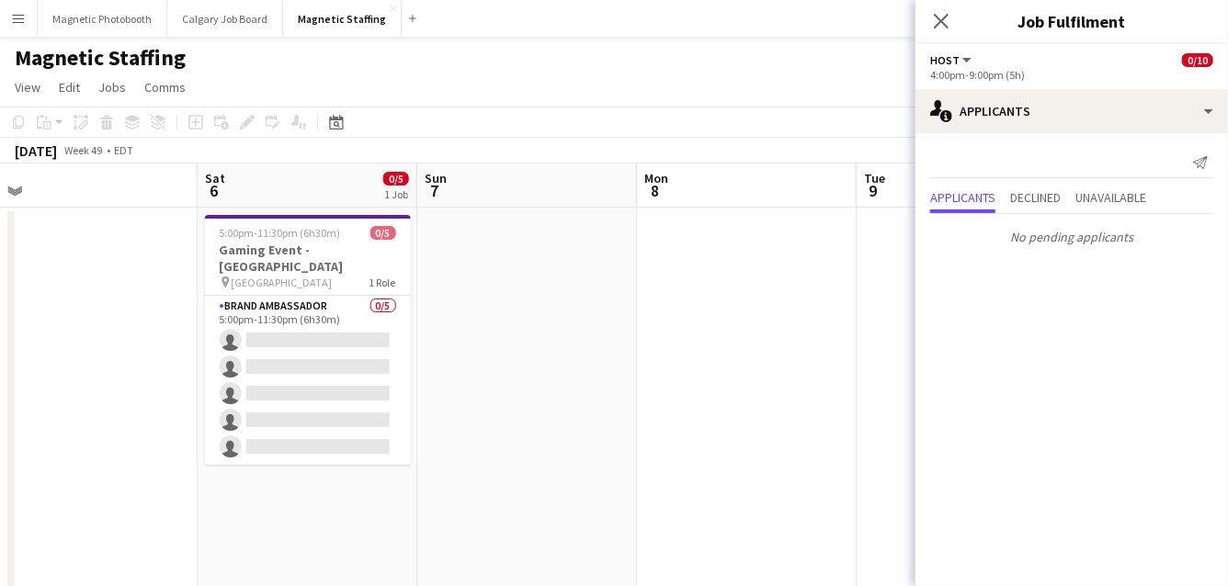
scroll to position [0, 723]
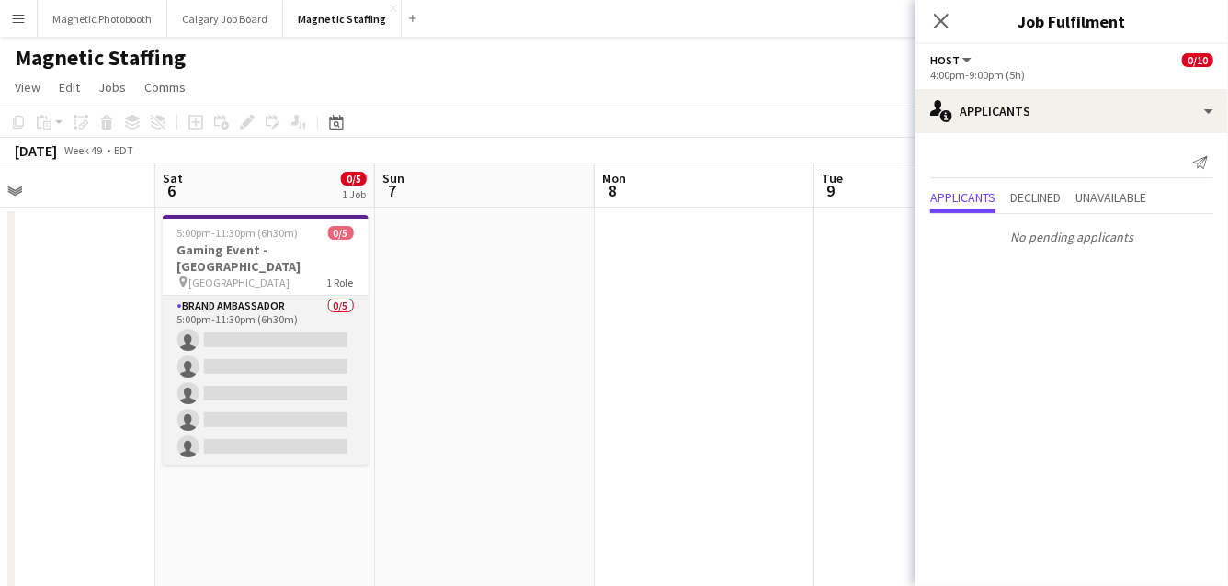
click at [290, 391] on app-card-role "Brand Ambassador 0/5 5:00pm-11:30pm (6h30m) single-neutral-actions single-neutr…" at bounding box center [266, 380] width 206 height 169
